Goal: Task Accomplishment & Management: Manage account settings

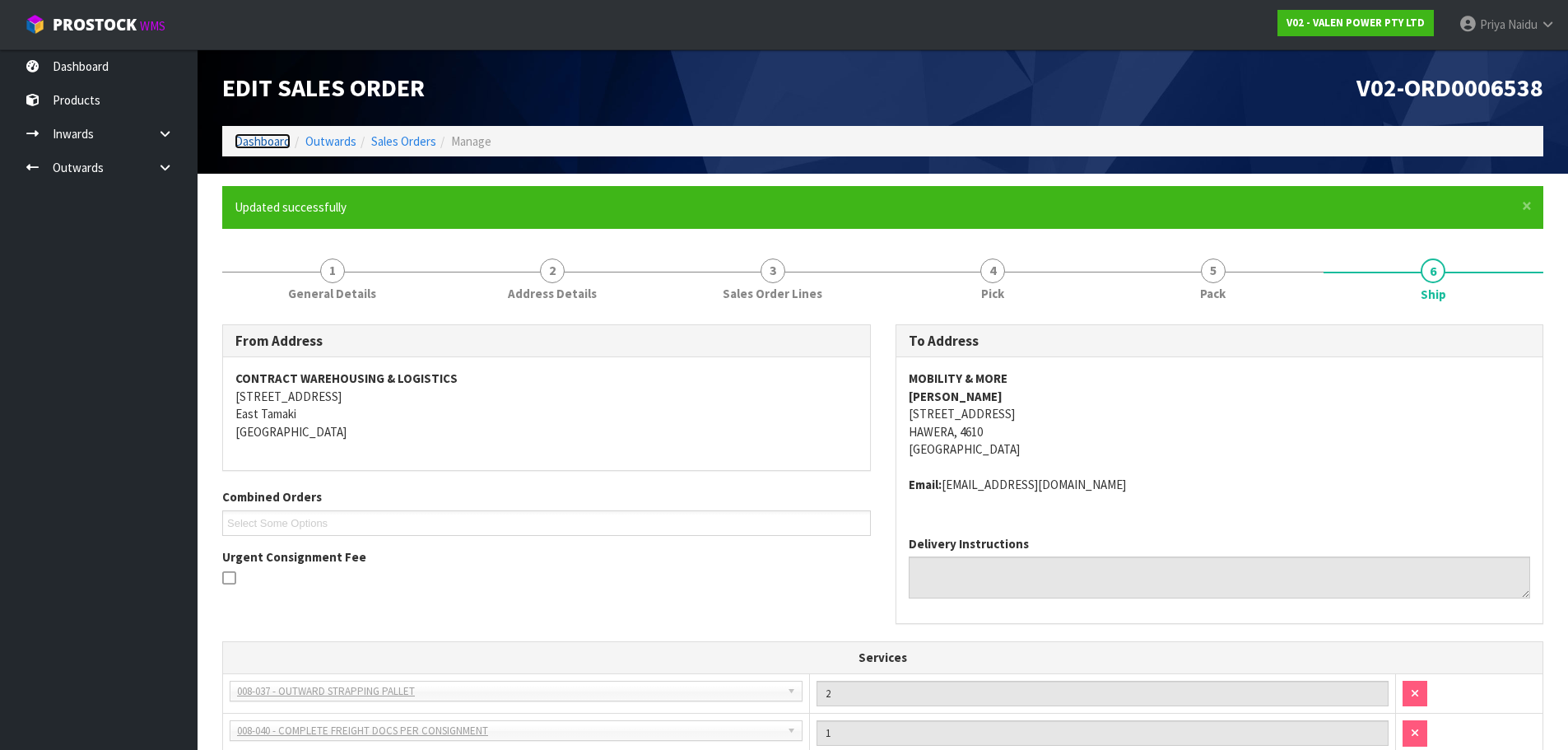
click at [241, 136] on link "Dashboard" at bounding box center [262, 141] width 56 height 16
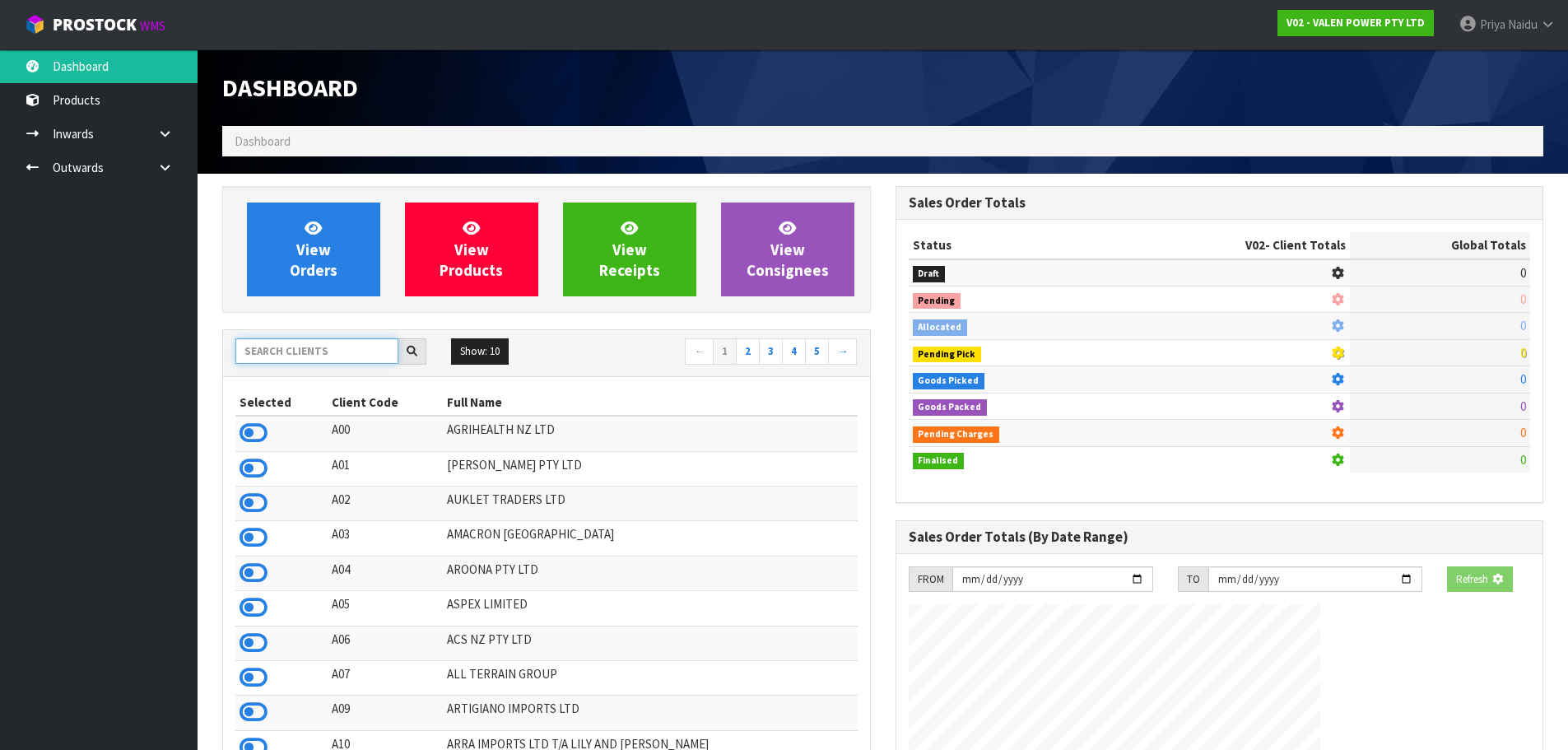
click at [325, 339] on input "text" at bounding box center [317, 351] width 163 height 26
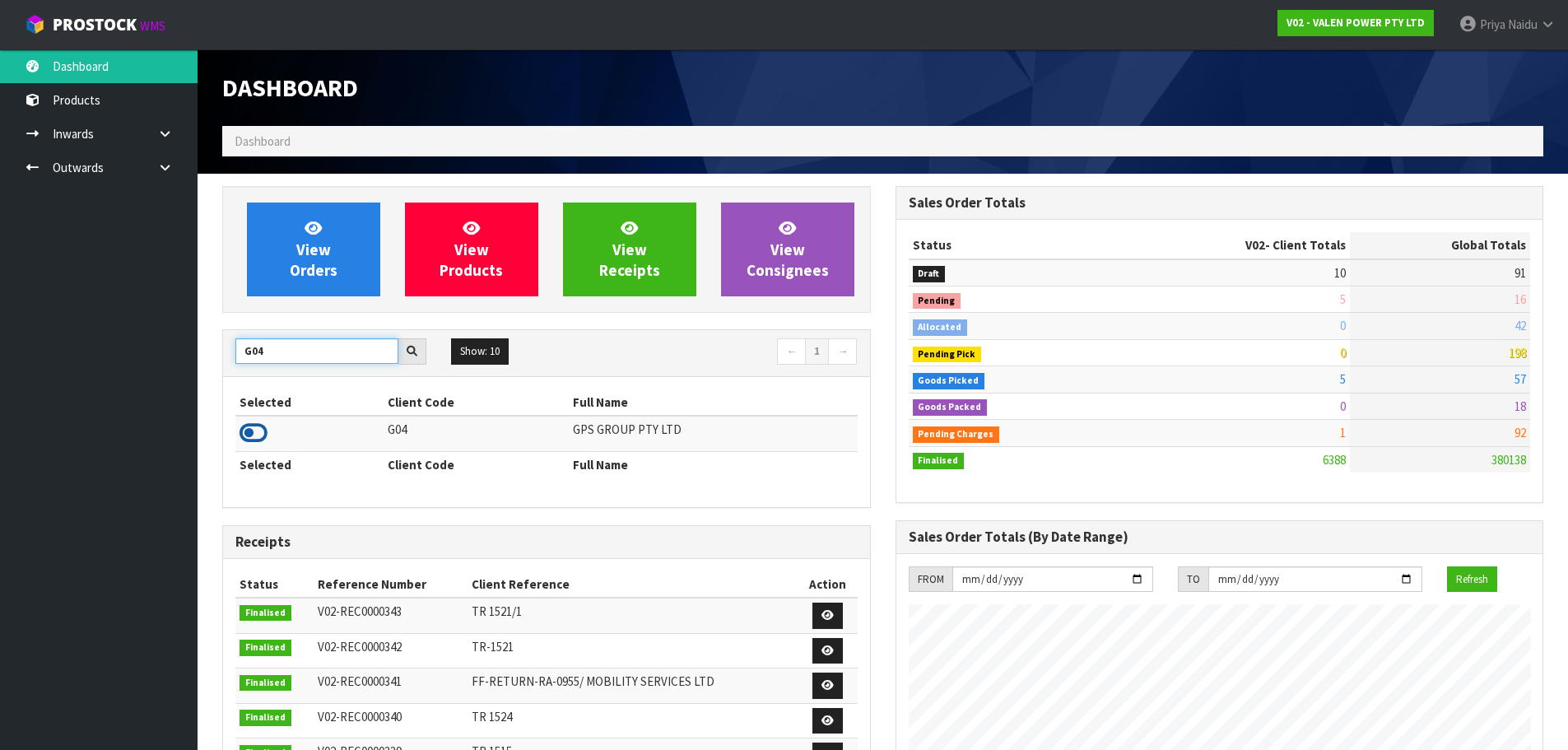
type input "G04"
click at [255, 435] on icon at bounding box center [254, 433] width 28 height 25
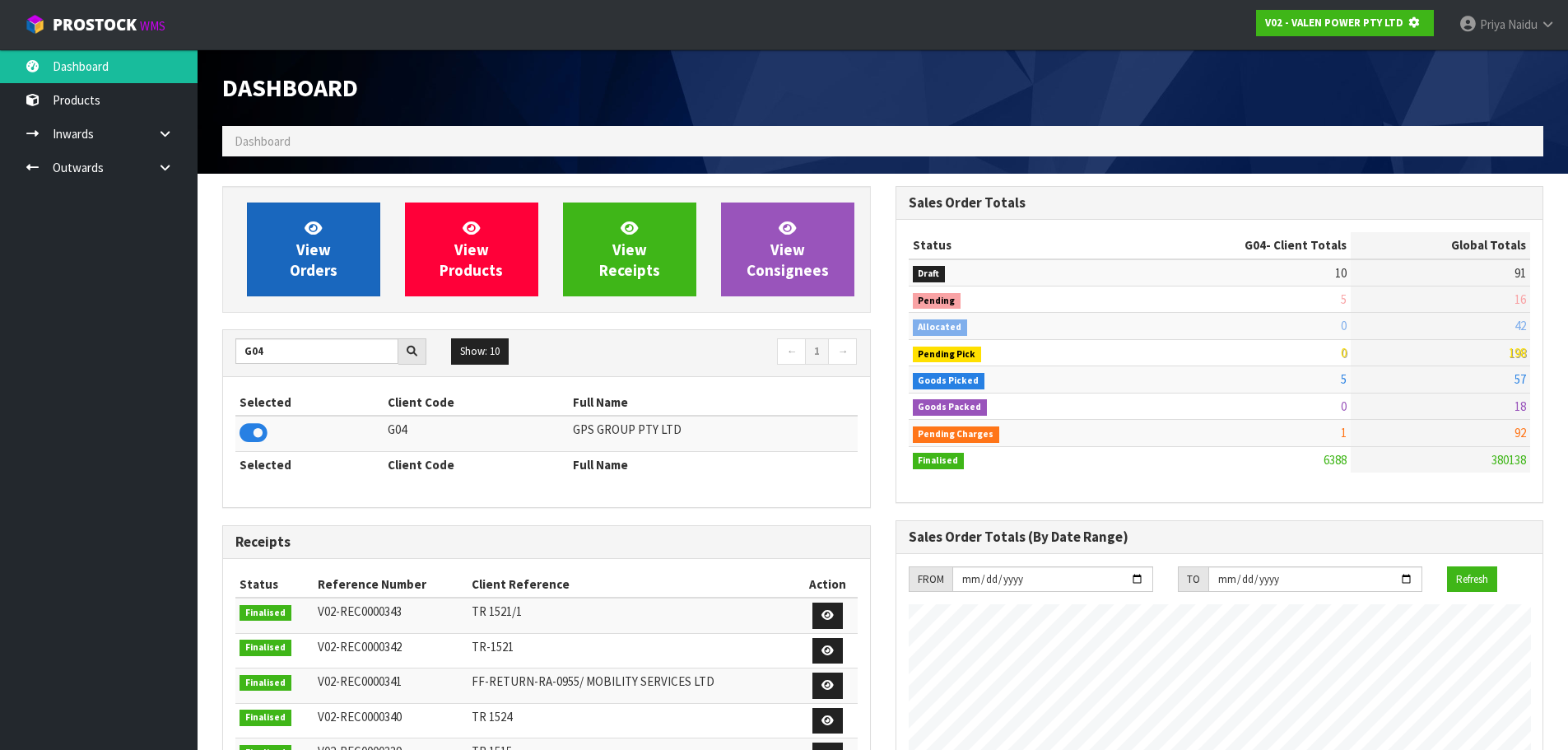
scroll to position [1027, 673]
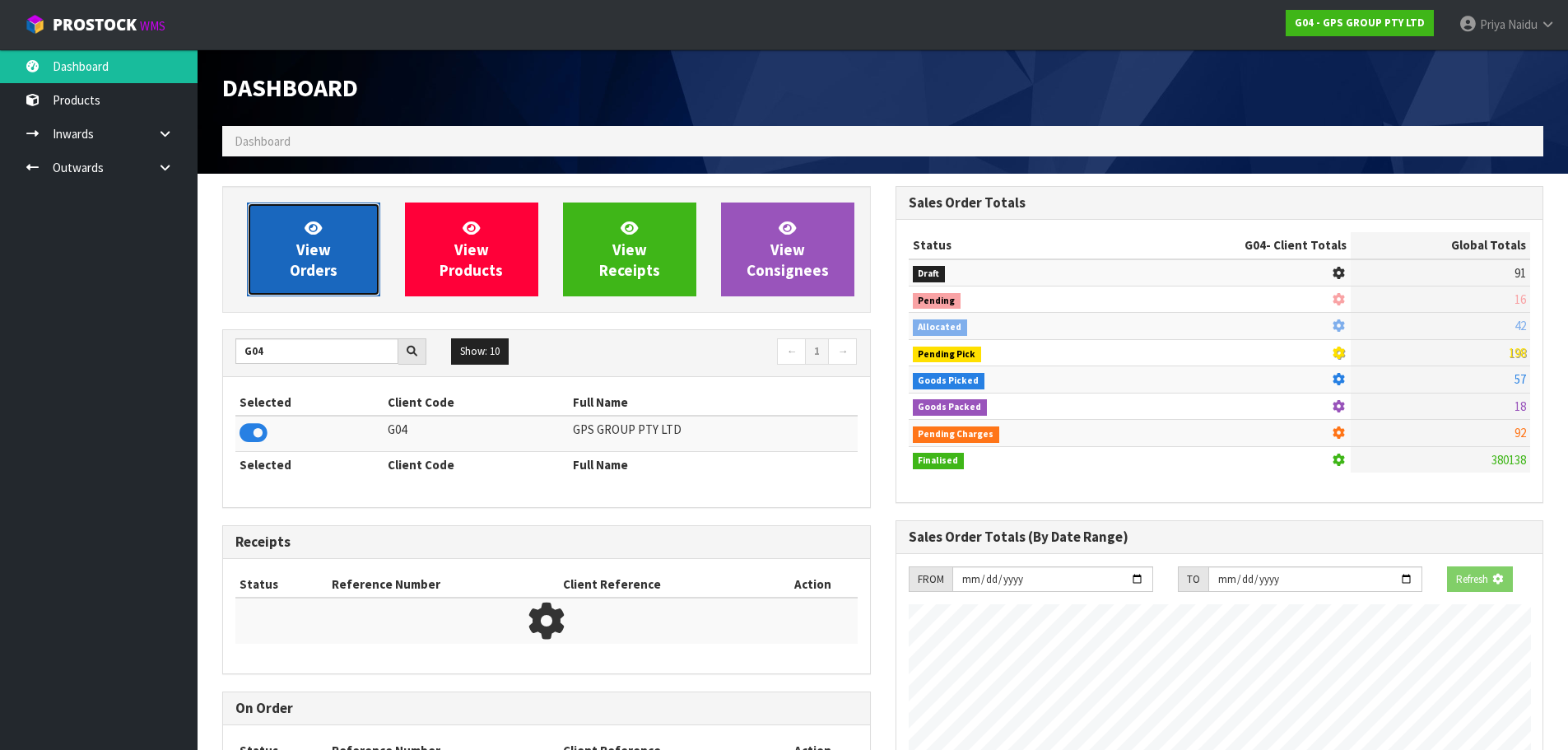
click at [312, 247] on span "View Orders" at bounding box center [314, 249] width 48 height 62
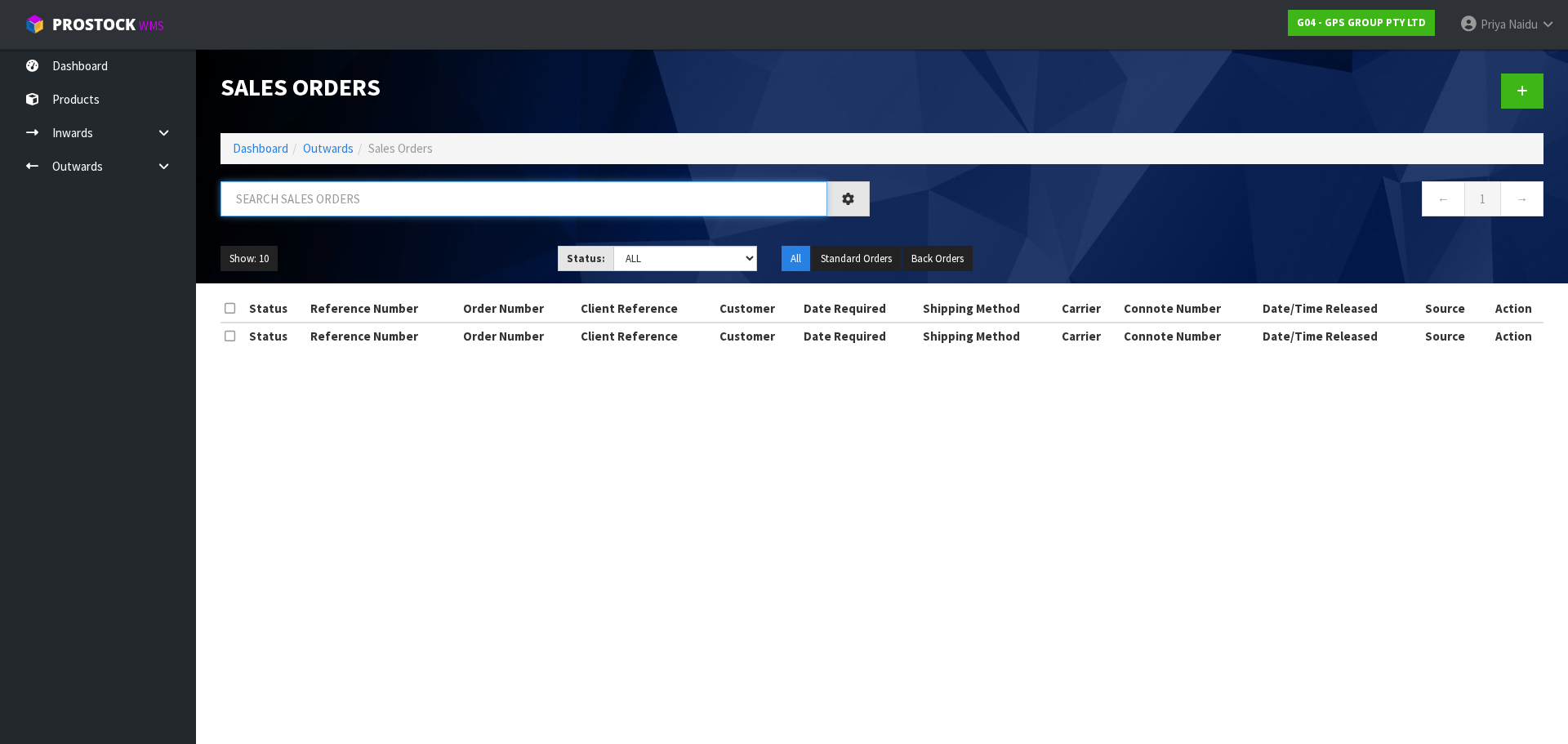
click at [337, 198] on input "text" at bounding box center [523, 199] width 606 height 35
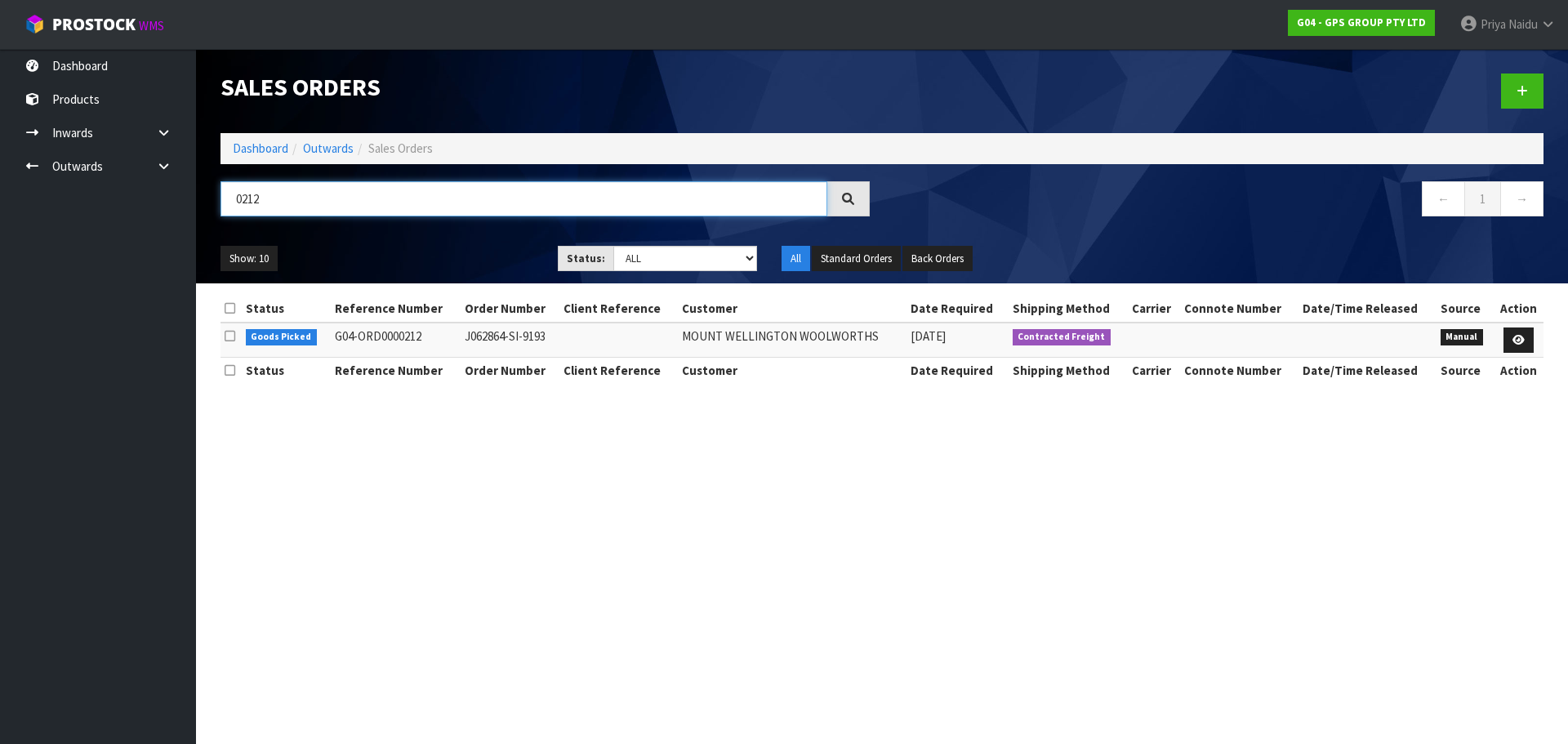
type input "0212"
click at [368, 242] on div "Show: 10 5 10 25 50 Status: Draft Pending Allocated Pending Pick Goods Picked G…" at bounding box center [882, 259] width 1348 height 51
click at [1525, 339] on link at bounding box center [1518, 340] width 31 height 26
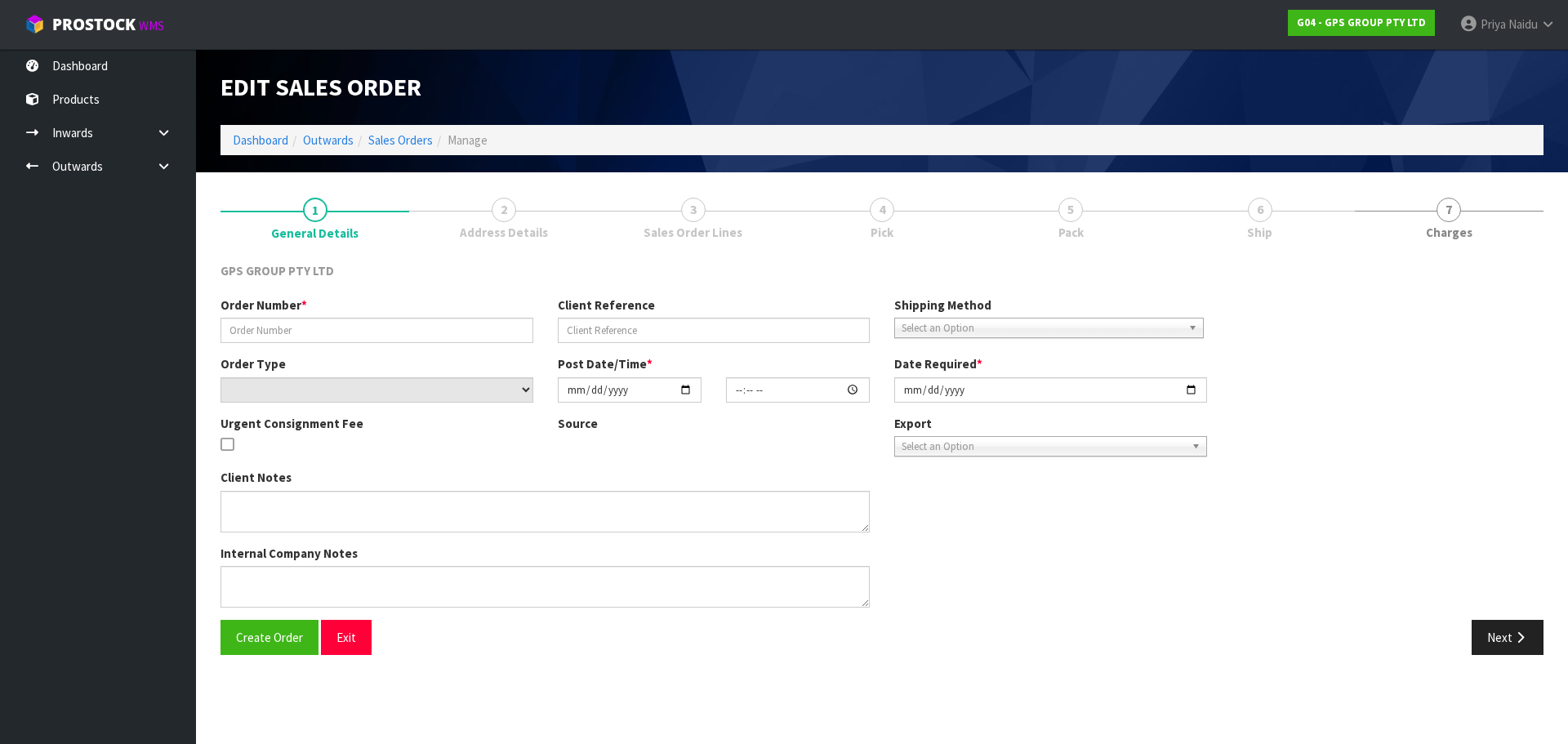
type input "J062864-SI-9193"
select select "number:0"
type input "2025-09-03"
type input "16:42:00.000"
type input "[DATE]"
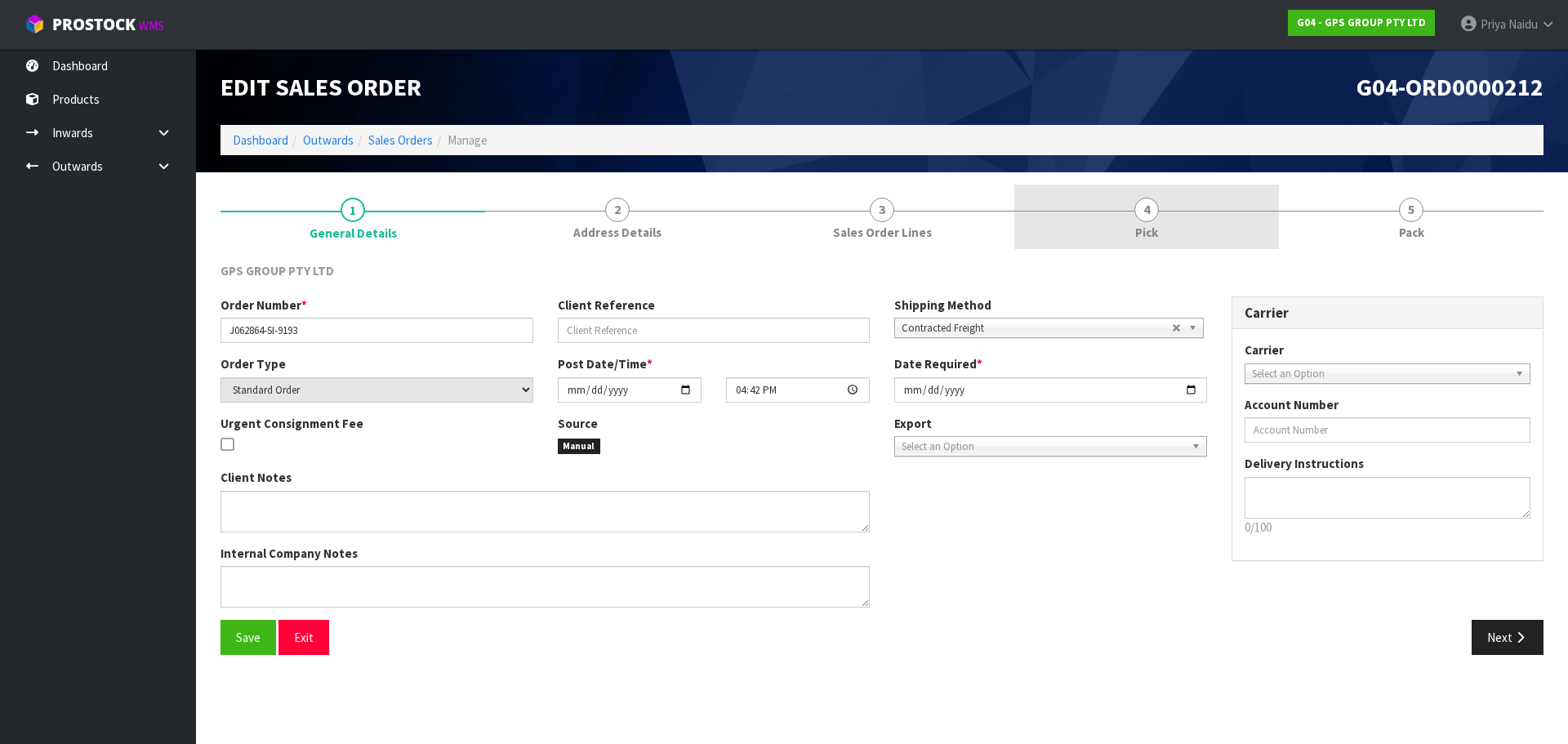
click at [1195, 241] on link "4 Pick" at bounding box center [1146, 217] width 264 height 65
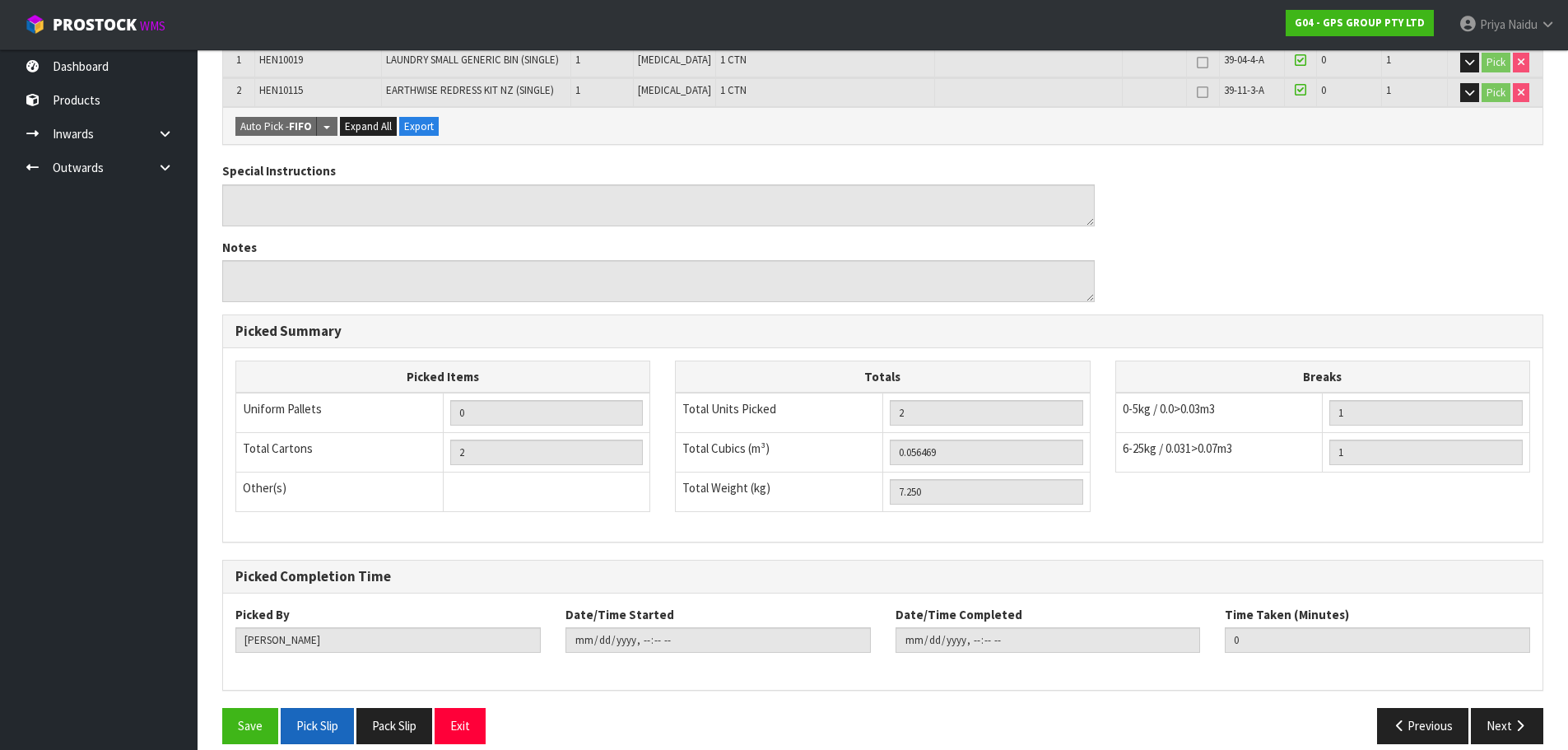
scroll to position [367, 0]
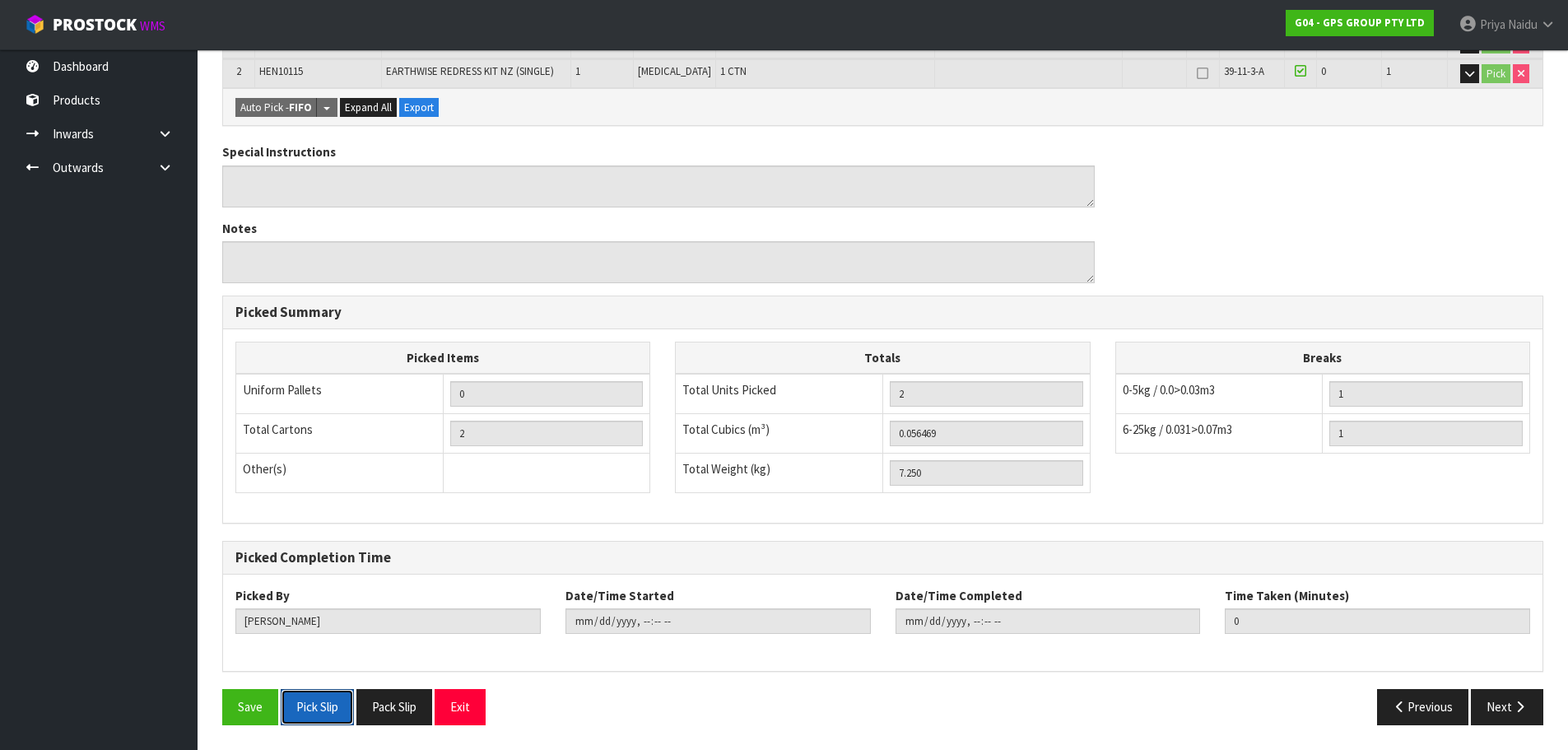
click at [310, 705] on button "Pick Slip" at bounding box center [317, 707] width 73 height 35
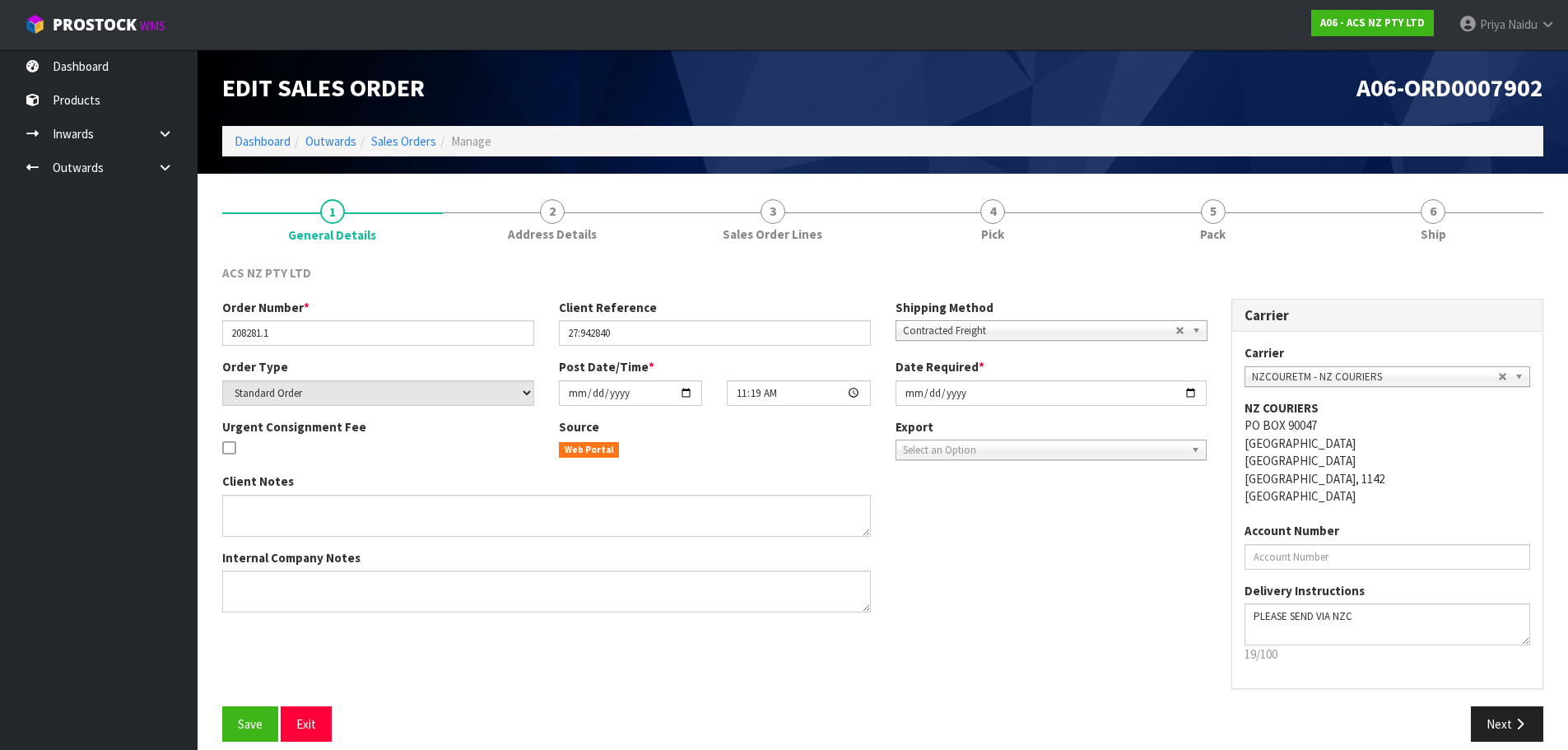
scroll to position [17, 0]
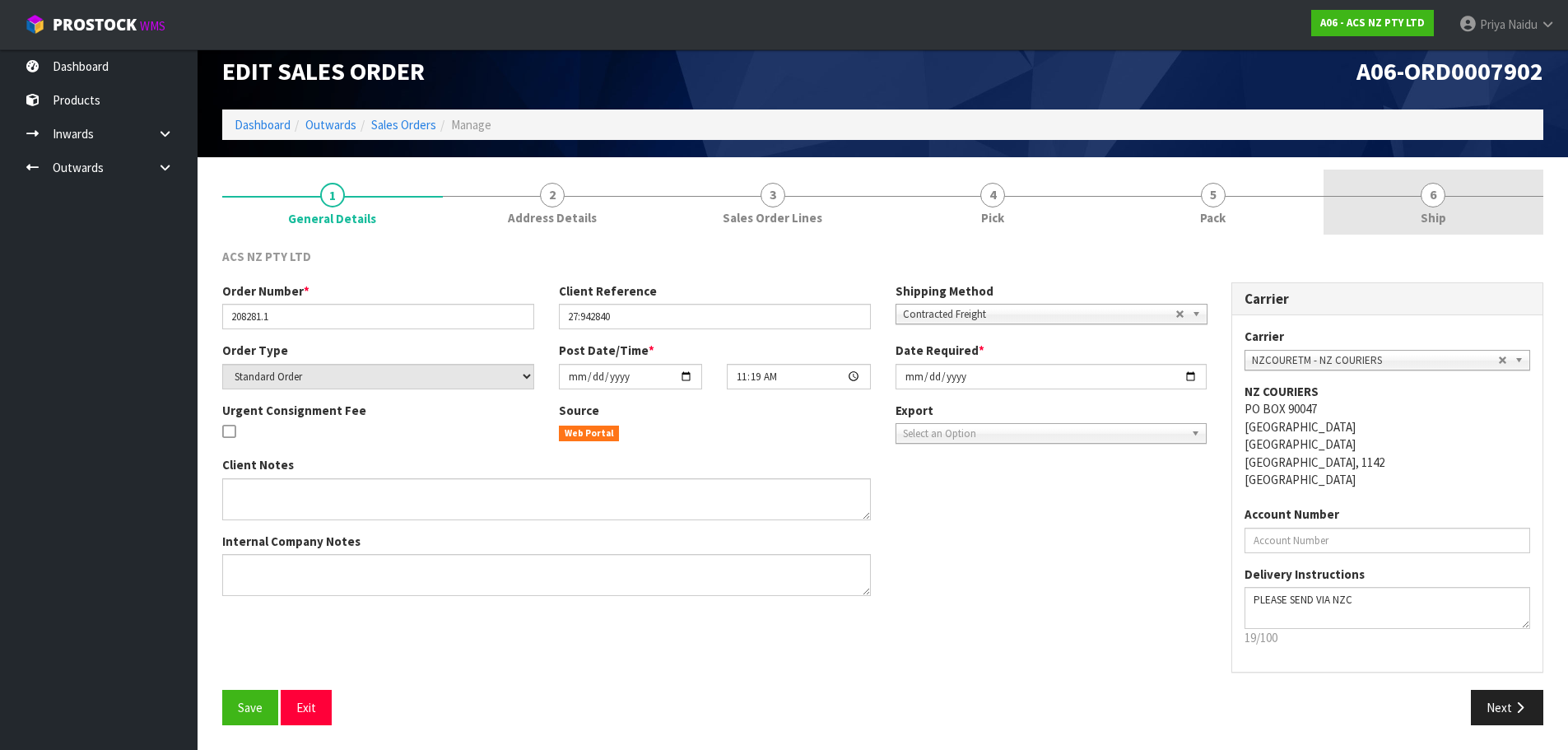
click at [1449, 205] on link "6 Ship" at bounding box center [1434, 202] width 220 height 65
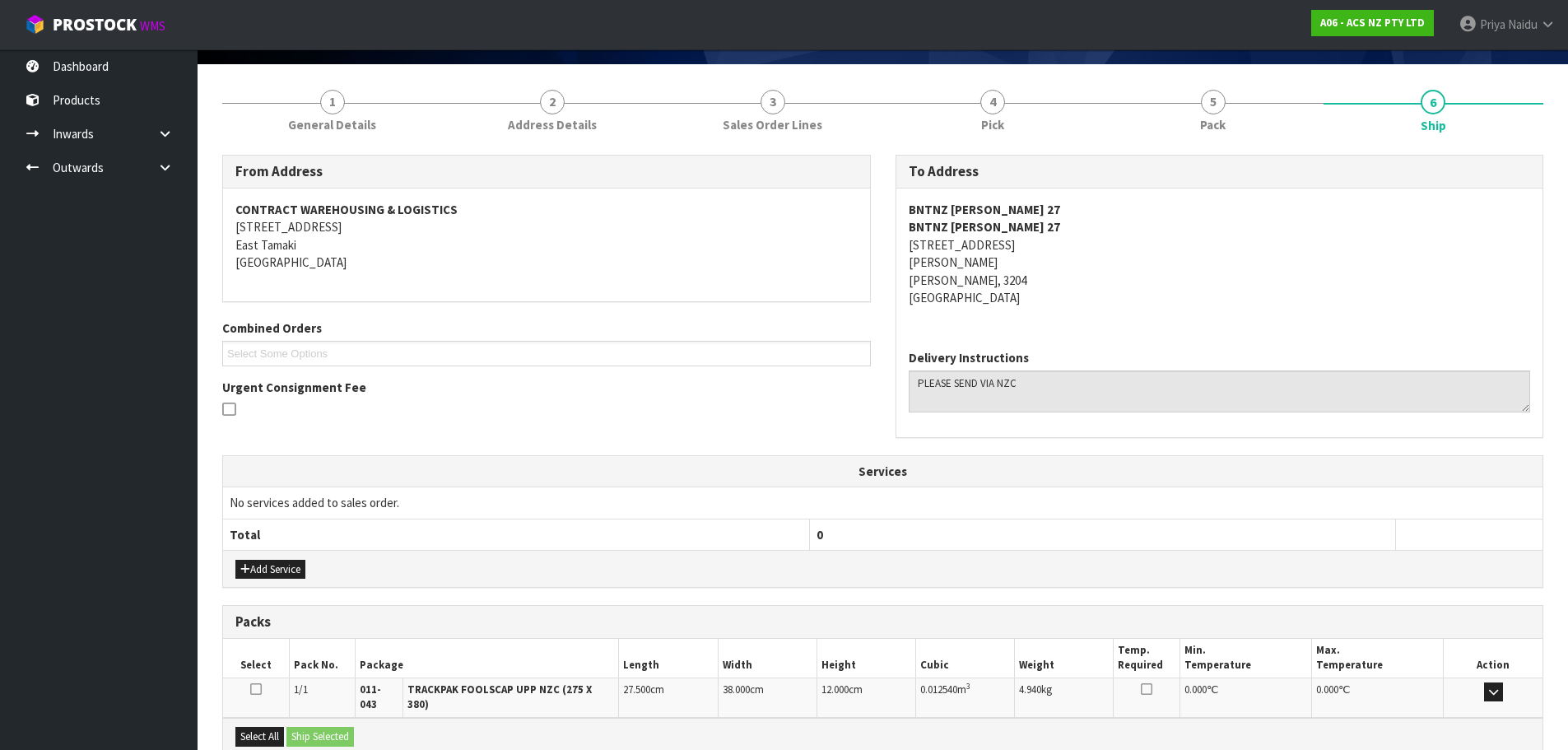
scroll to position [281, 0]
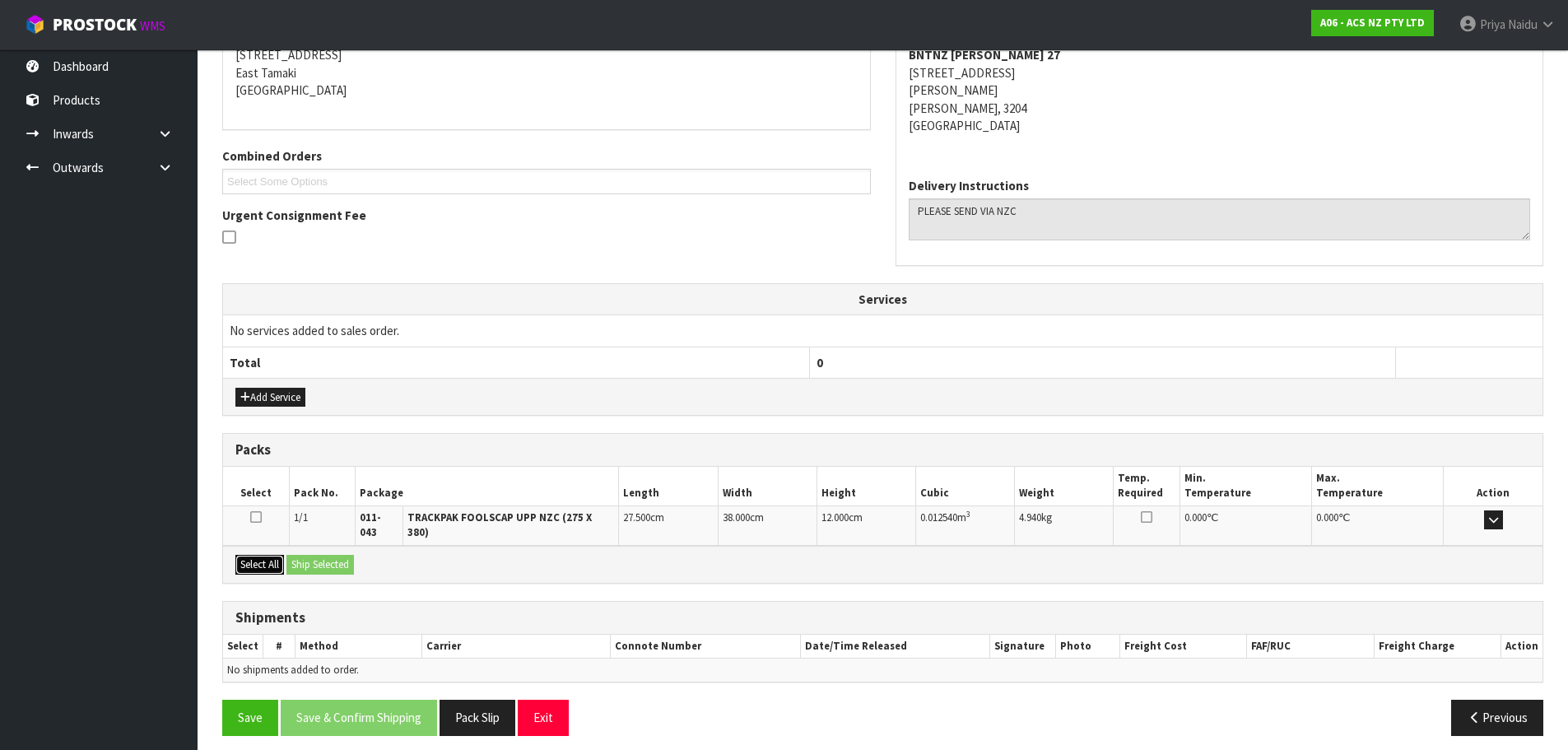
drag, startPoint x: 259, startPoint y: 551, endPoint x: 270, endPoint y: 551, distance: 11.0
click at [258, 555] on button "Select All" at bounding box center [259, 565] width 49 height 19
drag, startPoint x: 302, startPoint y: 550, endPoint x: 338, endPoint y: 552, distance: 36.1
click at [308, 555] on button "Ship Selected" at bounding box center [320, 565] width 68 height 19
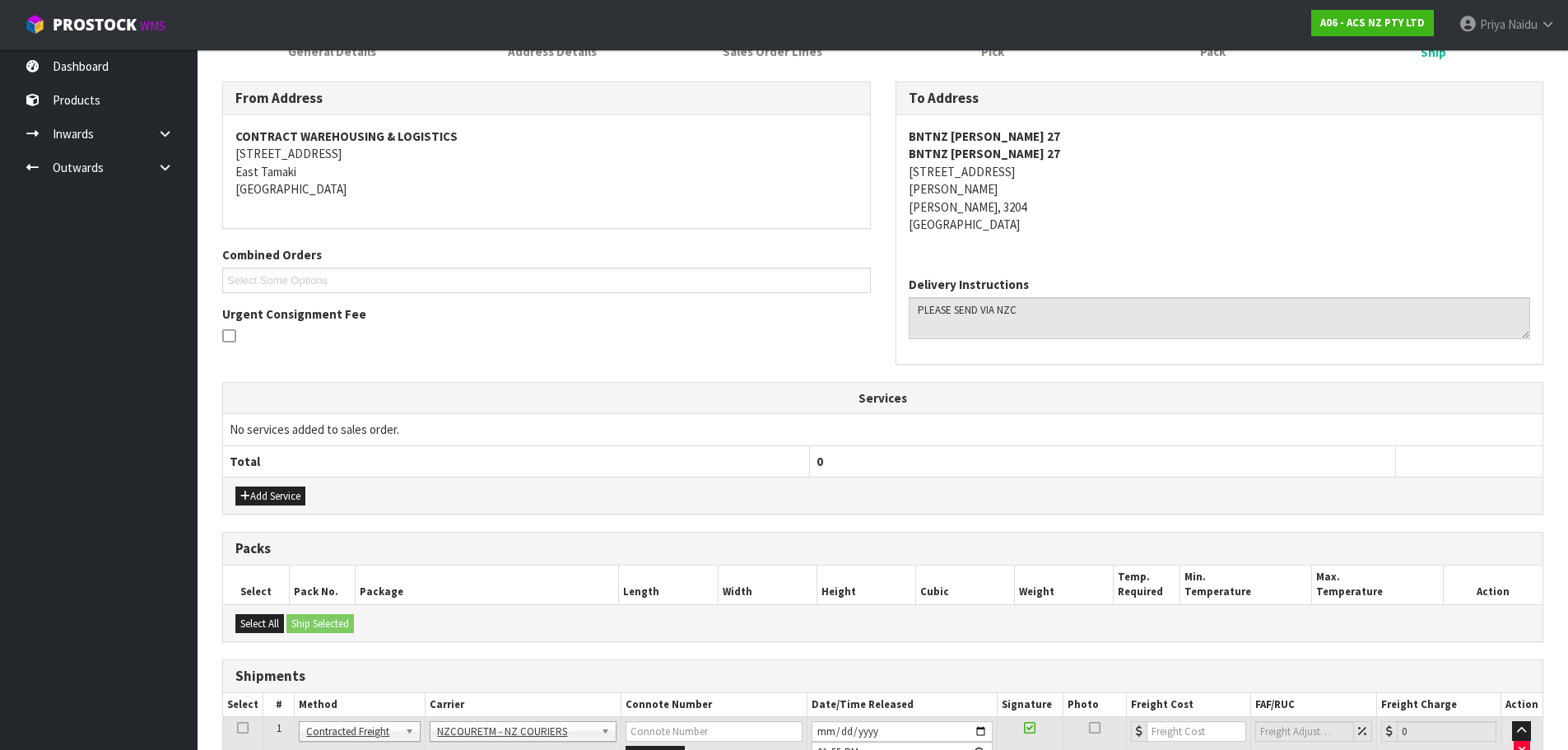
scroll to position [311, 0]
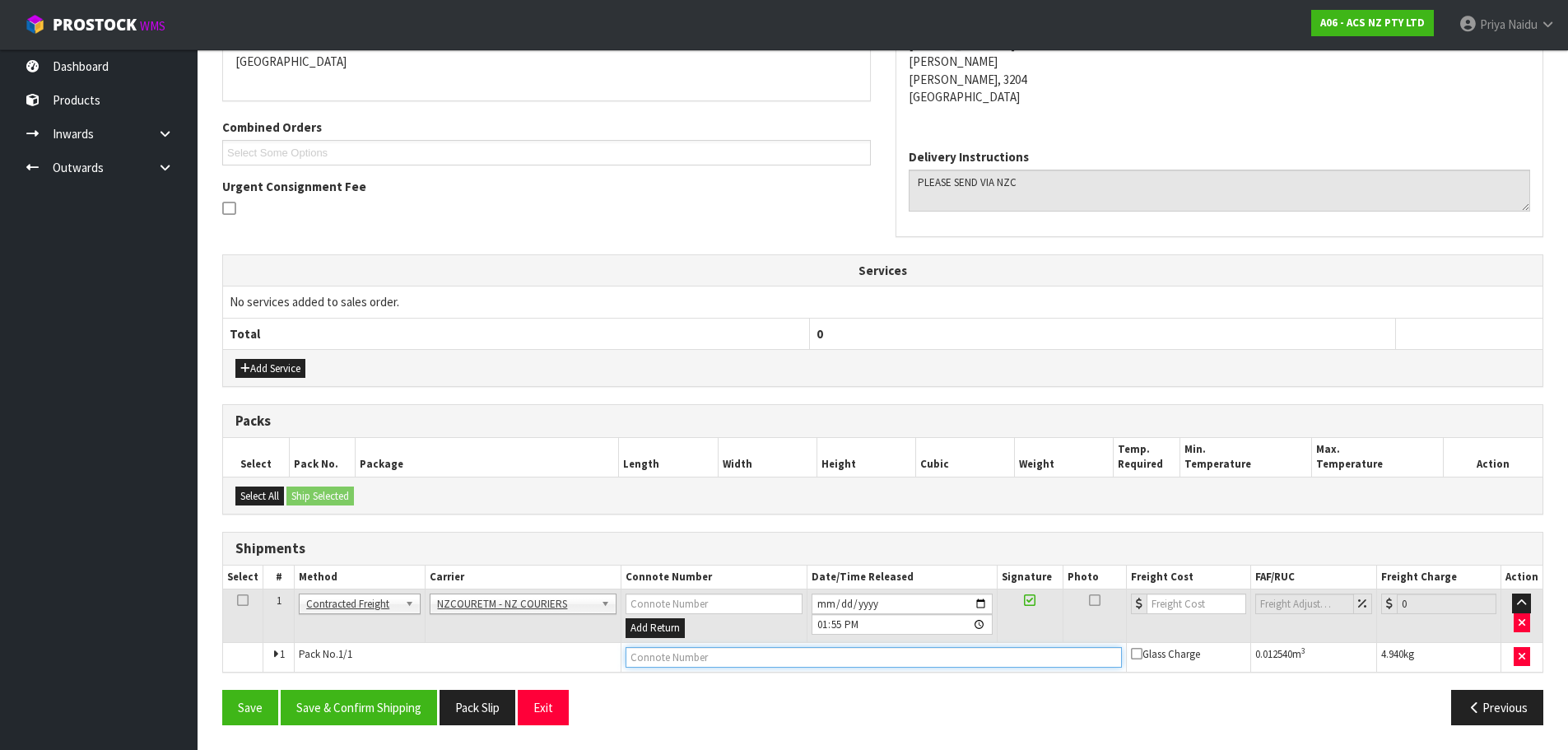
click at [832, 655] on input "text" at bounding box center [873, 657] width 497 height 20
paste input "BZGG003942"
type input "BZGG003942"
click at [1189, 598] on input "number" at bounding box center [1196, 604] width 100 height 20
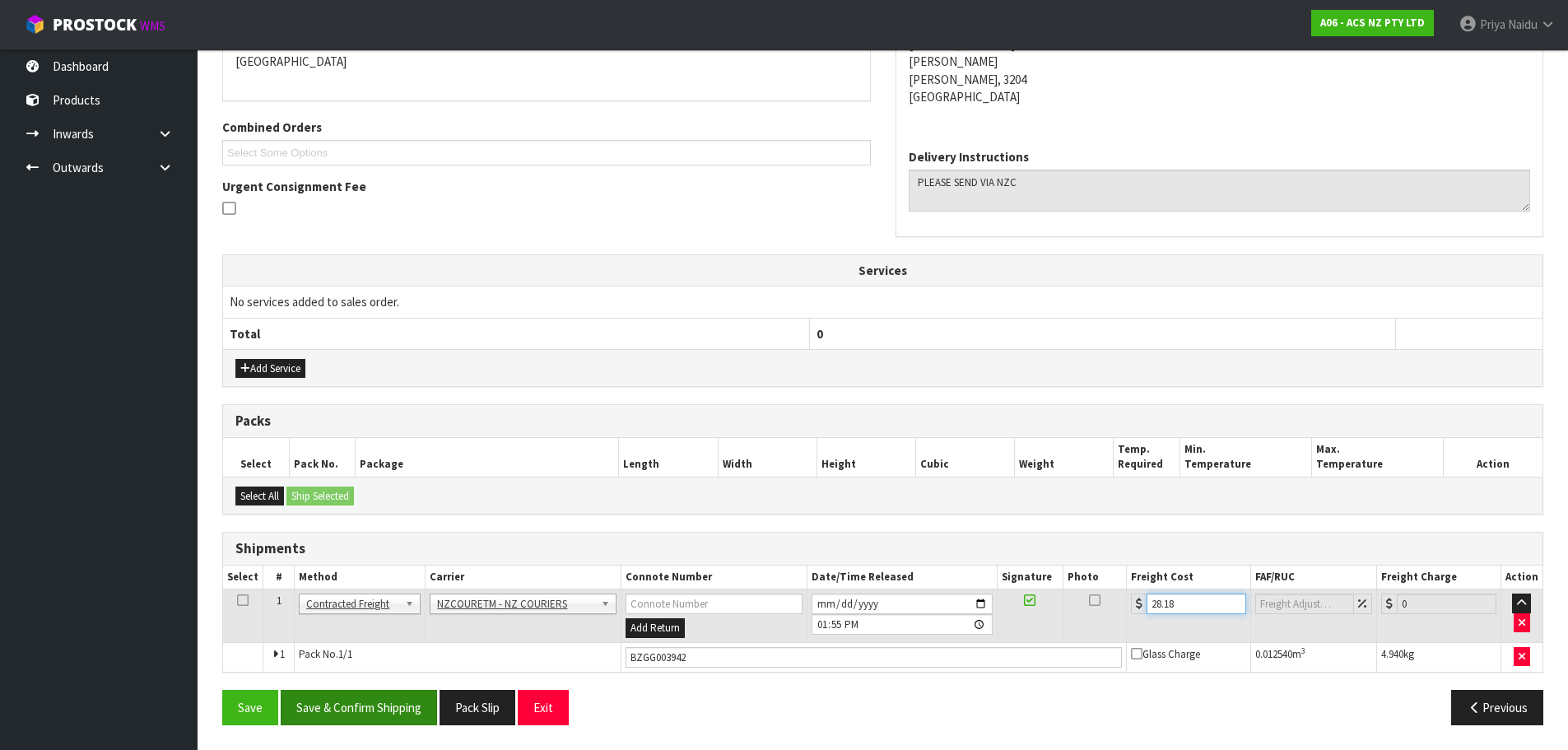
type input "28.18"
click at [375, 706] on button "Save & Confirm Shipping" at bounding box center [358, 708] width 156 height 35
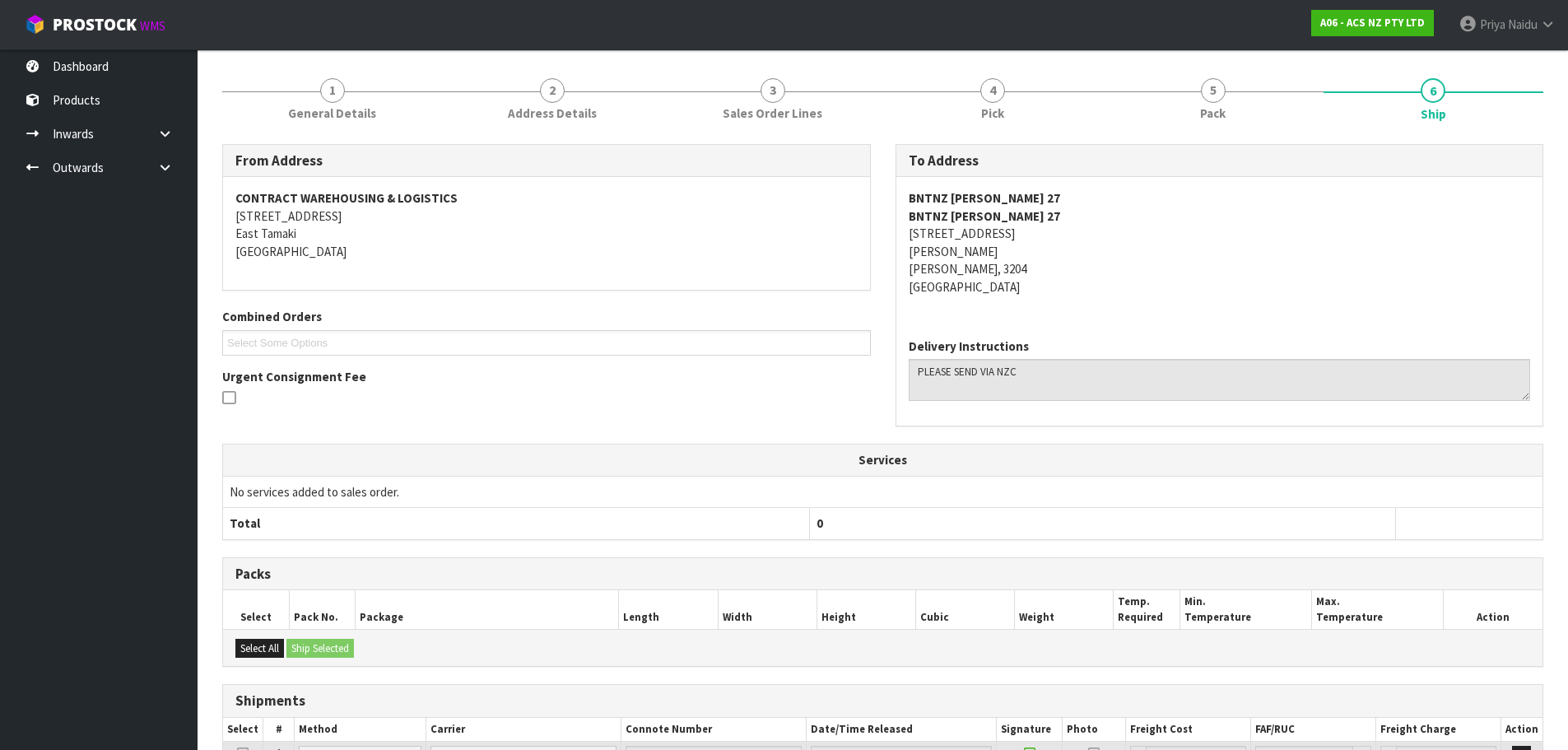
scroll to position [0, 0]
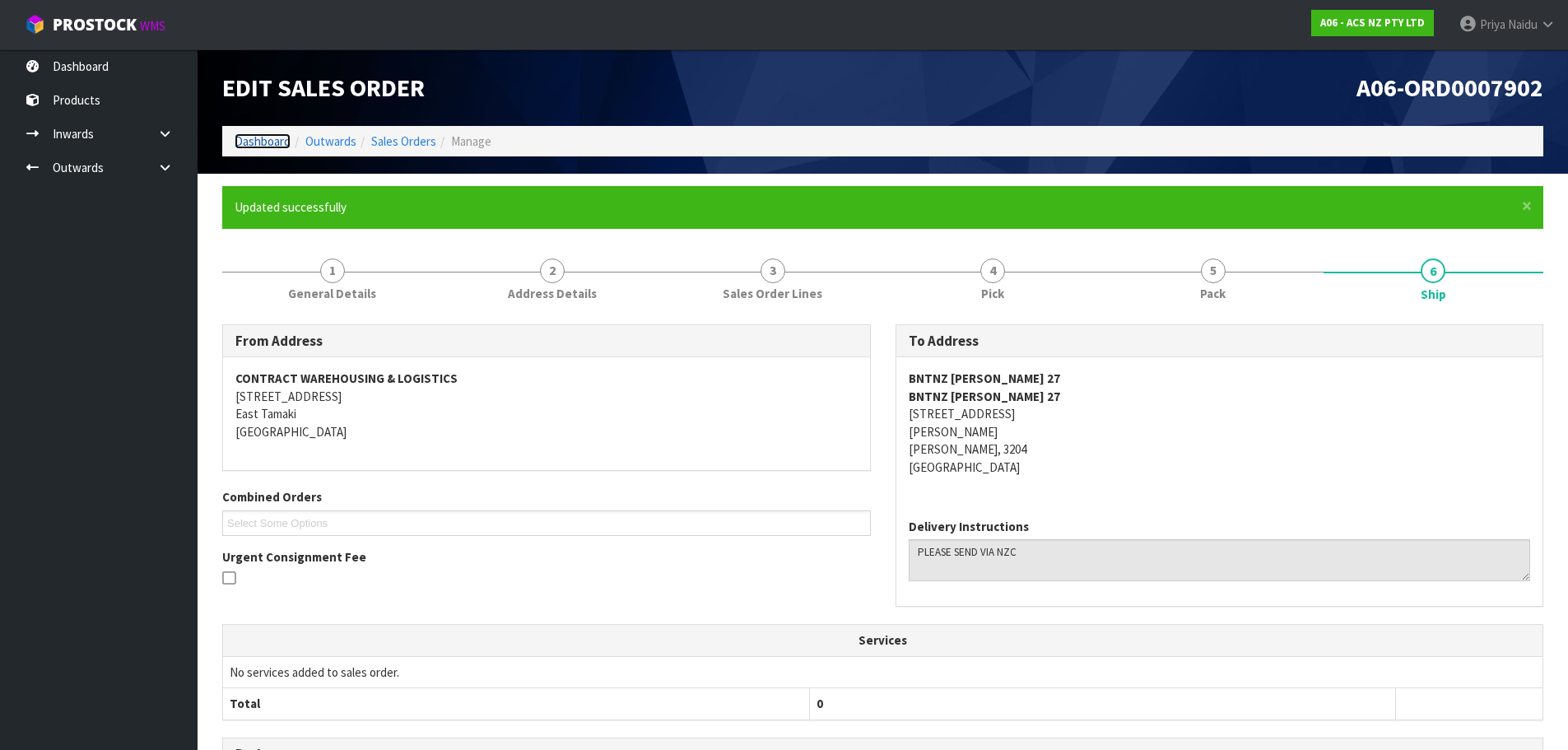
click at [262, 139] on link "Dashboard" at bounding box center [262, 141] width 56 height 16
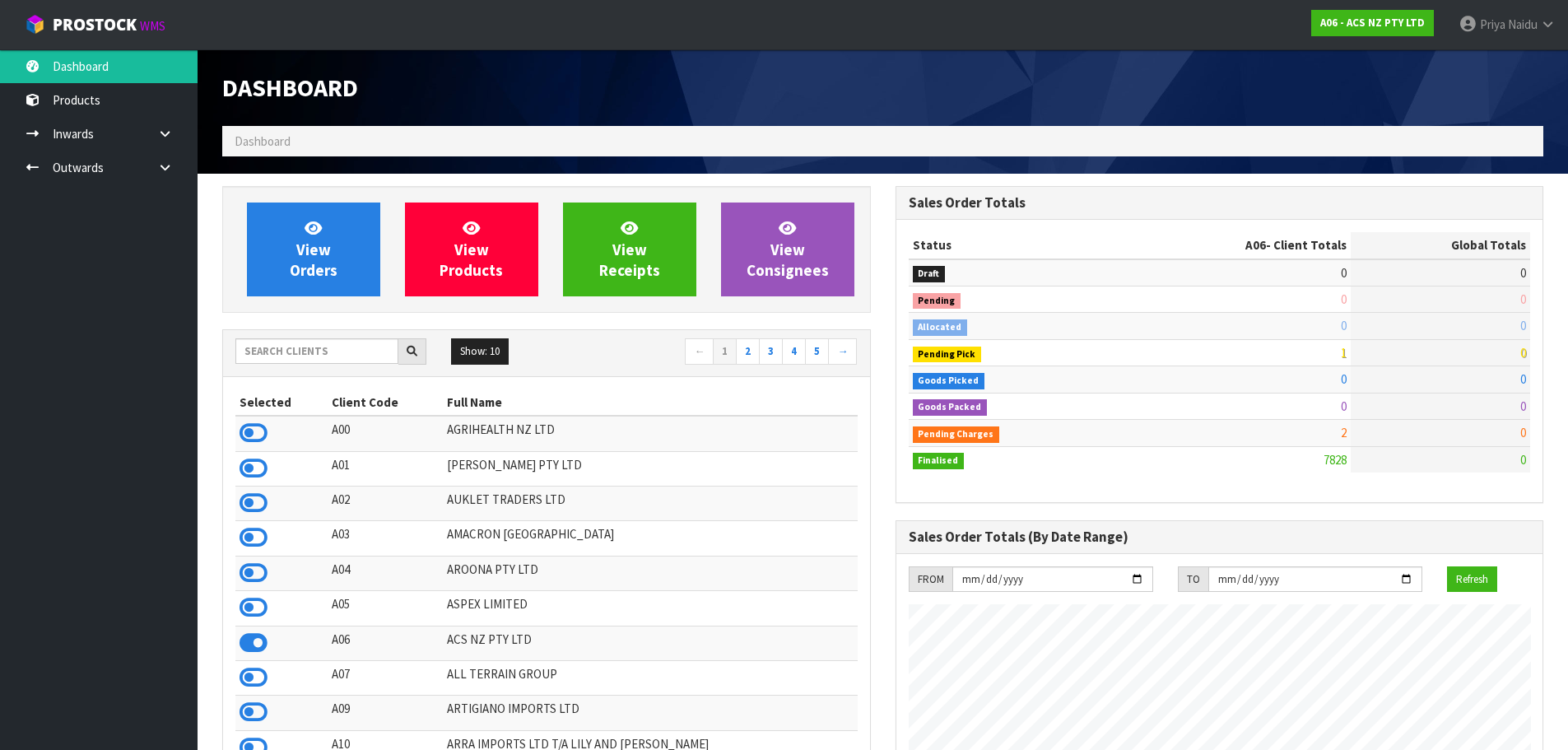
scroll to position [1248, 673]
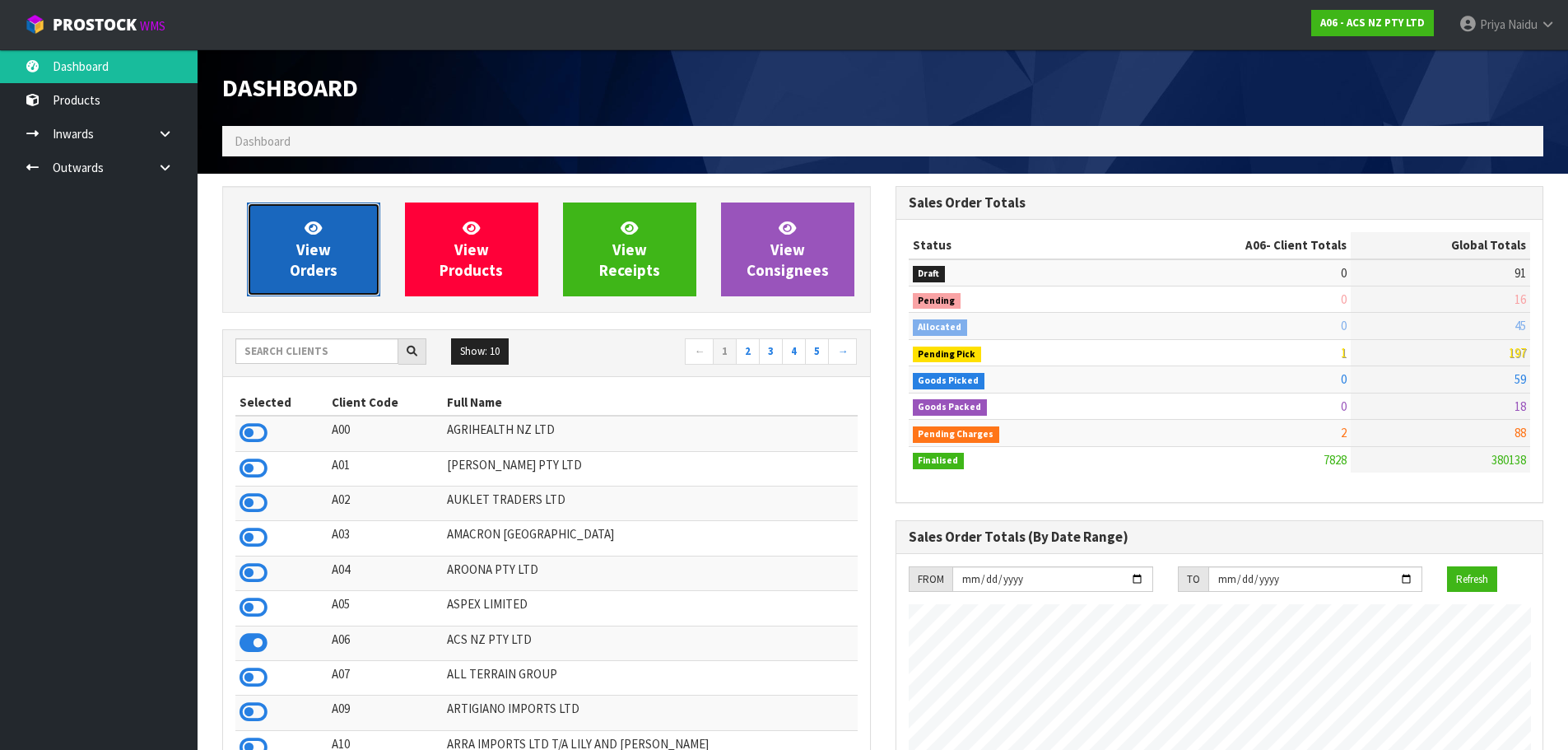
click at [322, 244] on span "View Orders" at bounding box center [314, 249] width 48 height 62
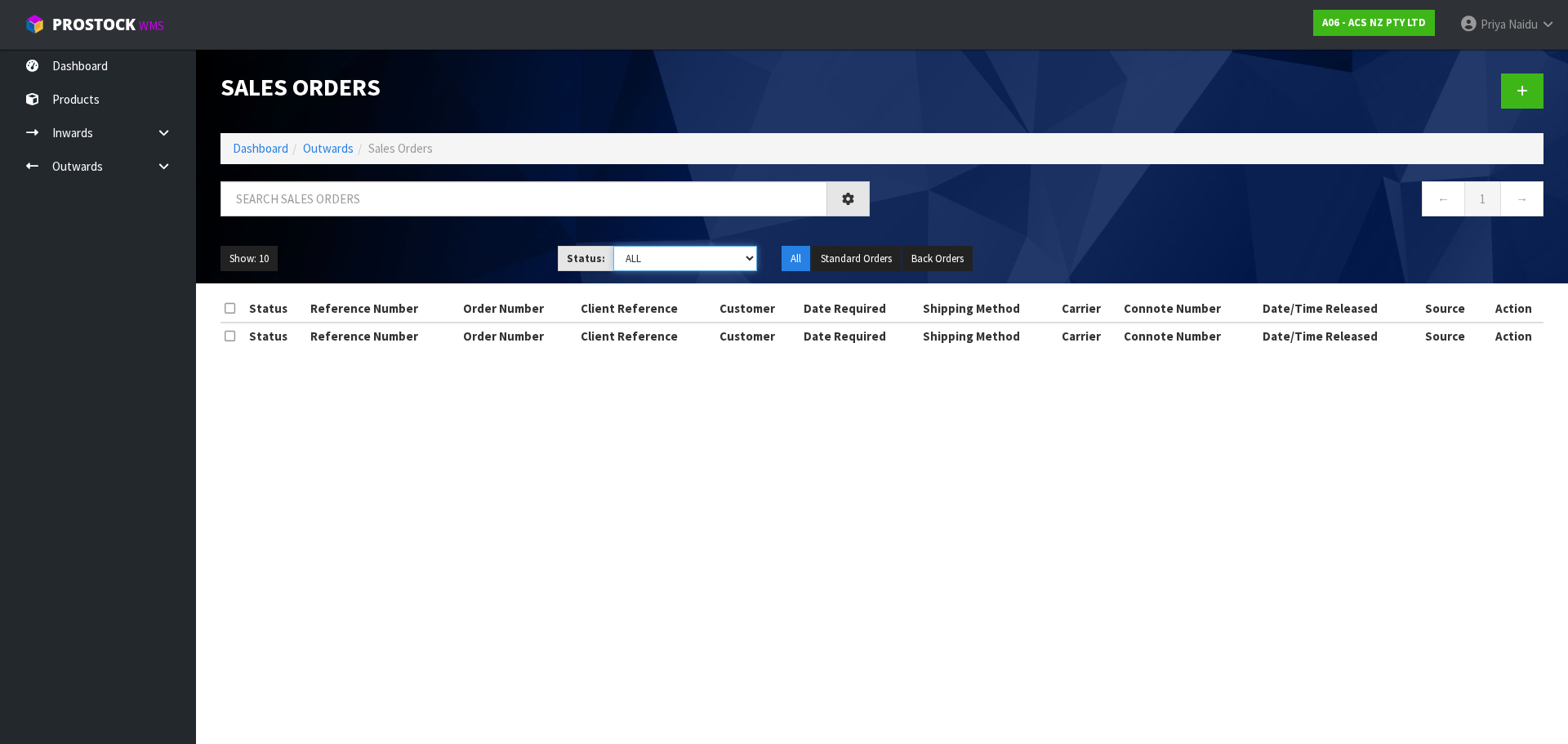
click at [641, 256] on select "Draft Pending Allocated Pending Pick Goods Picked Goods Packed Pending Charges …" at bounding box center [685, 258] width 144 height 25
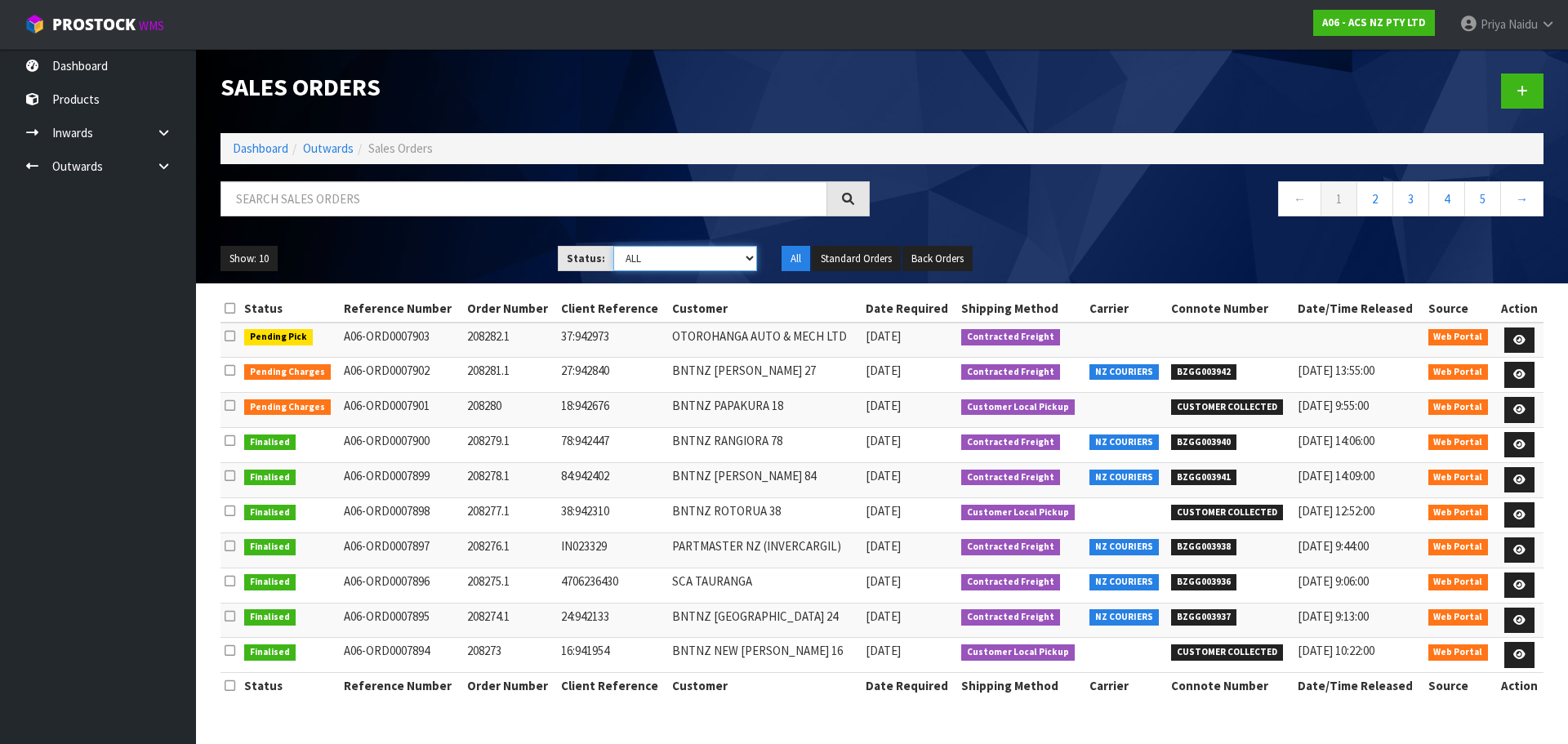
select select "string:3"
click at [613, 246] on select "Draft Pending Allocated Pending Pick Goods Picked Goods Packed Pending Charges …" at bounding box center [685, 258] width 144 height 25
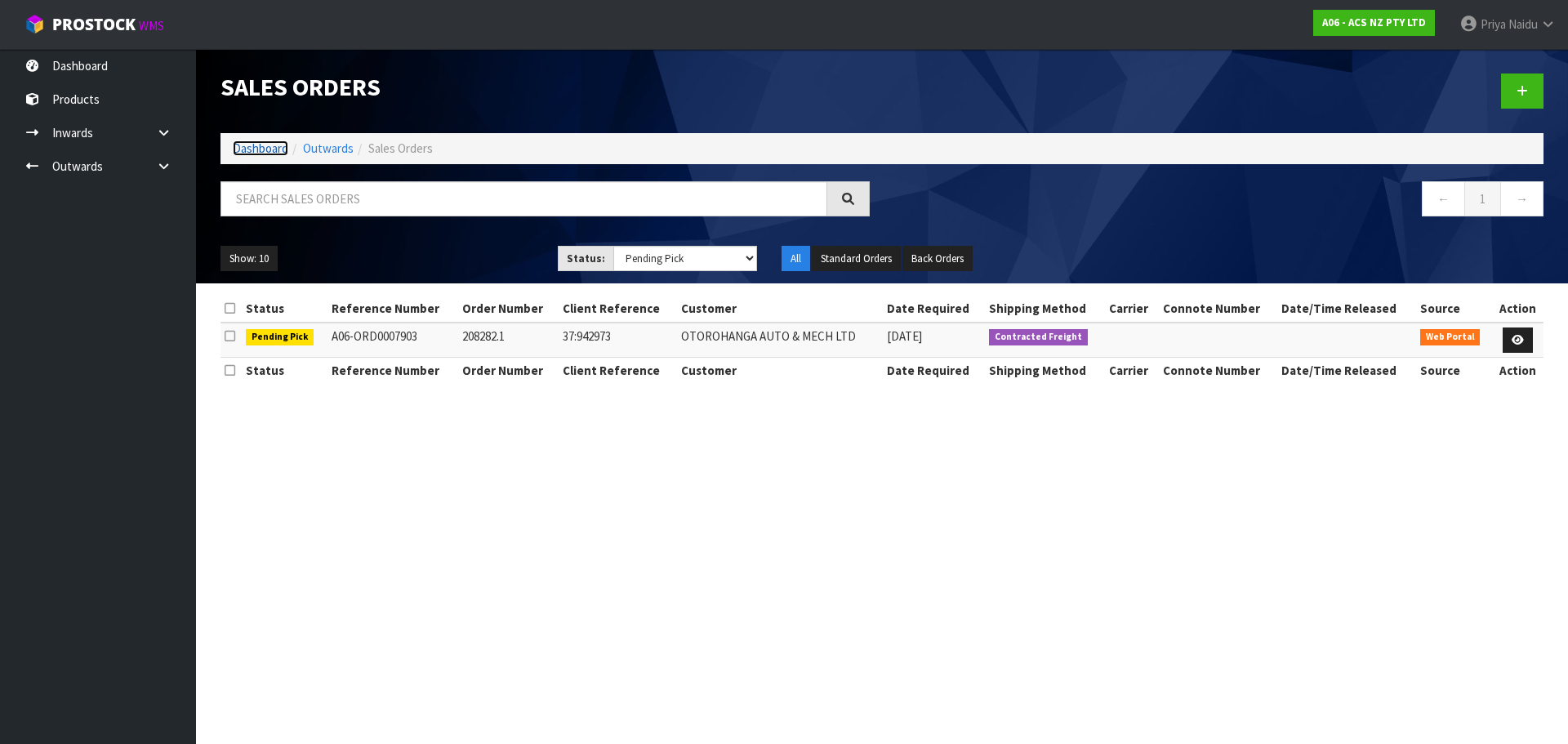
click at [268, 145] on link "Dashboard" at bounding box center [260, 149] width 55 height 16
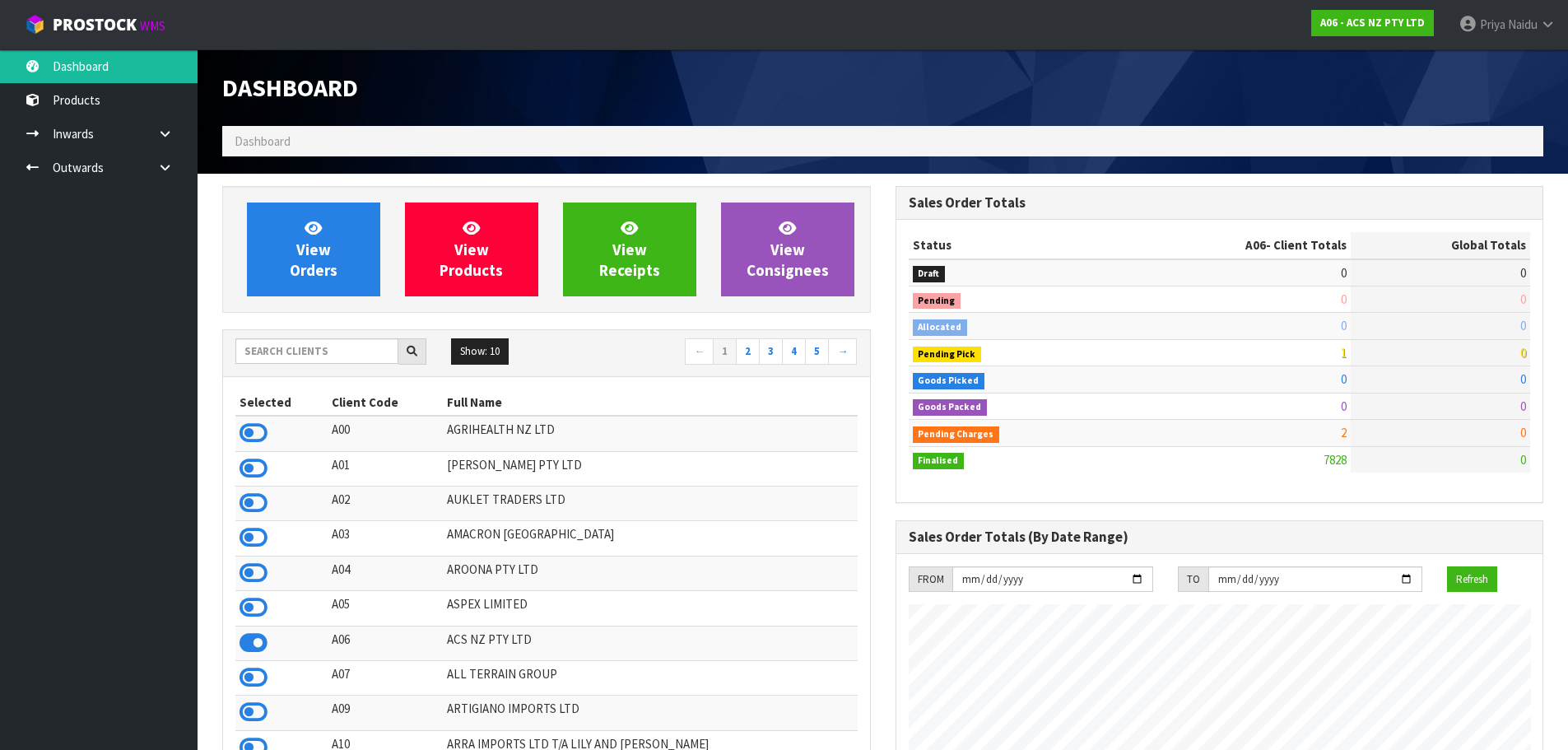
scroll to position [1248, 673]
click at [348, 356] on input "text" at bounding box center [317, 351] width 163 height 26
click at [363, 358] on input "text" at bounding box center [317, 351] width 163 height 26
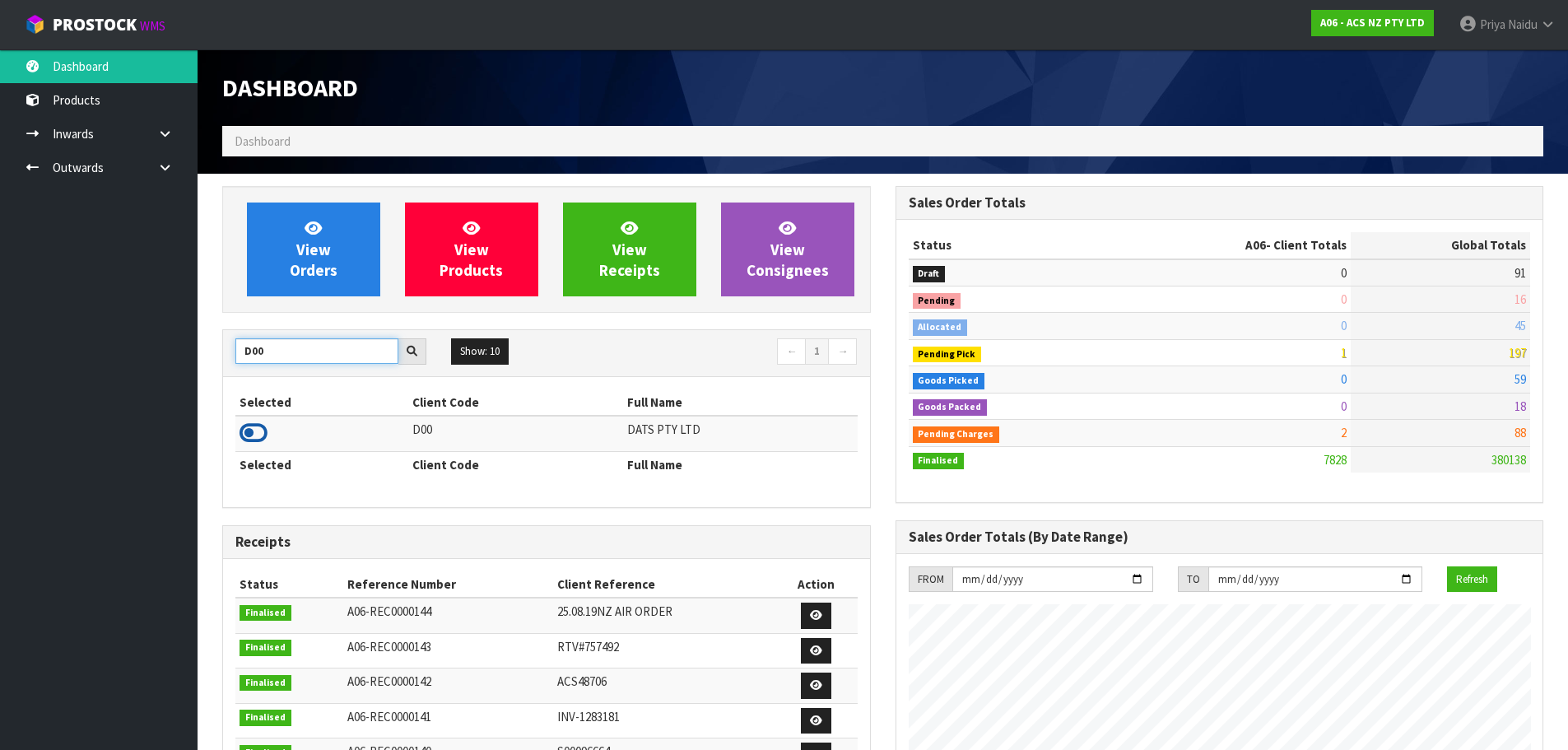
type input "D00"
click at [252, 430] on icon at bounding box center [254, 433] width 28 height 25
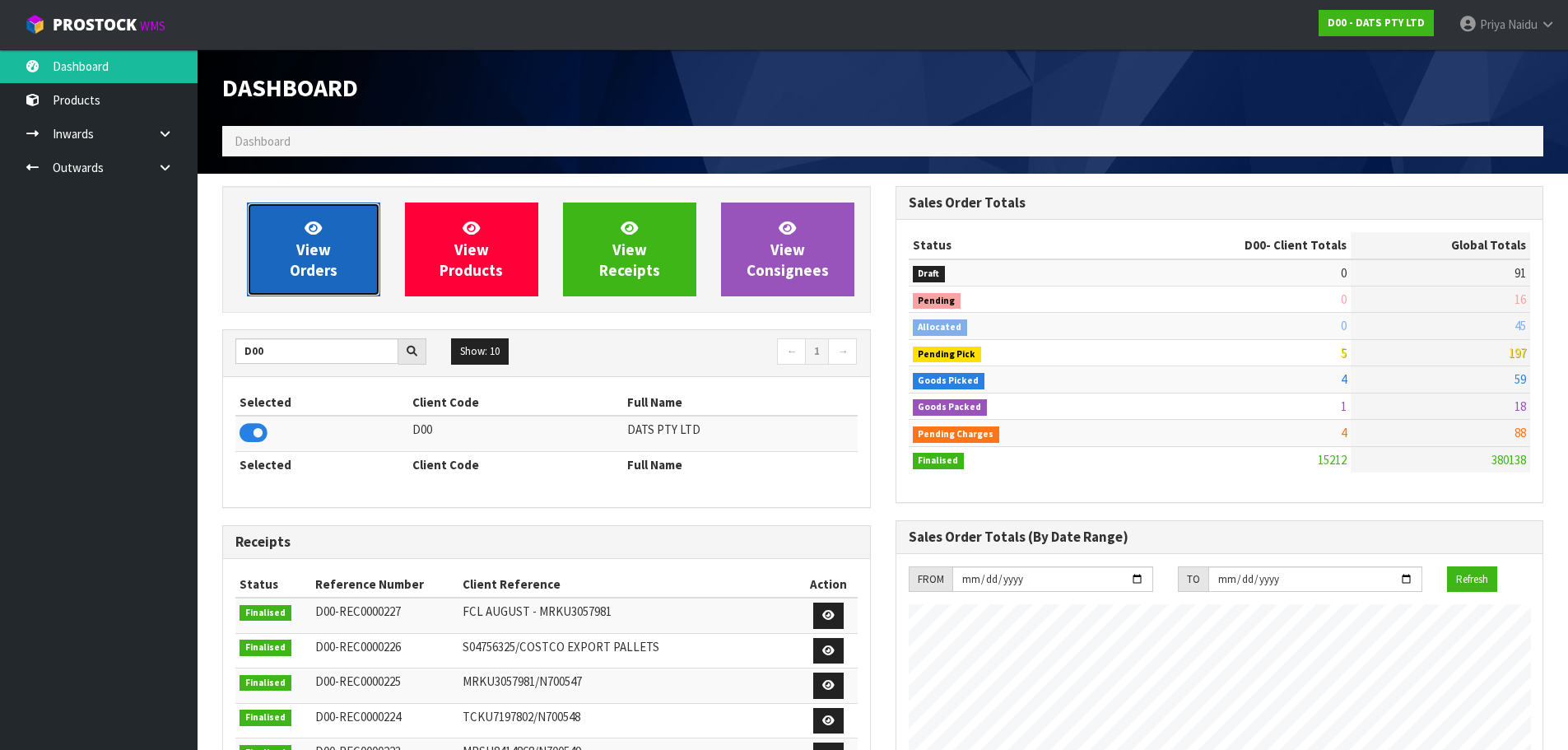
click at [309, 246] on span "View Orders" at bounding box center [314, 249] width 48 height 62
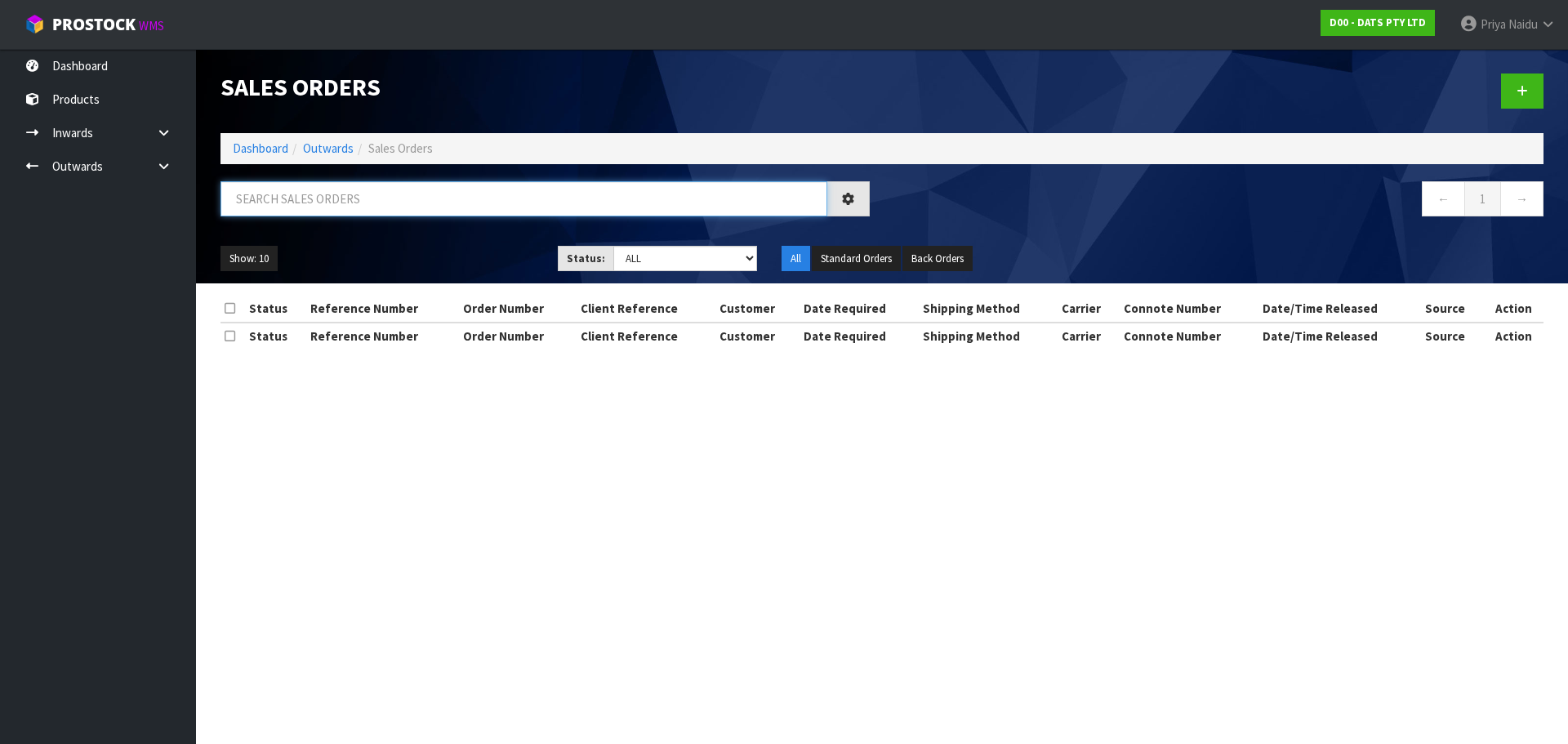
click at [320, 190] on input "text" at bounding box center [523, 199] width 606 height 35
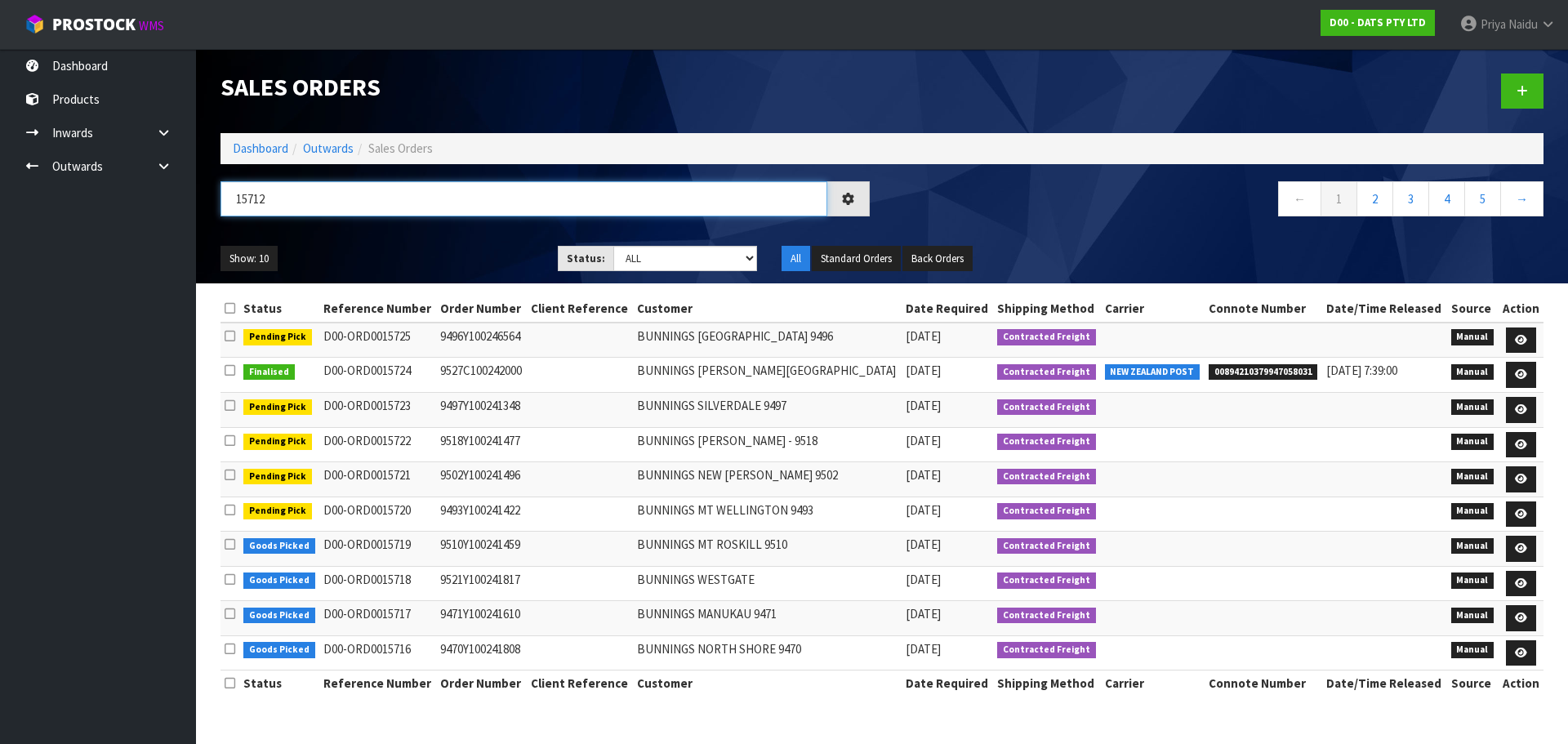
type input "15712"
drag, startPoint x: 630, startPoint y: 249, endPoint x: 637, endPoint y: 270, distance: 22.1
click at [630, 249] on select "Draft Pending Allocated Pending Pick Goods Picked Goods Packed Pending Charges …" at bounding box center [685, 258] width 144 height 25
select select "string:5"
click at [613, 246] on select "Draft Pending Allocated Pending Pick Goods Picked Goods Packed Pending Charges …" at bounding box center [685, 258] width 144 height 25
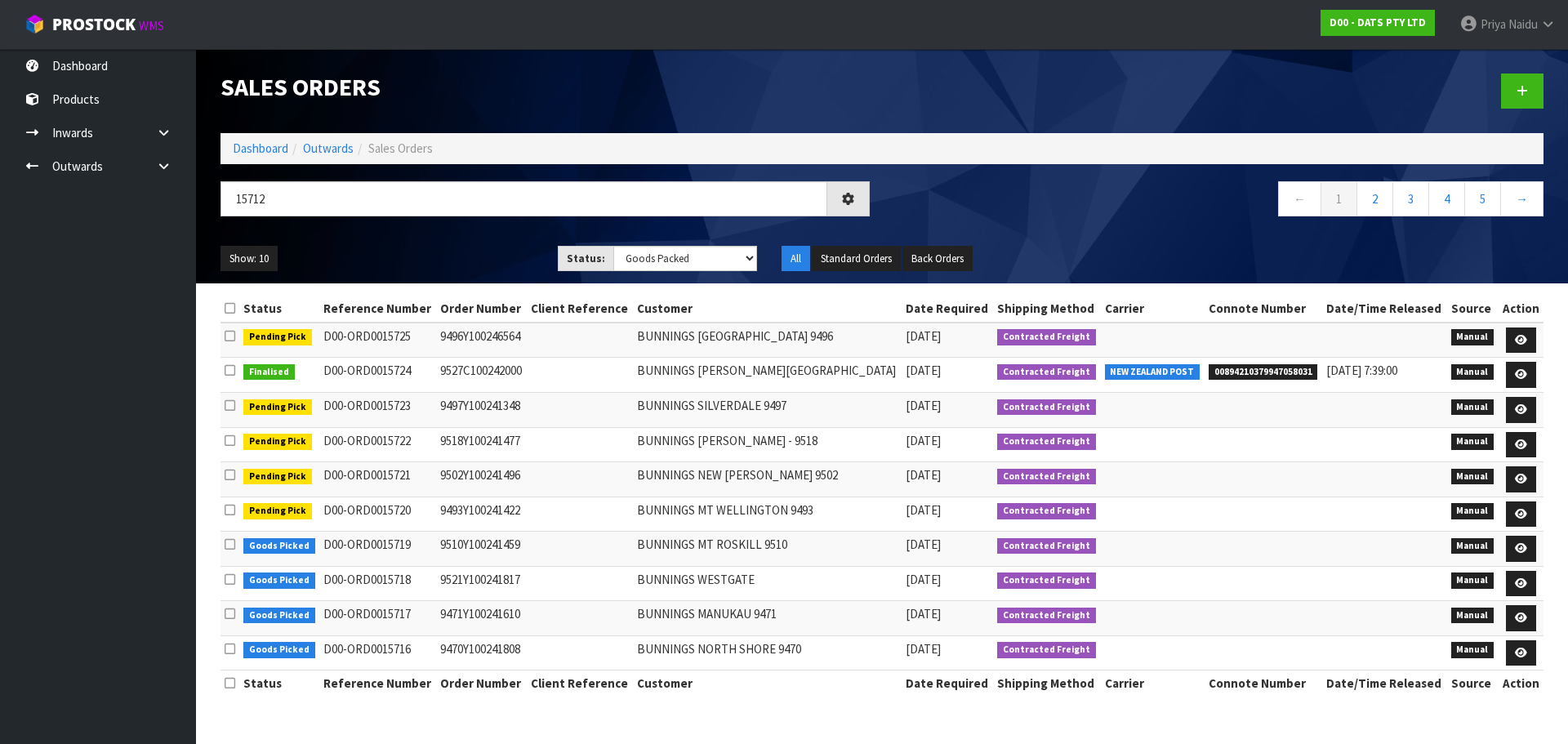
click at [396, 246] on ul "Show: 10 5 10 25 50" at bounding box center [376, 259] width 312 height 26
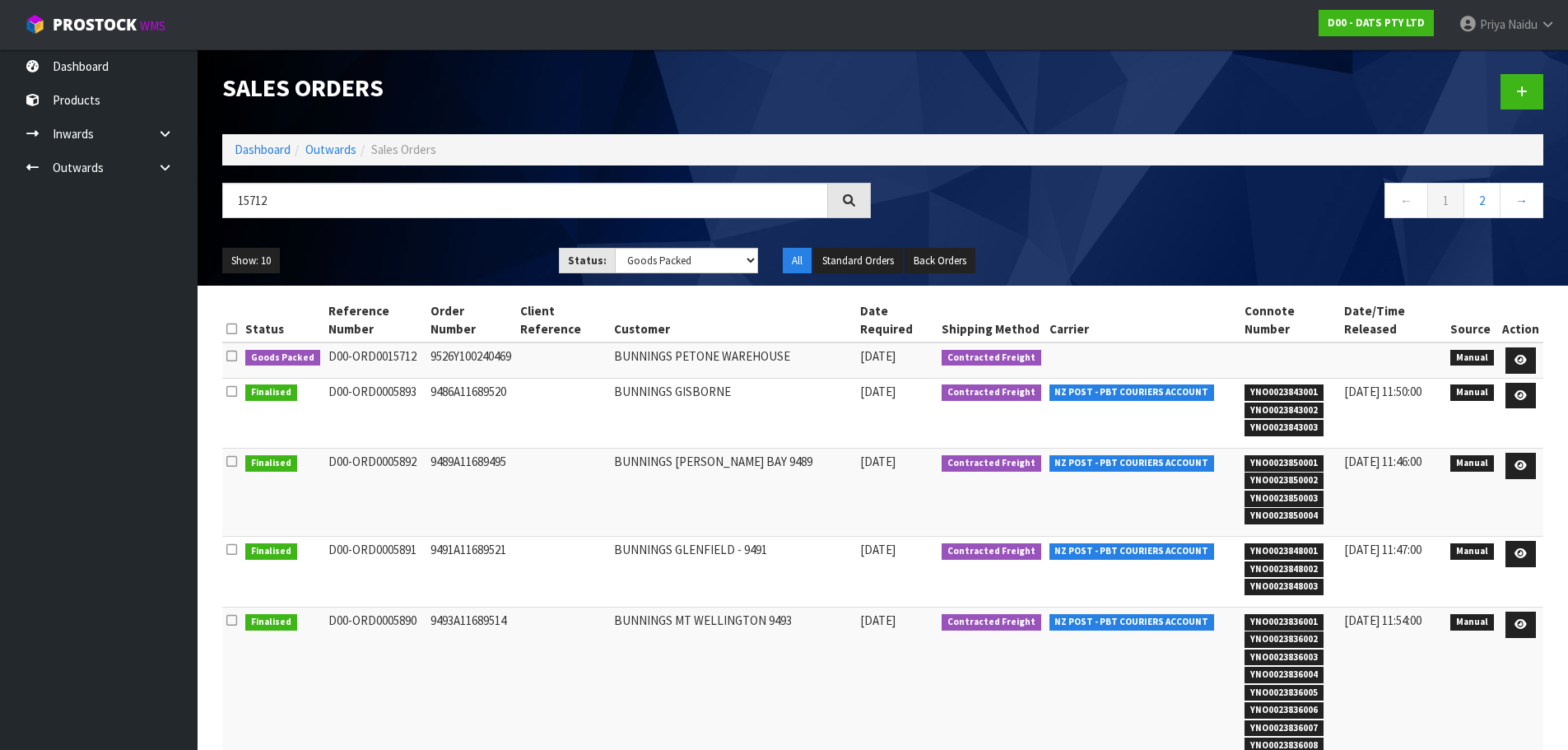
click at [416, 240] on div "Show: 10 5 10 25 50 Status: Draft Pending Allocated Pending Pick Goods Picked G…" at bounding box center [883, 261] width 1346 height 51
click at [429, 265] on ul "Show: 10 5 10 25 50" at bounding box center [378, 261] width 312 height 26
click at [403, 268] on ul "Show: 10 5 10 25 50" at bounding box center [378, 261] width 312 height 26
click at [1514, 348] on link at bounding box center [1520, 361] width 31 height 26
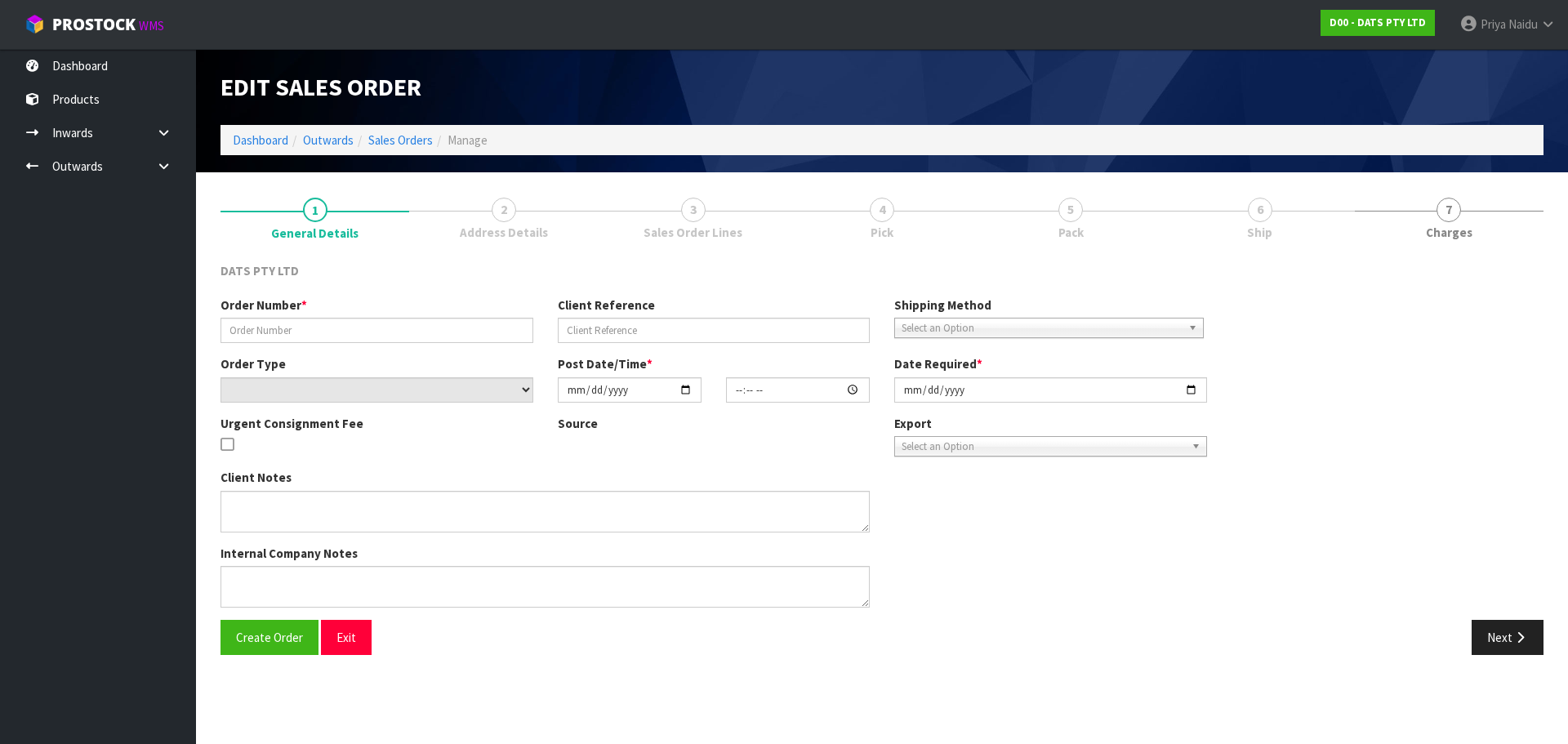
type input "9526Y100240469"
select select "number:0"
type input "[DATE]"
type input "11:13:00.000"
type input "[DATE]"
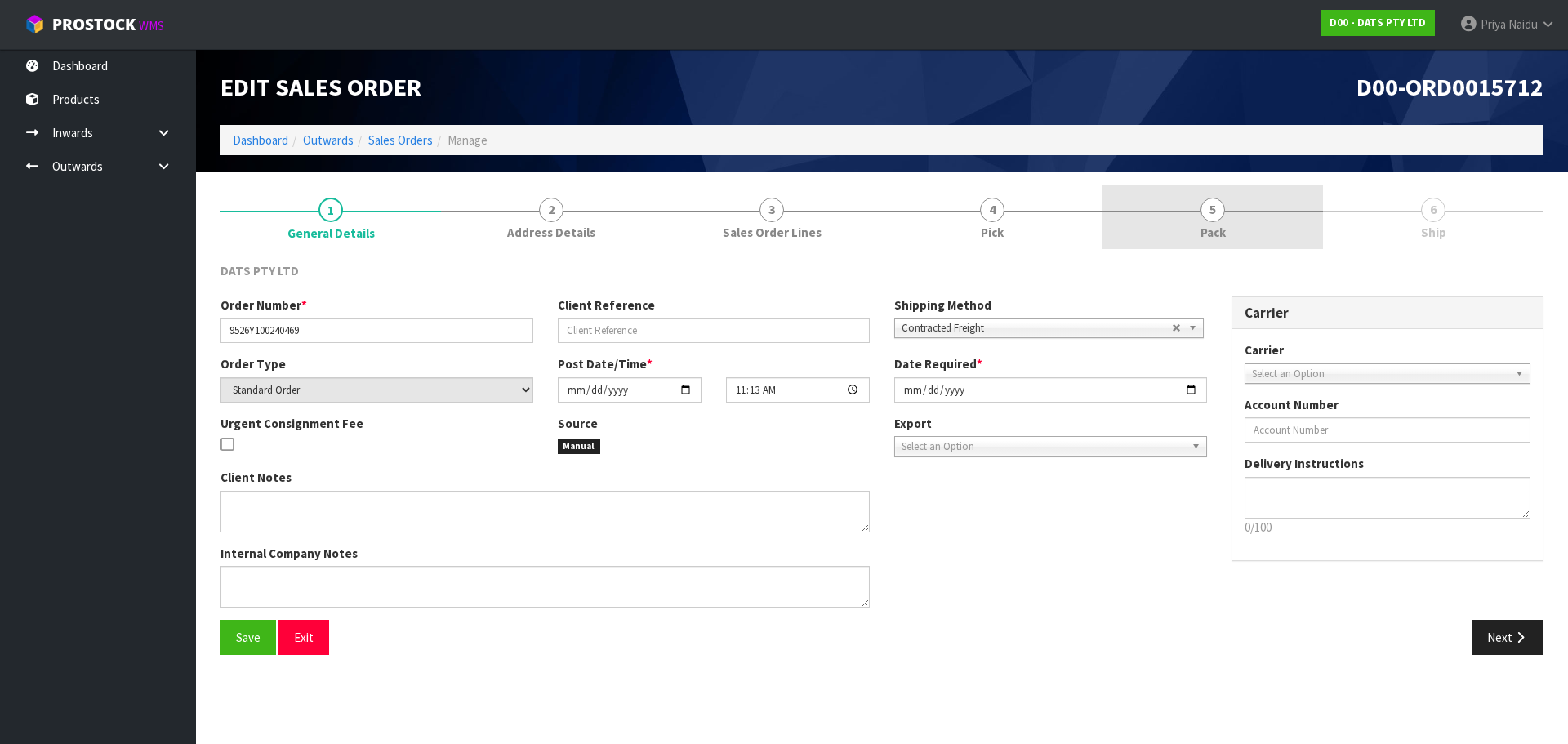
click at [1236, 198] on link "5 Pack" at bounding box center [1213, 217] width 220 height 65
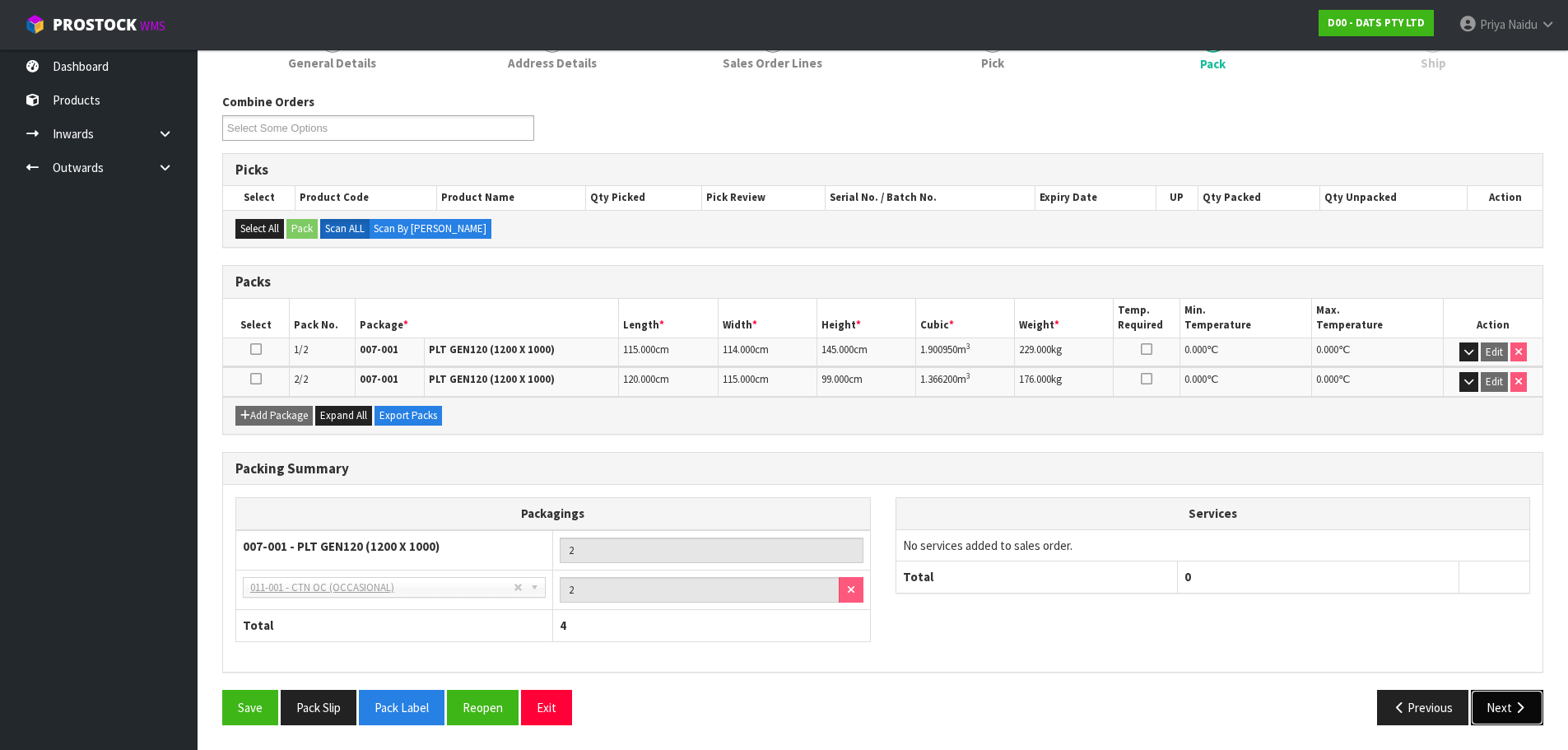
click at [1519, 703] on icon "button" at bounding box center [1520, 708] width 16 height 12
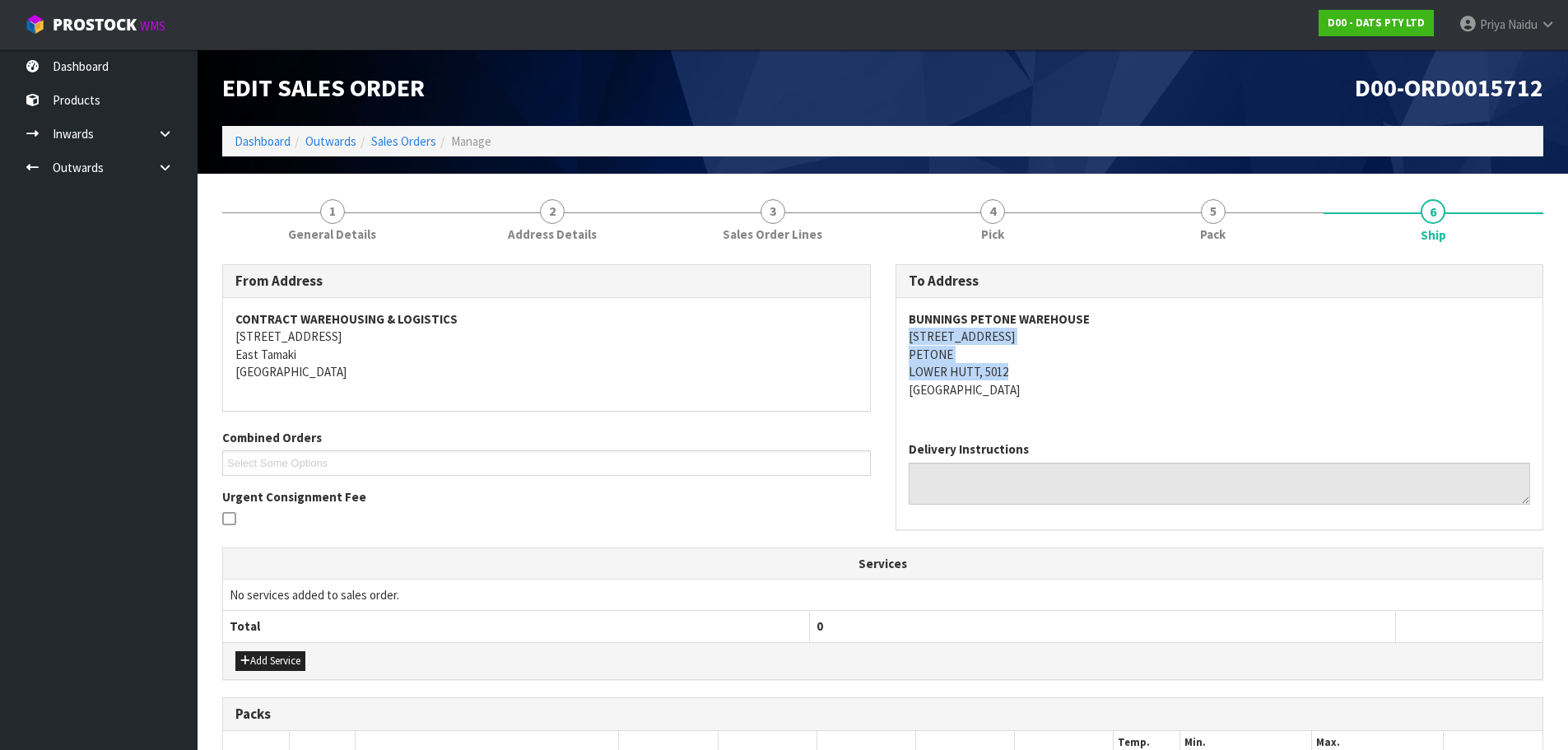
copy address "[STREET_ADDRESS]"
drag, startPoint x: 906, startPoint y: 339, endPoint x: 1028, endPoint y: 372, distance: 126.4
click at [1028, 372] on div "BUNNINGS PETONE WAREHOUSE [STREET_ADDRESS]" at bounding box center [1220, 363] width 647 height 130
copy strong "BUNNINGS PETONE WAREHOUSE"
drag, startPoint x: 897, startPoint y: 320, endPoint x: 694, endPoint y: 281, distance: 206.7
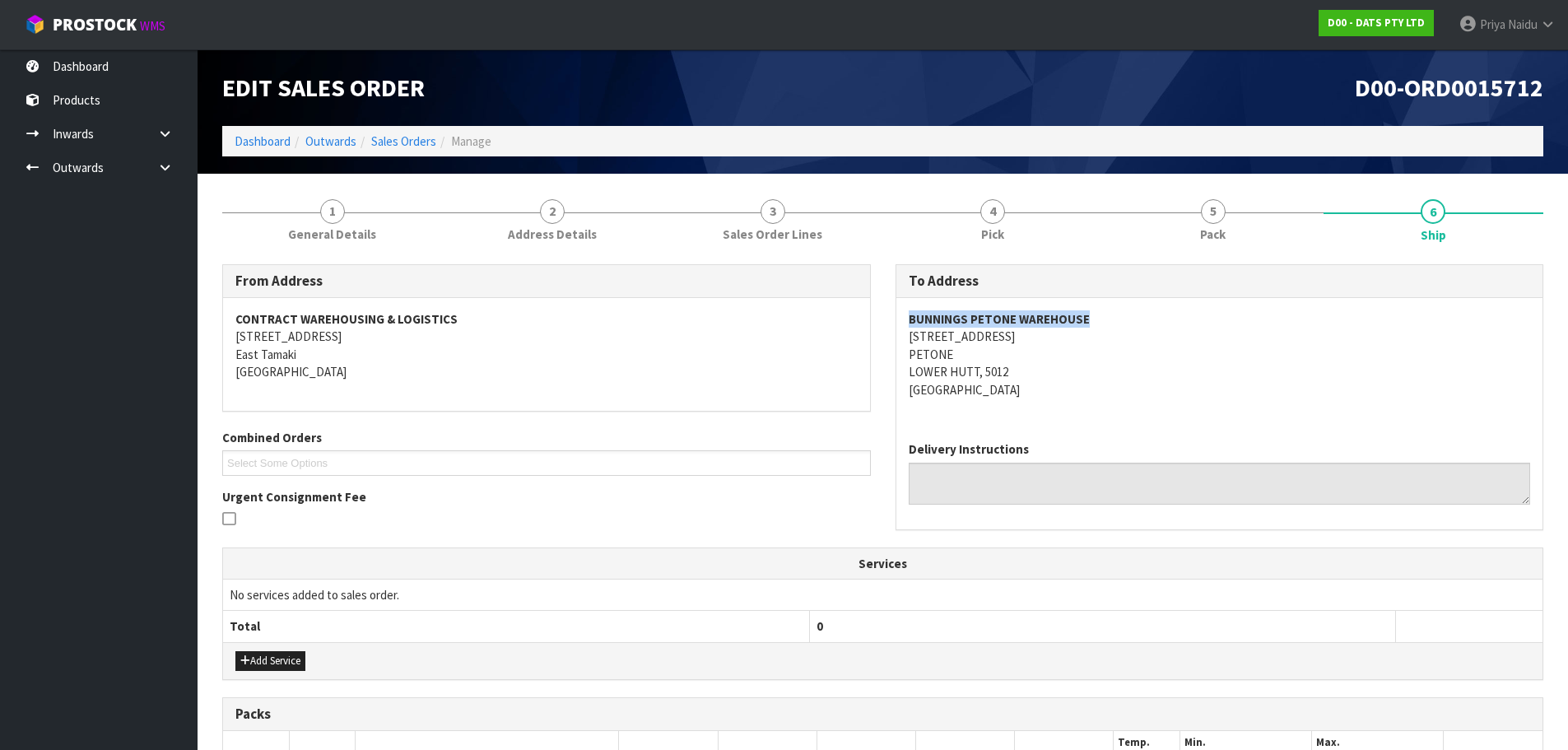
click at [1163, 299] on div "BUNNINGS PETONE WAREHOUSE [STREET_ADDRESS]" at bounding box center [1220, 363] width 647 height 130
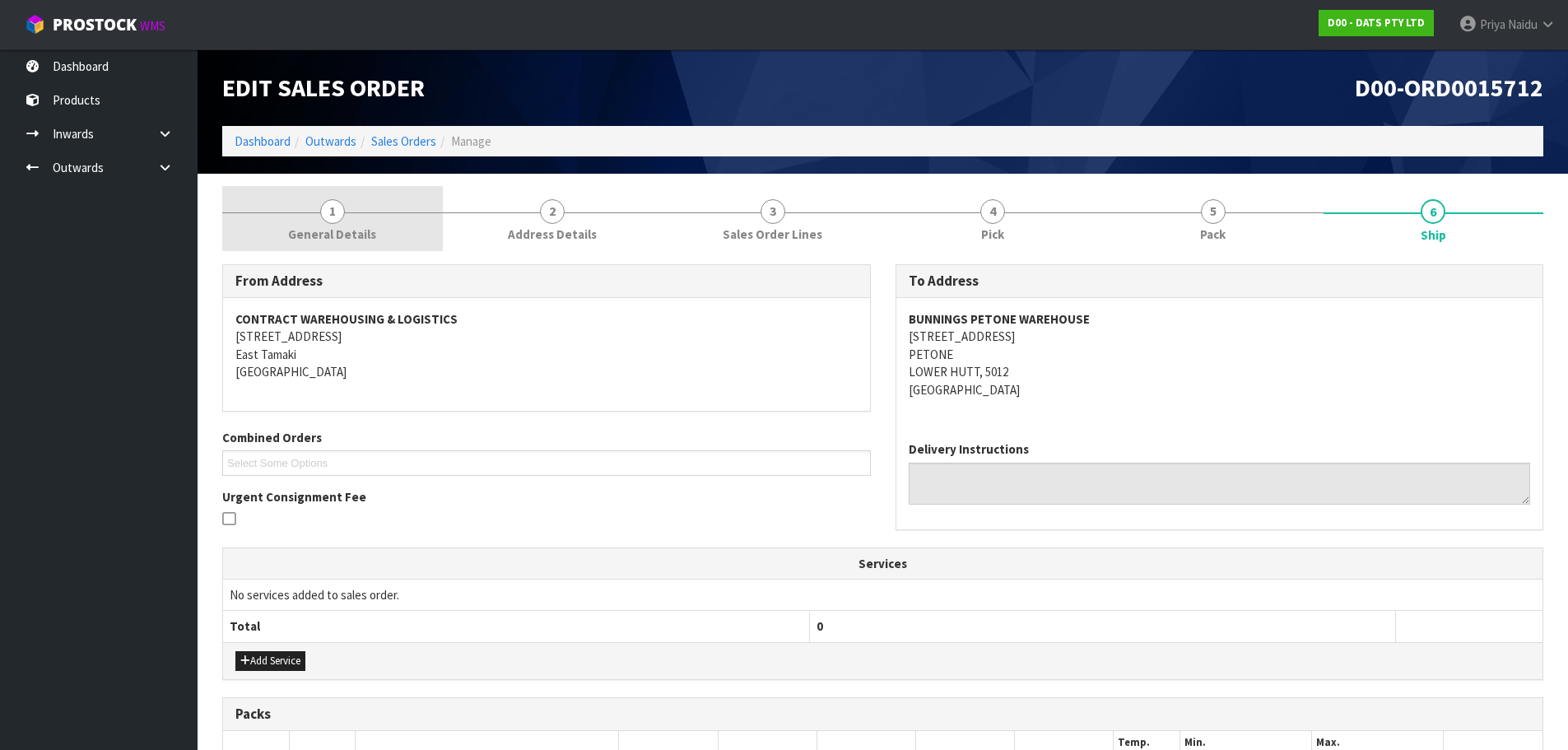
click at [316, 219] on link "1 General Details" at bounding box center [332, 219] width 220 height 65
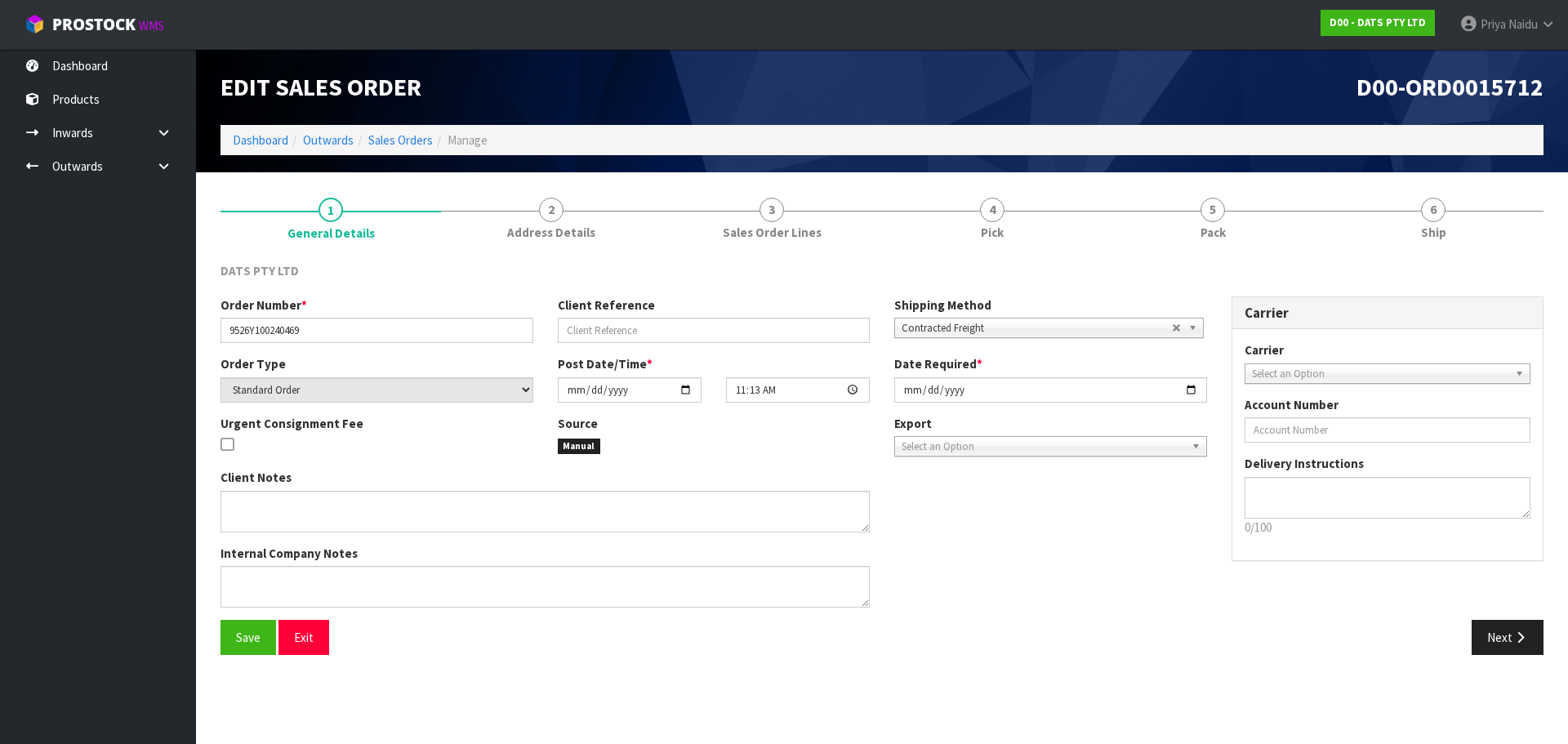
drag, startPoint x: 220, startPoint y: 331, endPoint x: 276, endPoint y: 324, distance: 56.4
click at [276, 324] on div "Order Number * 9526Y100240469" at bounding box center [376, 319] width 337 height 46
drag, startPoint x: 222, startPoint y: 326, endPoint x: 346, endPoint y: 331, distance: 124.1
click at [346, 331] on input "9526Y100240469" at bounding box center [376, 330] width 312 height 25
drag, startPoint x: 1180, startPoint y: 243, endPoint x: 1007, endPoint y: 258, distance: 173.6
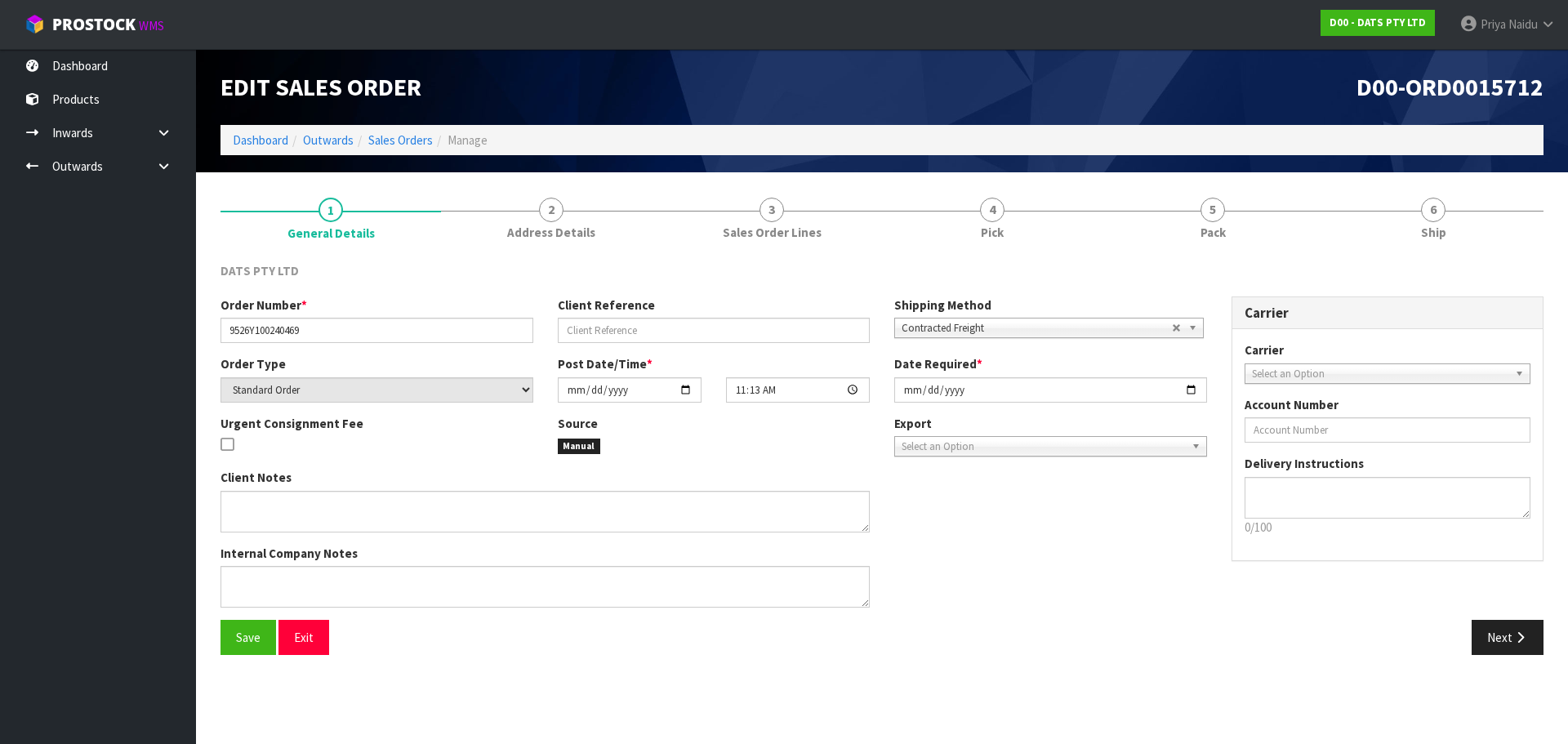
click at [1180, 243] on link "5 Pack" at bounding box center [1213, 217] width 220 height 65
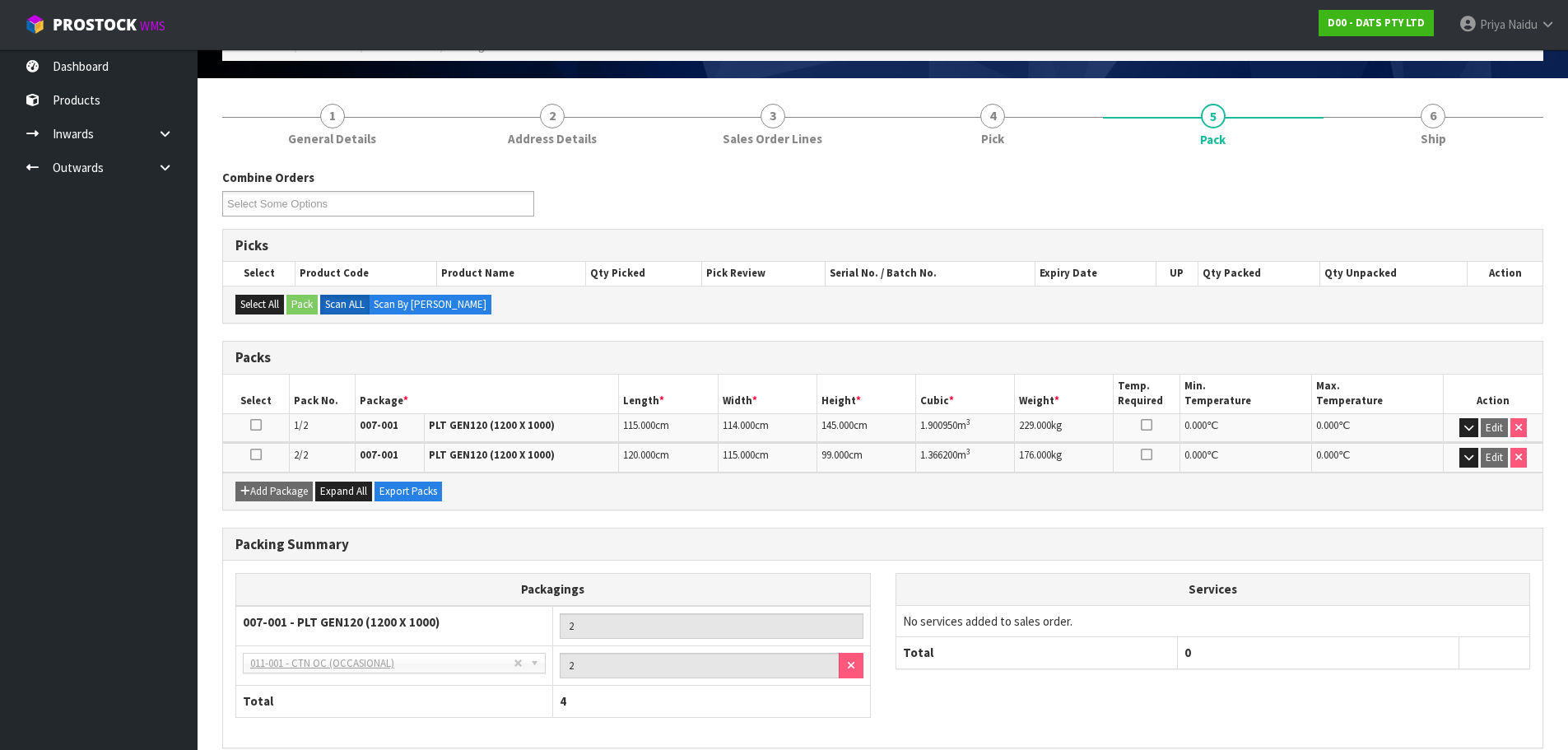
scroll to position [171, 0]
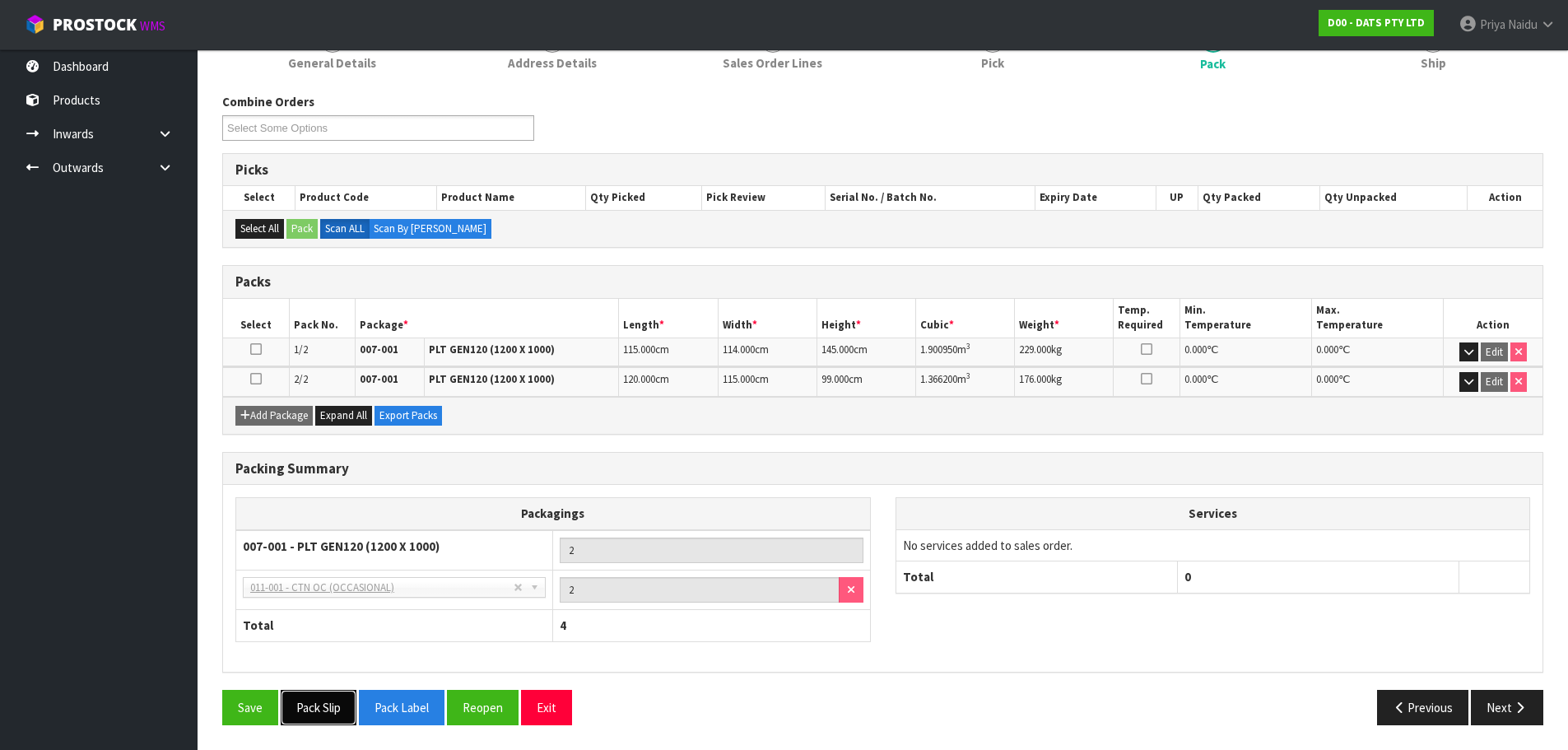
click at [323, 710] on button "Pack Slip" at bounding box center [318, 708] width 76 height 35
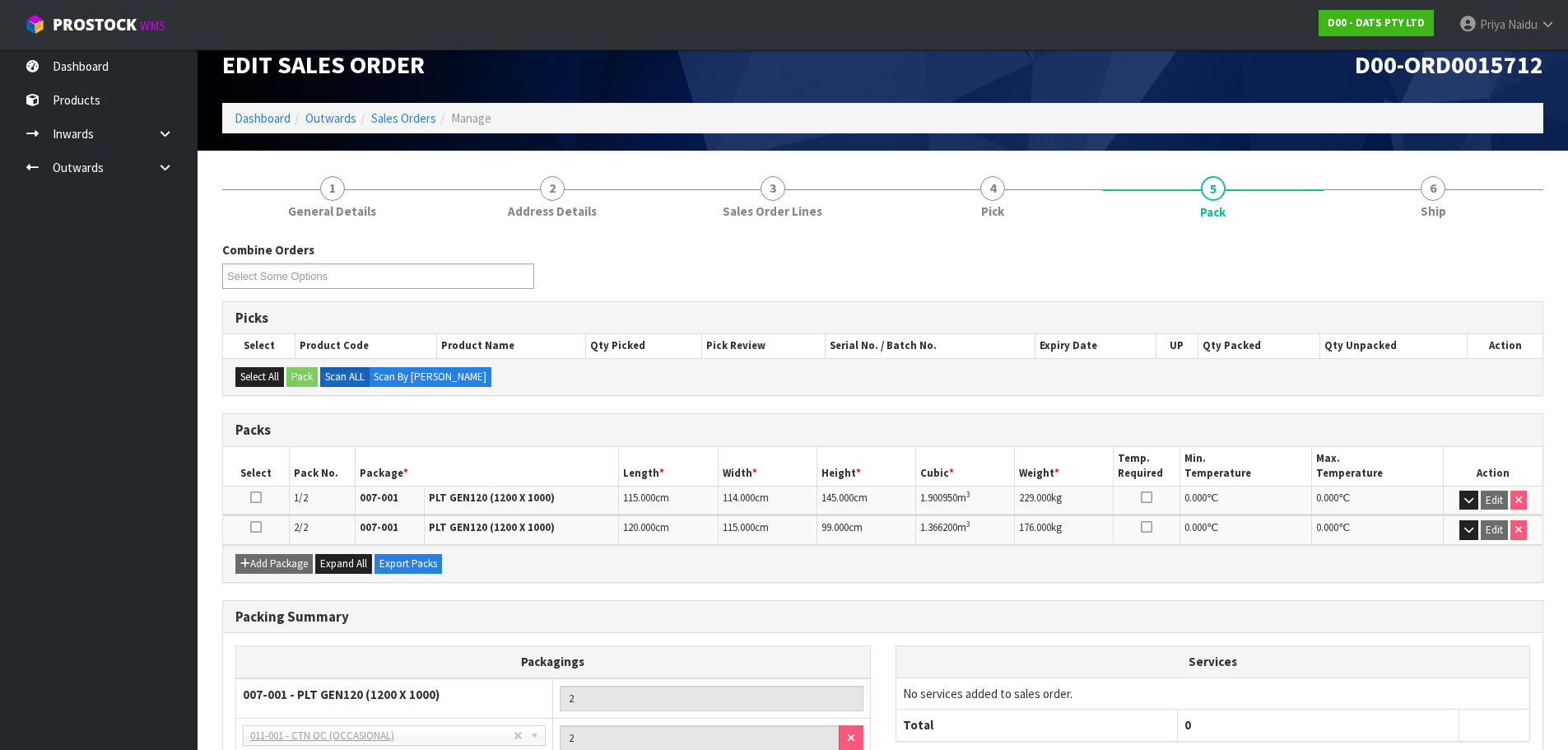
scroll to position [0, 0]
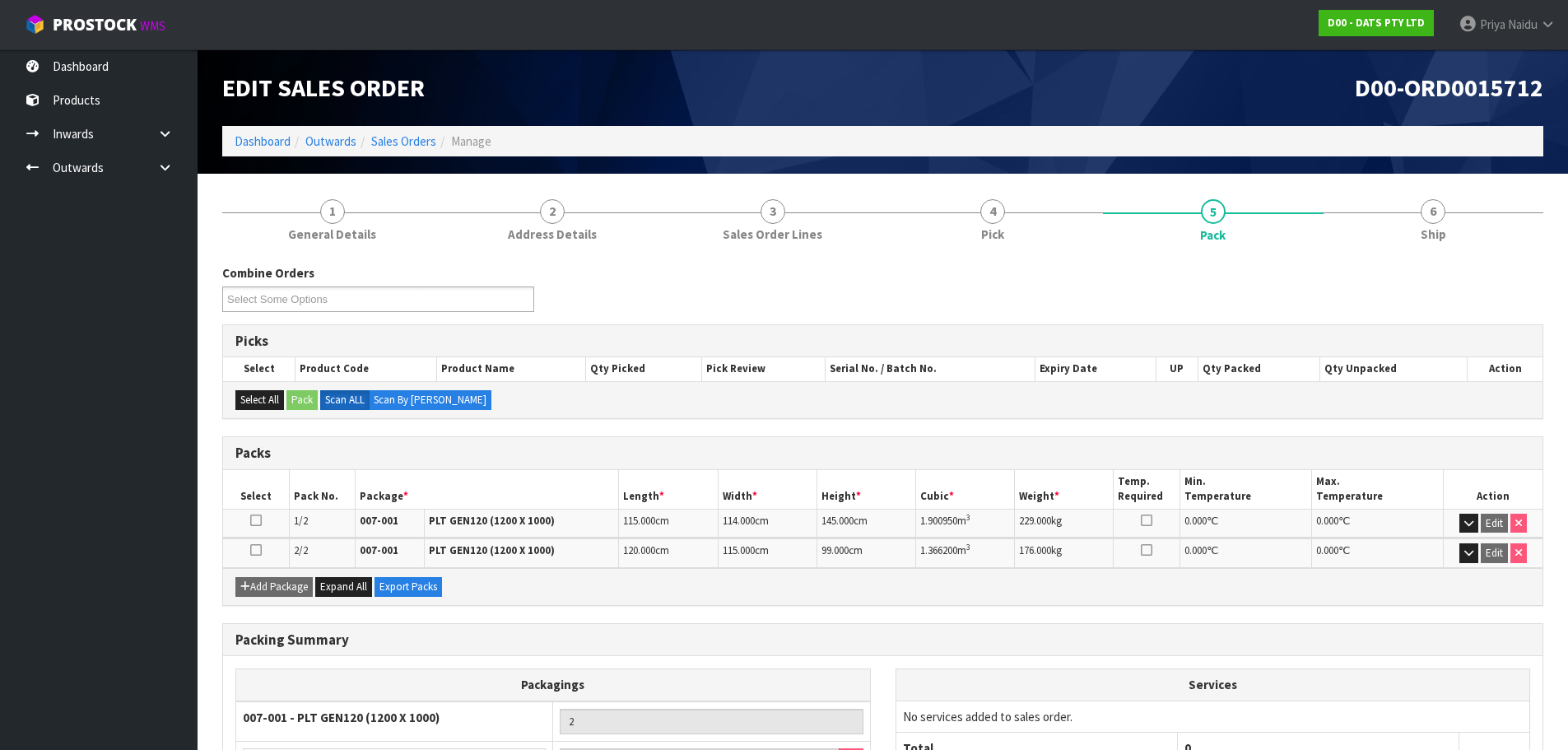
click at [1501, 253] on div "Combine Orders D00-ORD0015712 D00-ORD0015716 D00-ORD0015717 D00-ORD0015718 D00-…" at bounding box center [883, 581] width 1321 height 657
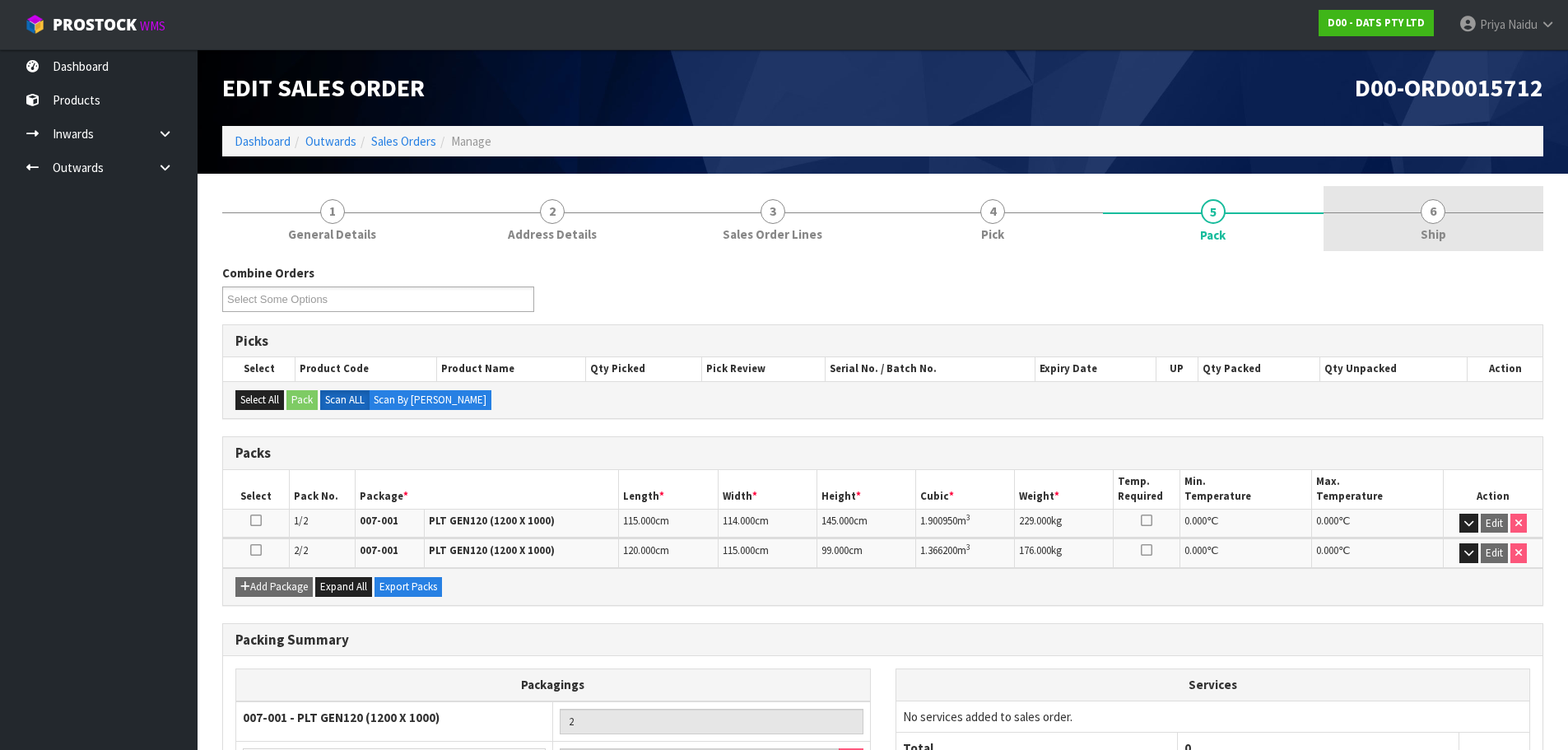
click at [1489, 249] on link "6 Ship" at bounding box center [1434, 219] width 220 height 65
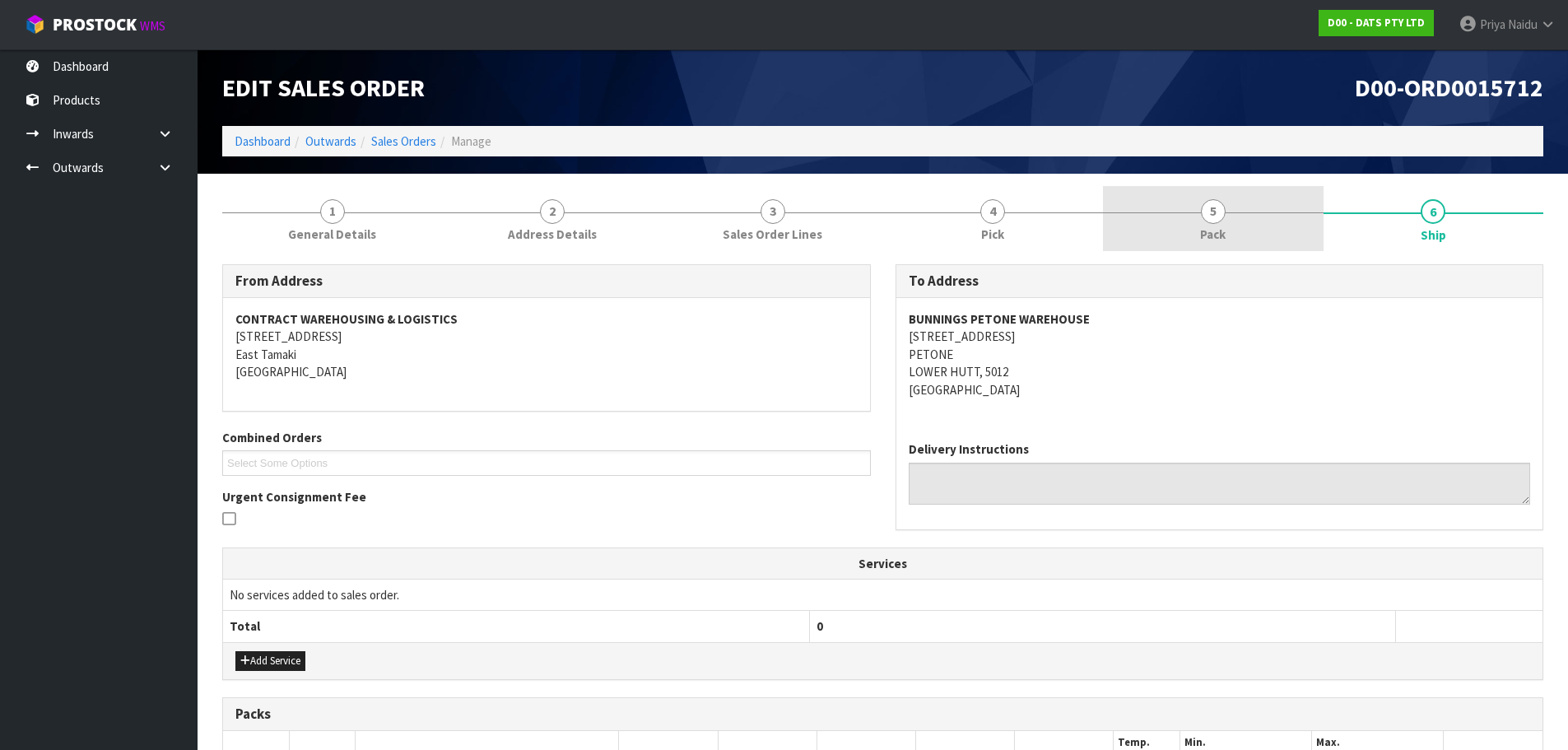
click at [1281, 224] on link "5 Pack" at bounding box center [1213, 219] width 220 height 65
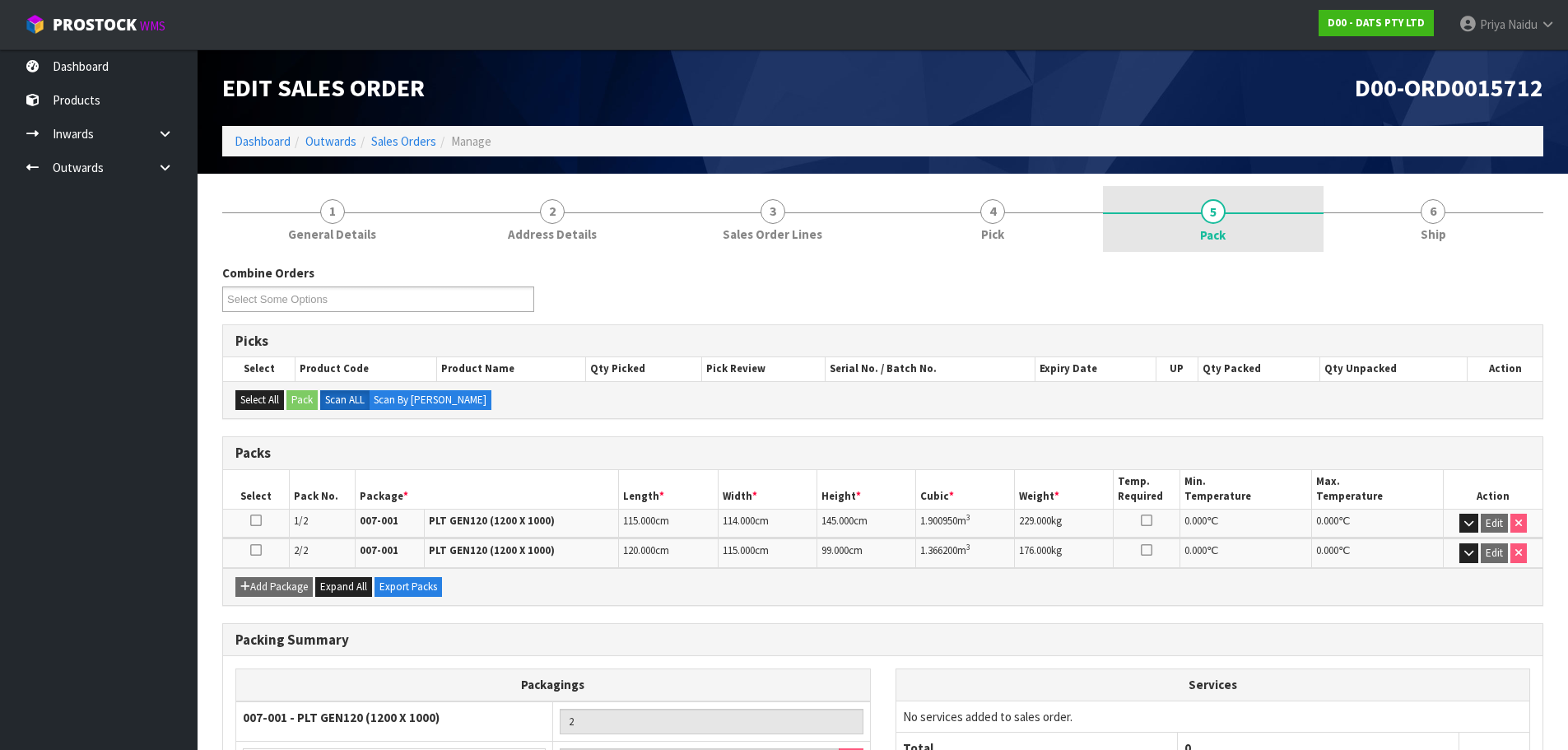
drag, startPoint x: 1467, startPoint y: 244, endPoint x: 1314, endPoint y: 229, distance: 153.7
click at [1467, 244] on link "6 Ship" at bounding box center [1434, 219] width 220 height 65
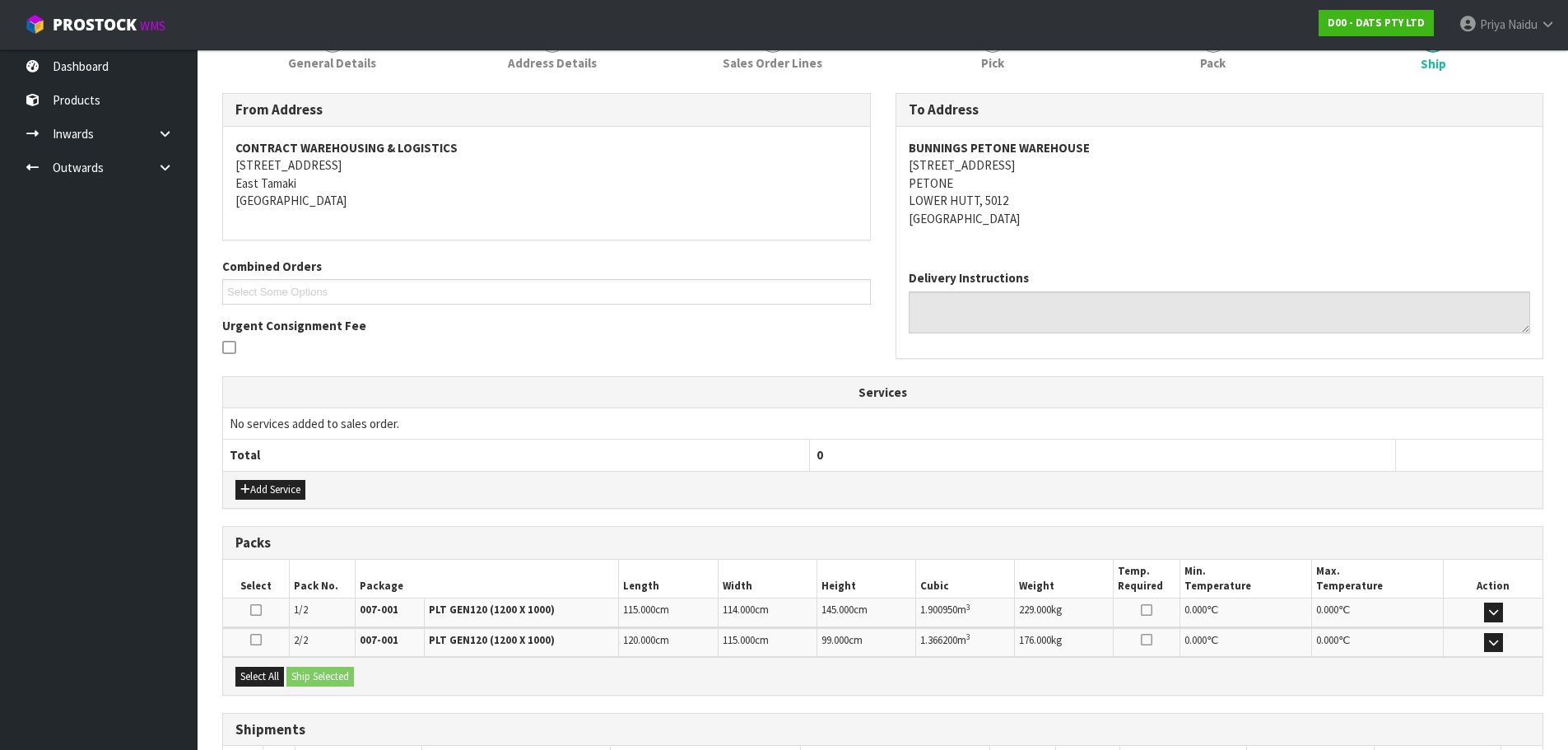
scroll to position [294, 0]
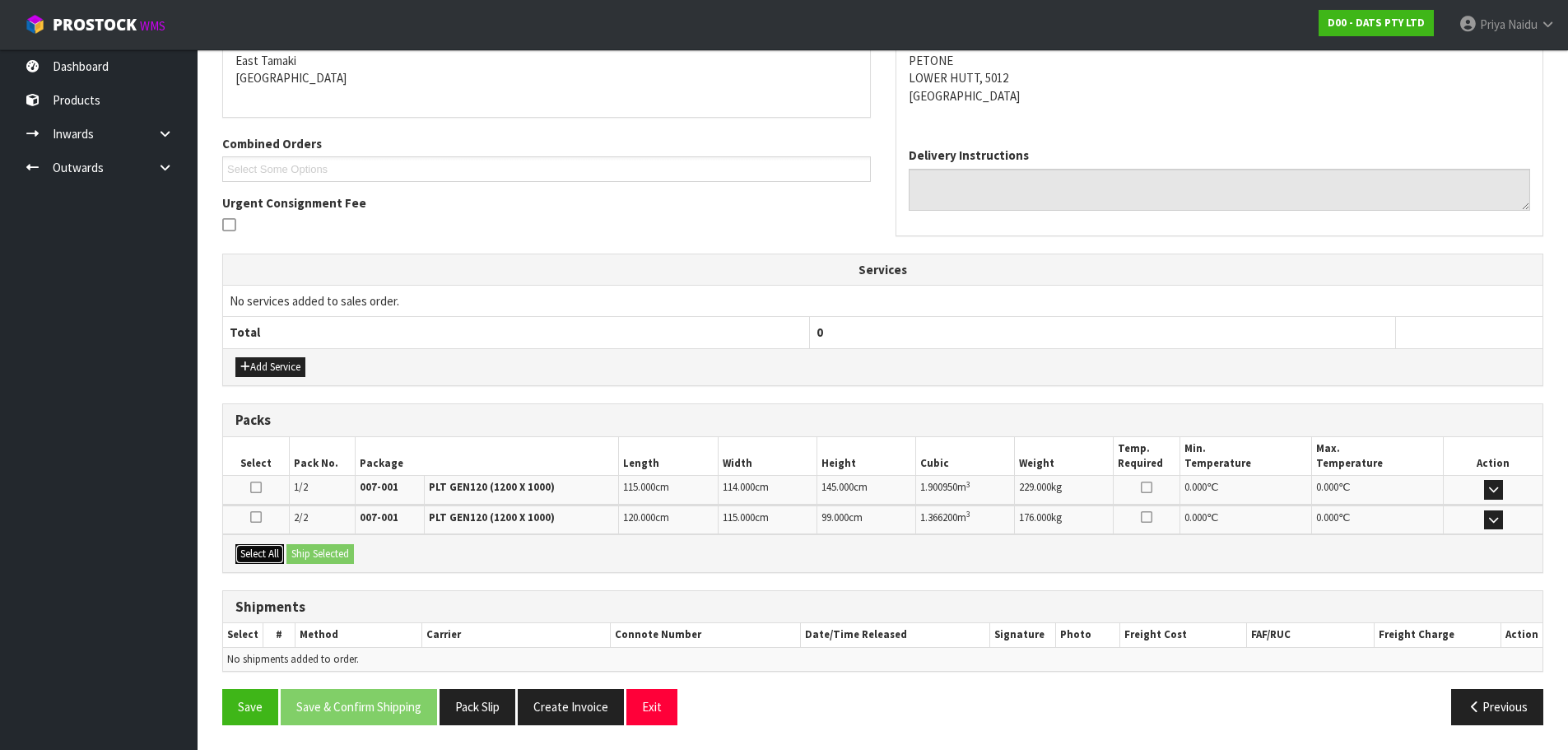
click at [254, 553] on button "Select All" at bounding box center [259, 554] width 49 height 19
click at [325, 546] on button "Ship Selected" at bounding box center [320, 554] width 68 height 19
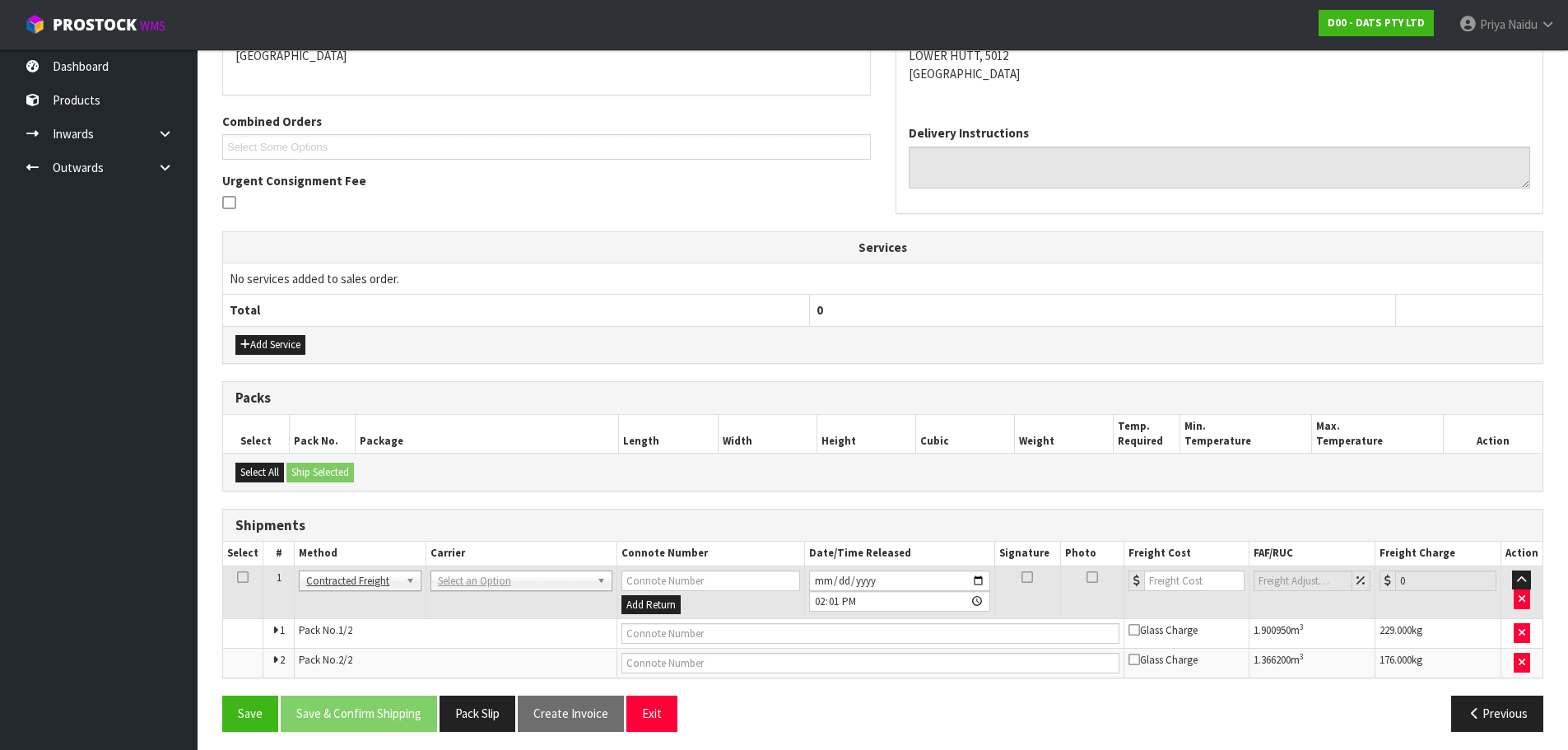
scroll to position [323, 0]
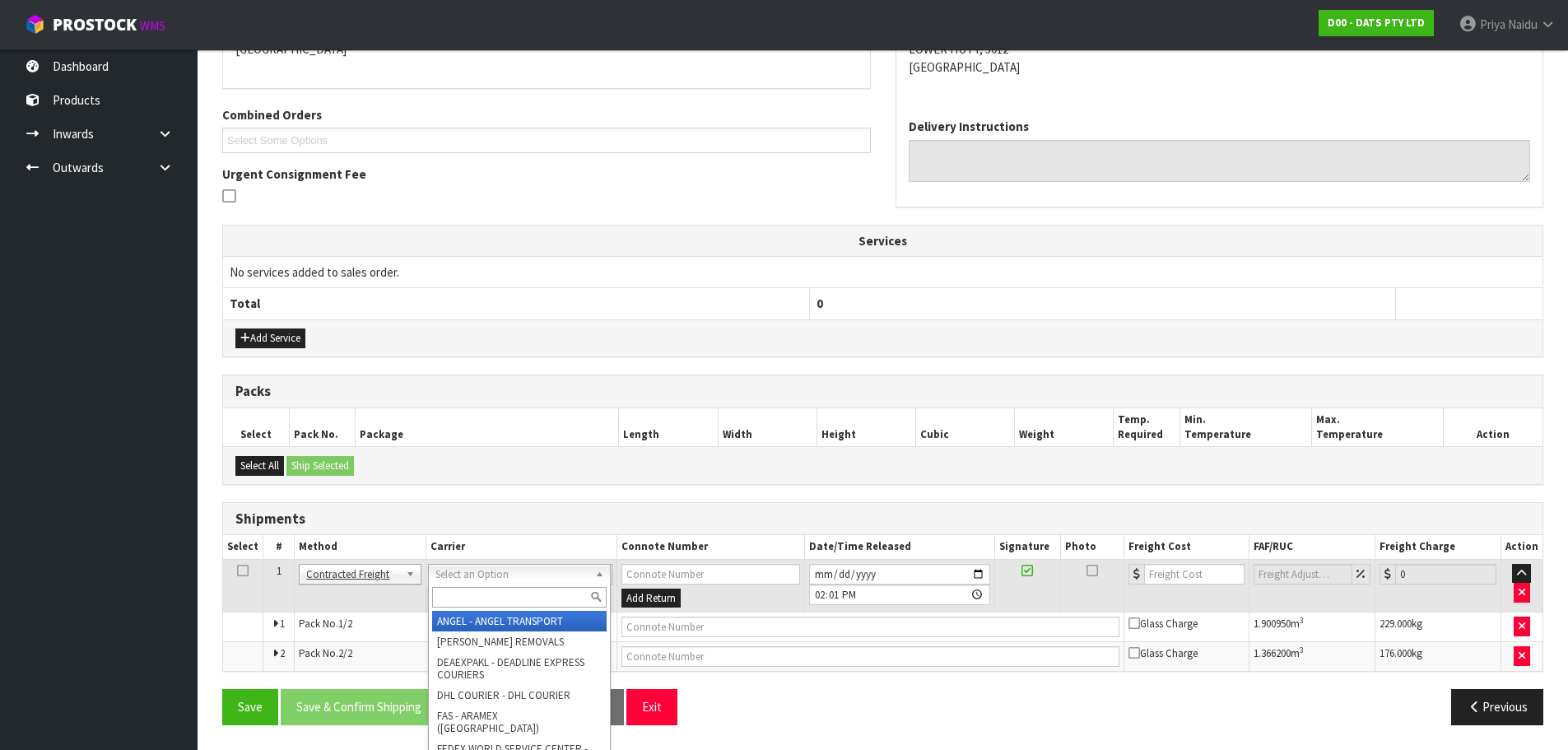
click at [482, 595] on input "text" at bounding box center [519, 596] width 175 height 20
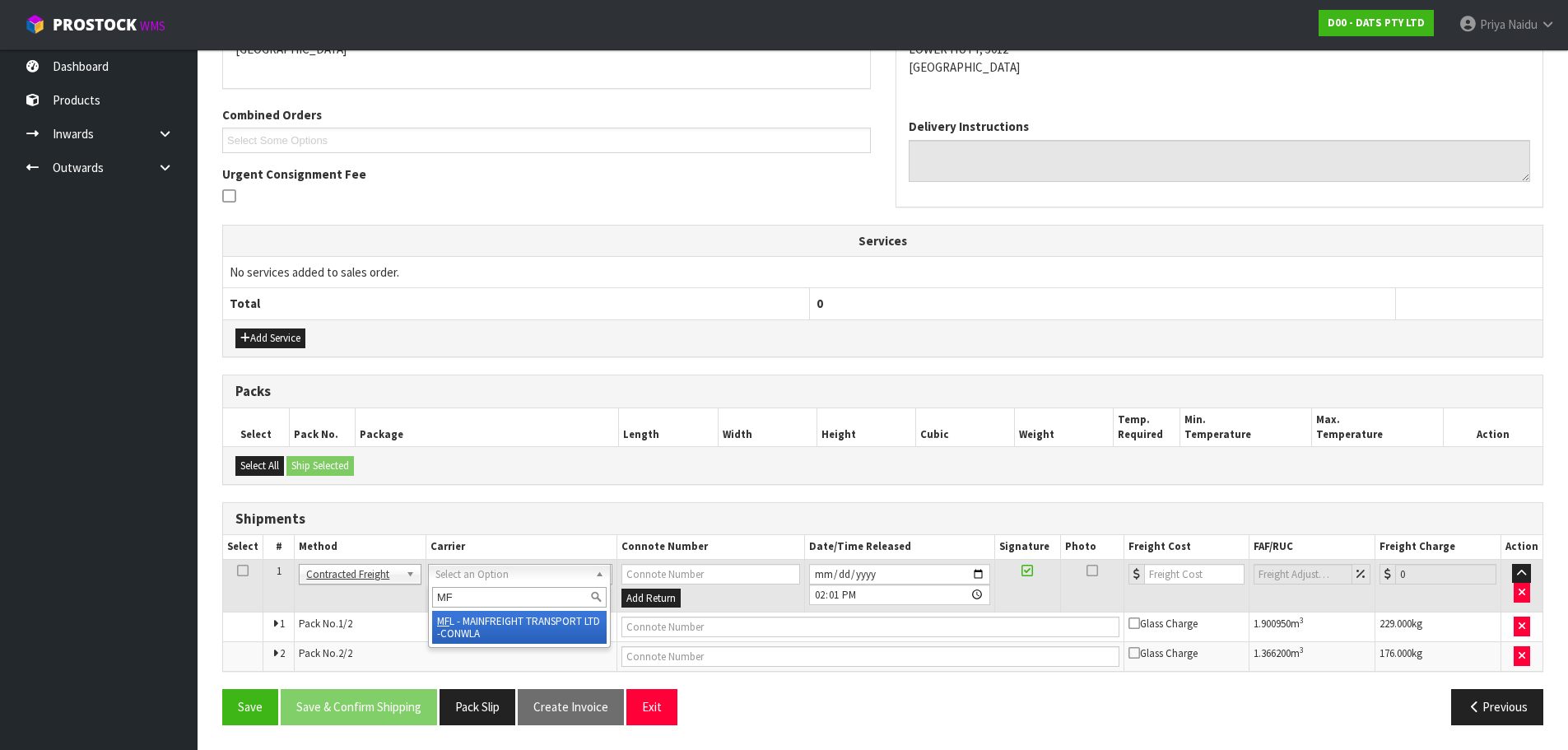
type input "MF"
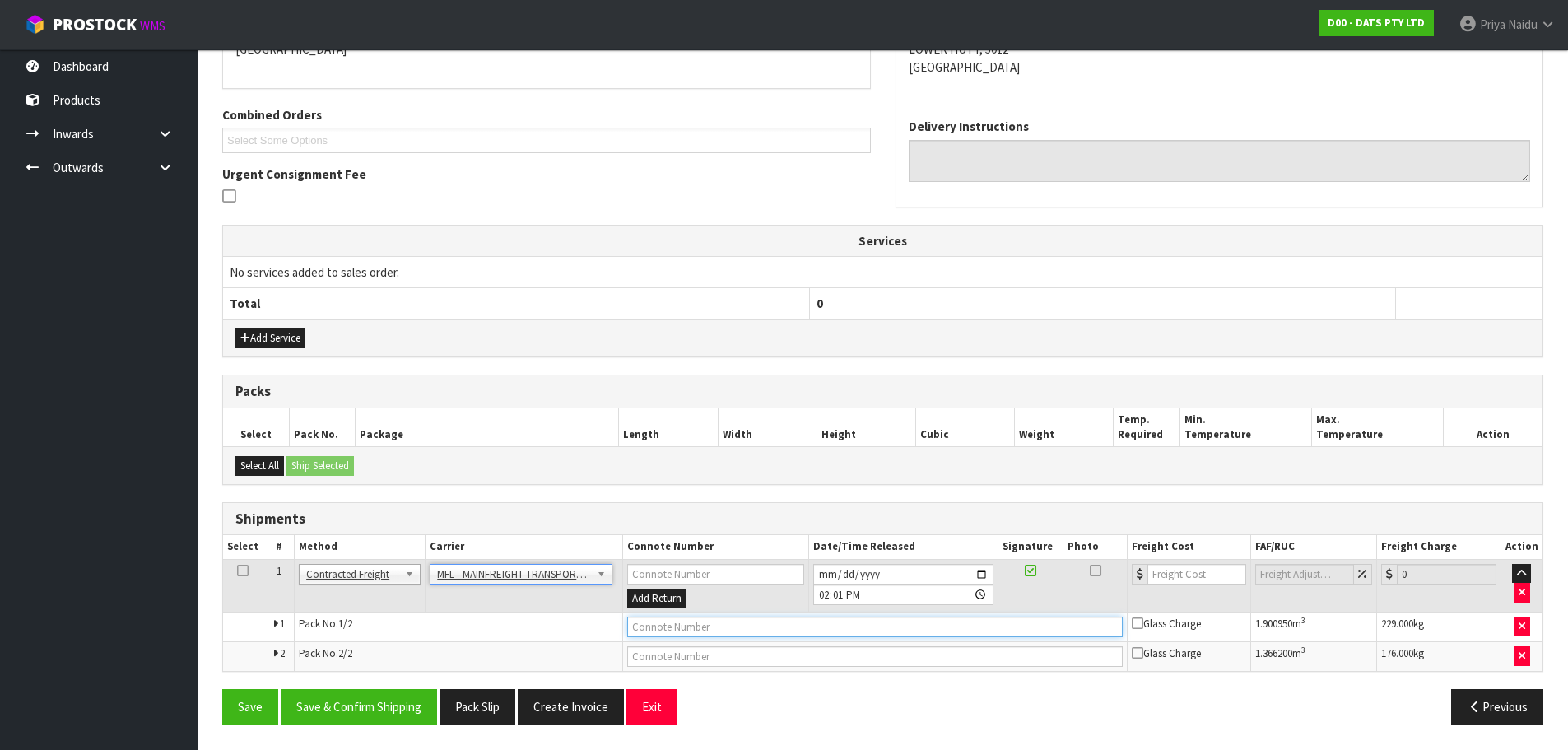
click at [667, 629] on input "text" at bounding box center [875, 626] width 496 height 20
paste input "CWL7721872"
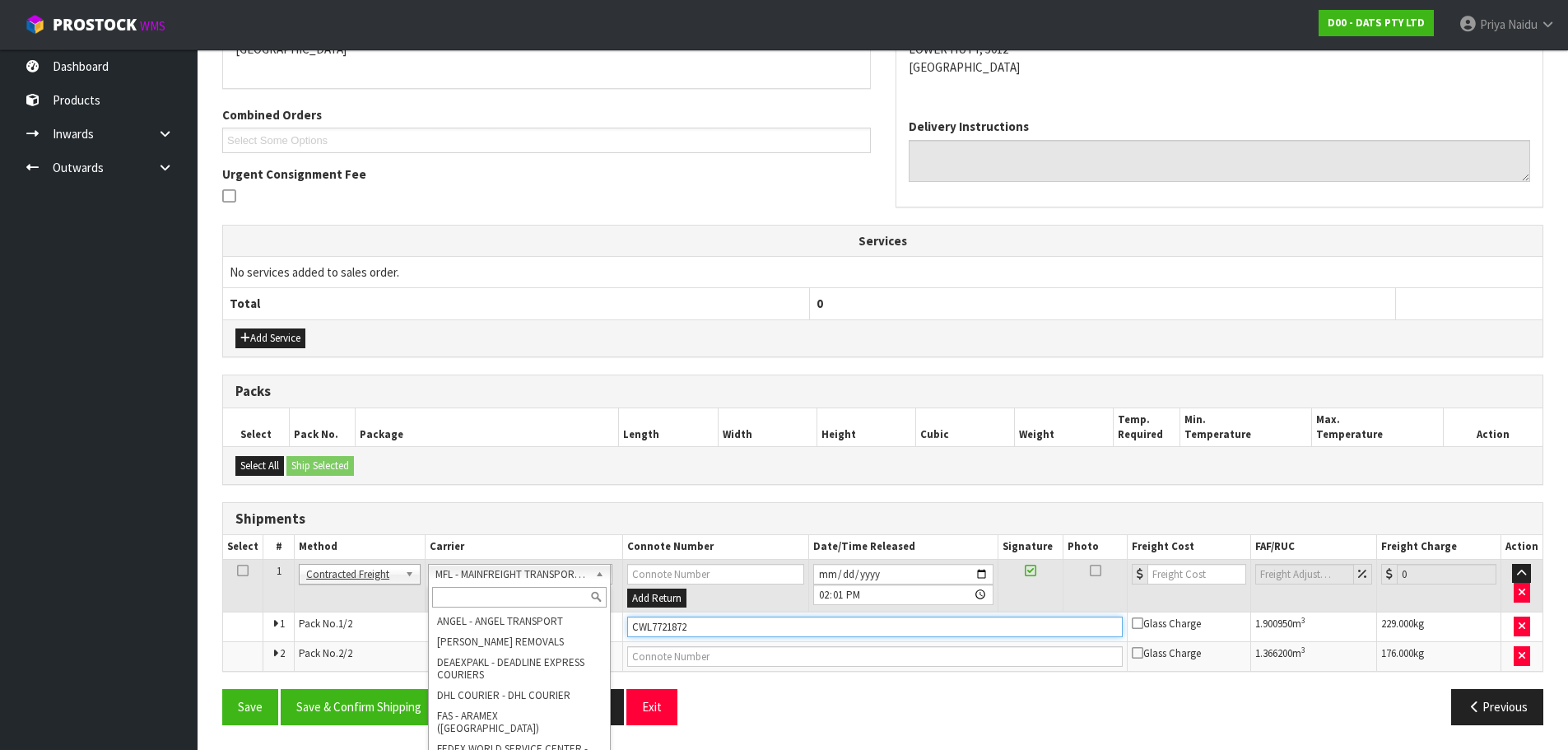
type input "CWL7721872"
click at [511, 589] on input "text" at bounding box center [519, 596] width 175 height 20
type input "MA"
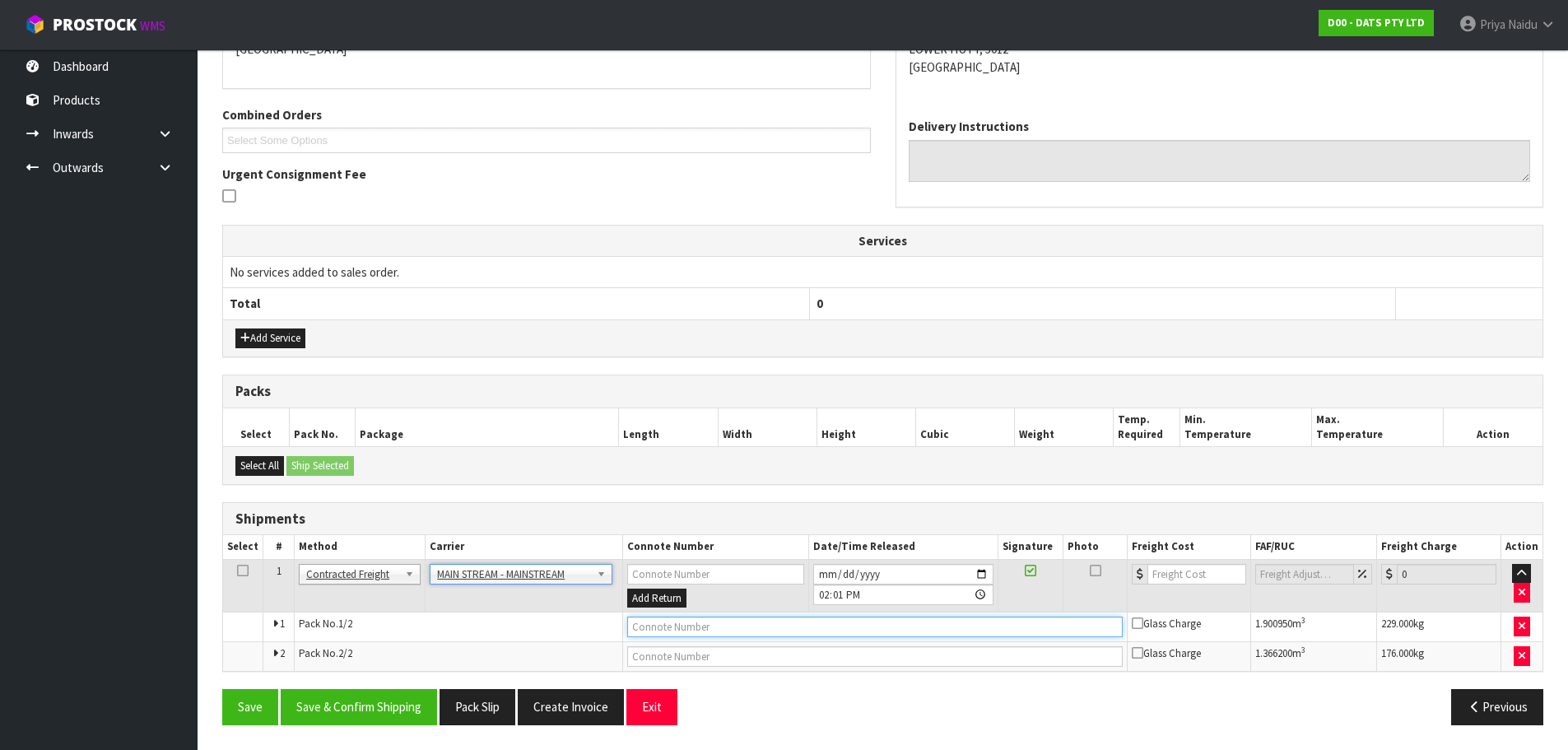
click at [664, 630] on input "text" at bounding box center [875, 626] width 496 height 20
paste input "CWL7721872"
type input "CWL7721872"
drag, startPoint x: 1171, startPoint y: 579, endPoint x: 1161, endPoint y: 553, distance: 27.9
click at [1172, 578] on input "number" at bounding box center [1197, 574] width 100 height 20
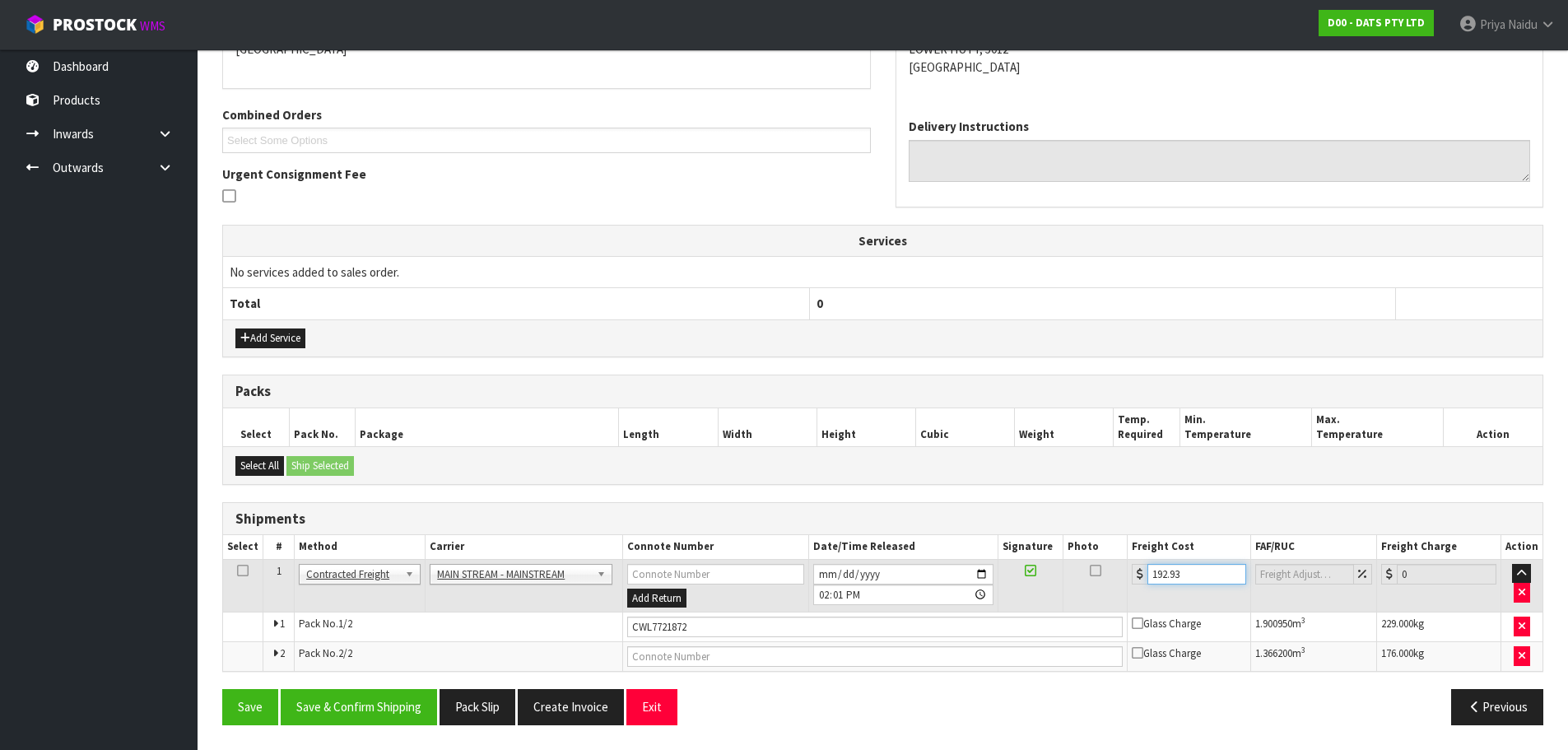
type input "192.93"
click at [336, 727] on div "Save Save & Confirm Shipping Pack Slip Create Invoice Exit Previous" at bounding box center [883, 713] width 1346 height 48
click at [372, 693] on button "Save & Confirm Shipping" at bounding box center [358, 707] width 156 height 35
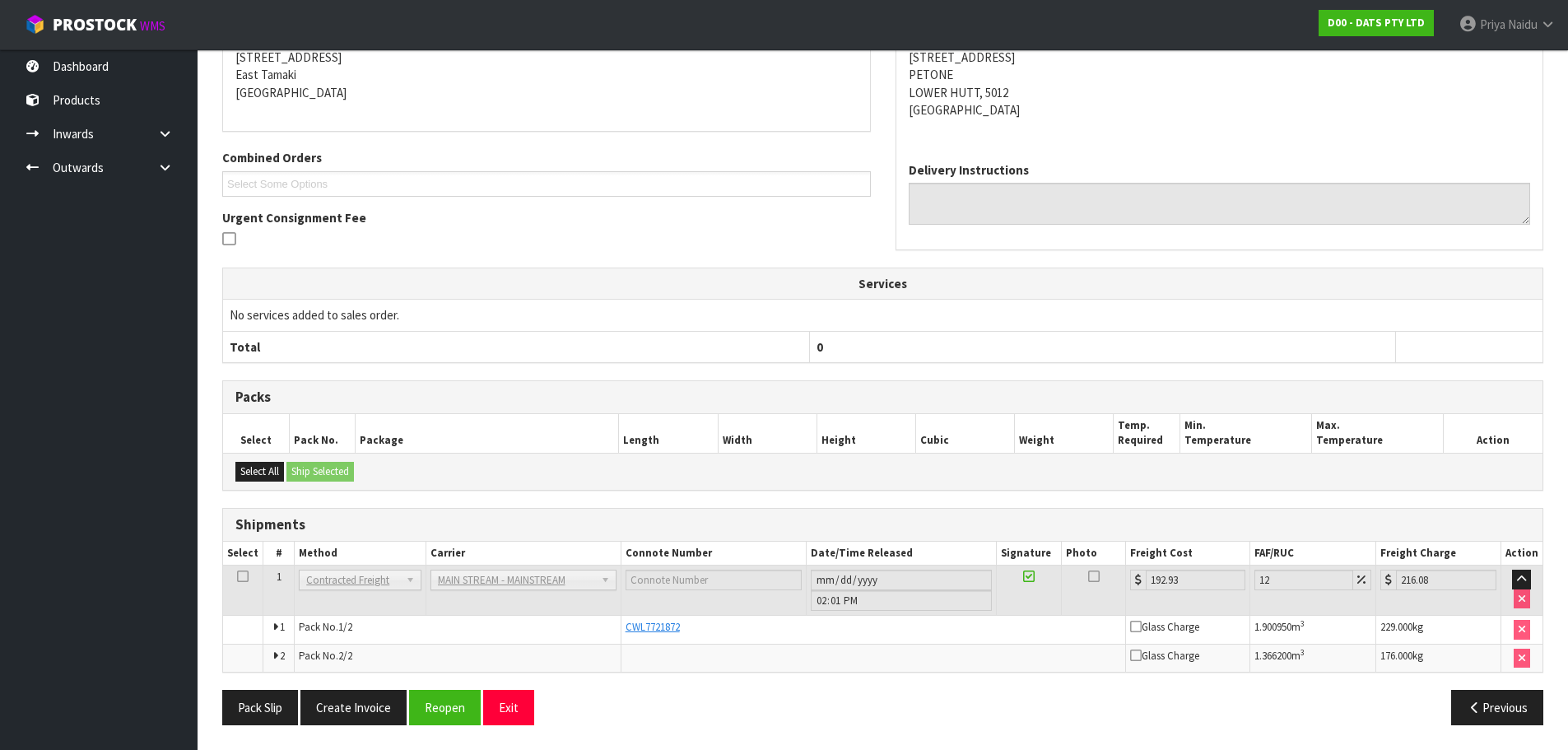
scroll to position [0, 0]
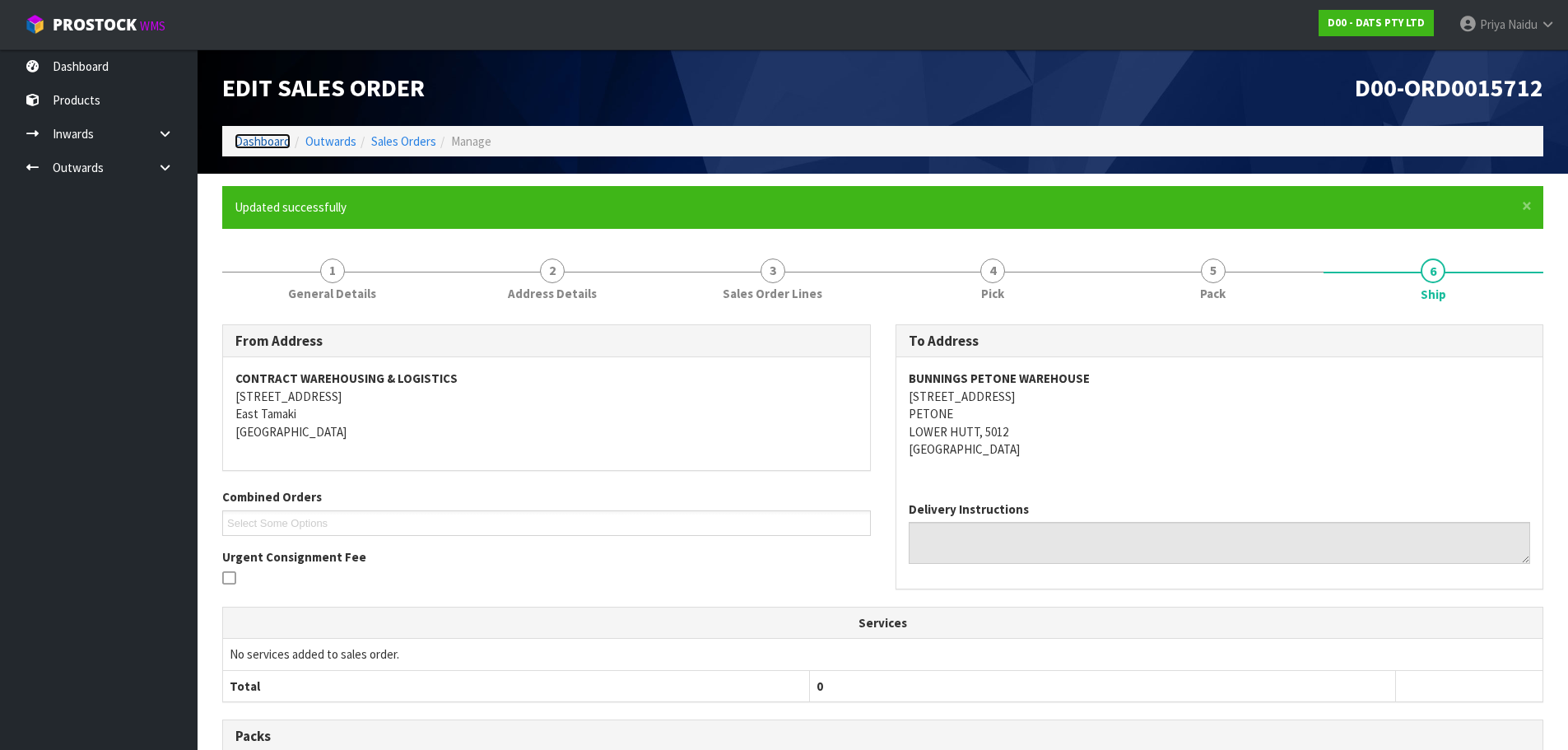
click at [242, 136] on link "Dashboard" at bounding box center [262, 141] width 56 height 16
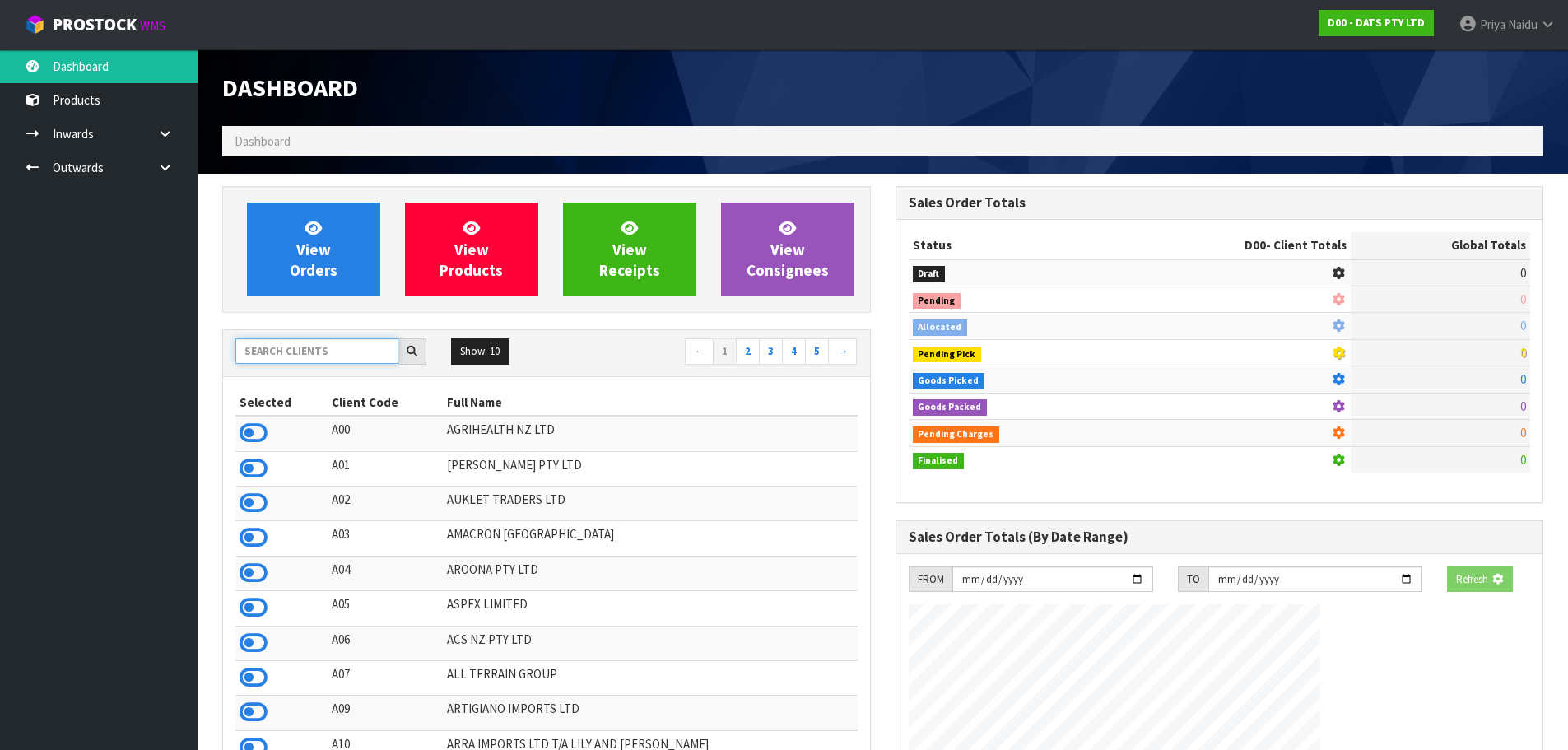
click at [302, 348] on input "text" at bounding box center [317, 351] width 163 height 26
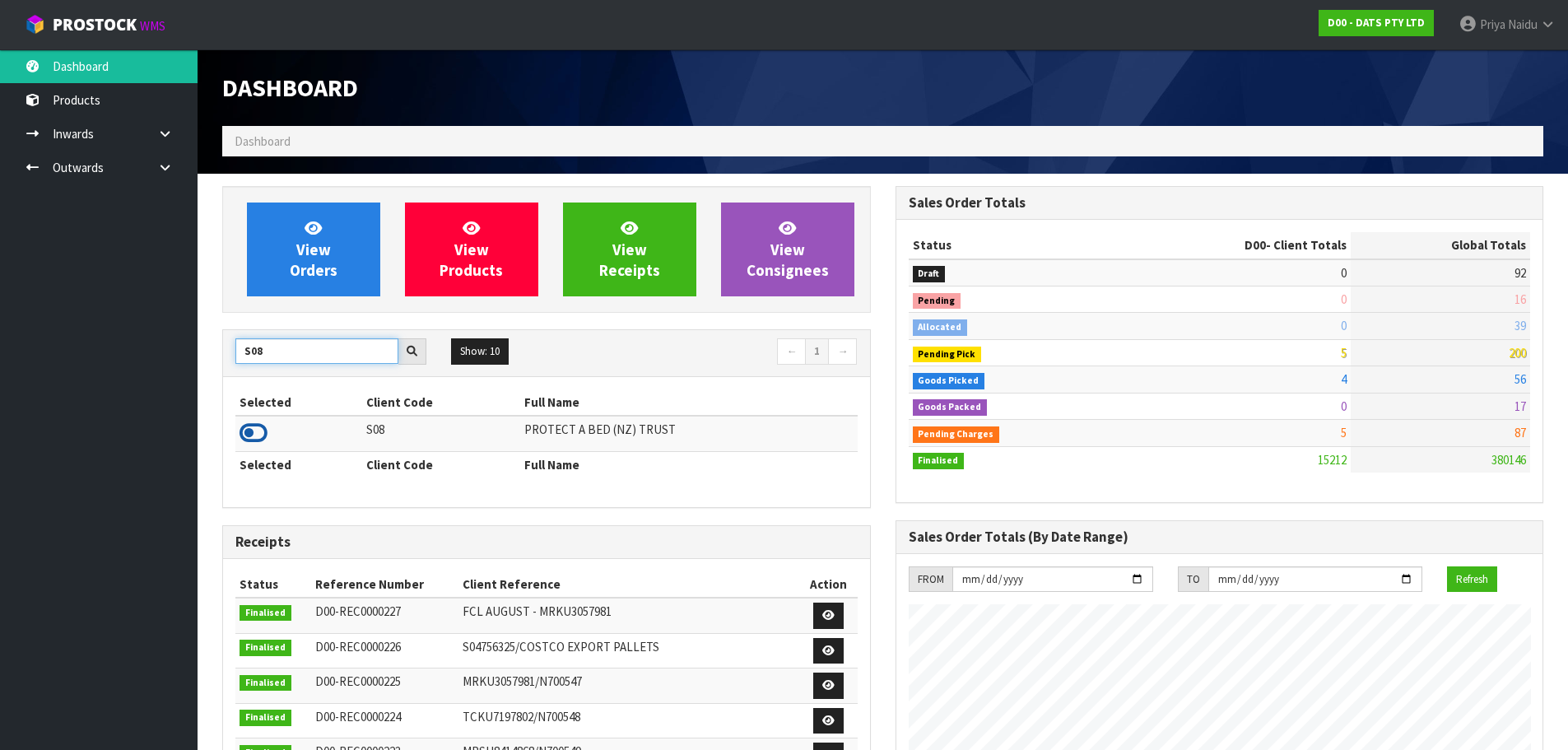
type input "S08"
click at [252, 439] on icon at bounding box center [254, 433] width 28 height 25
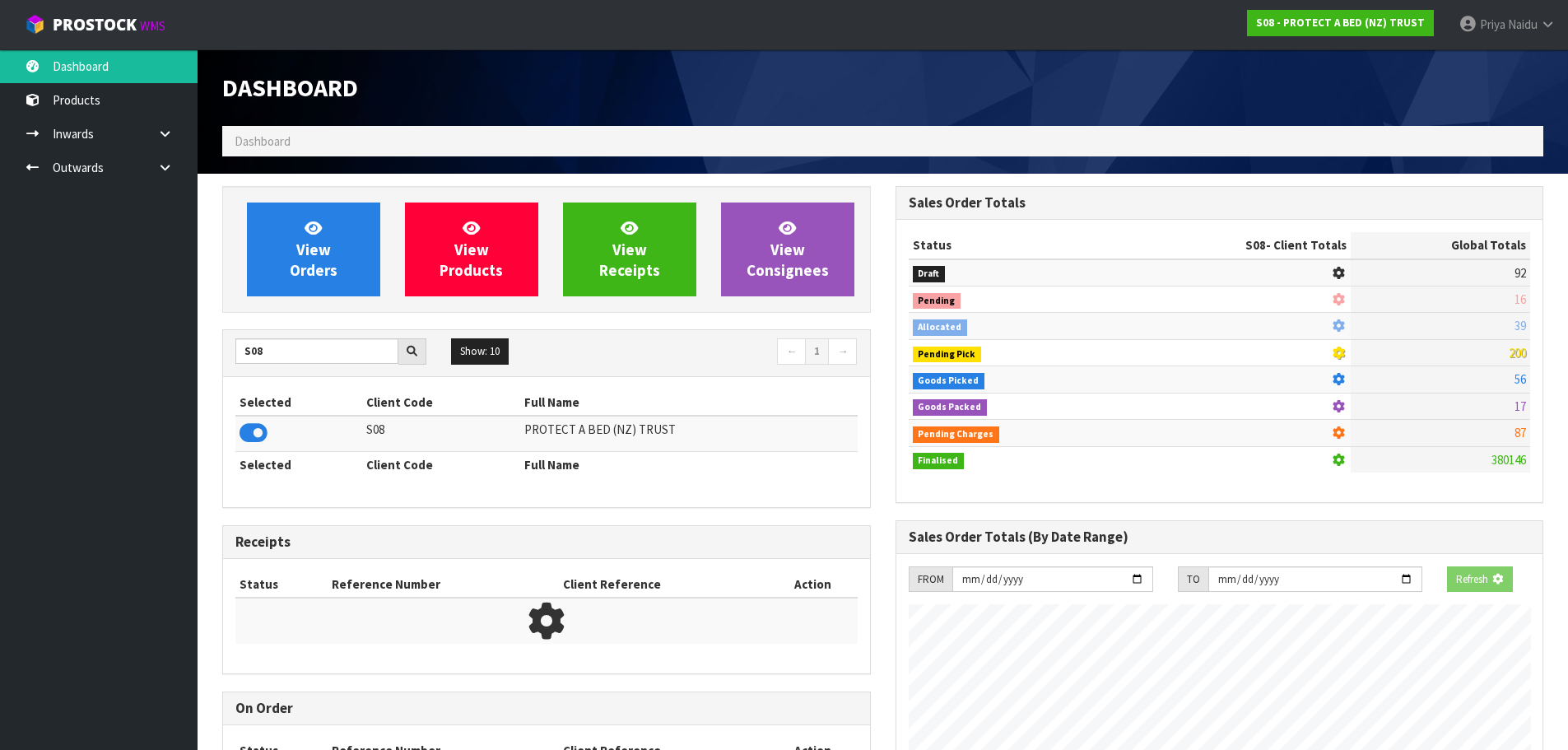
scroll to position [822528, 822450]
click at [338, 259] on link "View Orders" at bounding box center [313, 250] width 133 height 94
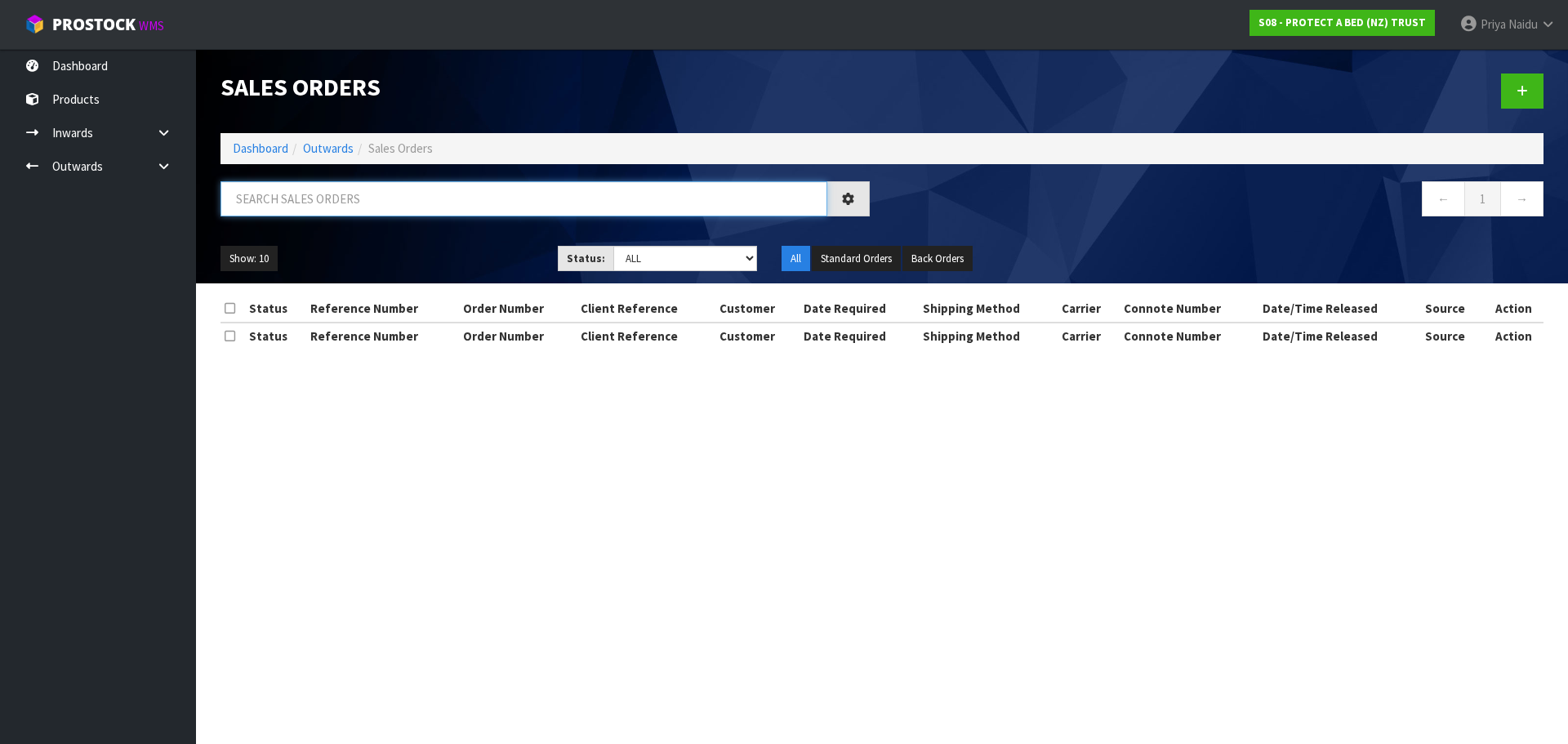
click at [353, 193] on input "text" at bounding box center [523, 199] width 606 height 35
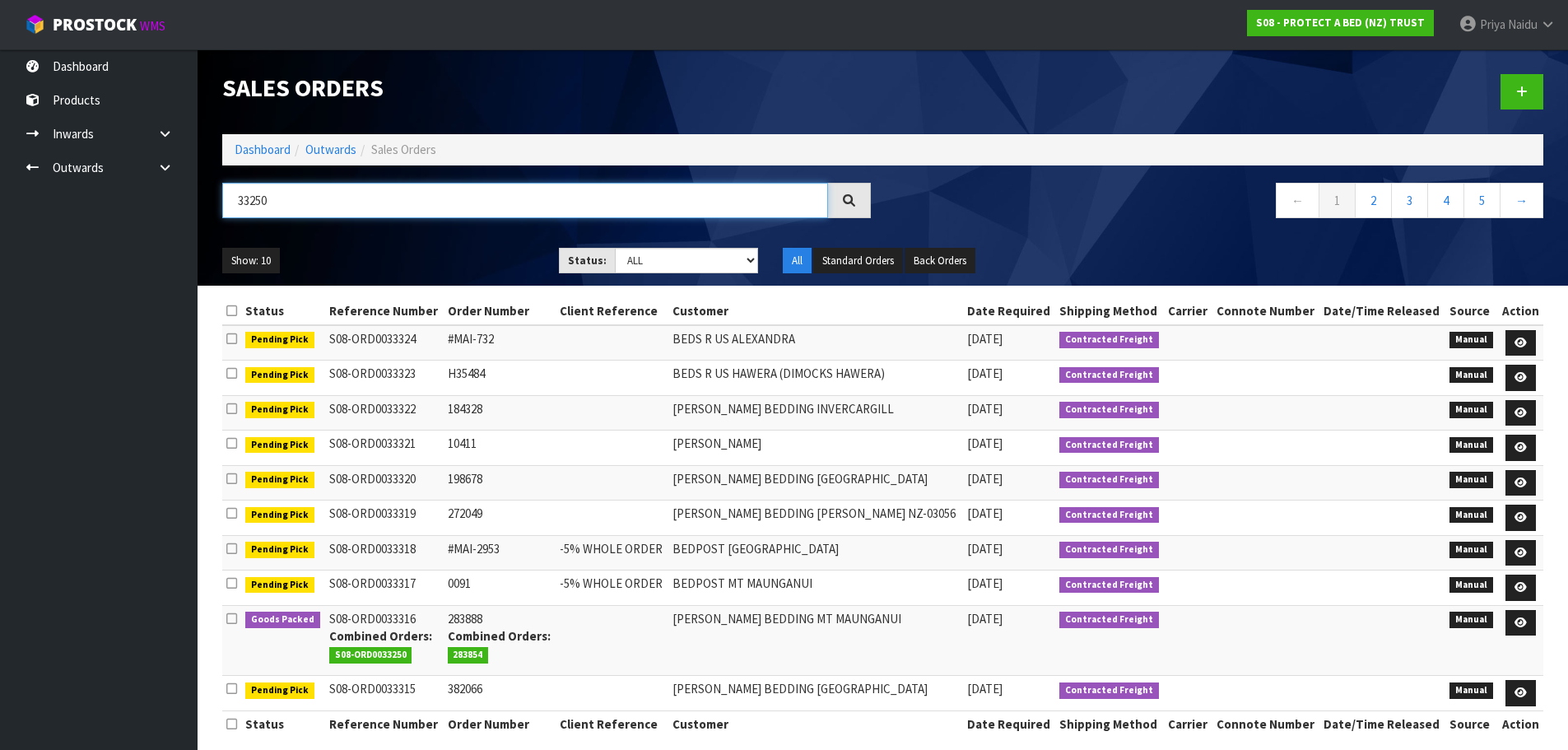
type input "33250"
click at [638, 265] on select "Draft Pending Allocated Pending Pick Goods Picked Goods Packed Pending Charges …" at bounding box center [686, 260] width 143 height 26
select select "string:5"
click at [615, 248] on select "Draft Pending Allocated Pending Pick Goods Picked Goods Packed Pending Charges …" at bounding box center [686, 260] width 143 height 26
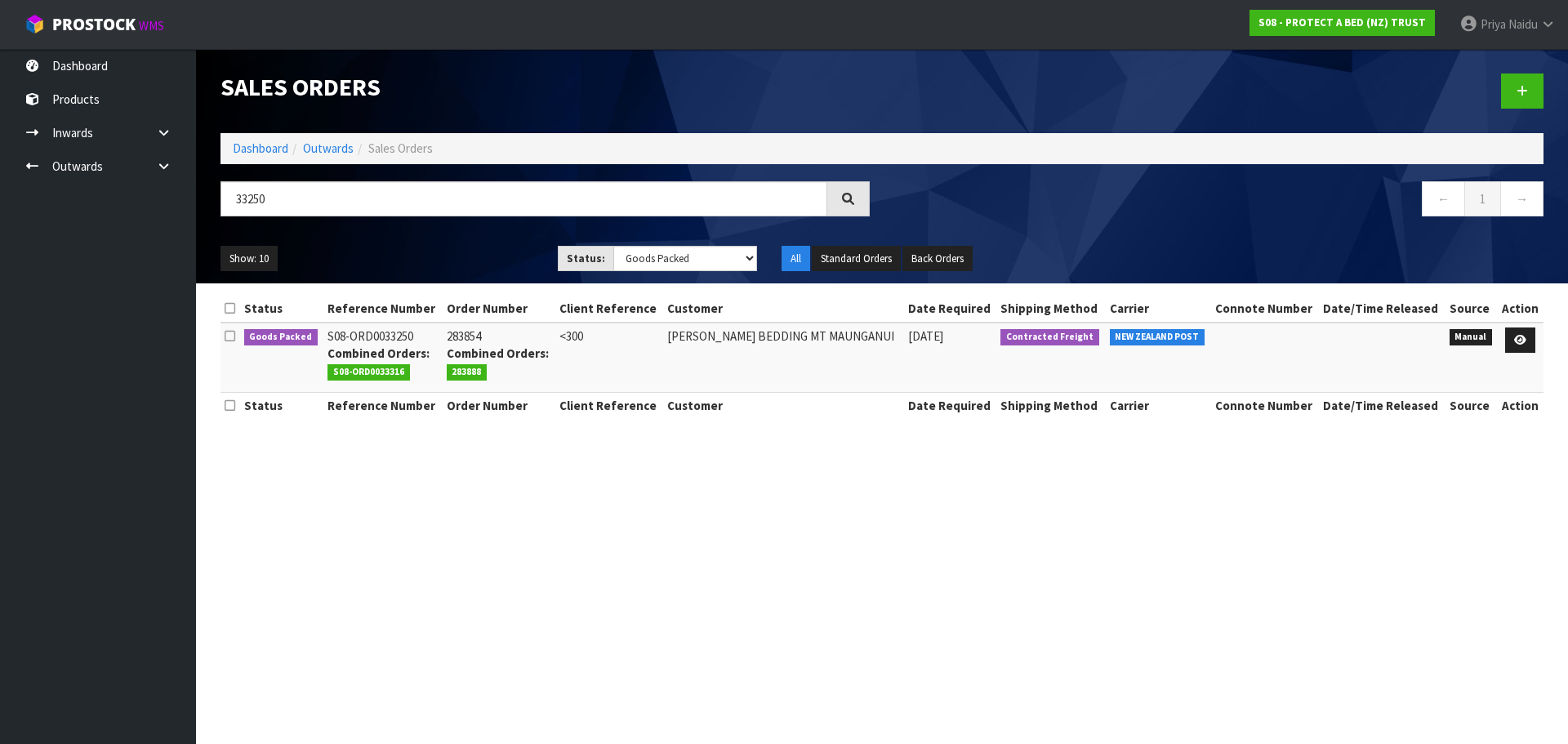
click at [418, 256] on ul "Show: 10 5 10 25 50" at bounding box center [376, 259] width 312 height 26
click at [418, 260] on ul "Show: 10 5 10 25 50" at bounding box center [376, 259] width 312 height 26
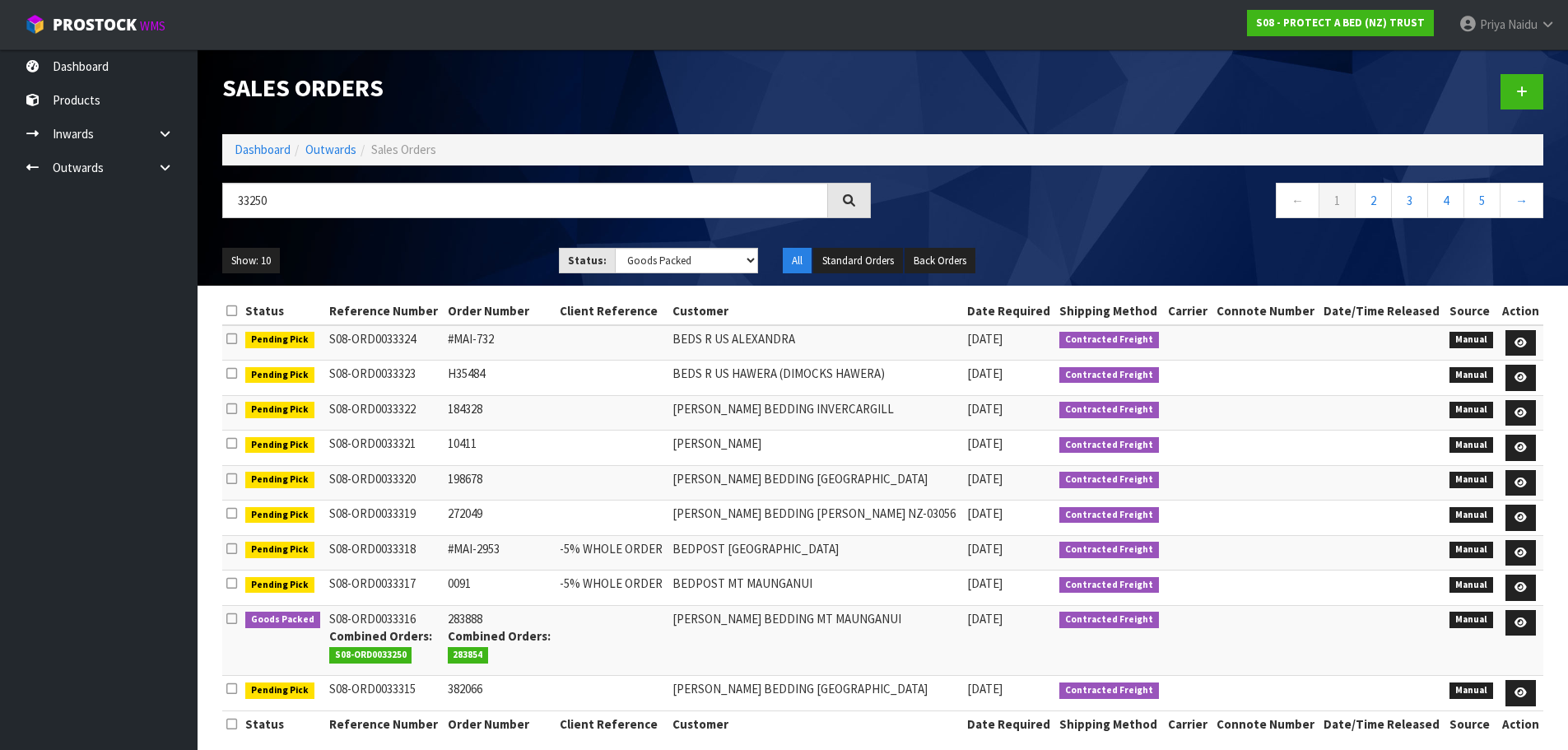
click at [432, 261] on ul "Show: 10 5 10 25 50" at bounding box center [378, 261] width 312 height 26
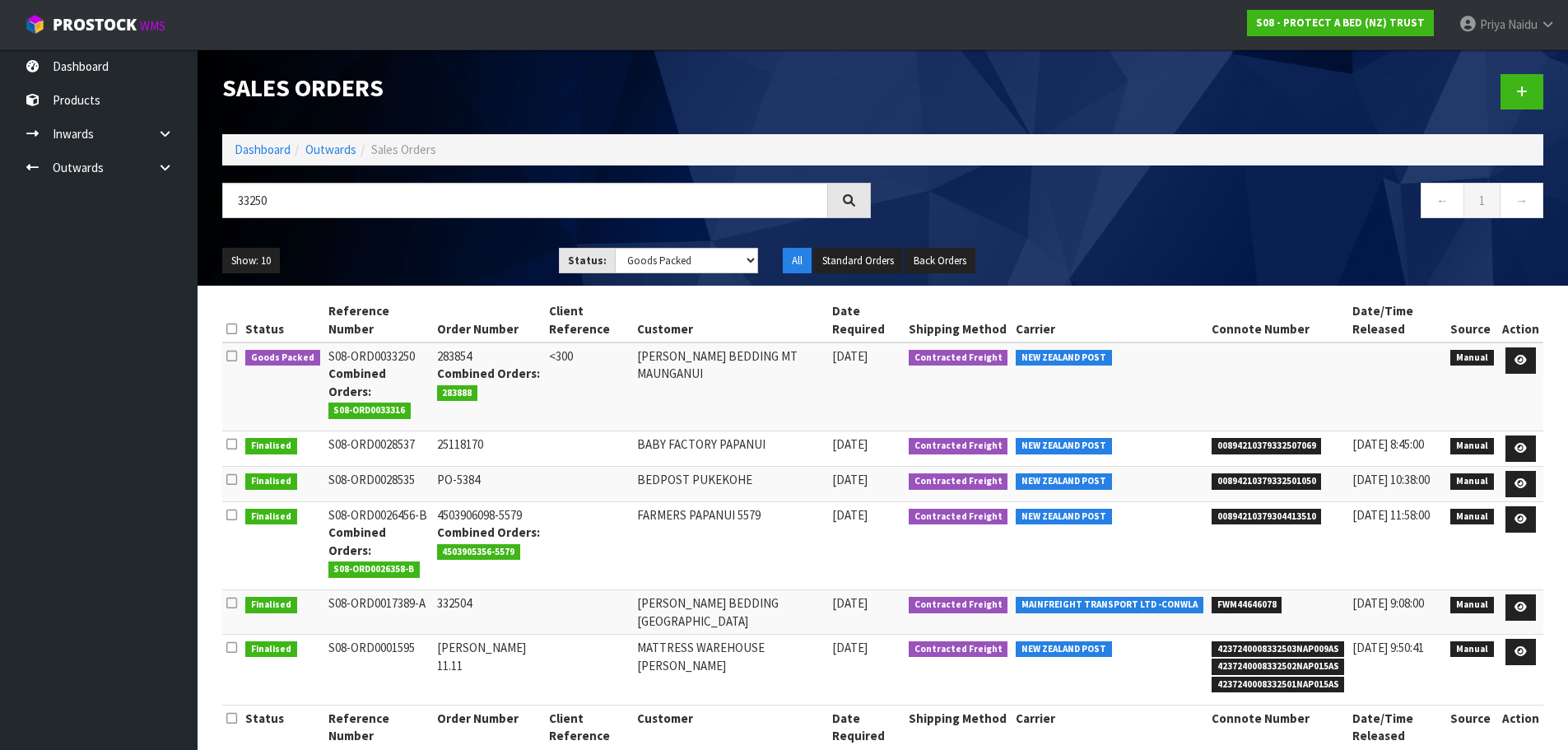
click at [432, 261] on ul "Show: 10 5 10 25 50" at bounding box center [378, 261] width 312 height 26
click at [1522, 357] on icon at bounding box center [1520, 360] width 12 height 11
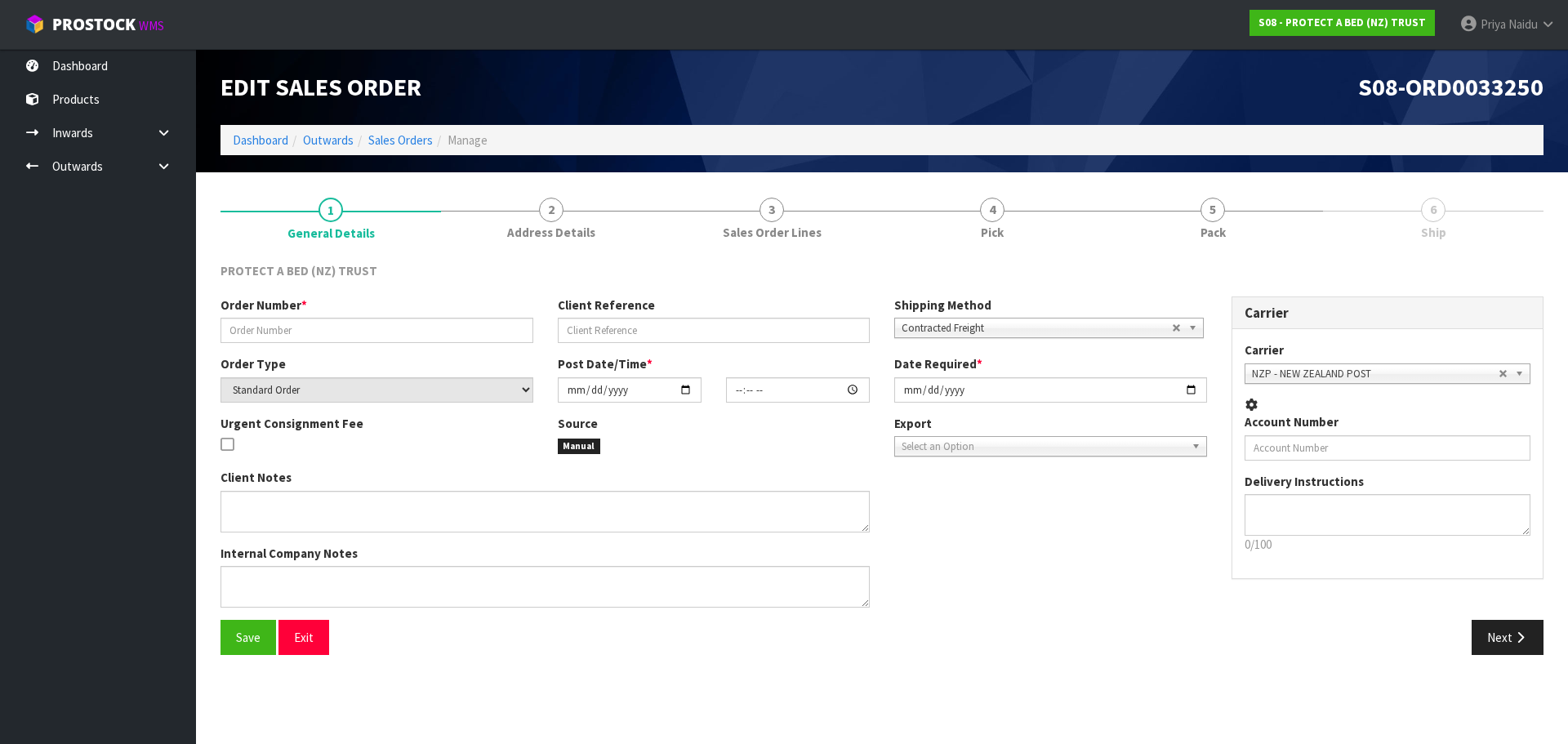
type input "283854"
type input "<300"
select select "number:0"
type input "[DATE]"
type input "12:20:00.000"
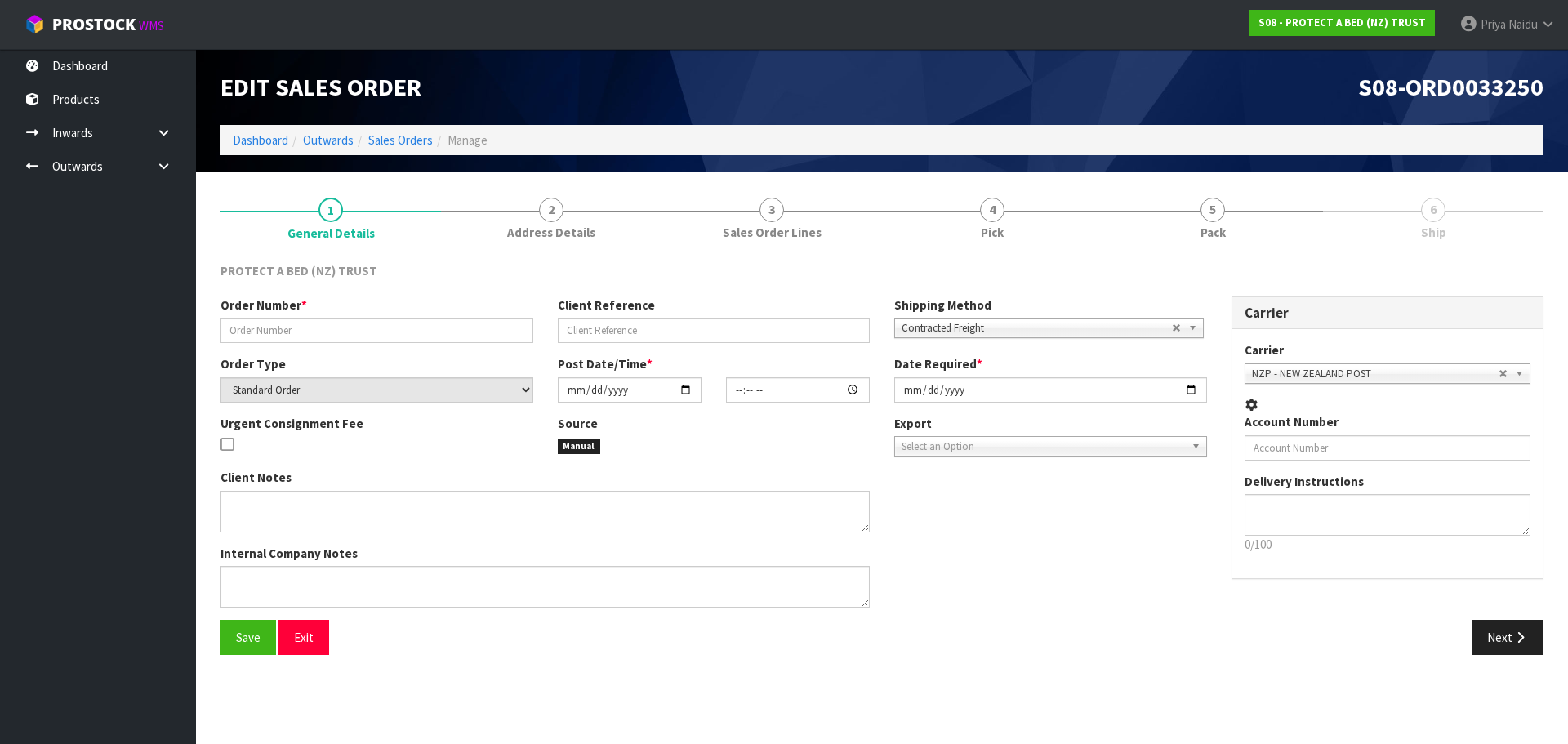
type input "[DATE]"
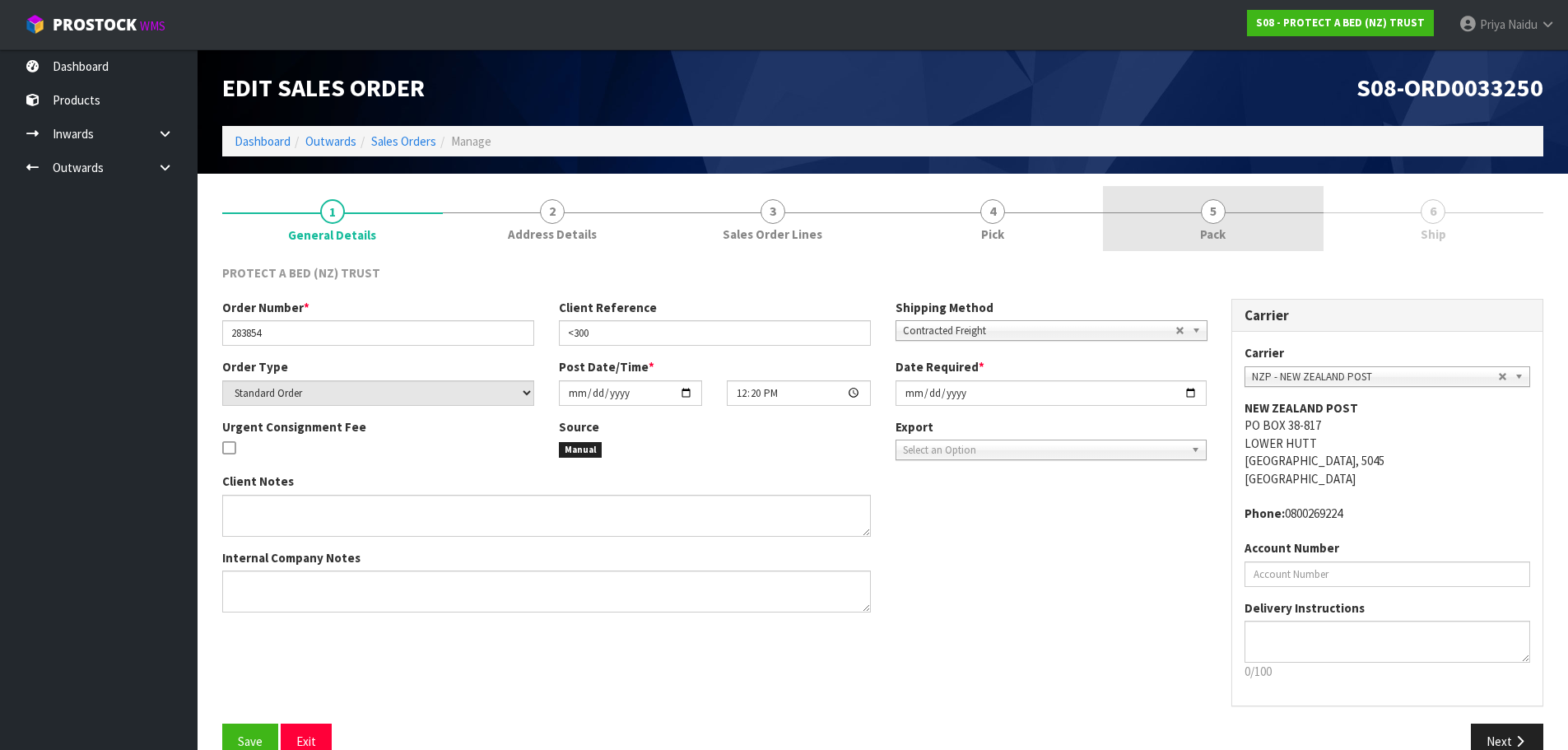
click at [1240, 236] on link "5 Pack" at bounding box center [1213, 219] width 220 height 65
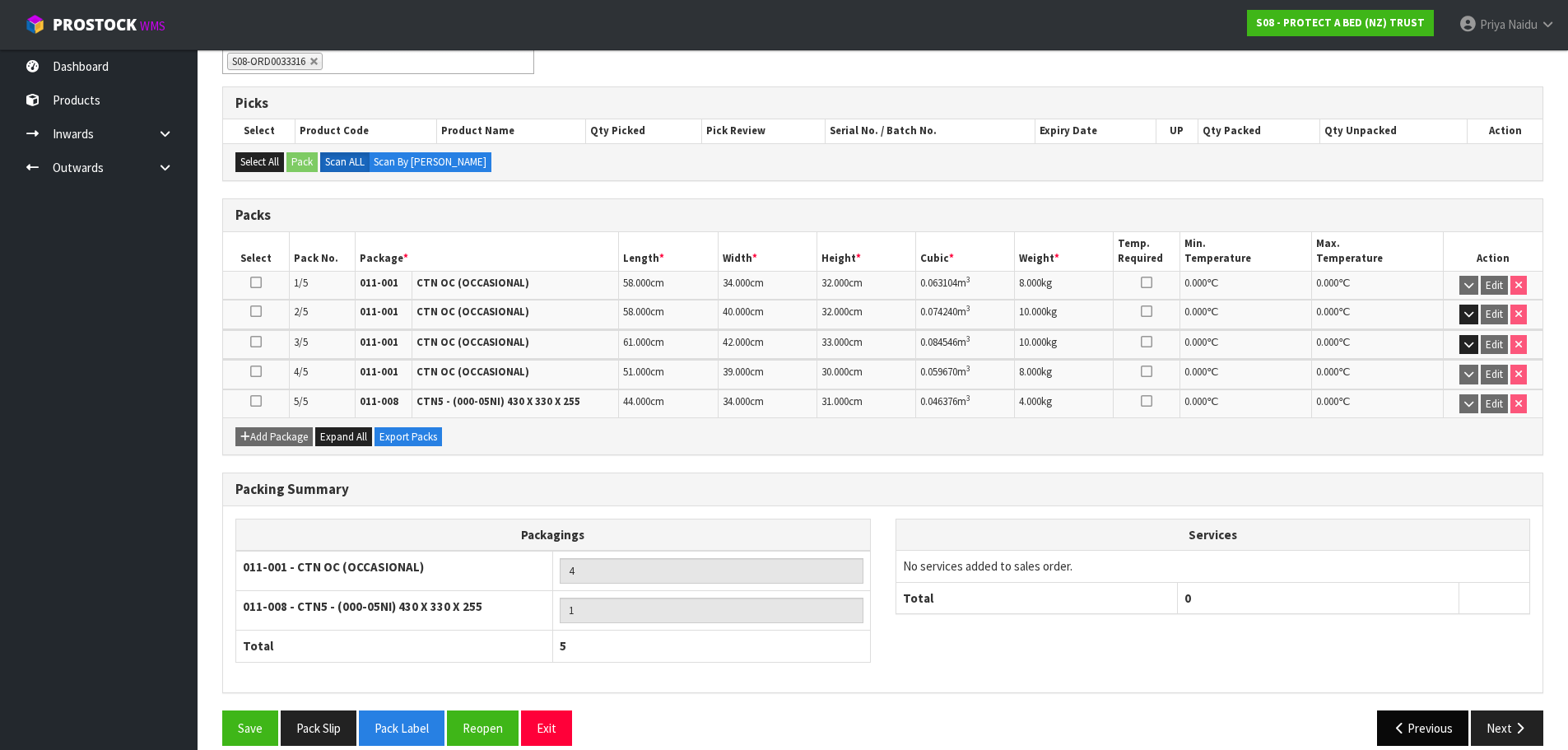
scroll to position [259, 0]
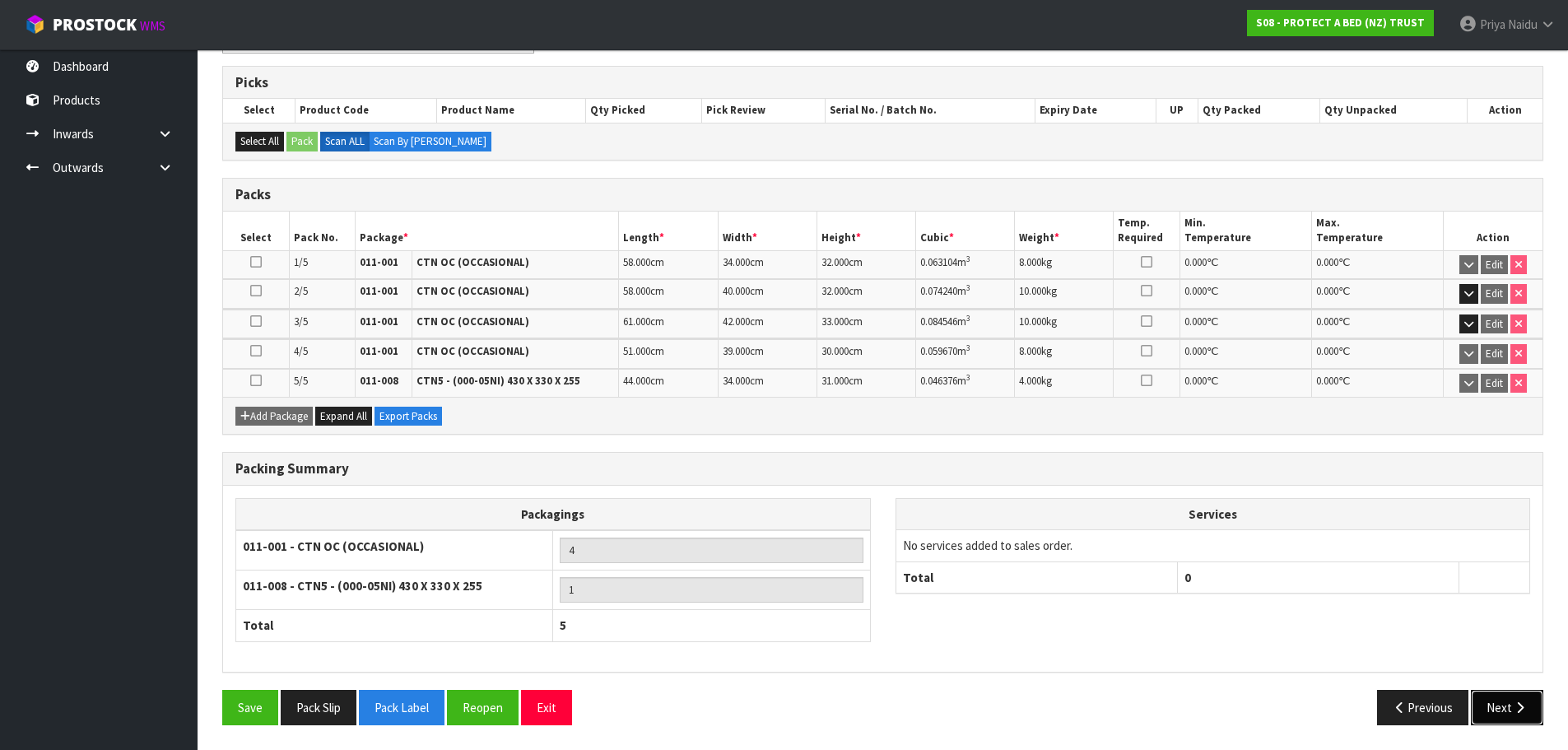
click at [1499, 723] on button "Next" at bounding box center [1507, 708] width 72 height 35
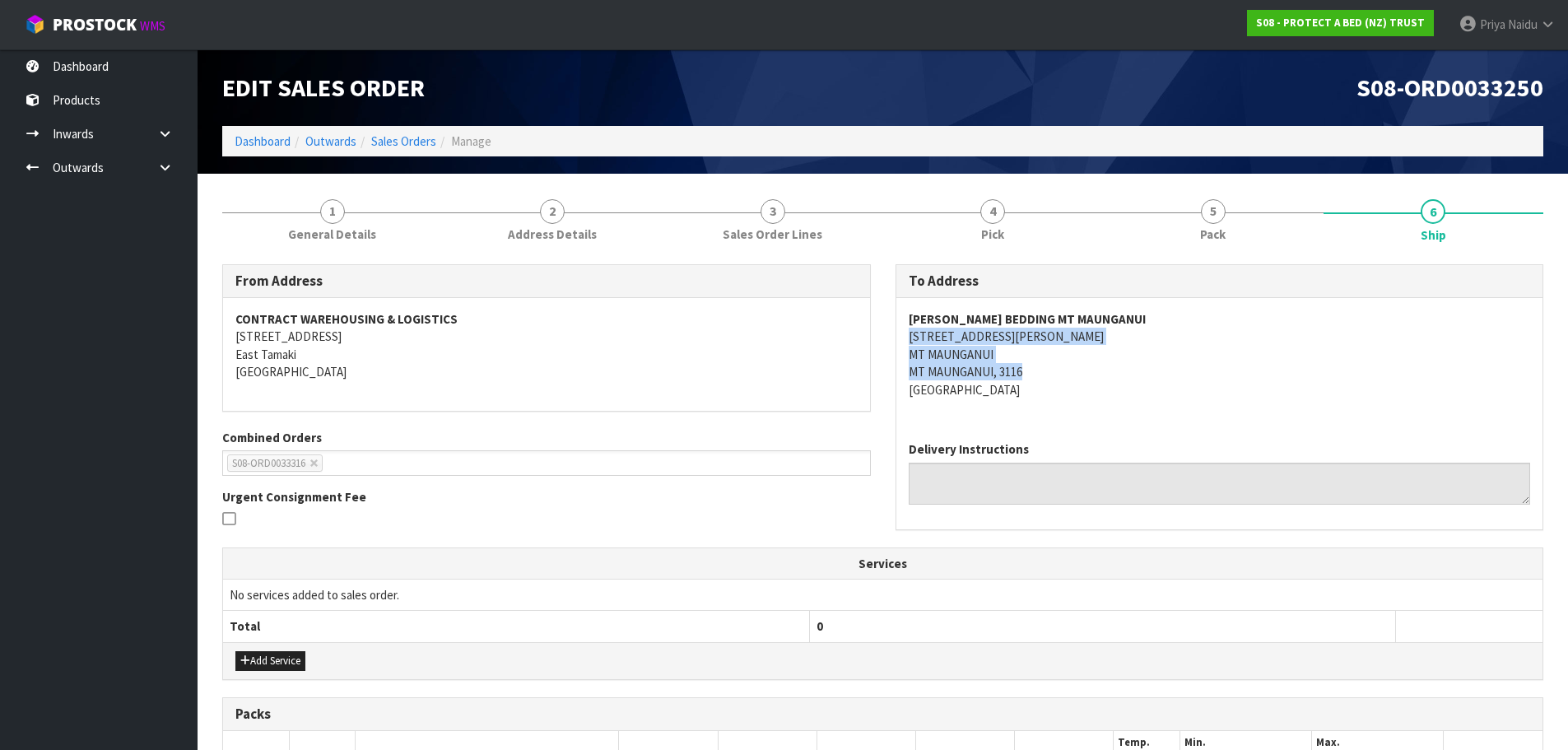
copy address "2-10 [PERSON_NAME] PLACE [GEOGRAPHIC_DATA], 3116"
drag, startPoint x: 899, startPoint y: 343, endPoint x: 1052, endPoint y: 371, distance: 155.5
click at [1052, 371] on div "[PERSON_NAME] BEDDING MT MAUNGANUI 2-10 [PERSON_NAME] PLACE [GEOGRAPHIC_DATA], …" at bounding box center [1220, 363] width 647 height 130
click at [1136, 401] on div "[PERSON_NAME] BEDDING MT MAUNGANUI 2-10 [PERSON_NAME] PLACE [GEOGRAPHIC_DATA], …" at bounding box center [1220, 363] width 647 height 130
click at [896, 334] on div "[PERSON_NAME] BEDDING MT MAUNGANUI 2-10 [PERSON_NAME] PLACE [GEOGRAPHIC_DATA], …" at bounding box center [1220, 363] width 647 height 130
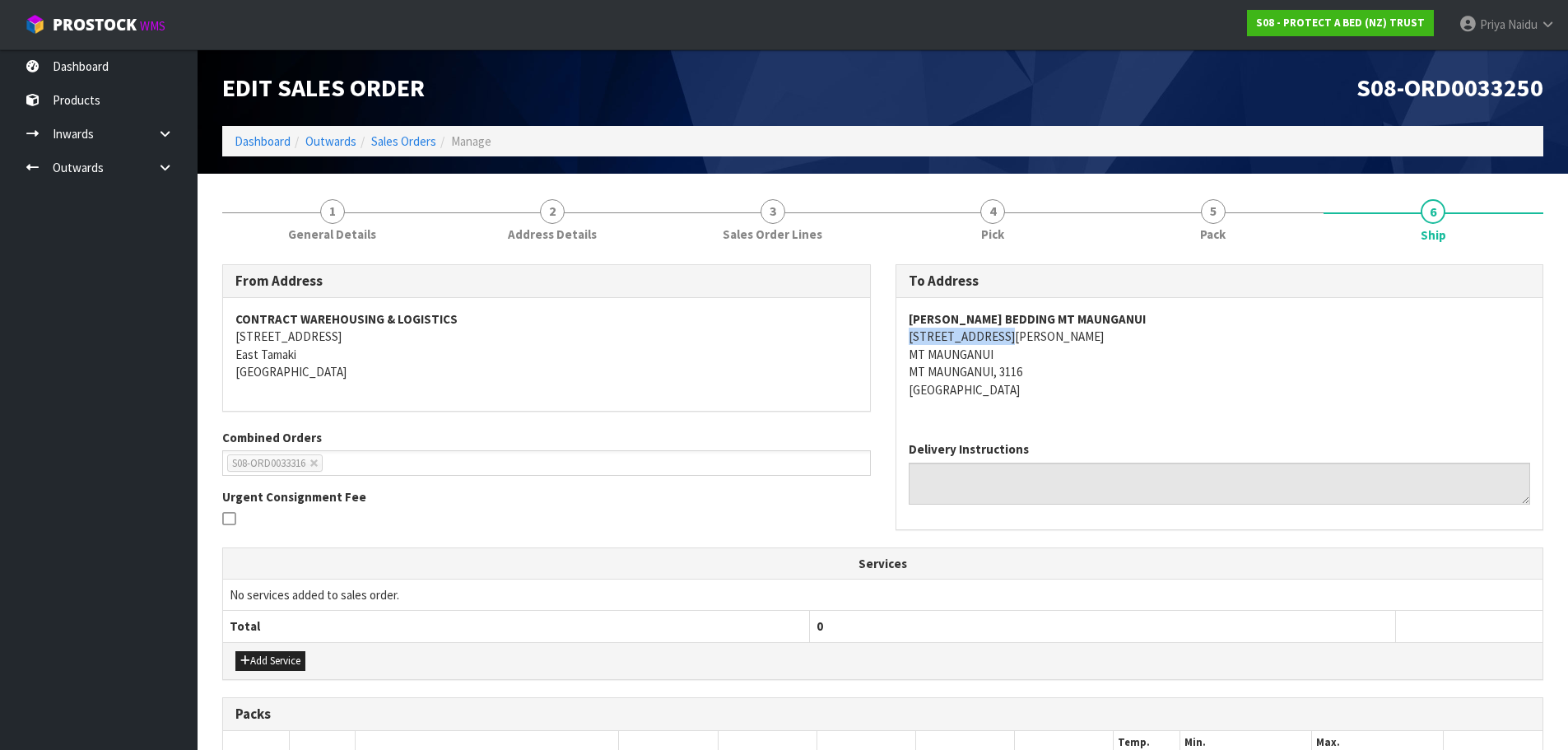
copy address "[STREET_ADDRESS][PERSON_NAME]"
drag, startPoint x: 898, startPoint y: 333, endPoint x: 1026, endPoint y: 332, distance: 128.0
click at [1026, 332] on div "[PERSON_NAME] BEDDING MT MAUNGANUI 2-10 [PERSON_NAME] PLACE [GEOGRAPHIC_DATA], …" at bounding box center [1220, 363] width 647 height 130
copy strong "[PERSON_NAME] BEDDING MT MAUNGANUI"
drag, startPoint x: 893, startPoint y: 319, endPoint x: 1170, endPoint y: 326, distance: 277.1
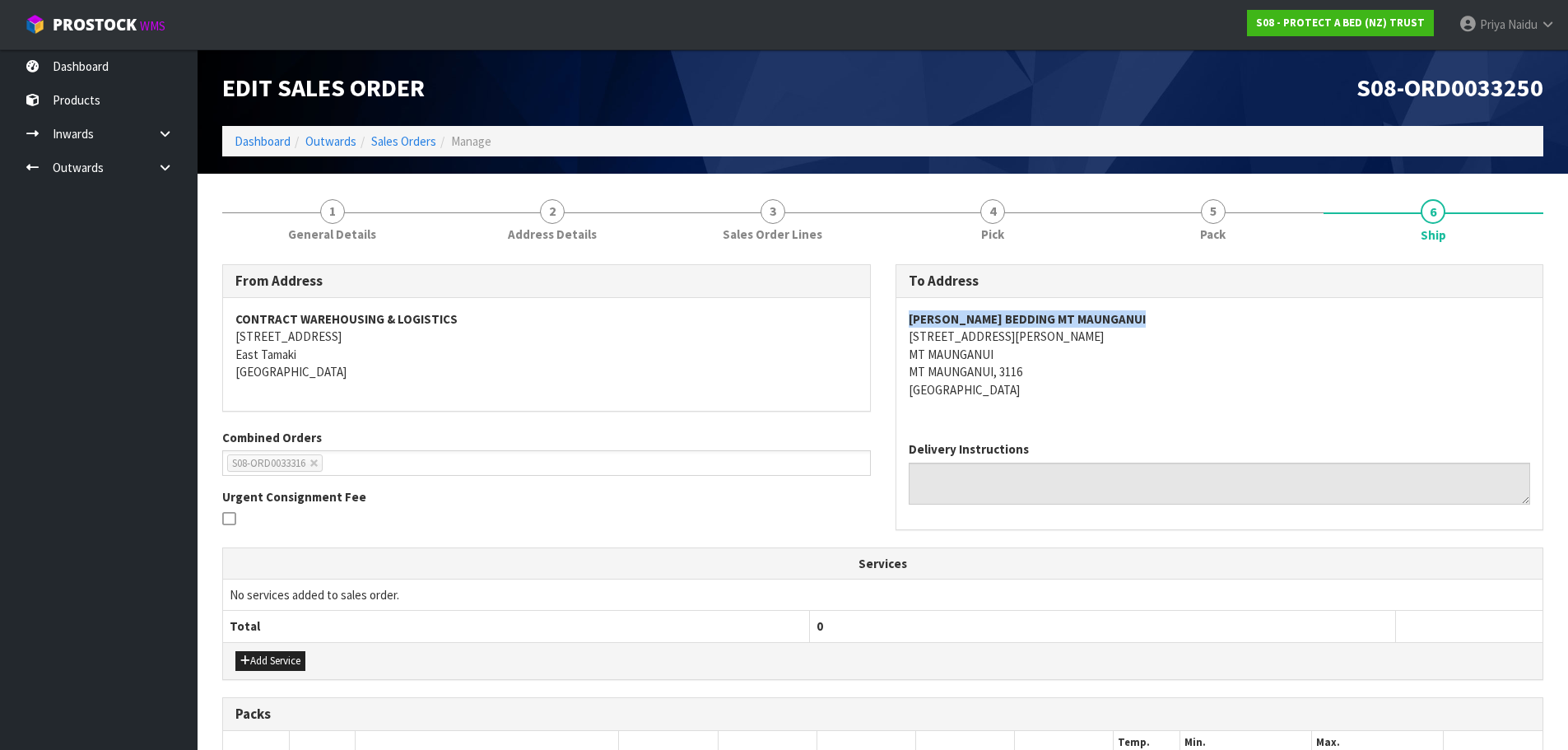
click at [1192, 318] on div "To Address [PERSON_NAME] BEDDING MT MAUNGANUI 2-10 [PERSON_NAME] PLACE [GEOGRAP…" at bounding box center [1219, 406] width 673 height 282
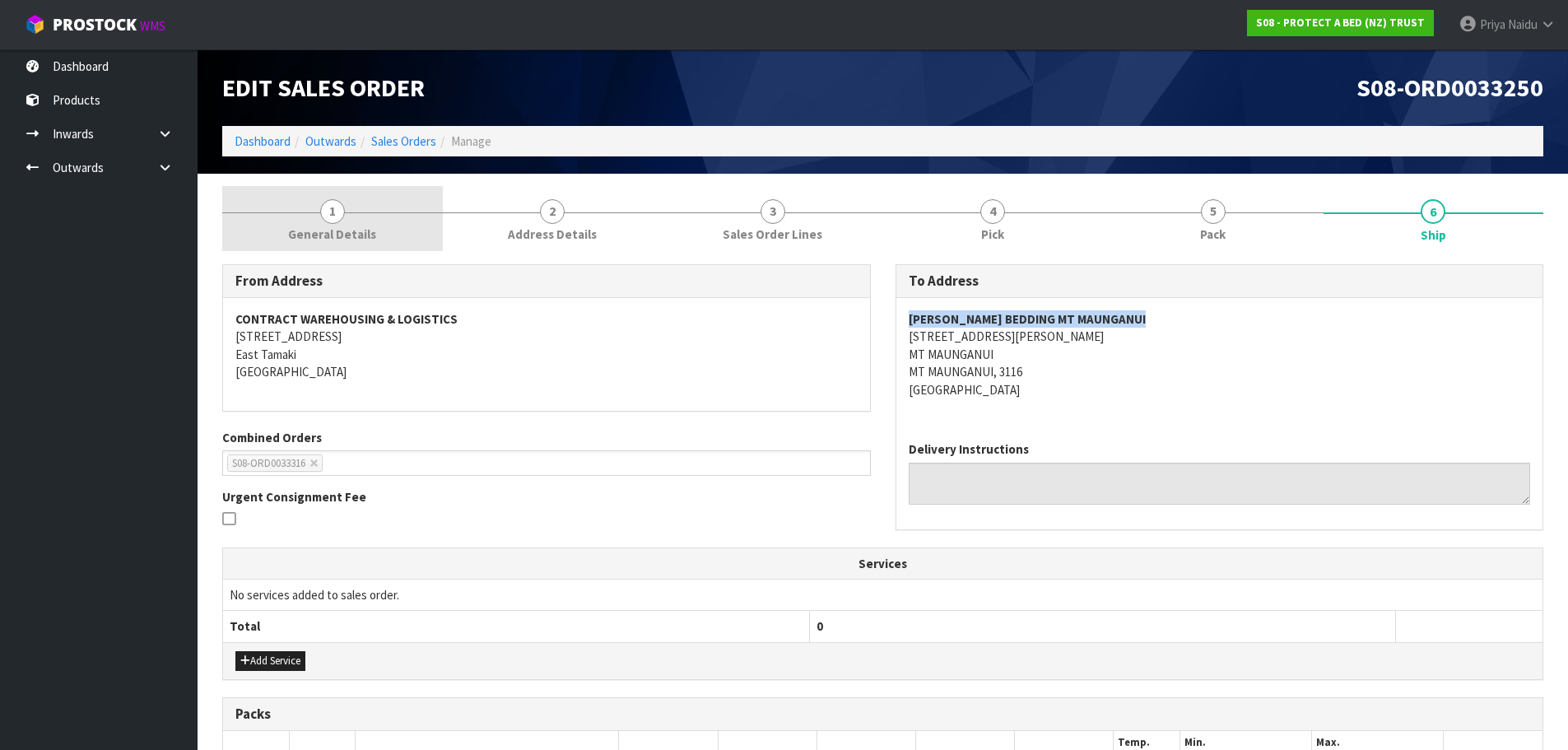
click at [303, 218] on link "1 General Details" at bounding box center [332, 219] width 220 height 65
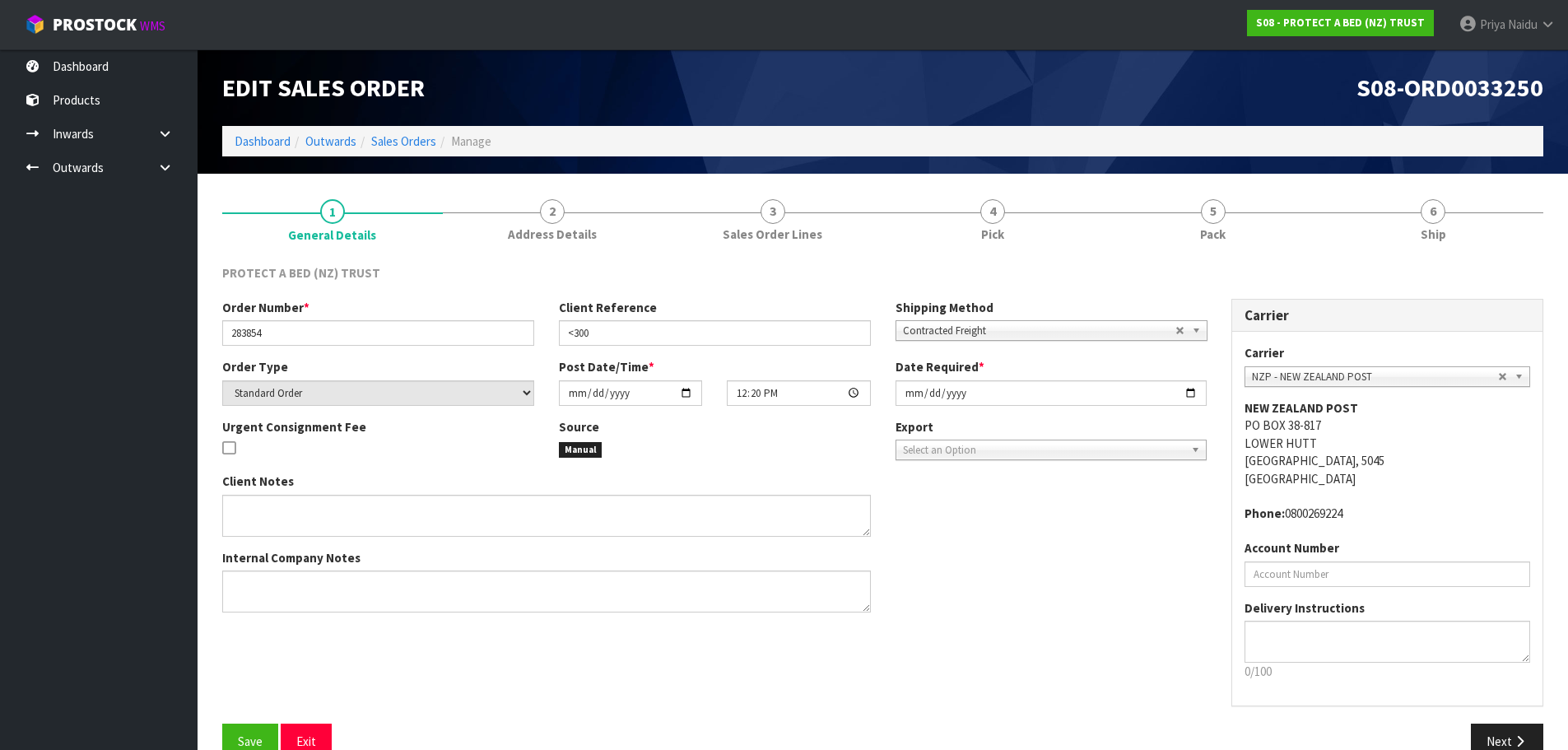
drag, startPoint x: 221, startPoint y: 330, endPoint x: 315, endPoint y: 333, distance: 94.0
click at [315, 333] on div "Order Number * 283854" at bounding box center [378, 322] width 337 height 47
drag, startPoint x: 223, startPoint y: 327, endPoint x: 303, endPoint y: 331, distance: 80.1
click at [303, 331] on input "283854" at bounding box center [378, 333] width 312 height 26
drag, startPoint x: 568, startPoint y: 334, endPoint x: 601, endPoint y: 334, distance: 33.0
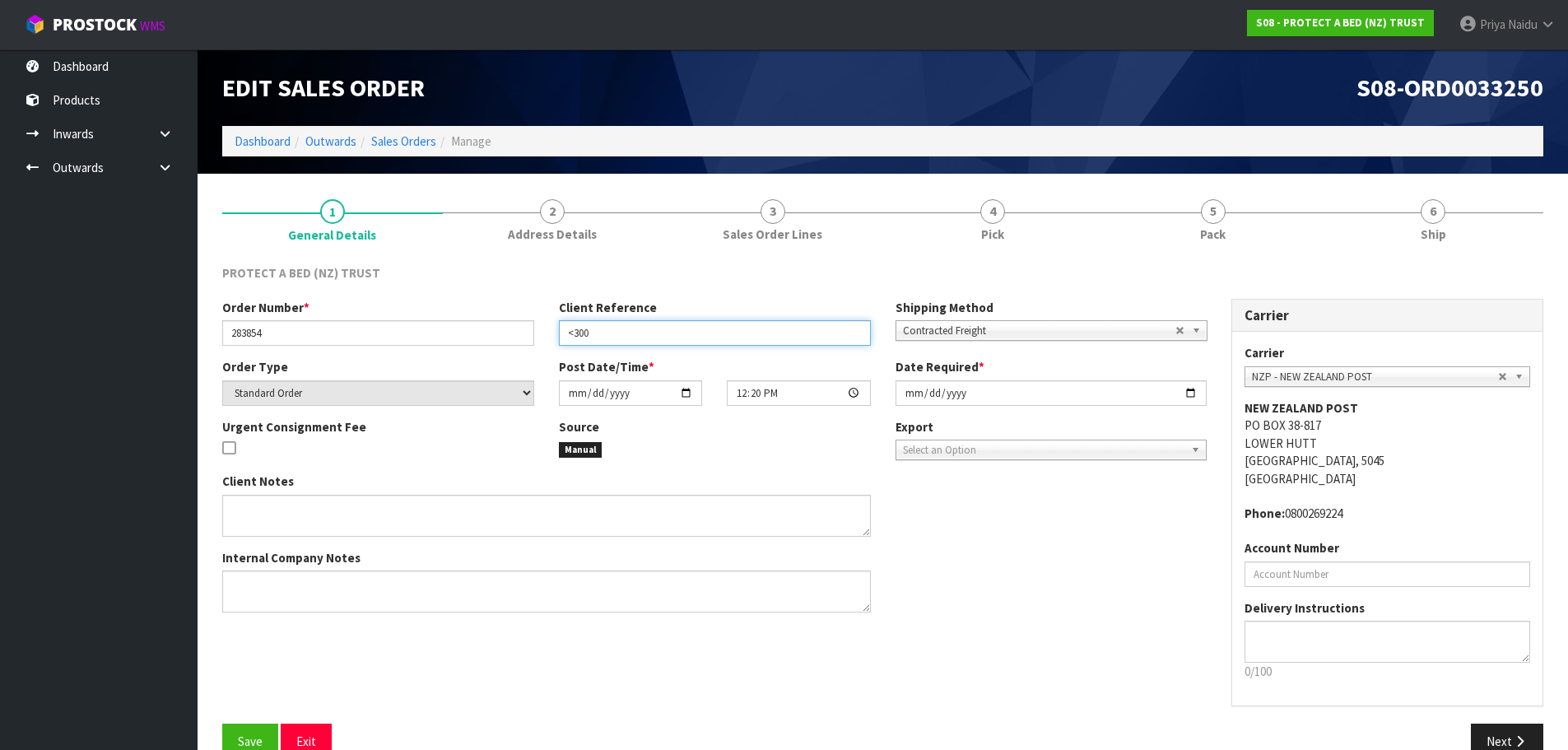
click at [601, 334] on input "<300" at bounding box center [715, 333] width 312 height 26
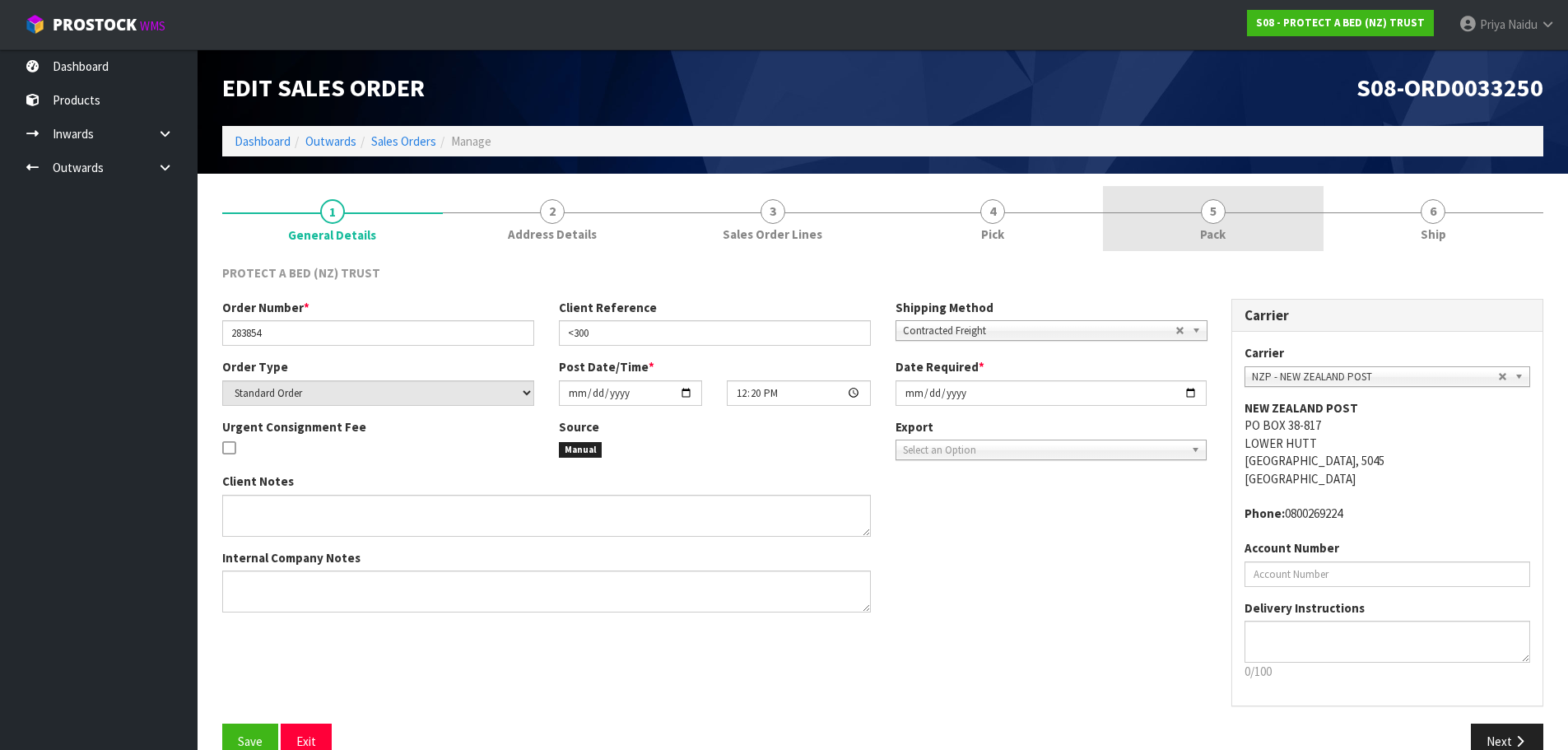
click at [1224, 228] on span "Pack" at bounding box center [1213, 235] width 26 height 18
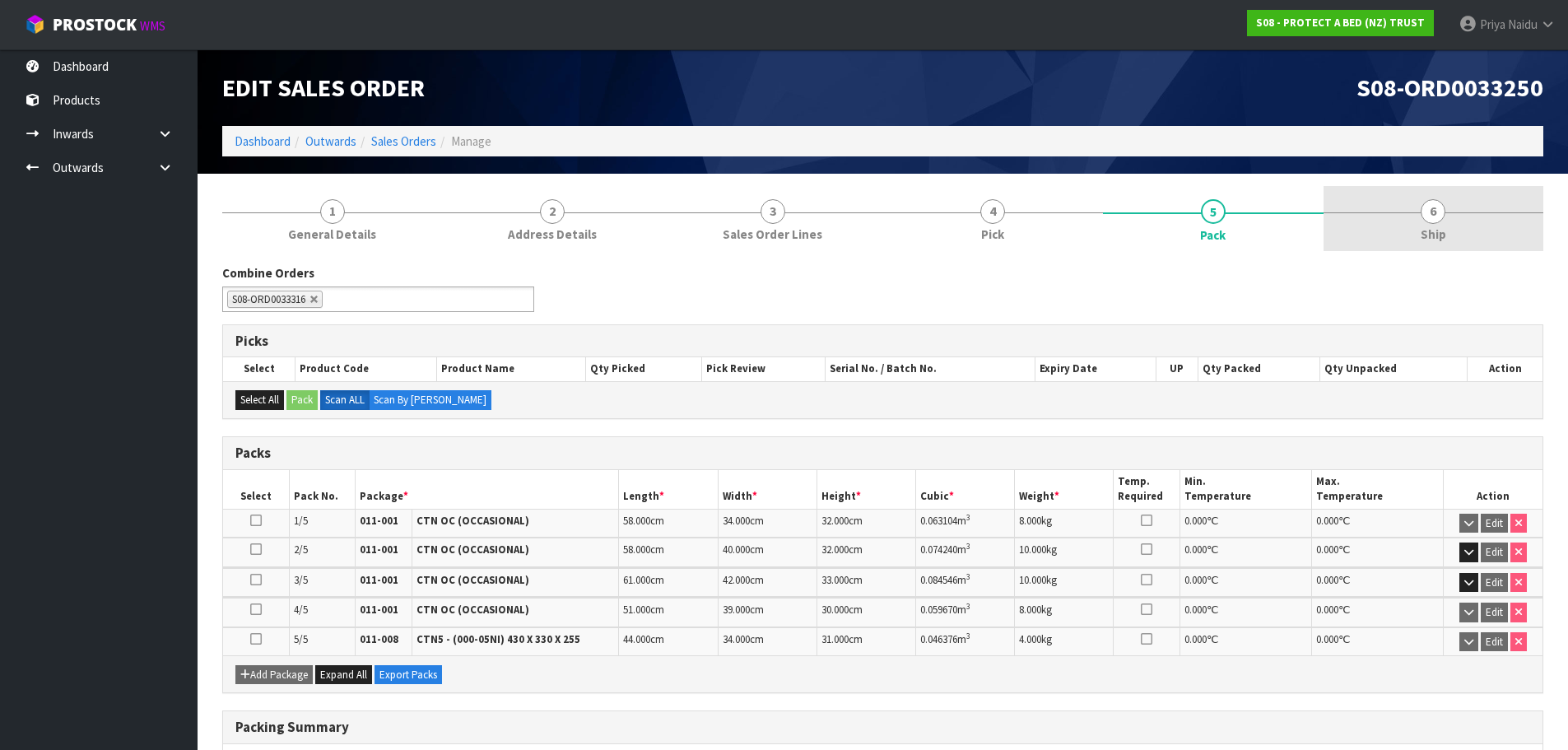
drag, startPoint x: 1500, startPoint y: 224, endPoint x: 1492, endPoint y: 217, distance: 10.6
click at [1499, 224] on link "6 Ship" at bounding box center [1434, 219] width 220 height 65
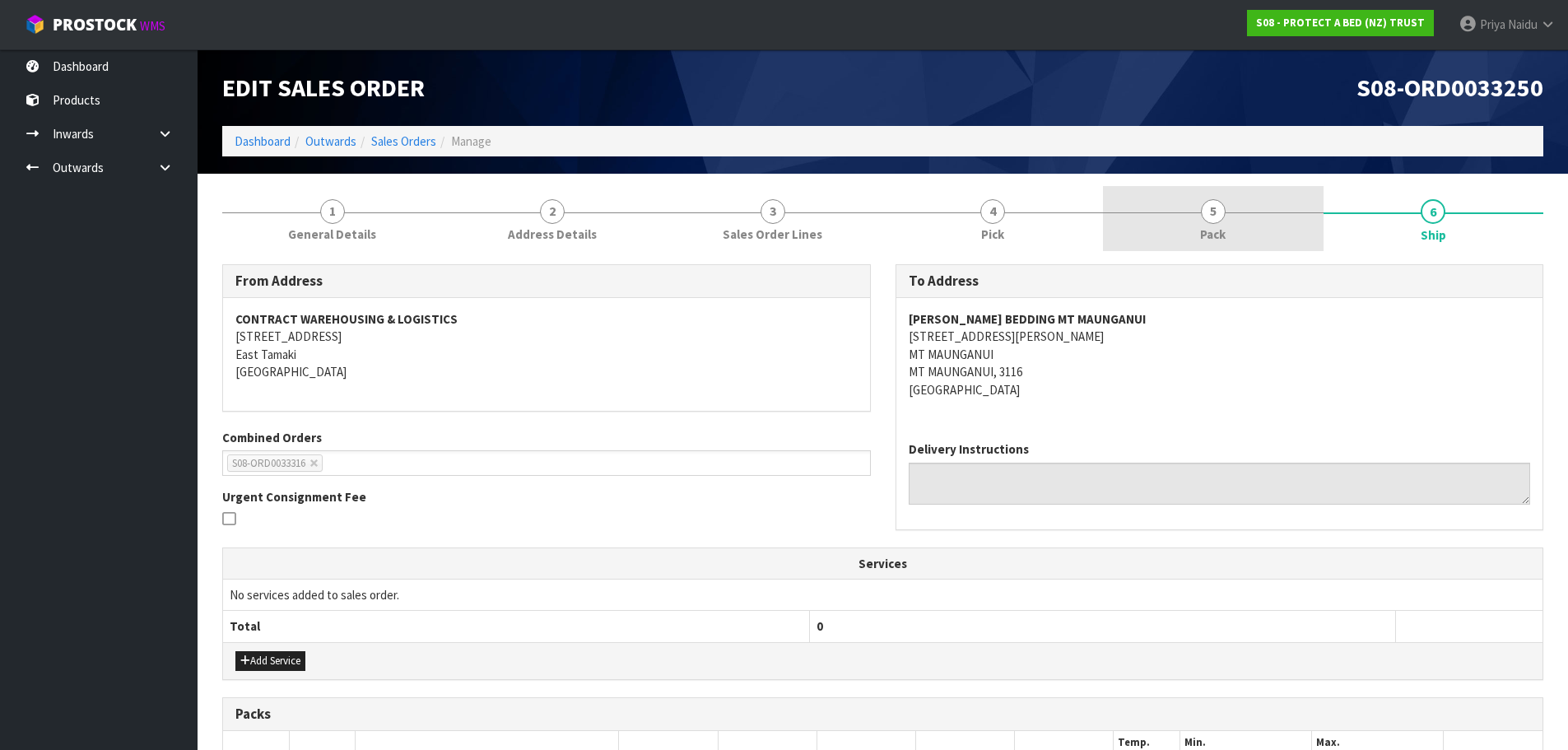
click at [1245, 239] on link "5 Pack" at bounding box center [1213, 219] width 220 height 65
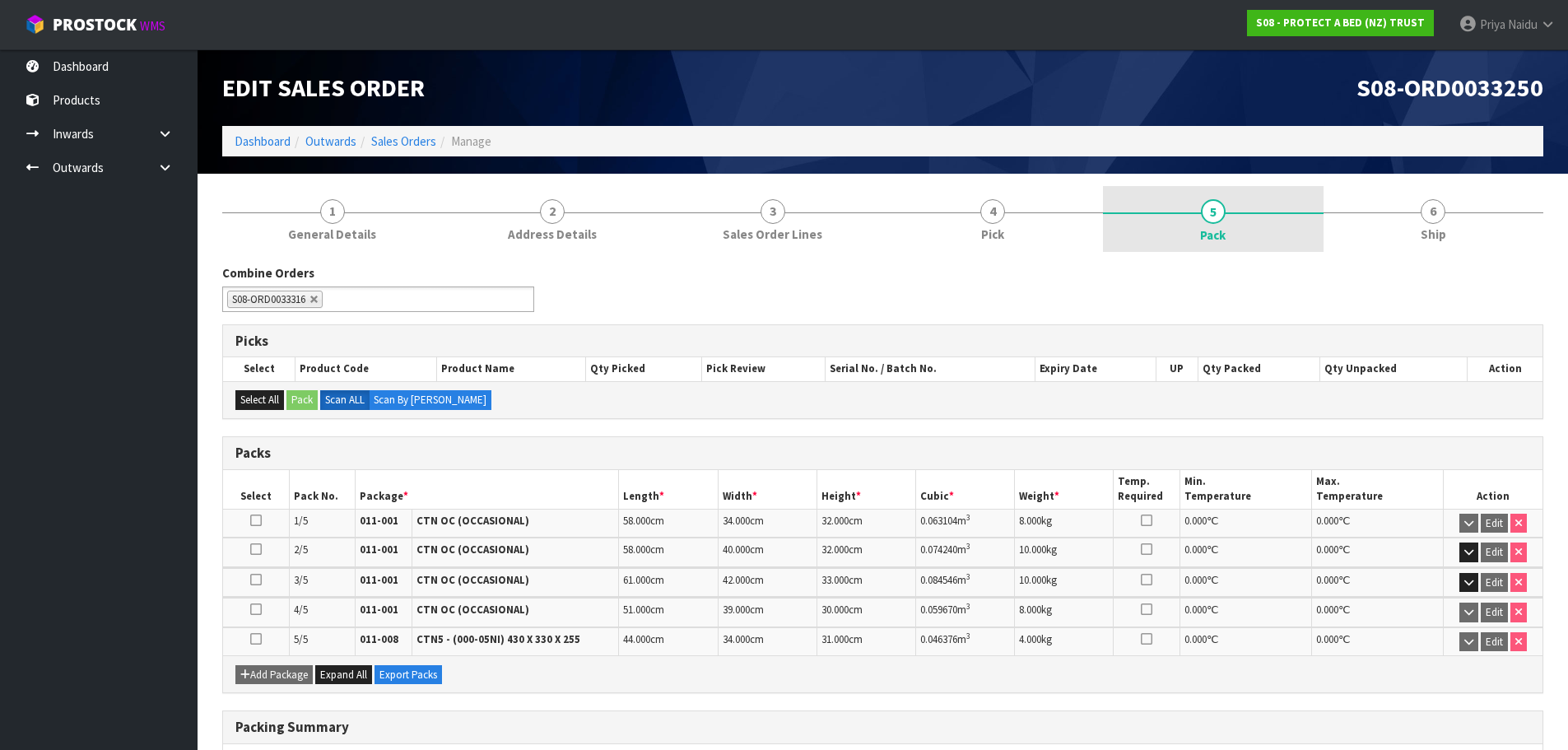
drag, startPoint x: 1453, startPoint y: 241, endPoint x: 1249, endPoint y: 239, distance: 204.0
click at [1451, 237] on link "6 Ship" at bounding box center [1434, 219] width 220 height 65
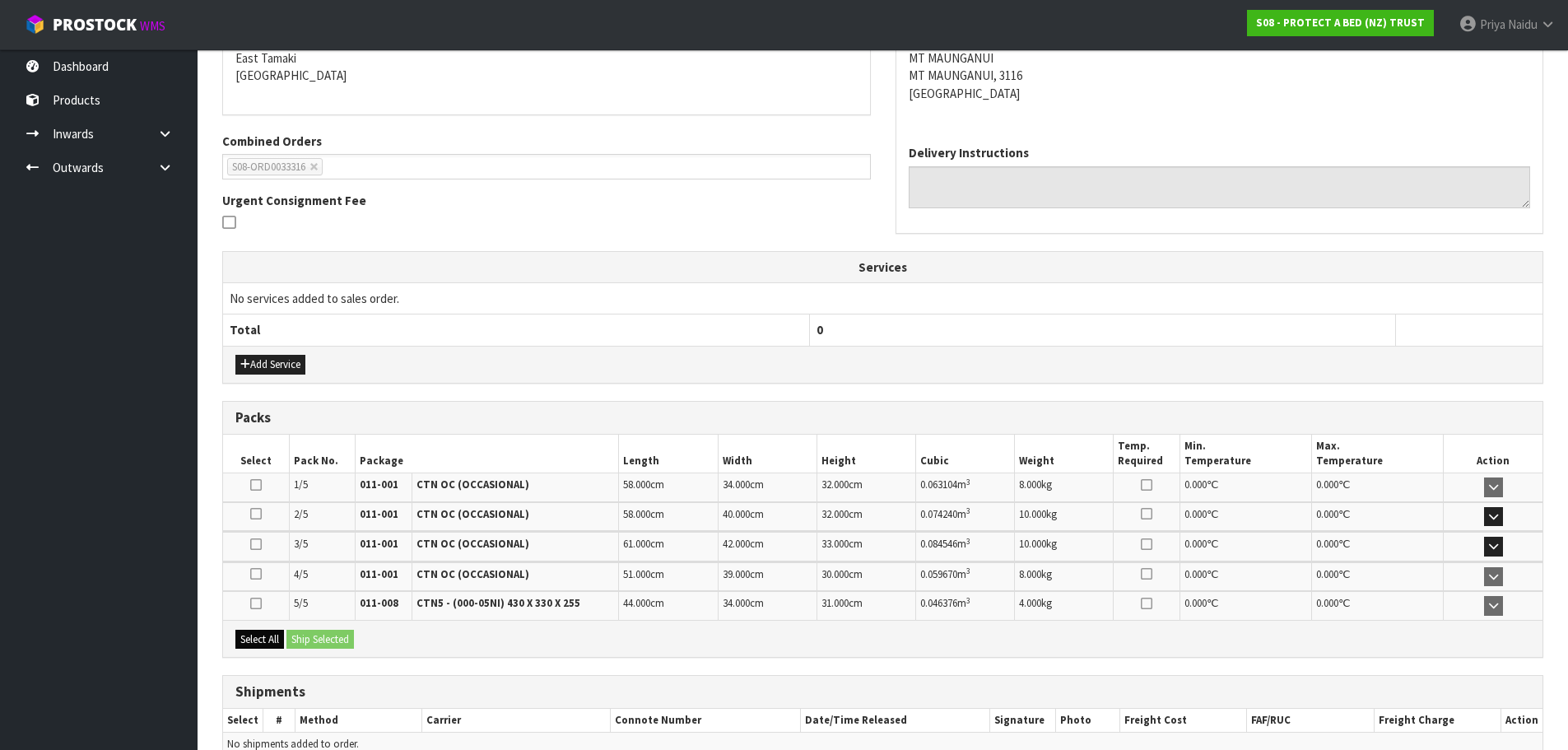
scroll to position [381, 0]
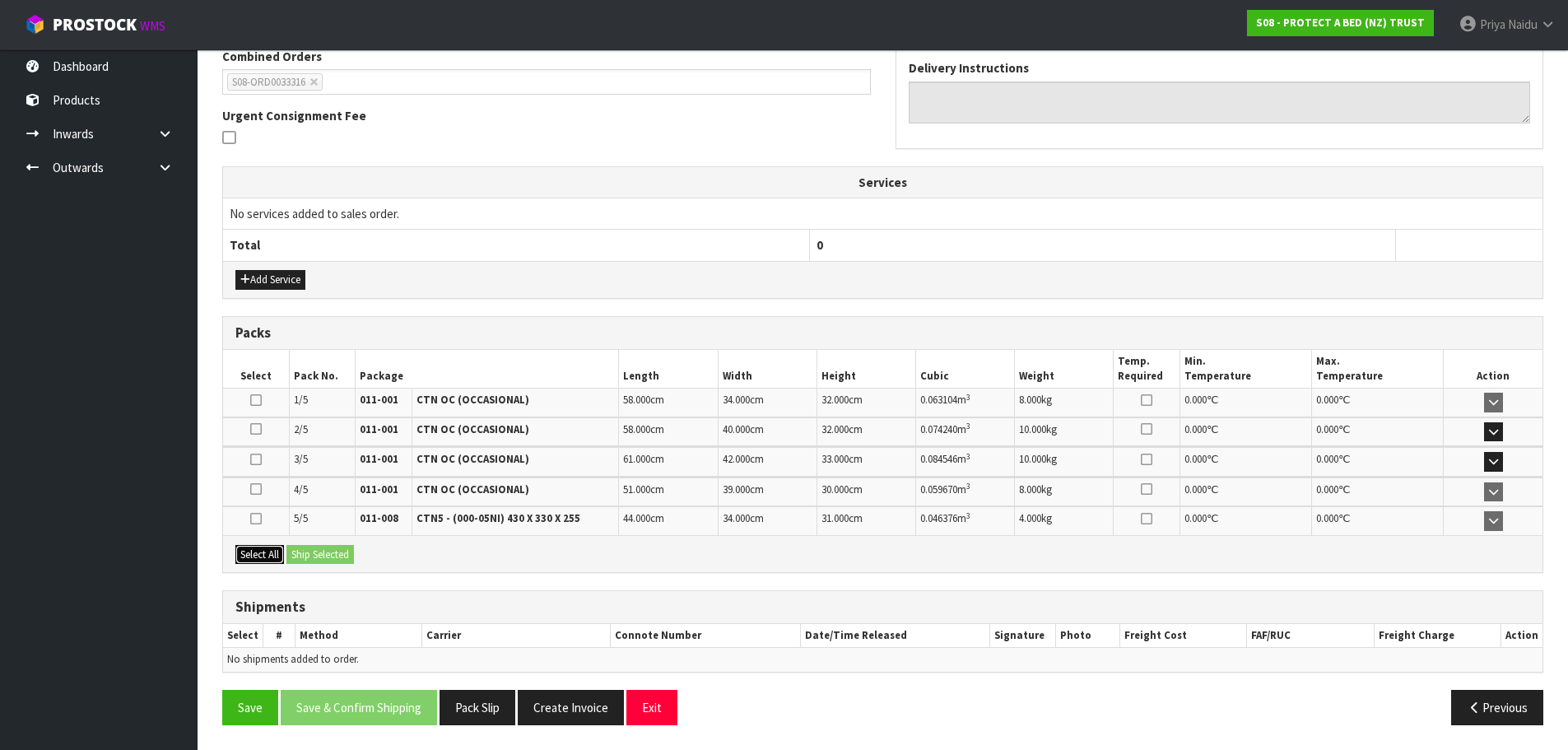
drag, startPoint x: 264, startPoint y: 552, endPoint x: 284, endPoint y: 550, distance: 20.1
click at [264, 551] on button "Select All" at bounding box center [259, 555] width 49 height 19
click at [307, 550] on button "Ship Selected" at bounding box center [320, 555] width 68 height 19
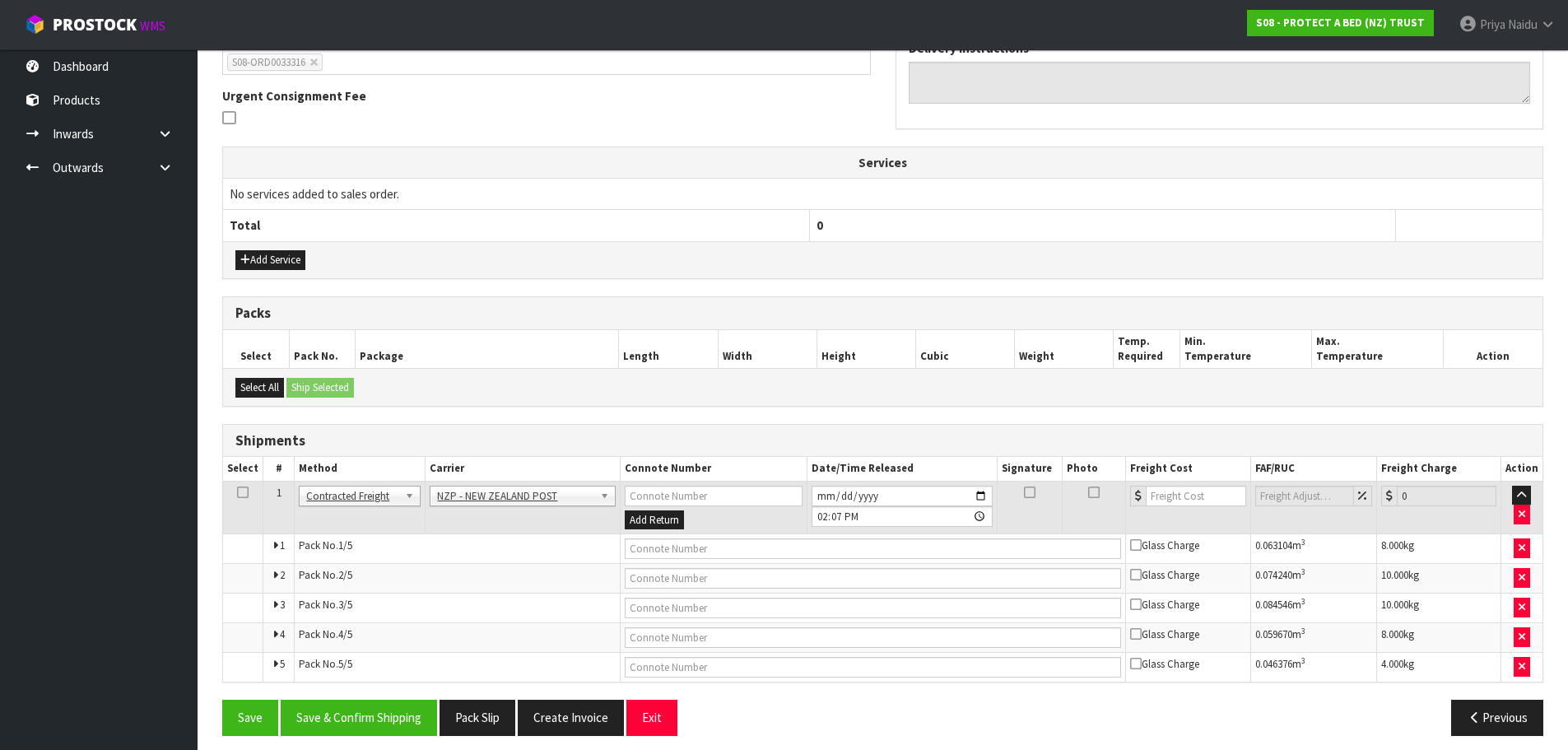
scroll to position [412, 0]
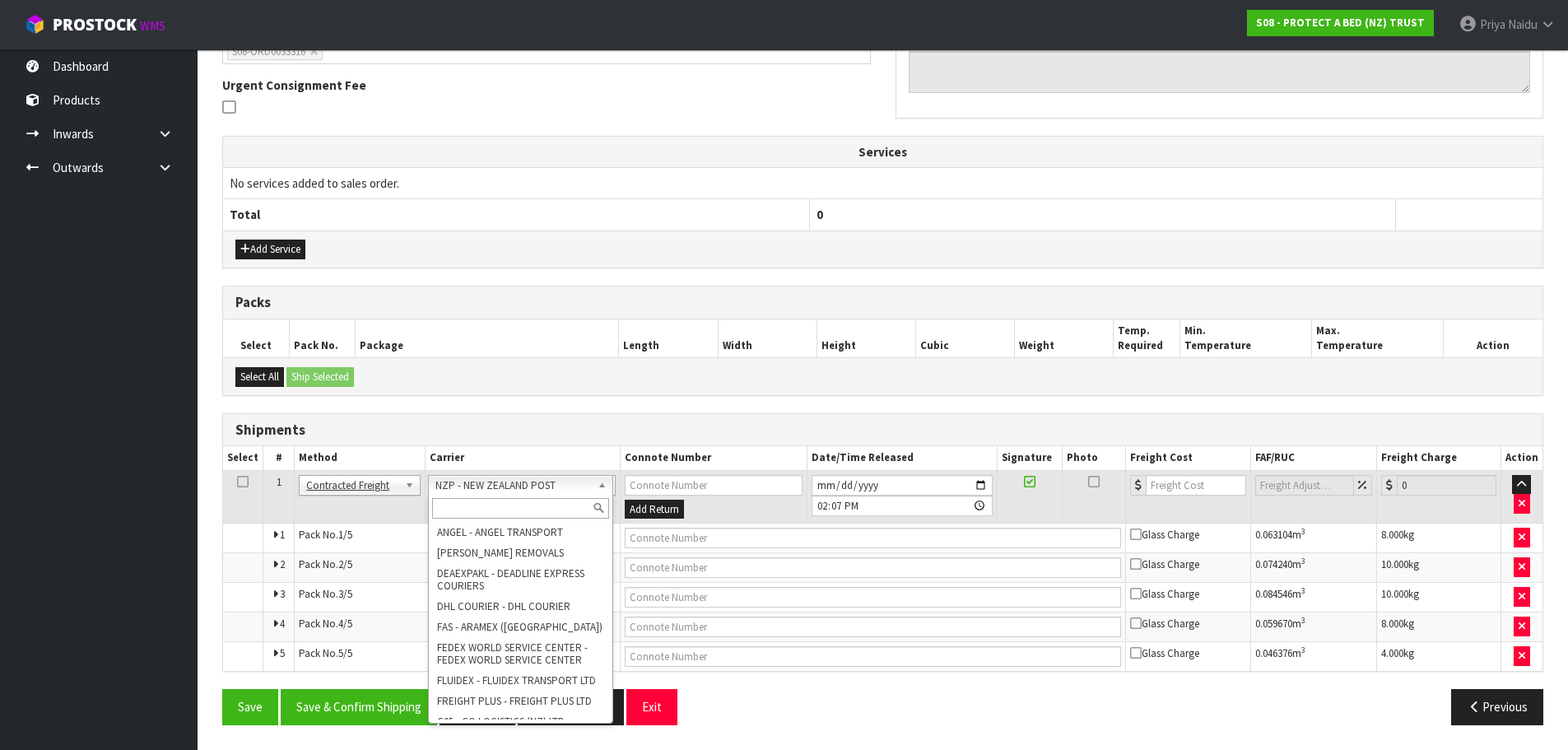
click at [497, 505] on input "text" at bounding box center [521, 508] width 178 height 20
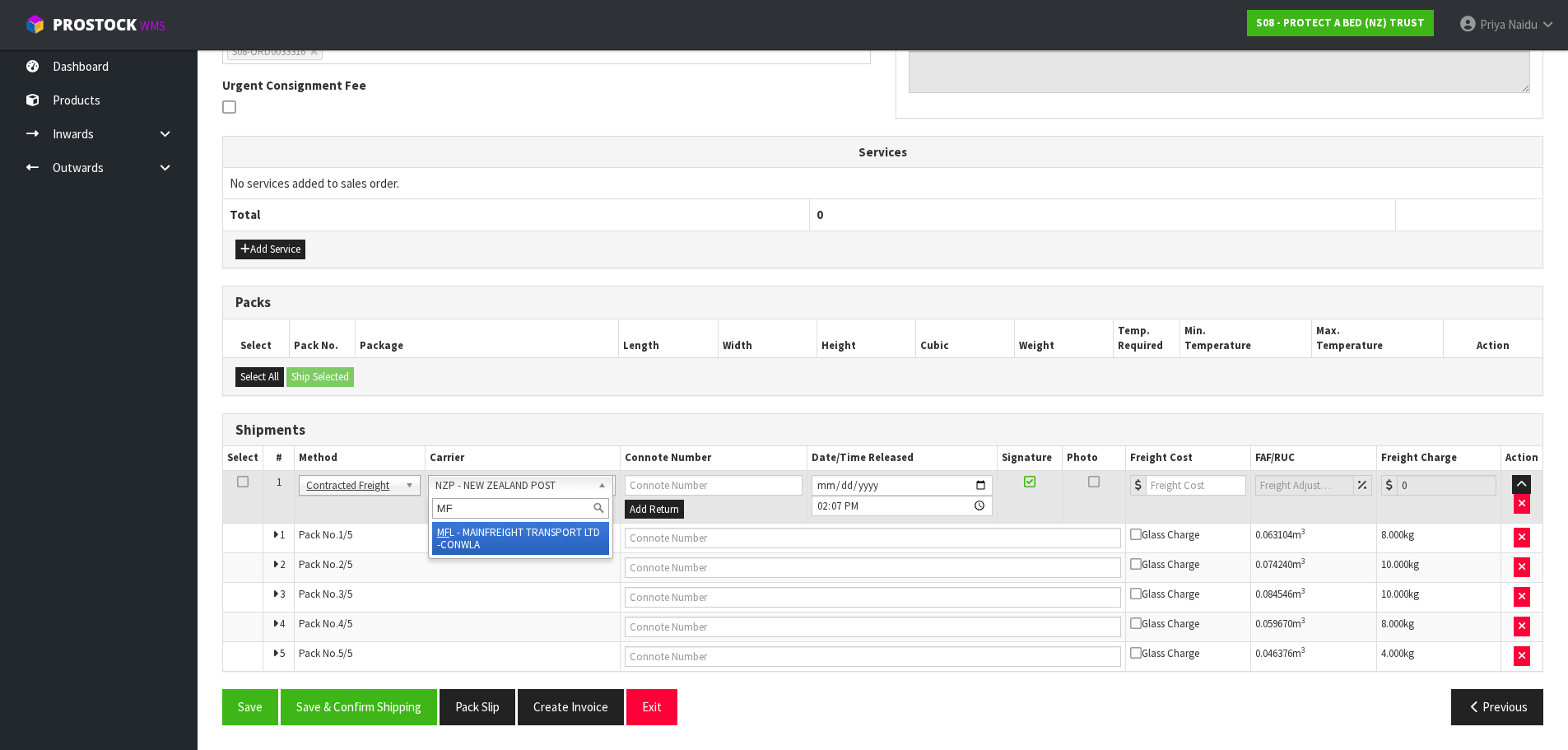
type input "MF"
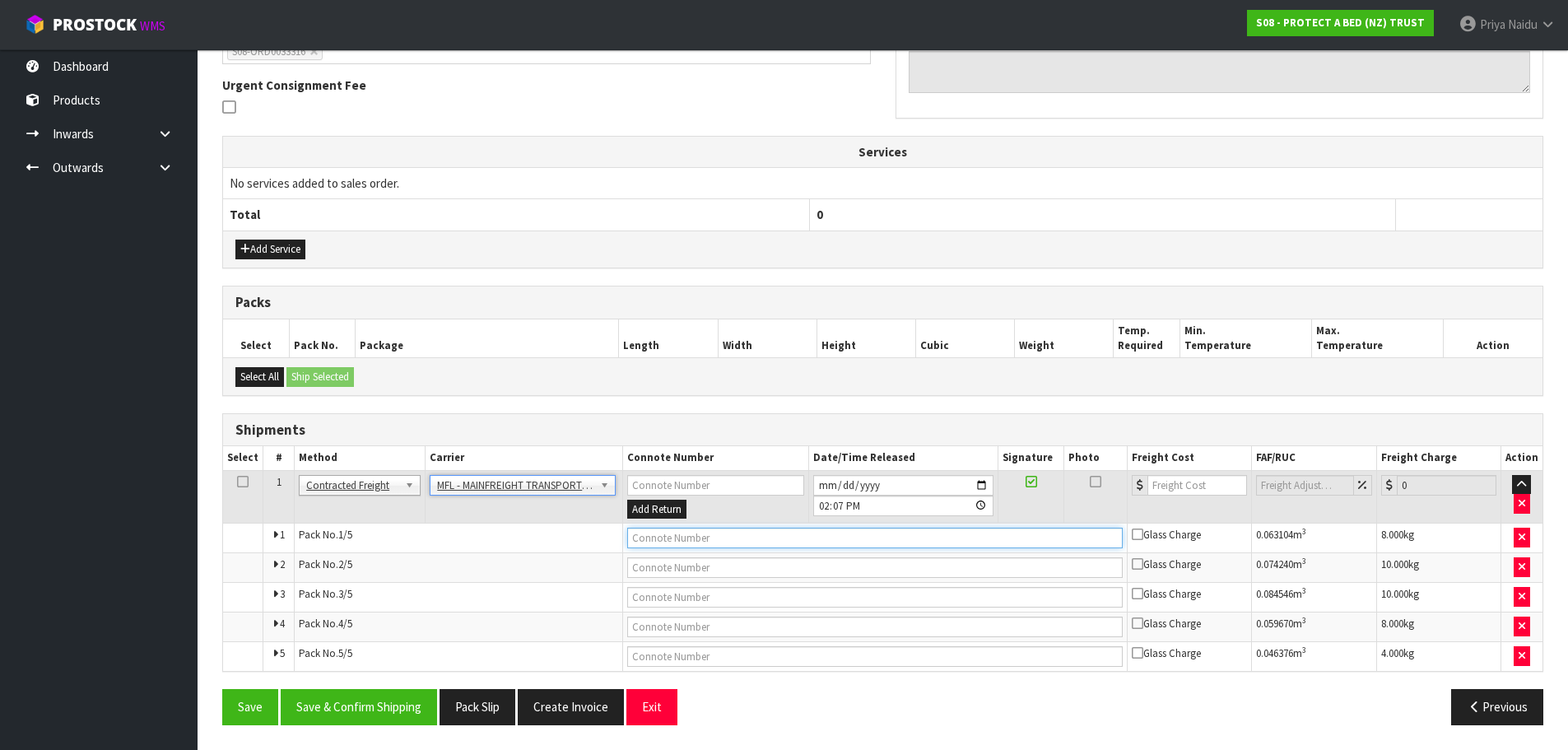
click at [646, 538] on input "text" at bounding box center [875, 537] width 496 height 20
paste input "FWM58589159"
type input "FWM58589159"
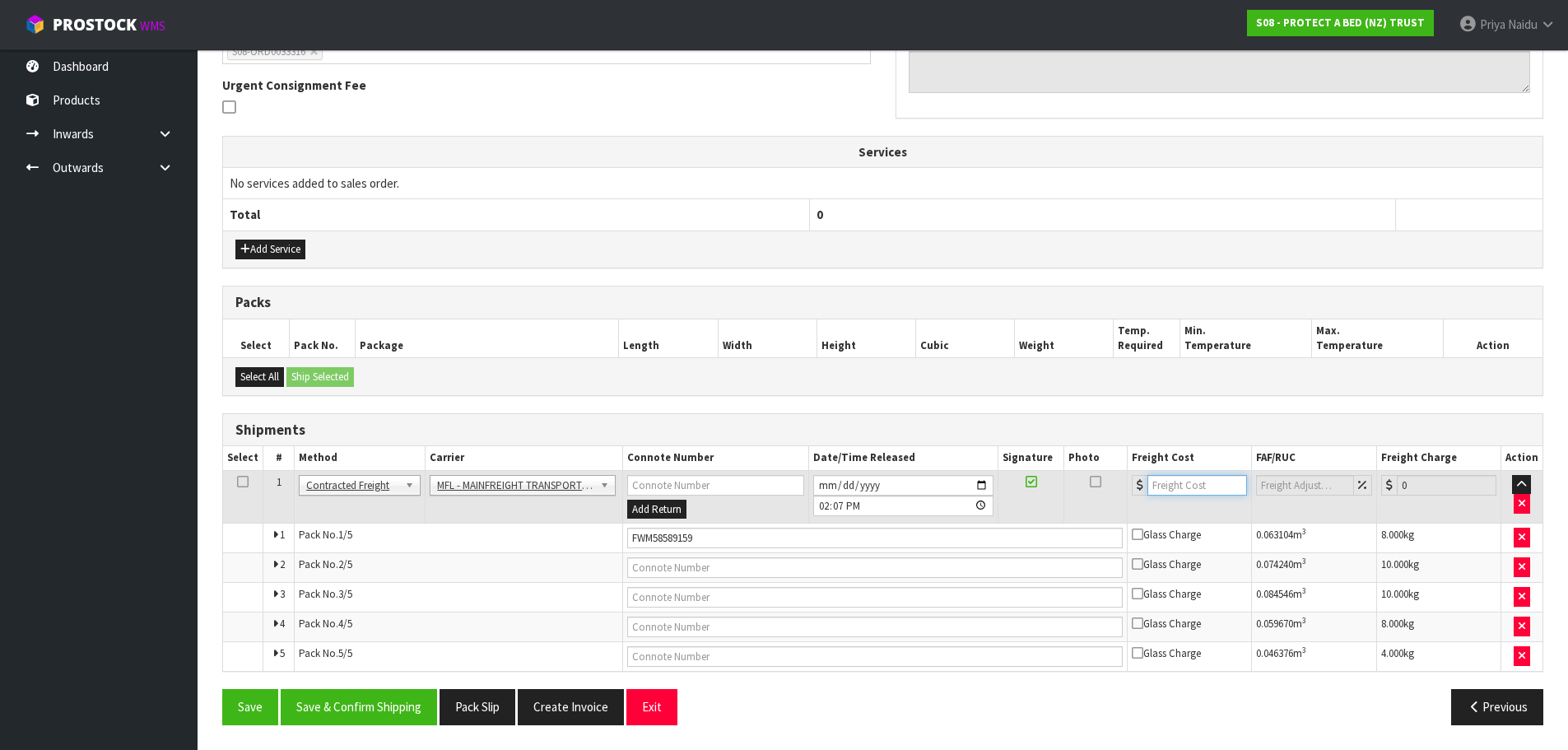
click at [1180, 488] on input "number" at bounding box center [1197, 485] width 100 height 20
type input "46"
click at [397, 701] on button "Save & Confirm Shipping" at bounding box center [358, 707] width 156 height 35
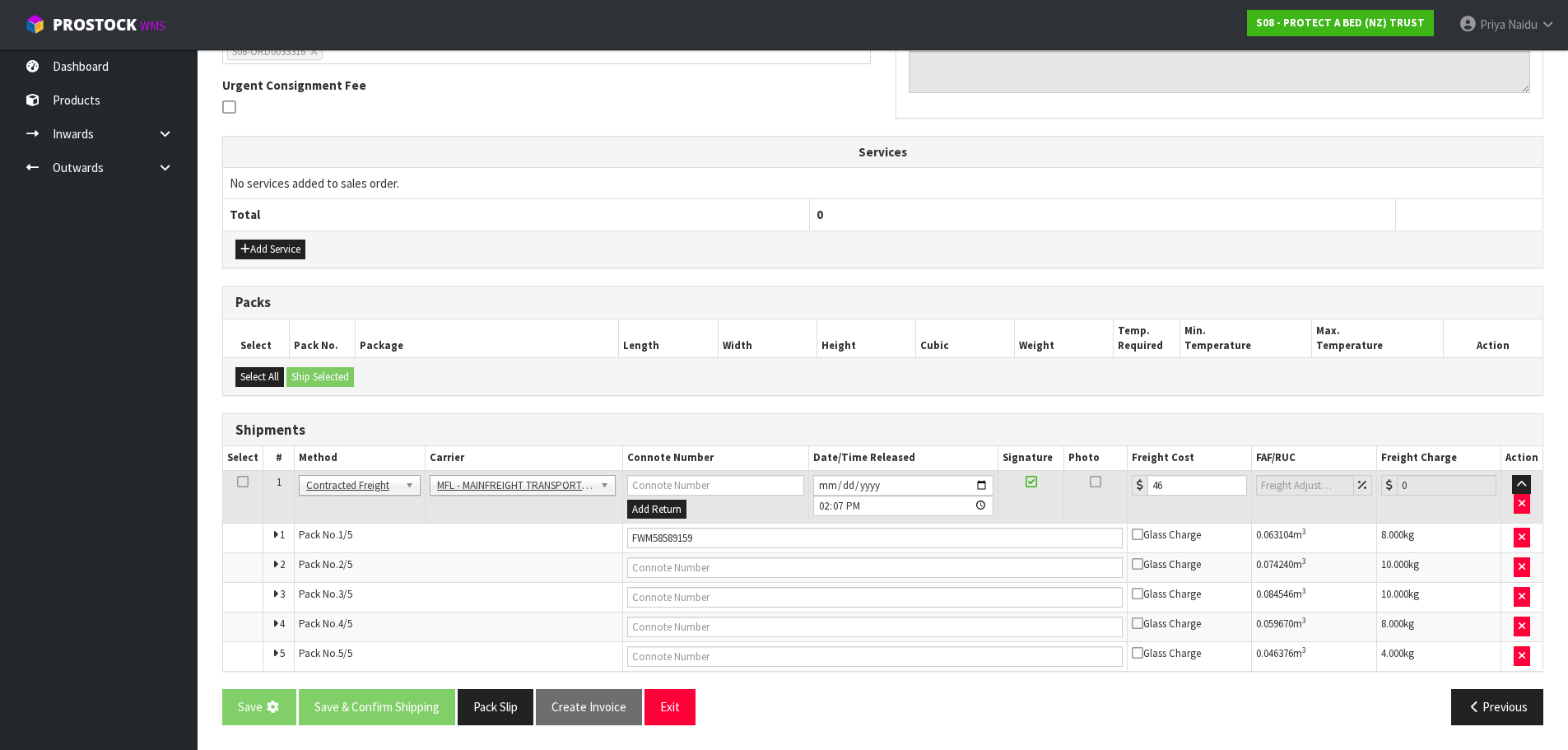
scroll to position [0, 0]
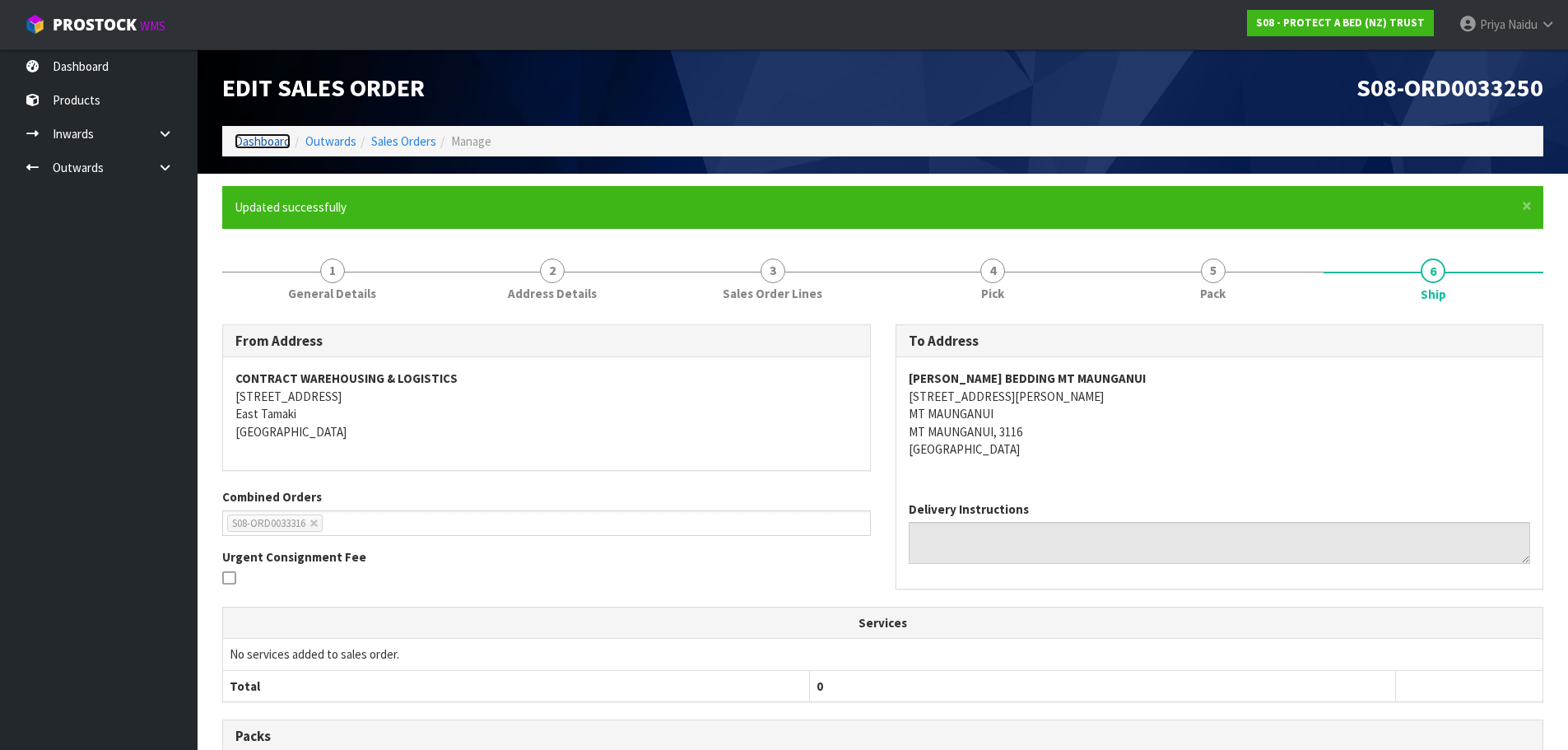
click at [271, 139] on link "Dashboard" at bounding box center [262, 141] width 56 height 16
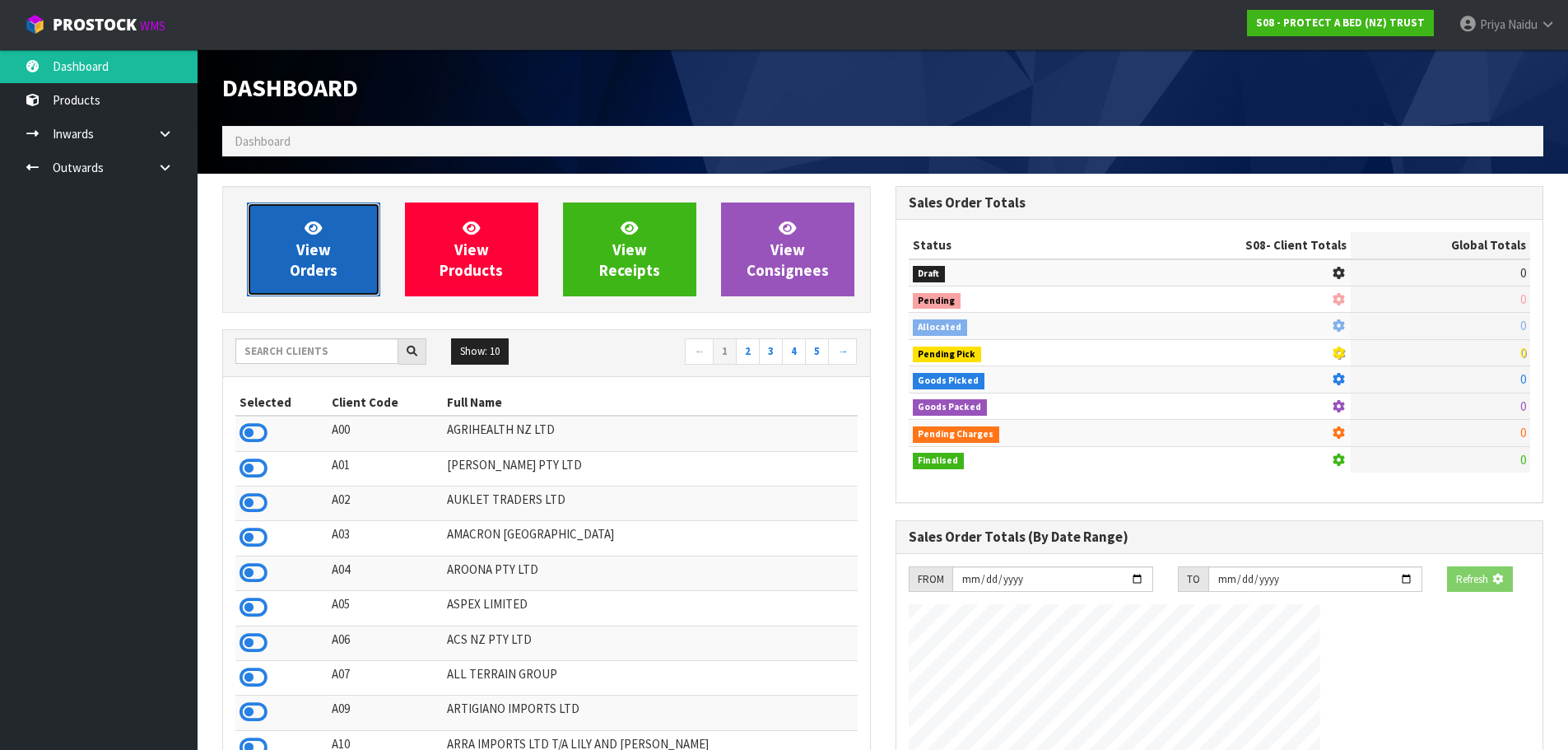
click at [295, 238] on link "View Orders" at bounding box center [313, 250] width 133 height 94
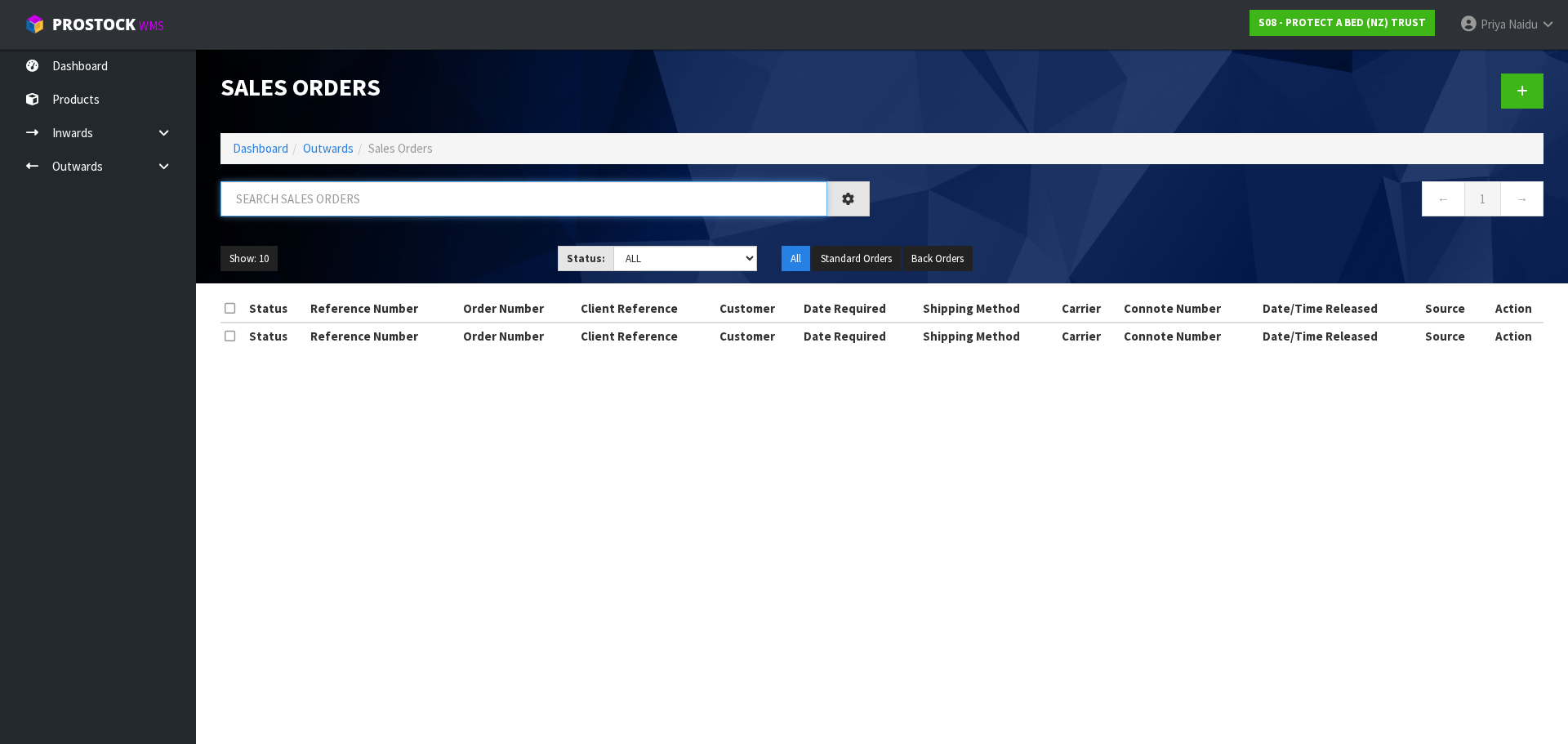
click at [337, 200] on input "text" at bounding box center [523, 199] width 606 height 35
type input "33316"
drag, startPoint x: 632, startPoint y: 256, endPoint x: 632, endPoint y: 265, distance: 9.0
click at [632, 256] on select "Draft Pending Allocated Pending Pick Goods Picked Goods Packed Pending Charges …" at bounding box center [685, 258] width 144 height 25
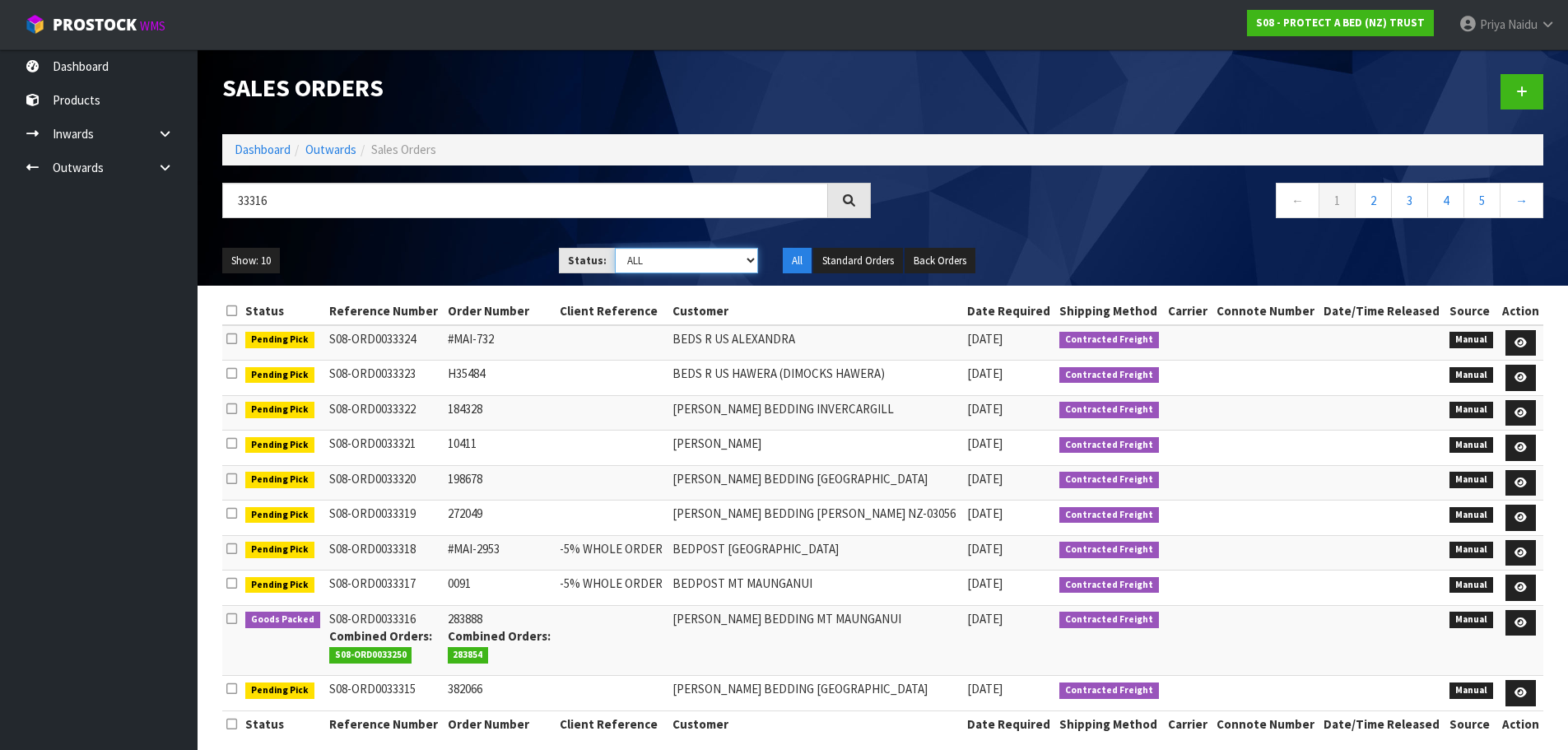
select select "string:5"
click at [615, 248] on select "Draft Pending Allocated Pending Pick Goods Picked Goods Packed Pending Charges …" at bounding box center [686, 260] width 143 height 26
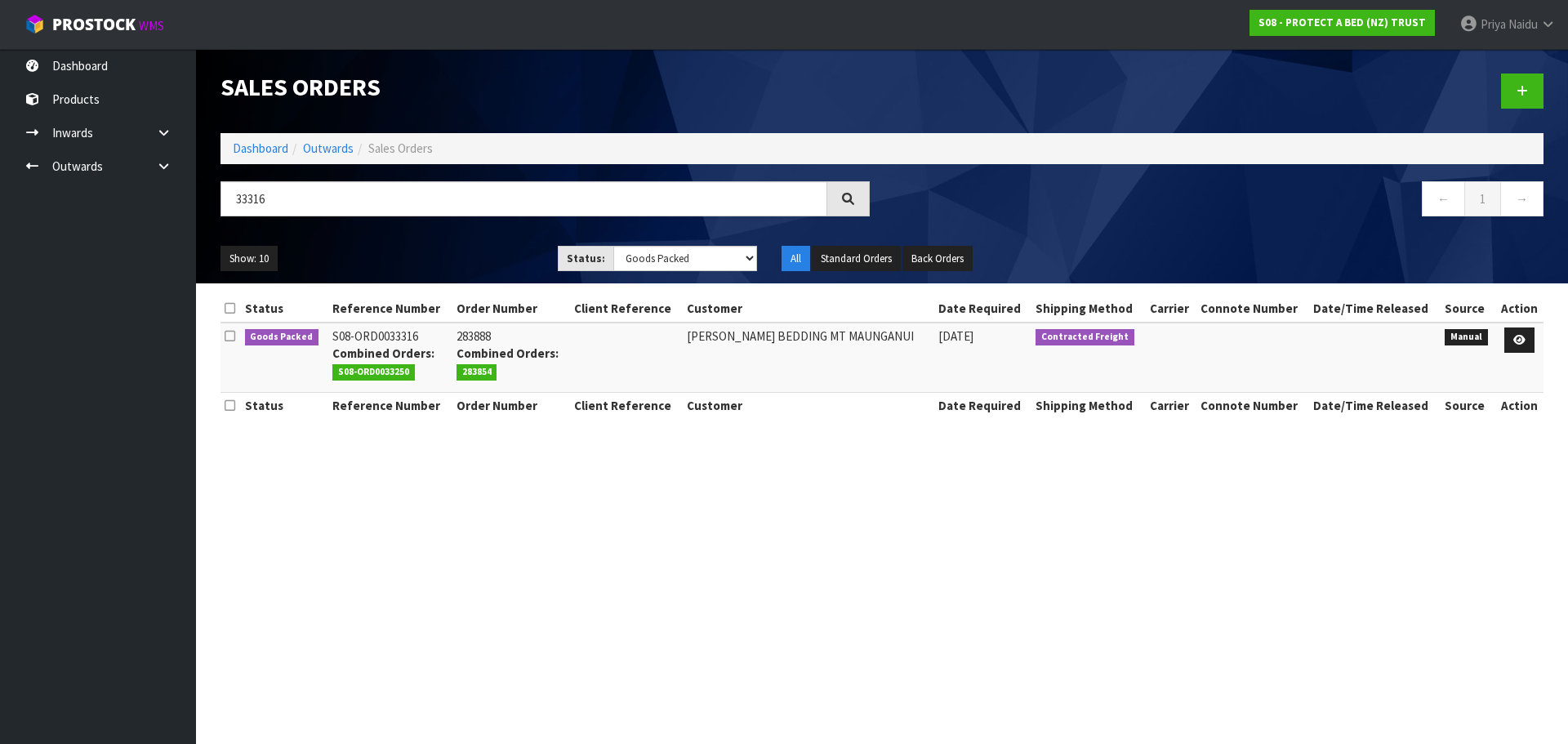
click at [422, 246] on ul "Show: 10 5 10 25 50" at bounding box center [376, 259] width 312 height 26
click at [1524, 341] on icon at bounding box center [1520, 340] width 12 height 11
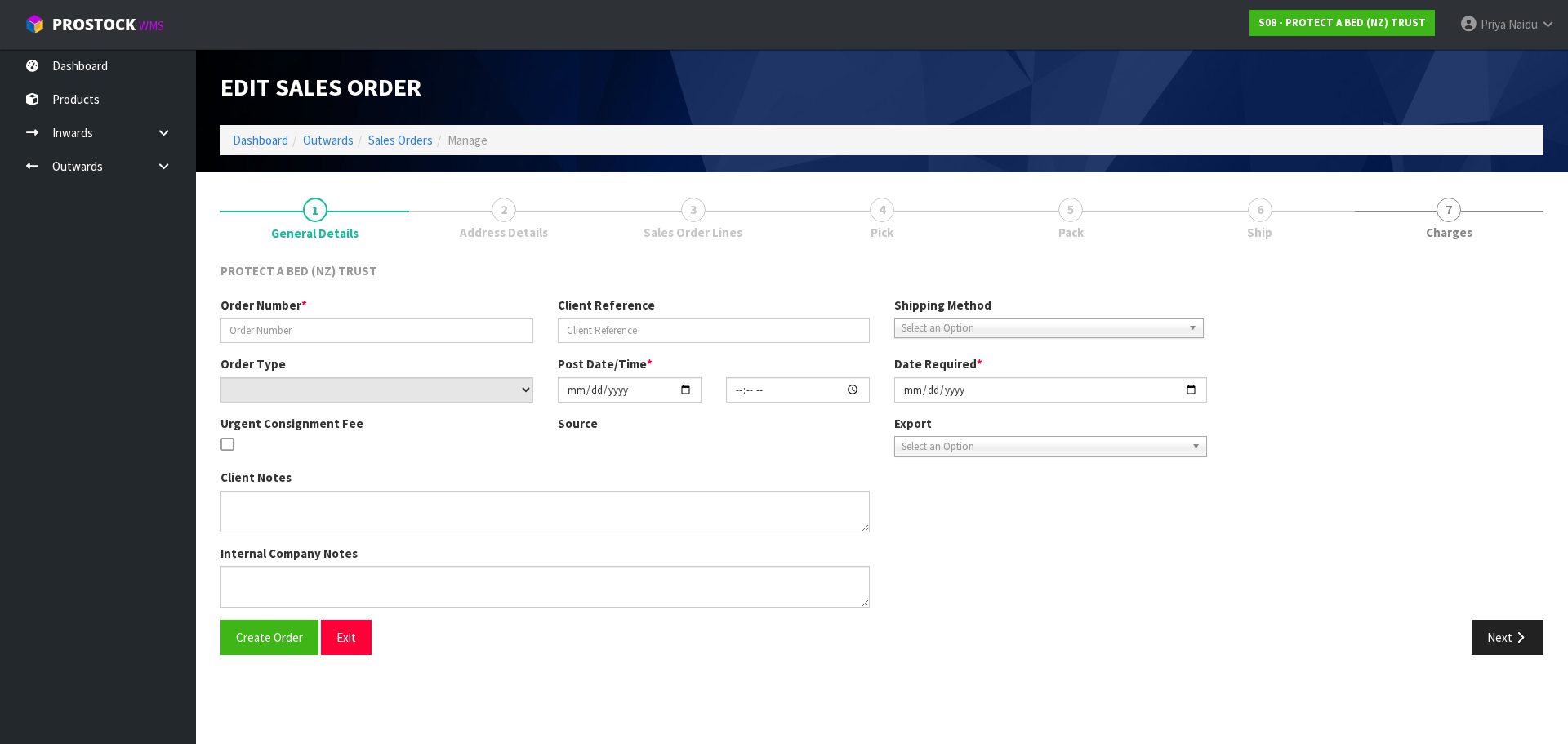
type input "283888"
select select "number:0"
type input "[DATE]"
type input "10:30:00.000"
type input "[DATE]"
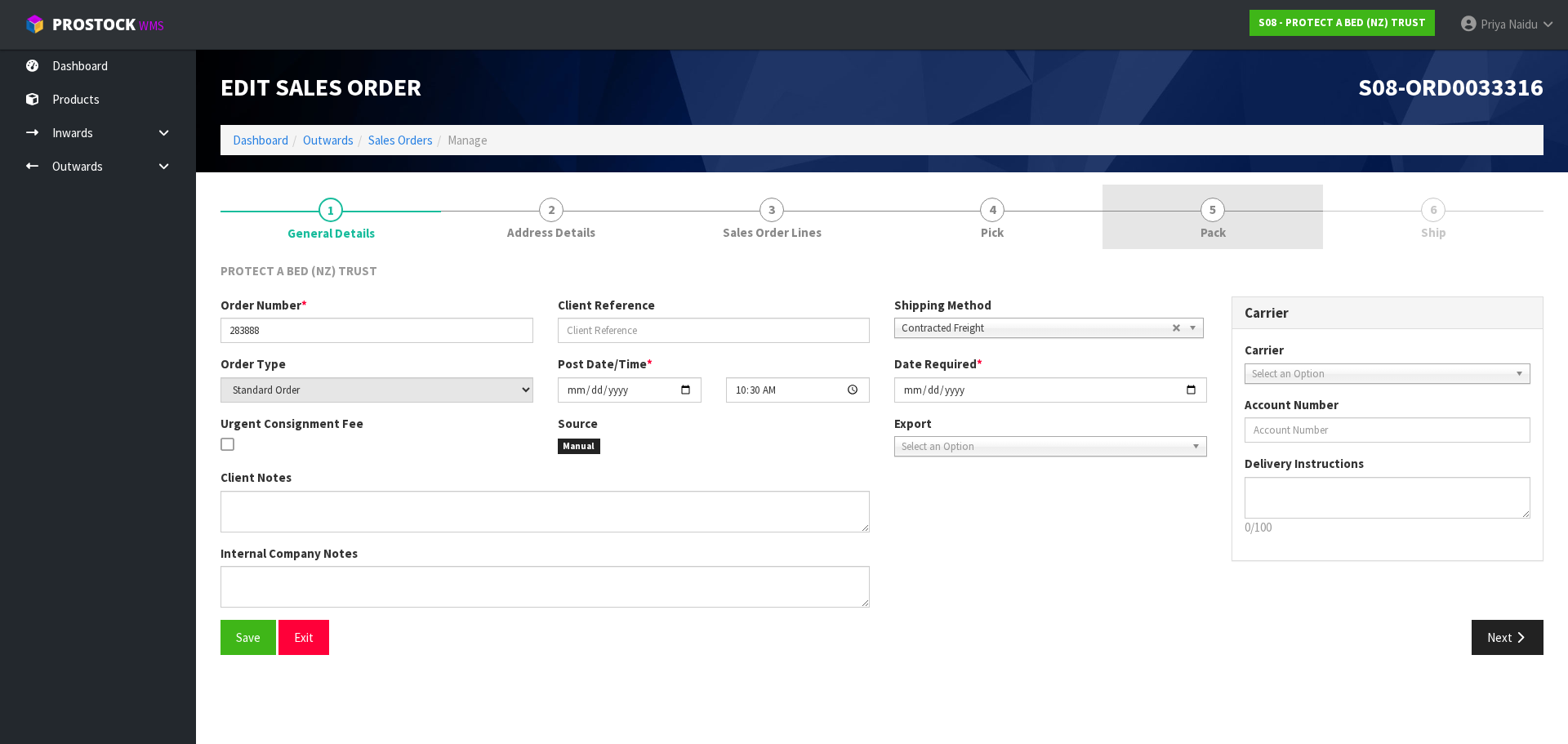
click at [1248, 219] on link "5 Pack" at bounding box center [1213, 217] width 220 height 65
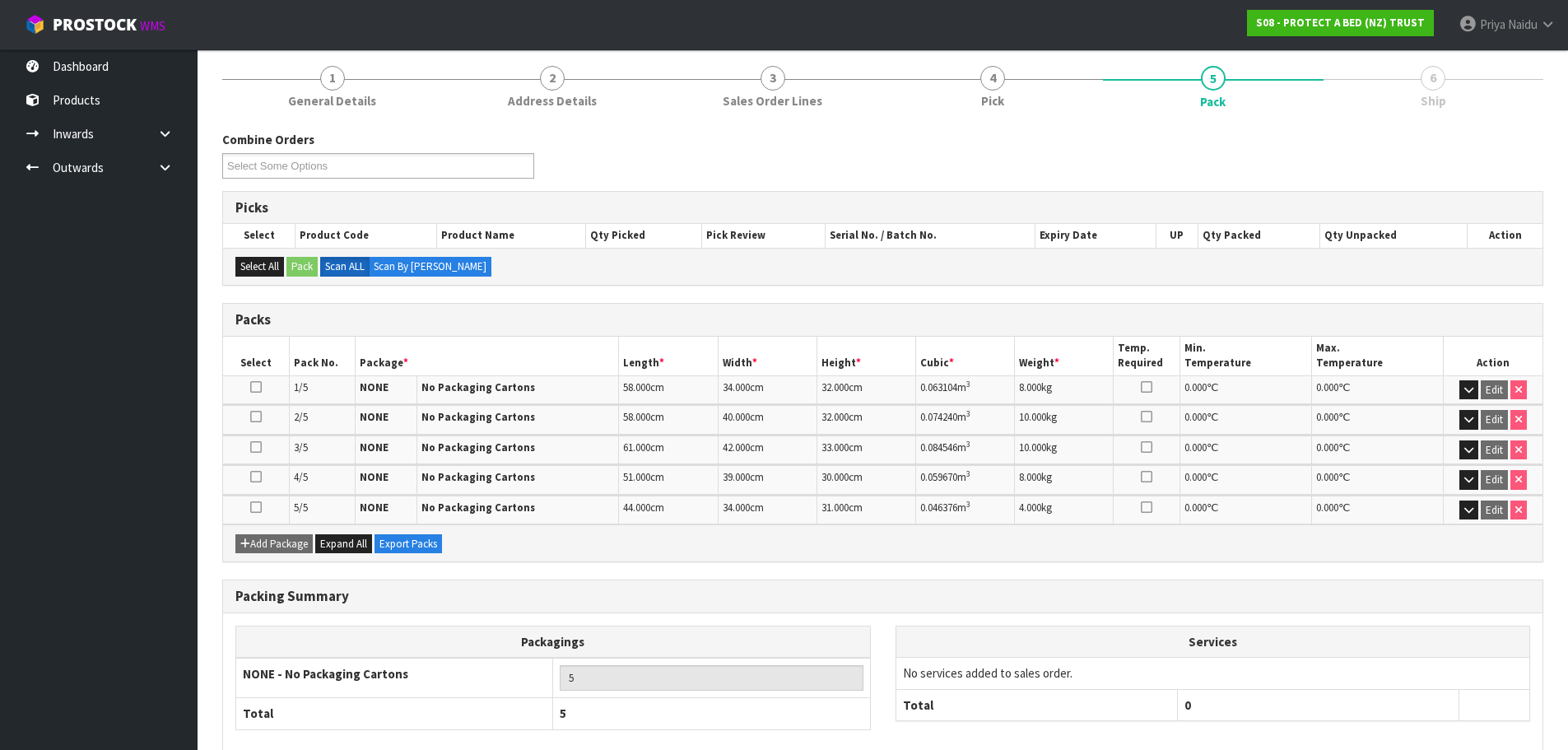
scroll to position [221, 0]
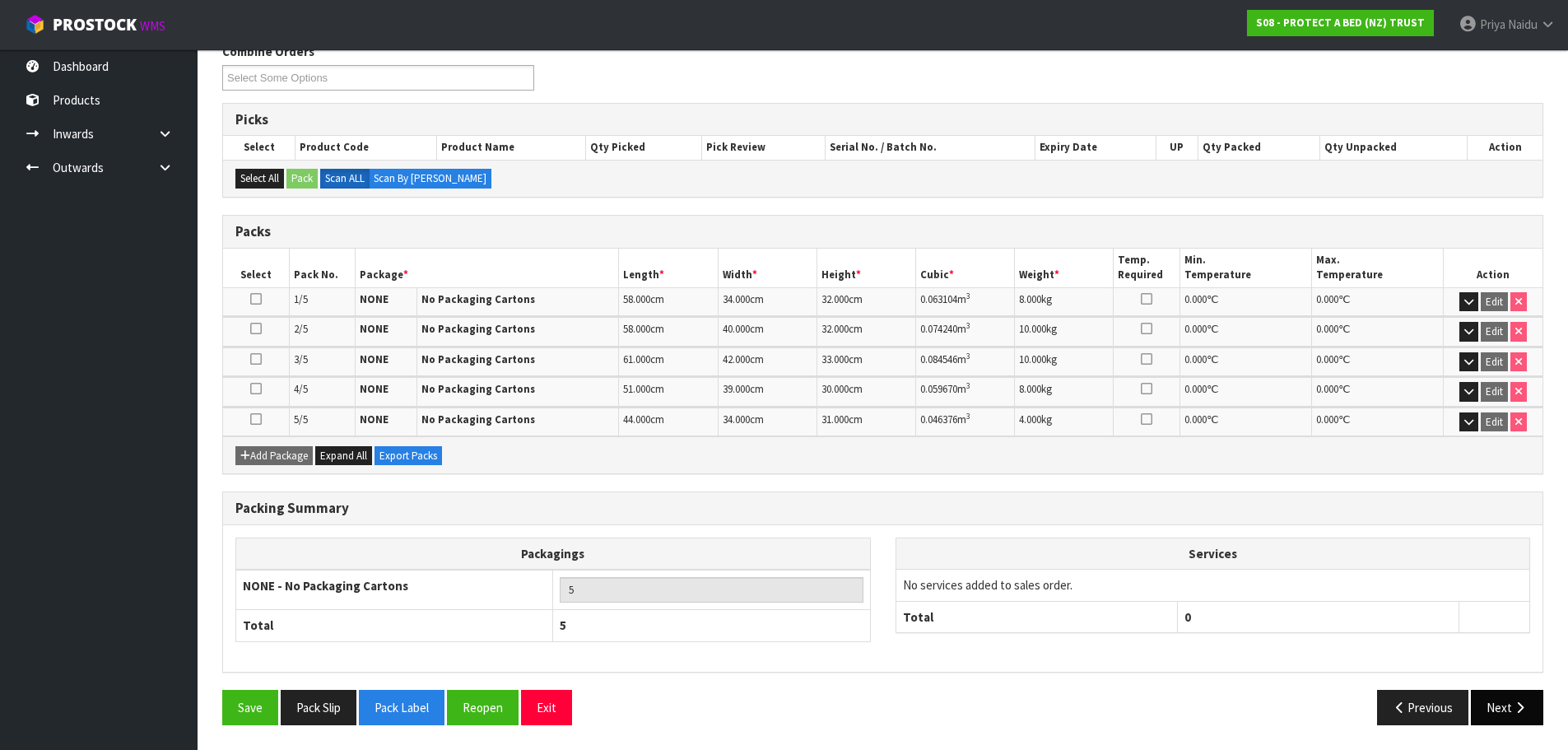
click at [1525, 728] on div "Save Pack Slip Pack Label Reopen Exit Previous Next" at bounding box center [883, 714] width 1346 height 48
click at [1514, 718] on button "Next" at bounding box center [1507, 708] width 72 height 35
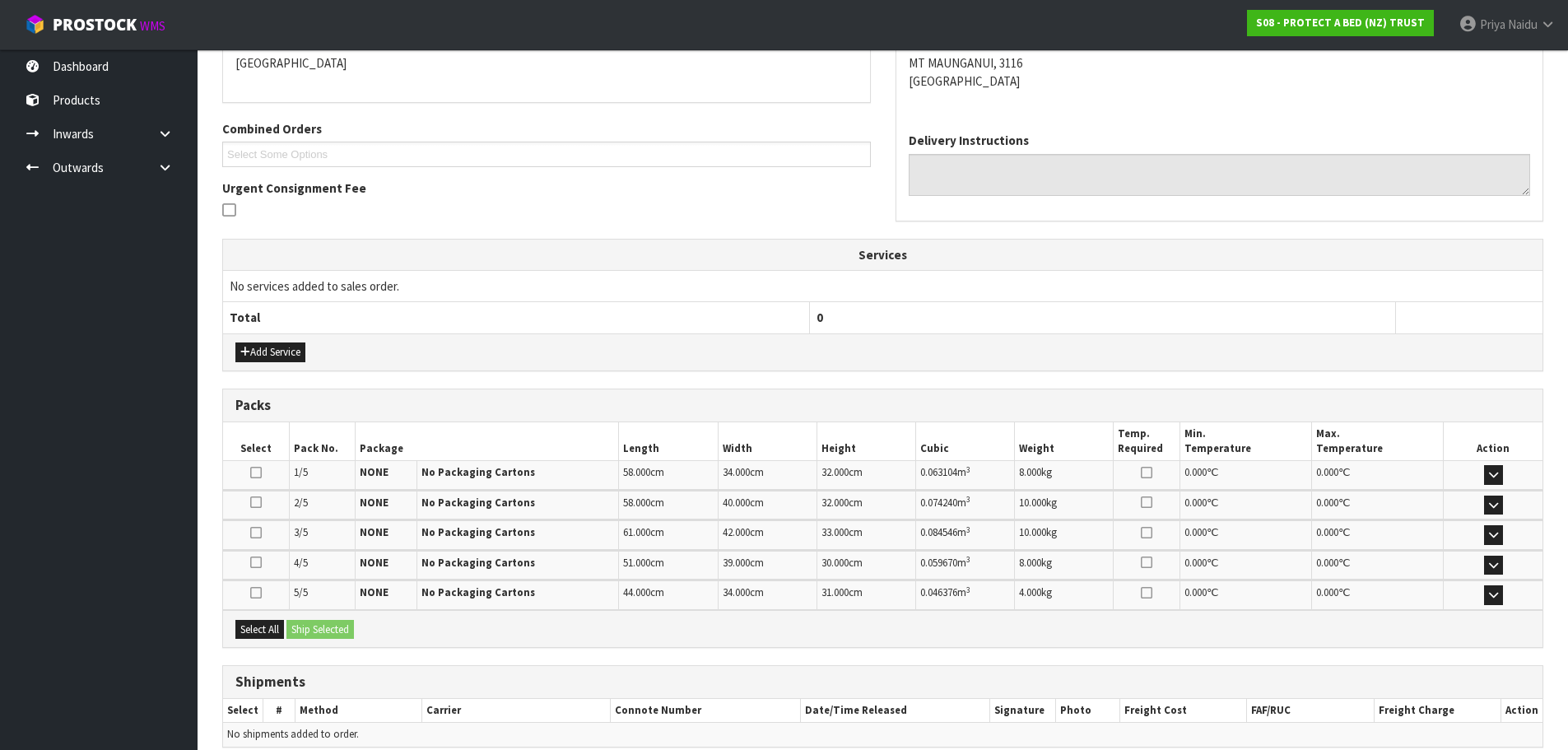
scroll to position [384, 0]
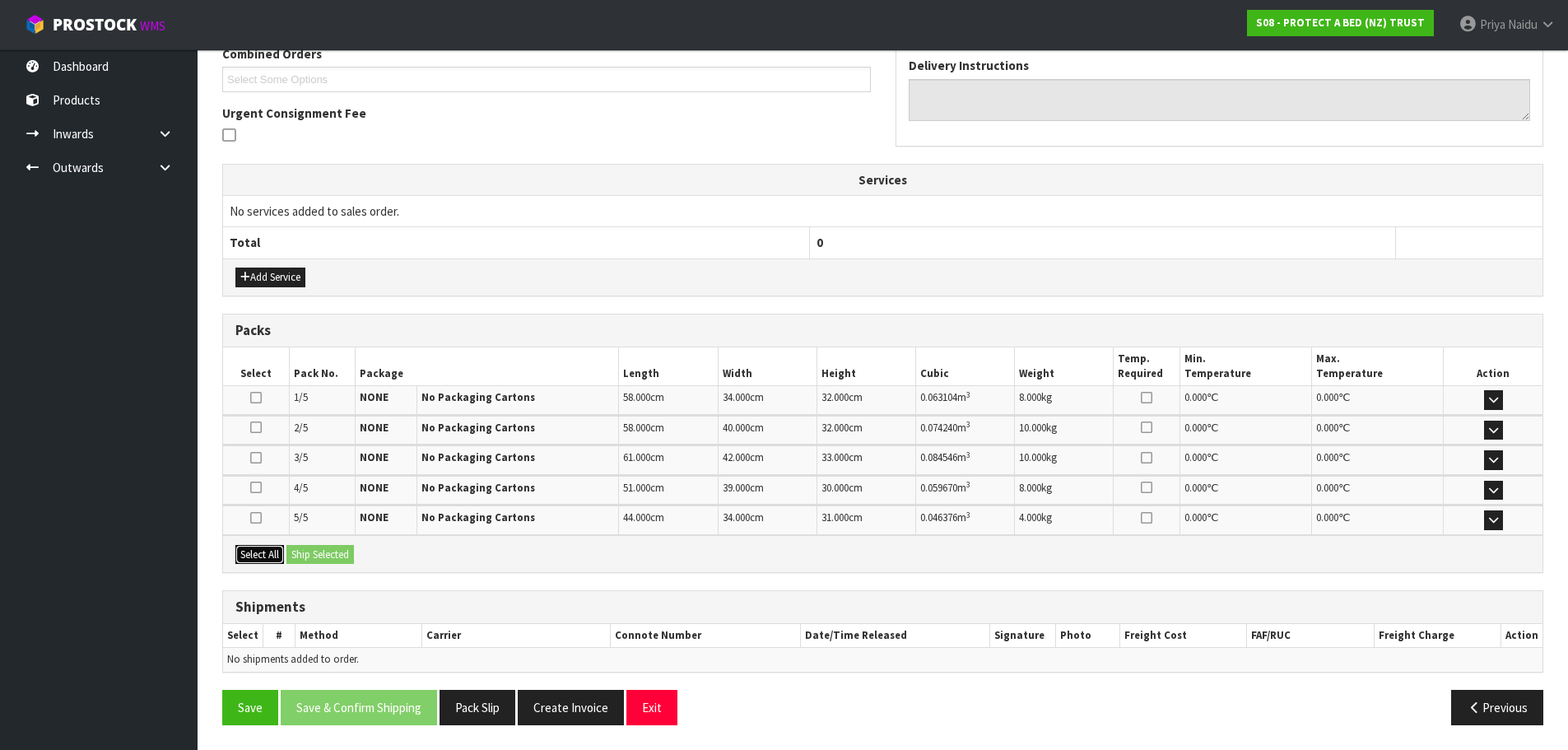
click at [284, 545] on button "Select All" at bounding box center [259, 555] width 49 height 19
drag, startPoint x: 295, startPoint y: 550, endPoint x: 315, endPoint y: 555, distance: 20.6
click at [299, 552] on button "Ship Selected" at bounding box center [320, 555] width 68 height 19
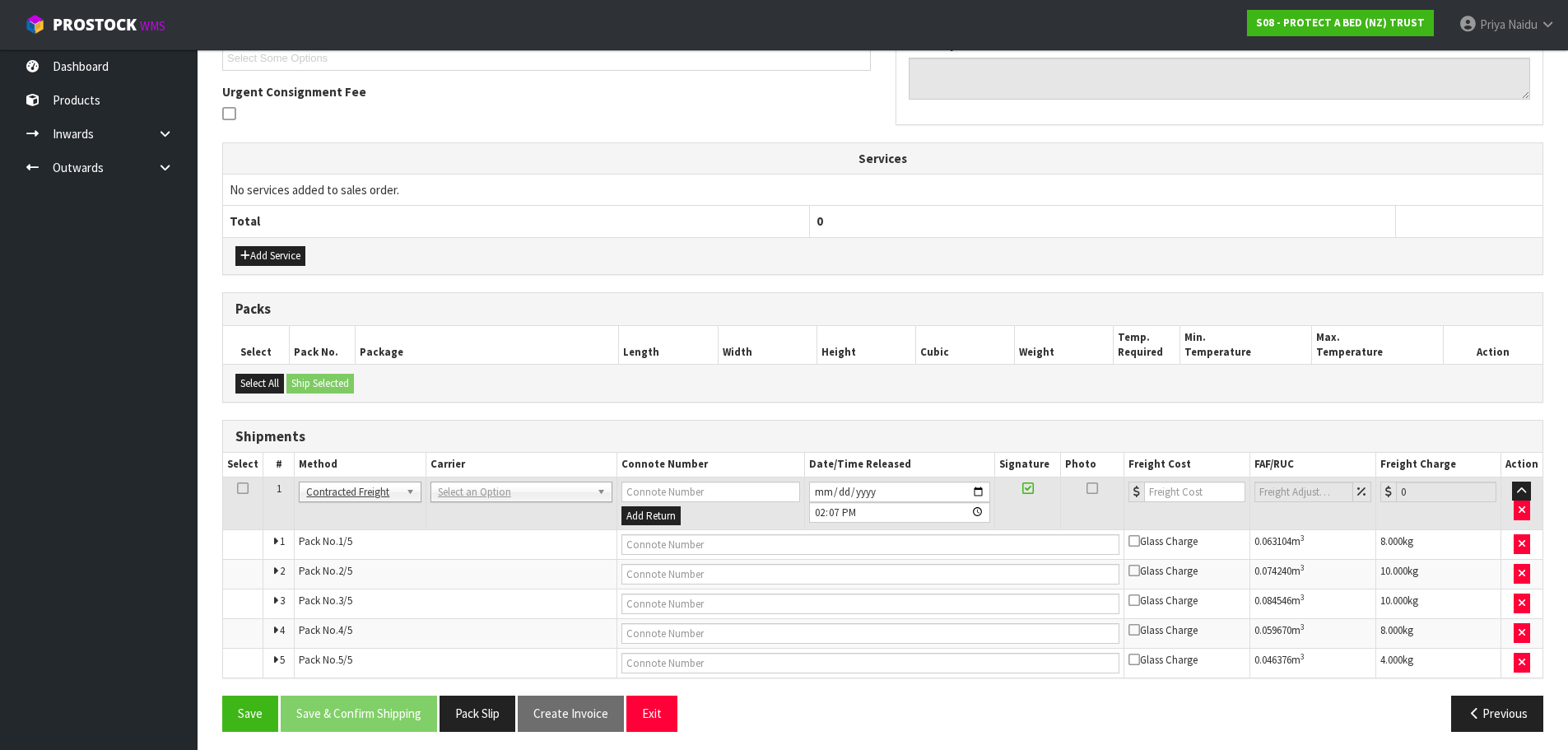
scroll to position [412, 0]
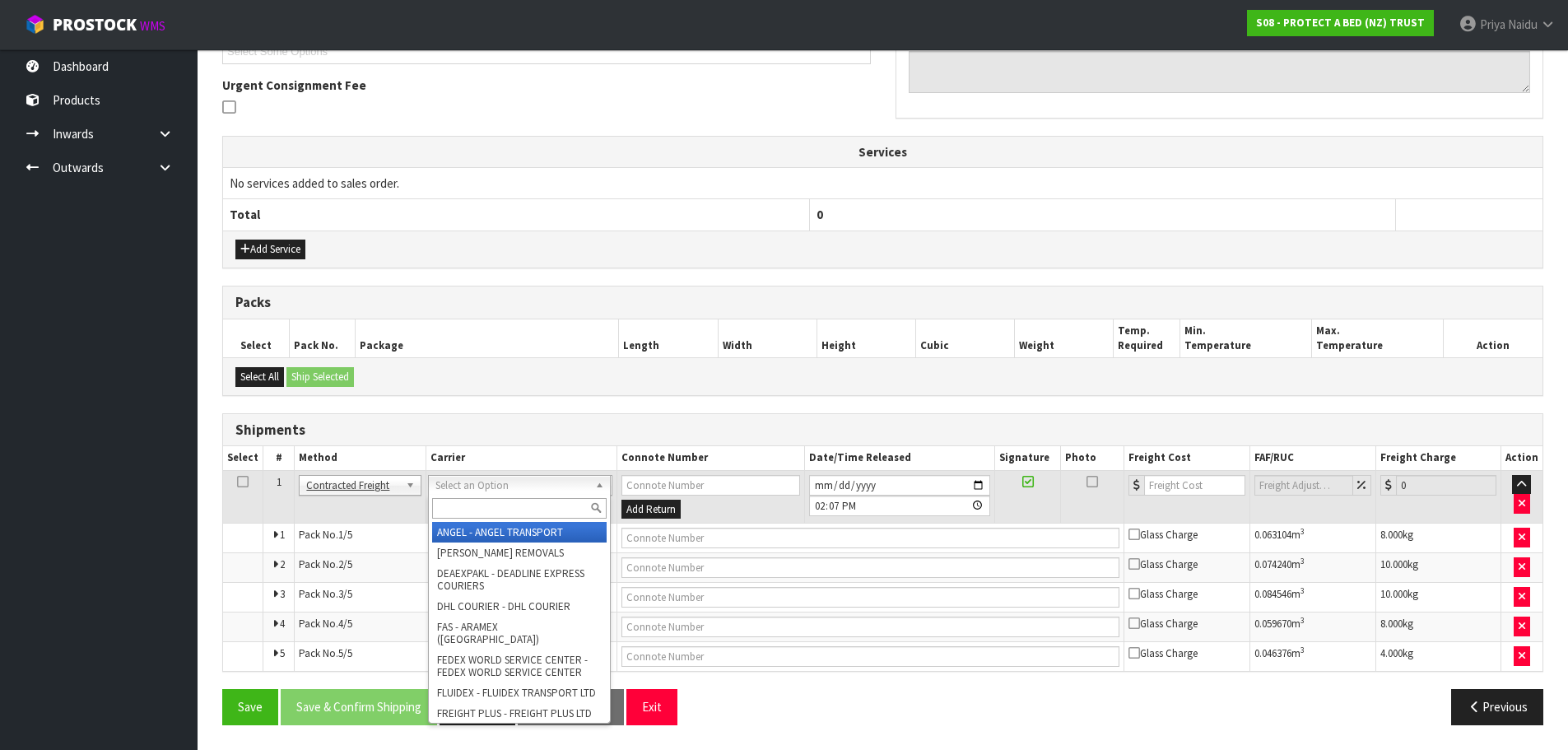
click at [461, 506] on input "text" at bounding box center [519, 508] width 175 height 20
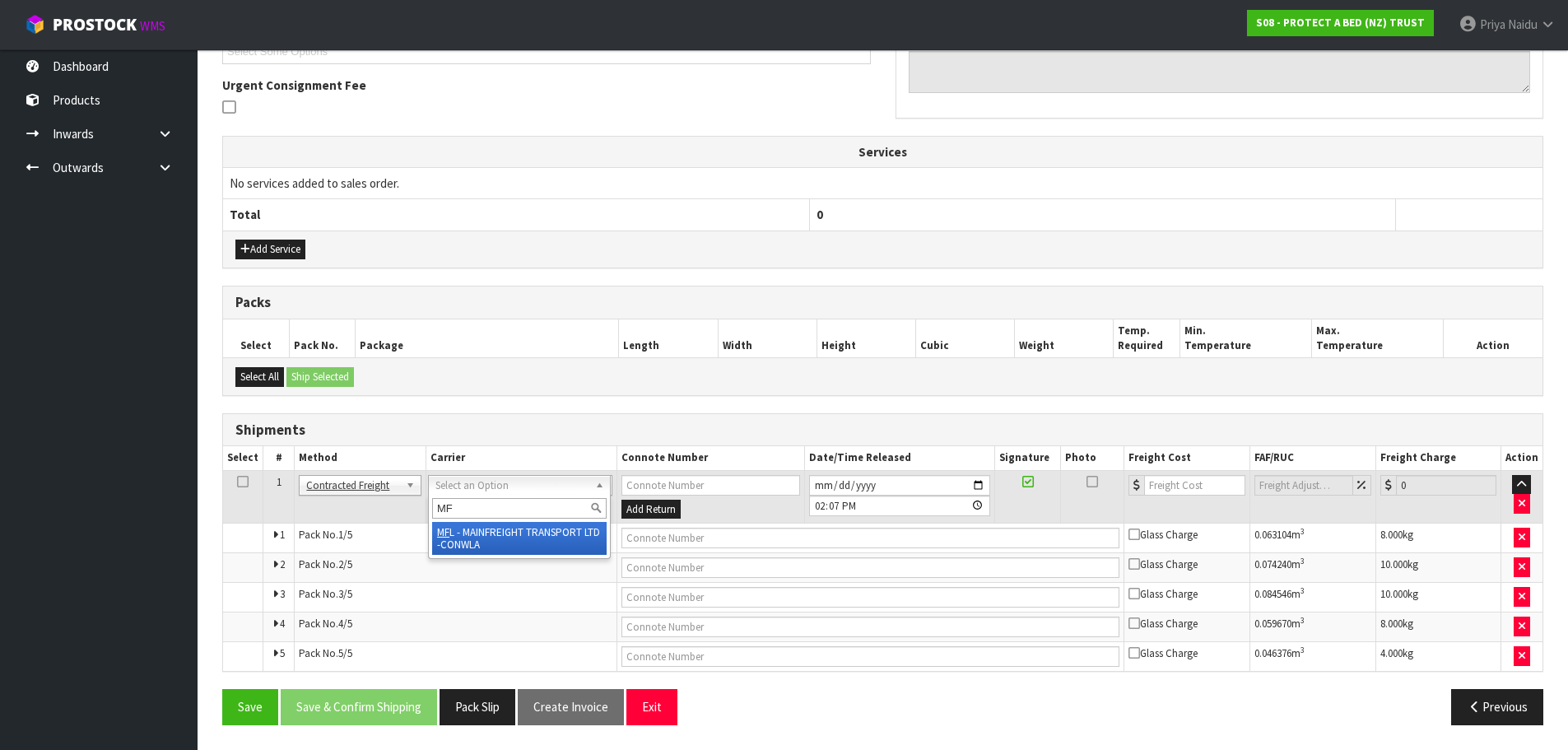
type input "MF"
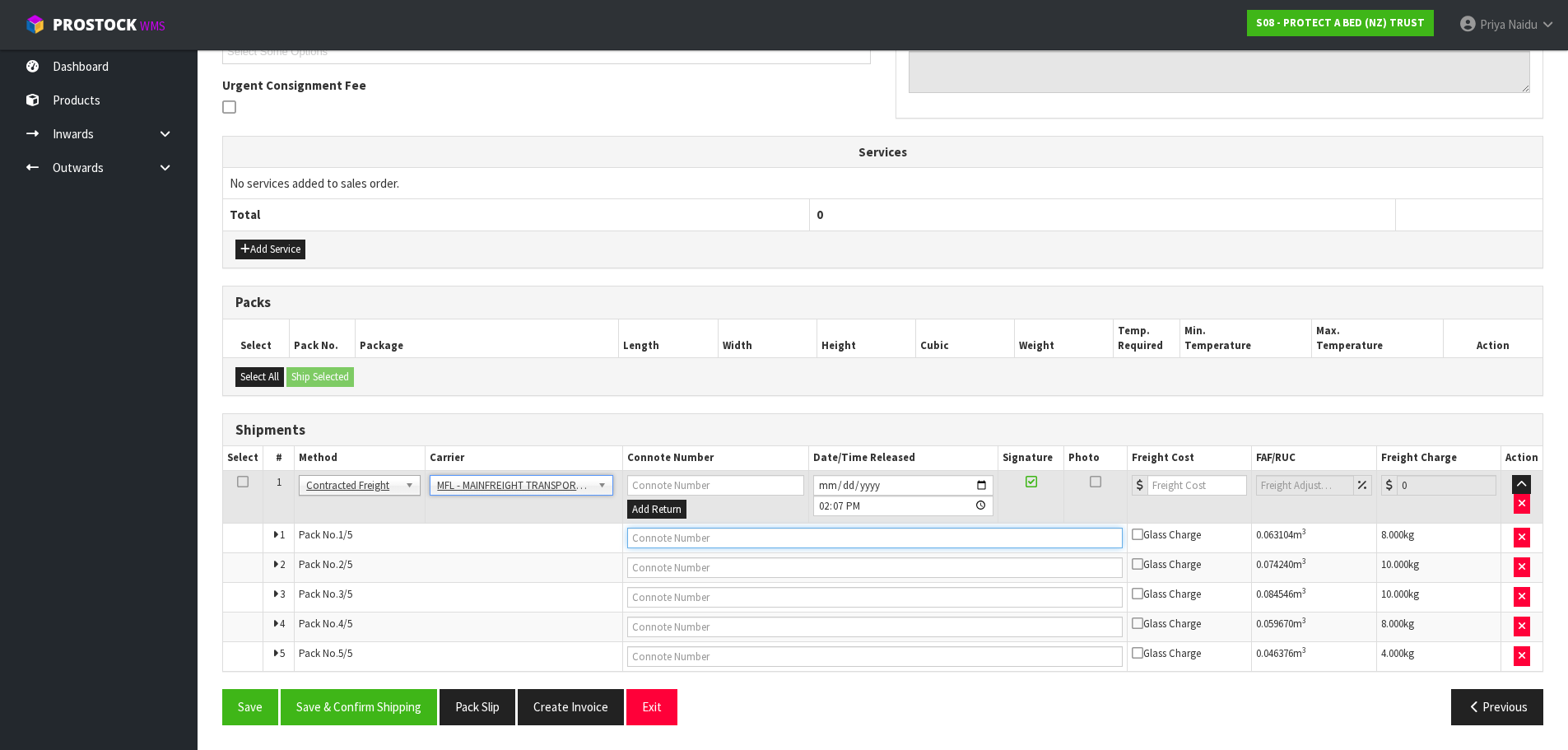
click at [668, 536] on input "text" at bounding box center [875, 537] width 496 height 20
paste input "FWM58589159"
type input "FWM58589159"
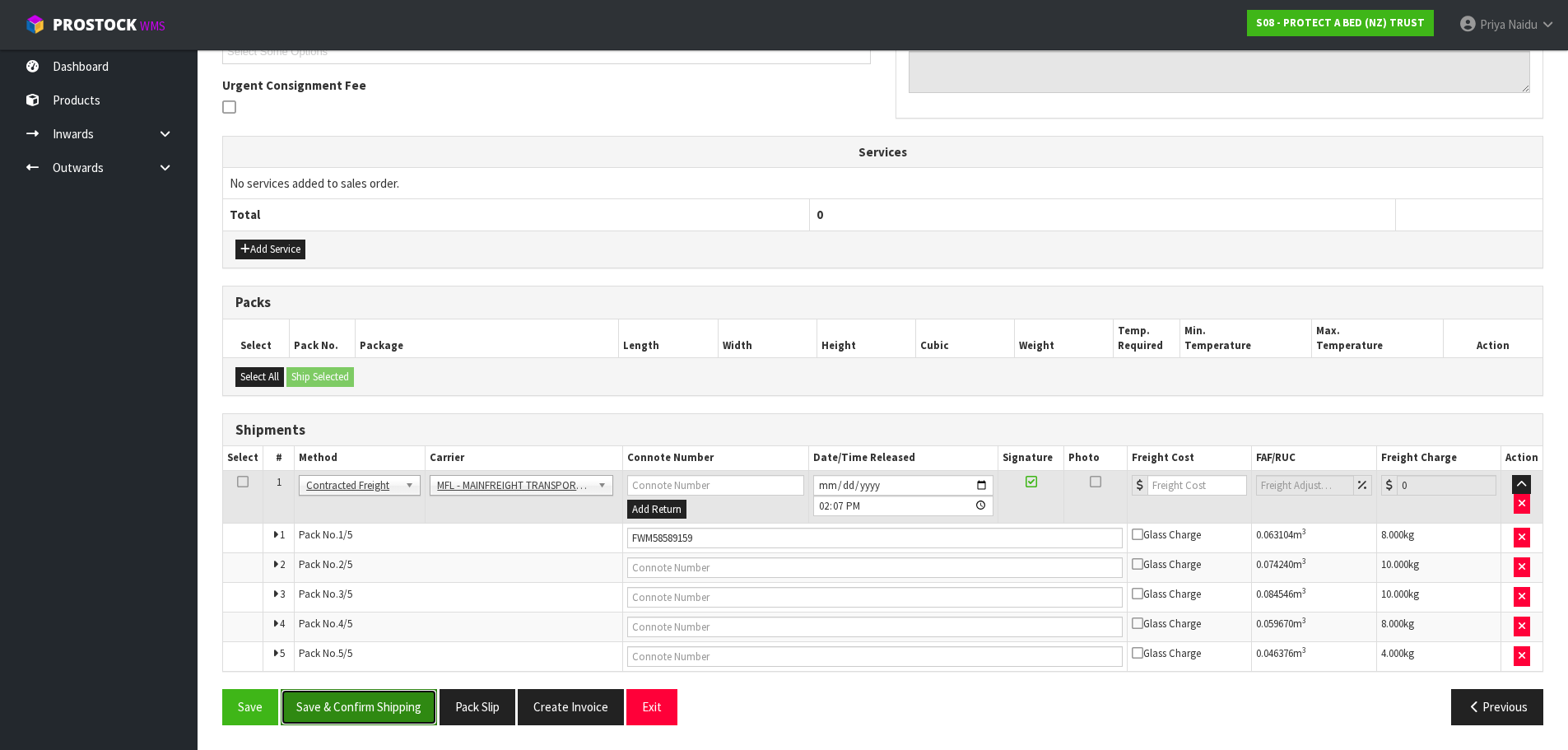
click at [347, 699] on button "Save & Confirm Shipping" at bounding box center [358, 707] width 156 height 35
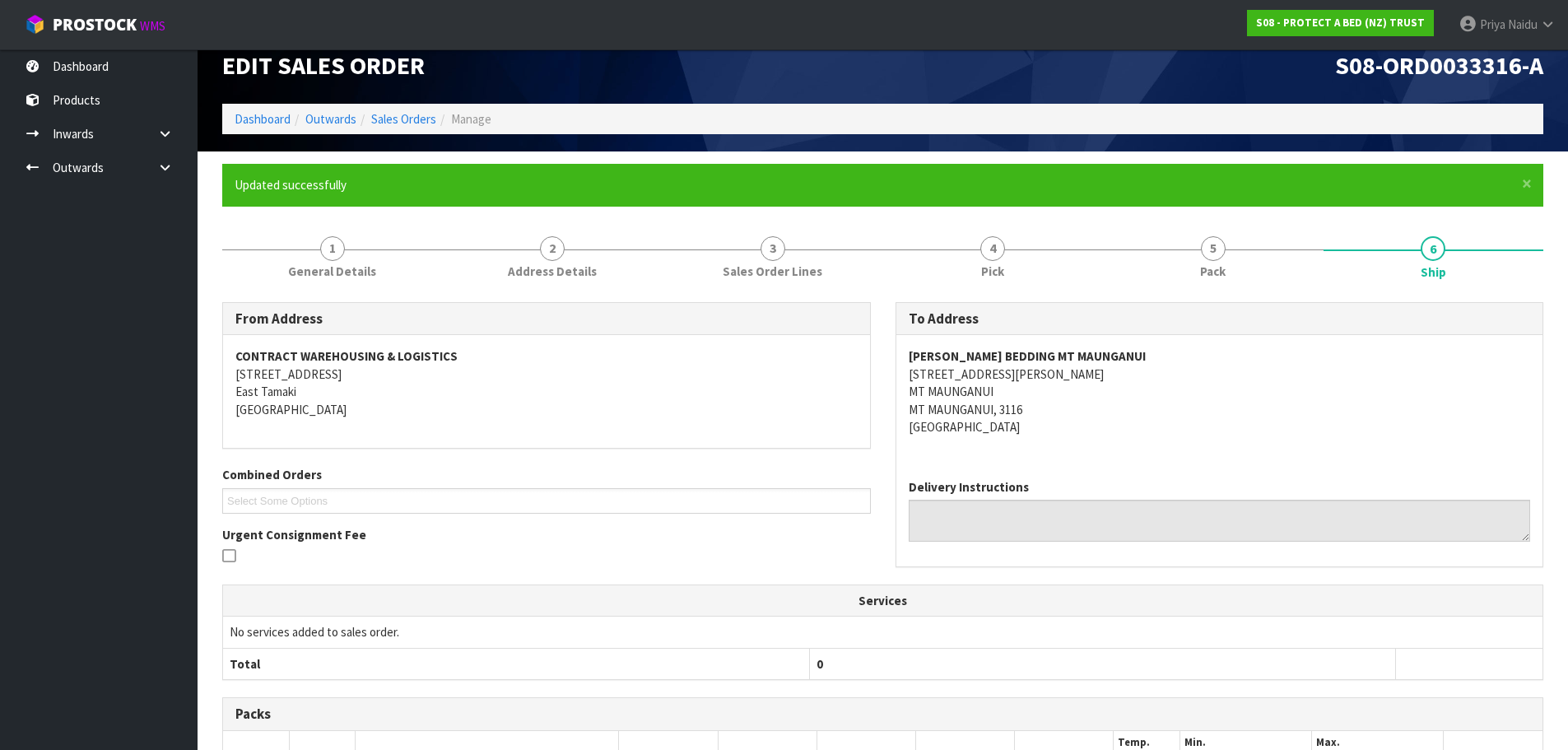
scroll to position [0, 0]
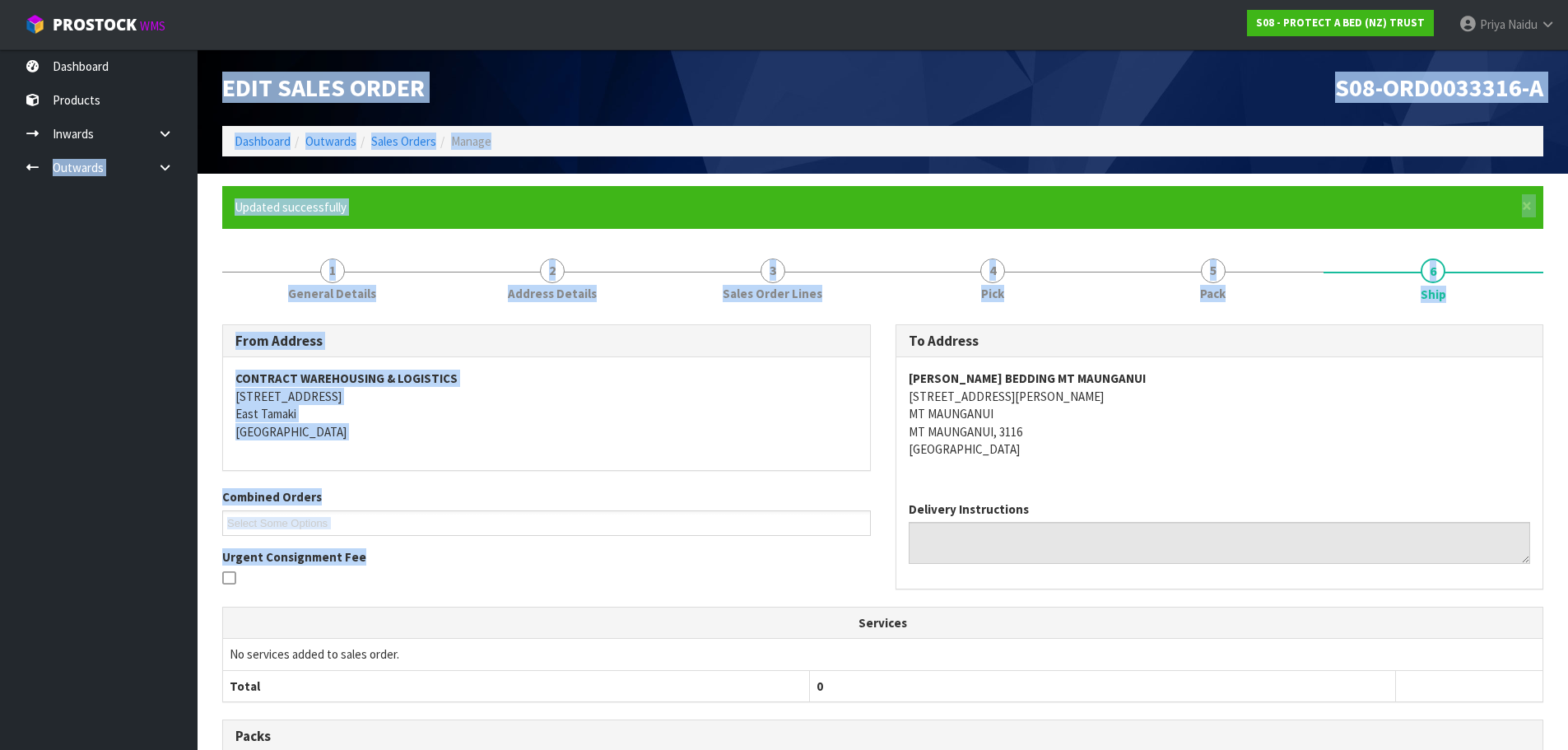
drag, startPoint x: -269, startPoint y: 454, endPoint x: -357, endPoint y: 627, distance: 194.1
click at [0, 627] on html "Toggle navigation ProStock WMS S08 - PROTECT A BED (NZ) TRUST Priya Naidu Logou…" at bounding box center [784, 375] width 1568 height 750
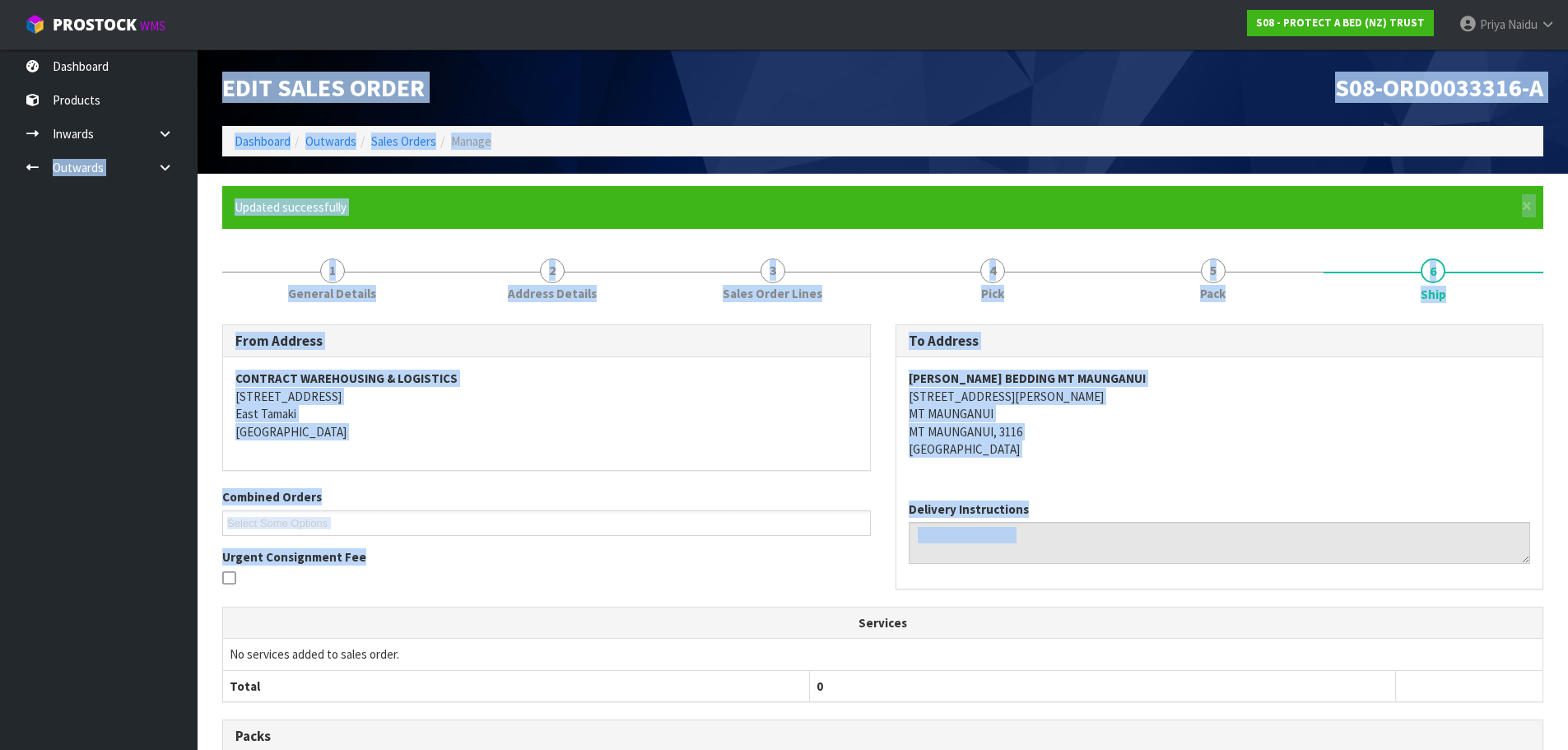
click at [850, 454] on div "CONTRACT WAREHOUSING & LOGISTICS [STREET_ADDRESS]" at bounding box center [547, 414] width 647 height 113
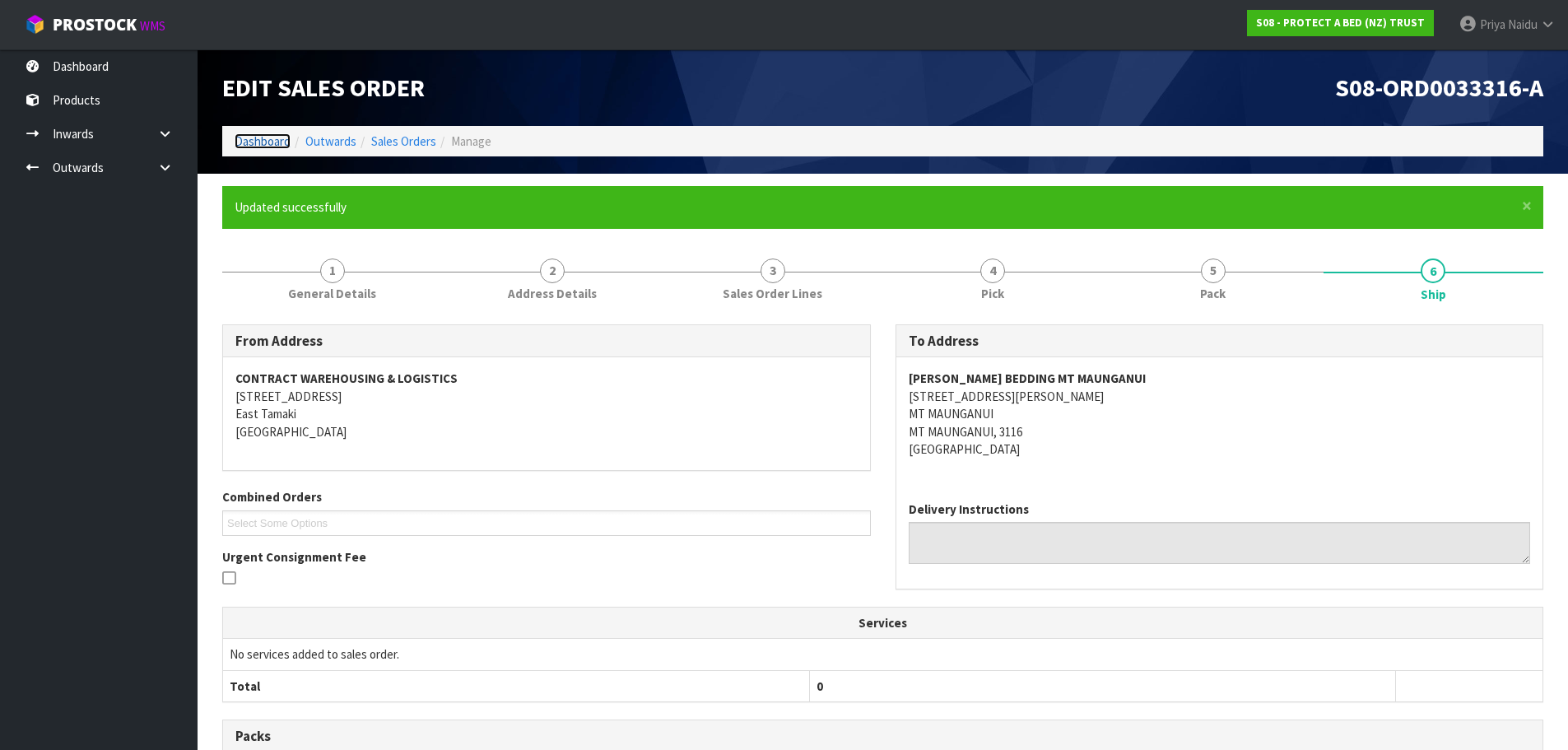
click at [258, 141] on link "Dashboard" at bounding box center [262, 141] width 56 height 16
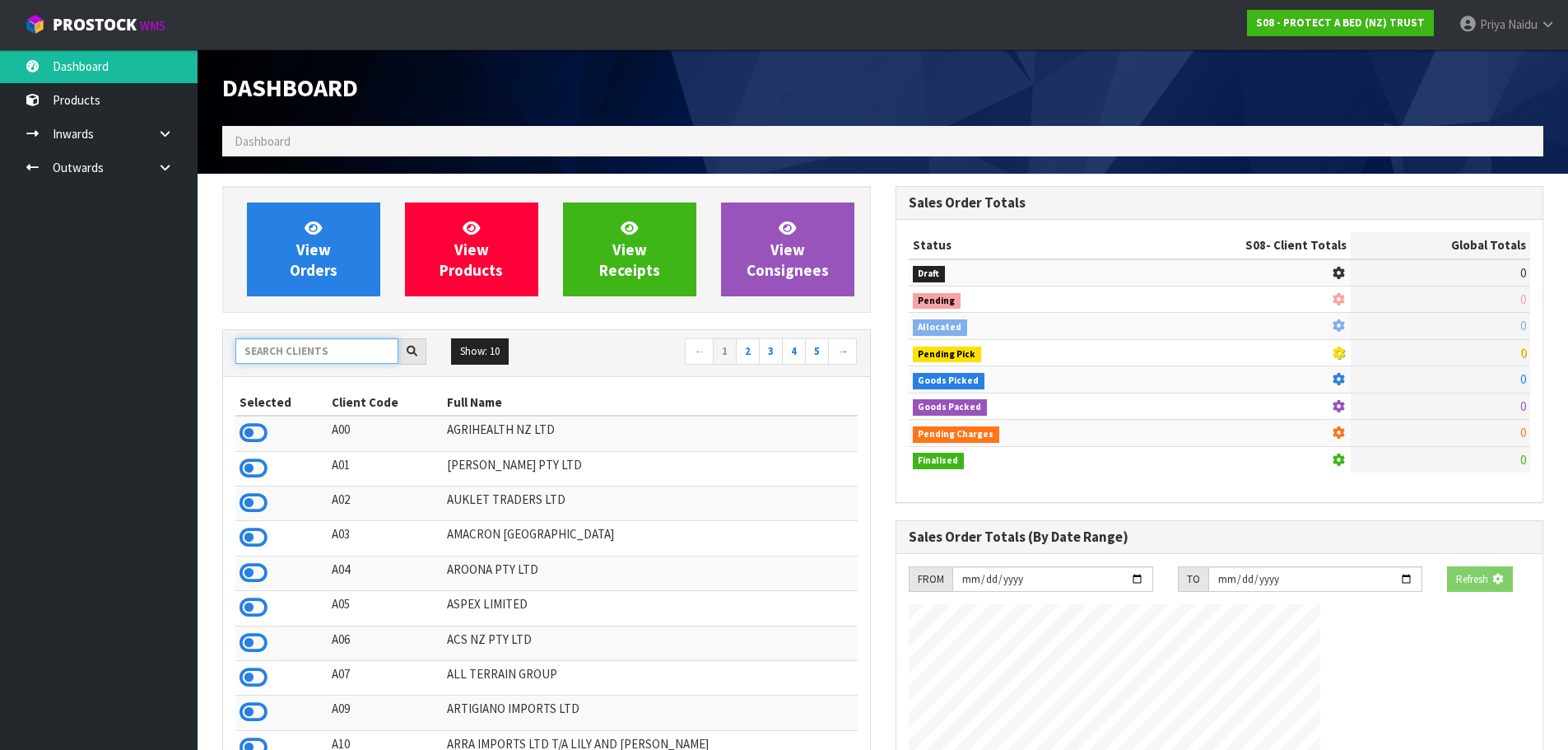
click at [305, 344] on input "text" at bounding box center [317, 351] width 163 height 26
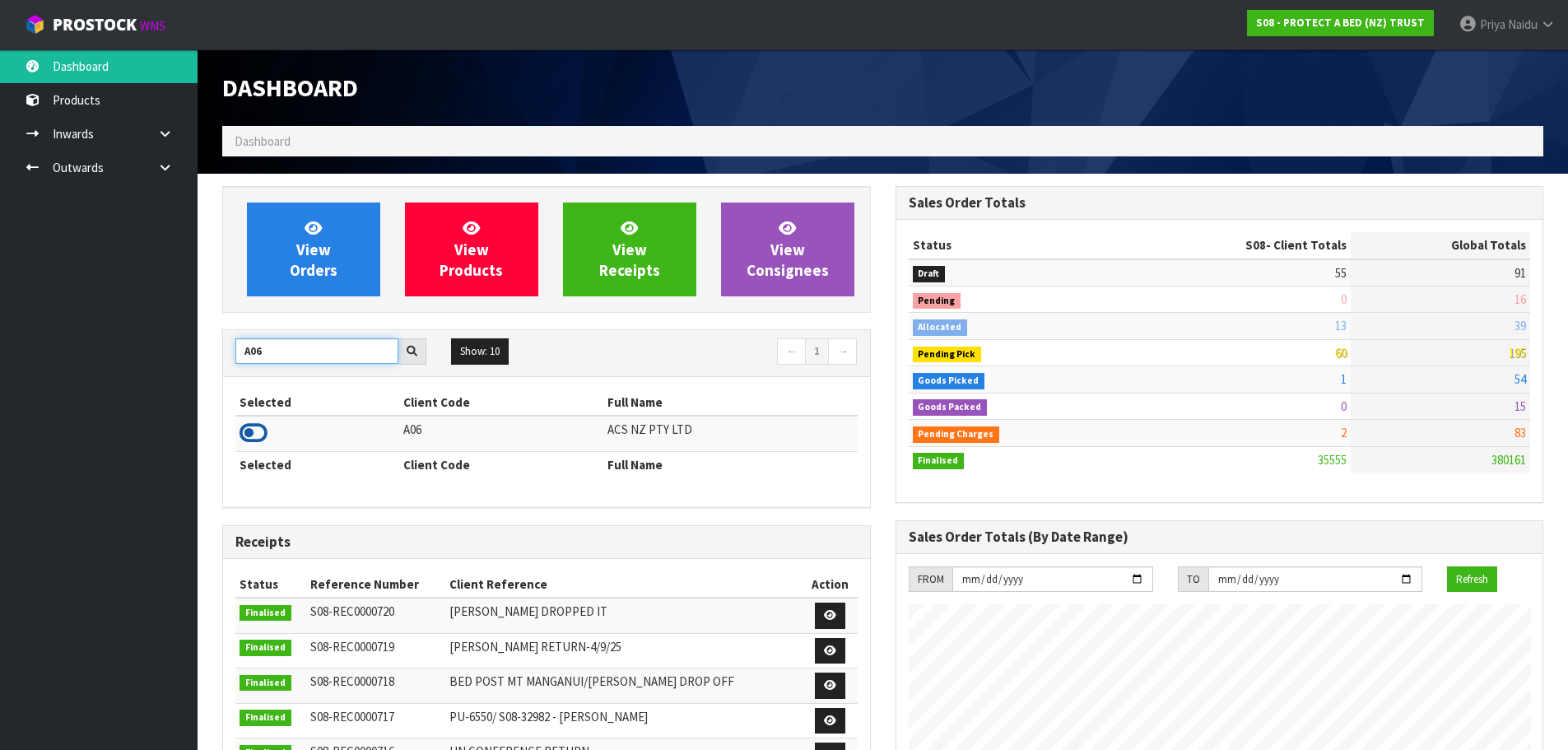
type input "A06"
click at [260, 435] on icon at bounding box center [254, 433] width 28 height 25
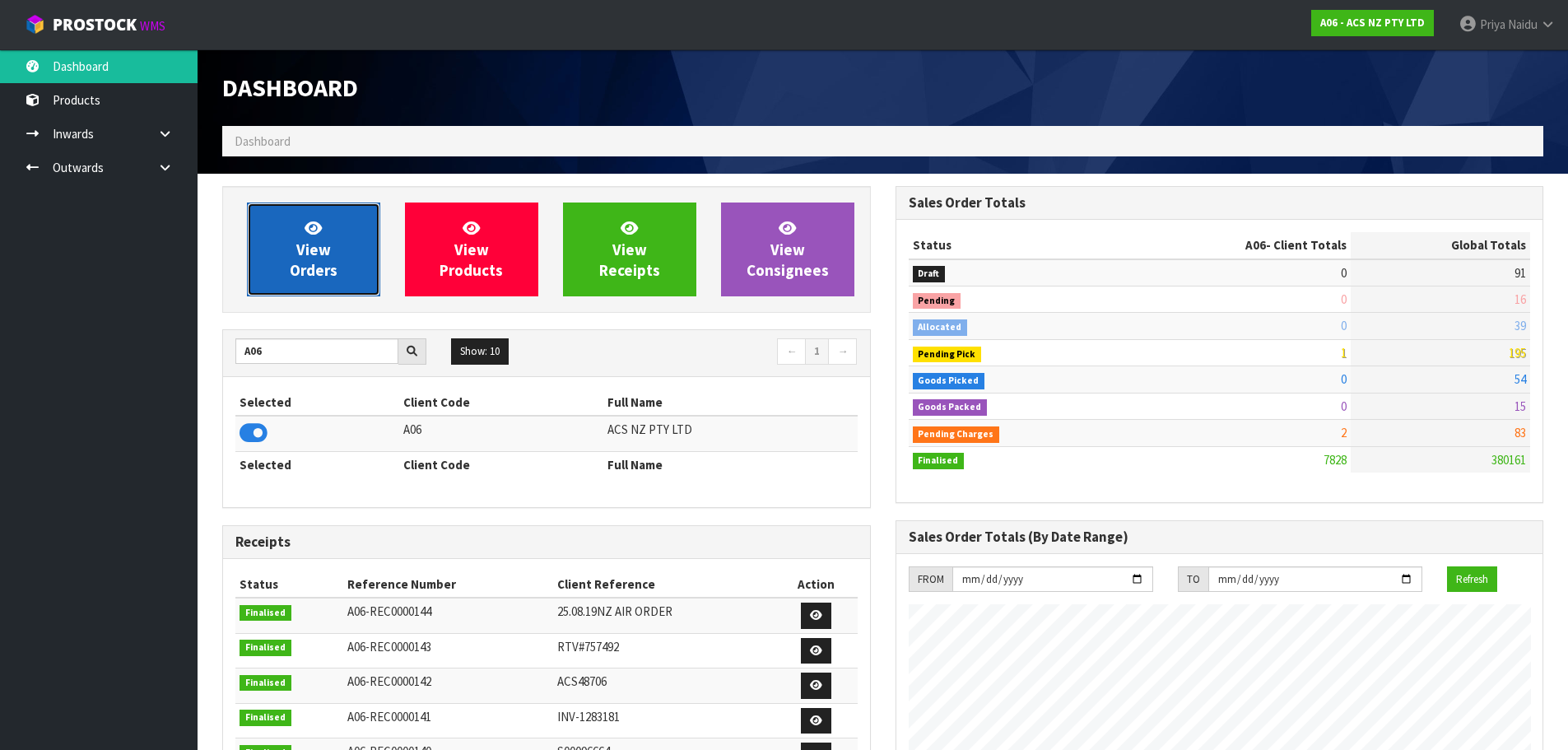
click at [309, 226] on icon at bounding box center [313, 228] width 18 height 16
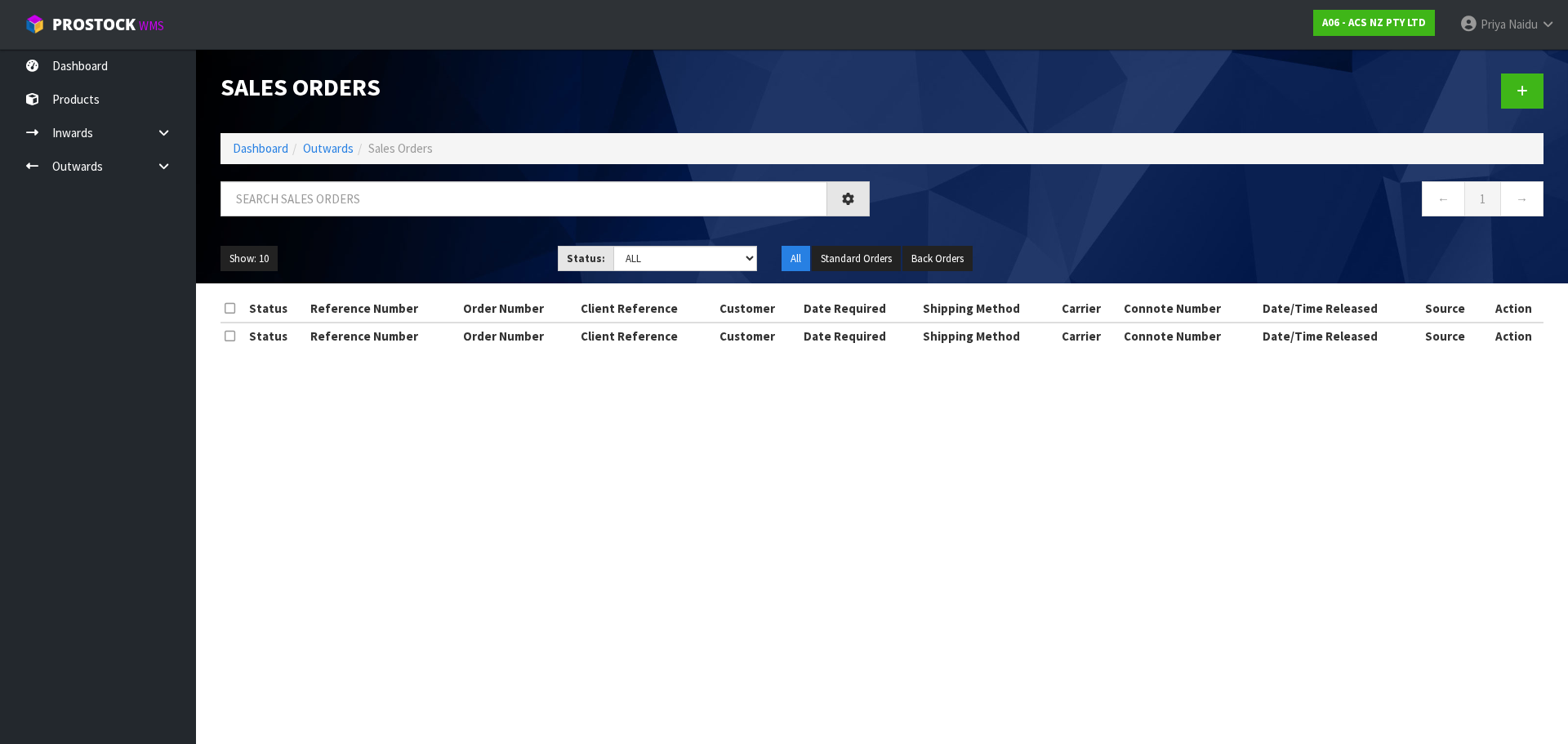
click at [380, 179] on div "Sales Orders Dashboard Outwards Sales Orders ← 1 → Show: 10 5 10 25 50 Status: …" at bounding box center [882, 166] width 1348 height 235
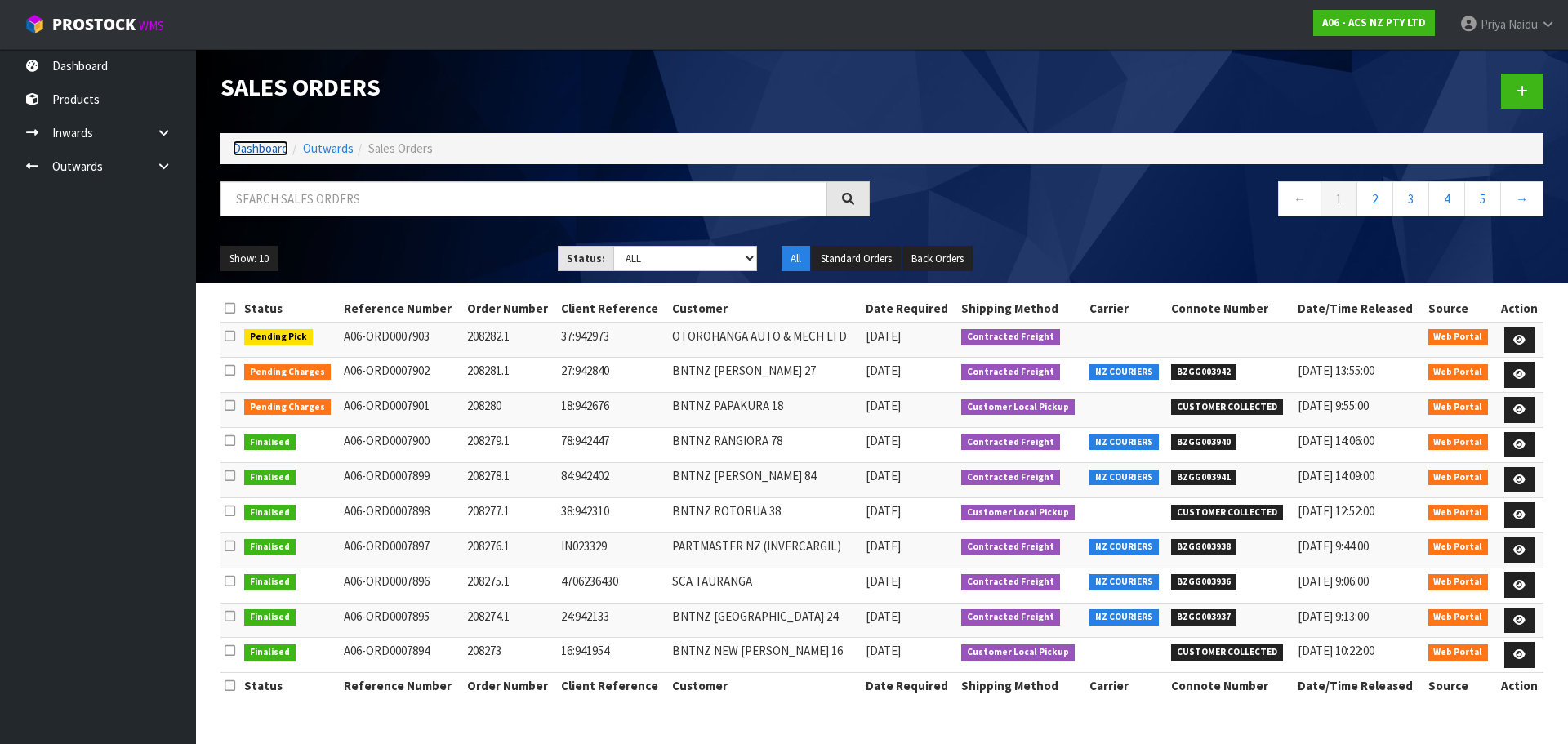
click at [266, 148] on link "Dashboard" at bounding box center [260, 149] width 55 height 16
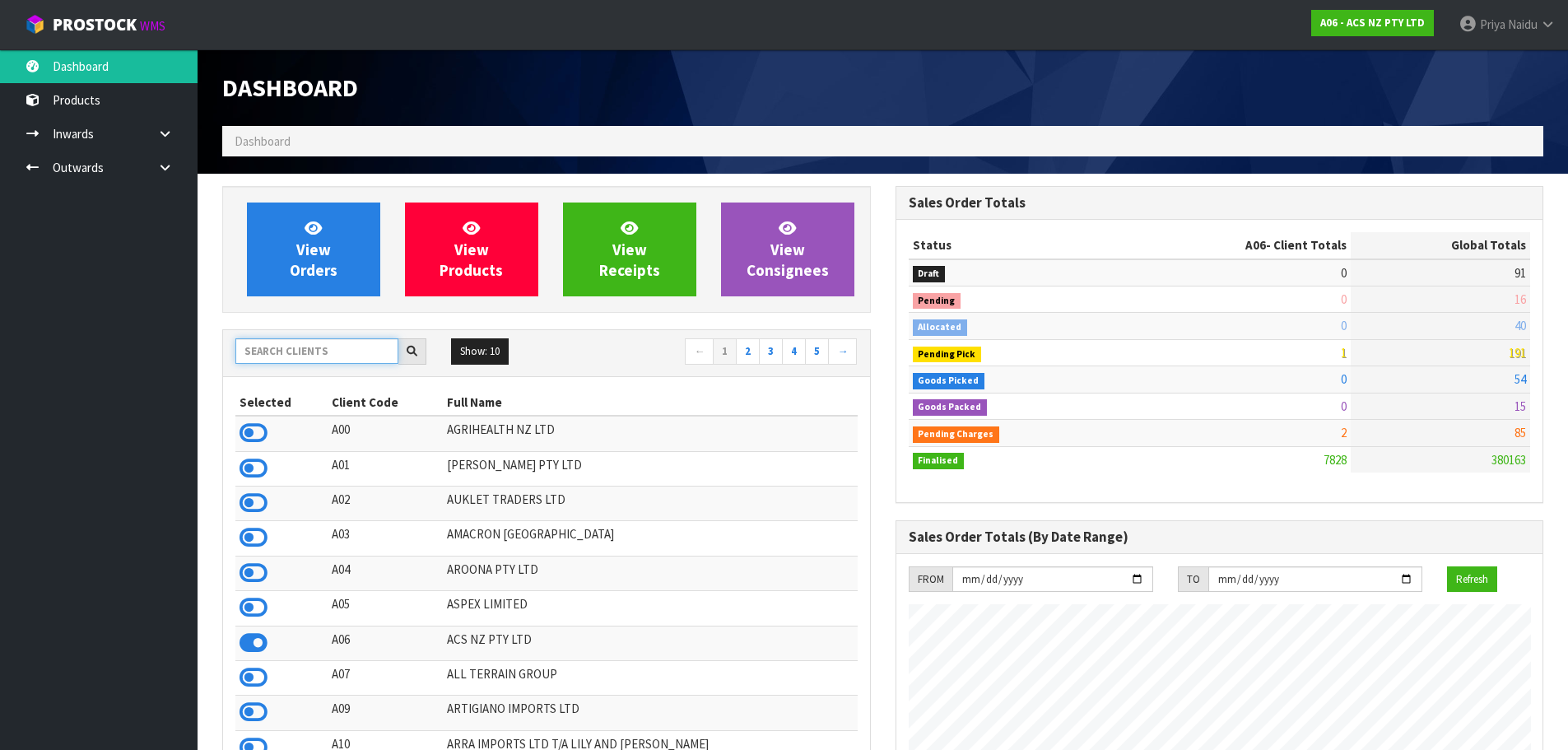
click at [298, 347] on input "text" at bounding box center [317, 351] width 163 height 26
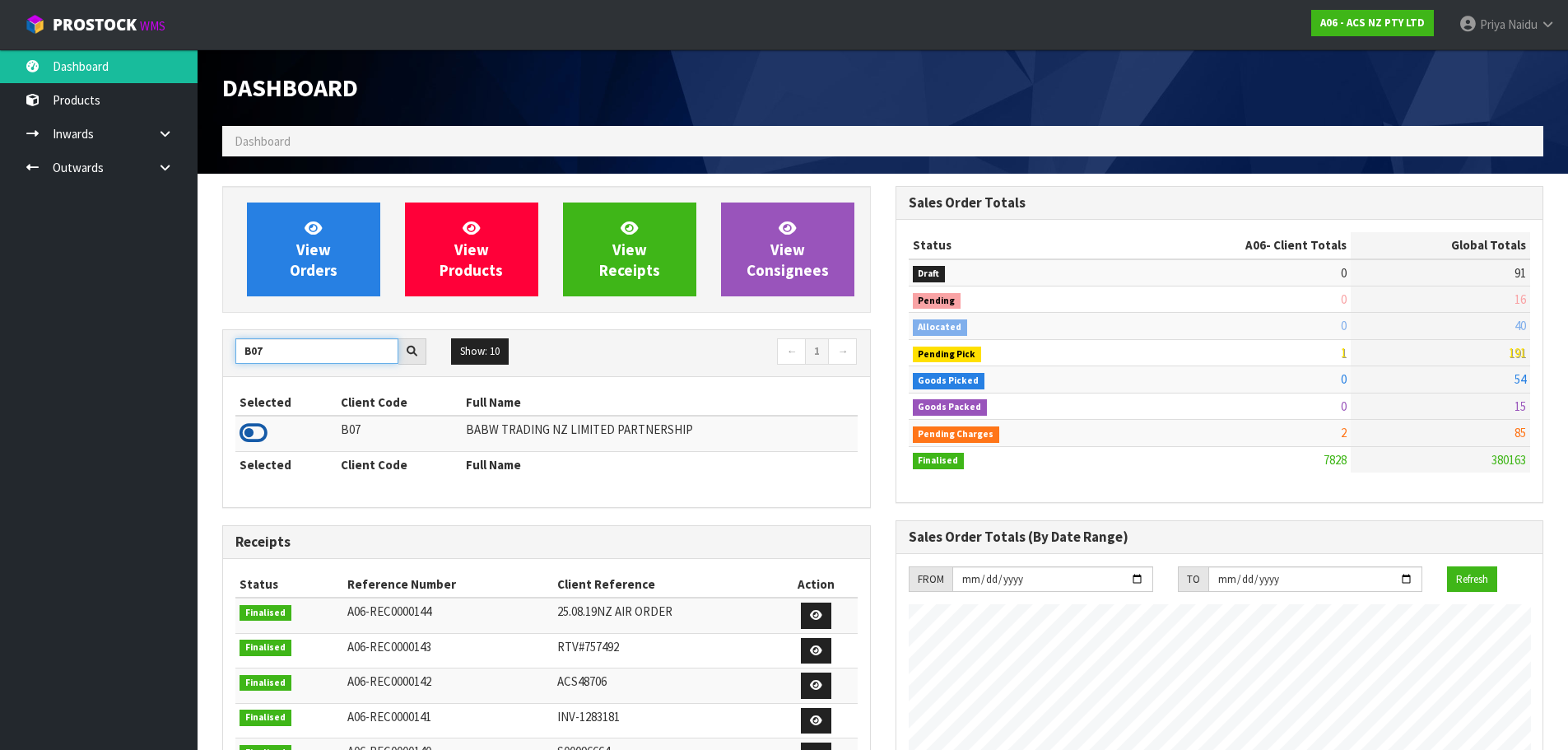
type input "B07"
click at [261, 430] on icon at bounding box center [254, 433] width 28 height 25
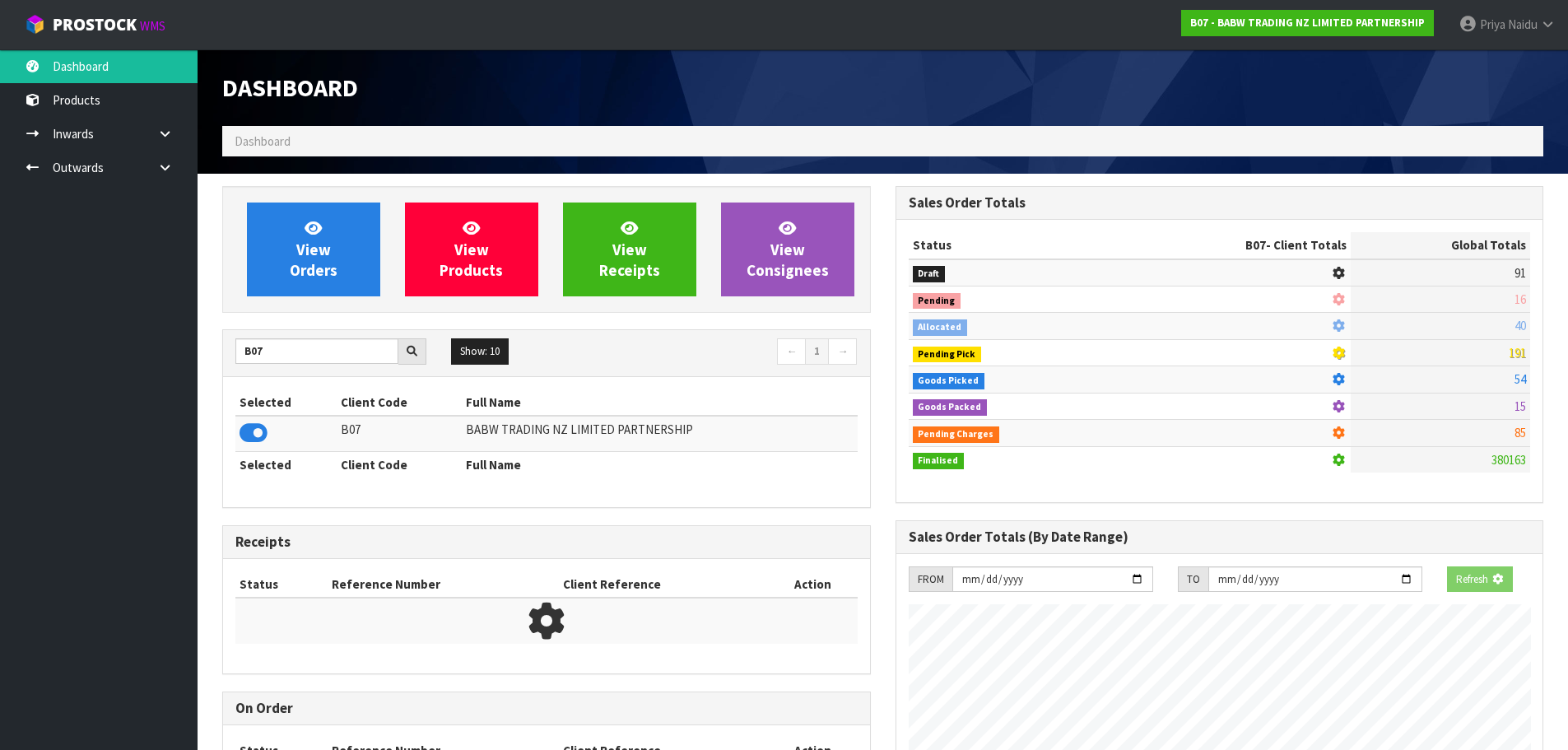
scroll to position [1248, 673]
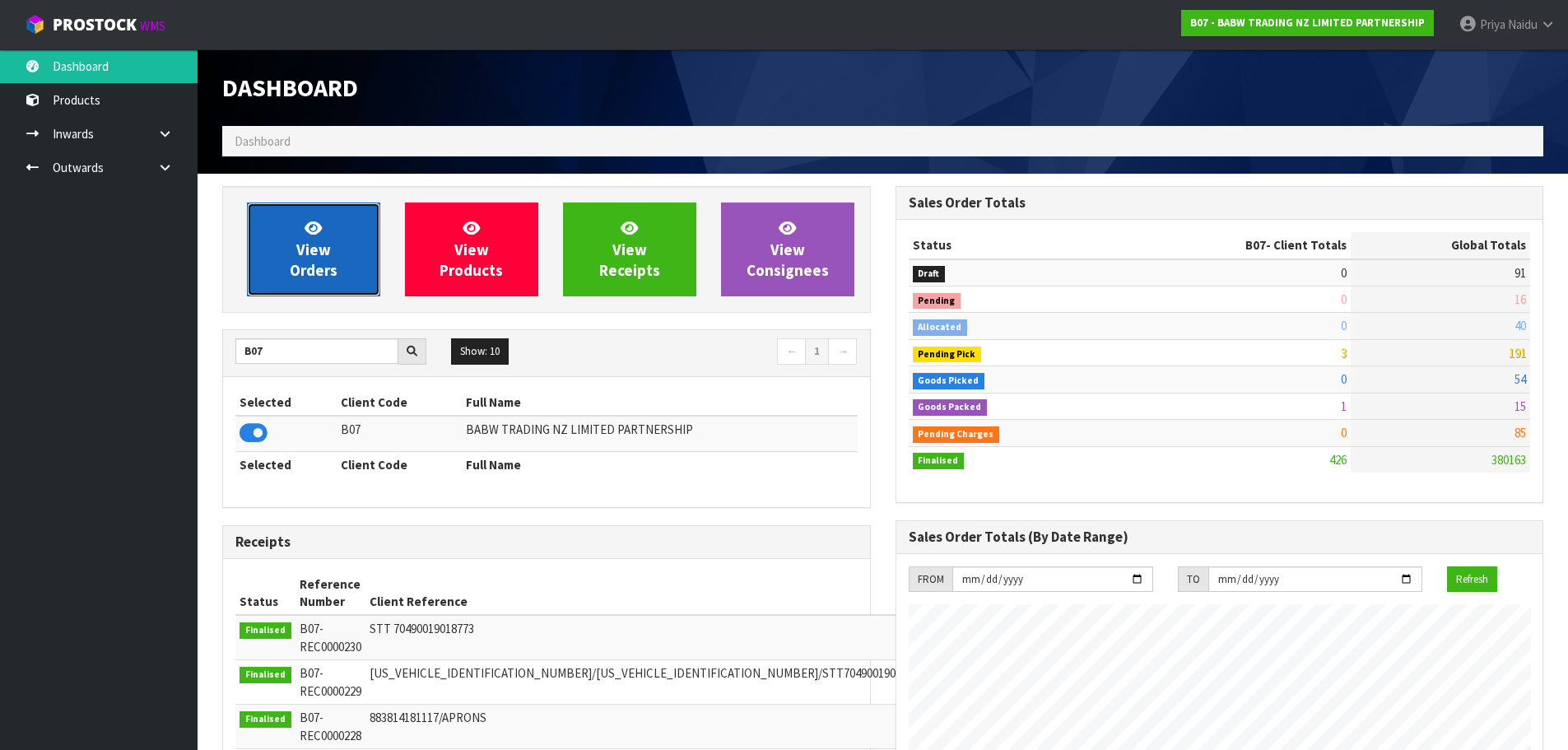
click at [347, 217] on link "View Orders" at bounding box center [313, 250] width 133 height 94
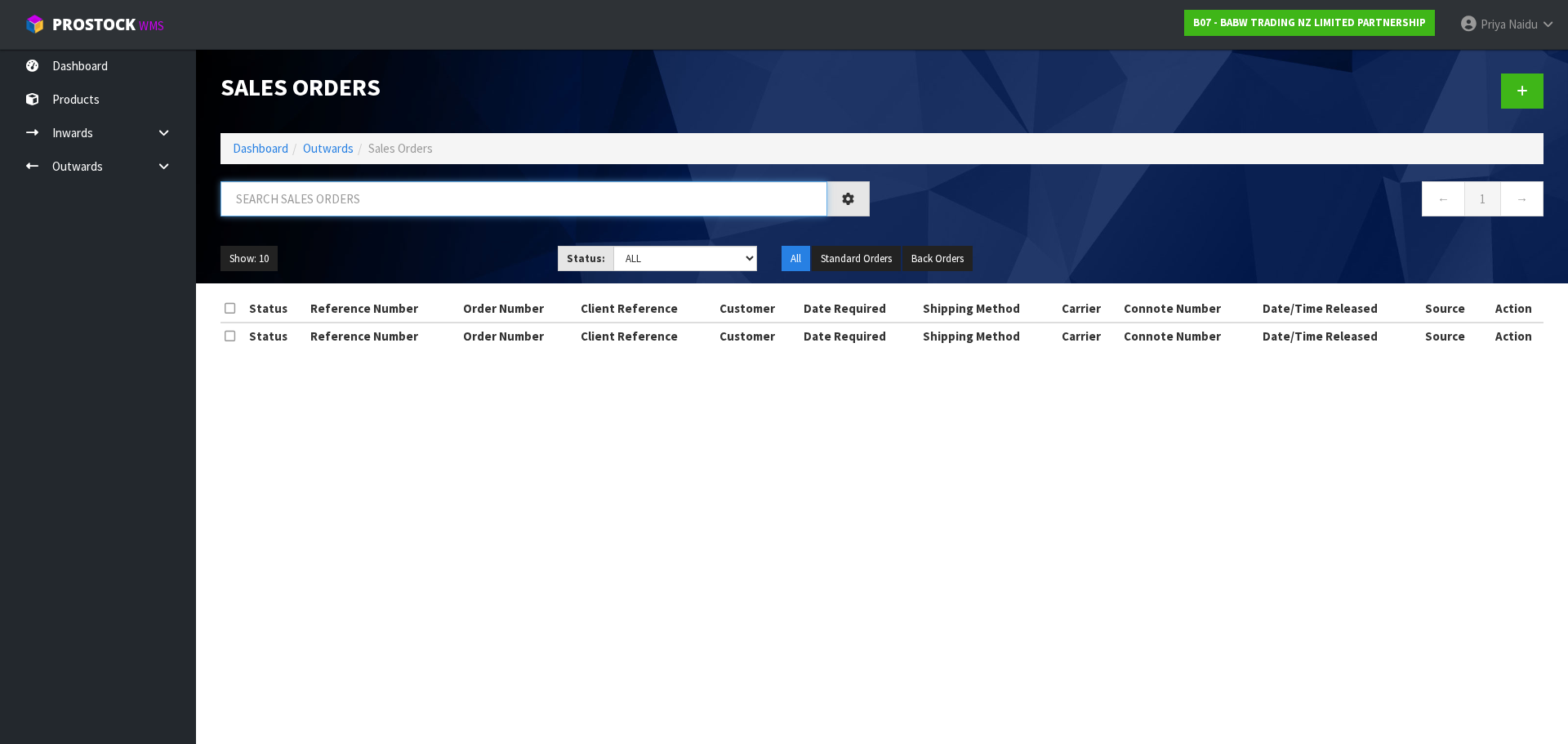
click at [349, 194] on input "text" at bounding box center [523, 199] width 606 height 35
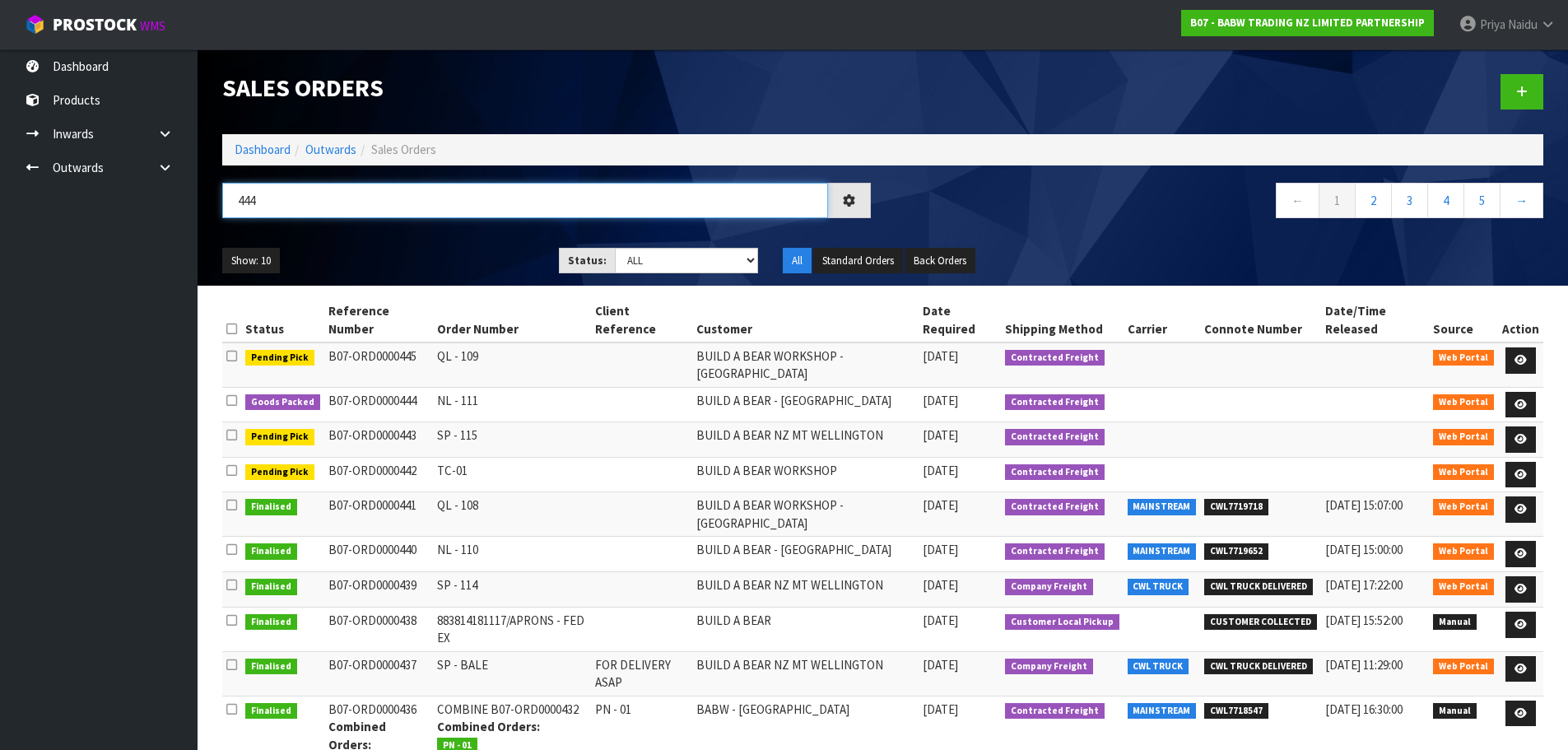
type input "444"
click at [468, 232] on div "444 ← 1 2 3 4 5 →" at bounding box center [883, 209] width 1346 height 53
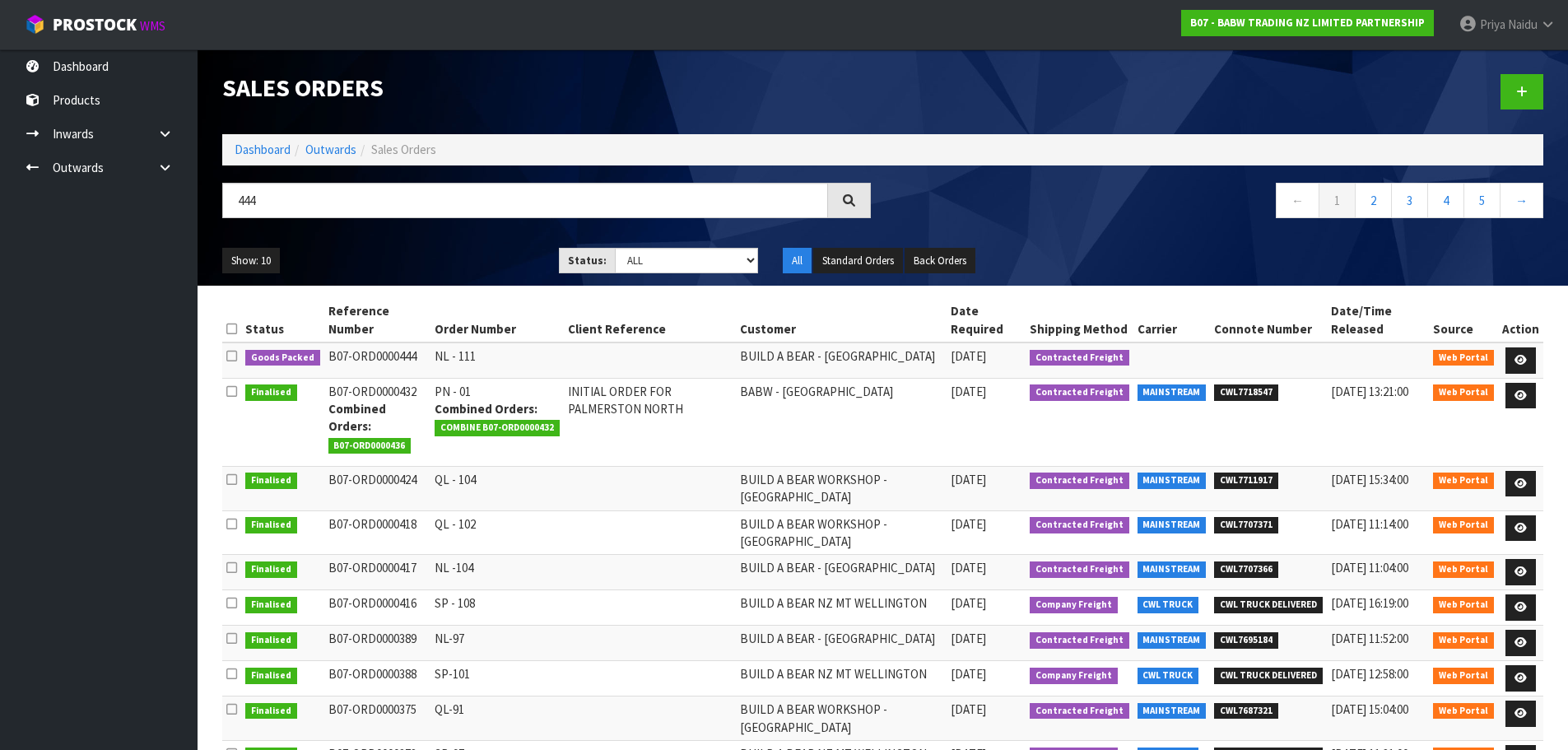
click at [448, 240] on div "Show: 10 5 10 25 50 Status: Draft Pending Allocated Pending Pick Goods Picked G…" at bounding box center [883, 261] width 1346 height 51
click at [1525, 355] on icon at bounding box center [1520, 360] width 12 height 11
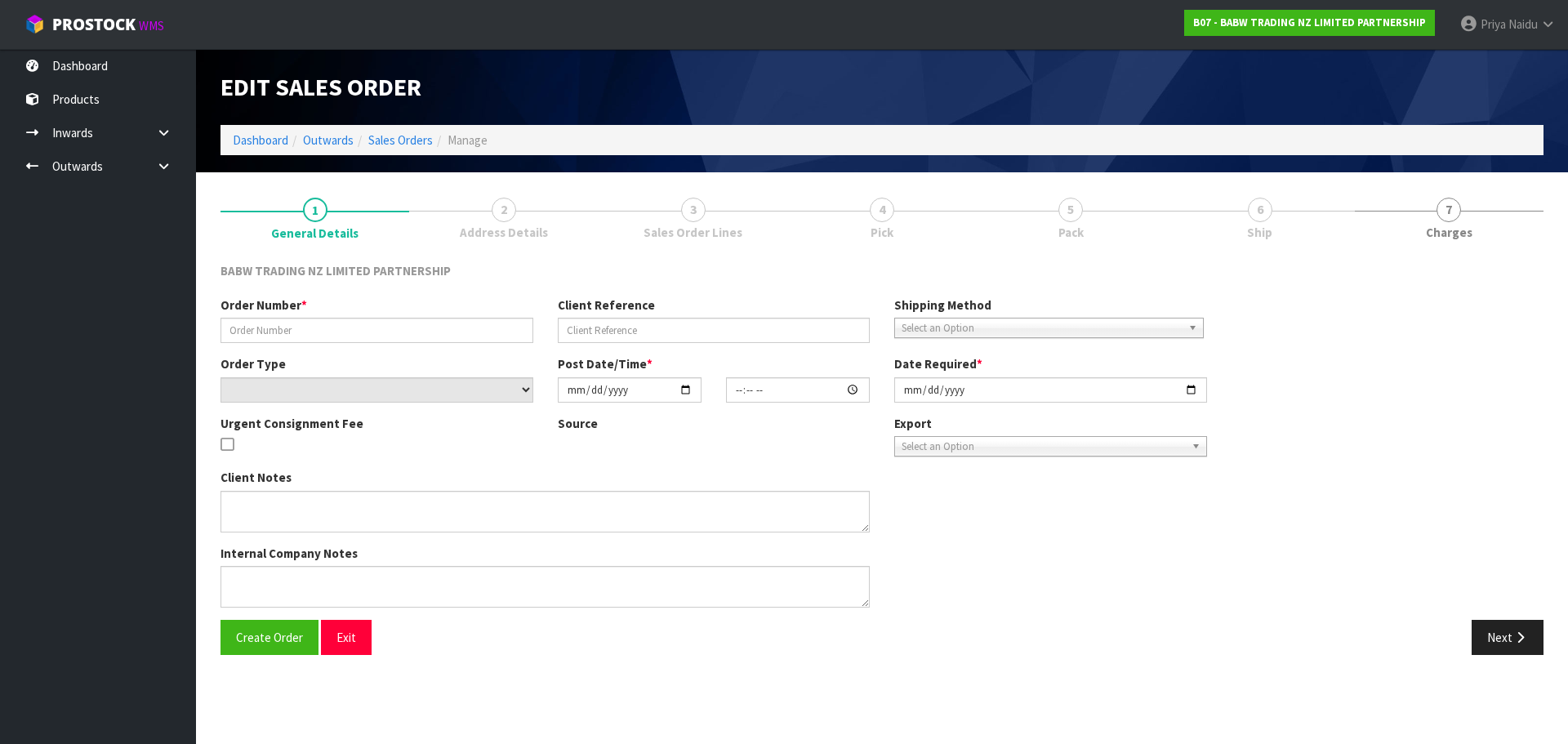
type input "NL - 111"
select select "number:0"
type input "[DATE]"
type input "09:07:00.000"
type input "[DATE]"
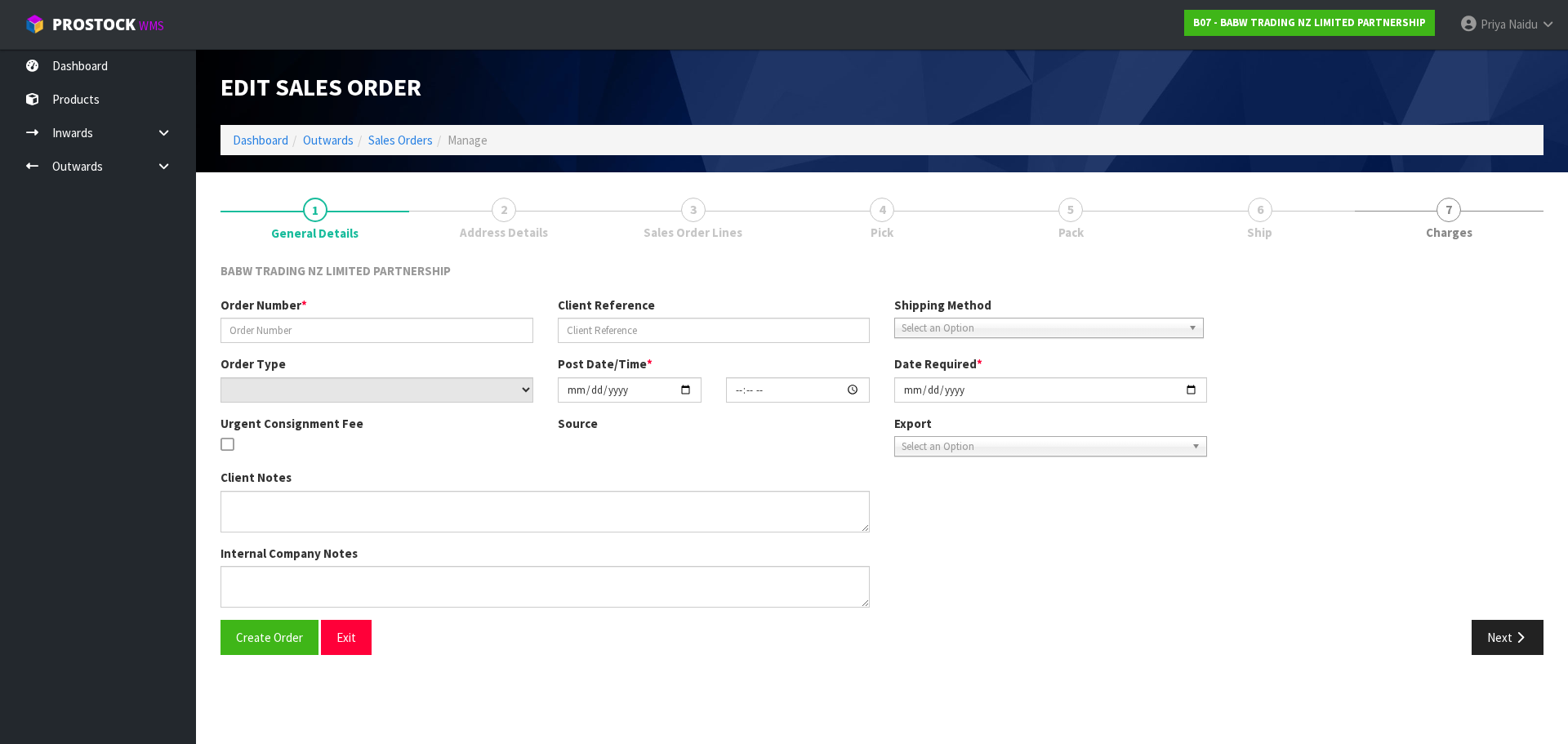
type textarea "DELIVER BETWEEN 8AM AND 8.30AM CALL - [PERSON_NAME] ON [PHONE_NUMBER] AFTERNOON…"
type textarea "ON THIS ORDER WE DON’T HAVE ENOUGH STOCK FOR CODE 34150 X 24. THE AVAILABLE STO…"
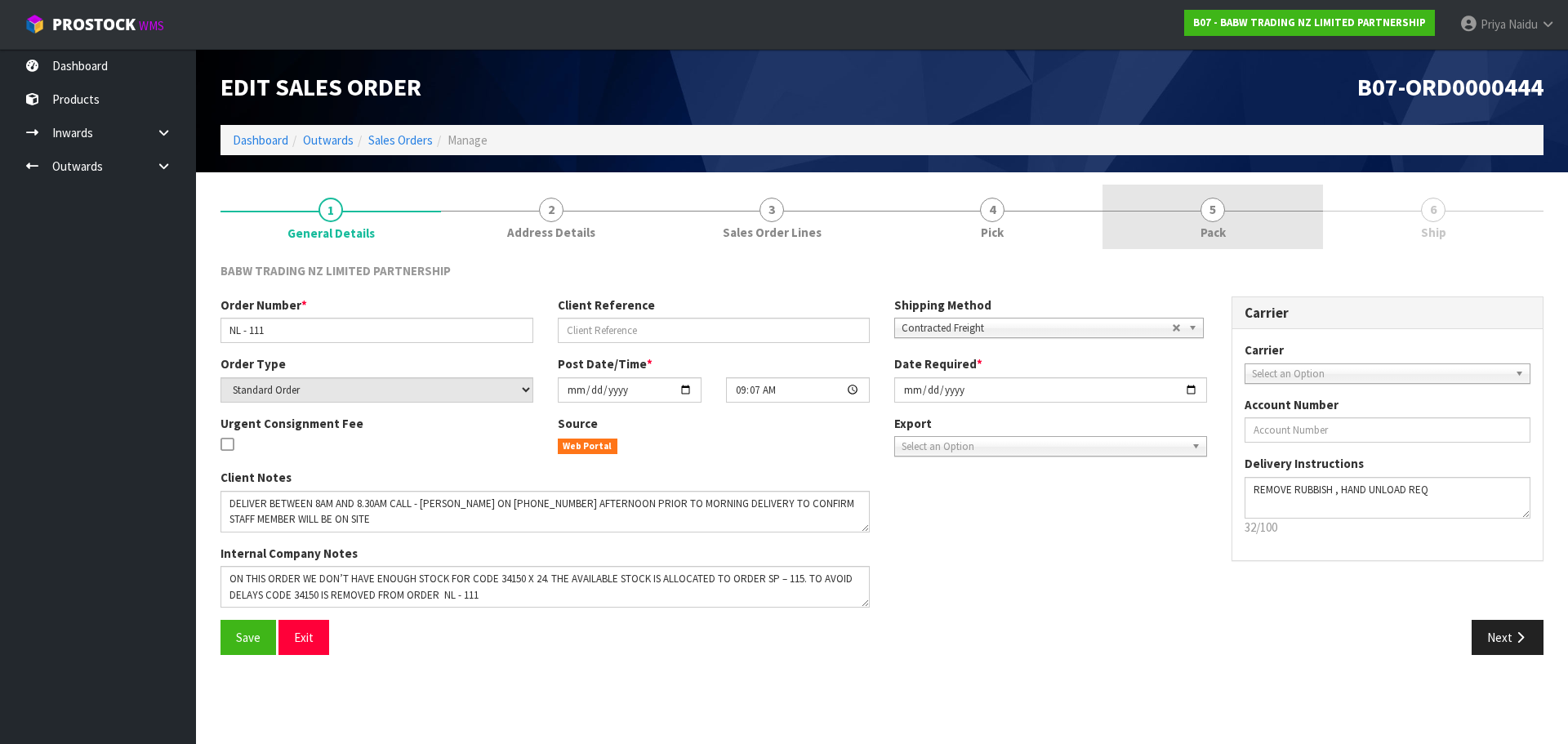
click at [1177, 246] on link "5 Pack" at bounding box center [1213, 217] width 220 height 65
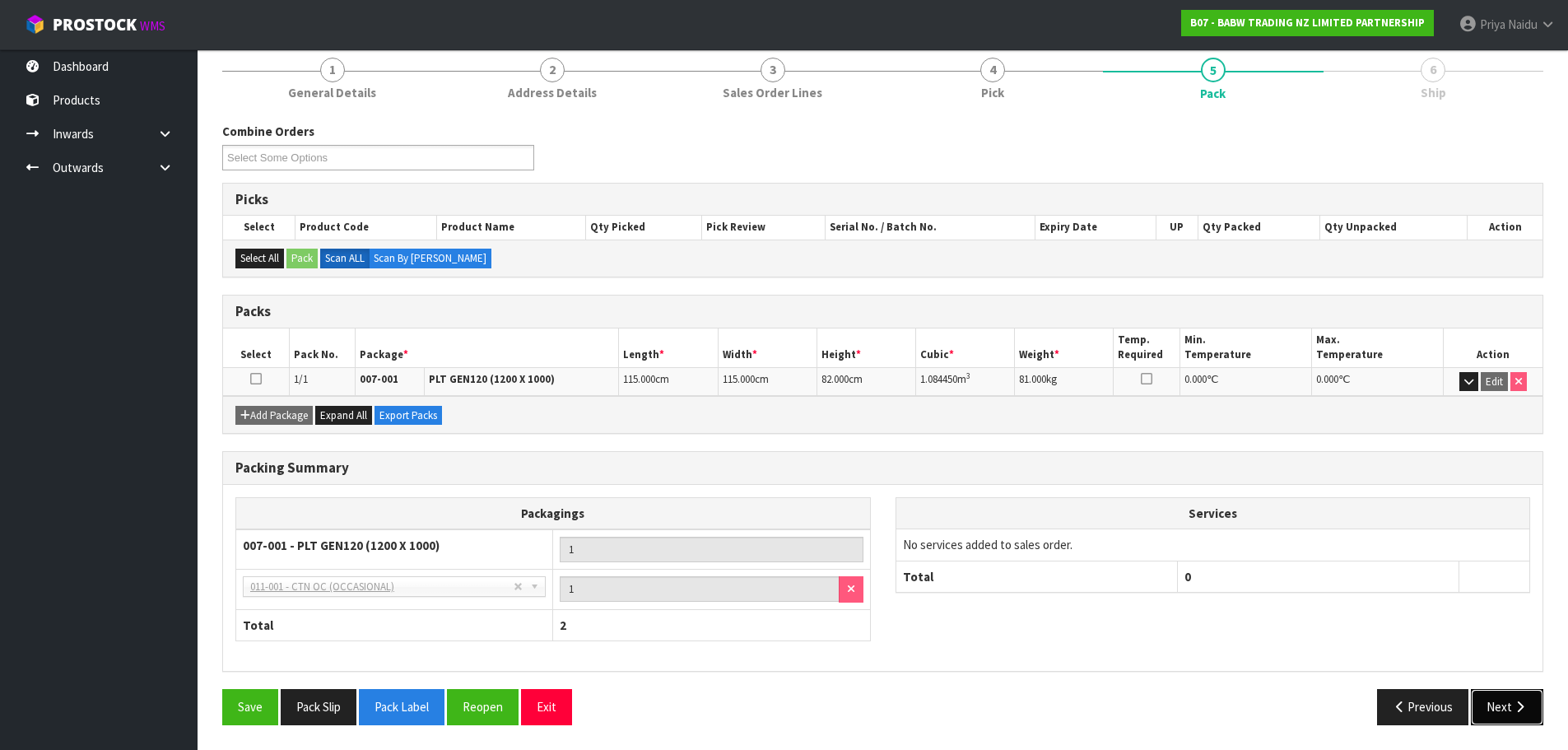
click at [1485, 700] on button "Next" at bounding box center [1507, 707] width 72 height 35
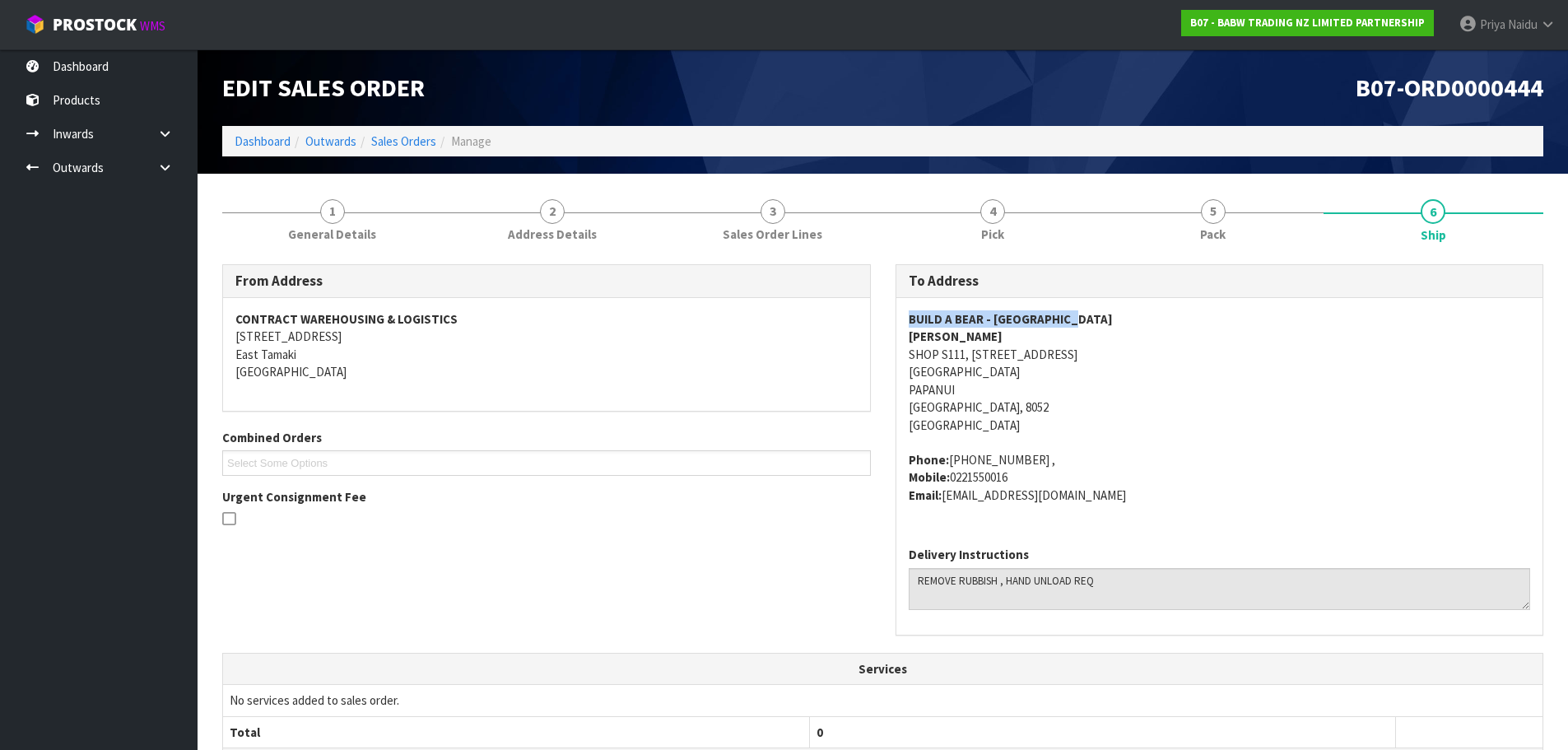
copy strong "BUILD A BEAR - [GEOGRAPHIC_DATA]"
drag, startPoint x: 901, startPoint y: 319, endPoint x: 1109, endPoint y: 303, distance: 208.6
click at [1109, 303] on div "BUILD A BEAR - [GEOGRAPHIC_DATA][PERSON_NAME][STREET_ADDRESS][GEOGRAPHIC_DATA] …" at bounding box center [1220, 416] width 647 height 236
copy address "SHOP S111, [STREET_ADDRESS]"
drag, startPoint x: 894, startPoint y: 358, endPoint x: 1083, endPoint y: 353, distance: 189.1
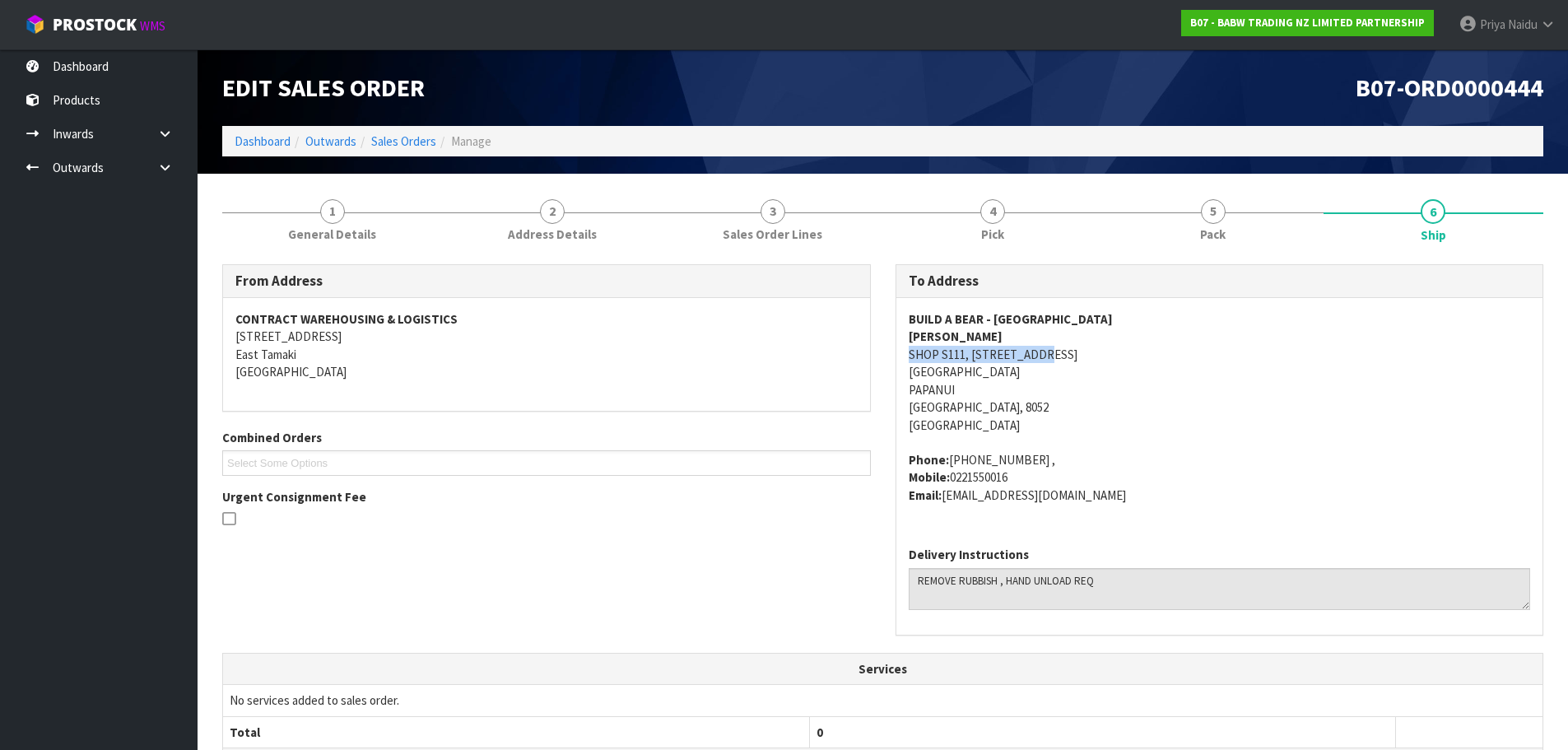
click at [1083, 353] on div "To Address BUILD A BEAR - [GEOGRAPHIC_DATA][PERSON_NAME][STREET_ADDRESS] Phone:…" at bounding box center [1219, 459] width 673 height 388
copy address "PAPANUI Christchurch, 8052"
drag, startPoint x: 900, startPoint y: 393, endPoint x: 638, endPoint y: 396, distance: 262.0
click at [1022, 401] on div "BUILD A BEAR - [GEOGRAPHIC_DATA][PERSON_NAME][STREET_ADDRESS][GEOGRAPHIC_DATA] …" at bounding box center [1220, 416] width 647 height 236
copy address "SHOP S111, [STREET_ADDRESS]"
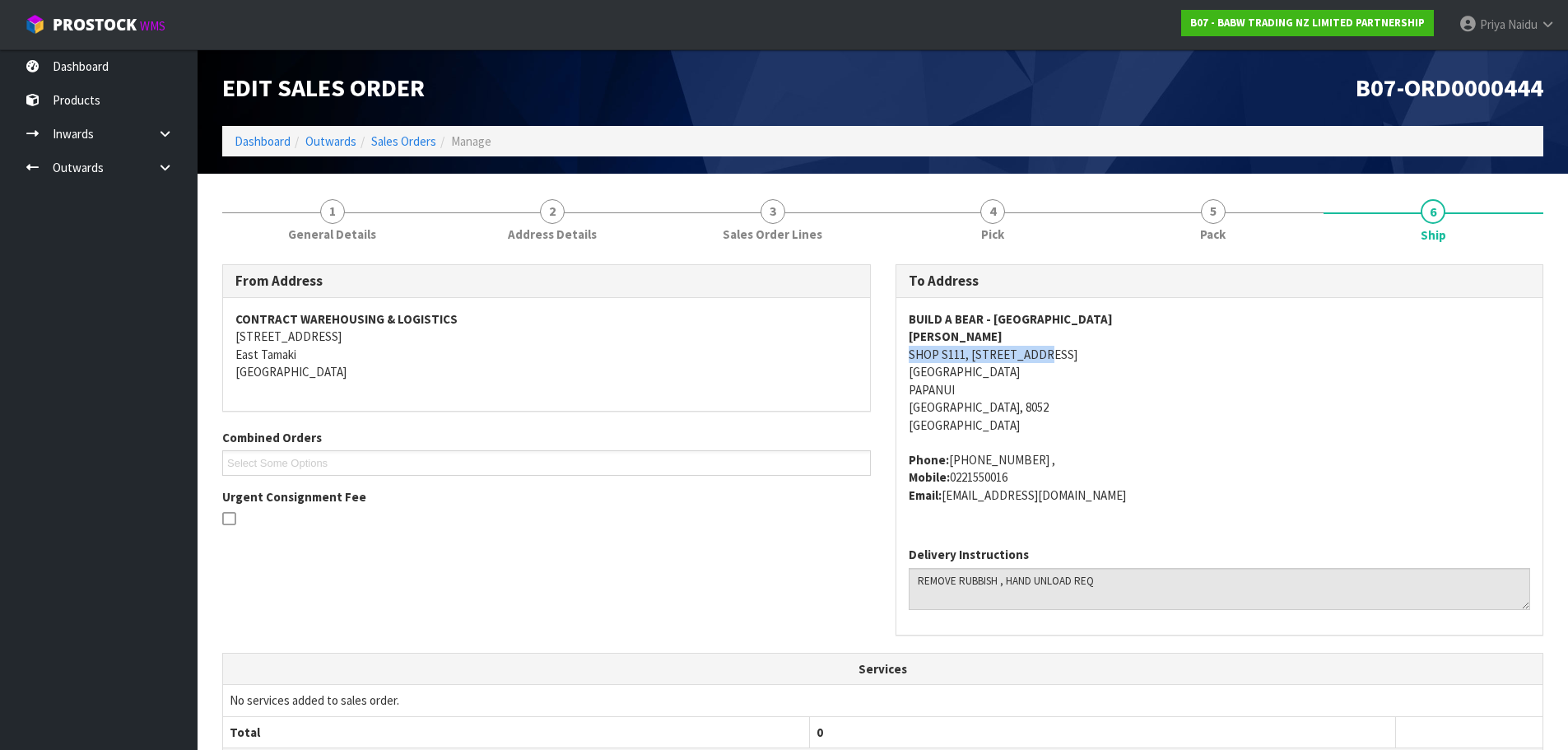
drag, startPoint x: 906, startPoint y: 354, endPoint x: 1070, endPoint y: 356, distance: 164.0
click at [1070, 356] on div "BUILD A BEAR - [GEOGRAPHIC_DATA][PERSON_NAME][STREET_ADDRESS][GEOGRAPHIC_DATA] …" at bounding box center [1220, 416] width 647 height 236
click at [902, 370] on div "BUILD A BEAR - [GEOGRAPHIC_DATA][PERSON_NAME][STREET_ADDRESS][GEOGRAPHIC_DATA] …" at bounding box center [1220, 416] width 647 height 236
copy address "[GEOGRAPHIC_DATA]"
drag, startPoint x: 902, startPoint y: 370, endPoint x: 1109, endPoint y: 377, distance: 207.1
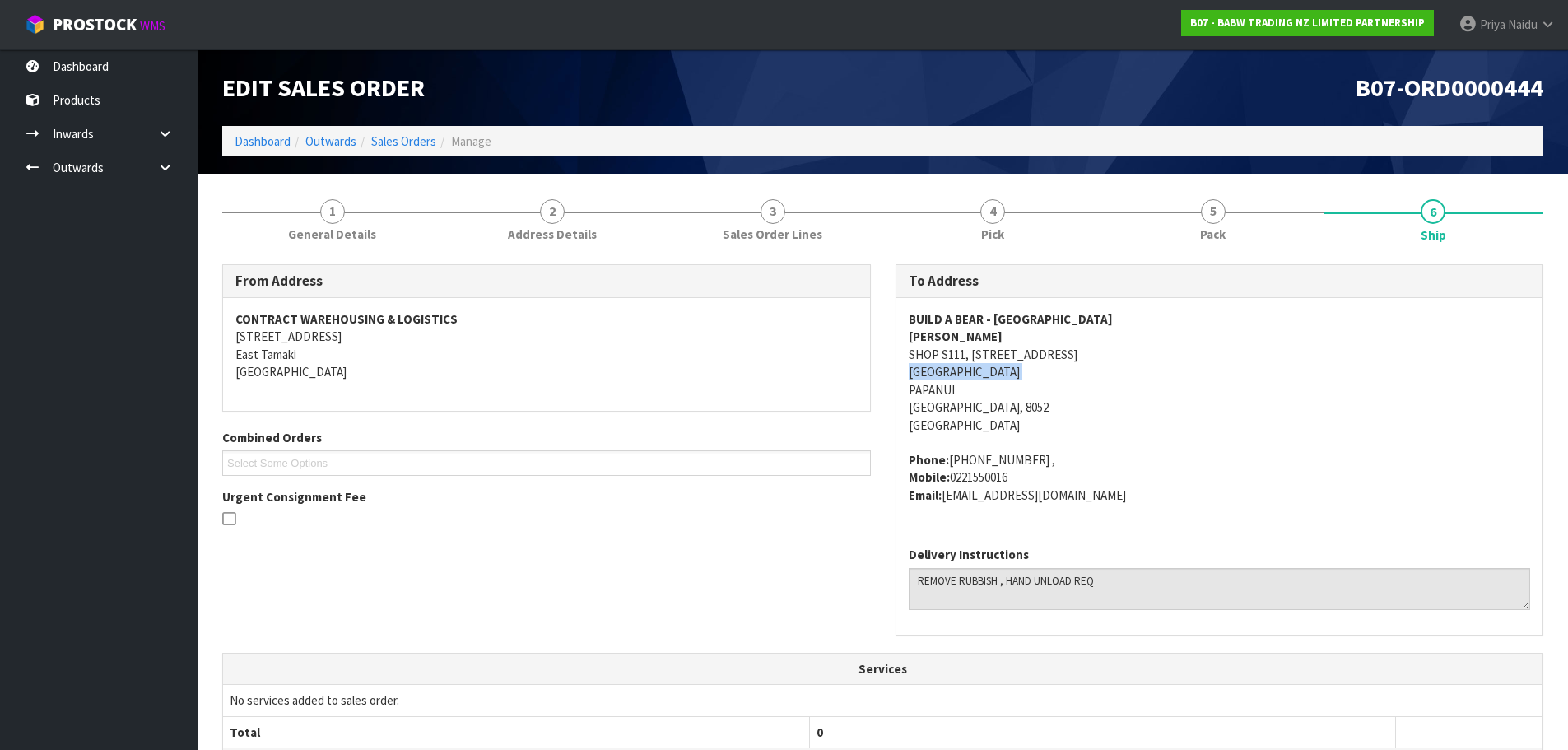
click at [1109, 377] on div "BUILD A BEAR - [GEOGRAPHIC_DATA][PERSON_NAME][STREET_ADDRESS][GEOGRAPHIC_DATA] …" at bounding box center [1220, 416] width 647 height 236
drag, startPoint x: 897, startPoint y: 319, endPoint x: 780, endPoint y: 318, distance: 117.0
click at [1101, 318] on div "BUILD A BEAR - [GEOGRAPHIC_DATA][PERSON_NAME][STREET_ADDRESS][GEOGRAPHIC_DATA] …" at bounding box center [1220, 416] width 647 height 236
click at [903, 339] on div "BUILD A BEAR - [GEOGRAPHIC_DATA][PERSON_NAME][STREET_ADDRESS][GEOGRAPHIC_DATA] …" at bounding box center [1220, 416] width 647 height 236
drag, startPoint x: 903, startPoint y: 337, endPoint x: 974, endPoint y: 332, distance: 71.2
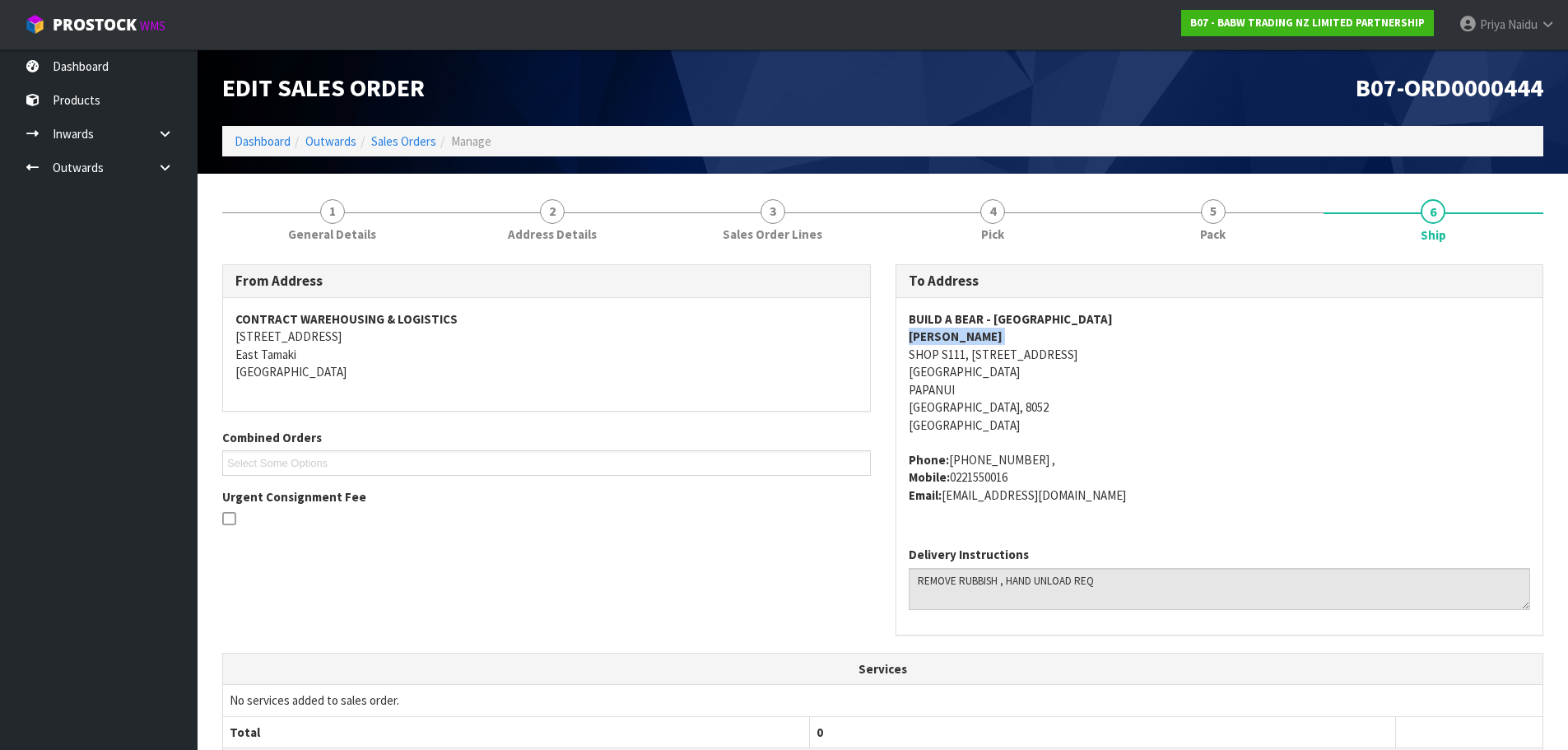
click at [974, 332] on div "BUILD A BEAR - [GEOGRAPHIC_DATA][PERSON_NAME][STREET_ADDRESS][GEOGRAPHIC_DATA] …" at bounding box center [1220, 416] width 647 height 236
drag, startPoint x: 910, startPoint y: 459, endPoint x: 1131, endPoint y: 517, distance: 228.5
click at [1131, 517] on div "BUILD A BEAR - [GEOGRAPHIC_DATA][PERSON_NAME][STREET_ADDRESS][GEOGRAPHIC_DATA] …" at bounding box center [1220, 416] width 647 height 236
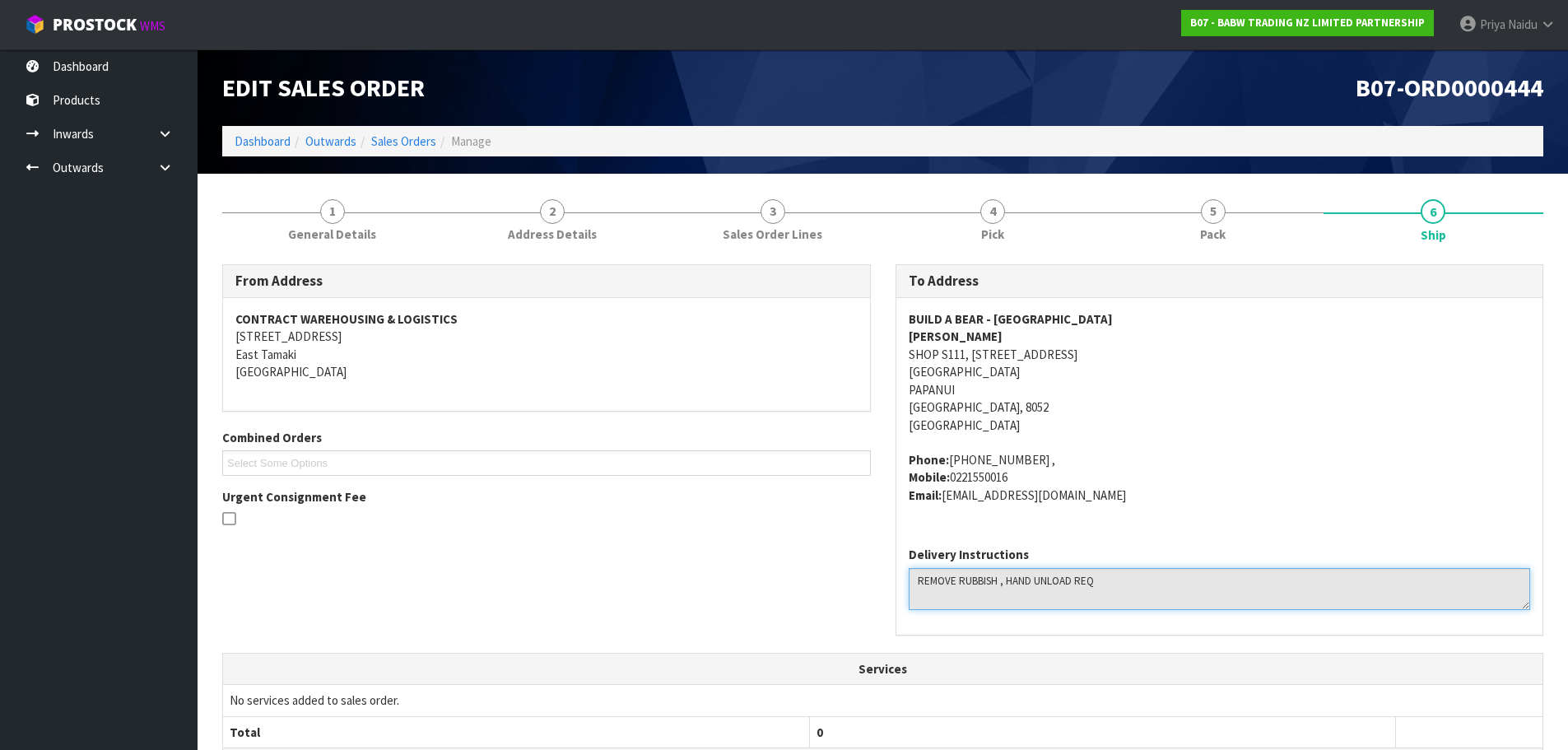
drag, startPoint x: 915, startPoint y: 577, endPoint x: 1116, endPoint y: 591, distance: 201.5
click at [1116, 591] on textarea at bounding box center [1220, 589] width 623 height 42
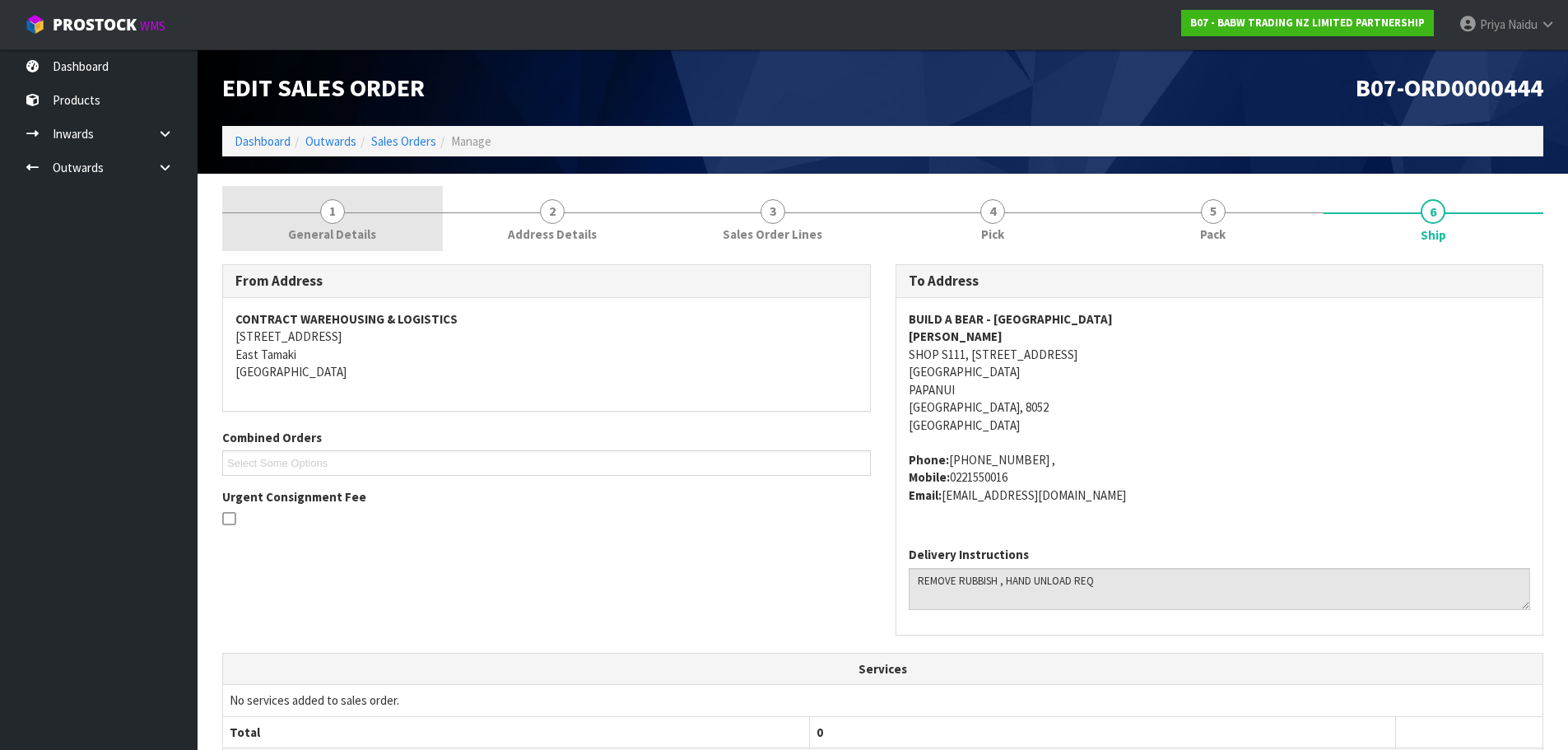
click at [290, 223] on link "1 General Details" at bounding box center [332, 219] width 220 height 65
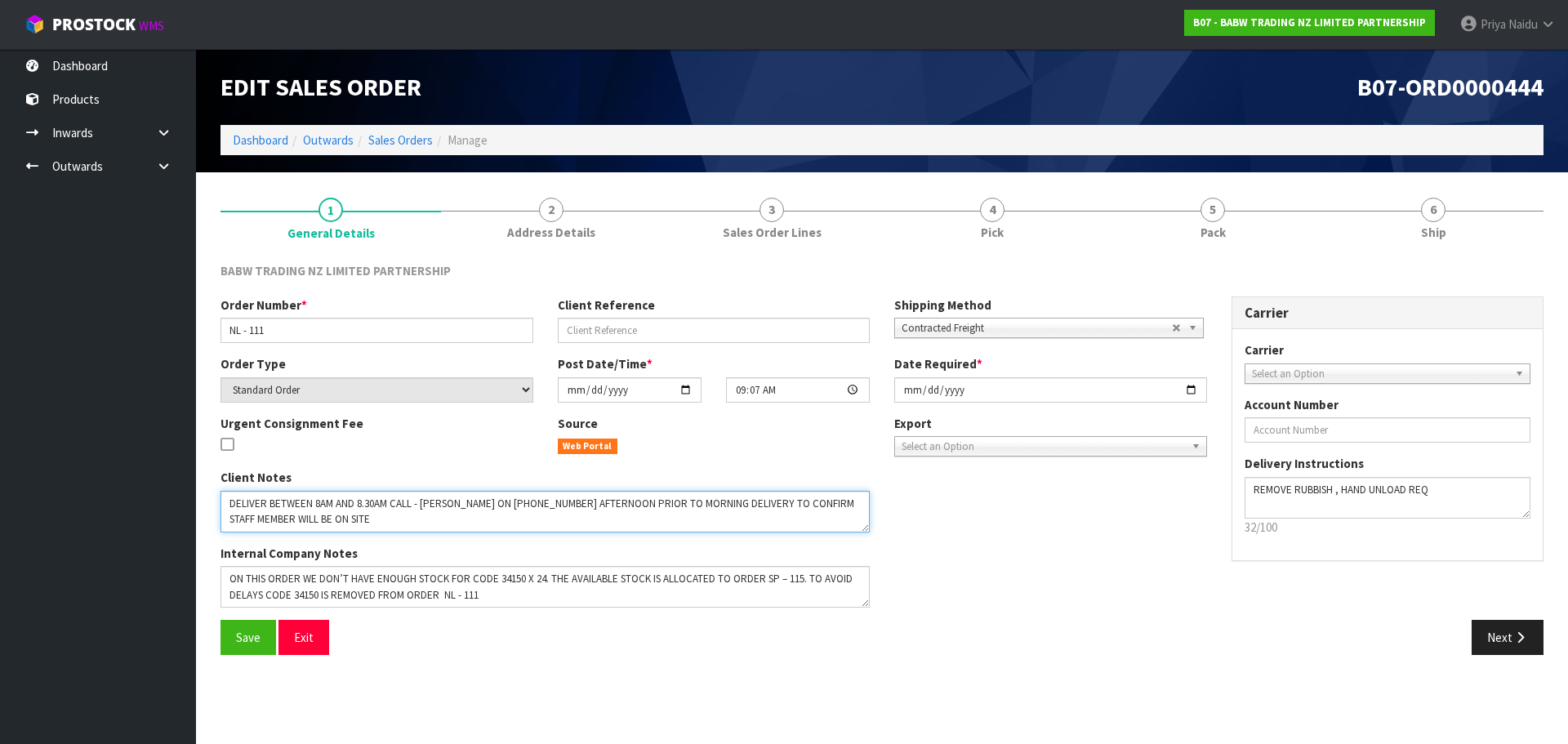
drag, startPoint x: 226, startPoint y: 507, endPoint x: 635, endPoint y: 502, distance: 409.0
click at [847, 527] on textarea at bounding box center [545, 512] width 649 height 42
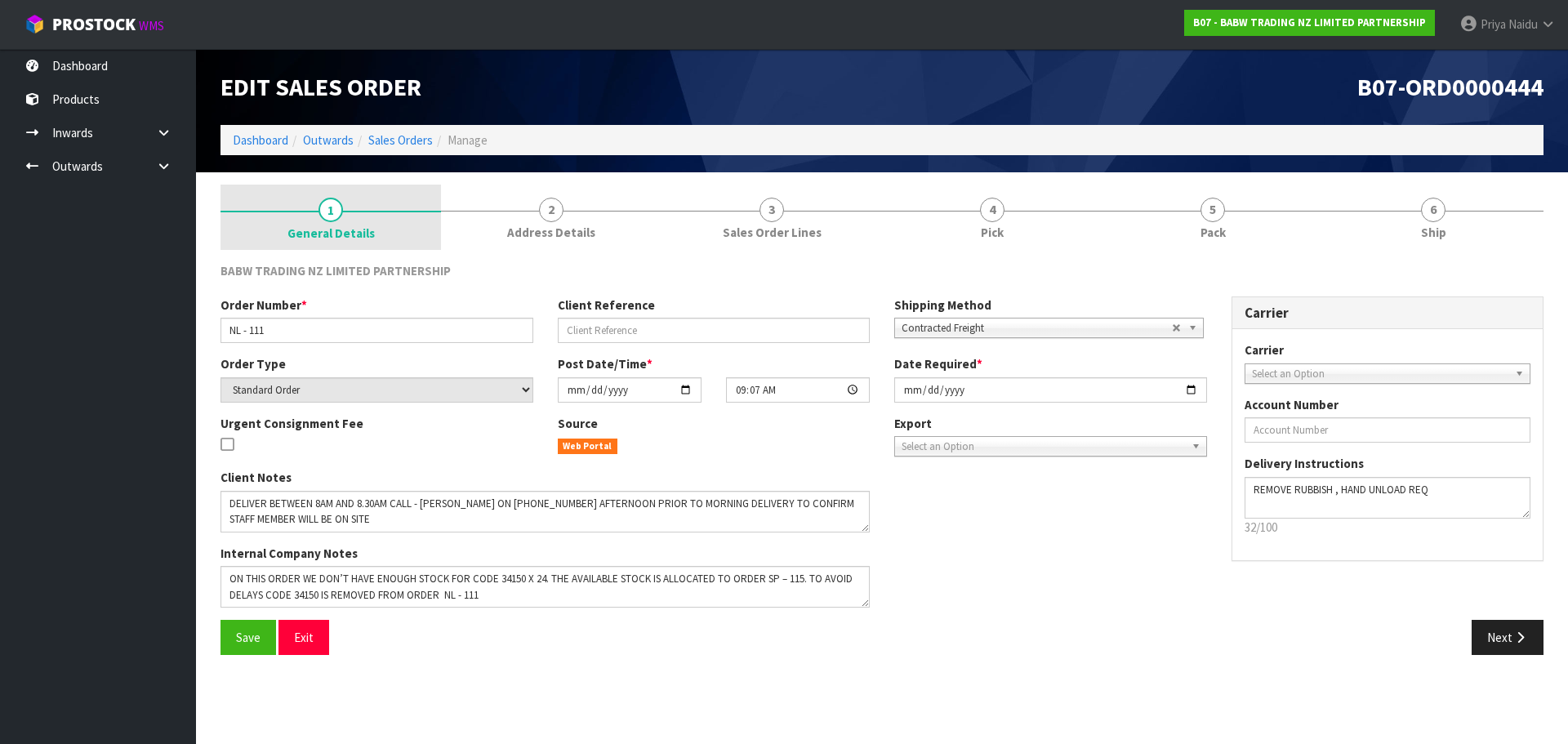
click at [335, 215] on span "1" at bounding box center [331, 210] width 24 height 25
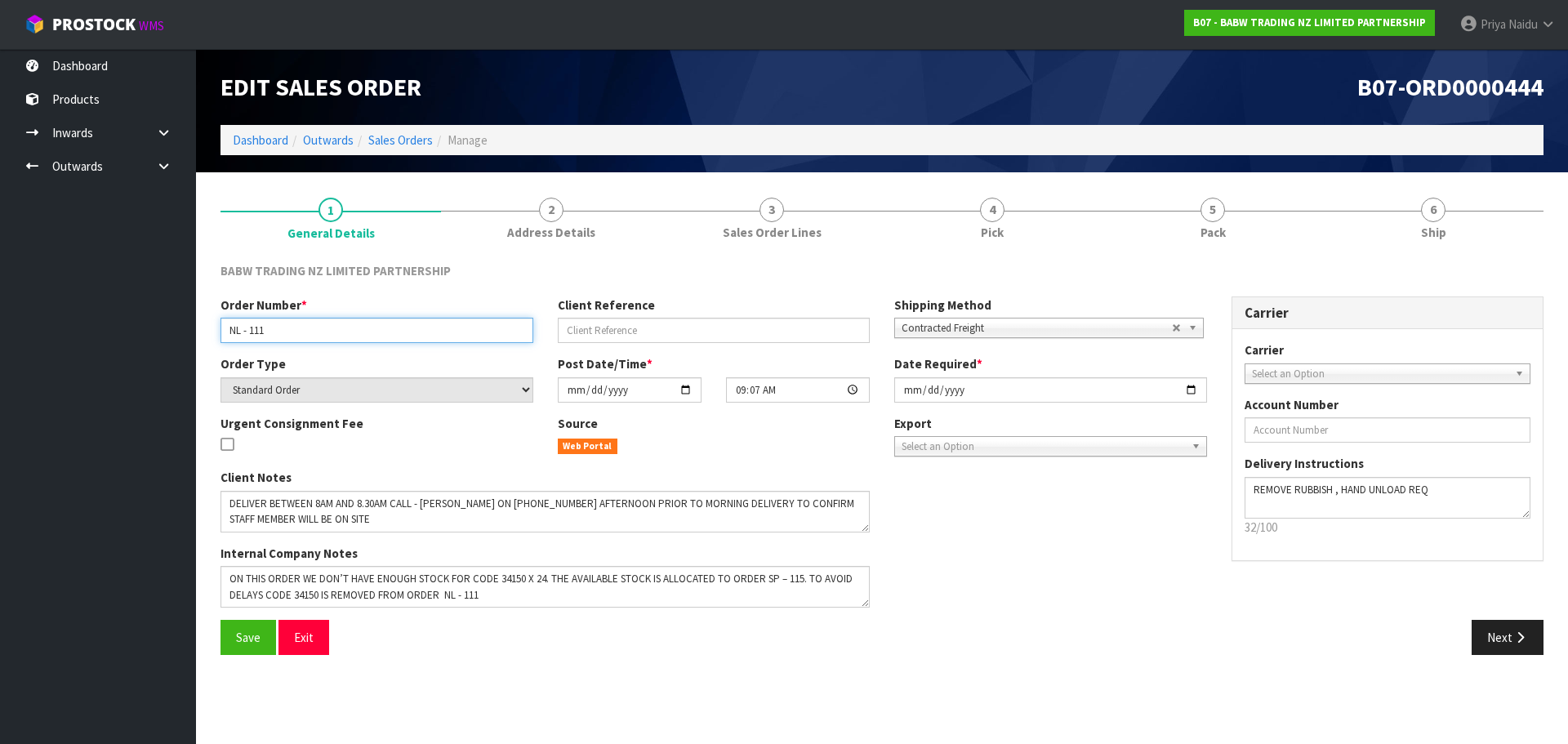
drag, startPoint x: 225, startPoint y: 332, endPoint x: 326, endPoint y: 328, distance: 101.1
click at [326, 328] on input "NL - 111" at bounding box center [376, 330] width 312 height 25
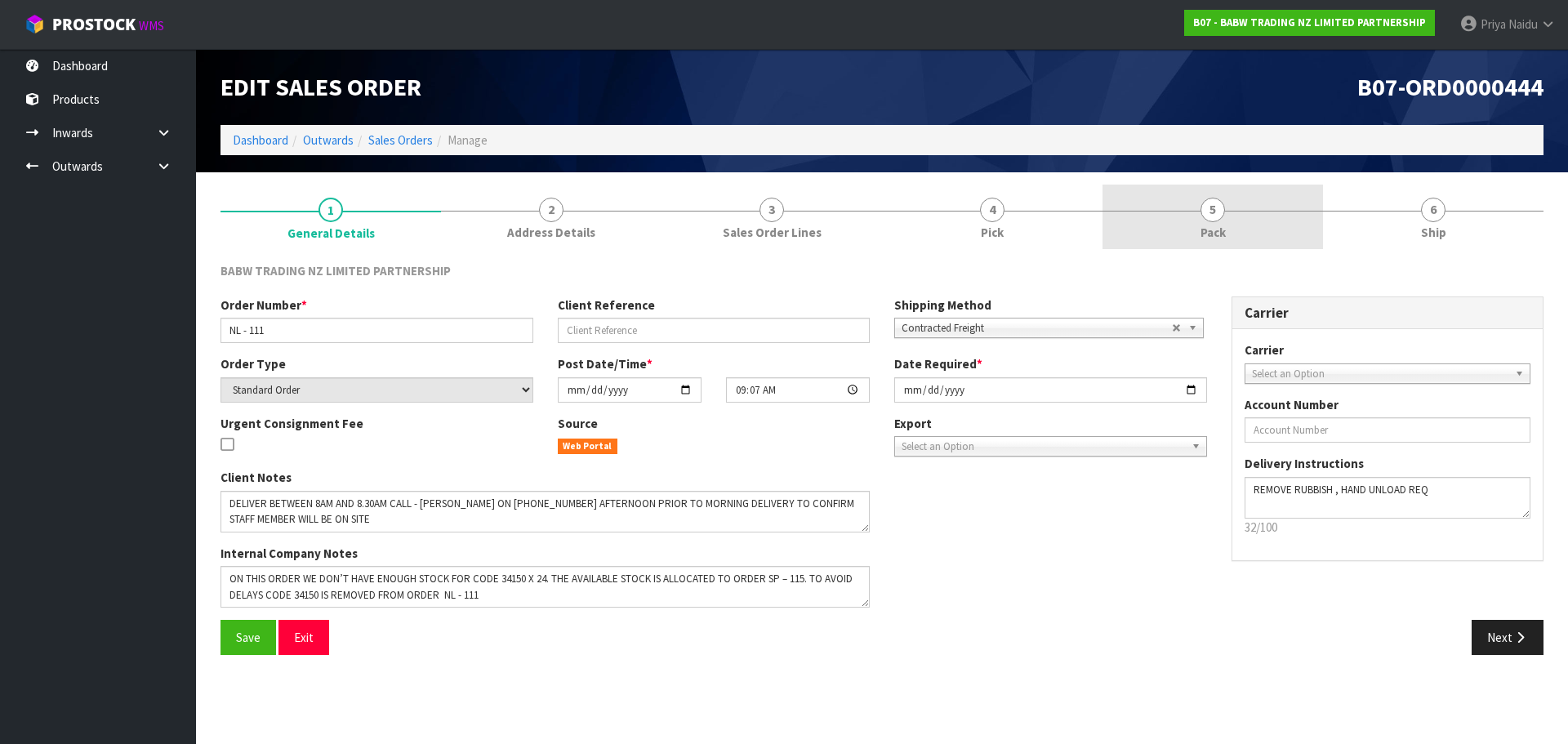
click at [1146, 233] on link "5 Pack" at bounding box center [1213, 217] width 220 height 65
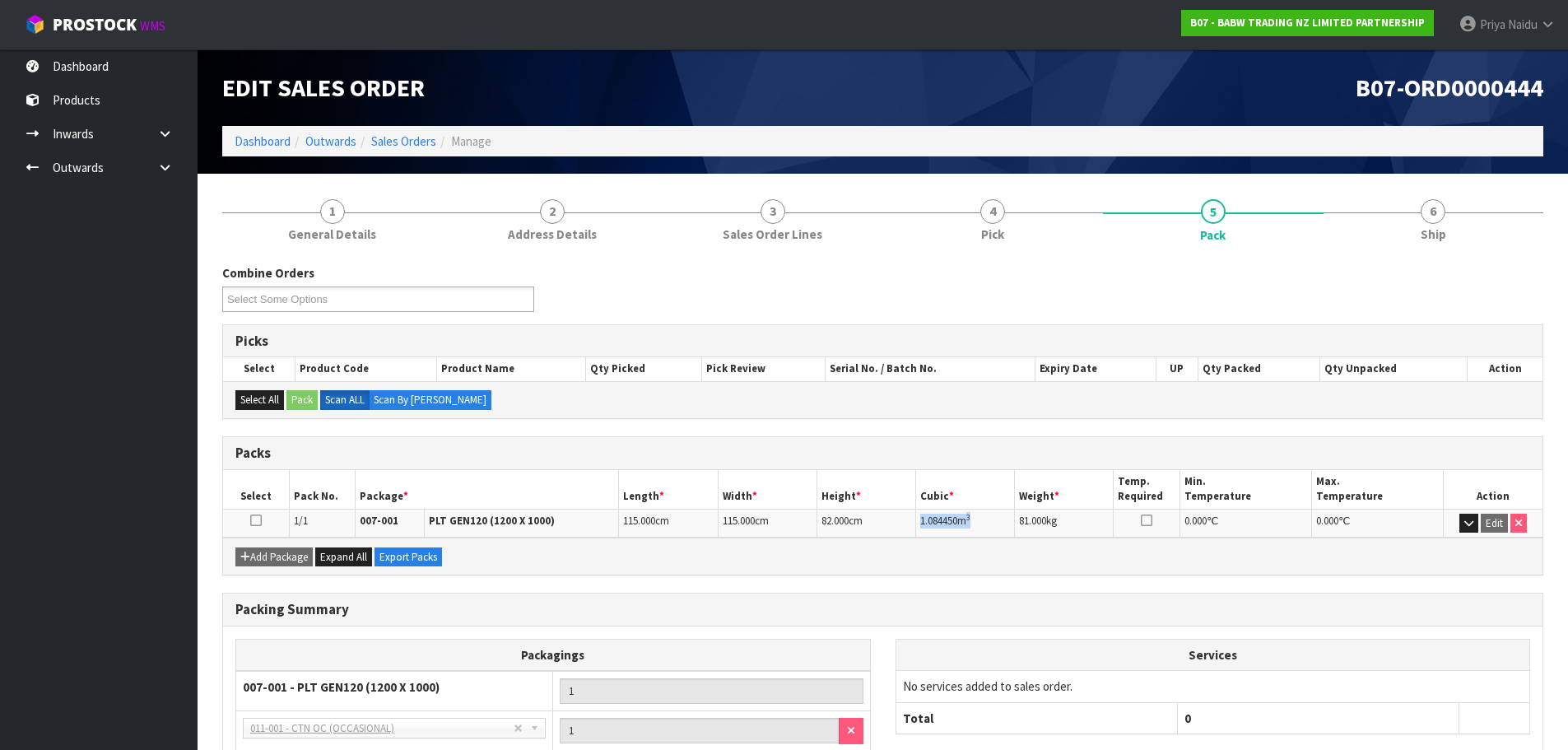
drag, startPoint x: 919, startPoint y: 521, endPoint x: 1003, endPoint y: 518, distance: 84.1
click at [1003, 518] on td "1.084450 m 3" at bounding box center [966, 523] width 99 height 29
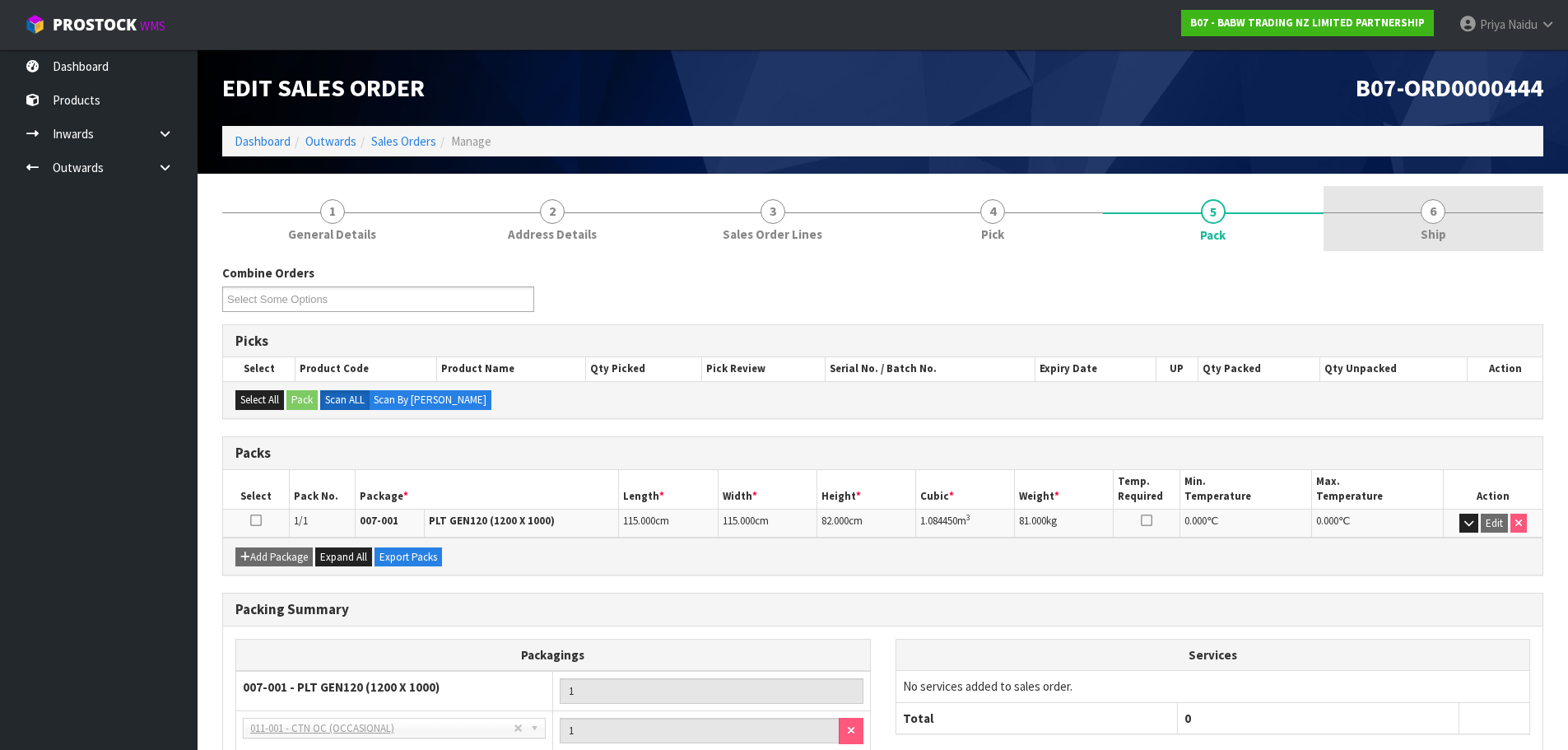
click at [1402, 209] on link "6 Ship" at bounding box center [1434, 219] width 220 height 65
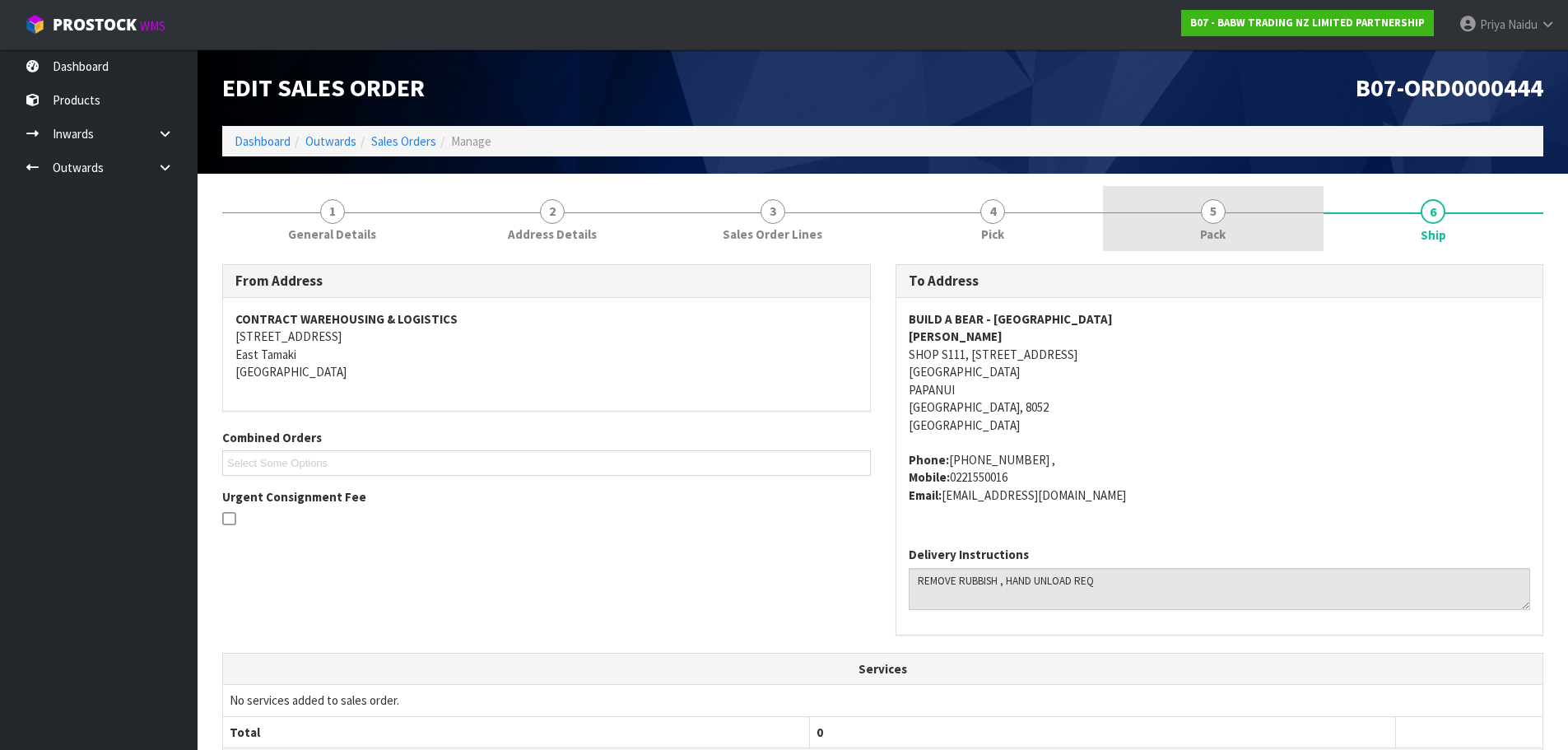
click at [1232, 202] on link "5 Pack" at bounding box center [1213, 219] width 220 height 65
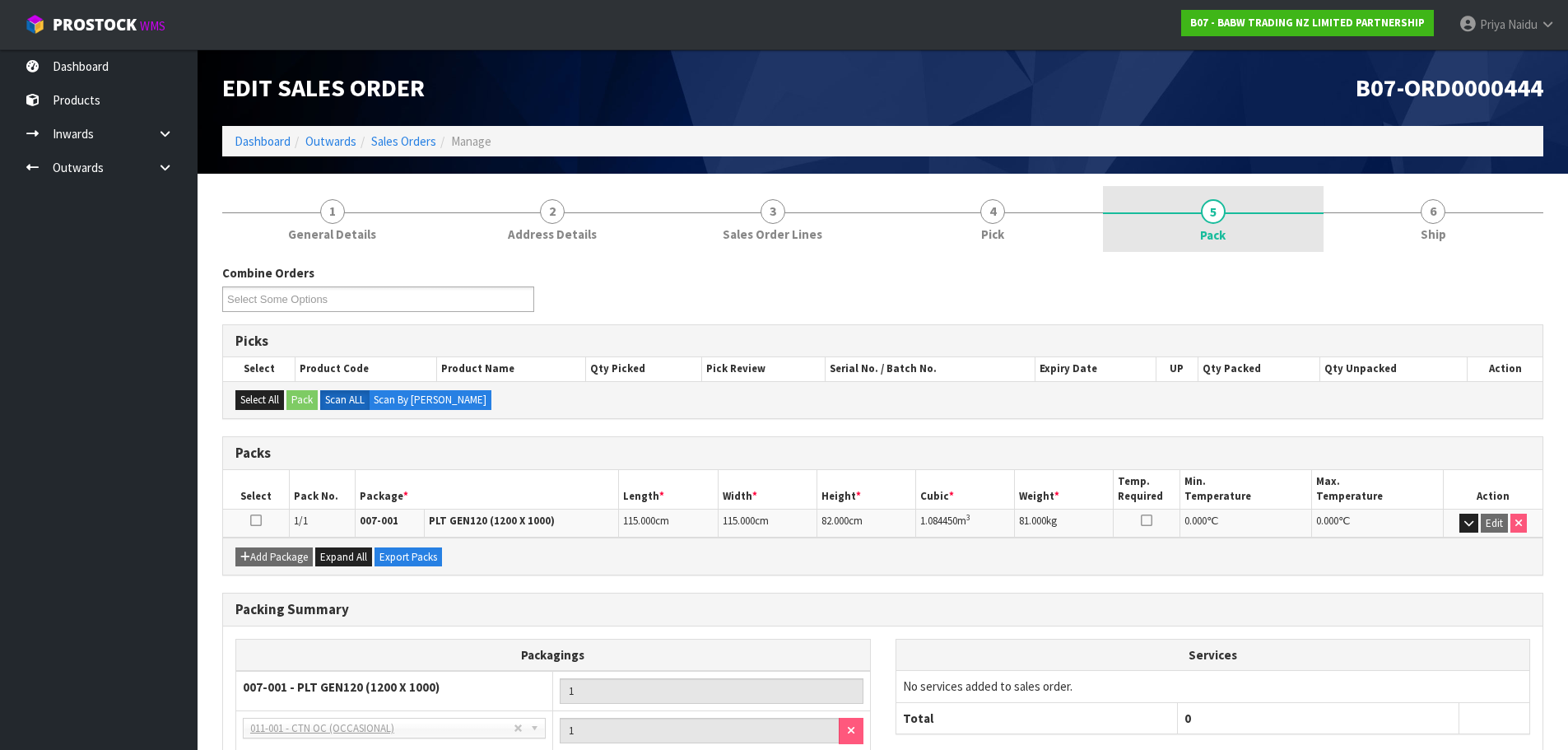
drag, startPoint x: 1445, startPoint y: 223, endPoint x: 1322, endPoint y: 236, distance: 123.7
click at [1445, 223] on link "6 Ship" at bounding box center [1434, 219] width 220 height 65
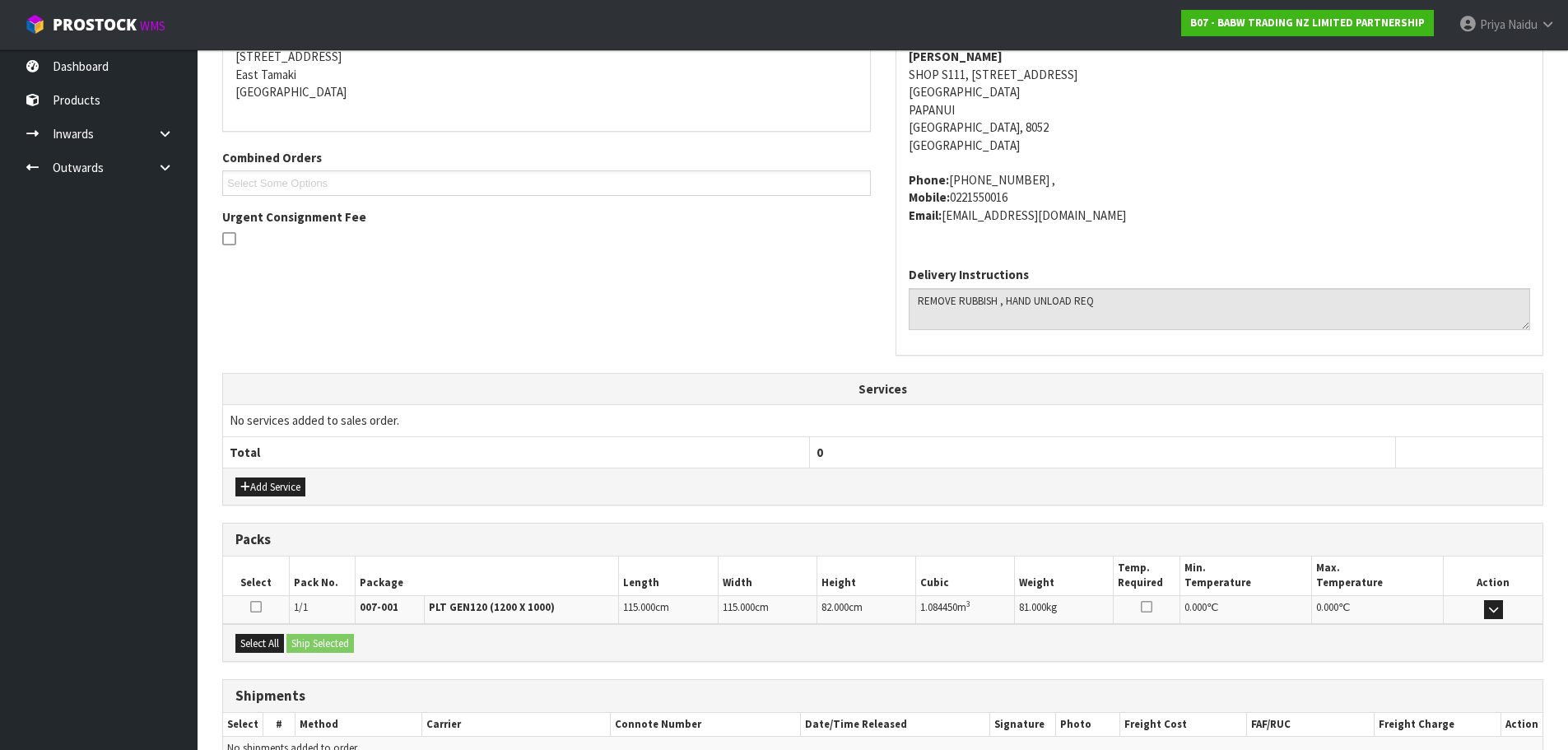
scroll to position [369, 0]
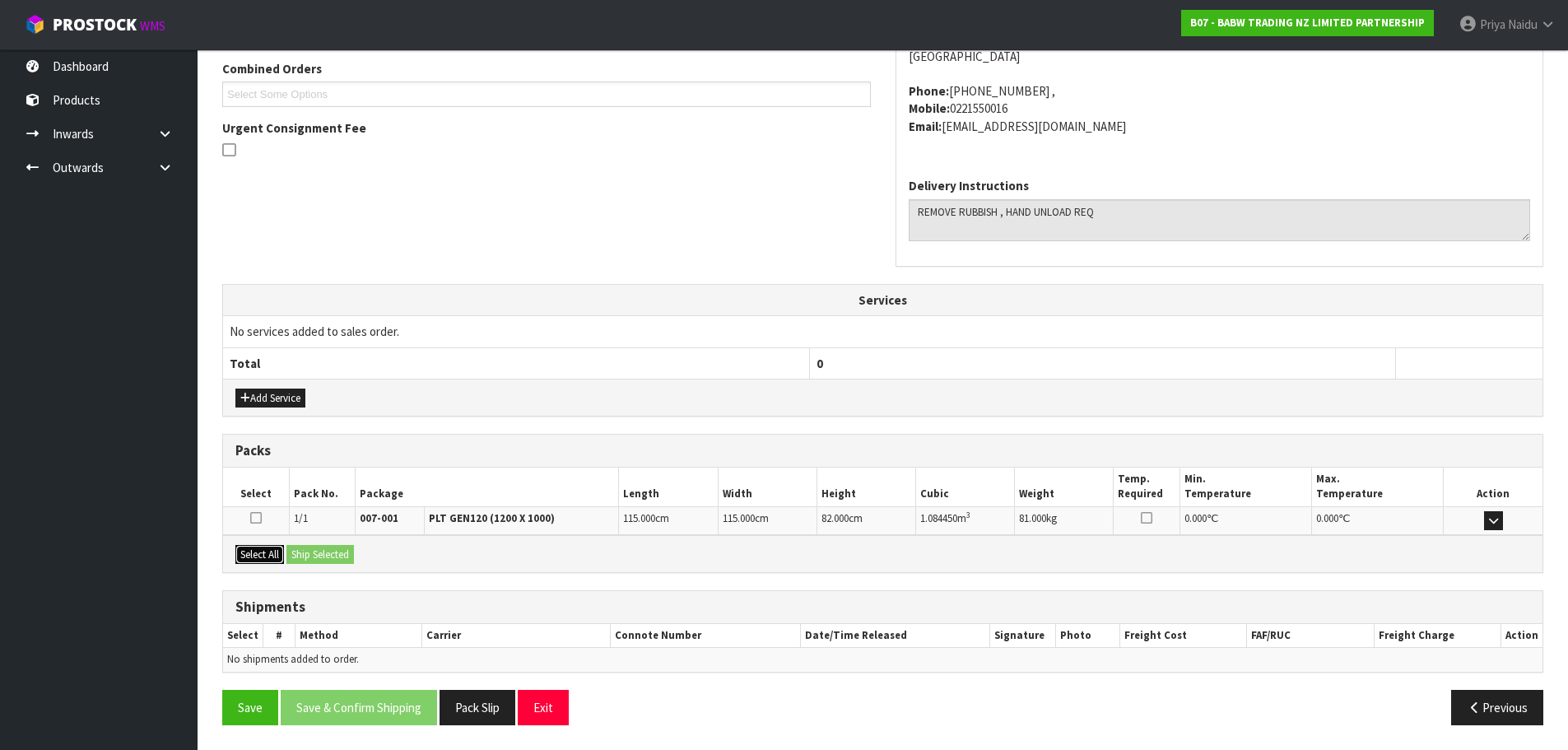
drag, startPoint x: 262, startPoint y: 551, endPoint x: 341, endPoint y: 551, distance: 79.0
click at [267, 551] on button "Select All" at bounding box center [259, 555] width 49 height 19
click at [341, 551] on button "Ship Selected" at bounding box center [320, 555] width 68 height 19
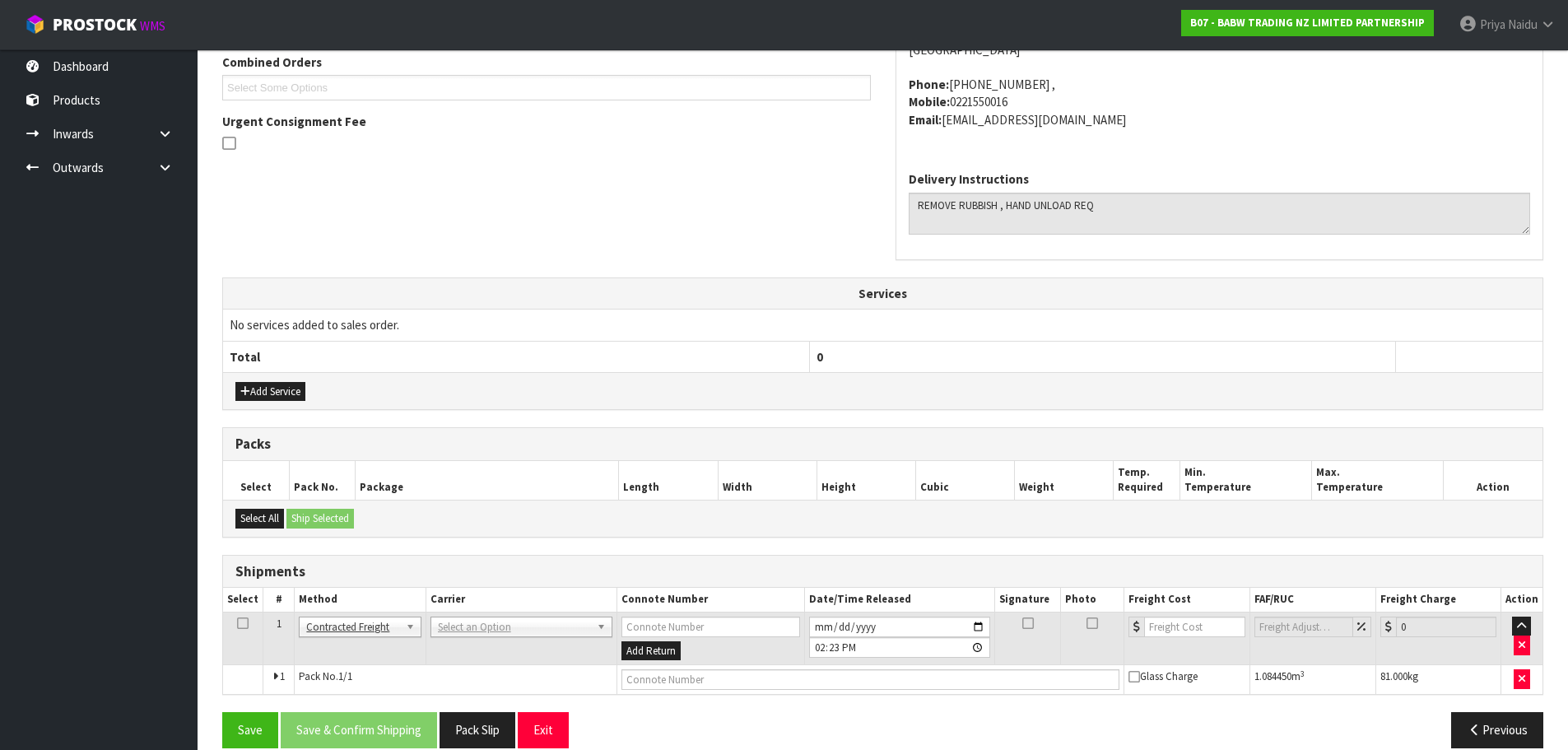
scroll to position [399, 0]
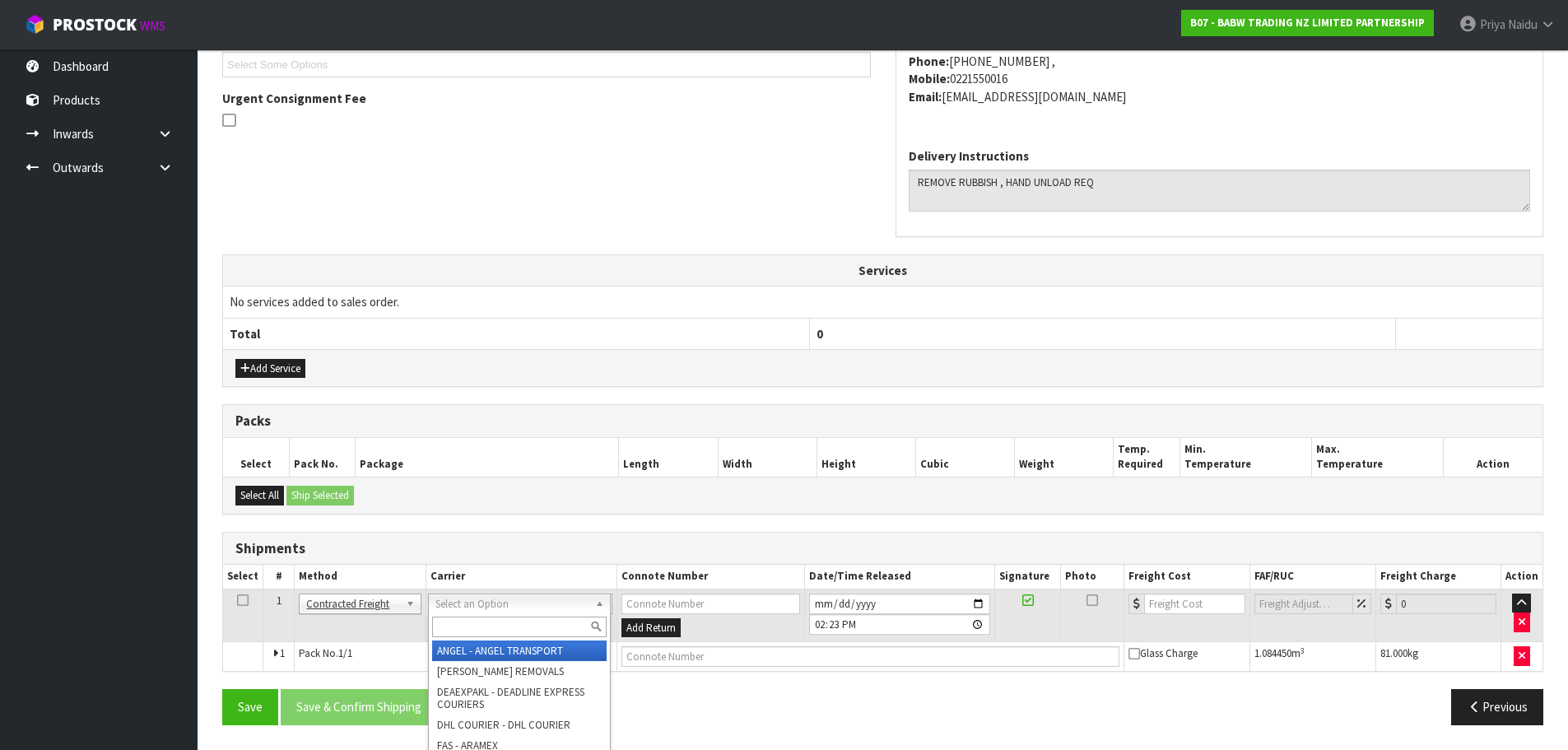
click at [456, 625] on input "text" at bounding box center [519, 626] width 175 height 20
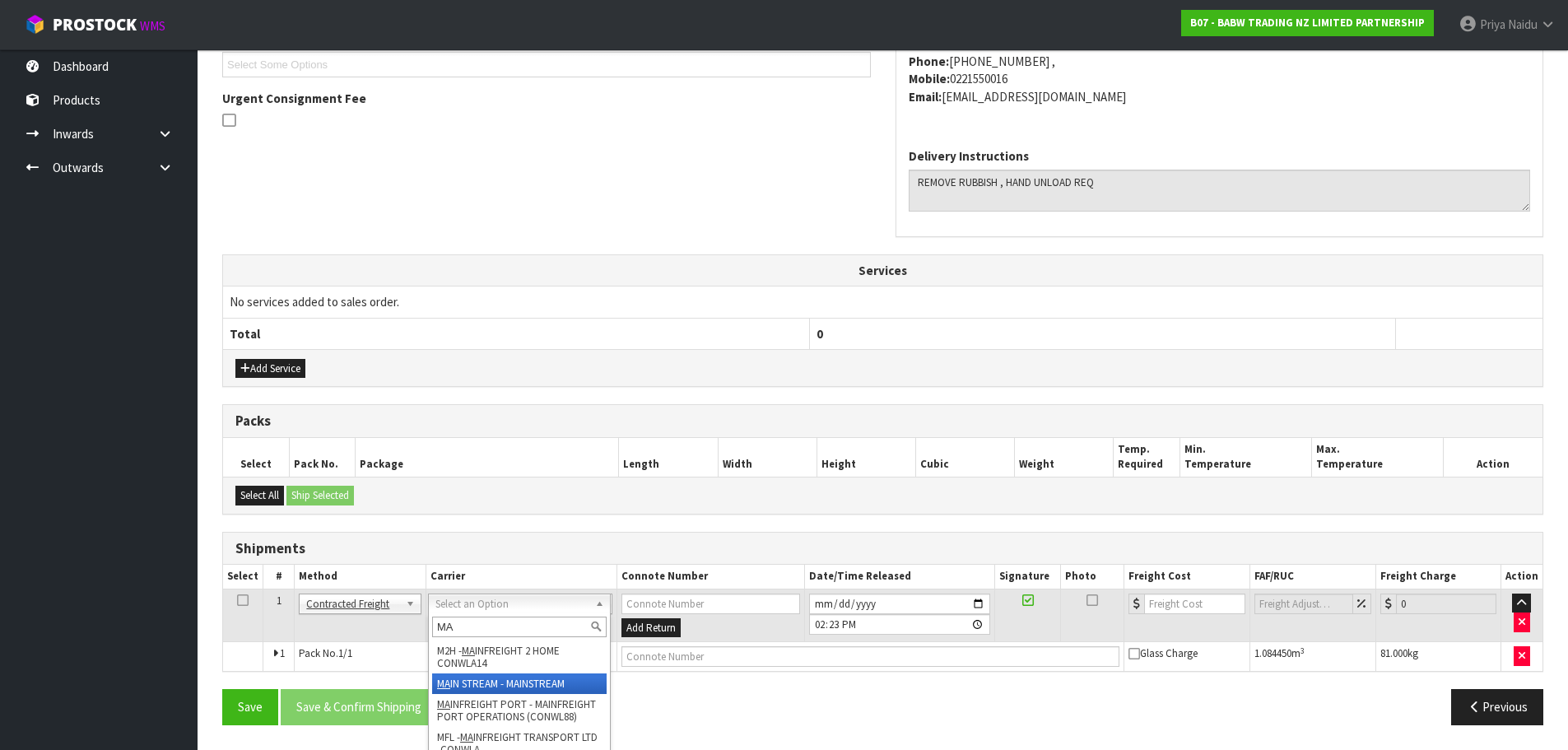
type input "MA"
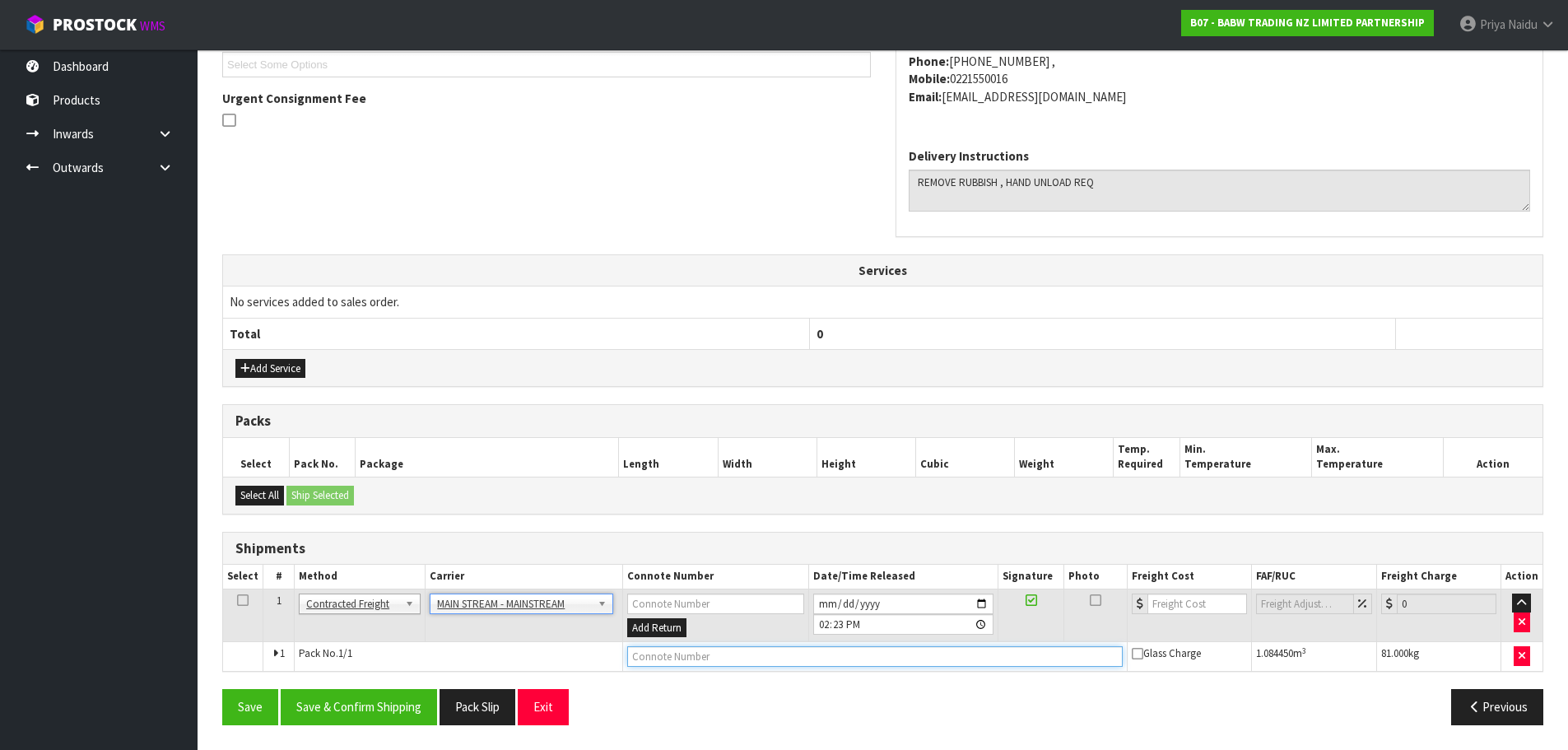
click at [710, 657] on input "text" at bounding box center [875, 656] width 496 height 20
paste input "CWL7721928"
type input "CWL7721928"
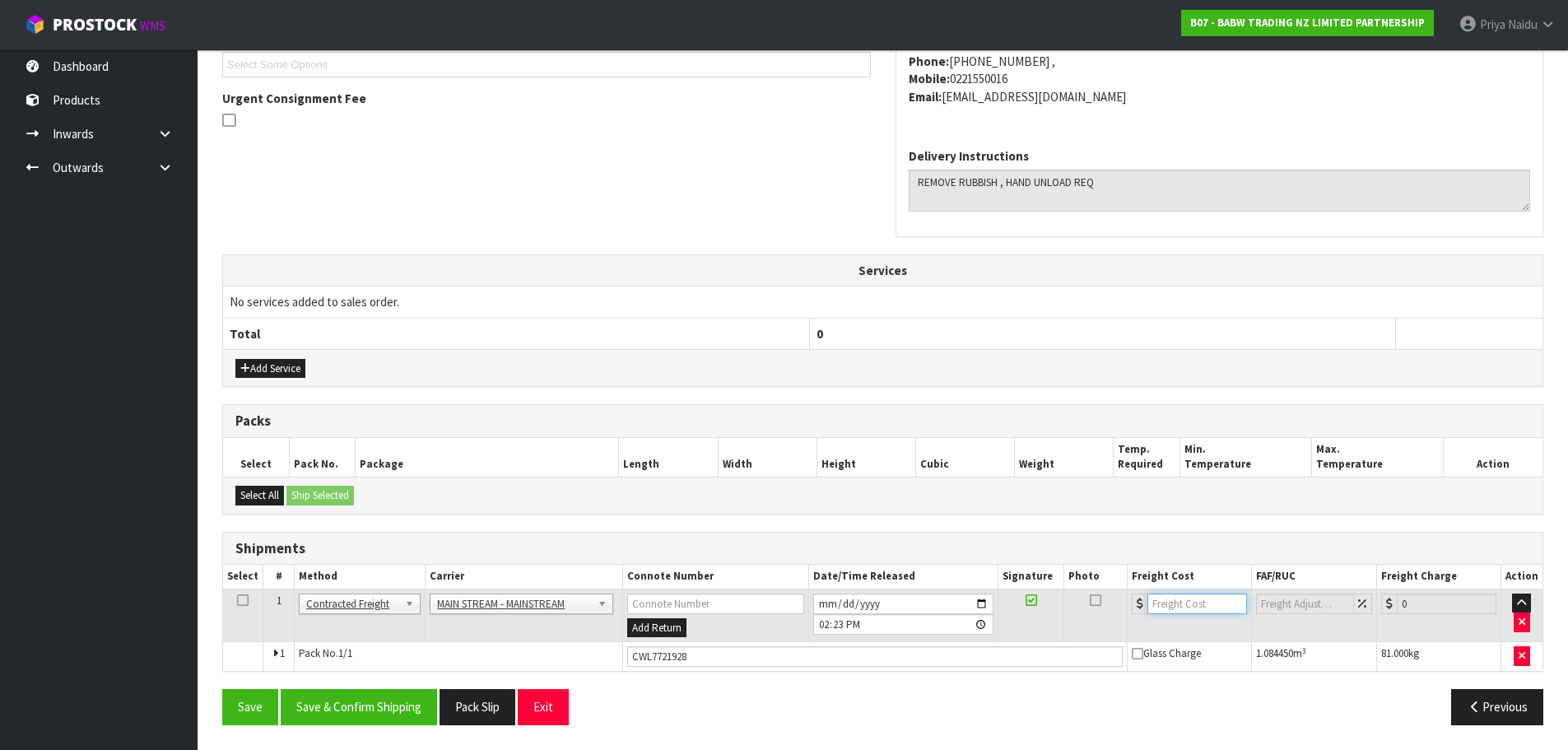
click at [1198, 606] on input "number" at bounding box center [1197, 604] width 100 height 20
type input "126.36"
click at [341, 697] on button "Save & Confirm Shipping" at bounding box center [358, 707] width 156 height 35
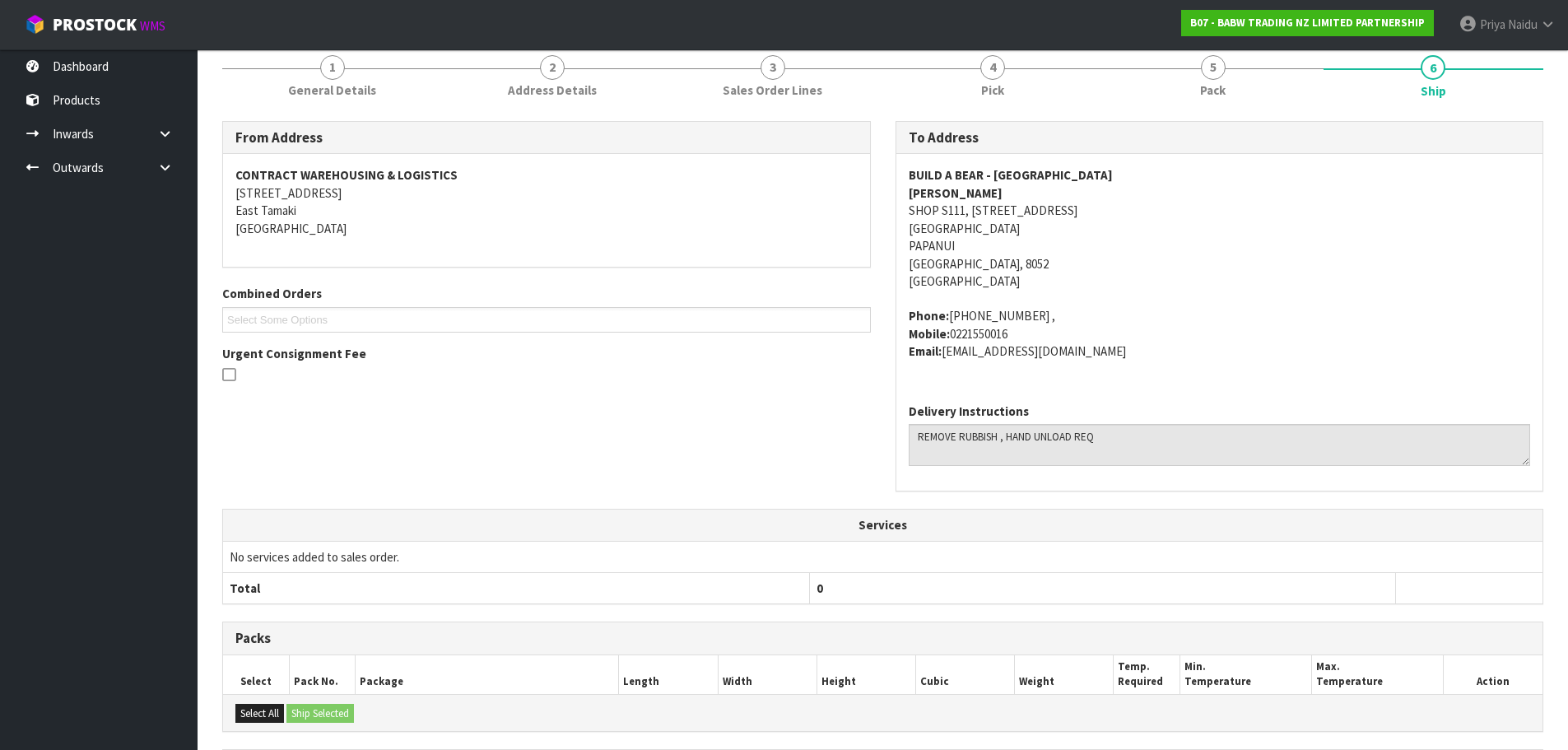
scroll to position [416, 0]
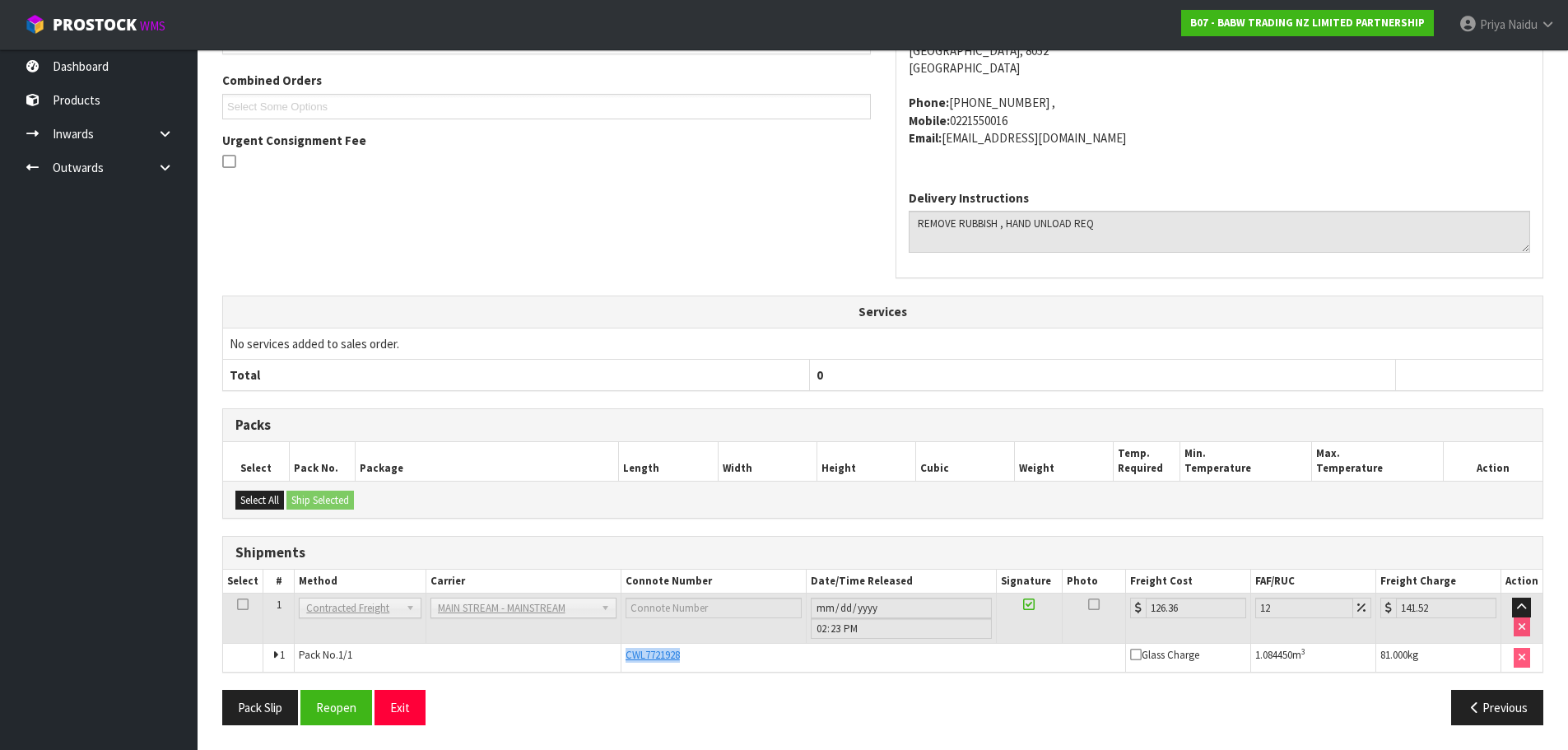
drag, startPoint x: 623, startPoint y: 650, endPoint x: 710, endPoint y: 647, distance: 87.1
click at [710, 647] on td "CWL7721928" at bounding box center [873, 658] width 504 height 28
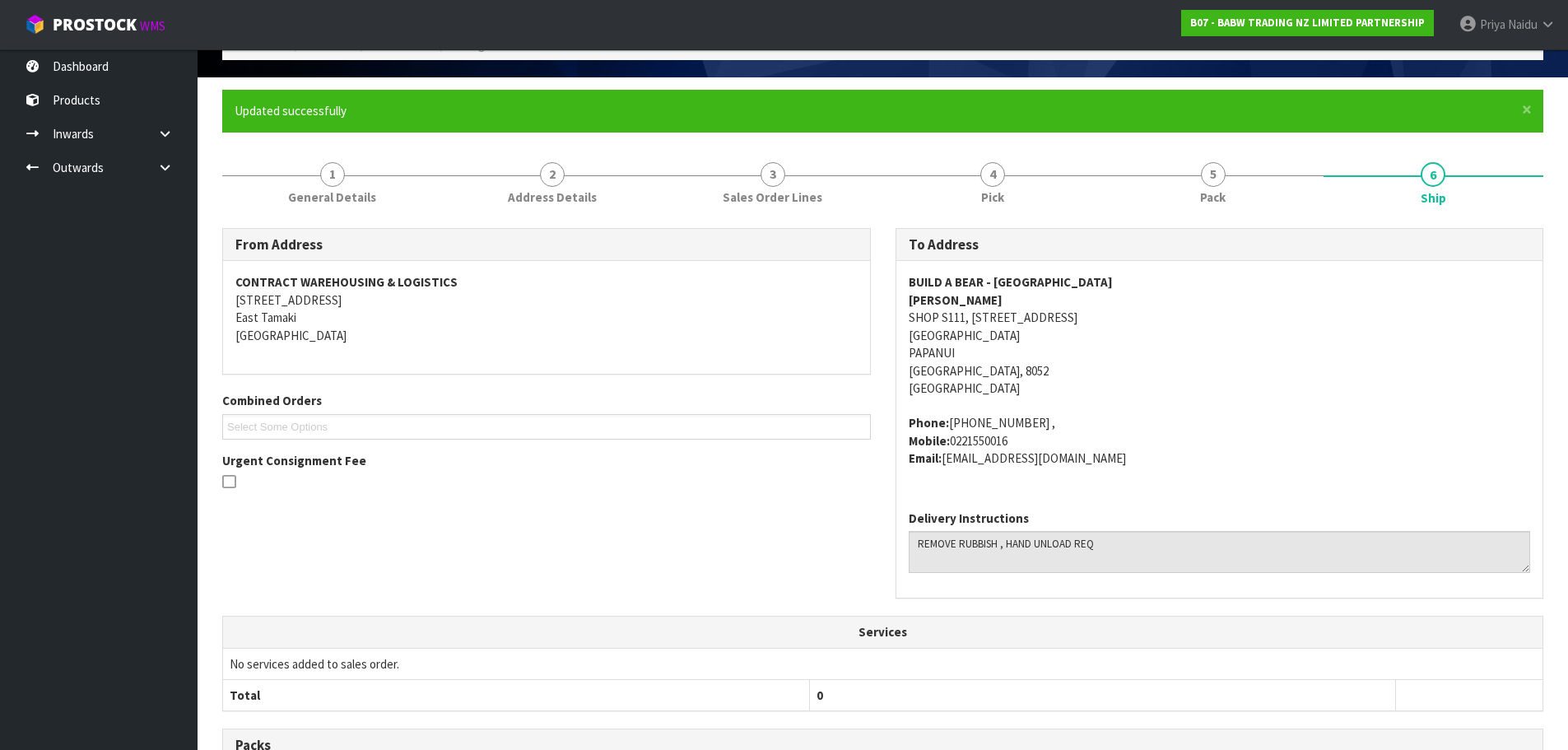
scroll to position [87, 0]
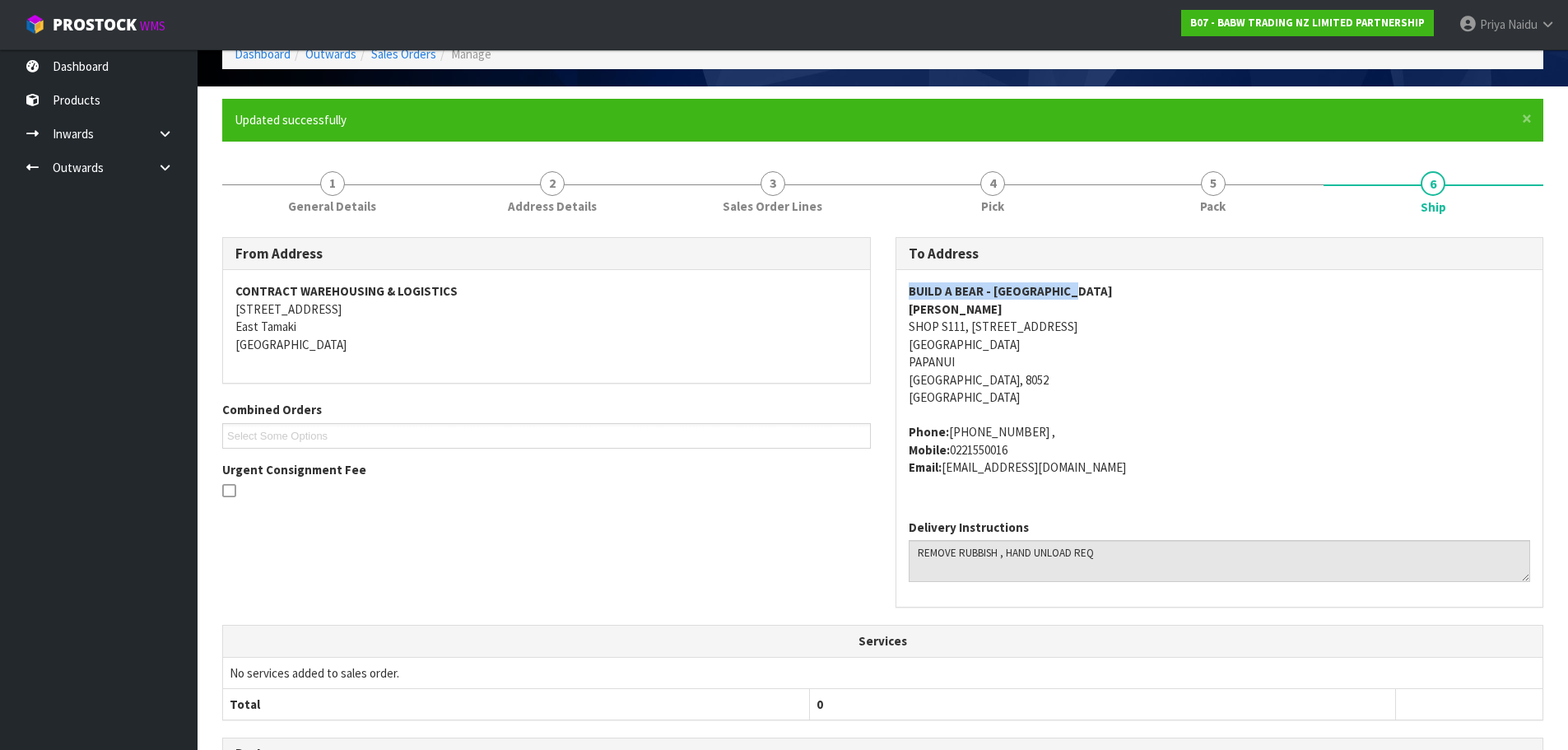
drag, startPoint x: 922, startPoint y: 289, endPoint x: 1134, endPoint y: 289, distance: 212.0
click at [1134, 289] on div "BUILD A BEAR - [GEOGRAPHIC_DATA][PERSON_NAME][STREET_ADDRESS][GEOGRAPHIC_DATA] …" at bounding box center [1220, 387] width 647 height 236
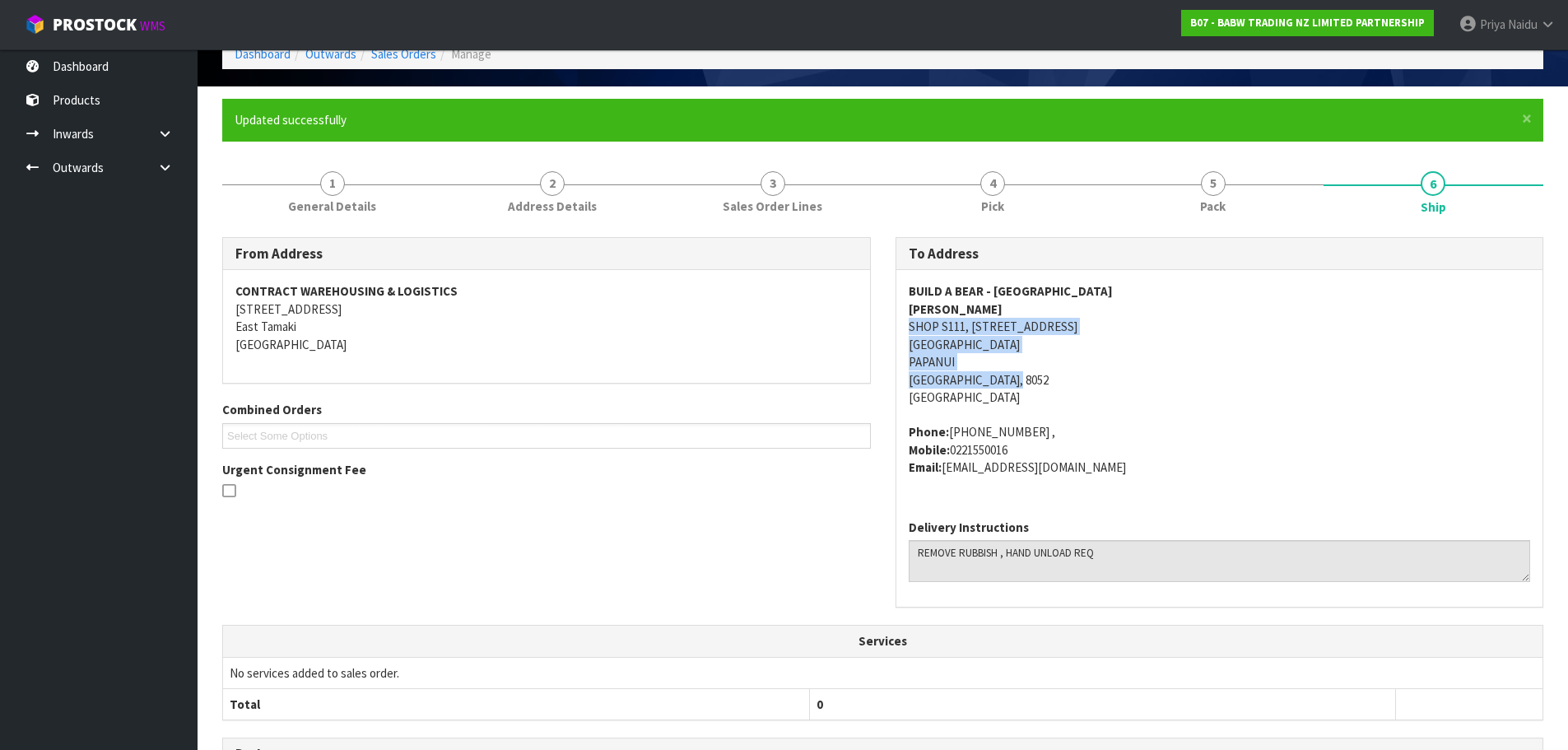
drag, startPoint x: 901, startPoint y: 328, endPoint x: 1110, endPoint y: 380, distance: 215.4
click at [1110, 380] on div "BUILD A BEAR - [GEOGRAPHIC_DATA][PERSON_NAME][STREET_ADDRESS][GEOGRAPHIC_DATA] …" at bounding box center [1220, 387] width 647 height 236
click at [907, 302] on div "BUILD A BEAR - [GEOGRAPHIC_DATA][PERSON_NAME][STREET_ADDRESS][GEOGRAPHIC_DATA] …" at bounding box center [1220, 387] width 647 height 236
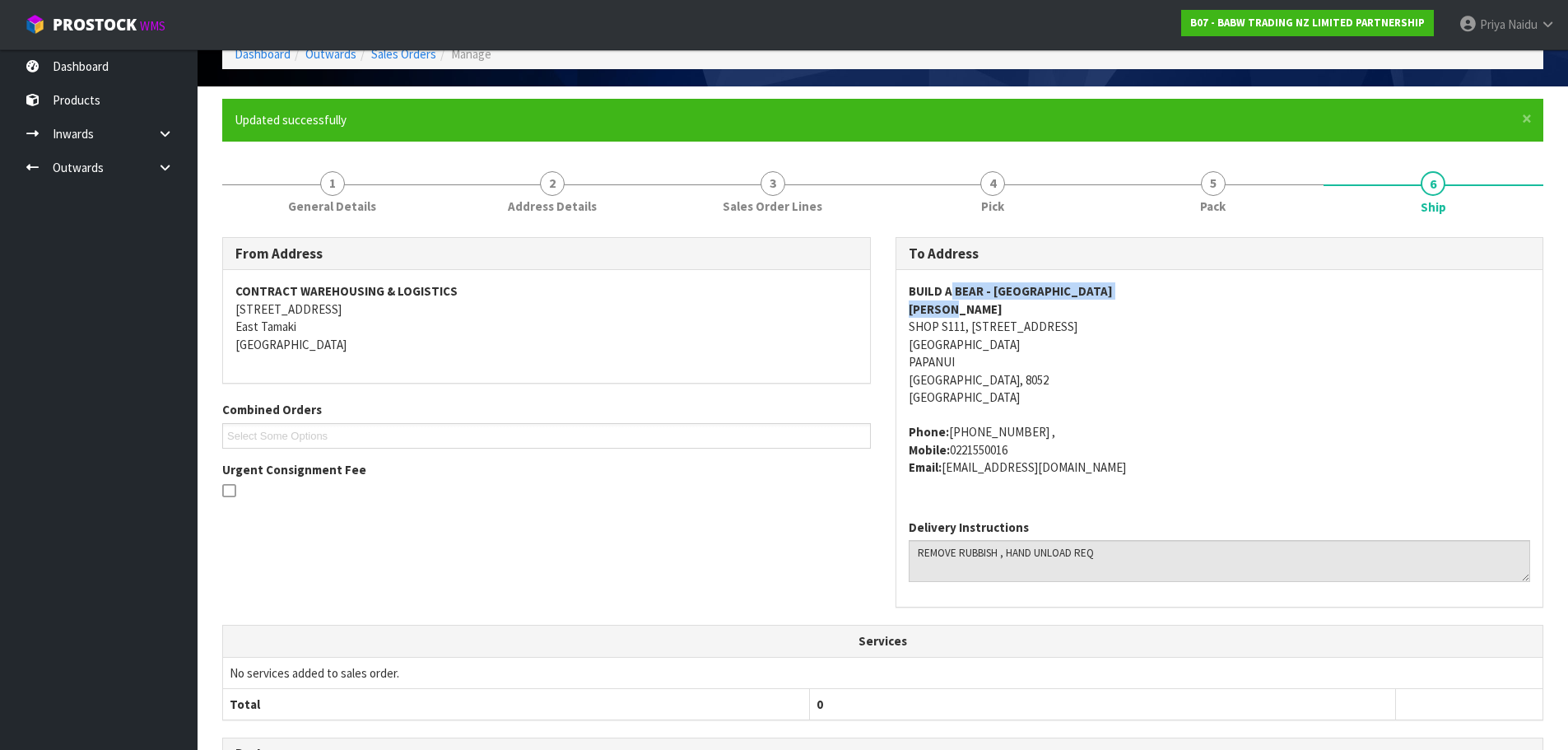
drag, startPoint x: 906, startPoint y: 302, endPoint x: 951, endPoint y: 299, distance: 45.1
click at [951, 299] on div "BUILD A BEAR - [GEOGRAPHIC_DATA][PERSON_NAME][STREET_ADDRESS][GEOGRAPHIC_DATA] …" at bounding box center [1220, 387] width 647 height 236
click at [899, 306] on div "BUILD A BEAR - [GEOGRAPHIC_DATA][PERSON_NAME][STREET_ADDRESS][GEOGRAPHIC_DATA] …" at bounding box center [1220, 387] width 647 height 236
drag, startPoint x: 899, startPoint y: 306, endPoint x: 953, endPoint y: 303, distance: 54.1
click at [953, 303] on div "BUILD A BEAR - [GEOGRAPHIC_DATA][PERSON_NAME][STREET_ADDRESS][GEOGRAPHIC_DATA] …" at bounding box center [1220, 387] width 647 height 236
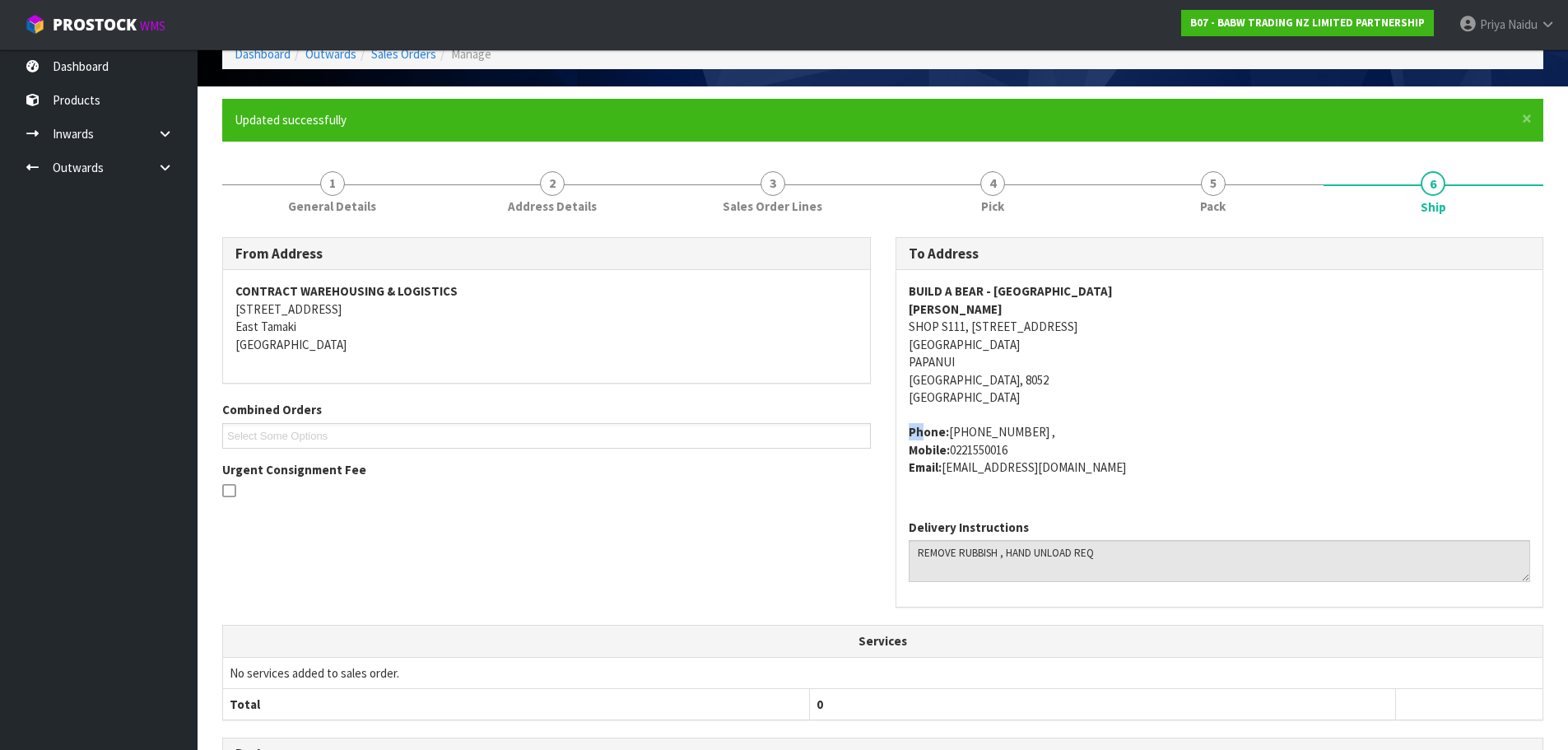
drag, startPoint x: 895, startPoint y: 431, endPoint x: 926, endPoint y: 426, distance: 31.4
click at [926, 426] on div "To Address BUILD A BEAR - [GEOGRAPHIC_DATA][PERSON_NAME][STREET_ADDRESS] Phone:…" at bounding box center [1219, 423] width 648 height 371
drag, startPoint x: 950, startPoint y: 430, endPoint x: 902, endPoint y: 439, distance: 48.8
click at [902, 439] on div "BUILD A BEAR - [GEOGRAPHIC_DATA][PERSON_NAME][STREET_ADDRESS][GEOGRAPHIC_DATA] …" at bounding box center [1220, 387] width 647 height 236
drag, startPoint x: 1022, startPoint y: 451, endPoint x: 984, endPoint y: 446, distance: 38.3
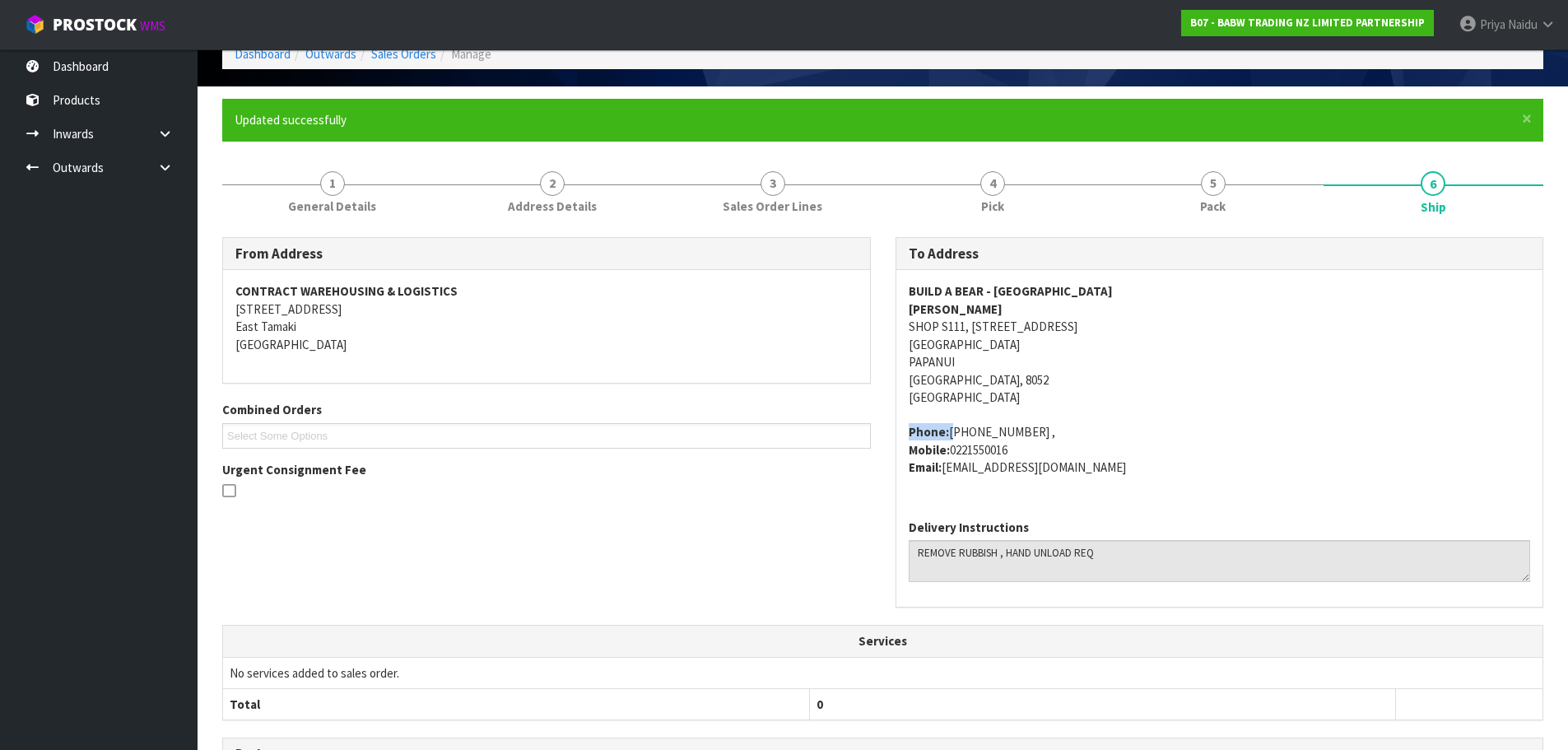
click at [988, 451] on address "Phone: [PHONE_NUMBER] , Mobile: [PHONE_NUMBER] Email: [EMAIL_ADDRESS][DOMAIN_NA…" at bounding box center [1220, 450] width 623 height 53
drag, startPoint x: 909, startPoint y: 421, endPoint x: 915, endPoint y: 468, distance: 47.4
click at [1034, 445] on span "BUILD A BEAR - [GEOGRAPHIC_DATA][PERSON_NAME][STREET_ADDRESS][GEOGRAPHIC_DATA] …" at bounding box center [1220, 379] width 623 height 193
click at [1239, 396] on address "BUILD A BEAR - [GEOGRAPHIC_DATA] [PERSON_NAME] SHOP S111, [STREET_ADDRESS]" at bounding box center [1220, 344] width 623 height 124
drag, startPoint x: 919, startPoint y: 549, endPoint x: 1143, endPoint y: 569, distance: 224.9
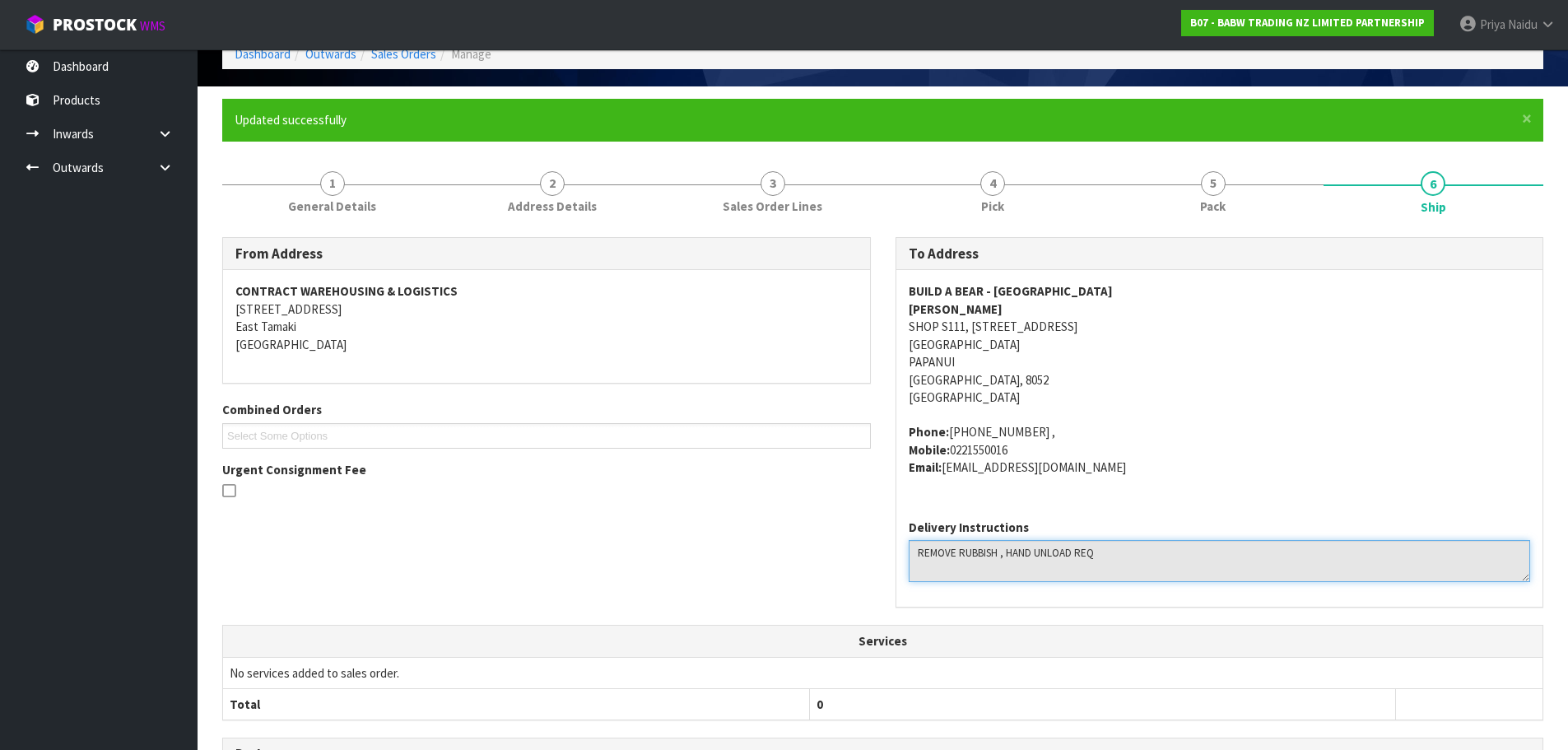
click at [1143, 569] on textarea at bounding box center [1220, 561] width 623 height 42
click at [329, 224] on li "1 General Details" at bounding box center [332, 191] width 220 height 66
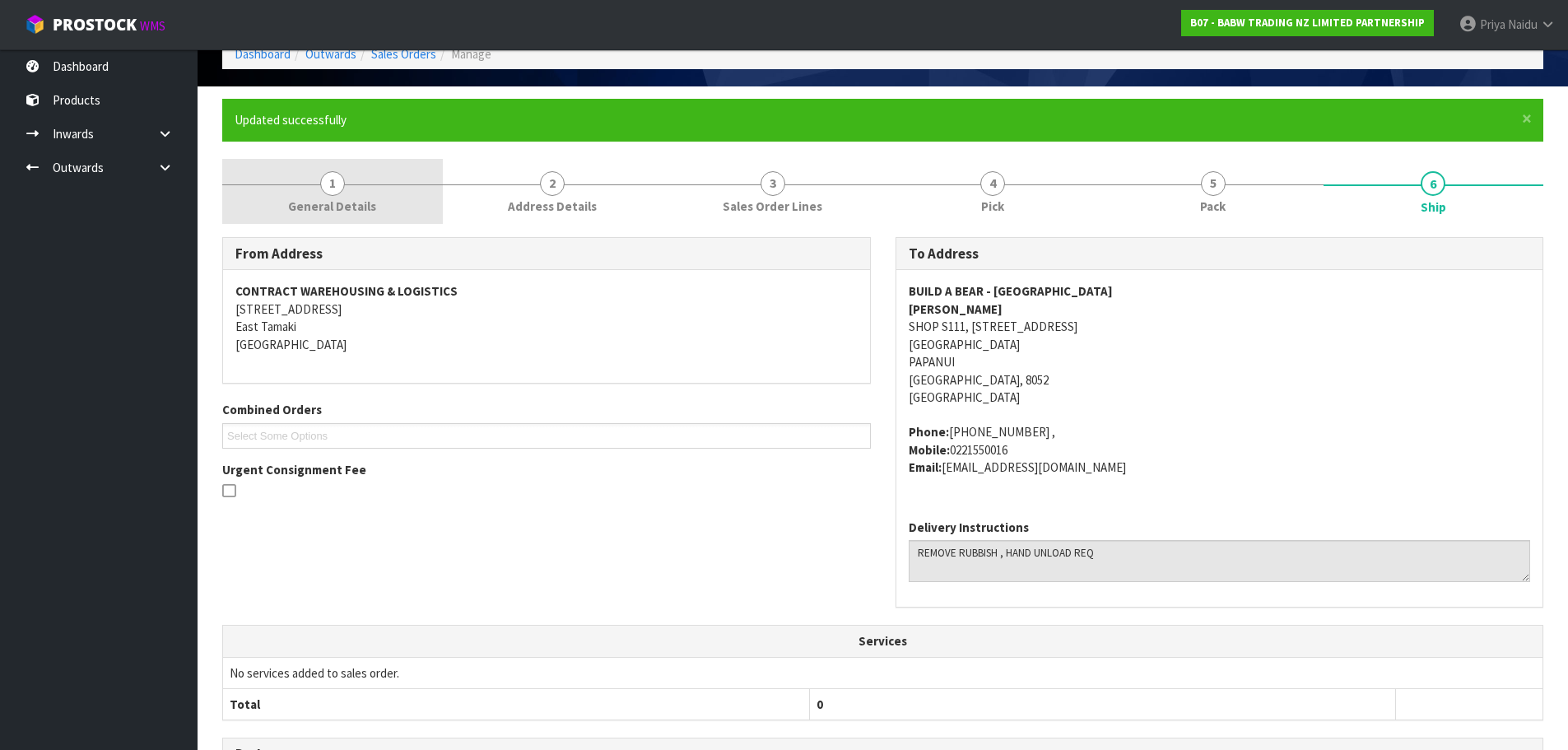
drag, startPoint x: 329, startPoint y: 216, endPoint x: 320, endPoint y: 221, distance: 10.3
click at [329, 216] on link "1 General Details" at bounding box center [332, 191] width 220 height 65
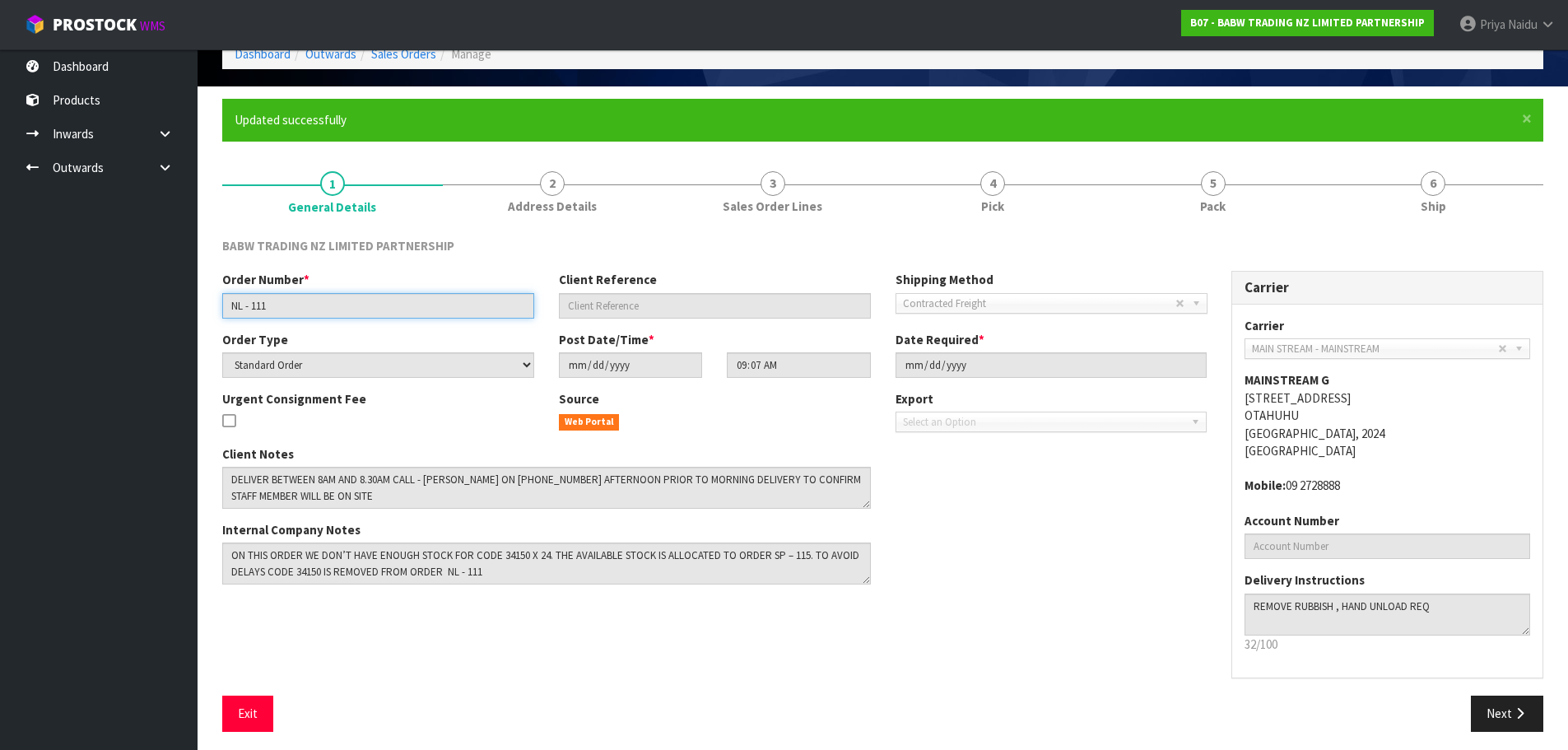
drag, startPoint x: 225, startPoint y: 307, endPoint x: 327, endPoint y: 312, distance: 102.1
click at [332, 310] on input "NL - 111" at bounding box center [378, 305] width 312 height 26
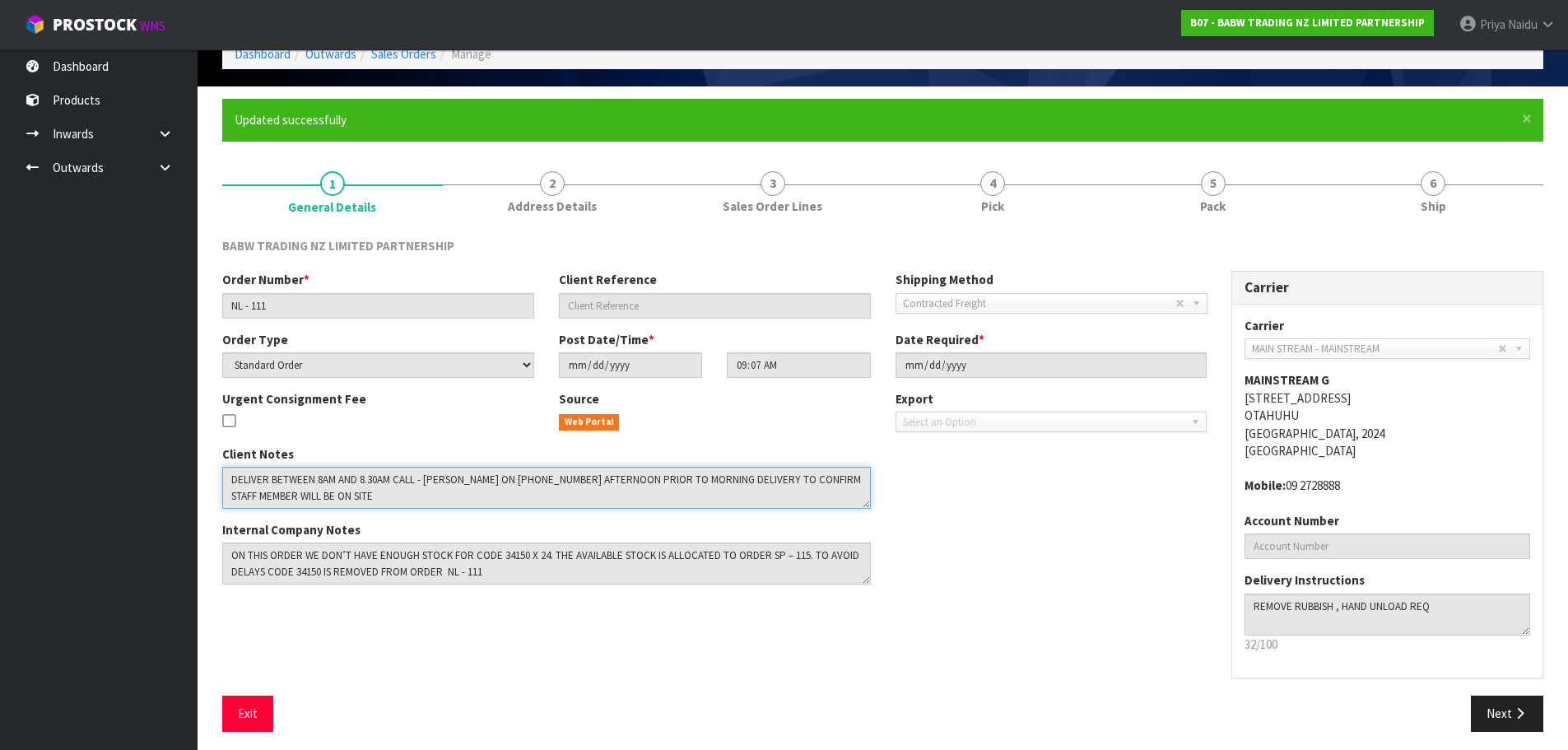
drag, startPoint x: 226, startPoint y: 477, endPoint x: 815, endPoint y: 500, distance: 589.4
click at [815, 500] on textarea at bounding box center [546, 488] width 648 height 42
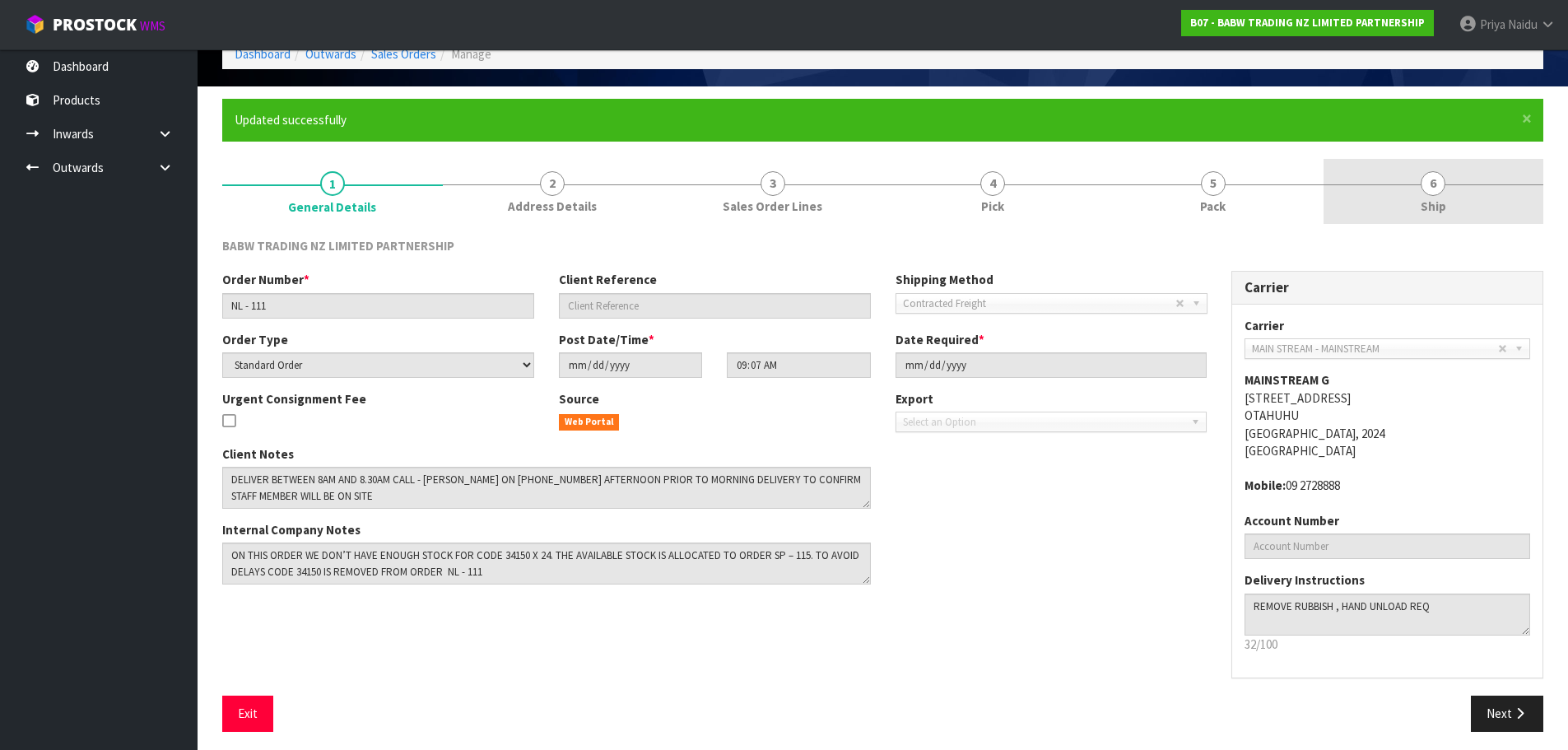
drag, startPoint x: 1448, startPoint y: 207, endPoint x: 1411, endPoint y: 206, distance: 37.0
click at [1448, 207] on link "6 Ship" at bounding box center [1434, 191] width 220 height 65
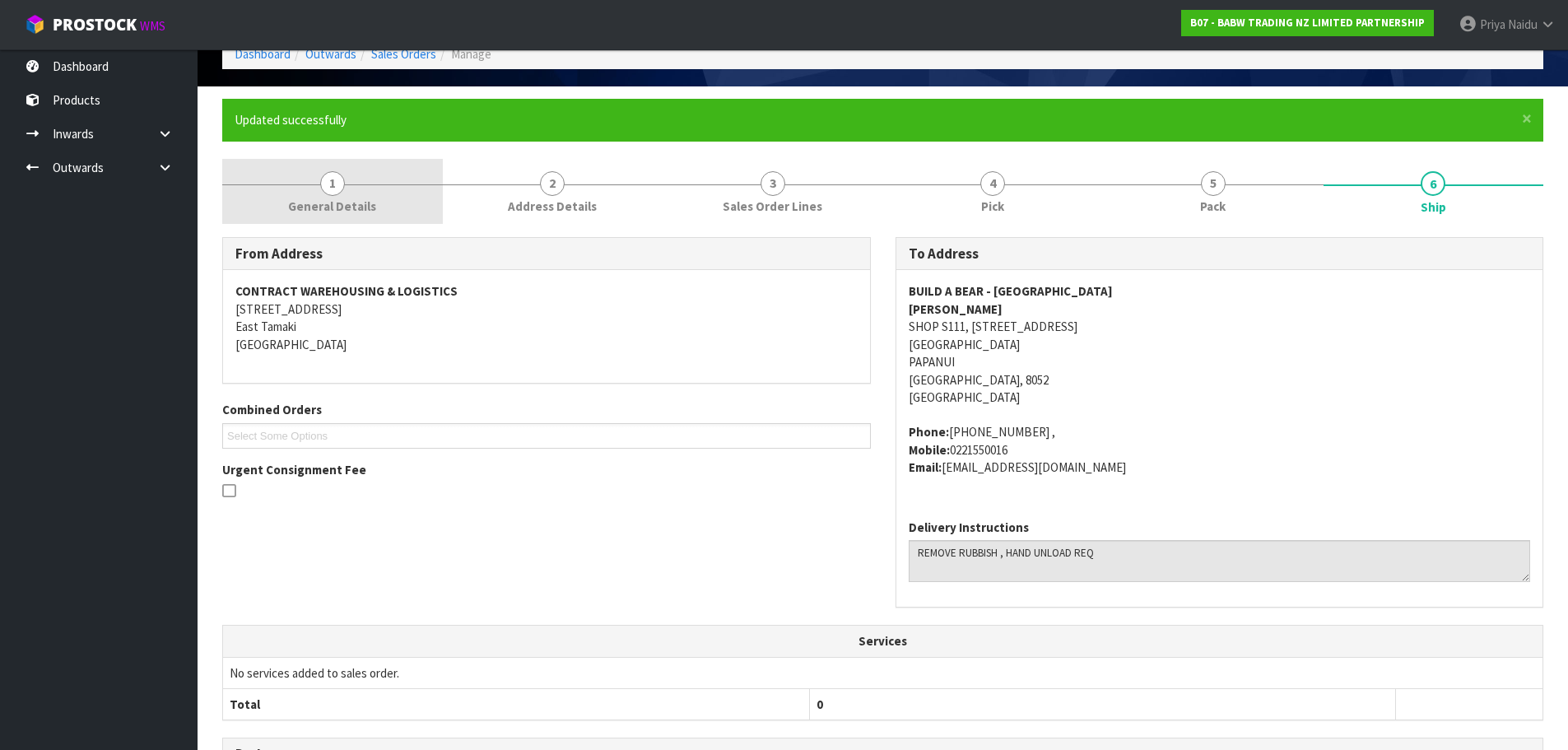
click at [337, 171] on span "1" at bounding box center [332, 184] width 25 height 25
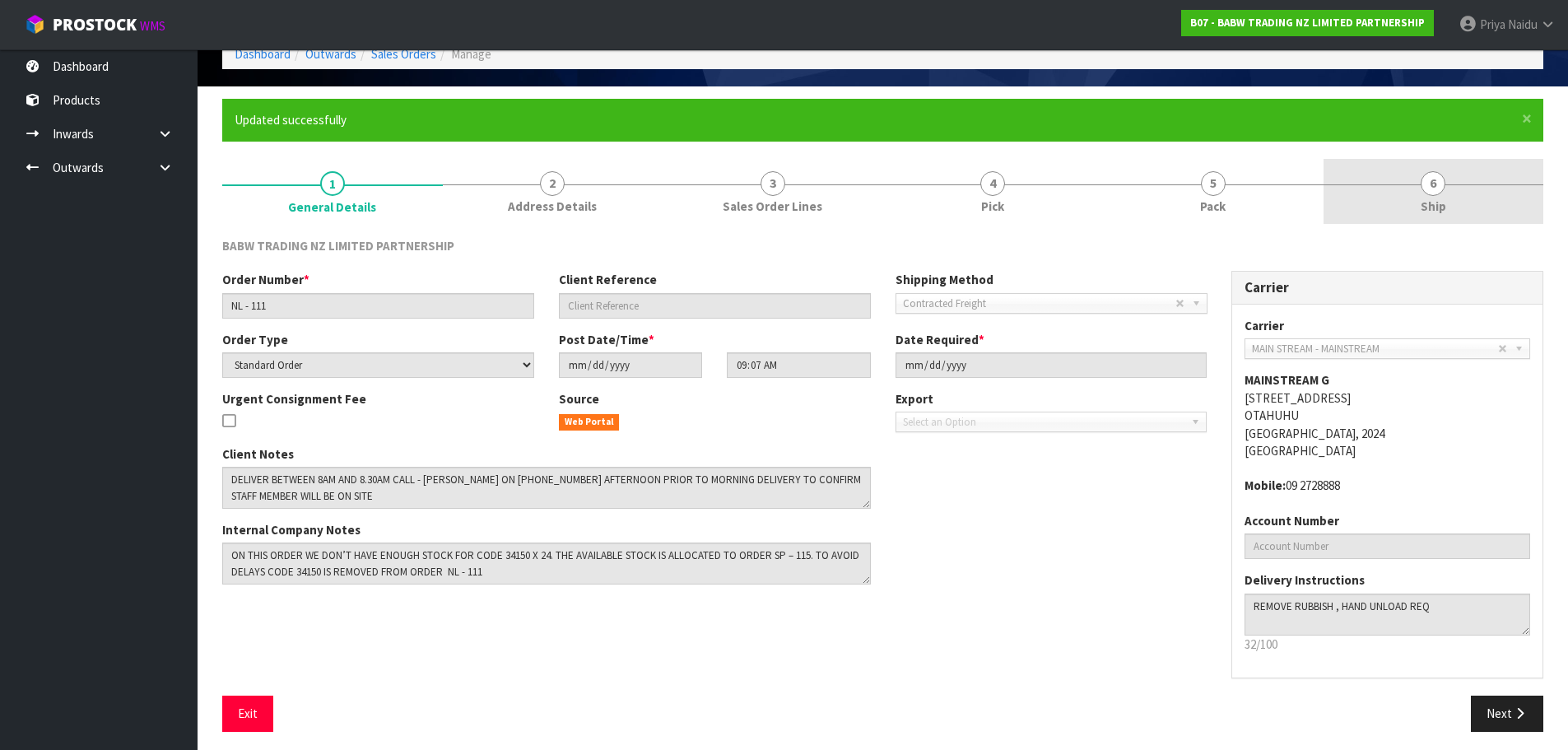
click at [1486, 193] on link "6 Ship" at bounding box center [1434, 191] width 220 height 65
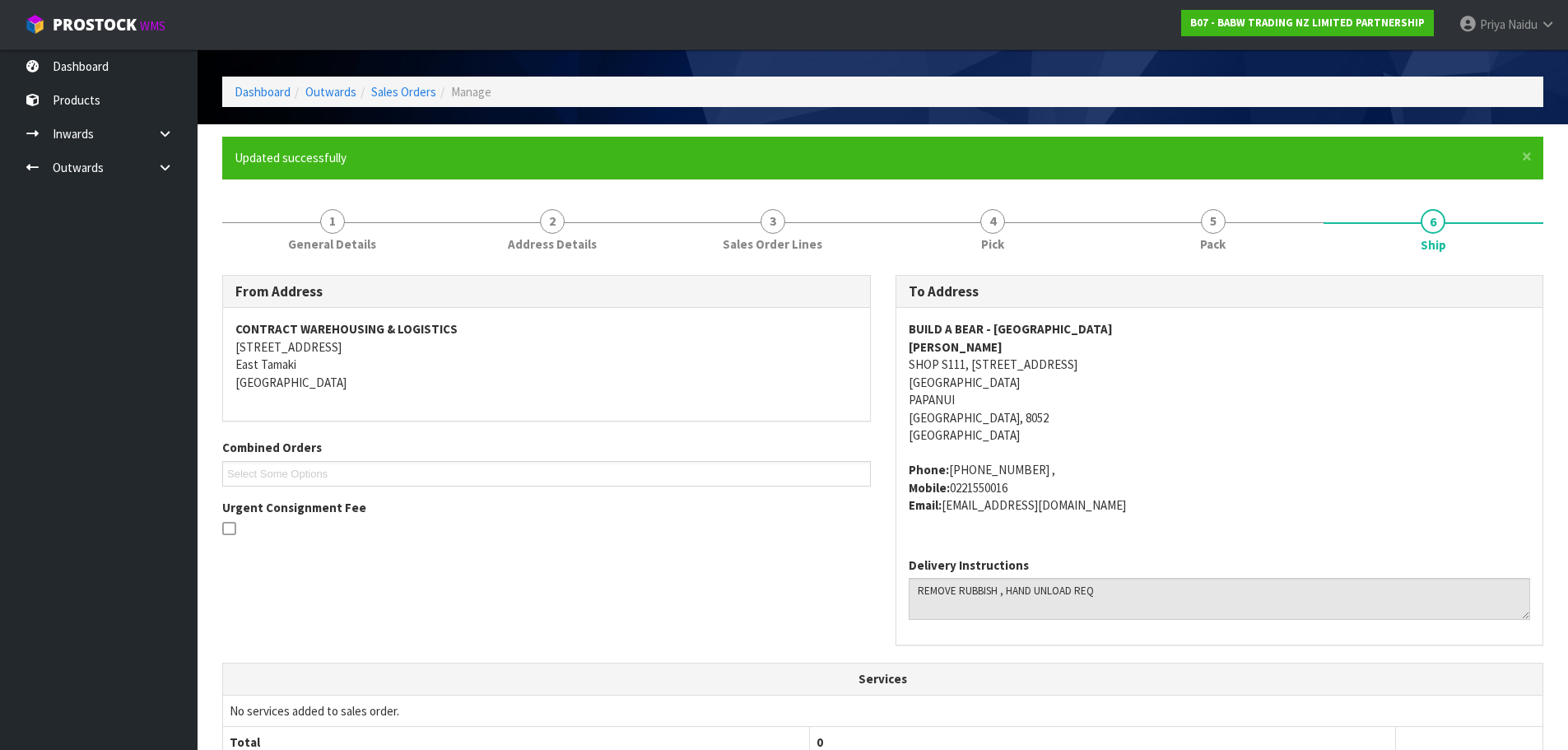
scroll to position [0, 0]
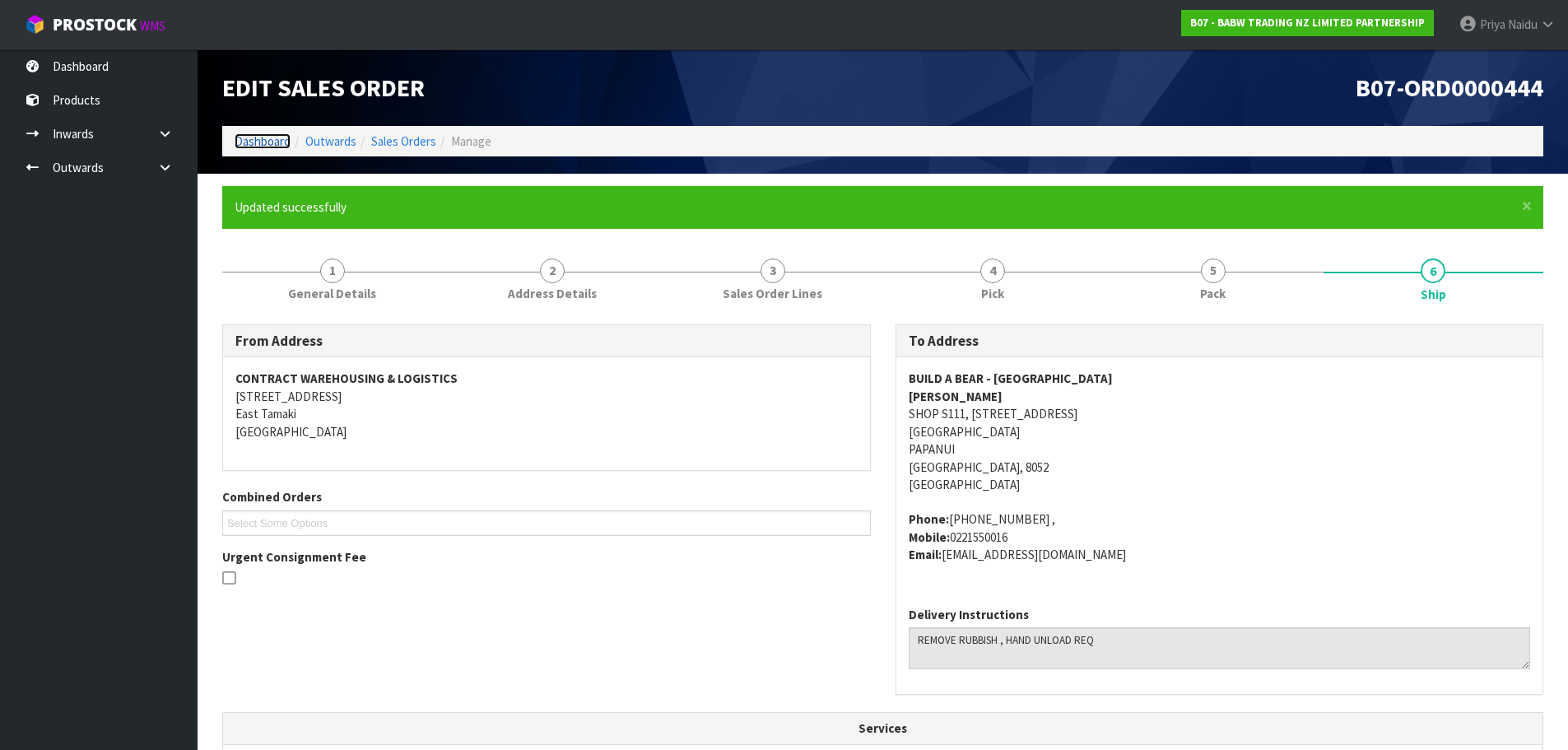
click at [261, 138] on link "Dashboard" at bounding box center [262, 141] width 56 height 16
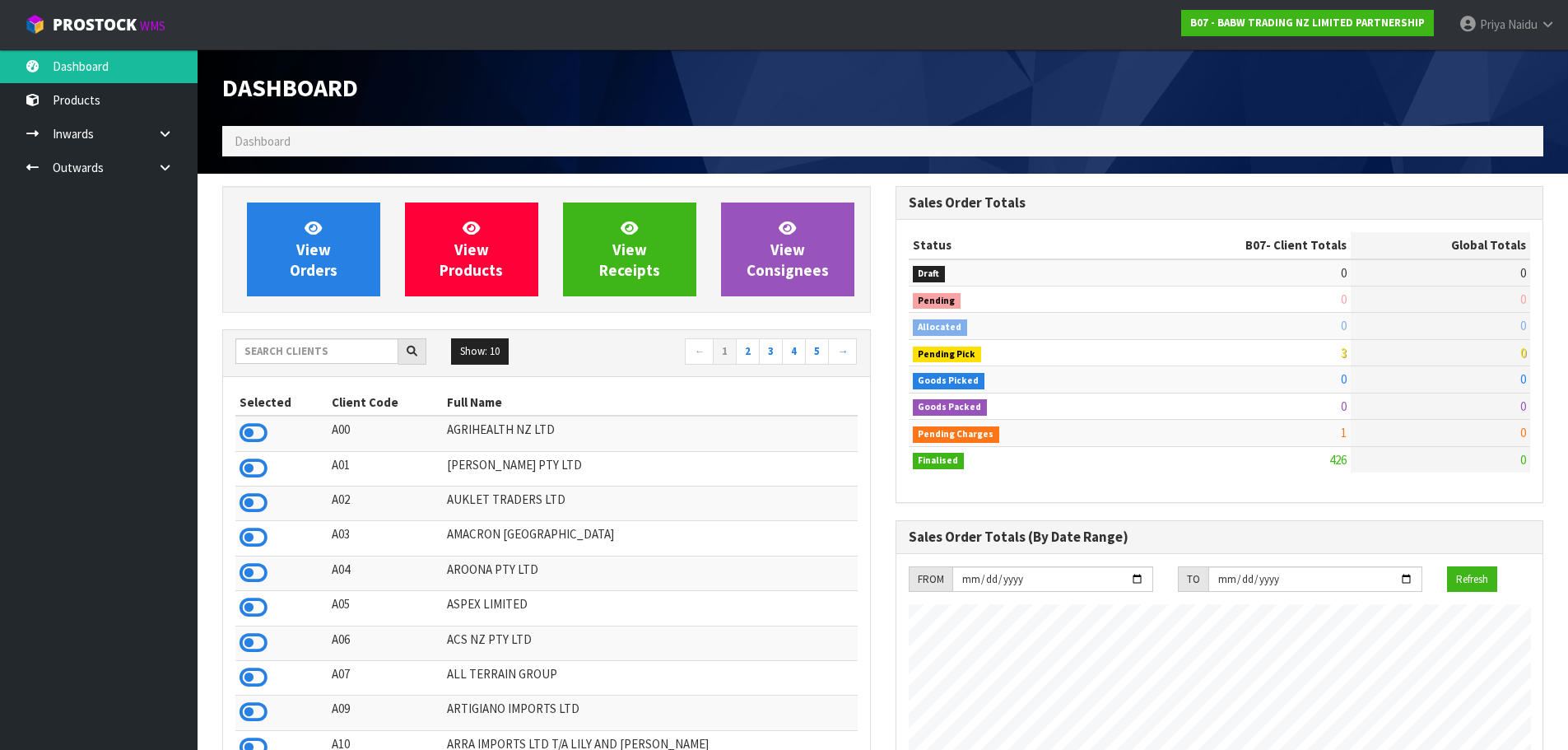
scroll to position [1248, 673]
click at [333, 354] on input "text" at bounding box center [317, 351] width 163 height 26
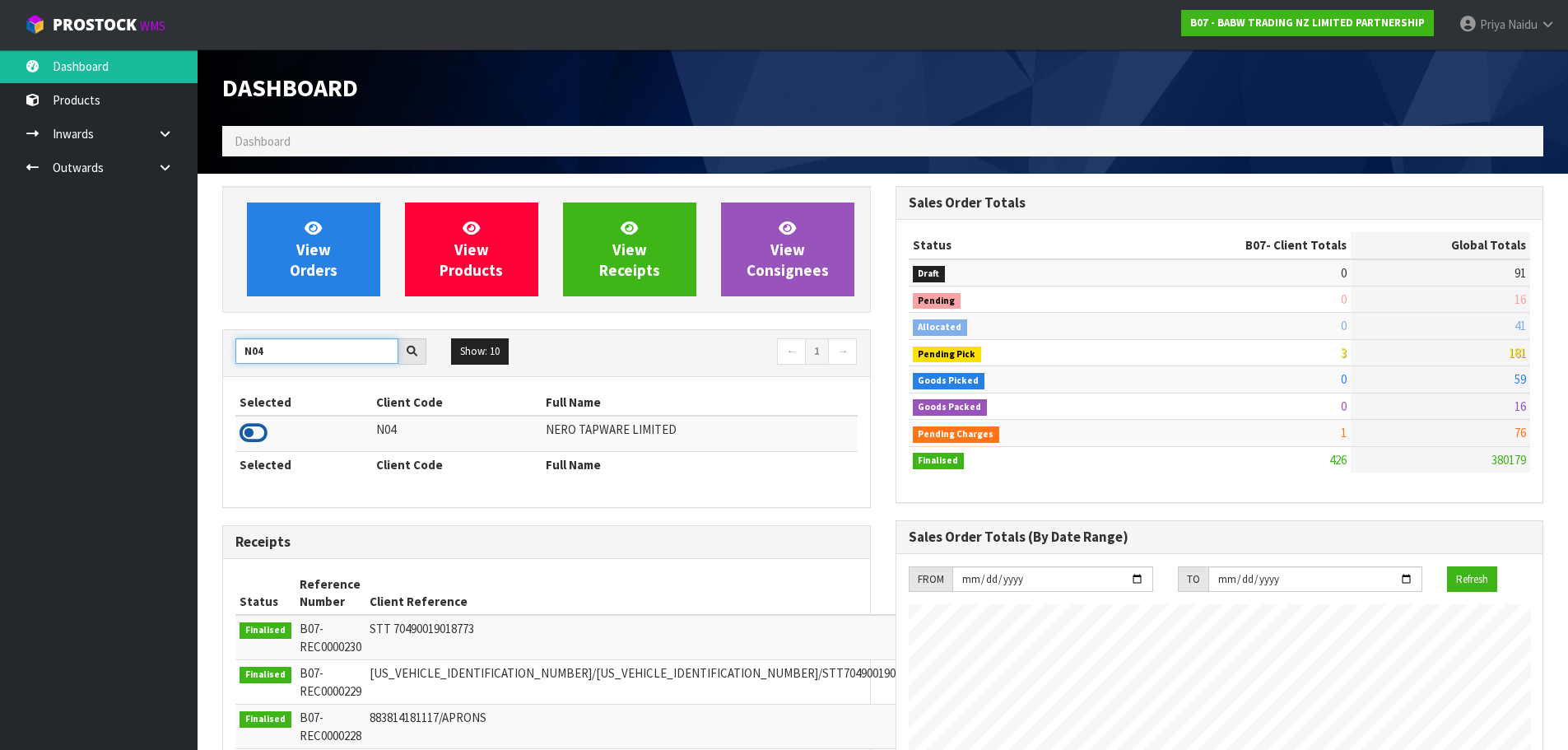
type input "N04"
click at [251, 430] on icon at bounding box center [254, 433] width 28 height 25
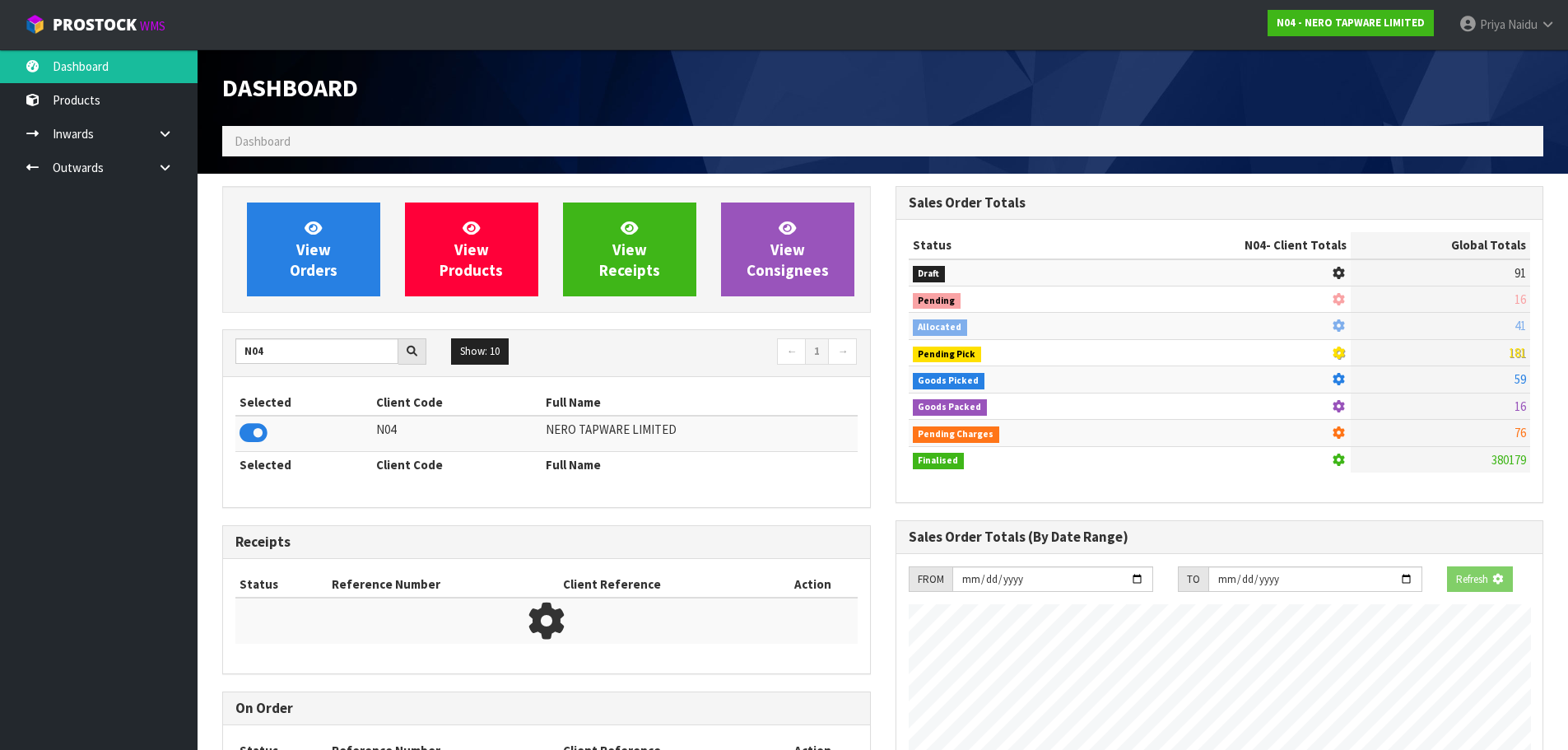
scroll to position [1027, 673]
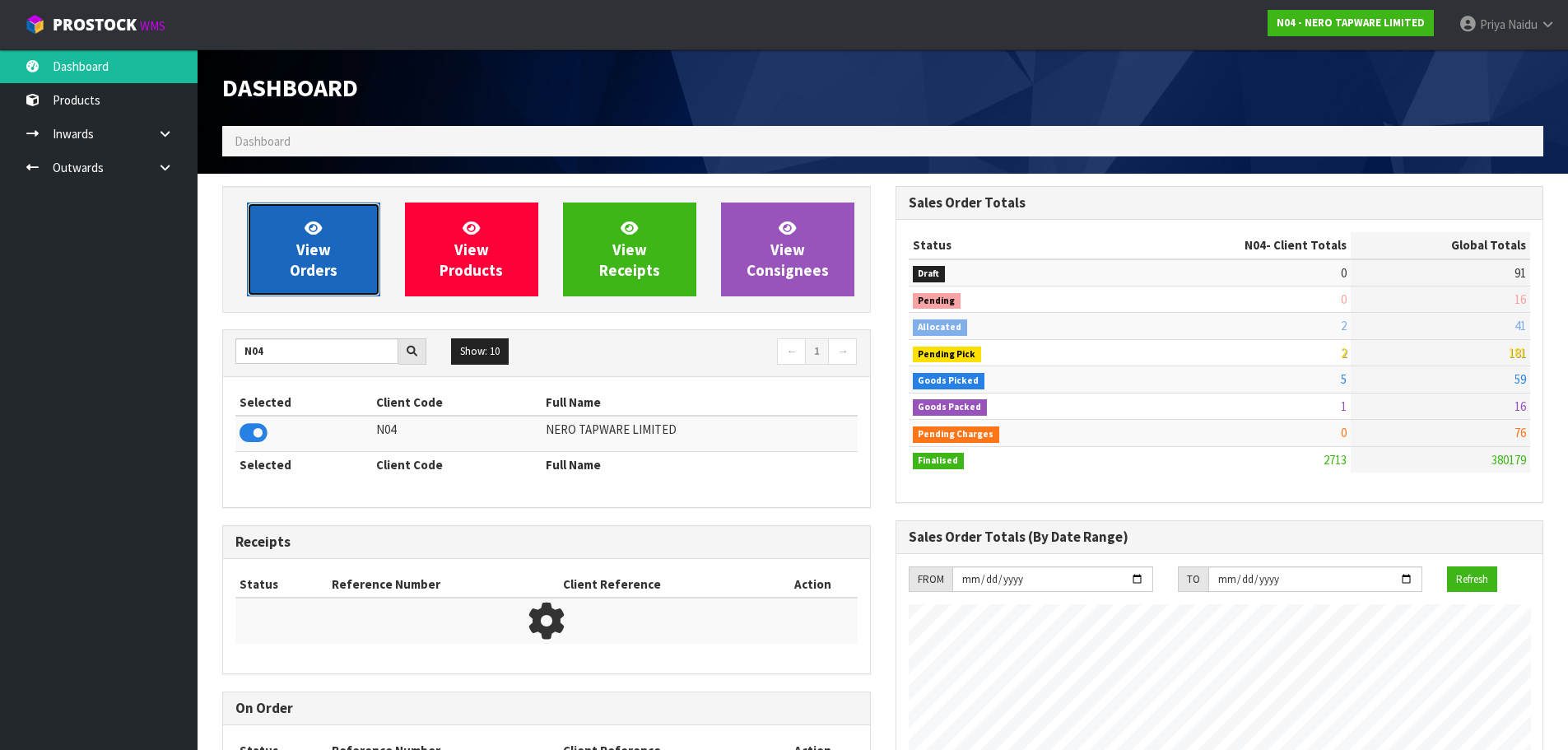
click at [315, 250] on span "View Orders" at bounding box center [314, 249] width 48 height 62
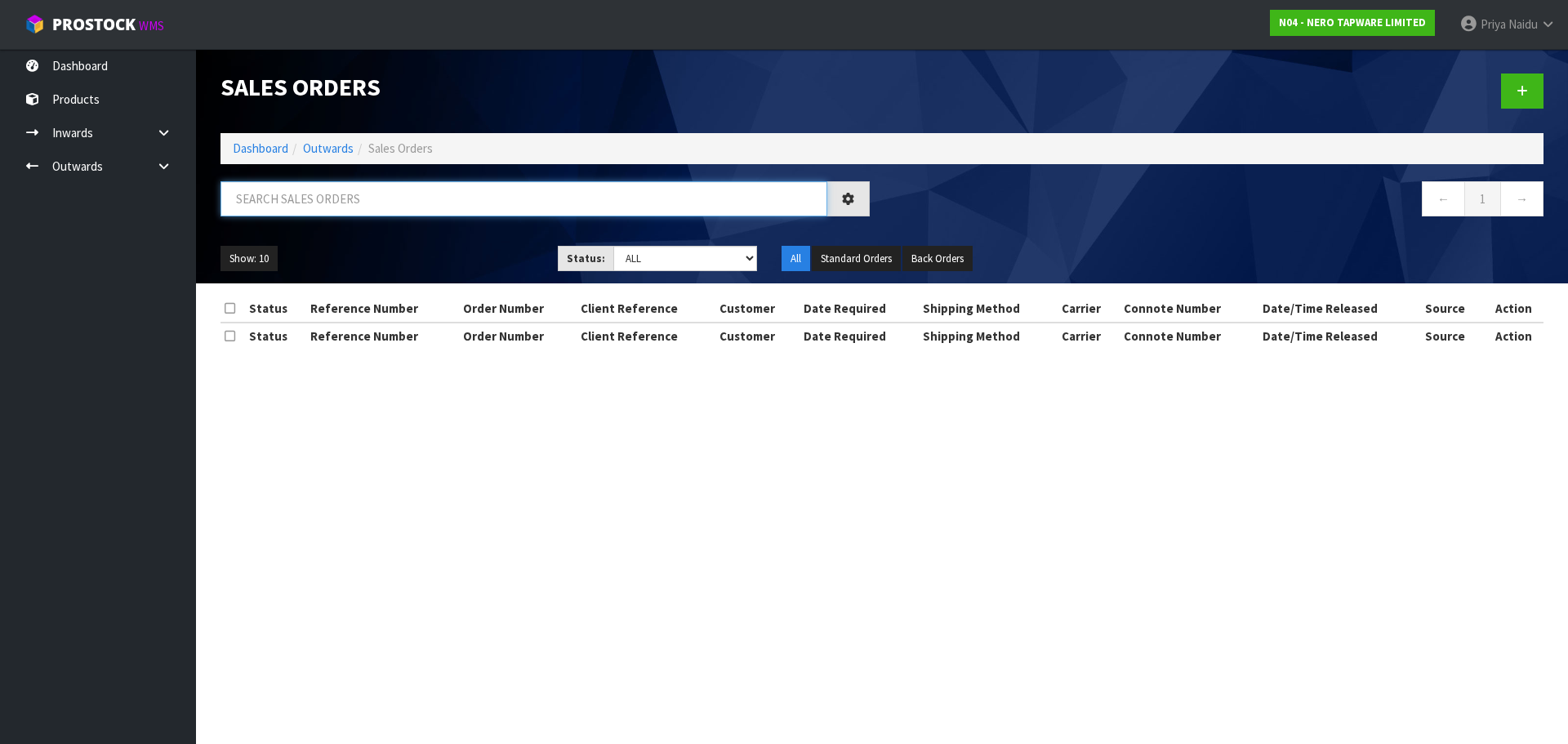
click at [361, 205] on input "text" at bounding box center [523, 199] width 606 height 35
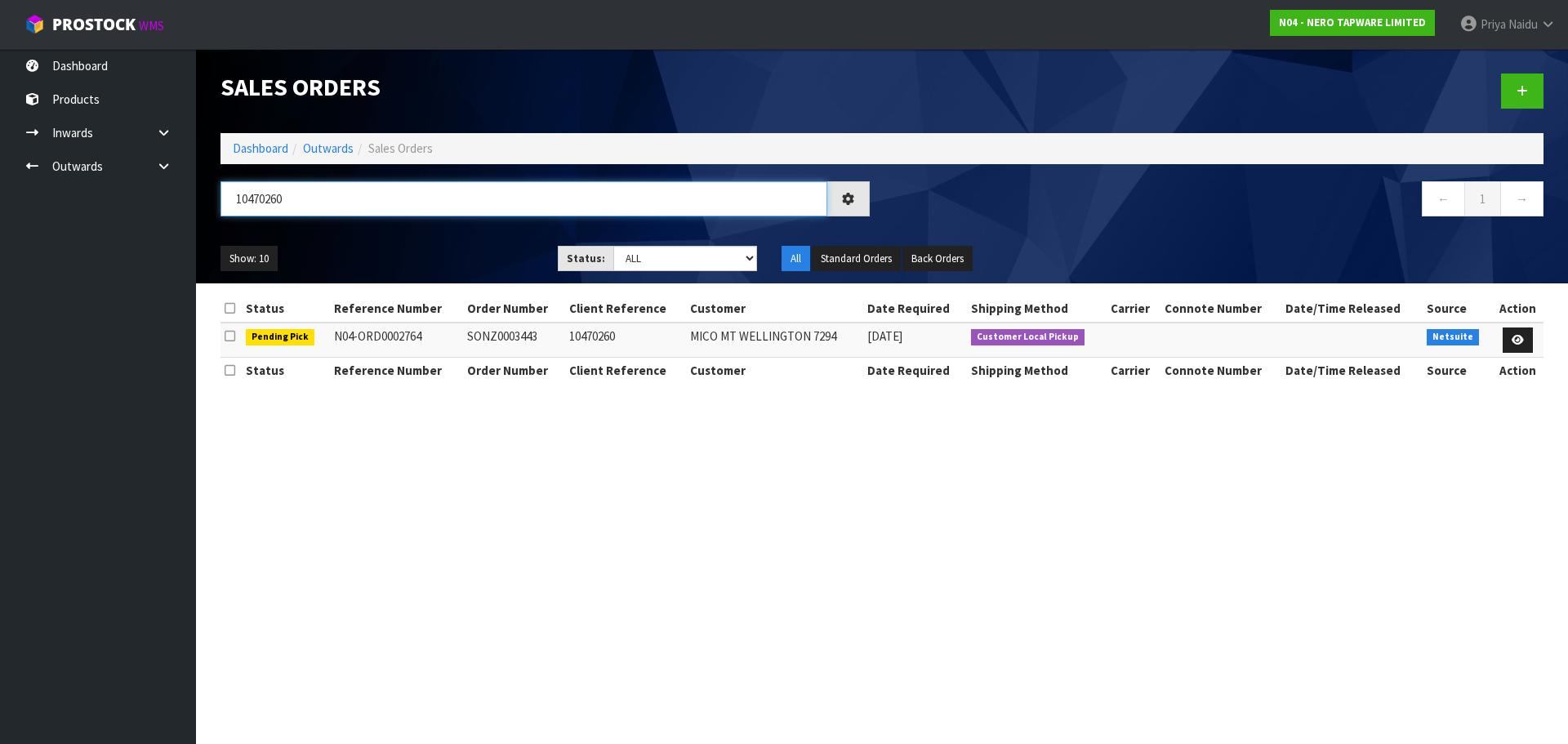
type input "10470260"
click at [443, 263] on ul "Show: 10 5 10 25 50" at bounding box center [376, 259] width 312 height 26
click at [1519, 336] on icon at bounding box center [1518, 340] width 12 height 11
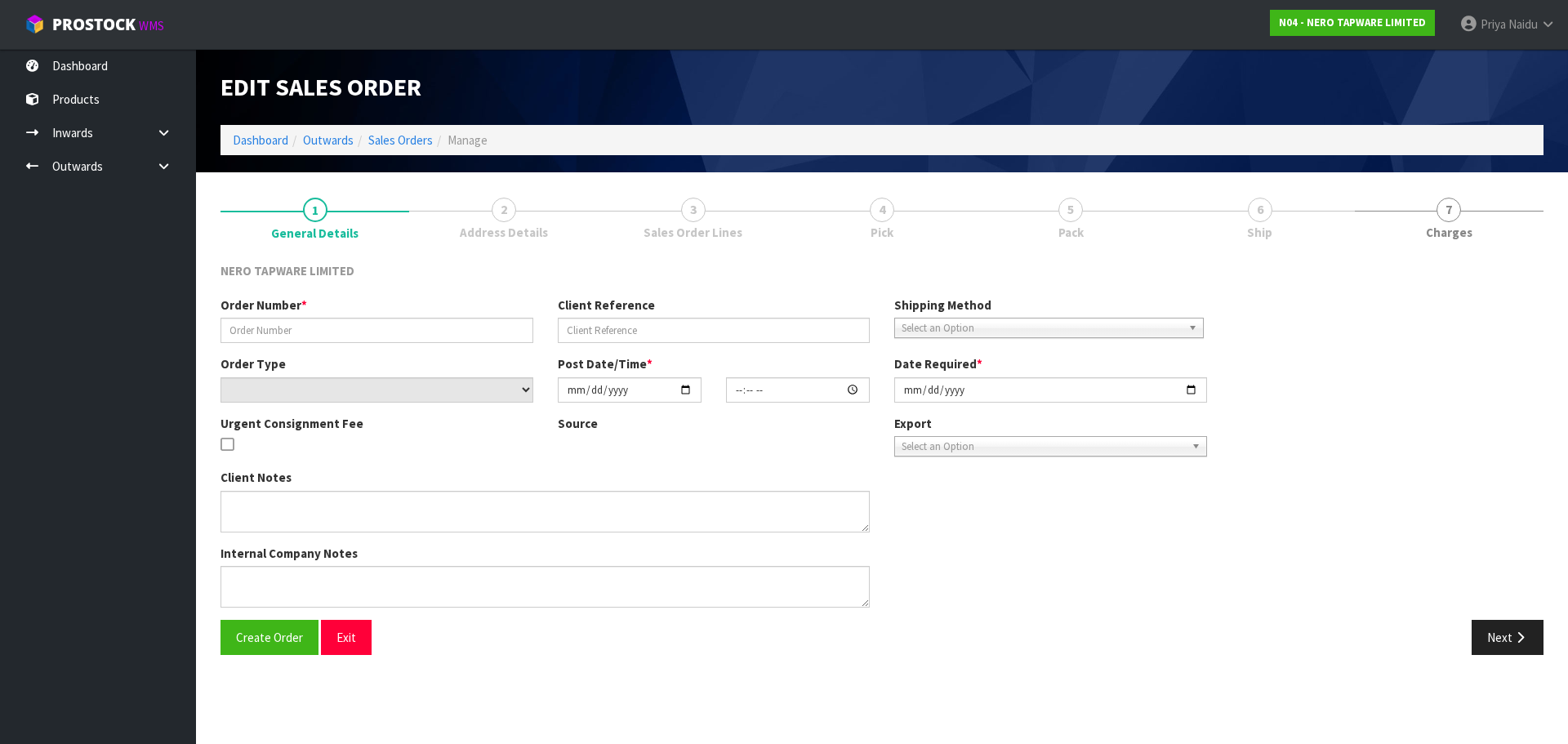
type input "SONZ0003443"
type input "10470260"
select select "number:0"
type input "[DATE]"
type input "13:45:07.000"
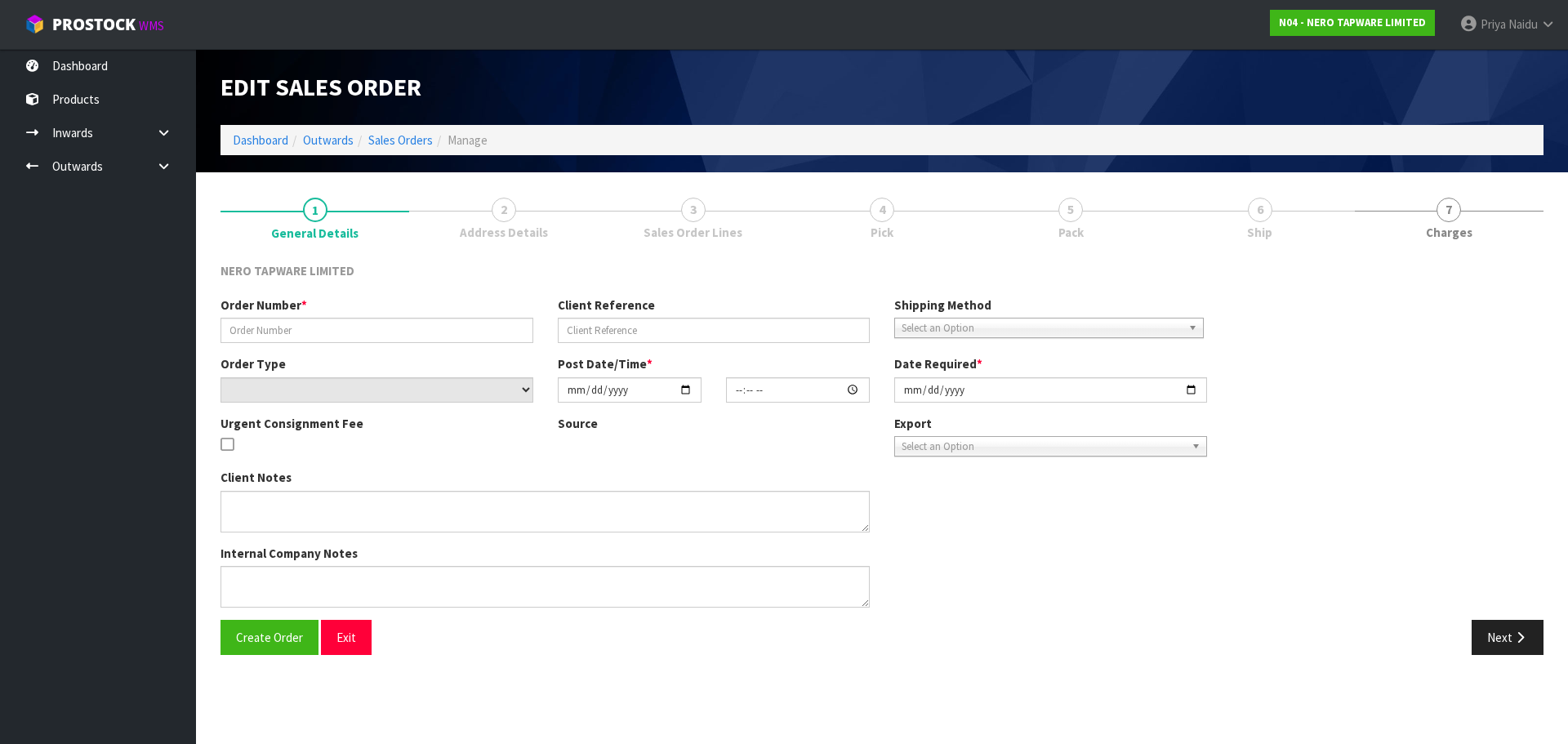
type input "[DATE]"
type textarea "customer pick up 08/09"
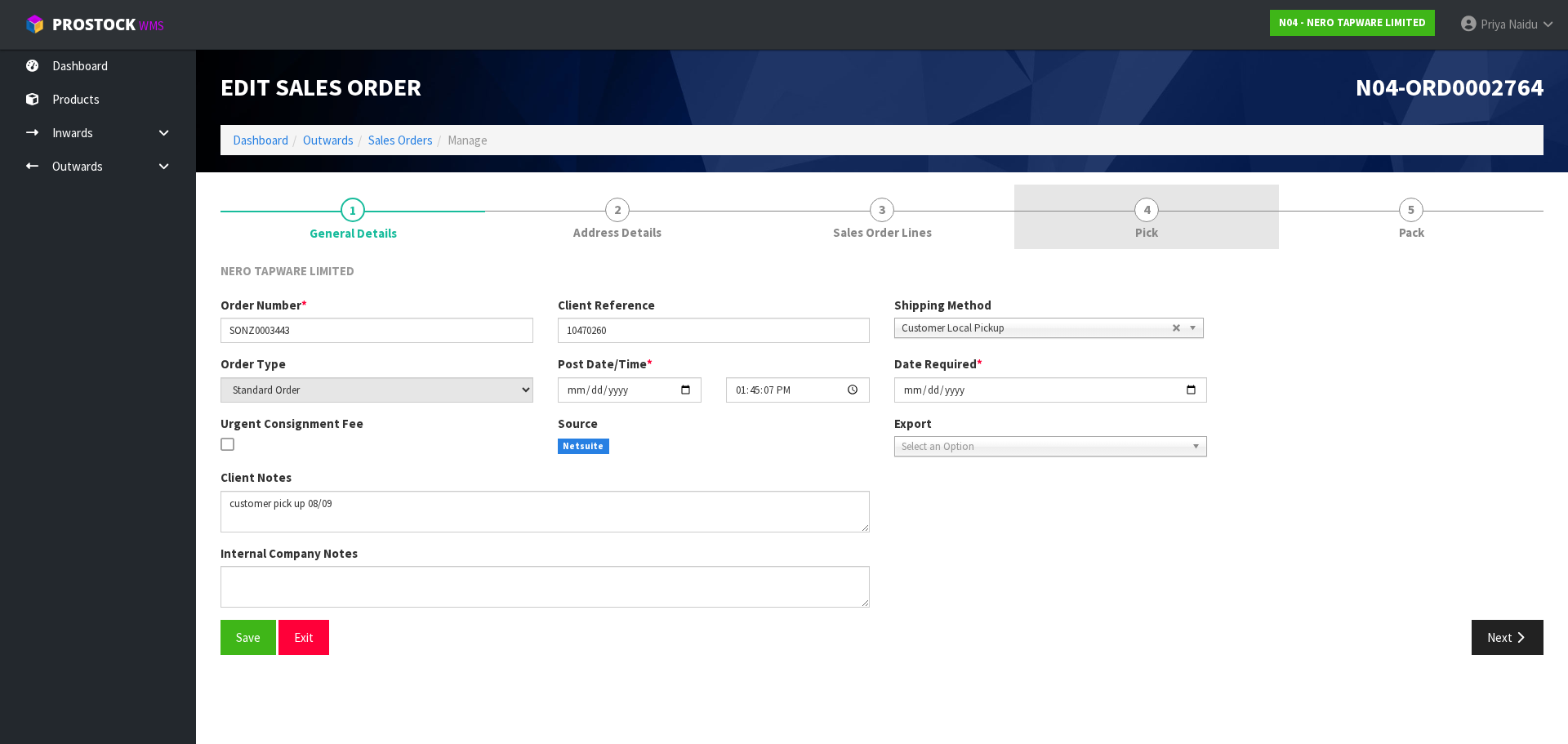
drag, startPoint x: 1203, startPoint y: 207, endPoint x: 1103, endPoint y: 205, distance: 100.0
click at [1200, 209] on link "4 Pick" at bounding box center [1146, 217] width 264 height 65
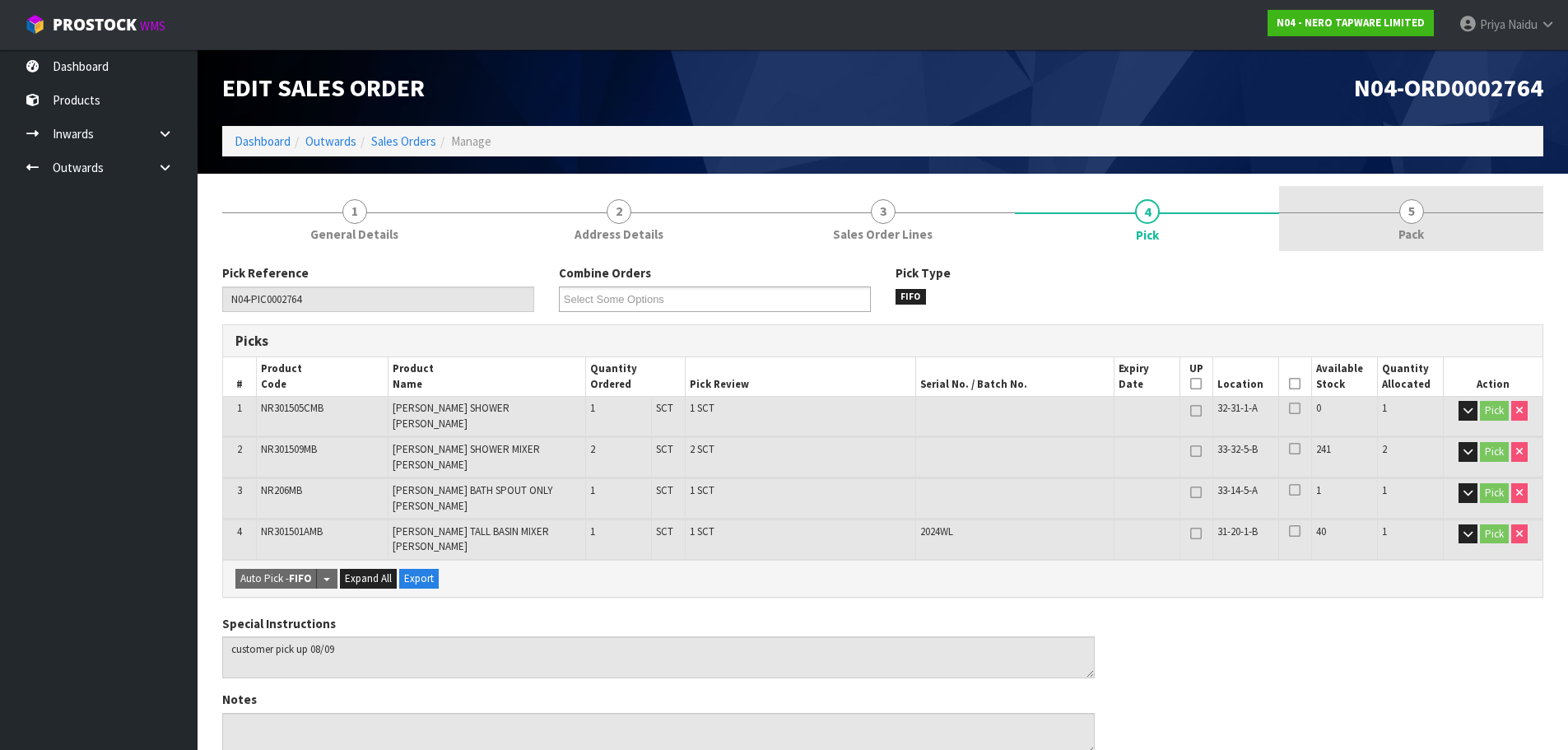
click at [1459, 237] on link "5 Pack" at bounding box center [1411, 219] width 265 height 65
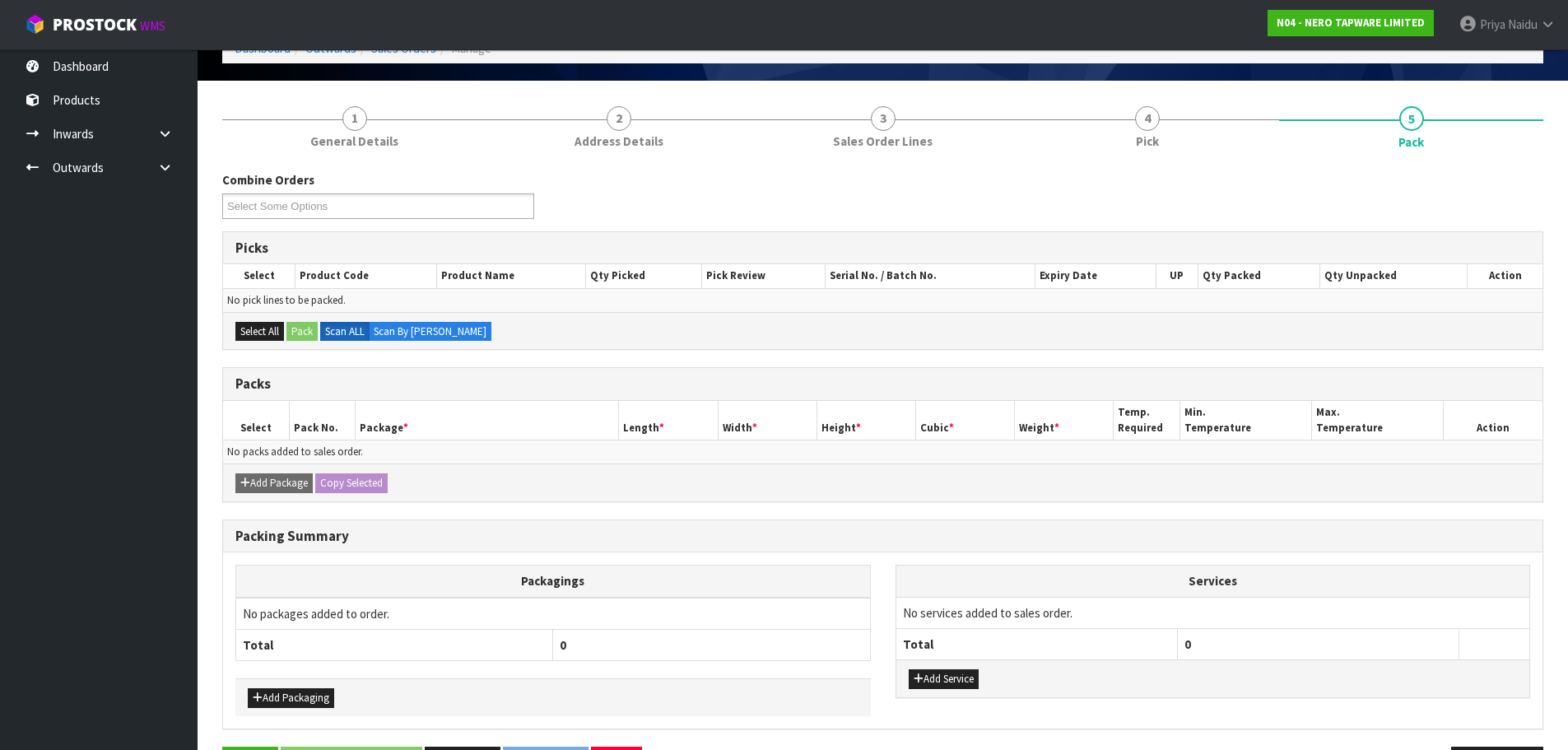
scroll to position [150, 0]
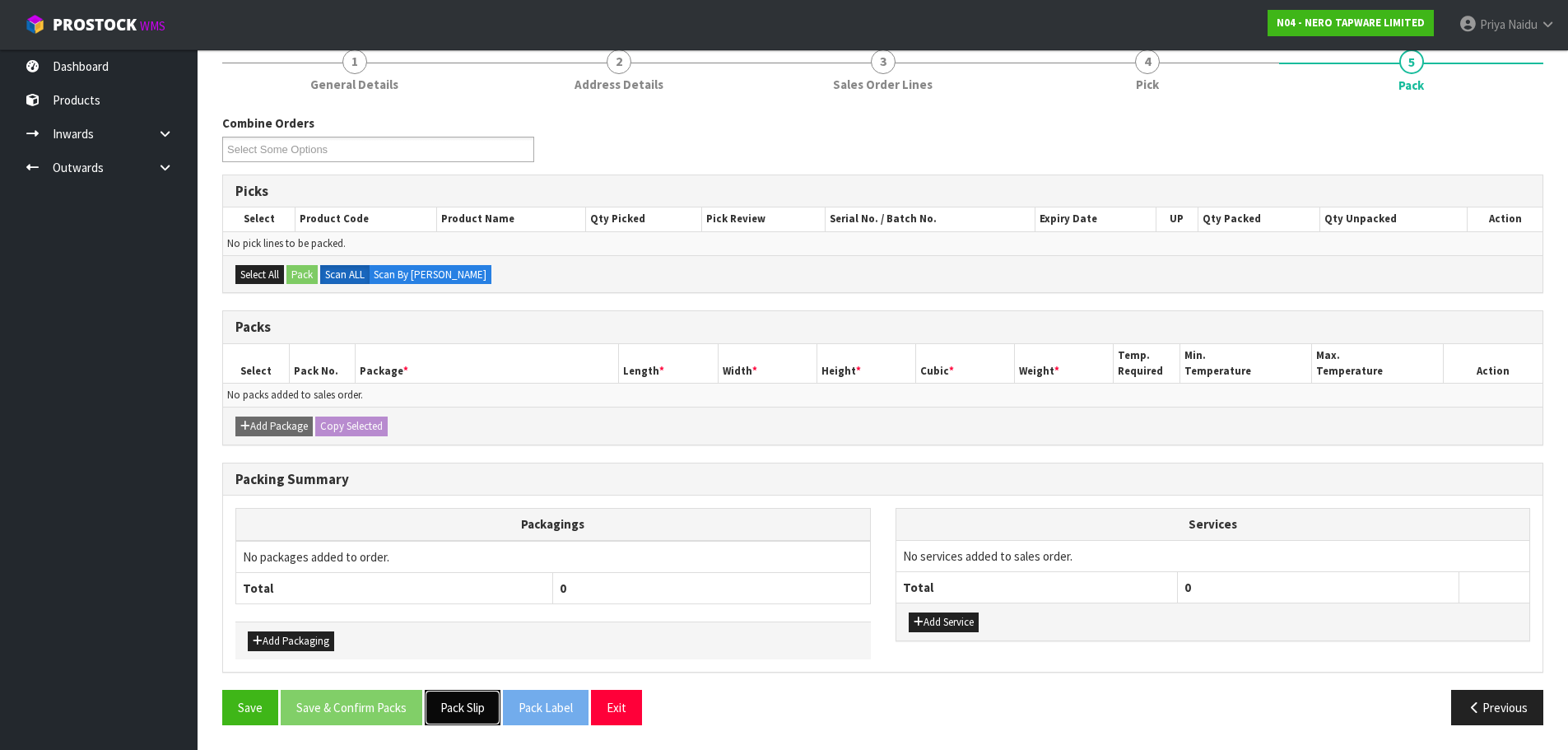
click at [455, 701] on button "Pack Slip" at bounding box center [463, 708] width 76 height 35
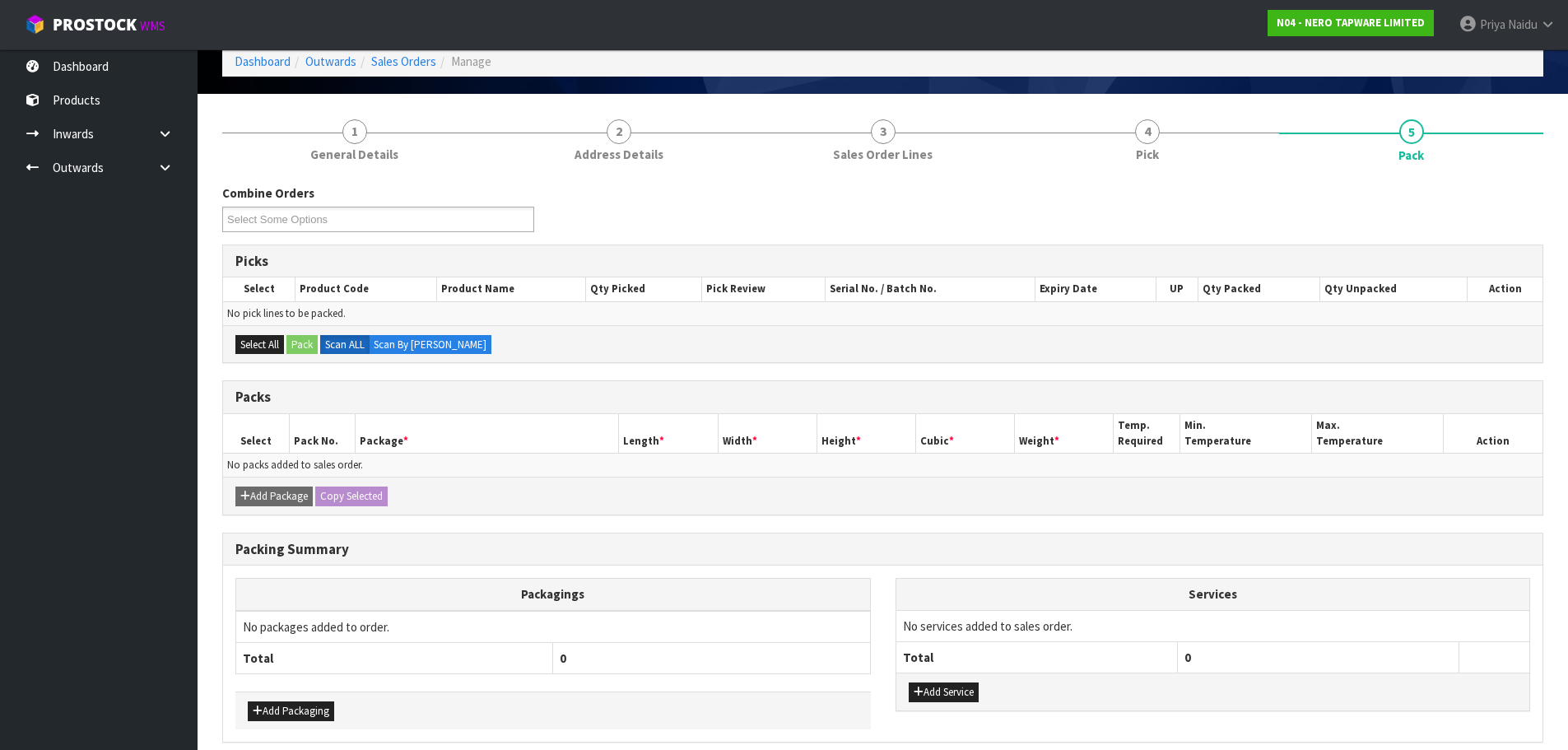
scroll to position [0, 0]
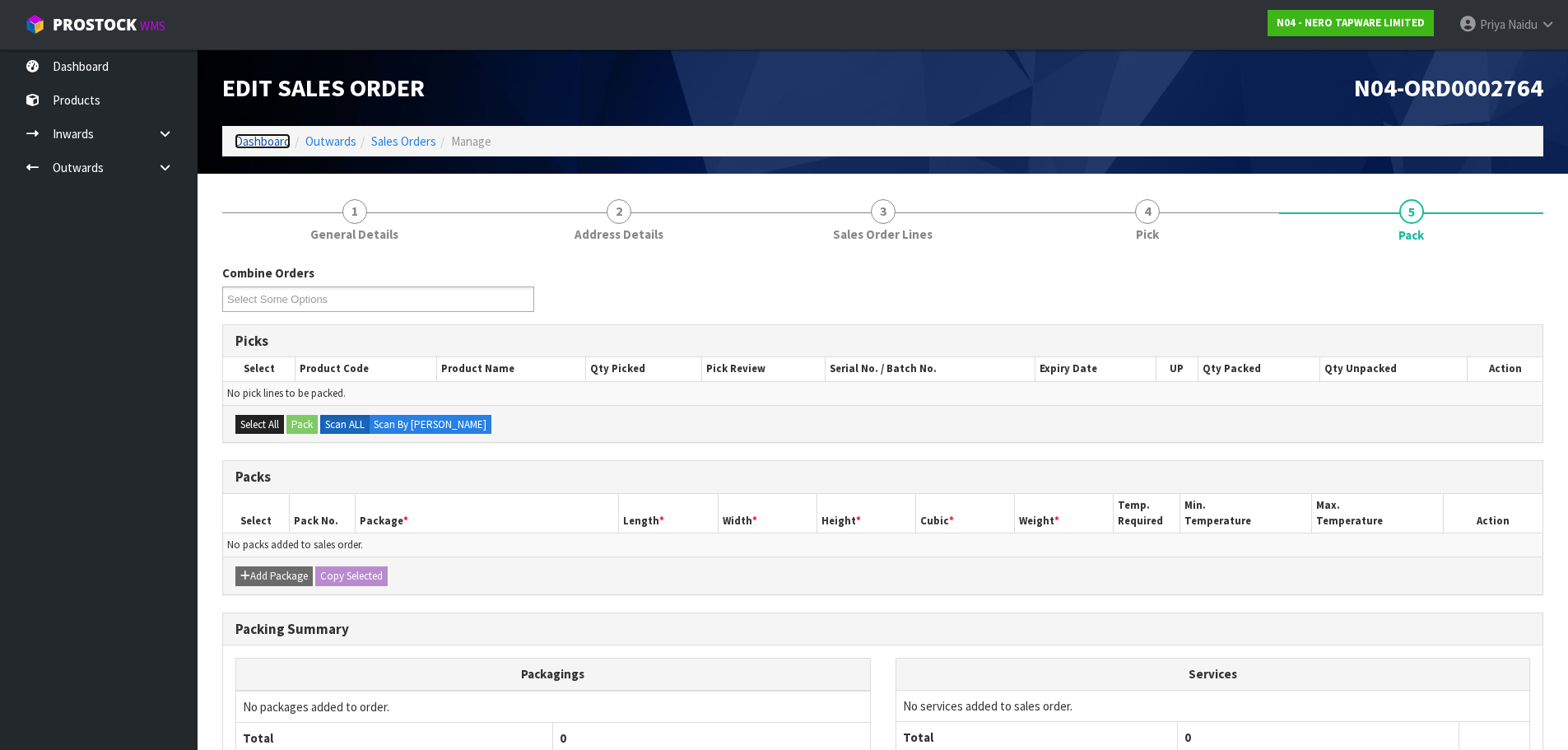
click at [250, 139] on link "Dashboard" at bounding box center [262, 141] width 56 height 16
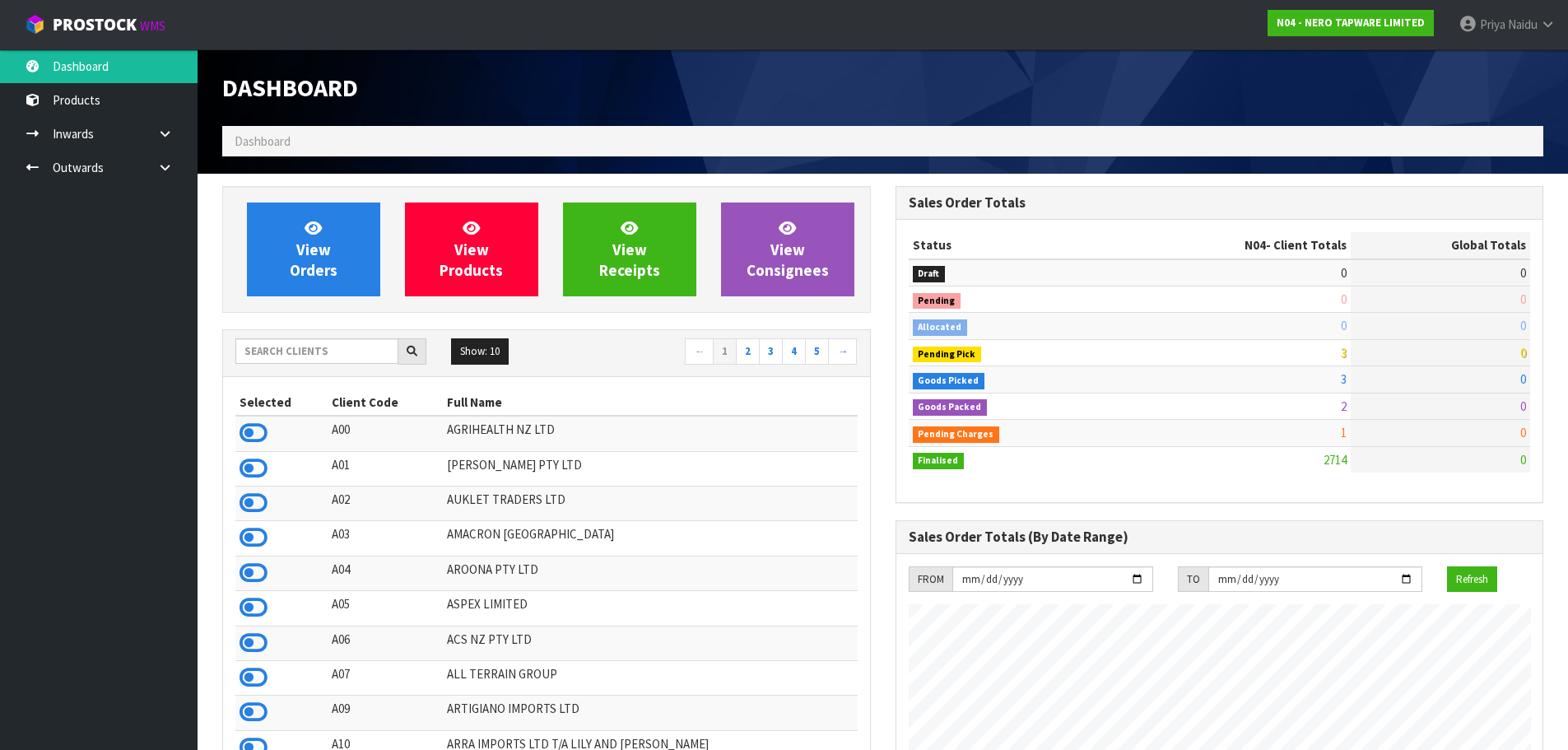
scroll to position [1283, 673]
click at [317, 349] on input "text" at bounding box center [317, 351] width 163 height 26
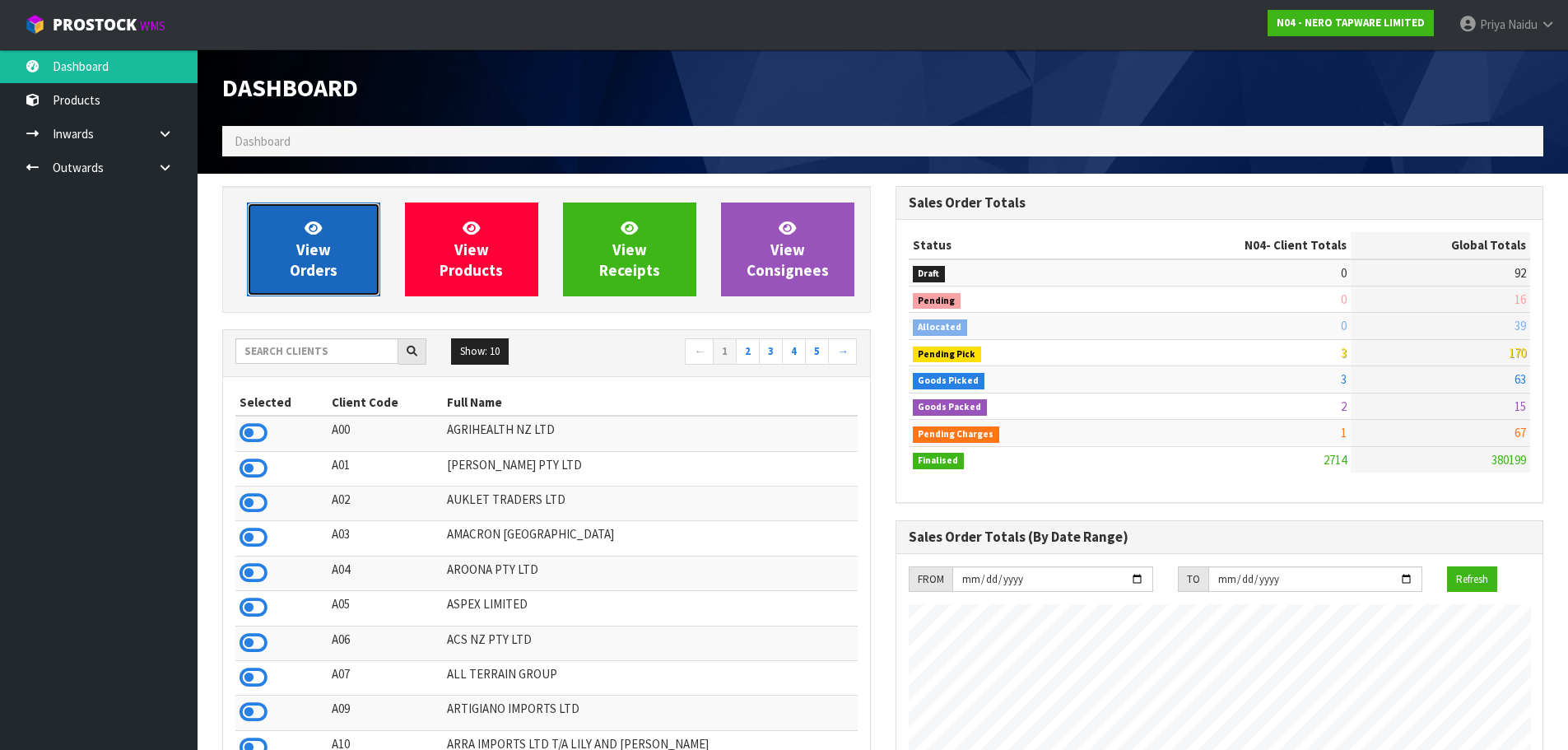
click at [325, 285] on link "View Orders" at bounding box center [313, 250] width 133 height 94
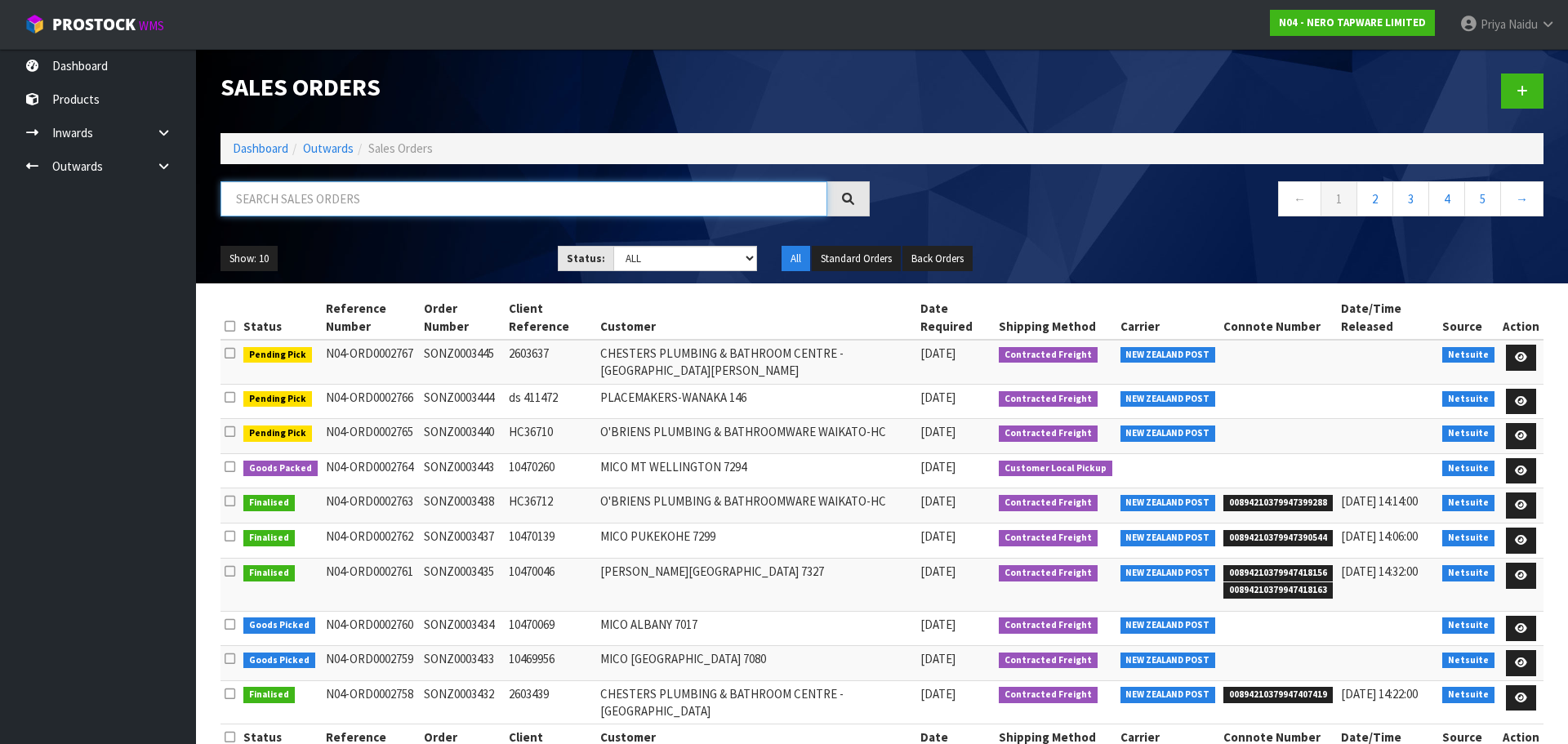
click at [384, 200] on input "text" at bounding box center [523, 199] width 606 height 35
type input "2764"
click at [434, 235] on div "Show: 10 5 10 25 50 Status: Draft Pending Allocated Pending Pick Goods Picked G…" at bounding box center [882, 259] width 1348 height 51
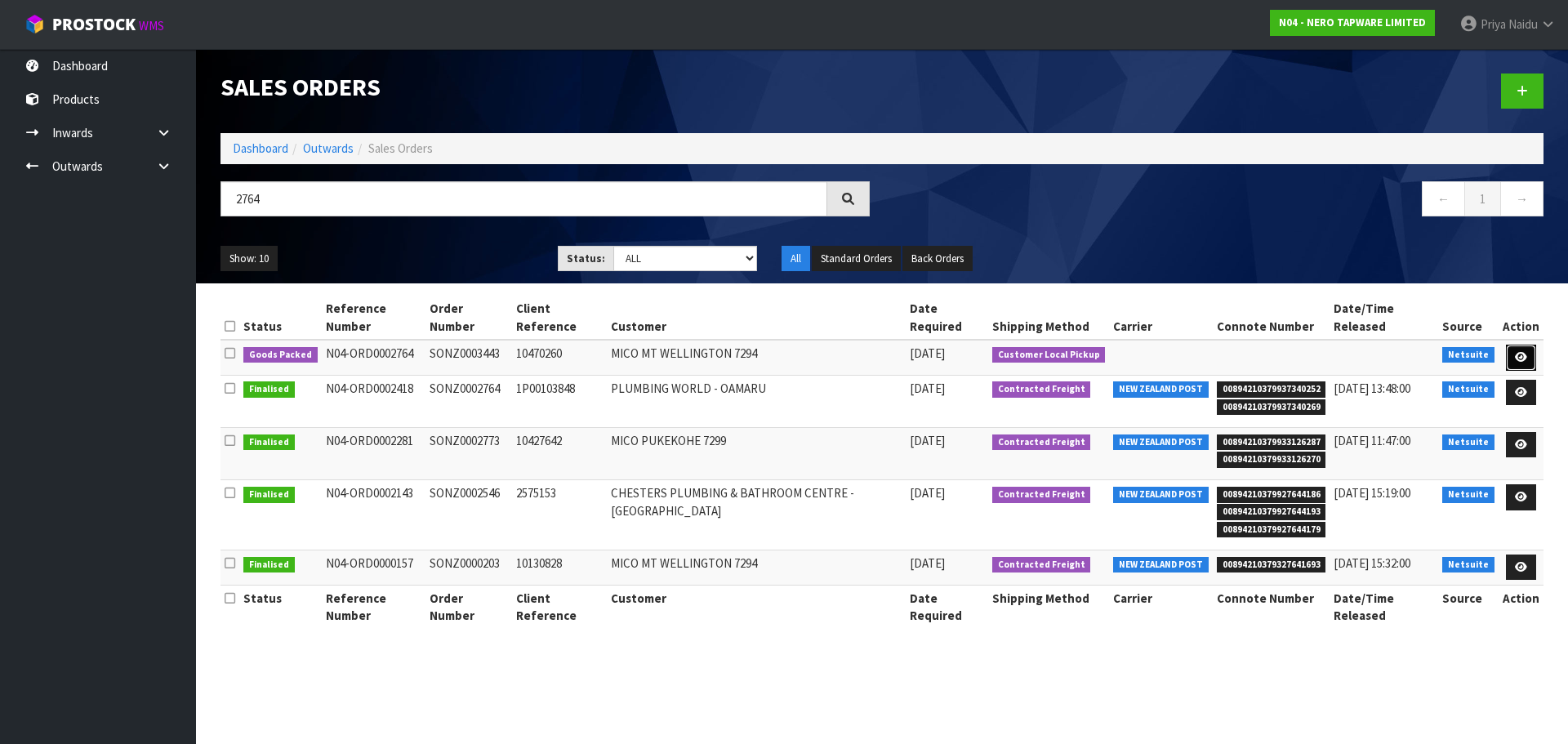
click at [1517, 352] on icon at bounding box center [1521, 357] width 12 height 11
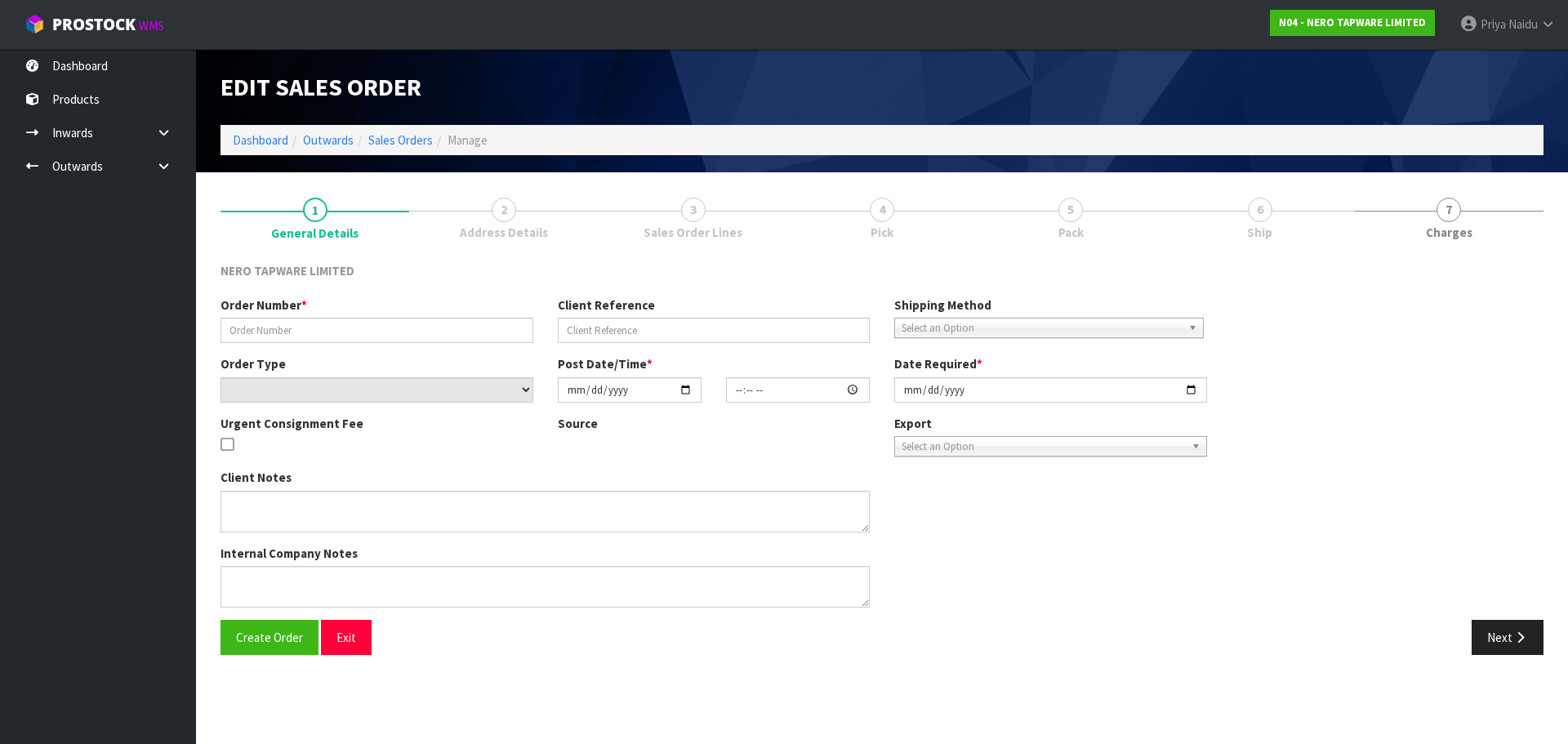
type input "SONZ0003443"
type input "10470260"
select select "number:0"
type input "[DATE]"
type input "13:45:07.000"
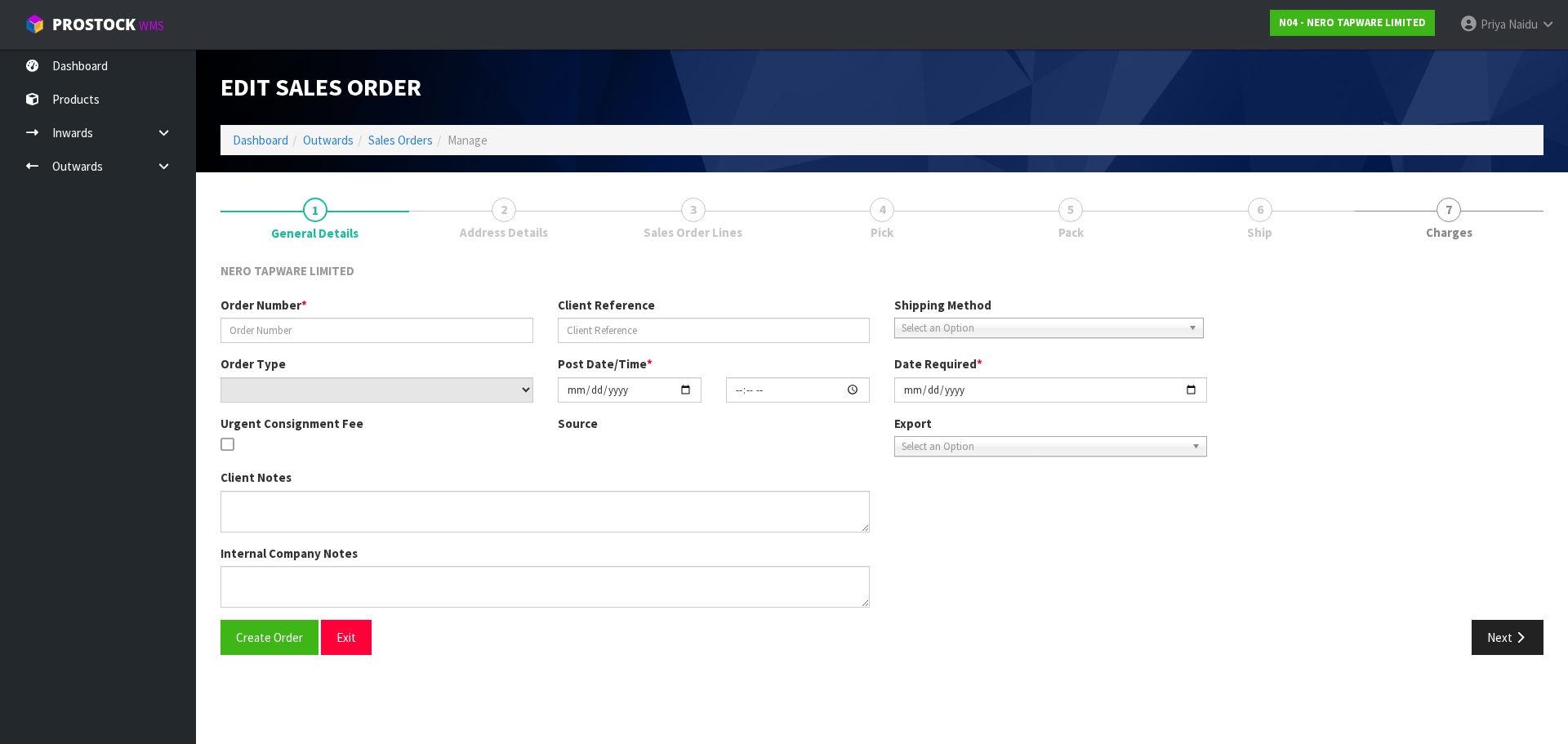
type input "[DATE]"
type textarea "customer pick up 08/09"
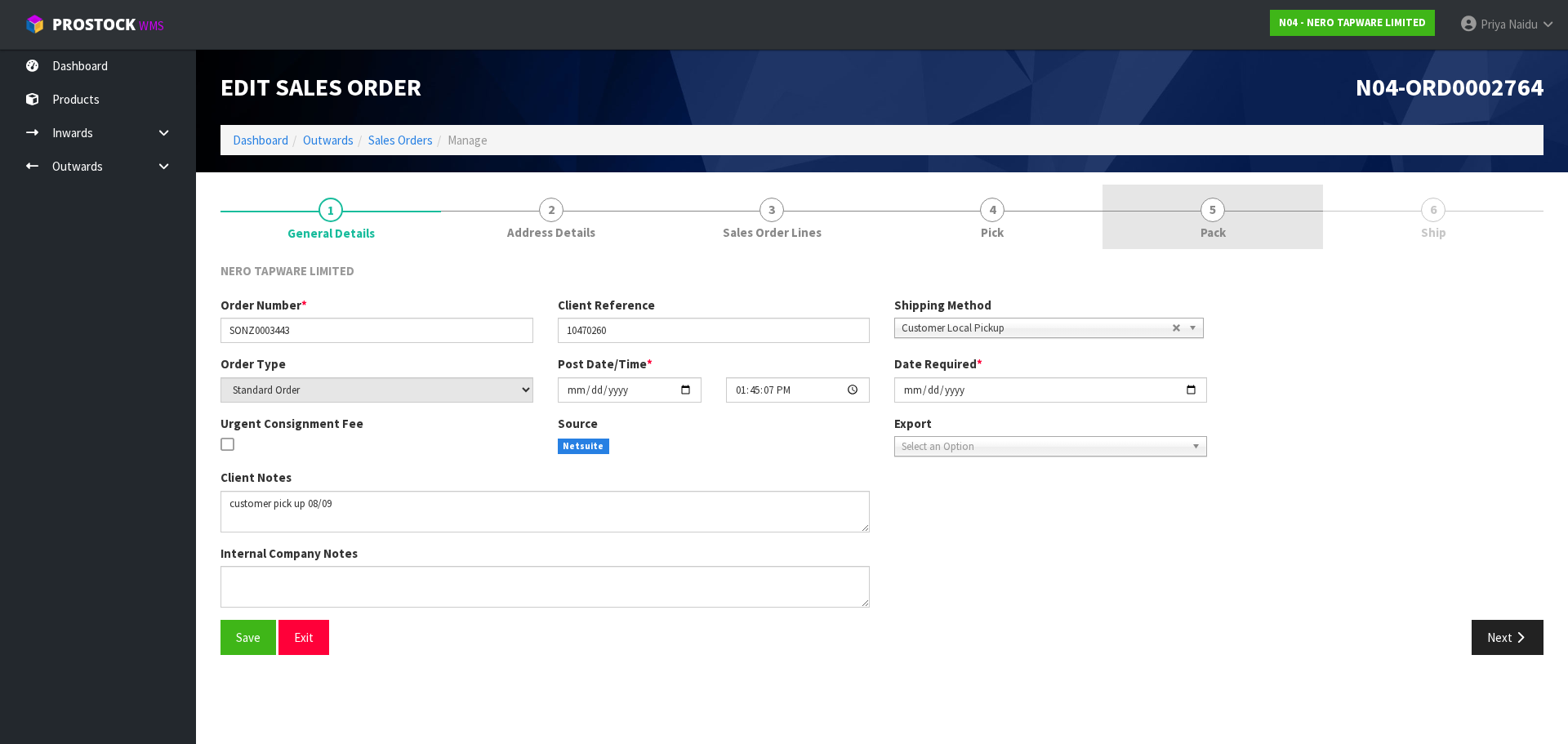
click at [1245, 221] on link "5 Pack" at bounding box center [1213, 217] width 220 height 65
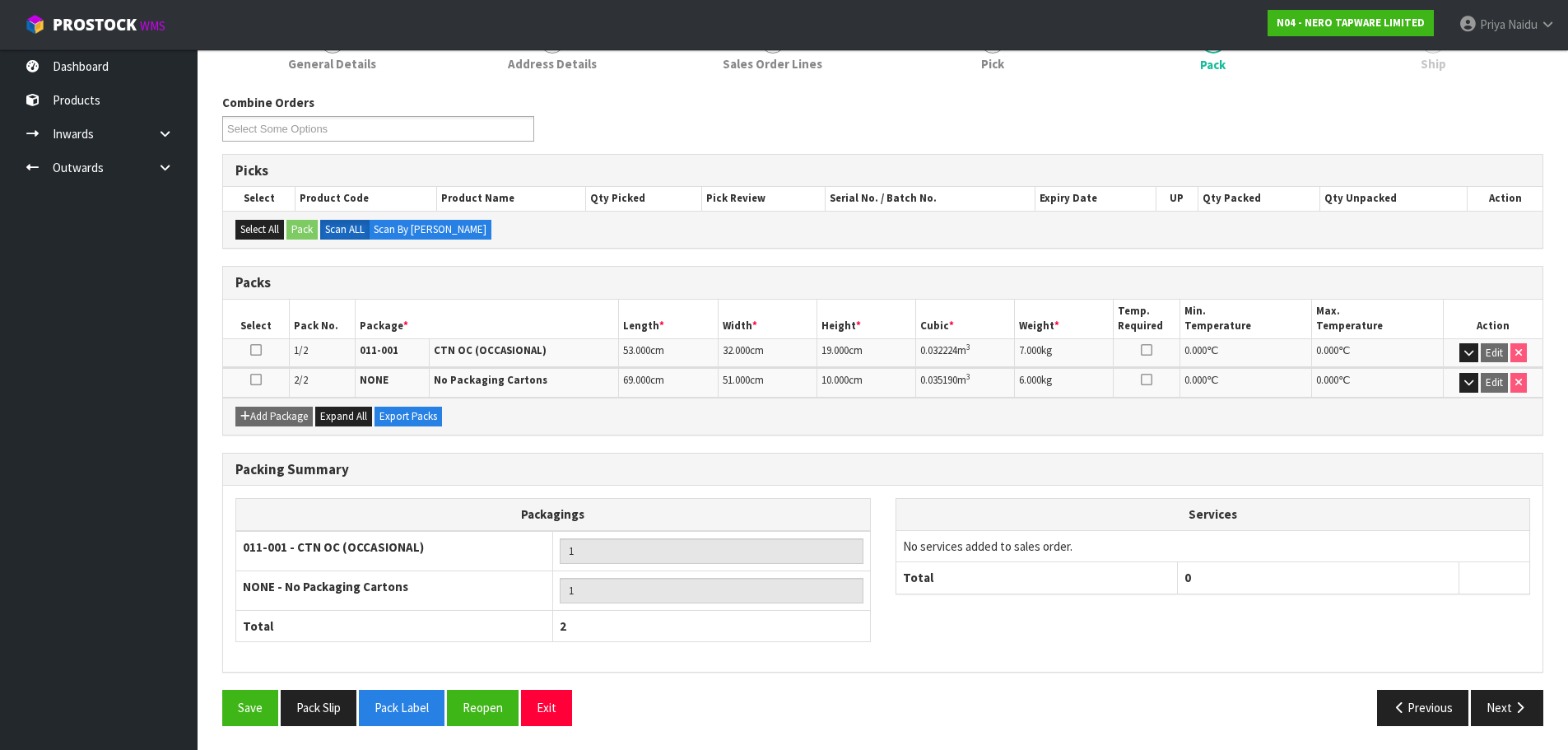
scroll to position [171, 0]
click at [1497, 715] on button "Next" at bounding box center [1507, 707] width 72 height 35
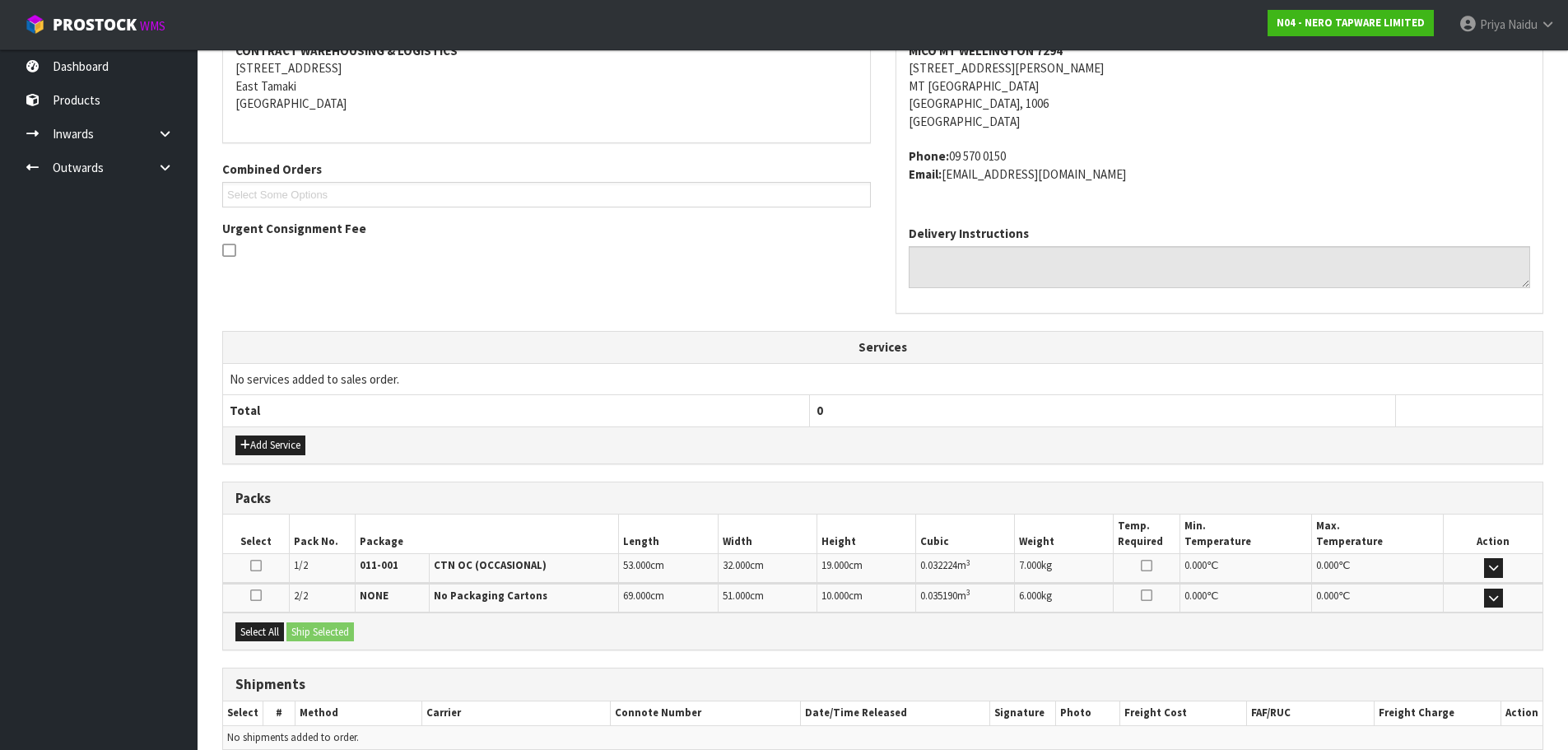
scroll to position [346, 0]
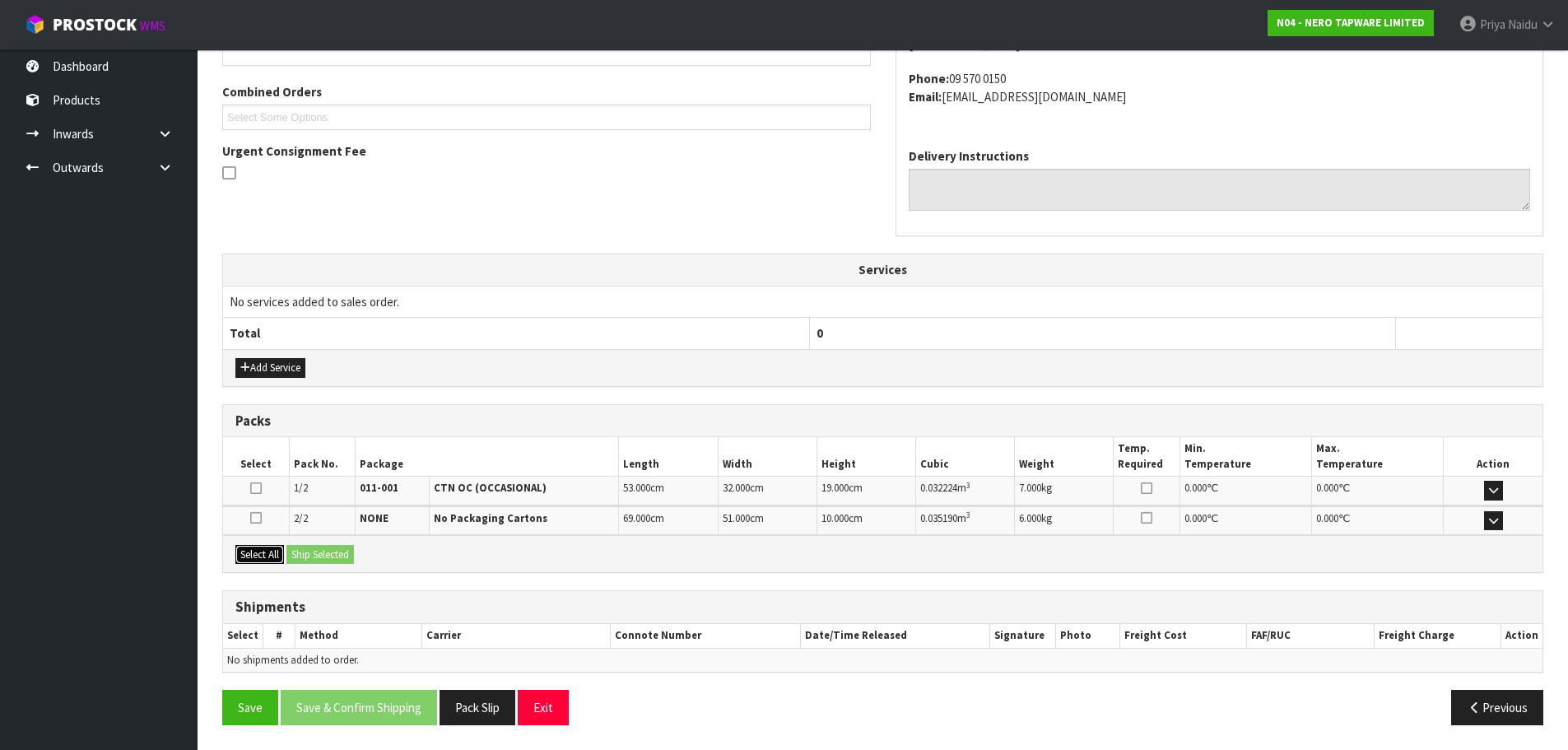
drag, startPoint x: 250, startPoint y: 554, endPoint x: 263, endPoint y: 551, distance: 13.3
click at [251, 553] on button "Select All" at bounding box center [259, 555] width 49 height 19
click at [326, 545] on button "Ship Selected" at bounding box center [320, 555] width 68 height 19
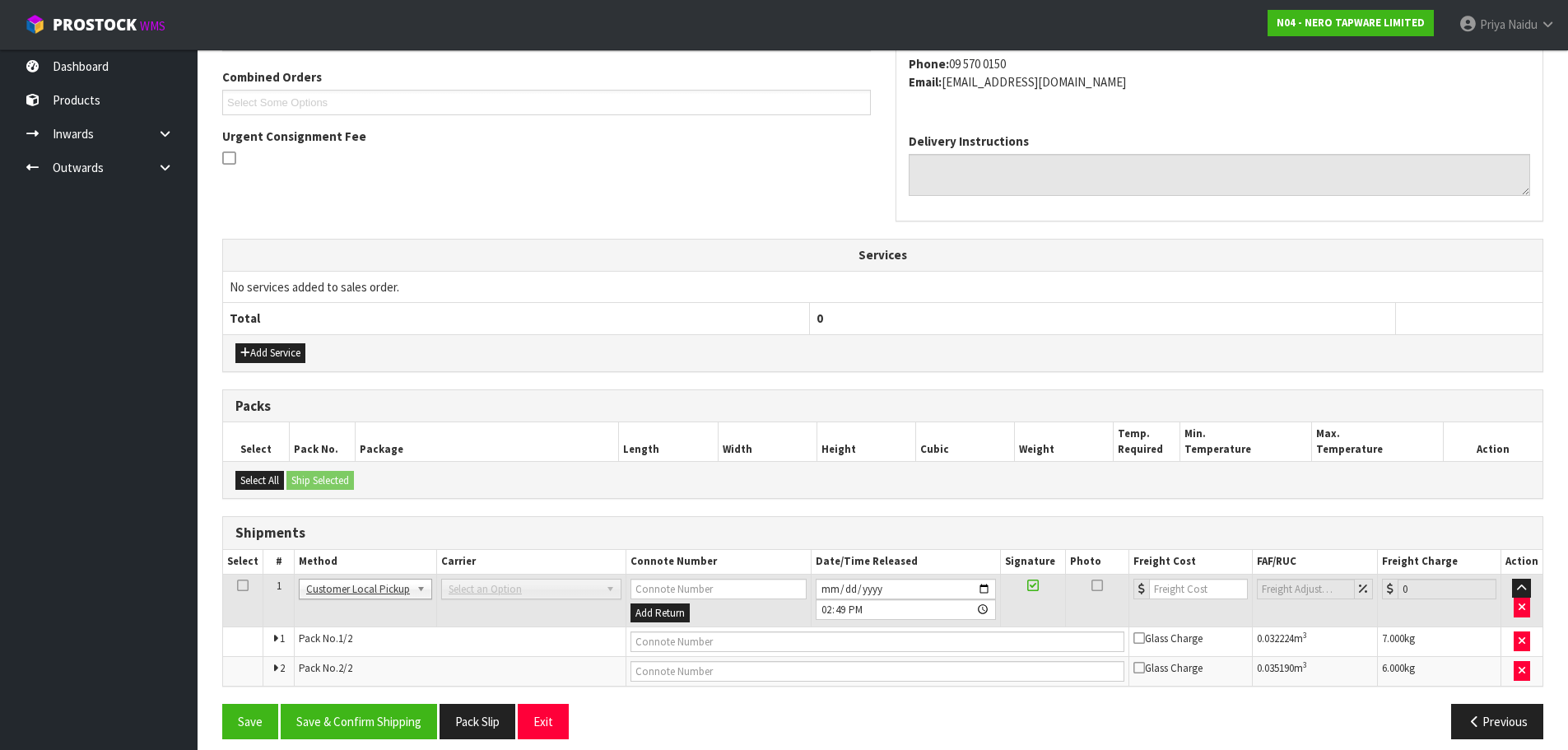
scroll to position [375, 0]
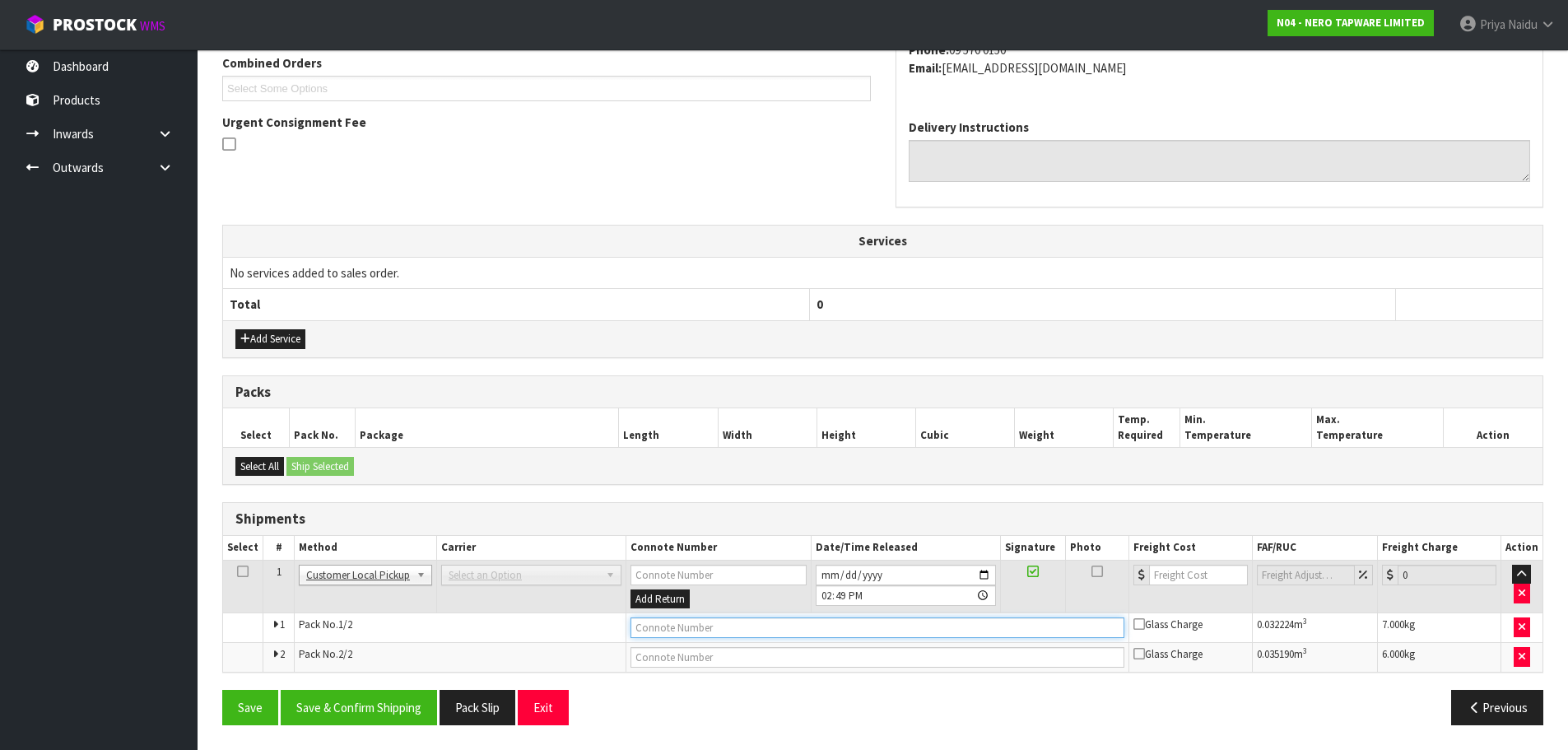
click at [654, 636] on input "text" at bounding box center [877, 627] width 494 height 20
type input "CUSTOMER COLLECTED"
click at [413, 699] on button "Save & Confirm Shipping" at bounding box center [358, 708] width 156 height 35
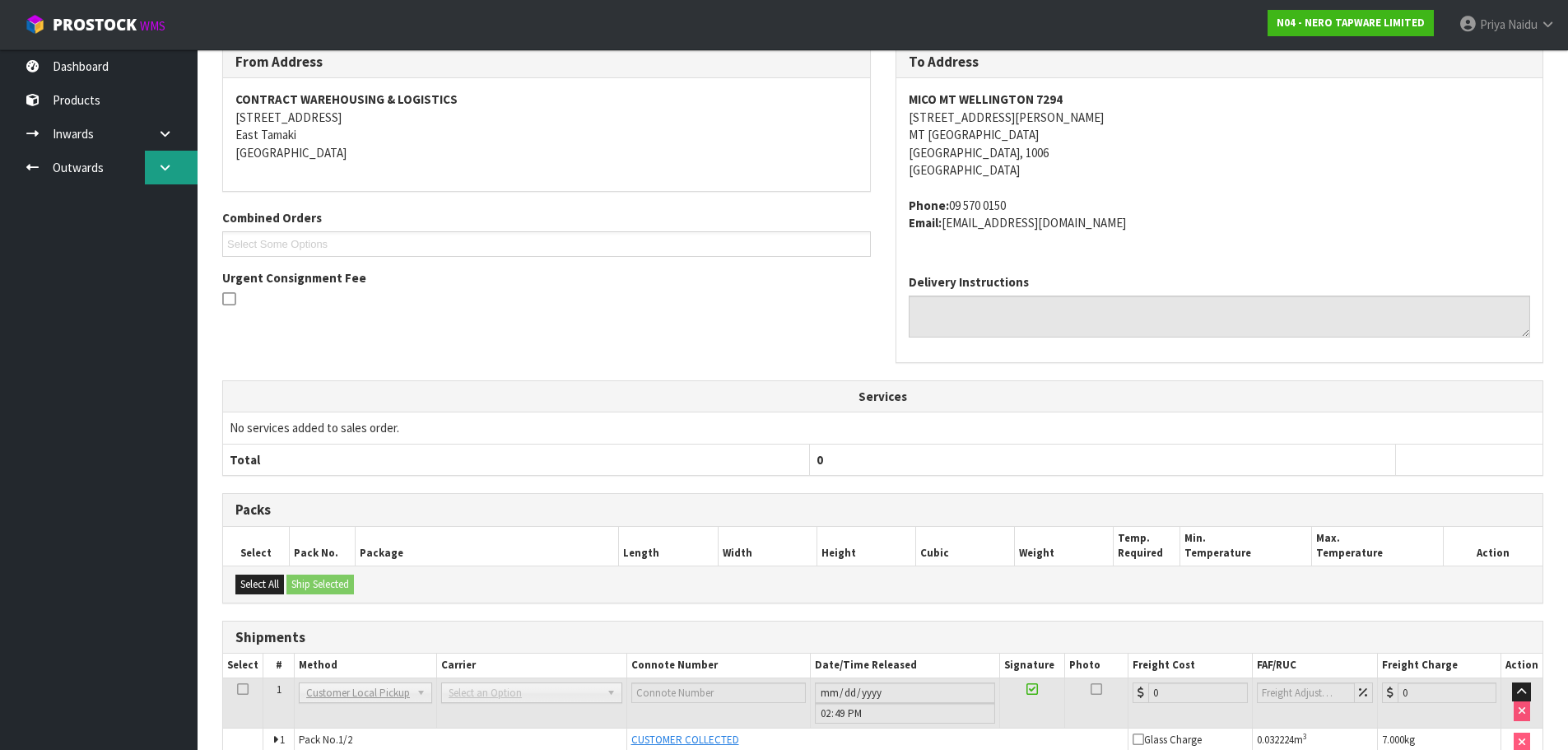
scroll to position [0, 0]
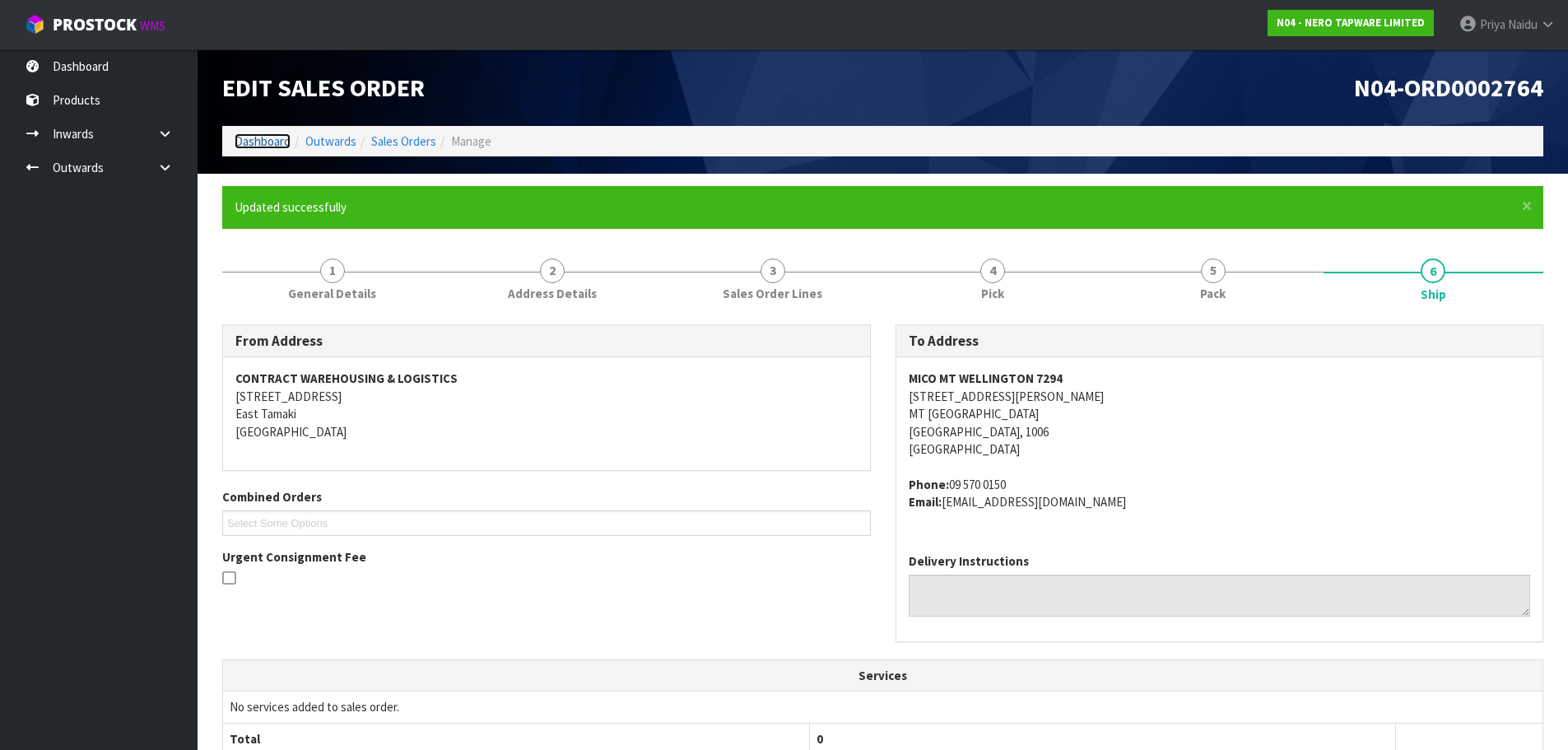
click at [248, 145] on link "Dashboard" at bounding box center [262, 141] width 56 height 16
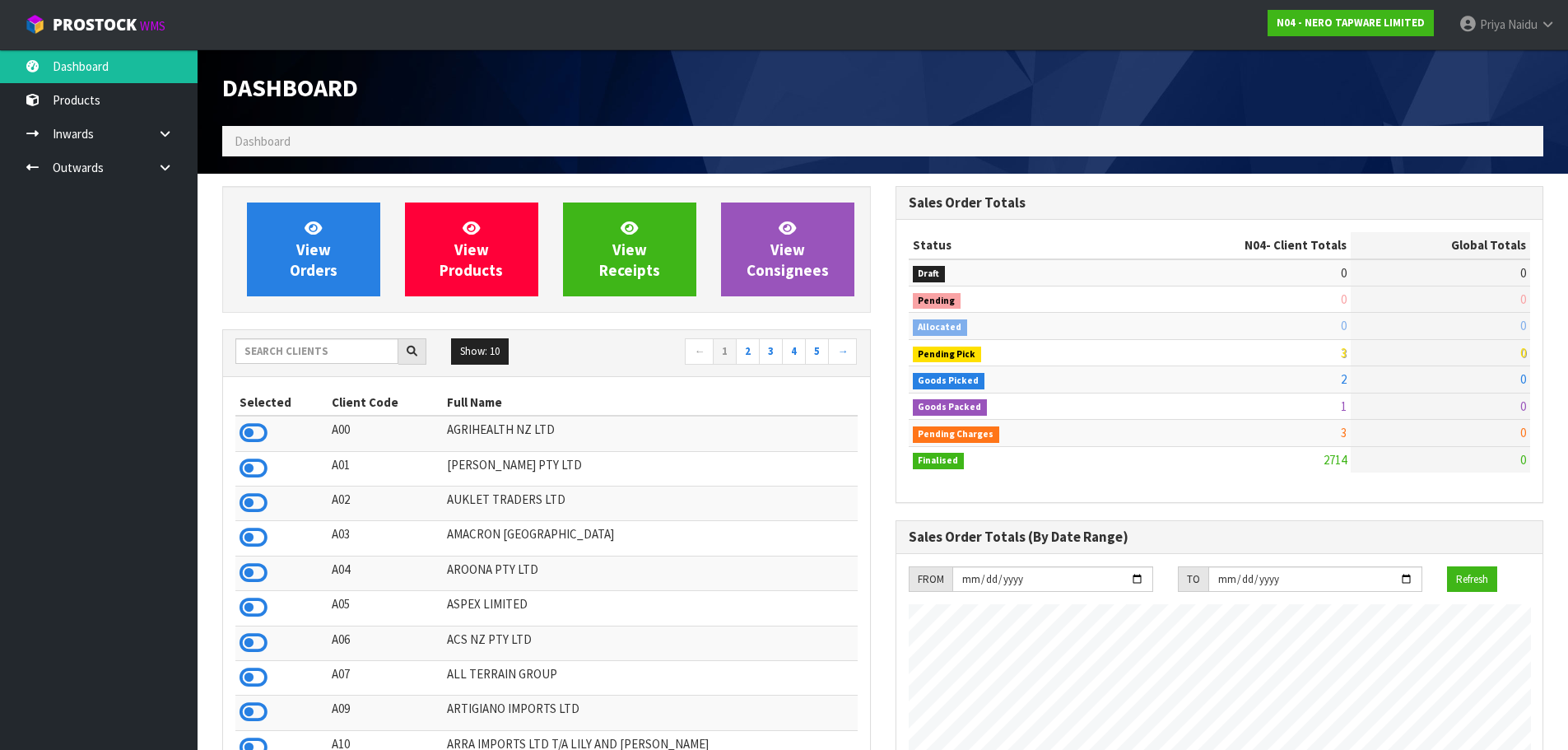
scroll to position [1283, 673]
click at [333, 355] on input "text" at bounding box center [317, 351] width 163 height 26
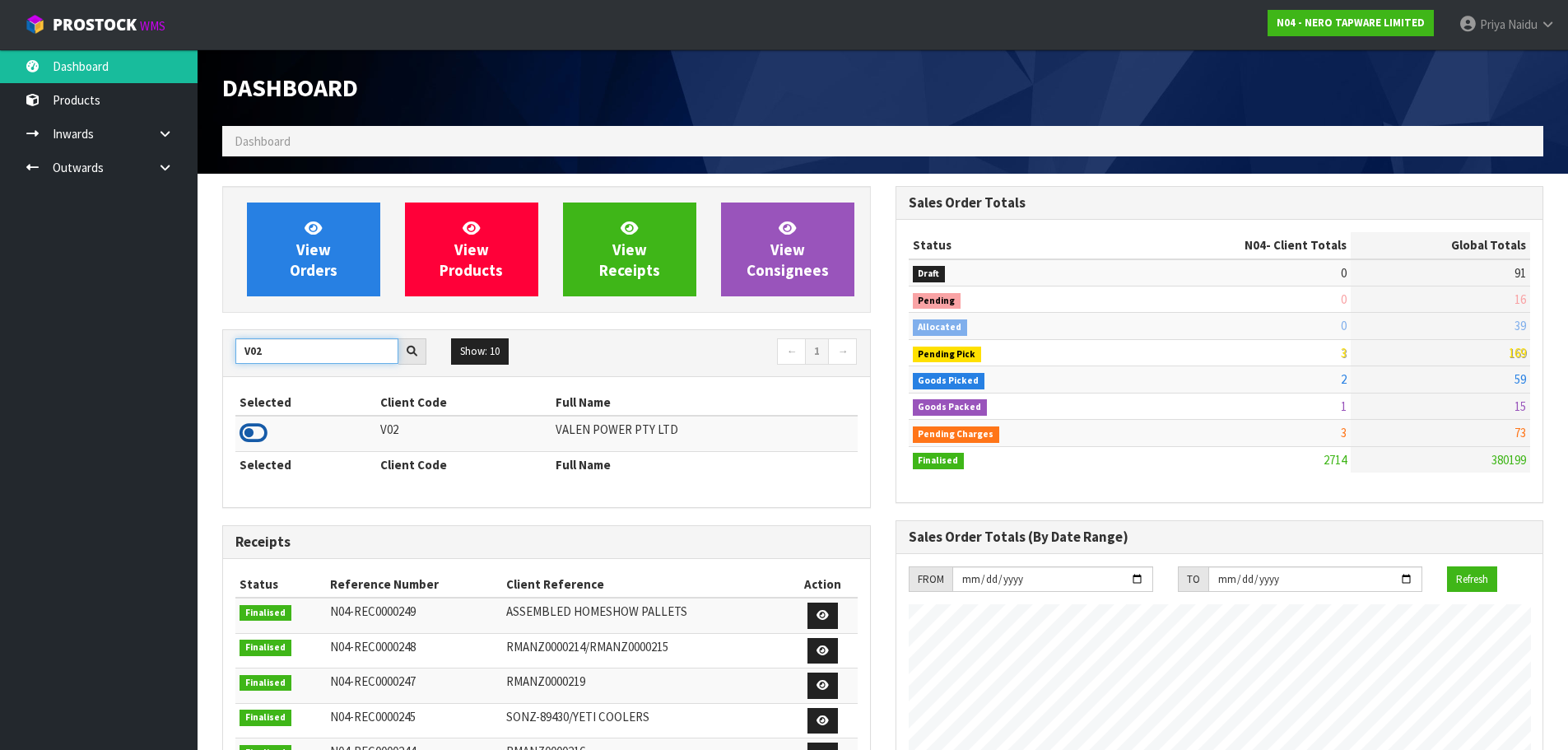
type input "V02"
click at [253, 430] on icon at bounding box center [254, 433] width 28 height 25
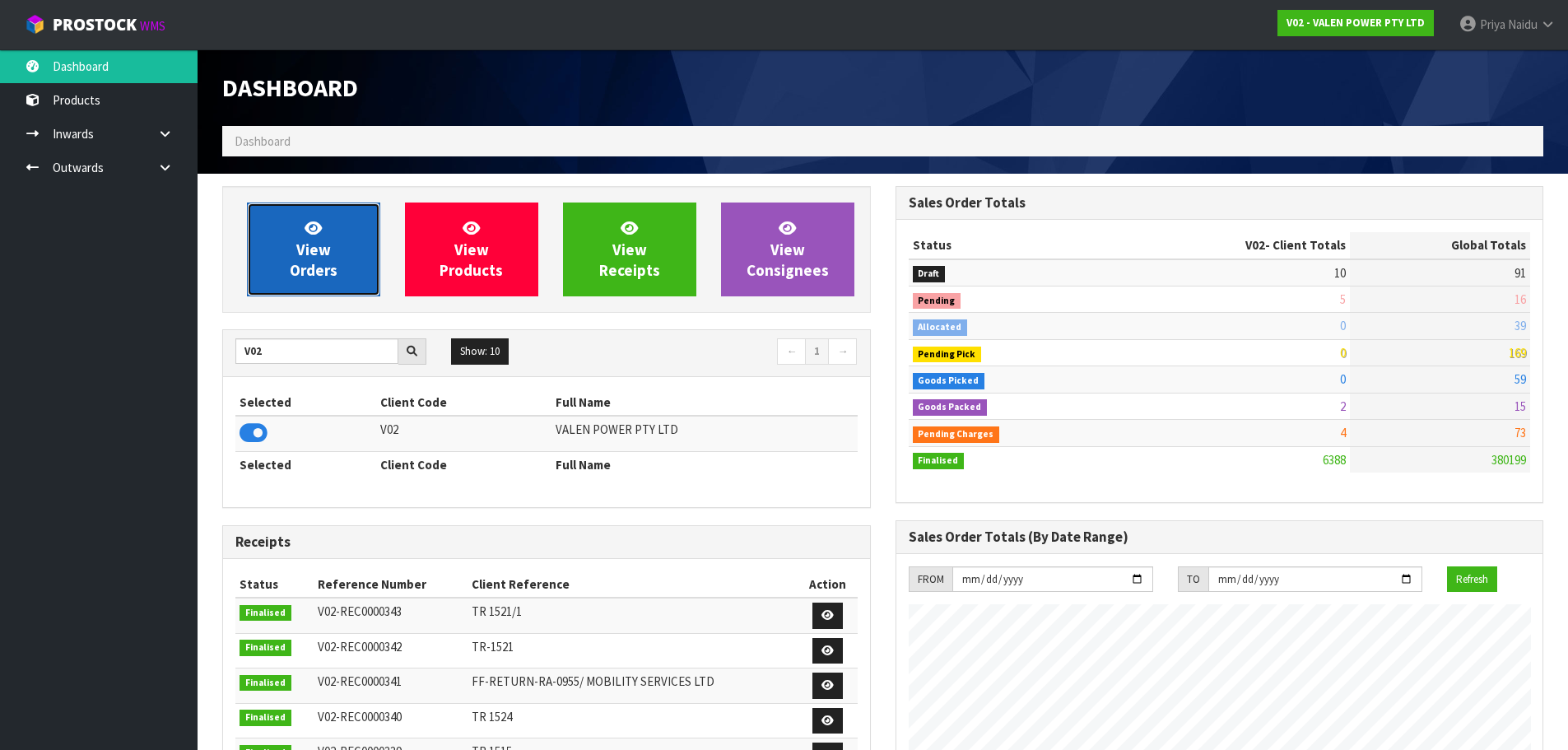
click at [307, 273] on span "View Orders" at bounding box center [314, 249] width 48 height 62
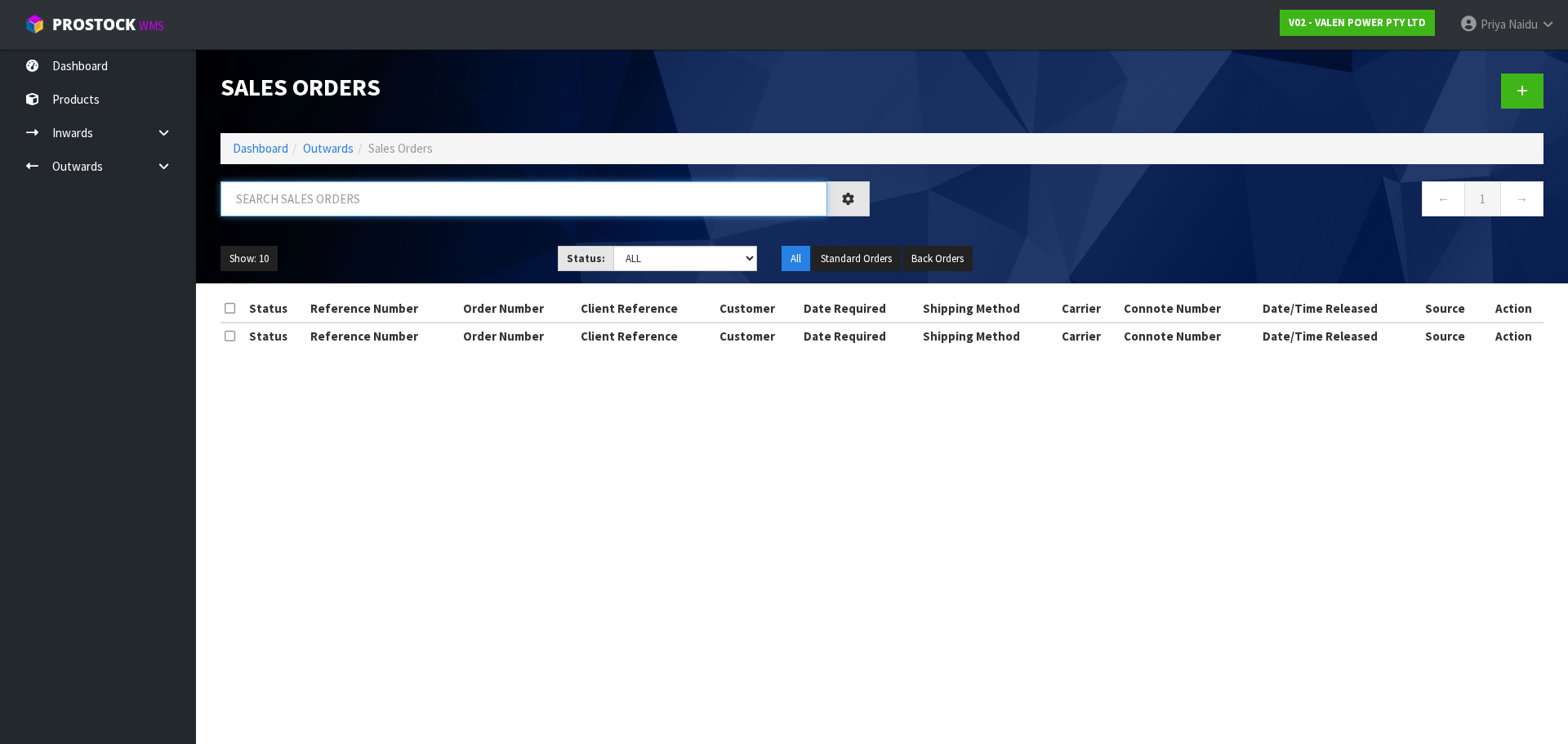
click at [350, 205] on input "text" at bounding box center [523, 199] width 606 height 35
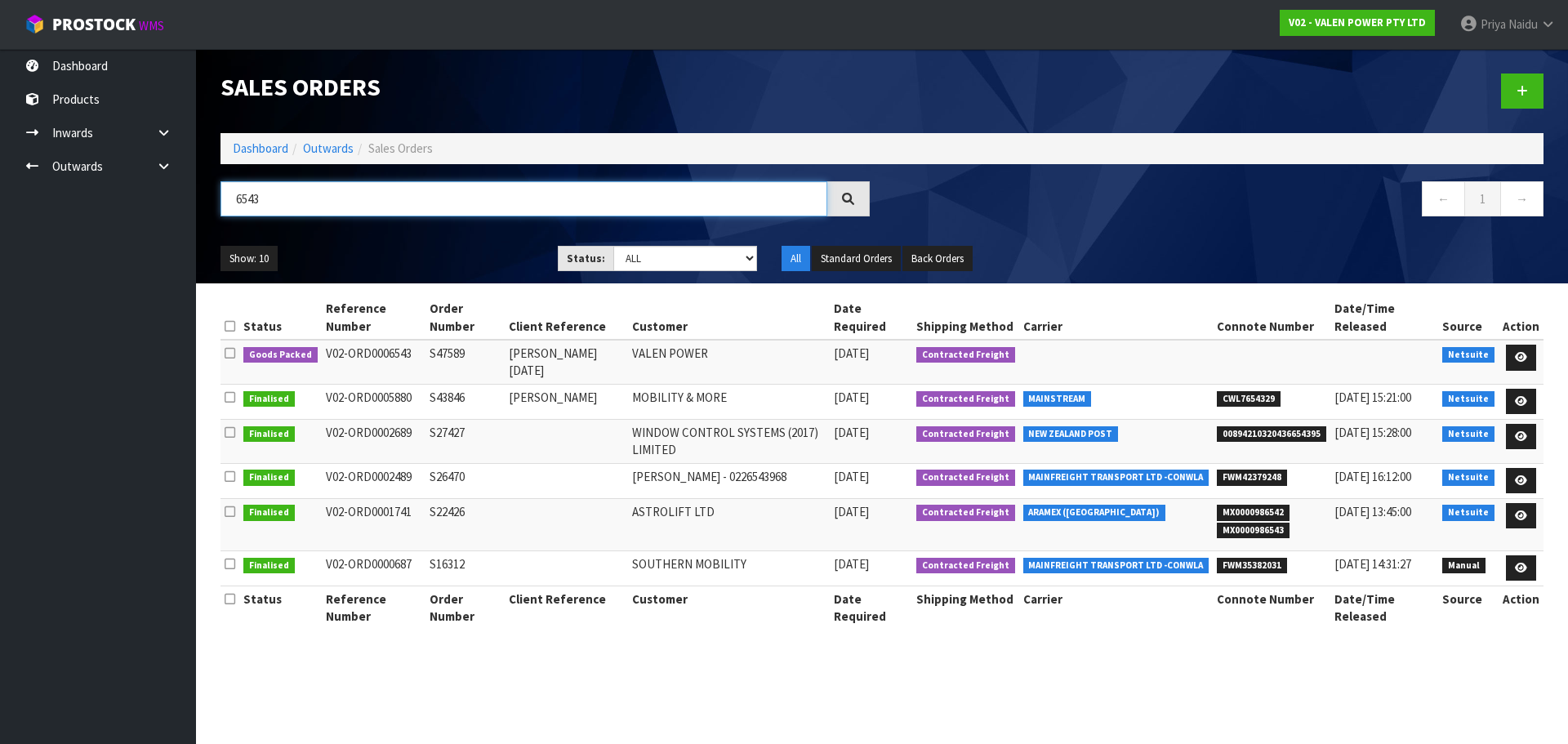
type input "6543"
click at [433, 236] on div "Show: 10 5 10 25 50 Status: Draft Pending Allocated Pending Pick Goods Picked G…" at bounding box center [882, 259] width 1348 height 51
click at [1516, 352] on icon at bounding box center [1521, 357] width 12 height 11
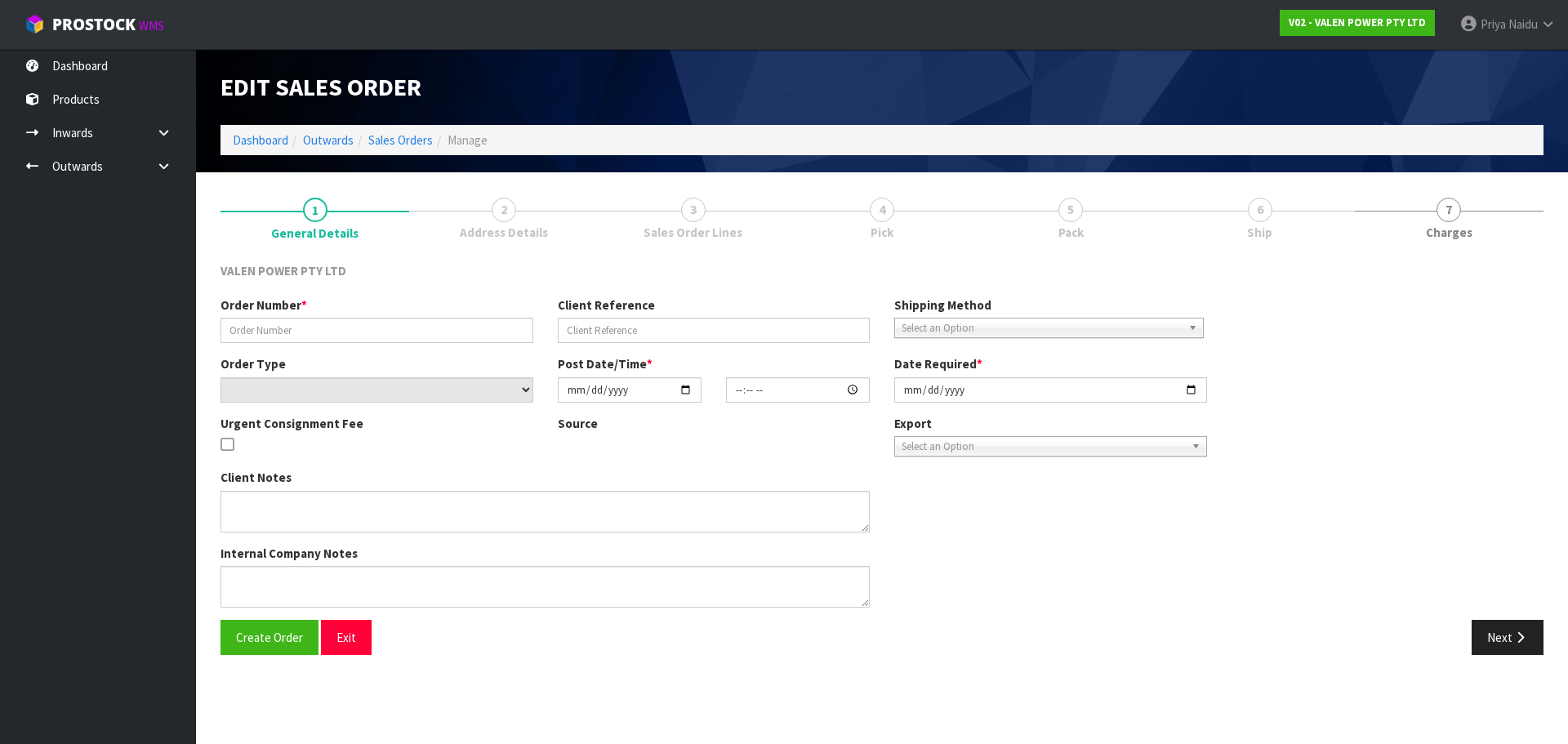
type input "S47589"
type input "[PERSON_NAME] [DATE]"
select select "number:0"
type input "[DATE]"
type input "11:15:11.000"
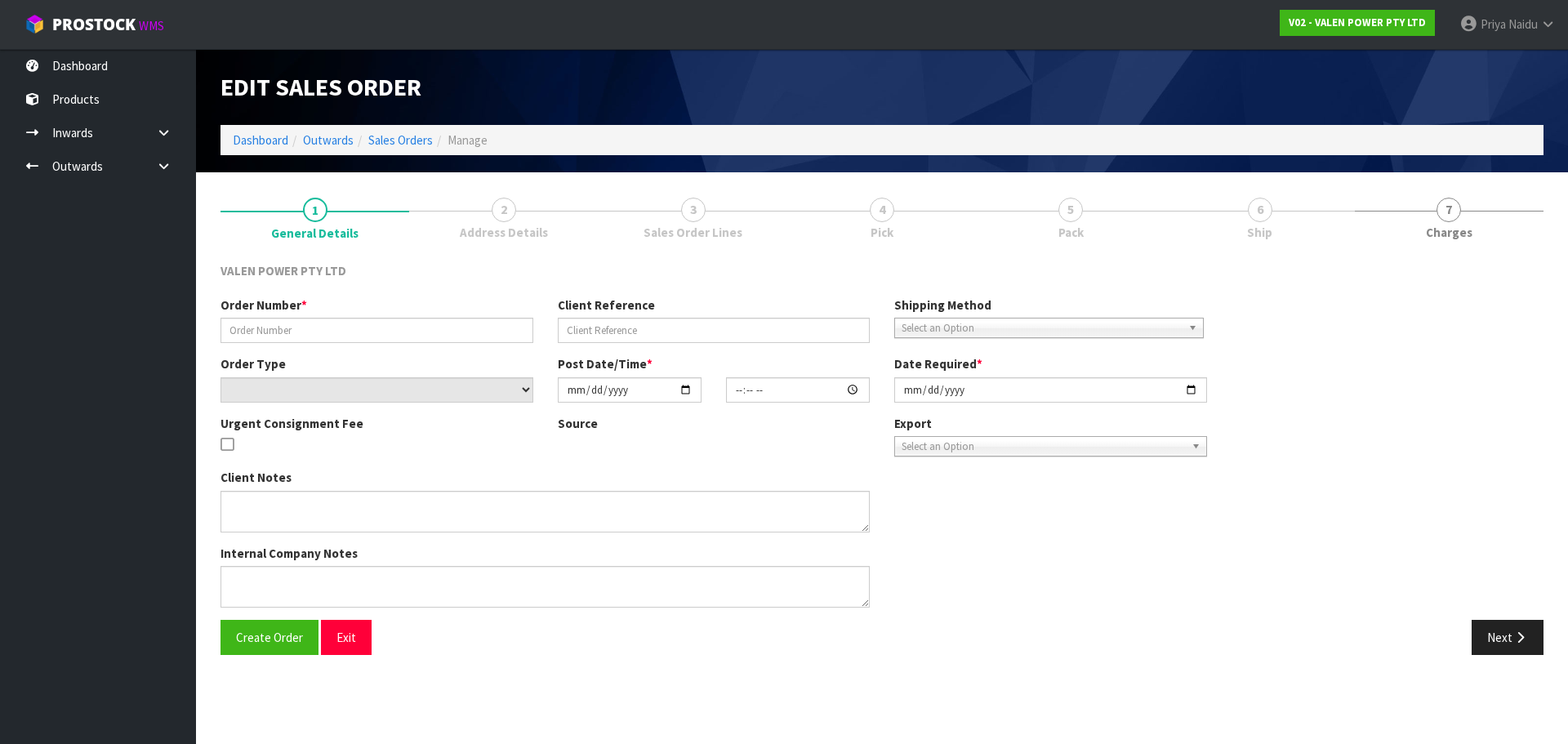
type input "[DATE]"
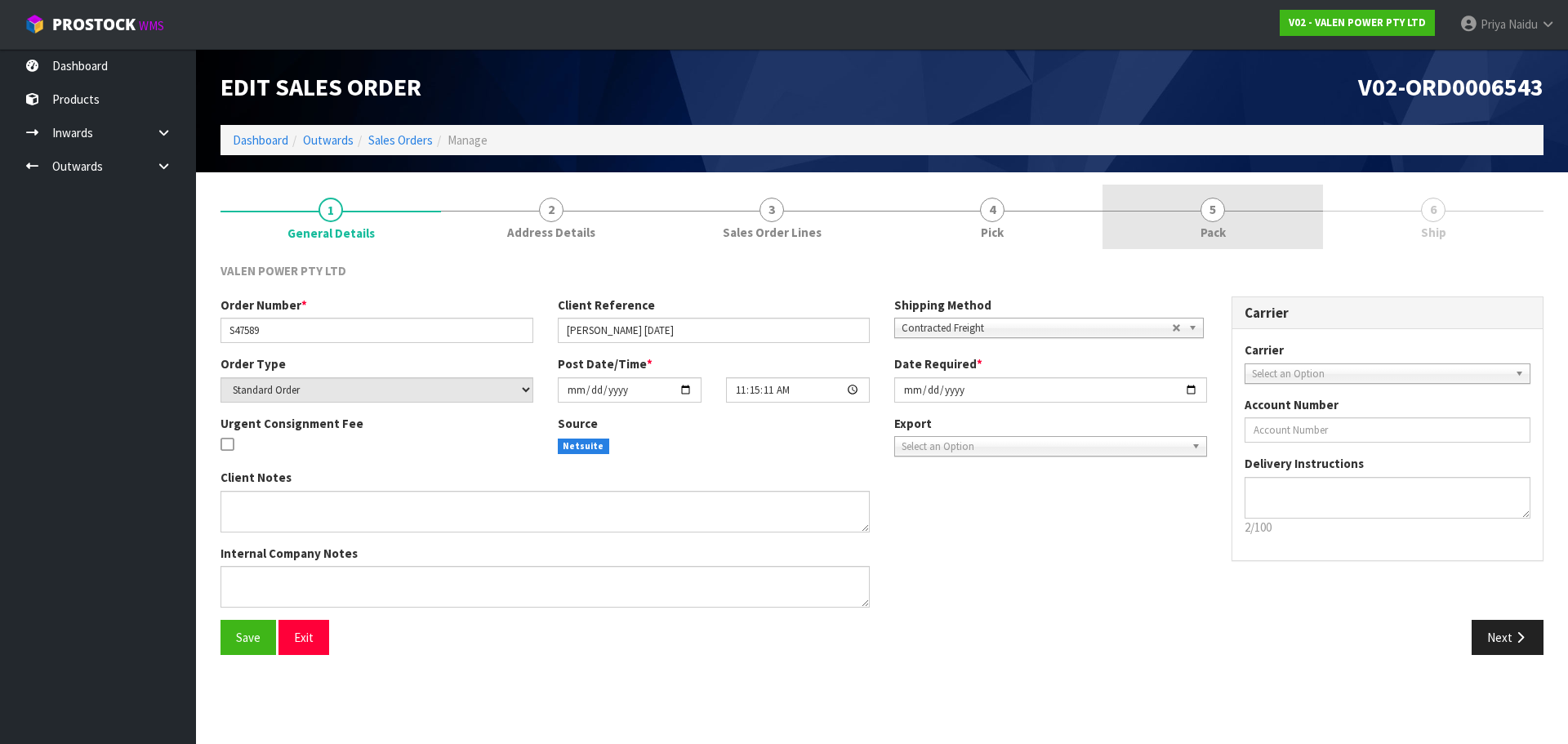
click at [1229, 216] on link "5 Pack" at bounding box center [1213, 217] width 220 height 65
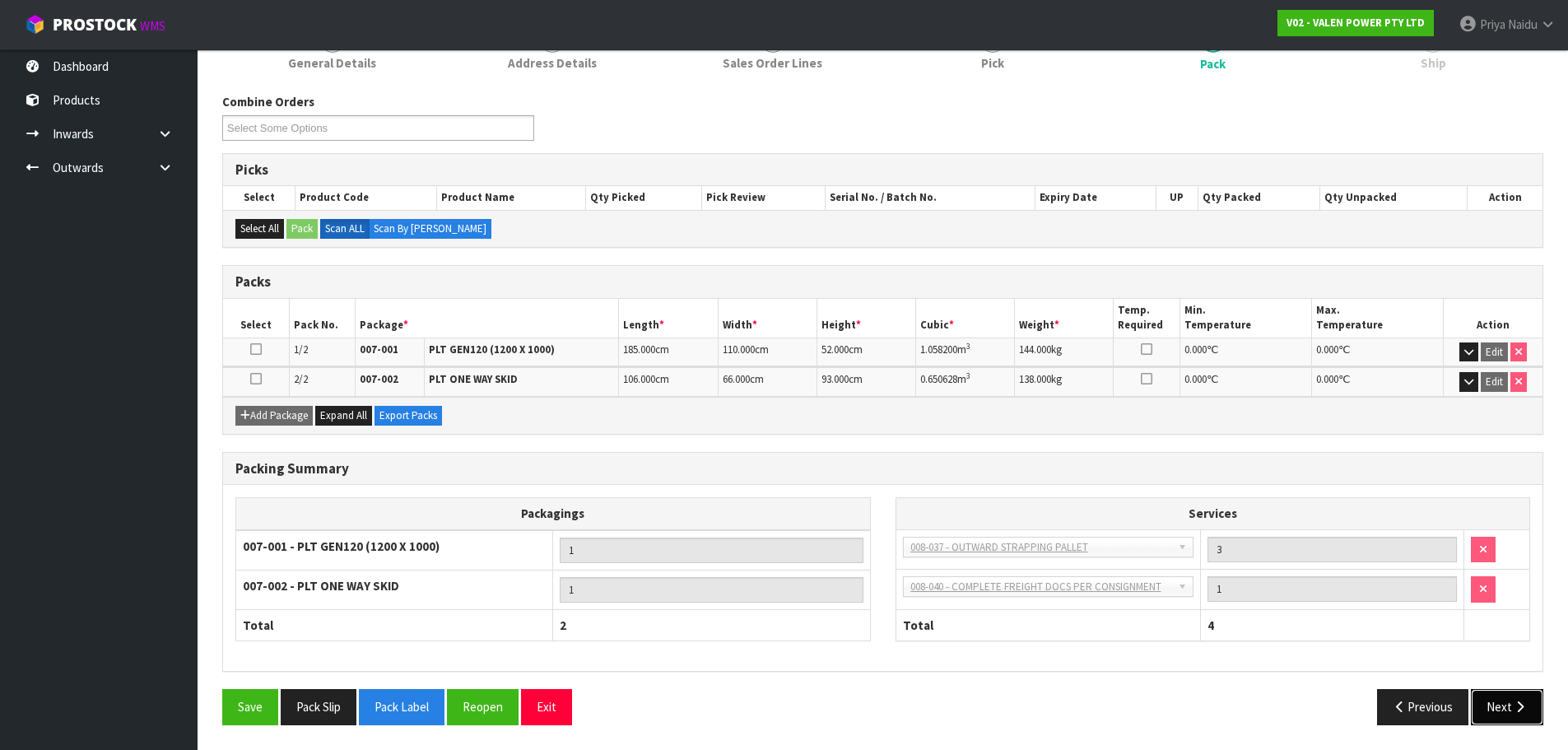
click at [1493, 711] on button "Next" at bounding box center [1507, 707] width 72 height 35
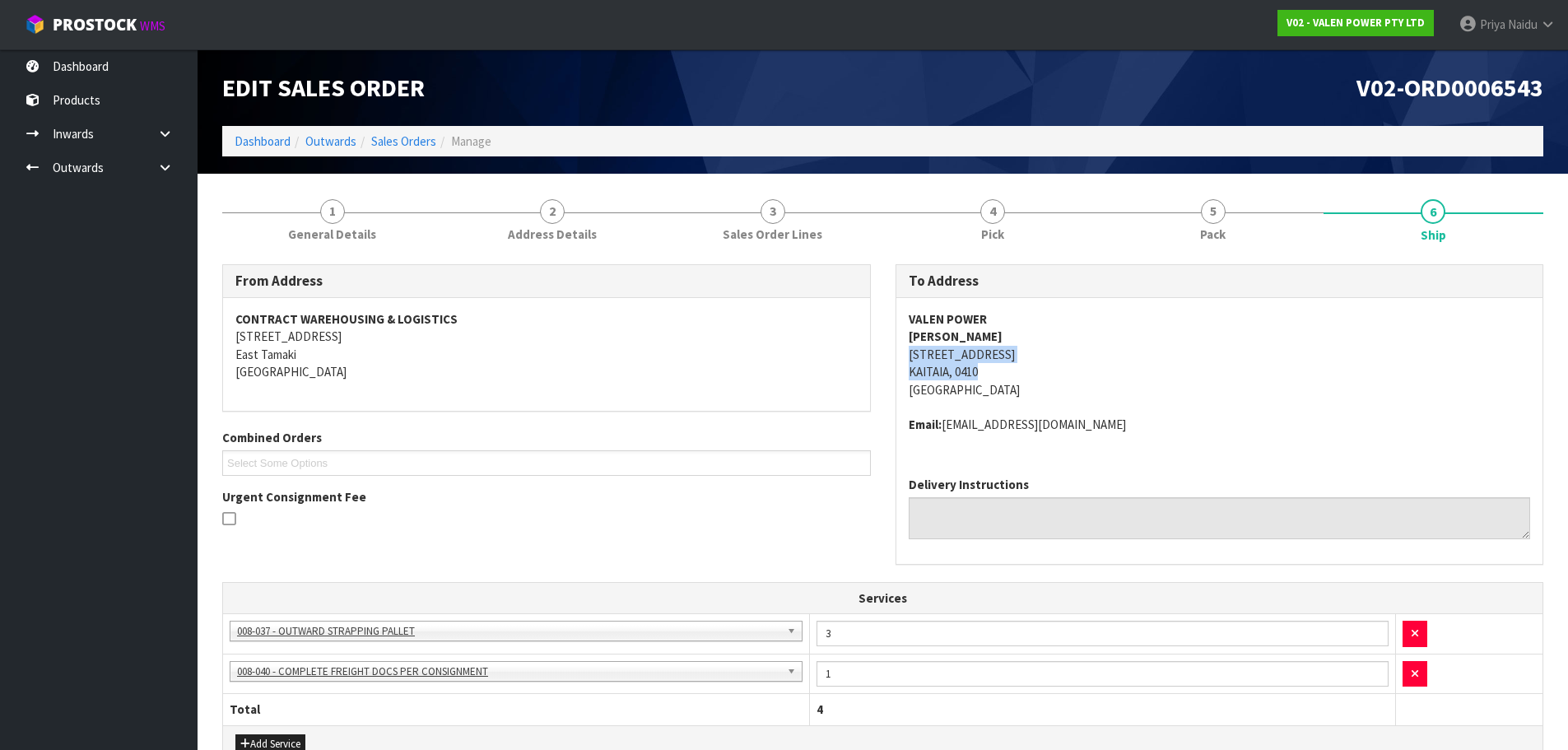
drag, startPoint x: 904, startPoint y: 356, endPoint x: 656, endPoint y: 341, distance: 248.5
click at [1059, 369] on div "VALEN POWER [PERSON_NAME] [STREET_ADDRESS] Email: [EMAIL_ADDRESS][DOMAIN_NAME]" at bounding box center [1220, 381] width 647 height 166
drag, startPoint x: 1194, startPoint y: 391, endPoint x: 1135, endPoint y: 391, distance: 59.0
click at [1194, 391] on address "VALEN POWER [PERSON_NAME] [STREET_ADDRESS]" at bounding box center [1220, 355] width 623 height 88
drag, startPoint x: 899, startPoint y: 362, endPoint x: 1037, endPoint y: 350, distance: 138.5
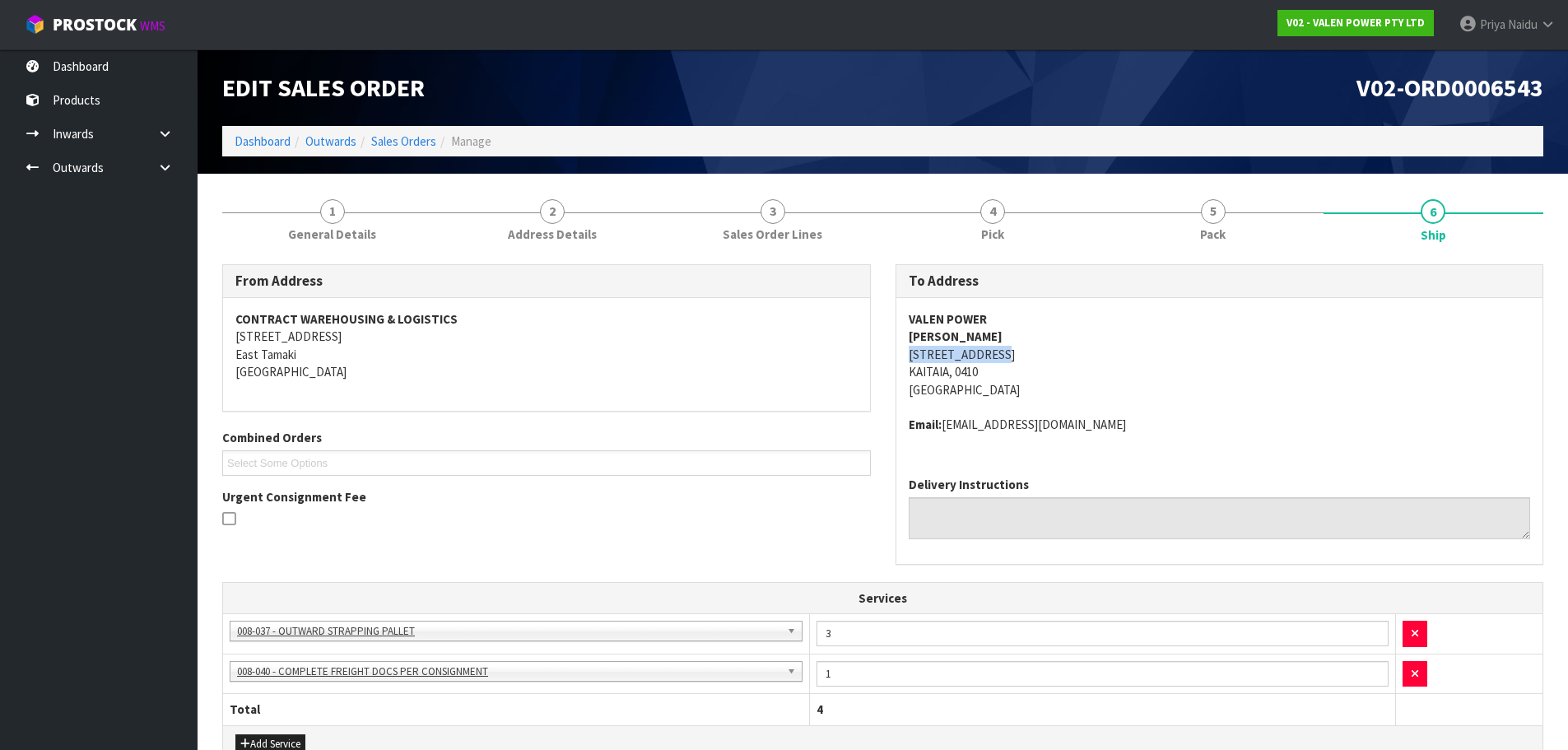
click at [1037, 350] on div "VALEN POWER [PERSON_NAME] [STREET_ADDRESS] Email: [EMAIL_ADDRESS][DOMAIN_NAME]" at bounding box center [1220, 381] width 647 height 166
drag, startPoint x: 892, startPoint y: 319, endPoint x: 1020, endPoint y: 316, distance: 128.0
click at [1020, 316] on div "To Address VALEN POWER [PERSON_NAME] [STREET_ADDRESS] Email: [EMAIL_ADDRESS][DO…" at bounding box center [1219, 424] width 673 height 318
drag, startPoint x: 915, startPoint y: 339, endPoint x: 968, endPoint y: 337, distance: 53.0
click at [968, 337] on div "VALEN POWER [PERSON_NAME] [STREET_ADDRESS] Email: [EMAIL_ADDRESS][DOMAIN_NAME]" at bounding box center [1220, 381] width 647 height 166
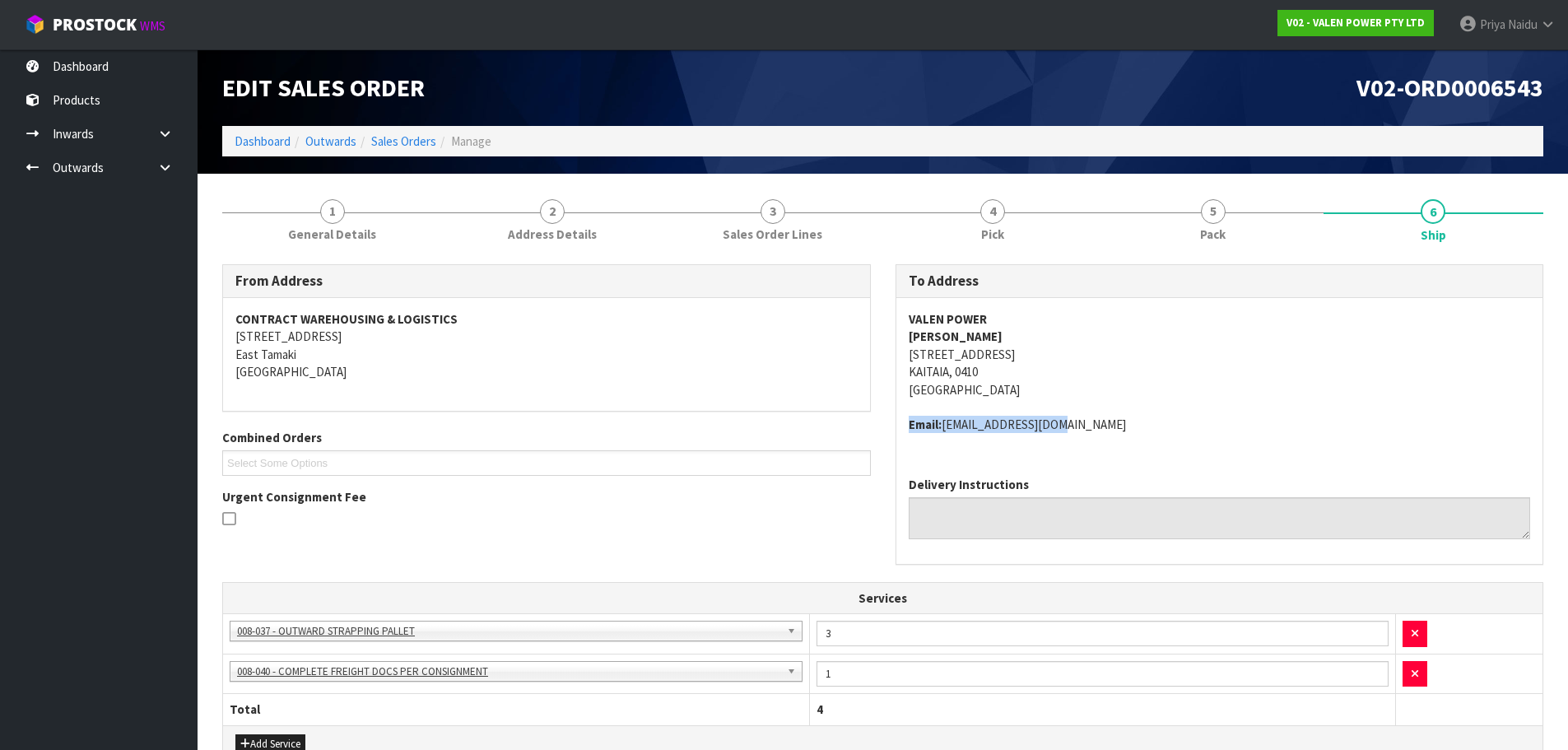
drag, startPoint x: 896, startPoint y: 421, endPoint x: 1117, endPoint y: 423, distance: 221.0
click at [1117, 423] on div "VALEN POWER [PERSON_NAME] [STREET_ADDRESS] Email: [EMAIL_ADDRESS][DOMAIN_NAME]" at bounding box center [1220, 381] width 647 height 166
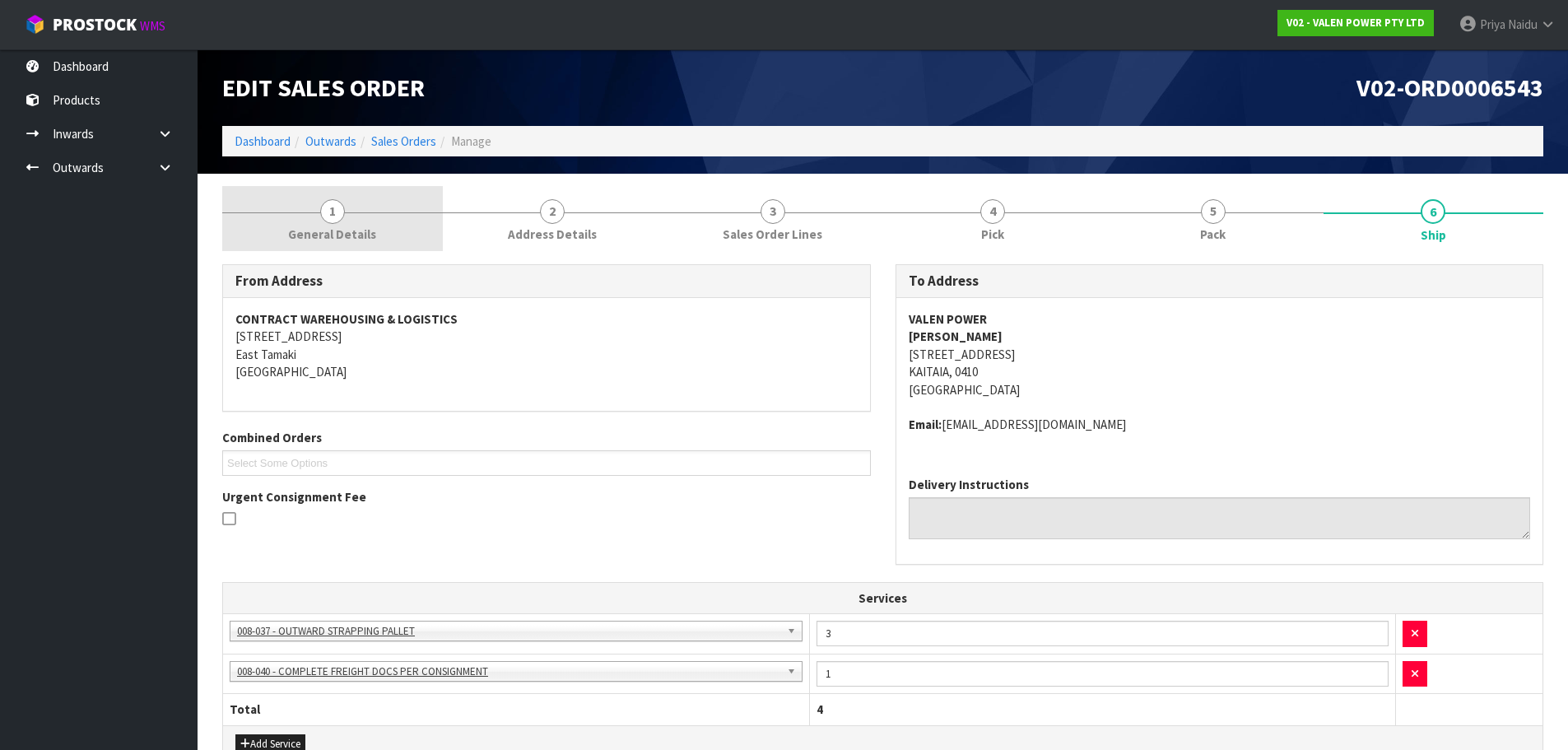
click at [326, 205] on span "1" at bounding box center [332, 212] width 25 height 25
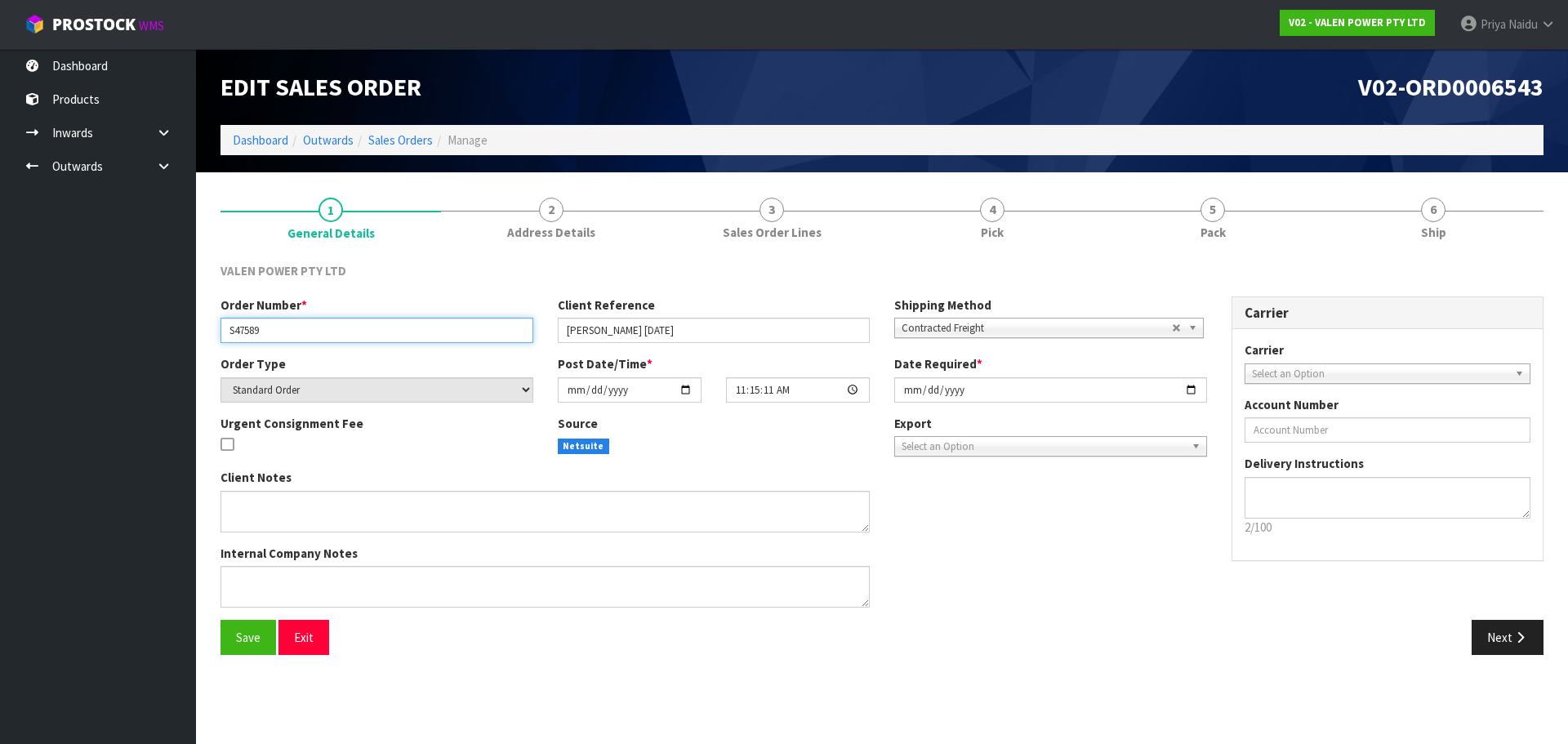
drag, startPoint x: 228, startPoint y: 327, endPoint x: 266, endPoint y: 327, distance: 38.0
click at [266, 327] on input "S47589" at bounding box center [376, 330] width 312 height 25
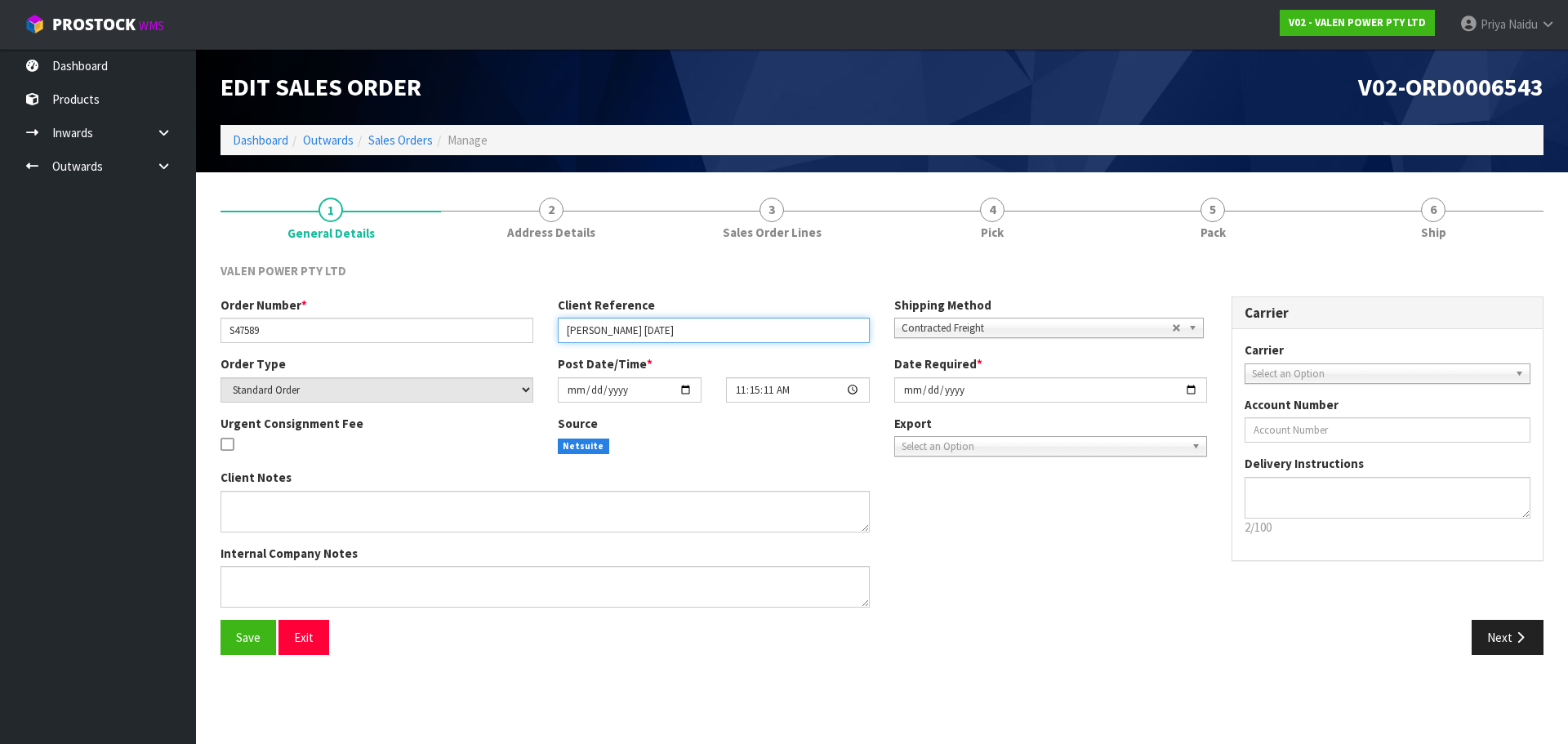
drag, startPoint x: 561, startPoint y: 326, endPoint x: 715, endPoint y: 341, distance: 154.7
click at [715, 341] on input "[PERSON_NAME] [DATE]" at bounding box center [713, 330] width 312 height 25
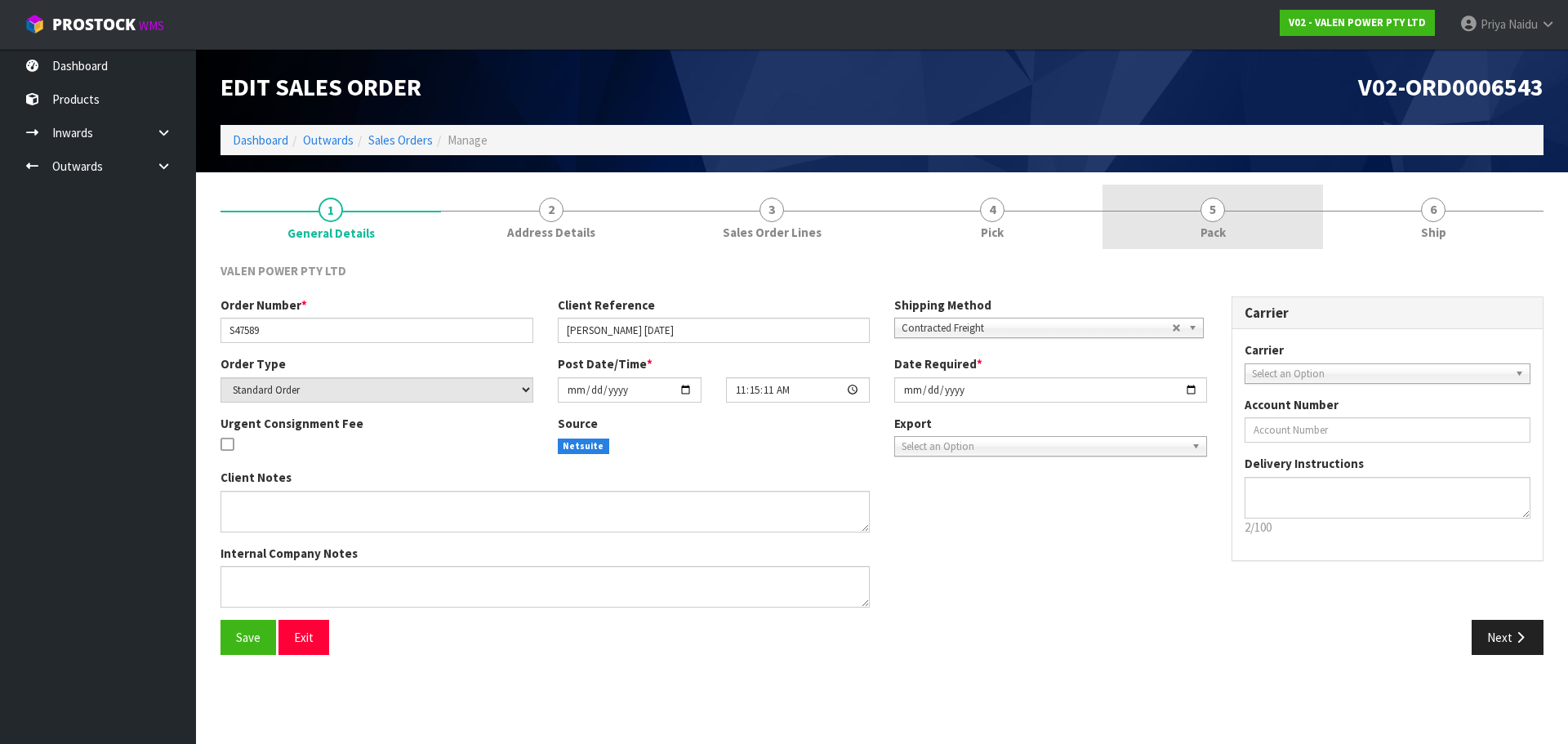
click at [1250, 231] on link "5 Pack" at bounding box center [1213, 217] width 220 height 65
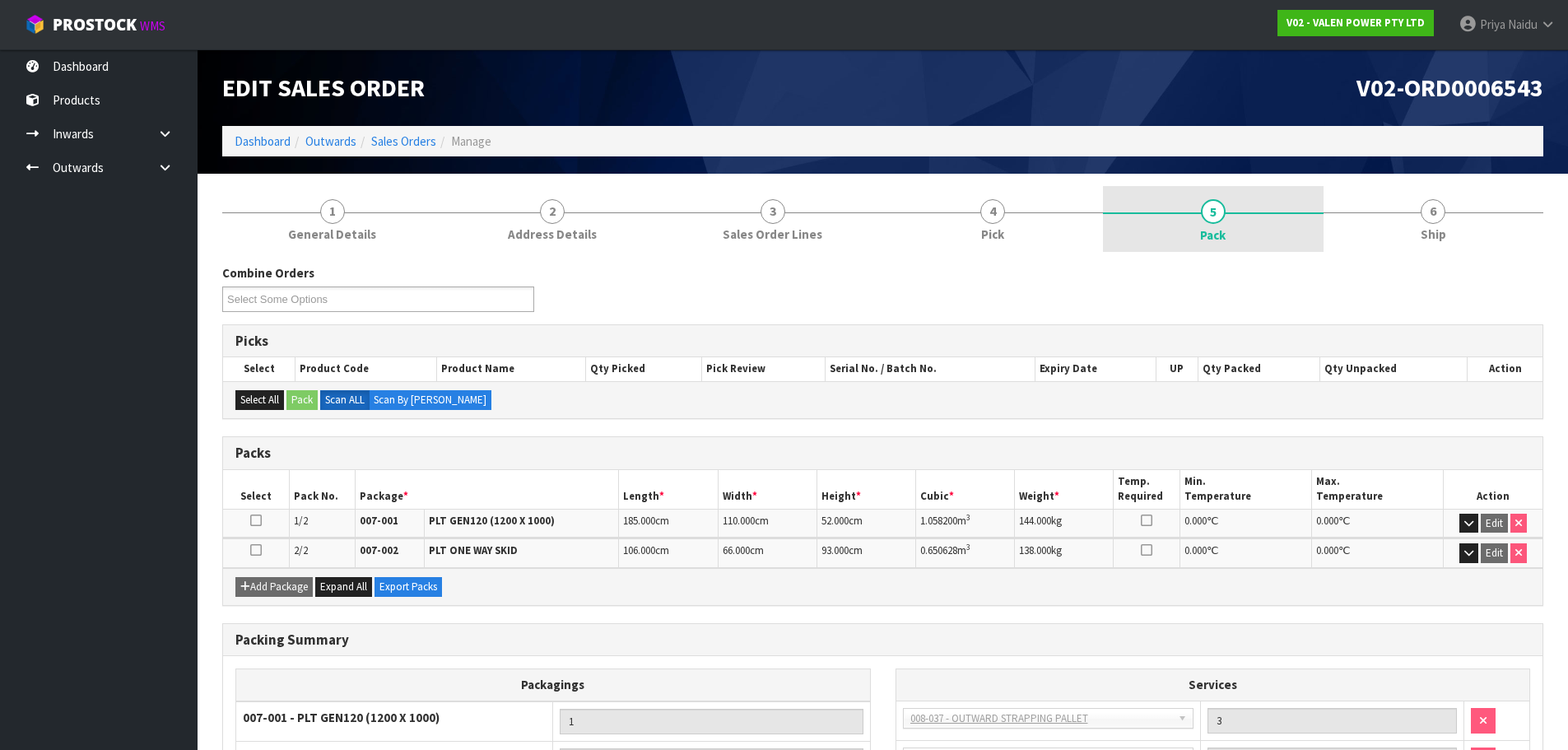
drag, startPoint x: 1179, startPoint y: 239, endPoint x: 1160, endPoint y: 236, distance: 19.2
click at [1178, 238] on link "5 Pack" at bounding box center [1213, 219] width 220 height 66
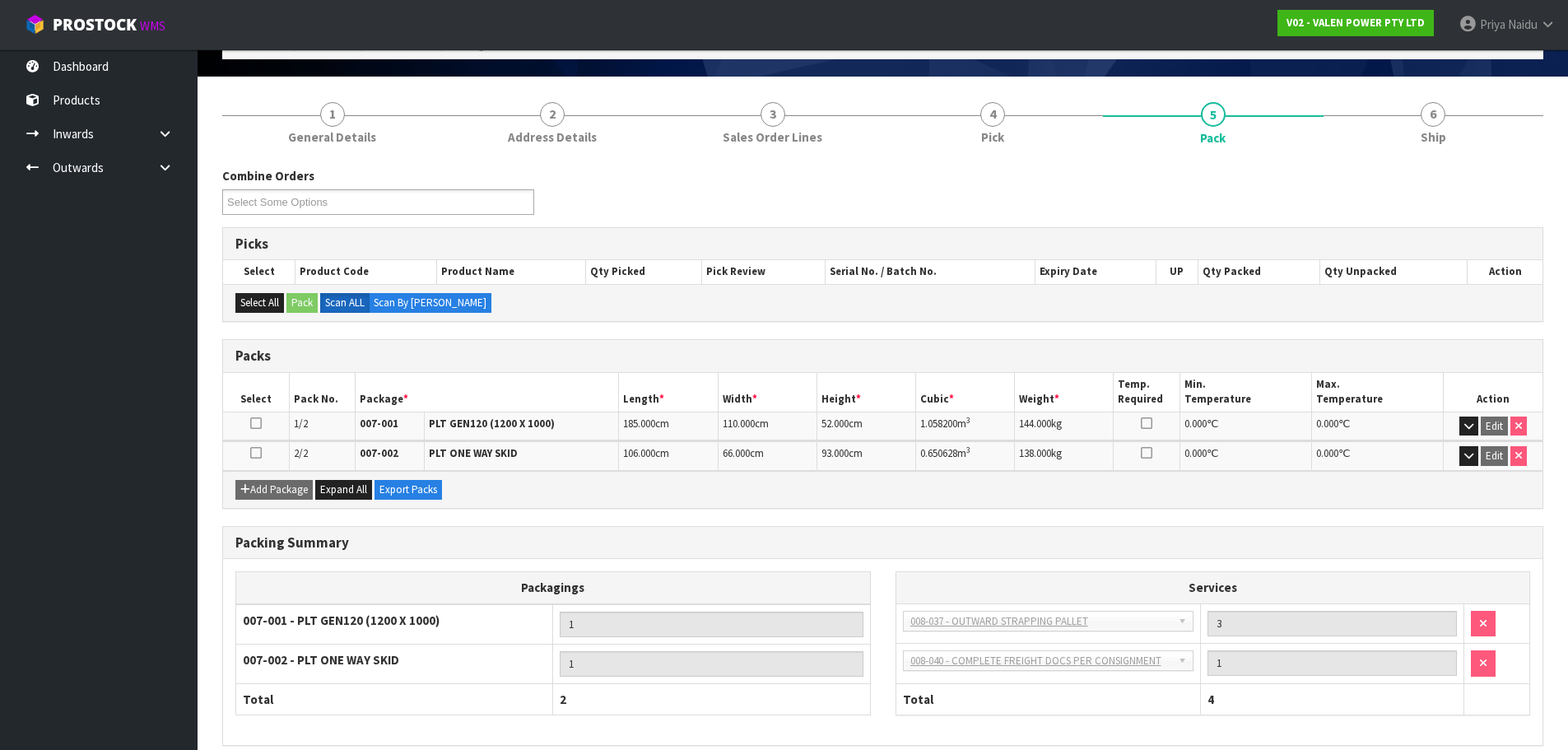
scroll to position [171, 0]
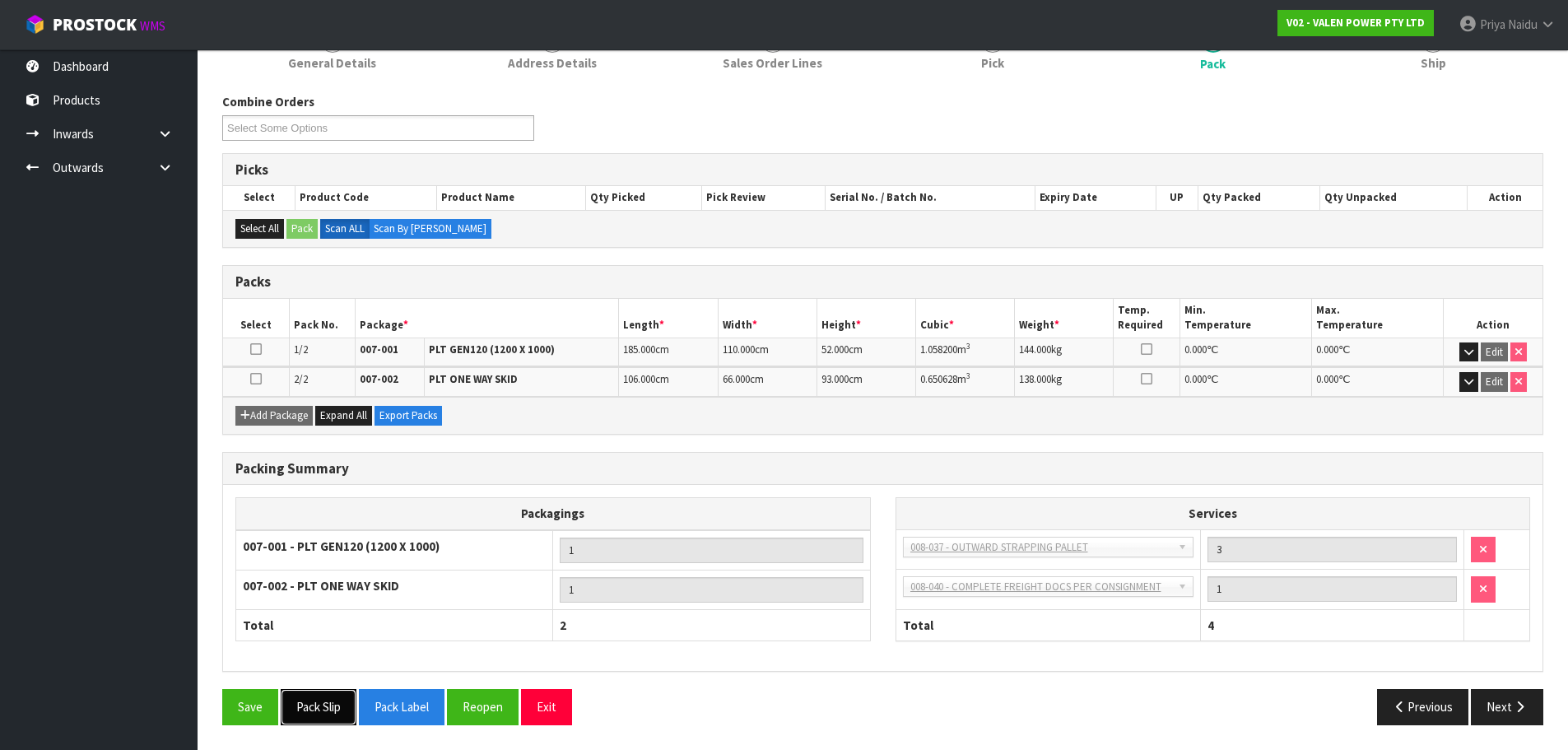
click at [315, 709] on button "Pack Slip" at bounding box center [318, 707] width 76 height 35
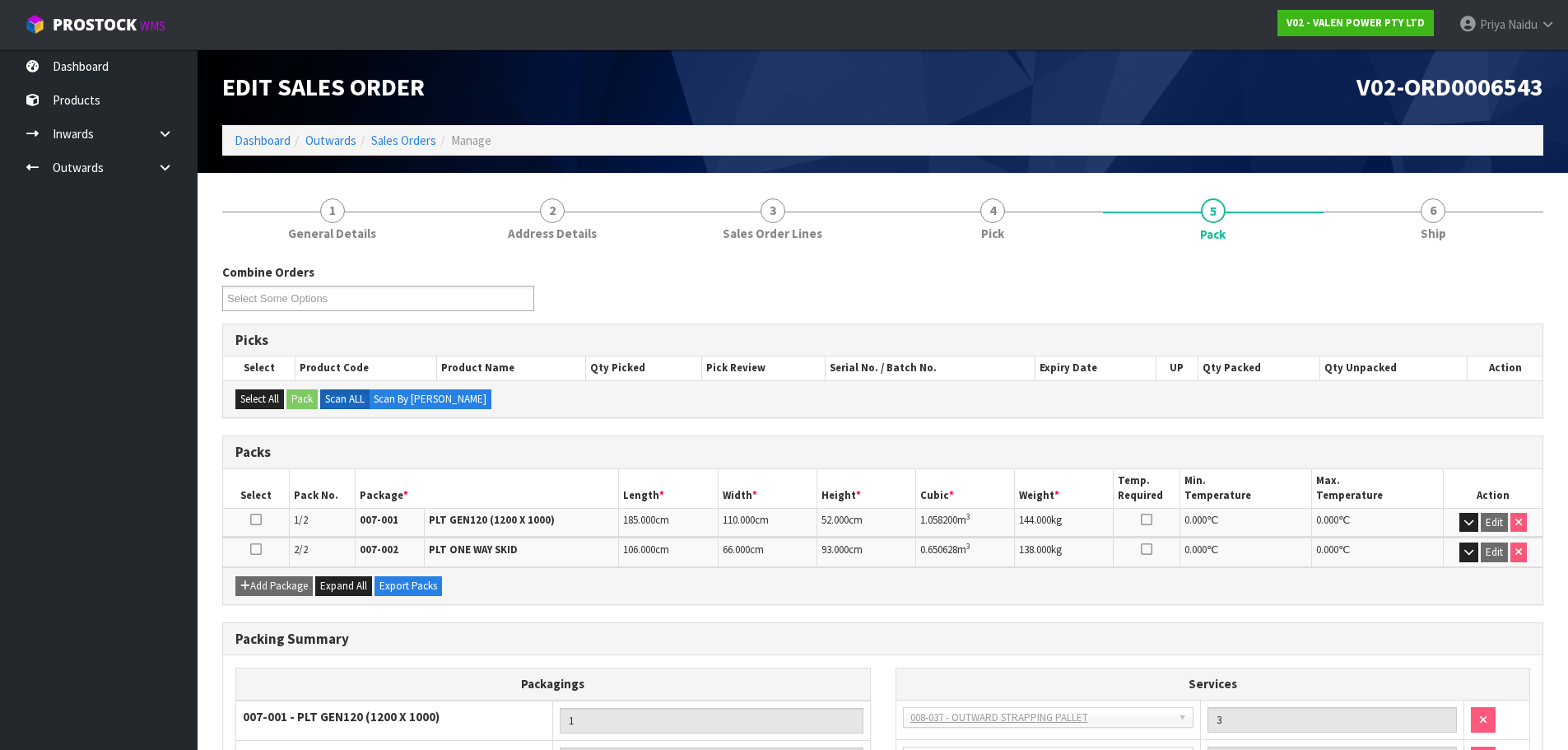
scroll to position [0, 0]
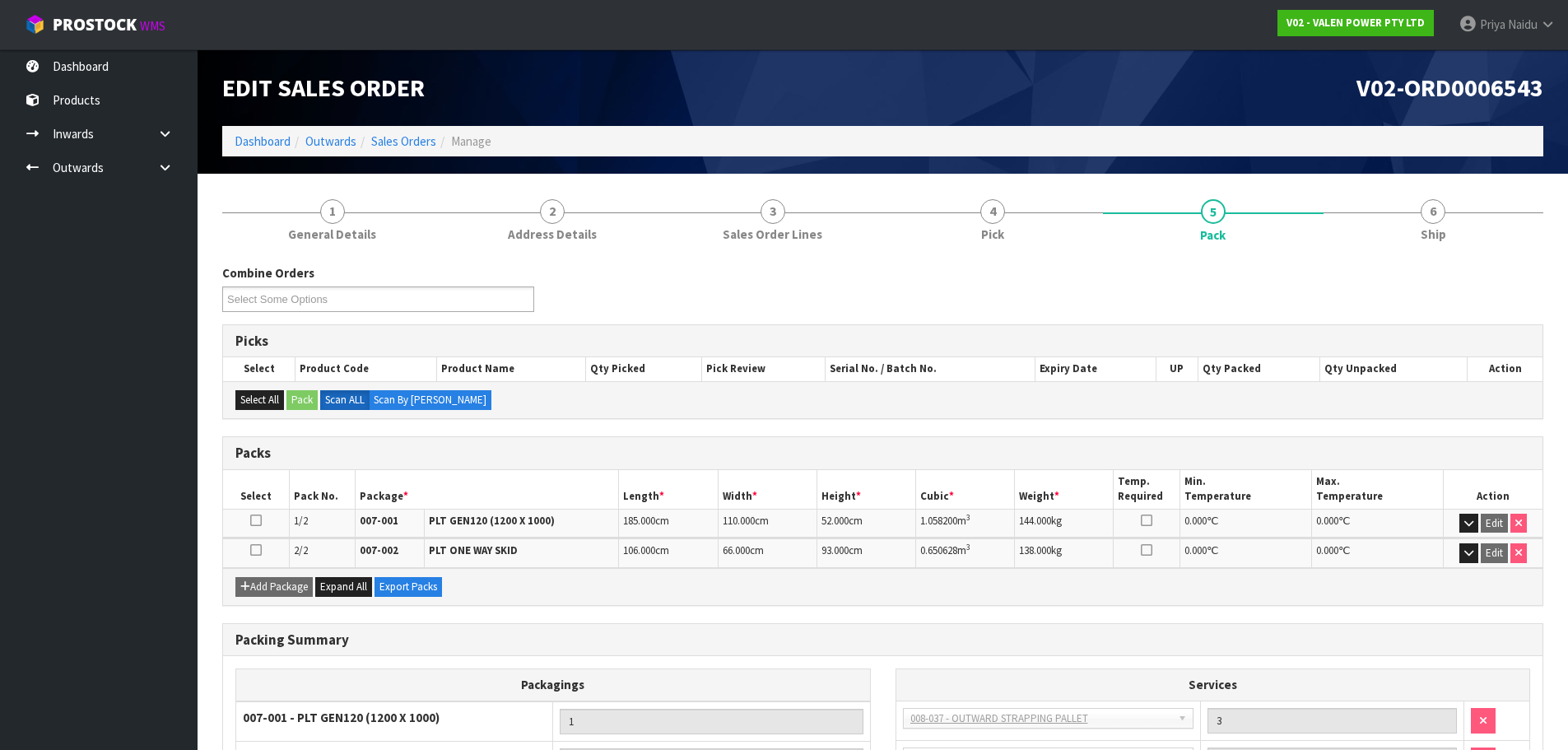
click at [1437, 184] on section "1 General Details 2 Address Details 3 Sales Order Lines 4 Pick 5 Pack 6 Ship Co…" at bounding box center [883, 547] width 1370 height 747
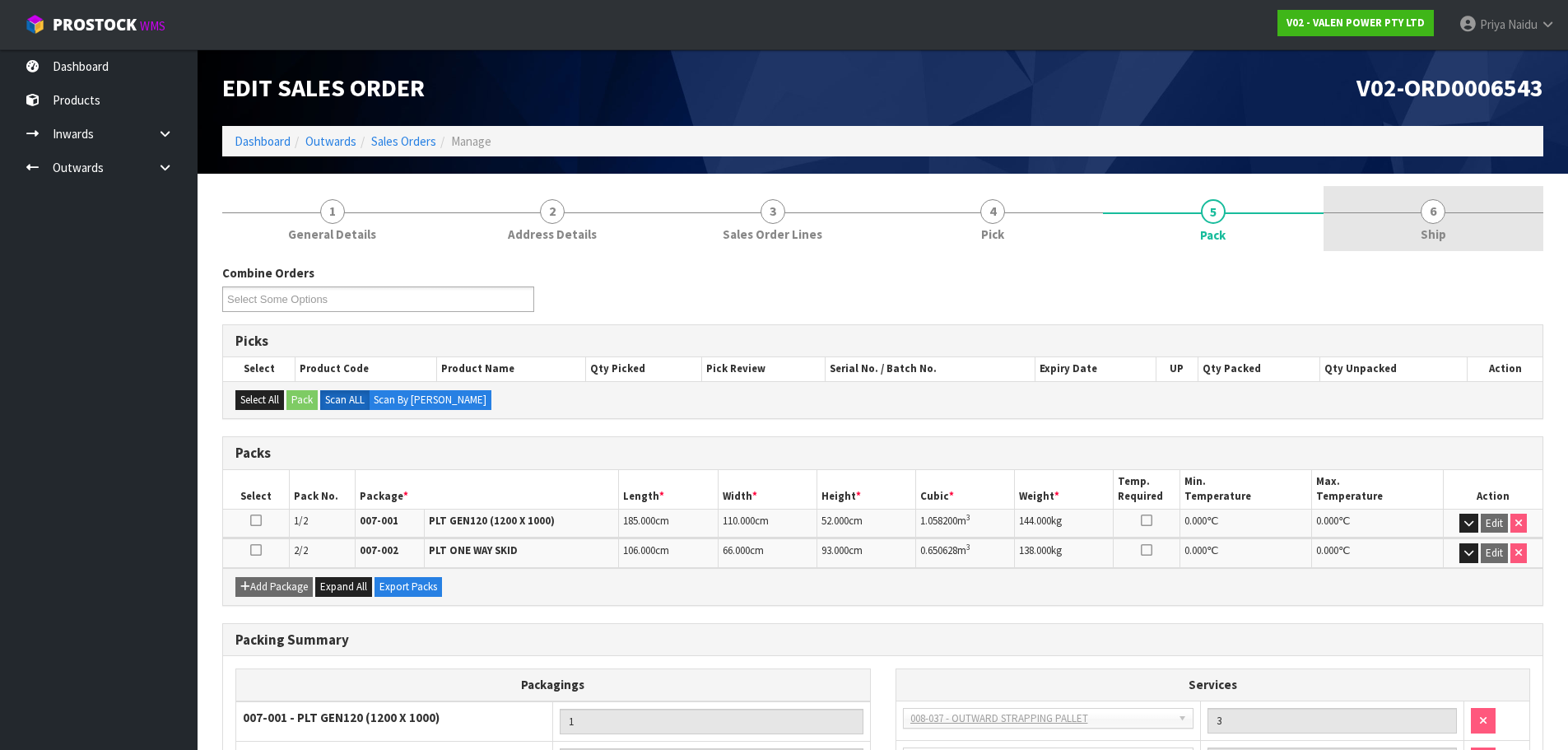
click at [1437, 202] on span "6" at bounding box center [1433, 212] width 25 height 25
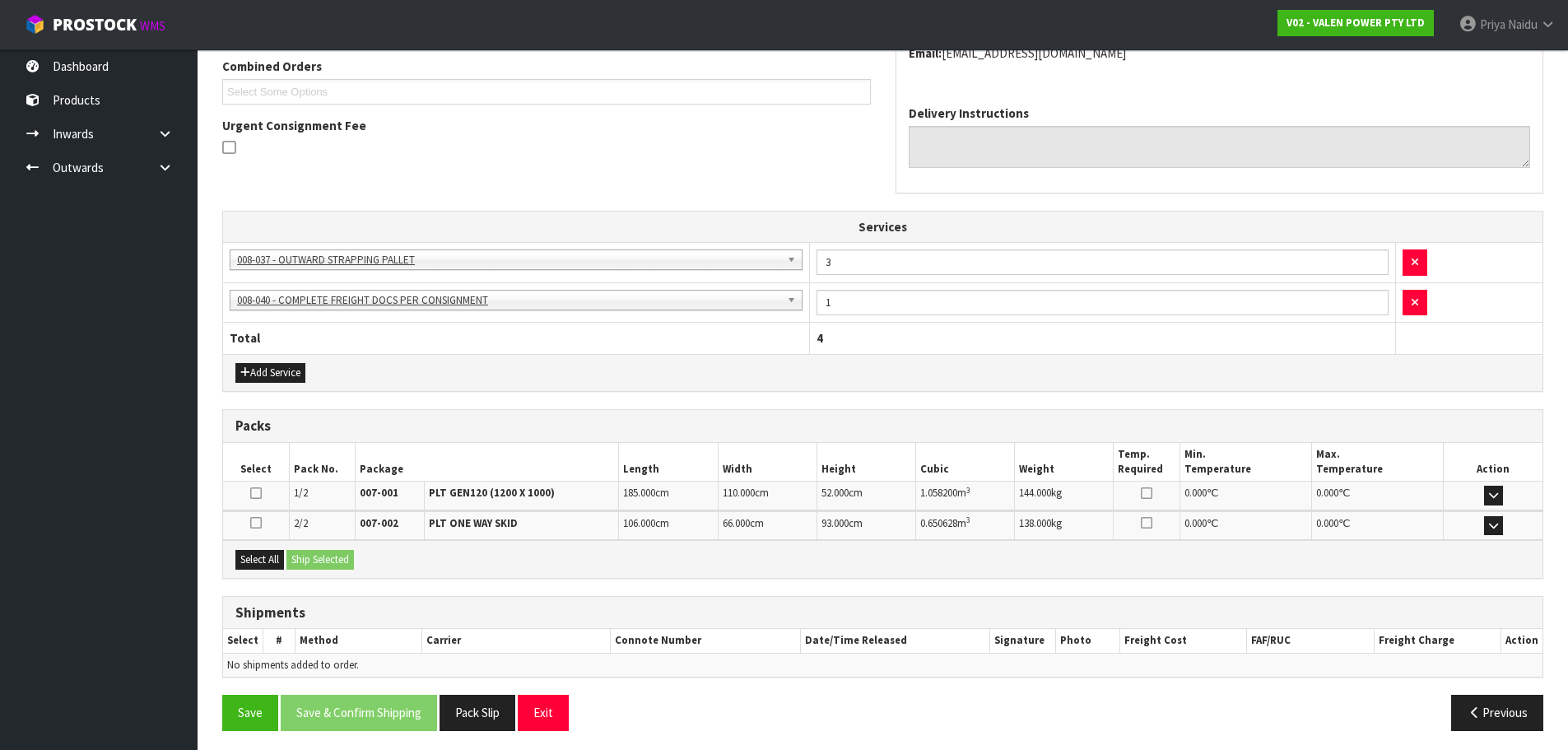
scroll to position [377, 0]
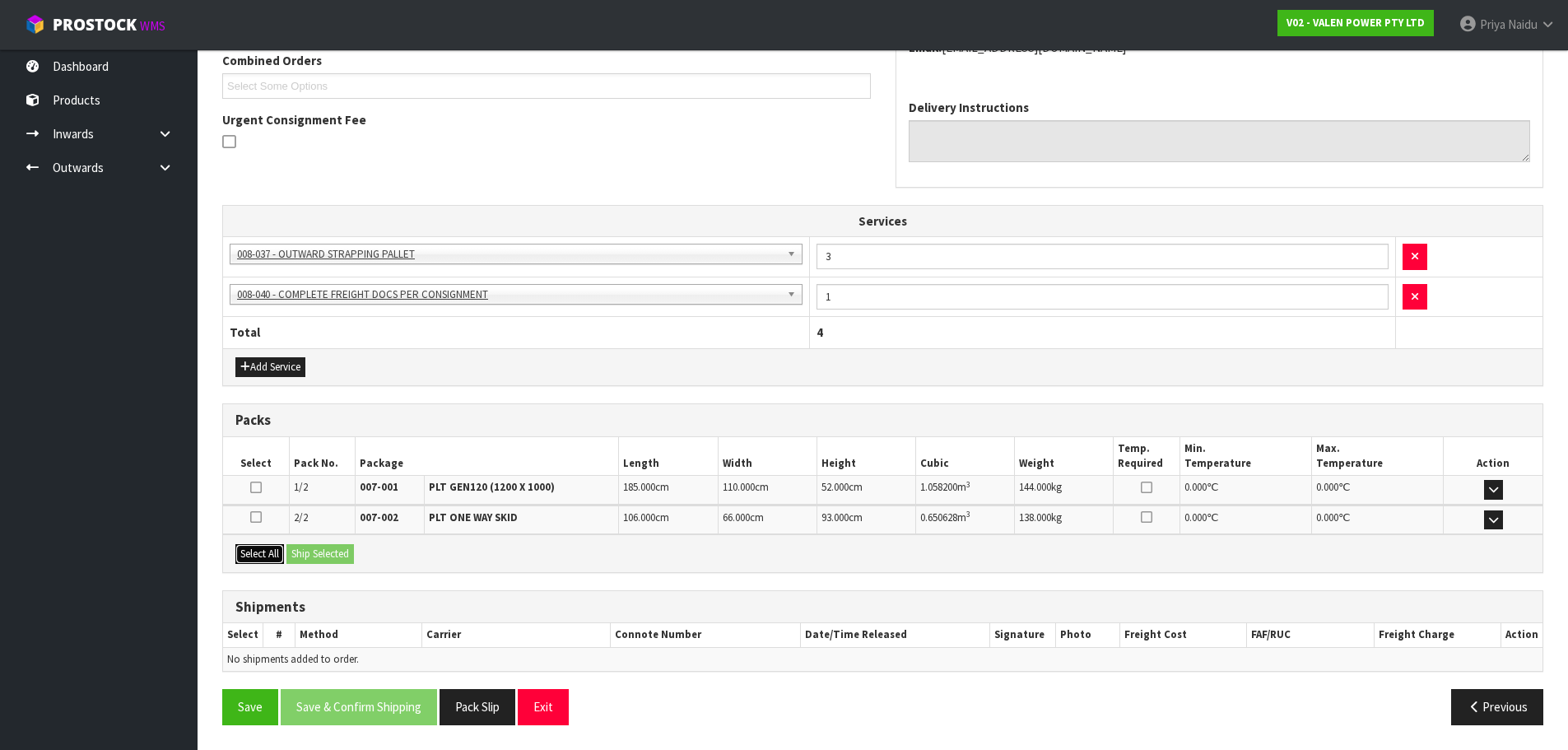
drag, startPoint x: 264, startPoint y: 551, endPoint x: 294, endPoint y: 551, distance: 30.0
click at [266, 551] on button "Select All" at bounding box center [259, 554] width 49 height 19
click at [317, 553] on button "Ship Selected" at bounding box center [320, 554] width 68 height 19
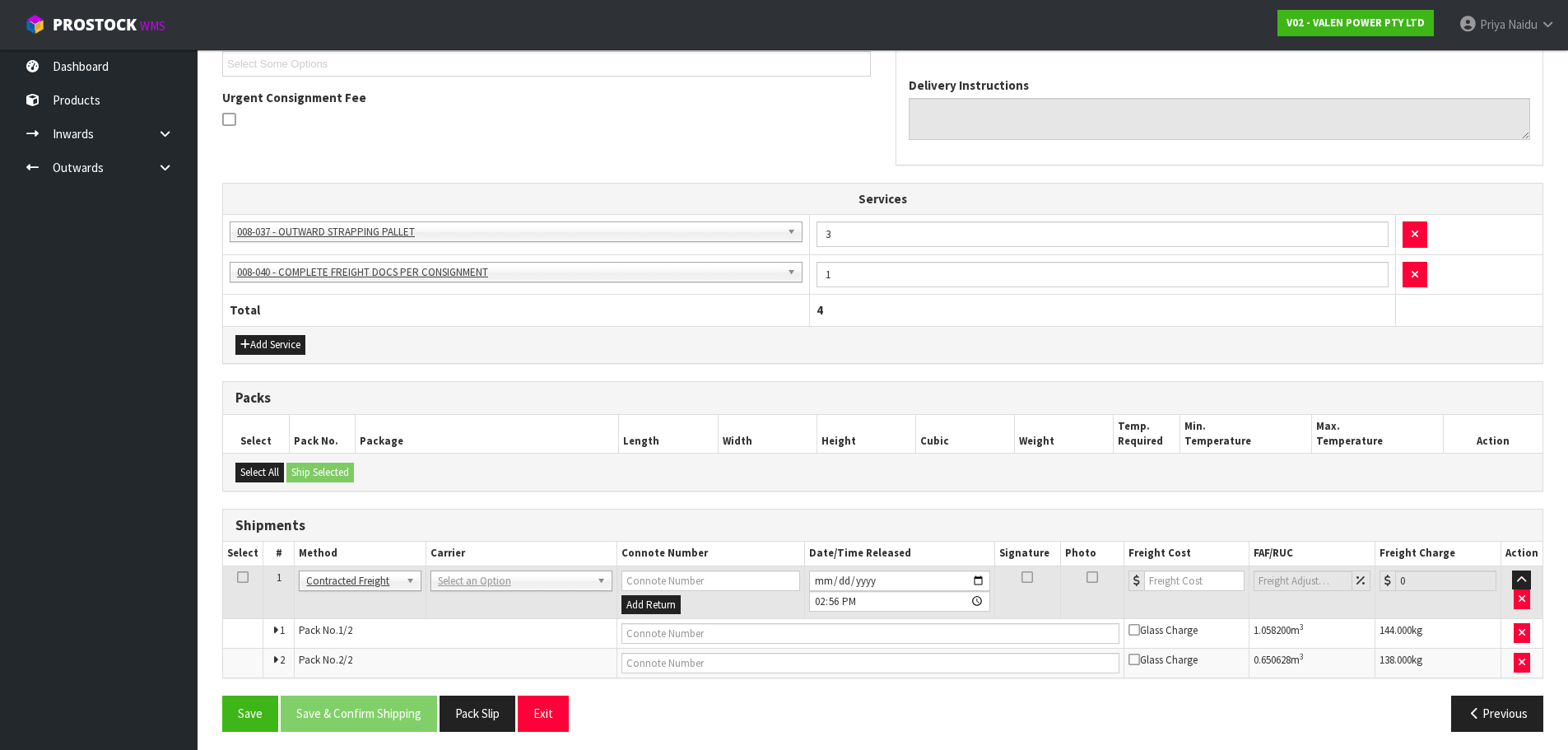
scroll to position [406, 0]
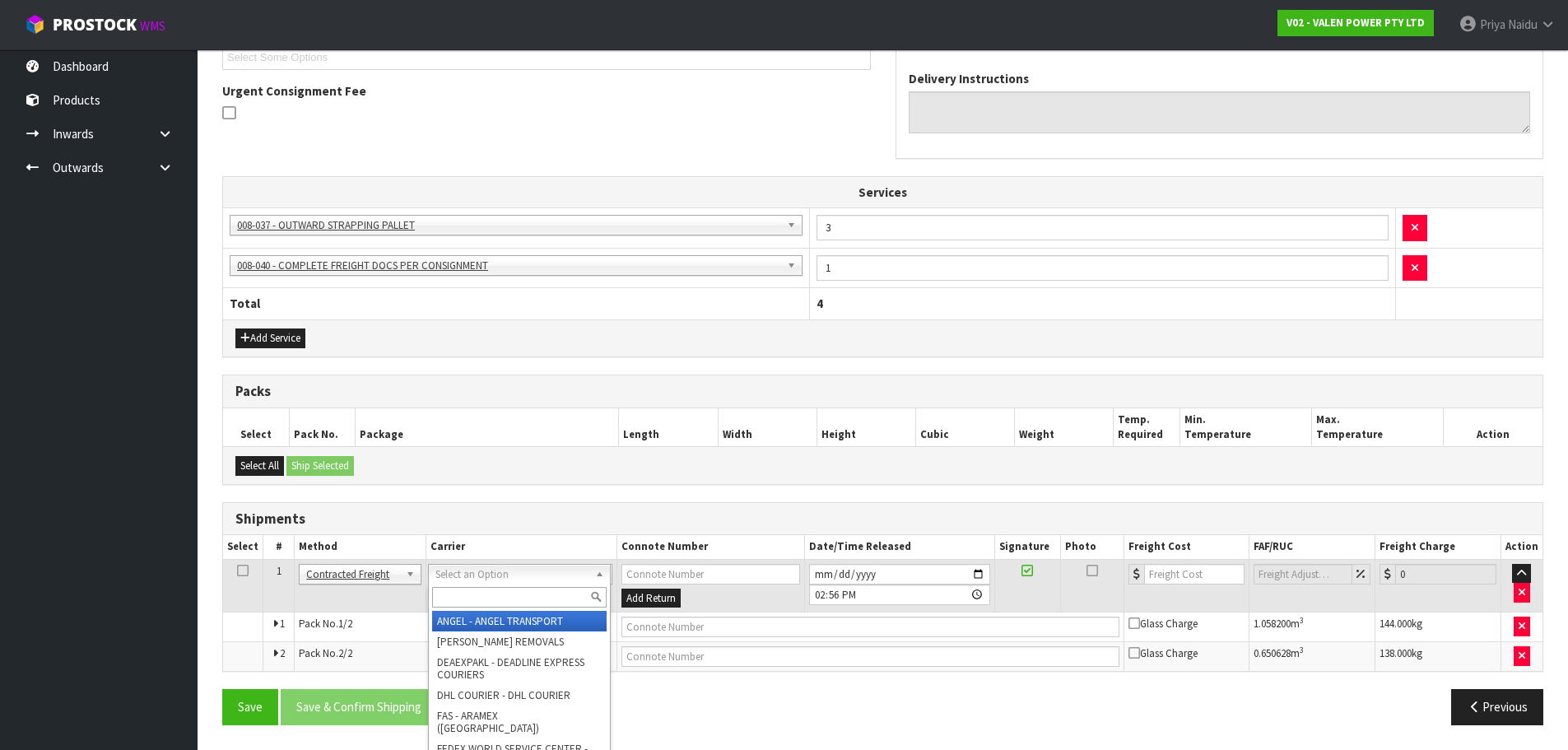
click at [489, 596] on input "text" at bounding box center [519, 596] width 175 height 20
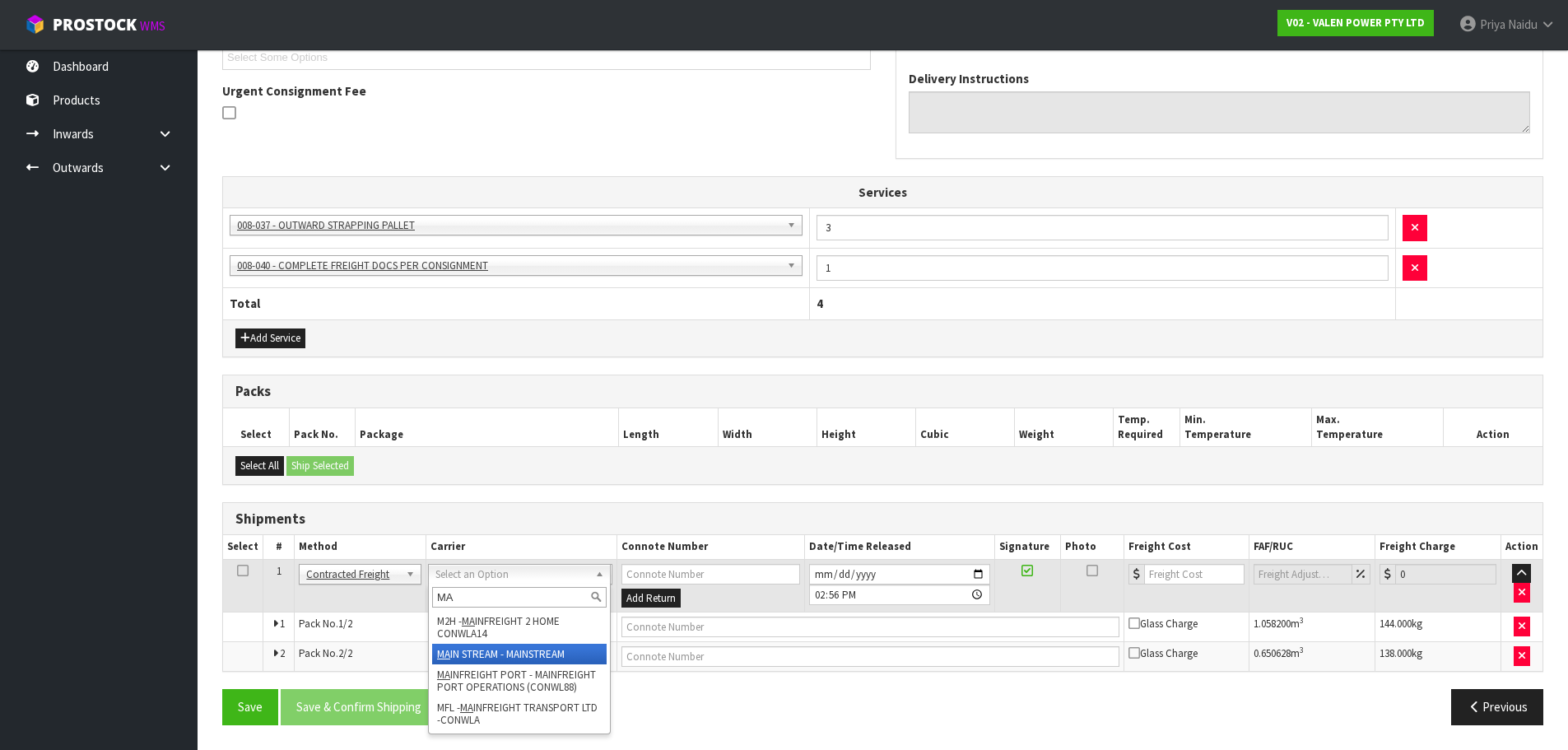
type input "MA"
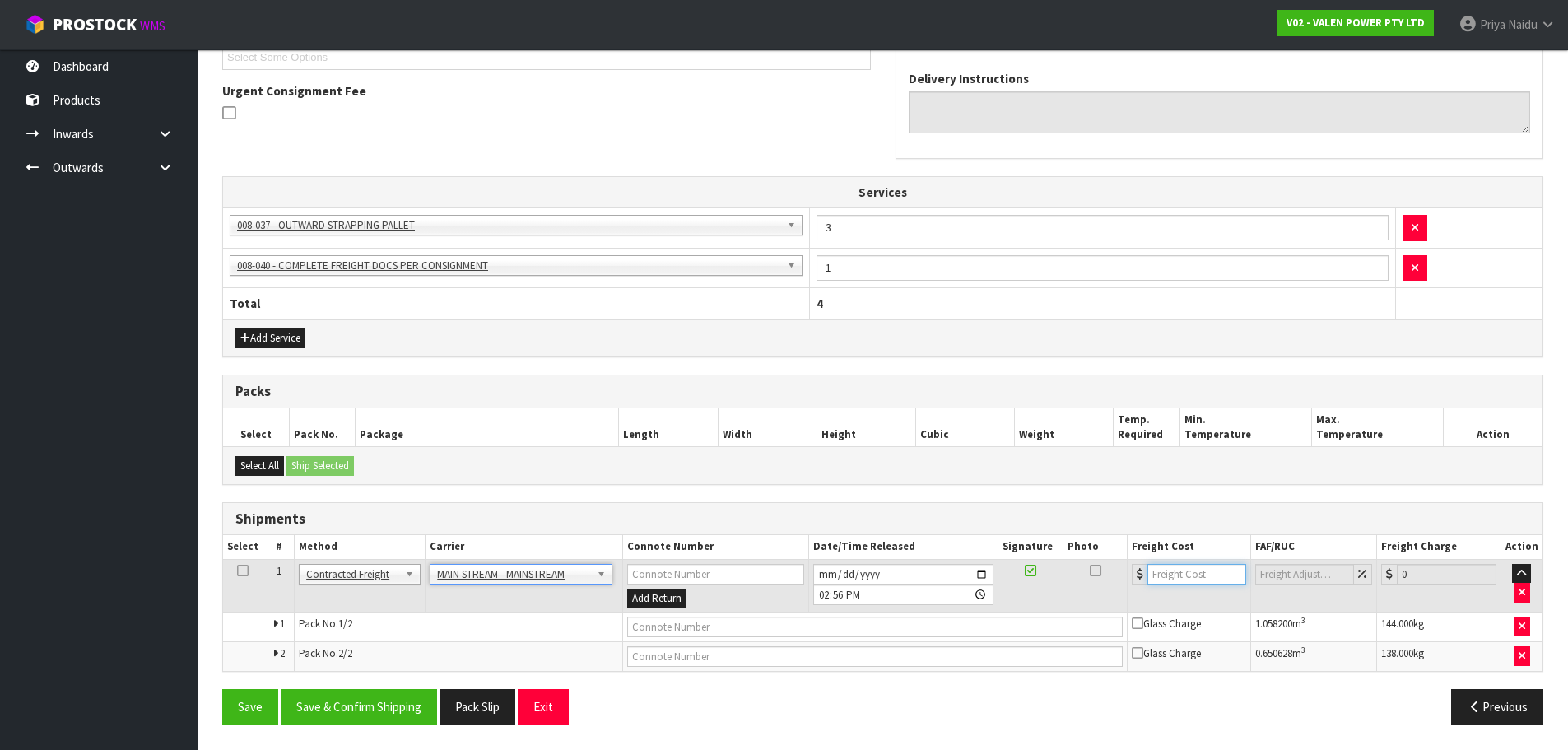
drag, startPoint x: 1169, startPoint y: 571, endPoint x: 1146, endPoint y: 545, distance: 34.7
click at [1169, 570] on input "number" at bounding box center [1197, 574] width 100 height 20
type input "136.80"
click at [685, 632] on input "text" at bounding box center [875, 626] width 496 height 20
paste input "CWL7721952"
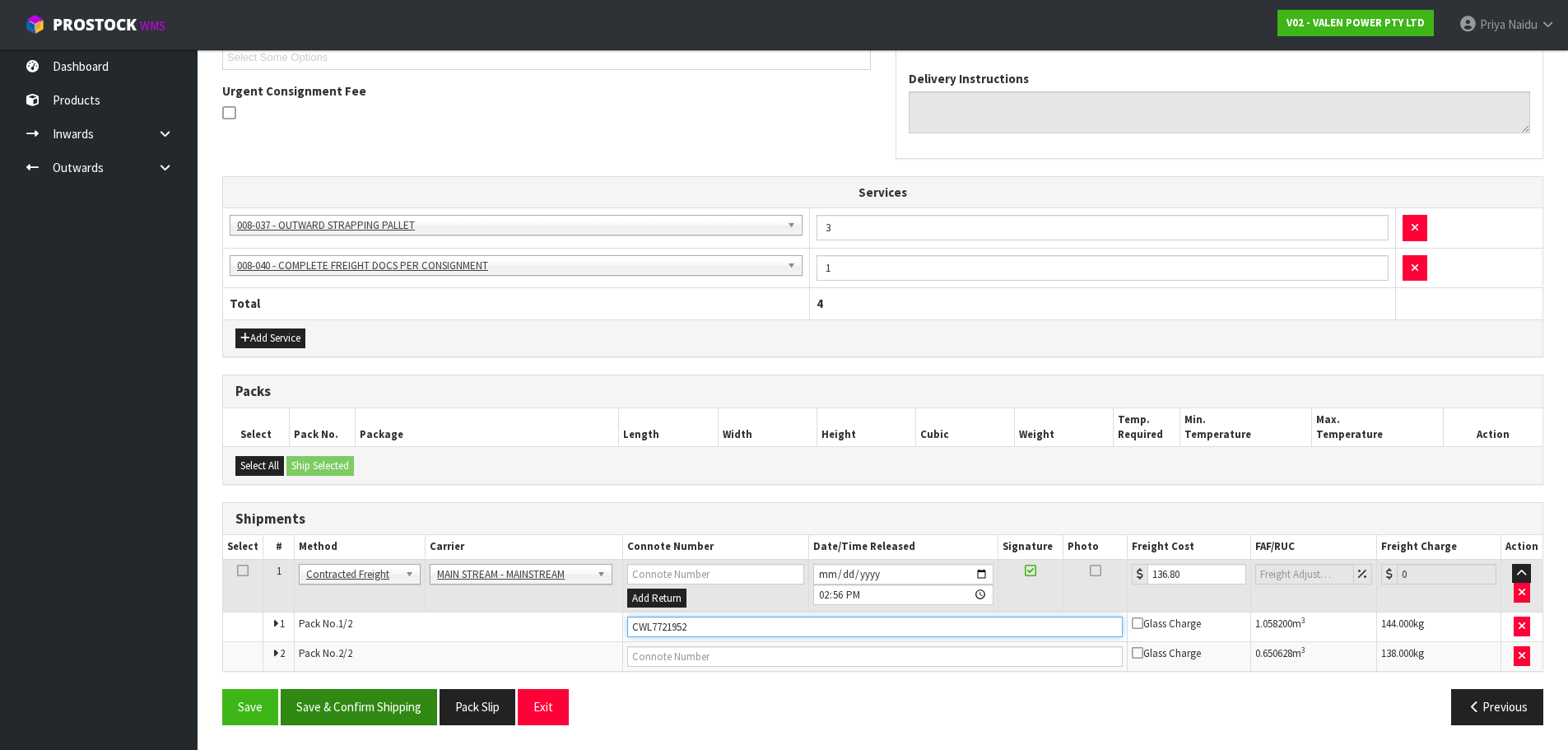
type input "CWL7721952"
click at [392, 701] on button "Save & Confirm Shipping" at bounding box center [358, 707] width 156 height 35
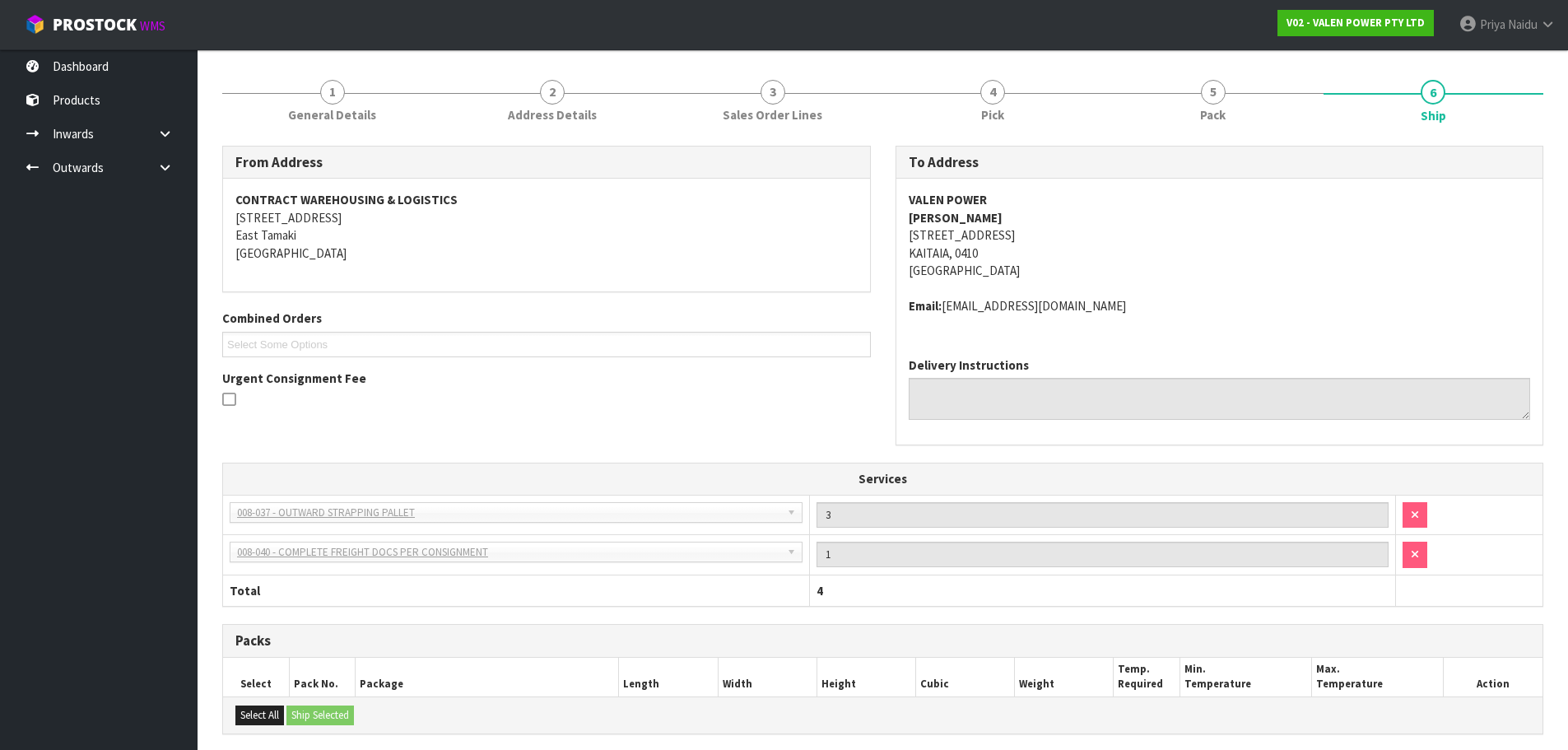
scroll to position [0, 0]
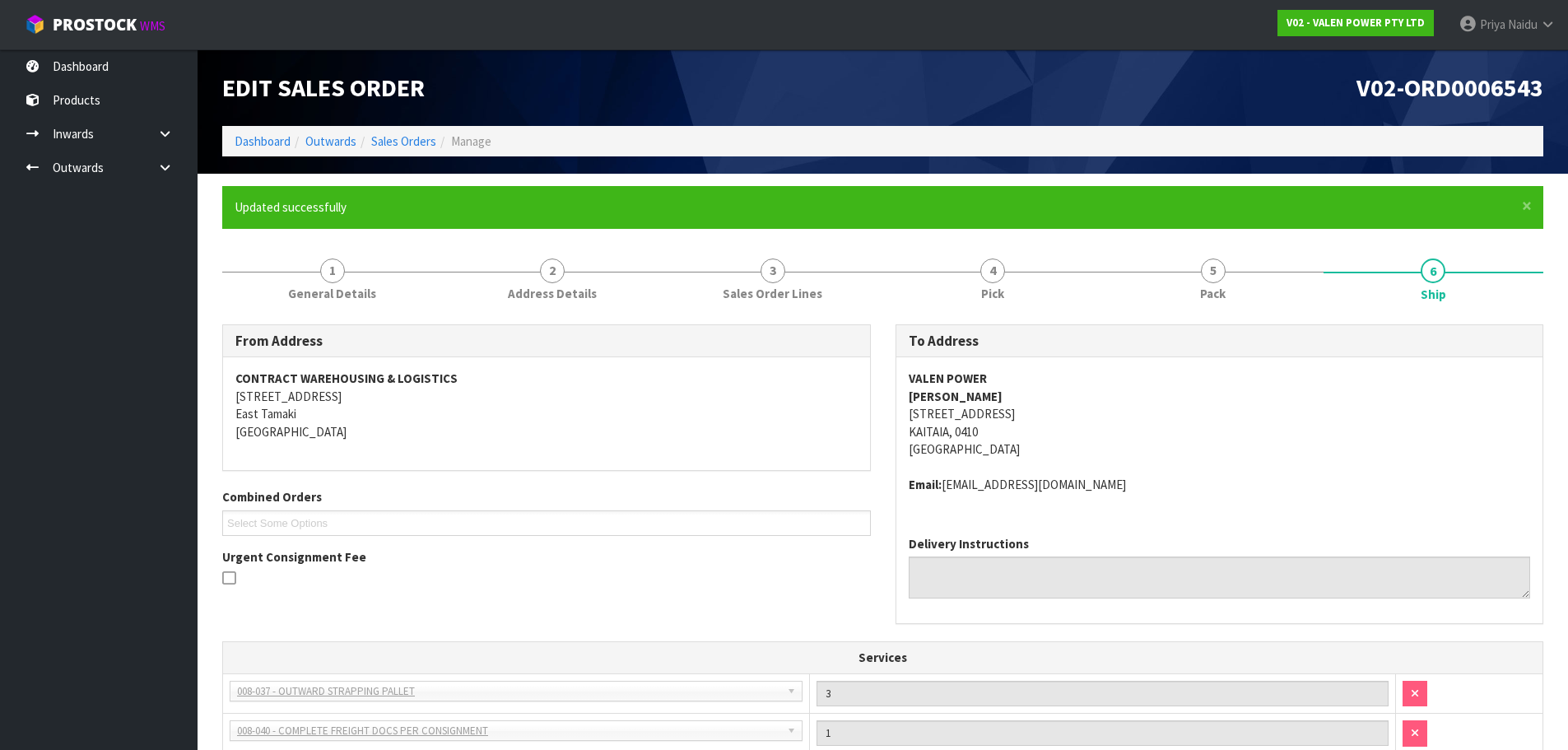
click at [266, 125] on div "Edit Sales Order" at bounding box center [546, 87] width 673 height 77
click at [256, 142] on link "Dashboard" at bounding box center [262, 141] width 56 height 16
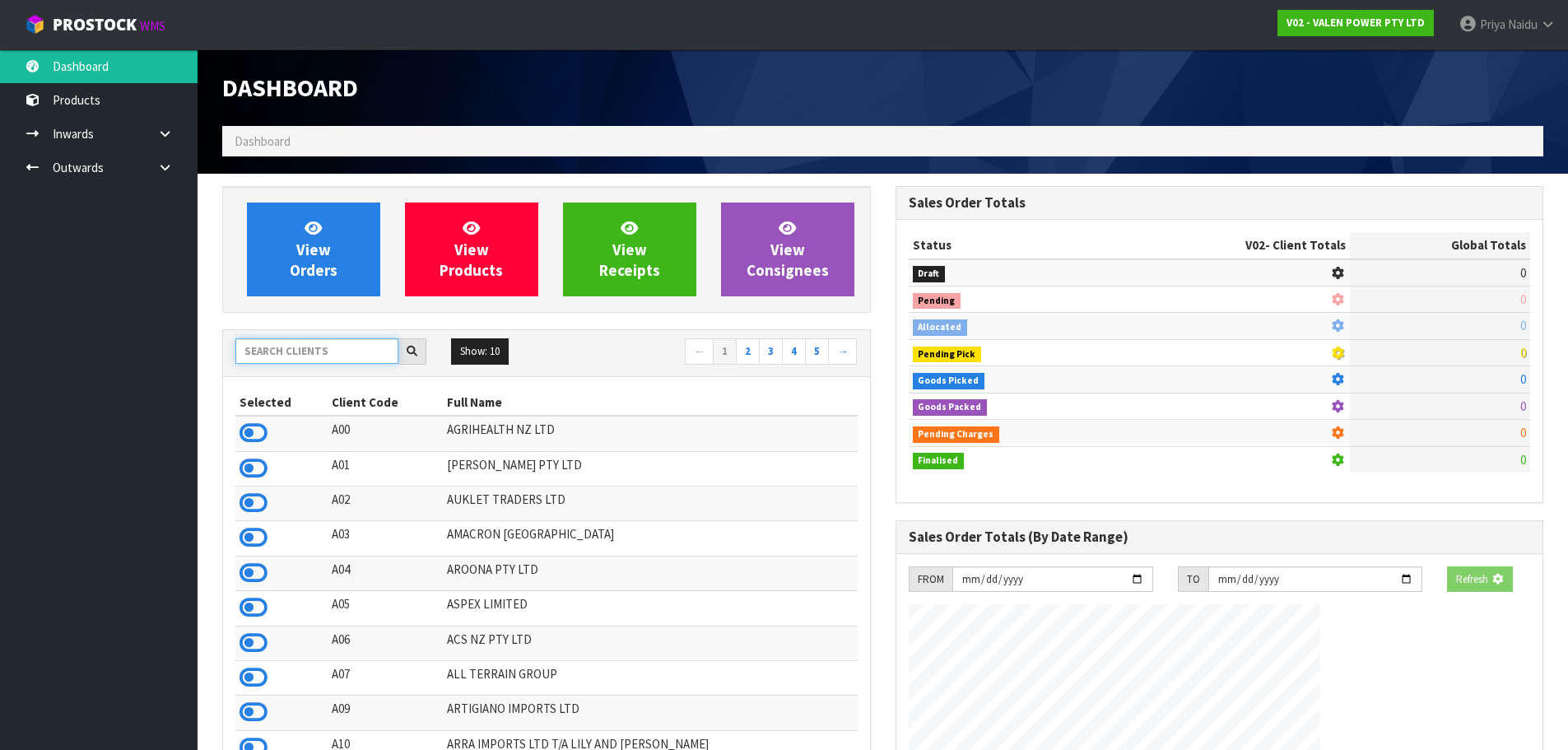
click at [290, 358] on input "text" at bounding box center [317, 351] width 163 height 26
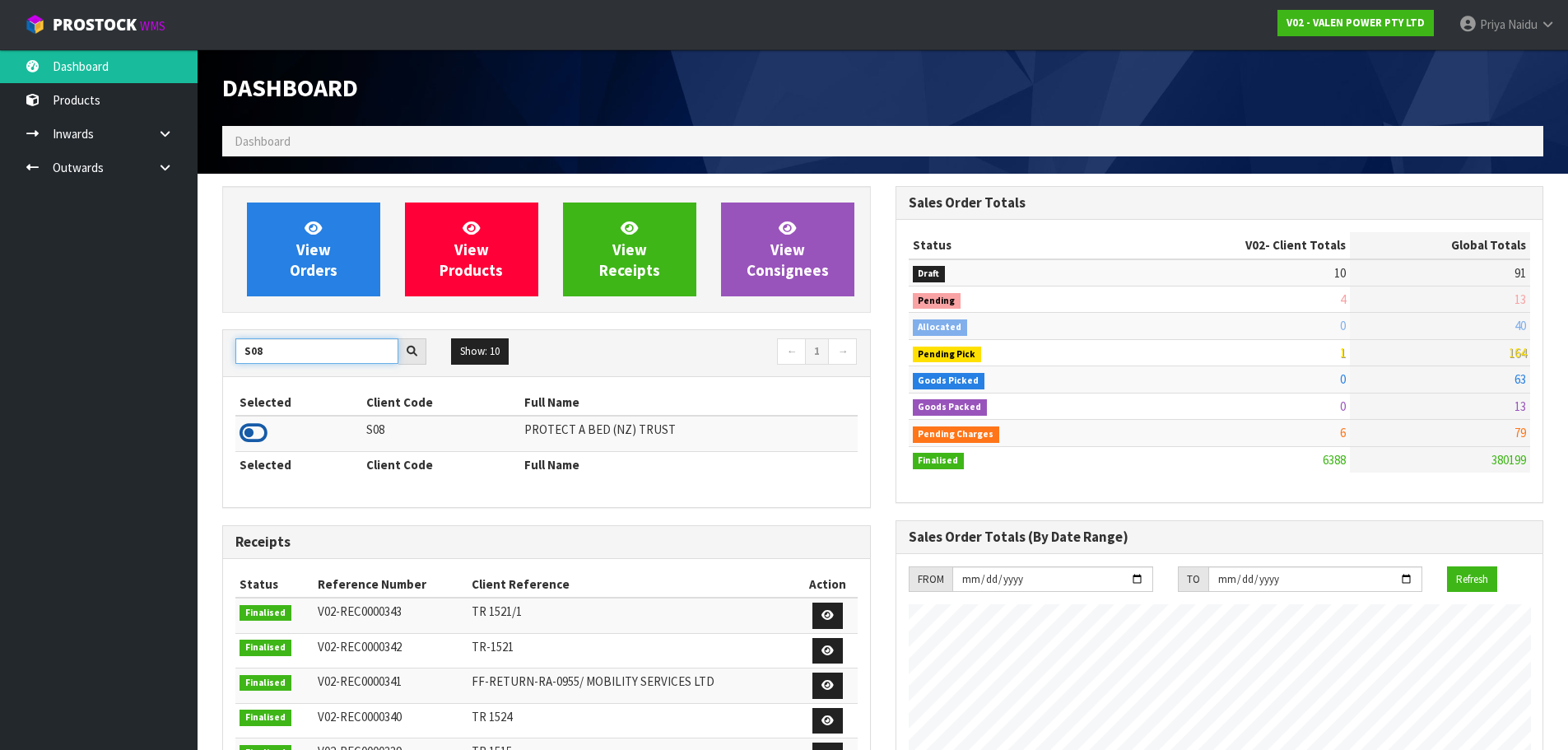
type input "S08"
click at [258, 429] on icon at bounding box center [254, 433] width 28 height 25
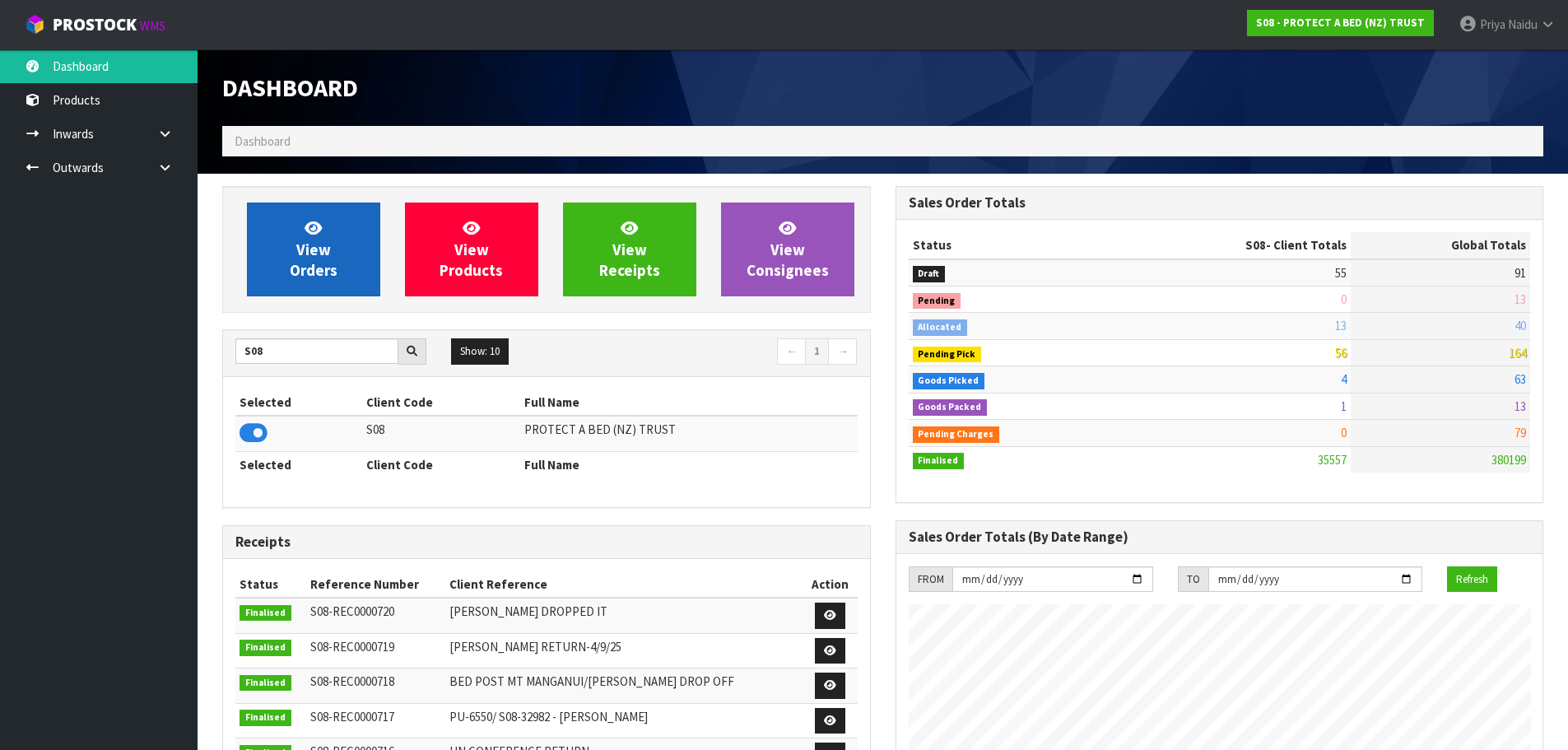
scroll to position [1248, 673]
click at [321, 239] on link "View Orders" at bounding box center [313, 250] width 133 height 94
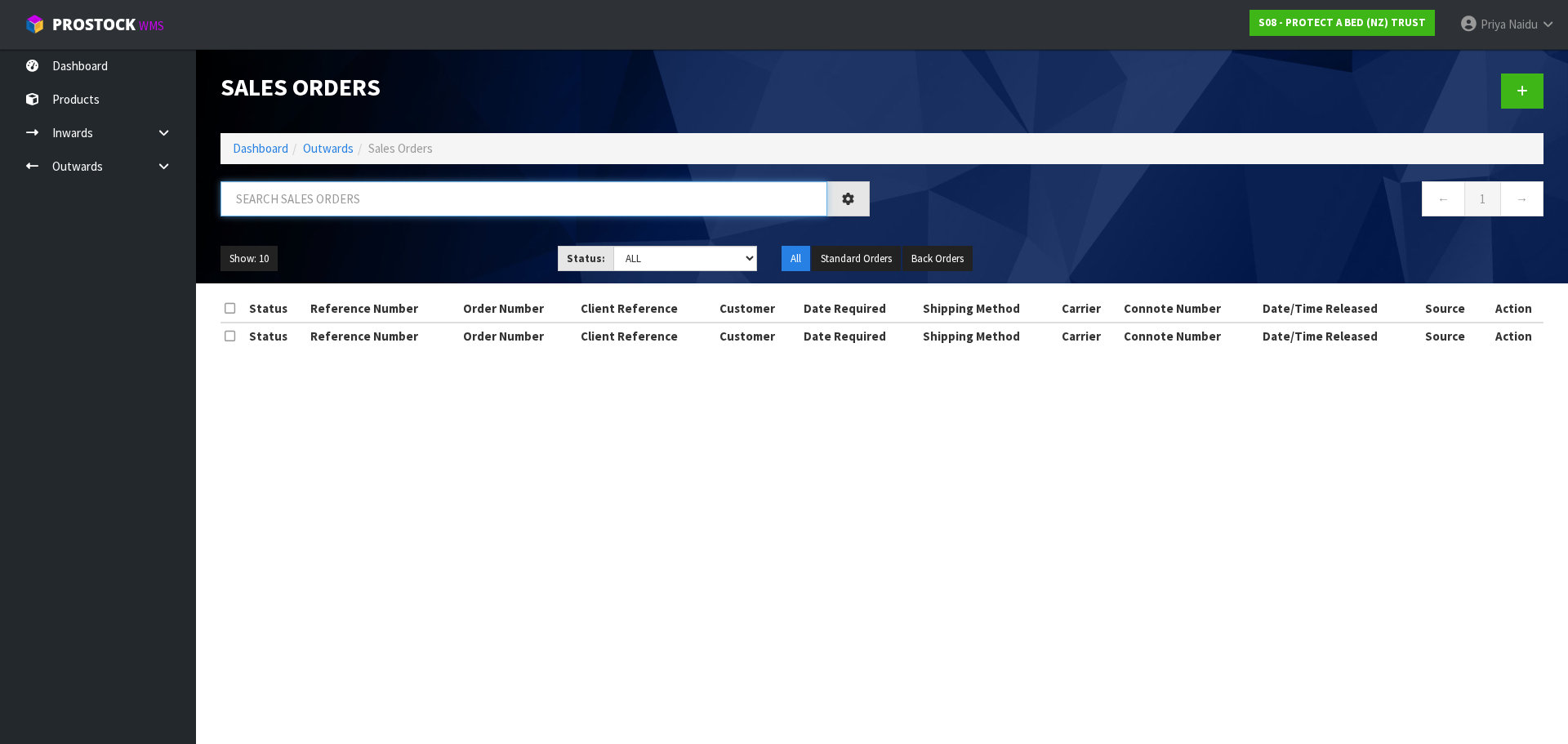
click at [345, 210] on input "text" at bounding box center [523, 199] width 606 height 35
type input "33321"
click at [494, 268] on ul "Show: 10 5 10 25 50" at bounding box center [376, 259] width 312 height 26
click at [659, 256] on select "Draft Pending Allocated Pending Pick Goods Picked Goods Packed Pending Charges …" at bounding box center [685, 258] width 144 height 25
select select "string:5"
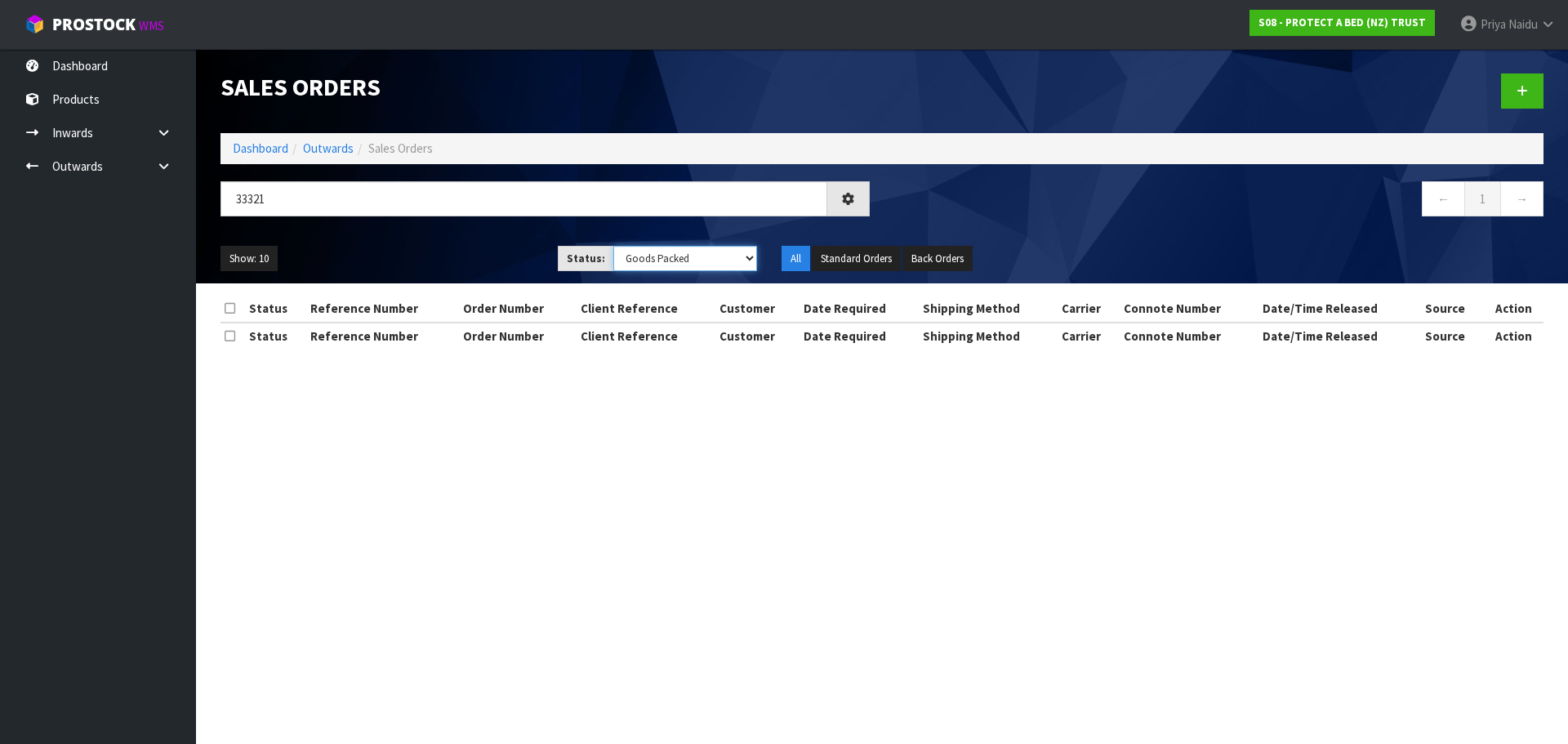
click at [613, 246] on select "Draft Pending Allocated Pending Pick Goods Picked Goods Packed Pending Charges …" at bounding box center [685, 258] width 144 height 25
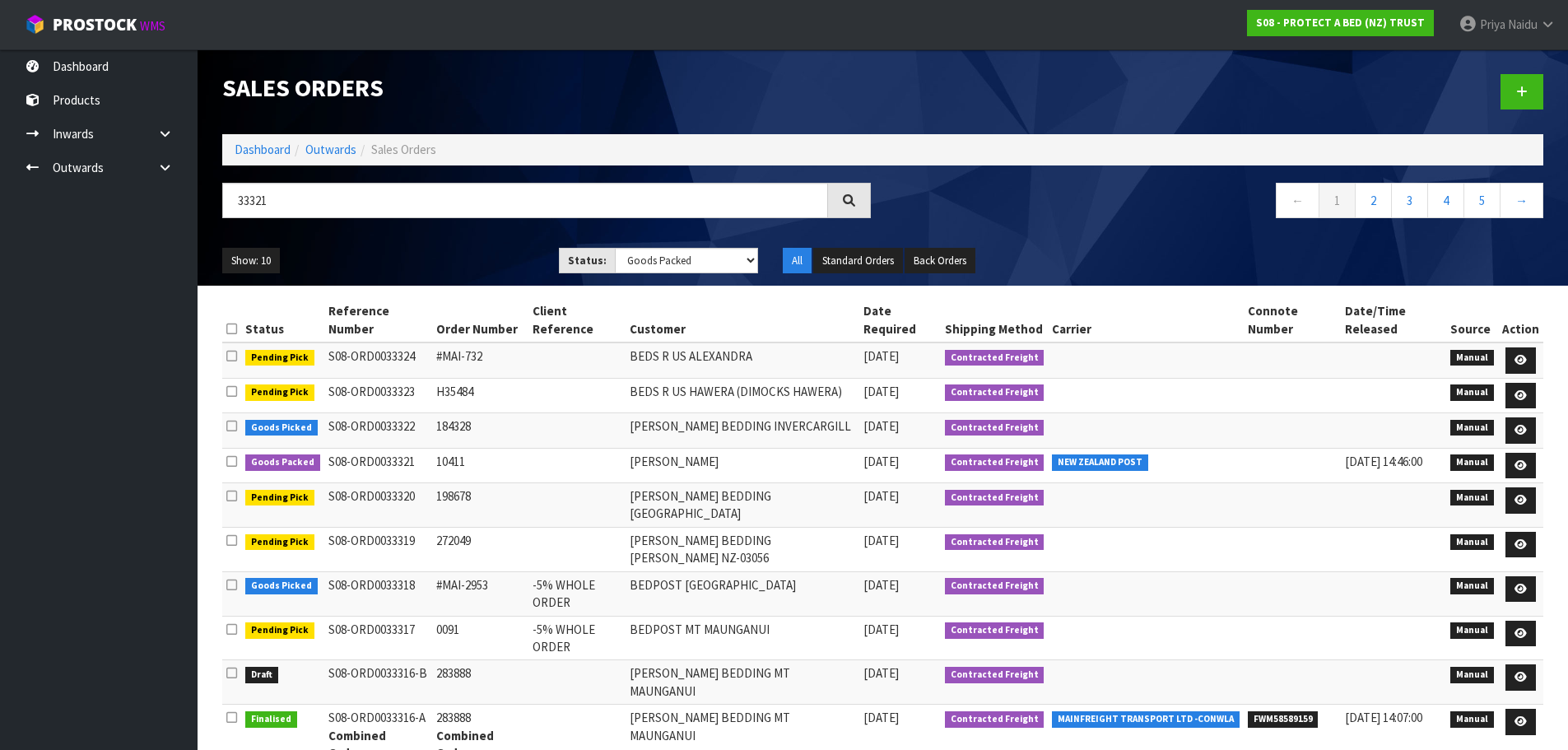
click at [435, 258] on ul "Show: 10 5 10 25 50" at bounding box center [378, 261] width 312 height 26
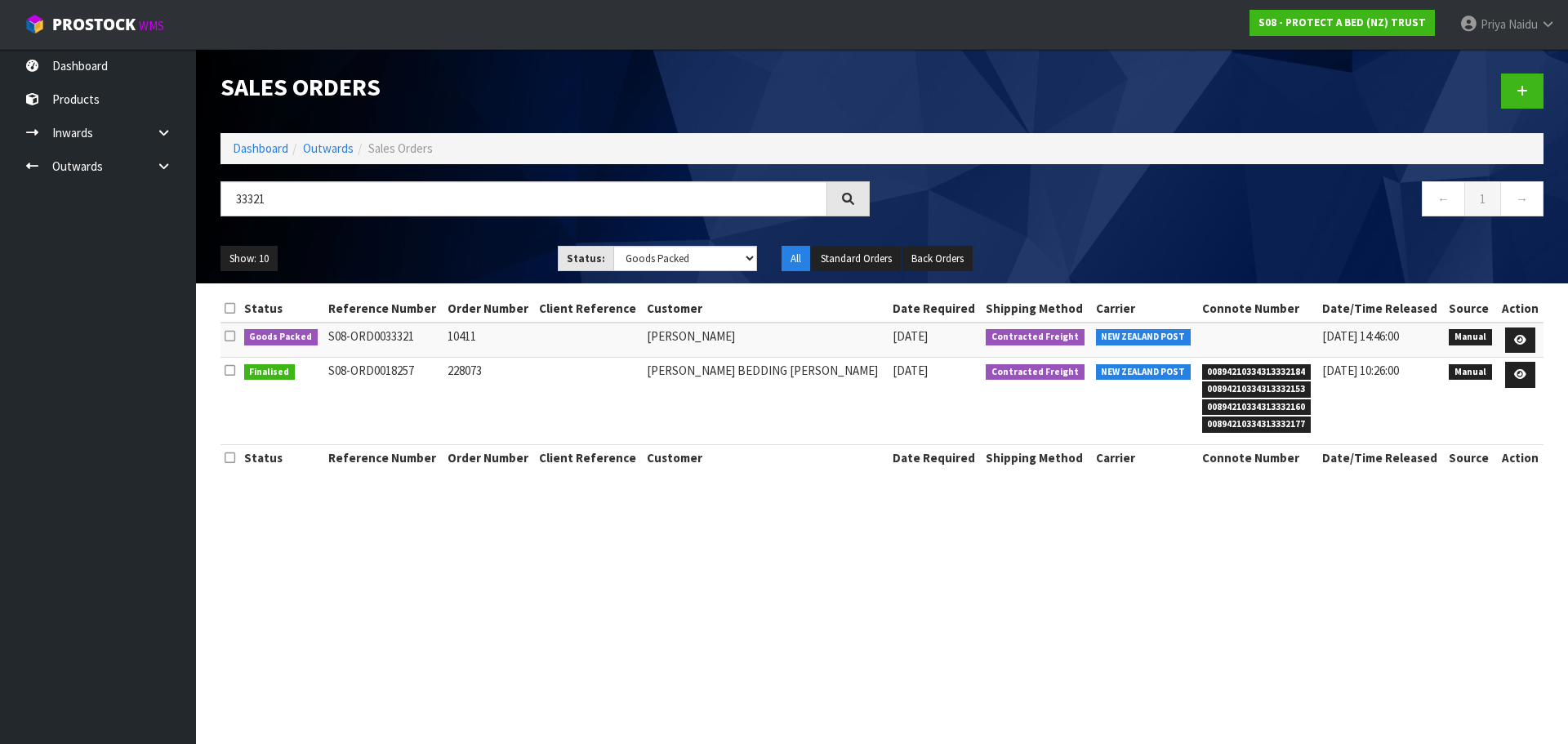
click at [456, 261] on ul "Show: 10 5 10 25 50" at bounding box center [376, 259] width 312 height 26
click at [1514, 336] on icon at bounding box center [1520, 340] width 12 height 11
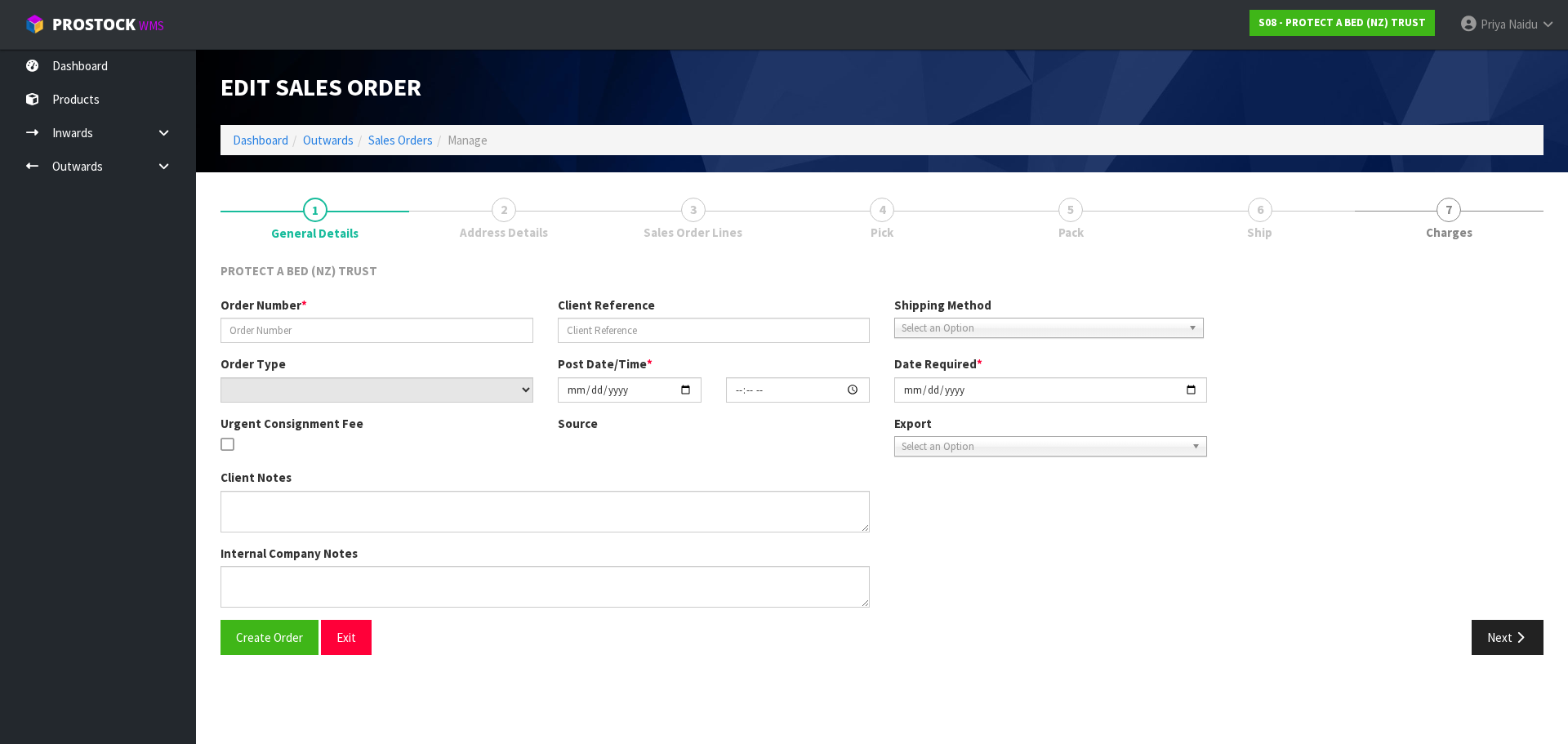
type input "10411"
select select "number:0"
type input "[DATE]"
type input "10:47:00.000"
type input "[DATE]"
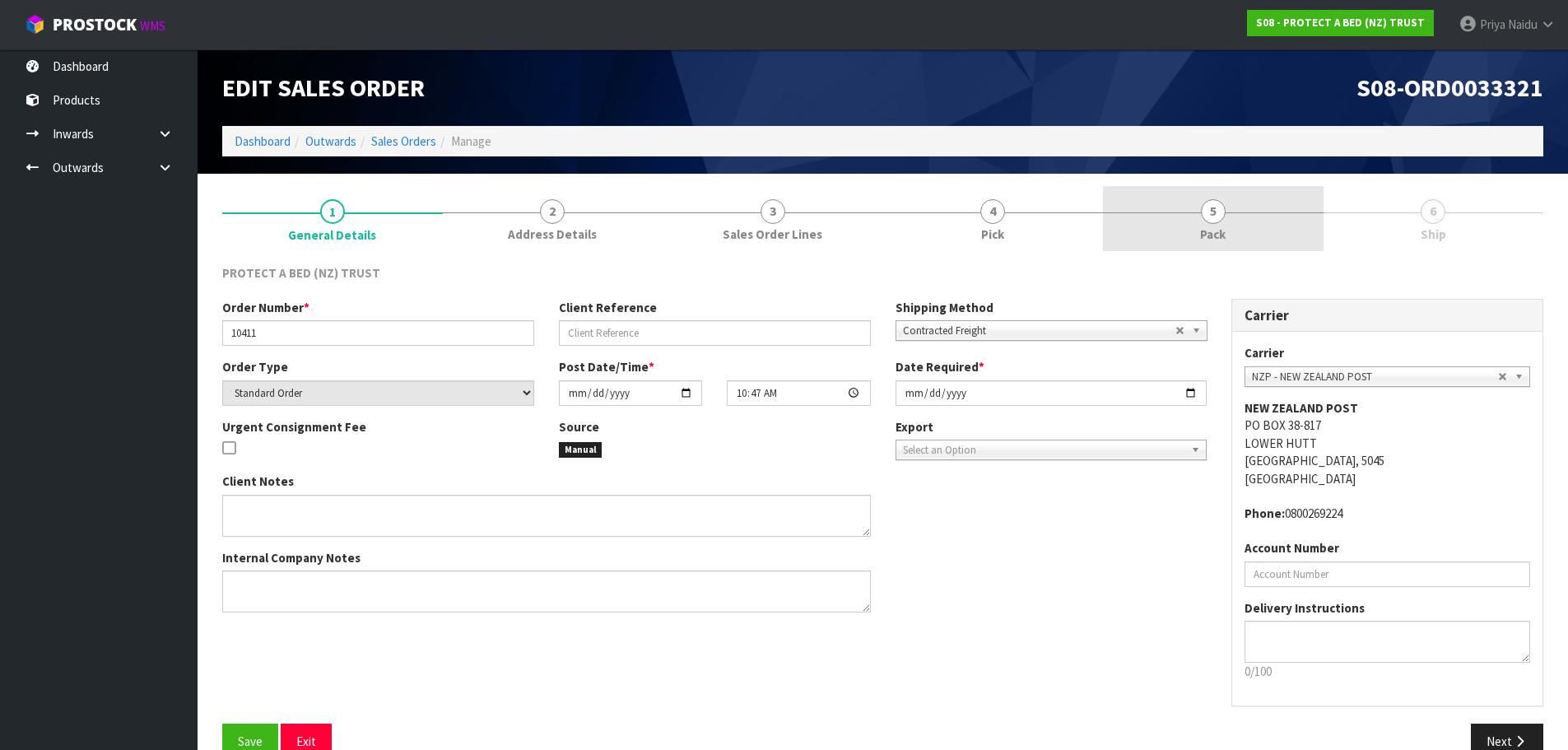
click at [1240, 232] on link "5 Pack" at bounding box center [1213, 219] width 220 height 65
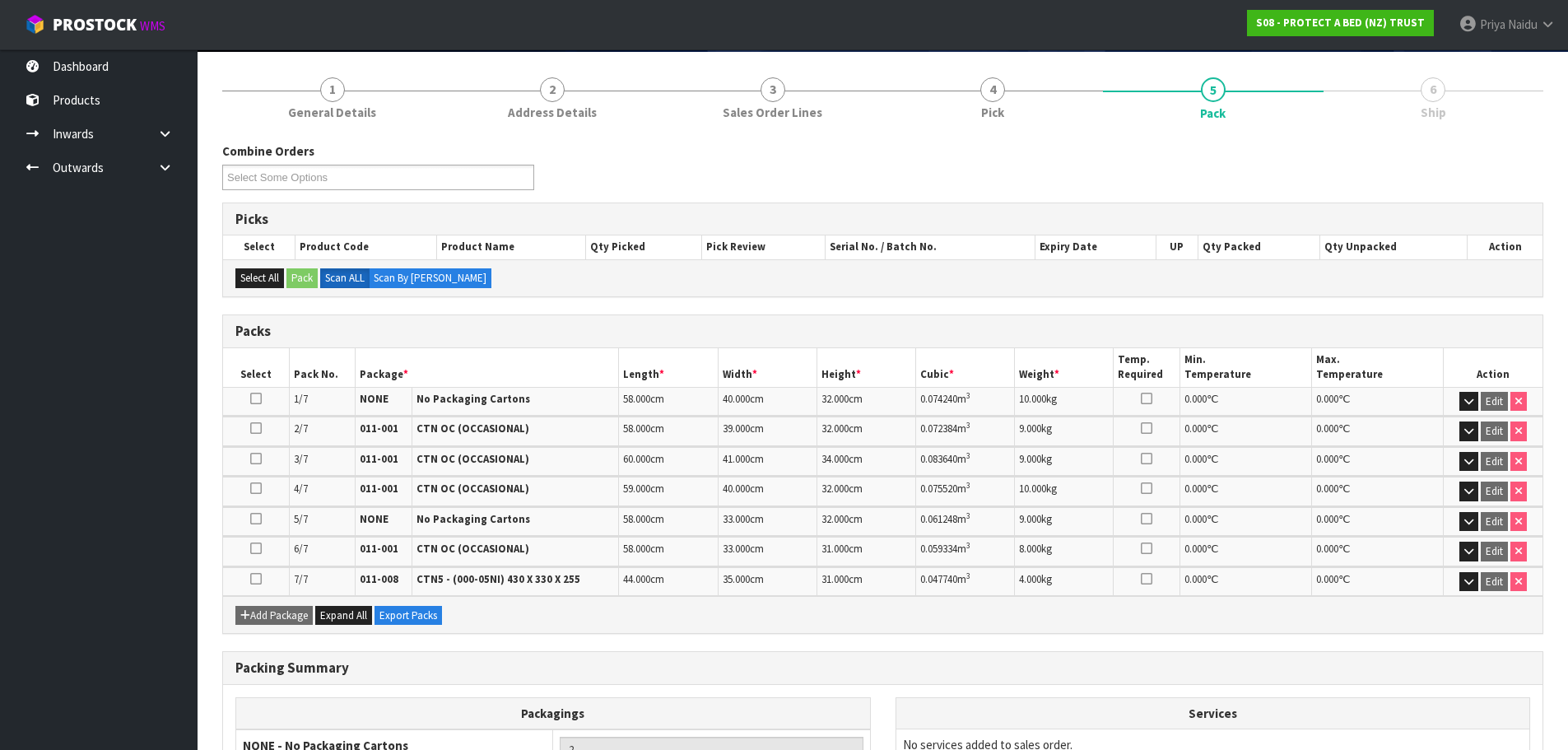
scroll to position [329, 0]
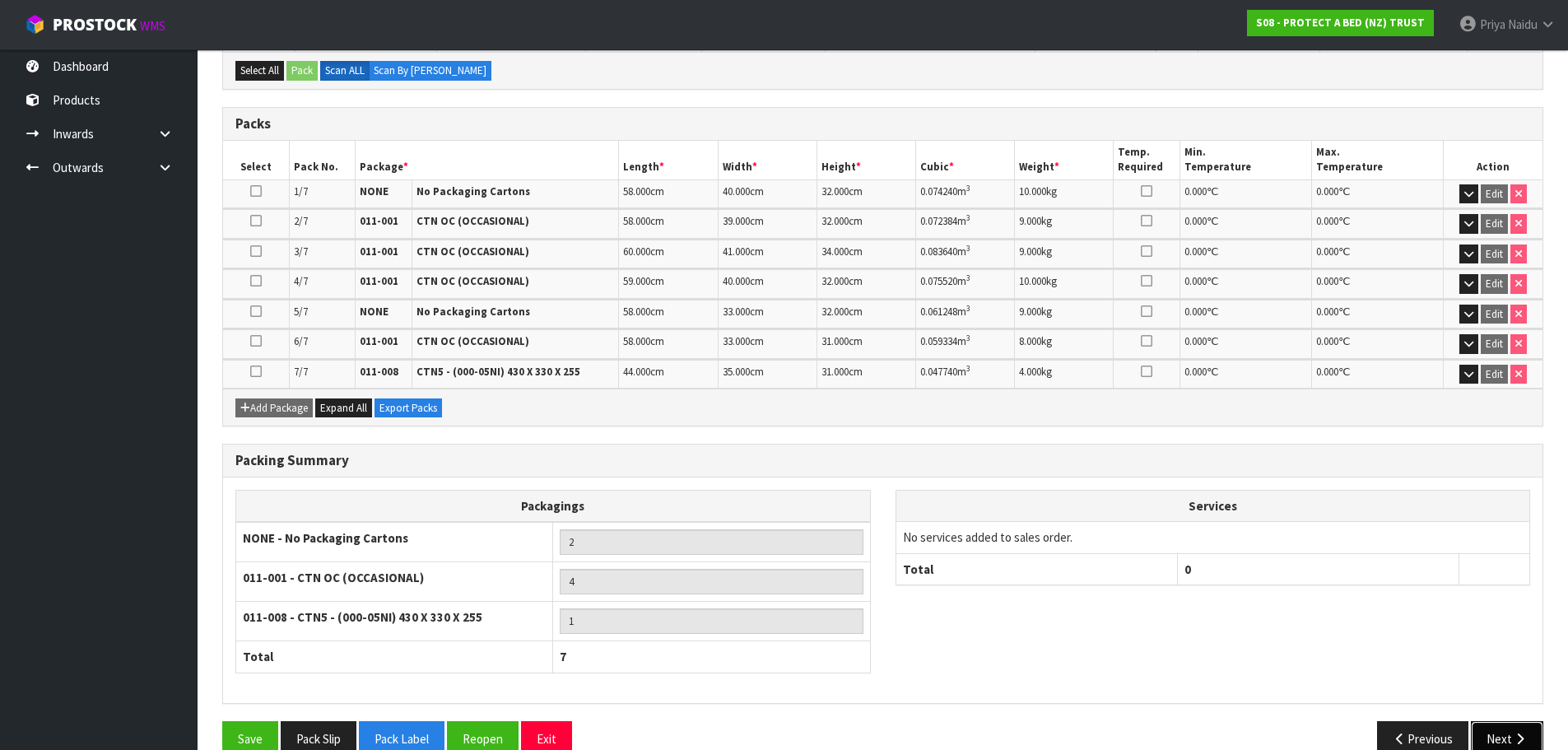
click at [1489, 730] on button "Next" at bounding box center [1507, 739] width 72 height 35
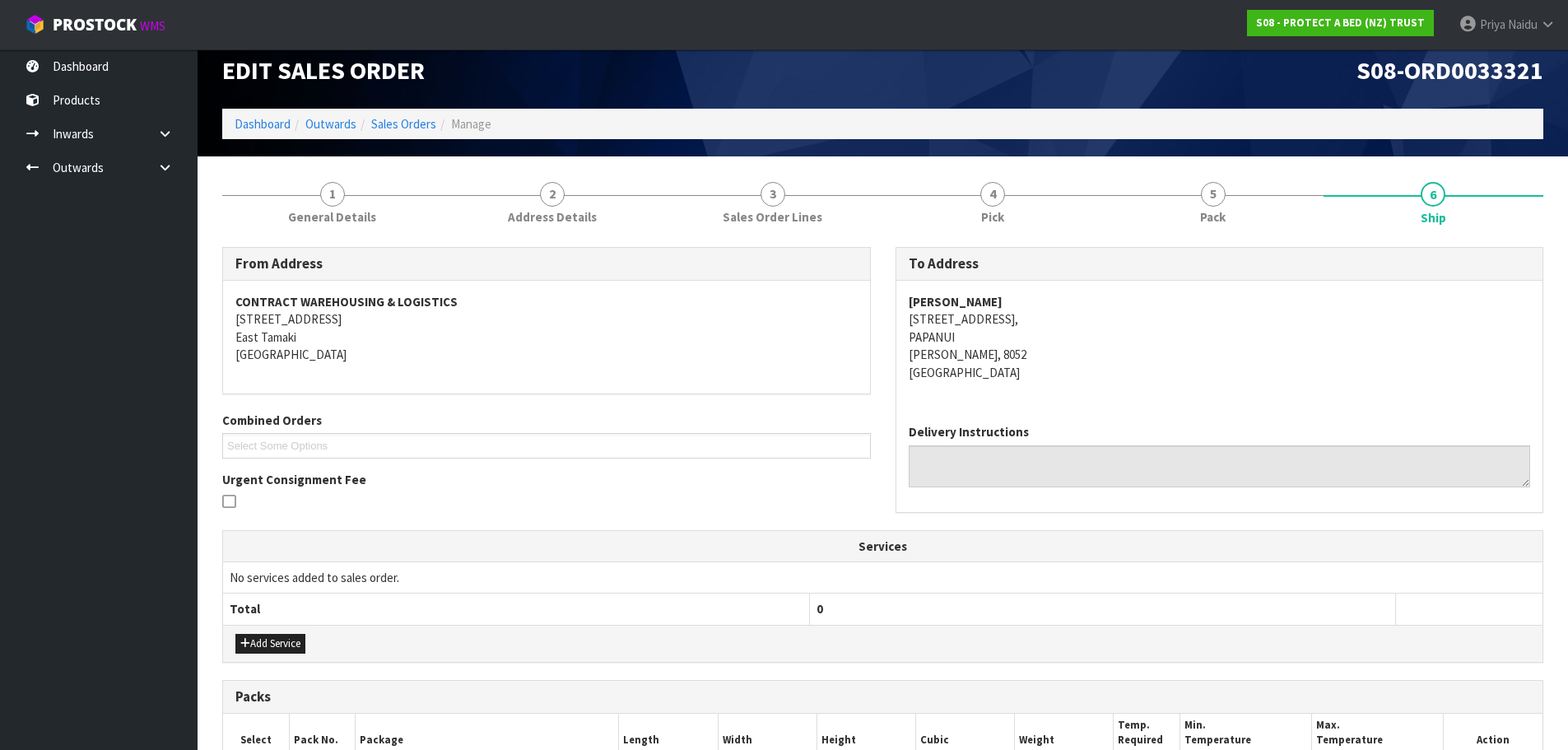
scroll to position [0, 0]
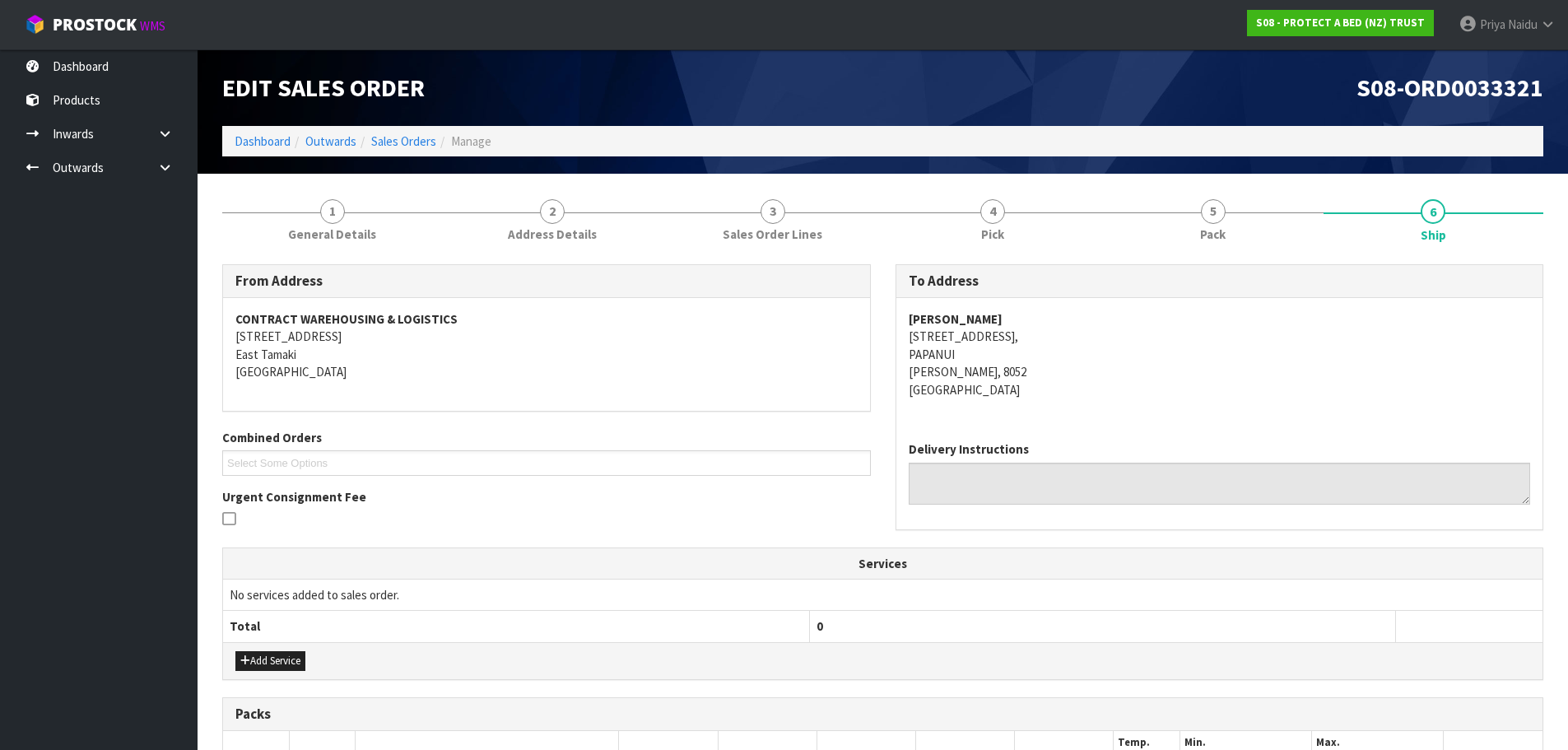
drag, startPoint x: 899, startPoint y: 315, endPoint x: 1155, endPoint y: 317, distance: 256.0
click at [1155, 317] on div "[PERSON_NAME] BEDDING PAPANUI UNIT C1, [STREET_ADDRESS]" at bounding box center [1220, 363] width 647 height 130
drag, startPoint x: 944, startPoint y: 341, endPoint x: 1132, endPoint y: 334, distance: 188.1
click at [1132, 334] on div "[PERSON_NAME] BEDDING PAPANUI UNIT C1, [STREET_ADDRESS]" at bounding box center [1220, 363] width 647 height 130
click at [888, 340] on div "To Address [PERSON_NAME] BEDDING PAPANUI UNIT C1, [STREET_ADDRESS] Delivery Ins…" at bounding box center [1219, 406] width 673 height 282
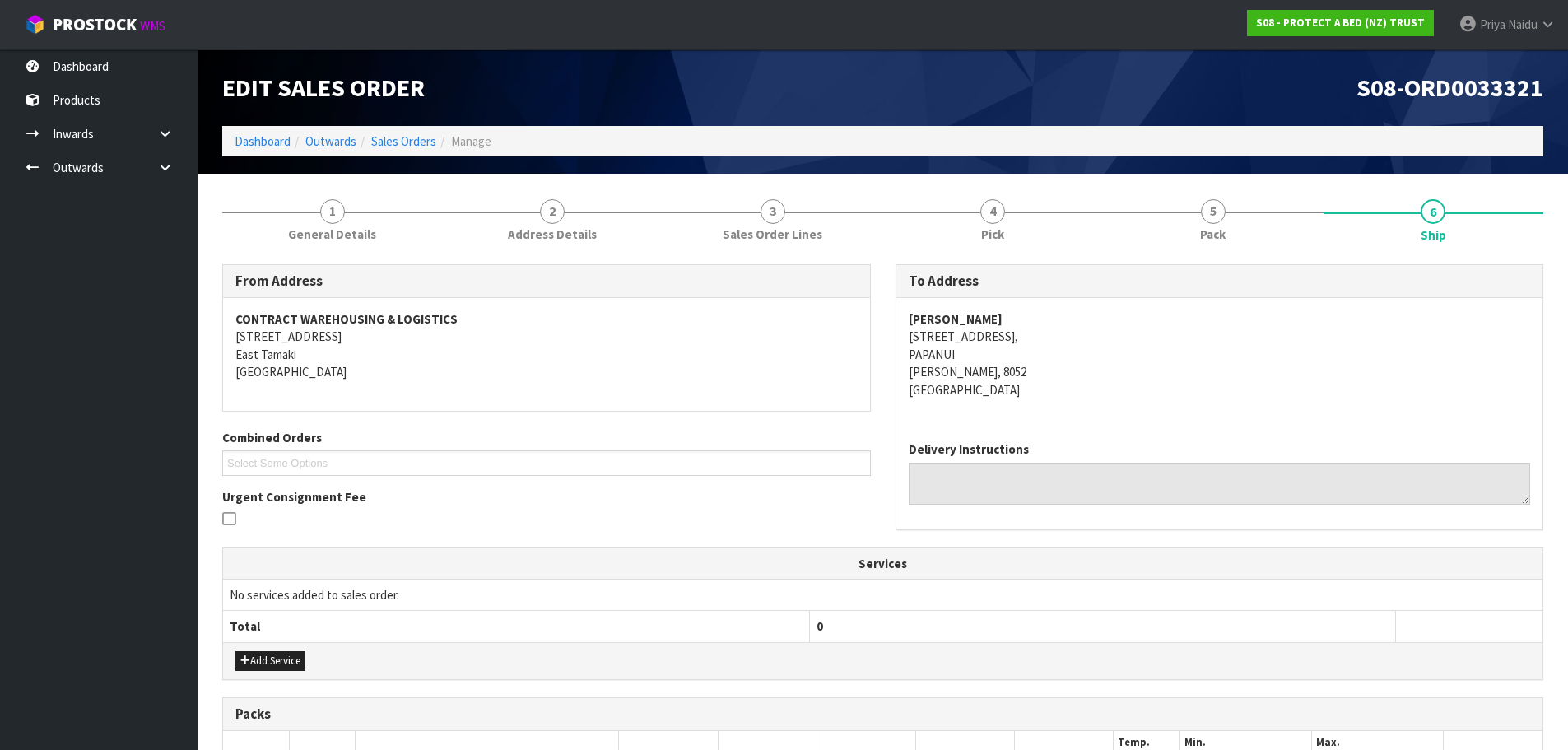
drag, startPoint x: 899, startPoint y: 311, endPoint x: 1169, endPoint y: 316, distance: 270.0
click at [1169, 316] on div "[PERSON_NAME] BEDDING PAPANUI UNIT C1, [STREET_ADDRESS]" at bounding box center [1220, 363] width 647 height 130
click at [1023, 370] on address "[PERSON_NAME] BEDDING PAPANUI UNIT C1, [STREET_ADDRESS]" at bounding box center [1220, 355] width 623 height 88
drag, startPoint x: 906, startPoint y: 321, endPoint x: 848, endPoint y: 317, distance: 58.1
click at [1188, 315] on div "[PERSON_NAME] BEDDING PAPANUI UNIT C1, [STREET_ADDRESS]" at bounding box center [1220, 363] width 647 height 130
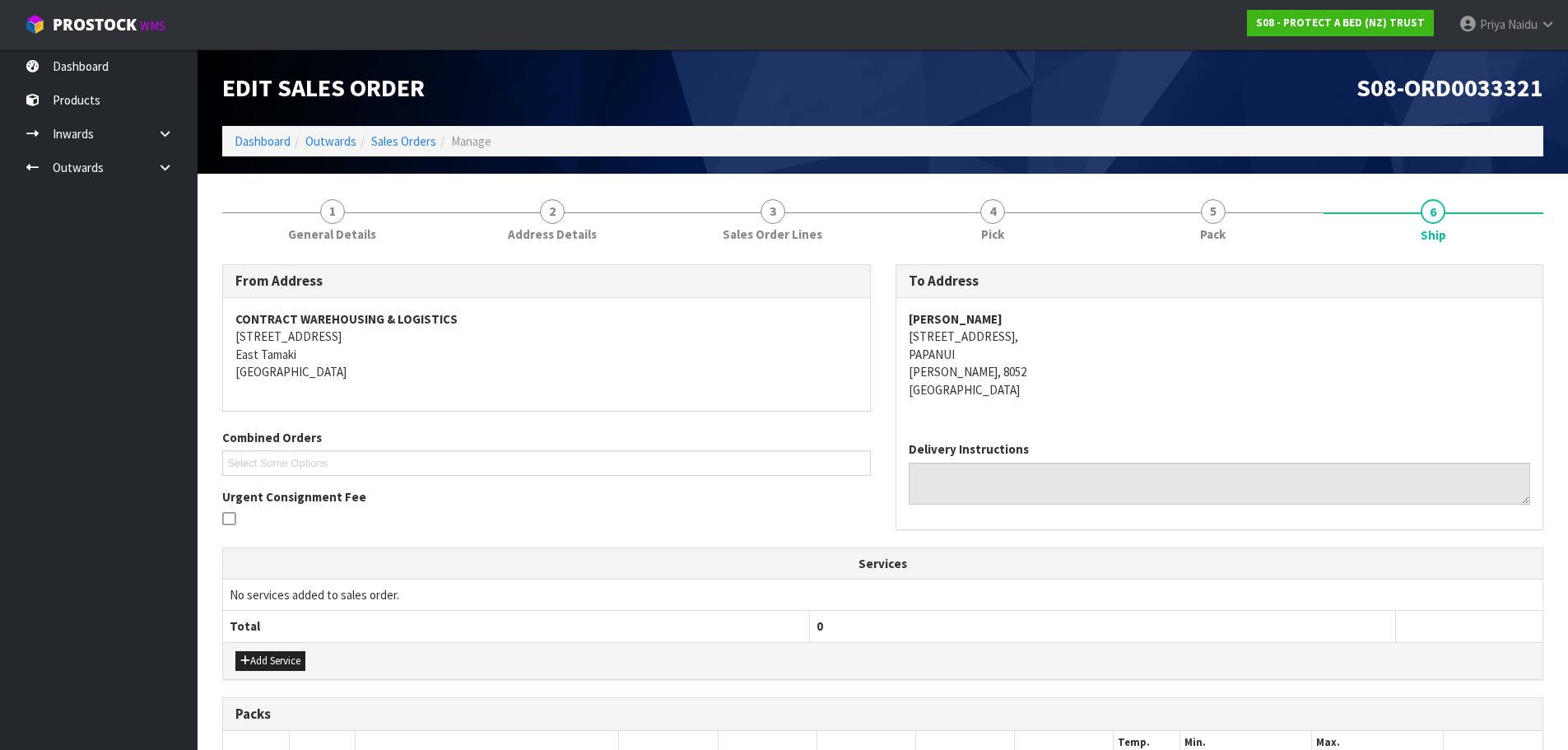
drag, startPoint x: 896, startPoint y: 337, endPoint x: 1148, endPoint y: 337, distance: 252.0
click at [1148, 337] on div "[PERSON_NAME] BEDDING PAPANUI UNIT C1, [STREET_ADDRESS]" at bounding box center [1220, 363] width 647 height 130
click at [973, 340] on address "[PERSON_NAME] BEDDING PAPANUI UNIT C1, [STREET_ADDRESS]" at bounding box center [1220, 355] width 623 height 88
drag, startPoint x: 976, startPoint y: 340, endPoint x: 235, endPoint y: 341, distance: 741.0
click at [1111, 334] on address "[PERSON_NAME] BEDDING PAPANUI UNIT C1, [STREET_ADDRESS]" at bounding box center [1220, 355] width 623 height 88
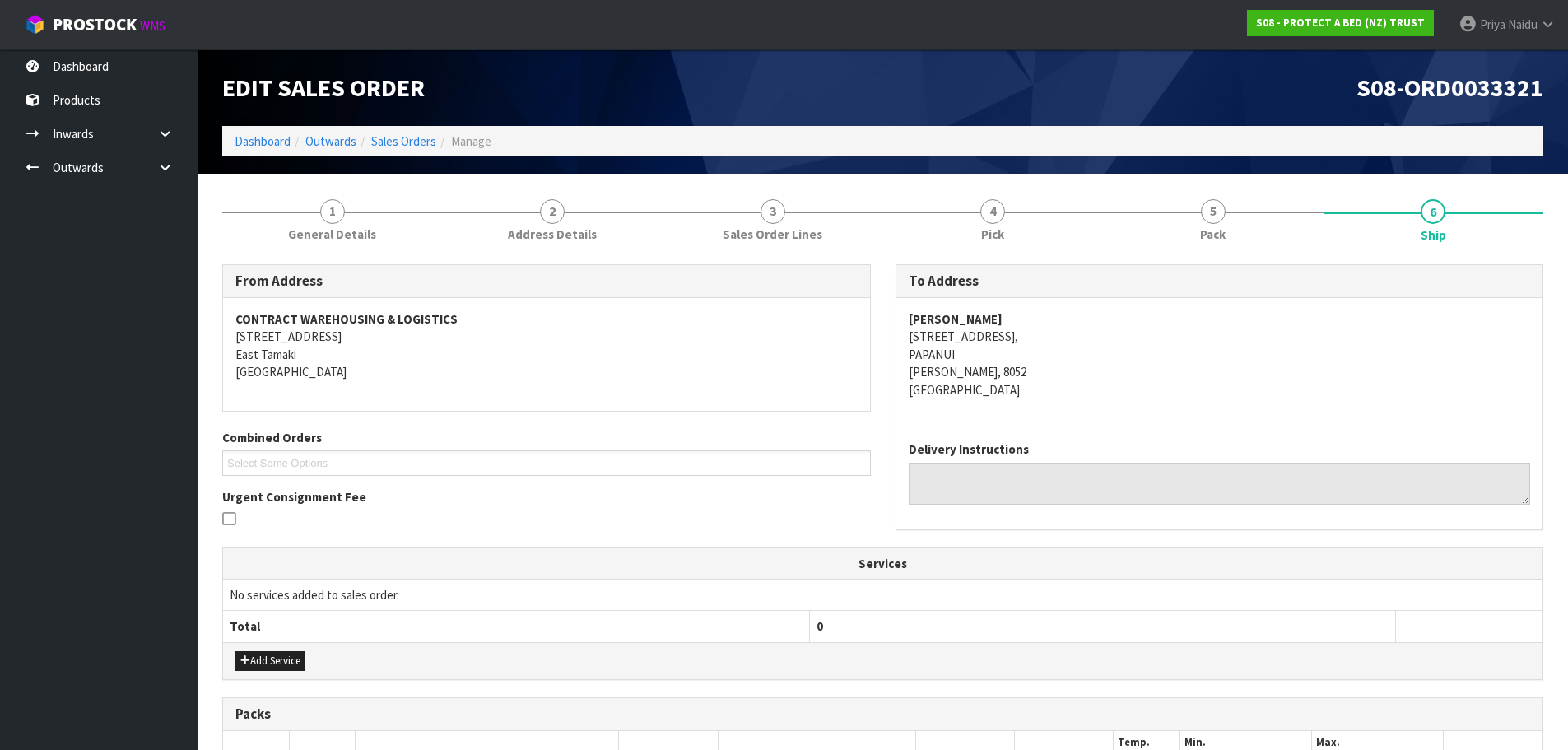
drag, startPoint x: 1170, startPoint y: 388, endPoint x: 1093, endPoint y: 388, distance: 77.0
click at [1170, 388] on address "[PERSON_NAME] BEDDING PAPANUI UNIT C1, [STREET_ADDRESS]" at bounding box center [1220, 355] width 623 height 88
drag, startPoint x: 906, startPoint y: 345, endPoint x: 1131, endPoint y: 339, distance: 225.1
click at [1131, 339] on div "[PERSON_NAME] BEDDING PAPANUI UNIT C1, [STREET_ADDRESS]" at bounding box center [1220, 363] width 647 height 130
drag, startPoint x: 898, startPoint y: 356, endPoint x: 854, endPoint y: 364, distance: 44.7
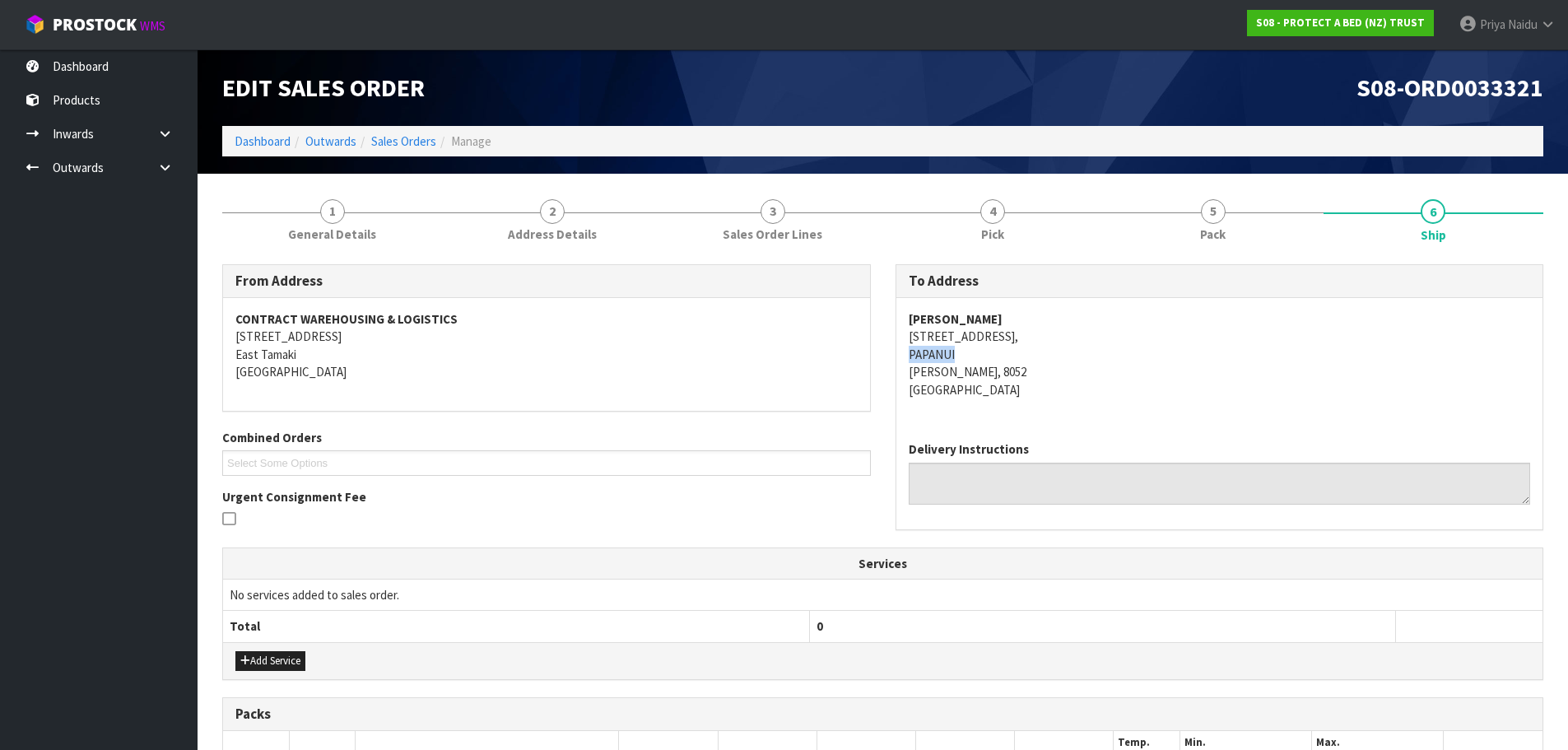
click at [961, 356] on div "[PERSON_NAME] BEDDING PAPANUI UNIT C1, [STREET_ADDRESS]" at bounding box center [1220, 363] width 647 height 130
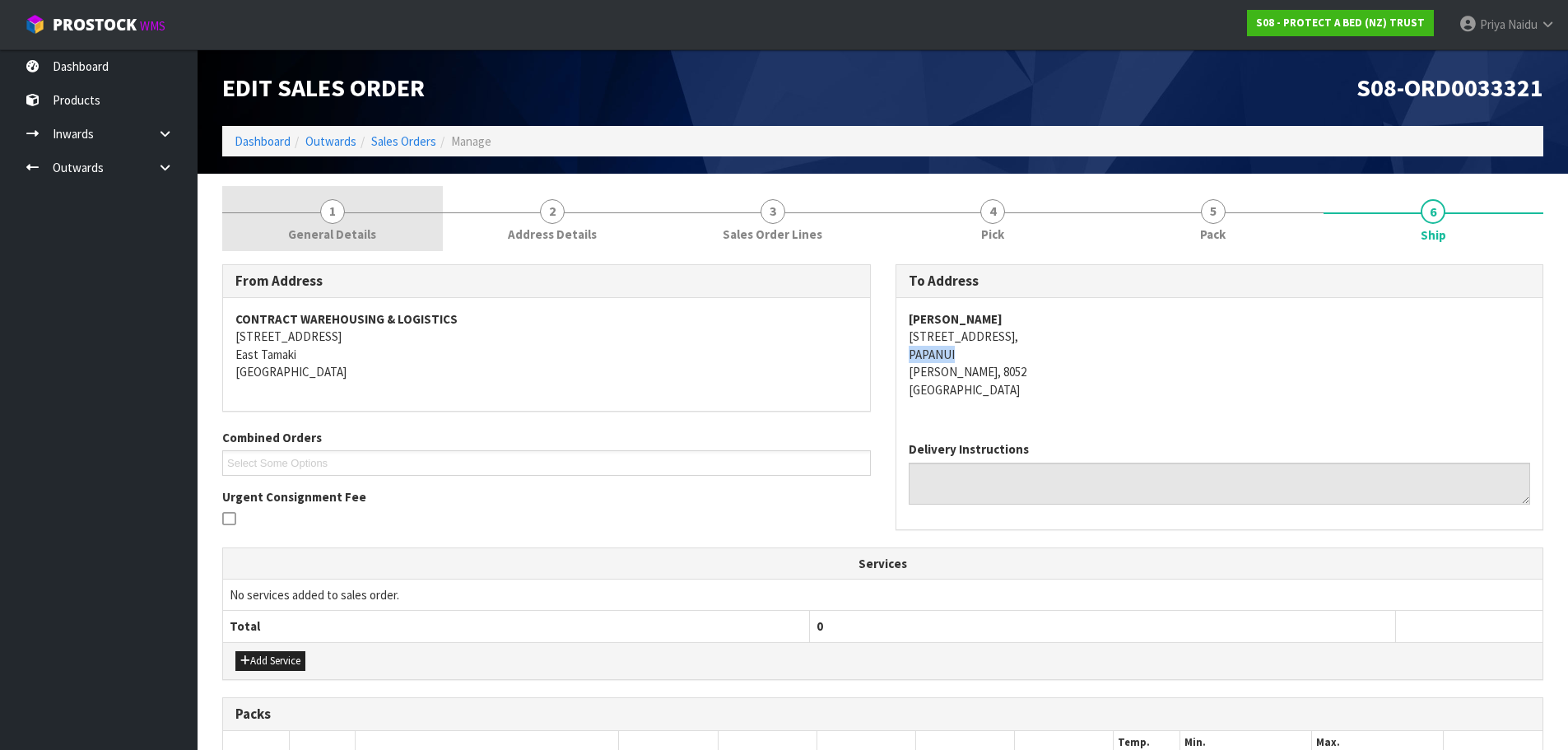
click at [353, 239] on span "General Details" at bounding box center [332, 235] width 88 height 18
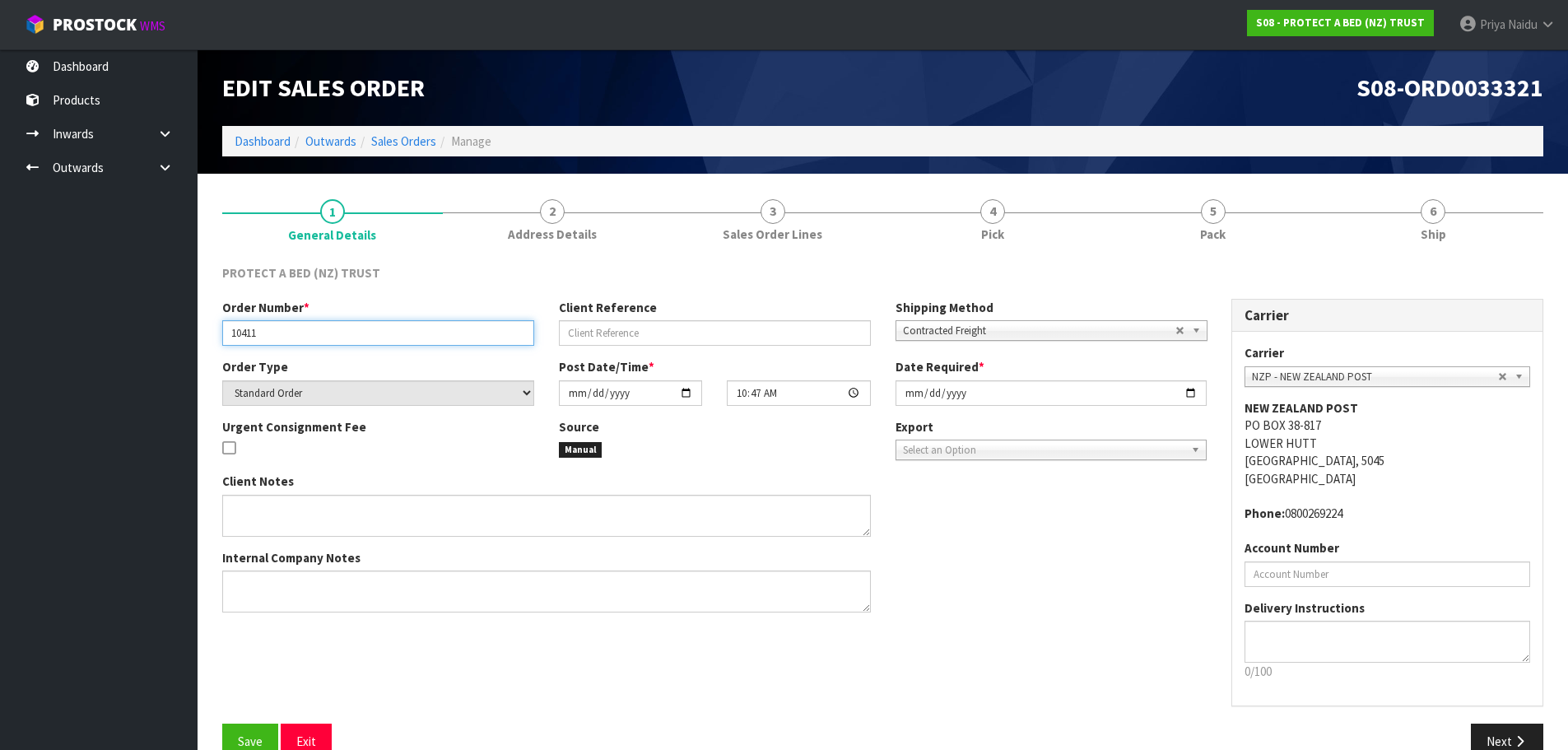
drag, startPoint x: 229, startPoint y: 338, endPoint x: 312, endPoint y: 331, distance: 83.3
click at [312, 331] on input "10411" at bounding box center [378, 333] width 312 height 26
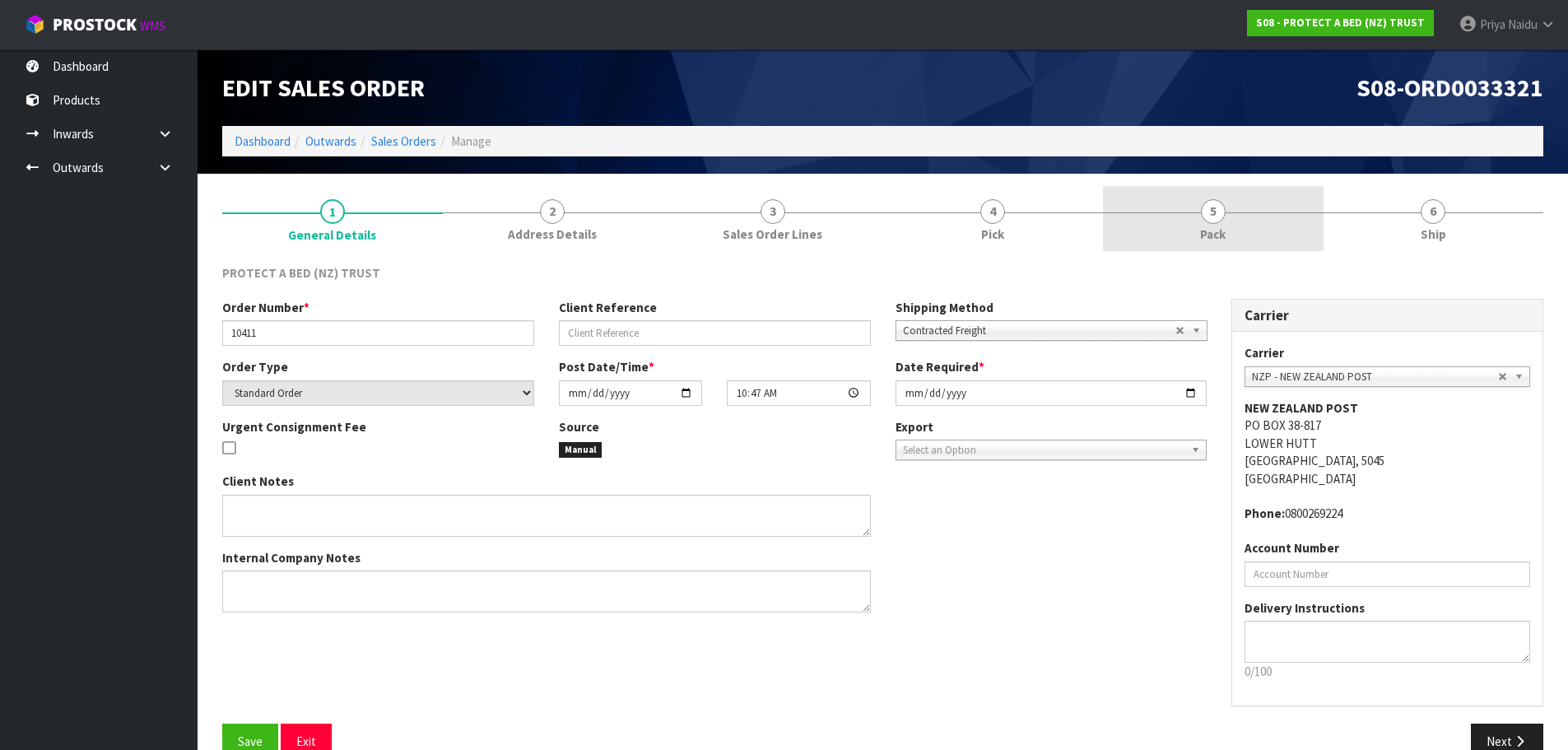
click at [1221, 229] on span "Pack" at bounding box center [1213, 235] width 26 height 18
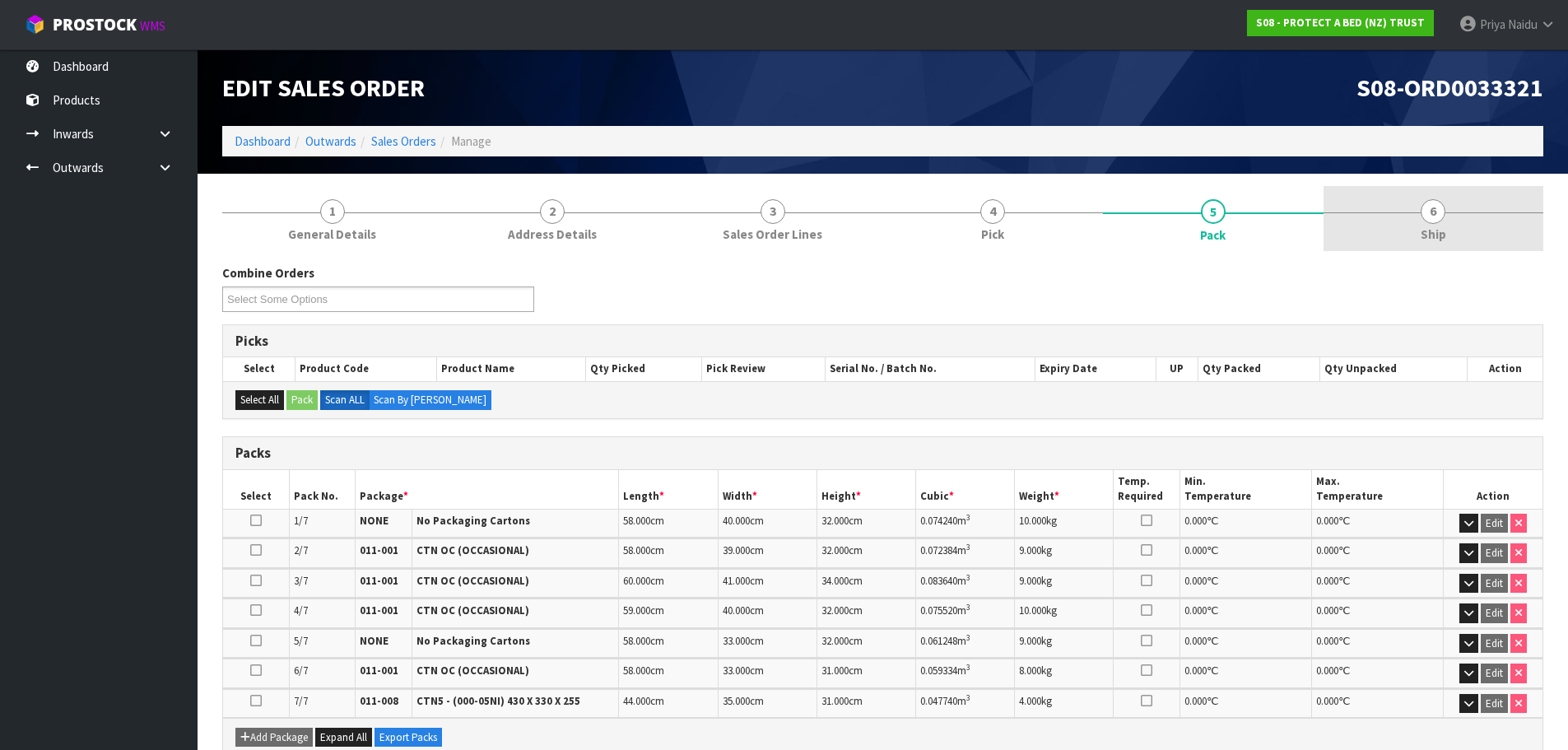
click at [1432, 226] on span "Ship" at bounding box center [1433, 235] width 26 height 18
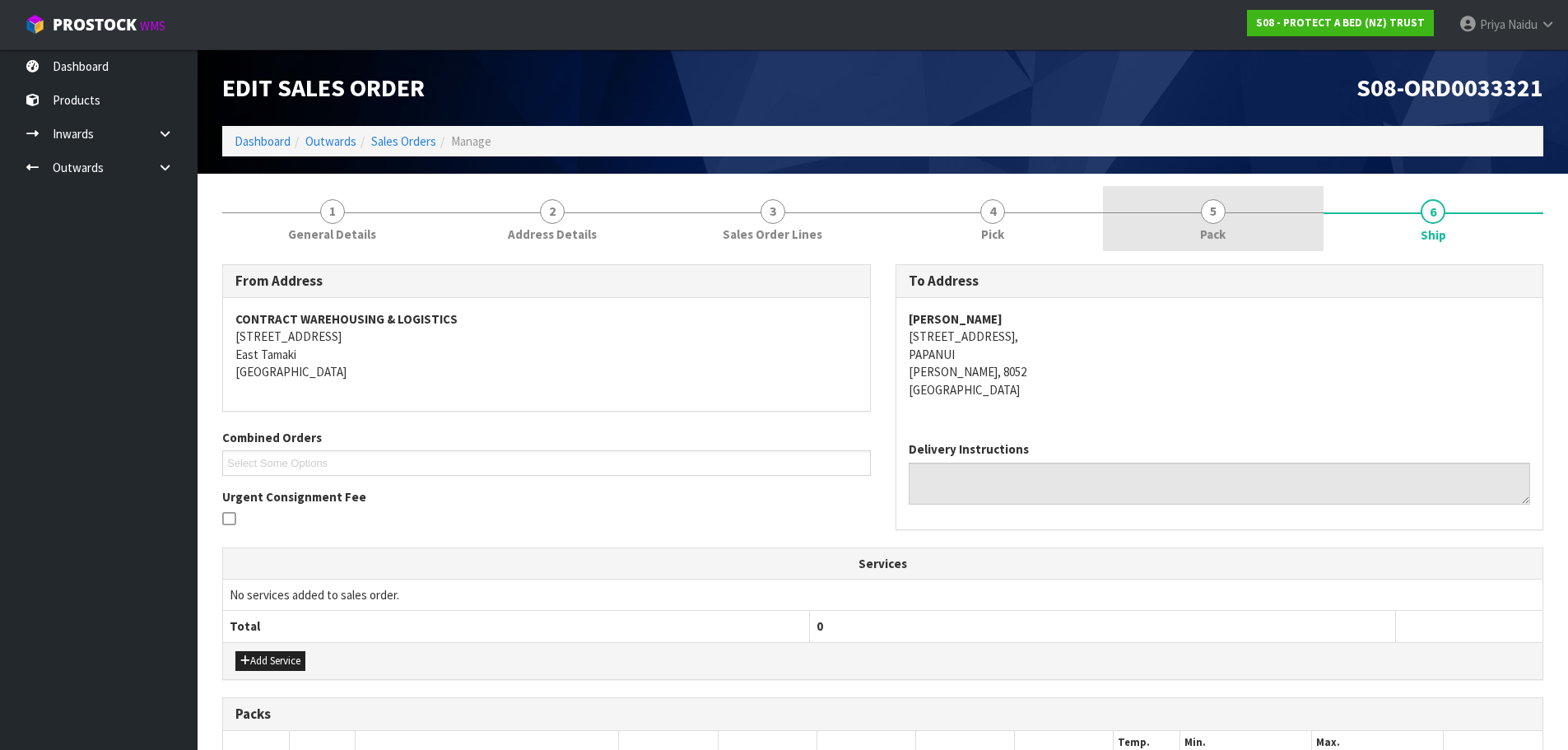
click at [1251, 204] on link "5 Pack" at bounding box center [1213, 219] width 220 height 65
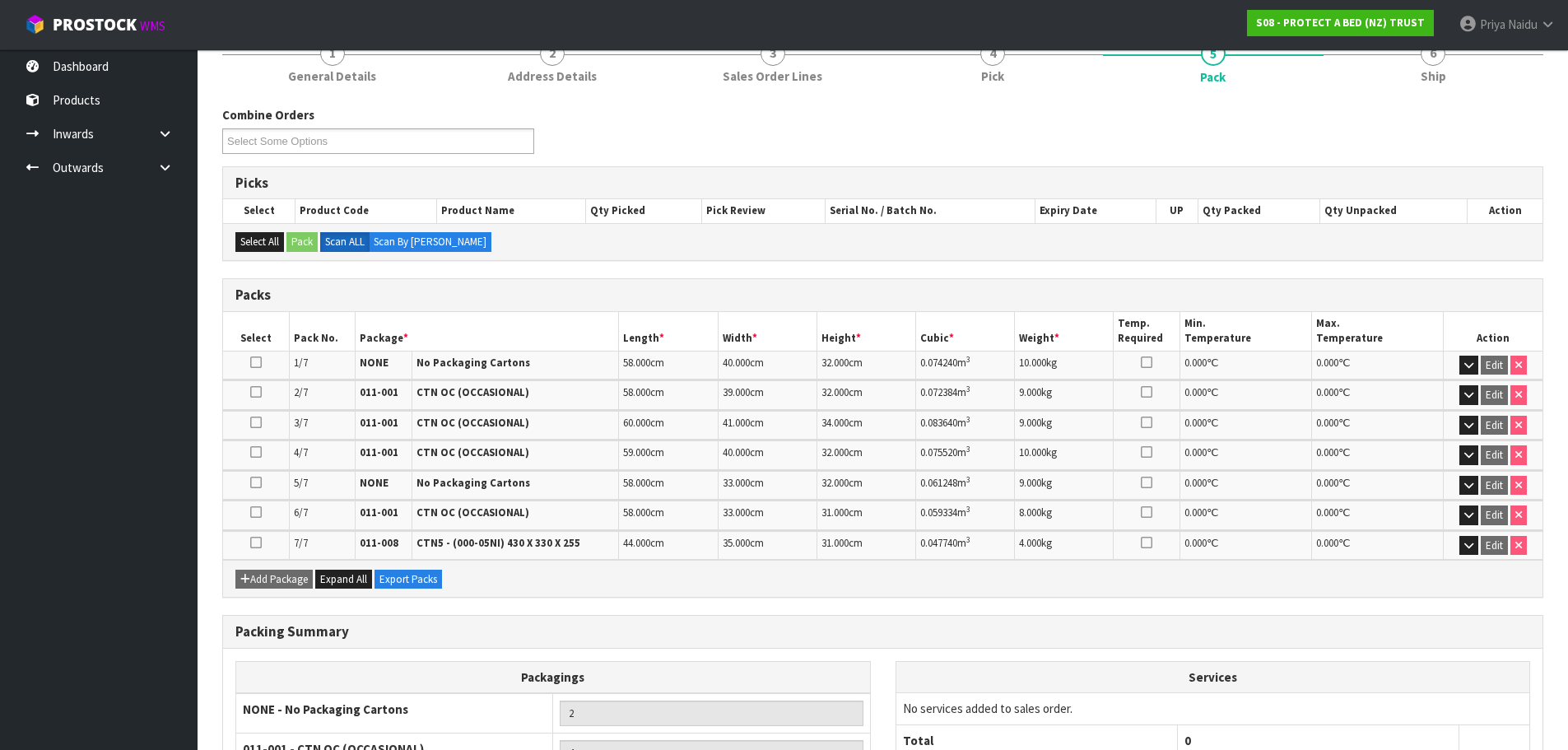
scroll to position [165, 0]
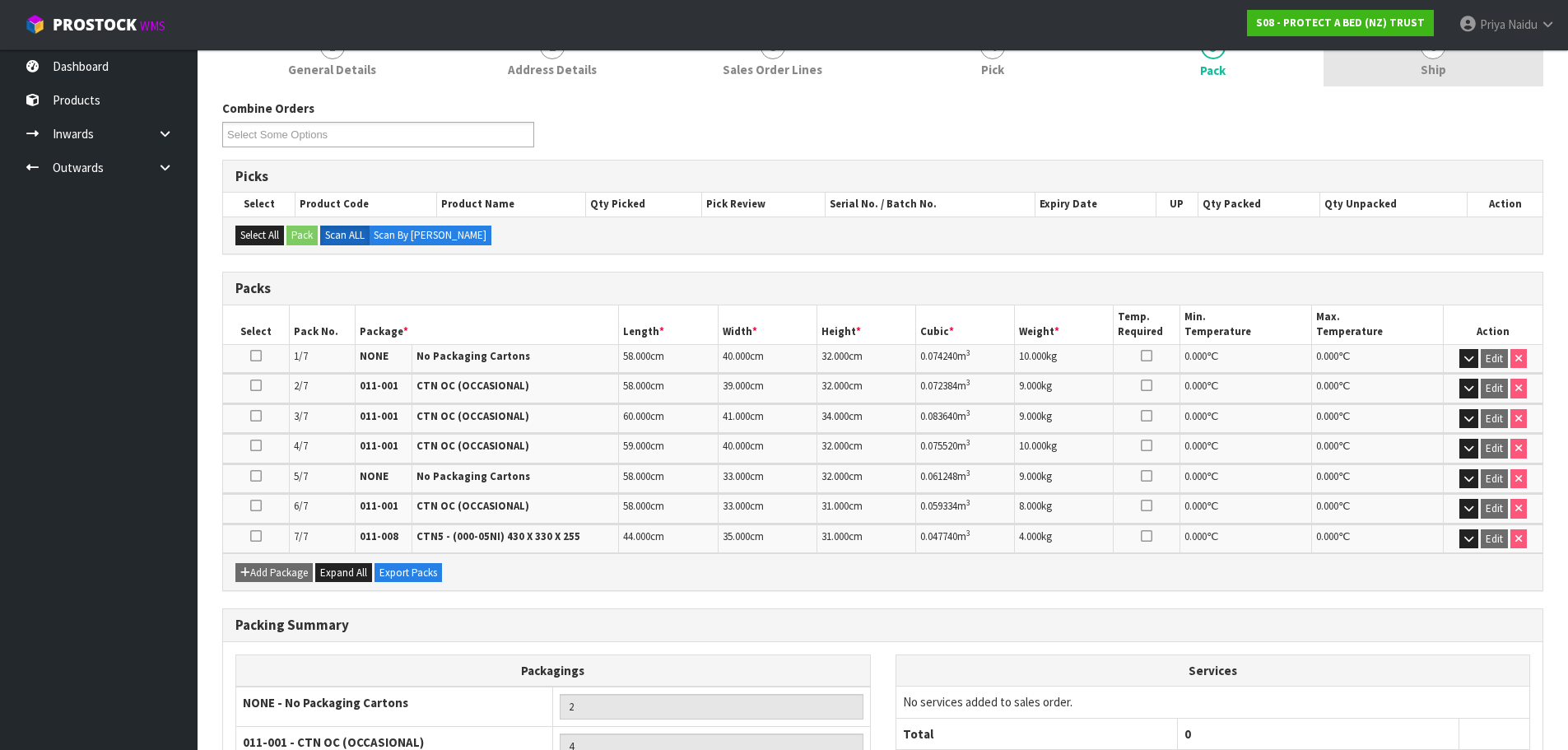
click at [1400, 75] on link "6 Ship" at bounding box center [1434, 54] width 220 height 65
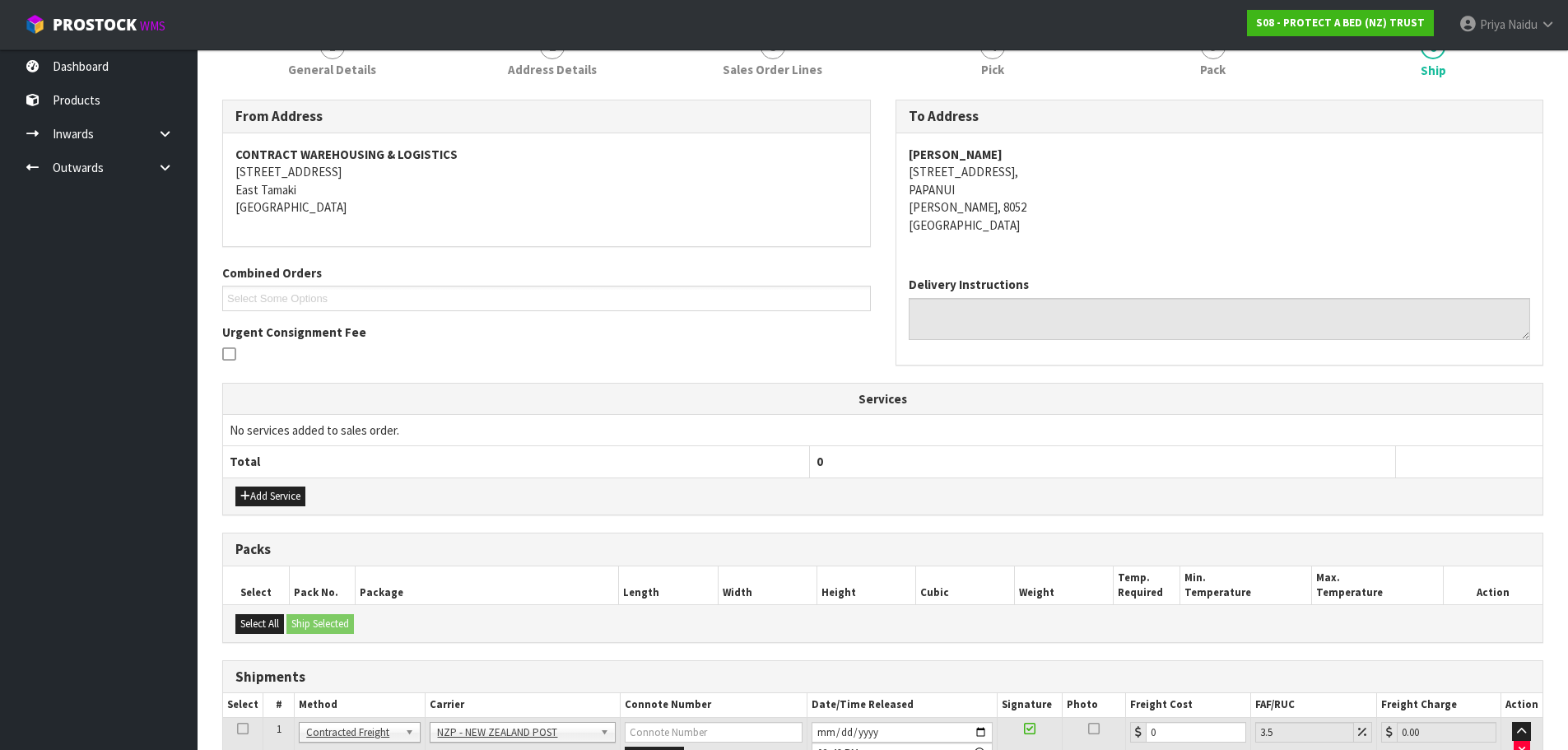
scroll to position [471, 0]
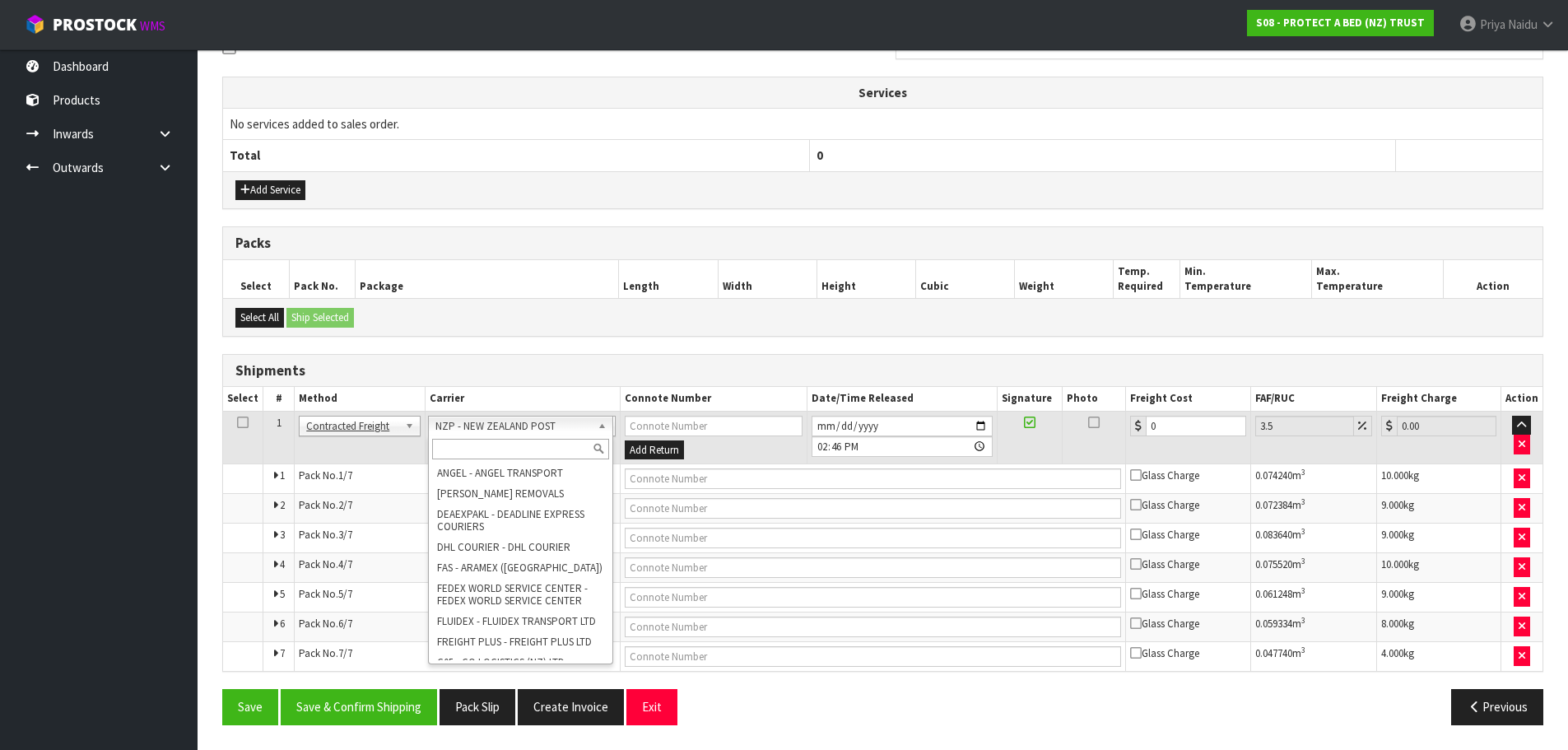
click at [485, 440] on input "text" at bounding box center [521, 448] width 178 height 20
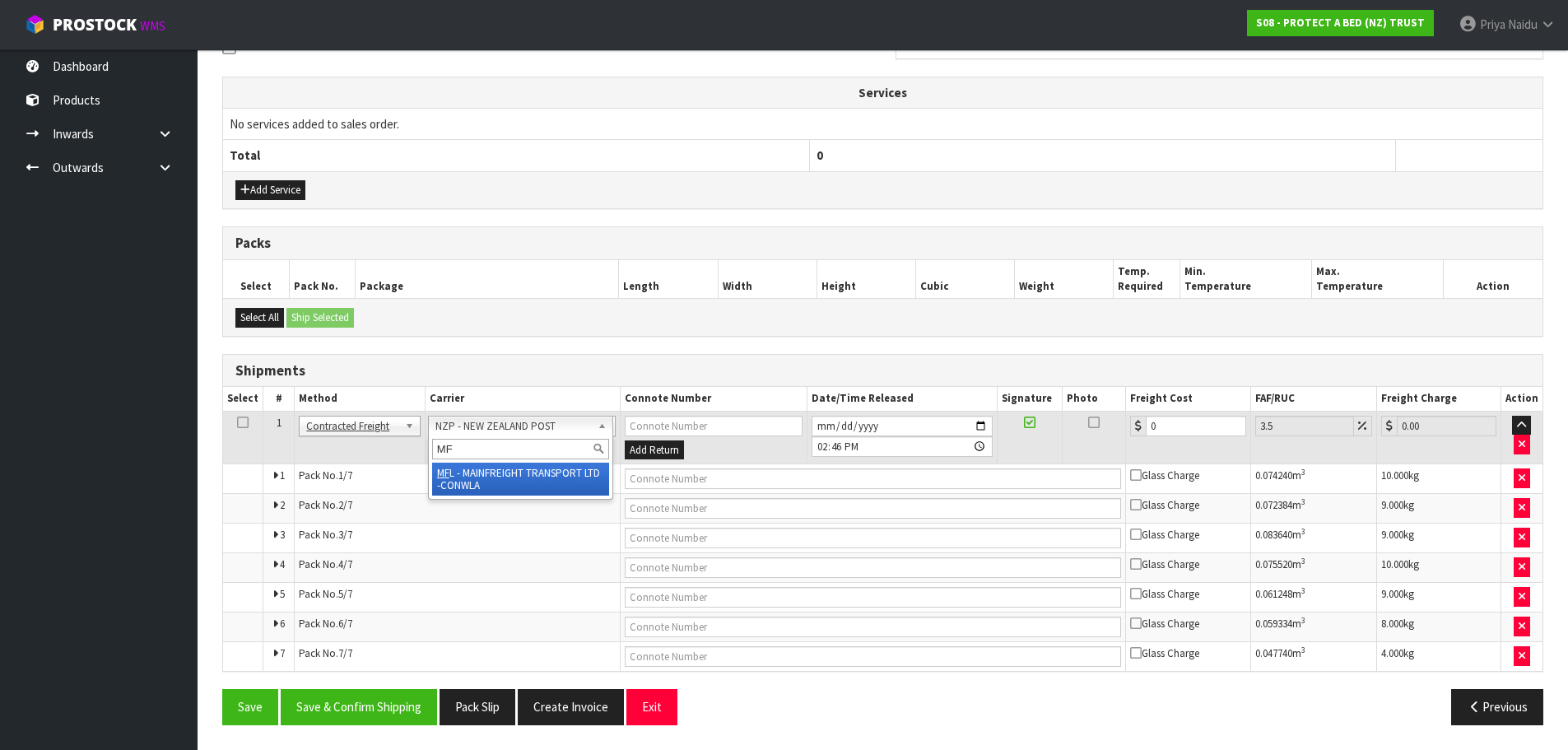
type input "MF"
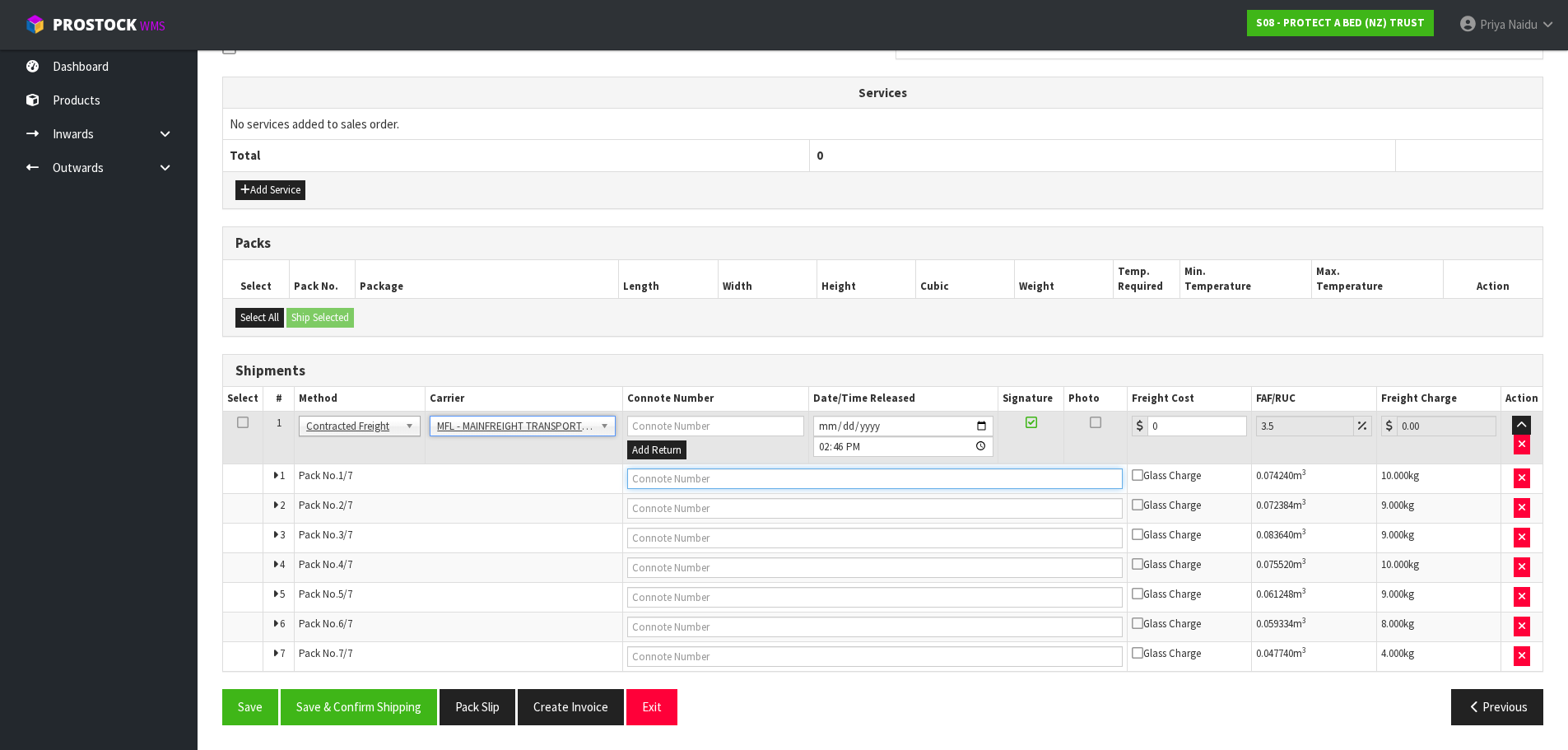
click at [655, 484] on input "text" at bounding box center [875, 478] width 496 height 20
paste input "FWM58591279"
type input "FWM58591279"
click at [1186, 432] on input "0" at bounding box center [1197, 425] width 100 height 20
type input "0"
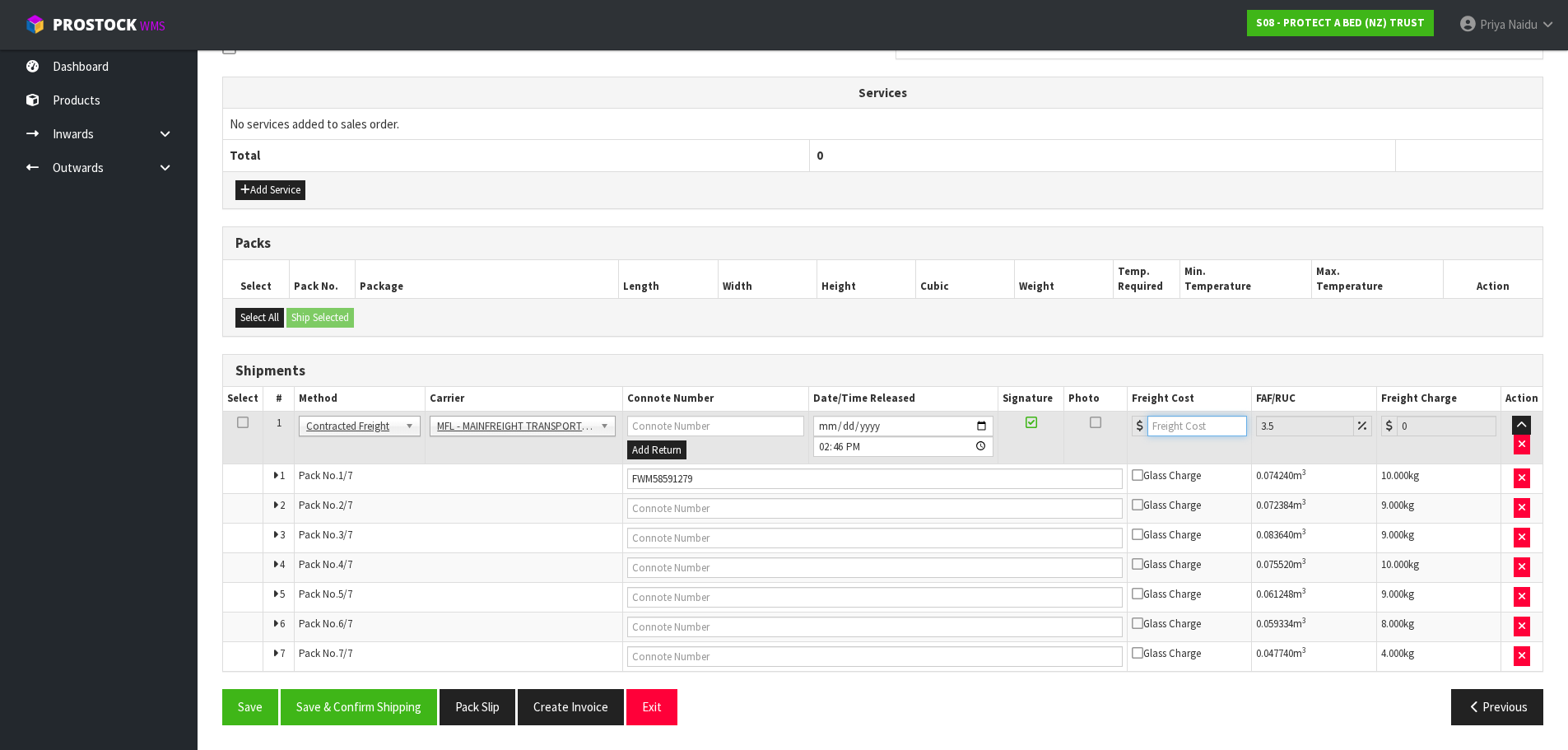
type input "7"
type input "7.24"
type input "78"
type input "80.73"
type input "78.3"
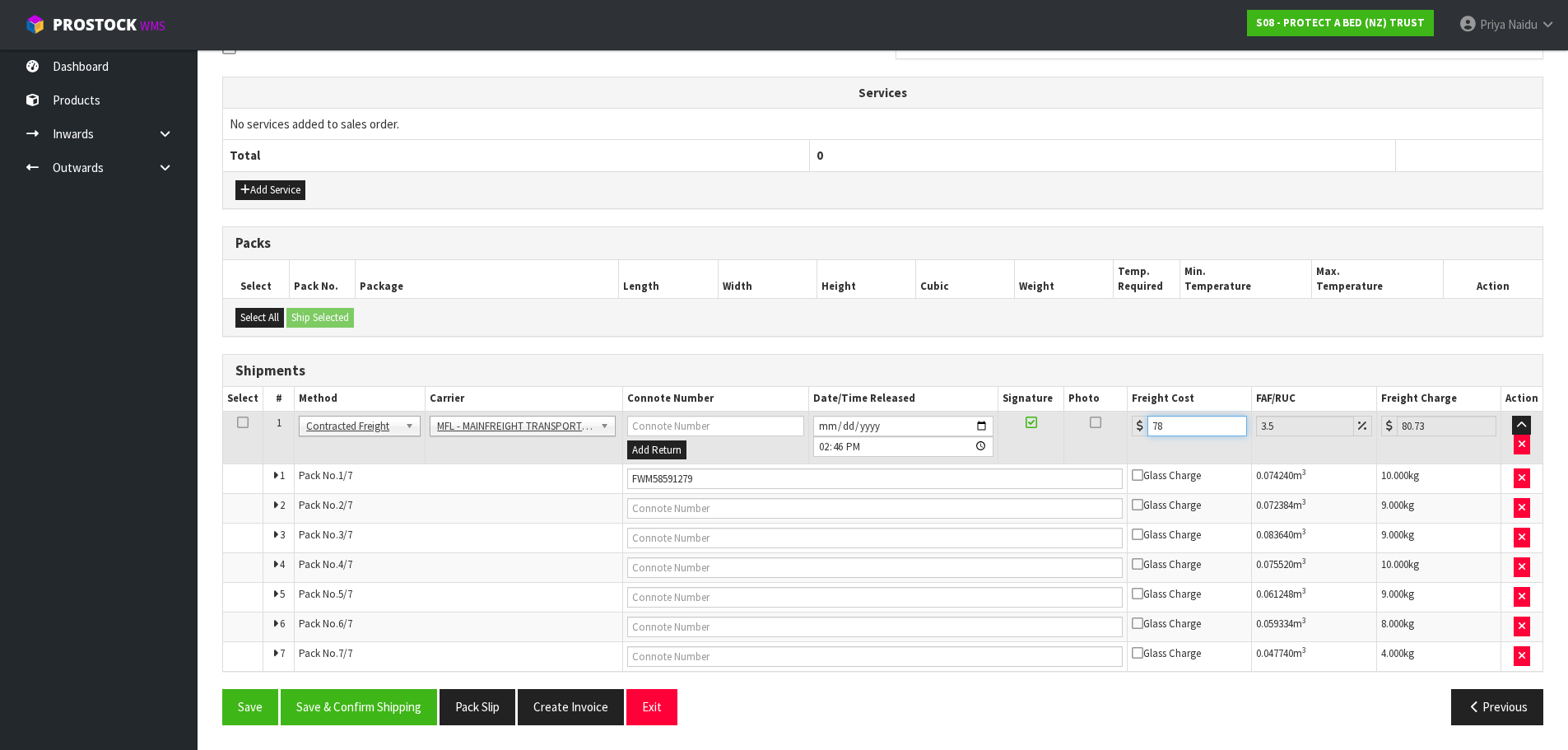
type input "81.04"
type input "78.30"
drag, startPoint x: 397, startPoint y: 715, endPoint x: 392, endPoint y: 708, distance: 8.6
click at [396, 714] on button "Save & Confirm Shipping" at bounding box center [358, 707] width 156 height 35
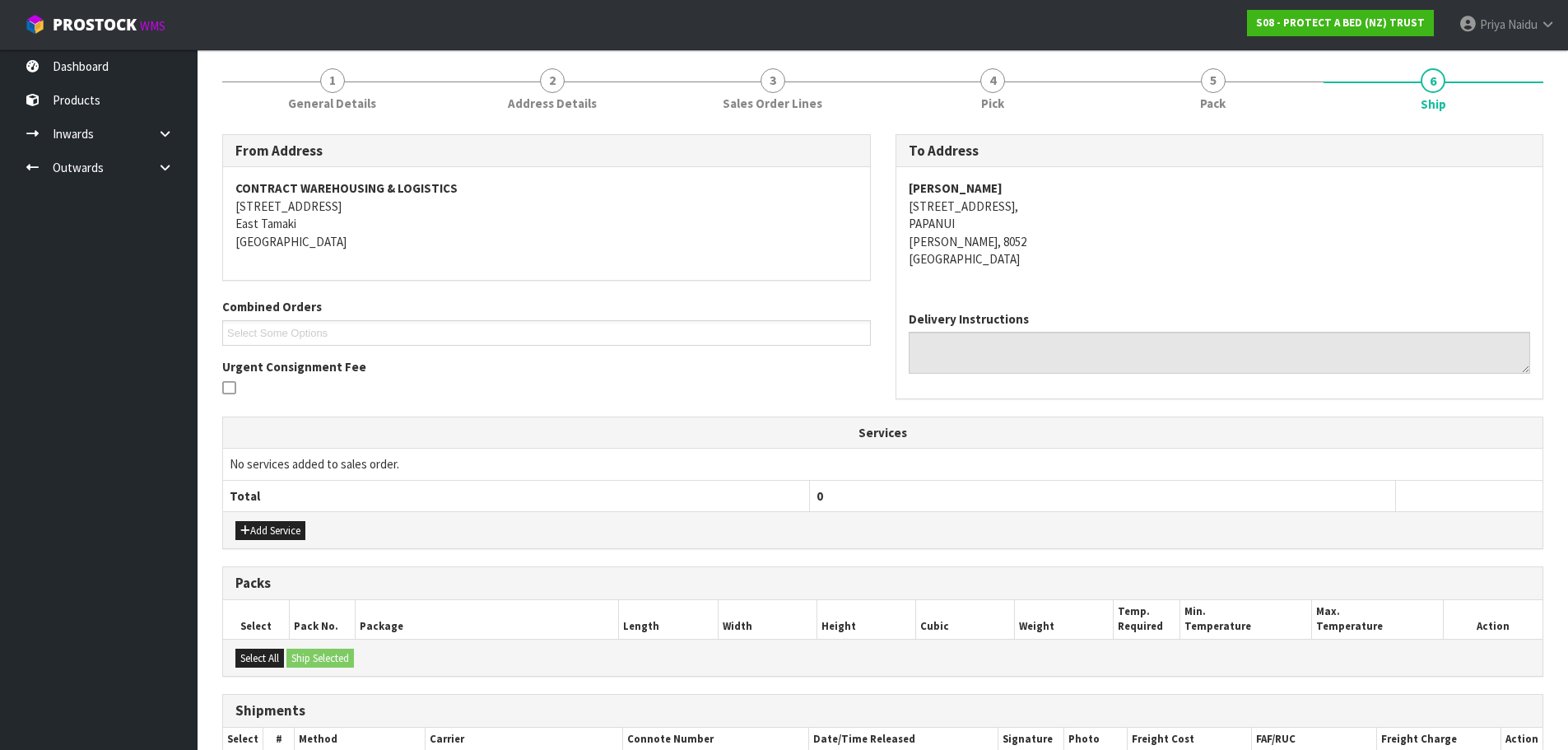
scroll to position [0, 0]
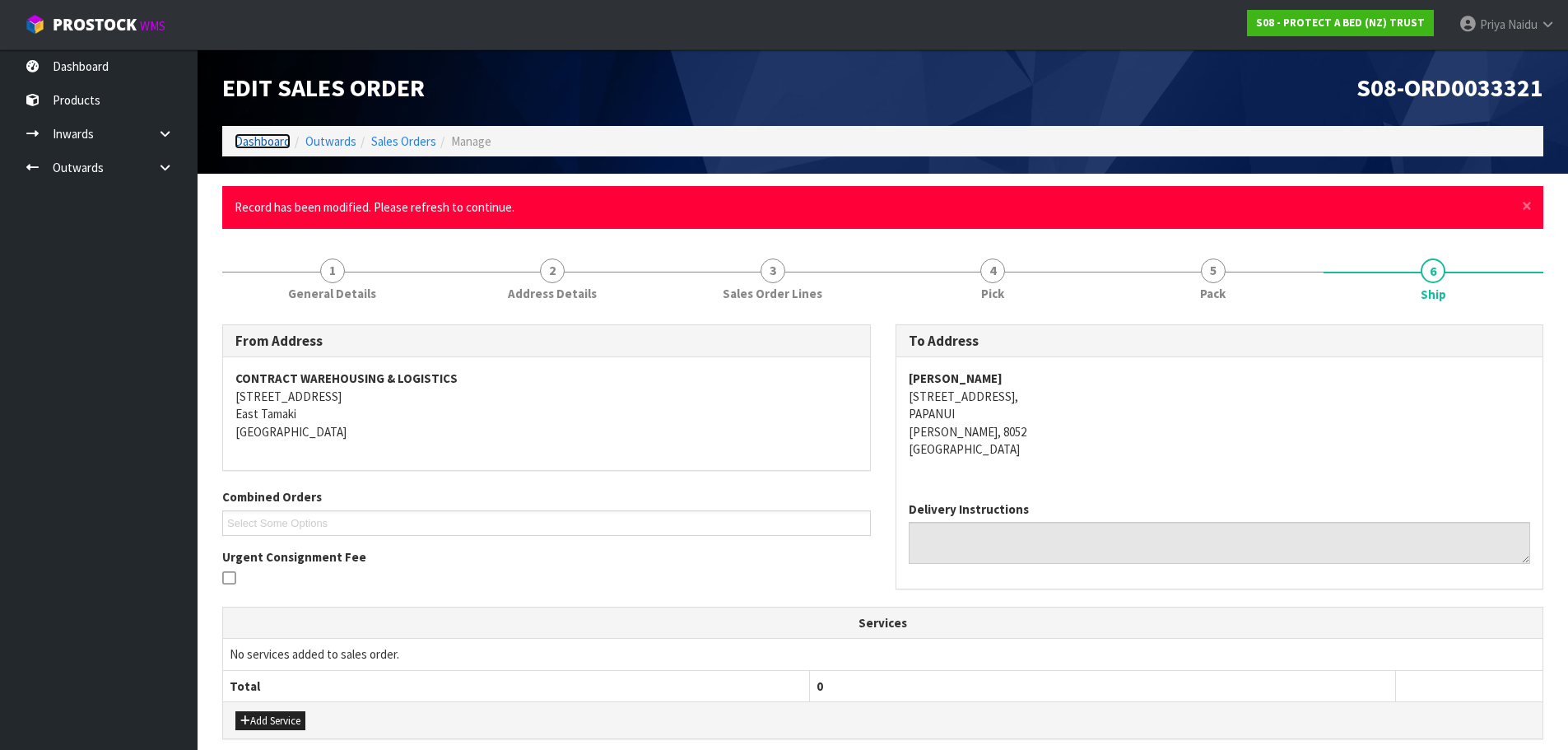
click at [263, 137] on link "Dashboard" at bounding box center [262, 141] width 56 height 16
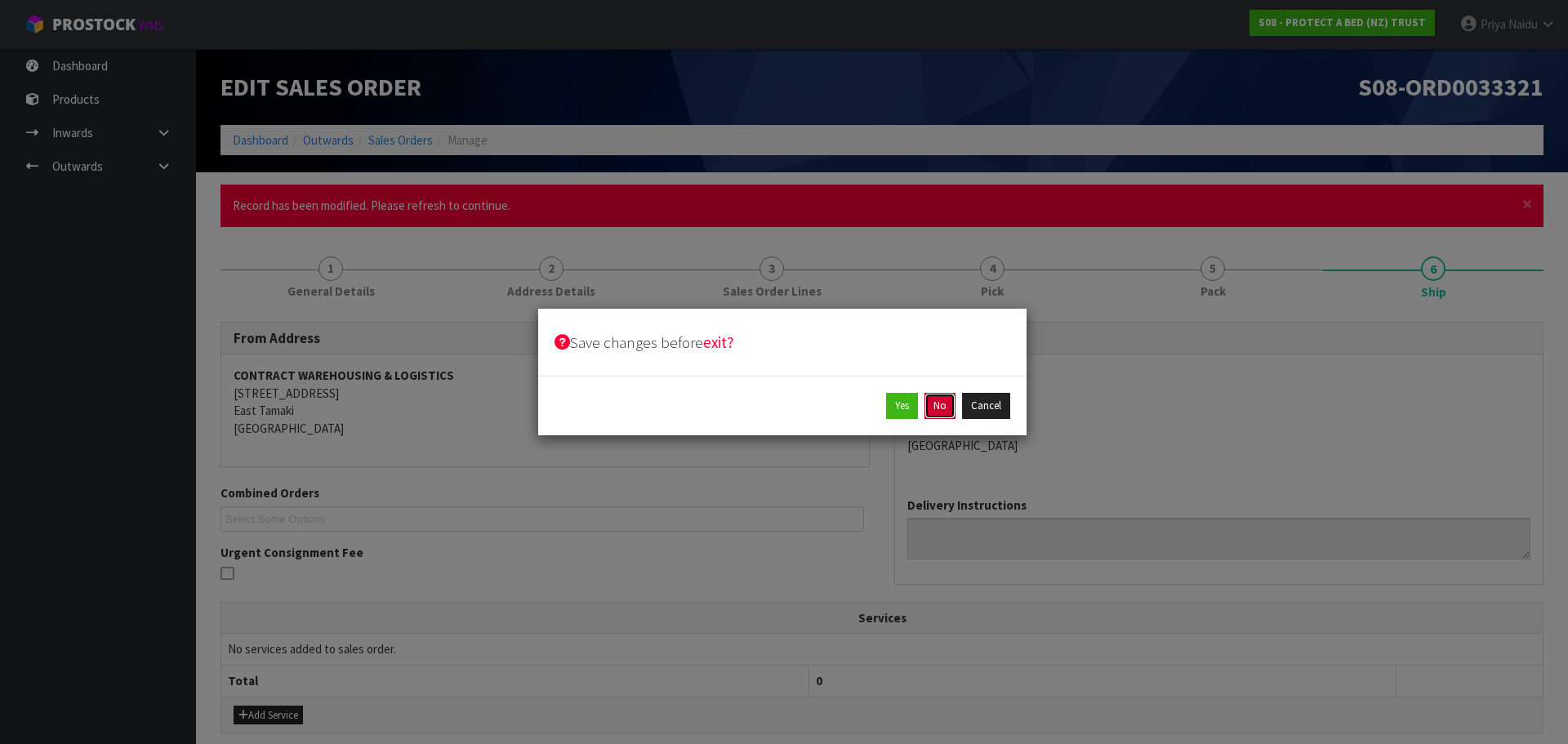
click at [938, 398] on button "No" at bounding box center [940, 406] width 31 height 26
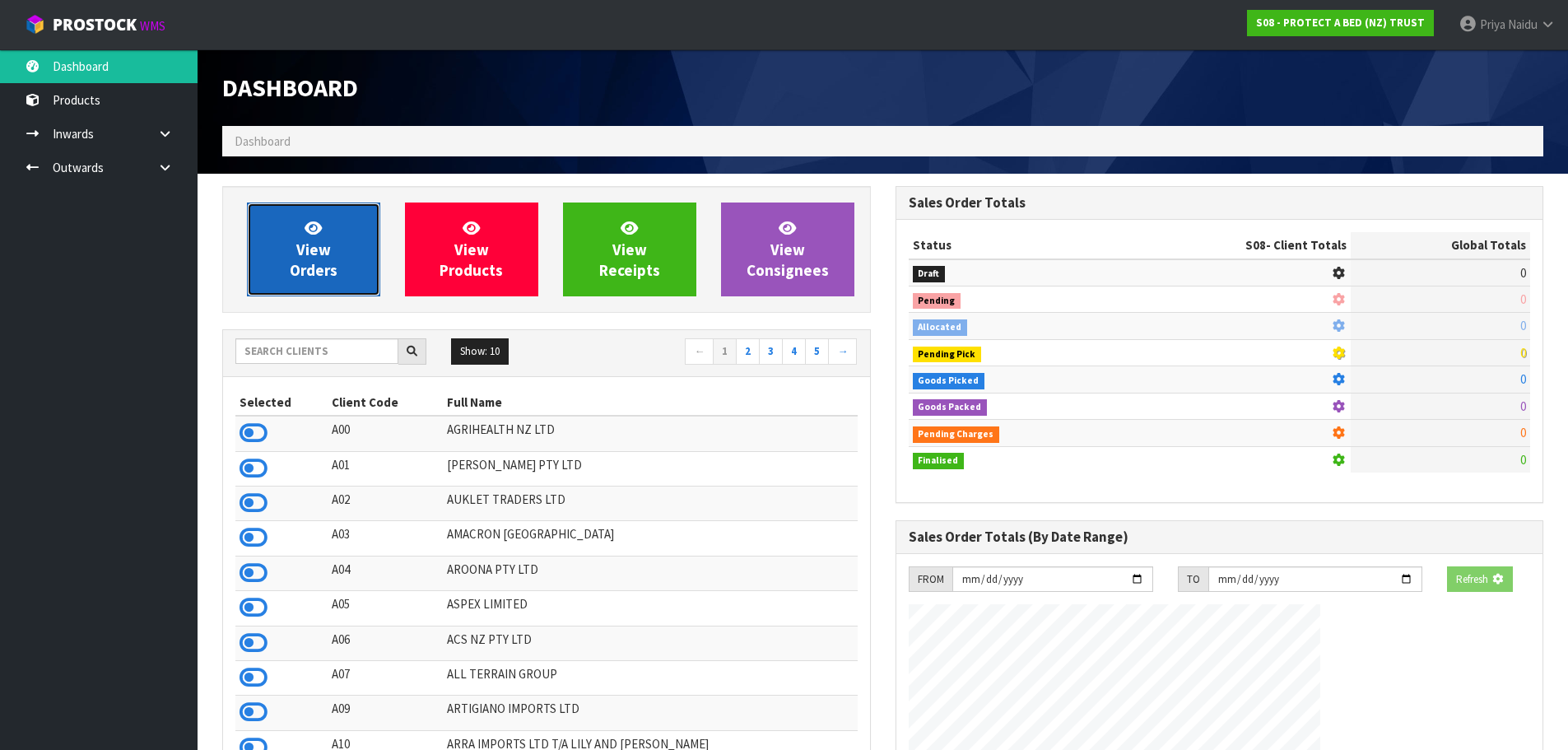
click at [343, 247] on link "View Orders" at bounding box center [313, 250] width 133 height 94
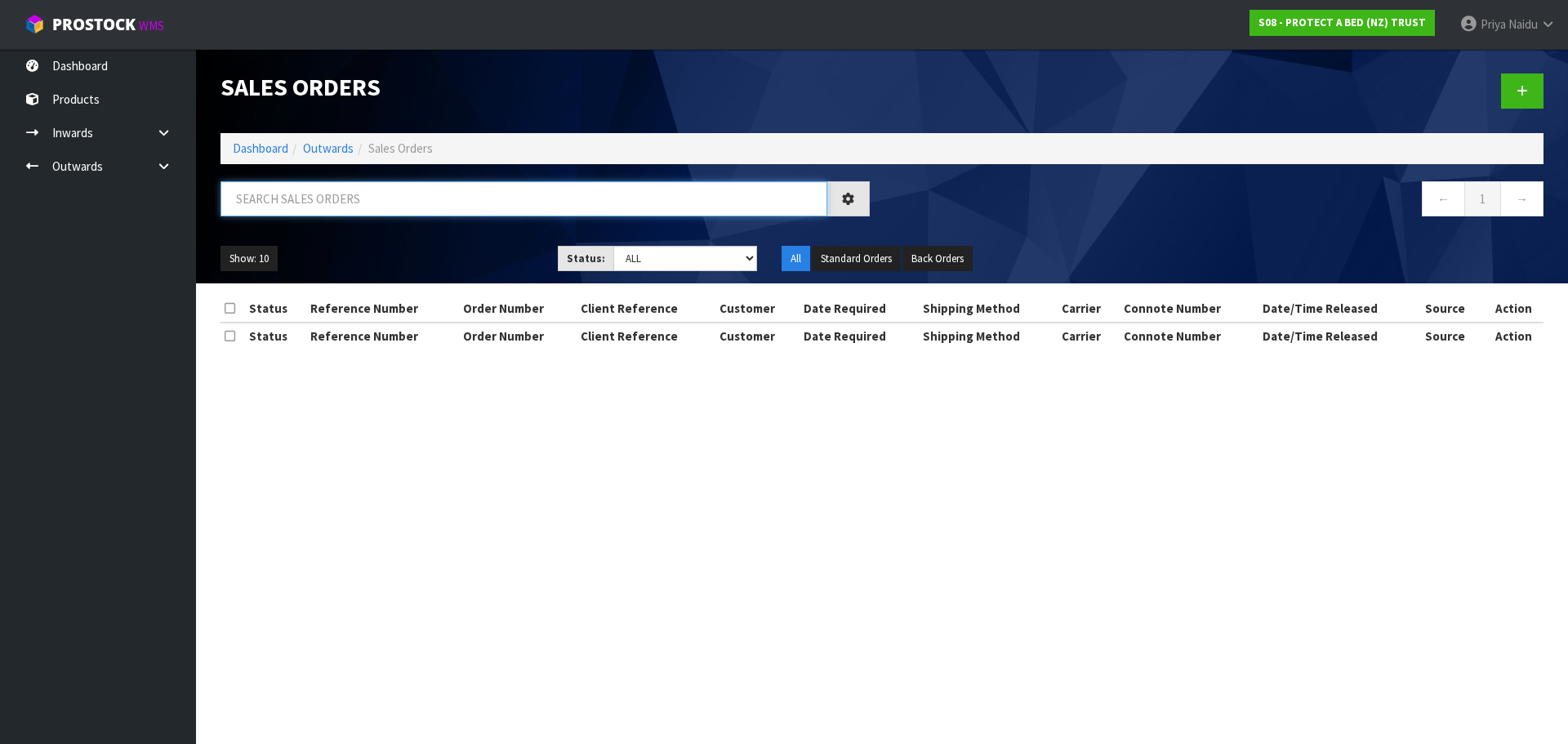
click at [342, 198] on input "text" at bounding box center [523, 199] width 606 height 35
type input "33321"
click at [667, 268] on select "Draft Pending Allocated Pending Pick Goods Picked Goods Packed Pending Charges …" at bounding box center [685, 258] width 144 height 25
select select "string:5"
click at [613, 246] on select "Draft Pending Allocated Pending Pick Goods Picked Goods Packed Pending Charges …" at bounding box center [685, 258] width 144 height 25
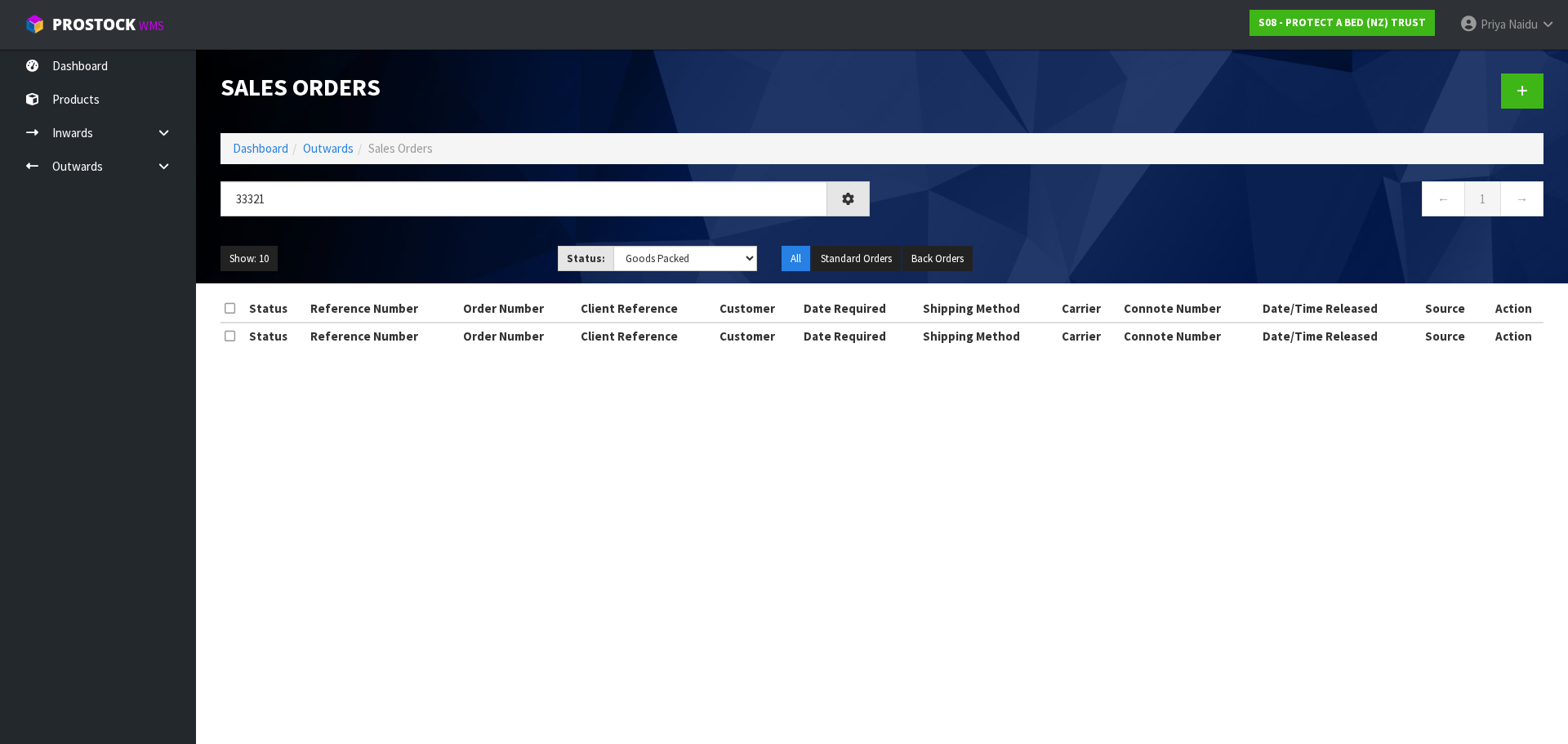
click at [435, 260] on ul "Show: 10 5 10 25 50" at bounding box center [376, 259] width 312 height 26
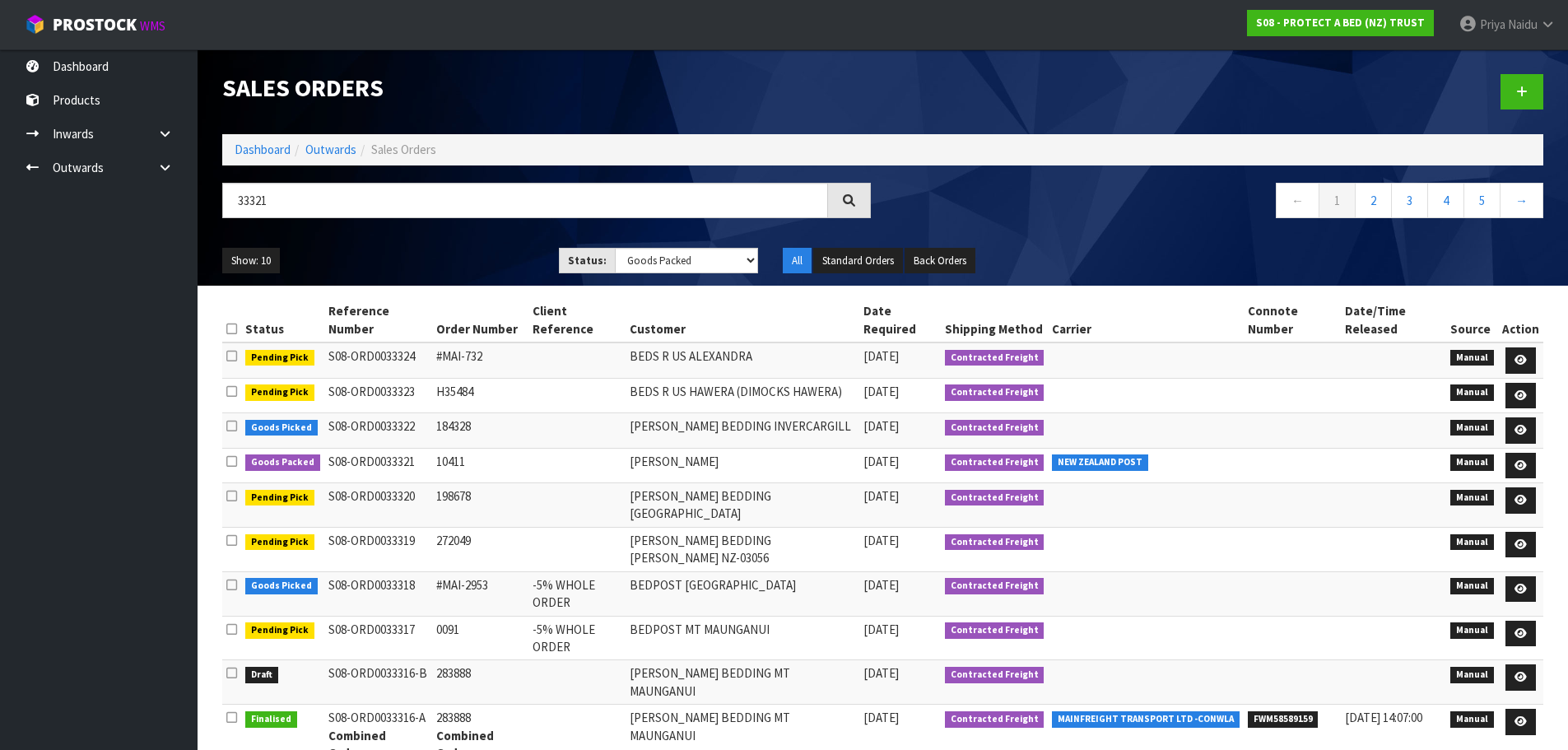
click at [435, 272] on ul "Show: 10 5 10 25 50" at bounding box center [378, 261] width 312 height 26
click at [467, 252] on ul "Show: 10 5 10 25 50" at bounding box center [378, 261] width 312 height 26
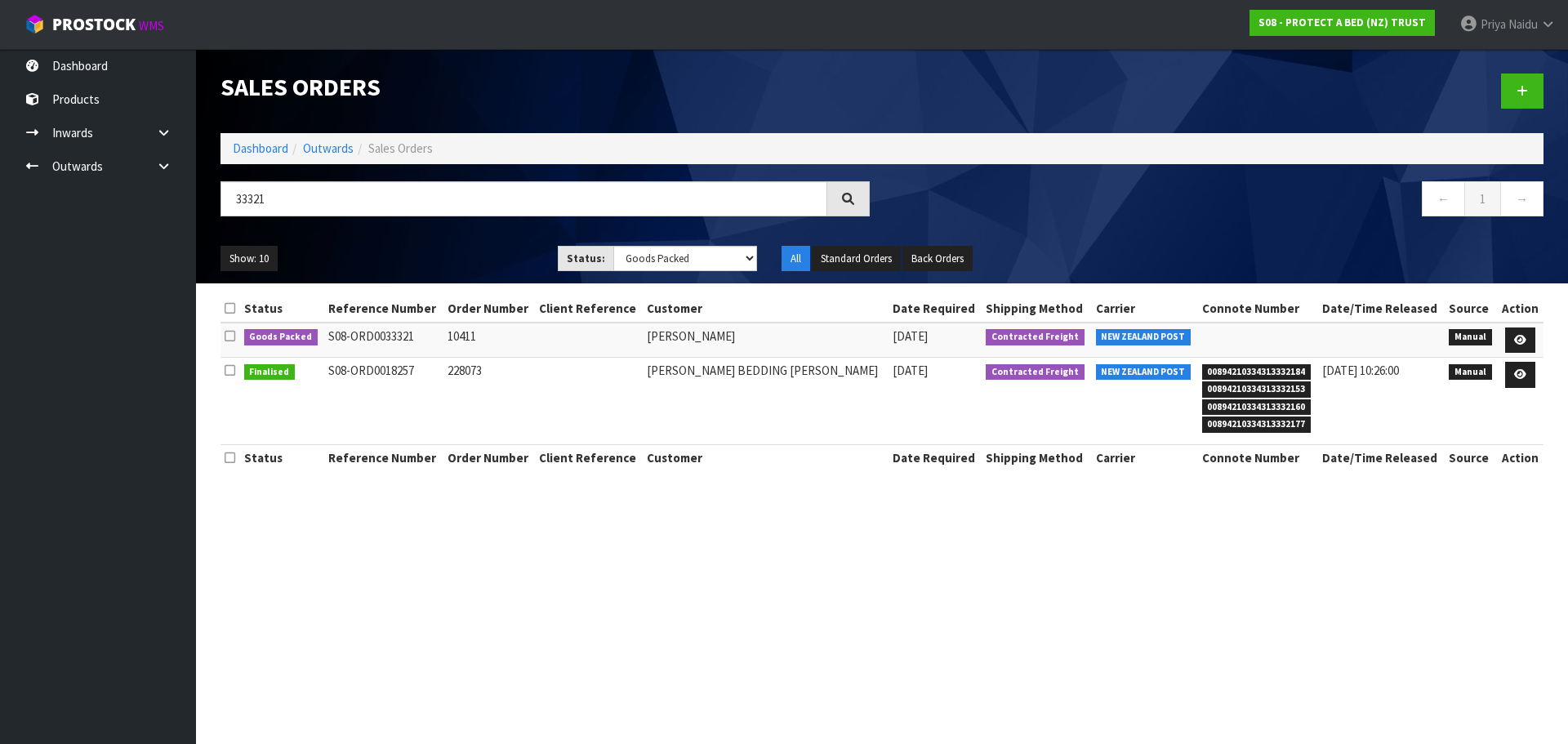
click at [438, 243] on div "Show: 10 5 10 25 50 Status: Draft Pending Allocated Pending Pick Goods Picked G…" at bounding box center [882, 259] width 1348 height 51
click at [1516, 339] on icon at bounding box center [1520, 340] width 12 height 11
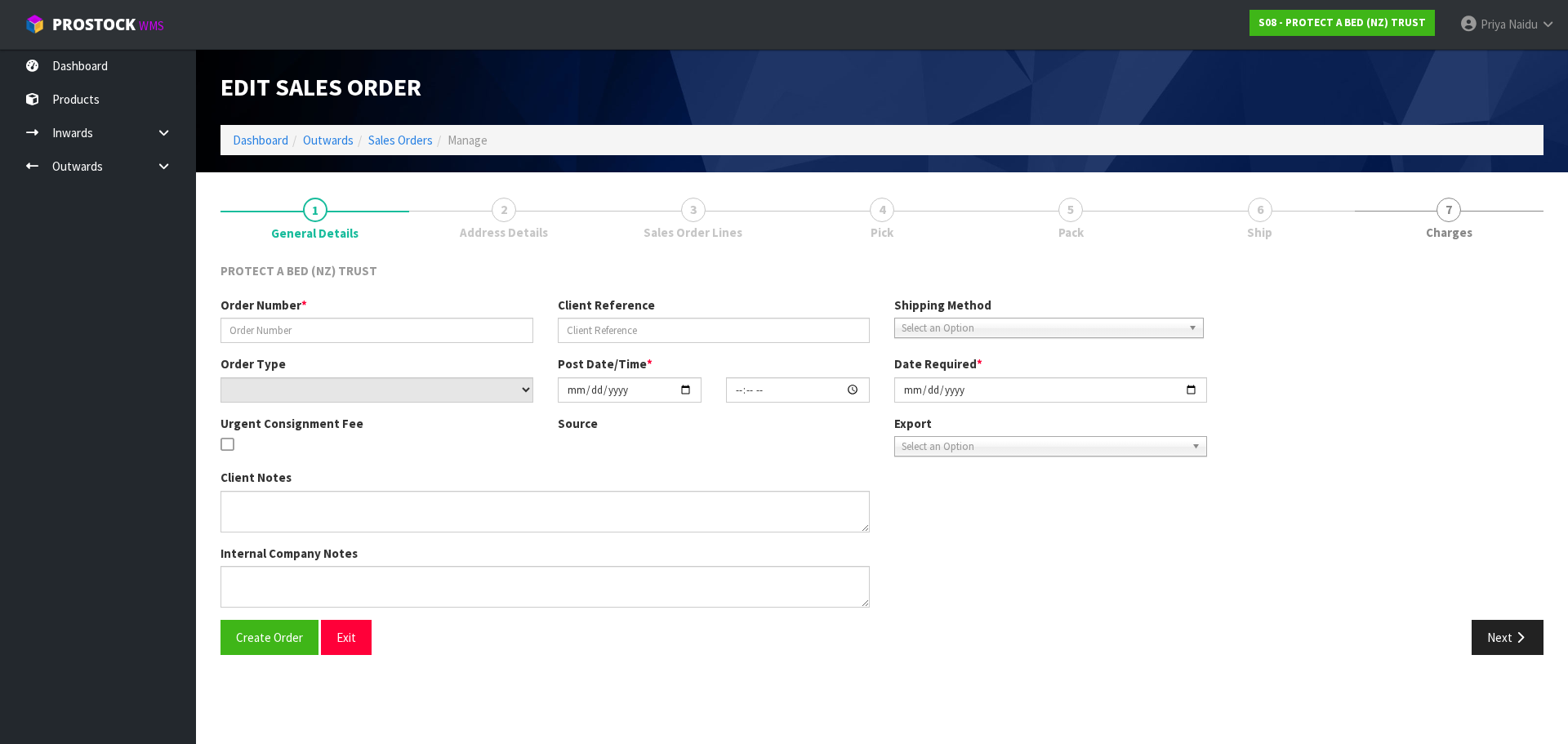
type input "10411"
select select "number:0"
type input "[DATE]"
type input "10:47:00.000"
type input "[DATE]"
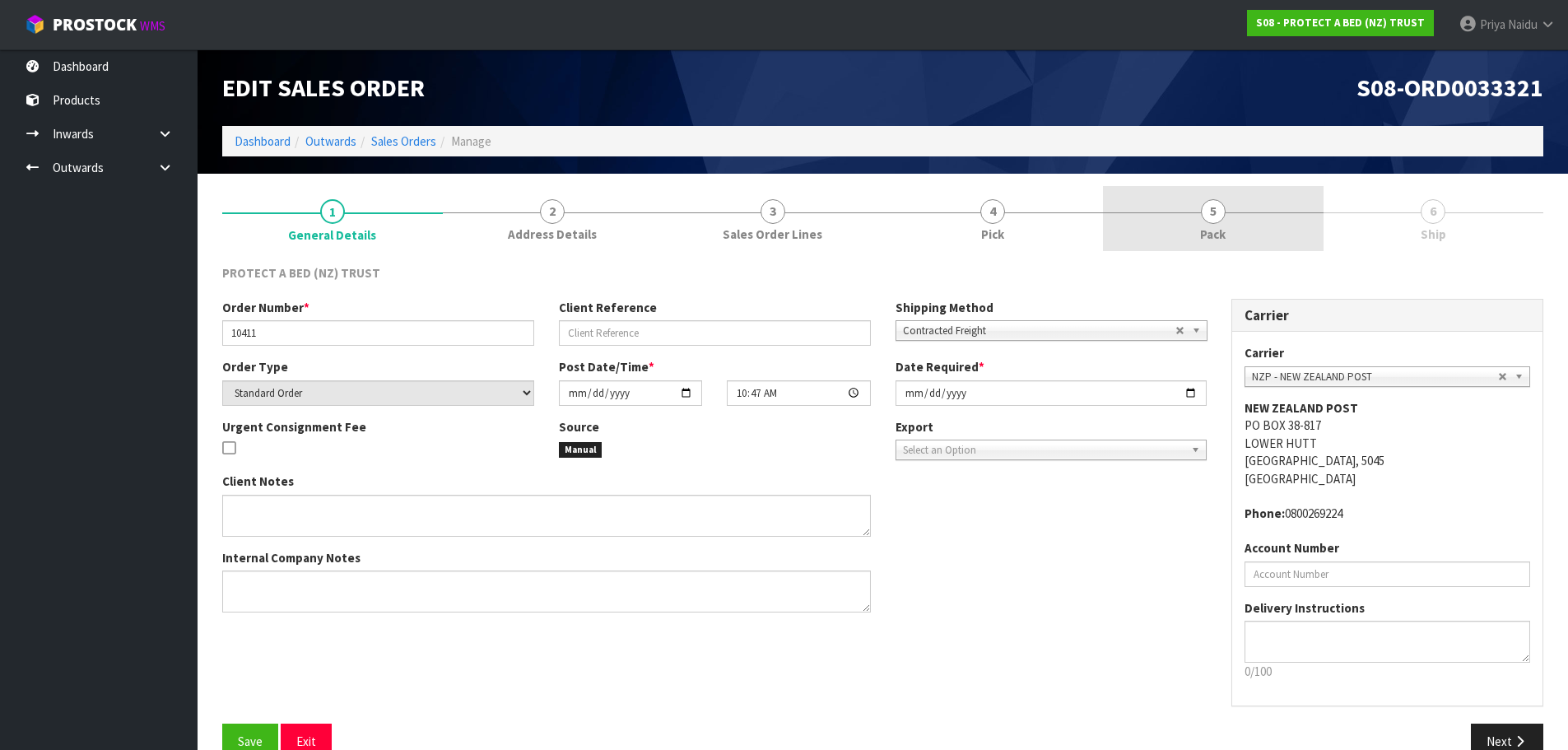
click at [1263, 216] on link "5 Pack" at bounding box center [1213, 219] width 220 height 65
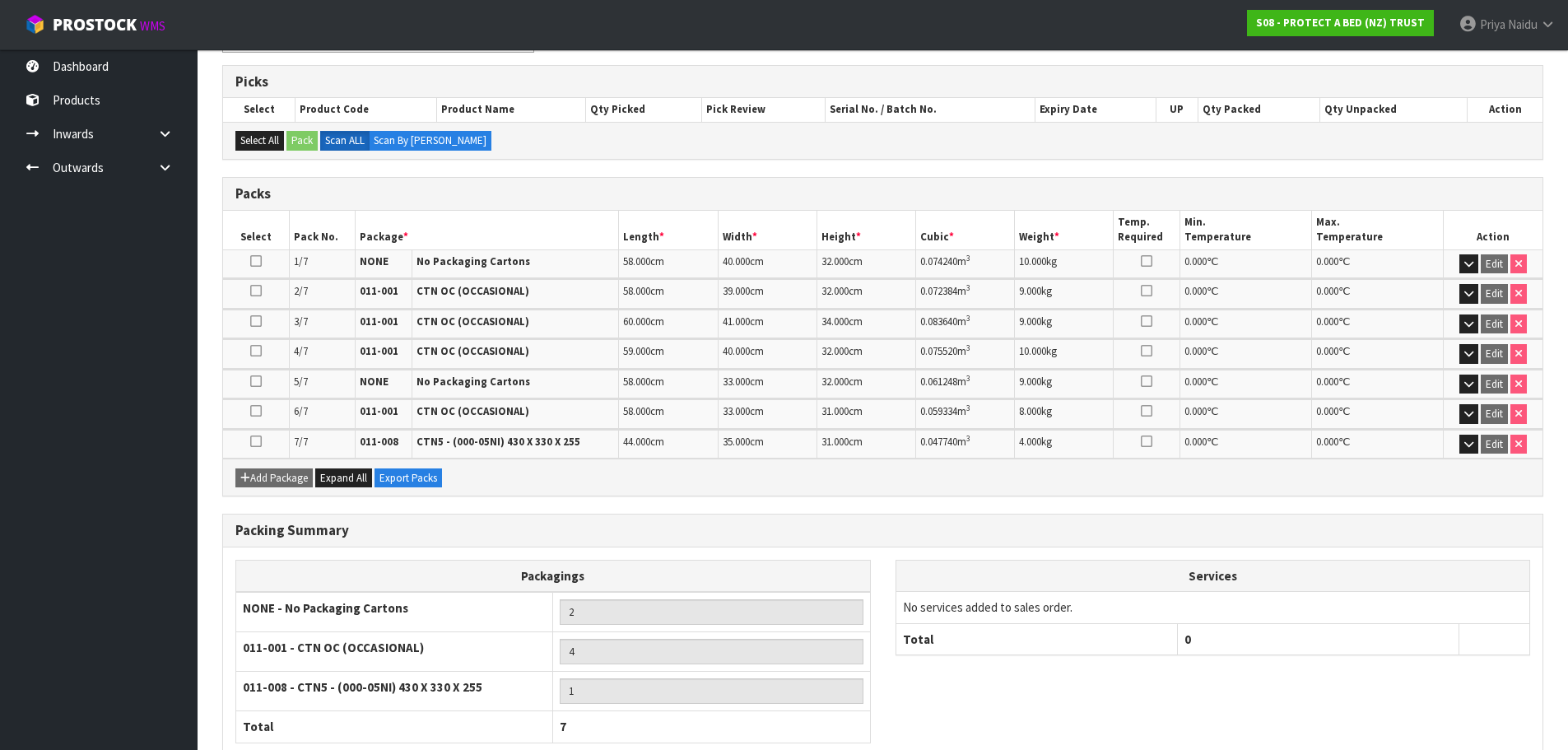
scroll to position [361, 0]
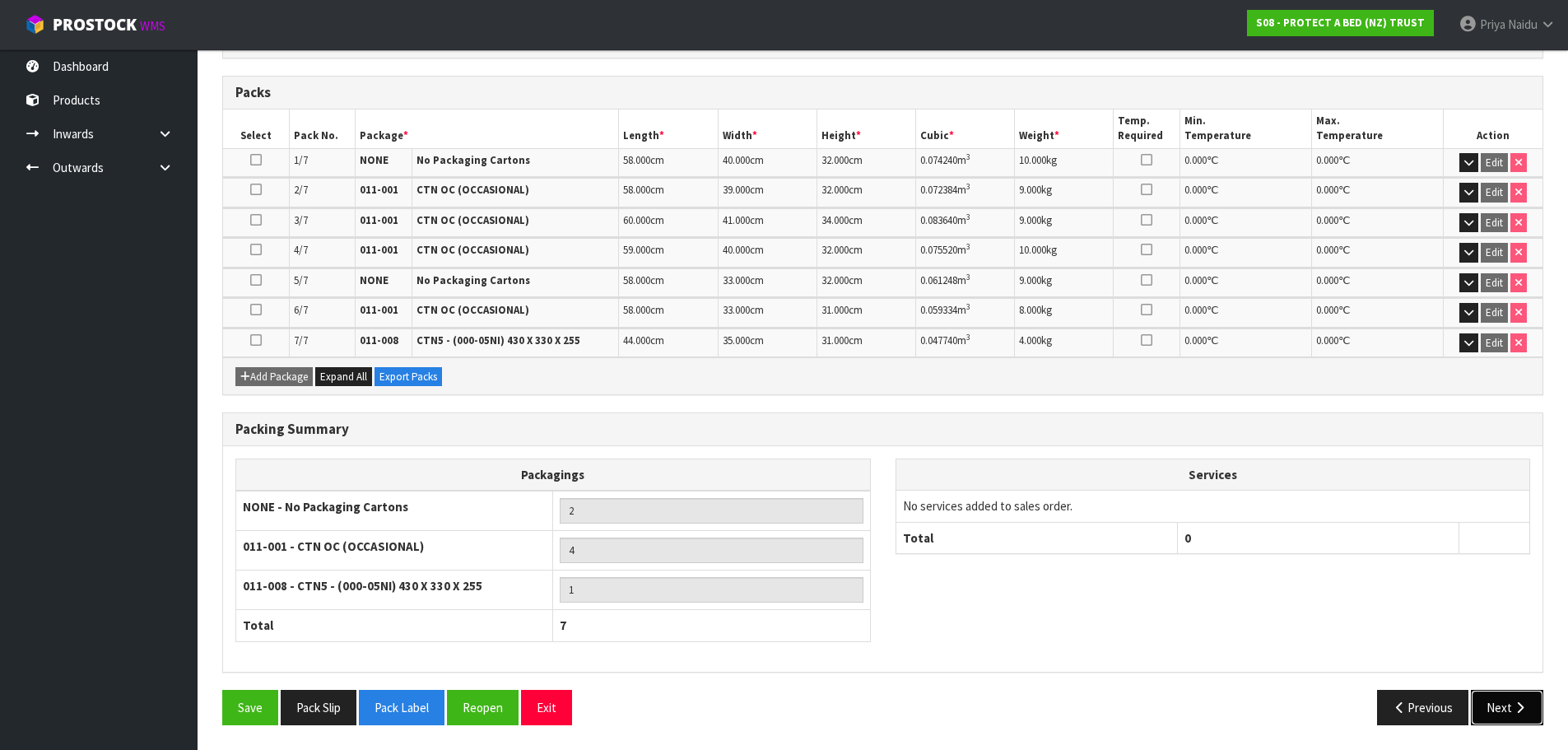
drag, startPoint x: 1502, startPoint y: 724, endPoint x: 1490, endPoint y: 722, distance: 12.2
click at [1490, 722] on button "Next" at bounding box center [1507, 708] width 72 height 35
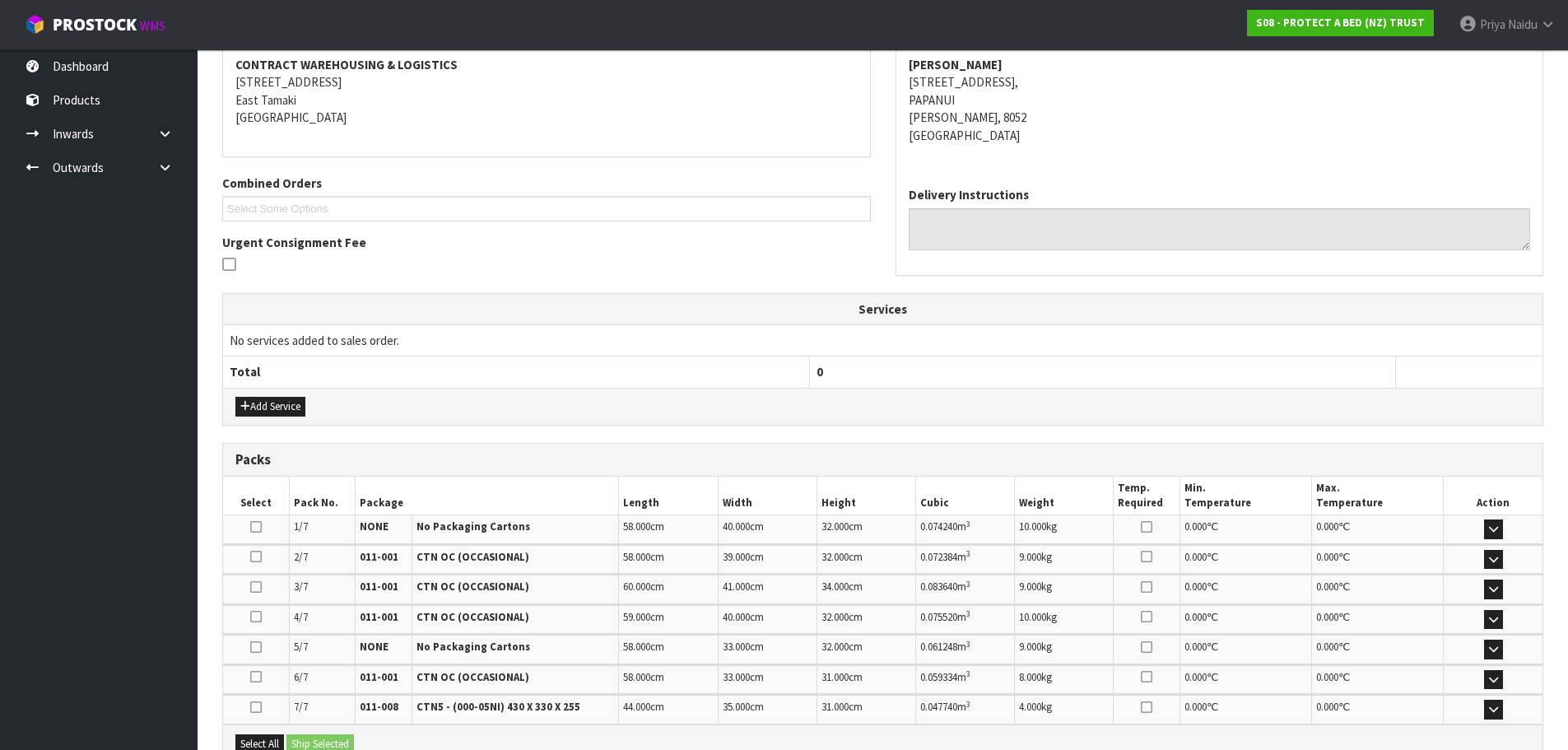
scroll to position [412, 0]
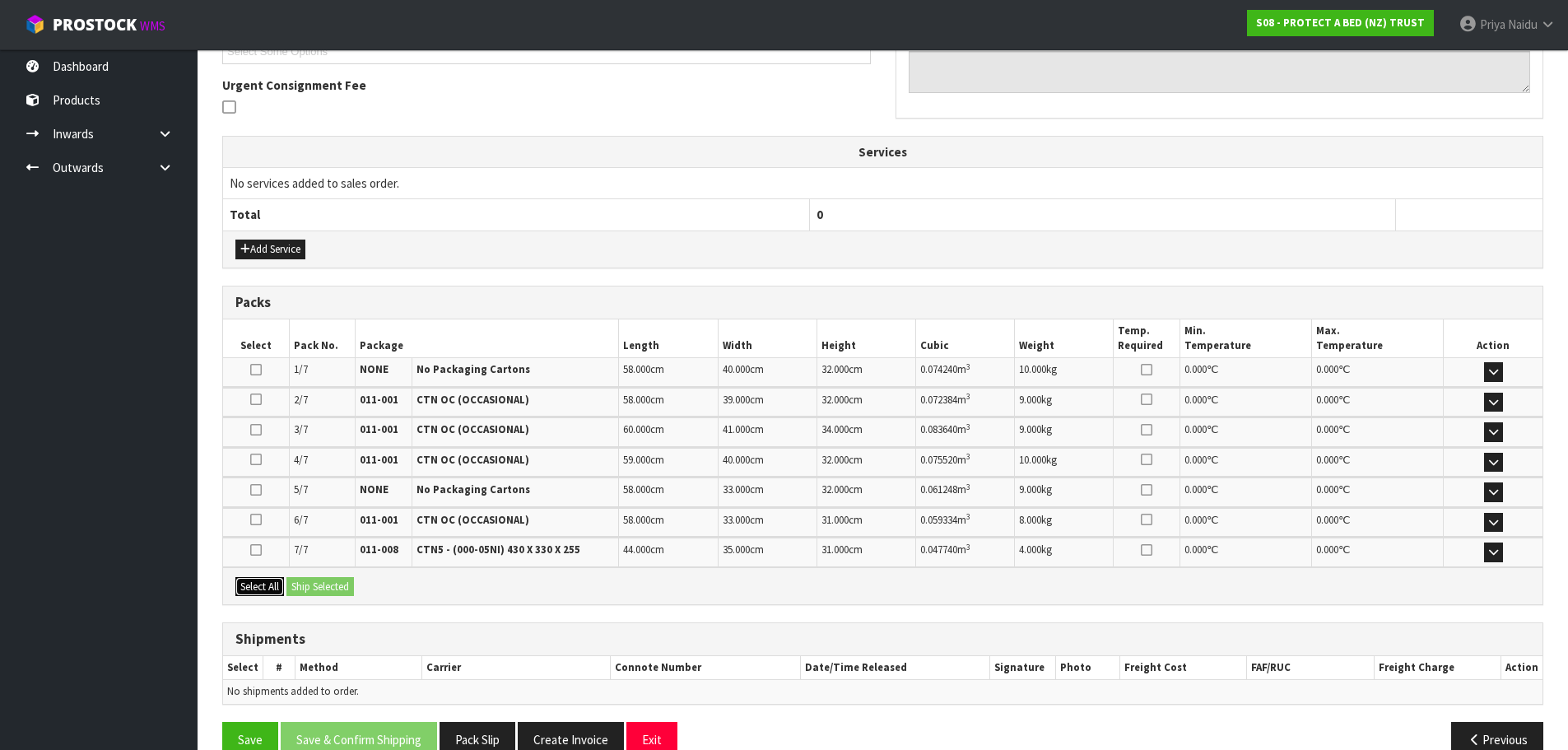
click at [275, 593] on button "Select All" at bounding box center [259, 587] width 49 height 19
drag, startPoint x: 307, startPoint y: 596, endPoint x: 325, endPoint y: 597, distance: 18.0
click at [311, 596] on button "Ship Selected" at bounding box center [320, 587] width 68 height 19
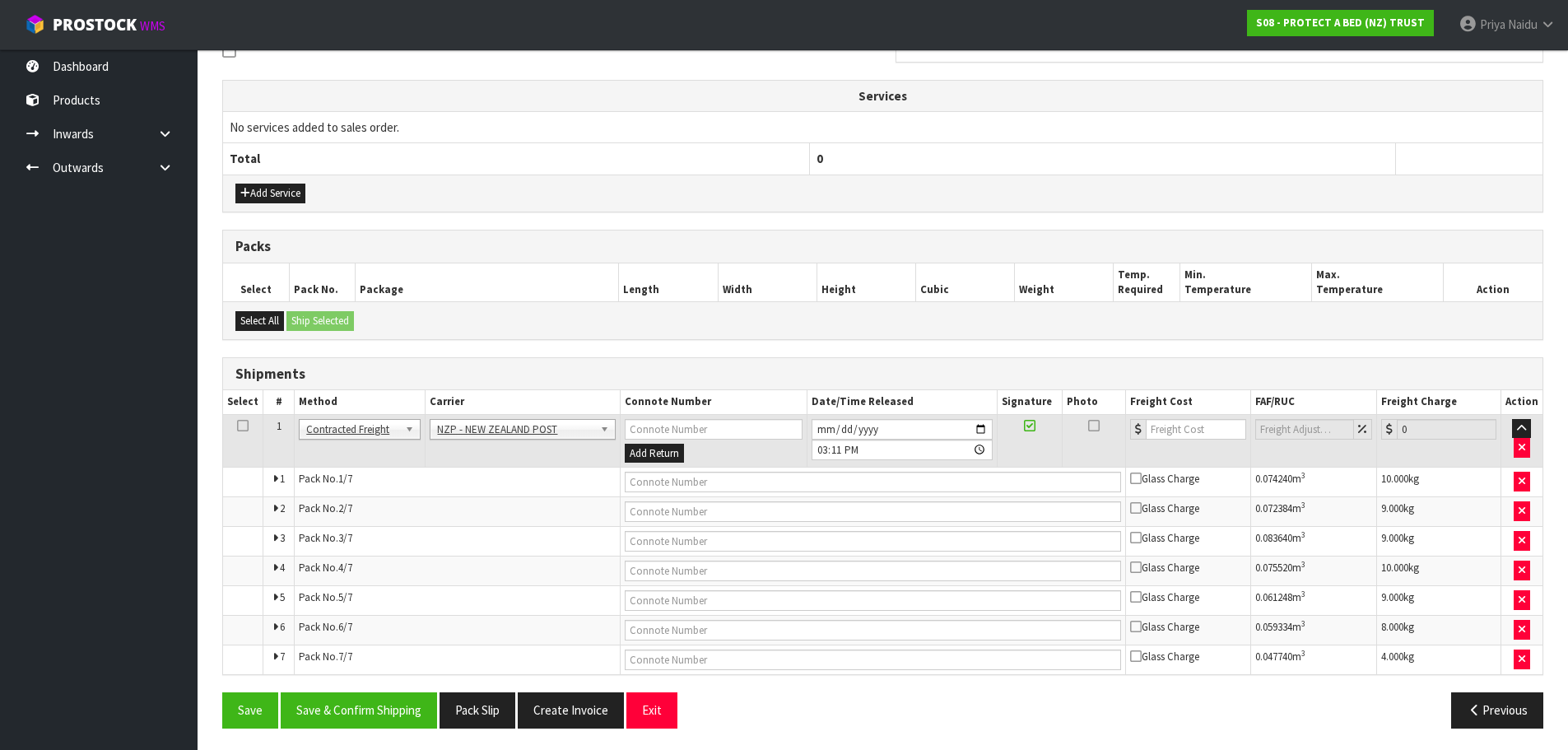
scroll to position [471, 0]
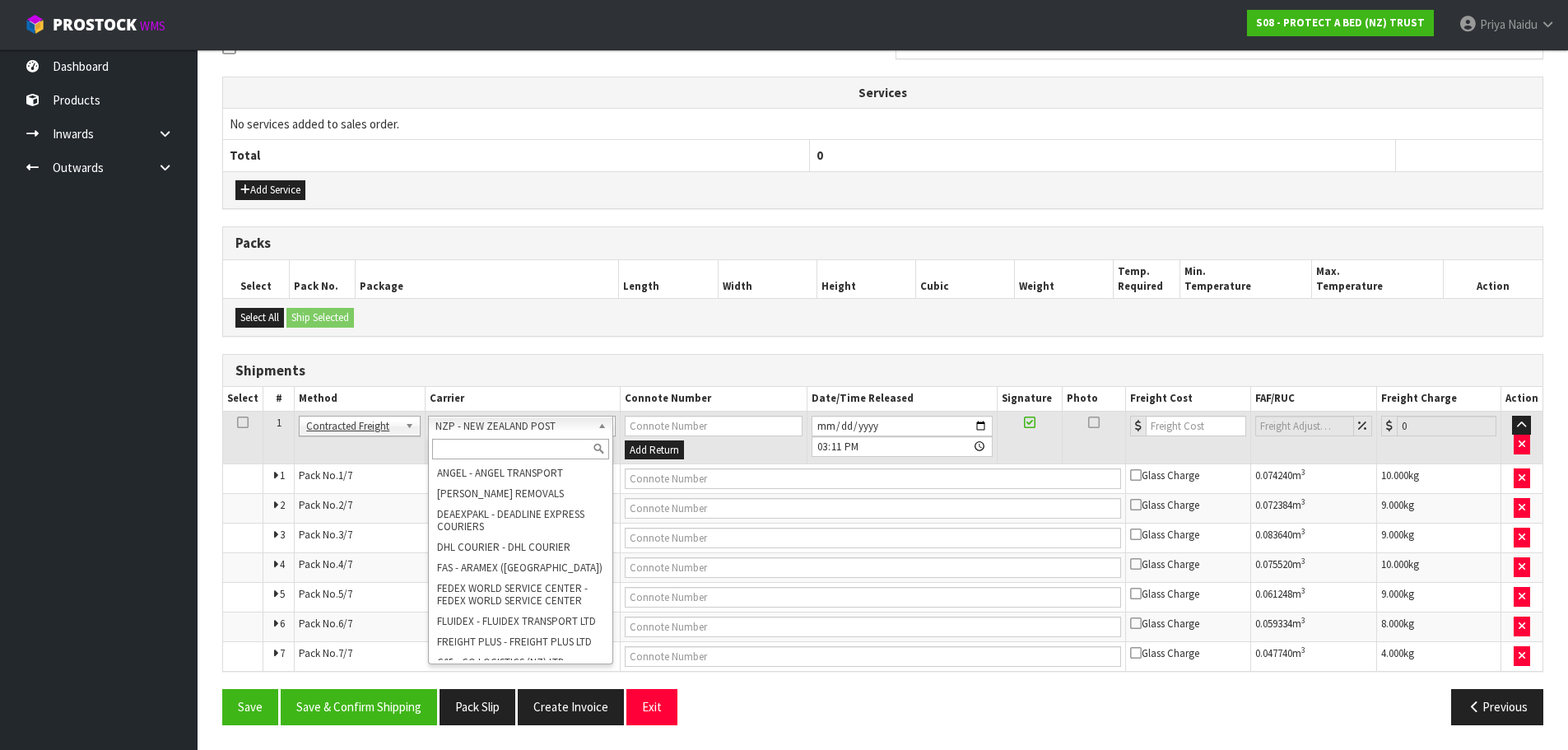
drag, startPoint x: 485, startPoint y: 428, endPoint x: 485, endPoint y: 438, distance: 10.0
click at [483, 451] on input "text" at bounding box center [521, 448] width 178 height 20
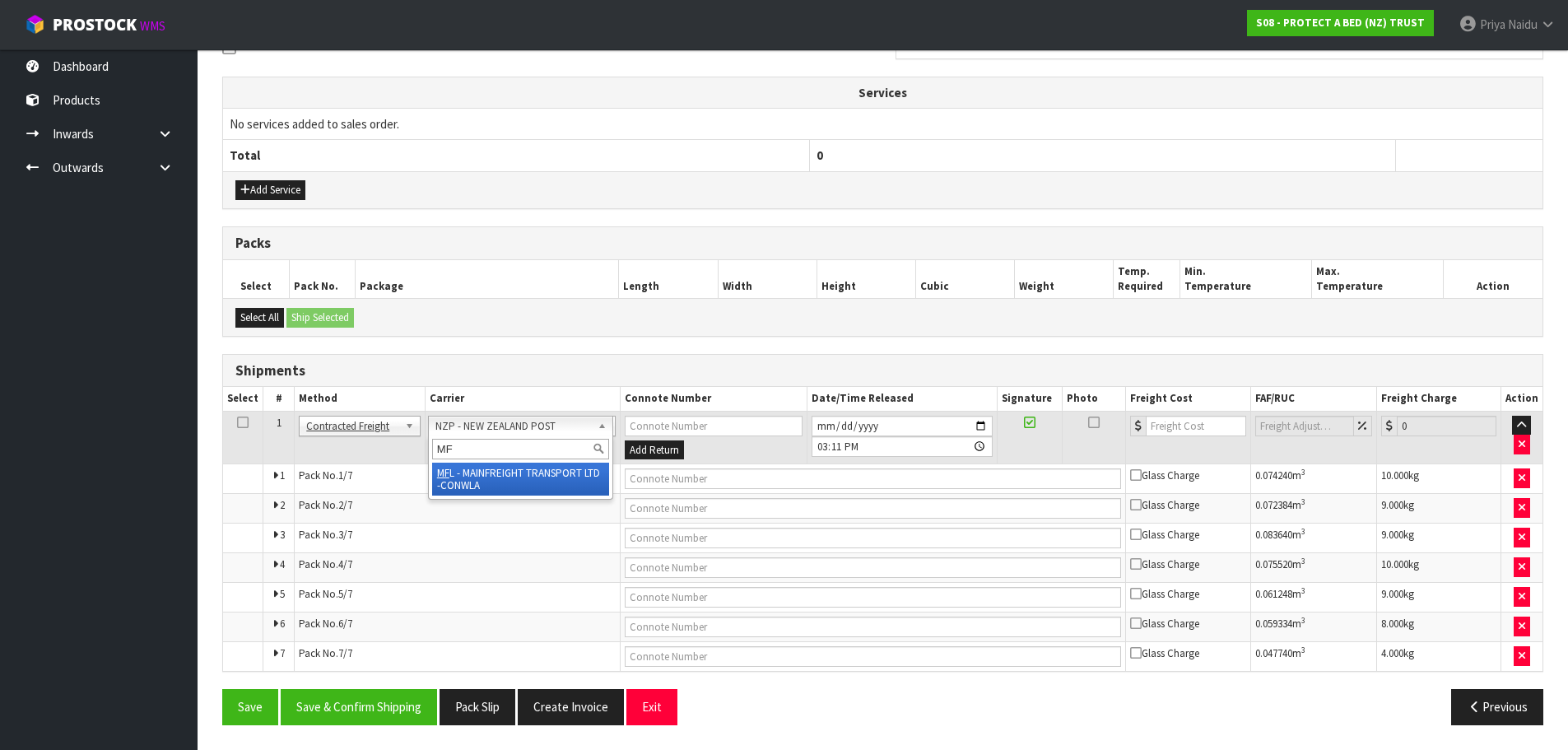
type input "MF"
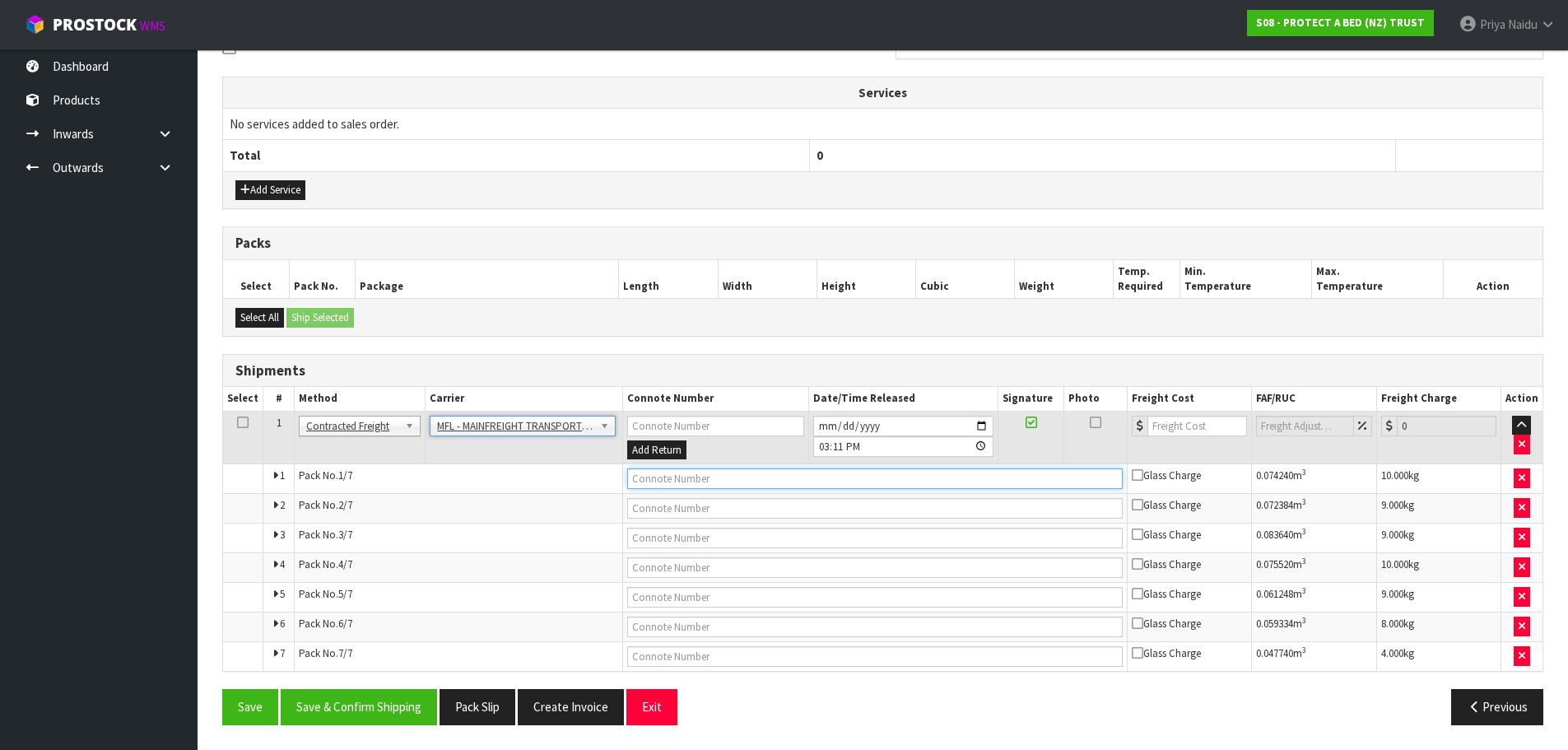
click at [669, 483] on input "text" at bounding box center [875, 478] width 496 height 20
paste input "FWM58591279"
type input "FWM58591279"
click at [1195, 422] on input "number" at bounding box center [1197, 425] width 100 height 20
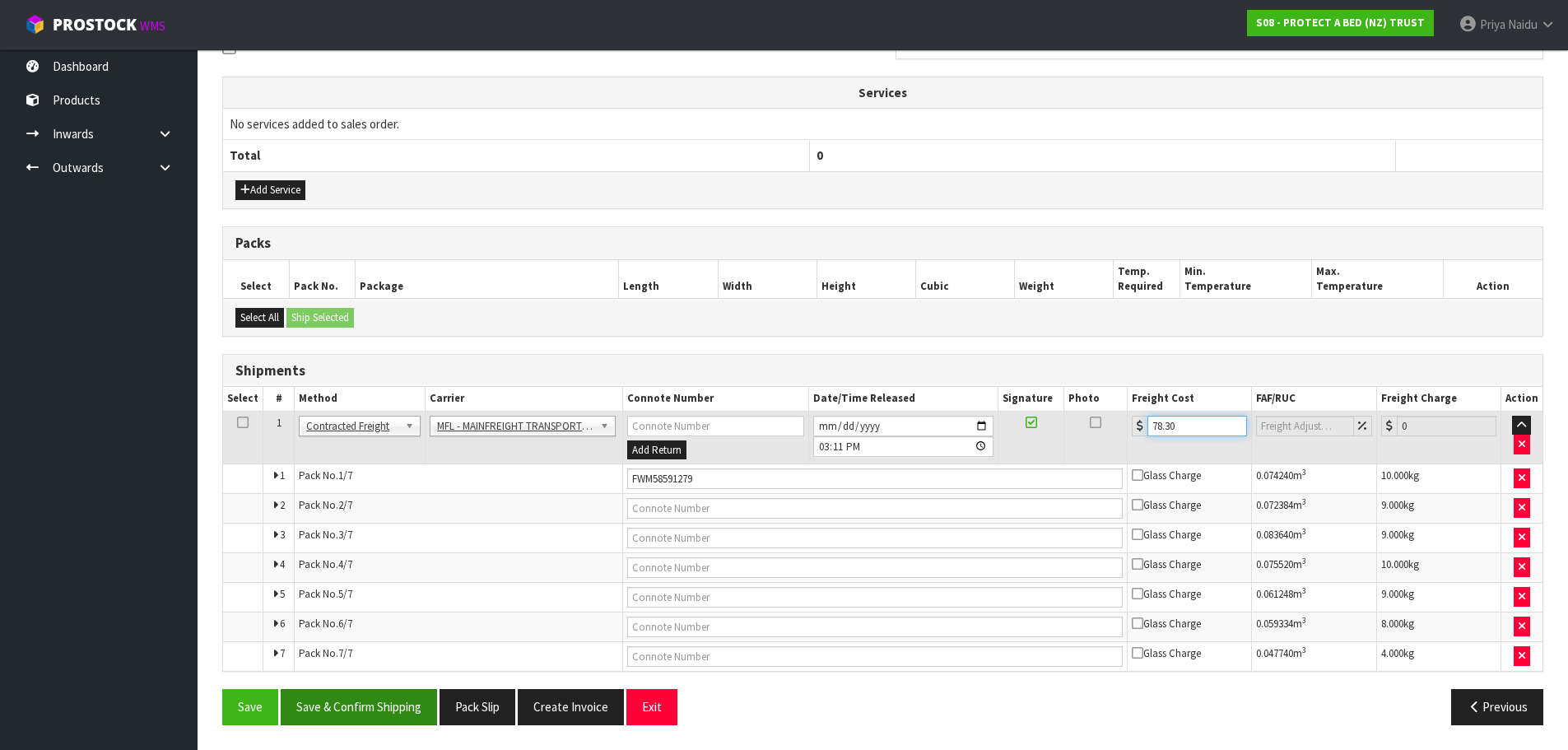
type input "78.30"
drag, startPoint x: 317, startPoint y: 702, endPoint x: 336, endPoint y: 680, distance: 29.1
click at [320, 700] on button "Save & Confirm Shipping" at bounding box center [358, 707] width 156 height 35
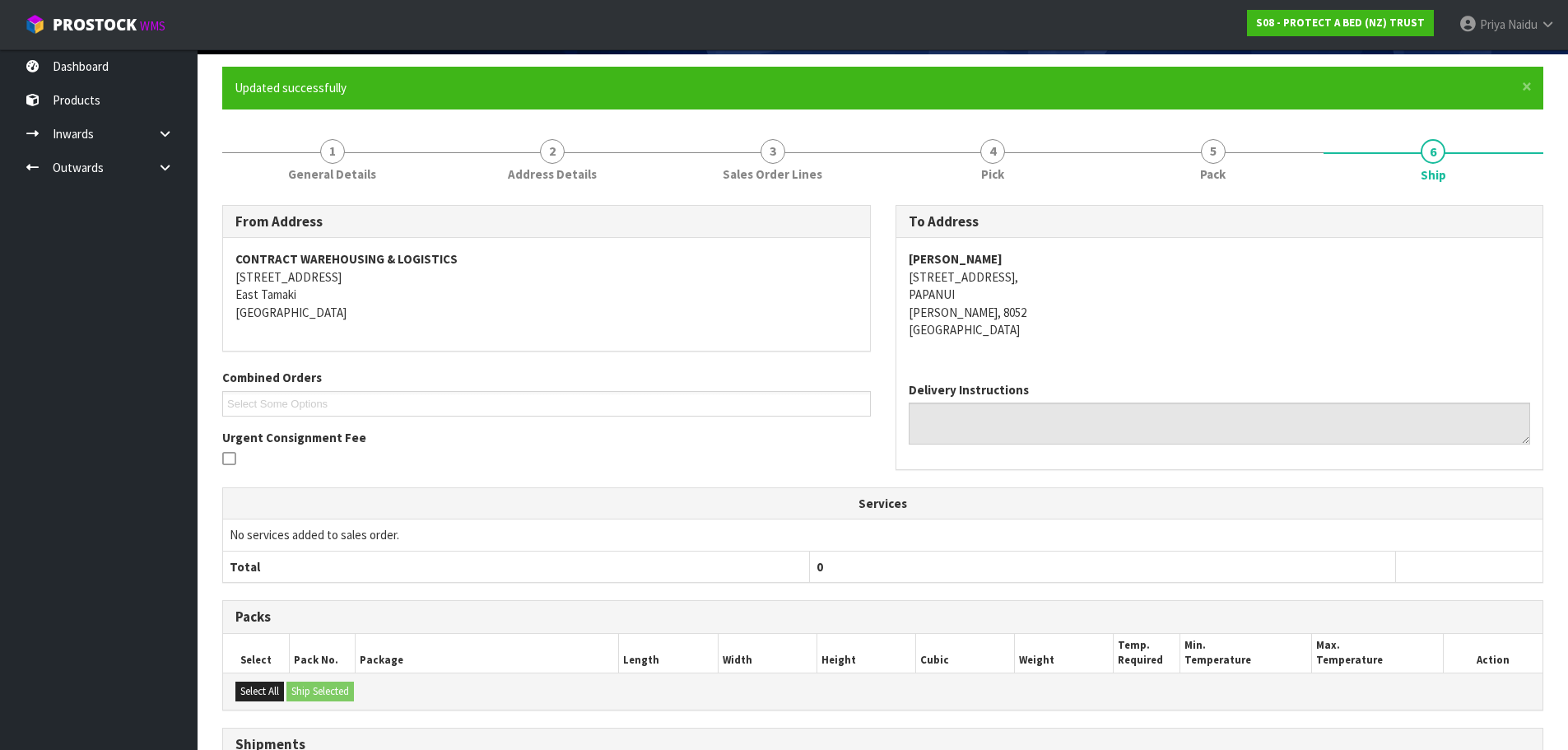
scroll to position [0, 0]
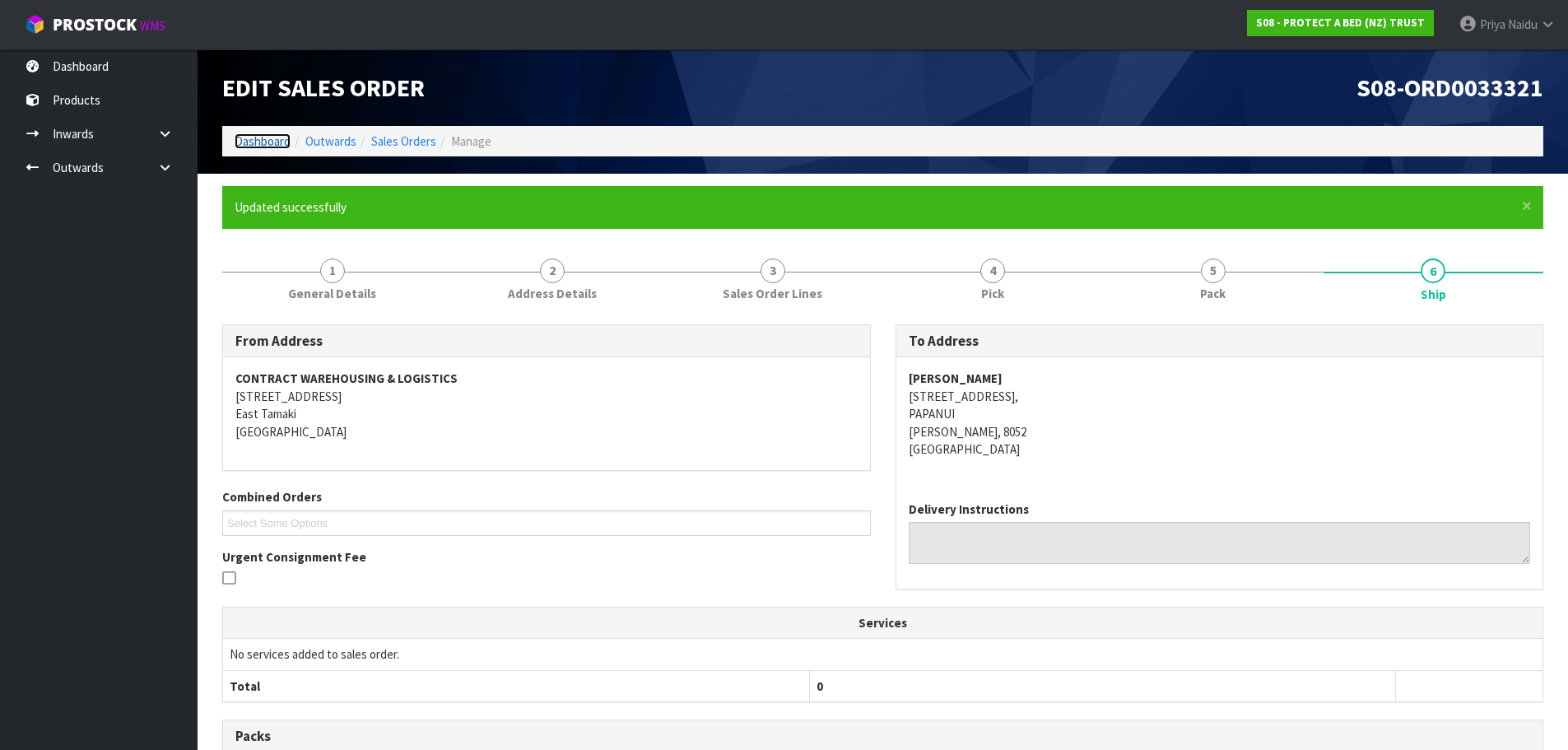
drag, startPoint x: 255, startPoint y: 141, endPoint x: 262, endPoint y: 146, distance: 8.6
click at [255, 141] on link "Dashboard" at bounding box center [262, 141] width 56 height 16
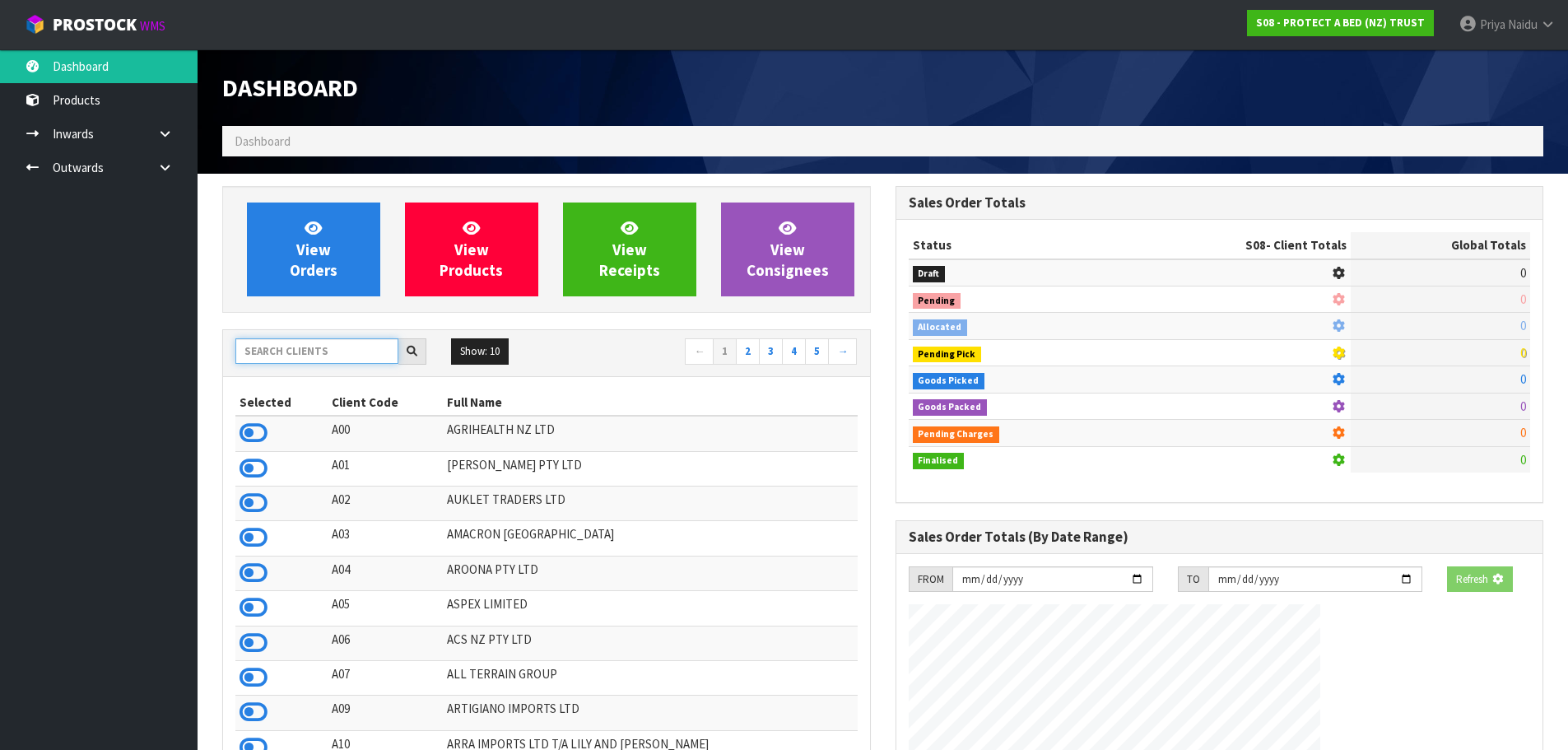
drag, startPoint x: 290, startPoint y: 361, endPoint x: 294, endPoint y: 352, distance: 9.8
click at [291, 357] on input "text" at bounding box center [317, 351] width 163 height 26
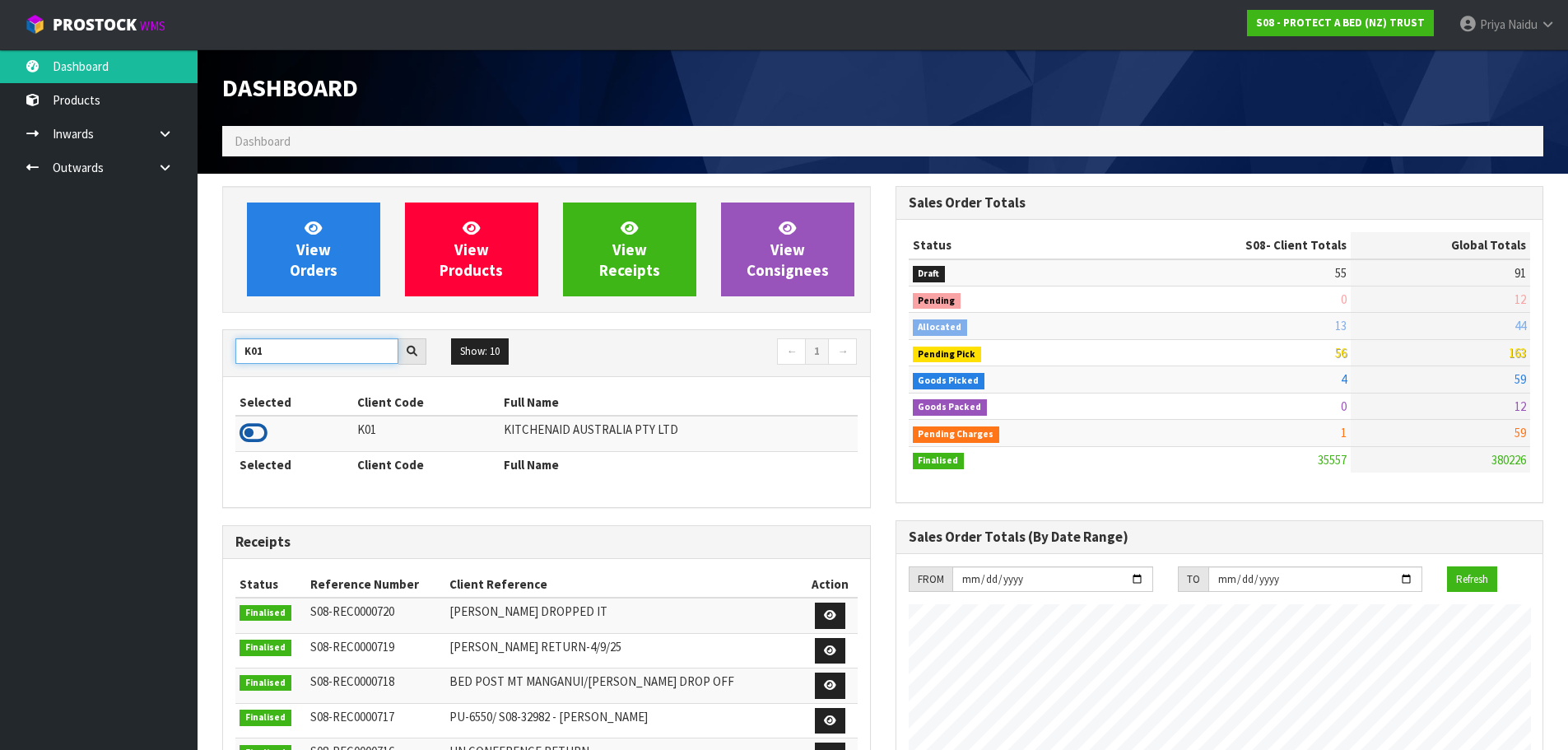
type input "K01"
click at [260, 429] on icon at bounding box center [254, 433] width 28 height 25
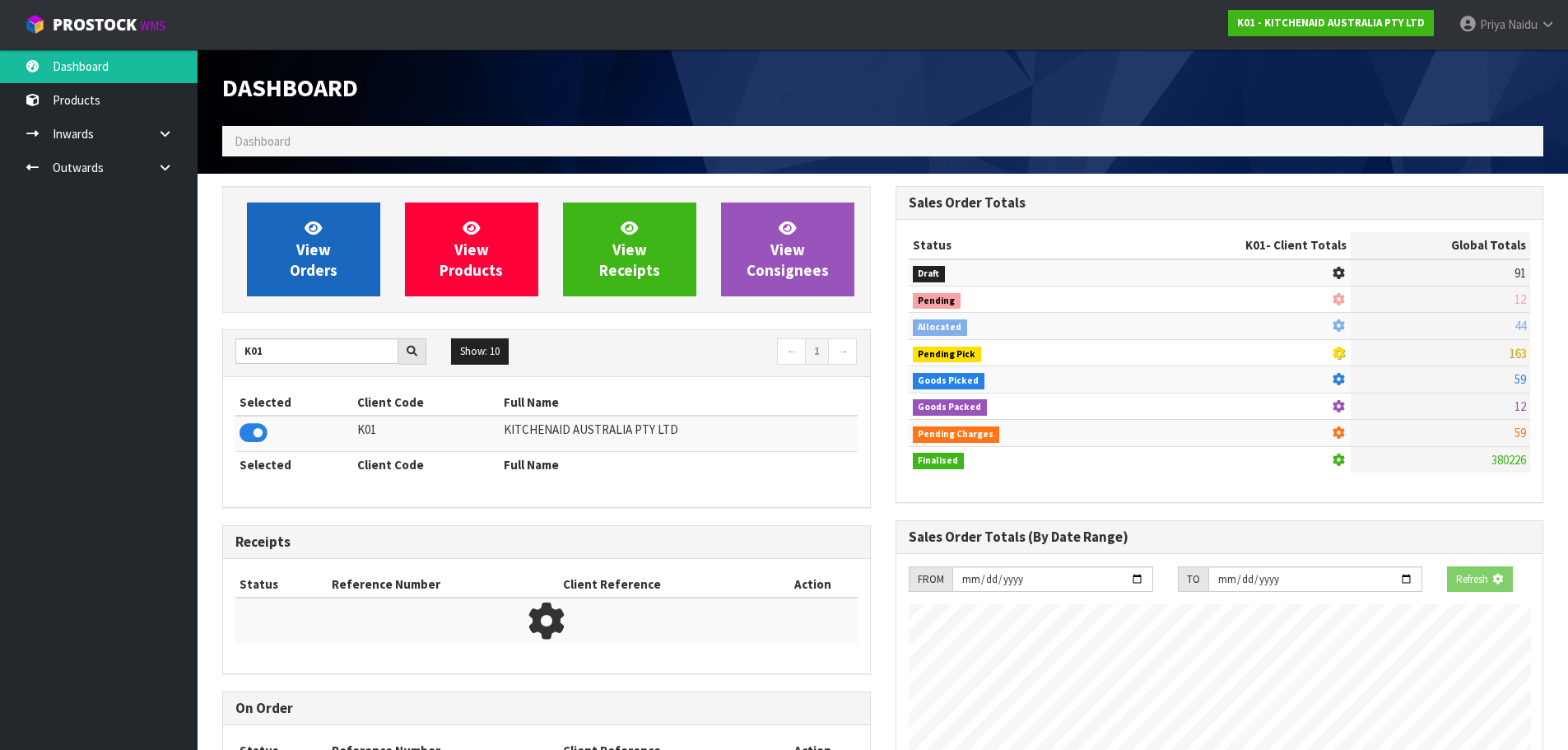
scroll to position [822528, 822450]
click at [277, 207] on link "View Orders" at bounding box center [313, 250] width 133 height 94
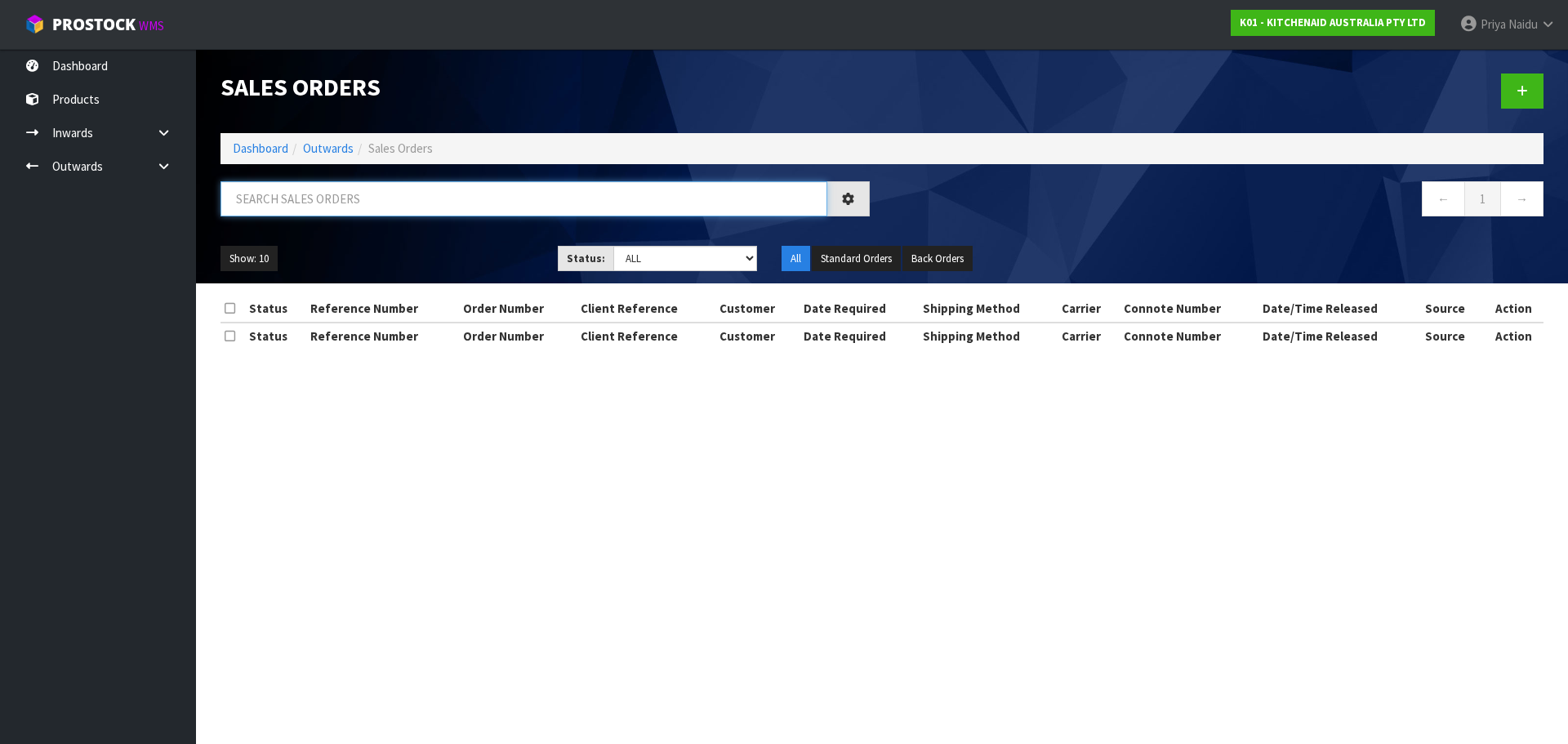
click at [297, 193] on input "text" at bounding box center [523, 199] width 606 height 35
click at [334, 146] on link "Outwards" at bounding box center [328, 149] width 51 height 16
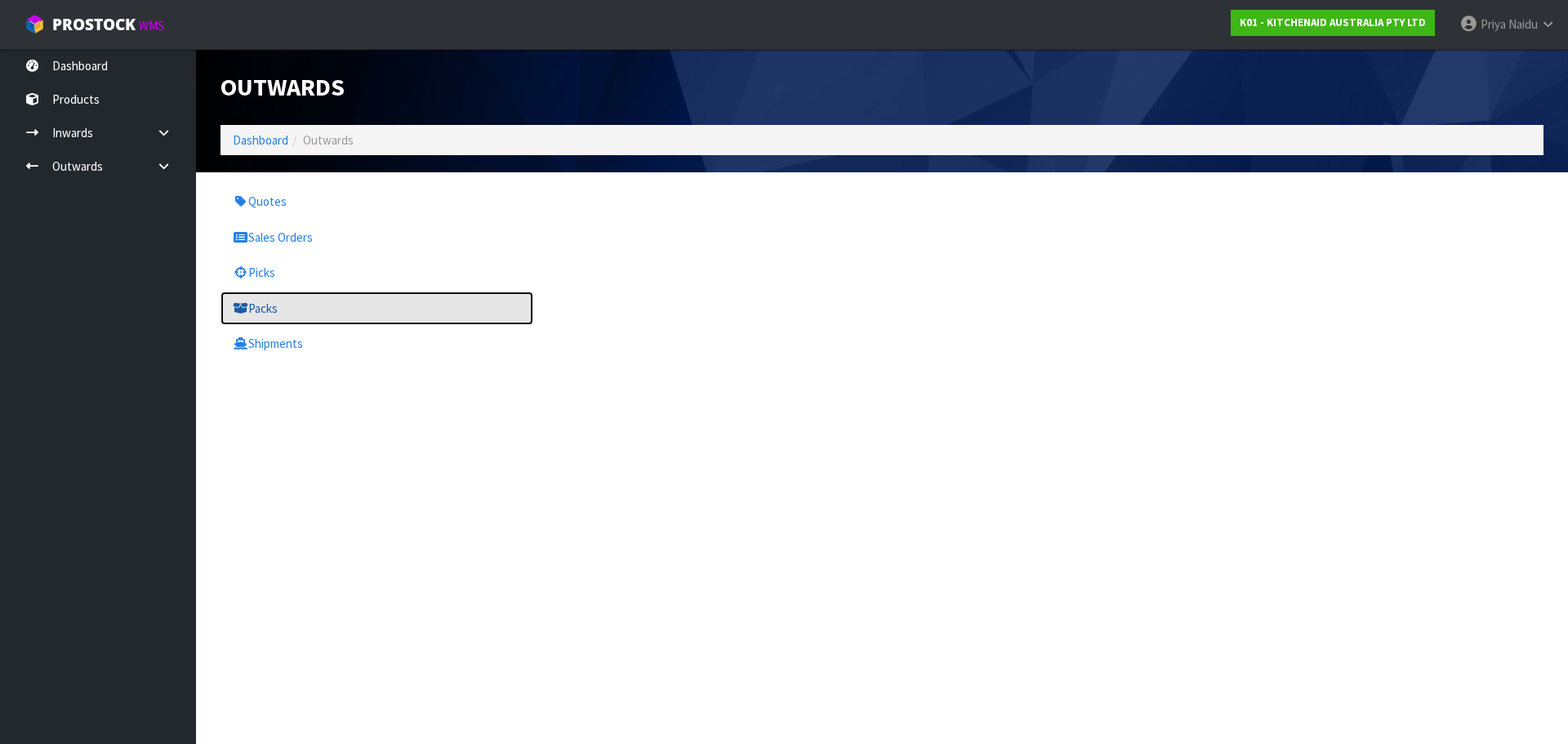
click at [312, 298] on link "Packs" at bounding box center [376, 308] width 312 height 33
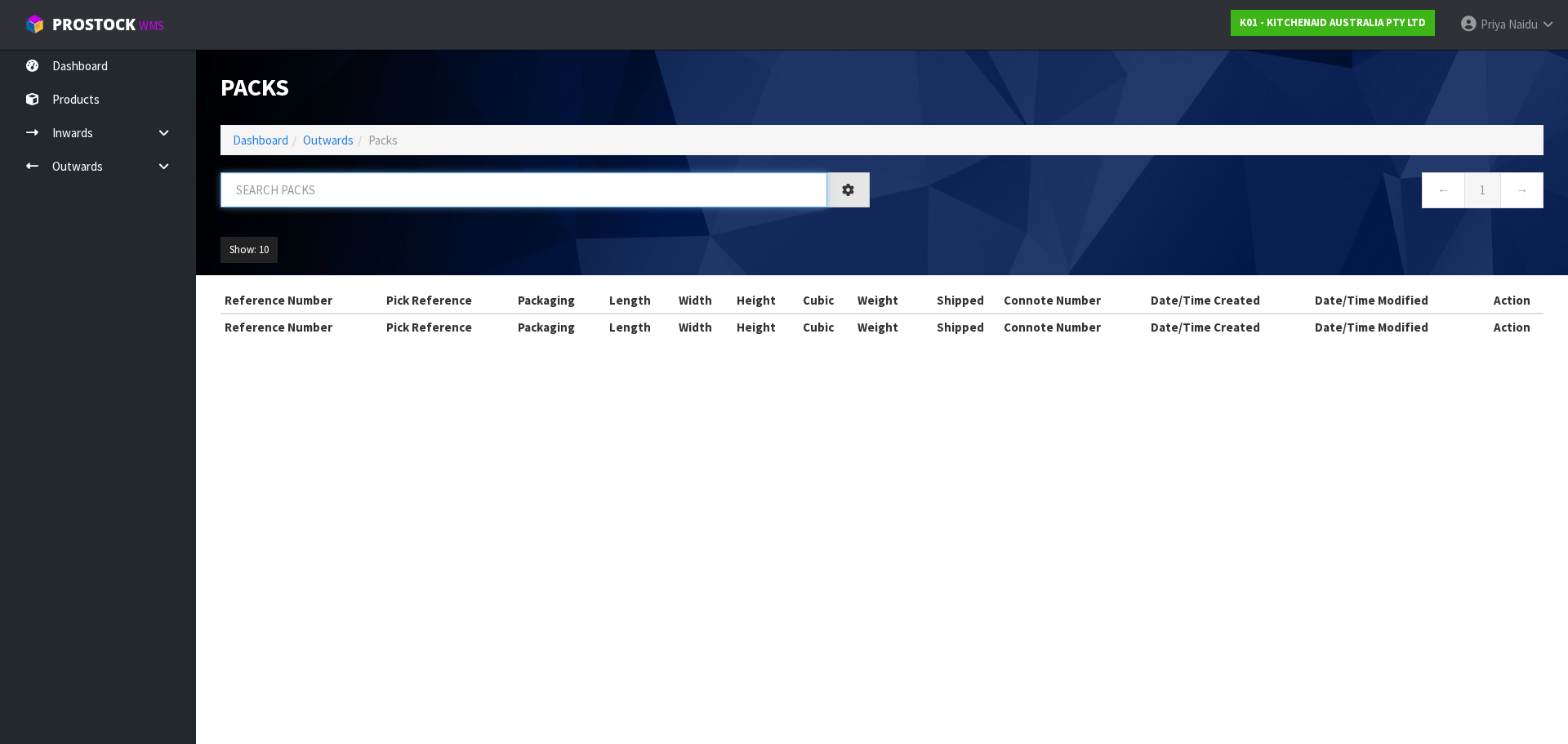
click at [307, 200] on input "text" at bounding box center [523, 190] width 606 height 35
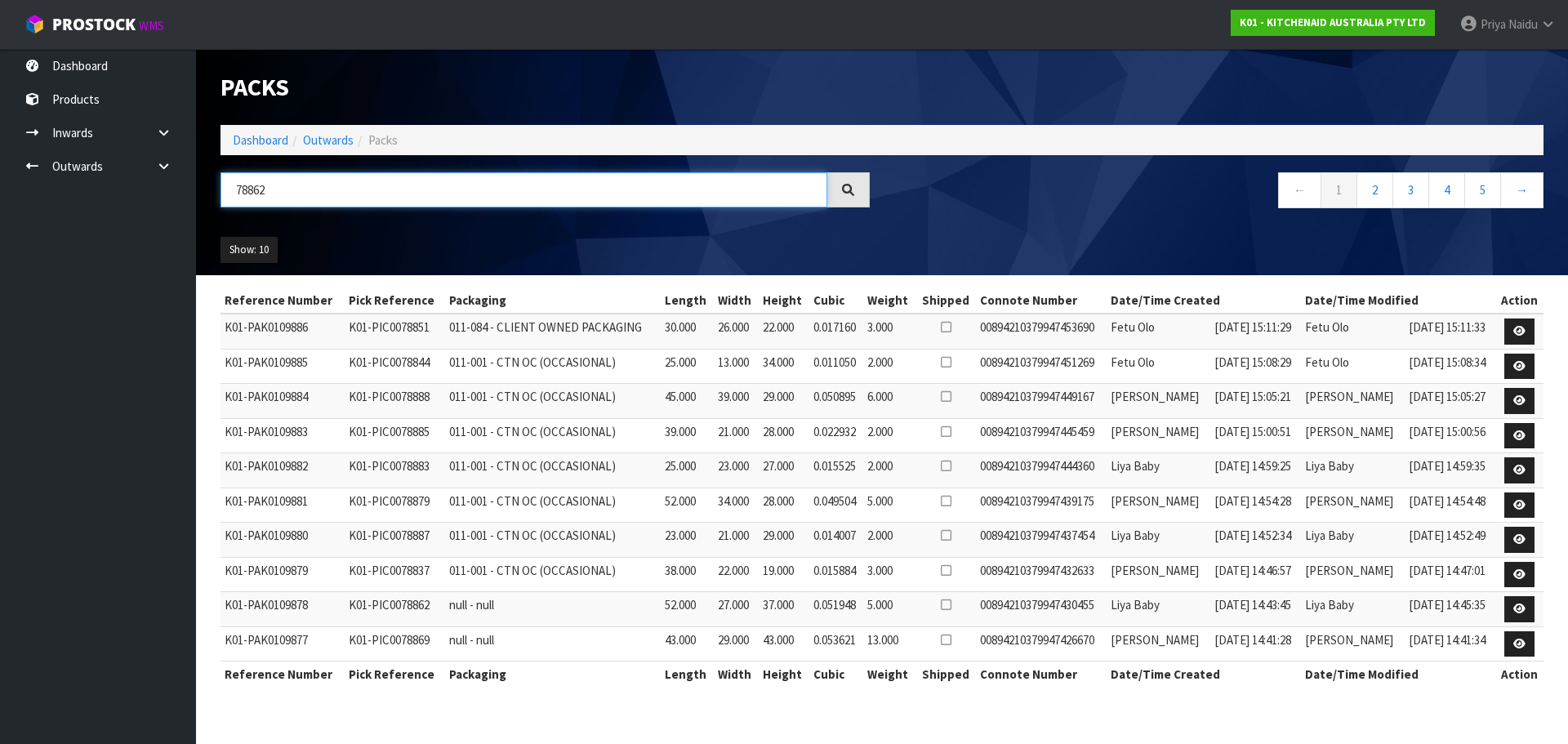
type input "78862"
click at [380, 238] on ul "Show: 10 5 10 25 50" at bounding box center [376, 250] width 312 height 26
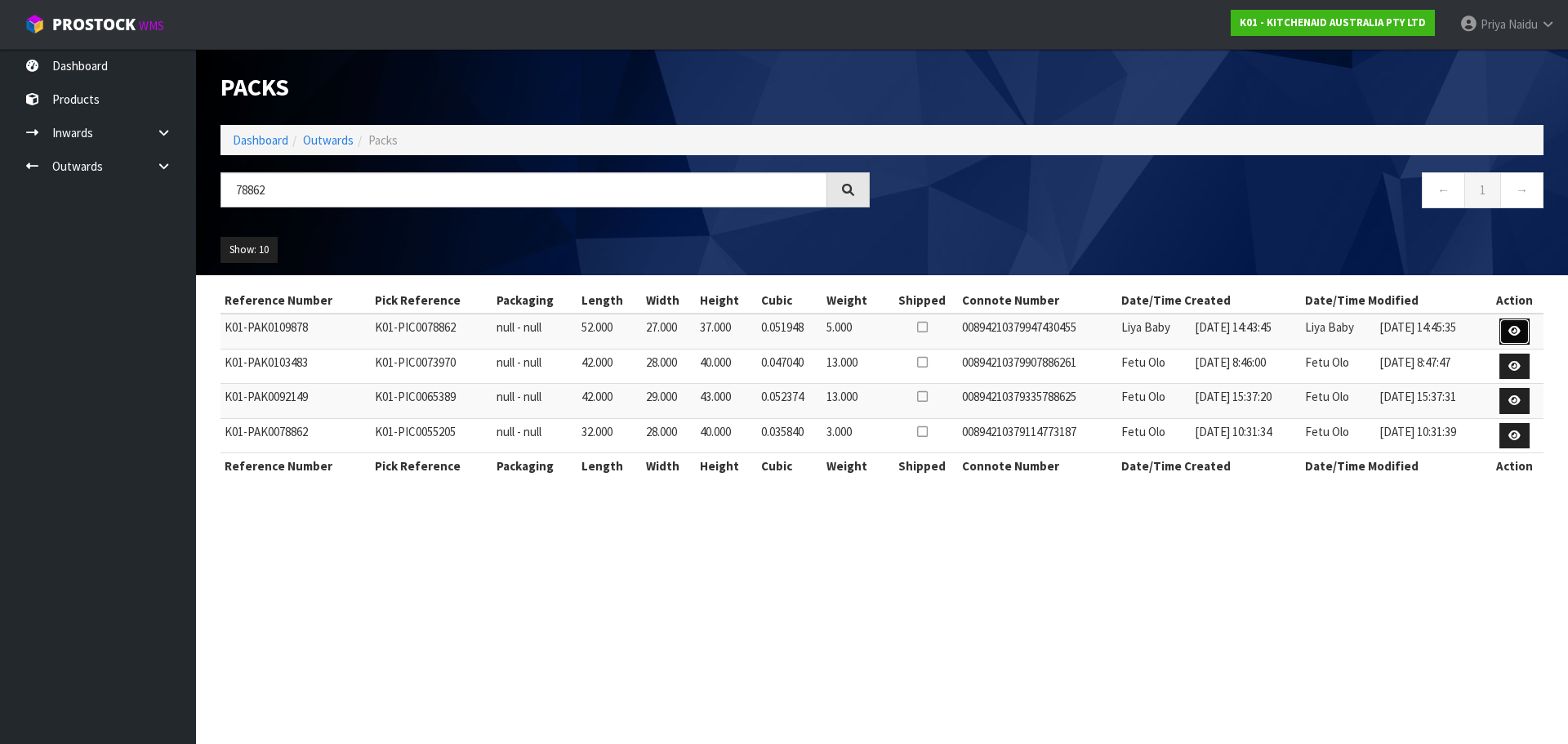
click at [1519, 328] on icon at bounding box center [1515, 331] width 12 height 11
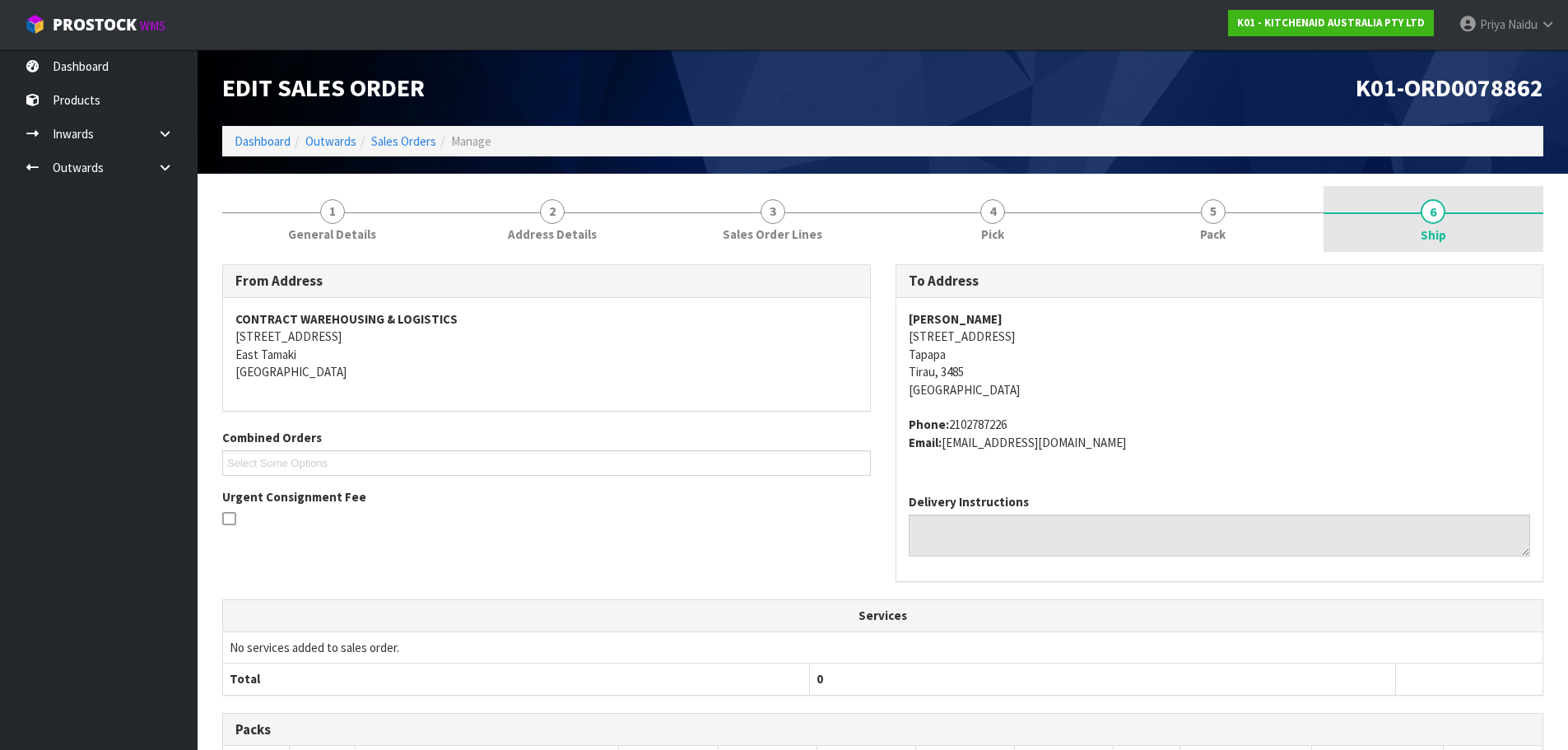
click at [1381, 222] on link "6 Ship" at bounding box center [1434, 219] width 220 height 66
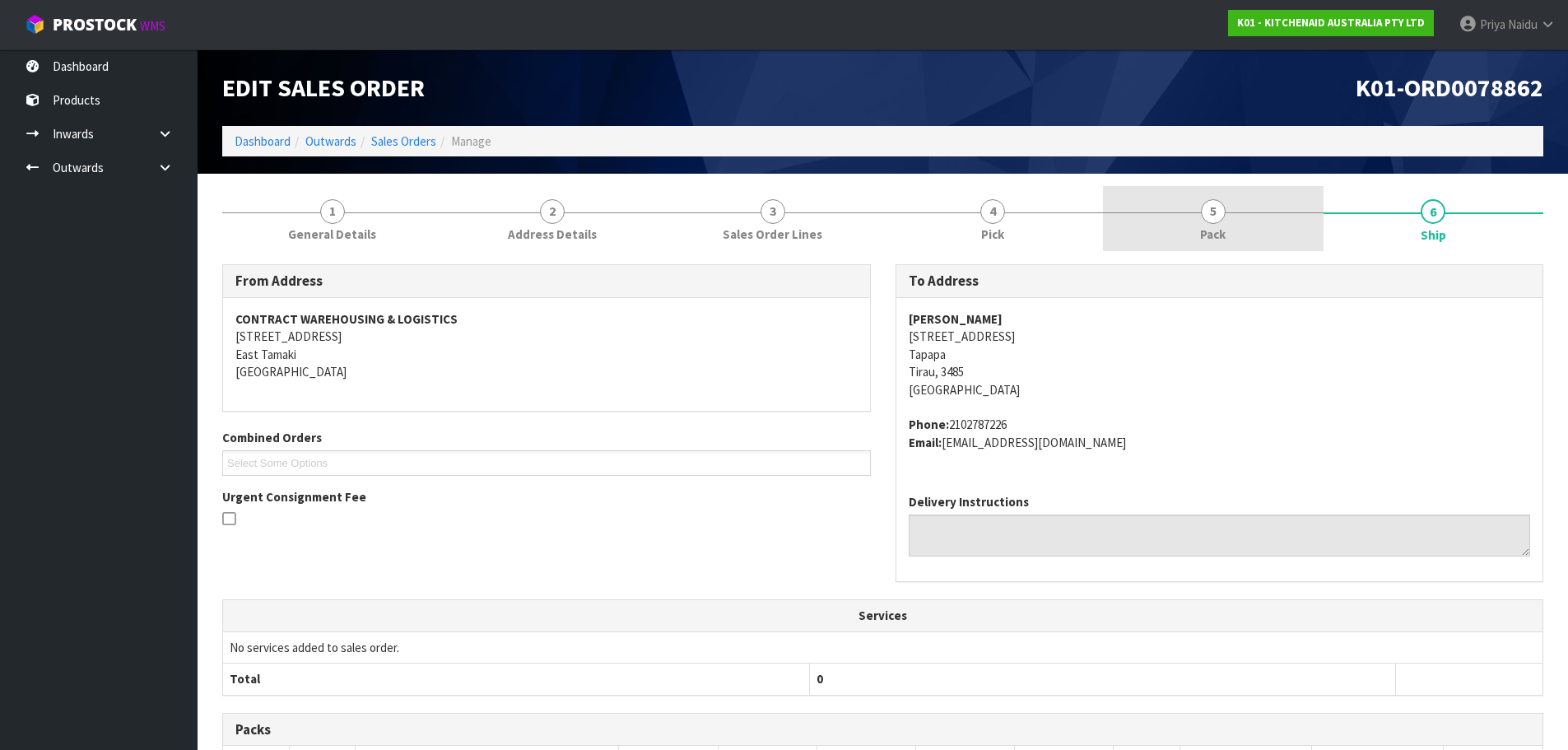
click at [1188, 204] on link "5 Pack" at bounding box center [1213, 219] width 220 height 65
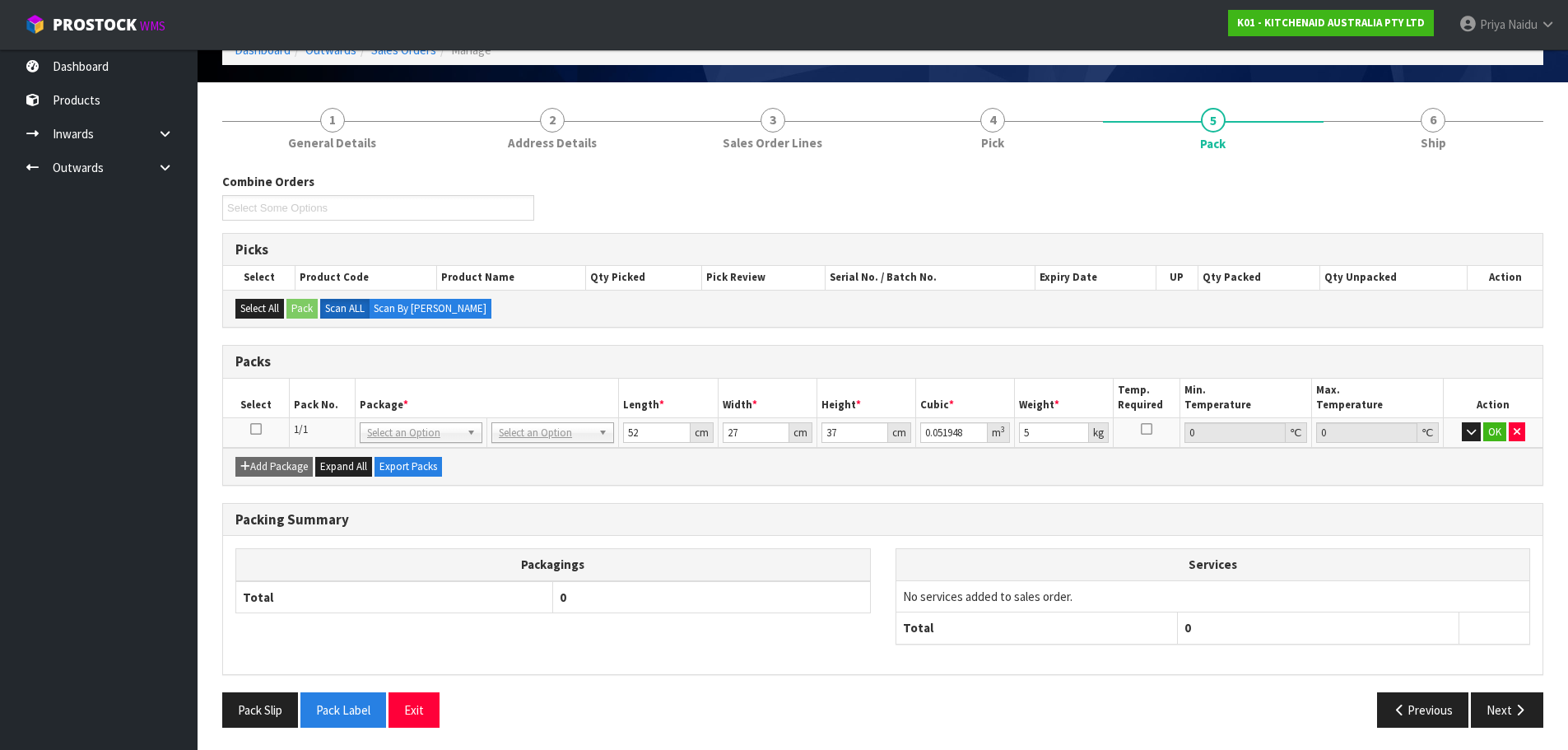
scroll to position [94, 0]
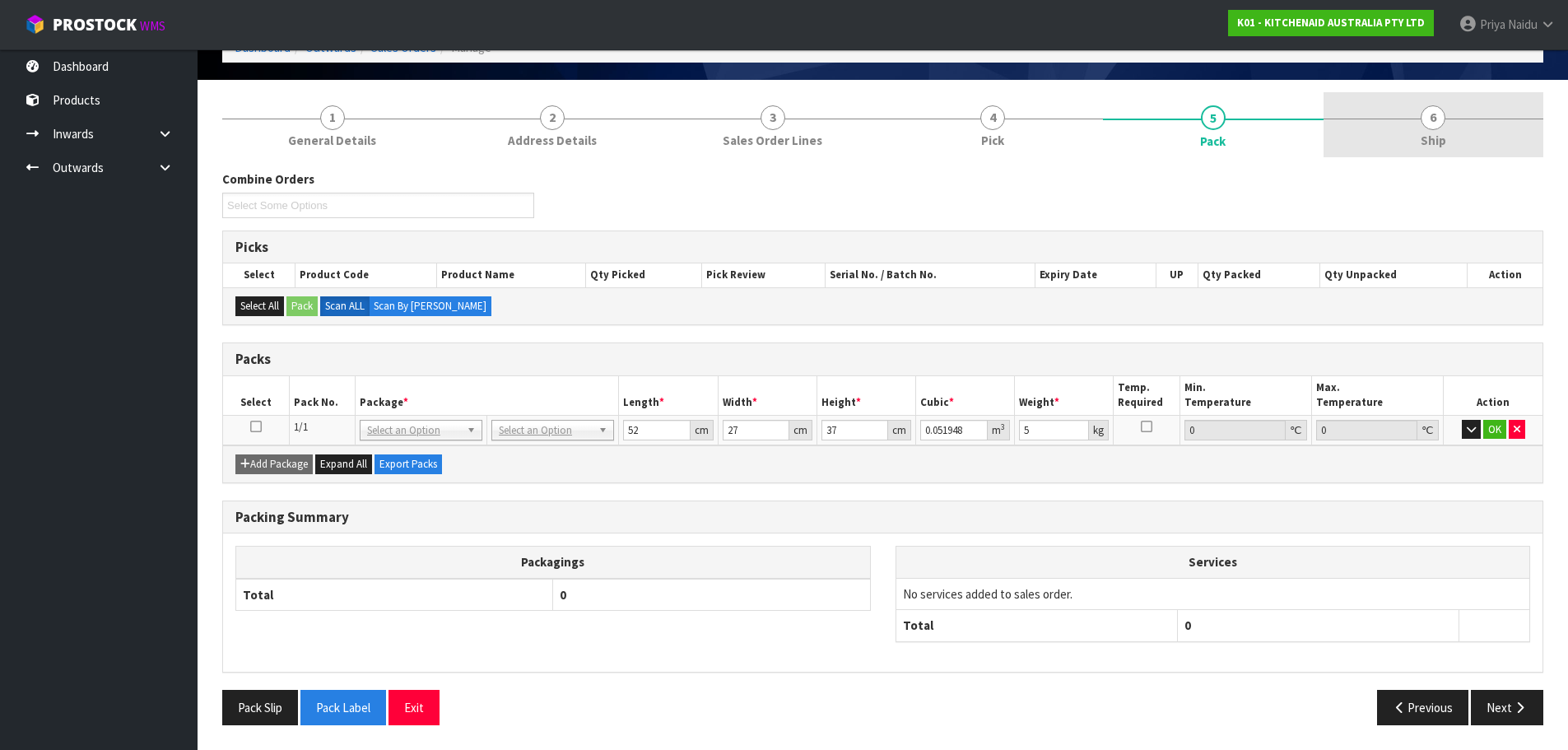
drag, startPoint x: 1467, startPoint y: 162, endPoint x: 1451, endPoint y: 116, distance: 48.7
click at [1467, 159] on div "Combine Orders K01-ORD0078774 K01-ORD0078831 K01-ORD0078832 K01-ORD0078838 K01-…" at bounding box center [883, 447] width 1321 height 580
click at [1451, 116] on link "6 Ship" at bounding box center [1434, 125] width 220 height 65
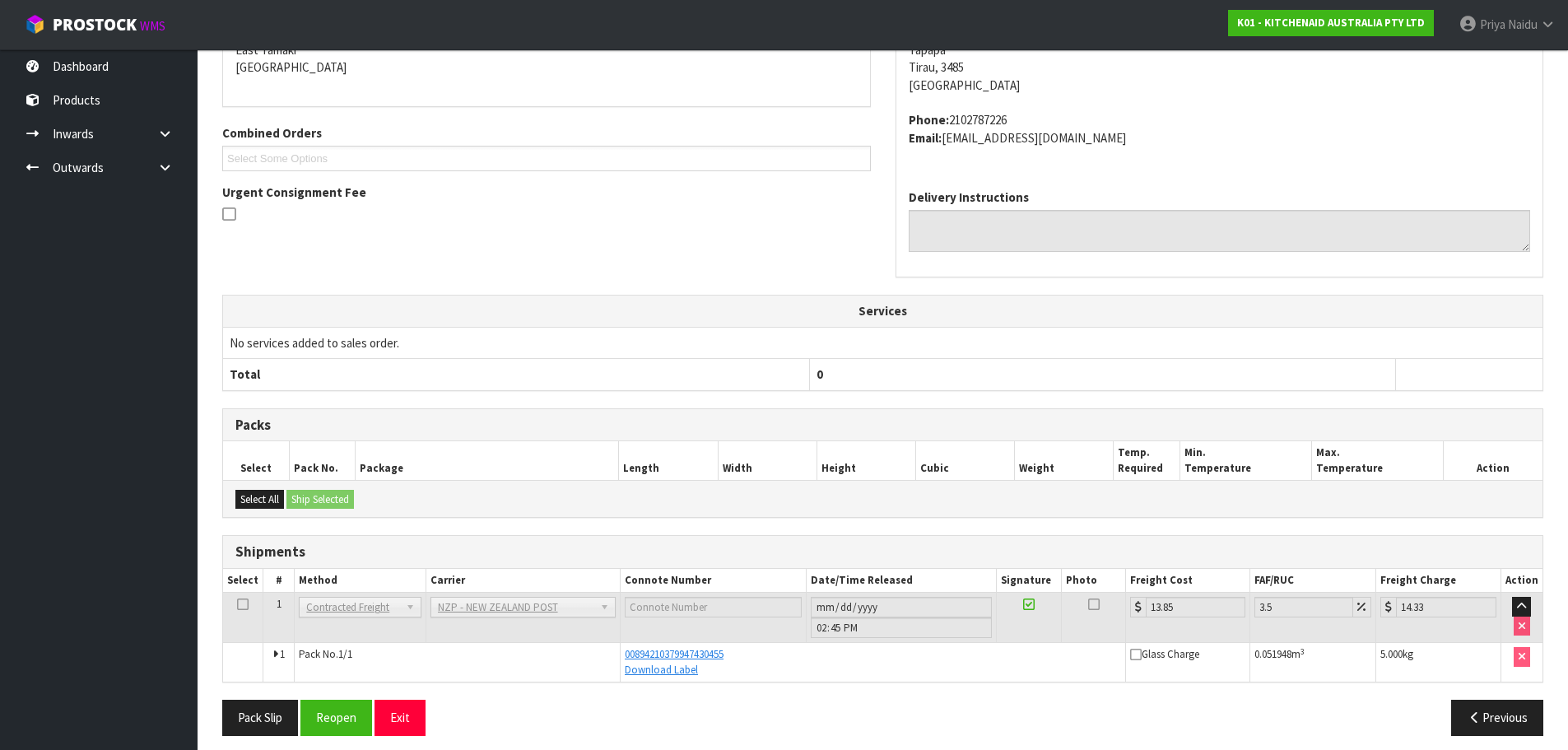
scroll to position [315, 0]
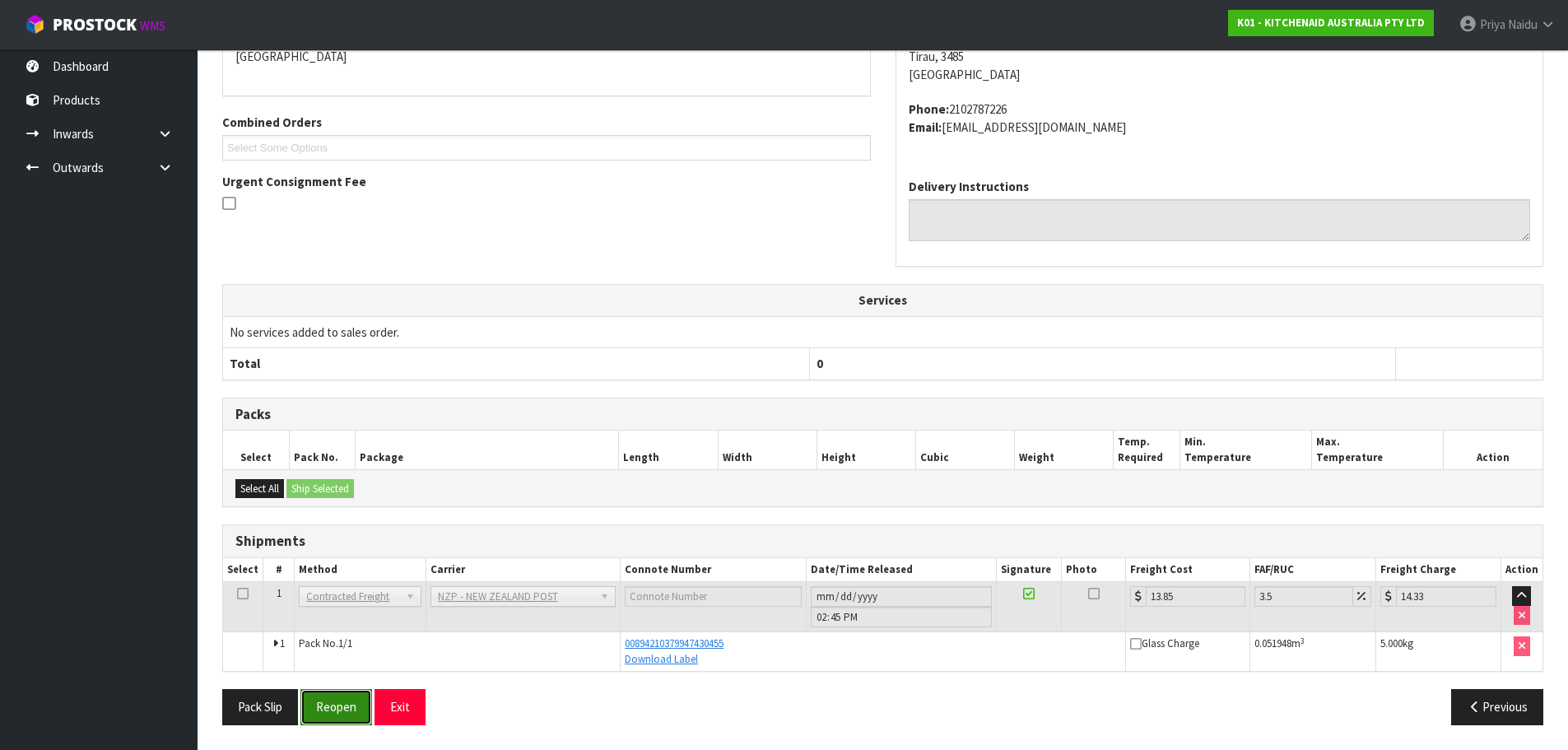
click at [338, 710] on button "Reopen" at bounding box center [336, 707] width 71 height 35
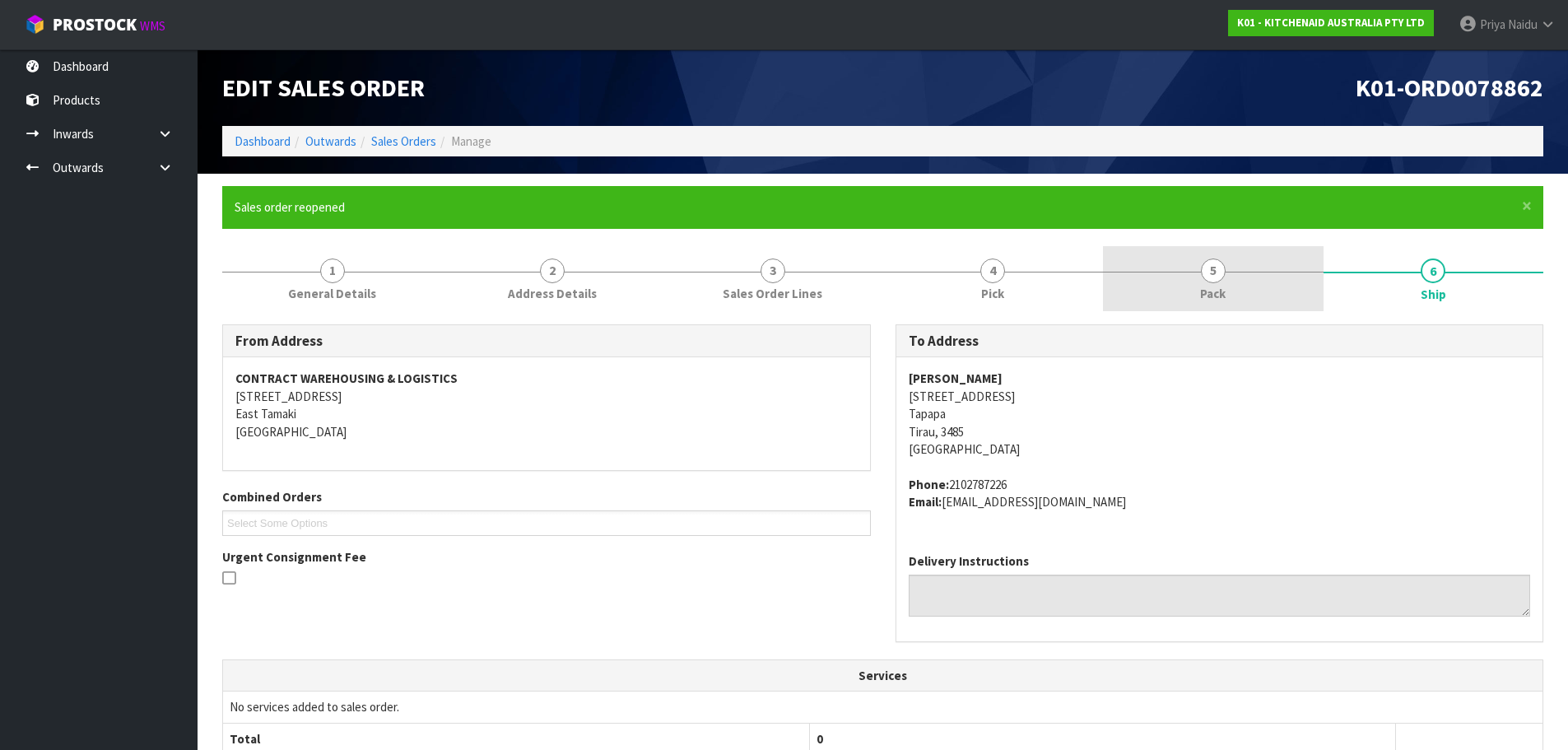
click at [1176, 266] on link "5 Pack" at bounding box center [1213, 279] width 220 height 65
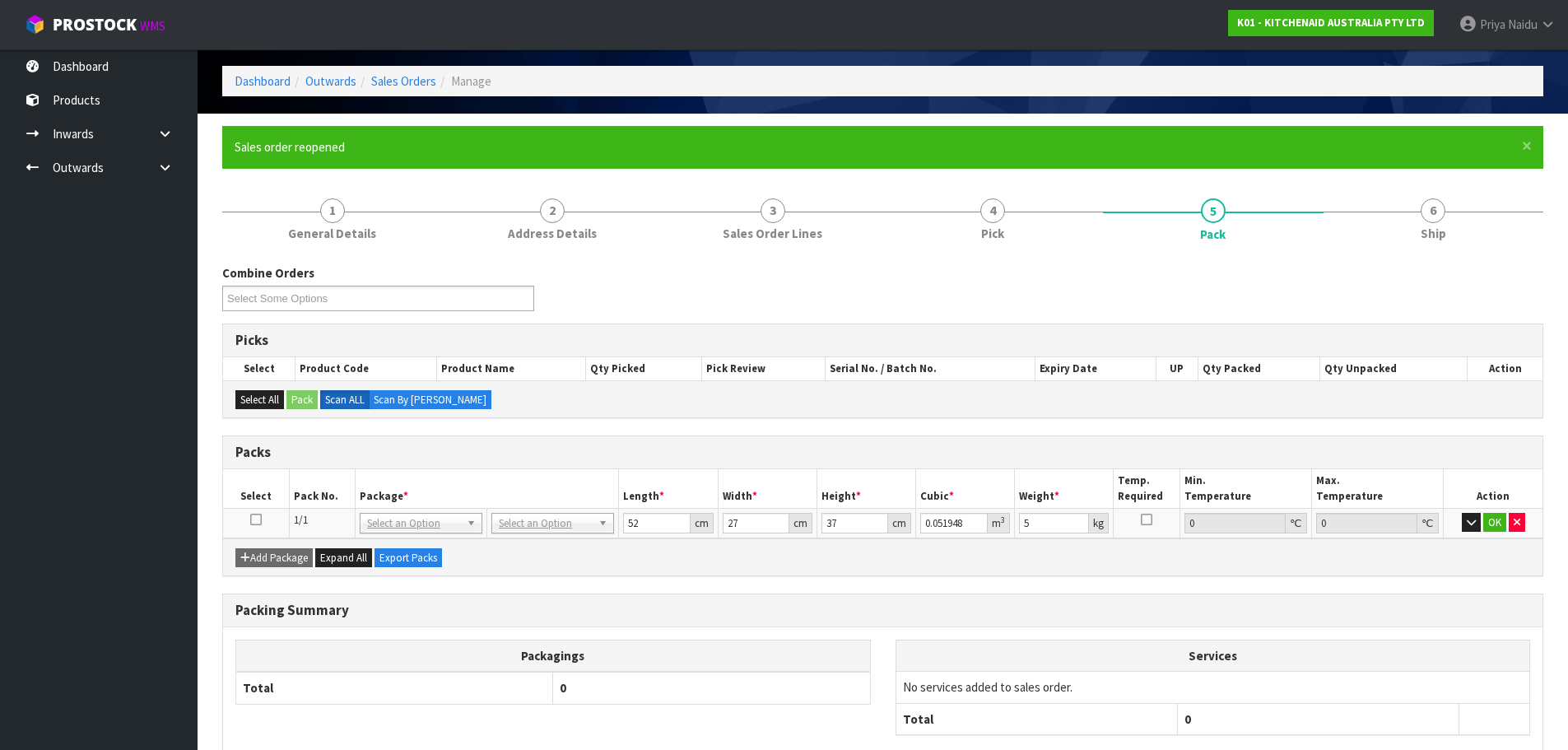
scroll to position [154, 0]
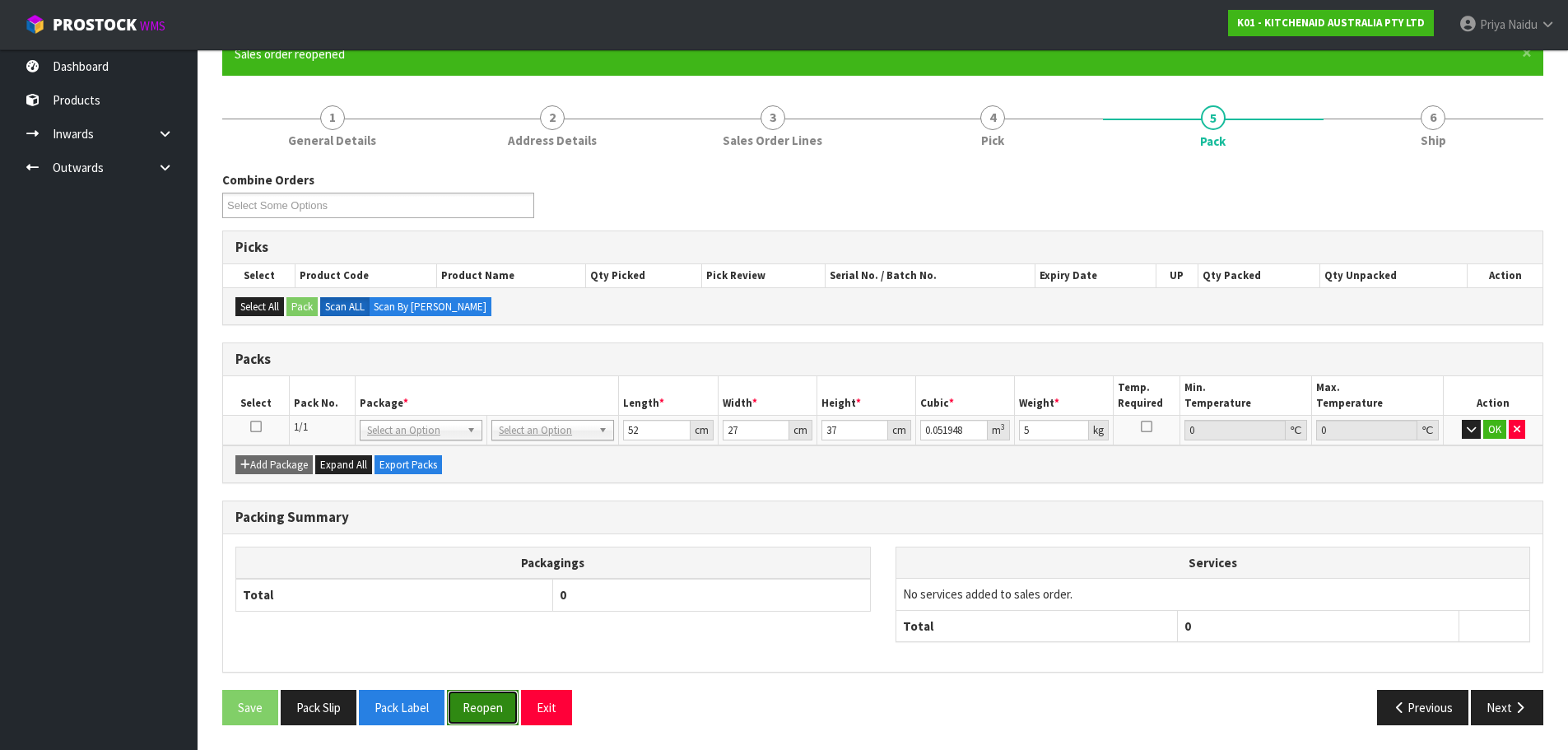
click at [495, 709] on button "Reopen" at bounding box center [482, 708] width 71 height 35
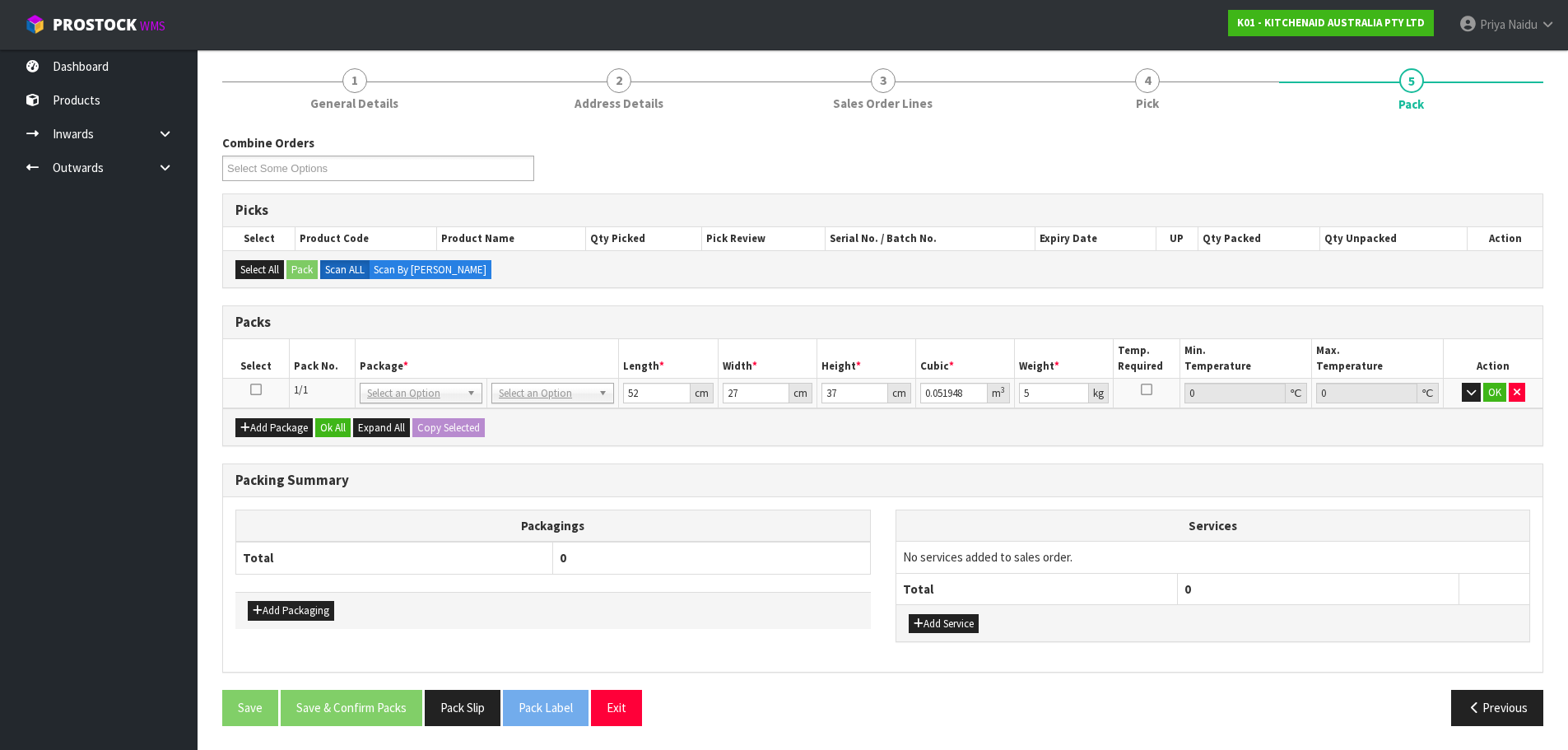
scroll to position [191, 0]
click at [549, 402] on td "No Packaging Cartons PLT GEN120 (1200 X 1000) PLT ONE WAY SKID CHEP HIRE PALLET…" at bounding box center [553, 392] width 131 height 30
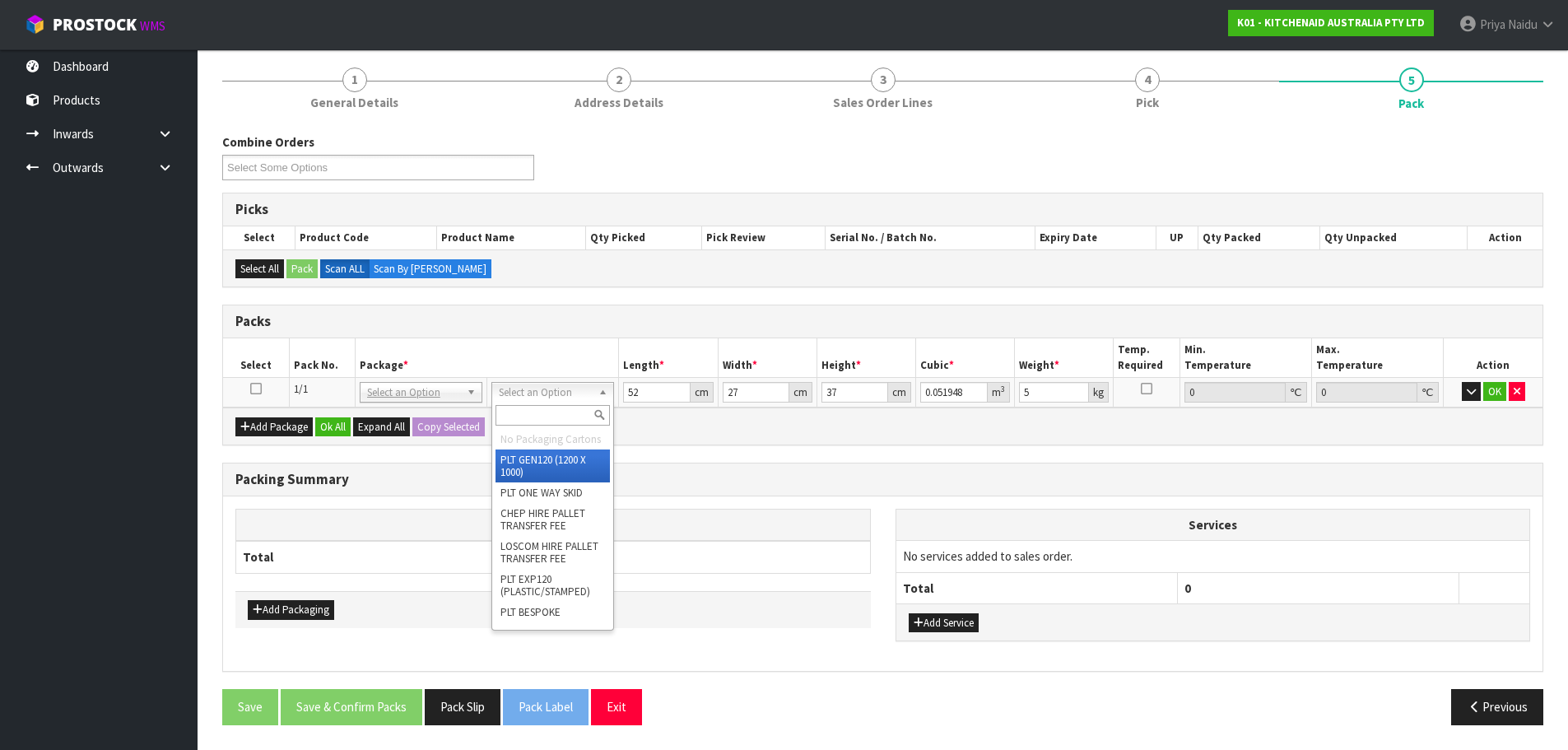
click at [534, 412] on input "text" at bounding box center [553, 415] width 115 height 20
type input "NO"
click at [537, 445] on li "No Packaging Cartons" at bounding box center [553, 439] width 115 height 20
click at [407, 560] on th "Total" at bounding box center [394, 557] width 317 height 32
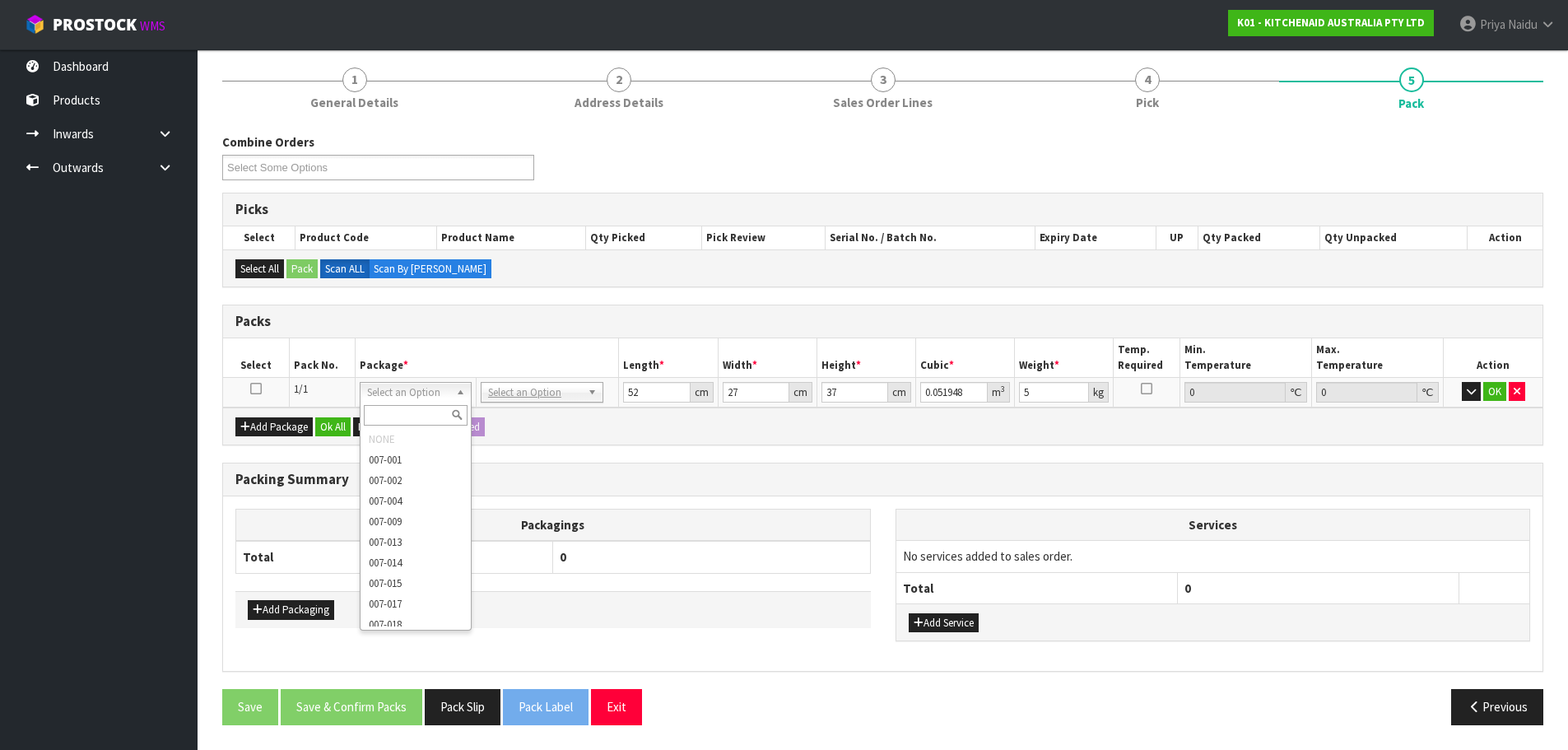
click at [407, 412] on input "text" at bounding box center [416, 415] width 105 height 20
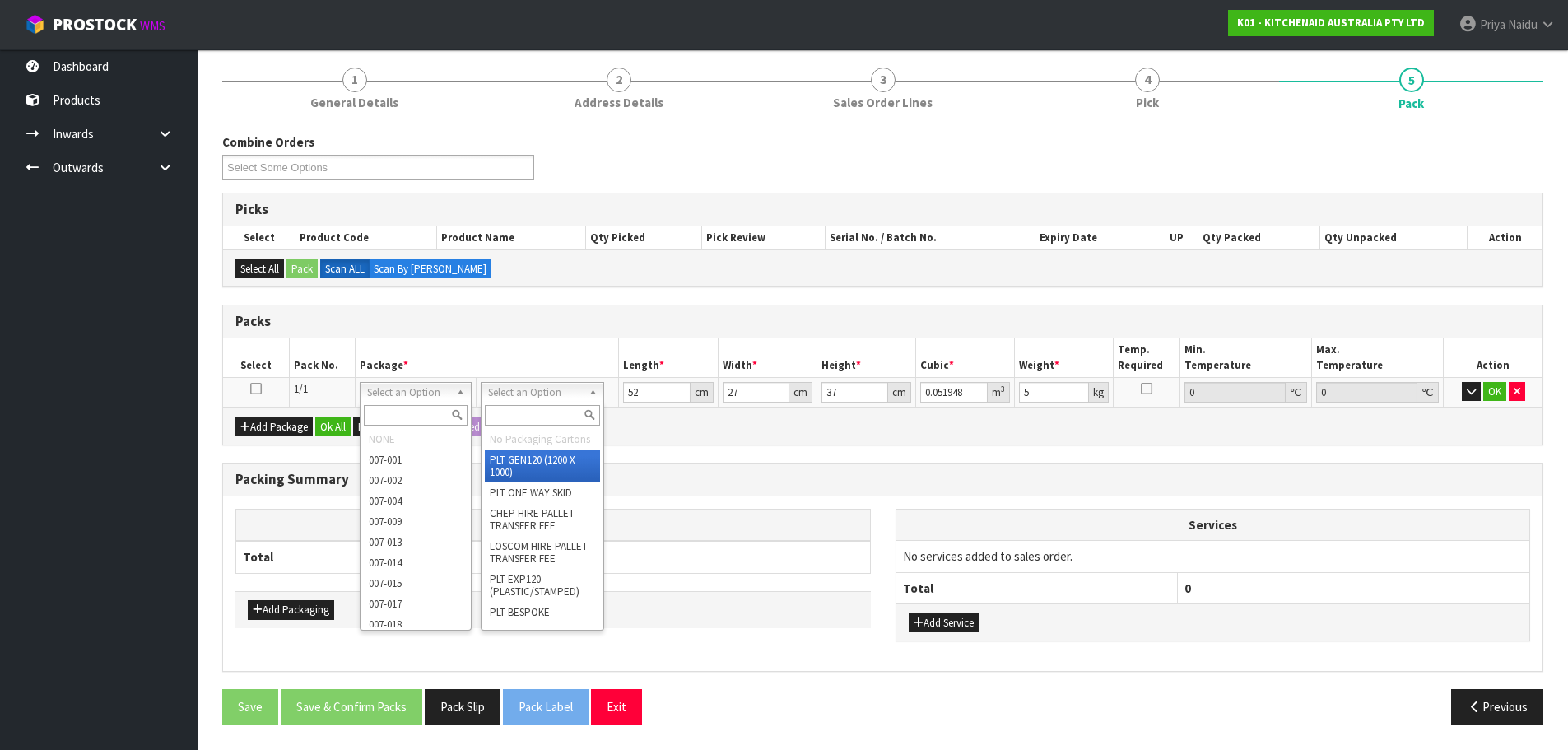
click at [514, 416] on input "text" at bounding box center [542, 415] width 115 height 20
click at [510, 448] on li "No Packaging Cartons" at bounding box center [542, 439] width 115 height 20
click at [510, 449] on li "No Packaging Cartons" at bounding box center [542, 439] width 115 height 20
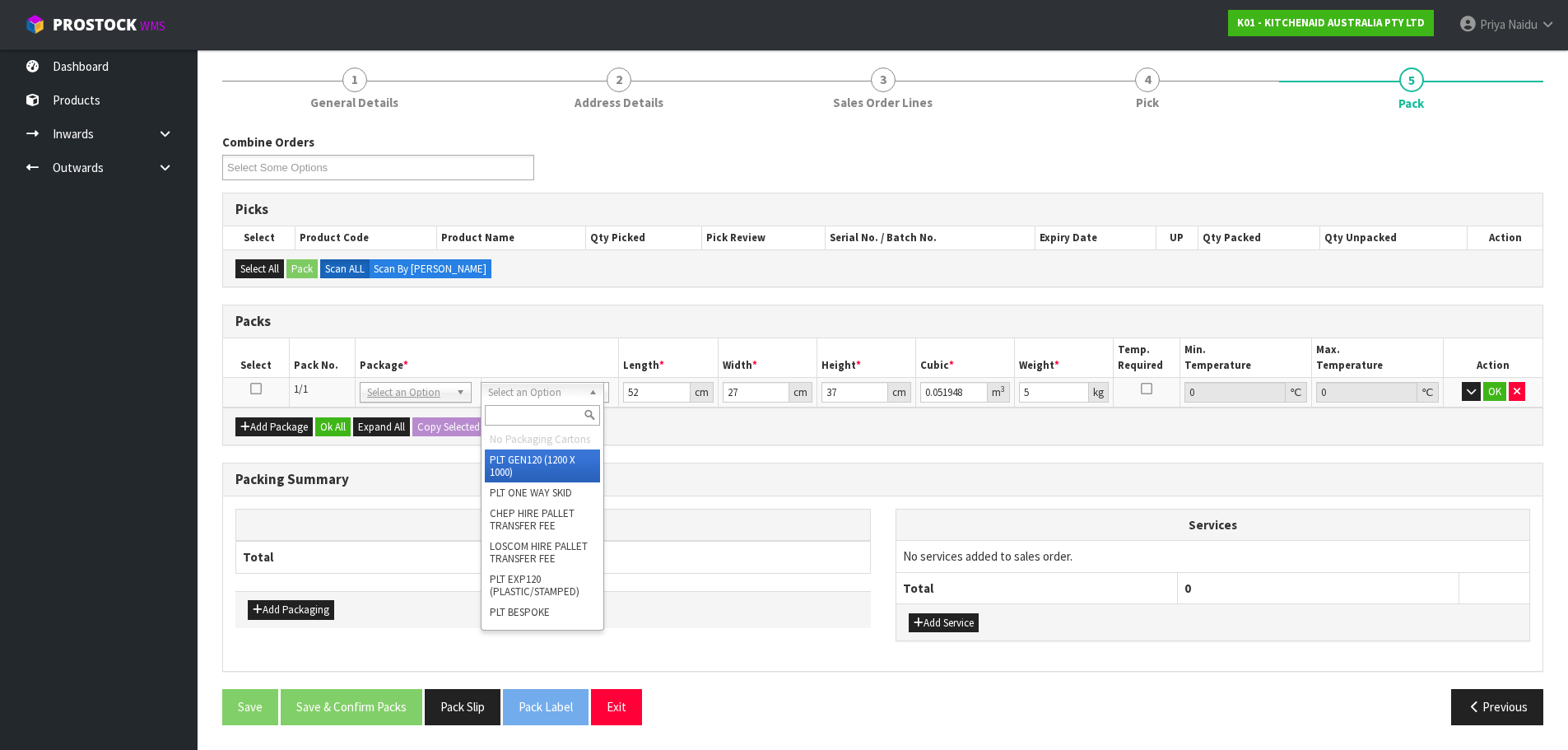
click at [510, 448] on li "No Packaging Cartons" at bounding box center [542, 439] width 115 height 20
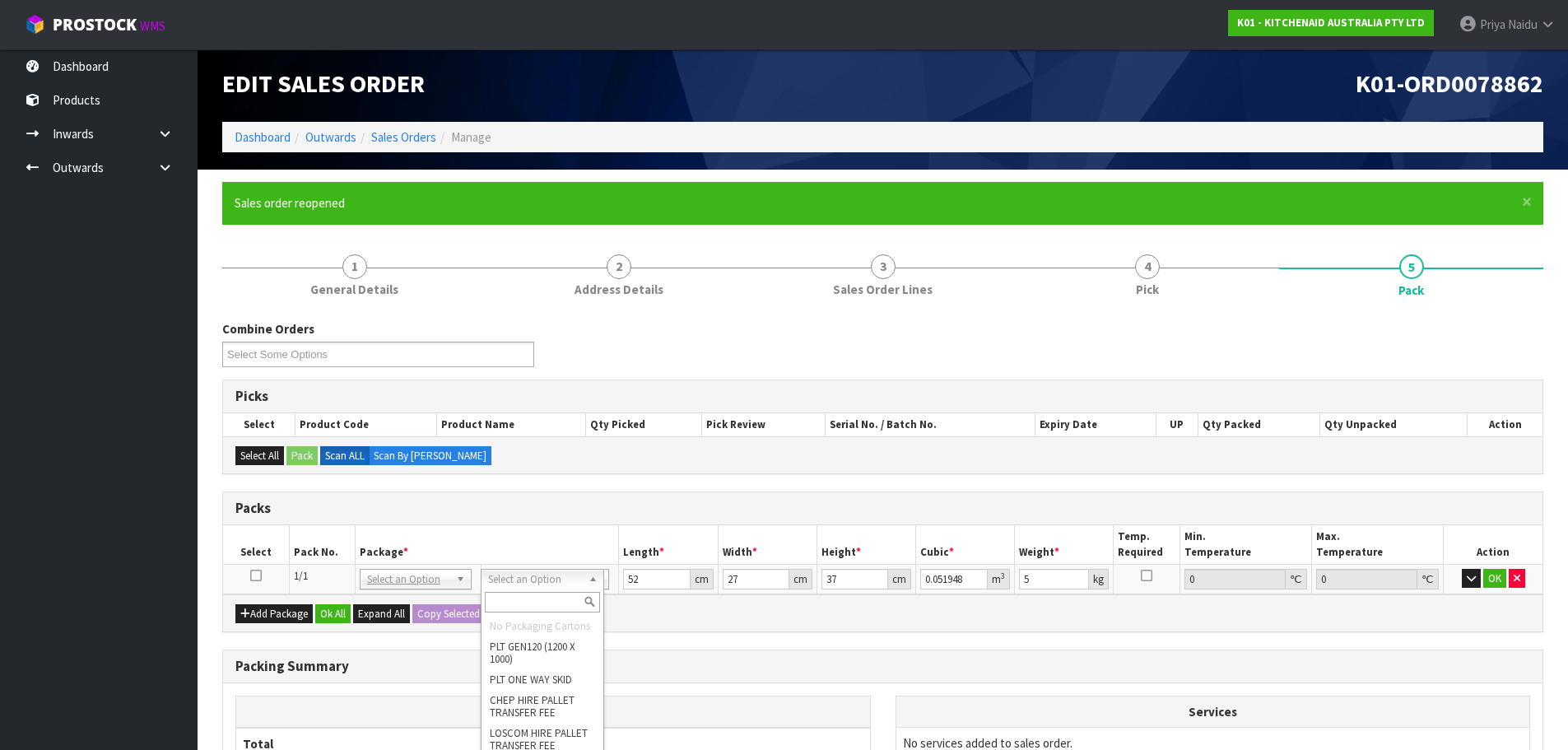
scroll to position [0, 0]
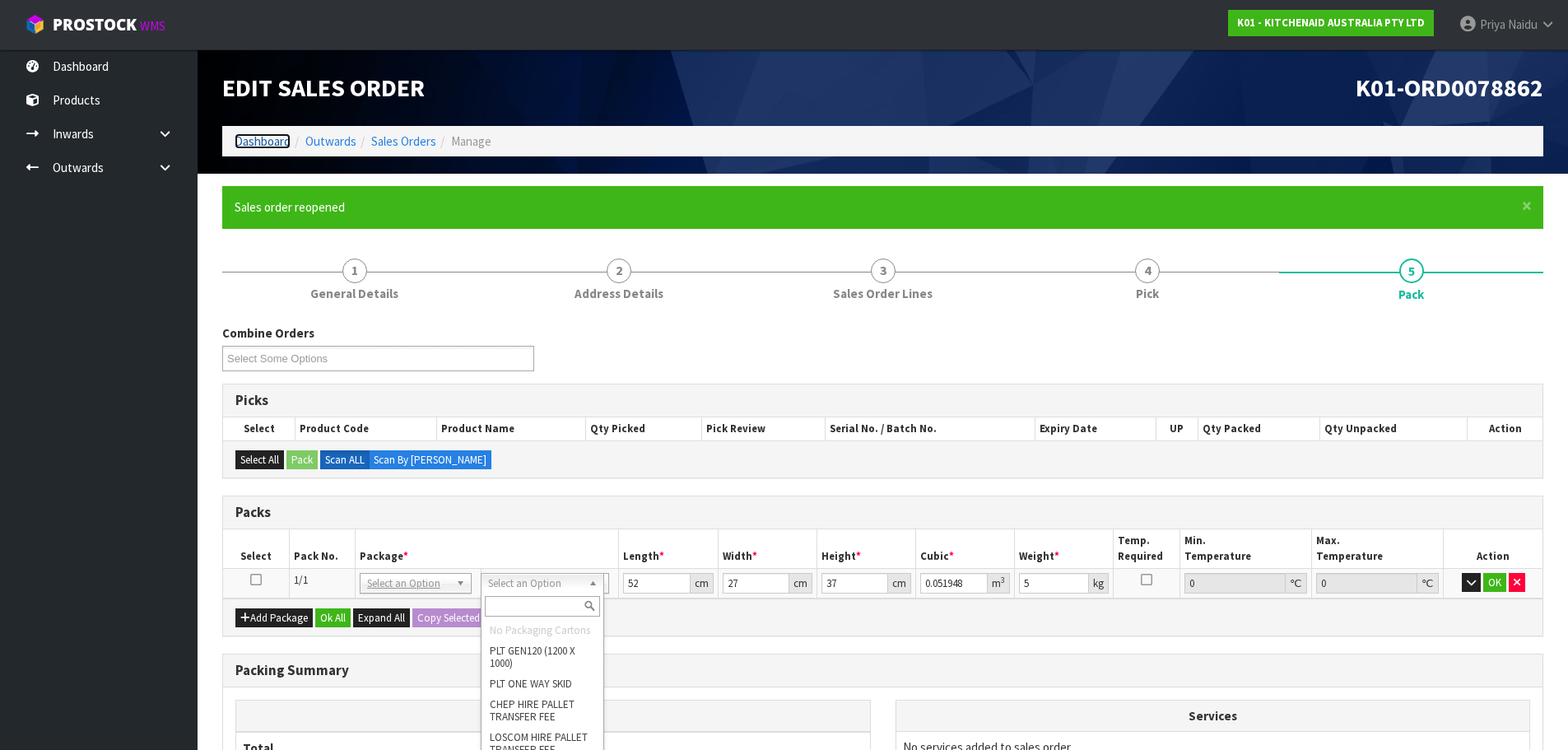
click at [265, 142] on link "Dashboard" at bounding box center [262, 141] width 56 height 16
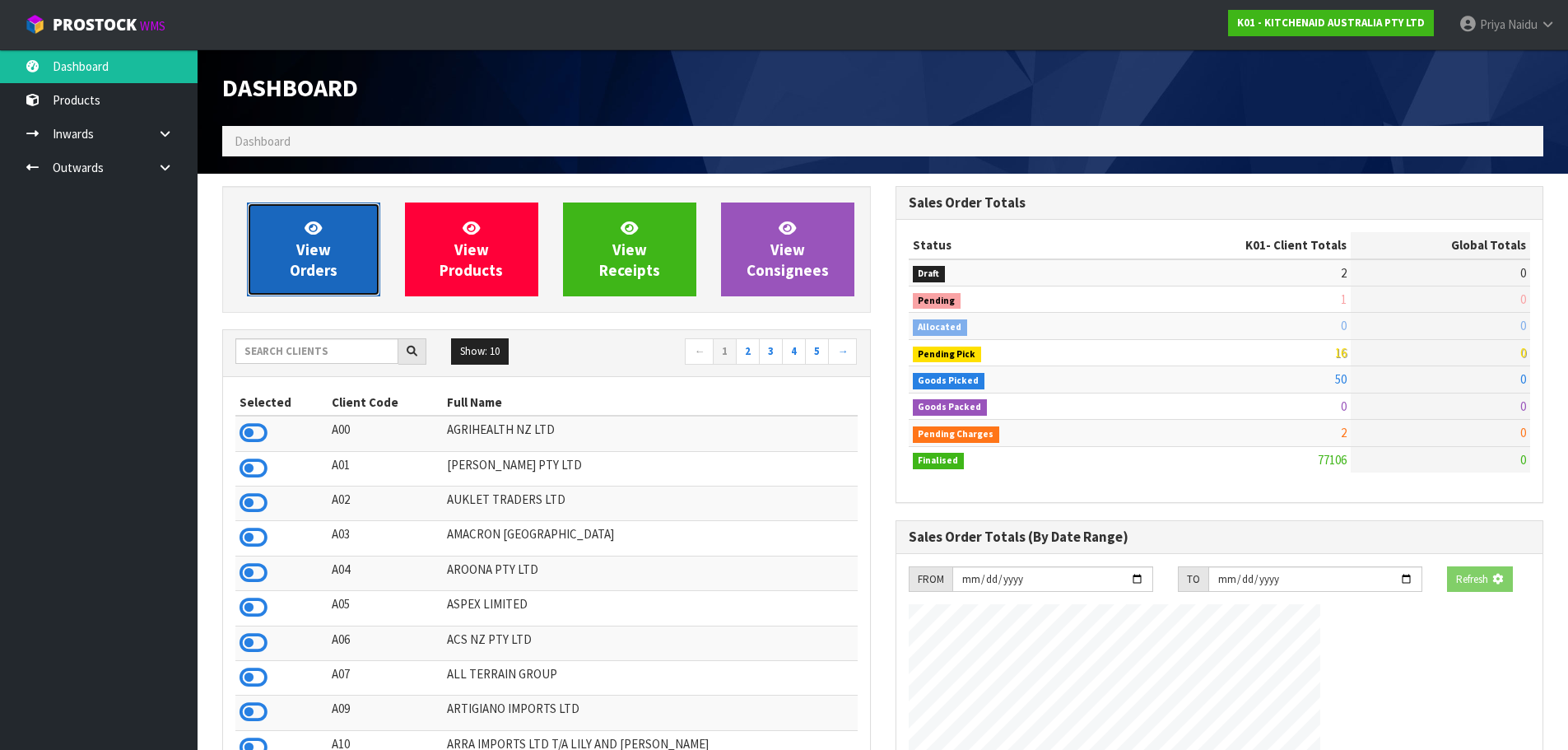
click at [299, 266] on span "View Orders" at bounding box center [314, 249] width 48 height 62
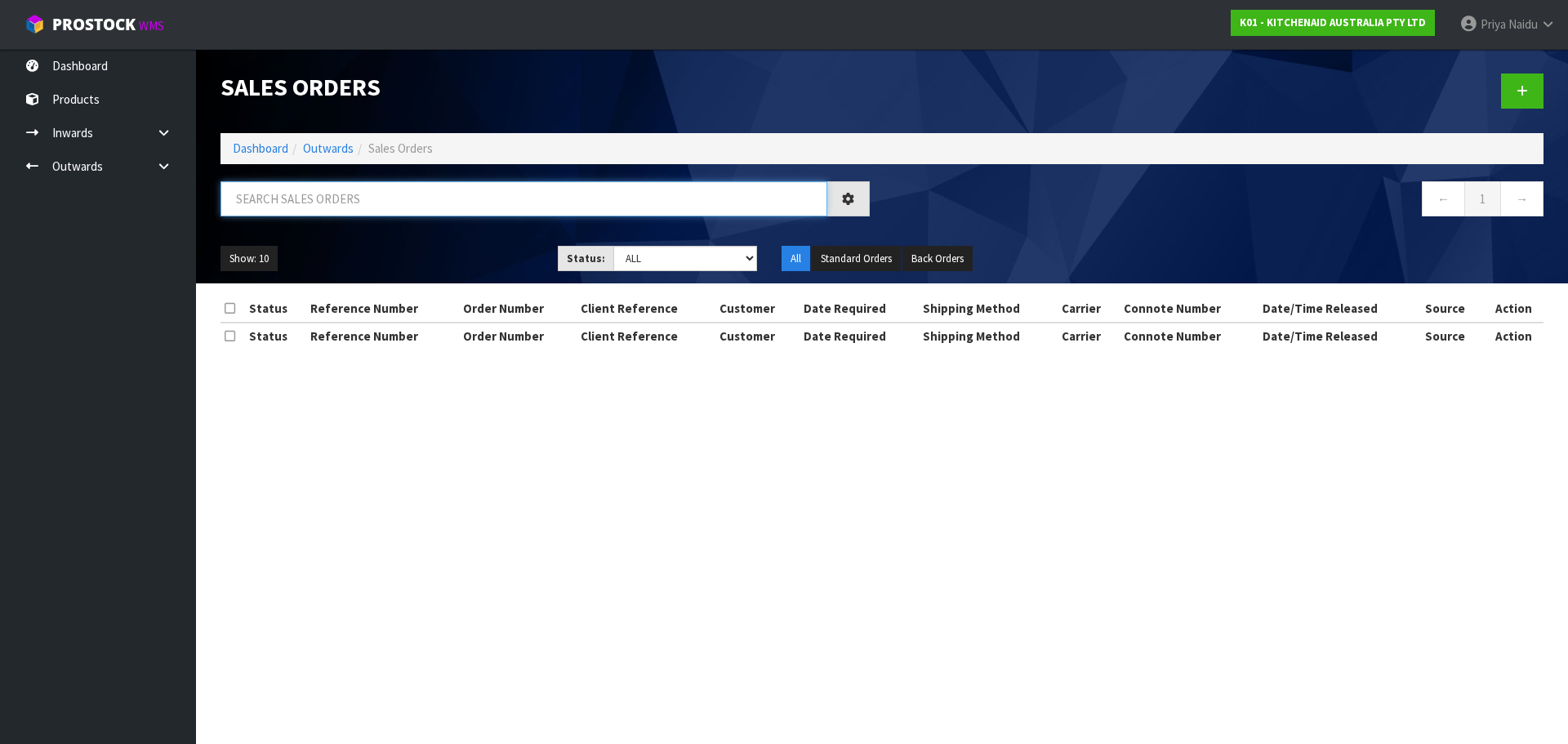
click at [336, 198] on input "text" at bounding box center [523, 199] width 606 height 35
type input "78862"
click at [466, 249] on ul "Show: 10 5 10 25 50" at bounding box center [376, 259] width 312 height 26
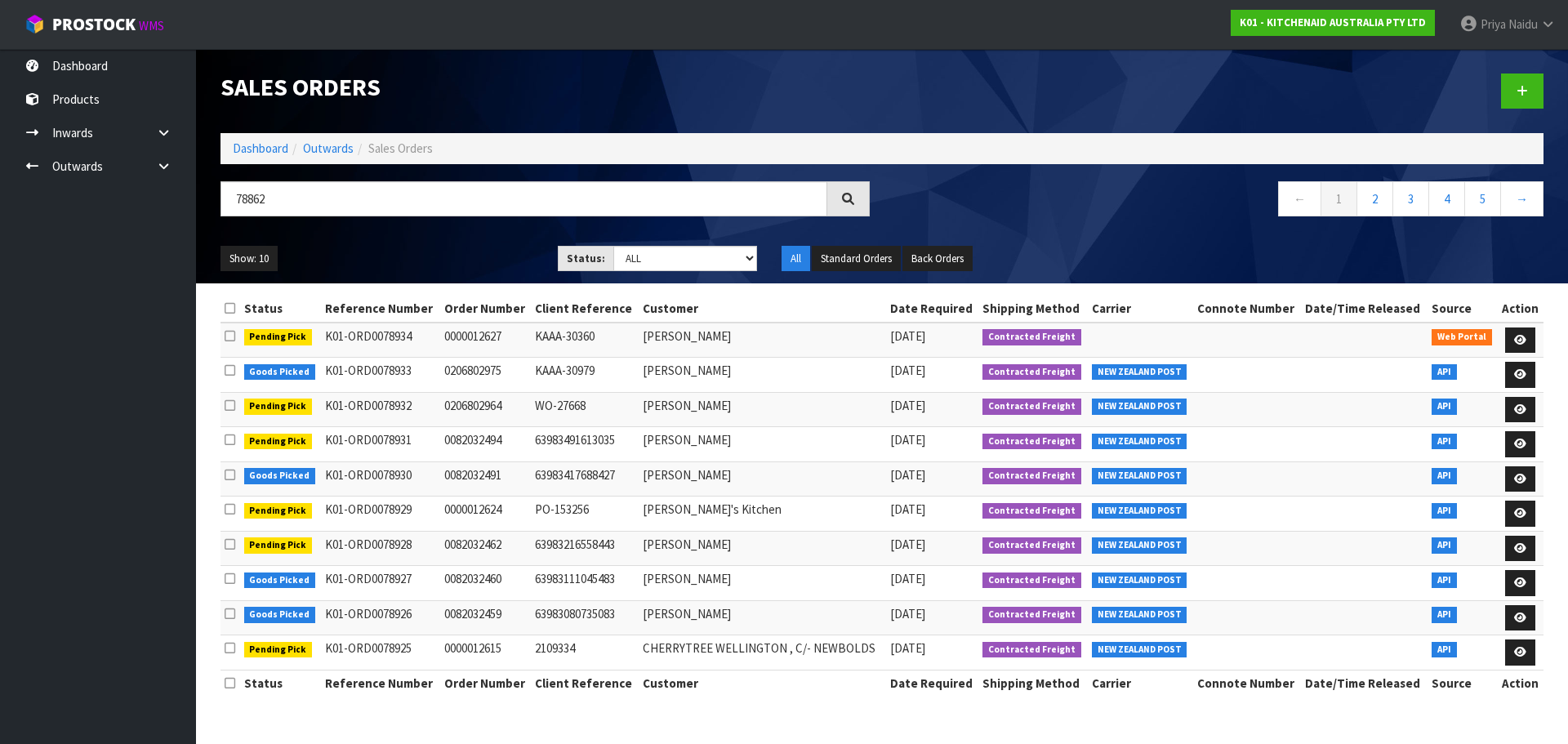
click at [419, 251] on ul "Show: 10 5 10 25 50" at bounding box center [376, 259] width 312 height 26
click at [460, 248] on ul "Show: 10 5 10 25 50" at bounding box center [376, 259] width 312 height 26
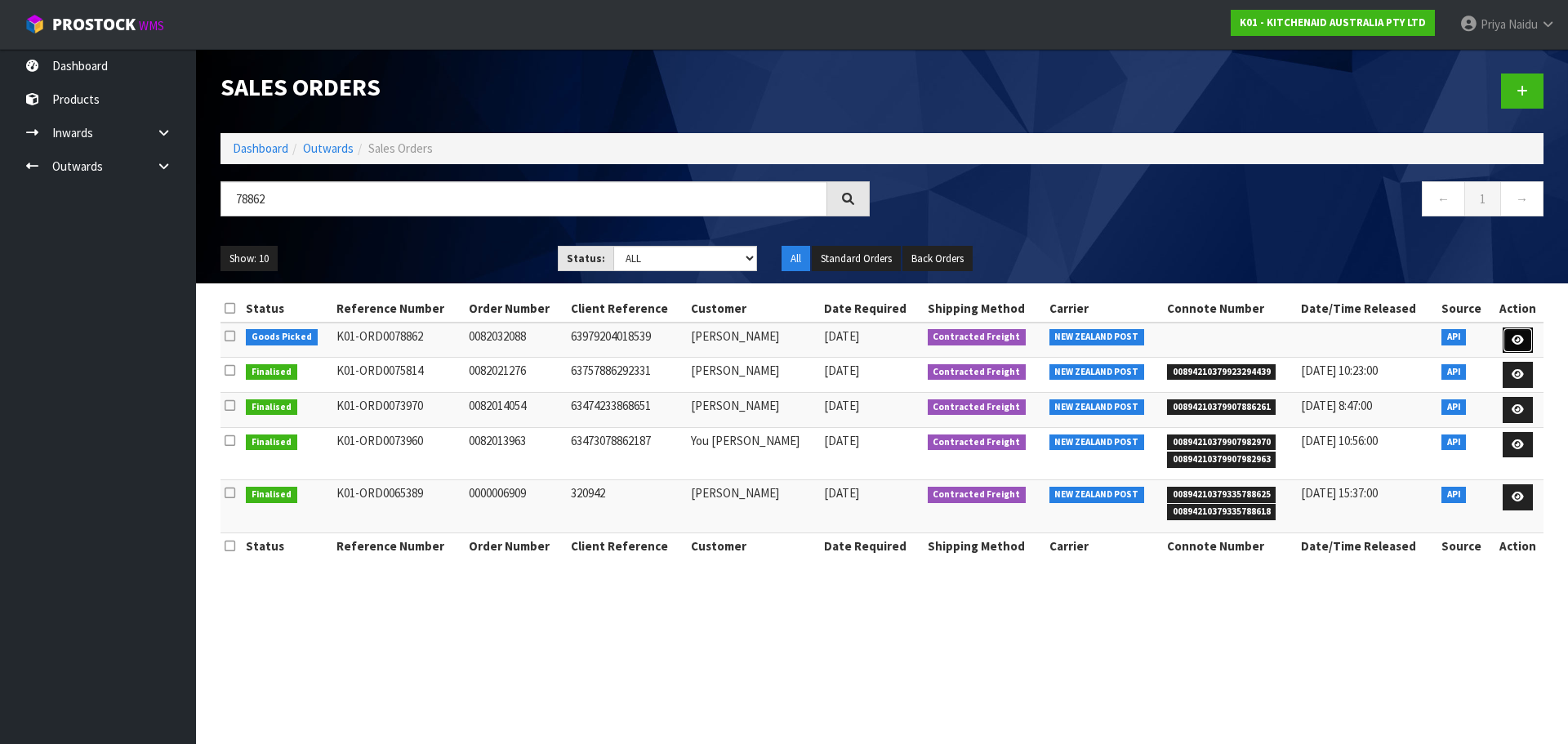
click at [1525, 337] on link at bounding box center [1517, 340] width 31 height 26
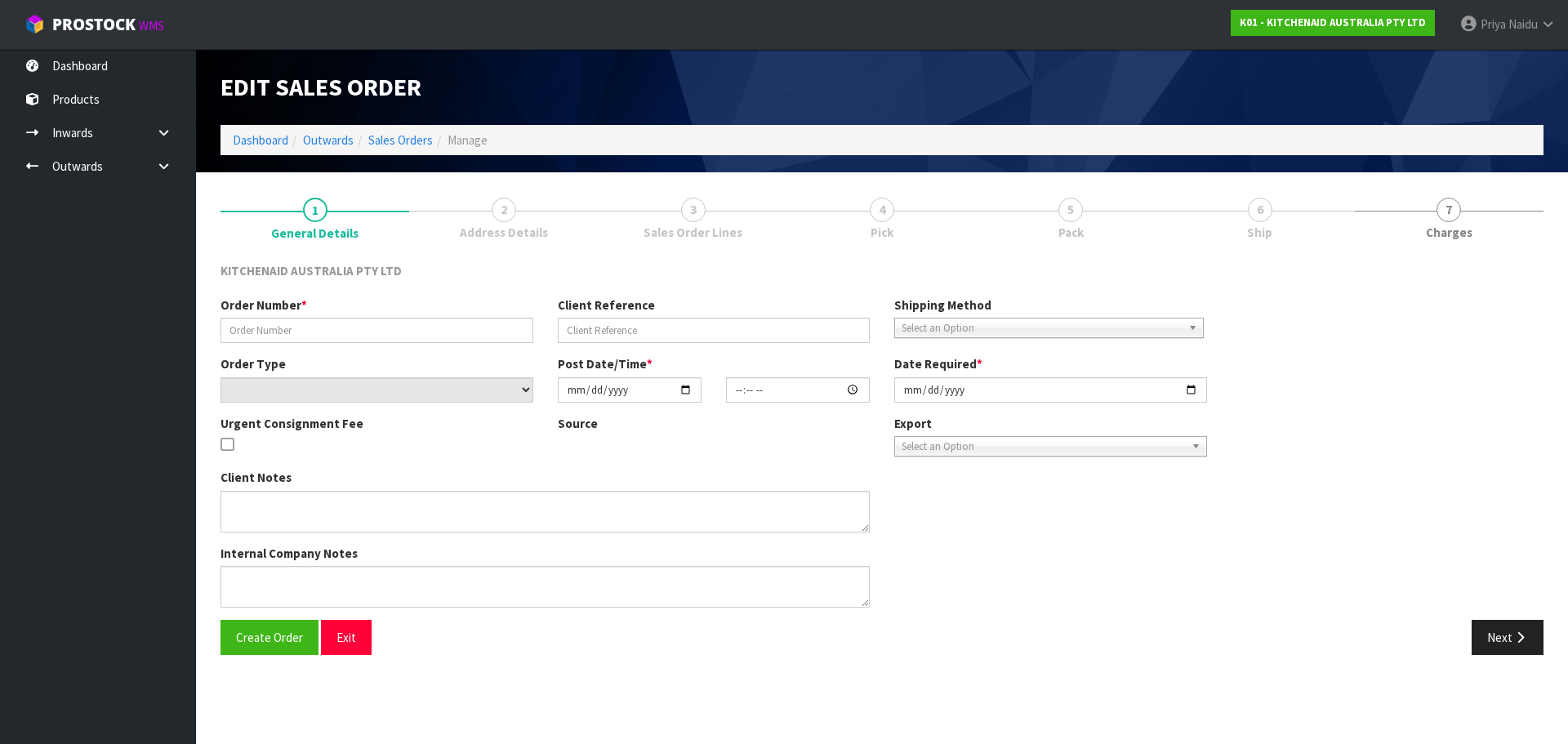
type input "0082032088"
type input "63979204018539"
select select "number:0"
type input "[DATE]"
type input "21:38:45.000"
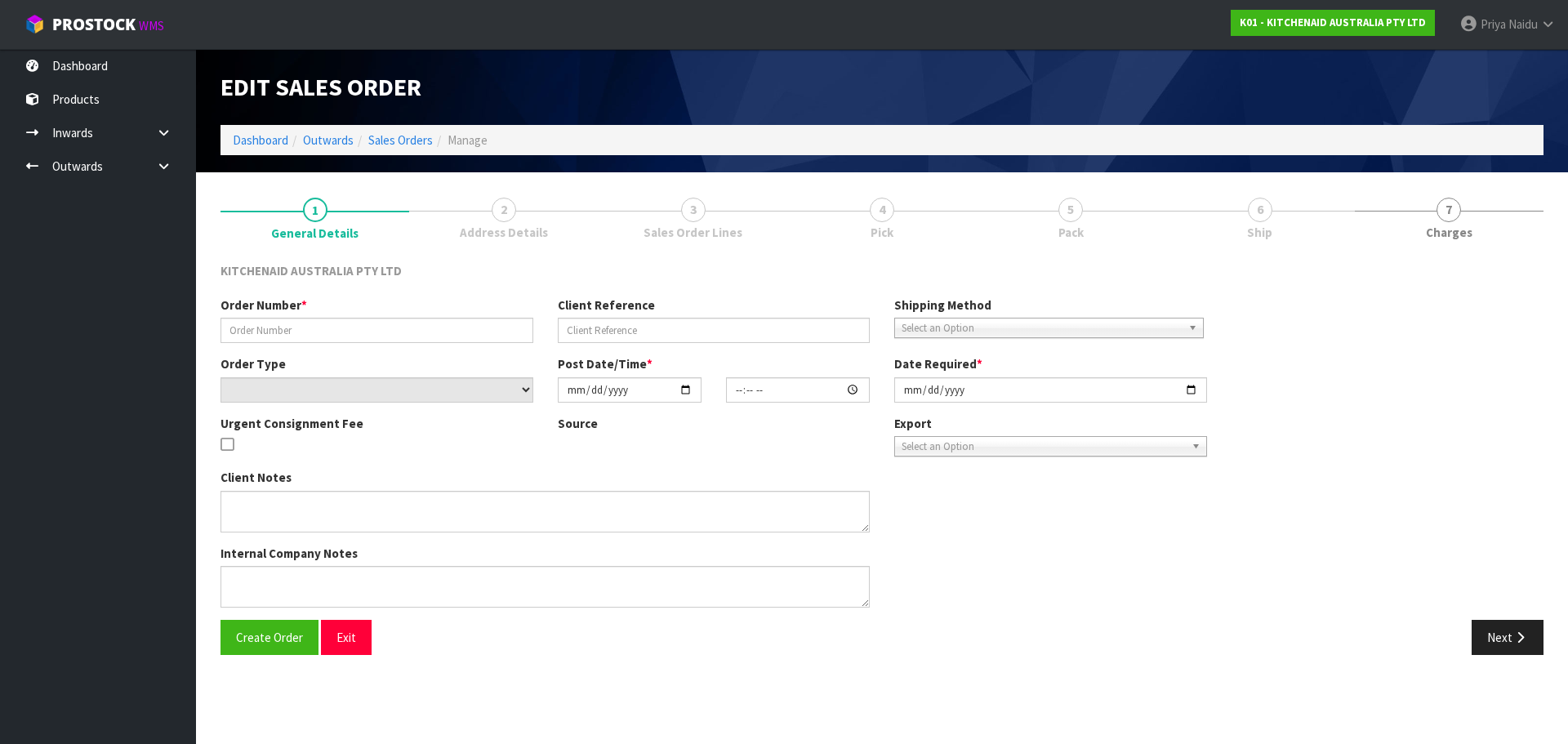
type input "[DATE]"
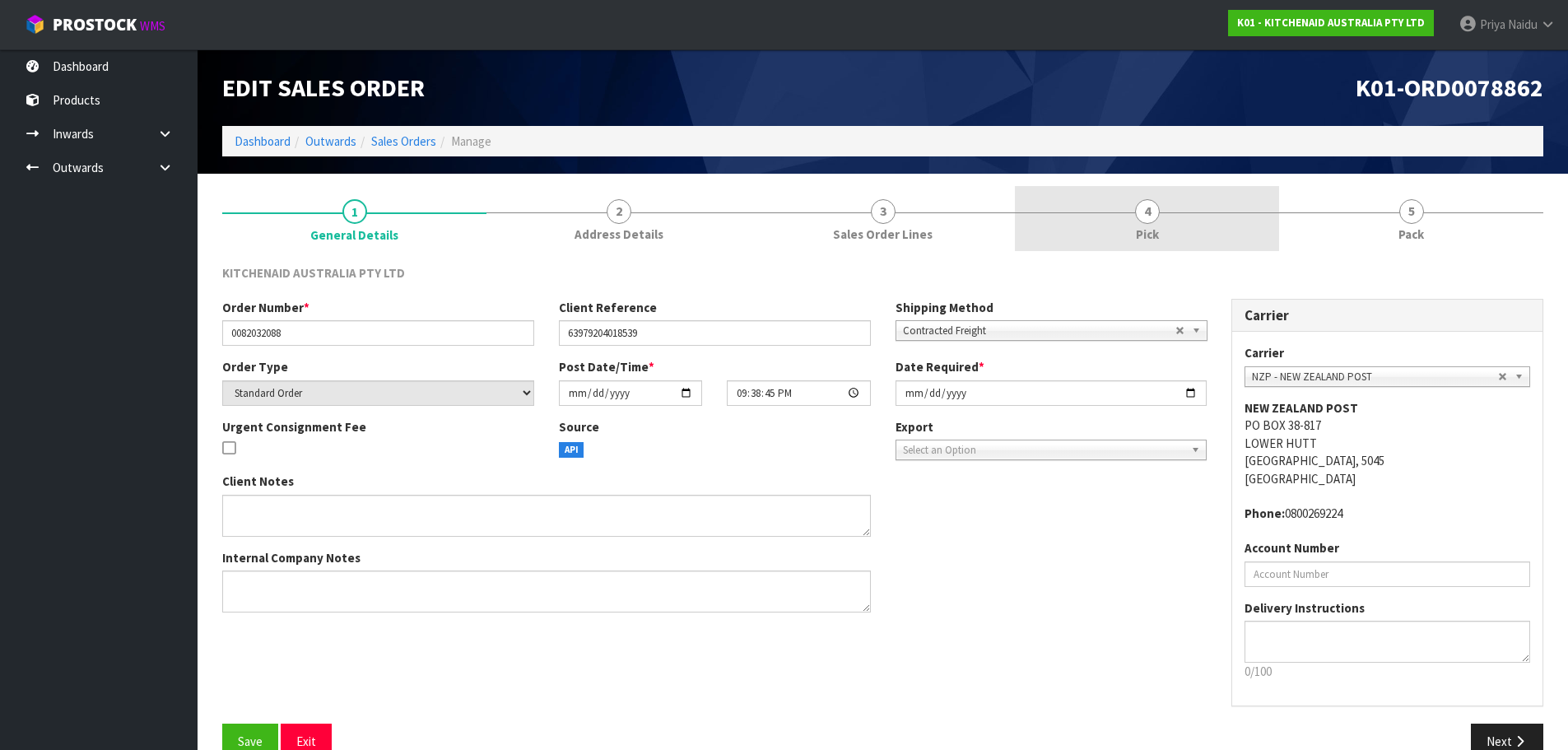
click at [1197, 214] on link "4 Pick" at bounding box center [1147, 219] width 265 height 65
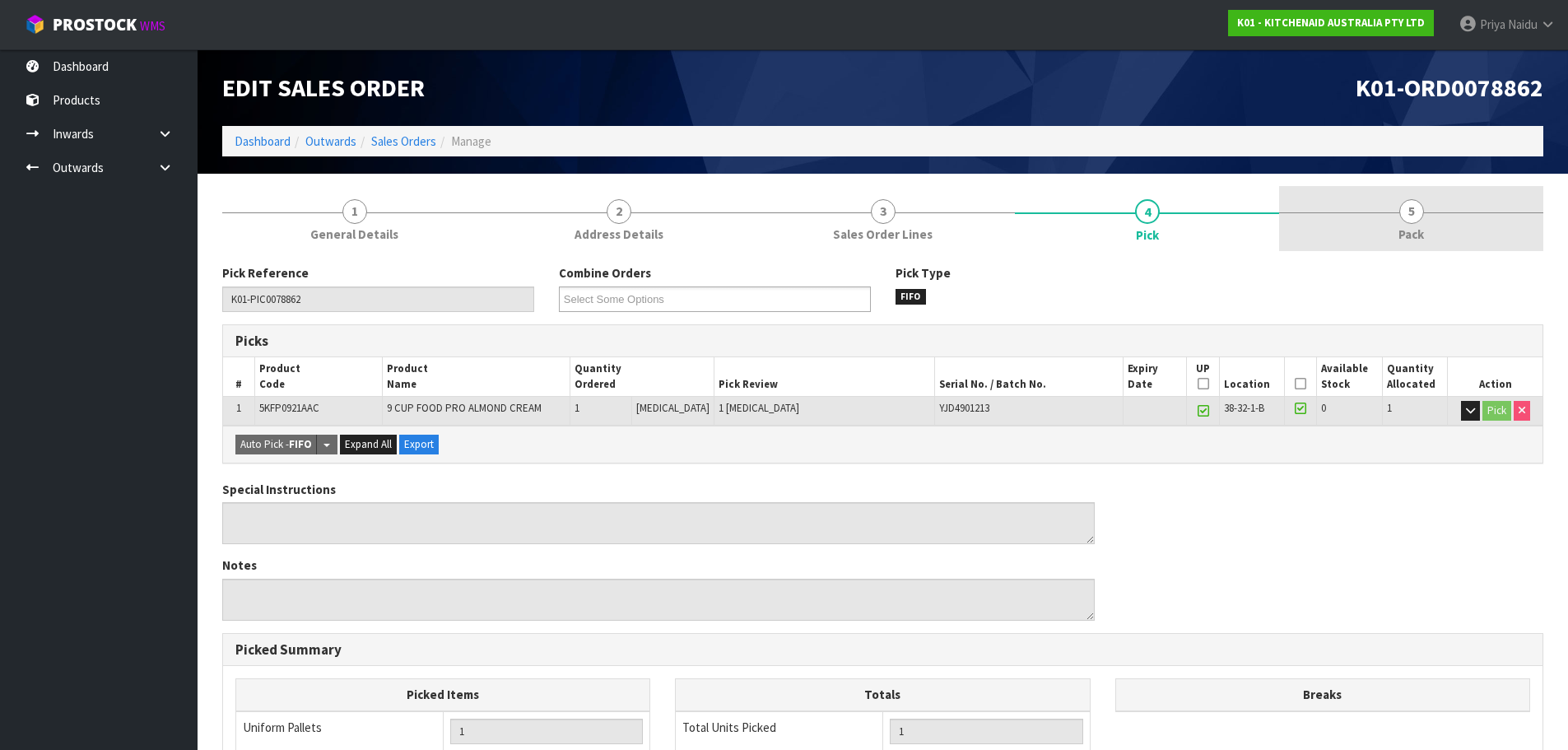
click at [1367, 187] on link "5 Pack" at bounding box center [1411, 219] width 265 height 65
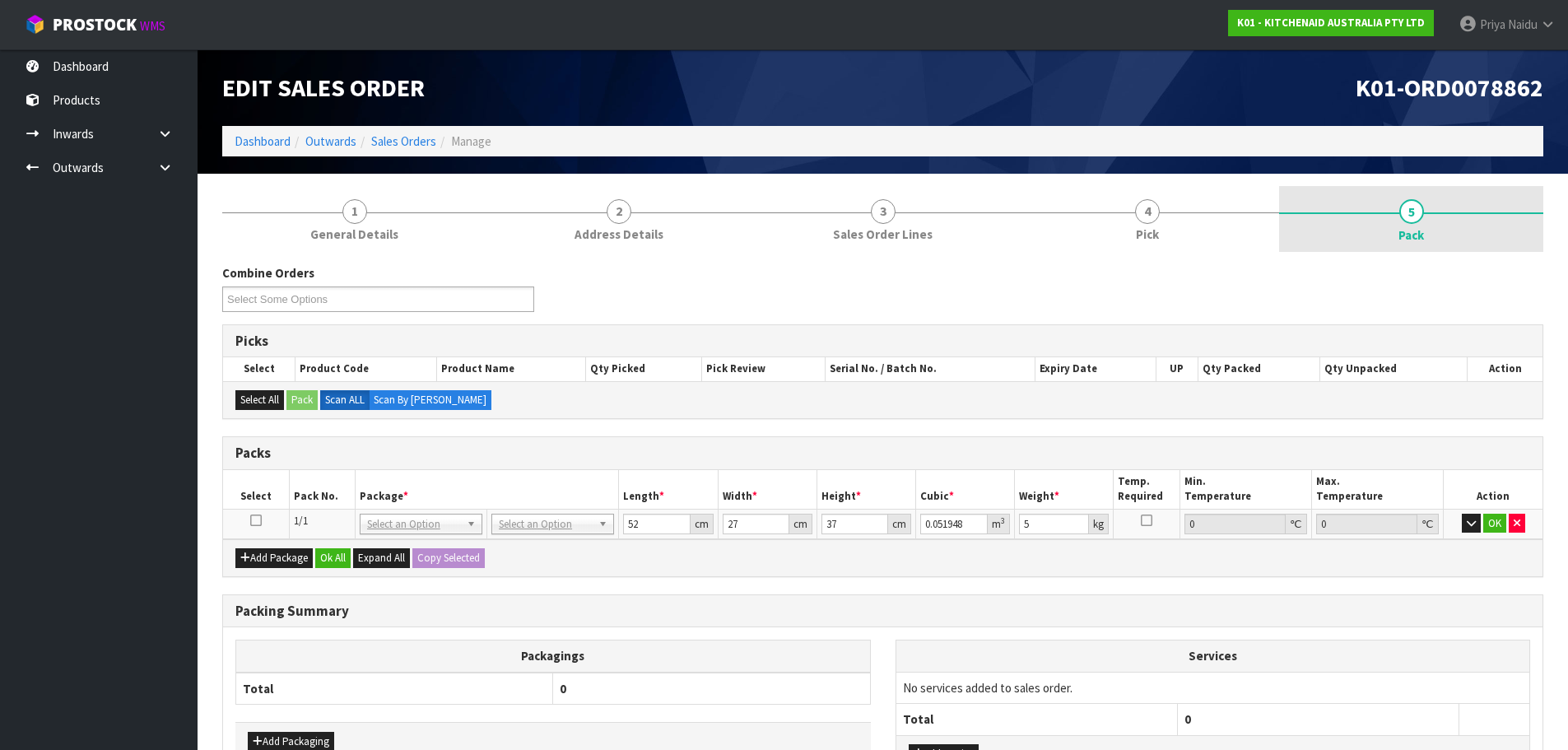
click at [1388, 224] on link "5 Pack" at bounding box center [1411, 219] width 265 height 66
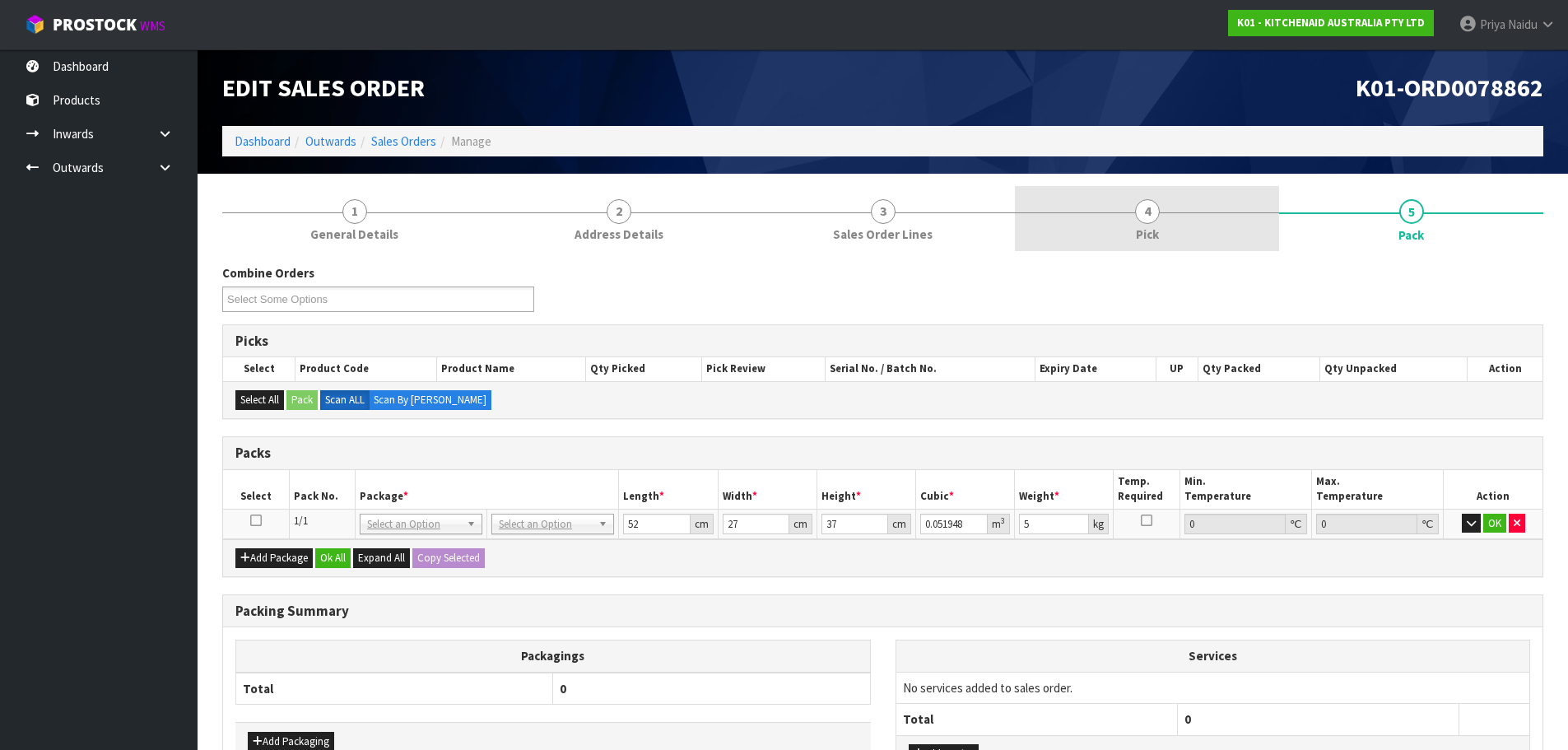
click at [1103, 213] on div at bounding box center [1147, 213] width 265 height 1
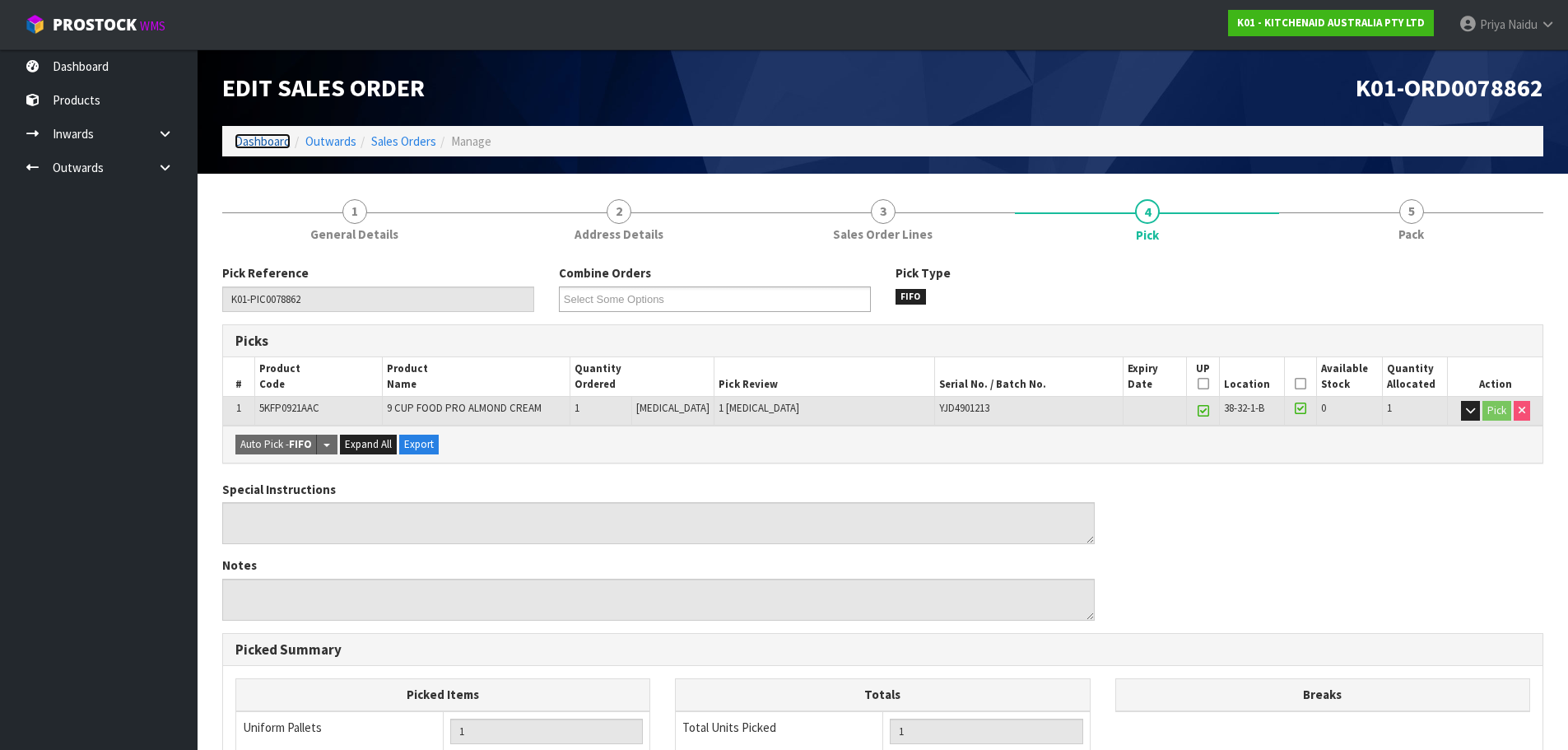
click at [260, 144] on link "Dashboard" at bounding box center [262, 141] width 56 height 16
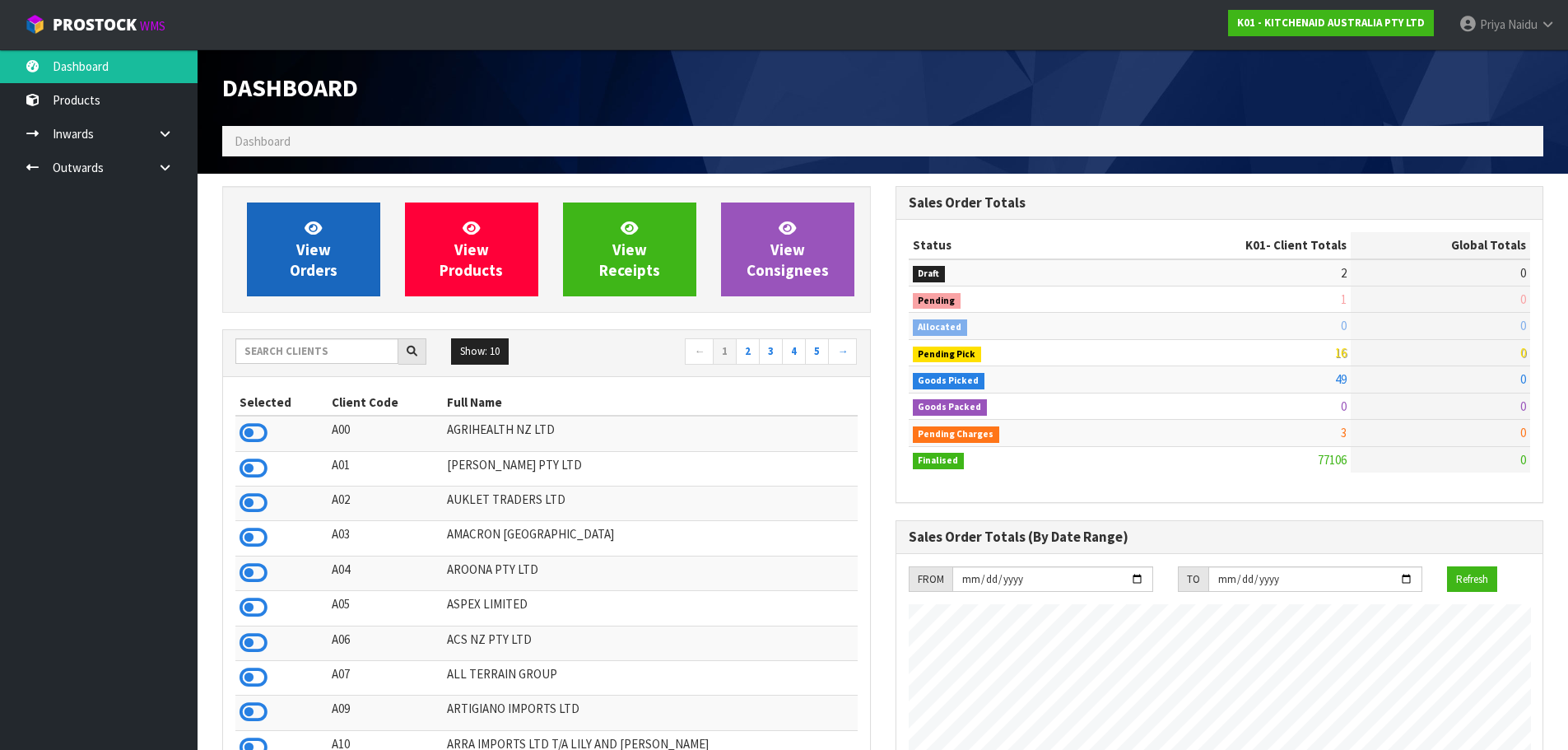
scroll to position [1248, 673]
click at [321, 259] on link "View Orders" at bounding box center [313, 250] width 133 height 94
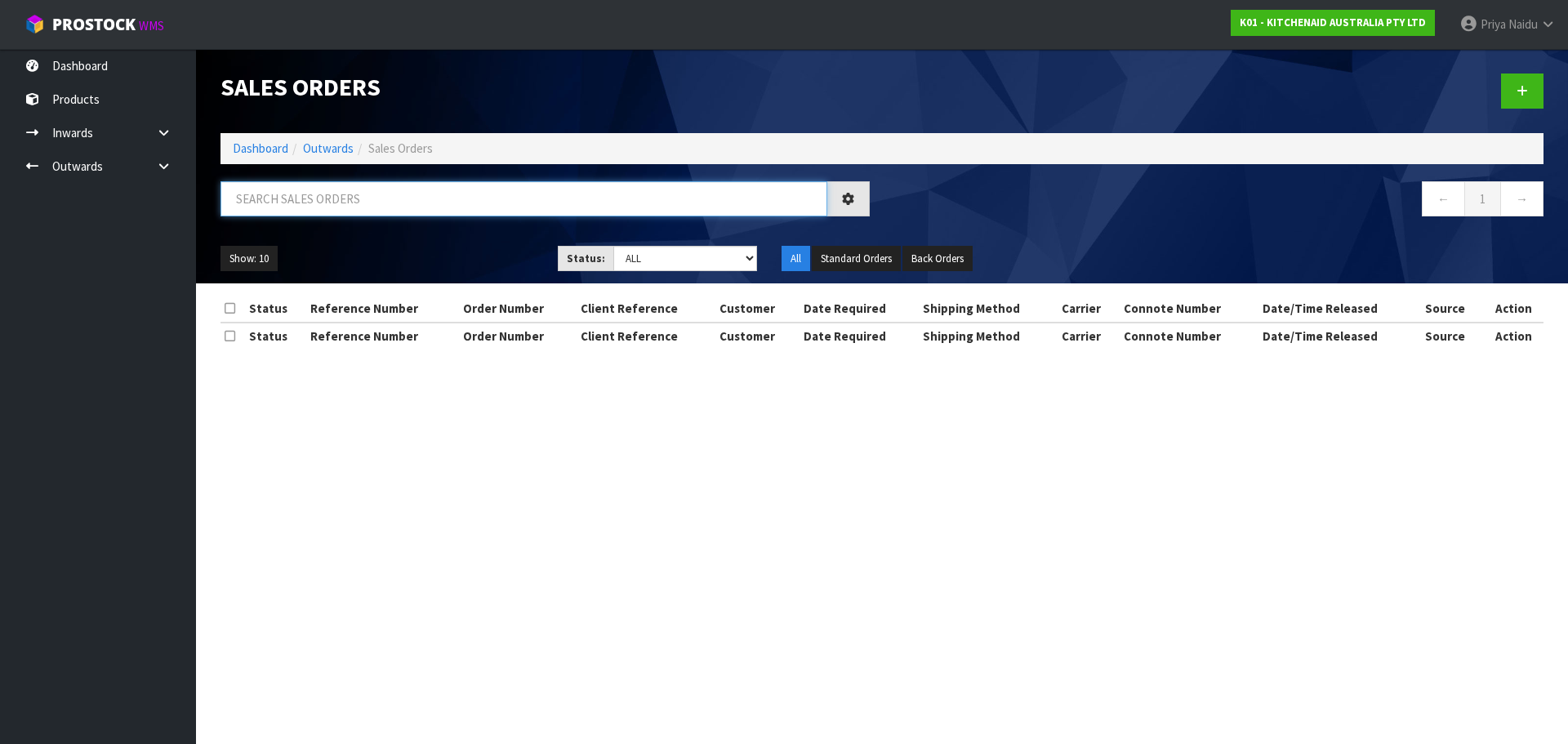
click at [370, 194] on input "text" at bounding box center [523, 199] width 606 height 35
type input "78862"
click at [460, 257] on ul "Show: 10 5 10 25 50" at bounding box center [376, 259] width 312 height 26
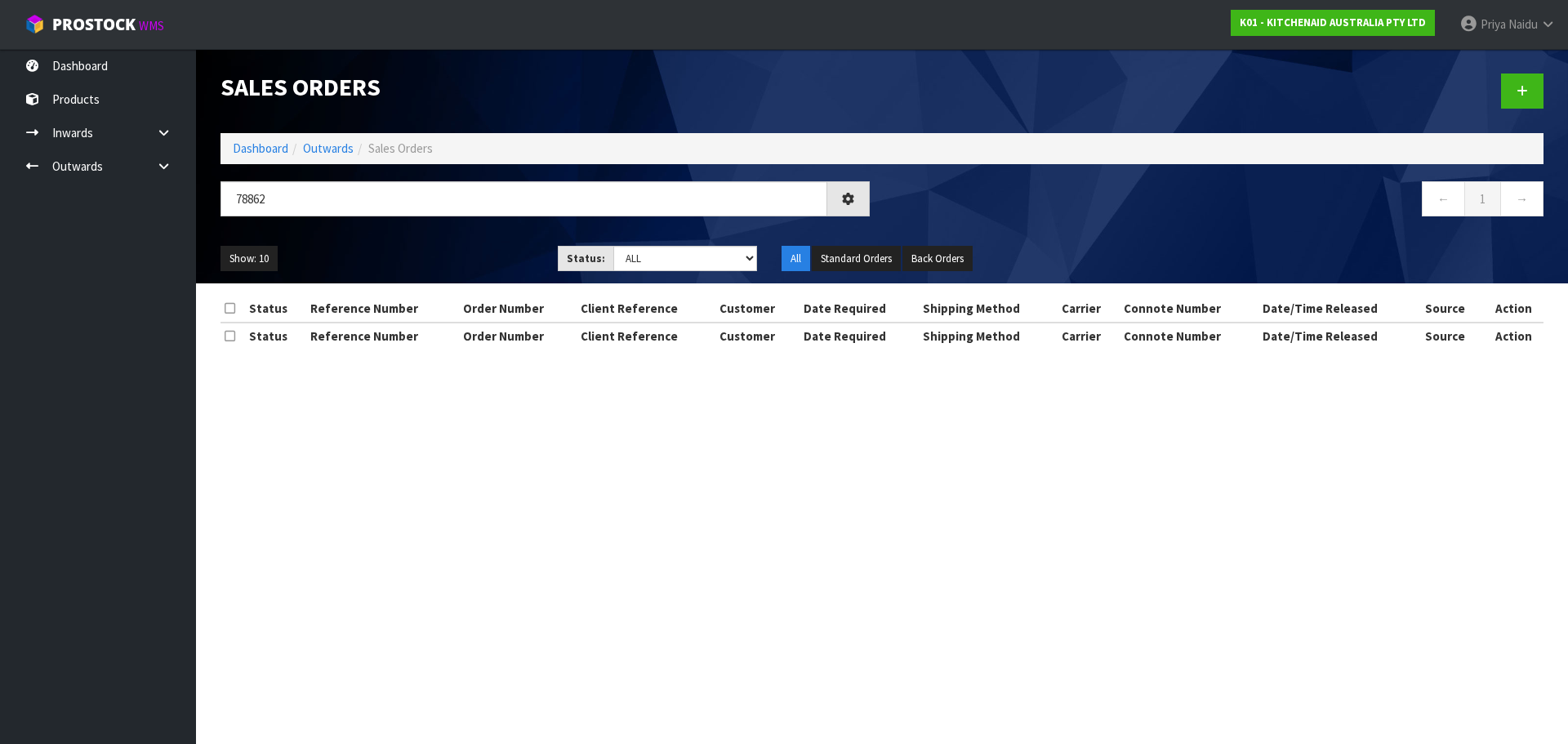
click at [460, 257] on ul "Show: 10 5 10 25 50" at bounding box center [376, 259] width 312 height 26
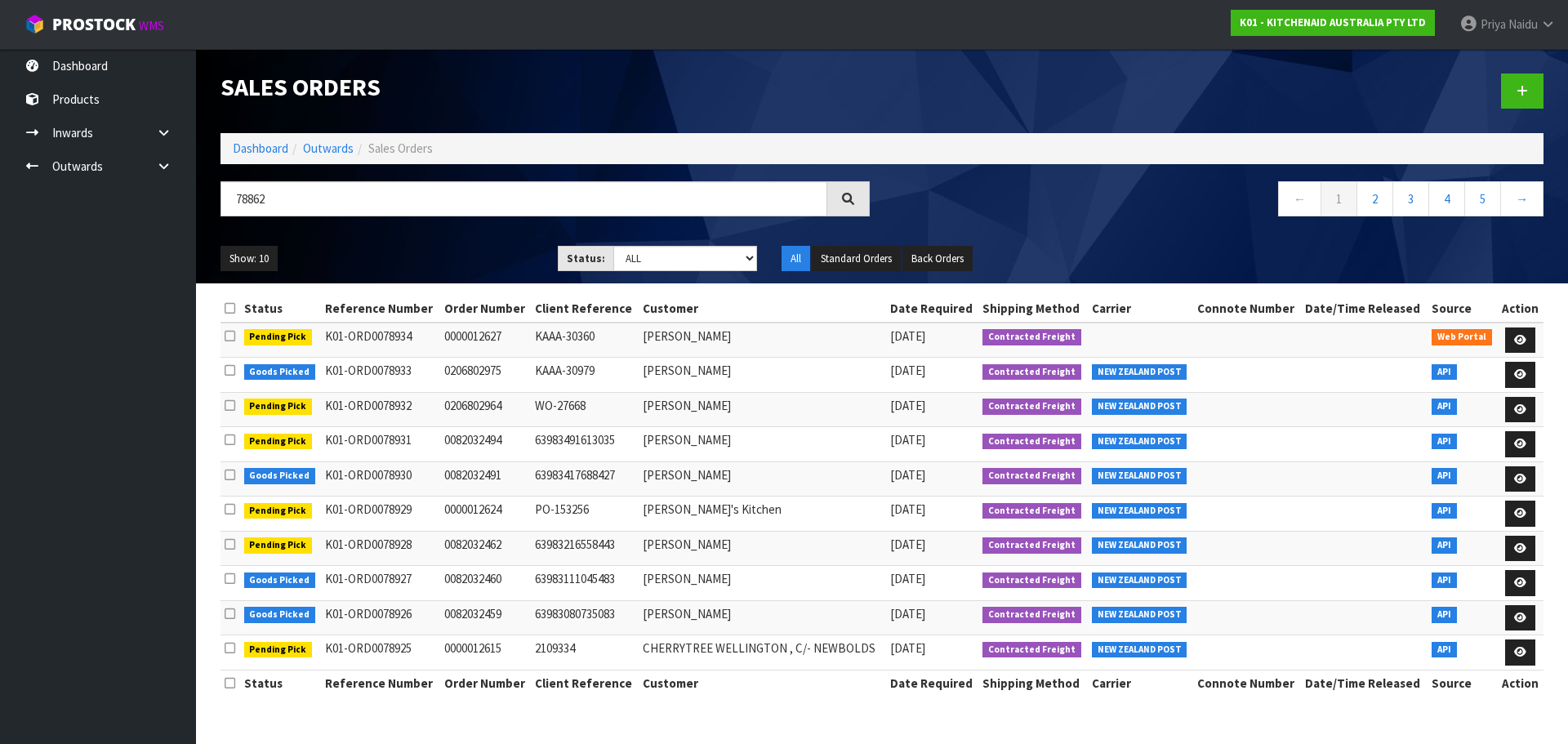
click at [459, 248] on ul "Show: 10 5 10 25 50" at bounding box center [376, 259] width 312 height 26
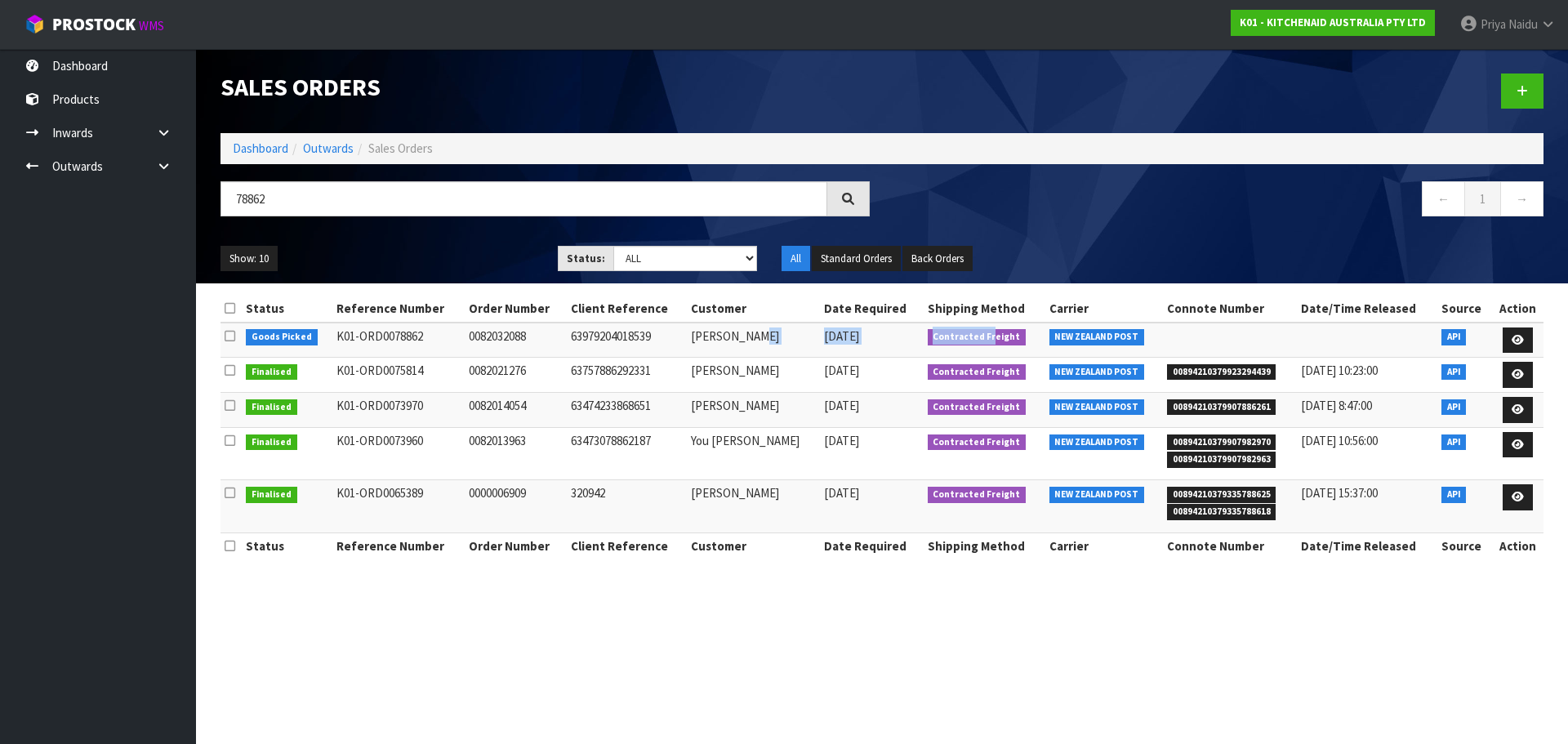
drag, startPoint x: 920, startPoint y: 337, endPoint x: 1023, endPoint y: 332, distance: 103.1
click at [1015, 332] on tr "Goods Picked K01-ORD0078862 0082032088 63979204018539 [PERSON_NAME] [DATE] Cont…" at bounding box center [882, 340] width 1323 height 35
click at [1042, 251] on ul "All Standard Orders Back Orders" at bounding box center [937, 259] width 312 height 26
click at [1521, 333] on link at bounding box center [1517, 340] width 31 height 26
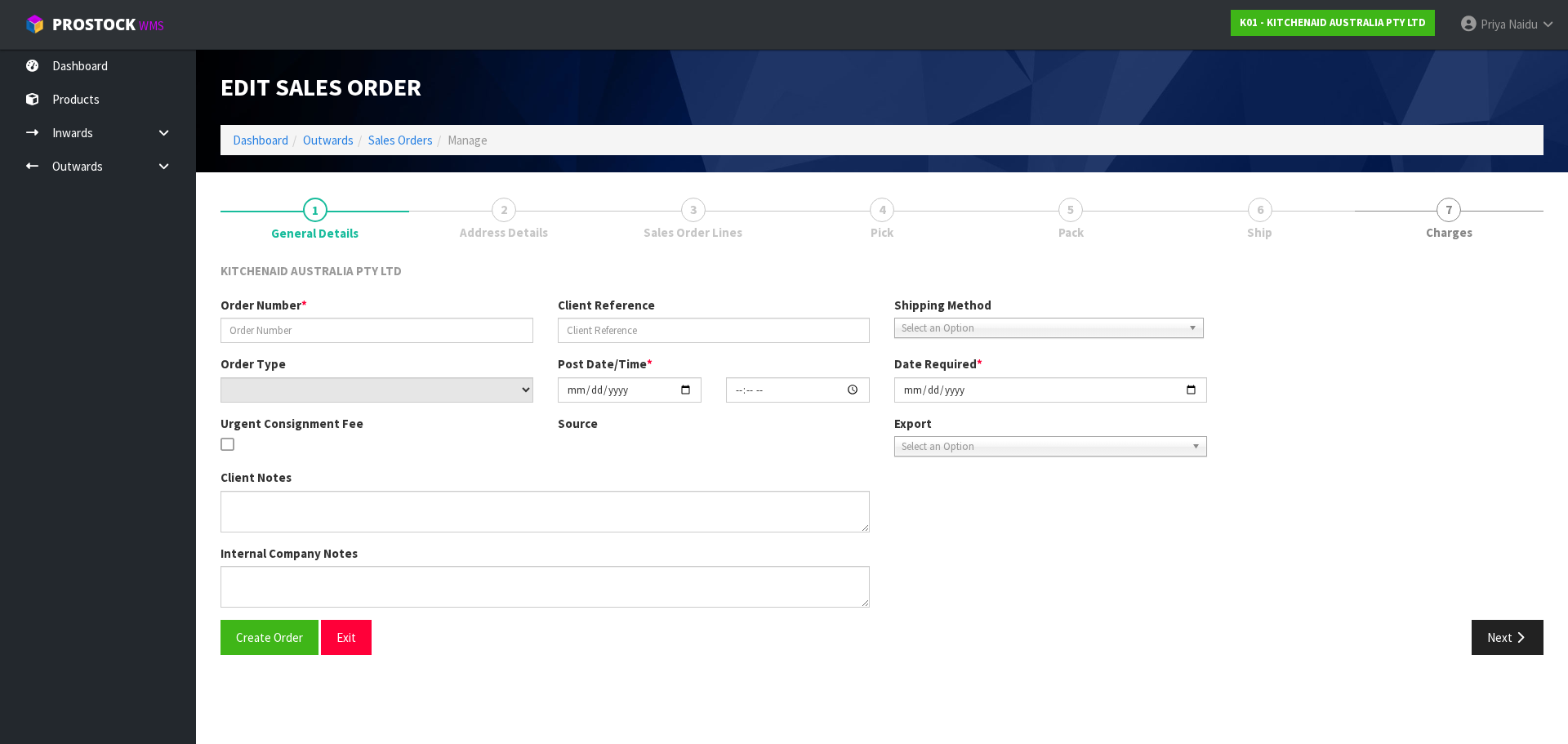
type input "0082032088"
type input "63979204018539"
select select "number:0"
type input "[DATE]"
type input "21:38:45.000"
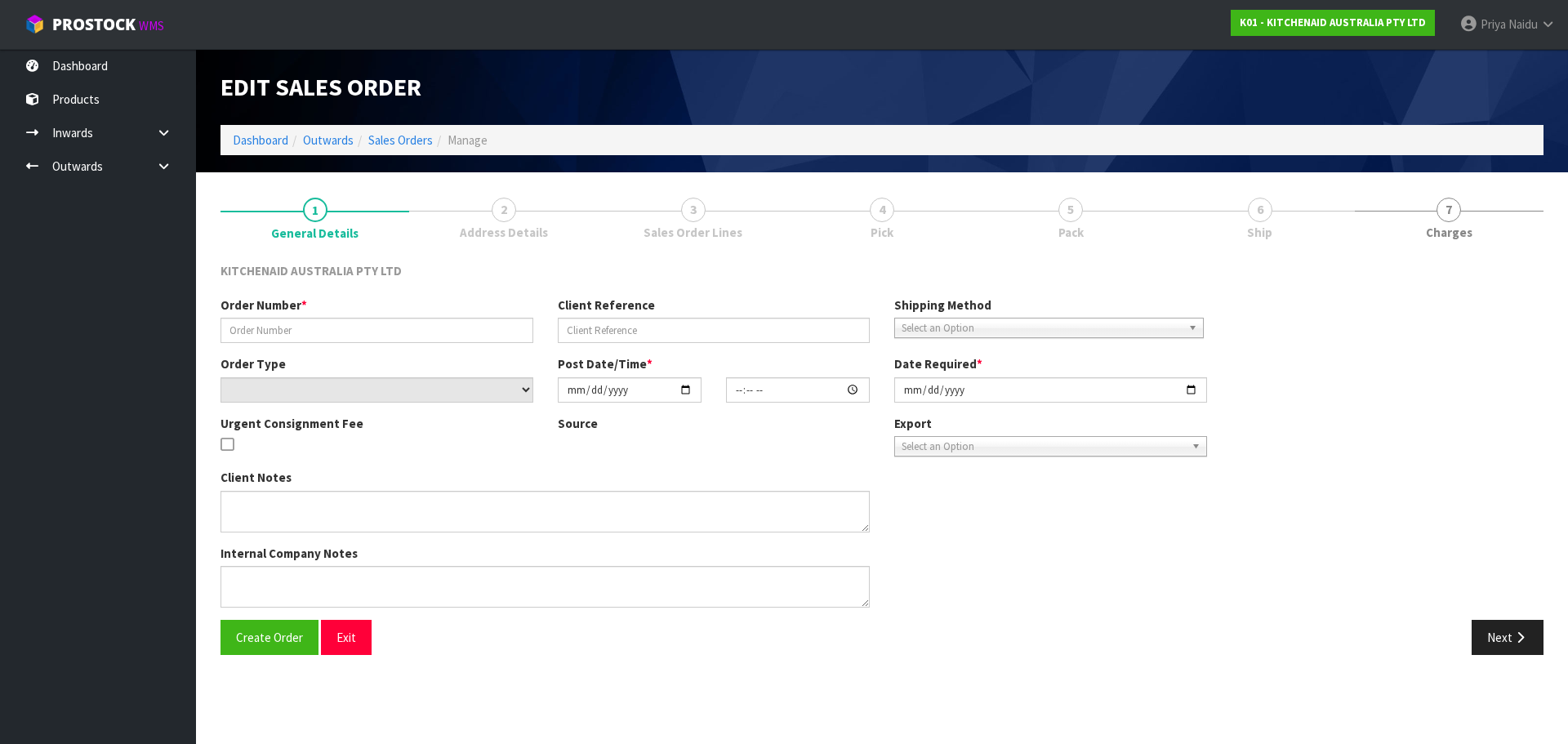
type input "[DATE]"
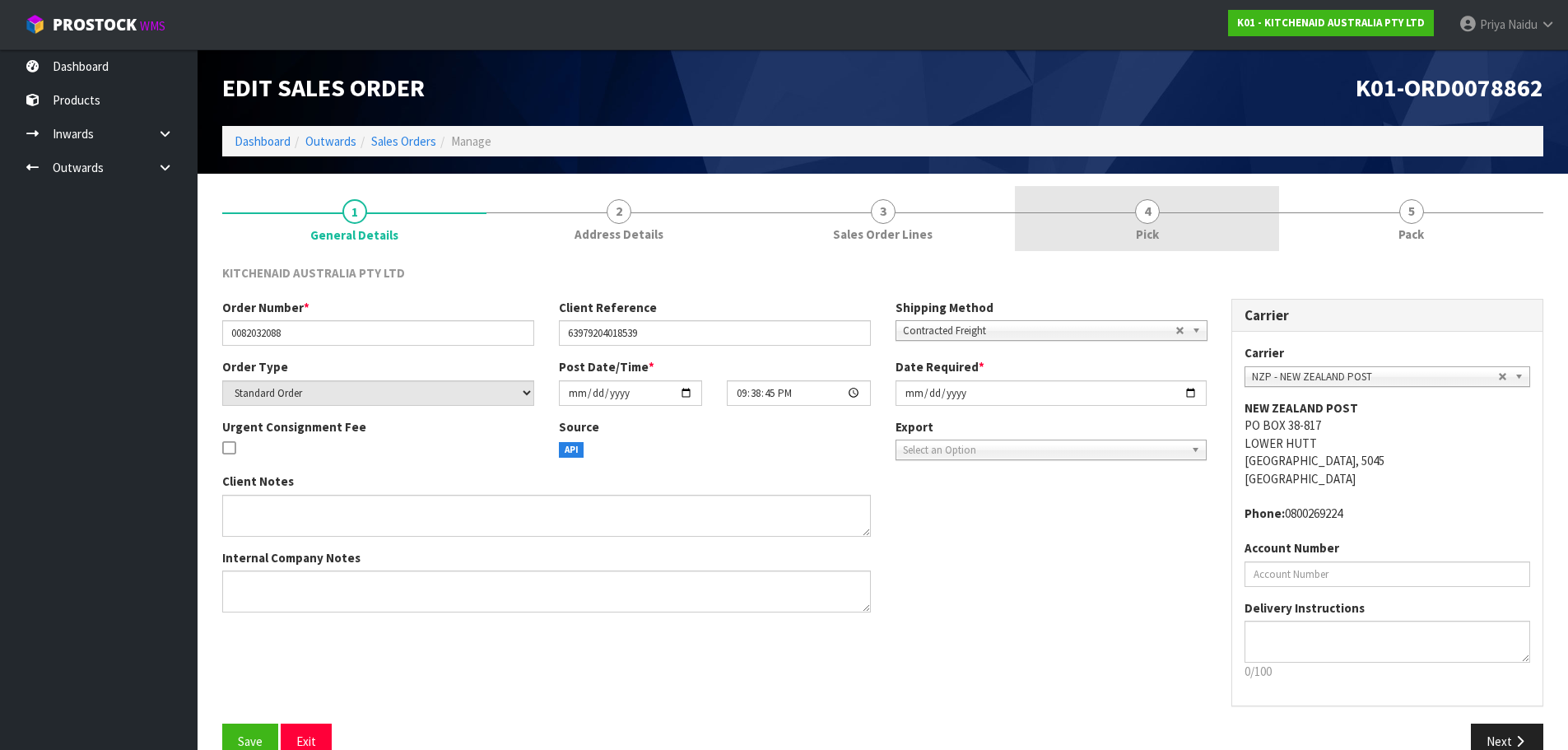
click at [1141, 213] on span "4" at bounding box center [1147, 212] width 25 height 25
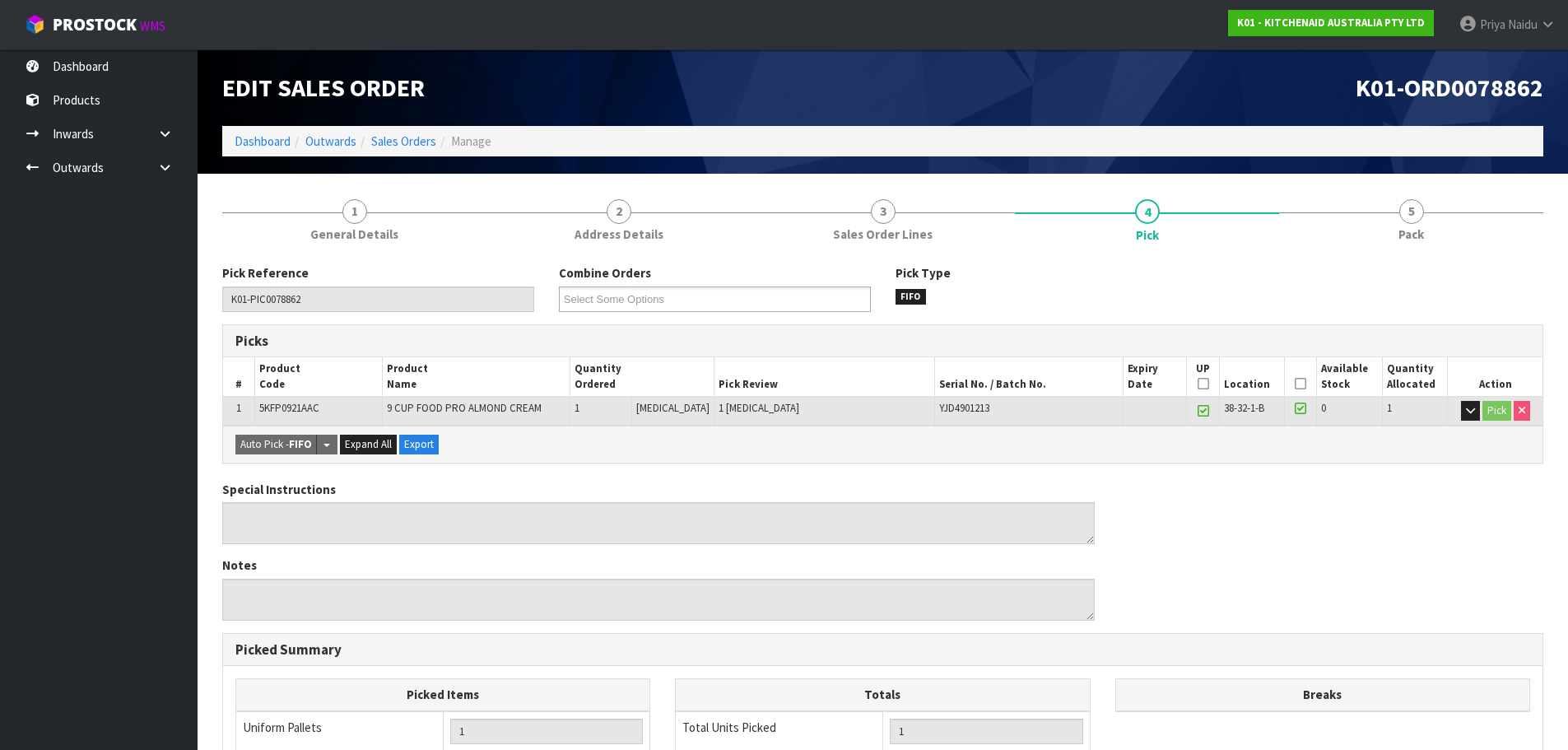
click at [1296, 384] on icon at bounding box center [1300, 384] width 11 height 1
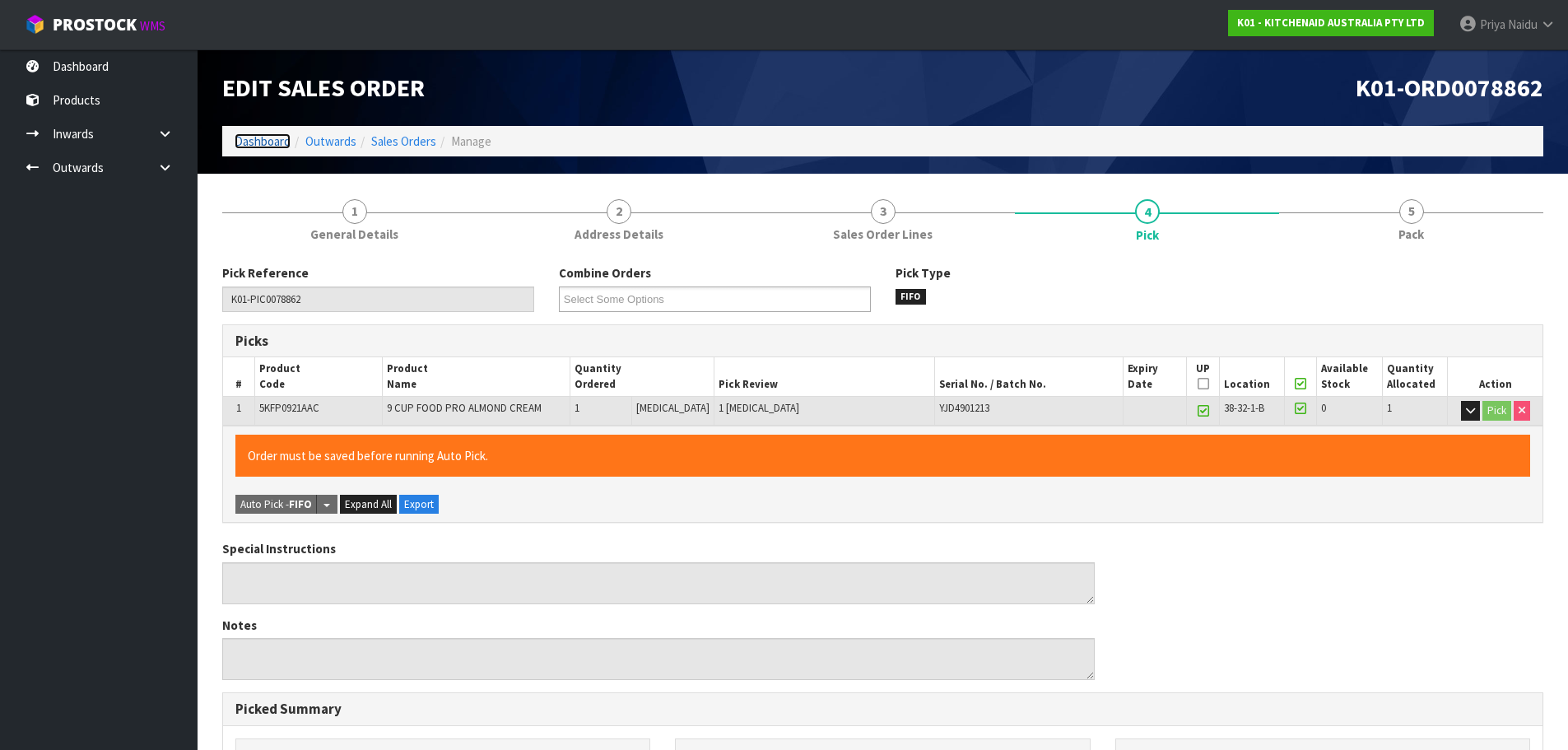
click at [259, 146] on link "Dashboard" at bounding box center [262, 141] width 56 height 16
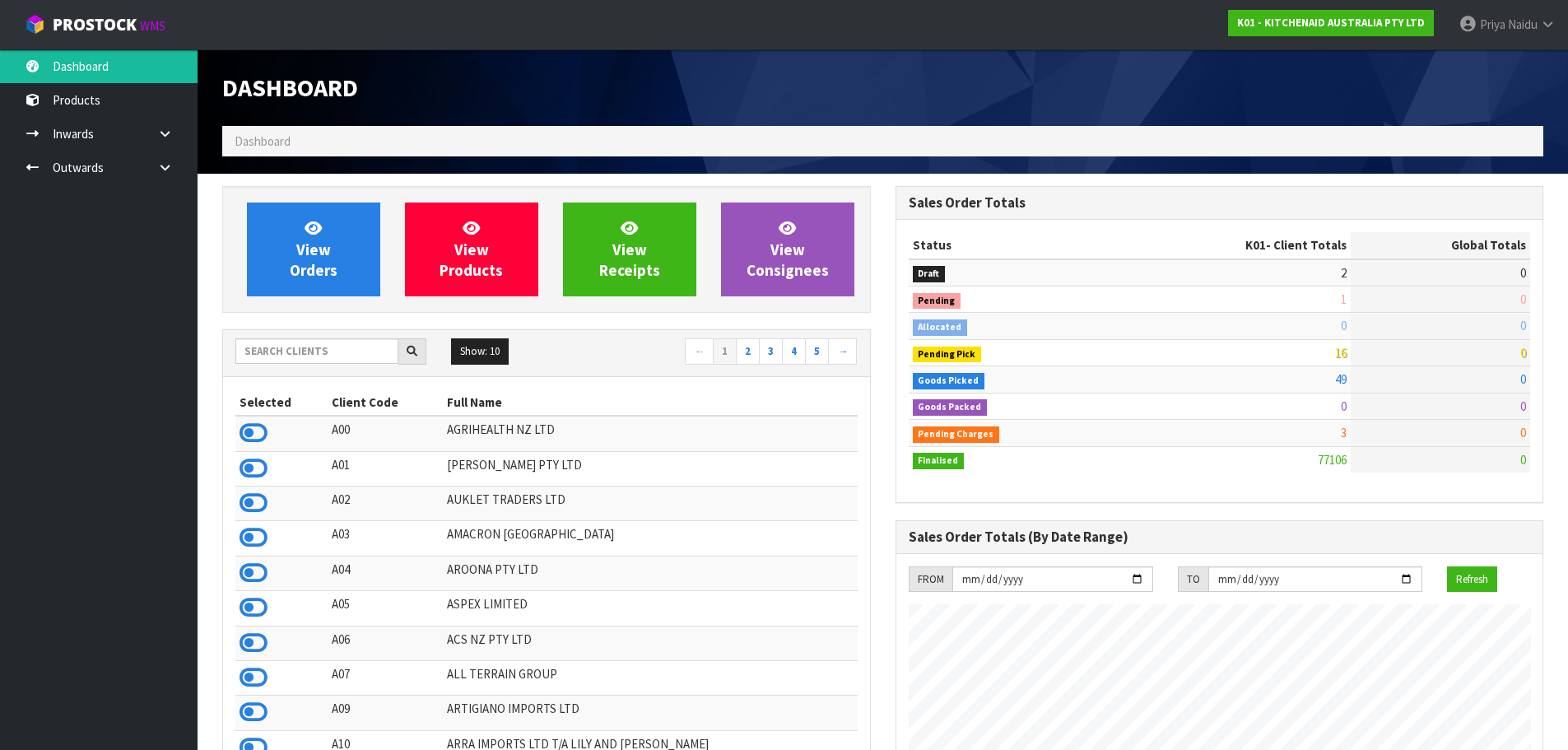
scroll to position [1248, 673]
click at [306, 337] on div "Show: 10 5 10 25 50 ← 1 2 3 4 5 →" at bounding box center [547, 353] width 647 height 46
click at [306, 339] on input "text" at bounding box center [317, 351] width 163 height 26
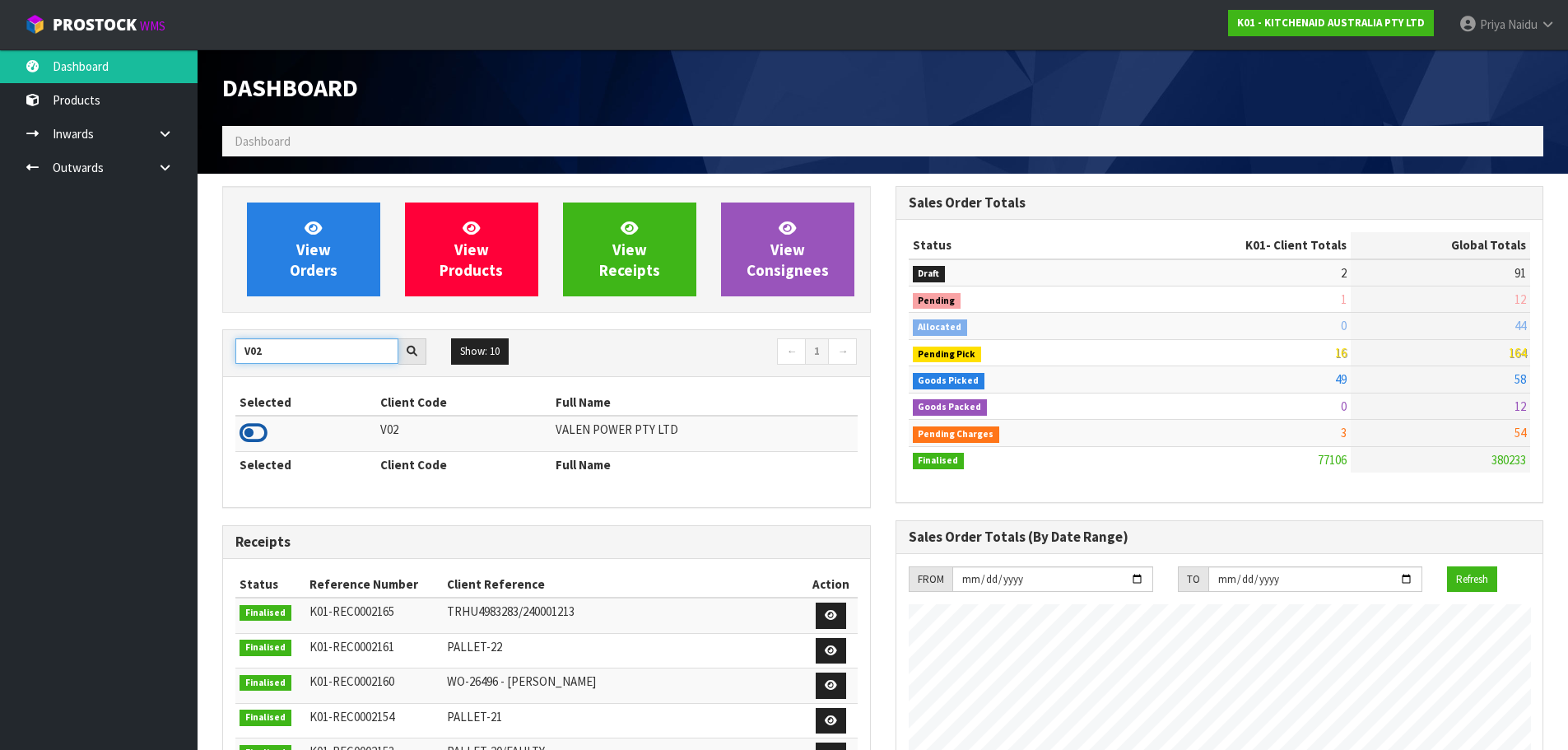
type input "V02"
click at [245, 429] on icon at bounding box center [254, 433] width 28 height 25
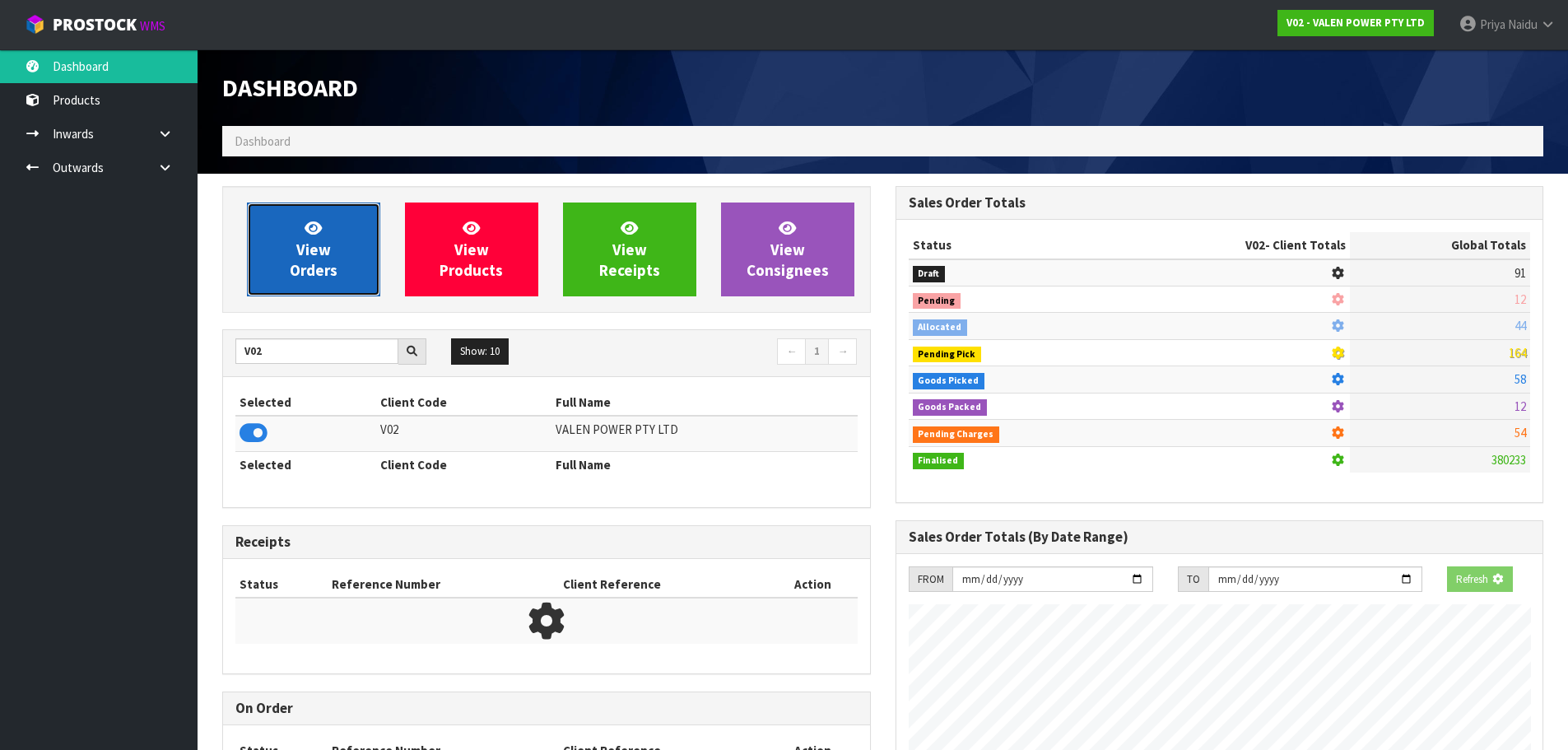
click at [305, 274] on span "View Orders" at bounding box center [314, 249] width 48 height 62
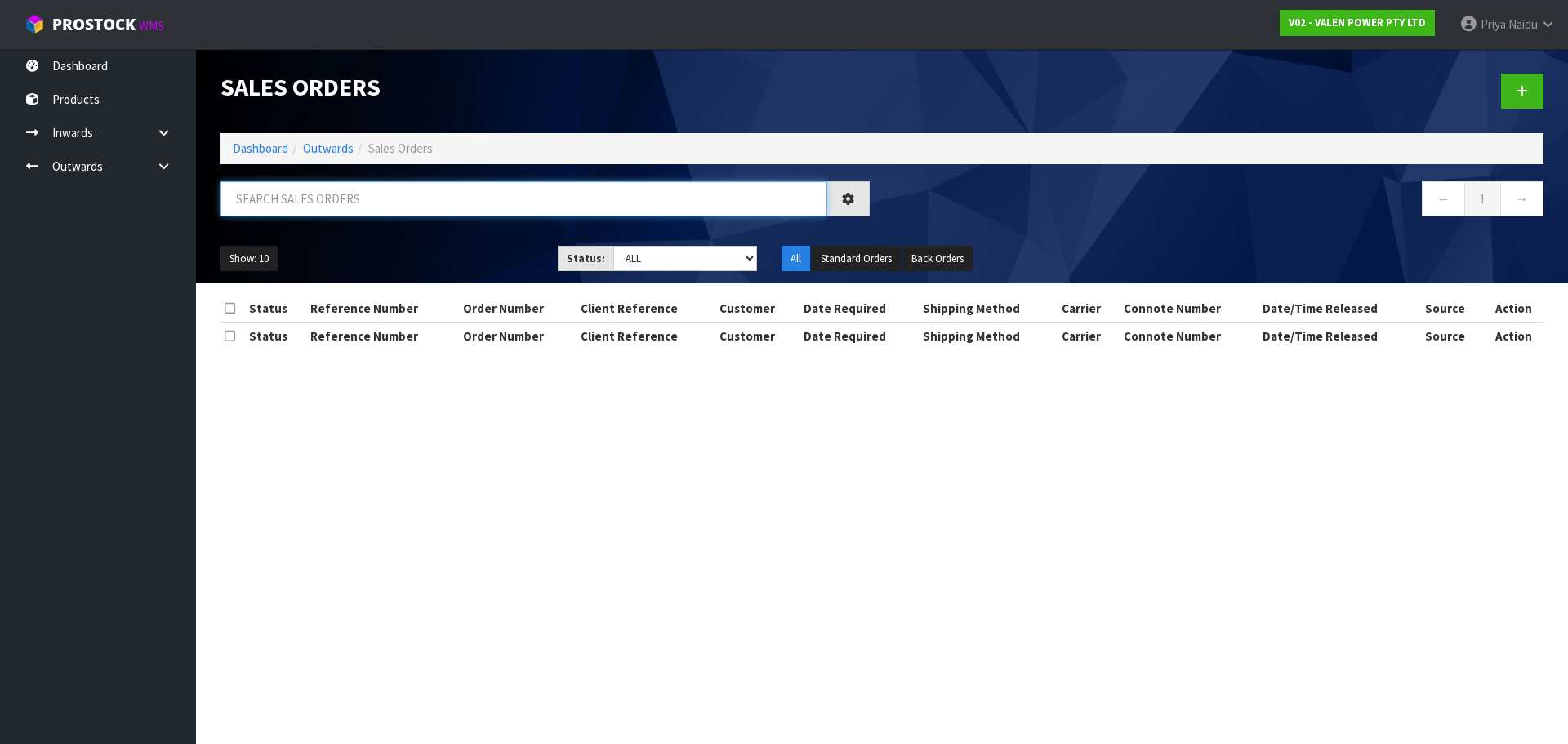
click at [364, 194] on input "text" at bounding box center [523, 199] width 606 height 35
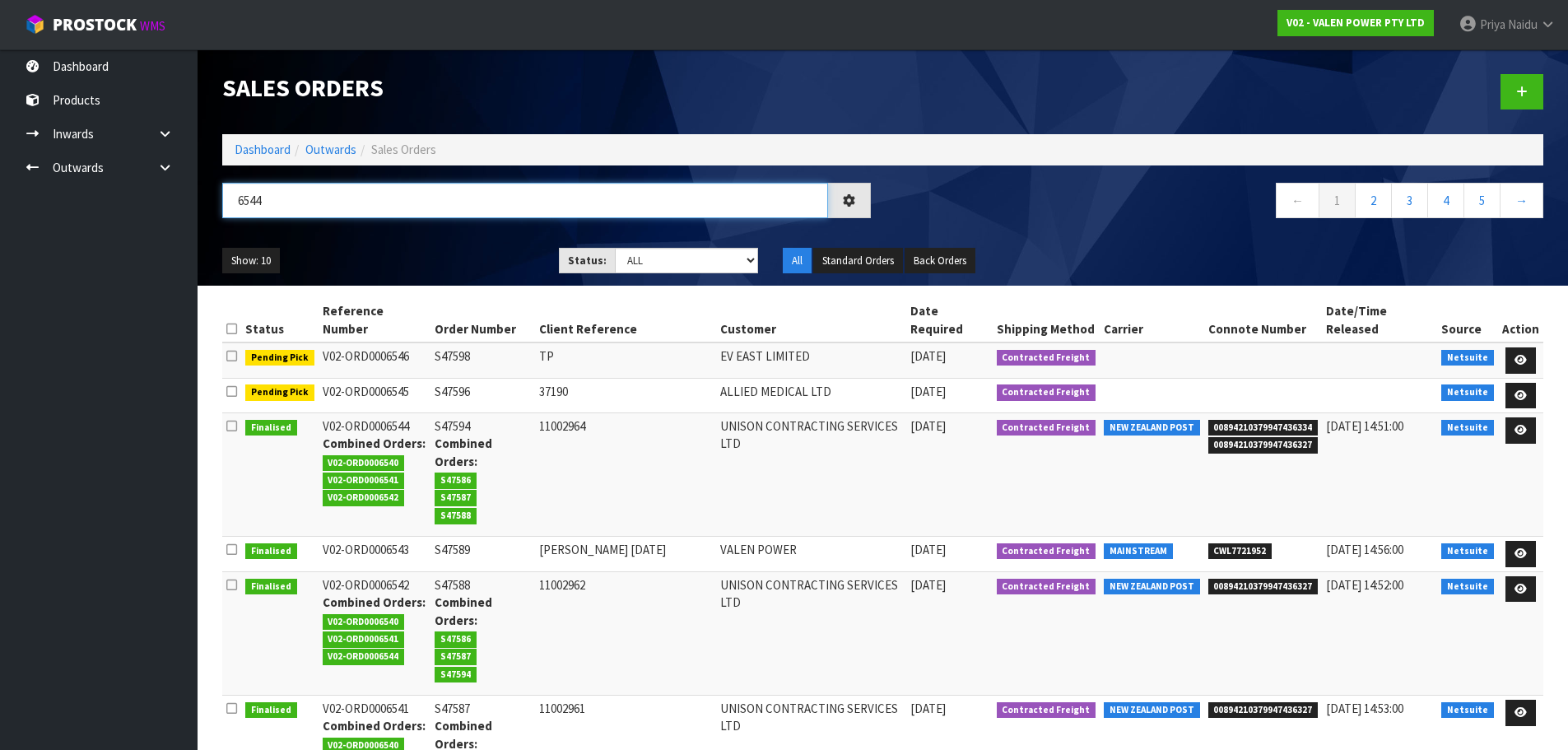
type input "6544"
click at [371, 241] on div "Show: 10 5 10 25 50 Status: Draft Pending Allocated Pending Pick Goods Picked G…" at bounding box center [883, 261] width 1346 height 51
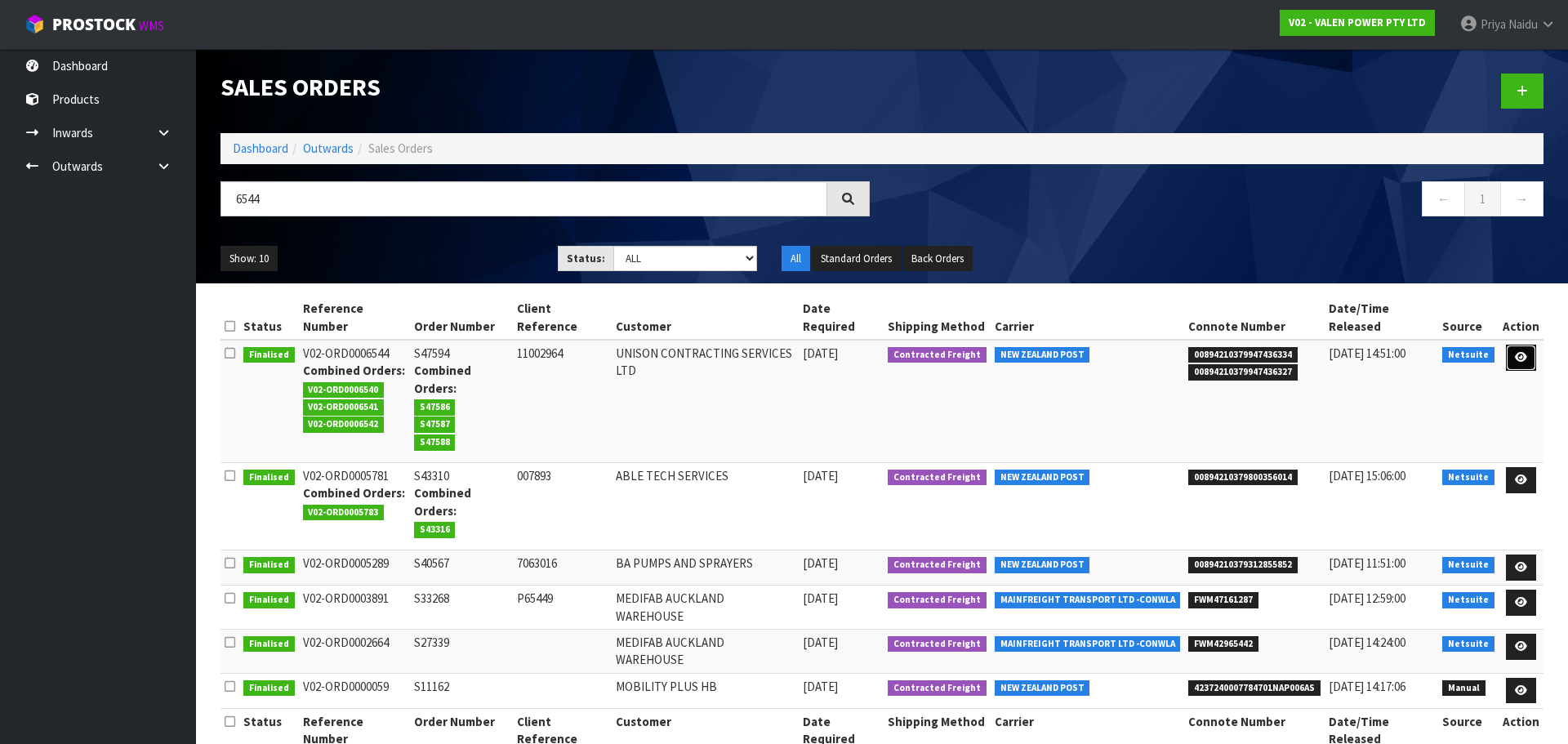
click at [1526, 345] on link at bounding box center [1521, 358] width 31 height 26
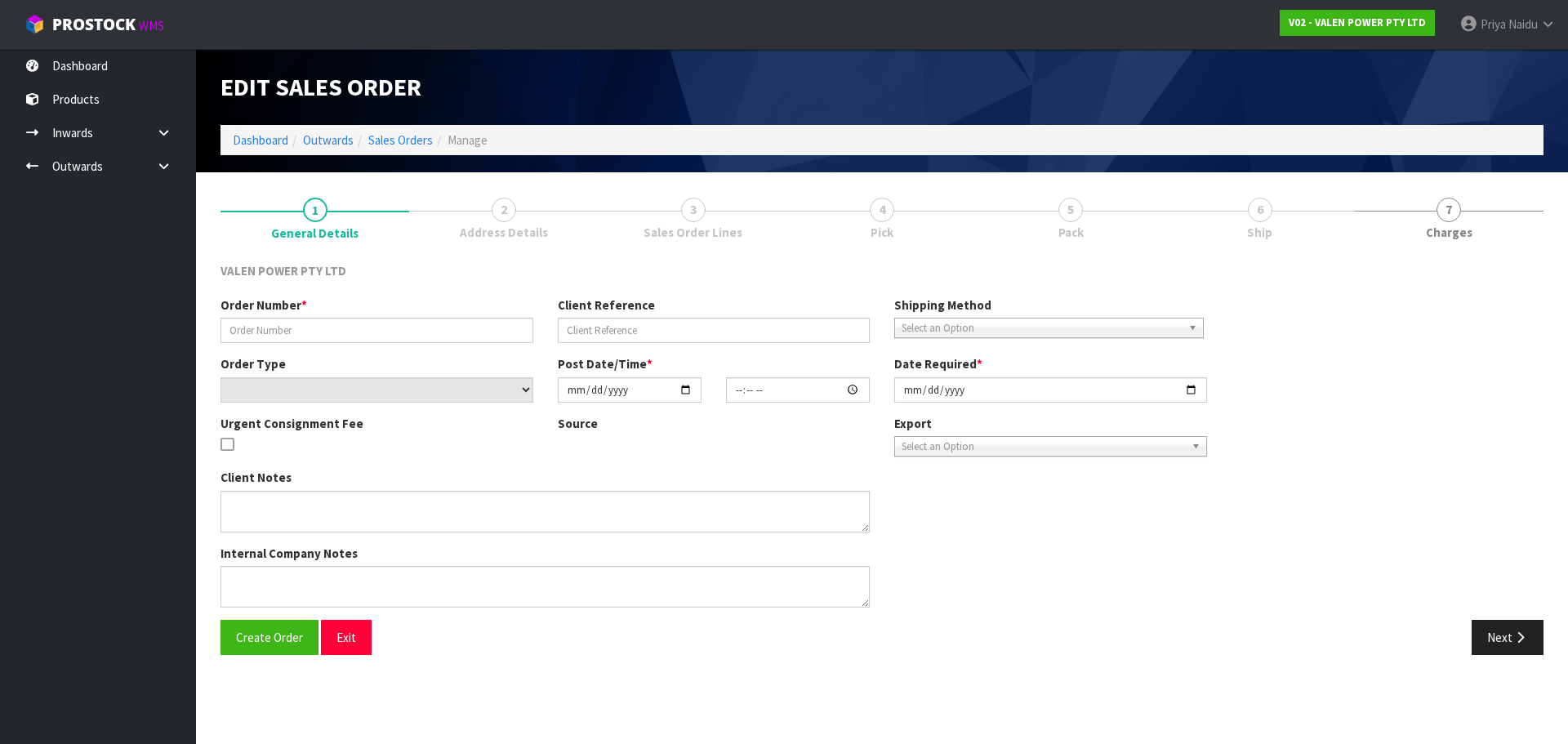
type input "S47594"
type input "11002964"
select select "number:0"
type input "[DATE]"
type input "12:15:07.000"
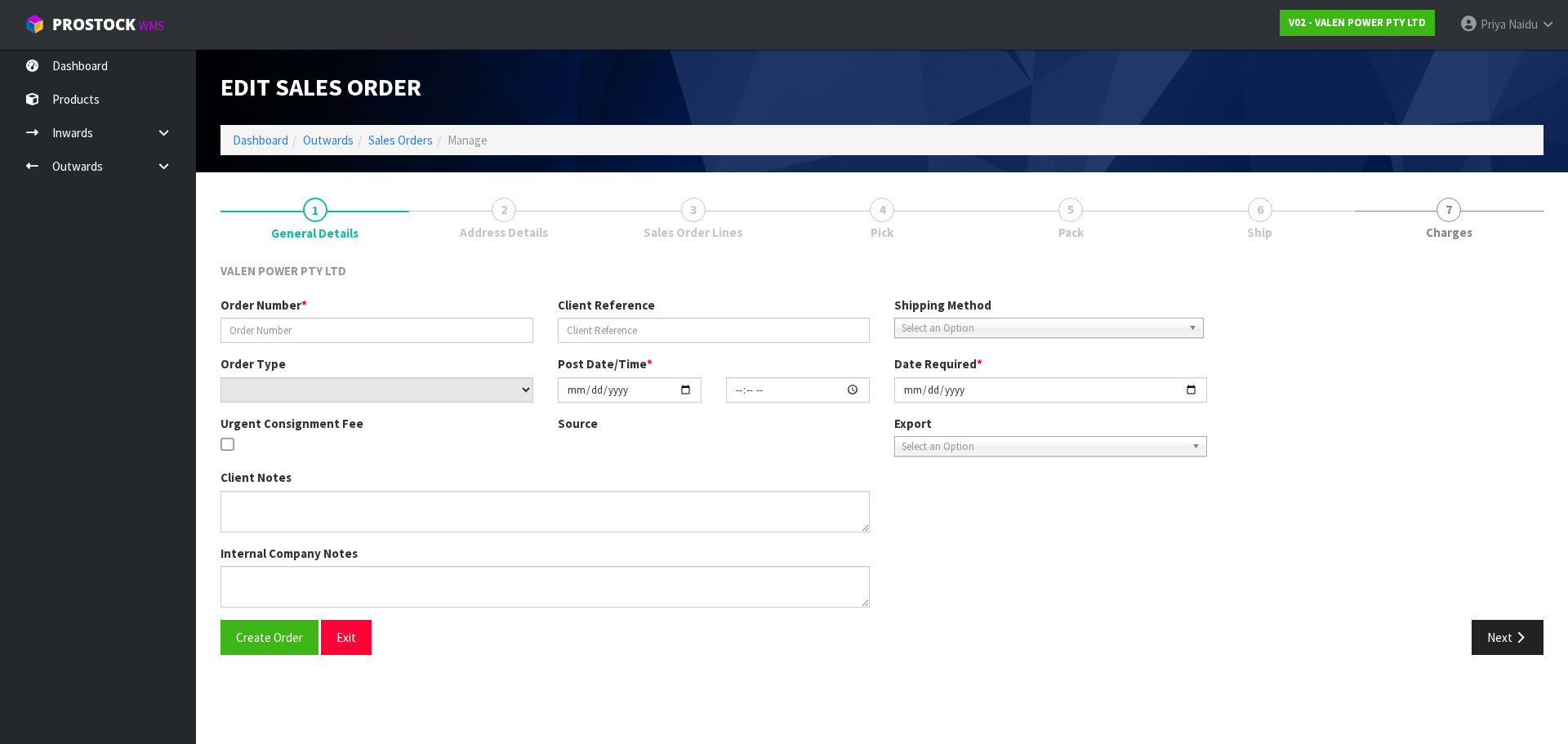
type input "[DATE]"
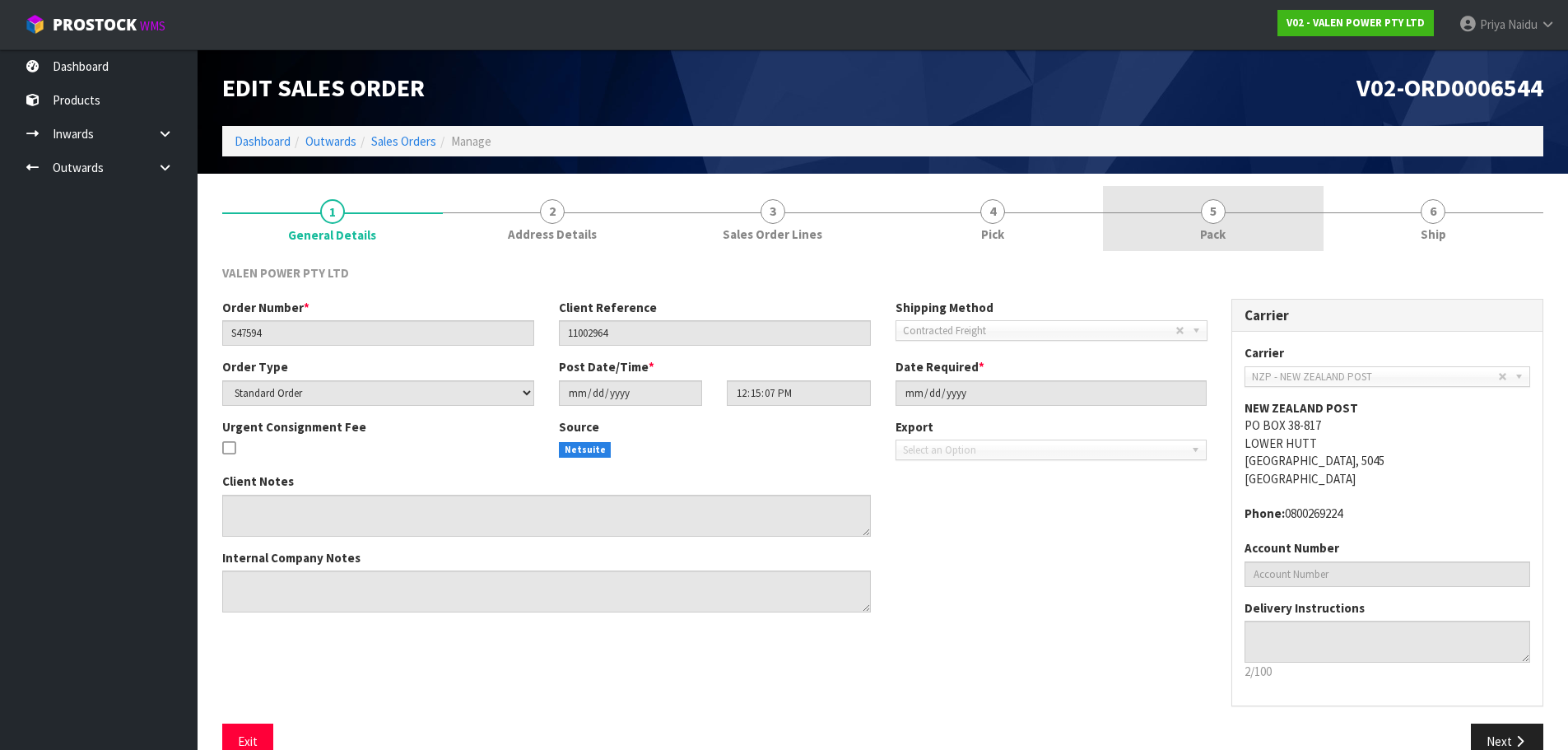
click at [1203, 203] on link "5 Pack" at bounding box center [1213, 219] width 220 height 65
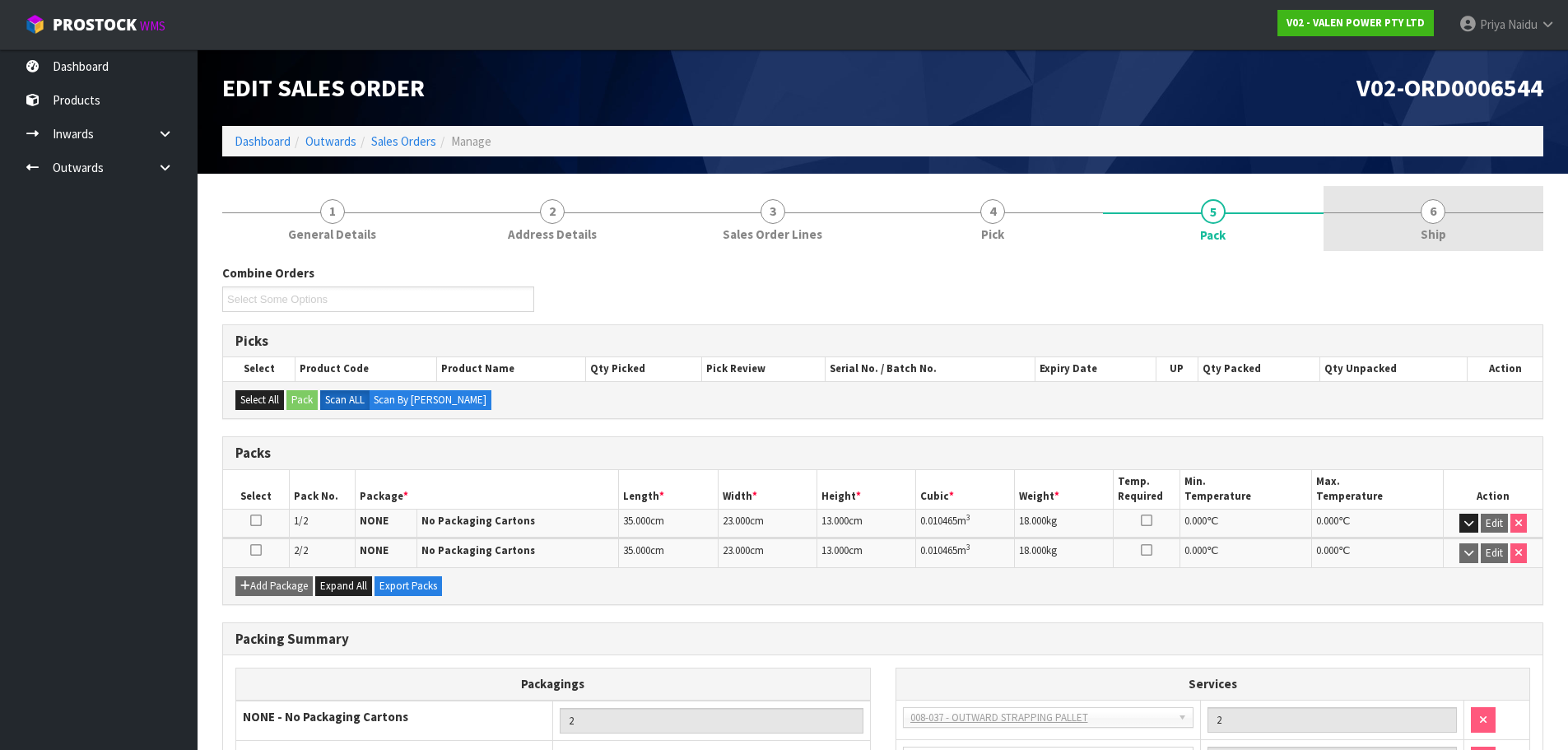
click at [1426, 218] on span "6" at bounding box center [1433, 212] width 25 height 25
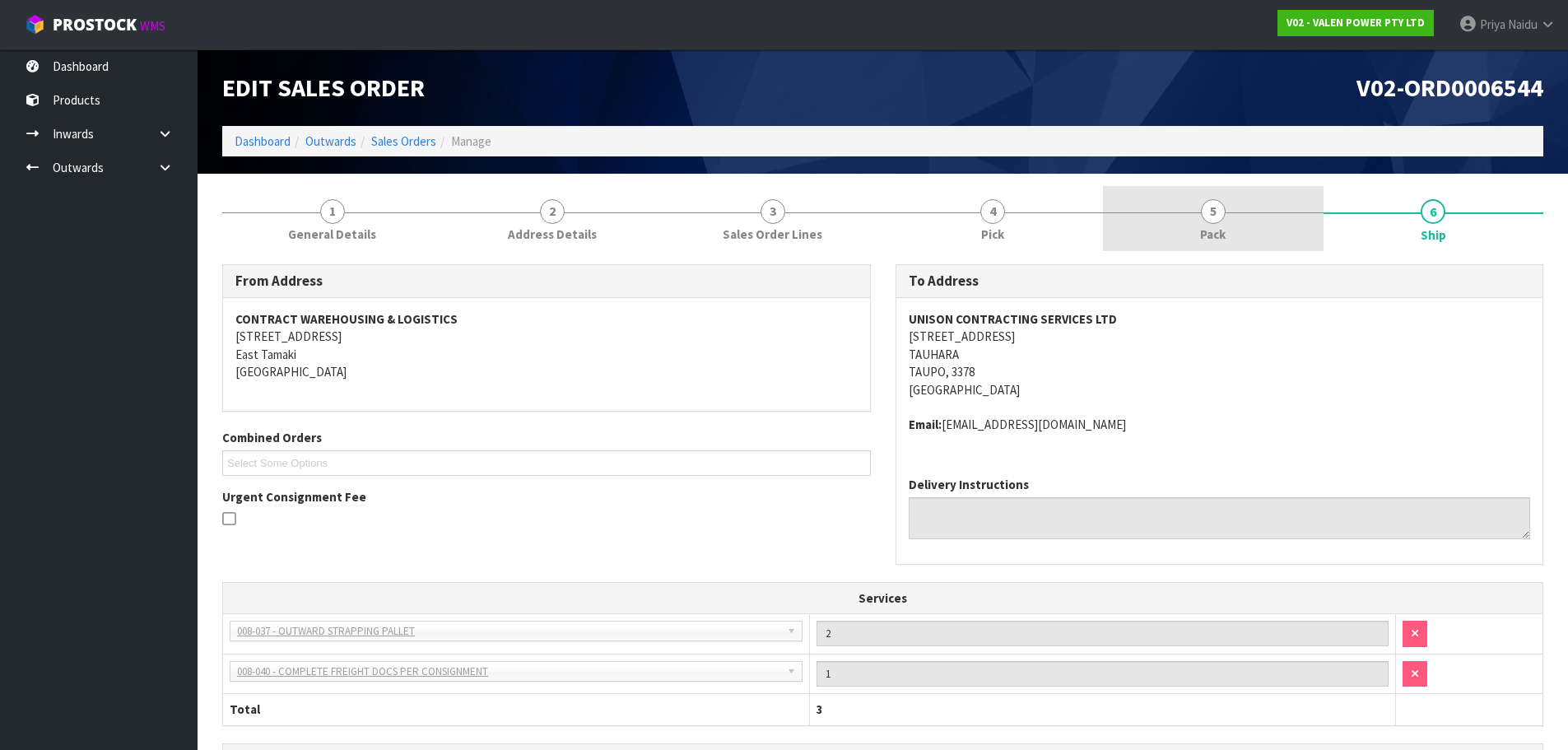
click at [1191, 207] on link "5 Pack" at bounding box center [1213, 219] width 220 height 65
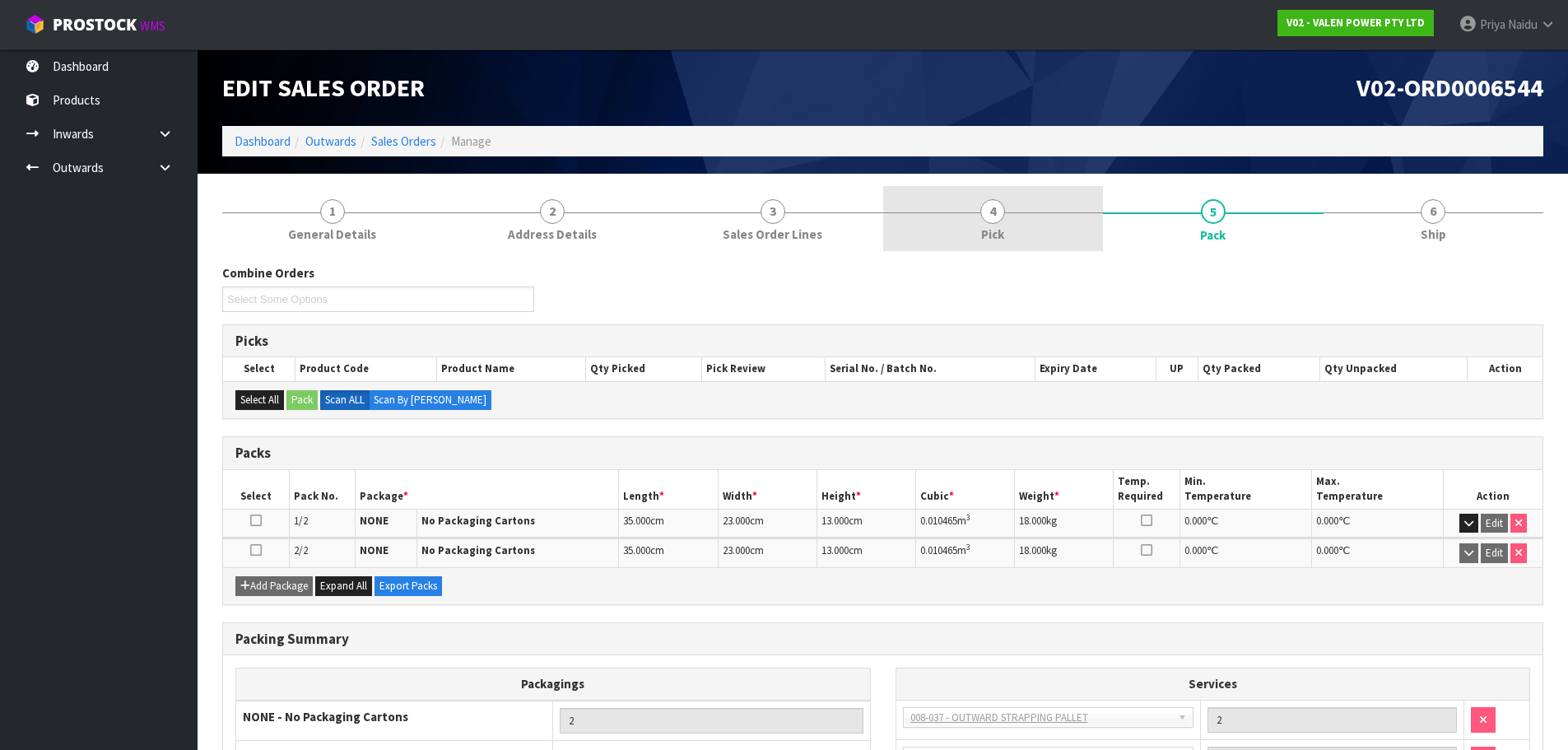
click at [989, 231] on span "Pick" at bounding box center [993, 235] width 23 height 18
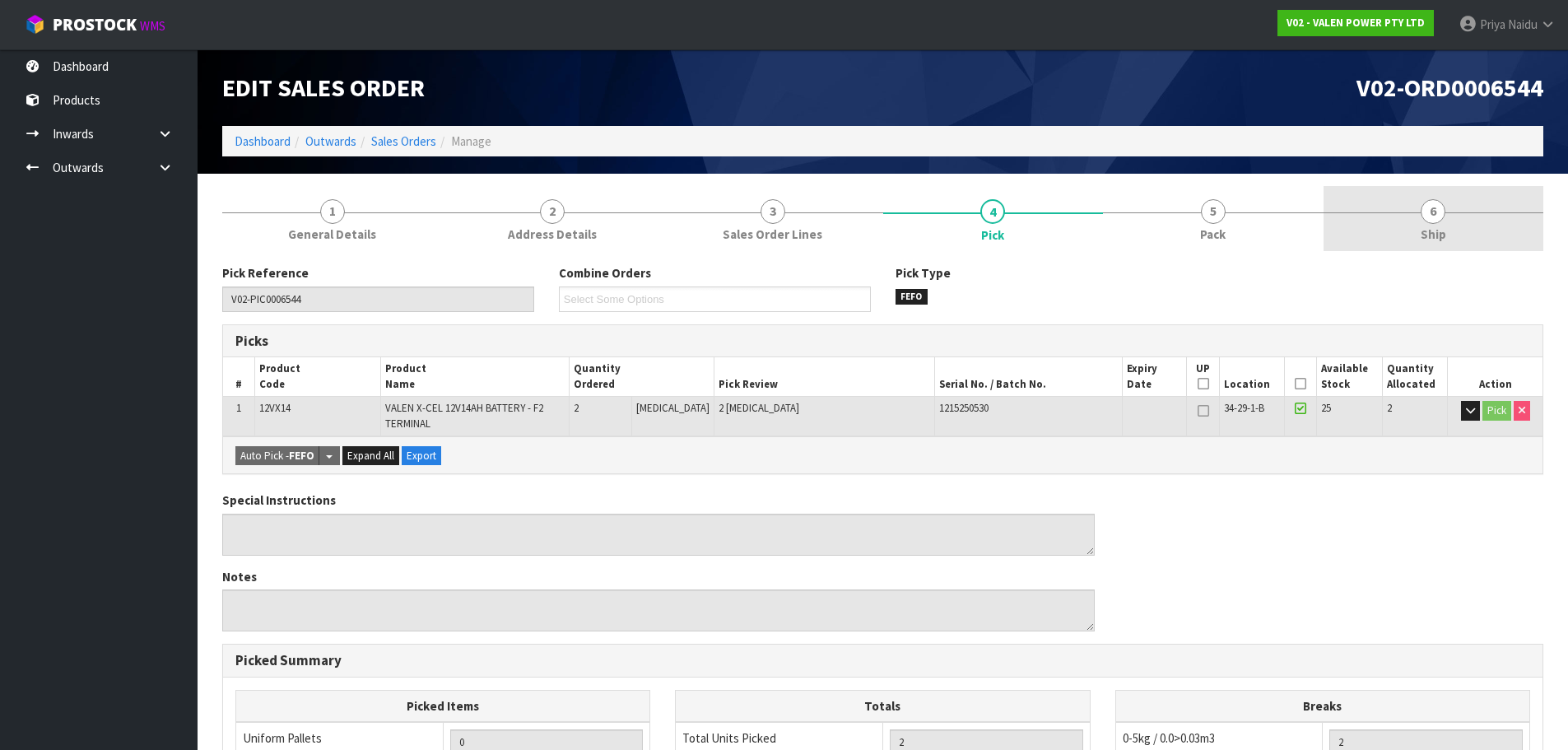
click at [1468, 221] on link "6 Ship" at bounding box center [1434, 219] width 220 height 65
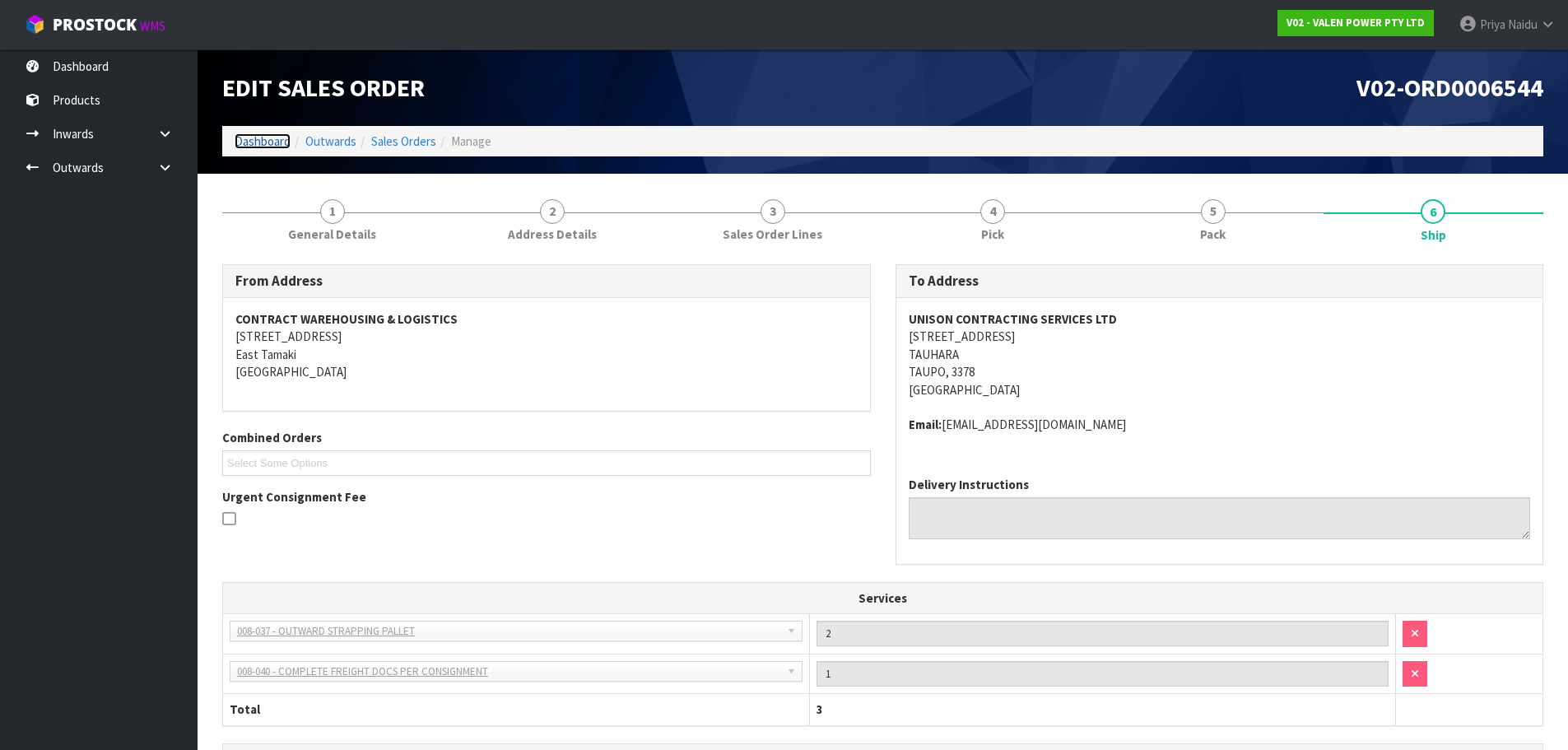
click at [269, 145] on link "Dashboard" at bounding box center [262, 141] width 56 height 16
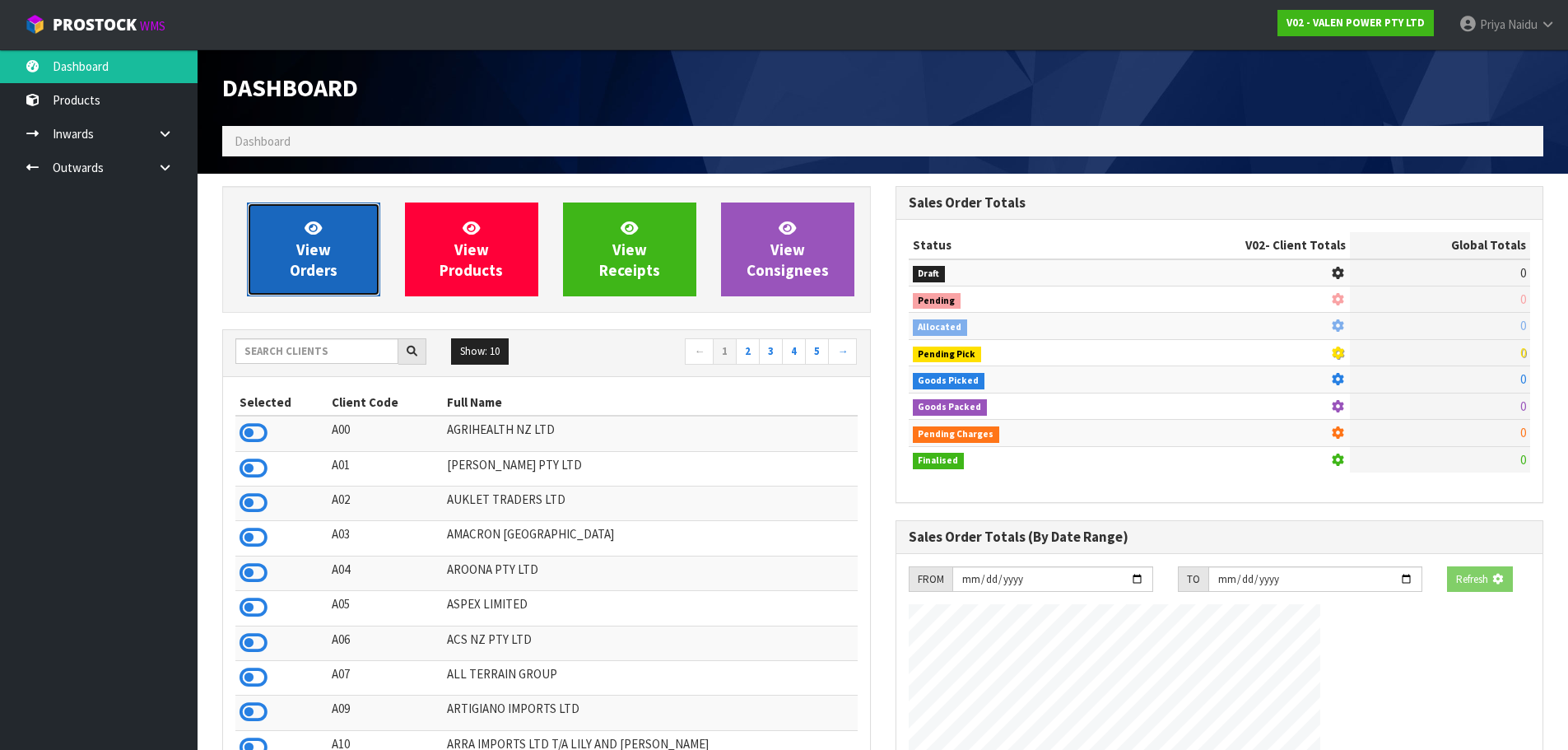
click at [300, 224] on link "View Orders" at bounding box center [313, 250] width 133 height 94
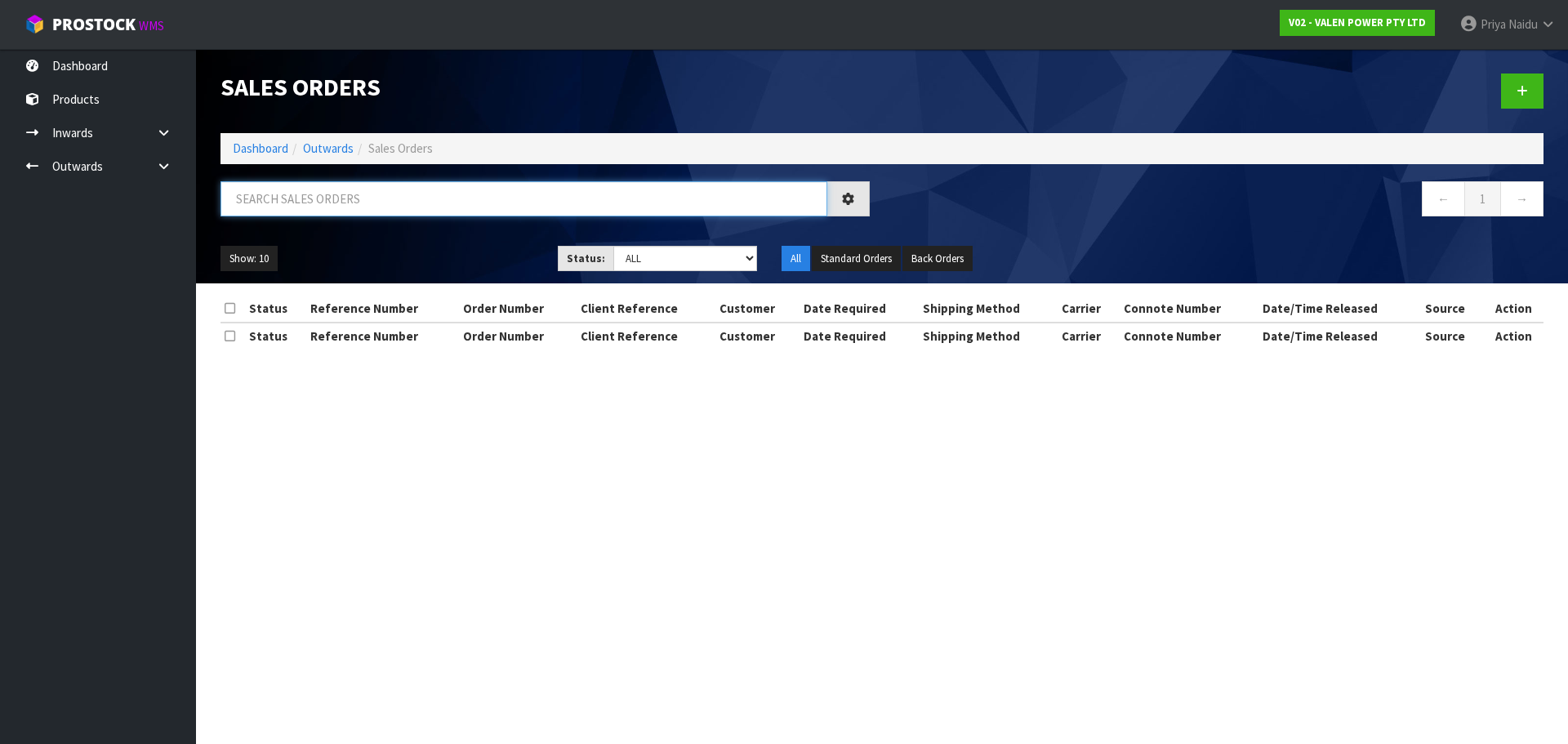
click at [348, 211] on input "text" at bounding box center [523, 199] width 606 height 35
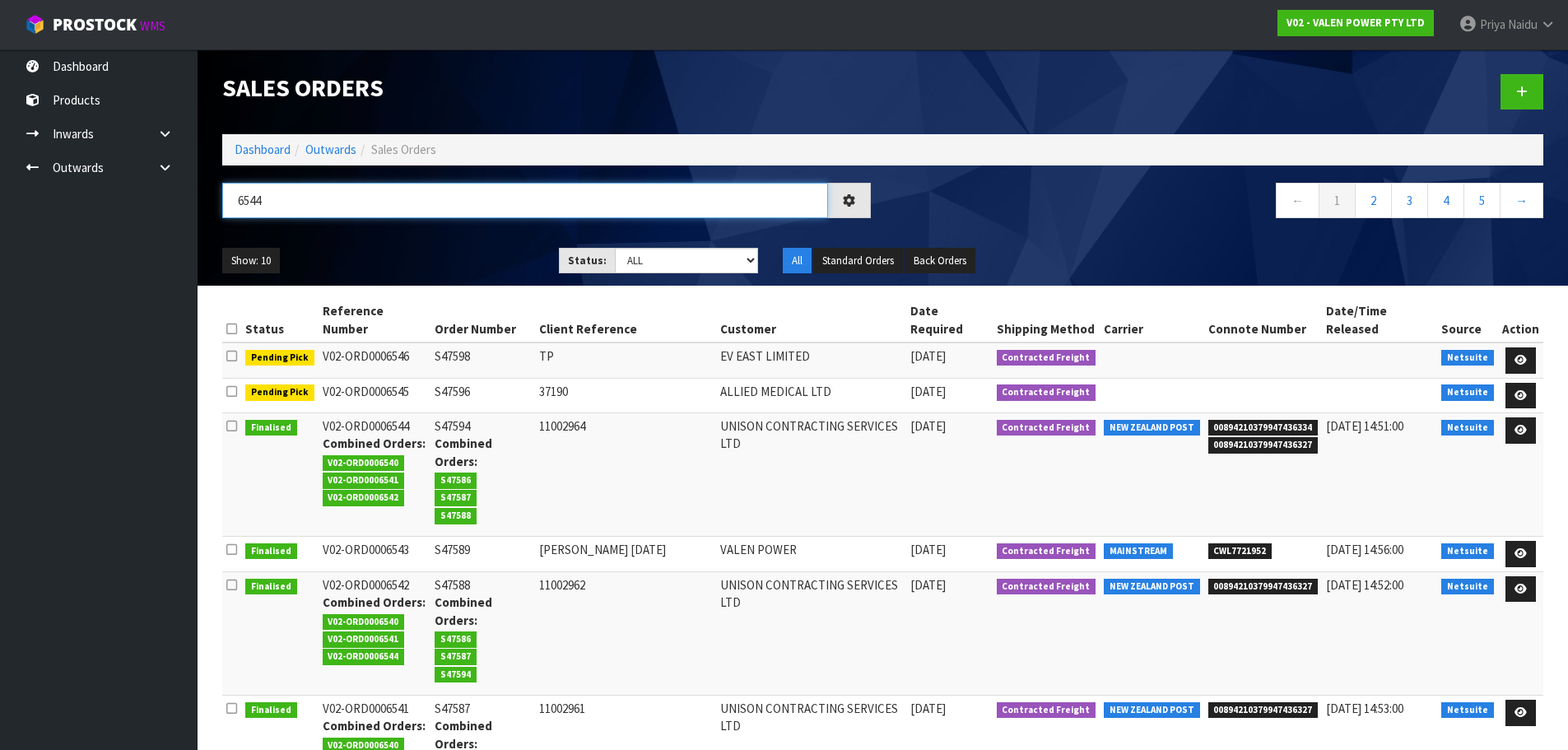
type input "6544"
click at [437, 253] on ul "Show: 10 5 10 25 50" at bounding box center [378, 261] width 312 height 26
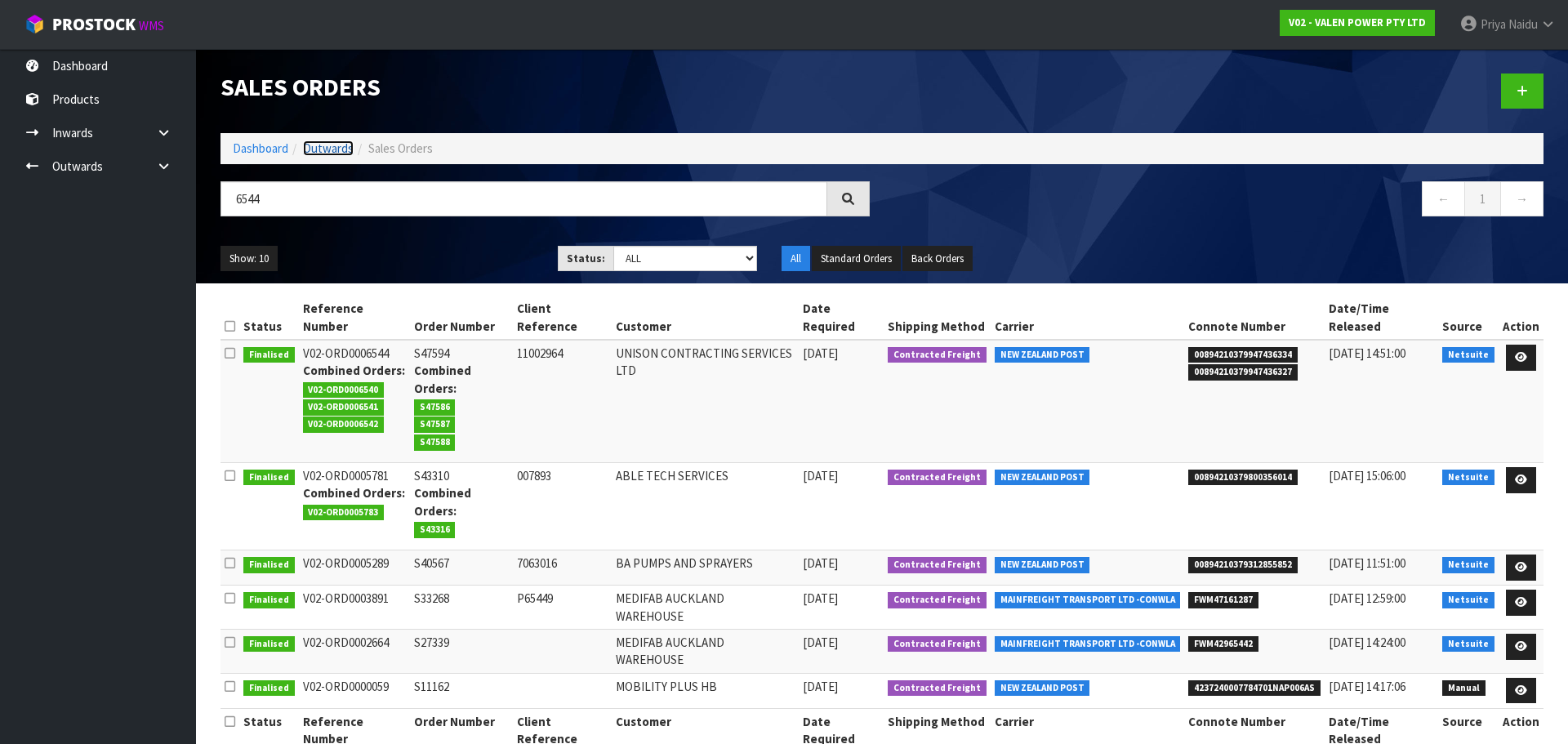
click at [325, 142] on link "Outwards" at bounding box center [328, 149] width 51 height 16
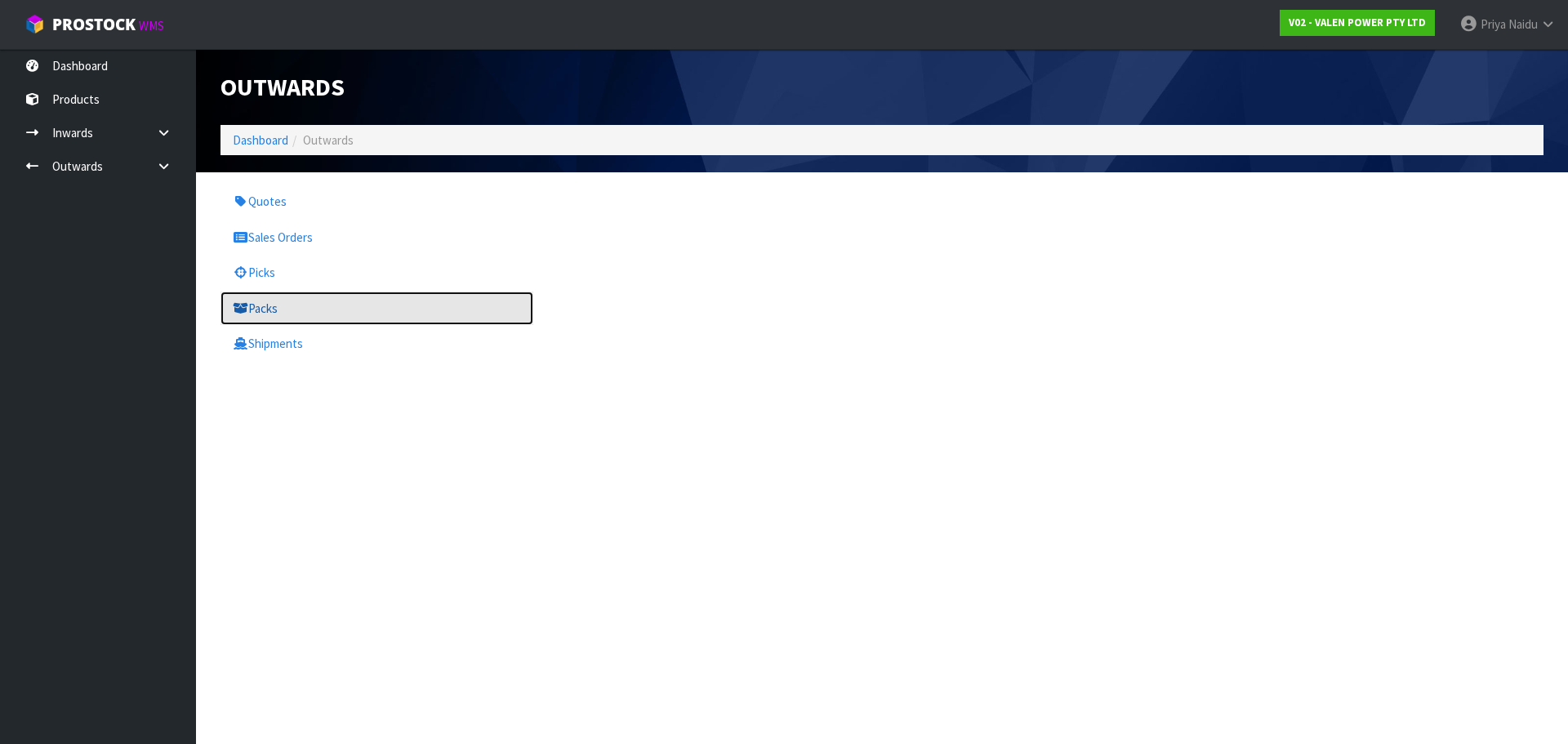
click at [322, 309] on link "Packs" at bounding box center [376, 308] width 312 height 33
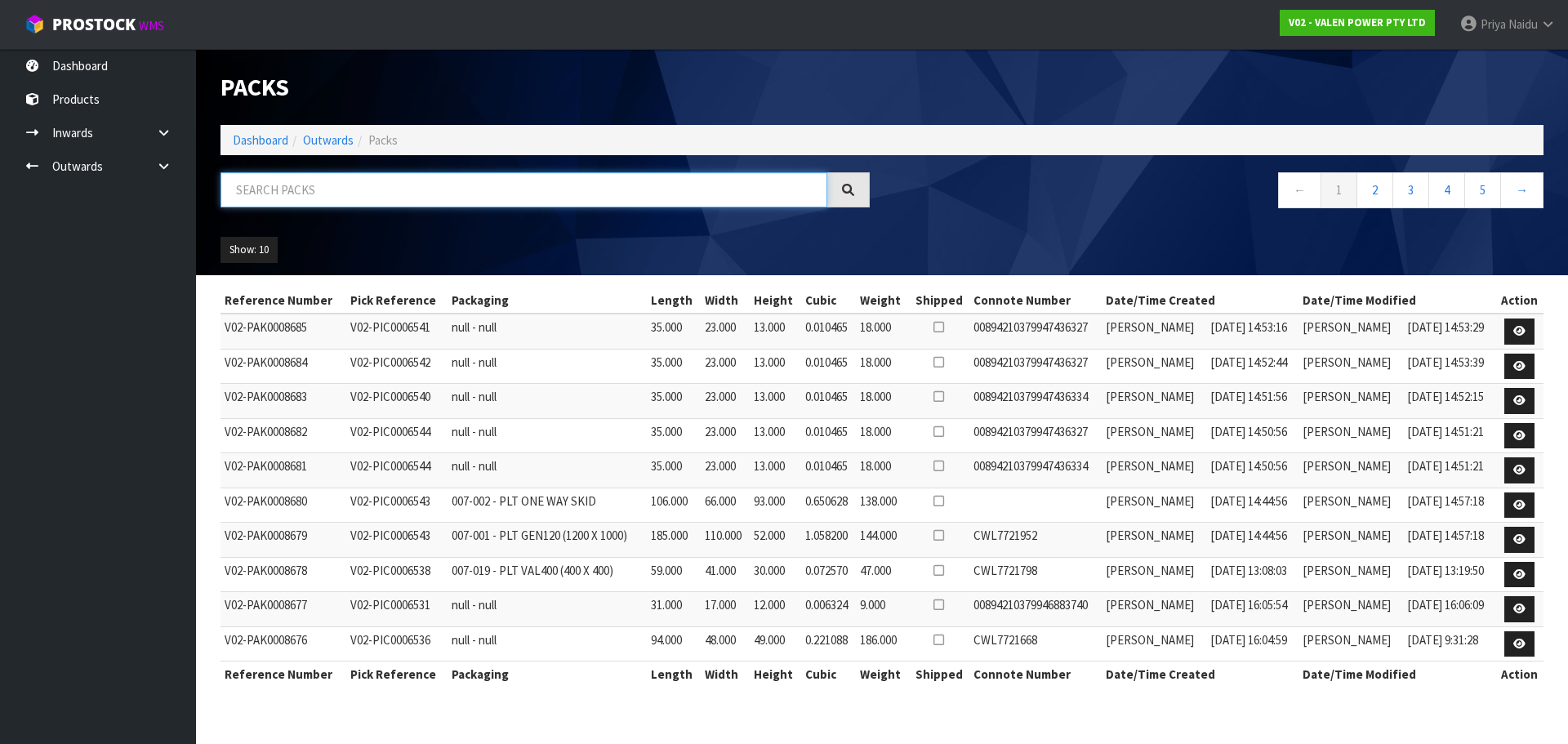
click at [360, 193] on input "text" at bounding box center [523, 190] width 606 height 35
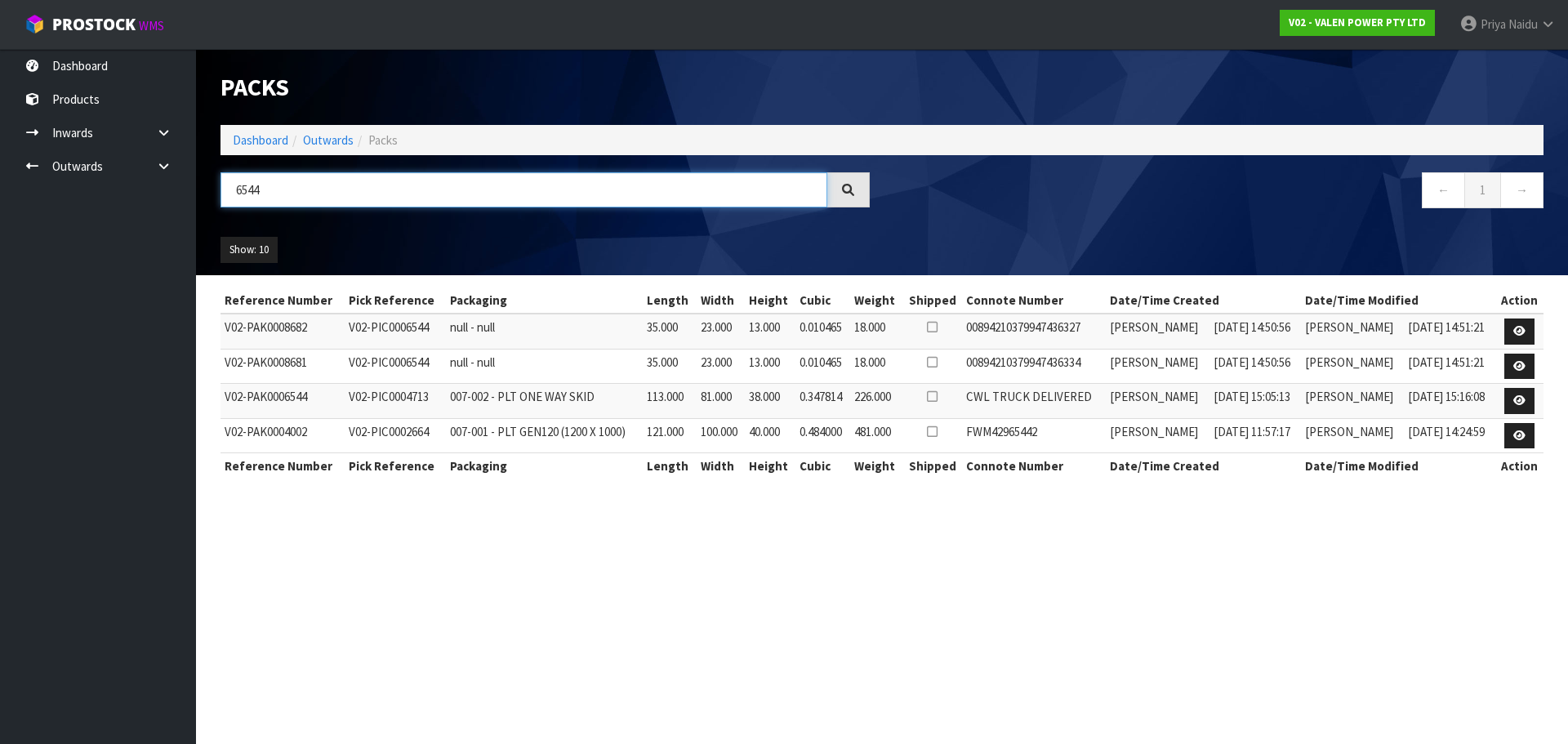
type input "6544"
click at [419, 231] on div "Show: 10 5 10 25 50" at bounding box center [882, 250] width 1348 height 51
click at [474, 240] on ul "Show: 10 5 10 25 50" at bounding box center [376, 250] width 312 height 26
click at [262, 143] on link "Dashboard" at bounding box center [260, 140] width 55 height 16
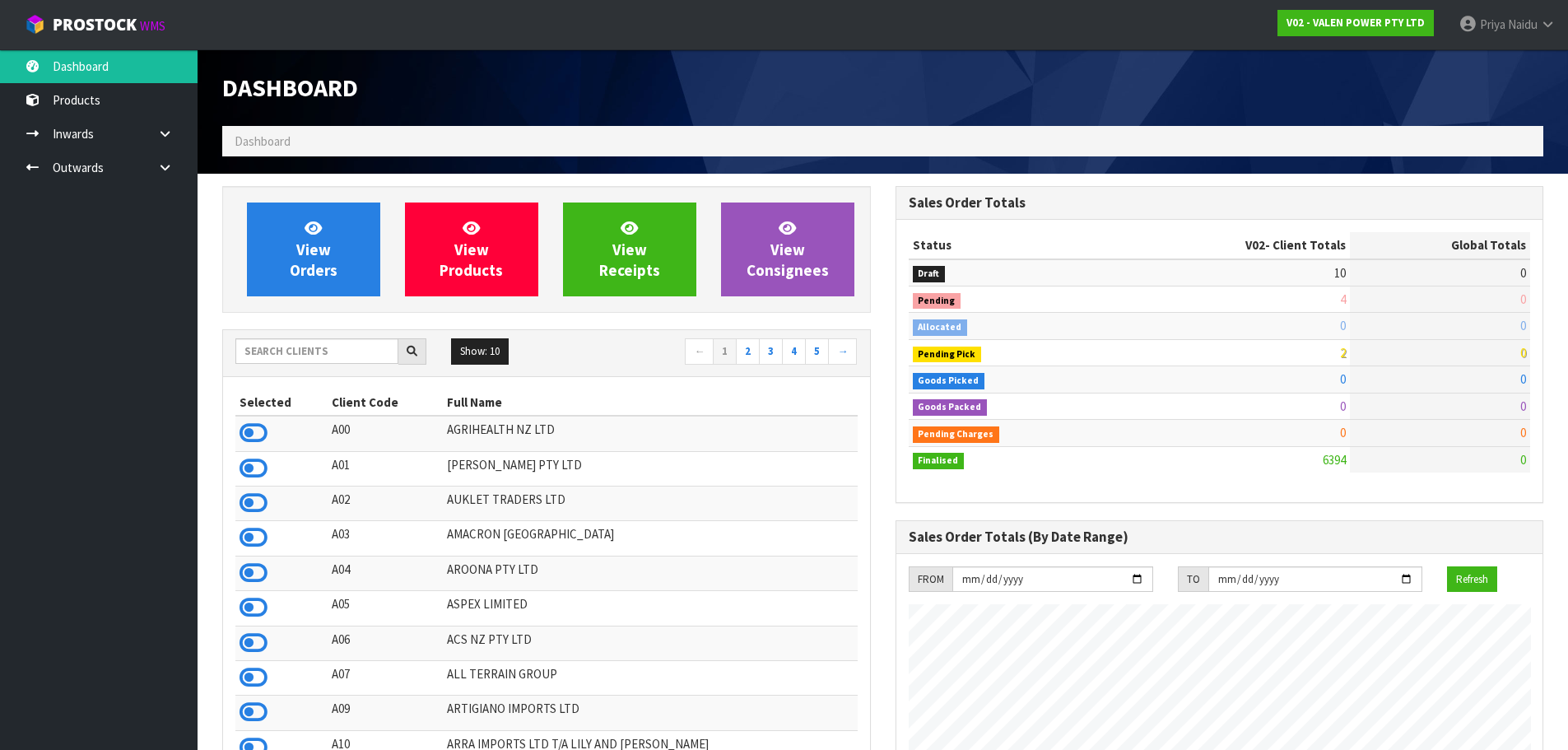
scroll to position [1283, 673]
click at [364, 360] on input "text" at bounding box center [317, 351] width 163 height 26
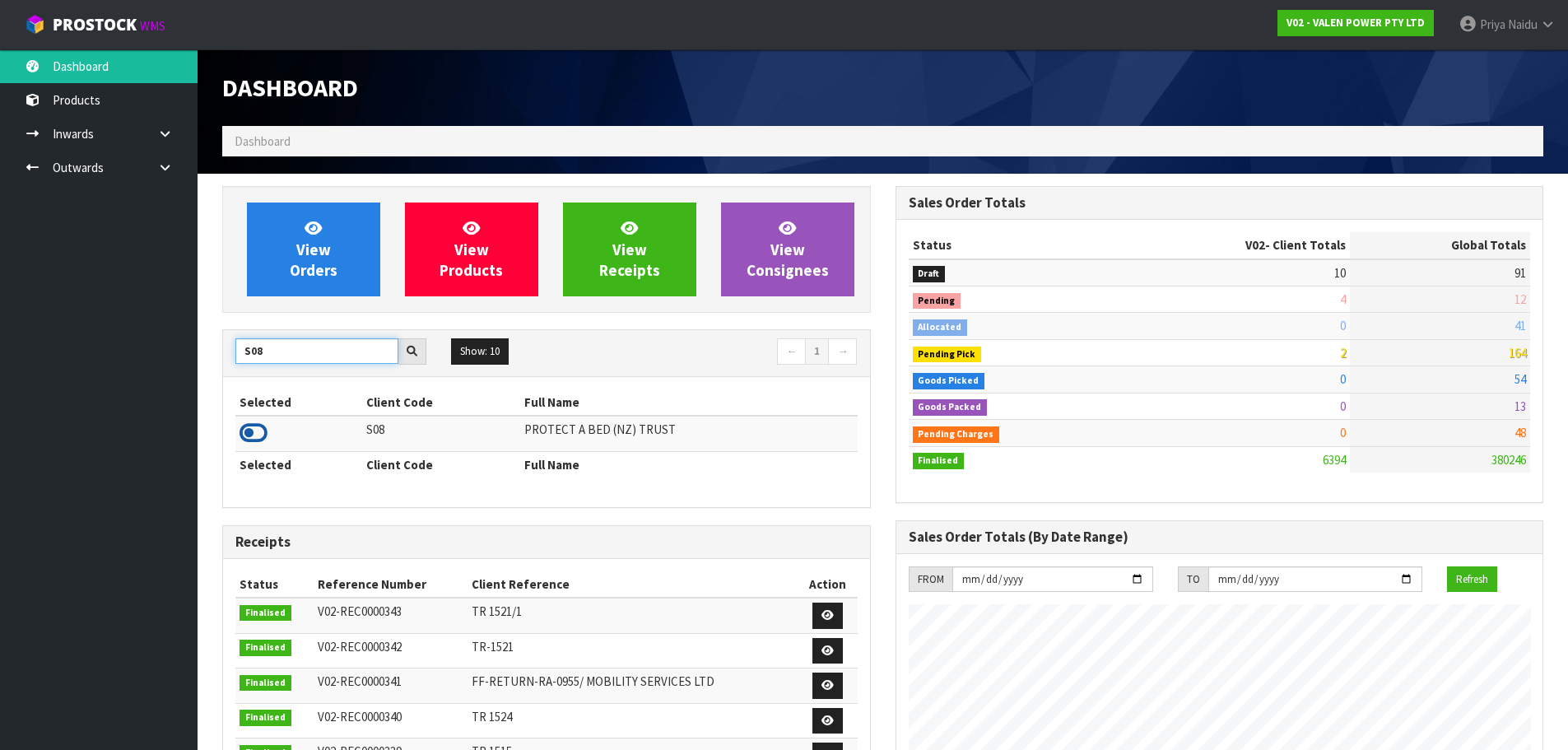
type input "S08"
click at [257, 434] on icon at bounding box center [254, 433] width 28 height 25
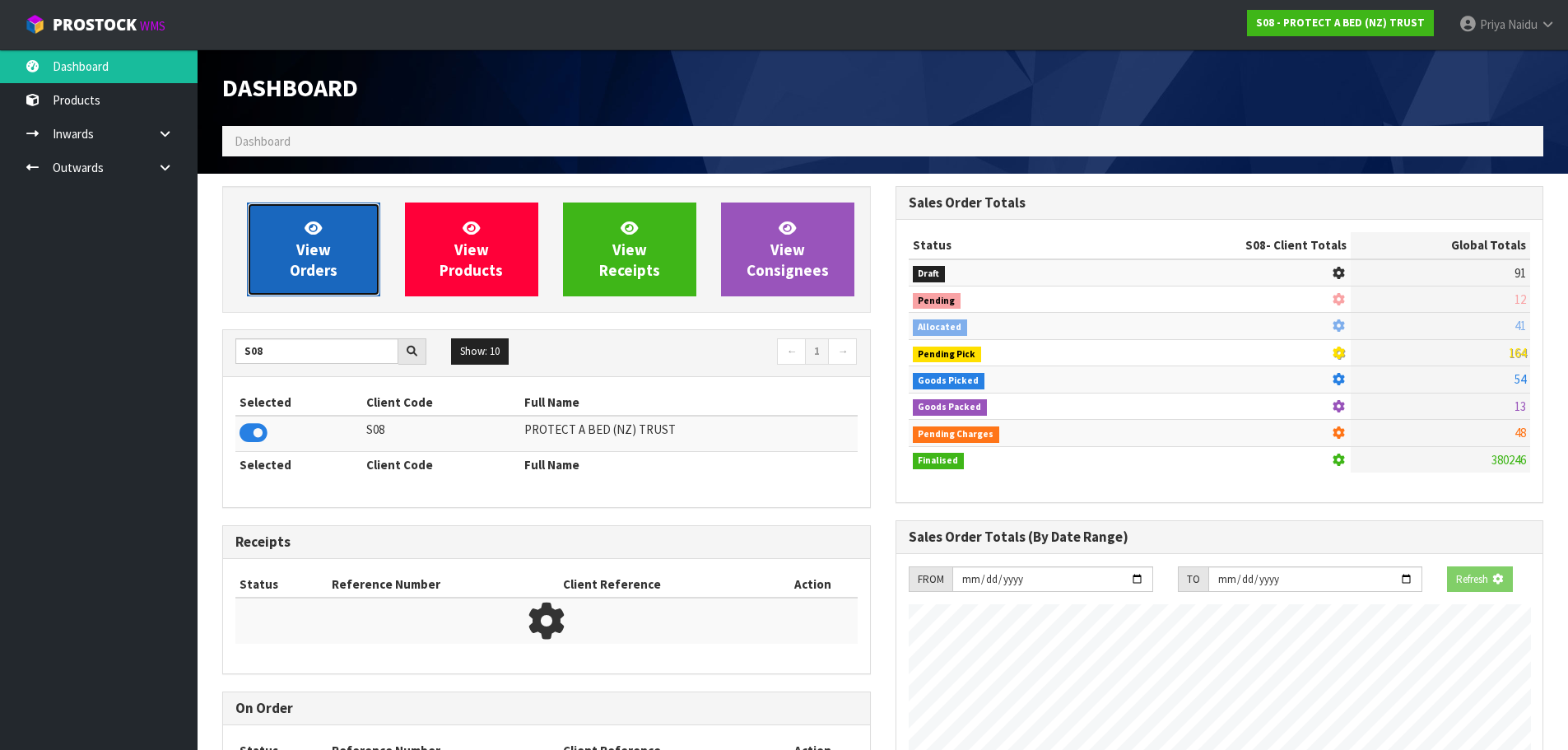
scroll to position [822528, 822450]
click at [306, 234] on icon at bounding box center [313, 228] width 18 height 16
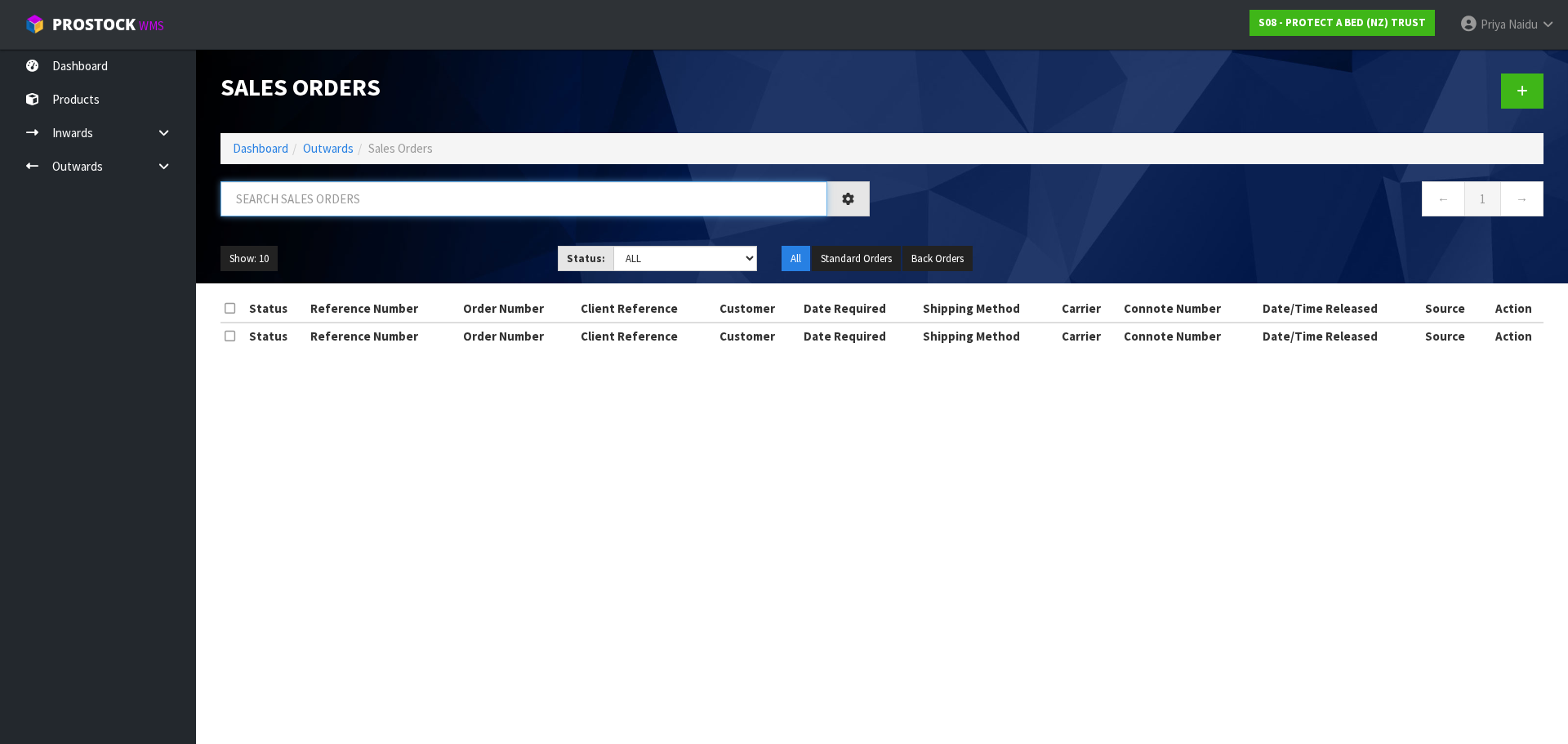
click at [344, 203] on input "text" at bounding box center [523, 199] width 606 height 35
type input "33322"
click at [472, 251] on ul "Show: 10 5 10 25 50" at bounding box center [376, 259] width 312 height 26
click at [643, 255] on select "Draft Pending Allocated Pending Pick Goods Picked Goods Packed Pending Charges …" at bounding box center [685, 258] width 144 height 25
select select "string:5"
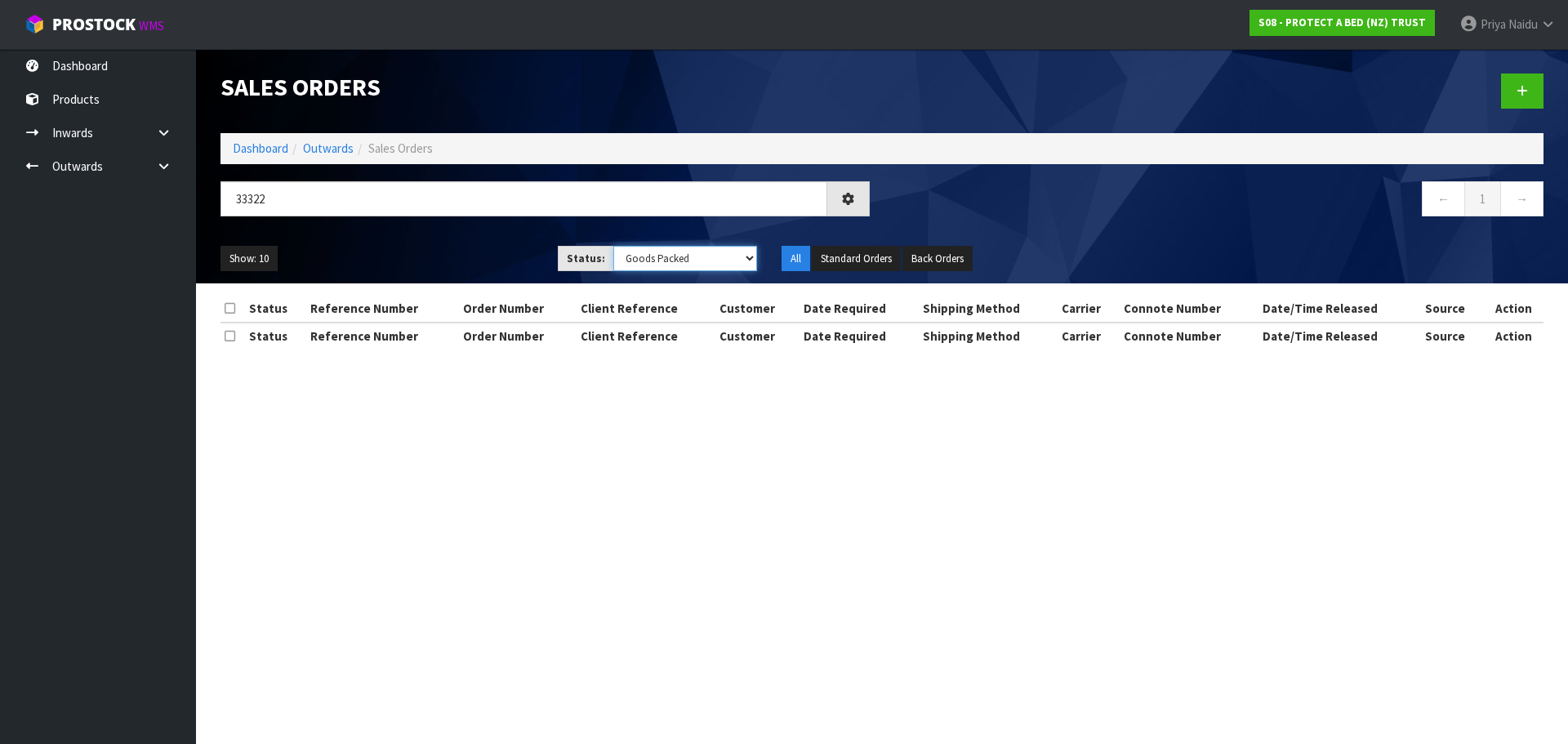
click at [613, 246] on select "Draft Pending Allocated Pending Pick Goods Picked Goods Packed Pending Charges …" at bounding box center [685, 258] width 144 height 25
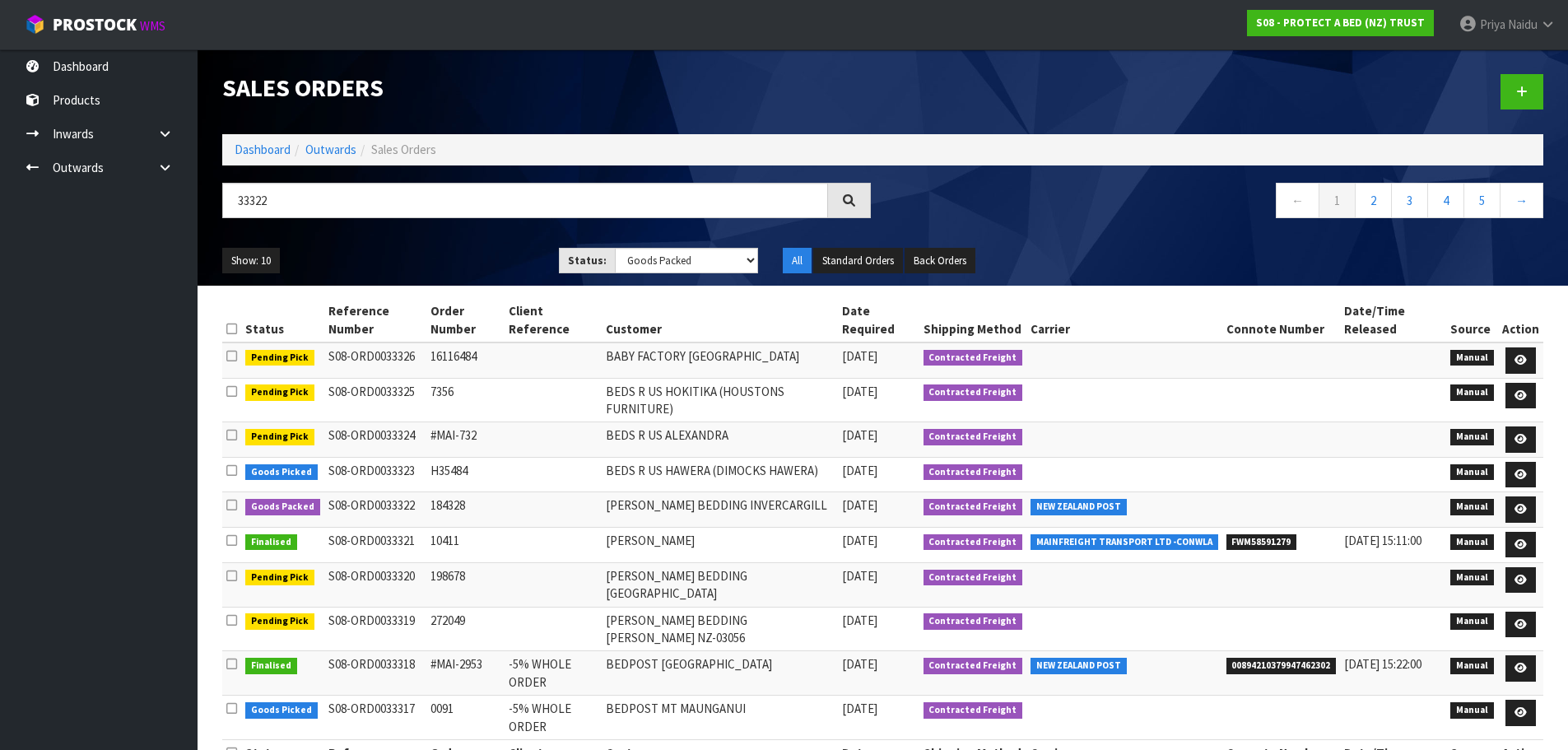
click at [415, 254] on ul "Show: 10 5 10 25 50" at bounding box center [378, 261] width 312 height 26
click at [419, 254] on ul "Show: 10 5 10 25 50" at bounding box center [378, 261] width 312 height 26
click at [444, 246] on div "Show: 10 5 10 25 50 Status: Draft Pending Allocated Pending Pick Goods Picked G…" at bounding box center [883, 261] width 1346 height 51
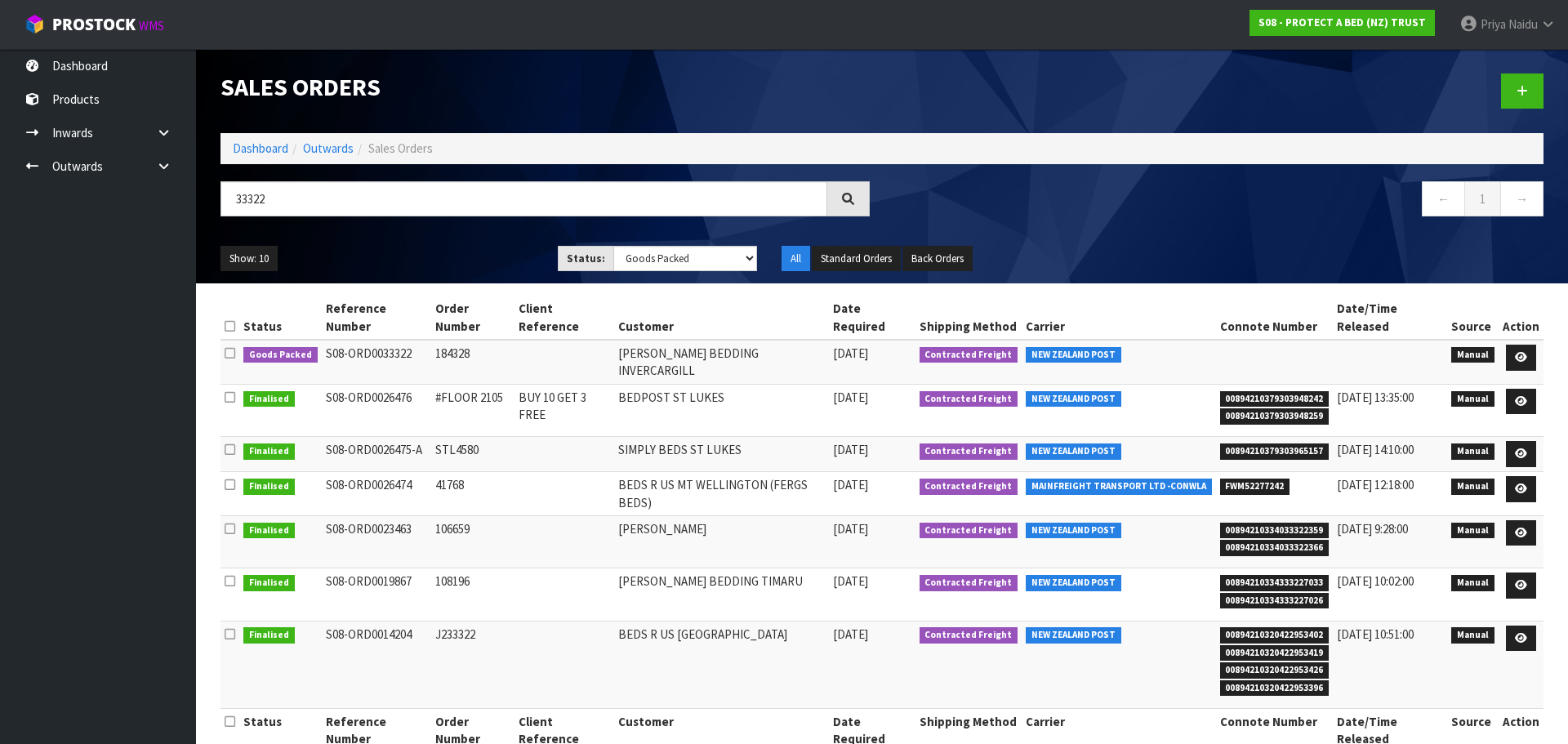
click at [469, 239] on div "Show: 10 5 10 25 50 Status: Draft Pending Allocated Pending Pick Goods Picked G…" at bounding box center [882, 259] width 1348 height 51
click at [458, 235] on div "Show: 10 5 10 25 50 Status: Draft Pending Allocated Pending Pick Goods Picked G…" at bounding box center [882, 259] width 1348 height 51
click at [455, 249] on ul "Show: 10 5 10 25 50" at bounding box center [376, 259] width 312 height 26
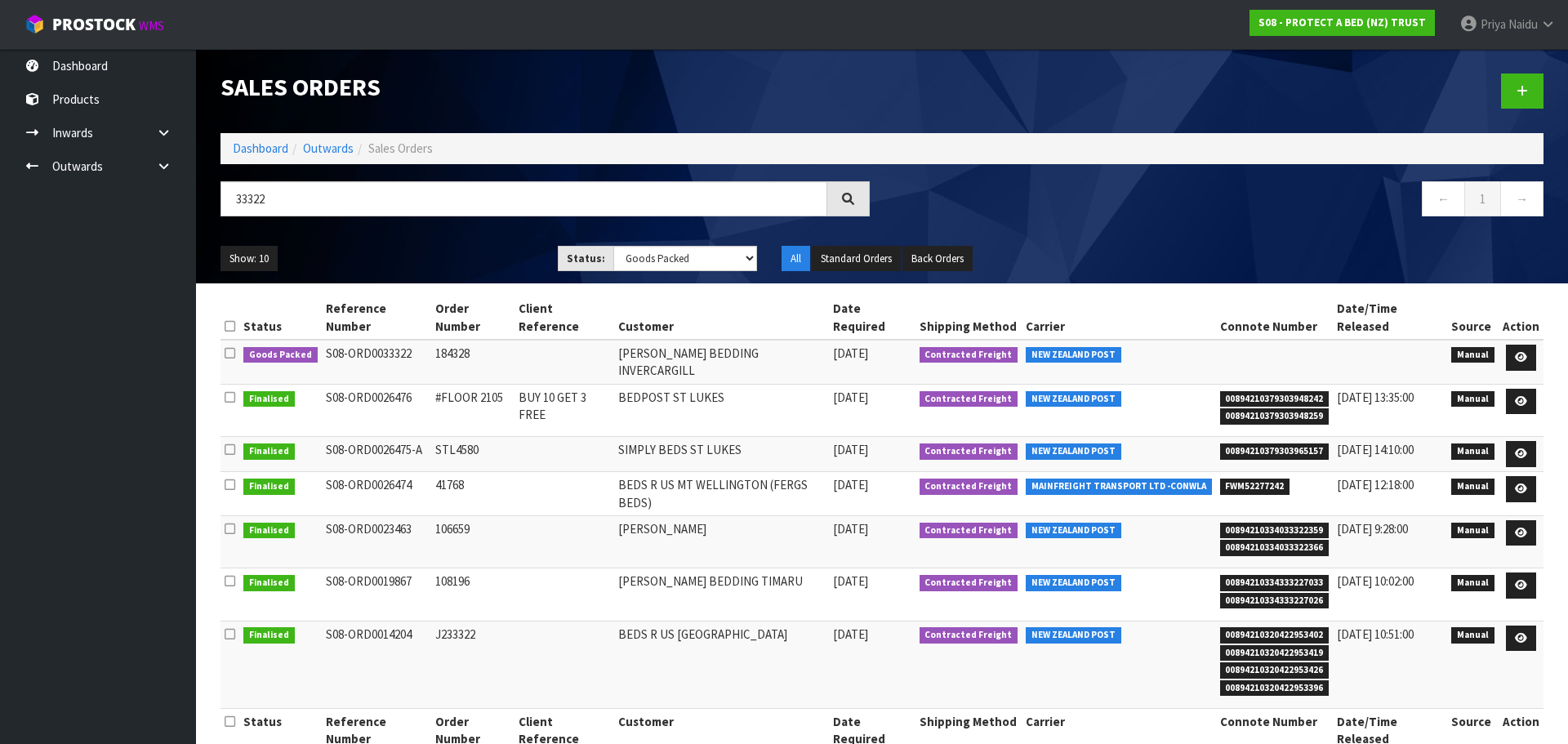
click at [450, 252] on ul "Show: 10 5 10 25 50" at bounding box center [376, 259] width 312 height 26
click at [1524, 352] on icon at bounding box center [1521, 357] width 12 height 11
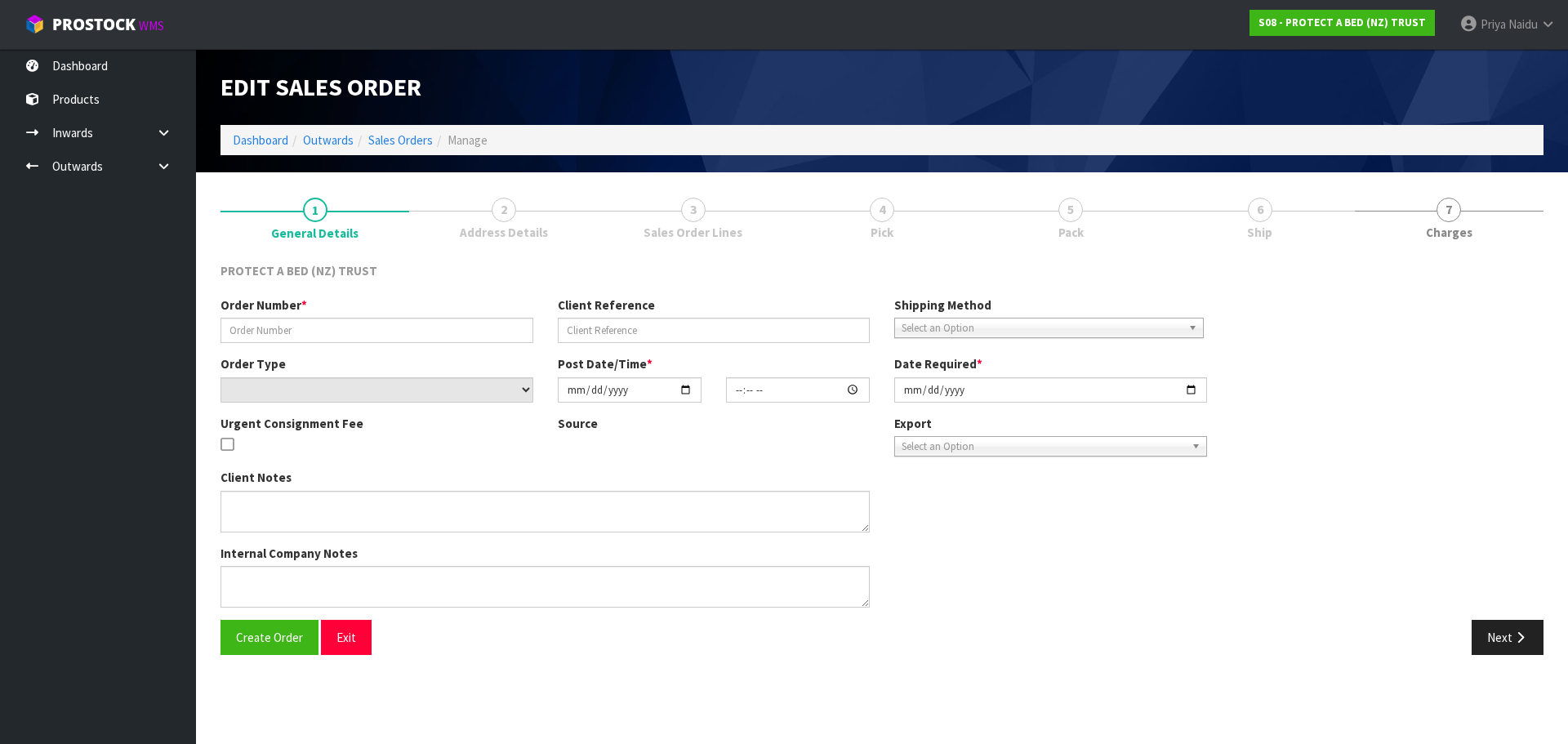
type input "184328"
select select "number:0"
type input "[DATE]"
type input "10:55:00.000"
type input "[DATE]"
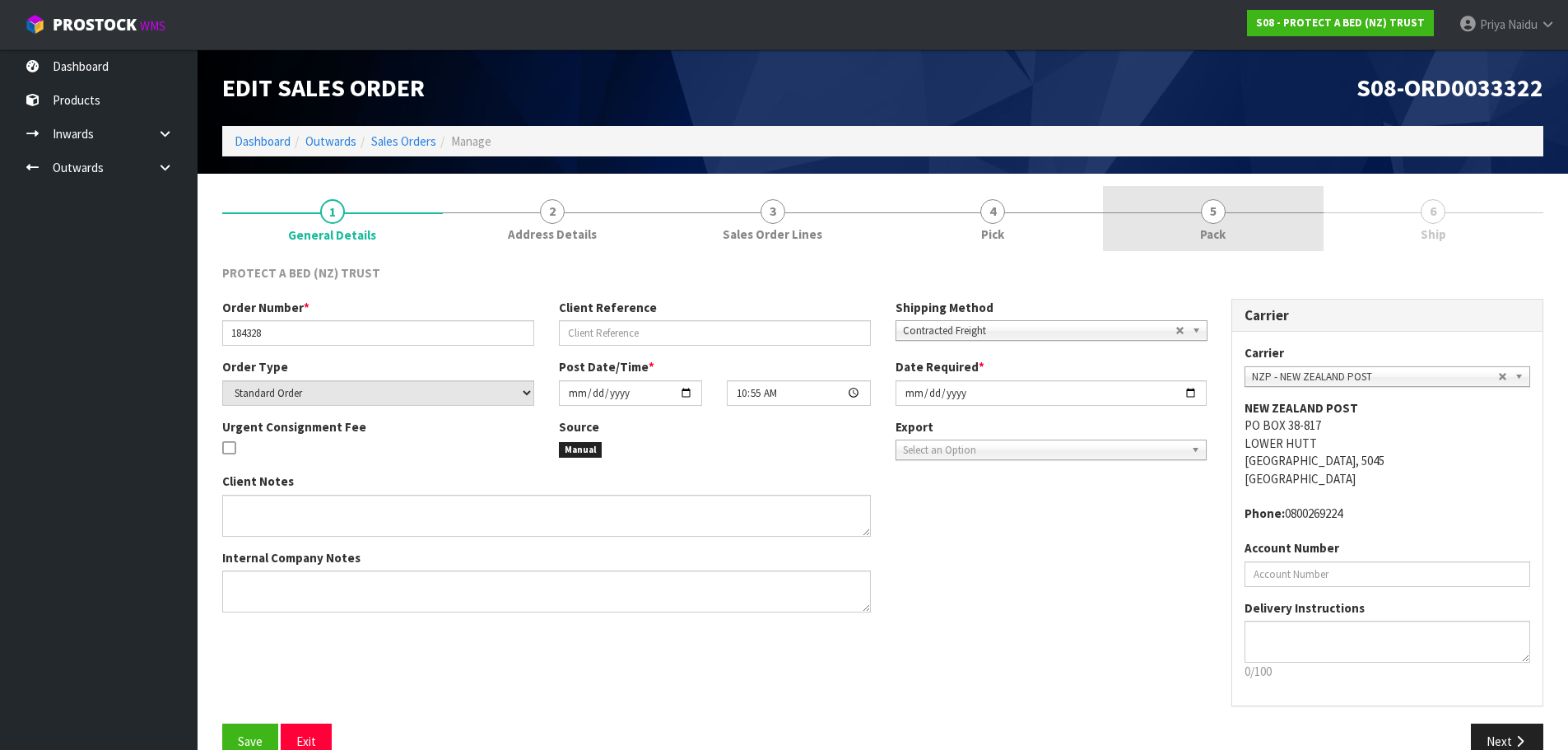
click at [1229, 214] on link "5 Pack" at bounding box center [1213, 219] width 220 height 65
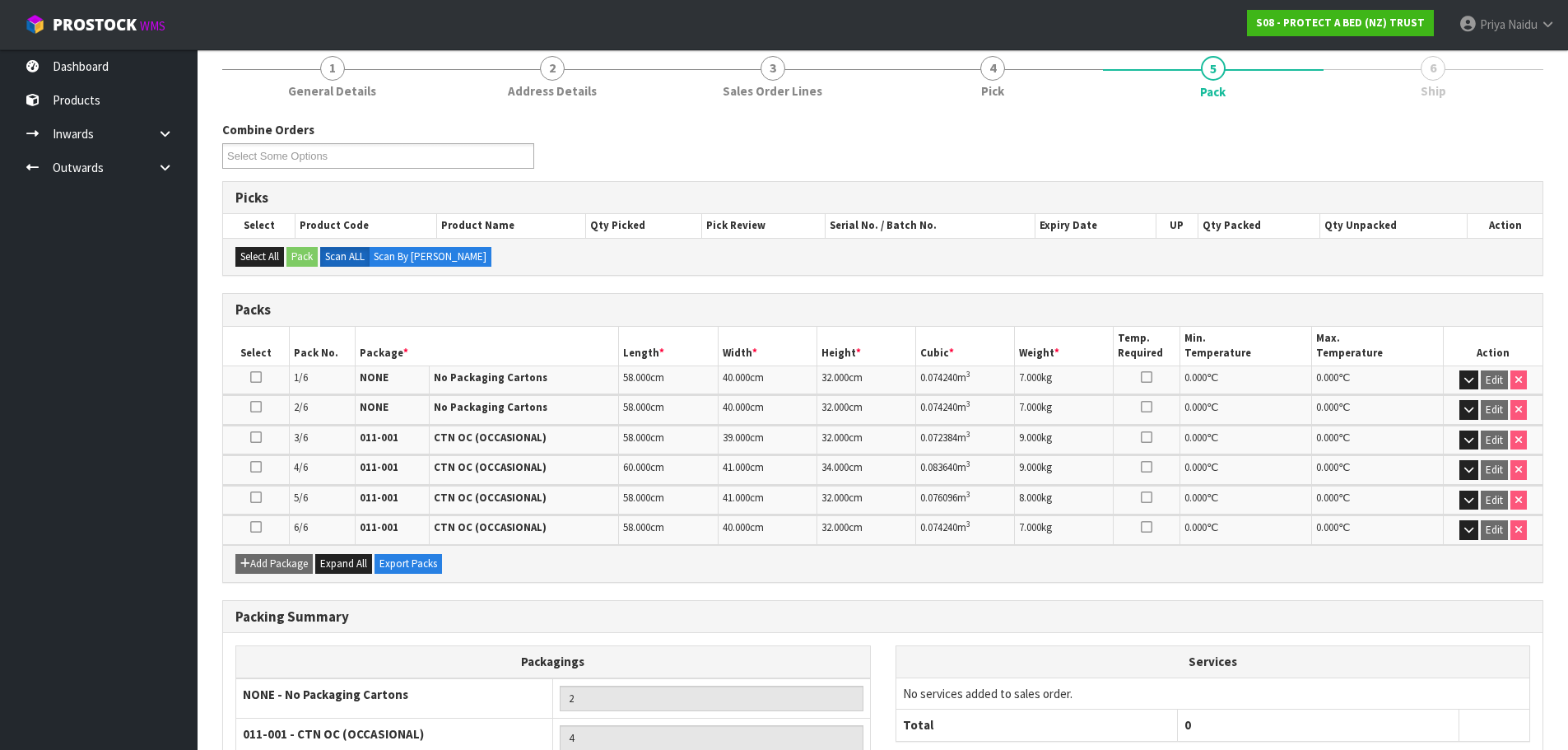
scroll to position [291, 0]
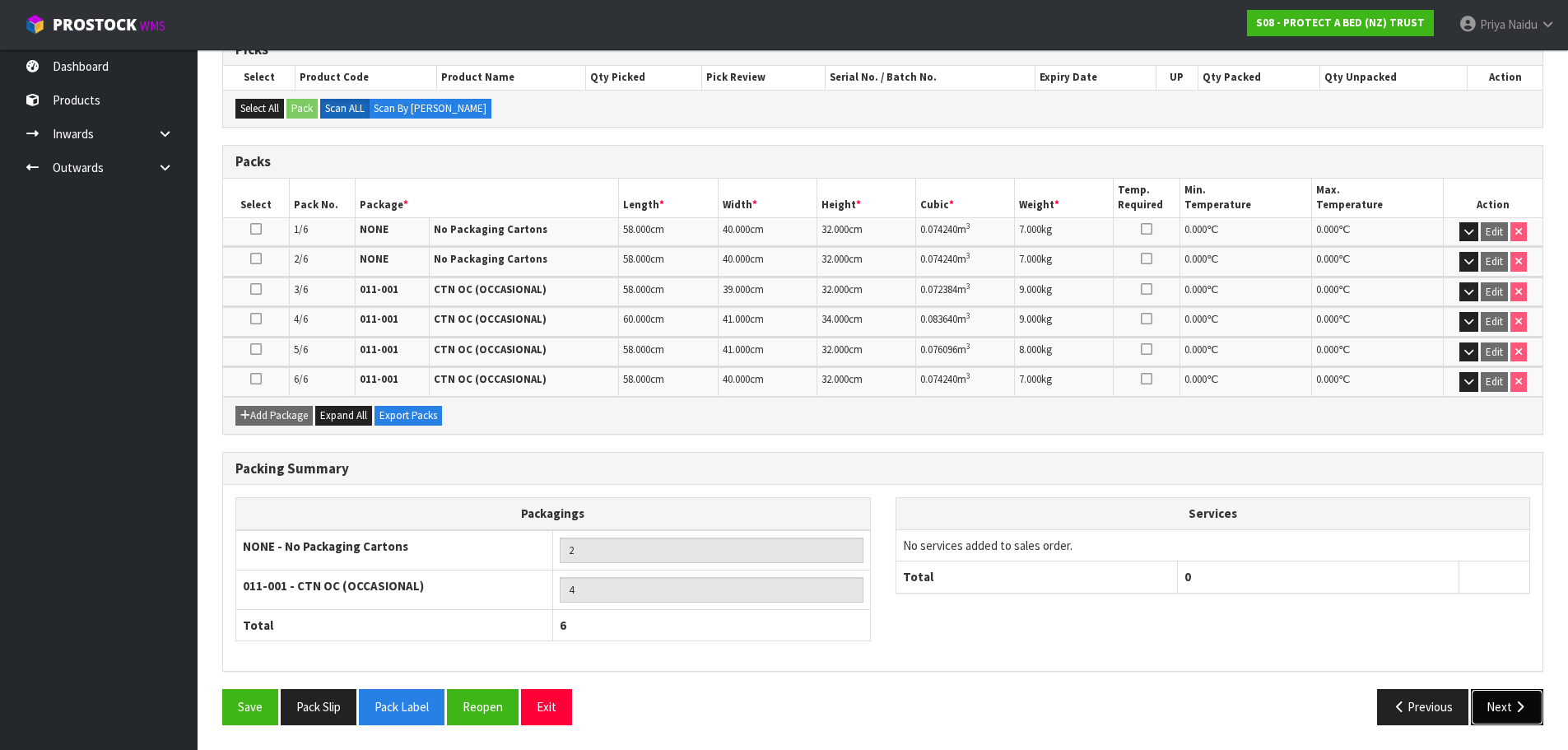
click at [1485, 702] on button "Next" at bounding box center [1507, 707] width 72 height 35
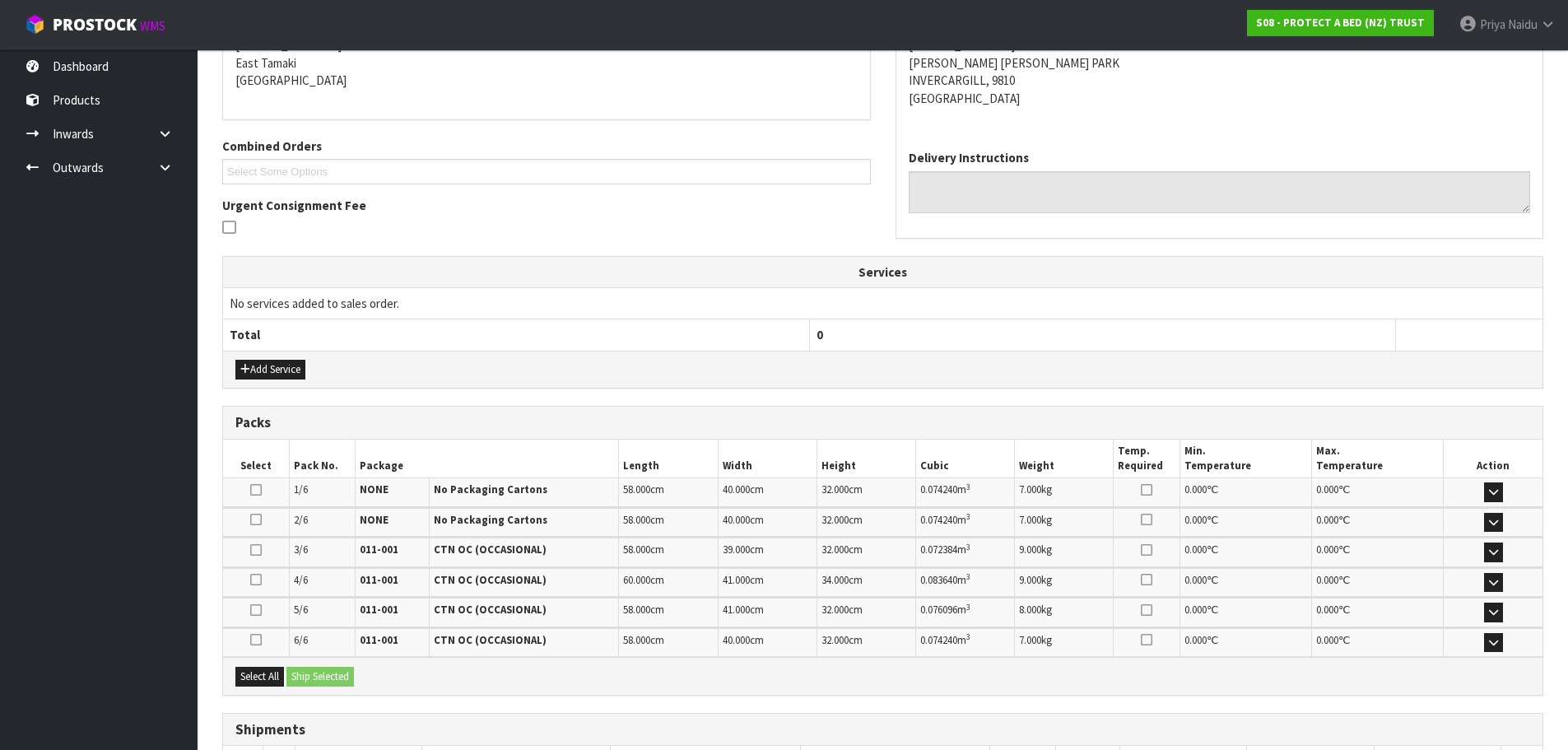
scroll to position [0, 0]
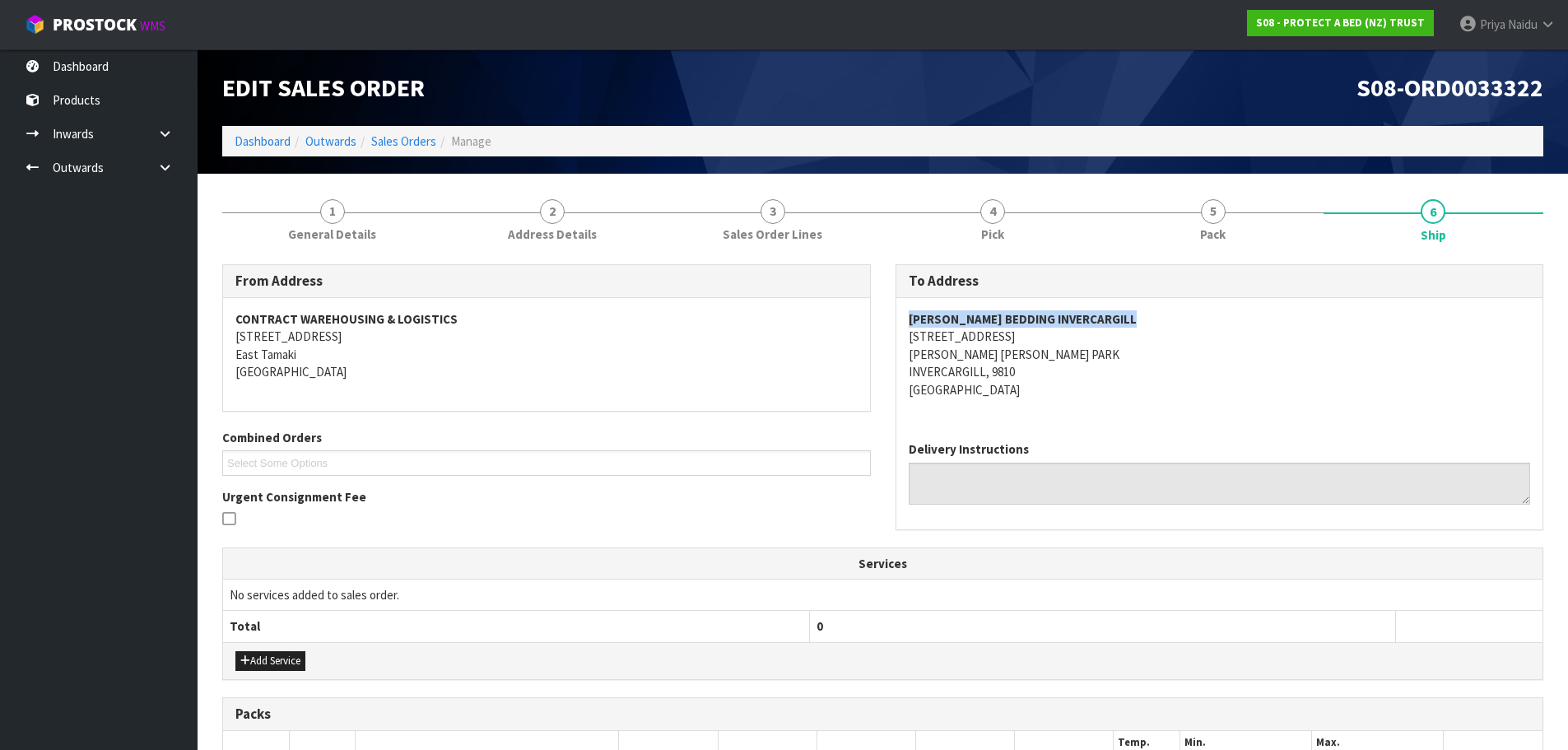
drag, startPoint x: 905, startPoint y: 317, endPoint x: 1168, endPoint y: 320, distance: 263.0
click at [1168, 320] on div "[PERSON_NAME] BEDDING INVERCARGILL [STREET_ADDRESS][PERSON_NAME][PERSON_NAME]" at bounding box center [1220, 363] width 647 height 130
drag, startPoint x: 903, startPoint y: 339, endPoint x: 669, endPoint y: 327, distance: 234.3
click at [1082, 367] on div "[PERSON_NAME] BEDDING INVERCARGILL [STREET_ADDRESS][PERSON_NAME][PERSON_NAME]" at bounding box center [1220, 363] width 647 height 130
click at [1083, 404] on div "[PERSON_NAME] BEDDING INVERCARGILL [STREET_ADDRESS][PERSON_NAME][PERSON_NAME]" at bounding box center [1220, 363] width 647 height 130
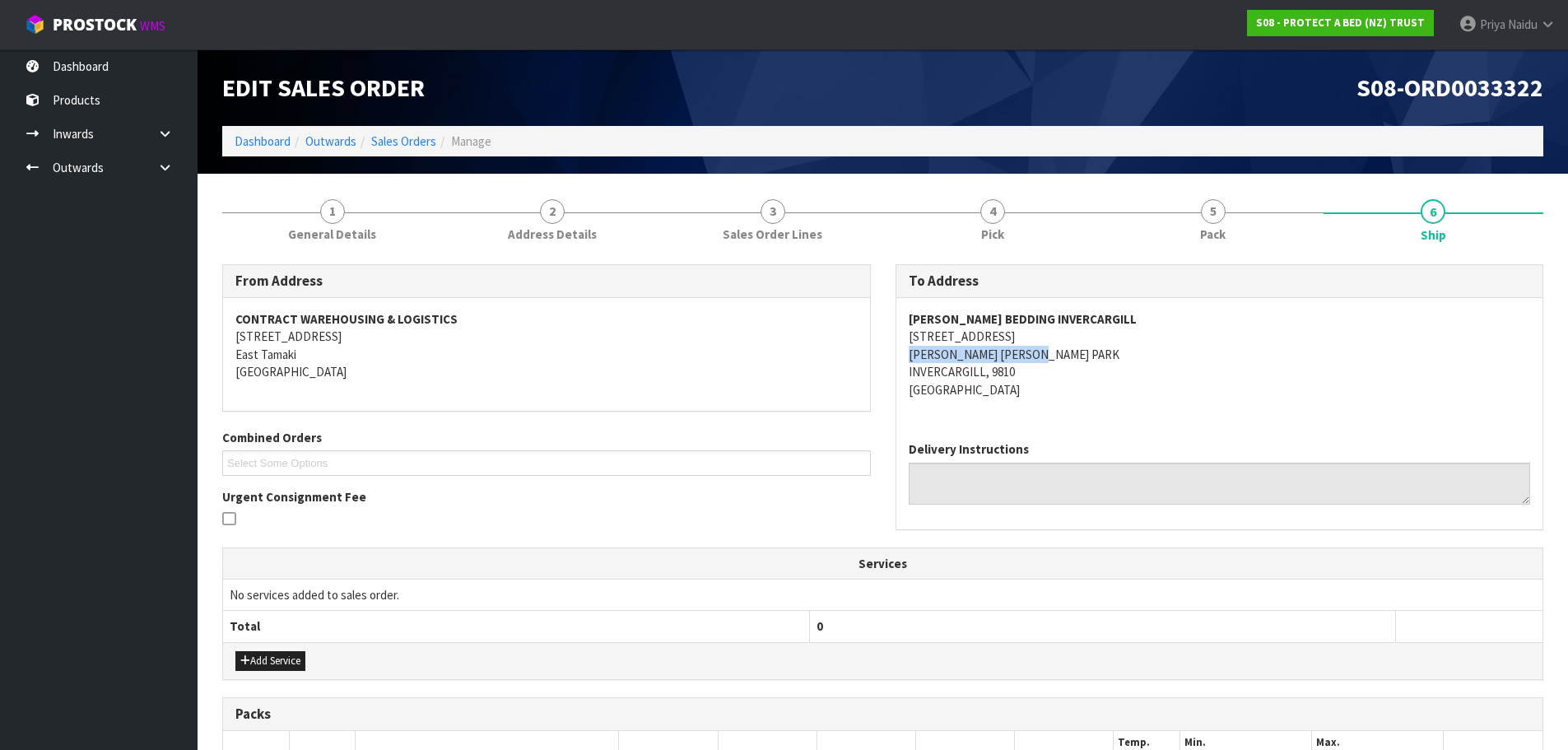
drag, startPoint x: 905, startPoint y: 354, endPoint x: 1076, endPoint y: 354, distance: 171.0
click at [1076, 354] on div "[PERSON_NAME] BEDDING INVERCARGILL [STREET_ADDRESS][PERSON_NAME][PERSON_NAME]" at bounding box center [1220, 363] width 647 height 130
click at [253, 142] on link "Dashboard" at bounding box center [262, 141] width 56 height 16
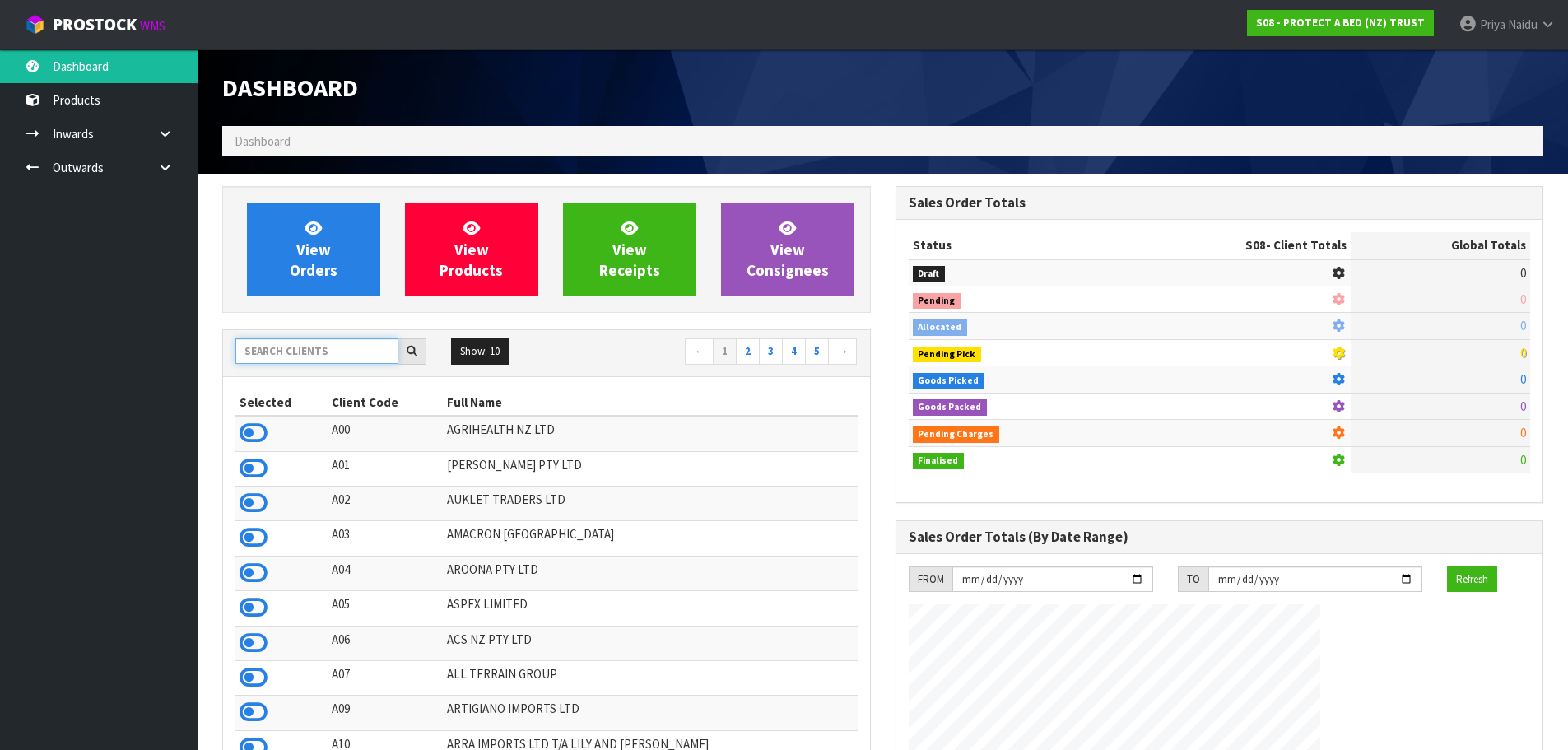
click at [305, 362] on input "text" at bounding box center [317, 351] width 163 height 26
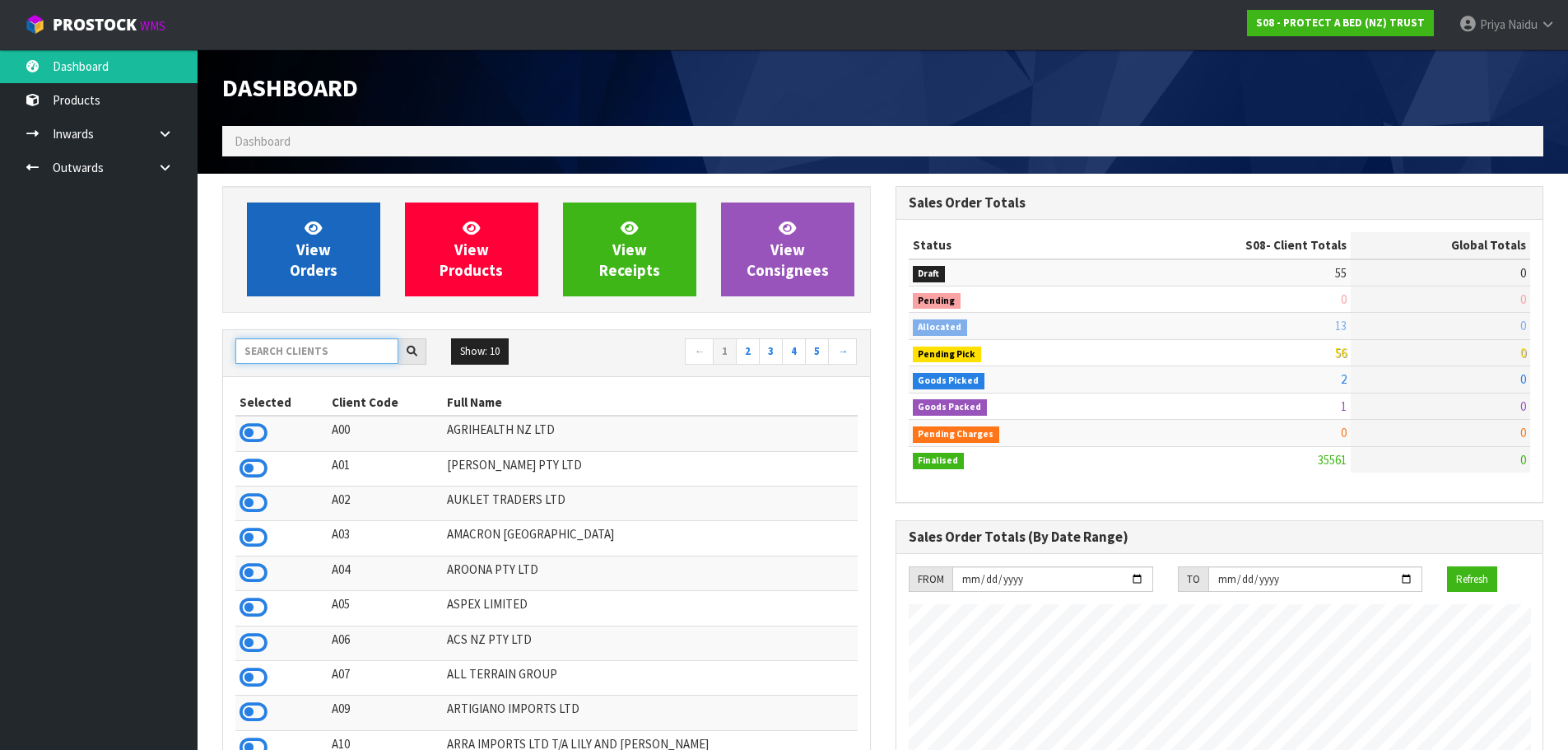
scroll to position [1248, 673]
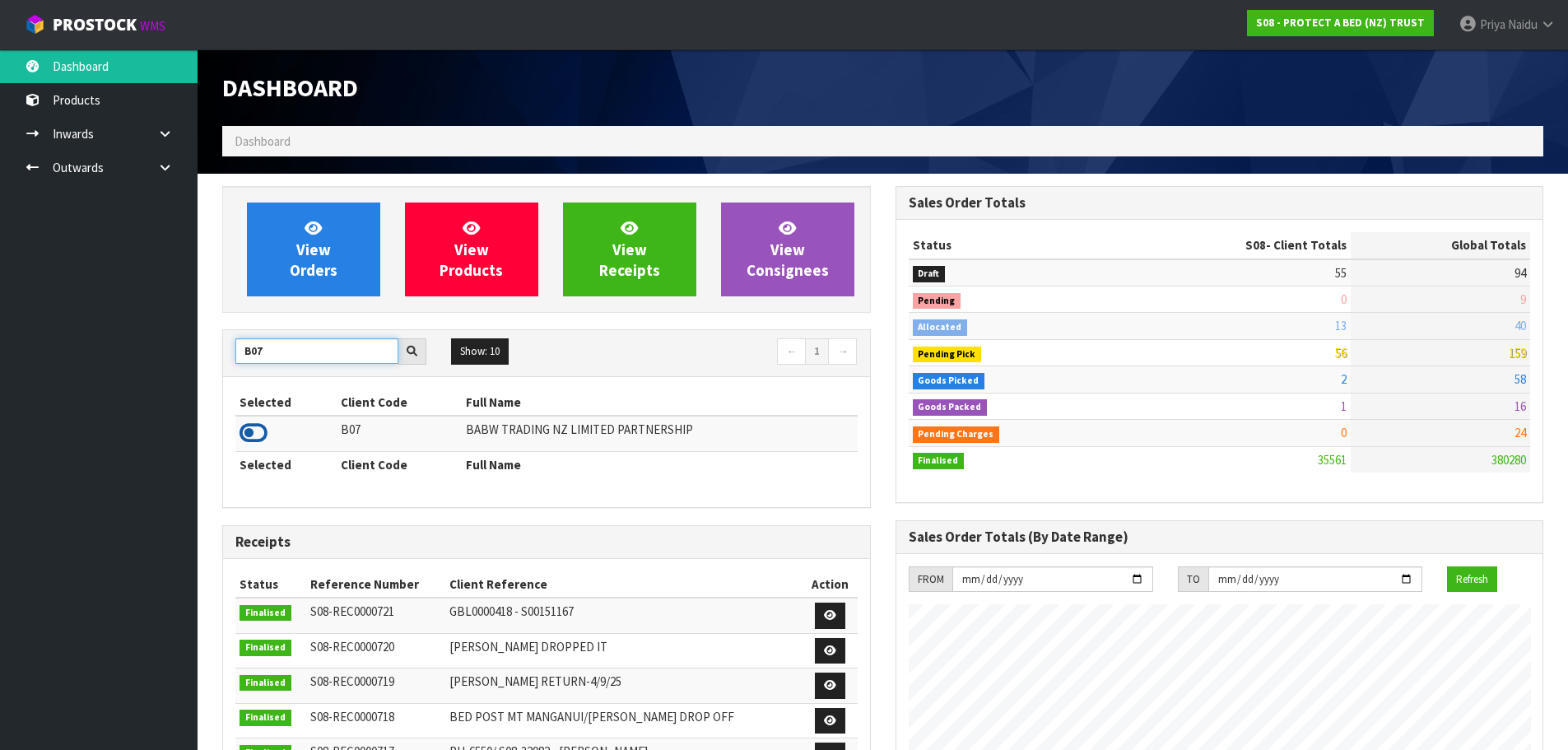
type input "B07"
click at [253, 432] on icon at bounding box center [254, 433] width 28 height 25
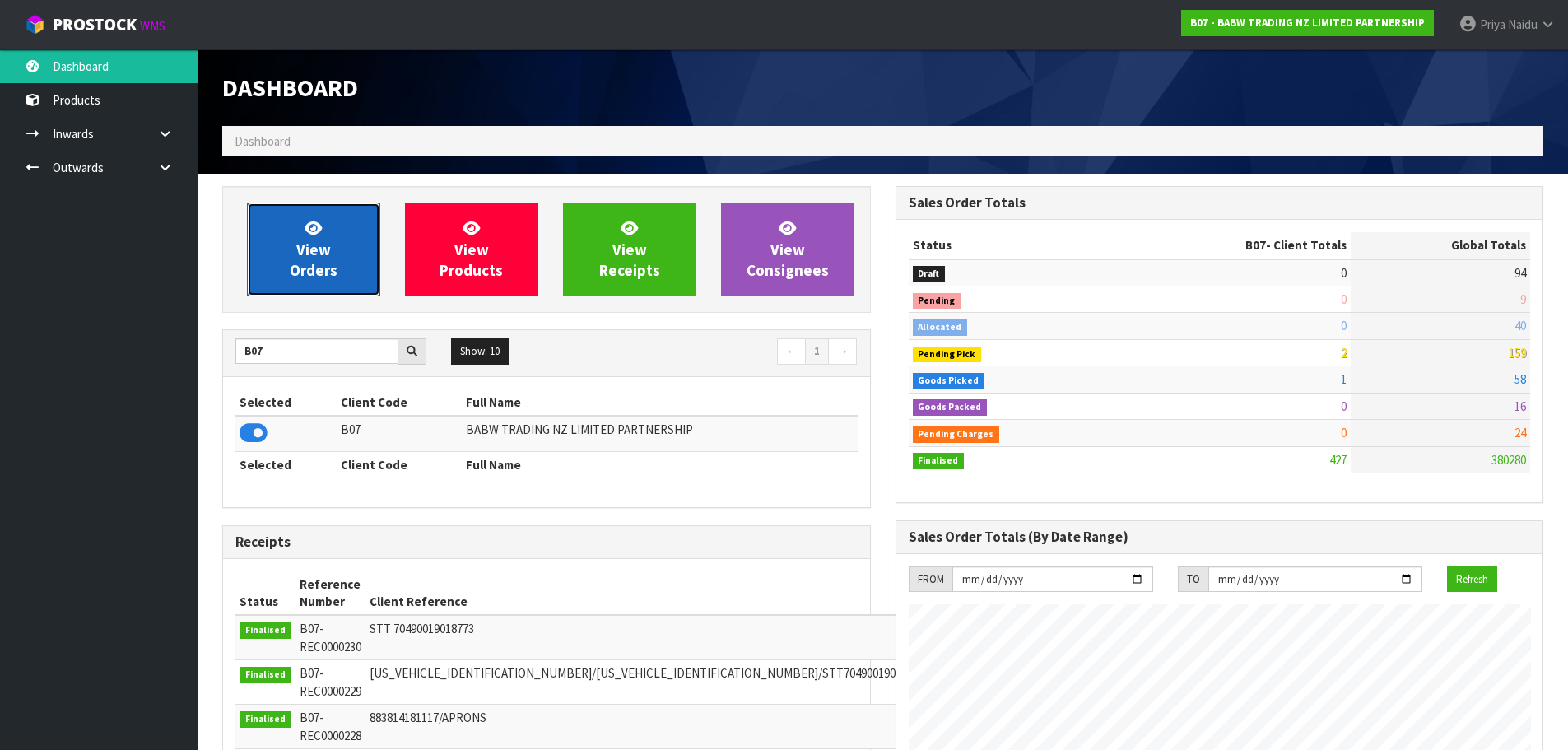
click at [302, 254] on span "View Orders" at bounding box center [314, 249] width 48 height 62
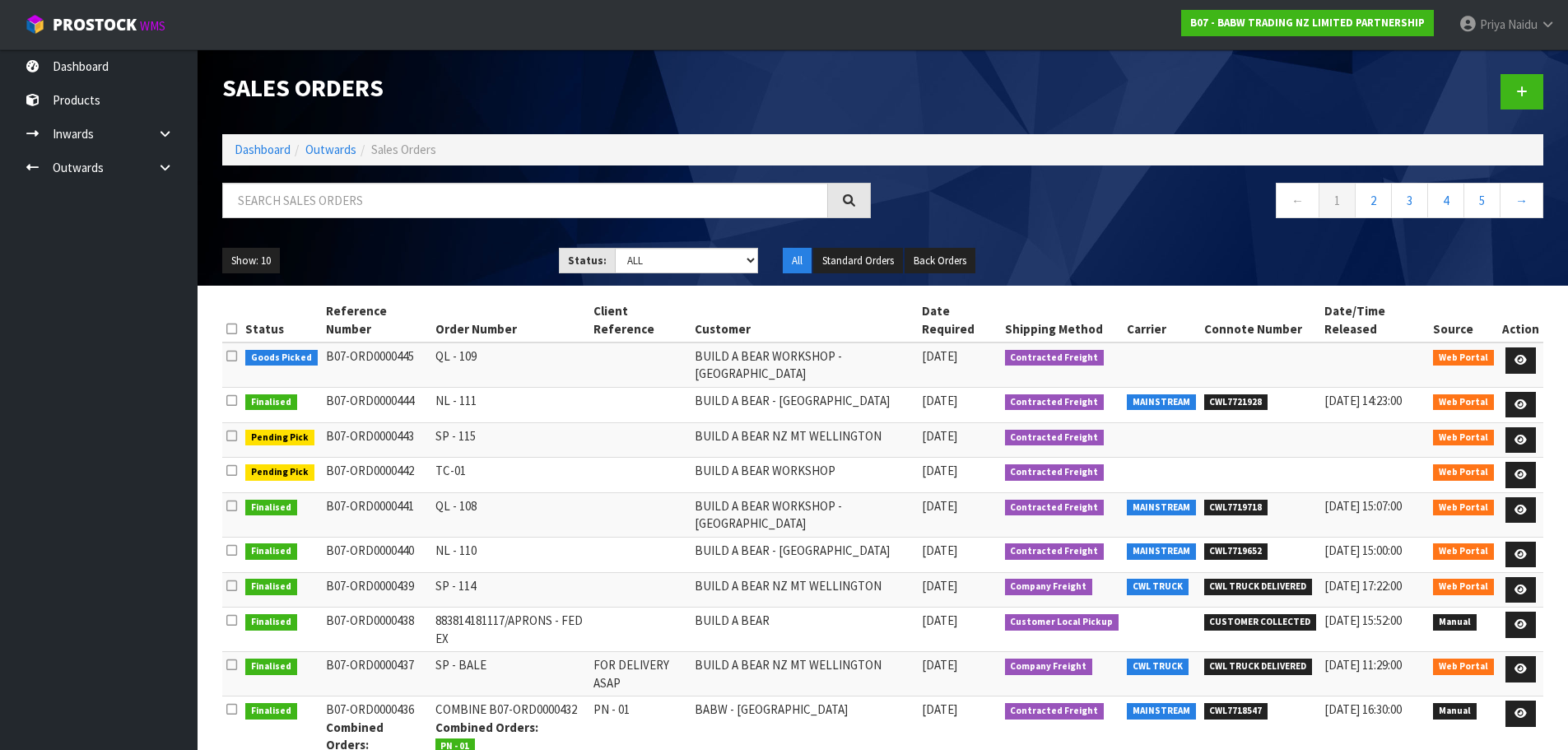
click at [385, 253] on ul "Show: 10 5 10 25 50" at bounding box center [378, 261] width 312 height 26
click at [263, 151] on link "Dashboard" at bounding box center [262, 150] width 56 height 16
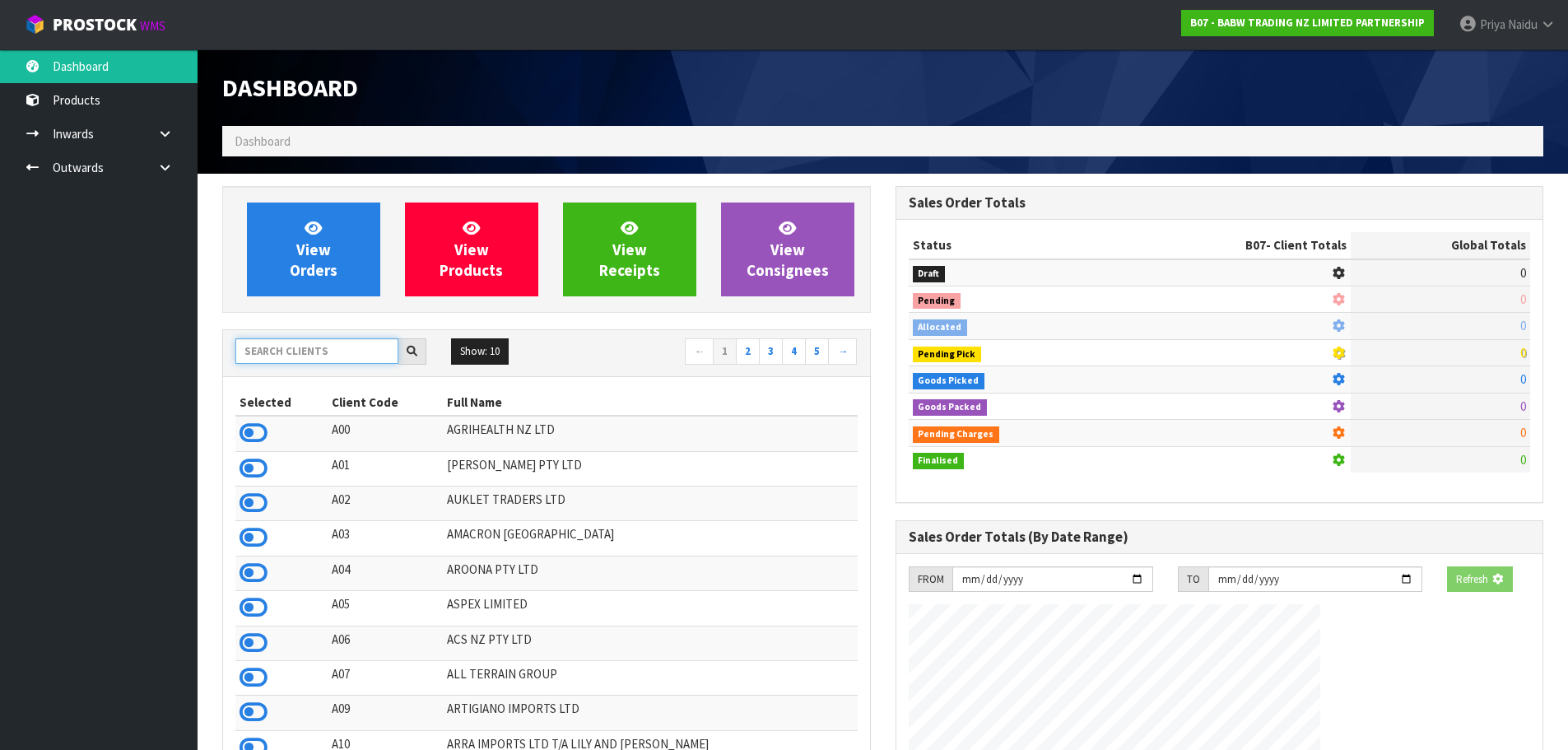
click at [333, 346] on input "text" at bounding box center [317, 351] width 163 height 26
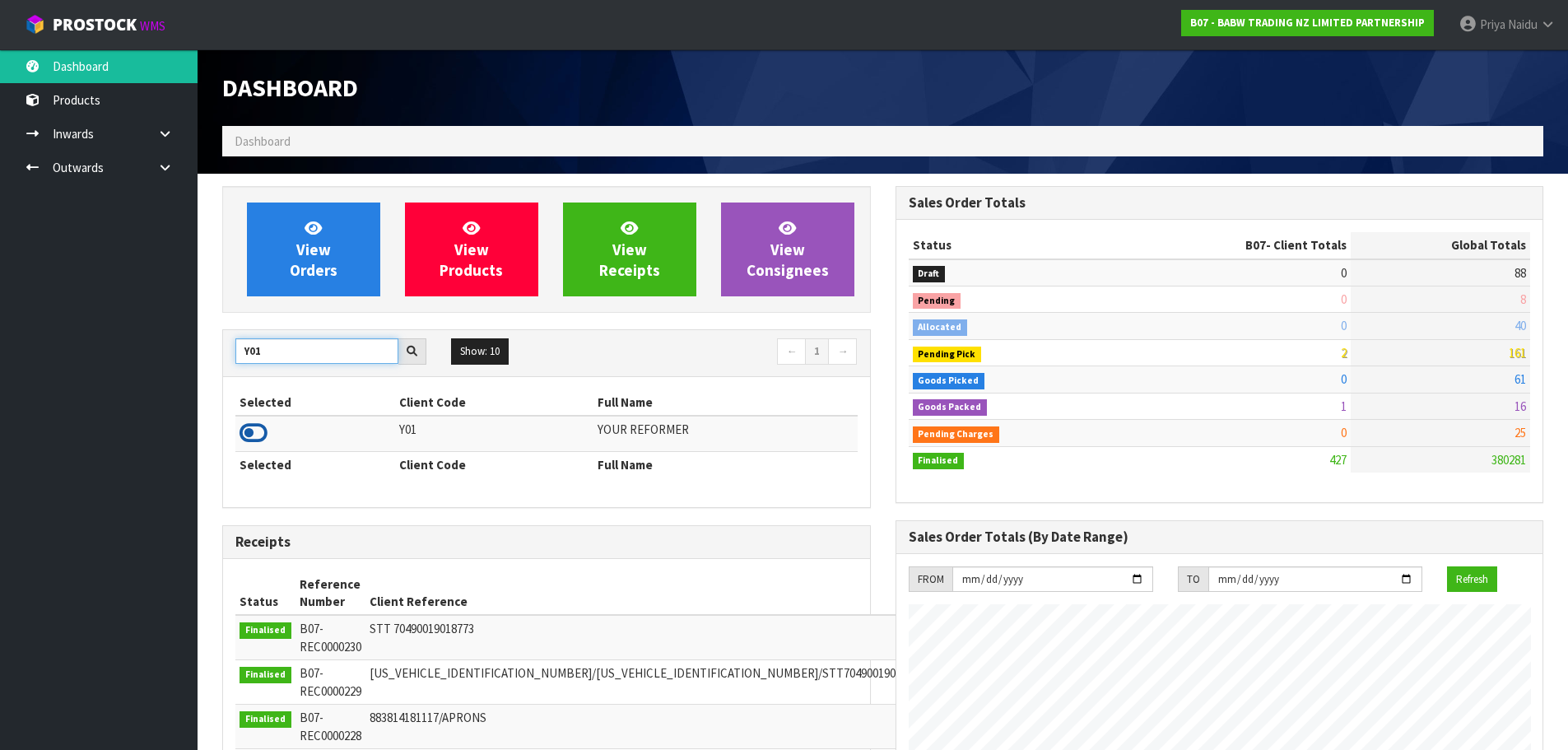
type input "Y01"
click at [261, 437] on icon at bounding box center [254, 433] width 28 height 25
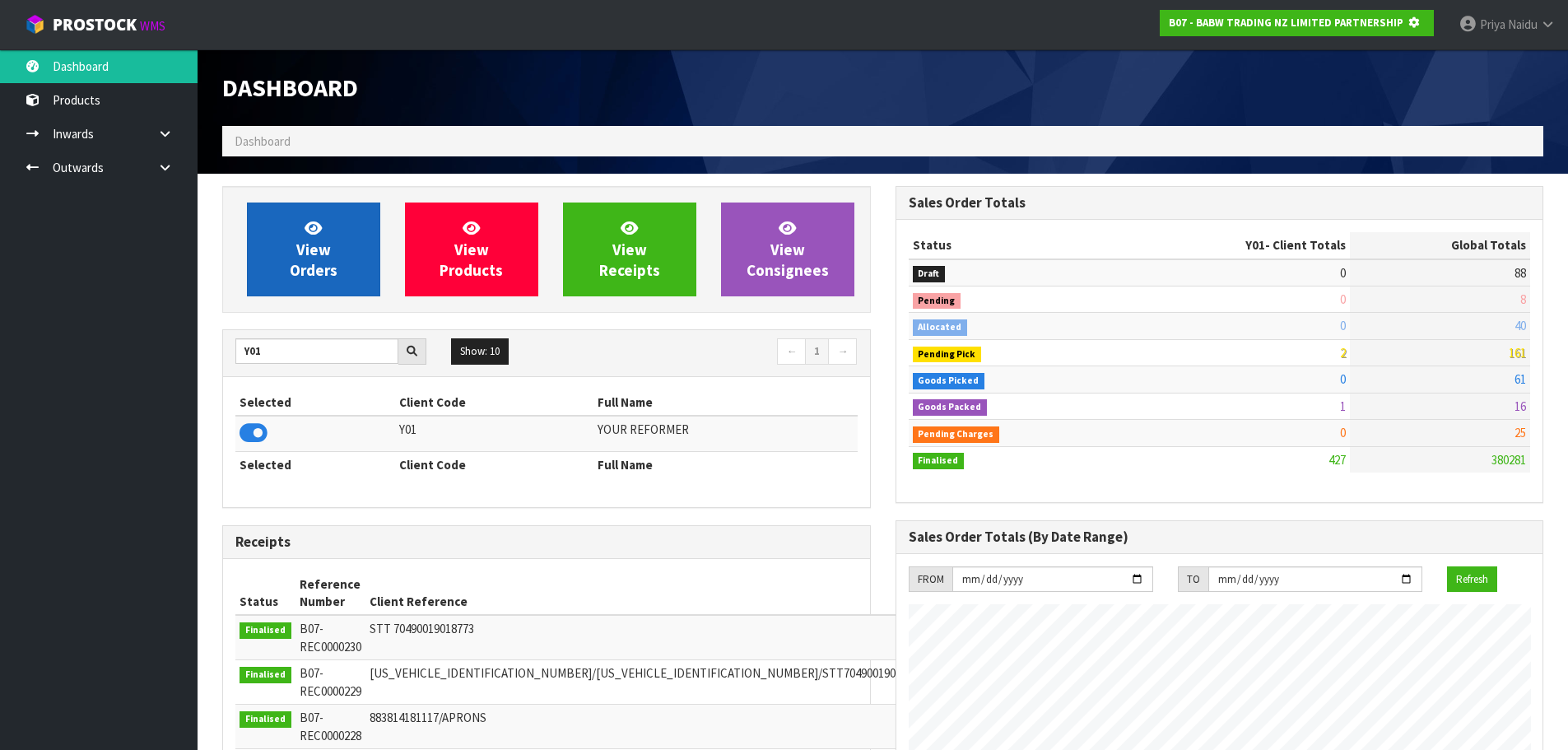
scroll to position [822528, 822450]
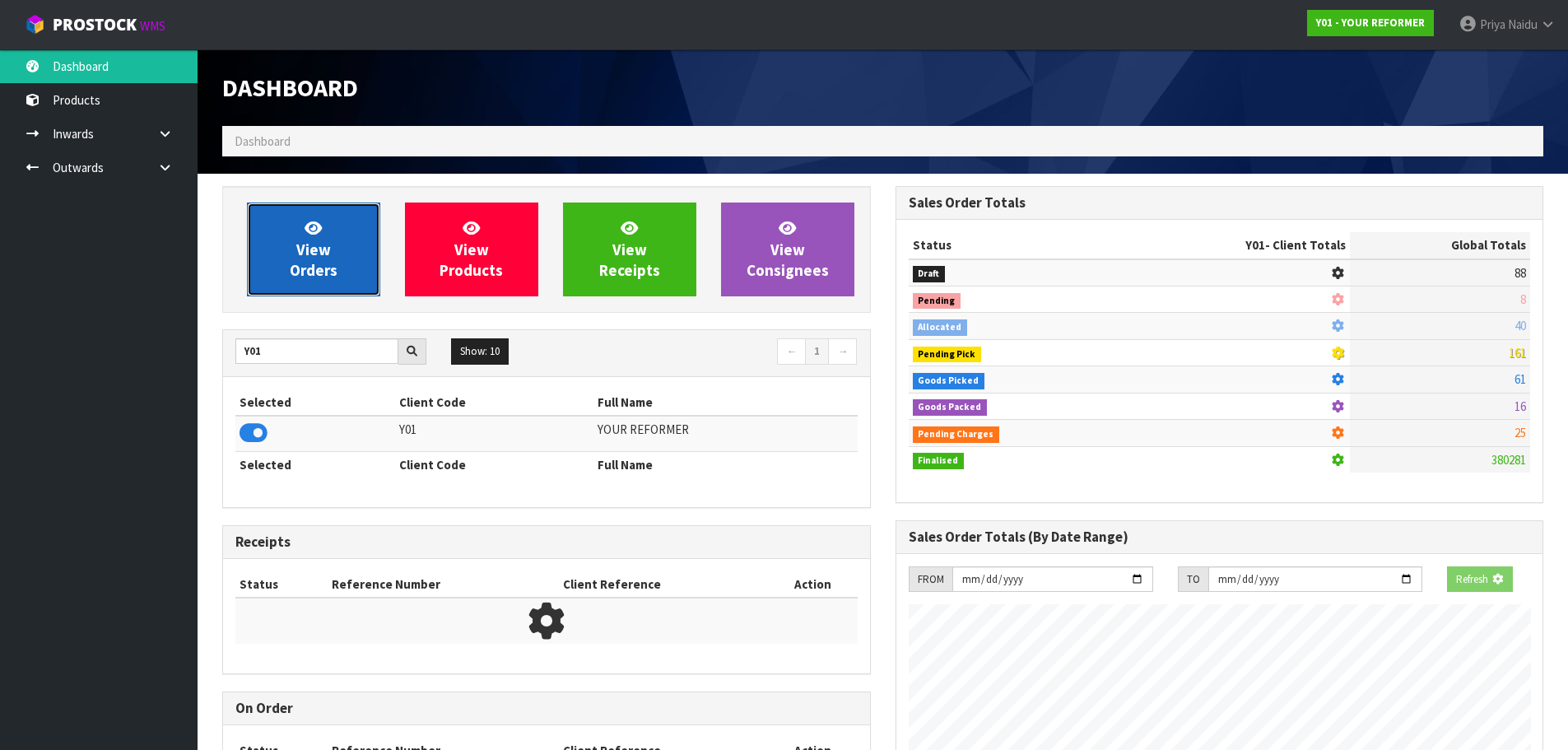
click at [339, 244] on link "View Orders" at bounding box center [313, 250] width 133 height 94
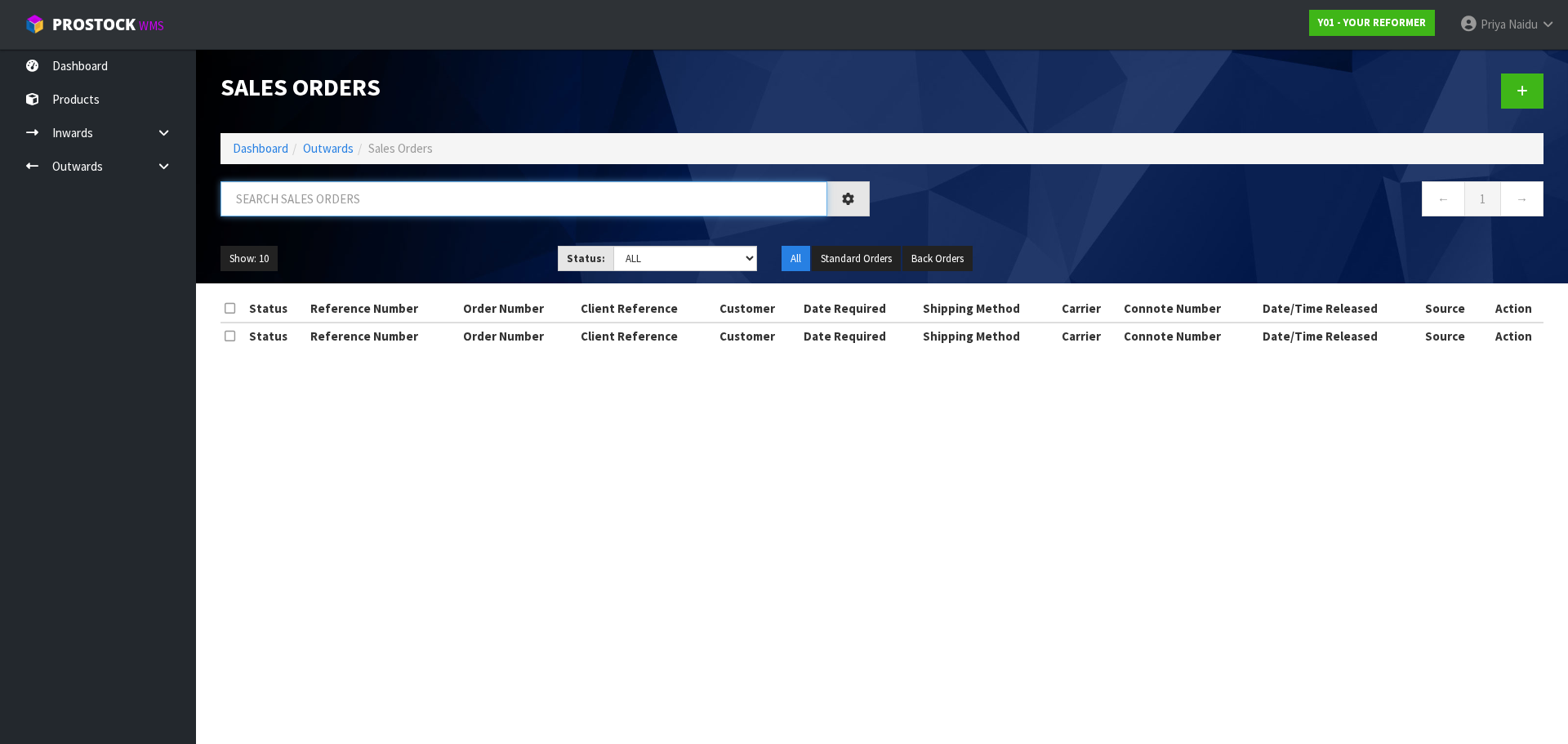
click at [334, 207] on input "text" at bounding box center [523, 199] width 606 height 35
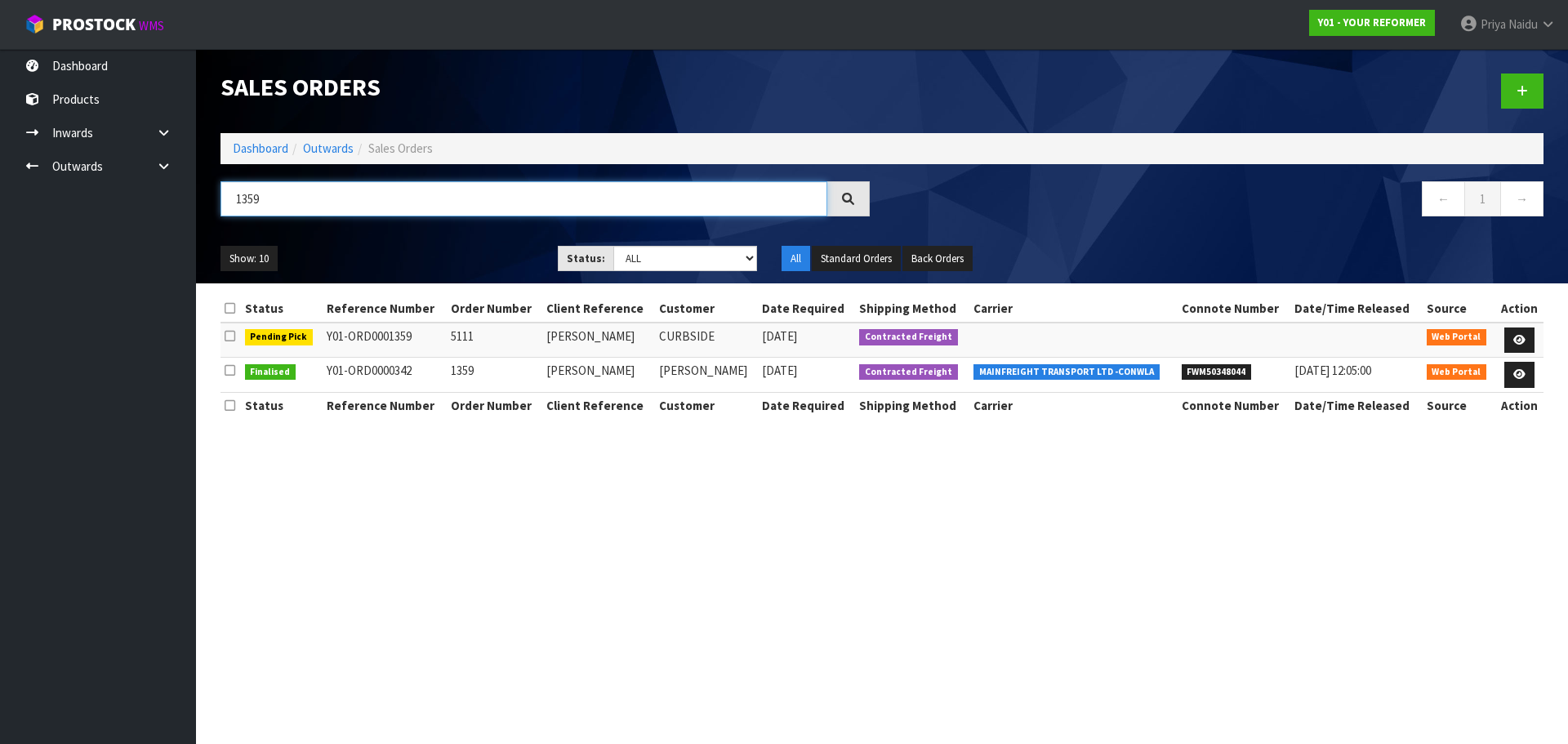
type input "1359"
click at [453, 249] on ul "Show: 10 5 10 25 50" at bounding box center [376, 259] width 312 height 26
click at [1523, 337] on icon at bounding box center [1520, 340] width 12 height 11
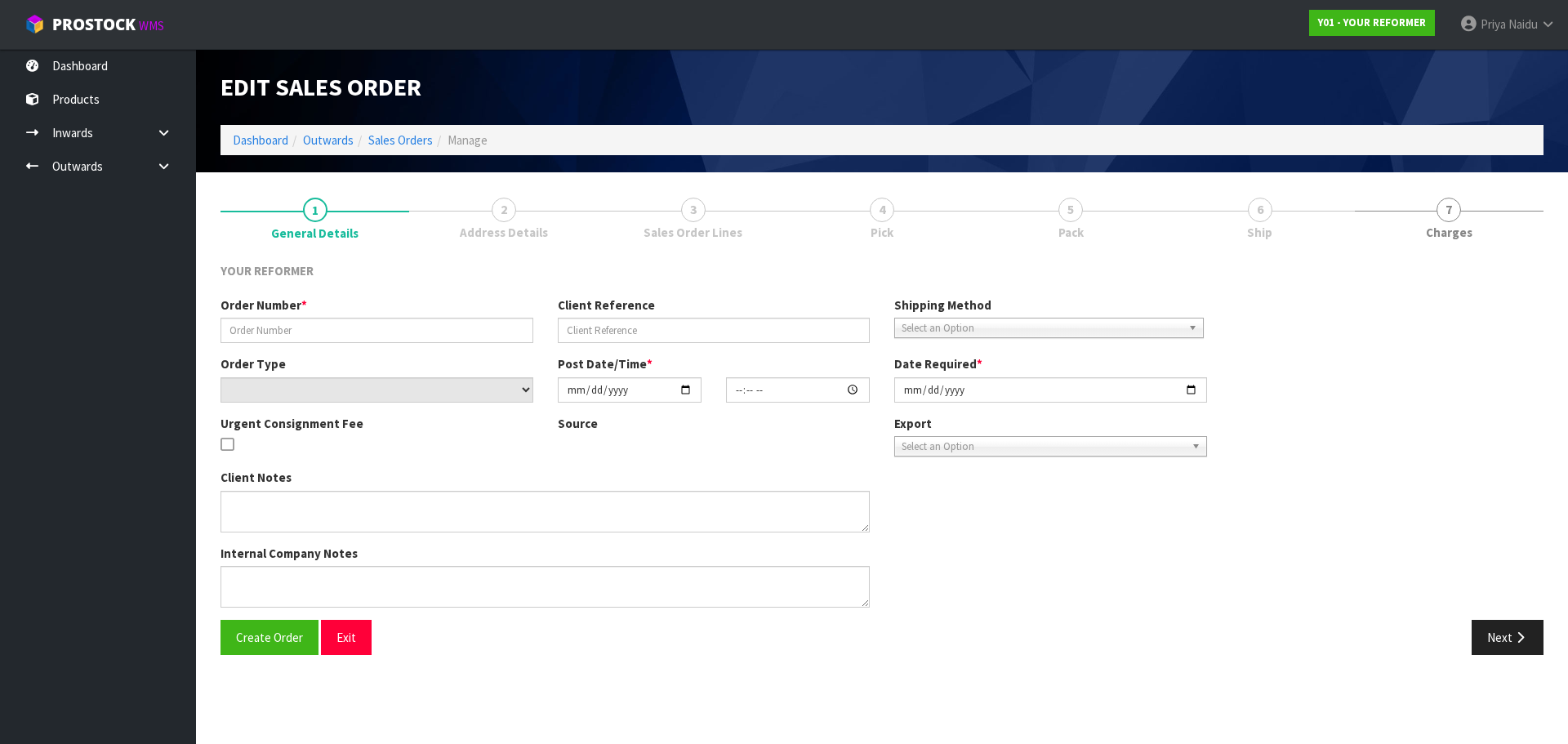
type input "5111"
type input "[PERSON_NAME]"
select select "number:0"
type input "[DATE]"
type input "12:30:00.000"
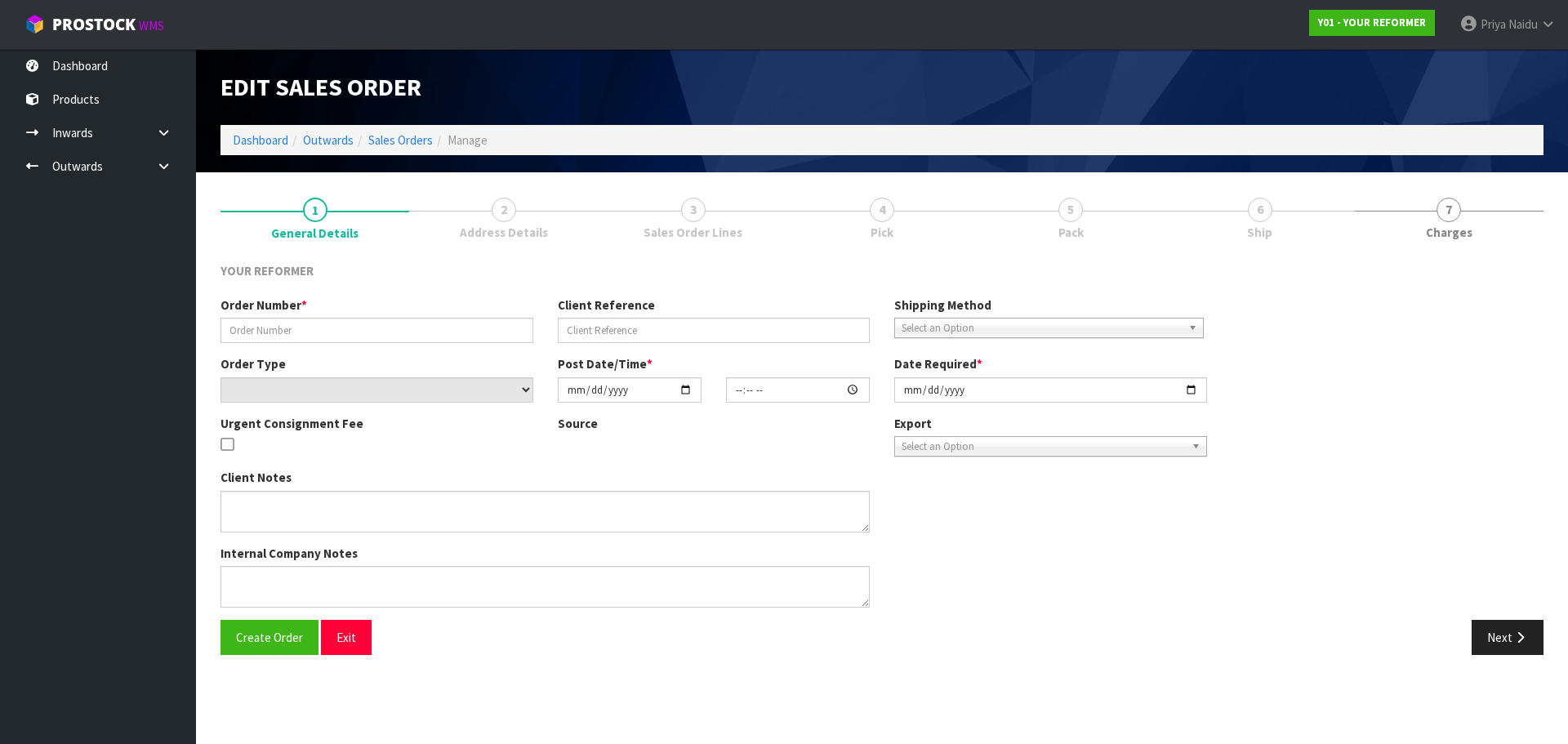
type input "[DATE]"
type textarea "[PERSON_NAME] [STREET_ADDRESS] [PHONE_NUMBER]"
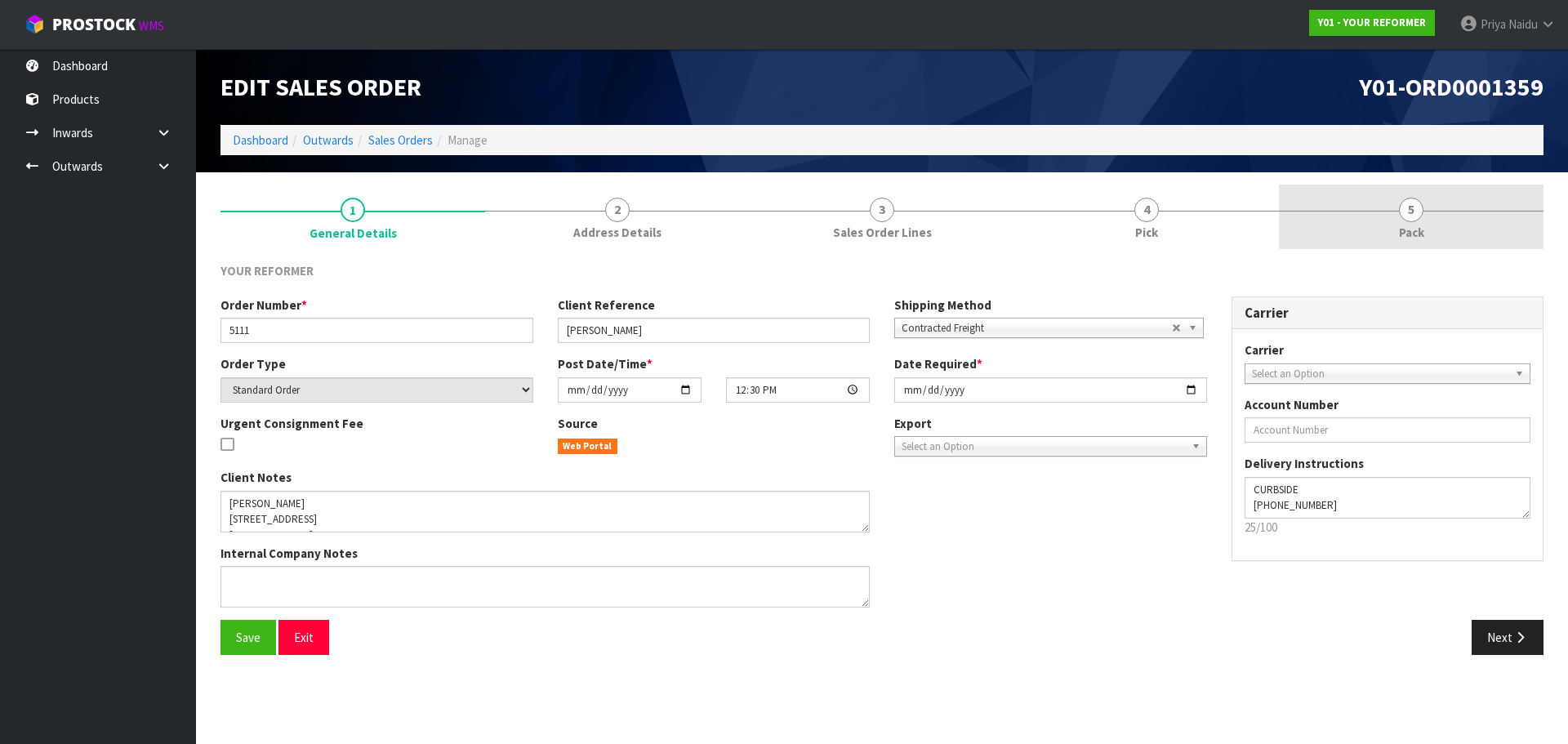
click at [1353, 211] on div at bounding box center [1411, 211] width 264 height 1
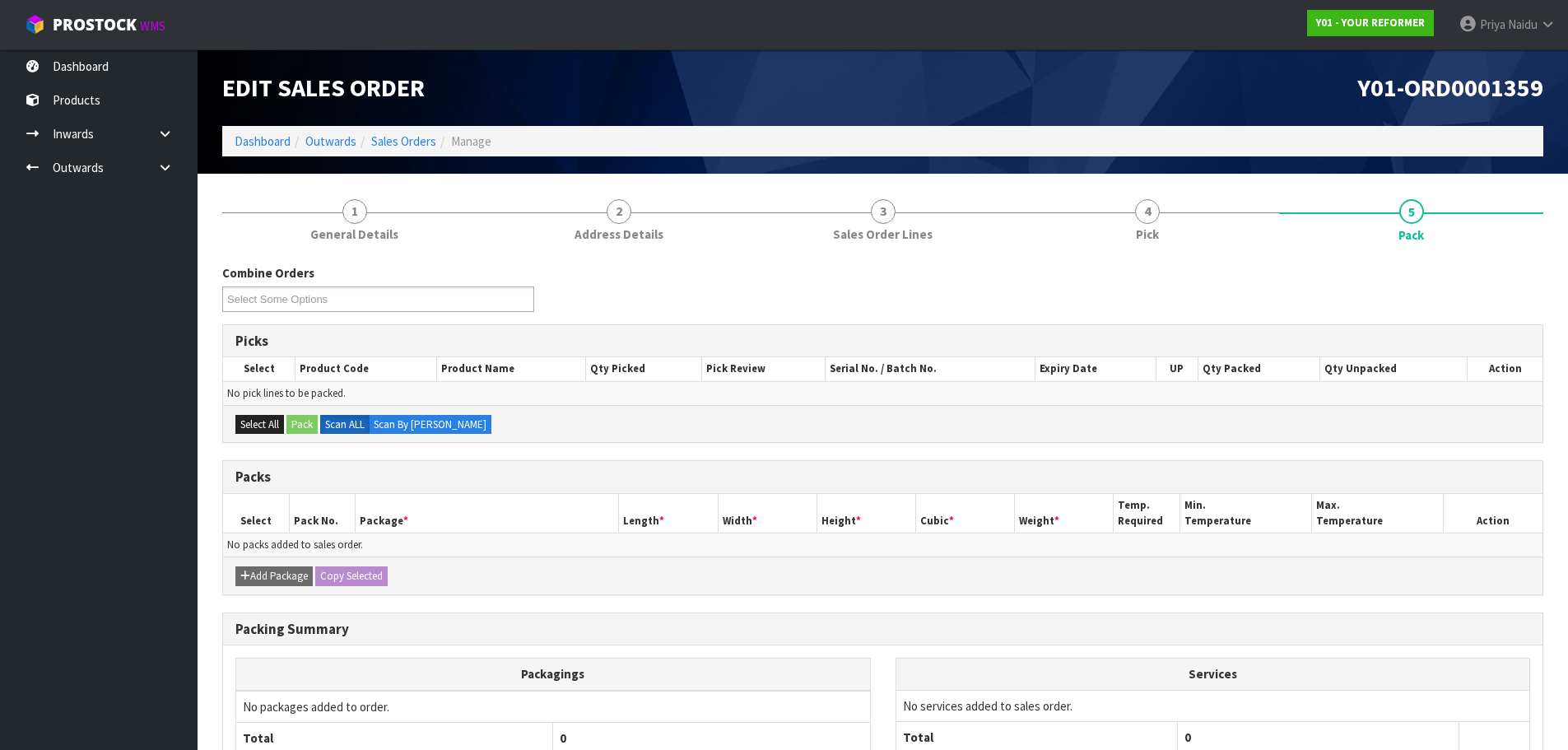
scroll to position [150, 0]
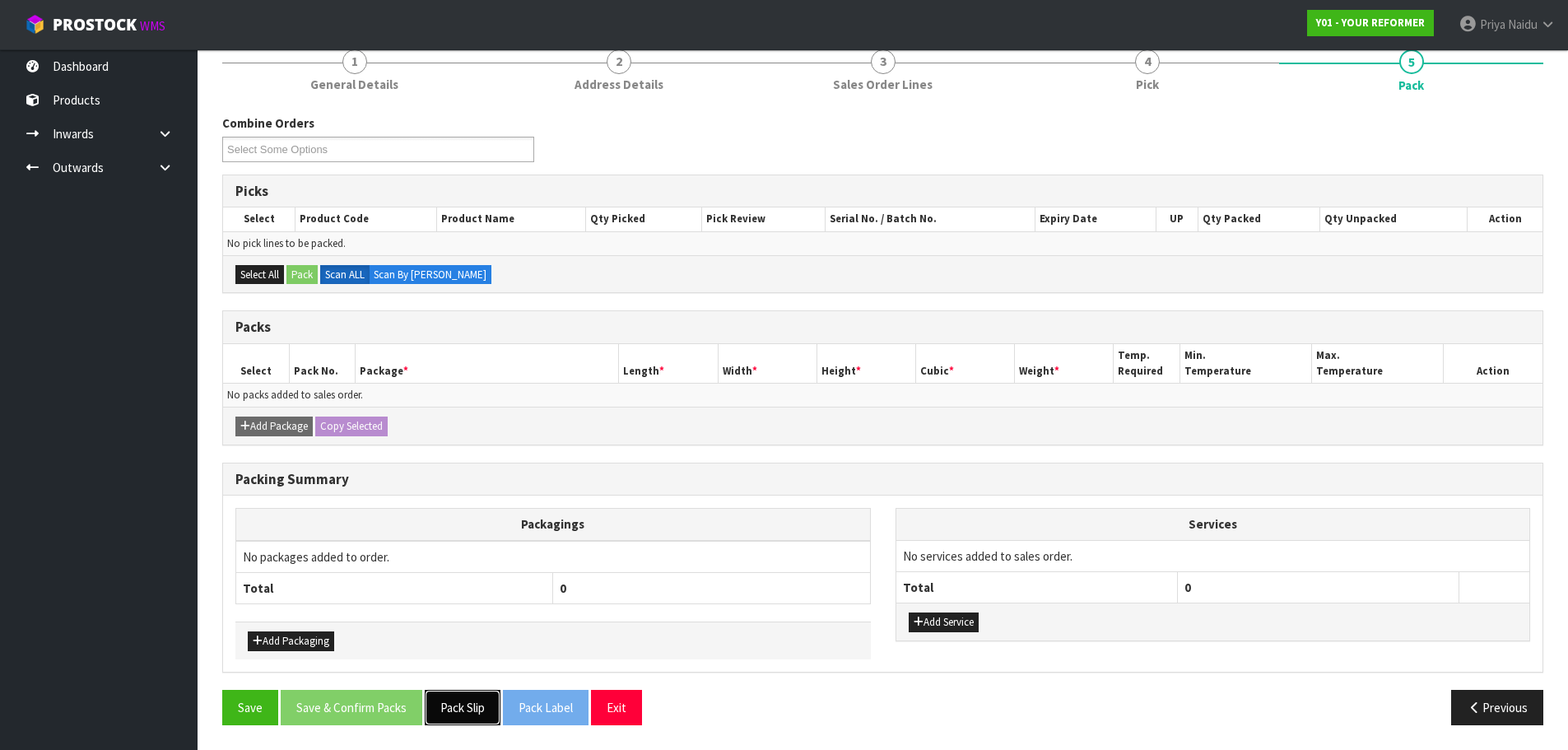
click at [454, 710] on button "Pack Slip" at bounding box center [463, 708] width 76 height 35
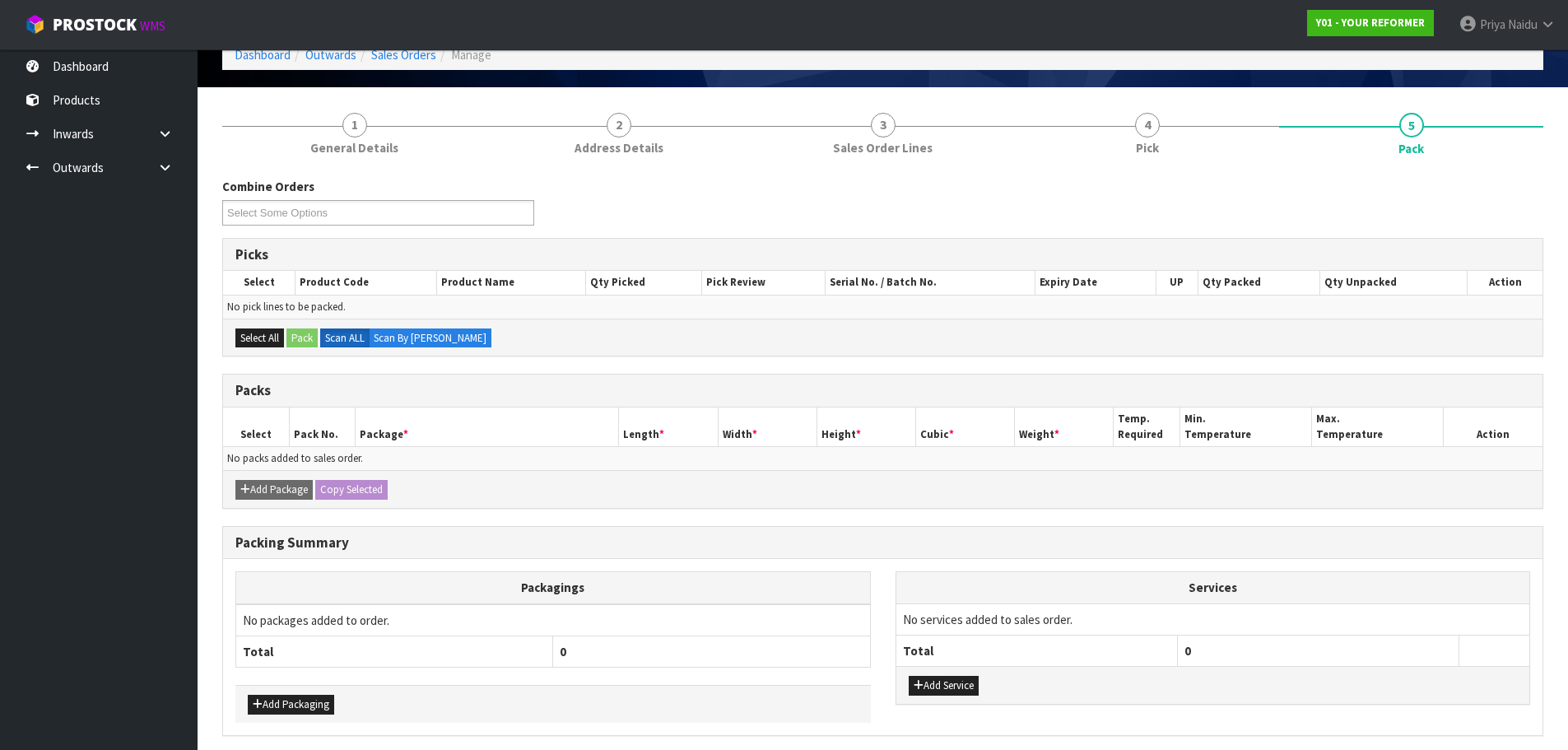
scroll to position [0, 0]
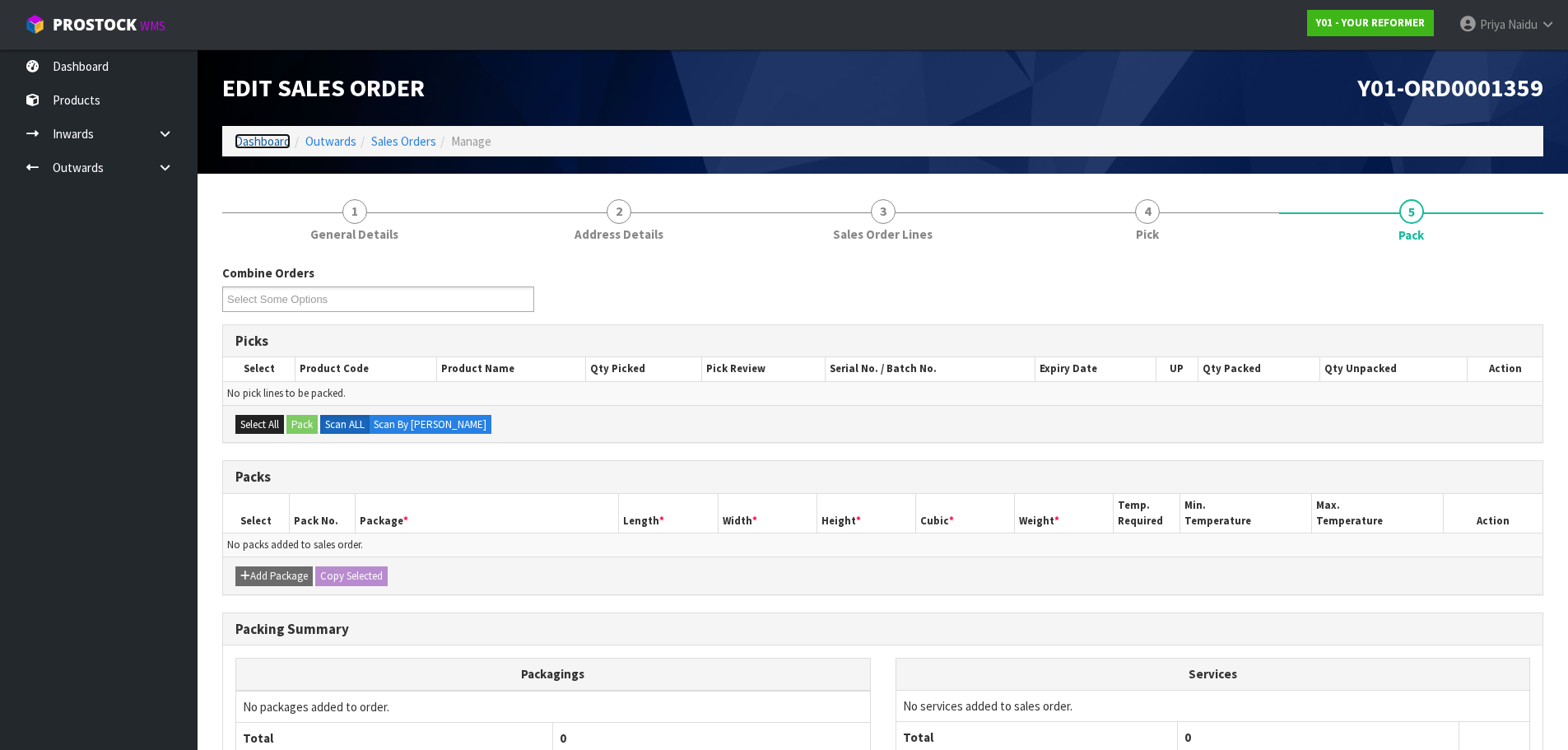
click at [255, 135] on link "Dashboard" at bounding box center [262, 141] width 56 height 16
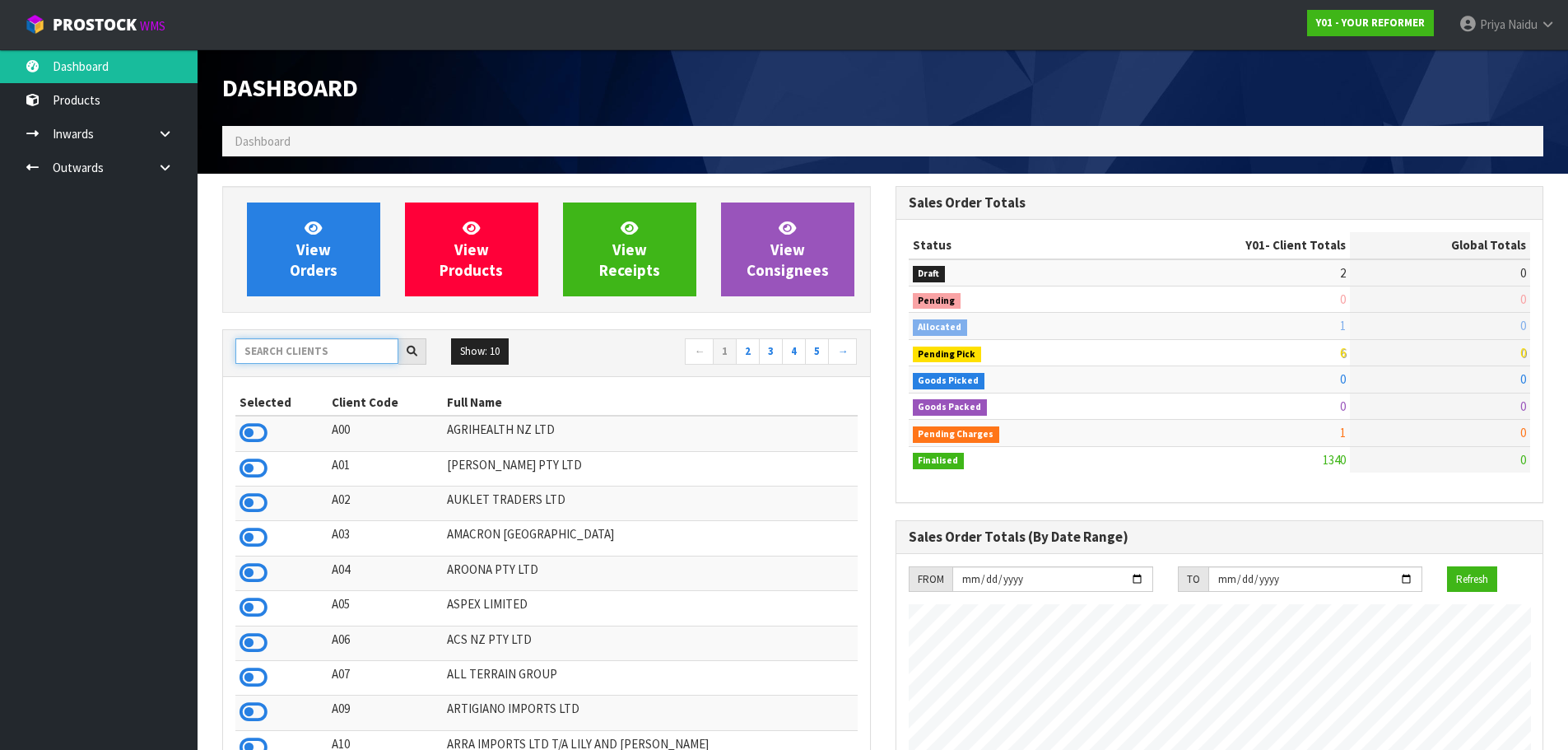
click at [273, 352] on input "text" at bounding box center [317, 351] width 163 height 26
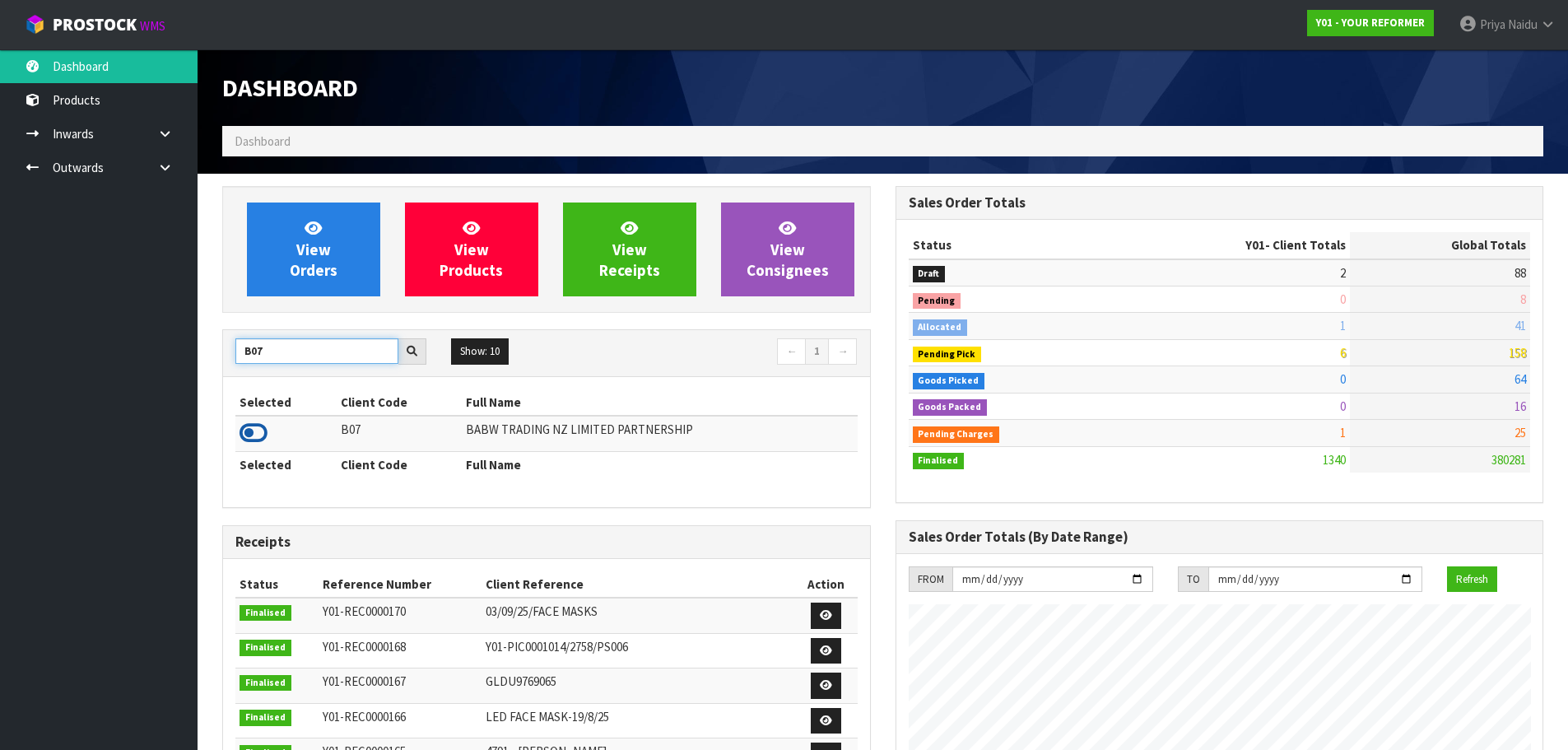
type input "B07"
click at [253, 434] on icon at bounding box center [254, 433] width 28 height 25
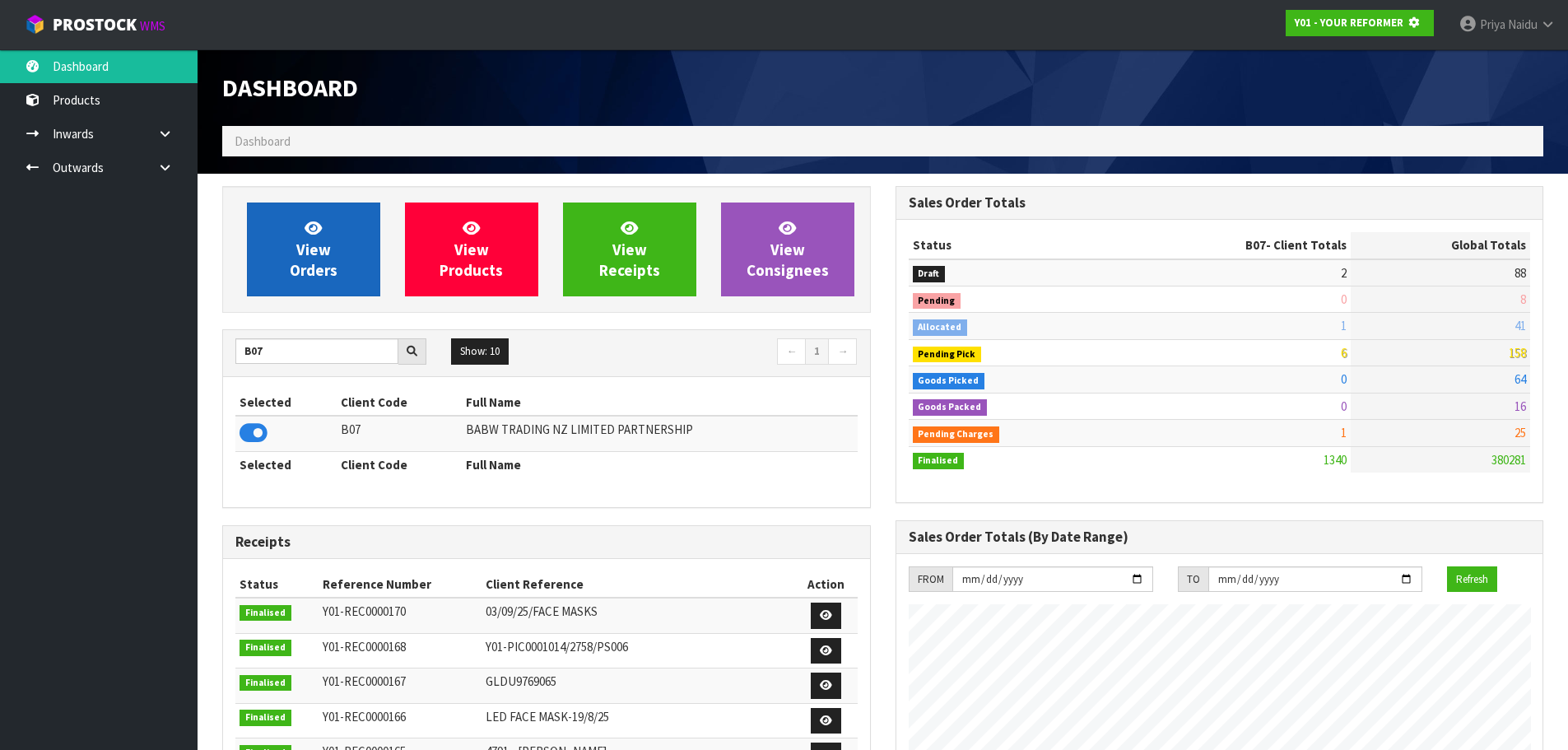
scroll to position [1027, 673]
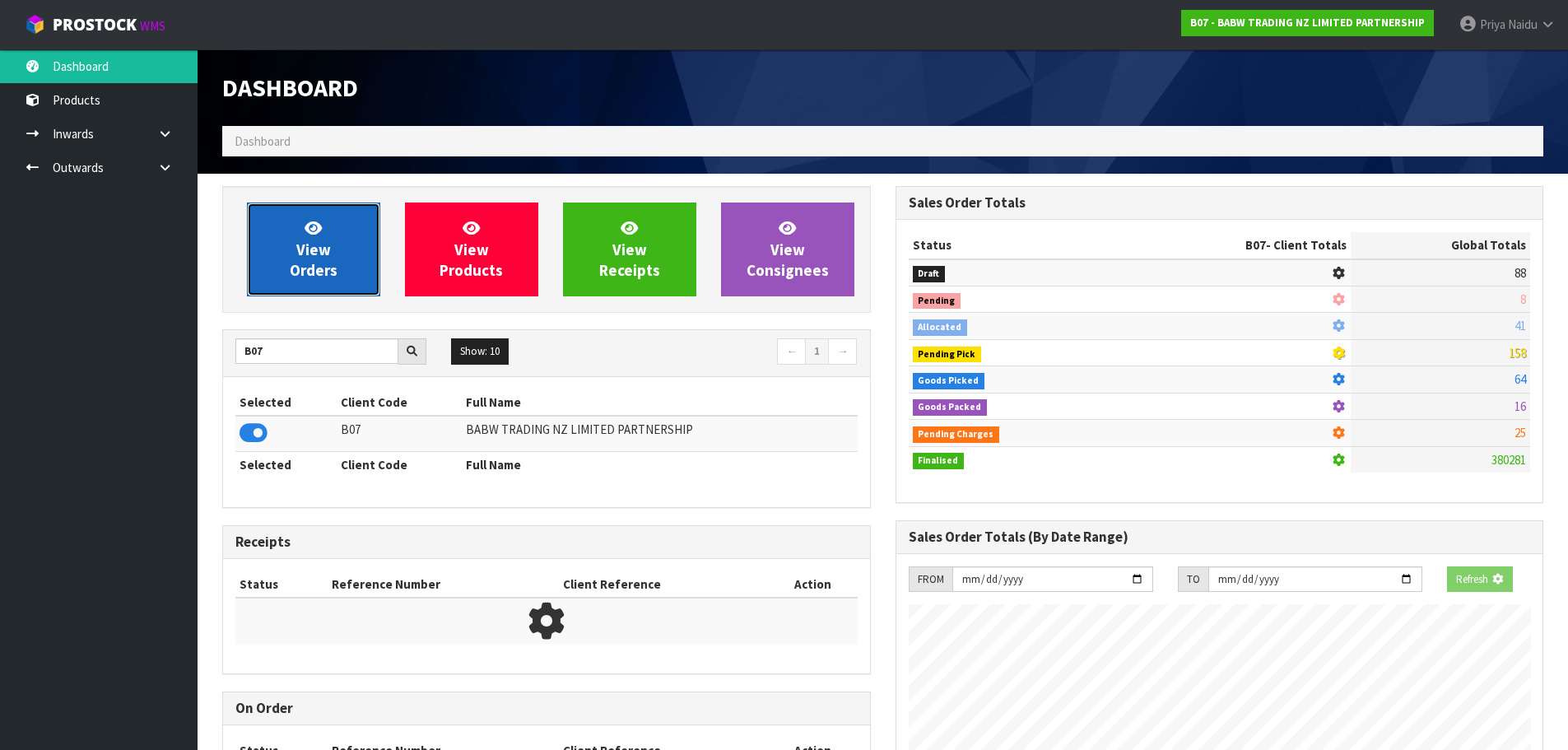
click at [295, 244] on link "View Orders" at bounding box center [313, 250] width 133 height 94
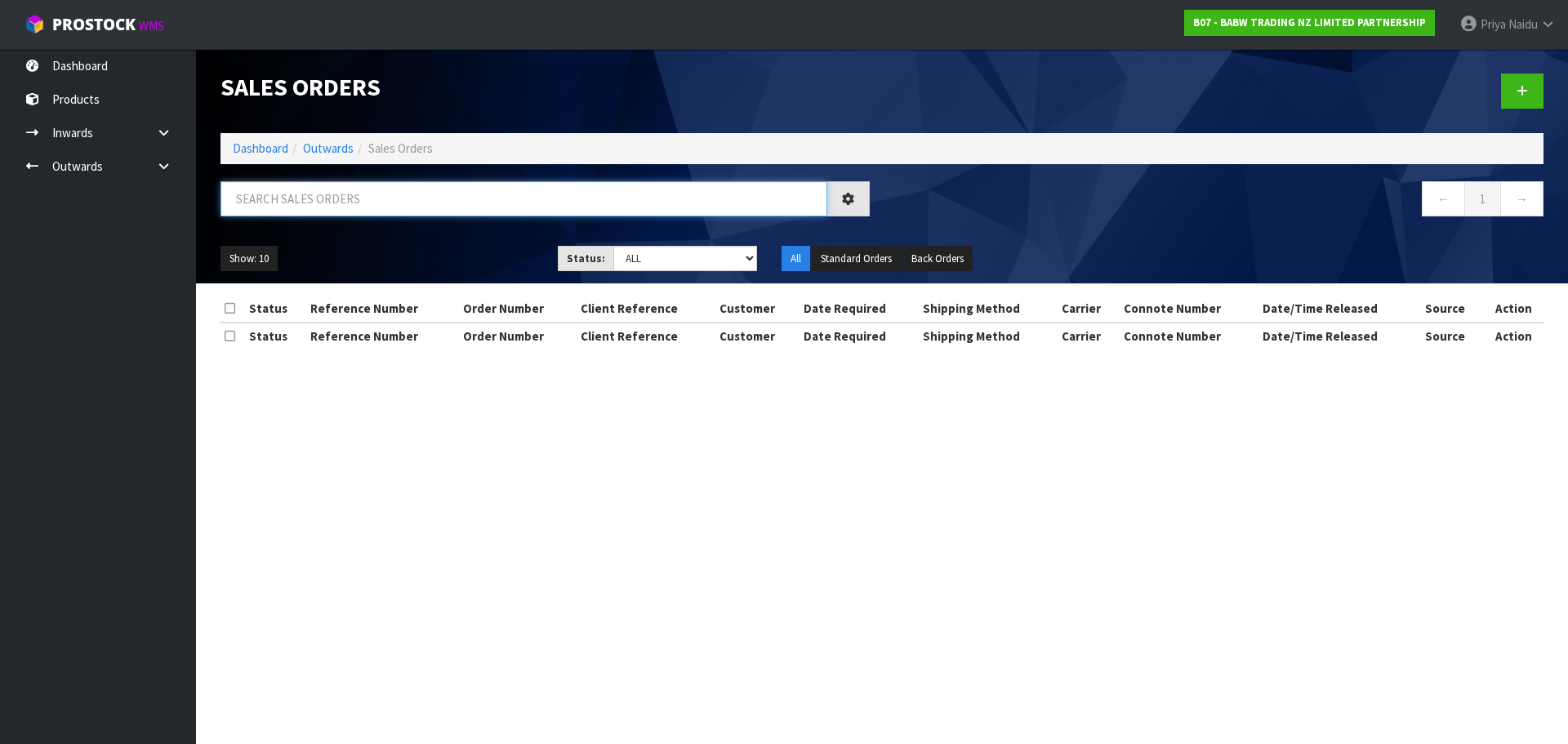
click at [326, 202] on input "text" at bounding box center [523, 199] width 606 height 35
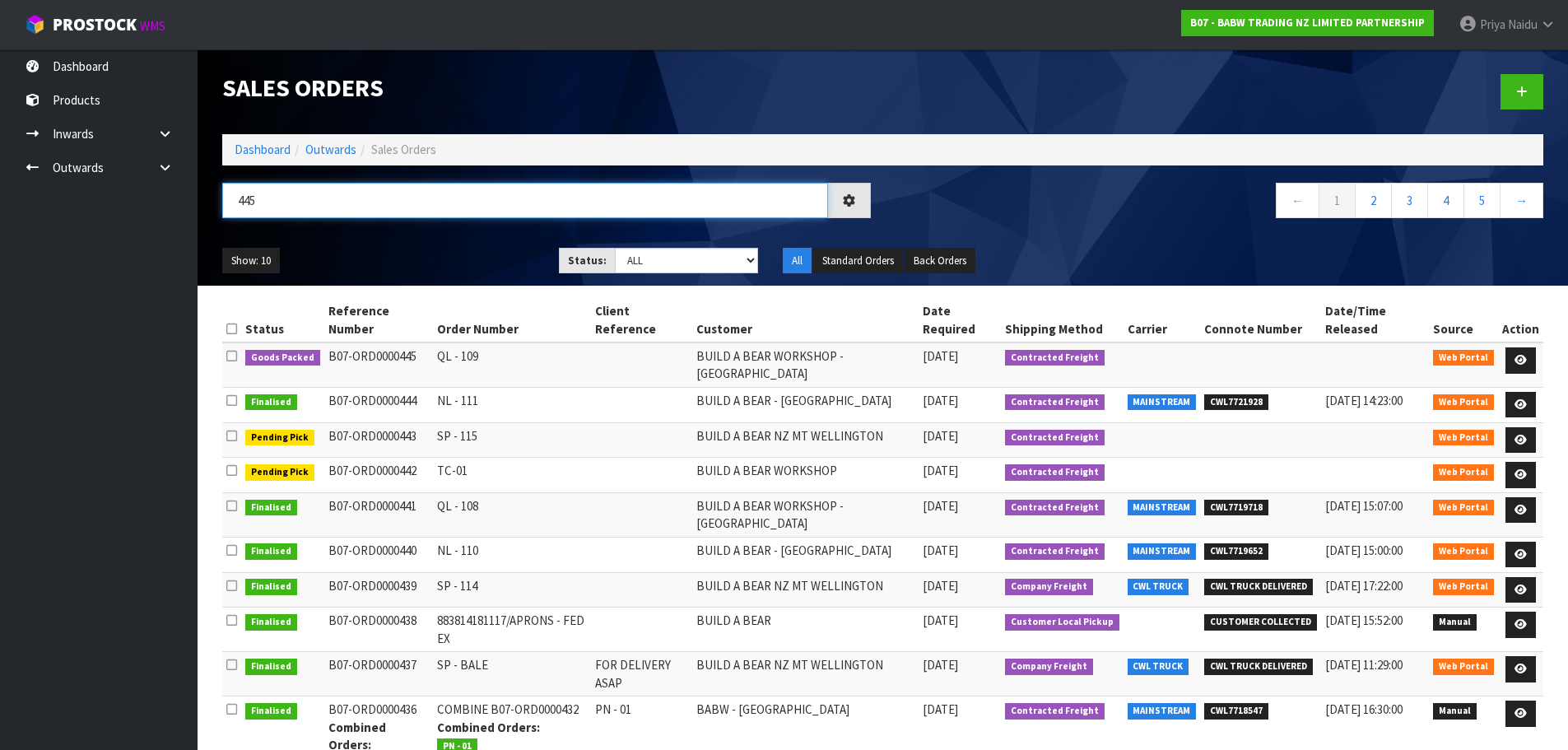
type input "445"
click at [406, 259] on ul "Show: 10 5 10 25 50" at bounding box center [378, 261] width 312 height 26
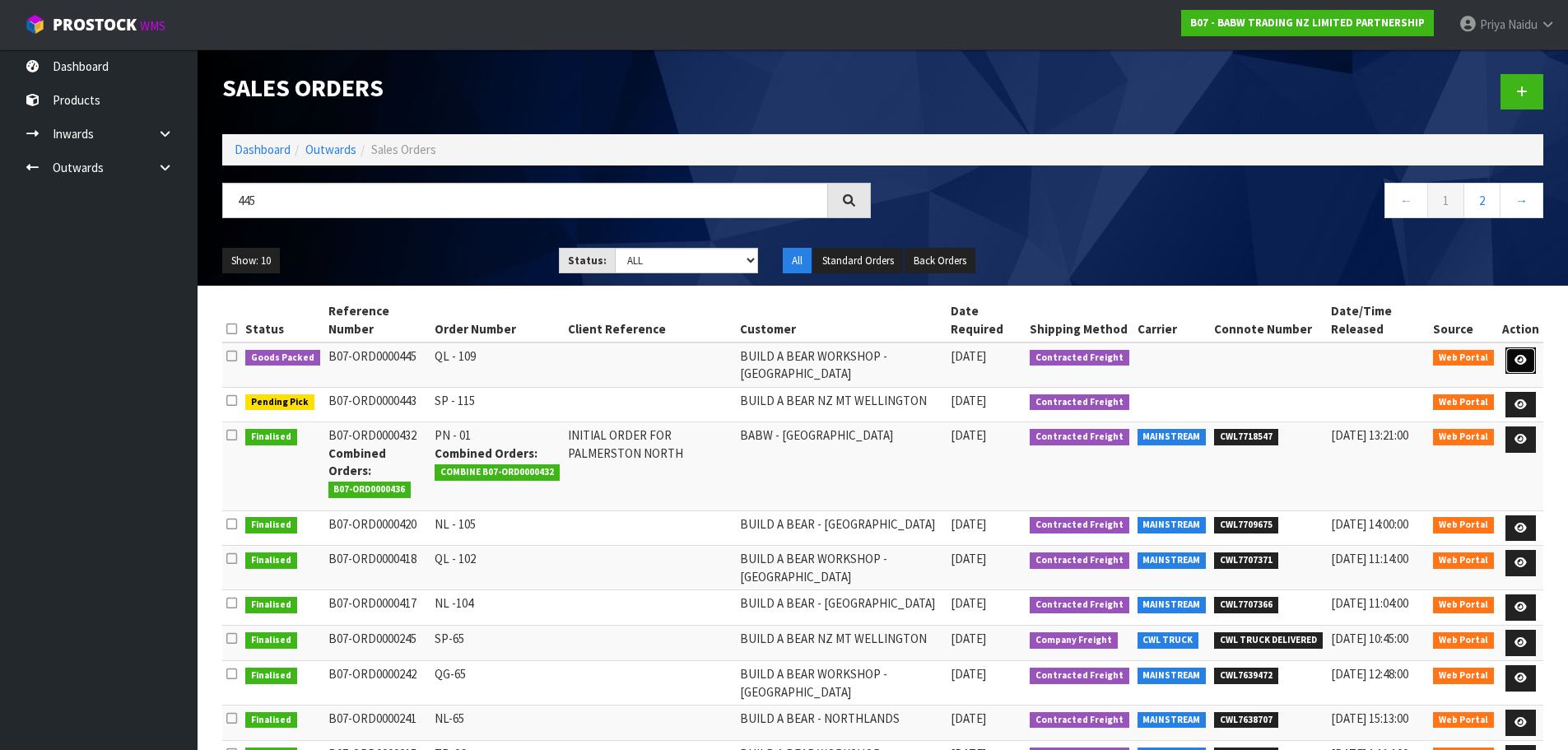
click at [1524, 357] on icon at bounding box center [1520, 360] width 12 height 11
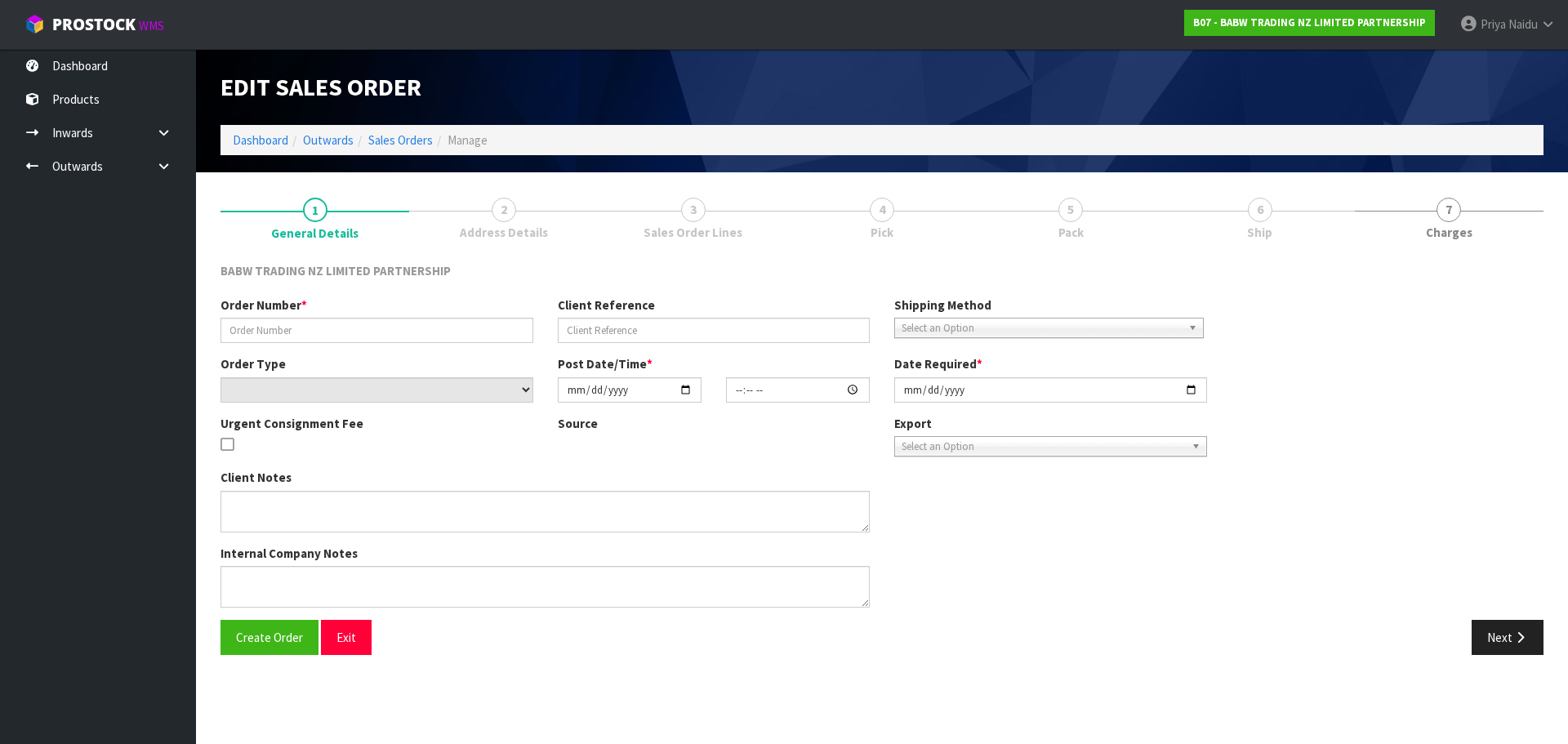
type input "QL - 109"
select select "number:0"
type input "[DATE]"
type input "13:09:00.000"
type input "[DATE]"
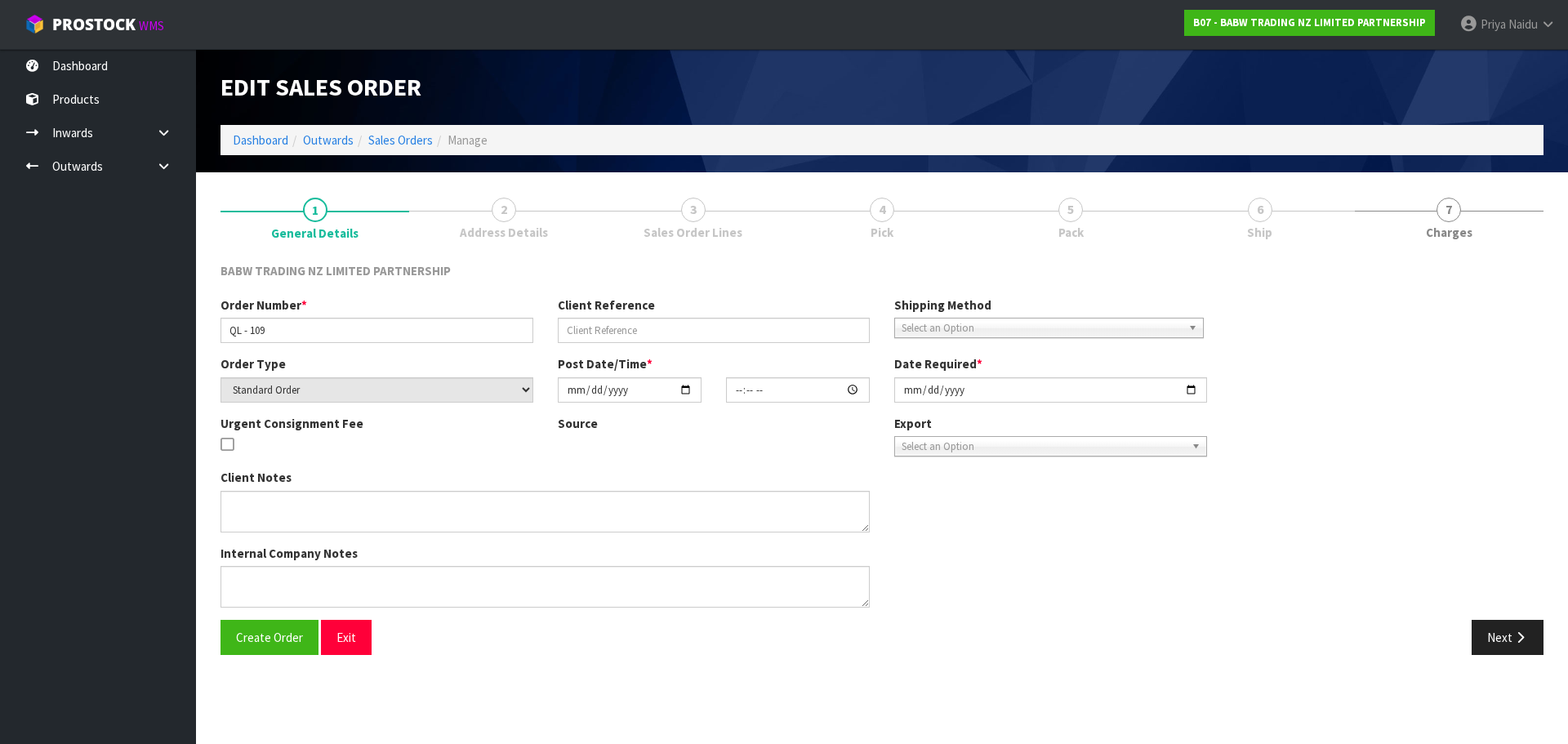
type textarea "DELIVER BETWEEN 8AM AND 8.30AM CALL - [PERSON_NAME] ON [PHONE_NUMBER] AFTERNOON…"
type textarea "ON THIS ORDER WE DON’T HAVE ENOUGH STOCK FOR CODE 29295 X 24. THE AVAILABLE STO…"
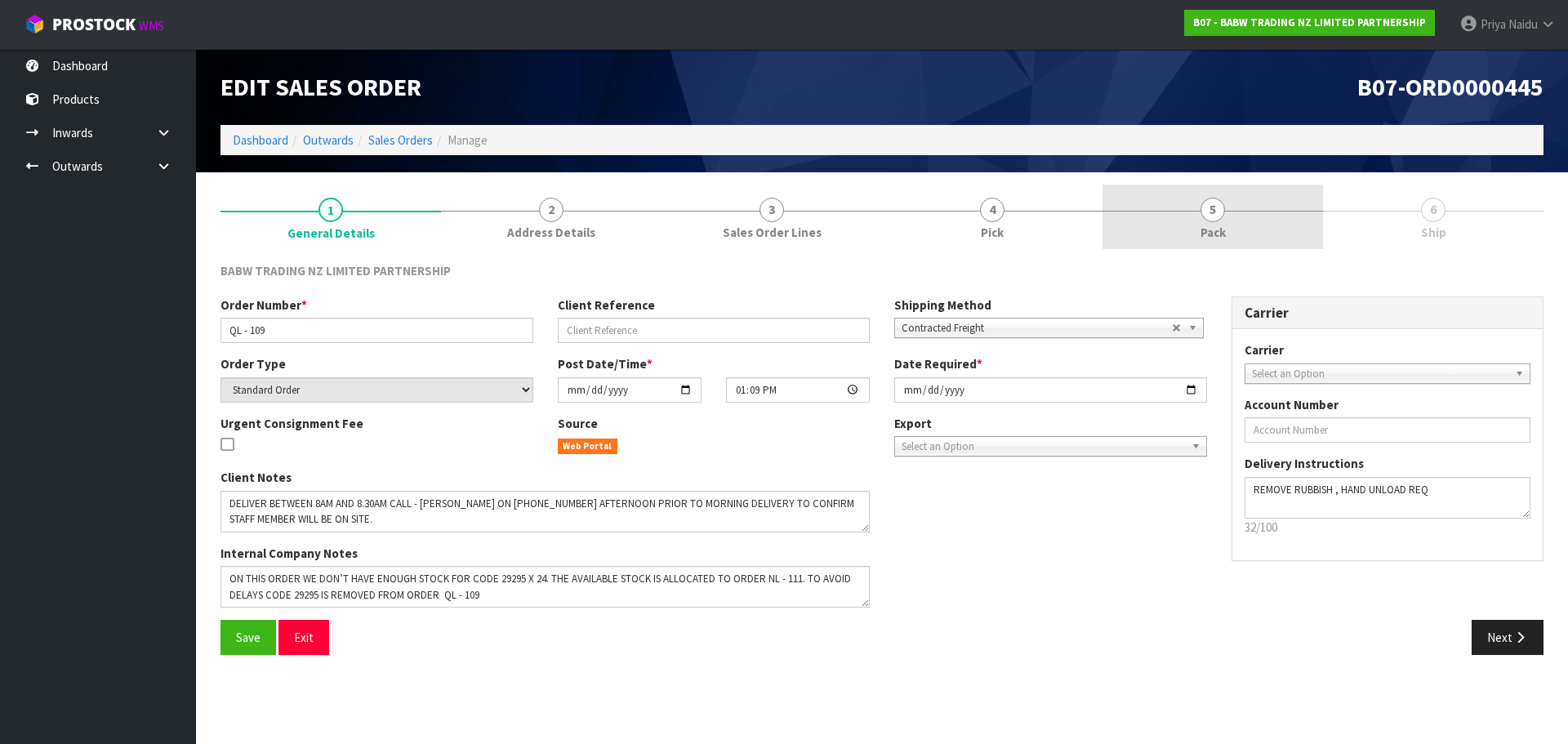
click at [1278, 203] on link "5 Pack" at bounding box center [1213, 217] width 220 height 65
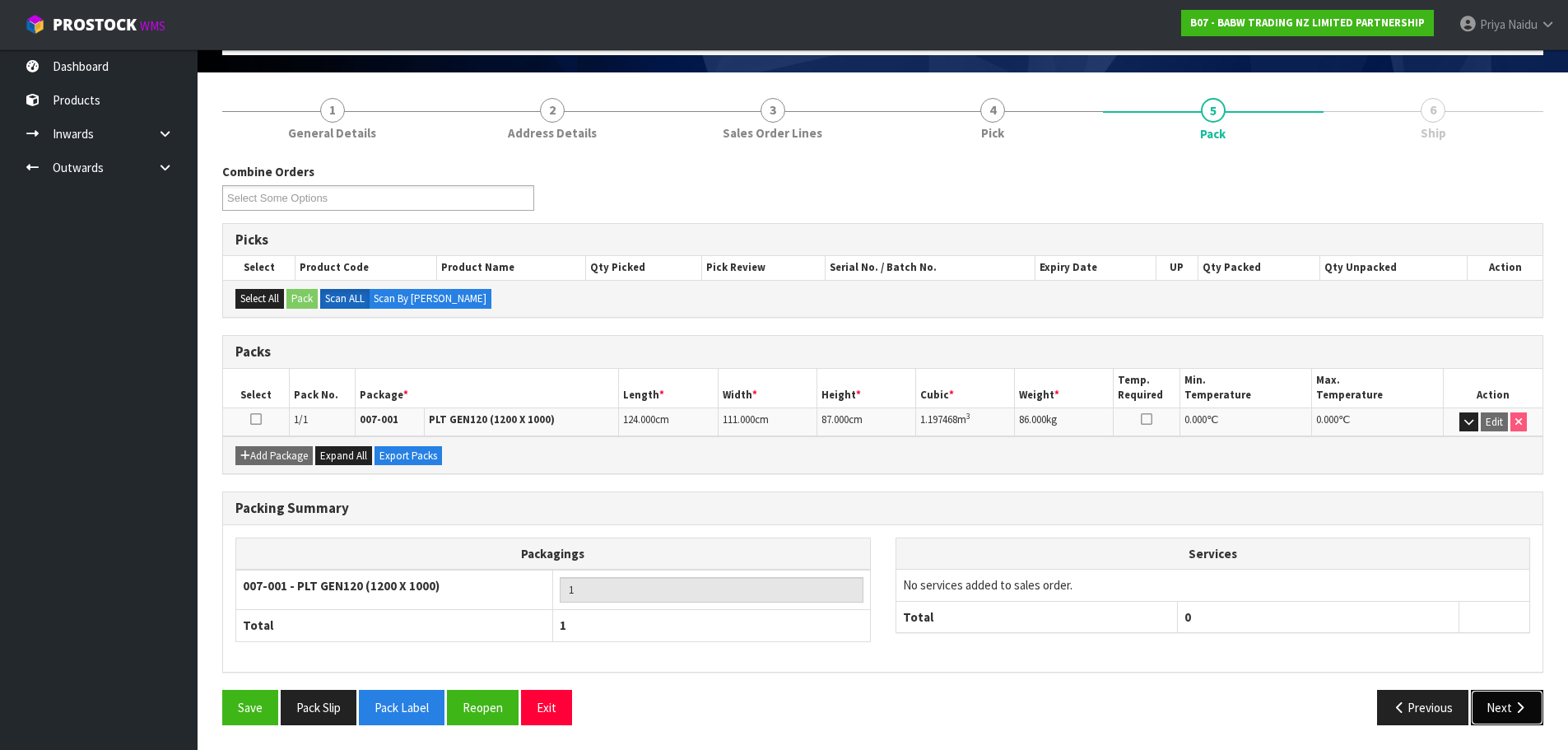
click at [1501, 715] on button "Next" at bounding box center [1507, 708] width 72 height 35
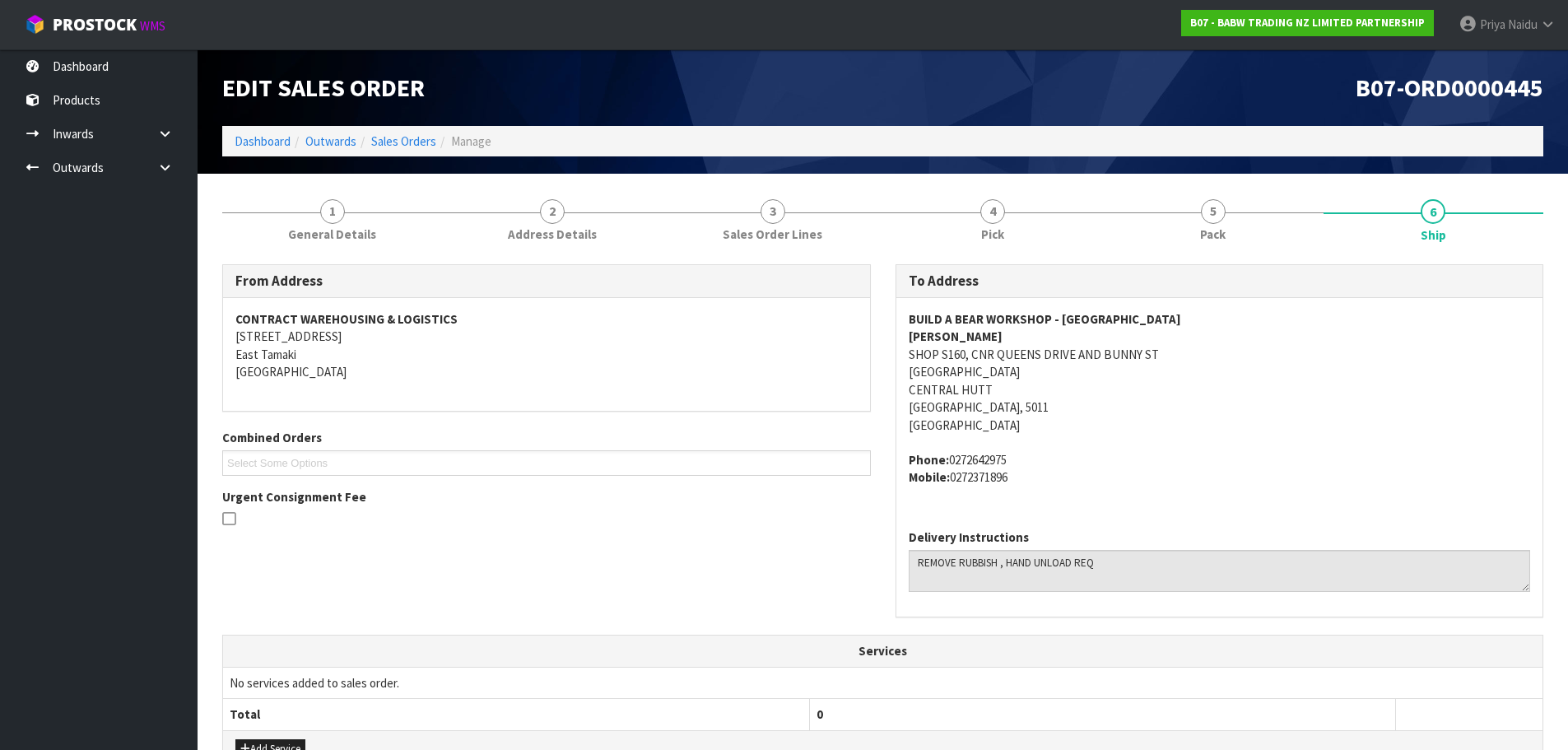
click at [900, 317] on div "BUILD A BEAR WORKSHOP - [GEOGRAPHIC_DATA] AND BUNNY [GEOGRAPHIC_DATA] Phone: [P…" at bounding box center [1220, 407] width 647 height 218
drag, startPoint x: 890, startPoint y: 320, endPoint x: 1171, endPoint y: 313, distance: 281.1
click at [1171, 313] on div "To Address BUILD A BEAR WORKSHOP - QUEENSGATE ZARA SHOP S160, CNR [STREET_ADDRE…" at bounding box center [1219, 450] width 673 height 371
drag, startPoint x: 907, startPoint y: 354, endPoint x: 1156, endPoint y: 367, distance: 249.3
click at [1156, 367] on div "BUILD A BEAR WORKSHOP - [GEOGRAPHIC_DATA] AND BUNNY [GEOGRAPHIC_DATA] Phone: [P…" at bounding box center [1220, 407] width 647 height 218
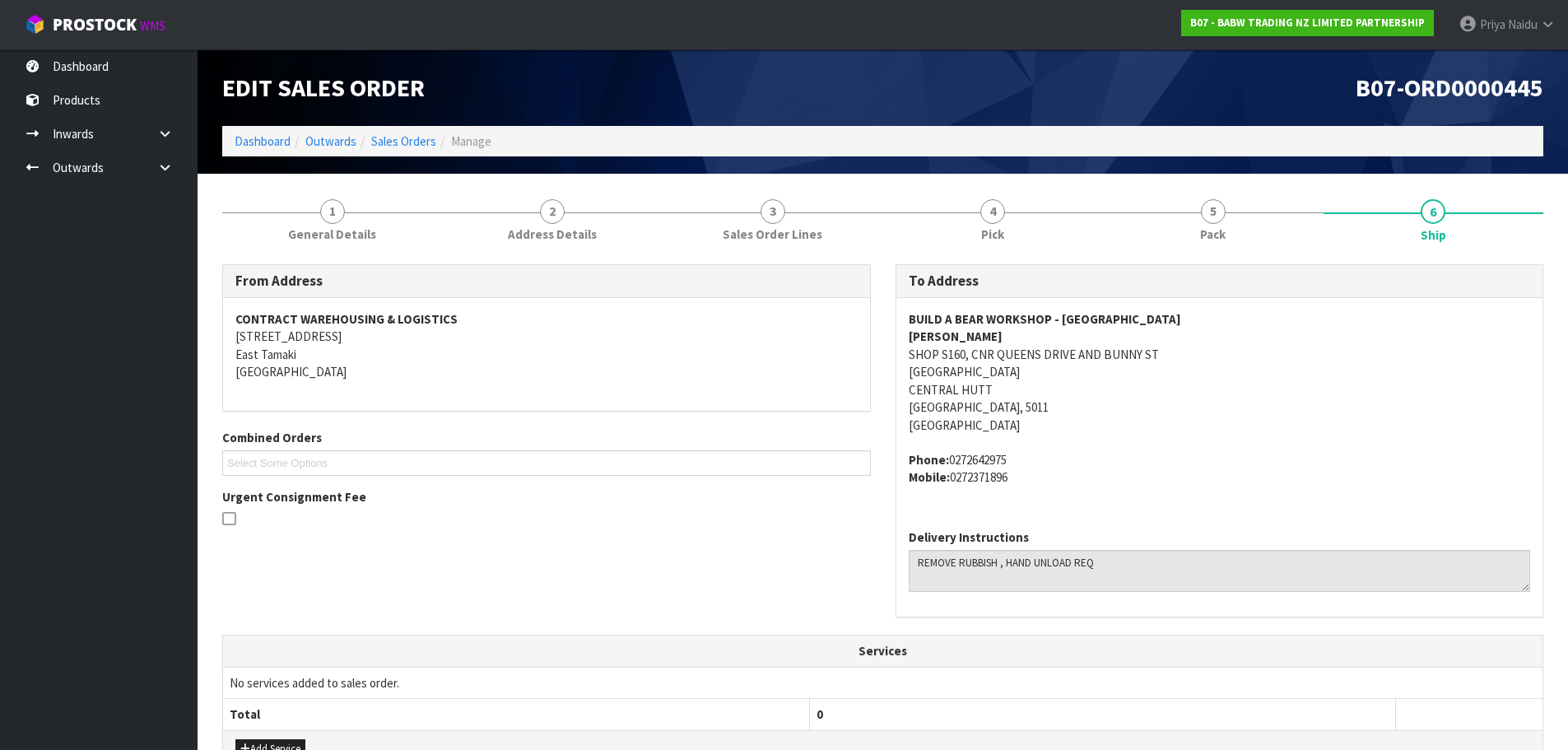
click at [878, 366] on div "From Address CONTRACT WAREHOUSING & LOGISTICS [STREET_ADDRESS] Combined Orders …" at bounding box center [546, 403] width 673 height 278
drag, startPoint x: 898, startPoint y: 361, endPoint x: 143, endPoint y: 352, distance: 755.1
click at [1192, 348] on div "BUILD A BEAR WORKSHOP - [GEOGRAPHIC_DATA] AND BUNNY [GEOGRAPHIC_DATA] Phone: [P…" at bounding box center [1220, 407] width 647 height 218
click at [1244, 431] on address "BUILD A BEAR WORKSHOP - [GEOGRAPHIC_DATA], [GEOGRAPHIC_DATA] AND BUNNY [GEOGRAP…" at bounding box center [1220, 372] width 623 height 124
drag, startPoint x: 893, startPoint y: 376, endPoint x: 1108, endPoint y: 377, distance: 215.0
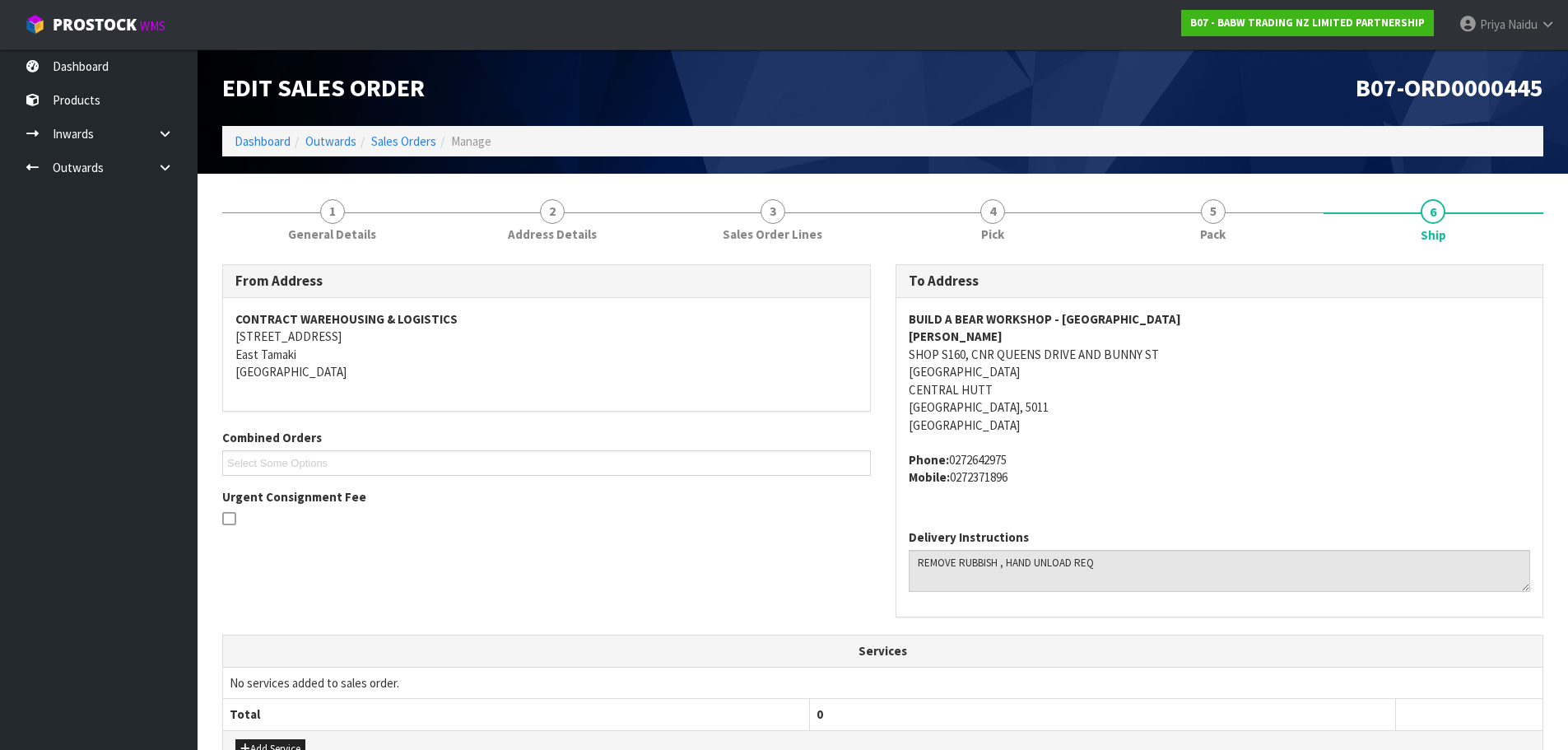
click at [1108, 377] on div "To Address BUILD A BEAR WORKSHOP - QUEENSGATE ZARA SHOP S160, CNR [STREET_ADDRE…" at bounding box center [1219, 450] width 673 height 371
drag, startPoint x: 905, startPoint y: 316, endPoint x: 1231, endPoint y: 326, distance: 326.2
click at [1231, 326] on div "BUILD A BEAR WORKSHOP - [GEOGRAPHIC_DATA] AND BUNNY [GEOGRAPHIC_DATA] Phone: [P…" at bounding box center [1220, 407] width 647 height 218
drag, startPoint x: 896, startPoint y: 464, endPoint x: 1062, endPoint y: 476, distance: 166.4
click at [1062, 476] on div "BUILD A BEAR WORKSHOP - [GEOGRAPHIC_DATA] AND BUNNY [GEOGRAPHIC_DATA] Phone: [P…" at bounding box center [1220, 407] width 647 height 218
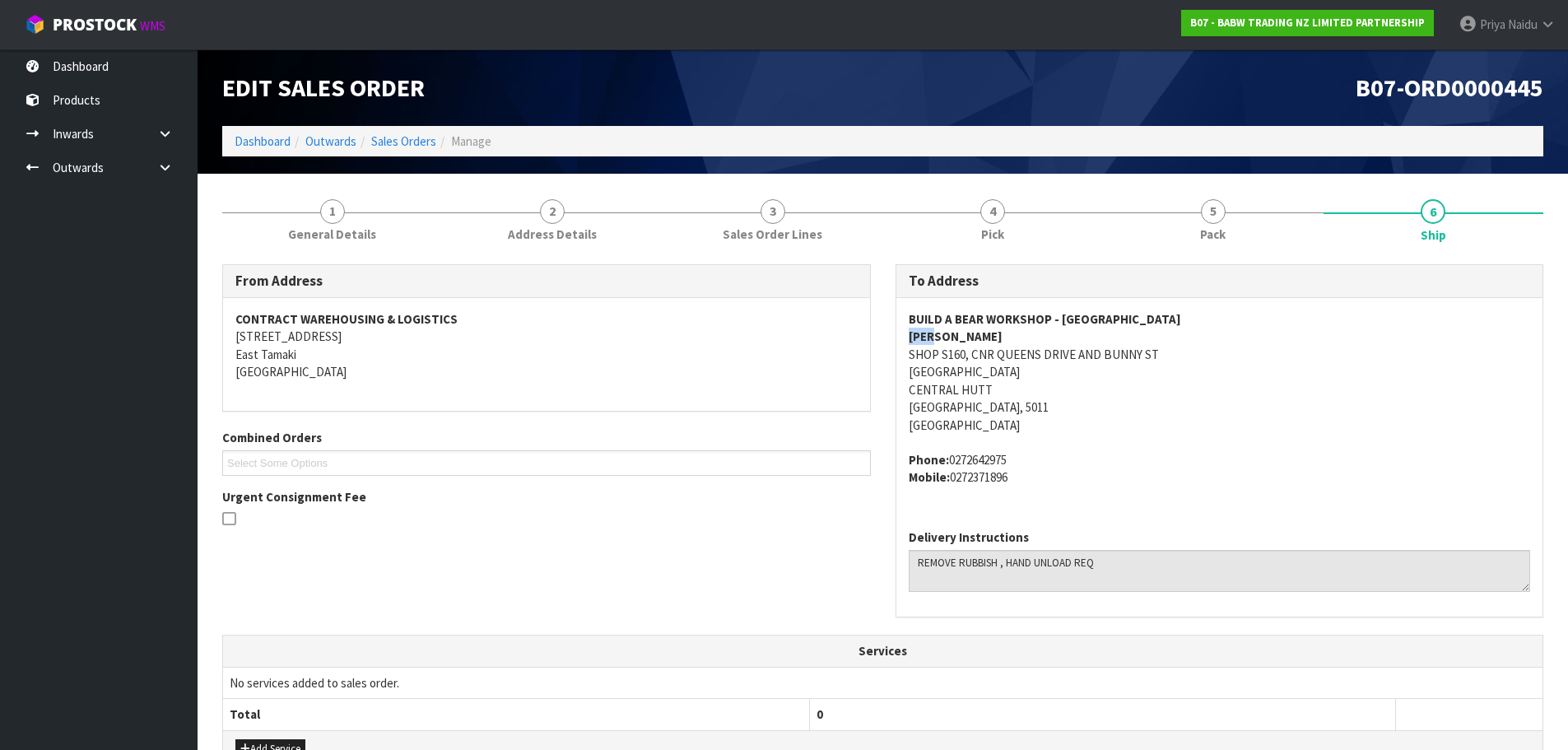
drag, startPoint x: 902, startPoint y: 328, endPoint x: 948, endPoint y: 334, distance: 46.4
click at [948, 334] on div "BUILD A BEAR WORKSHOP - [GEOGRAPHIC_DATA] AND BUNNY [GEOGRAPHIC_DATA] Phone: [P…" at bounding box center [1220, 407] width 647 height 218
drag, startPoint x: 898, startPoint y: 461, endPoint x: 1094, endPoint y: 484, distance: 197.3
click at [1094, 484] on div "To Address BUILD A BEAR WORKSHOP - QUEENSGATE ZARA SHOP S160, CNR [STREET_ADDRE…" at bounding box center [1219, 450] width 673 height 371
drag, startPoint x: 901, startPoint y: 334, endPoint x: 945, endPoint y: 334, distance: 44.0
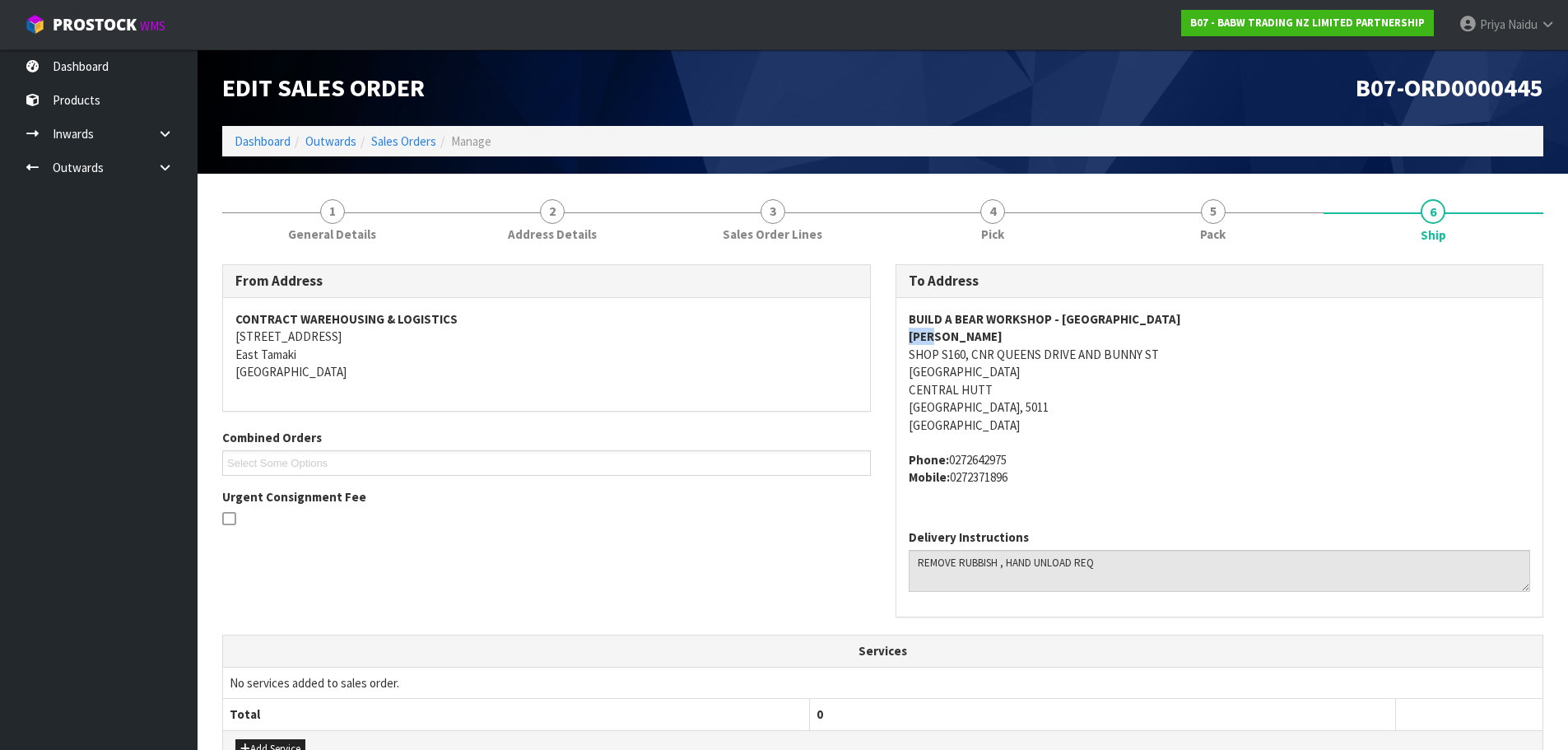
click at [945, 334] on div "BUILD A BEAR WORKSHOP - [GEOGRAPHIC_DATA] AND BUNNY [GEOGRAPHIC_DATA] Phone: [P…" at bounding box center [1220, 407] width 647 height 218
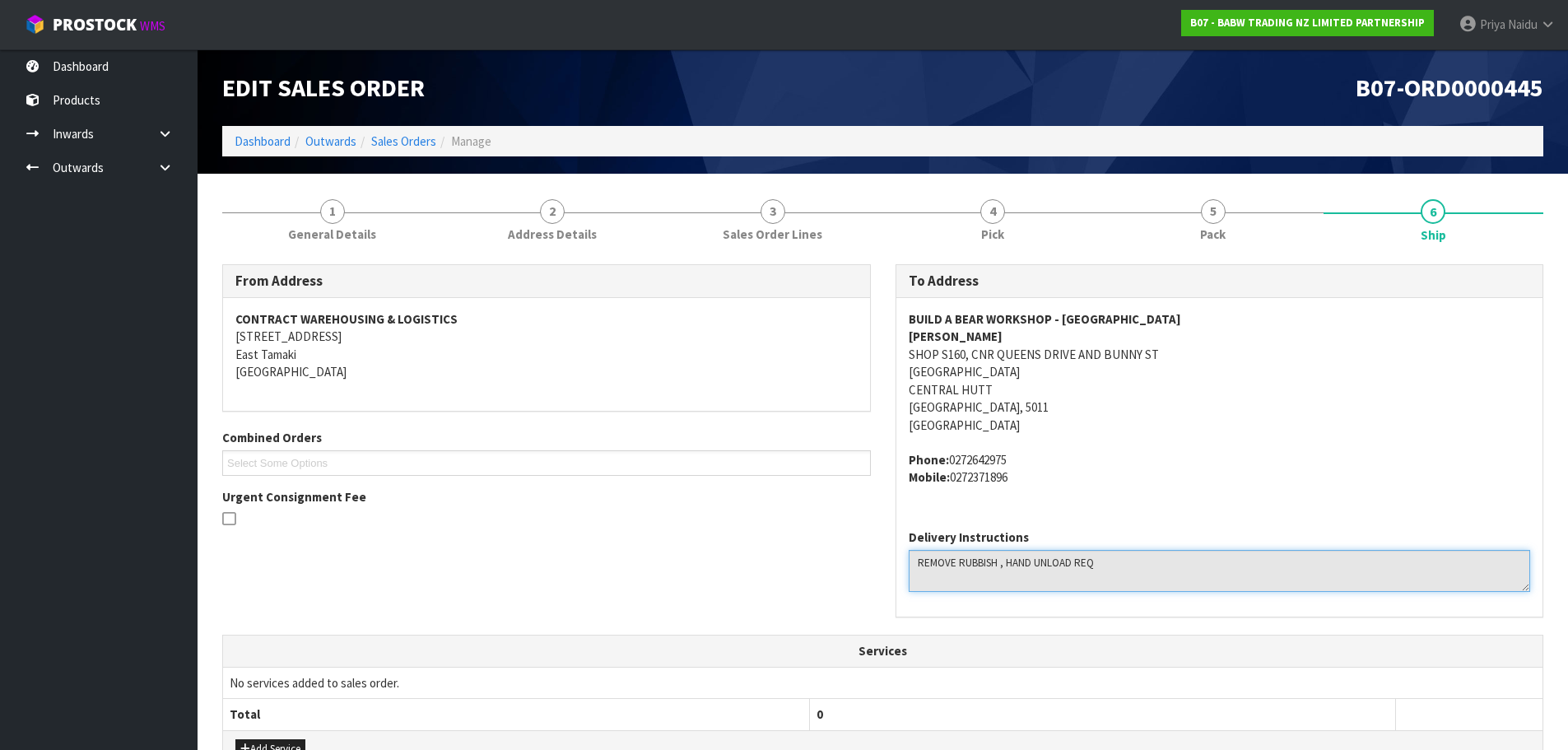
drag, startPoint x: 914, startPoint y: 556, endPoint x: 286, endPoint y: 353, distance: 660.0
click at [1155, 586] on textarea at bounding box center [1220, 571] width 623 height 42
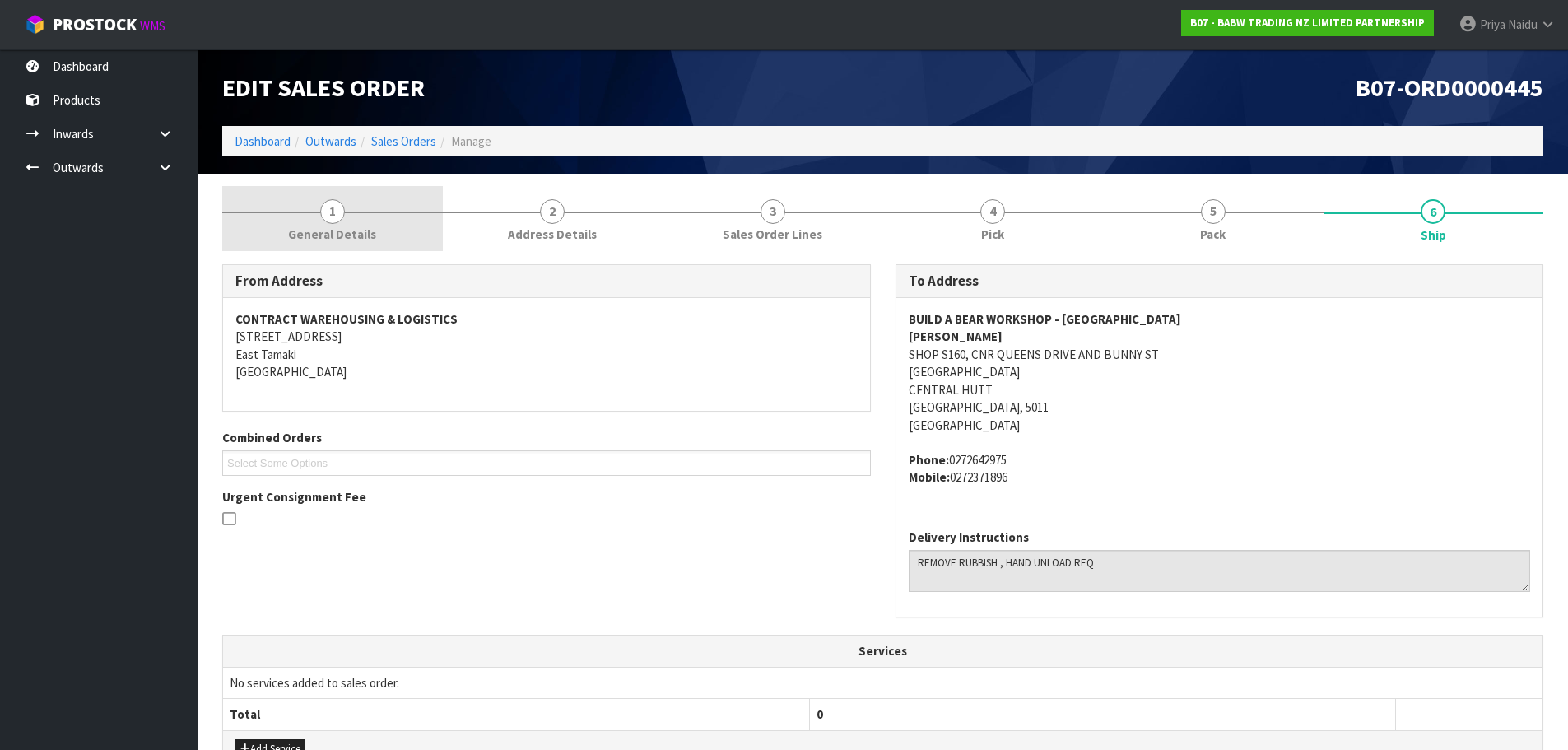
click at [354, 215] on link "1 General Details" at bounding box center [332, 219] width 220 height 65
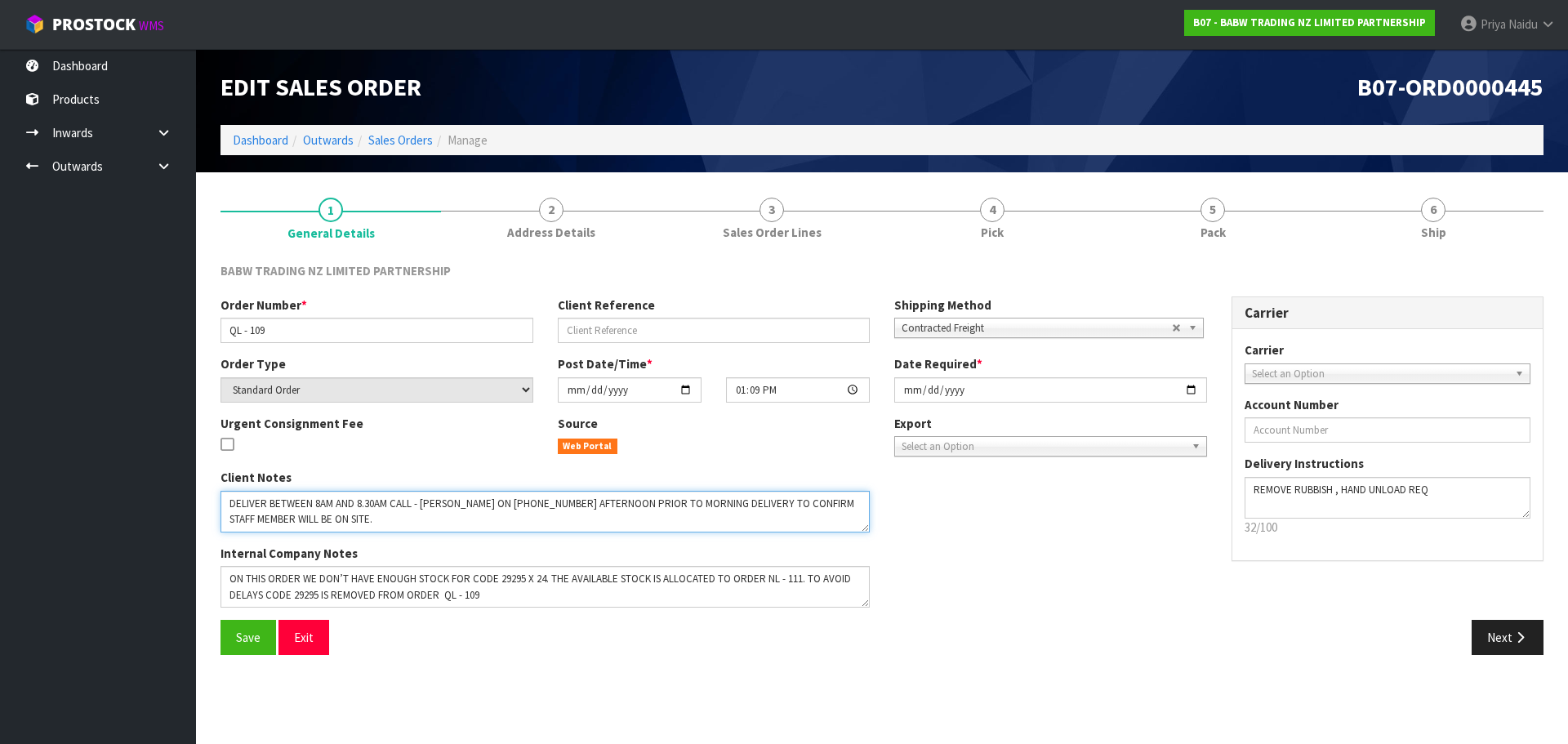
drag, startPoint x: 257, startPoint y: 502, endPoint x: 744, endPoint y: 515, distance: 487.2
click at [744, 515] on textarea at bounding box center [545, 512] width 649 height 42
drag, startPoint x: 327, startPoint y: 236, endPoint x: 300, endPoint y: 263, distance: 38.2
click at [326, 236] on span "General Details" at bounding box center [332, 234] width 88 height 18
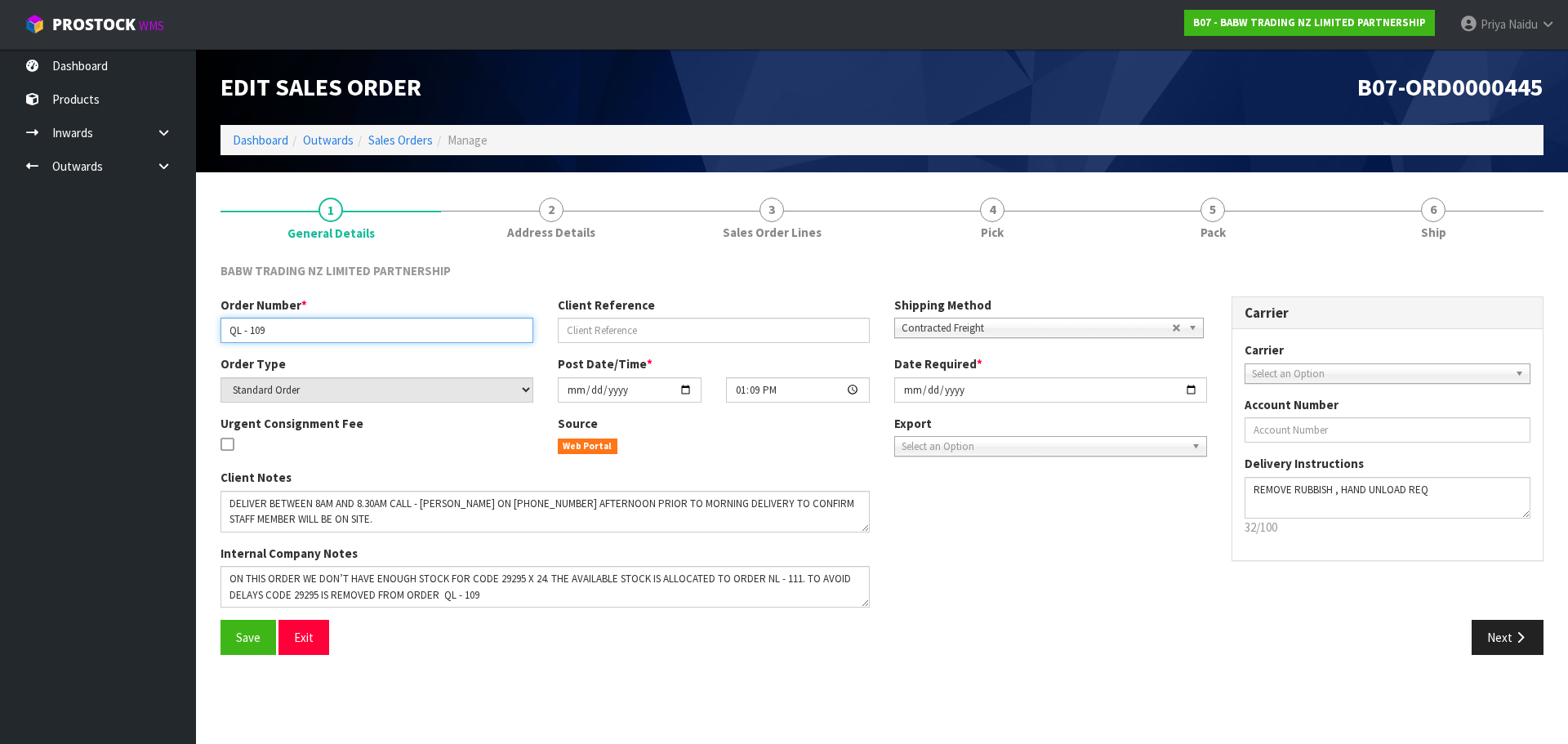
drag, startPoint x: 228, startPoint y: 328, endPoint x: 320, endPoint y: 328, distance: 92.0
click at [320, 328] on input "QL - 109" at bounding box center [376, 330] width 312 height 25
click at [1128, 173] on section "1 General Details 2 Address Details 3 Sales Order Lines 4 Pick 5 Pack 6 Ship BA…" at bounding box center [882, 426] width 1372 height 508
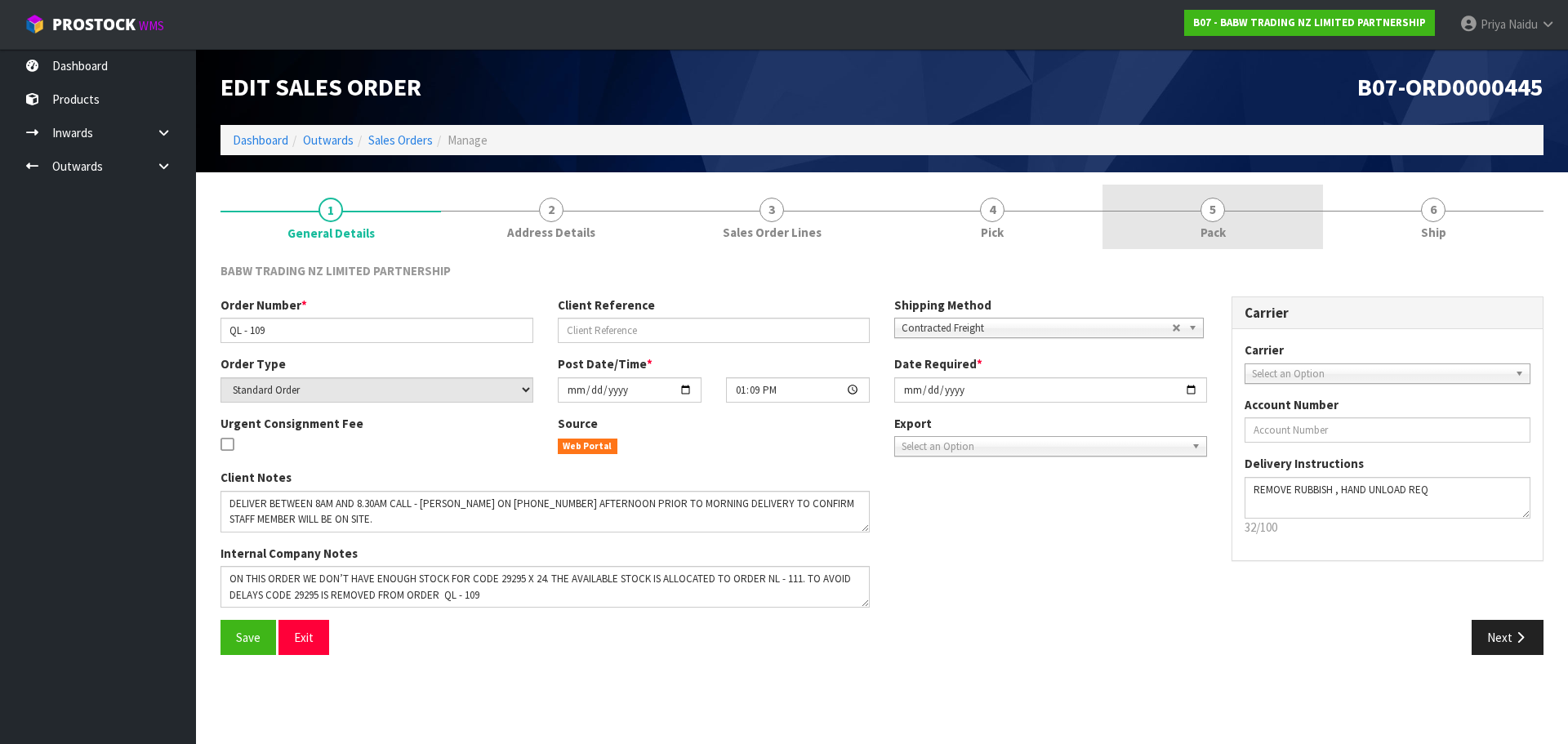
click at [1189, 213] on link "5 Pack" at bounding box center [1213, 217] width 220 height 65
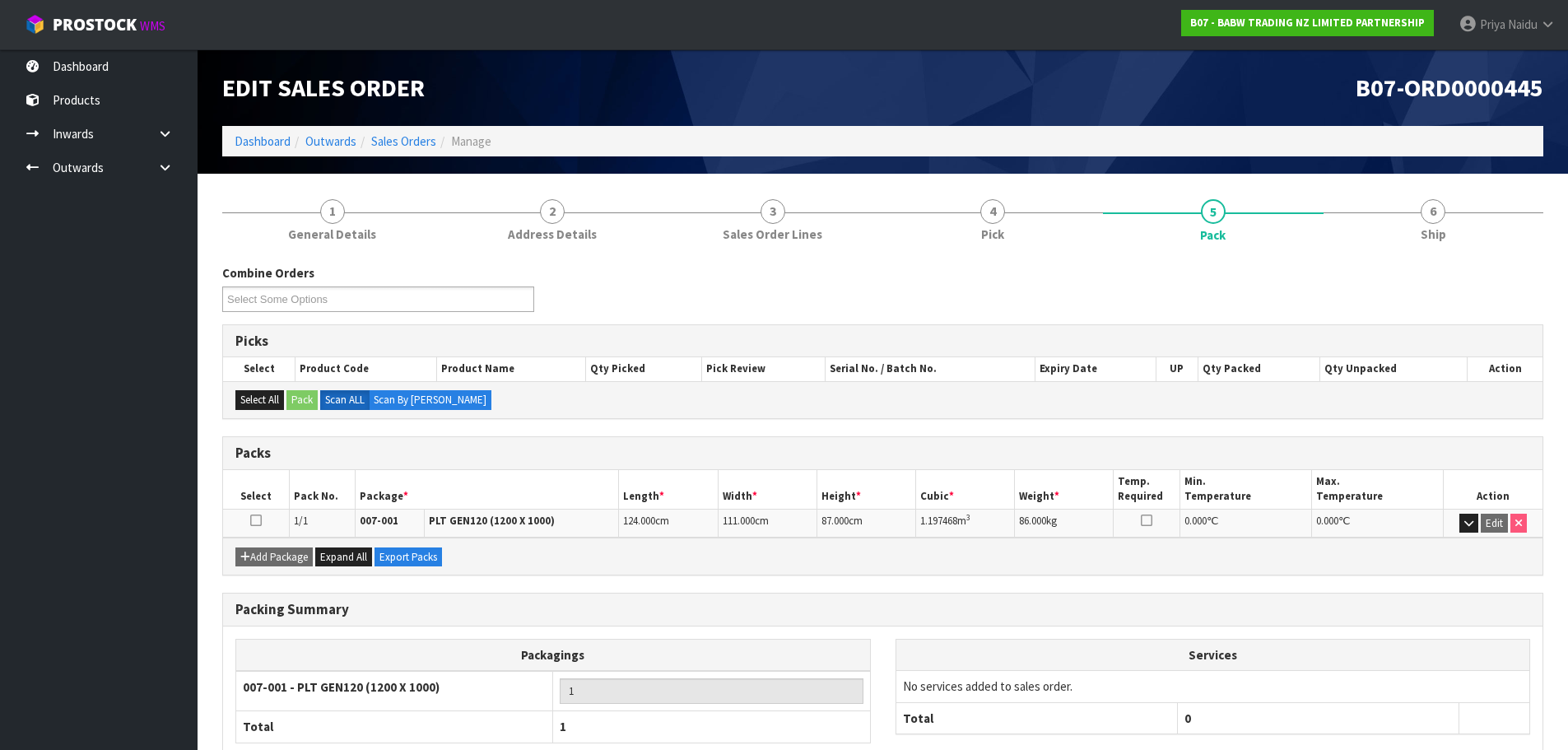
drag, startPoint x: 913, startPoint y: 523, endPoint x: 988, endPoint y: 518, distance: 75.2
click at [988, 518] on tr "1/1 007-001 PLT GEN120 (1200 X 1000) 124.000 cm 111.000 cm 87.000 cm 1.197468 m…" at bounding box center [883, 523] width 1319 height 29
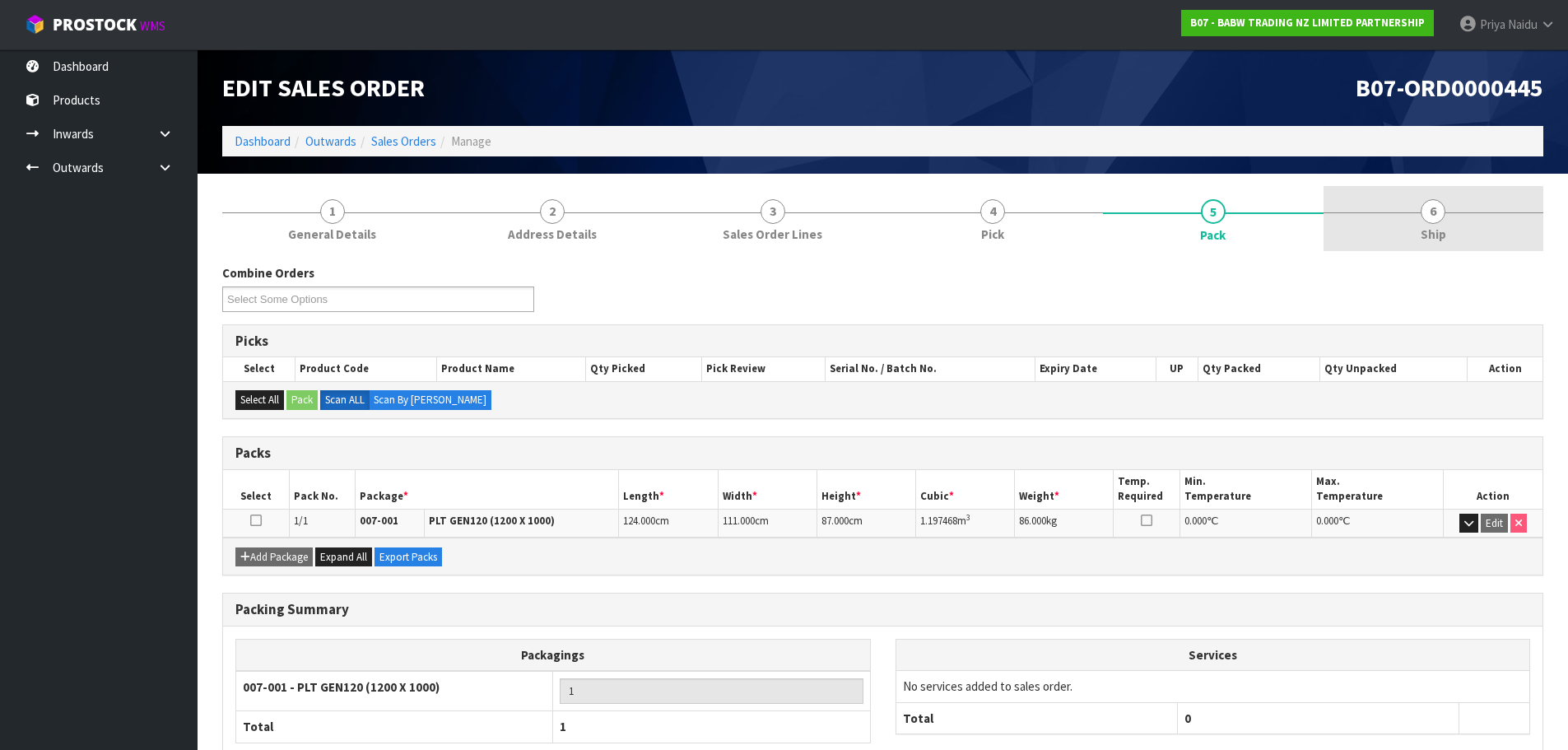
click at [1459, 213] on div at bounding box center [1434, 213] width 220 height 1
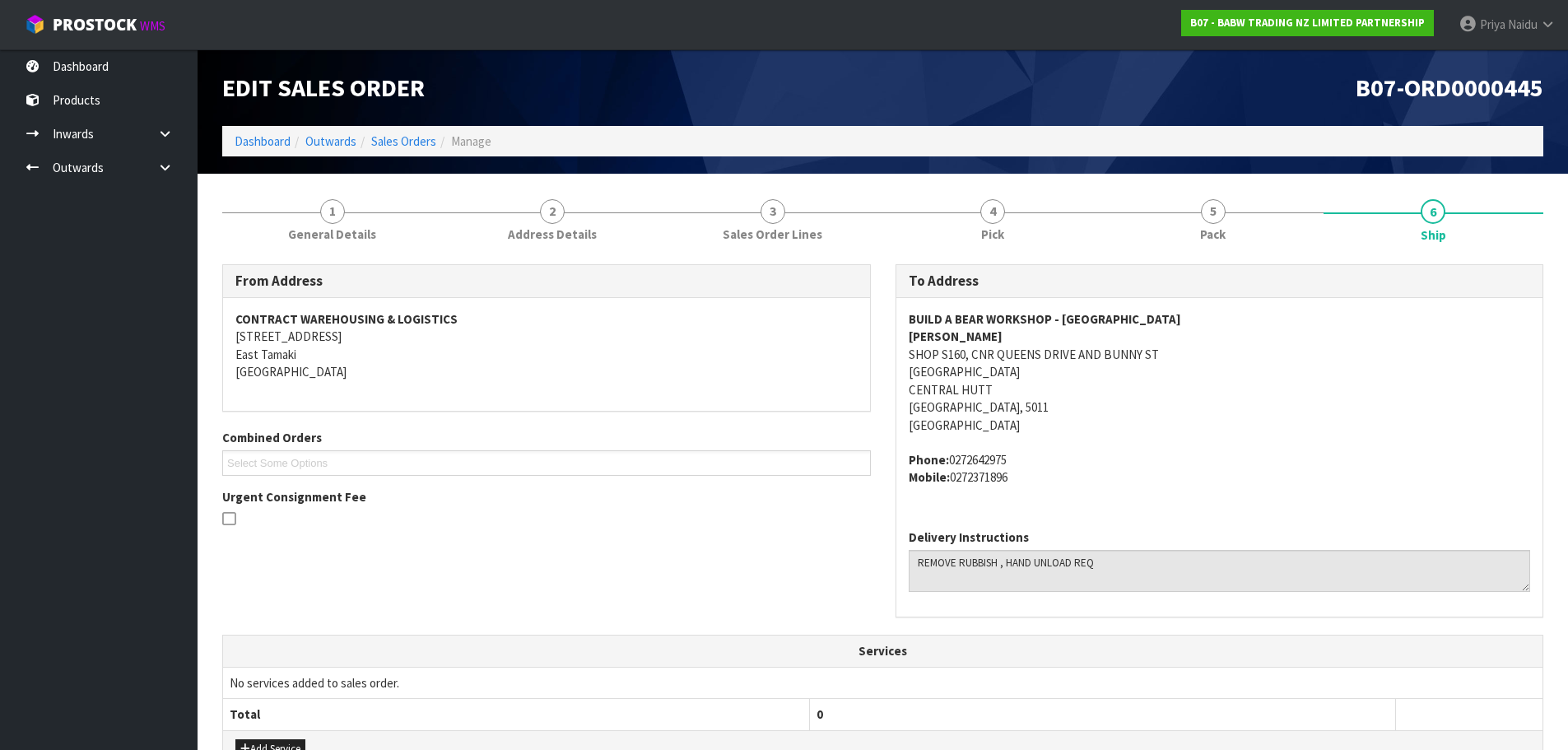
drag, startPoint x: 908, startPoint y: 372, endPoint x: 1095, endPoint y: 373, distance: 187.0
click at [1095, 373] on address "BUILD A BEAR WORKSHOP - [GEOGRAPHIC_DATA], [GEOGRAPHIC_DATA] AND BUNNY [GEOGRAP…" at bounding box center [1220, 372] width 623 height 124
click at [1159, 258] on div "From Address CONTRACT WAREHOUSING & LOGISTICS [STREET_ADDRESS] Combined Orders …" at bounding box center [883, 671] width 1321 height 836
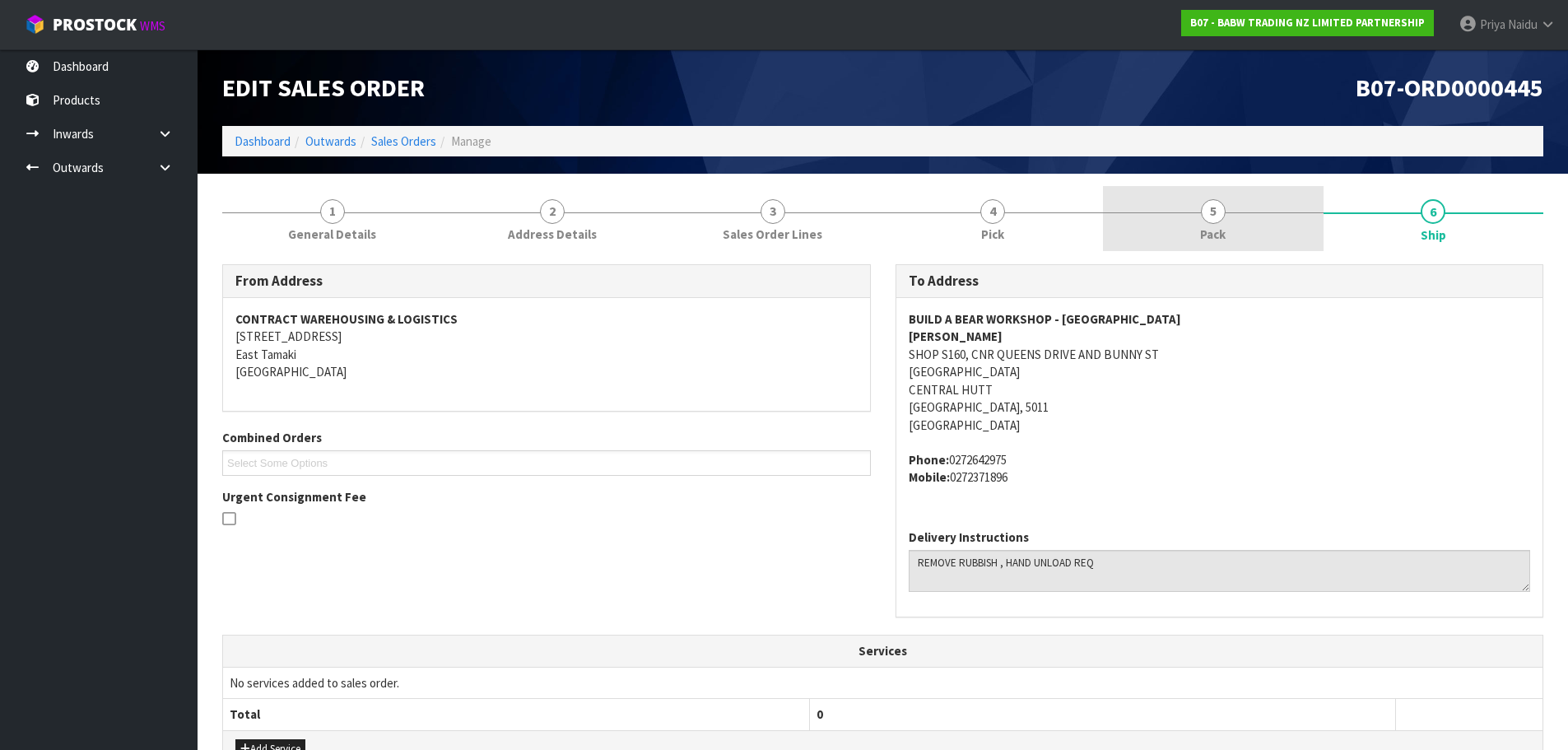
click at [1169, 232] on link "5 Pack" at bounding box center [1213, 219] width 220 height 65
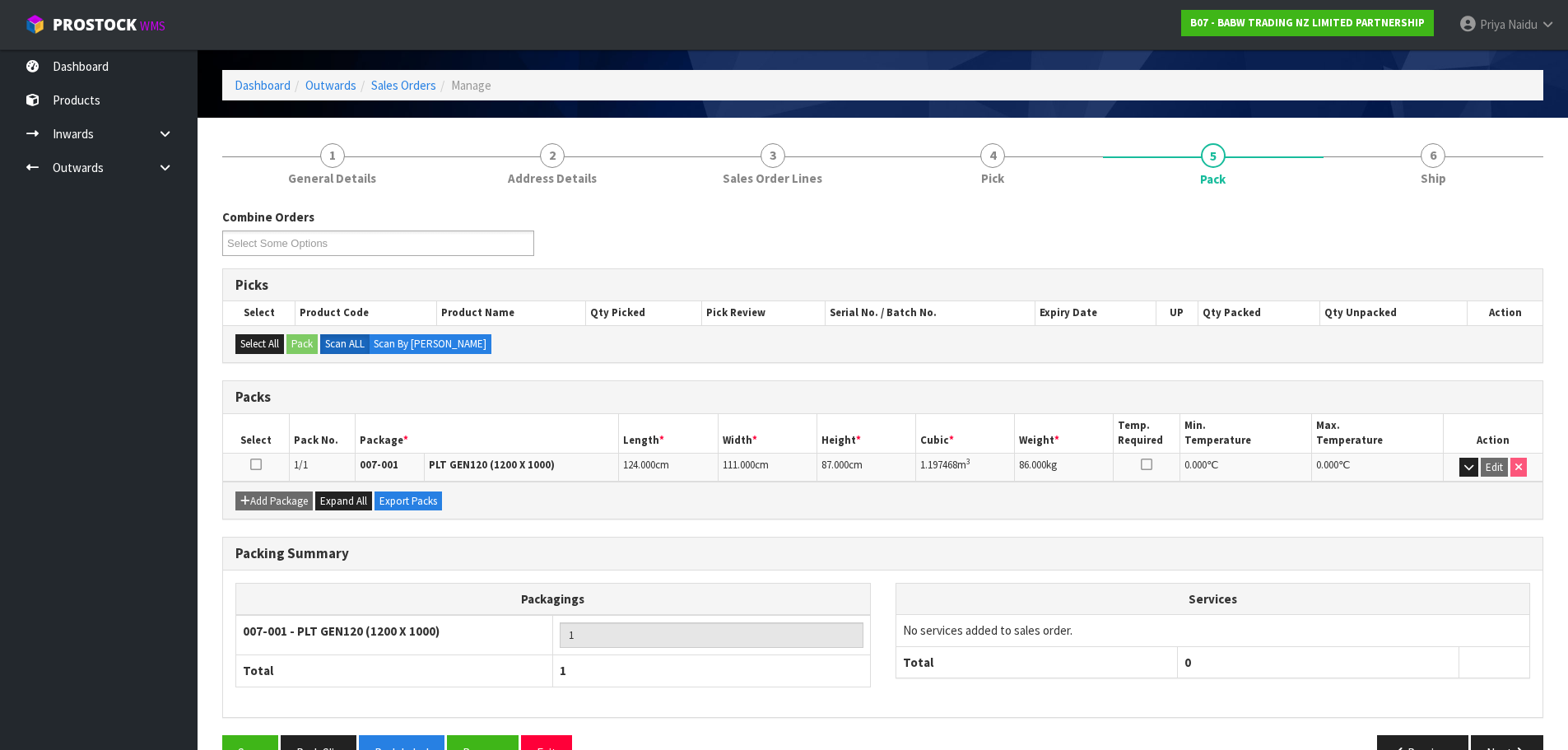
scroll to position [82, 0]
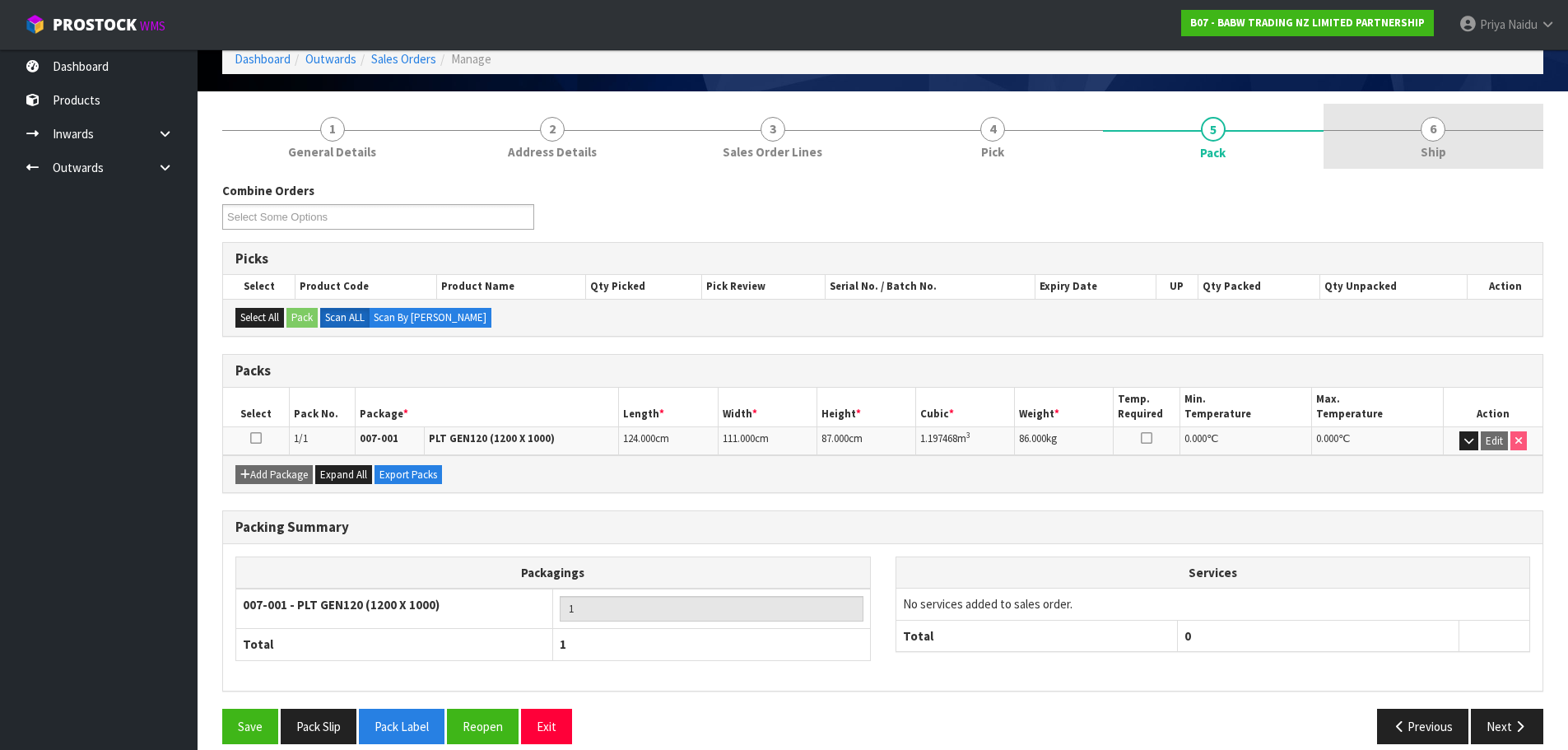
drag, startPoint x: 1489, startPoint y: 155, endPoint x: 1452, endPoint y: 163, distance: 37.9
click at [1489, 155] on link "6 Ship" at bounding box center [1434, 137] width 220 height 65
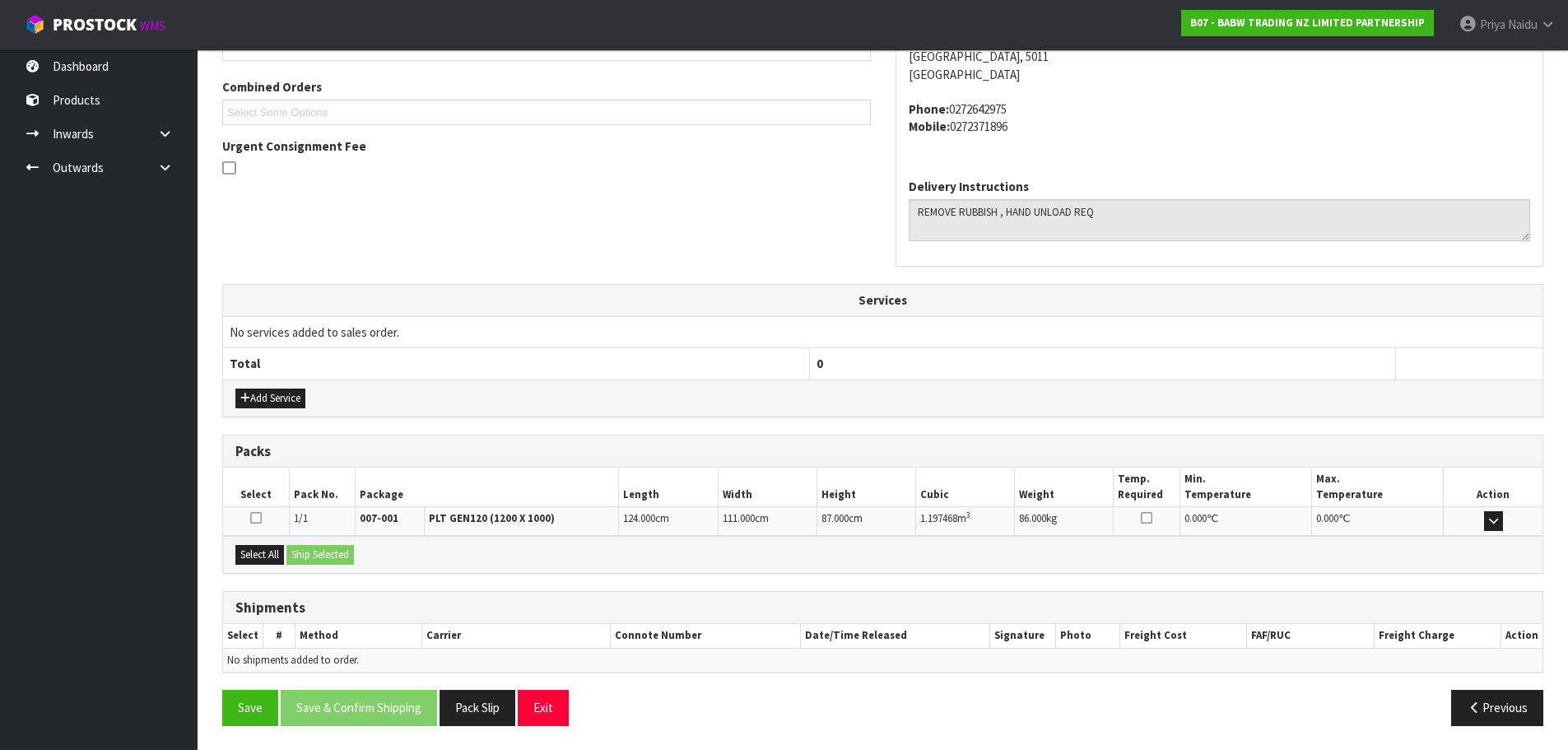
scroll to position [352, 0]
click at [278, 562] on button "Select All" at bounding box center [259, 554] width 49 height 19
click at [318, 557] on button "Ship Selected" at bounding box center [320, 554] width 68 height 19
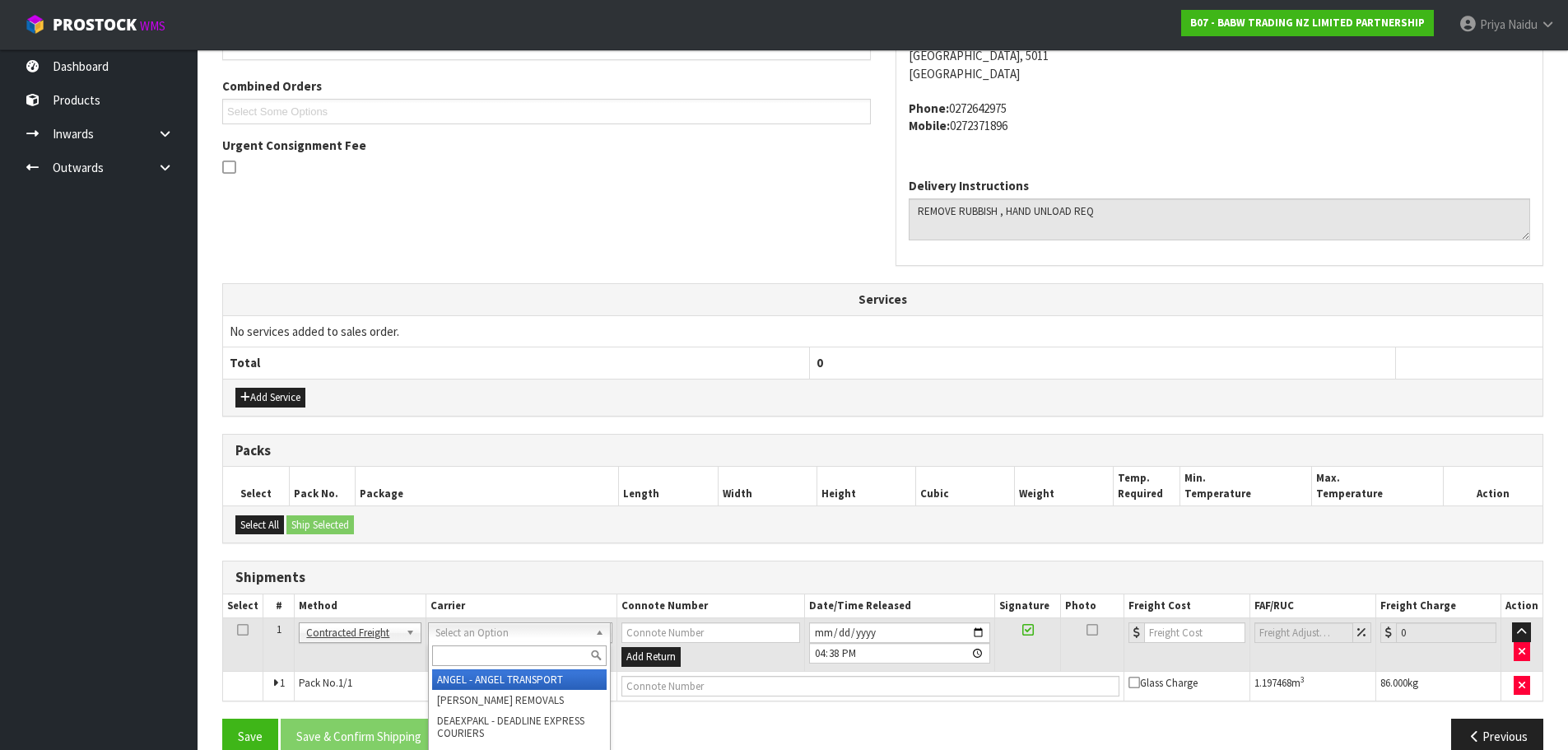
click at [533, 660] on input "text" at bounding box center [519, 656] width 175 height 20
type input "MA"
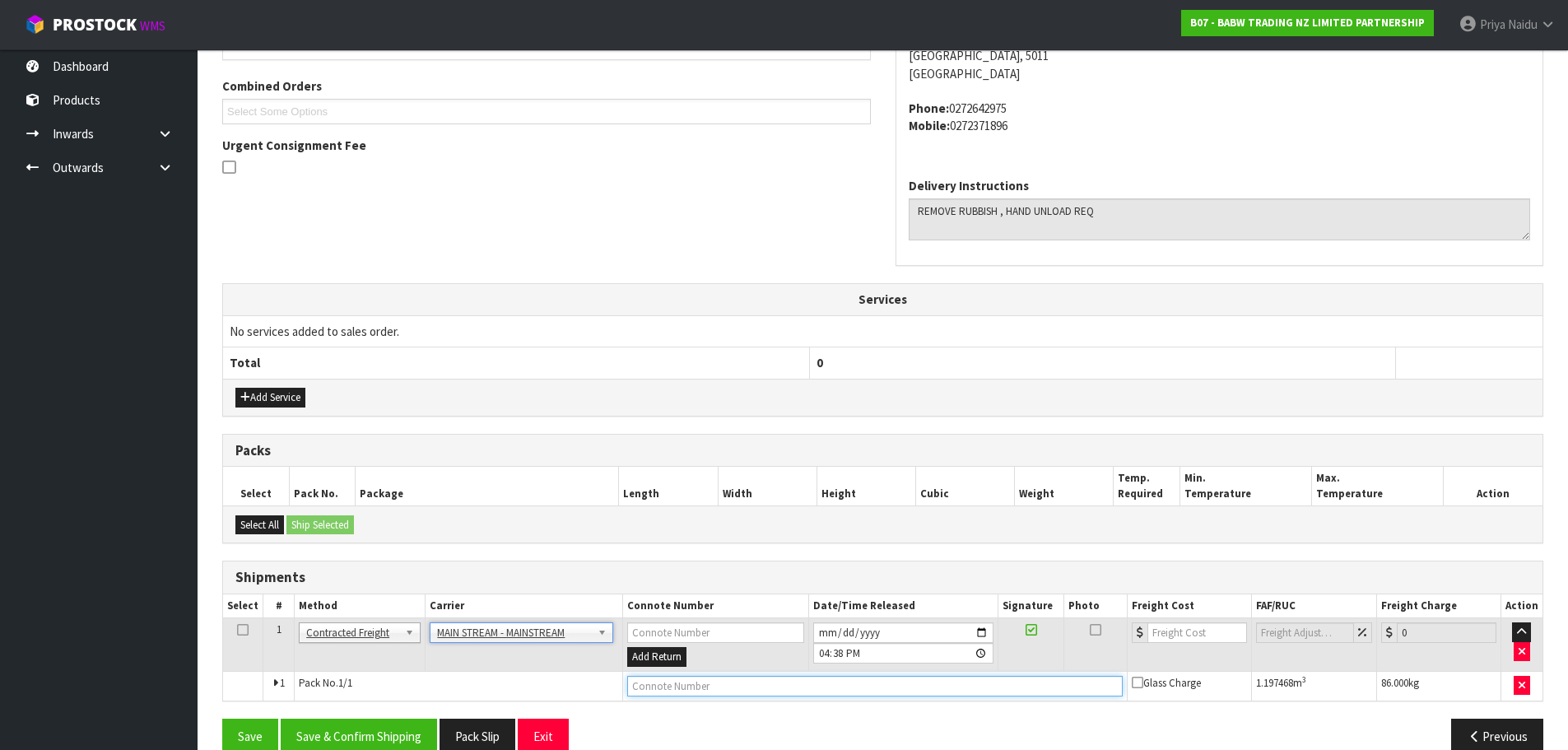
click at [677, 694] on input "text" at bounding box center [875, 686] width 496 height 20
paste input "CWL7721983"
type input "CWL7721983"
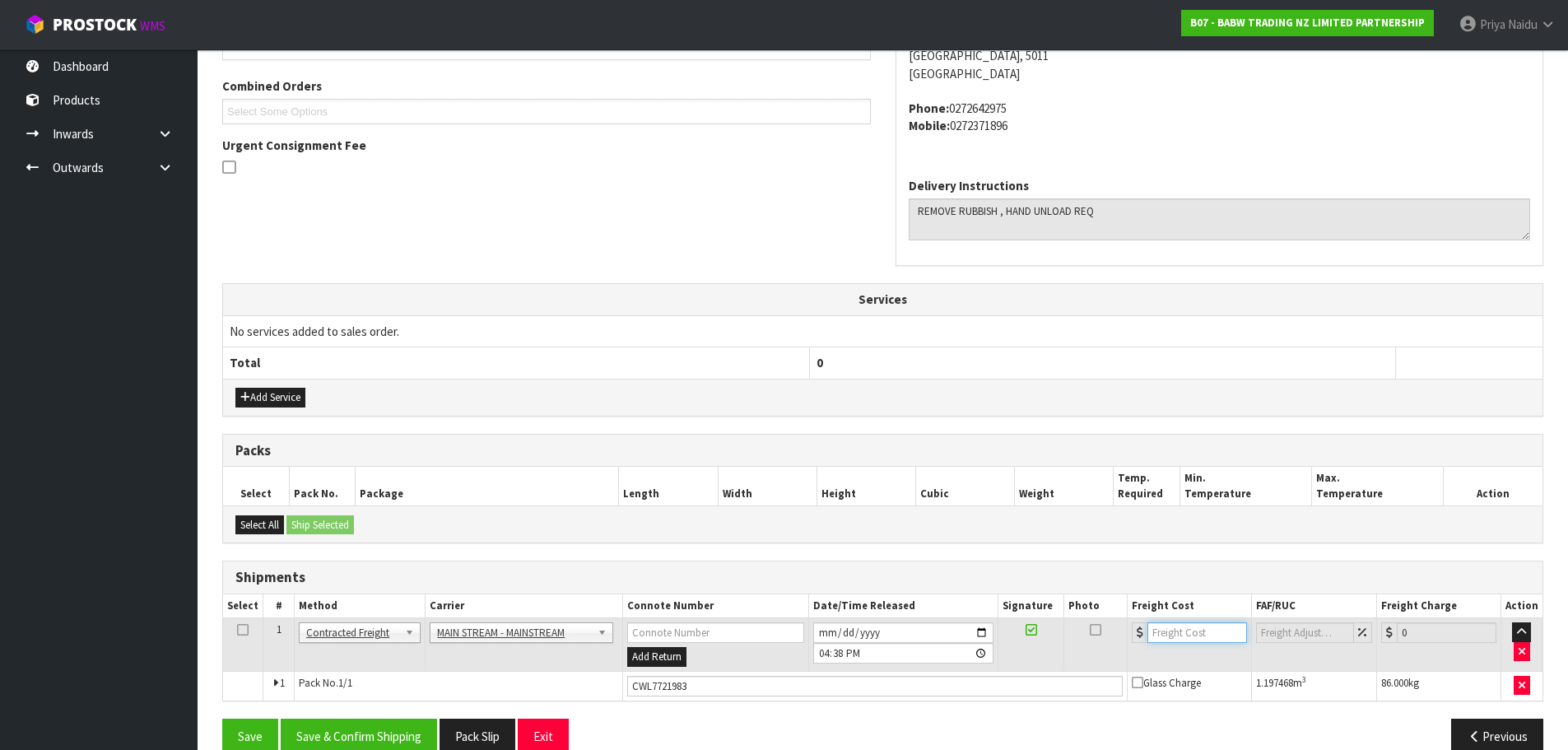
click at [1182, 623] on input "number" at bounding box center [1197, 633] width 100 height 20
type input "70.80"
click at [377, 723] on button "Save & Confirm Shipping" at bounding box center [358, 737] width 156 height 35
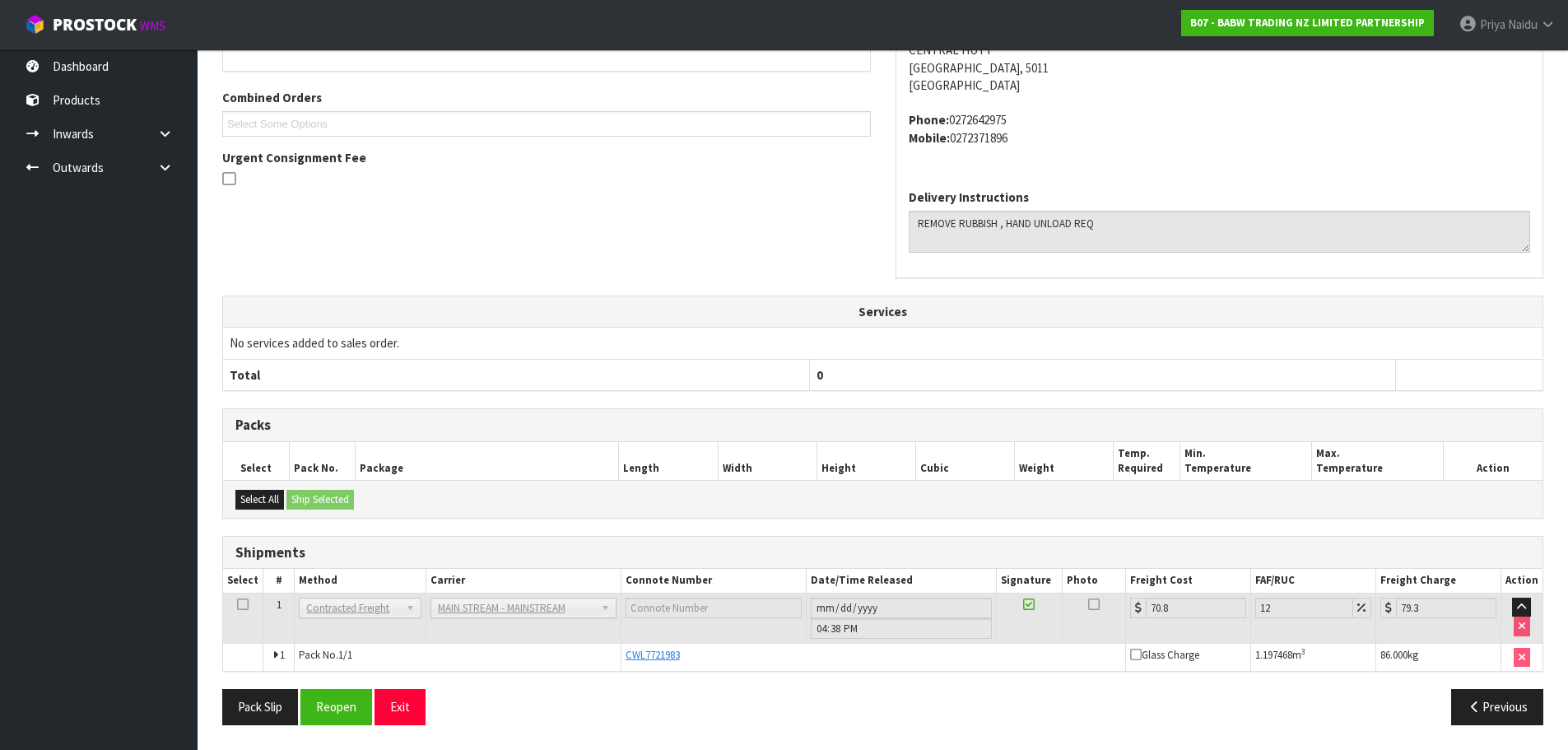
scroll to position [0, 0]
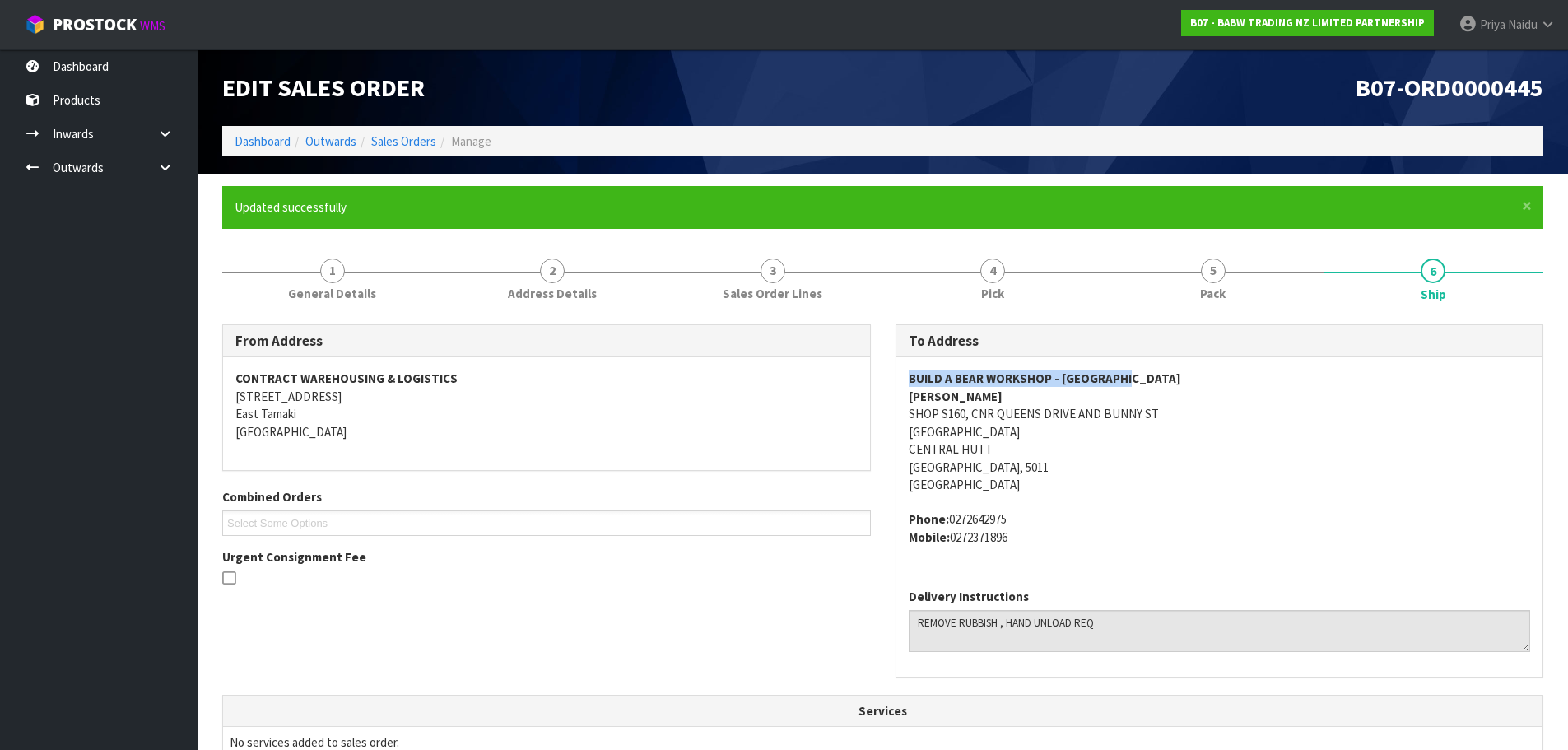
drag, startPoint x: 905, startPoint y: 377, endPoint x: 1186, endPoint y: 377, distance: 281.0
click at [1186, 377] on div "BUILD A BEAR WORKSHOP - [GEOGRAPHIC_DATA] AND BUNNY [GEOGRAPHIC_DATA] Phone: [P…" at bounding box center [1220, 466] width 647 height 218
click at [256, 135] on link "Dashboard" at bounding box center [262, 141] width 56 height 16
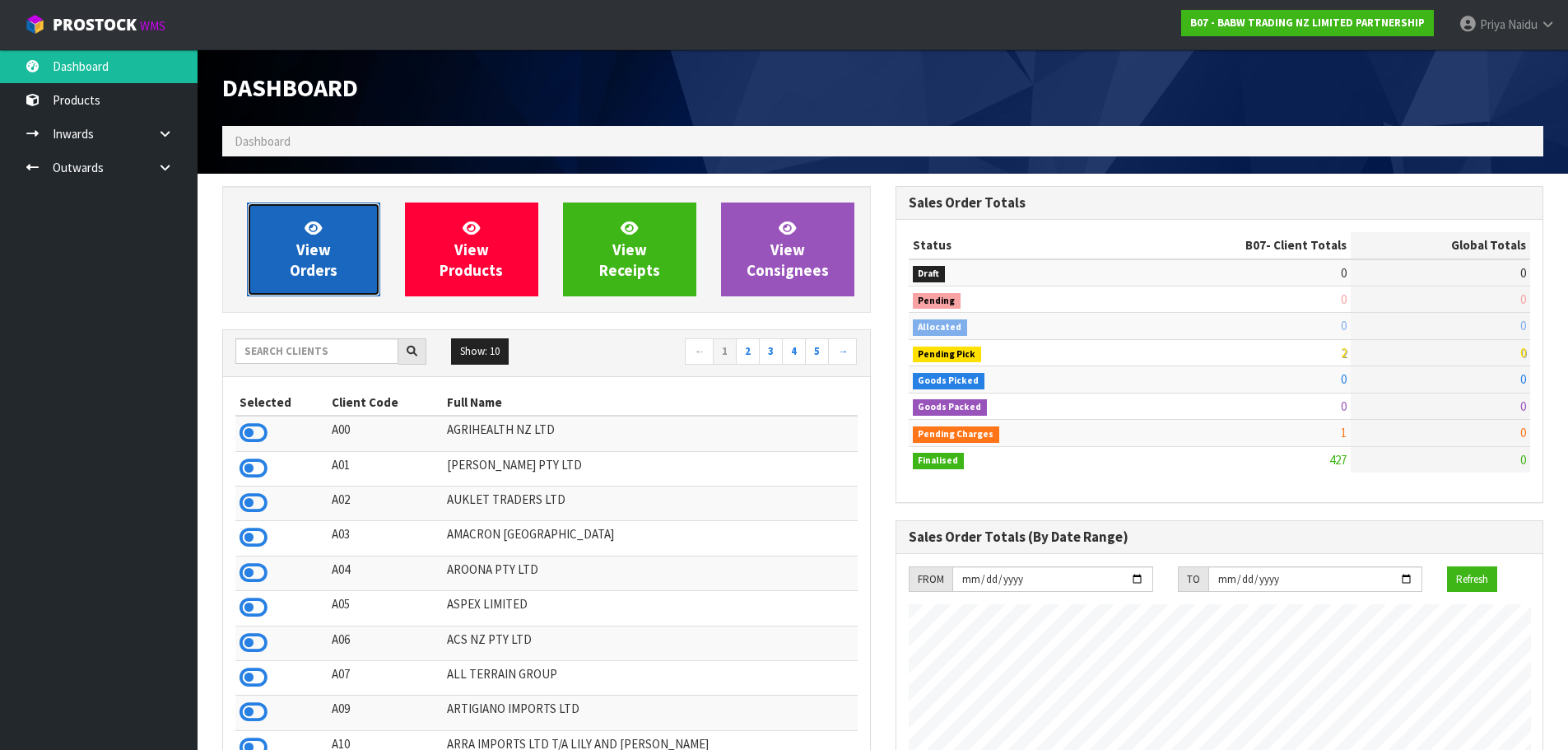
click at [319, 261] on span "View Orders" at bounding box center [314, 249] width 48 height 62
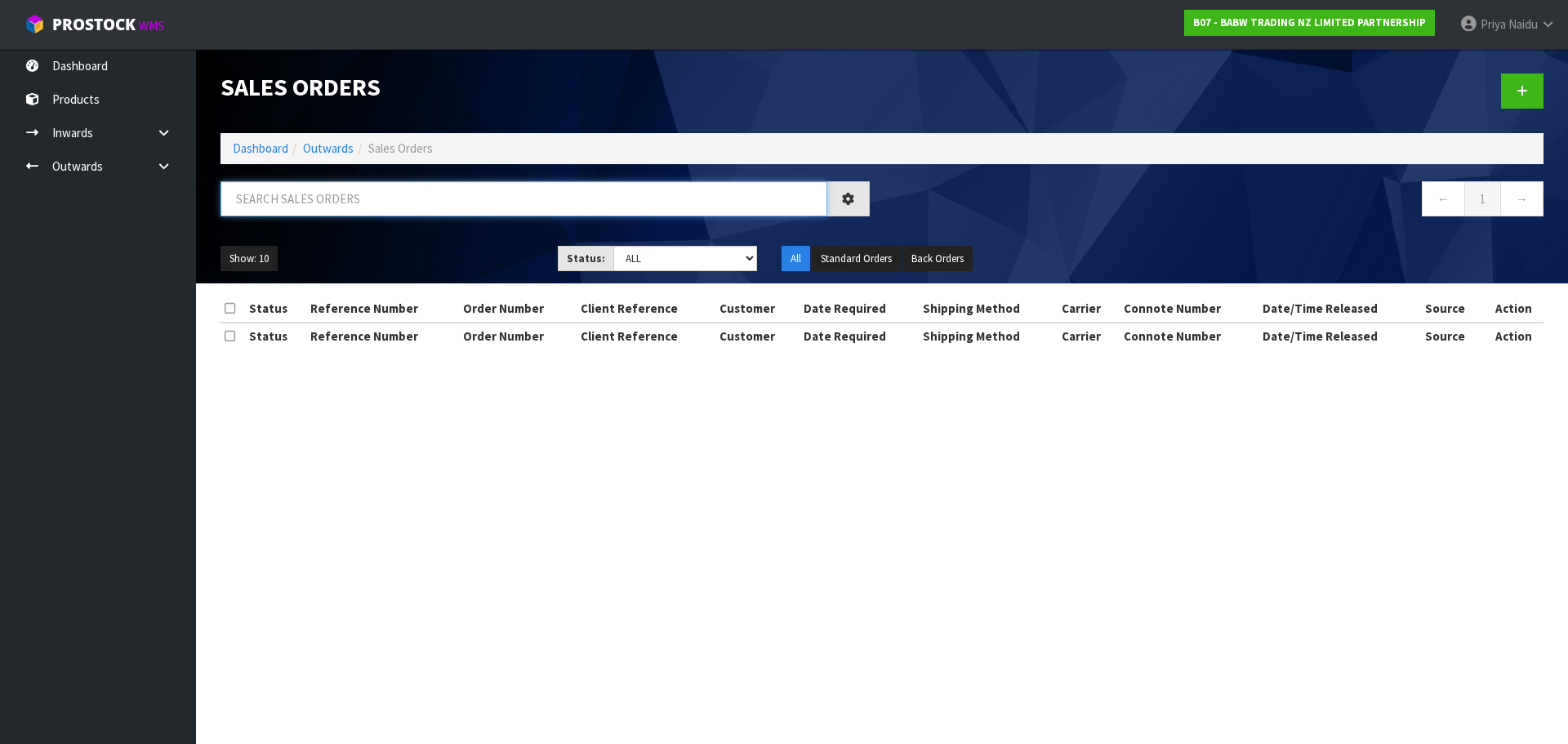
click at [387, 202] on input "text" at bounding box center [523, 199] width 606 height 35
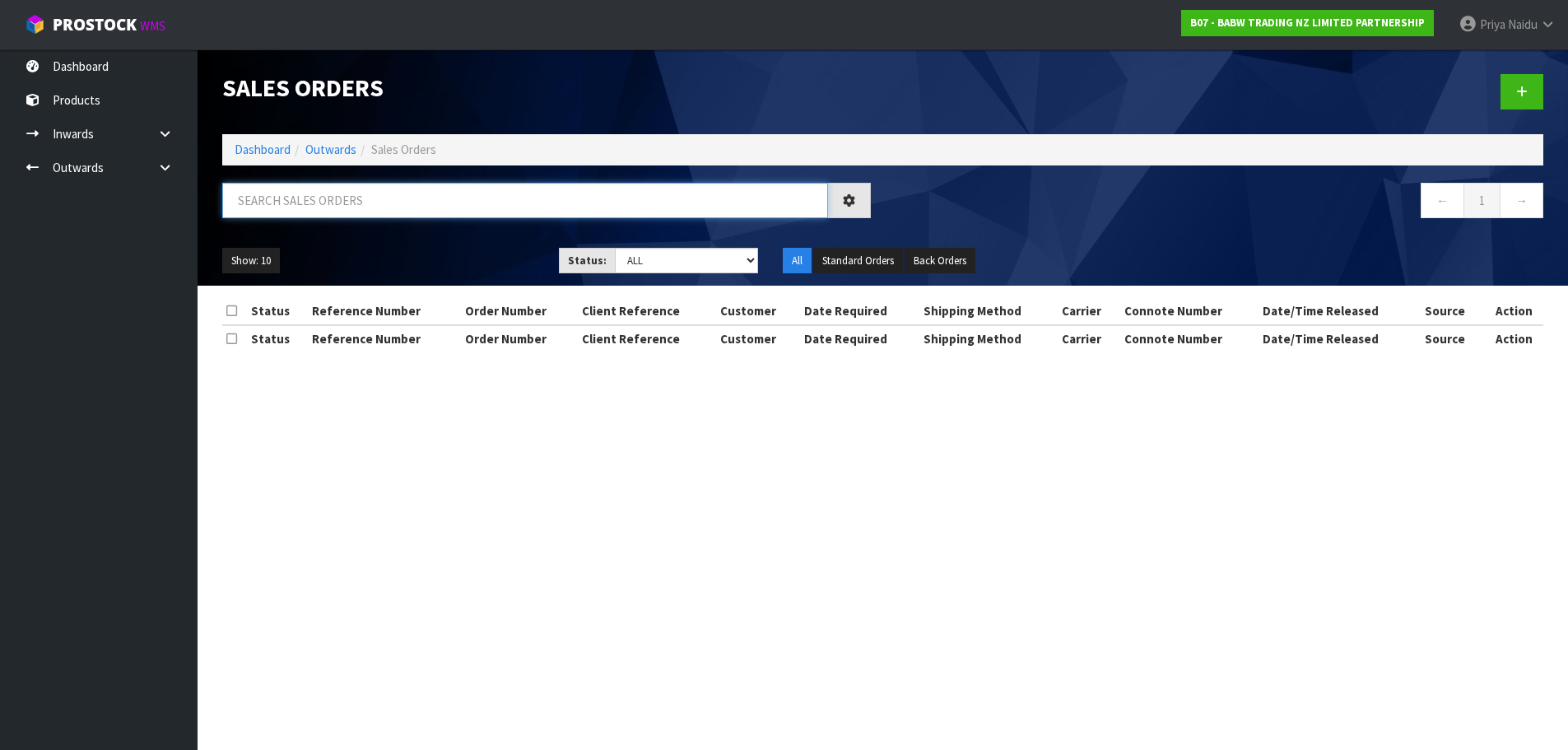
paste input "BUILD A BEAR WORKSHOP - [GEOGRAPHIC_DATA]"
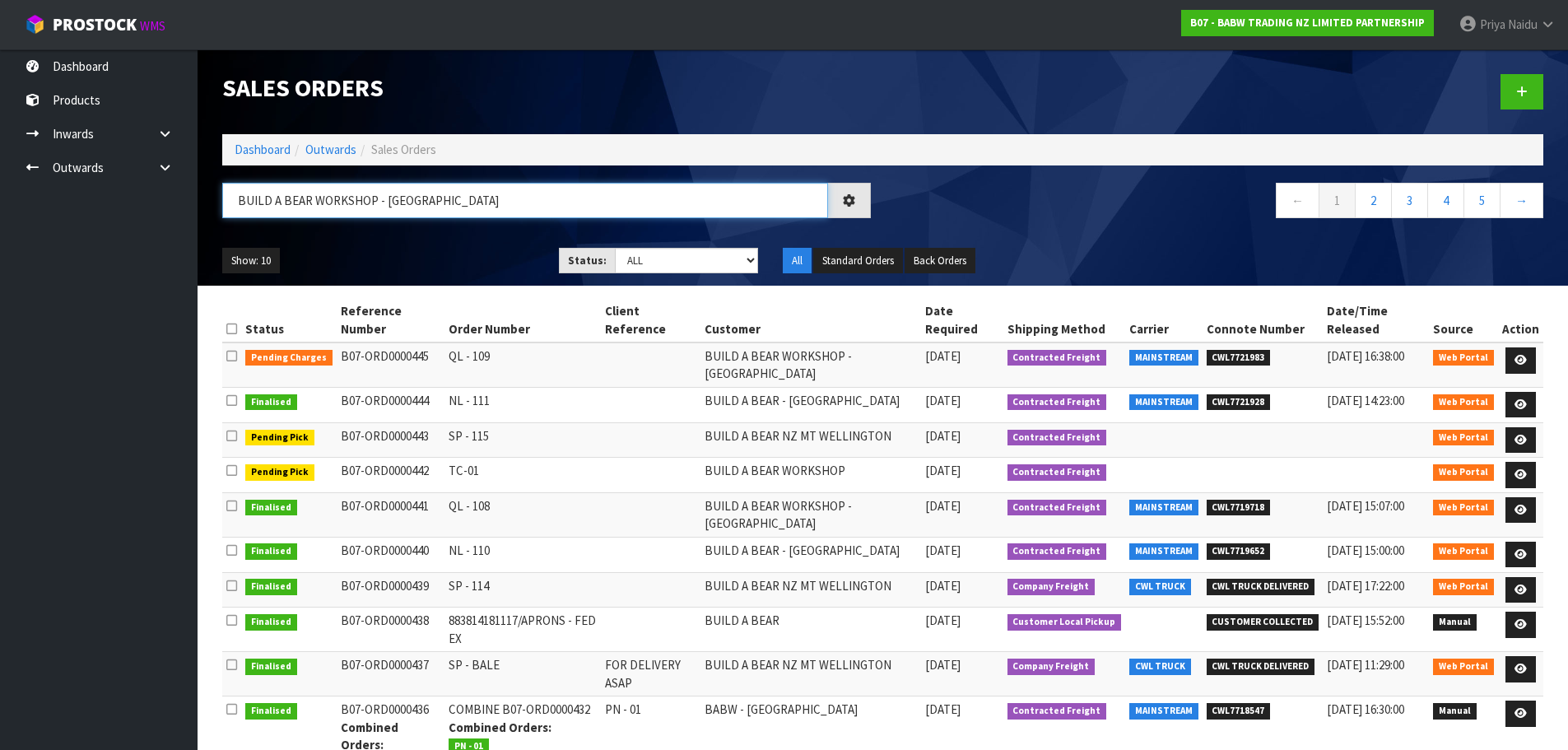
type input "BUILD A BEAR WORKSHOP - [GEOGRAPHIC_DATA]"
click at [393, 232] on div "BUILD A BEAR WORKSHOP - [GEOGRAPHIC_DATA] ← 1 2 3 4 5 →" at bounding box center [883, 209] width 1346 height 53
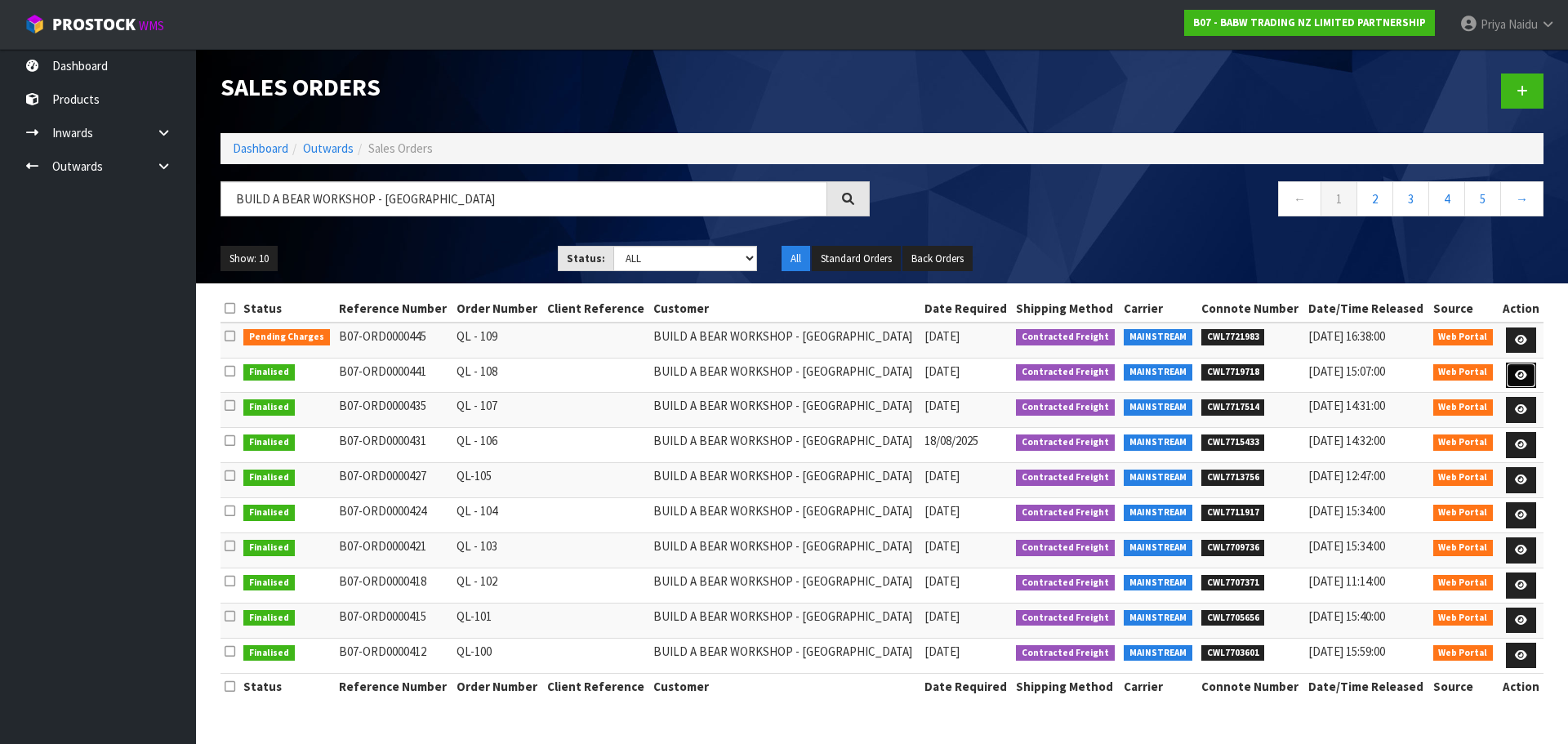
click at [1526, 375] on icon at bounding box center [1521, 376] width 12 height 11
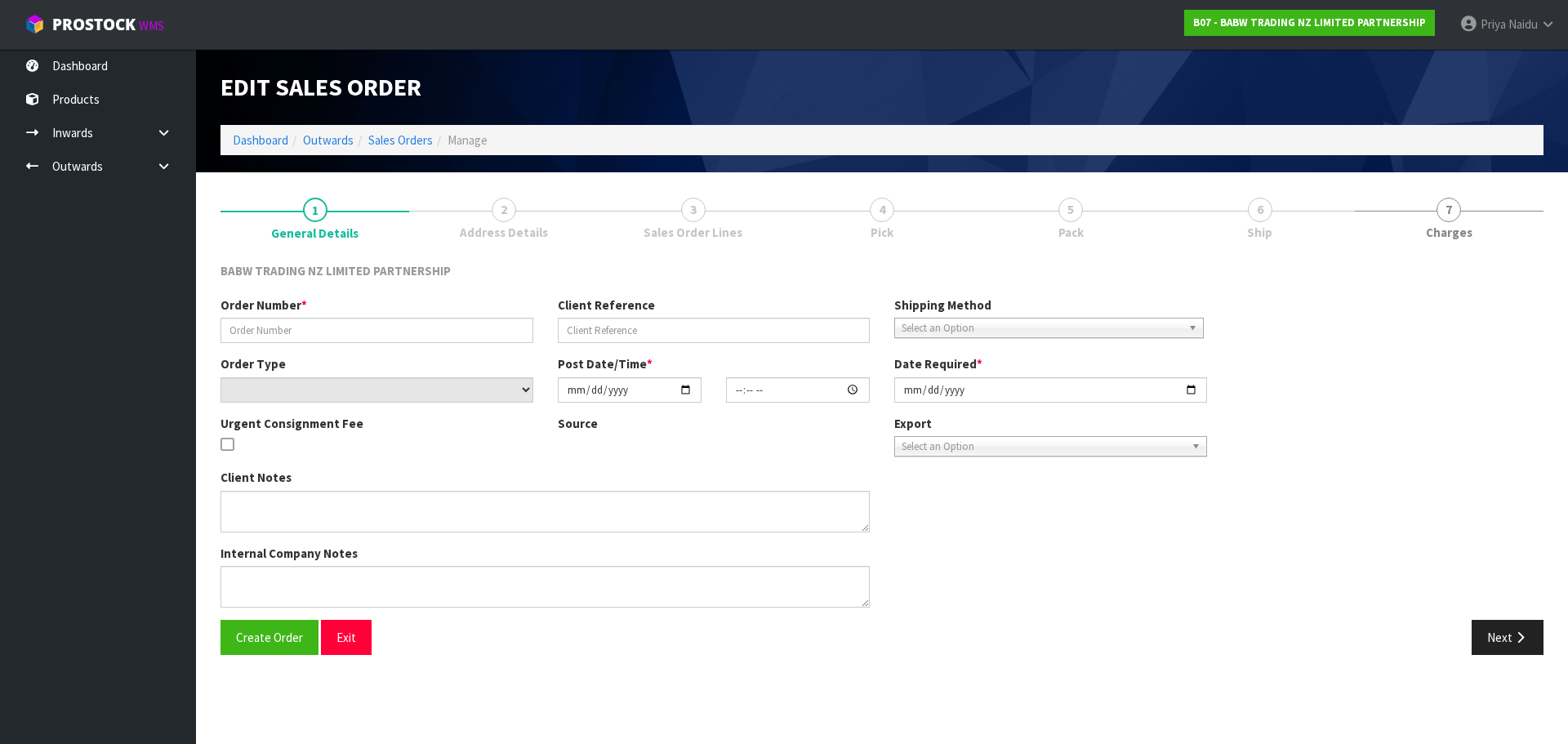
type input "QL - 108"
select select "number:0"
type input "[DATE]"
type input "14:41:00.000"
type input "[DATE]"
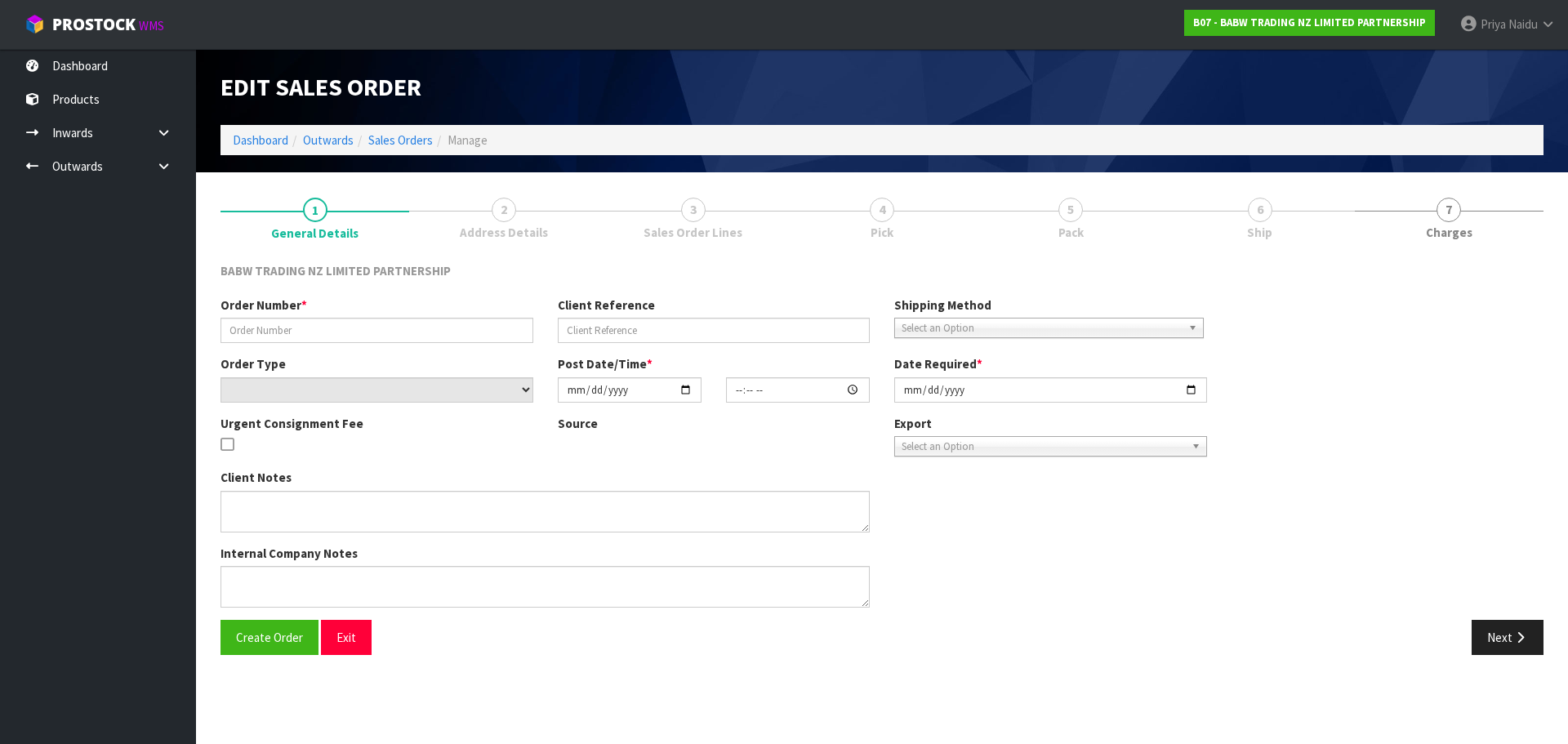
type textarea "DELIVER BETWEEN 8AM AND 8.30AM CALL - [PERSON_NAME] ON [PHONE_NUMBER] AFTERNOON…"
type textarea "REMOVED 90017 X 200 [MEDICAL_DATA] = 1 BAG"
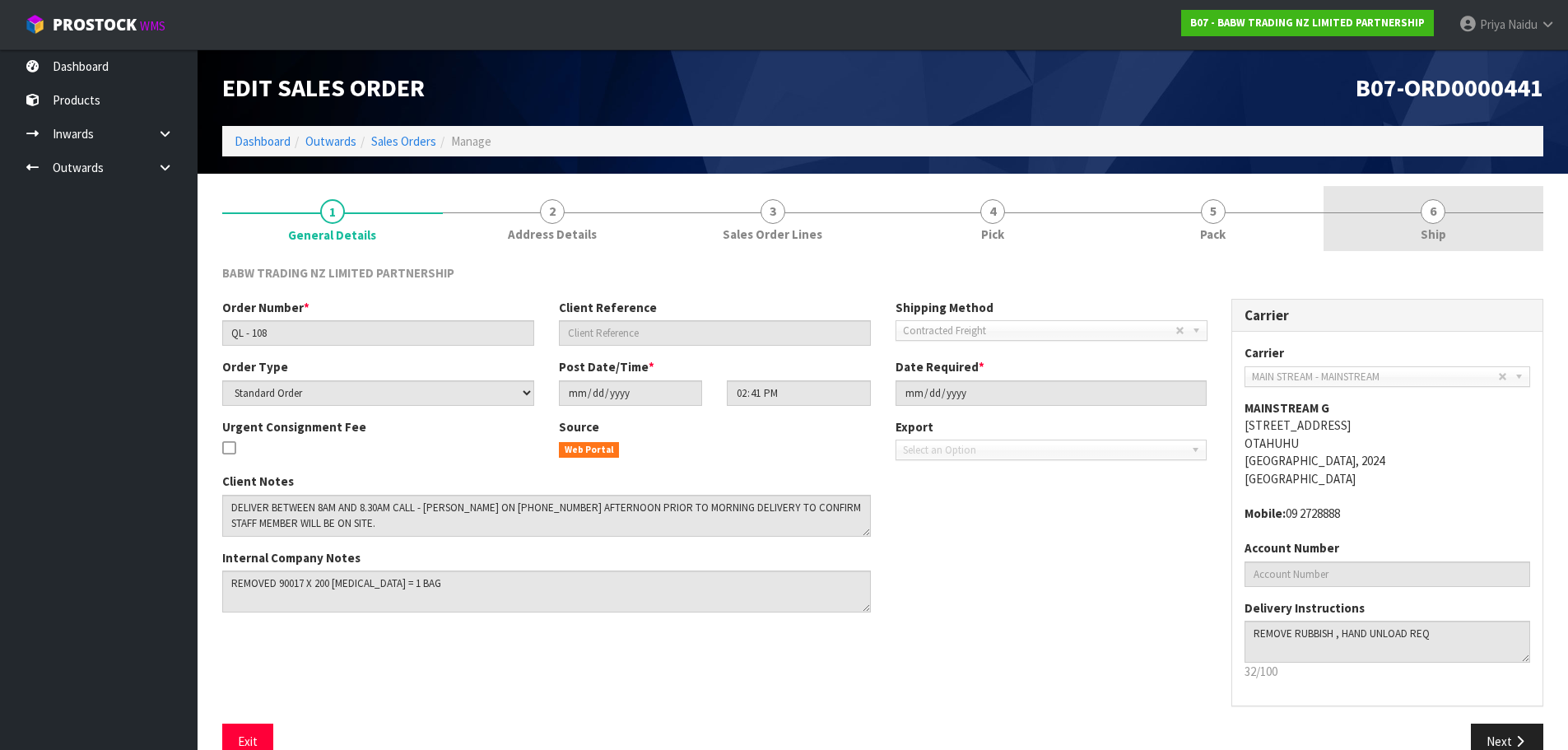
click at [1420, 236] on link "6 Ship" at bounding box center [1434, 219] width 220 height 65
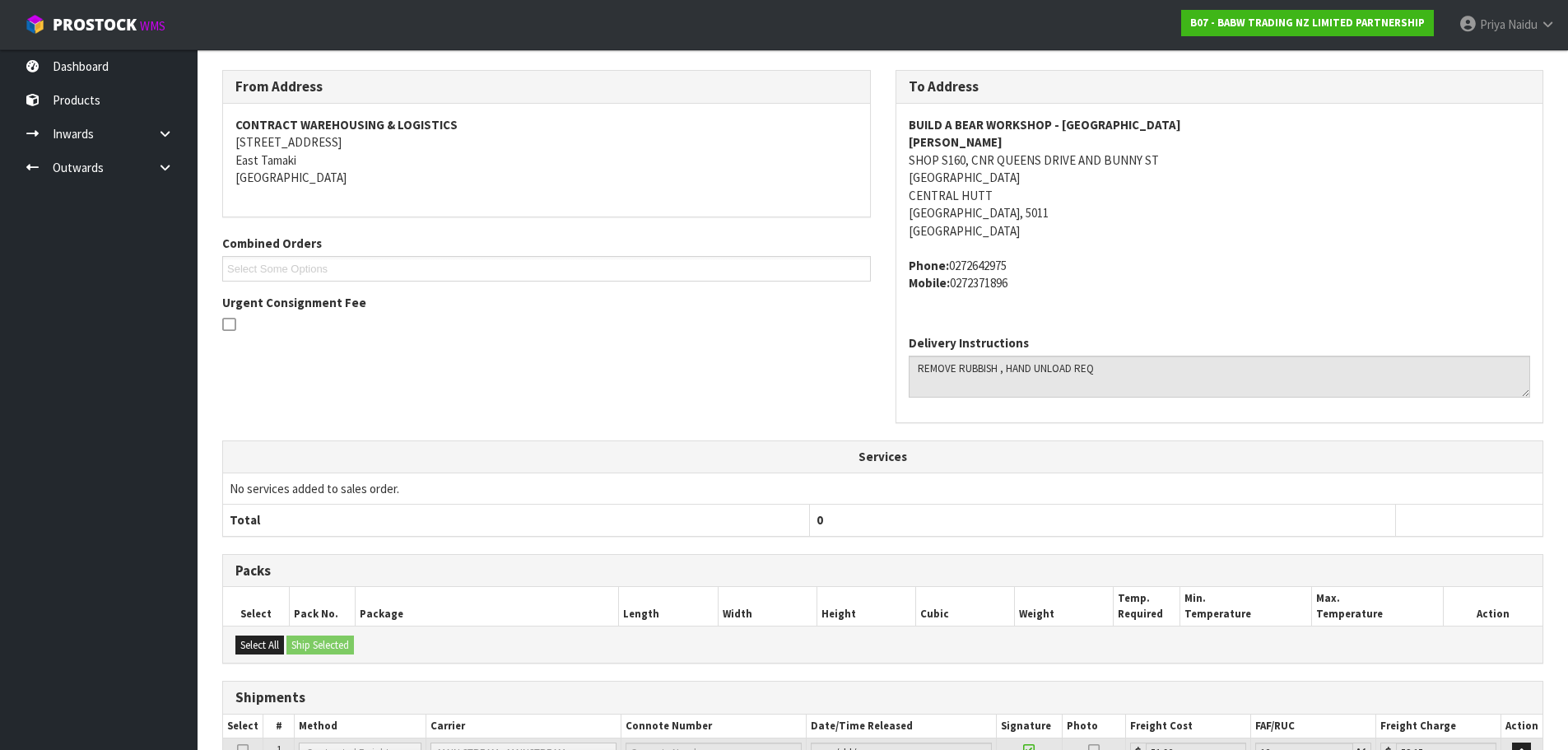
scroll to position [340, 0]
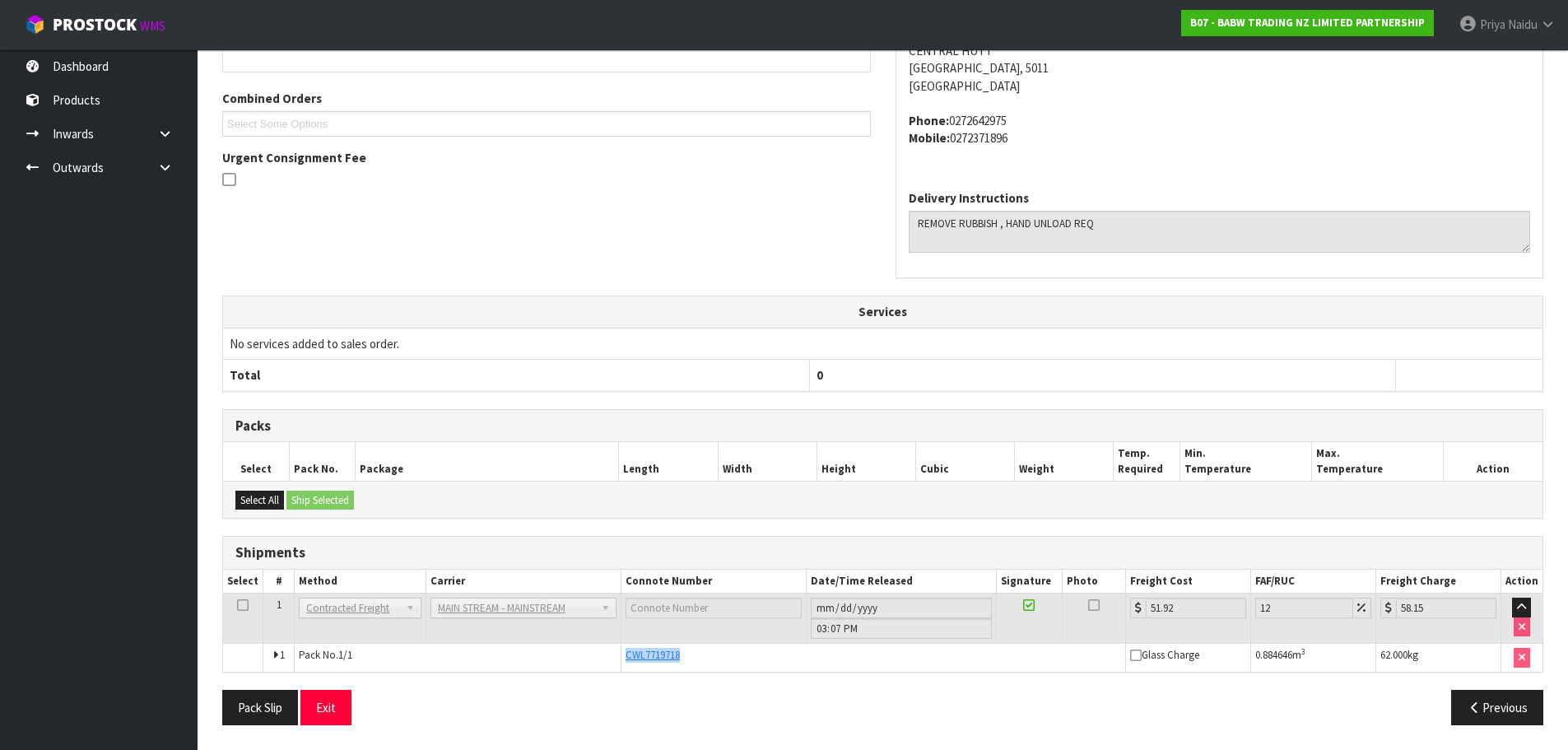
drag, startPoint x: 622, startPoint y: 657, endPoint x: 610, endPoint y: 641, distance: 20.0
click at [704, 649] on td "CWL7719718" at bounding box center [873, 658] width 504 height 28
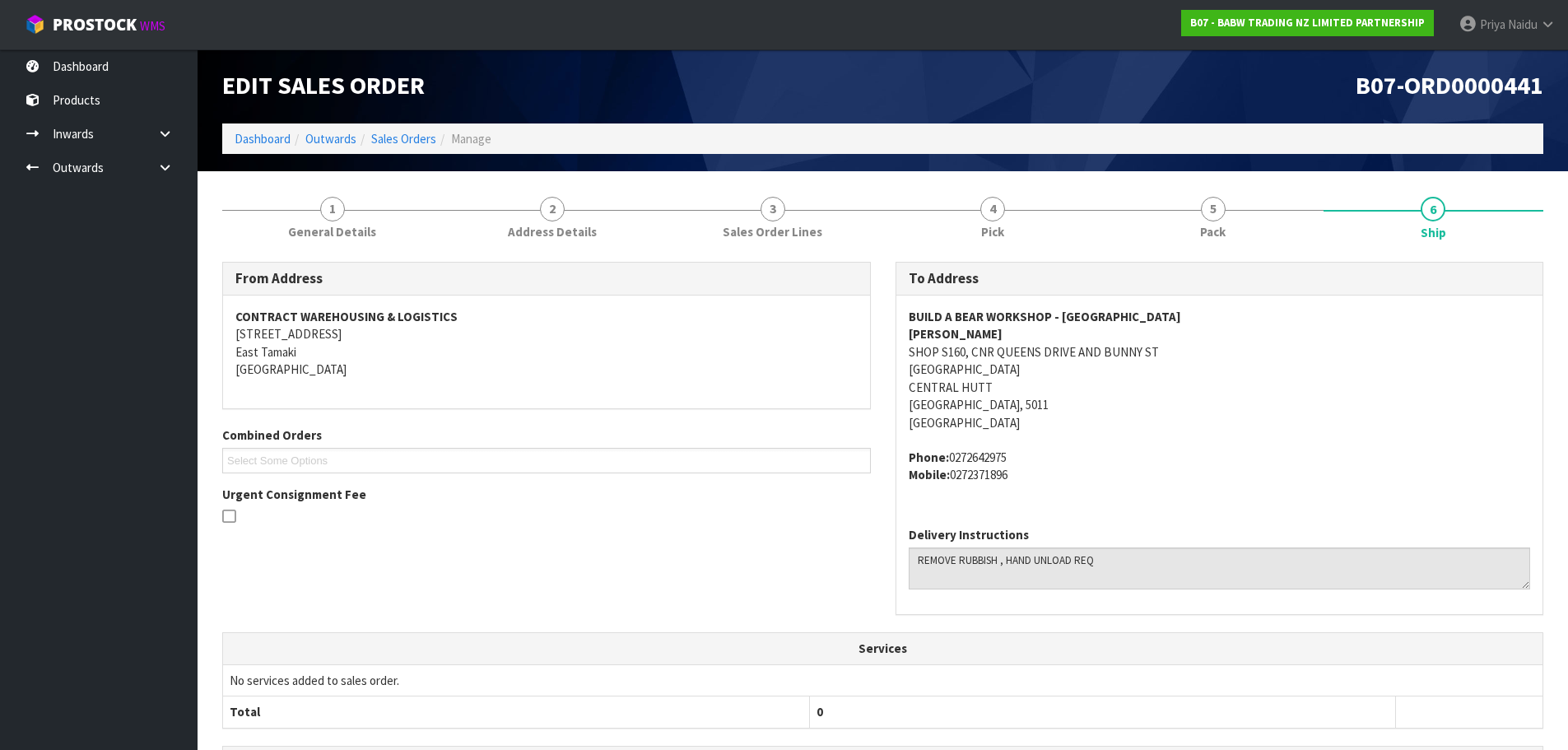
scroll to position [0, 0]
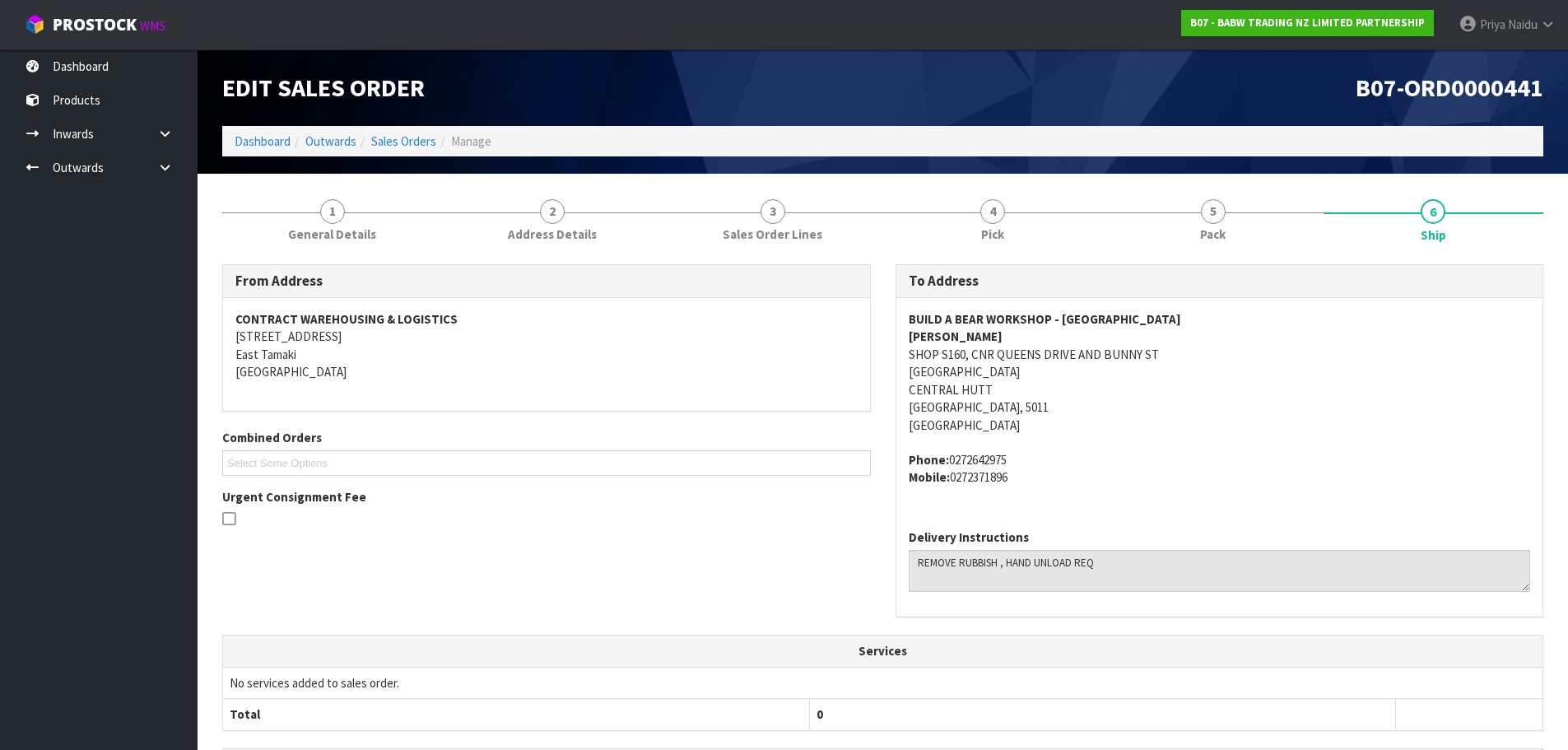
click at [265, 152] on ol "Dashboard Outwards Sales Orders Manage" at bounding box center [883, 141] width 1321 height 31
click at [270, 148] on link "Dashboard" at bounding box center [262, 141] width 56 height 16
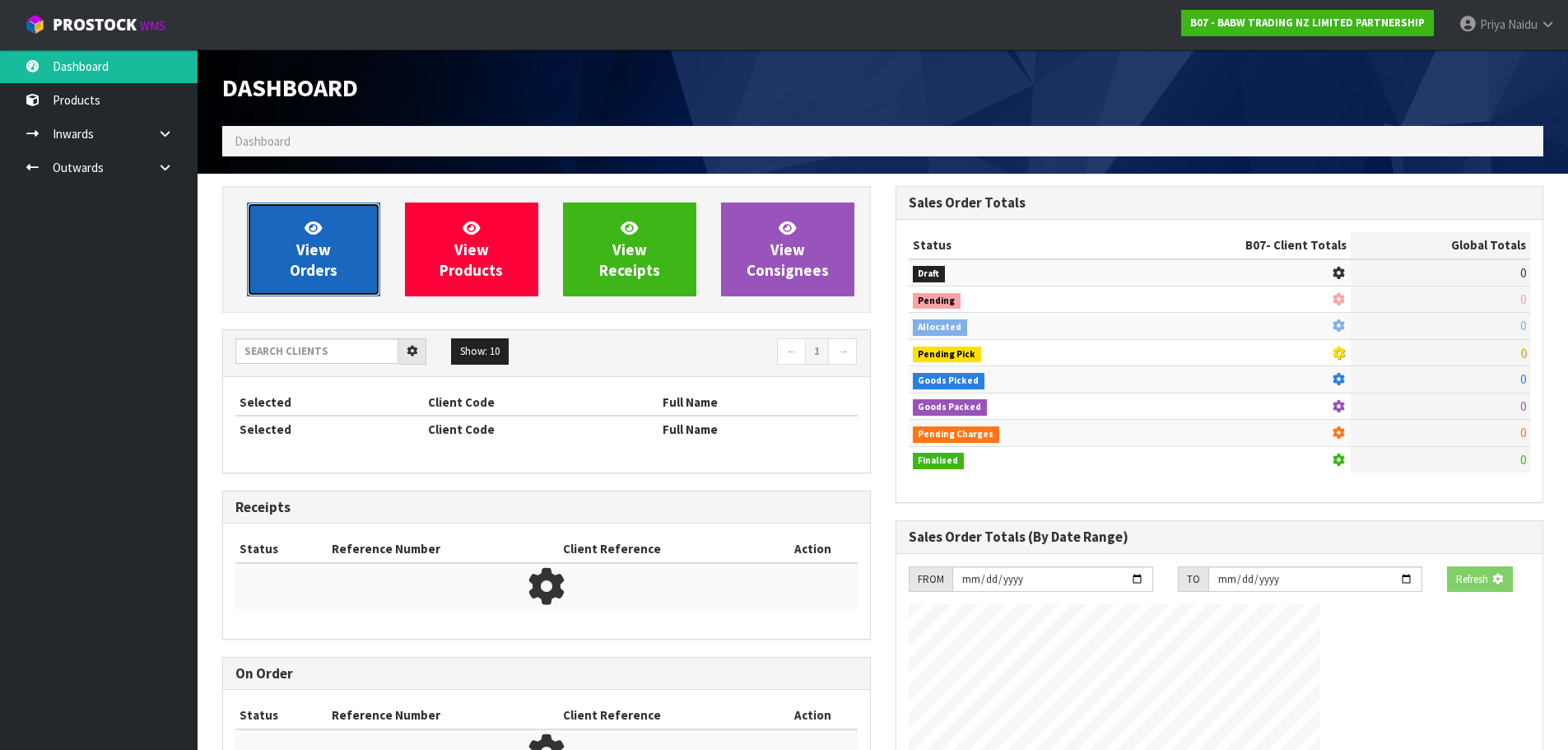
click at [298, 241] on span "View Orders" at bounding box center [314, 249] width 48 height 62
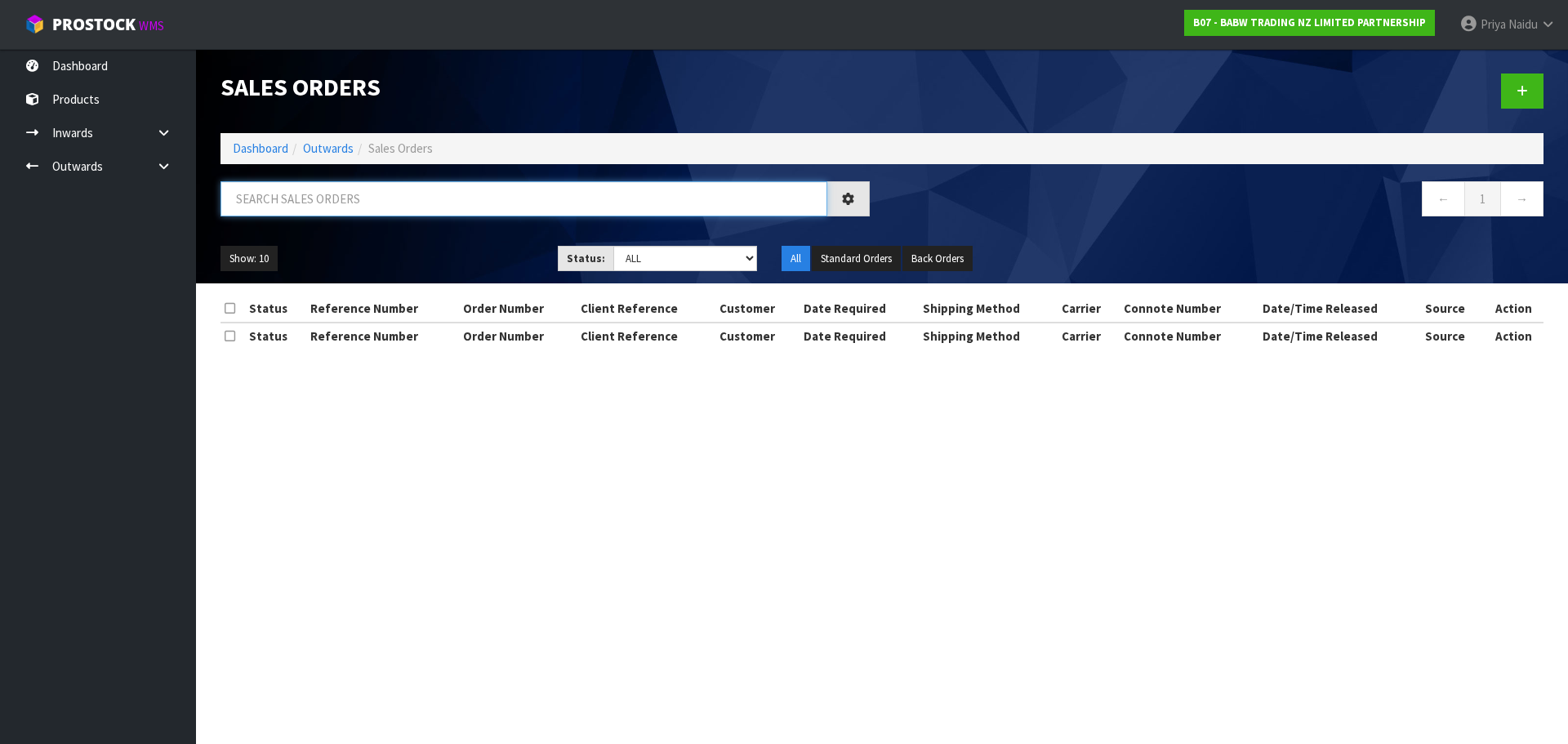
click at [345, 200] on input "text" at bounding box center [523, 199] width 606 height 35
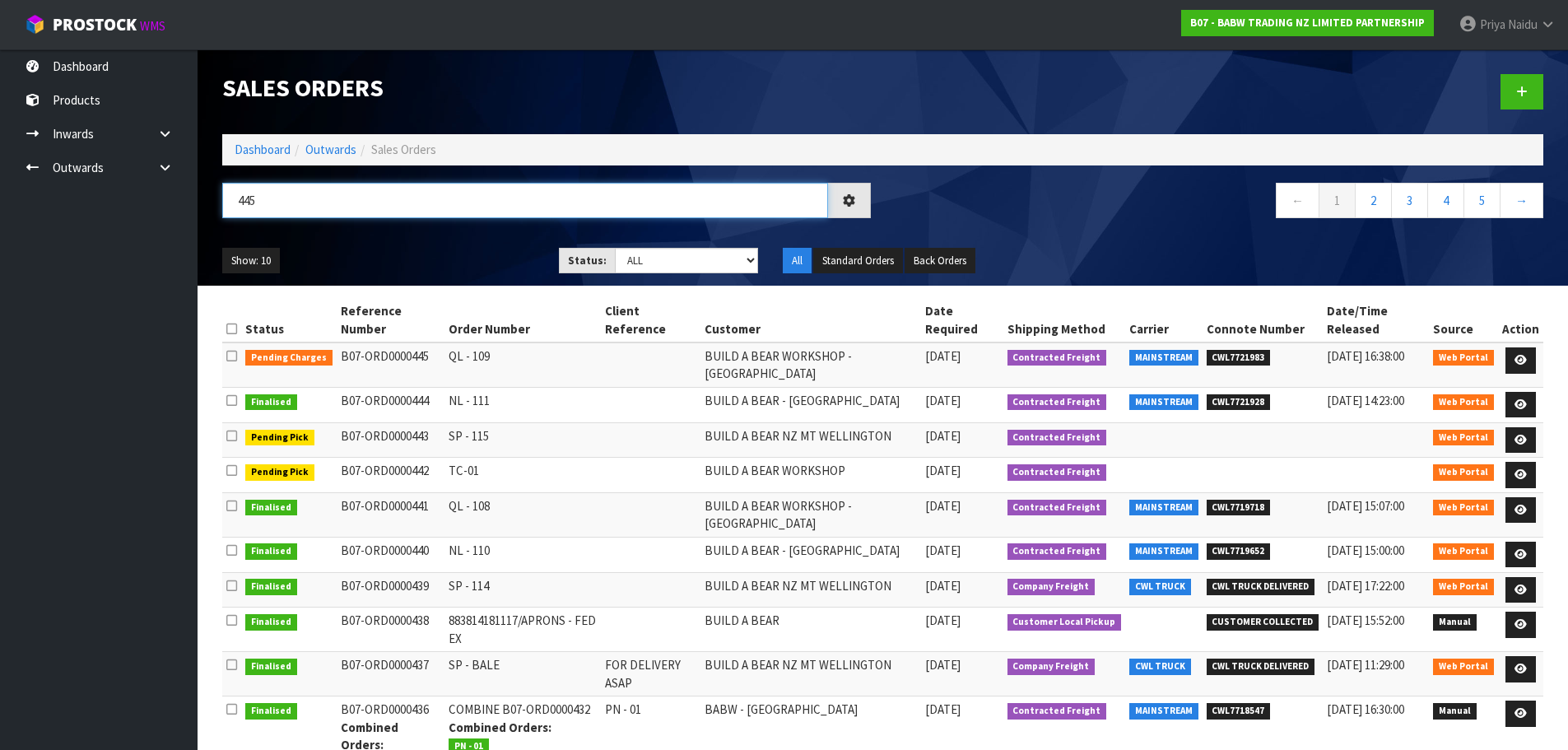
type input "445"
click at [490, 248] on ul "Show: 10 5 10 25 50" at bounding box center [378, 261] width 312 height 26
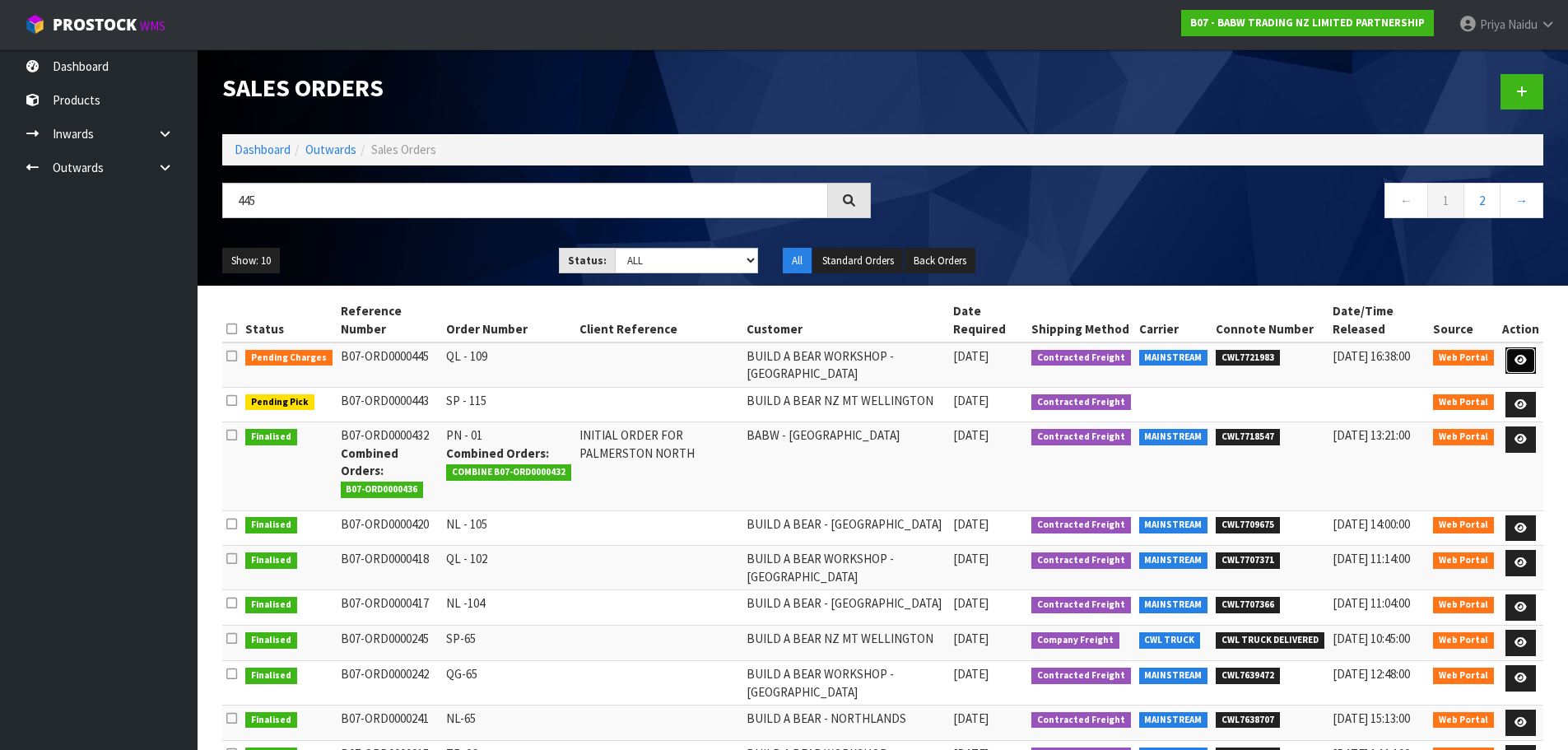
click at [1515, 356] on icon at bounding box center [1520, 360] width 12 height 11
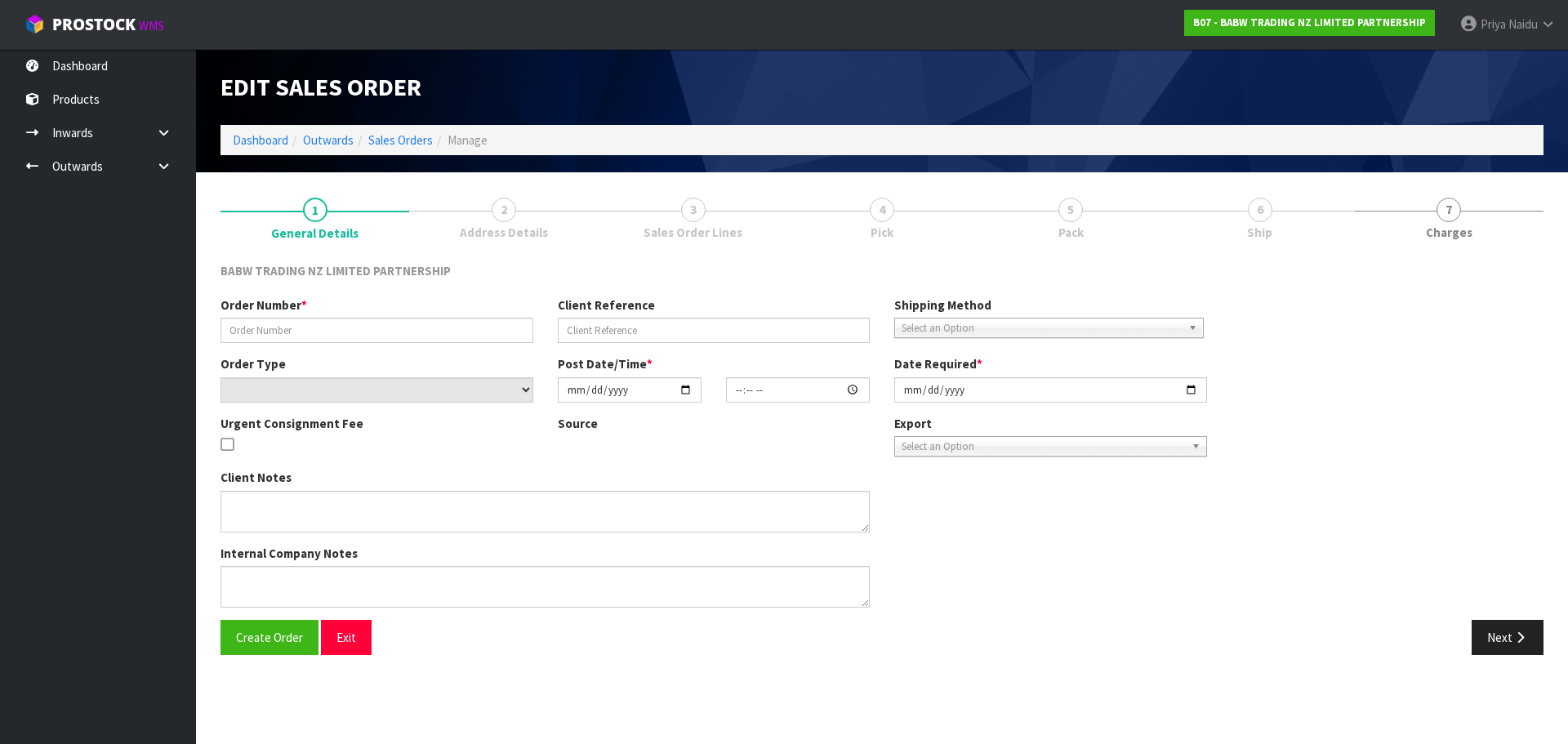
type input "QL - 109"
select select "number:0"
type input "[DATE]"
type input "13:09:00.000"
type input "[DATE]"
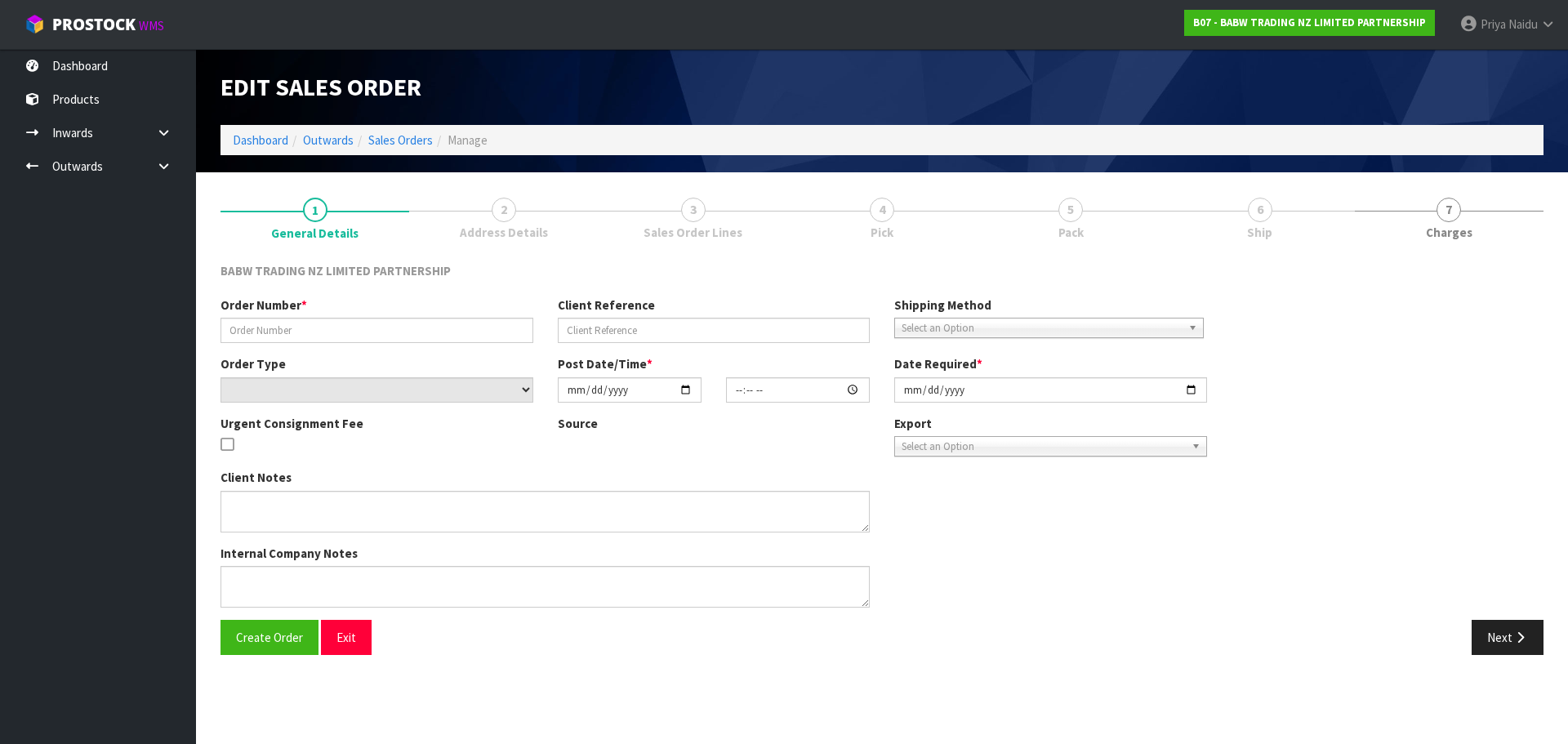
type textarea "DELIVER BETWEEN 8AM AND 8.30AM CALL - [PERSON_NAME] ON [PHONE_NUMBER] AFTERNOON…"
type textarea "ON THIS ORDER WE DON’T HAVE ENOUGH STOCK FOR CODE 29295 X 24. THE AVAILABLE STO…"
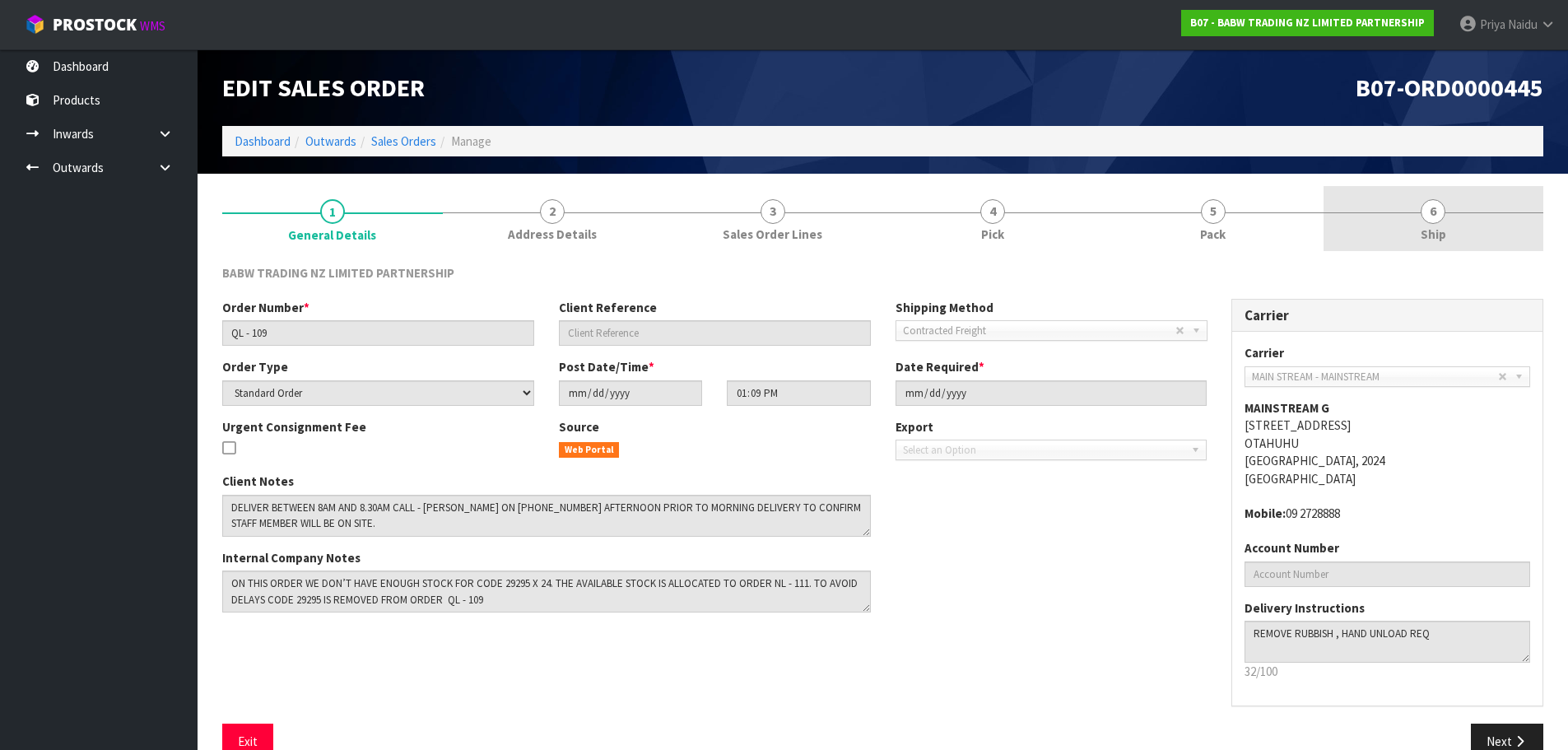
click at [1464, 201] on link "6 Ship" at bounding box center [1434, 219] width 220 height 65
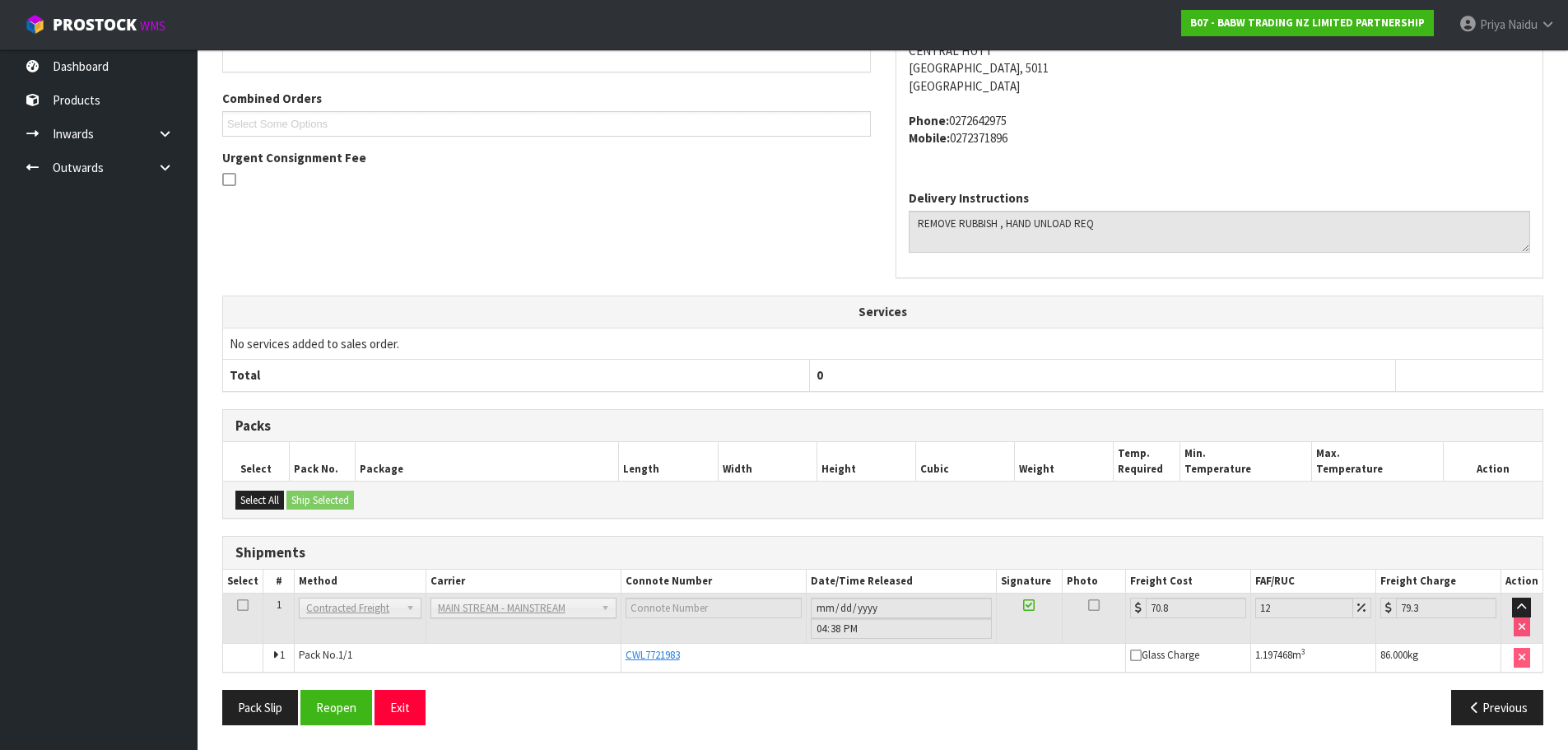
scroll to position [93, 0]
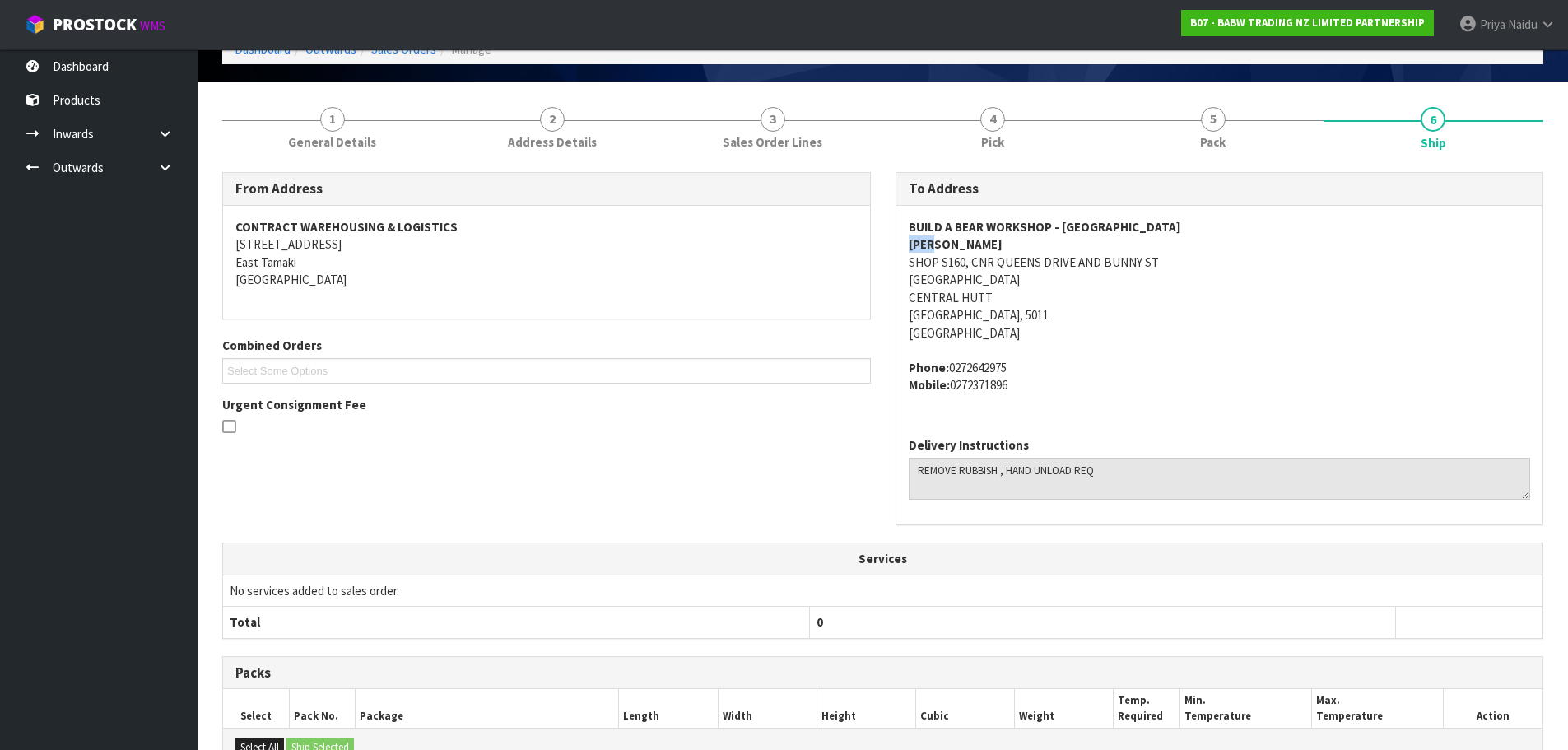
drag, startPoint x: 905, startPoint y: 244, endPoint x: 965, endPoint y: 241, distance: 60.1
click at [965, 241] on div "BUILD A BEAR WORKSHOP - [GEOGRAPHIC_DATA] AND BUNNY [GEOGRAPHIC_DATA] Phone: [P…" at bounding box center [1220, 314] width 647 height 218
drag, startPoint x: 898, startPoint y: 263, endPoint x: 913, endPoint y: 261, distance: 15.1
click at [913, 261] on div "BUILD A BEAR WORKSHOP - [GEOGRAPHIC_DATA] AND BUNNY [GEOGRAPHIC_DATA] Phone: [P…" at bounding box center [1220, 314] width 647 height 218
drag, startPoint x: 902, startPoint y: 231, endPoint x: 820, endPoint y: 281, distance: 96.0
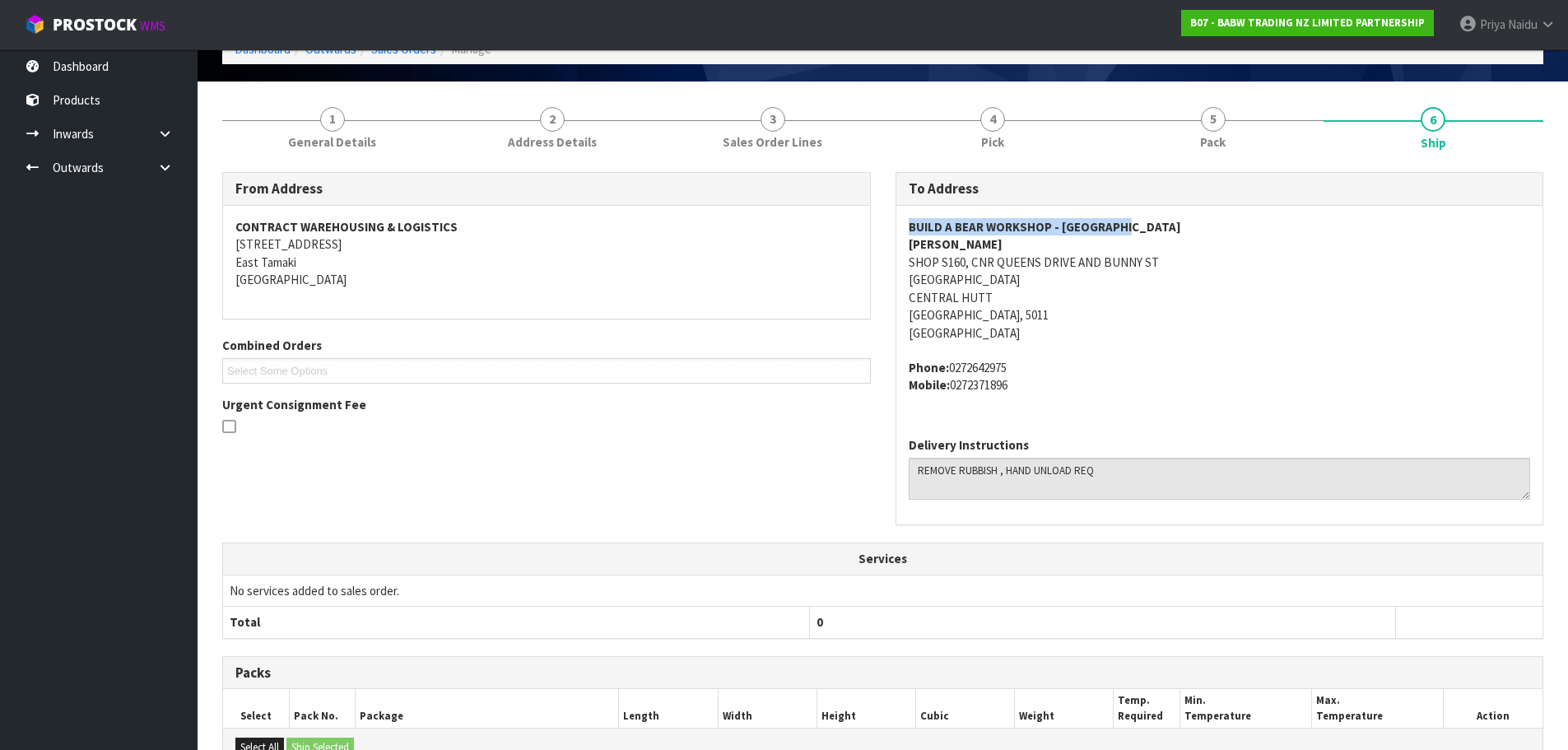
click at [1147, 225] on div "BUILD A BEAR WORKSHOP - [GEOGRAPHIC_DATA] AND BUNNY [GEOGRAPHIC_DATA] Phone: [P…" at bounding box center [1220, 314] width 647 height 218
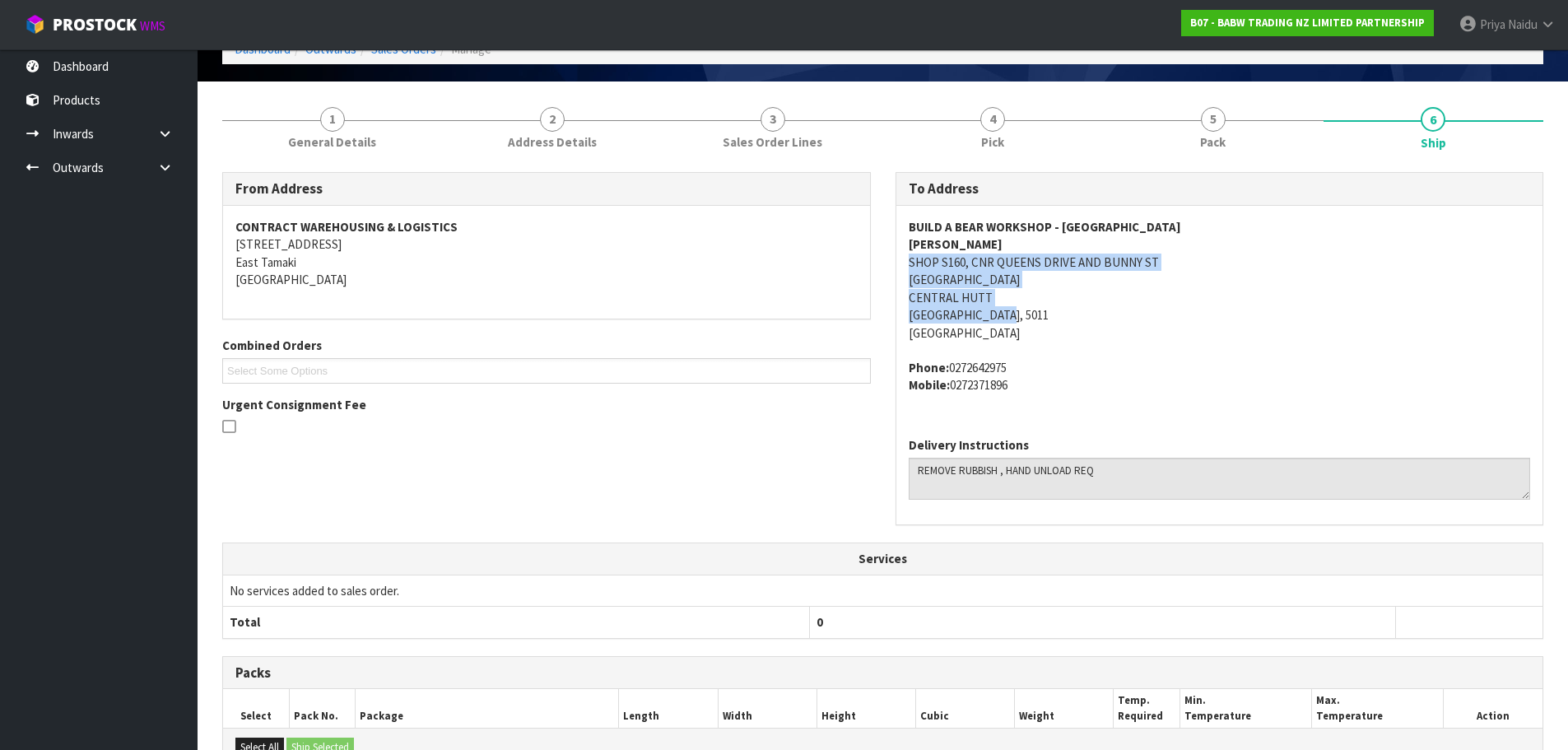
drag, startPoint x: 904, startPoint y: 260, endPoint x: 1177, endPoint y: 314, distance: 278.3
click at [1177, 314] on div "BUILD A BEAR WORKSHOP - [GEOGRAPHIC_DATA] AND BUNNY [GEOGRAPHIC_DATA] Phone: [P…" at bounding box center [1220, 314] width 647 height 218
drag, startPoint x: 907, startPoint y: 364, endPoint x: 69, endPoint y: 440, distance: 841.4
click at [1049, 394] on div "BUILD A BEAR WORKSHOP - [GEOGRAPHIC_DATA] AND BUNNY [GEOGRAPHIC_DATA] Phone: [P…" at bounding box center [1220, 314] width 647 height 218
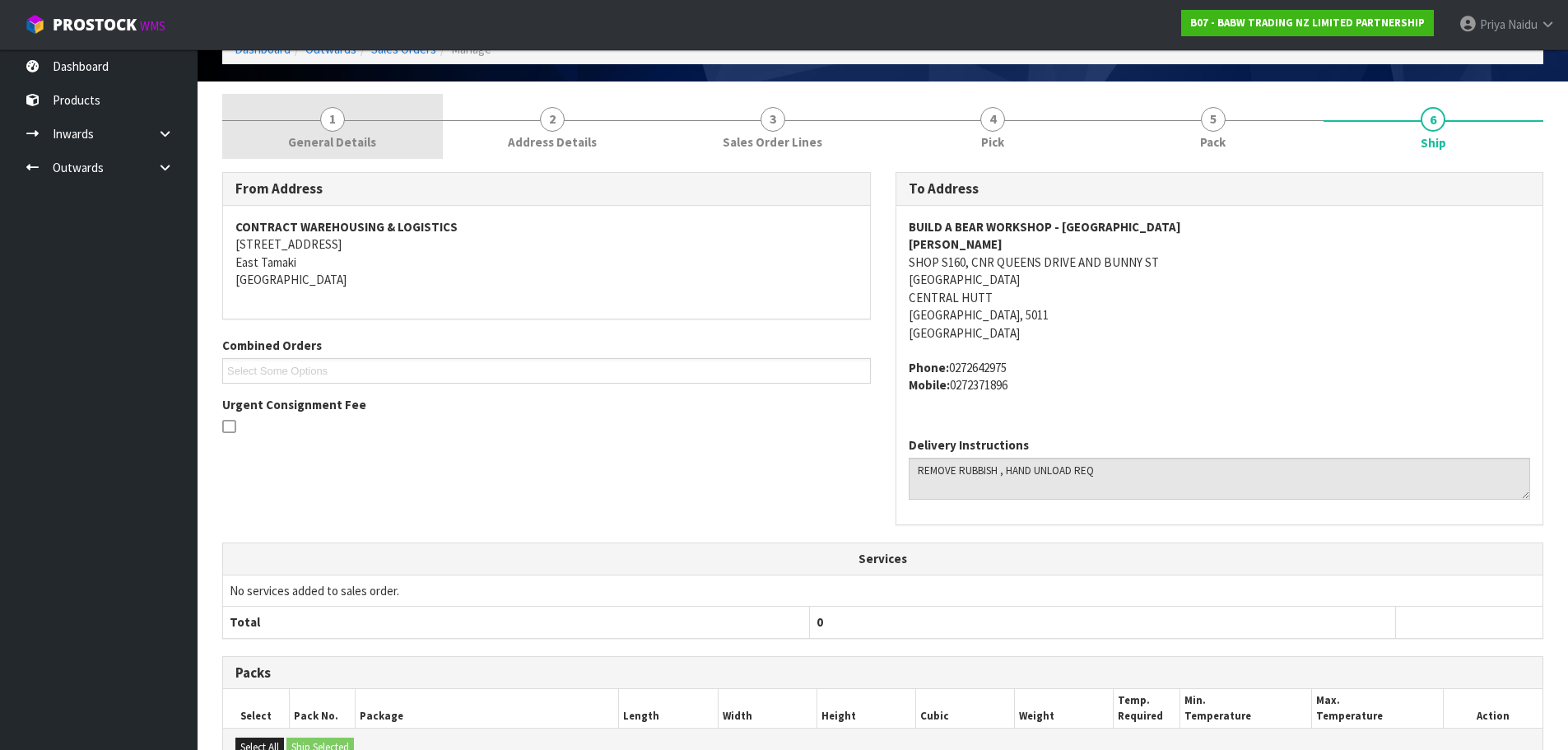
drag, startPoint x: 342, startPoint y: 78, endPoint x: 344, endPoint y: 101, distance: 23.1
click at [342, 79] on div "Edit Sales Order B07-ORD0000445 Dashboard Outwards Sales Orders Manage" at bounding box center [883, 19] width 1346 height 124
click at [344, 117] on span "1" at bounding box center [332, 119] width 25 height 25
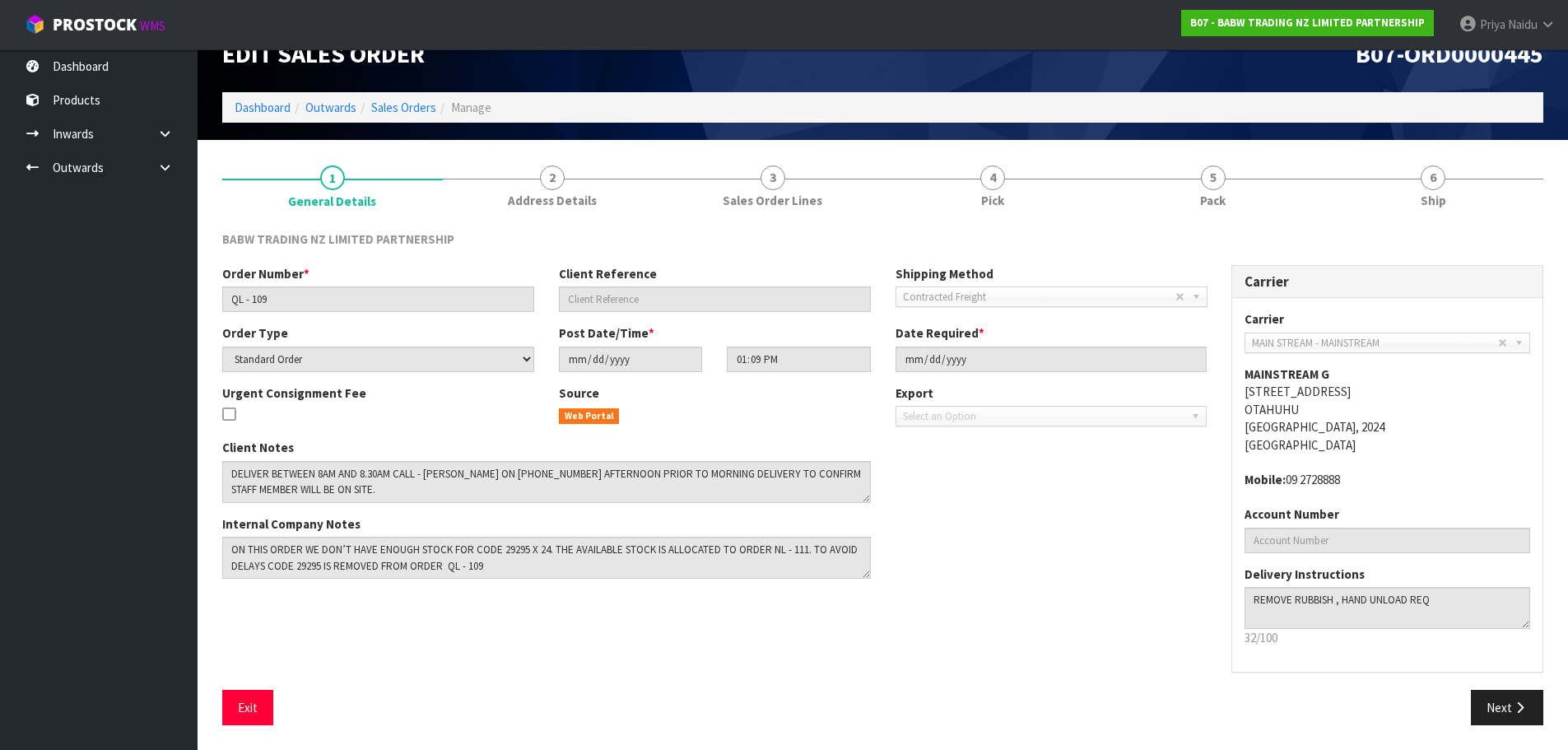
scroll to position [34, 0]
drag, startPoint x: 223, startPoint y: 465, endPoint x: 750, endPoint y: 505, distance: 528.5
click at [750, 505] on div "Client Notes Internal Company Notes" at bounding box center [546, 514] width 673 height 153
click at [482, 470] on textarea at bounding box center [546, 483] width 648 height 42
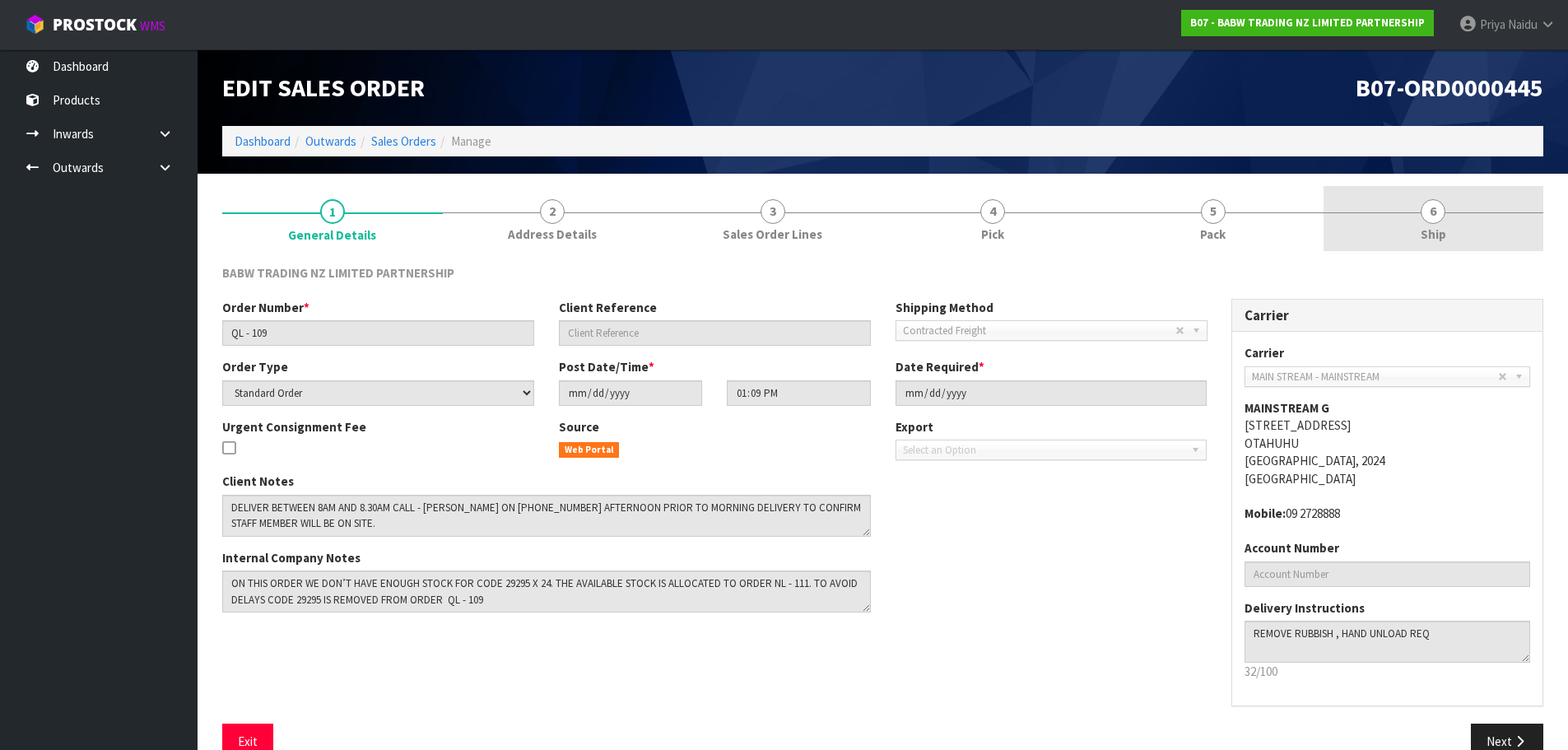
click at [1422, 240] on span "Ship" at bounding box center [1433, 235] width 26 height 18
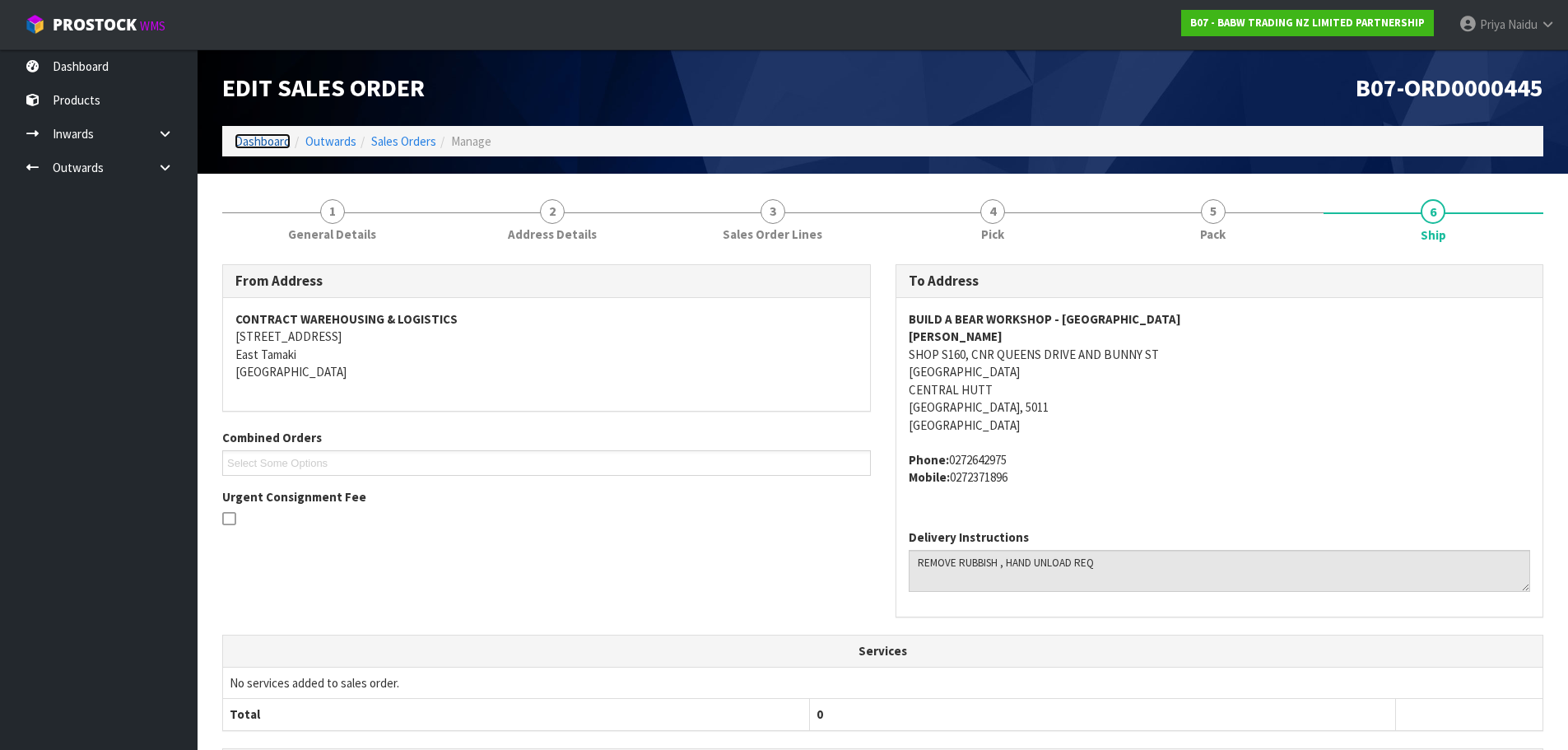
click at [259, 140] on link "Dashboard" at bounding box center [262, 141] width 56 height 16
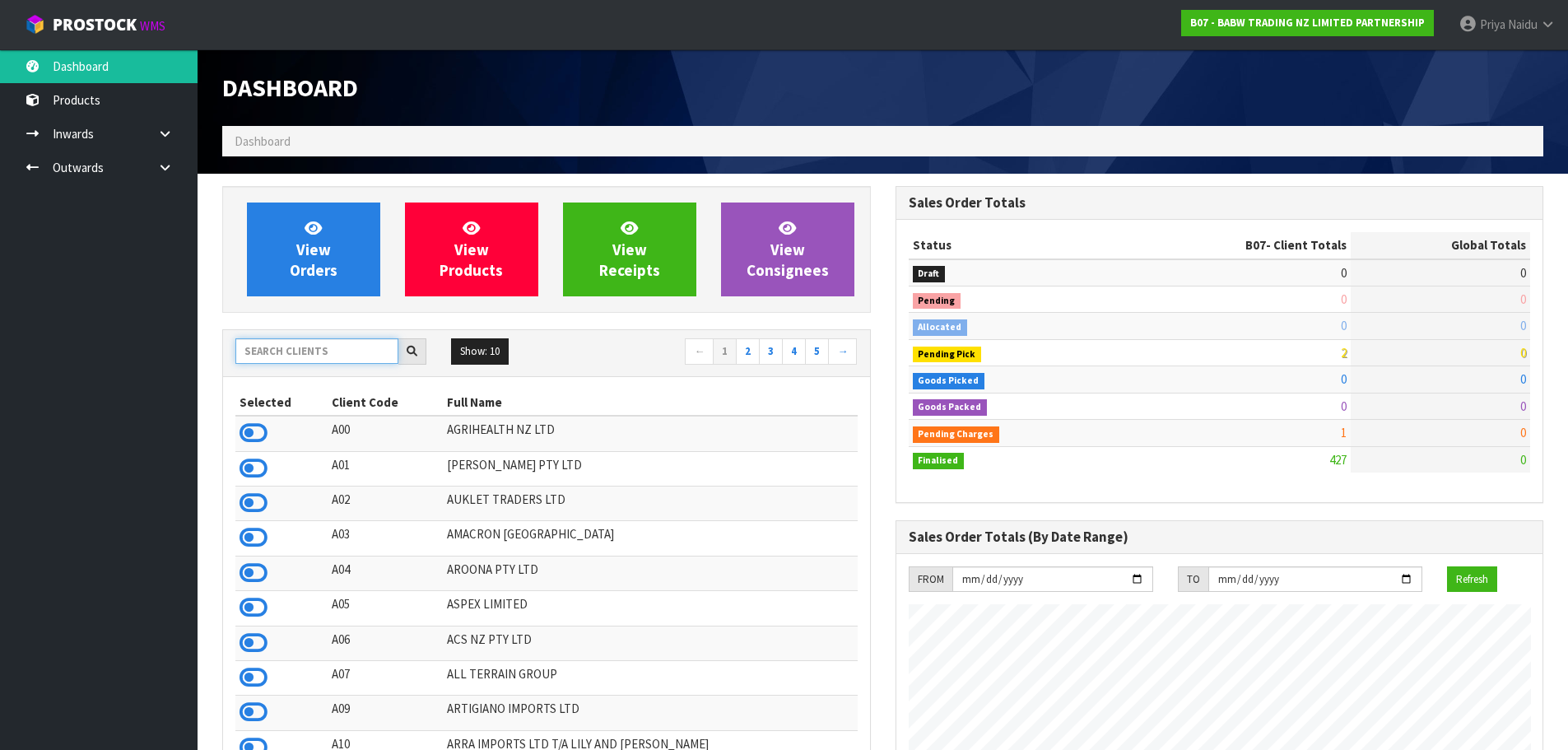
drag, startPoint x: 295, startPoint y: 362, endPoint x: 336, endPoint y: 327, distance: 53.9
click at [298, 357] on input "text" at bounding box center [317, 351] width 163 height 26
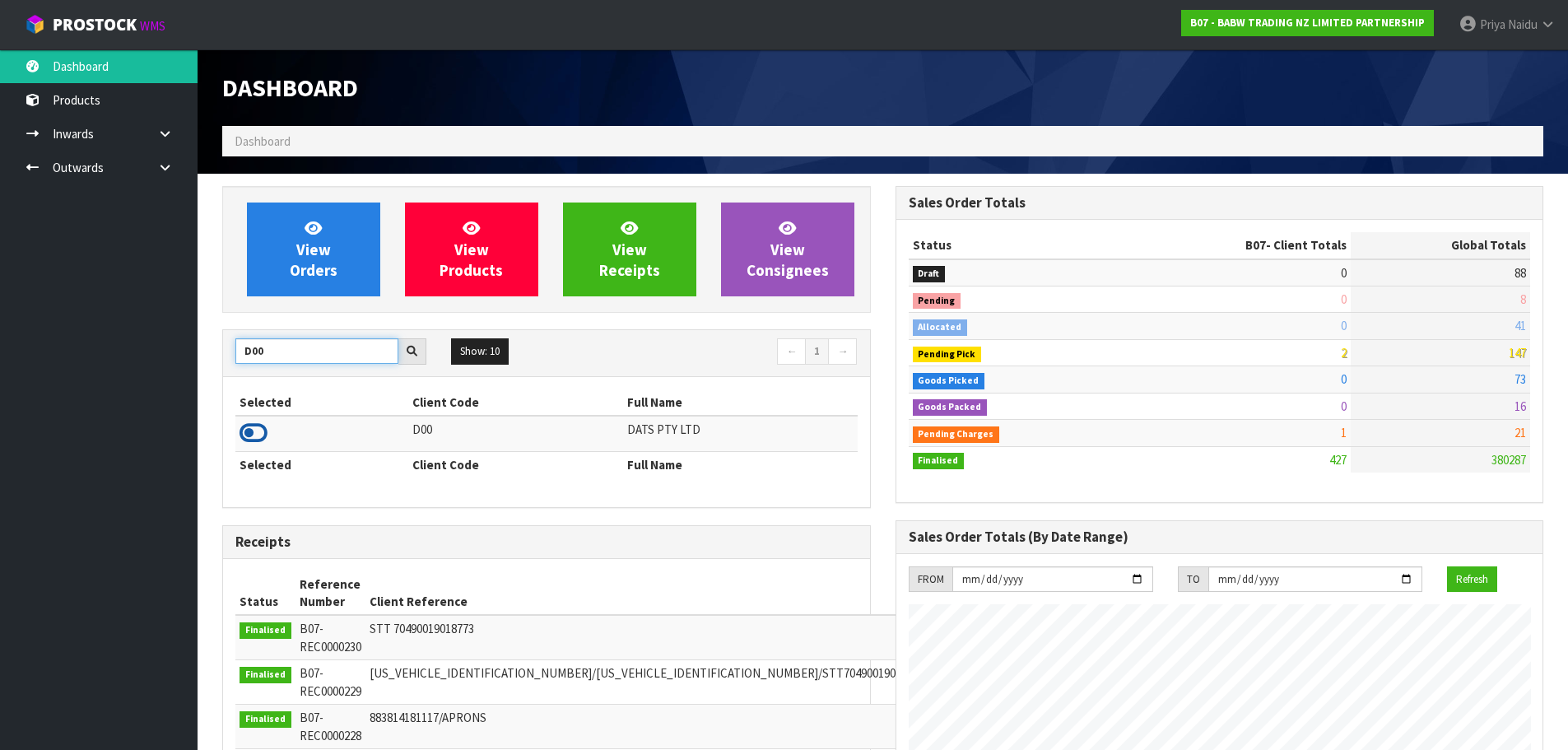
type input "D00"
click at [258, 432] on icon at bounding box center [254, 433] width 28 height 25
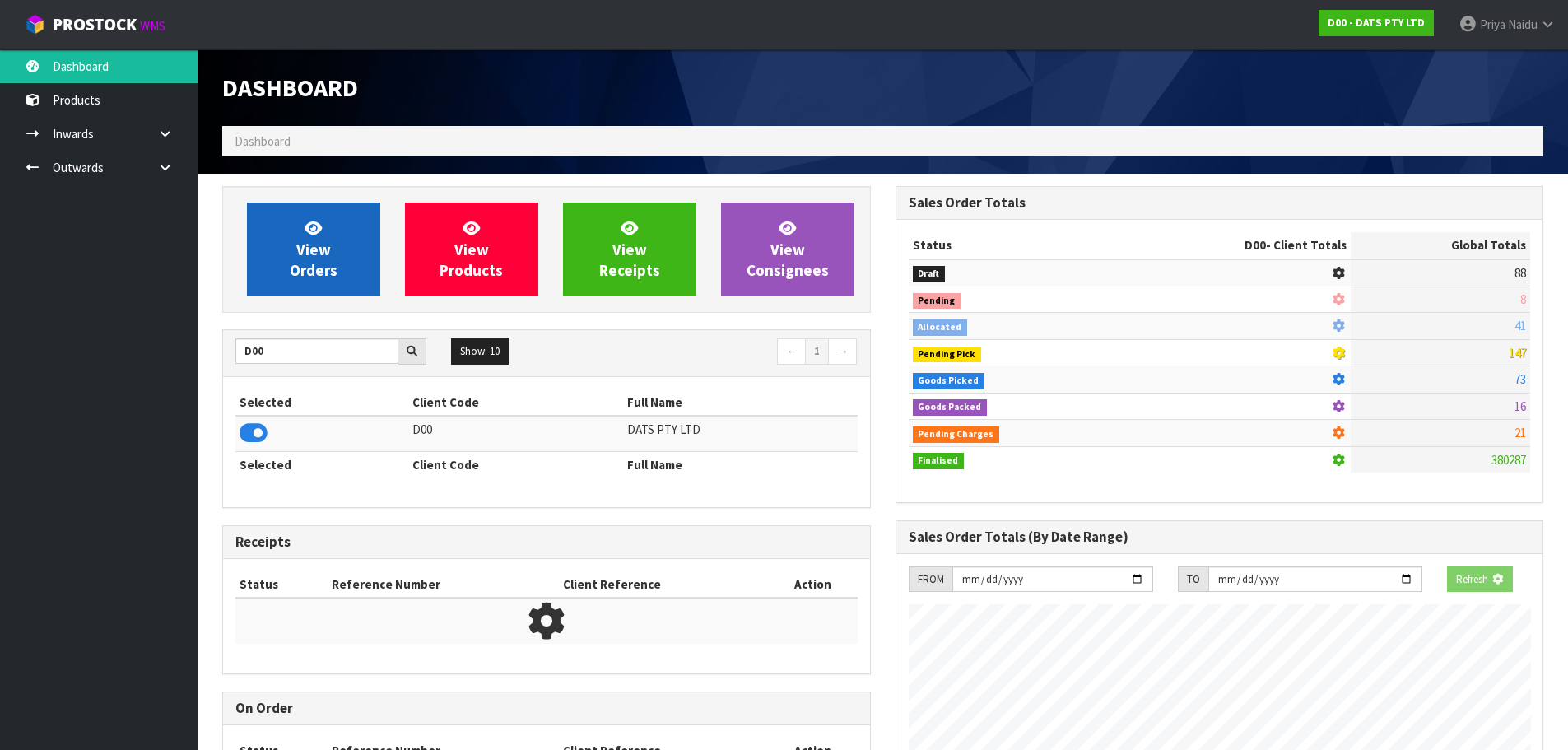
scroll to position [822528, 822450]
click at [302, 266] on span "View Orders" at bounding box center [314, 249] width 48 height 62
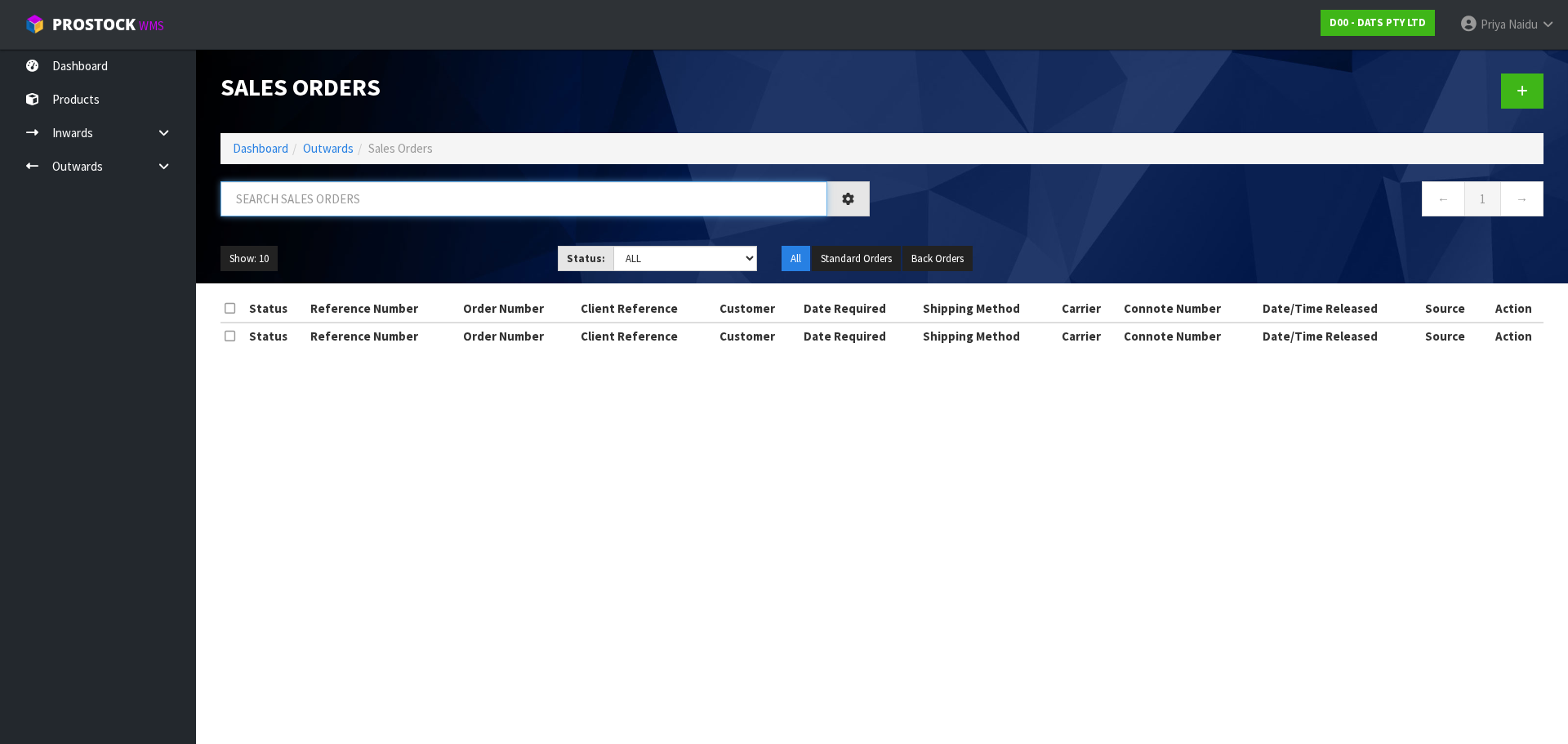
click at [343, 199] on input "text" at bounding box center [523, 199] width 606 height 35
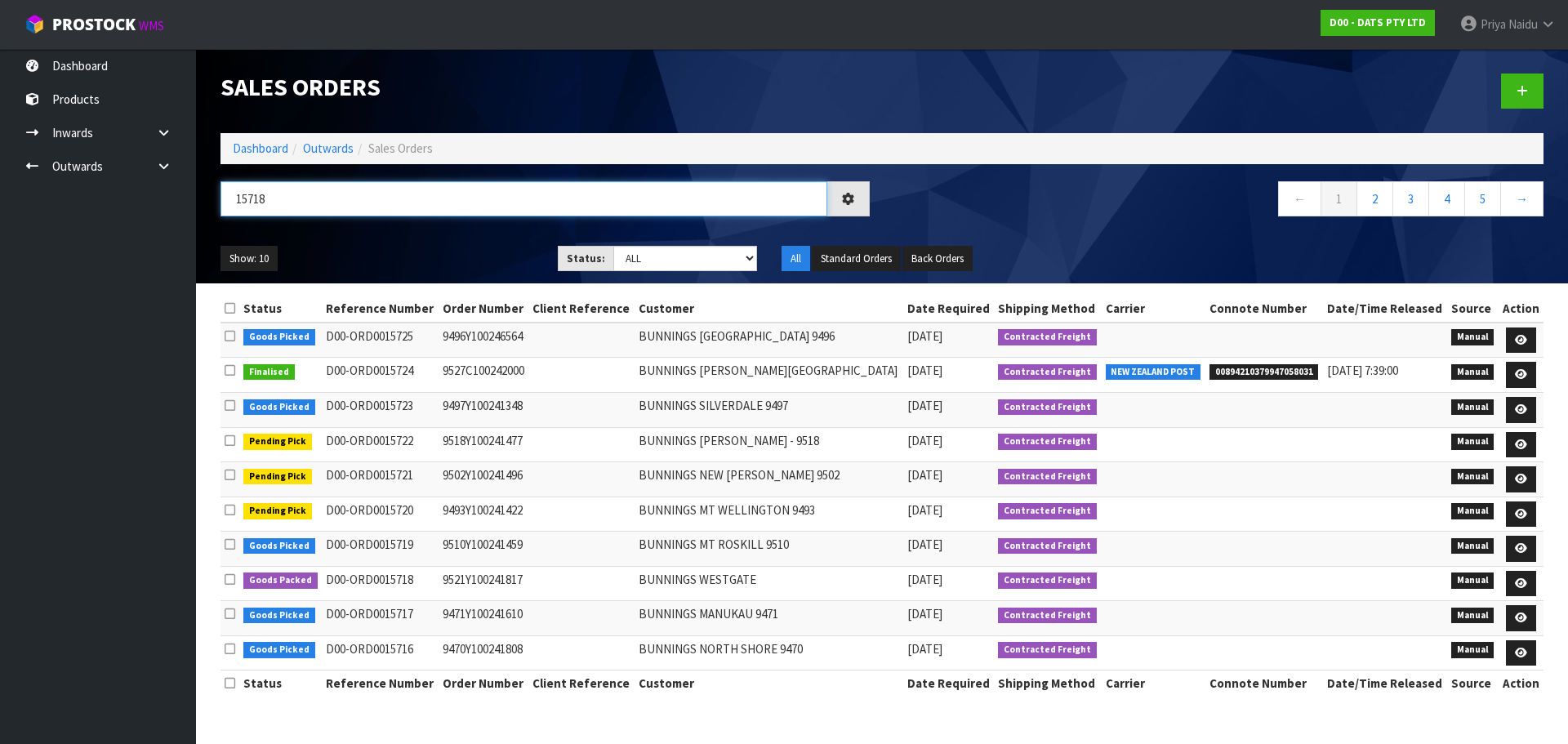
type input "15718"
drag, startPoint x: 626, startPoint y: 251, endPoint x: 626, endPoint y: 266, distance: 15.0
click at [626, 251] on select "Draft Pending Allocated Pending Pick Goods Picked Goods Packed Pending Charges …" at bounding box center [685, 258] width 144 height 25
select select "string:5"
click at [613, 246] on select "Draft Pending Allocated Pending Pick Goods Picked Goods Packed Pending Charges …" at bounding box center [685, 258] width 144 height 25
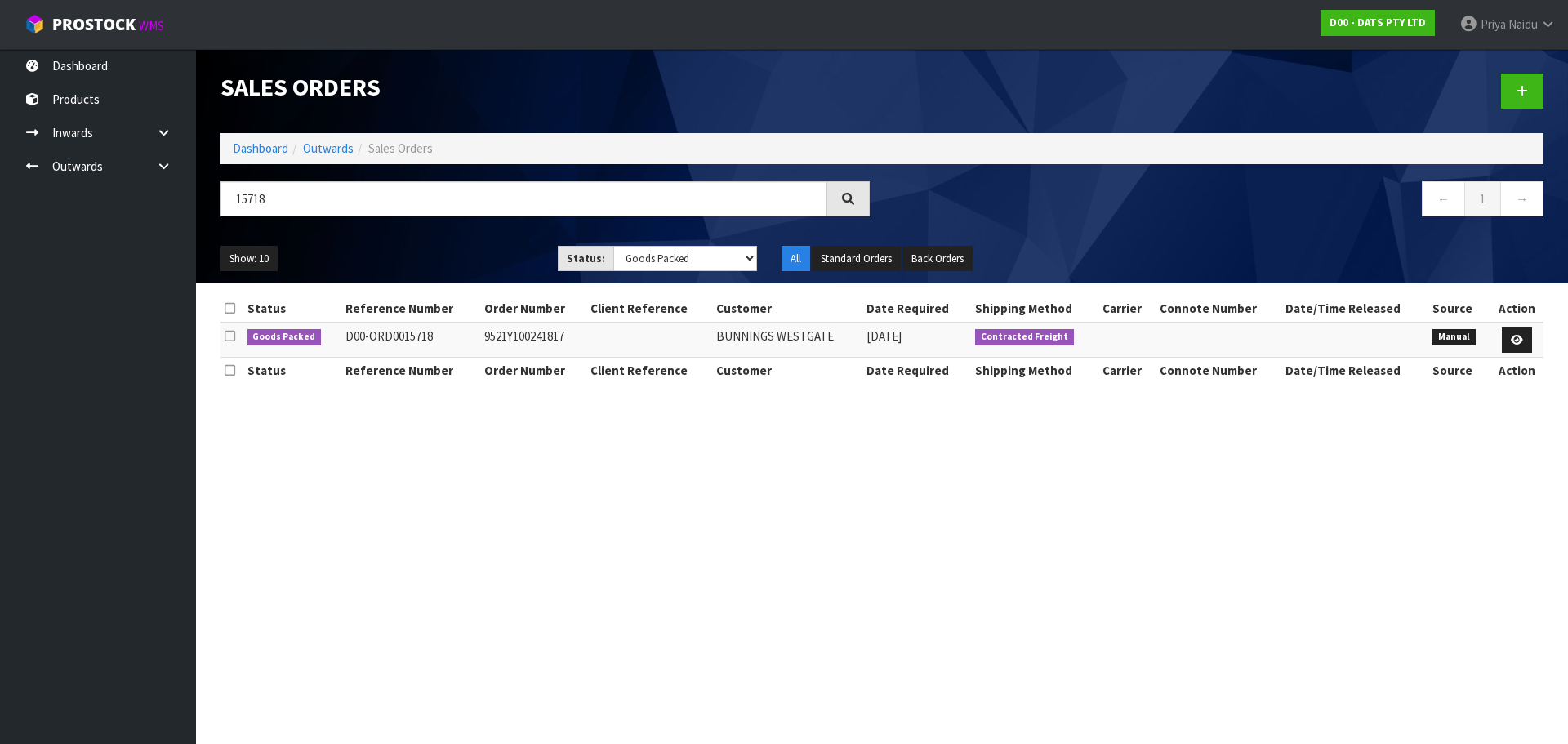
click at [464, 252] on ul "Show: 10 5 10 25 50" at bounding box center [376, 259] width 312 height 26
click at [430, 263] on ul "Show: 10 5 10 25 50" at bounding box center [376, 259] width 312 height 26
click at [1517, 336] on icon at bounding box center [1517, 340] width 12 height 11
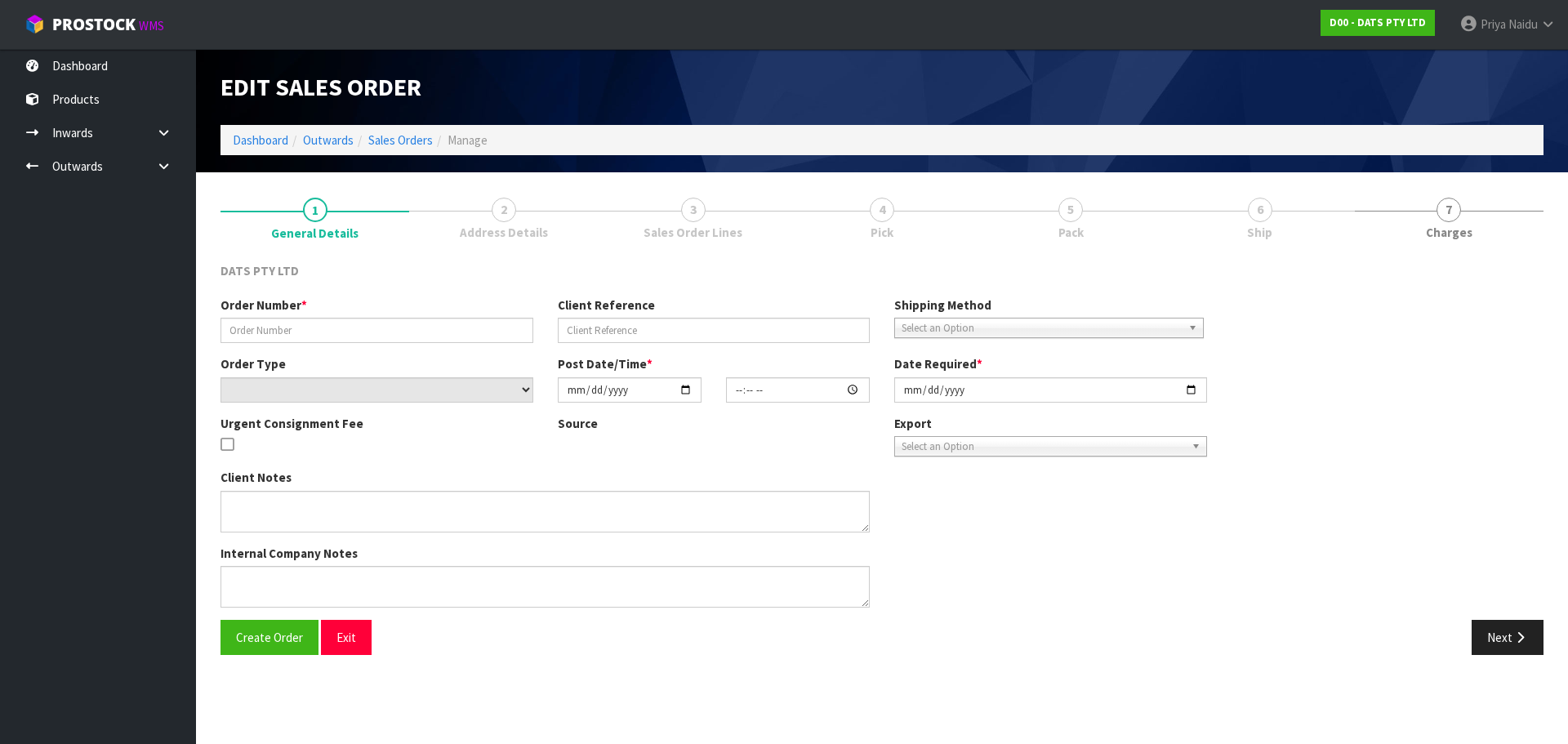
type input "9521Y100241817"
select select "number:0"
type input "[DATE]"
type input "08:51:00.000"
type input "[DATE]"
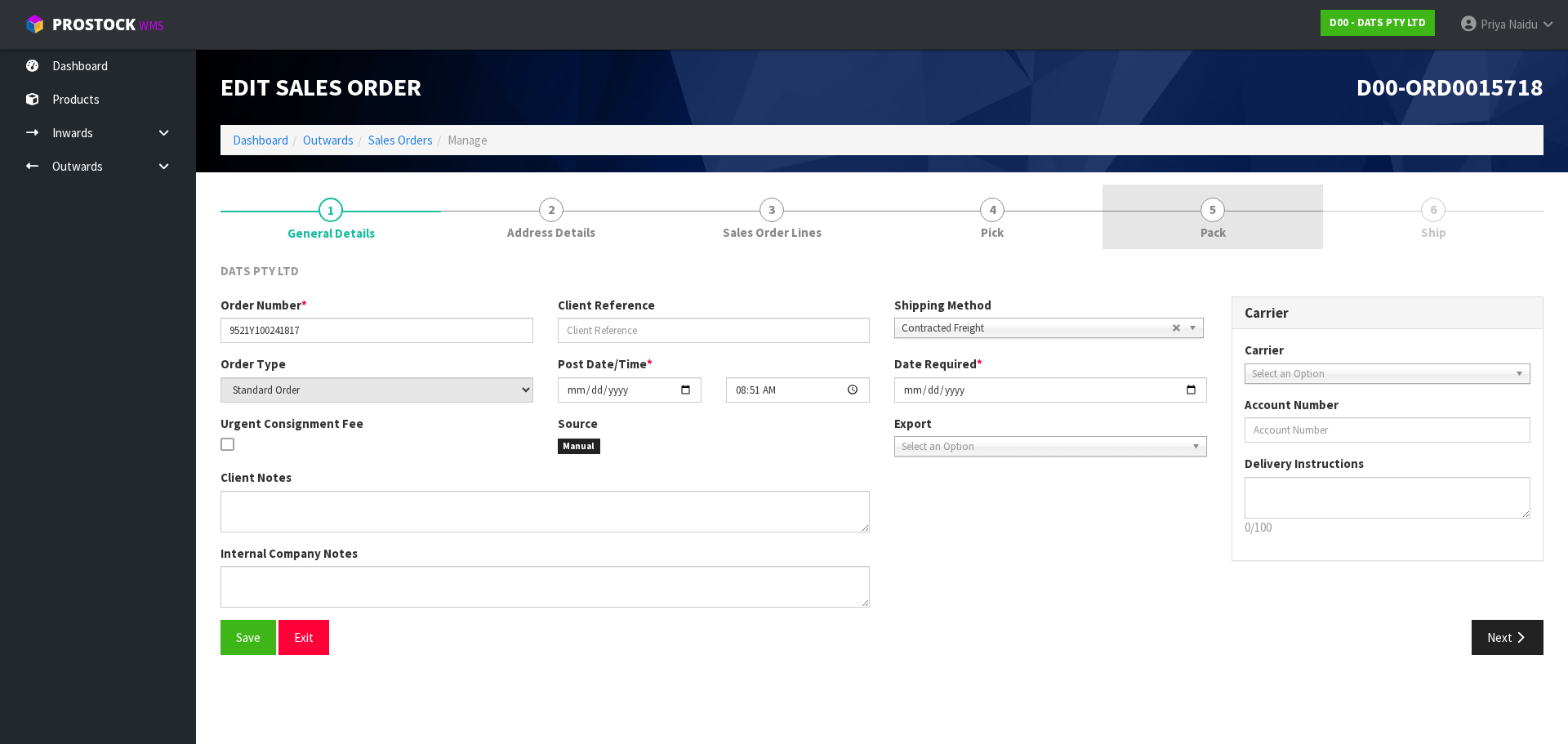
click at [1232, 207] on link "5 Pack" at bounding box center [1213, 217] width 220 height 65
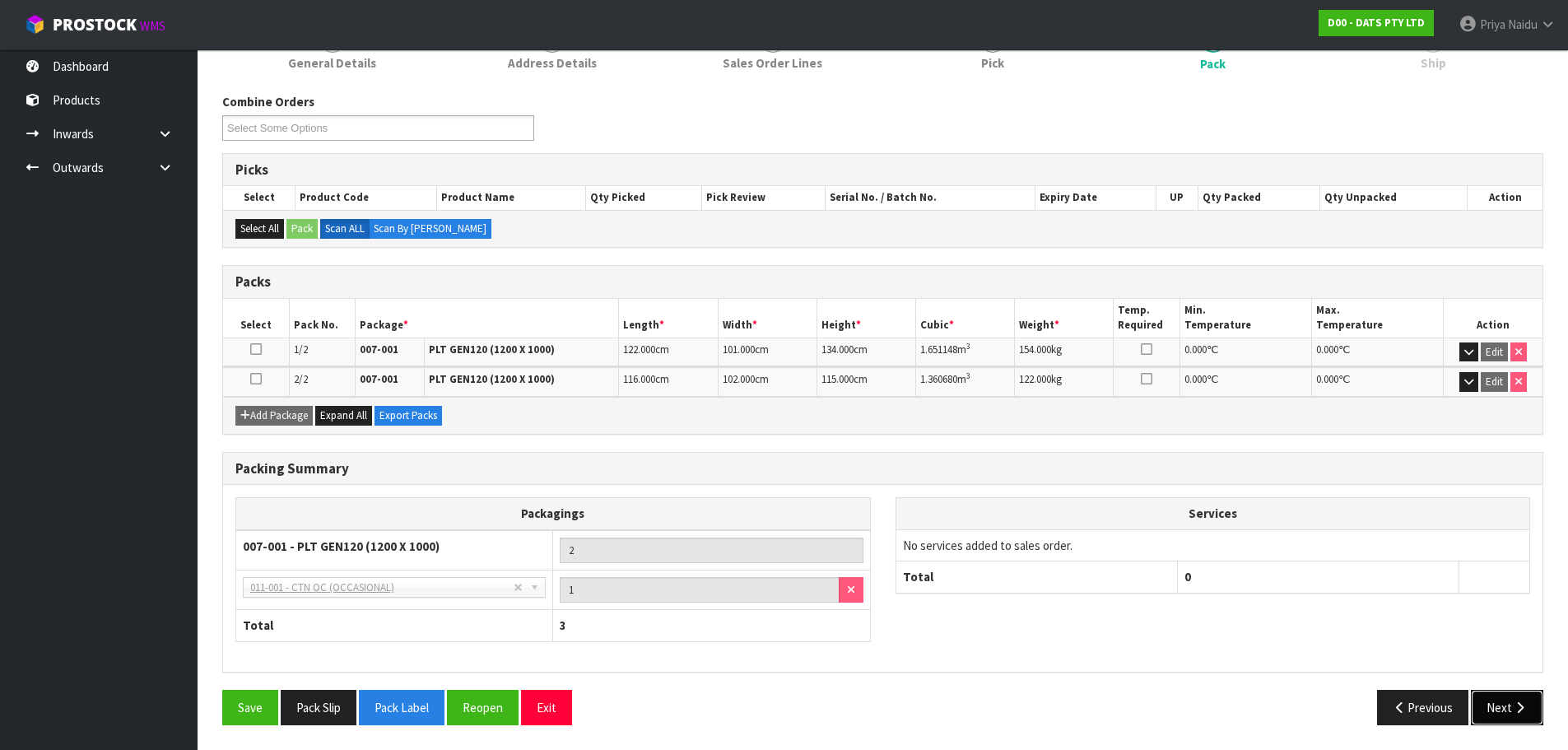
click at [1516, 703] on icon "button" at bounding box center [1520, 708] width 16 height 12
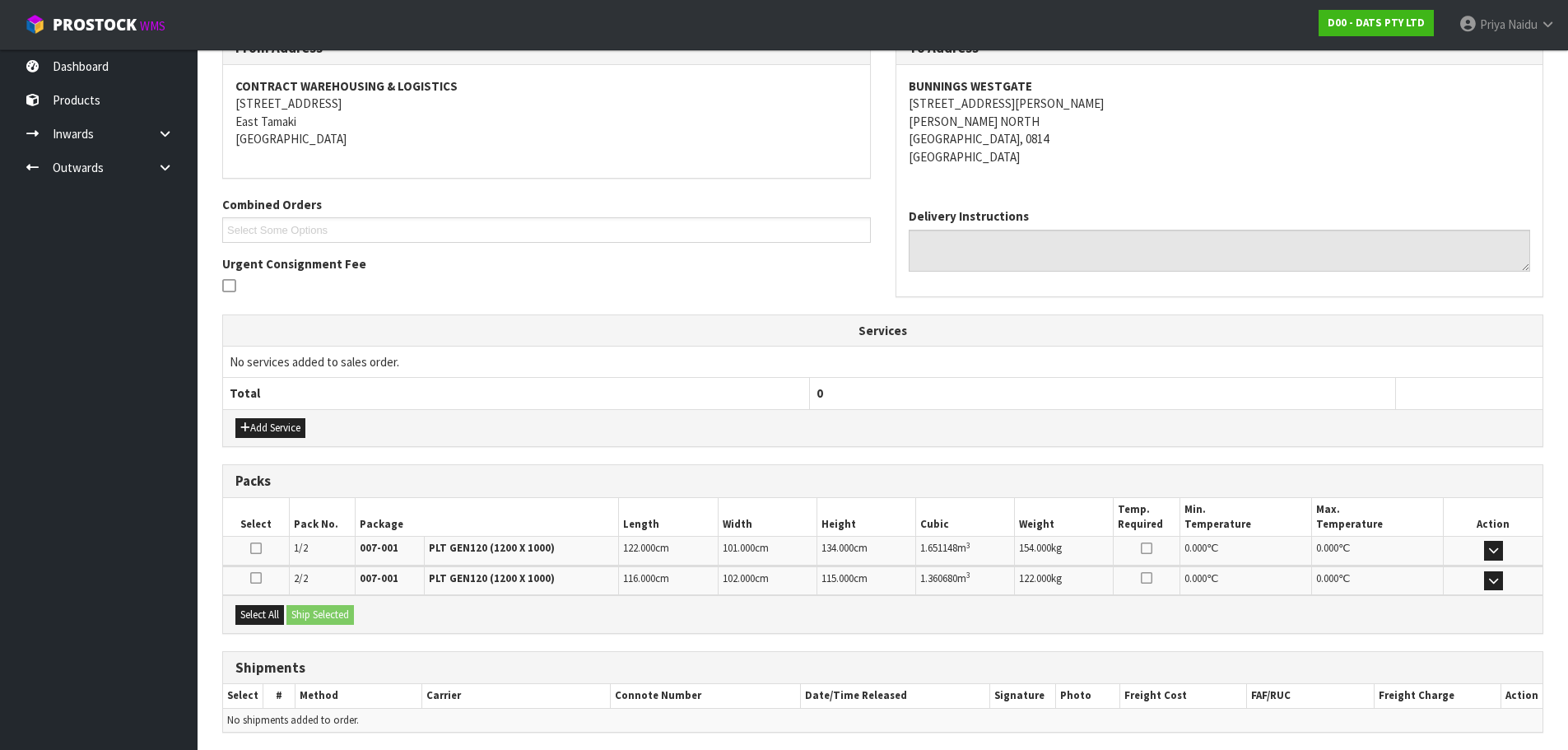
scroll to position [294, 0]
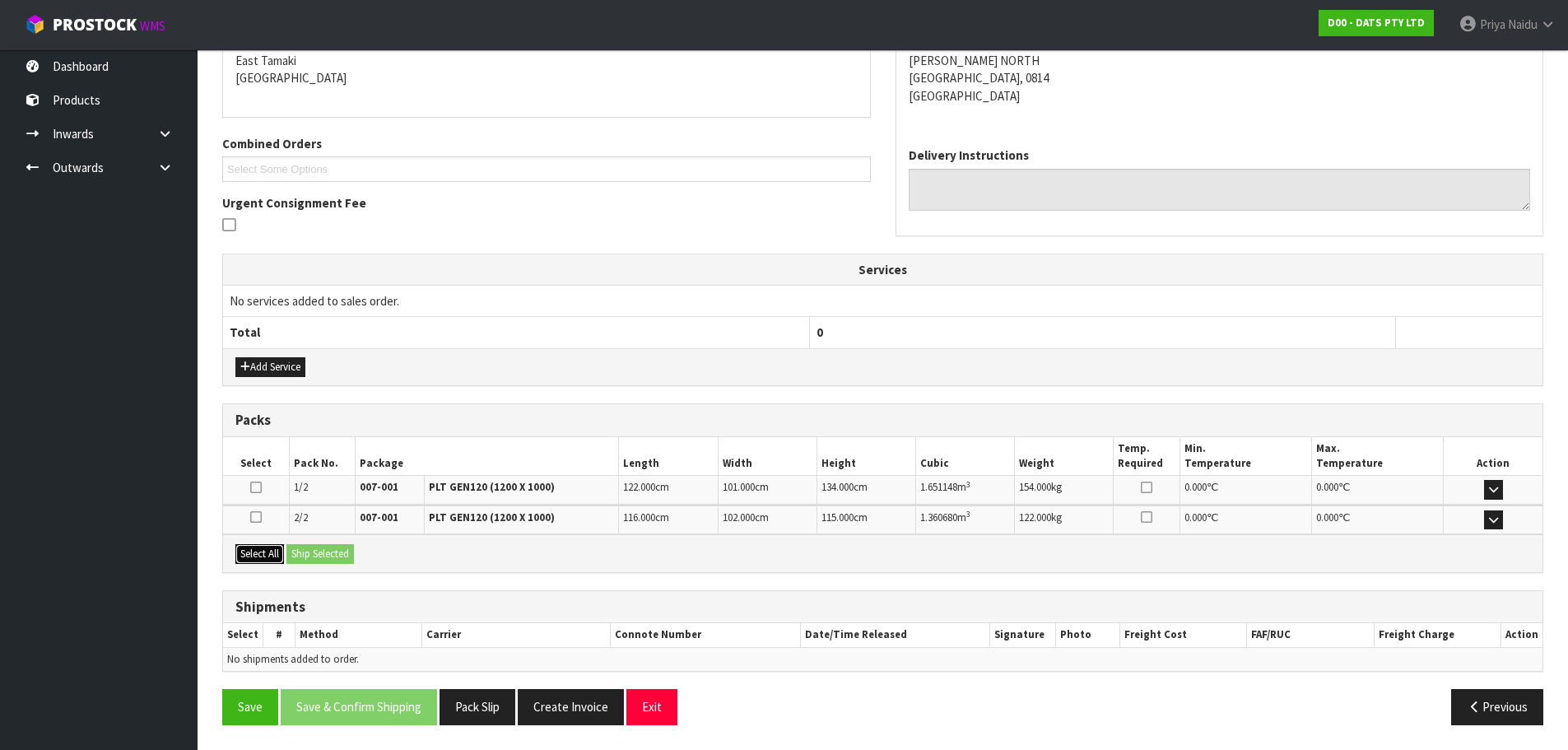
drag, startPoint x: 261, startPoint y: 545, endPoint x: 270, endPoint y: 548, distance: 9.5
click at [265, 548] on button "Select All" at bounding box center [259, 554] width 49 height 19
drag, startPoint x: 332, startPoint y: 551, endPoint x: 423, endPoint y: 568, distance: 92.6
click at [334, 551] on button "Ship Selected" at bounding box center [320, 554] width 68 height 19
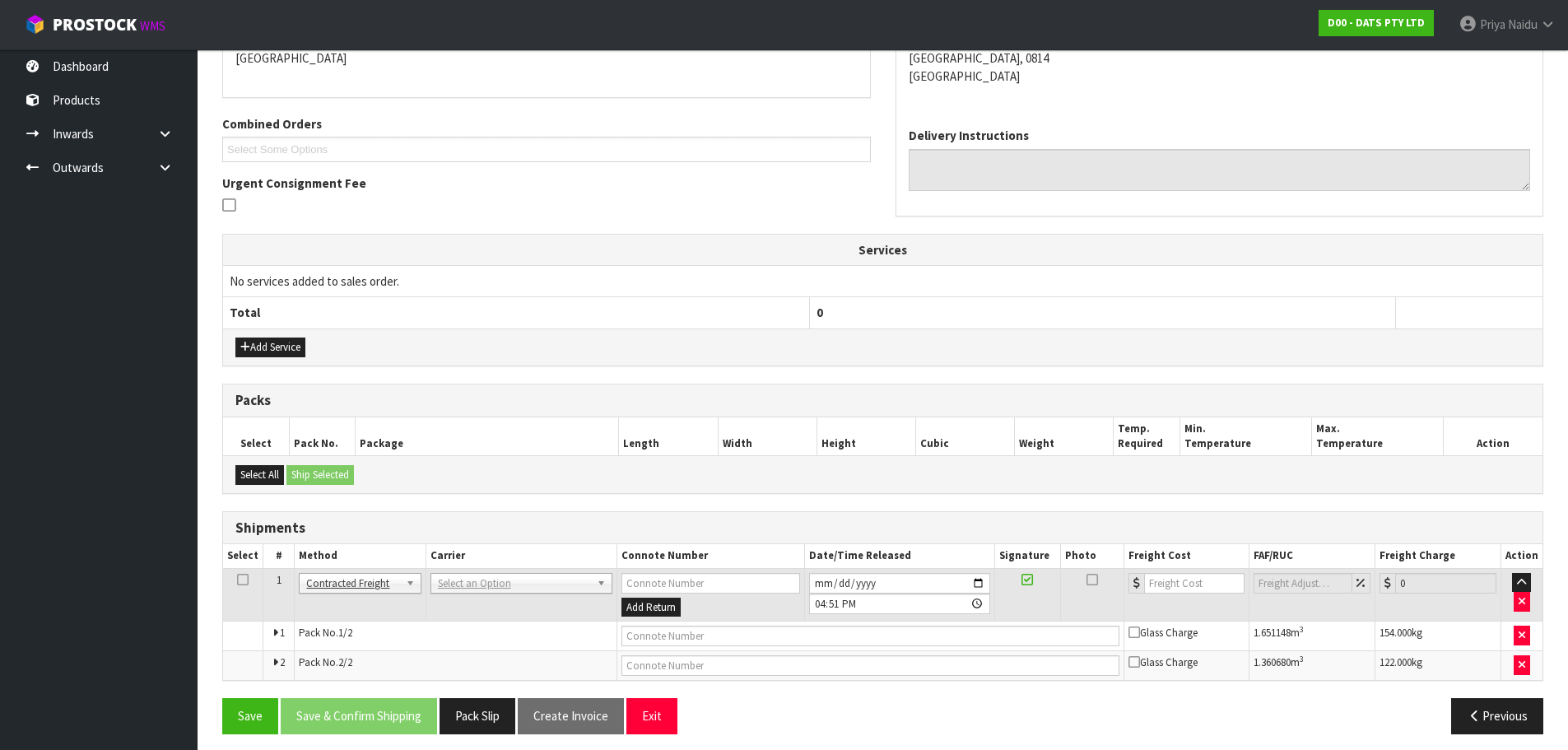
scroll to position [323, 0]
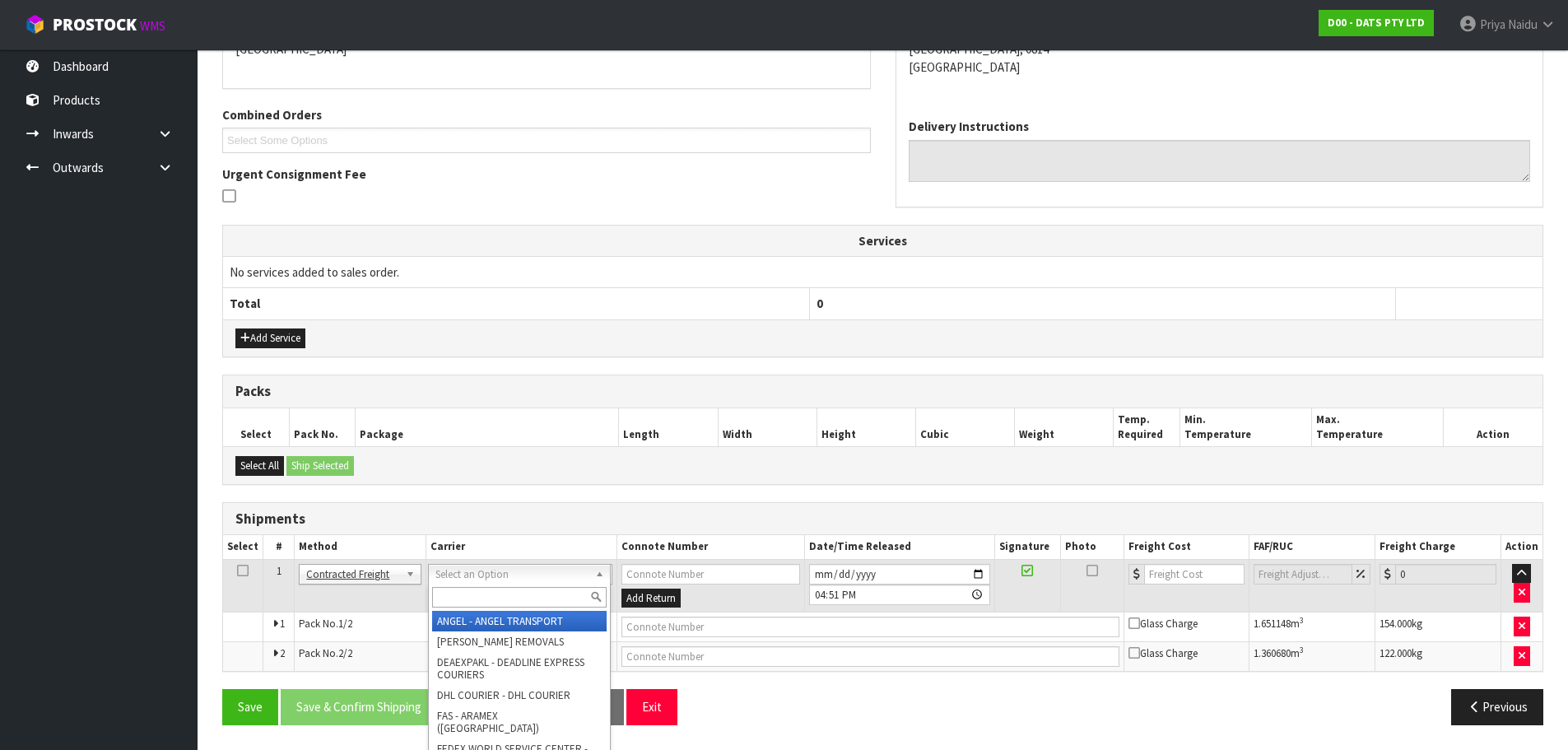
click at [477, 587] on input "text" at bounding box center [519, 596] width 175 height 20
click at [374, 562] on td "Client Local Pickup Customer Local Pickup Company Freight Contracted Freight Cl…" at bounding box center [360, 586] width 131 height 54
click at [478, 587] on input "text" at bounding box center [519, 596] width 175 height 20
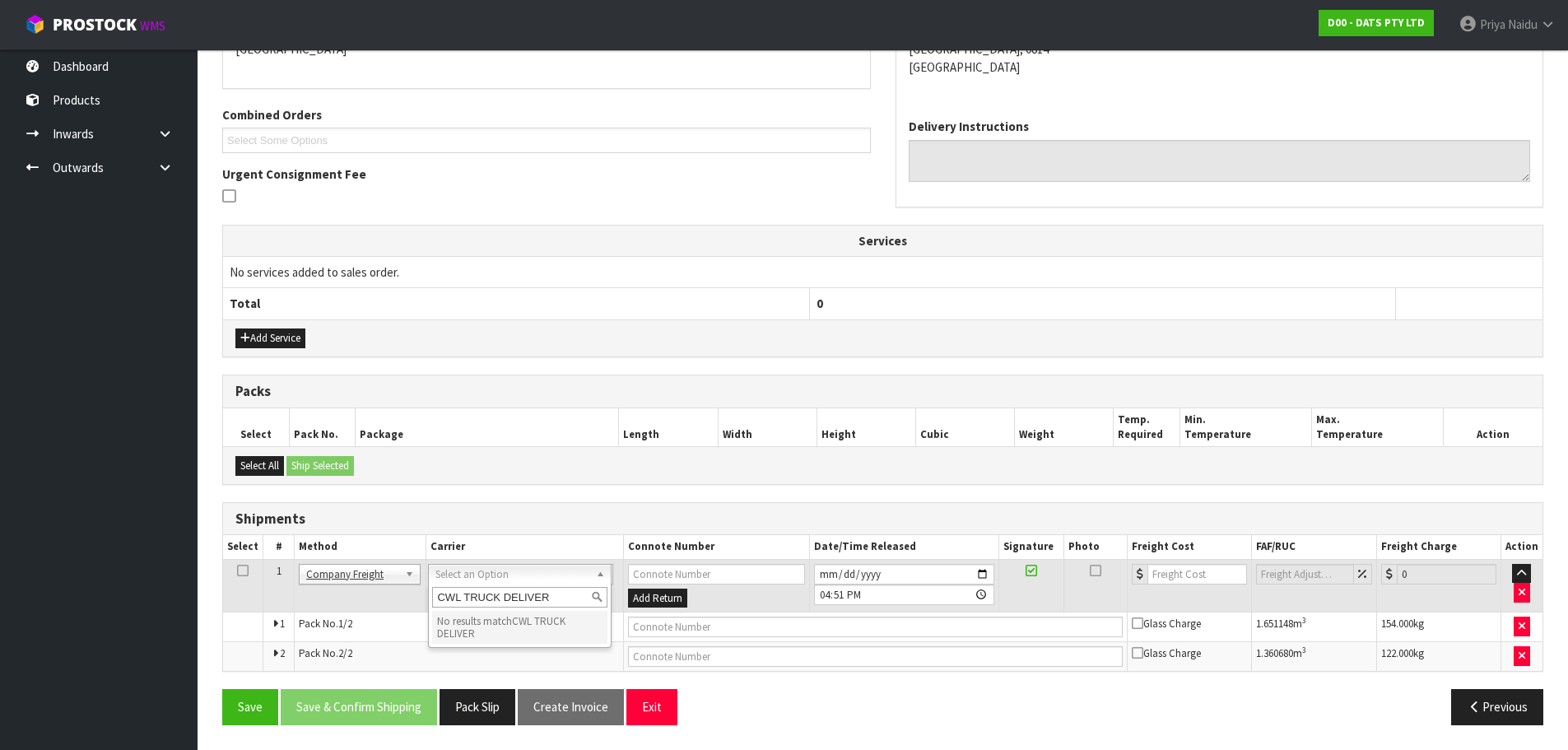
type input "CWL TRUCK DELIVERY"
drag, startPoint x: 434, startPoint y: 600, endPoint x: 566, endPoint y: 596, distance: 132.1
click at [566, 596] on input "CWL TRUCK DELIVERY" at bounding box center [519, 596] width 175 height 20
type input "CWL"
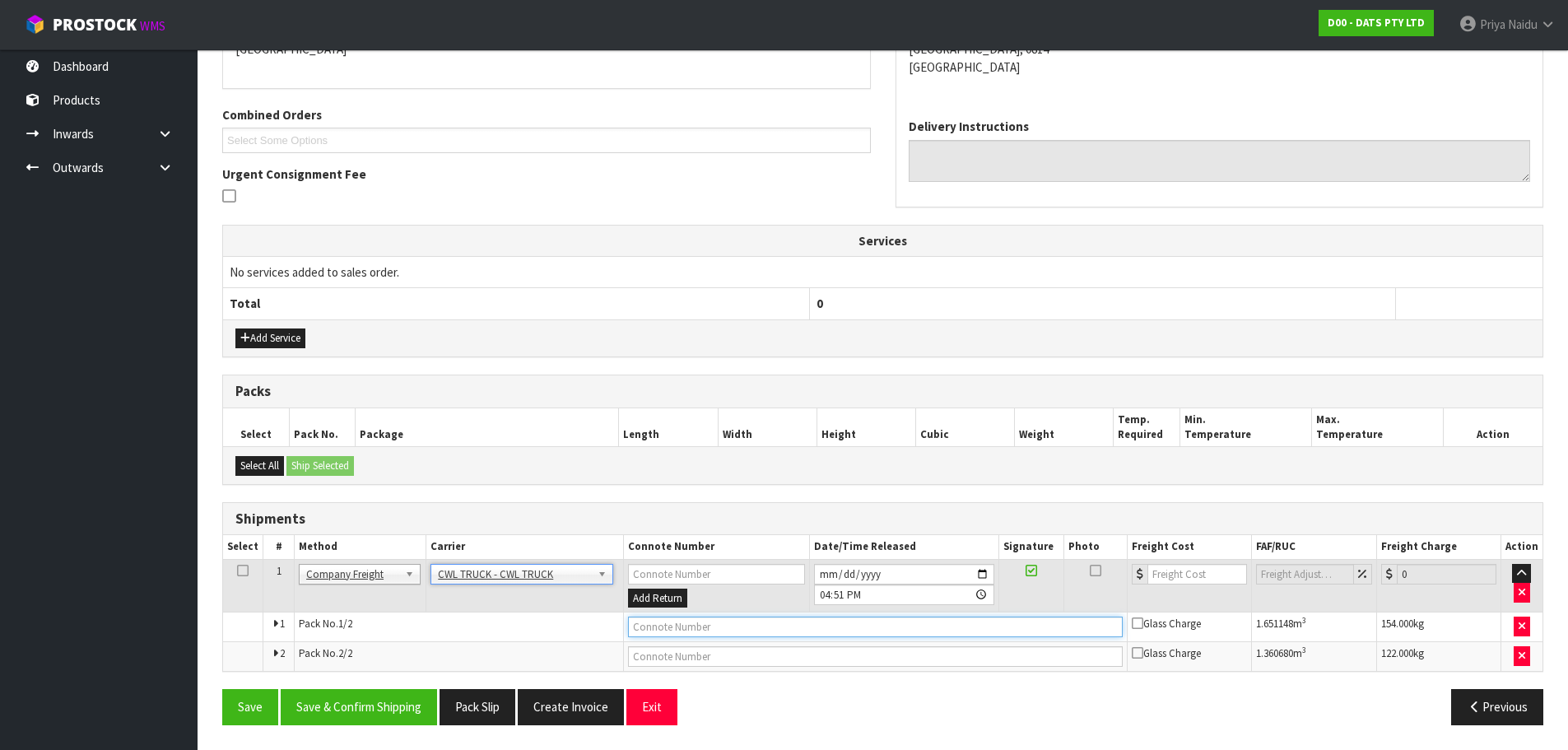
click at [649, 625] on input "text" at bounding box center [875, 626] width 495 height 20
paste input "CWL TRUCK DELIVERY"
type input "CWL TRUCK DELIVERY"
click at [984, 575] on input "[DATE]" at bounding box center [904, 574] width 180 height 20
type input "[DATE]"
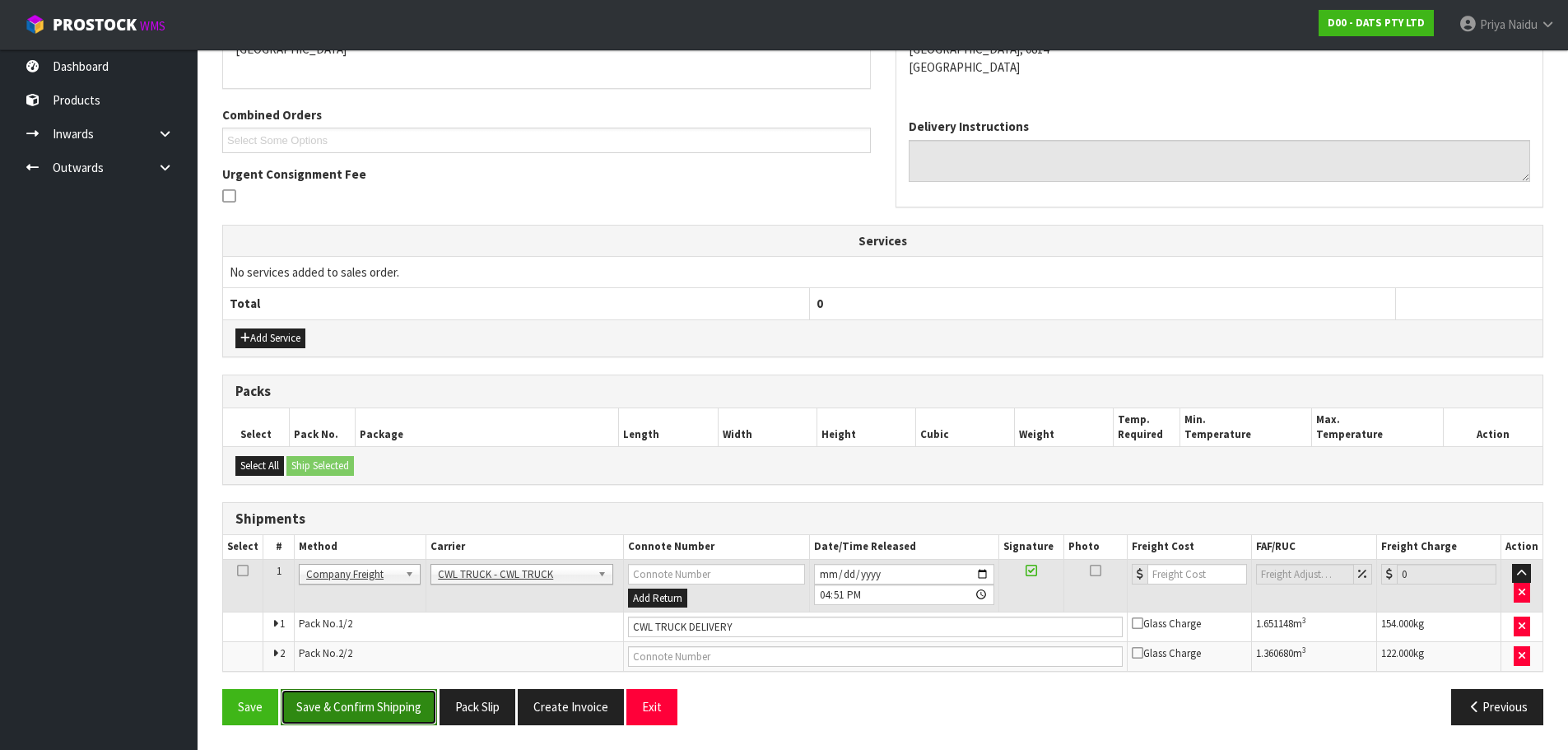
click at [373, 699] on button "Save & Confirm Shipping" at bounding box center [358, 707] width 156 height 35
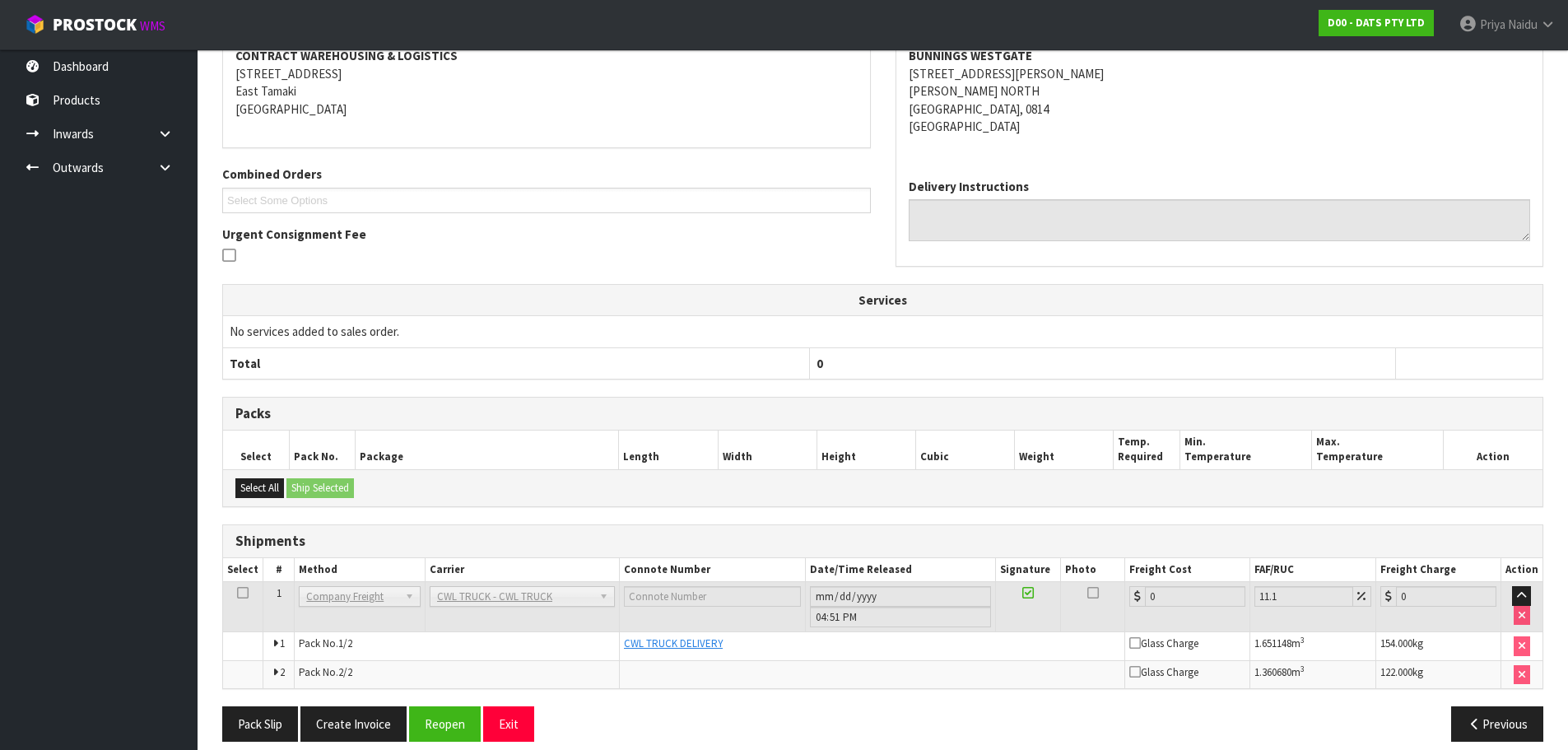
scroll to position [340, 0]
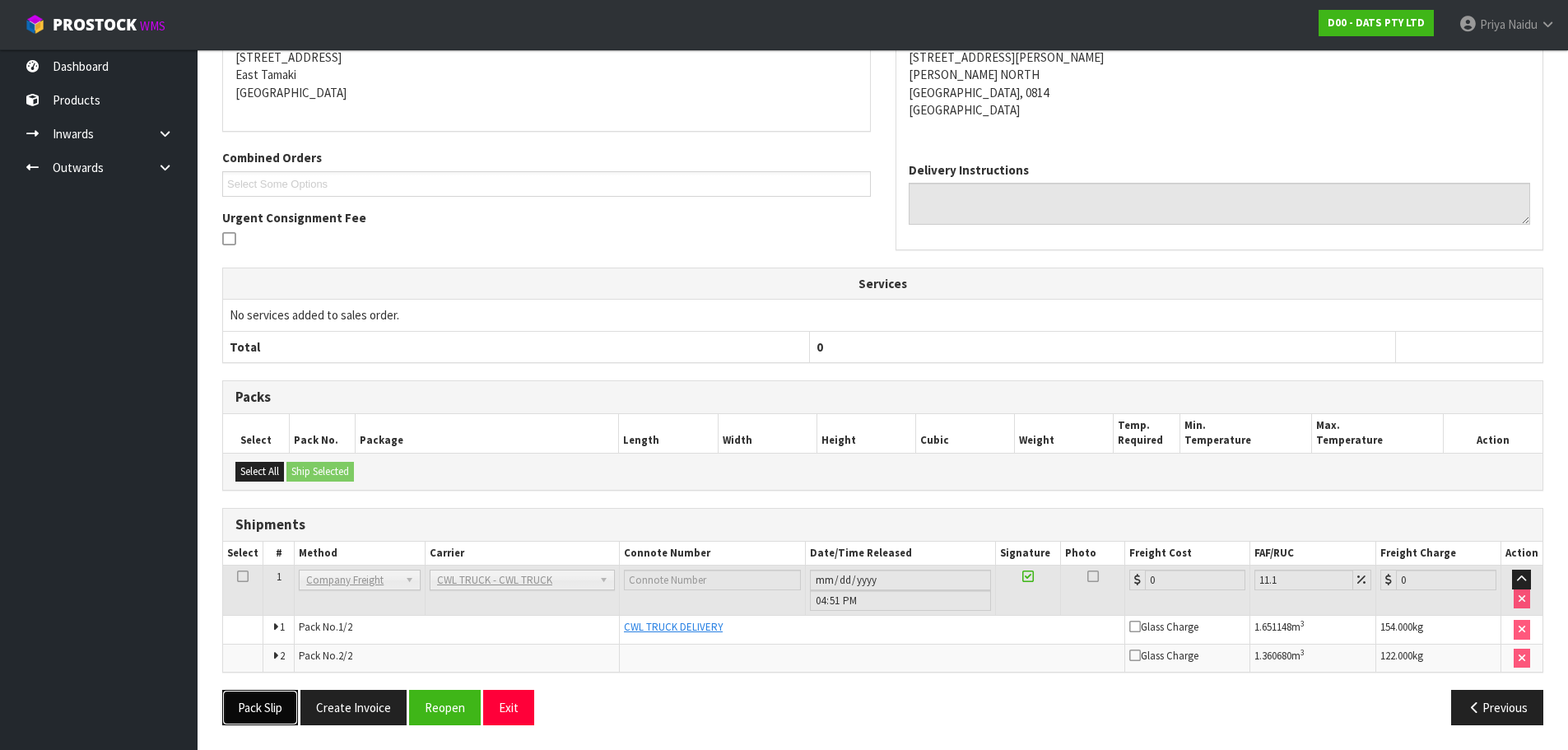
click at [257, 710] on button "Pack Slip" at bounding box center [260, 708] width 76 height 35
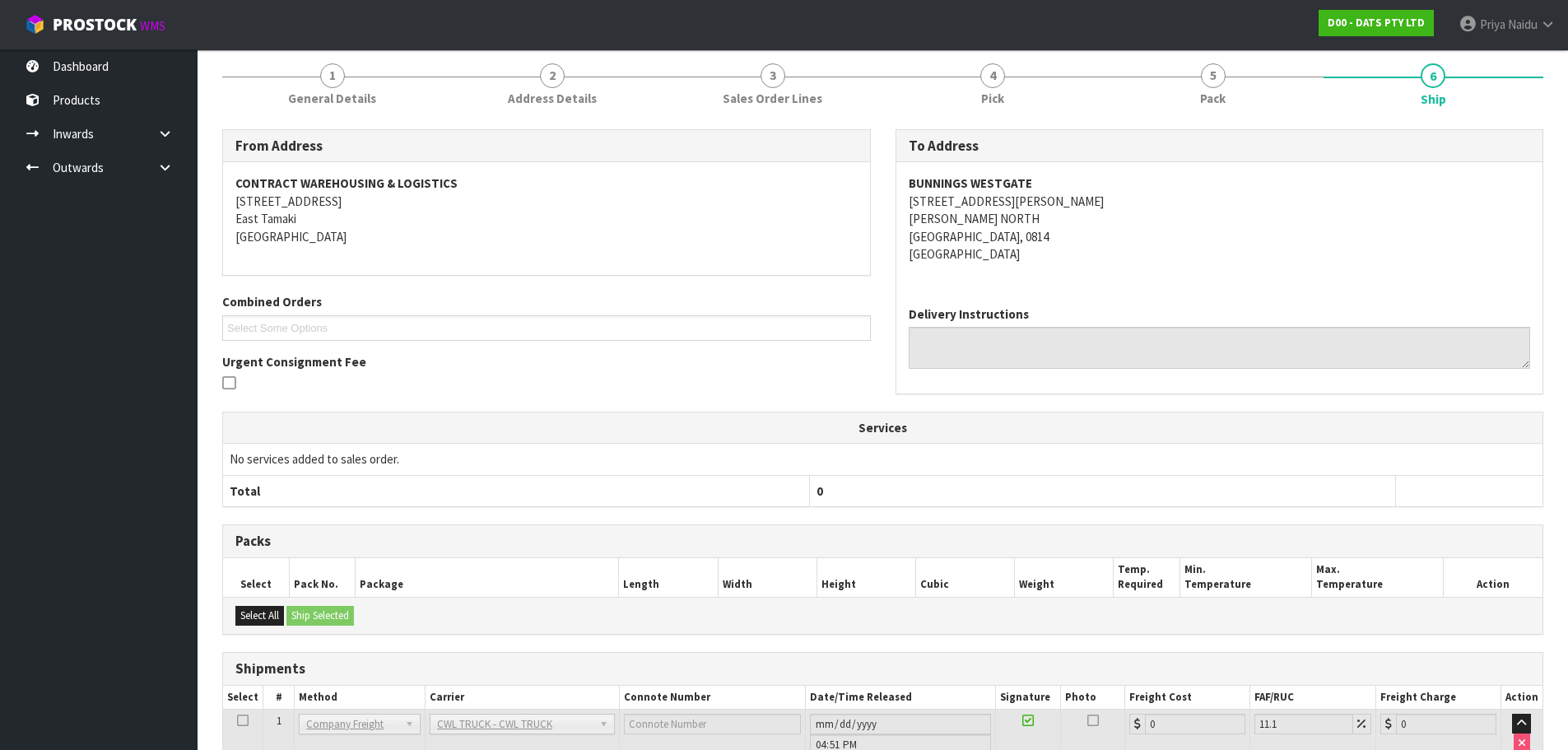
scroll to position [0, 0]
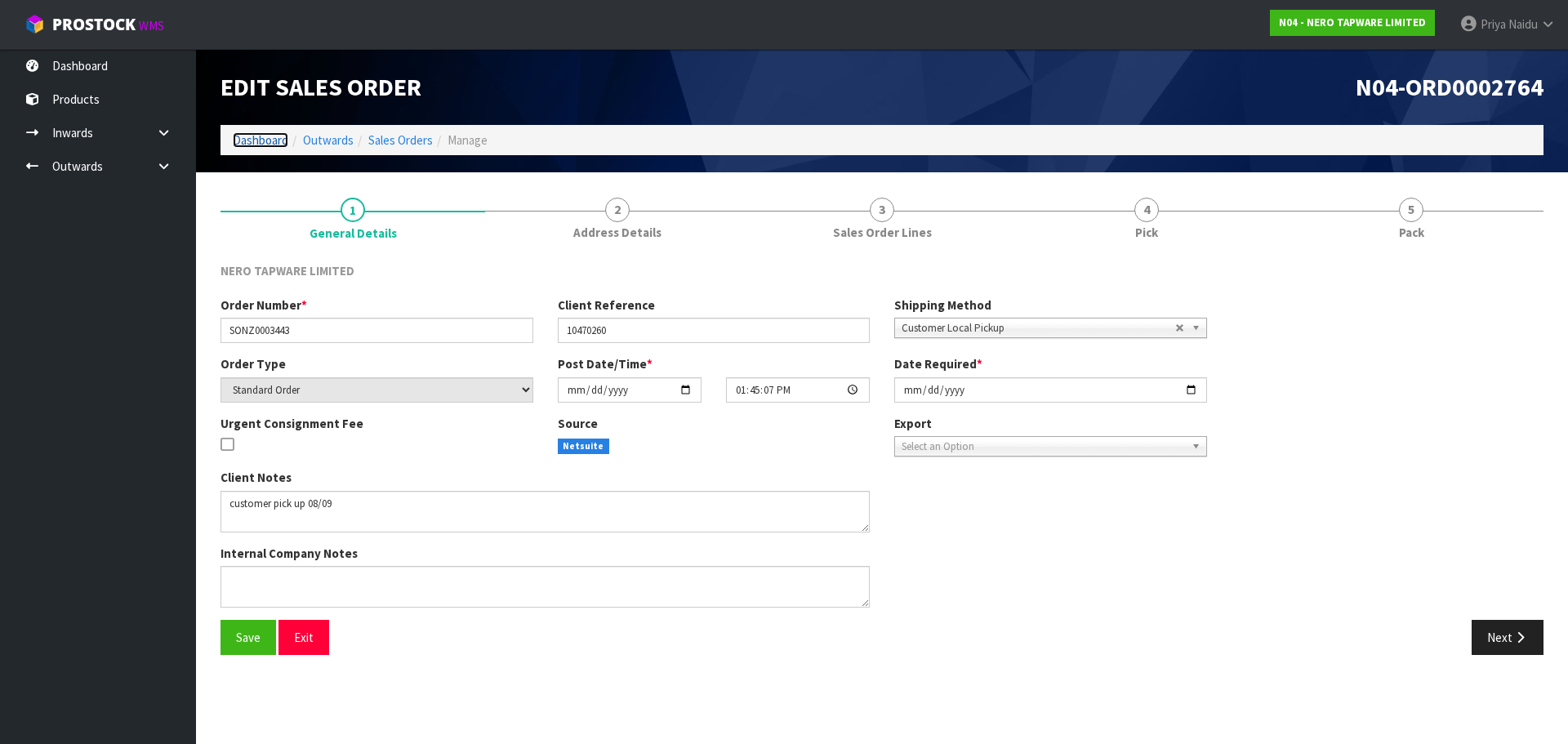
click at [264, 144] on link "Dashboard" at bounding box center [260, 140] width 55 height 16
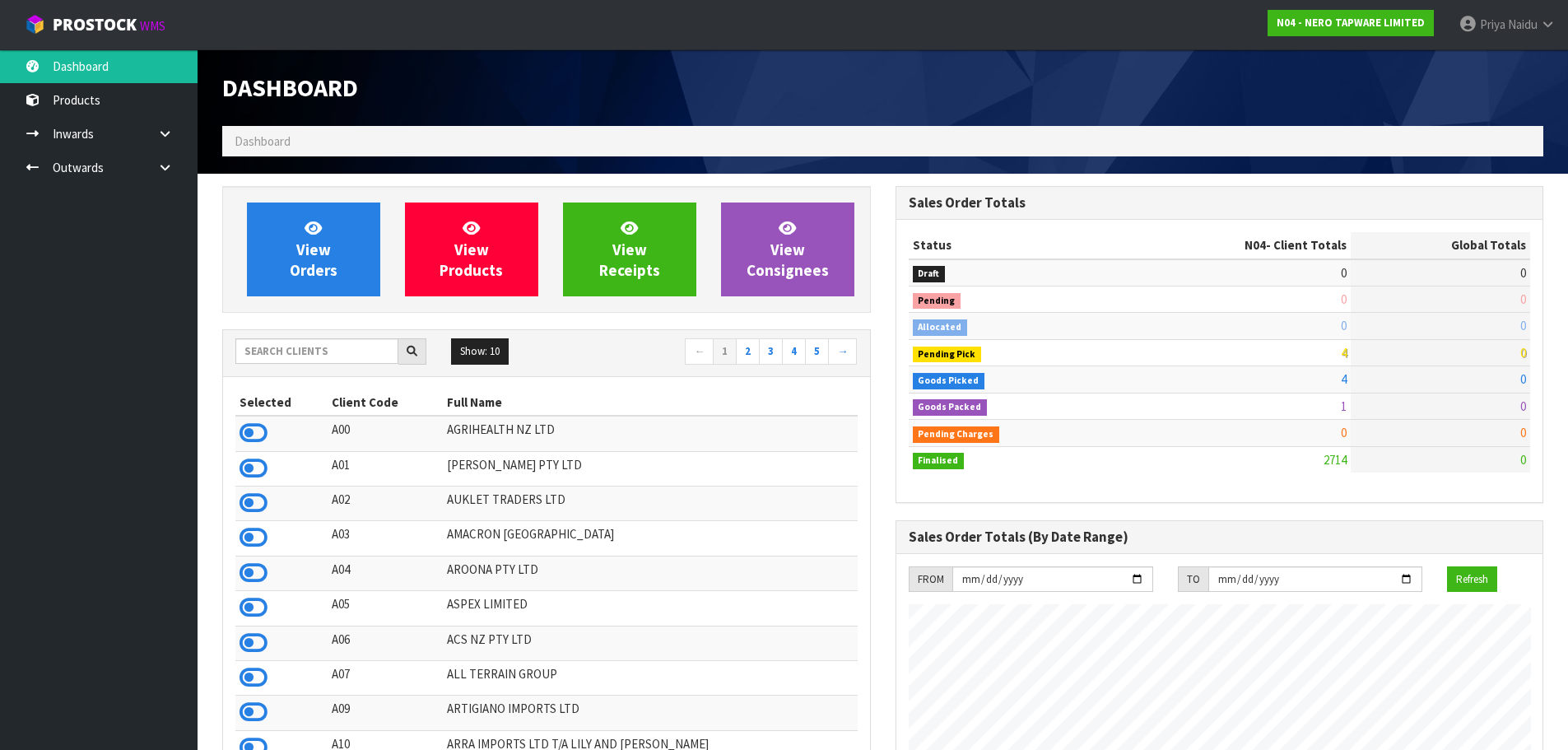
scroll to position [1283, 673]
click at [341, 353] on input "text" at bounding box center [317, 351] width 163 height 26
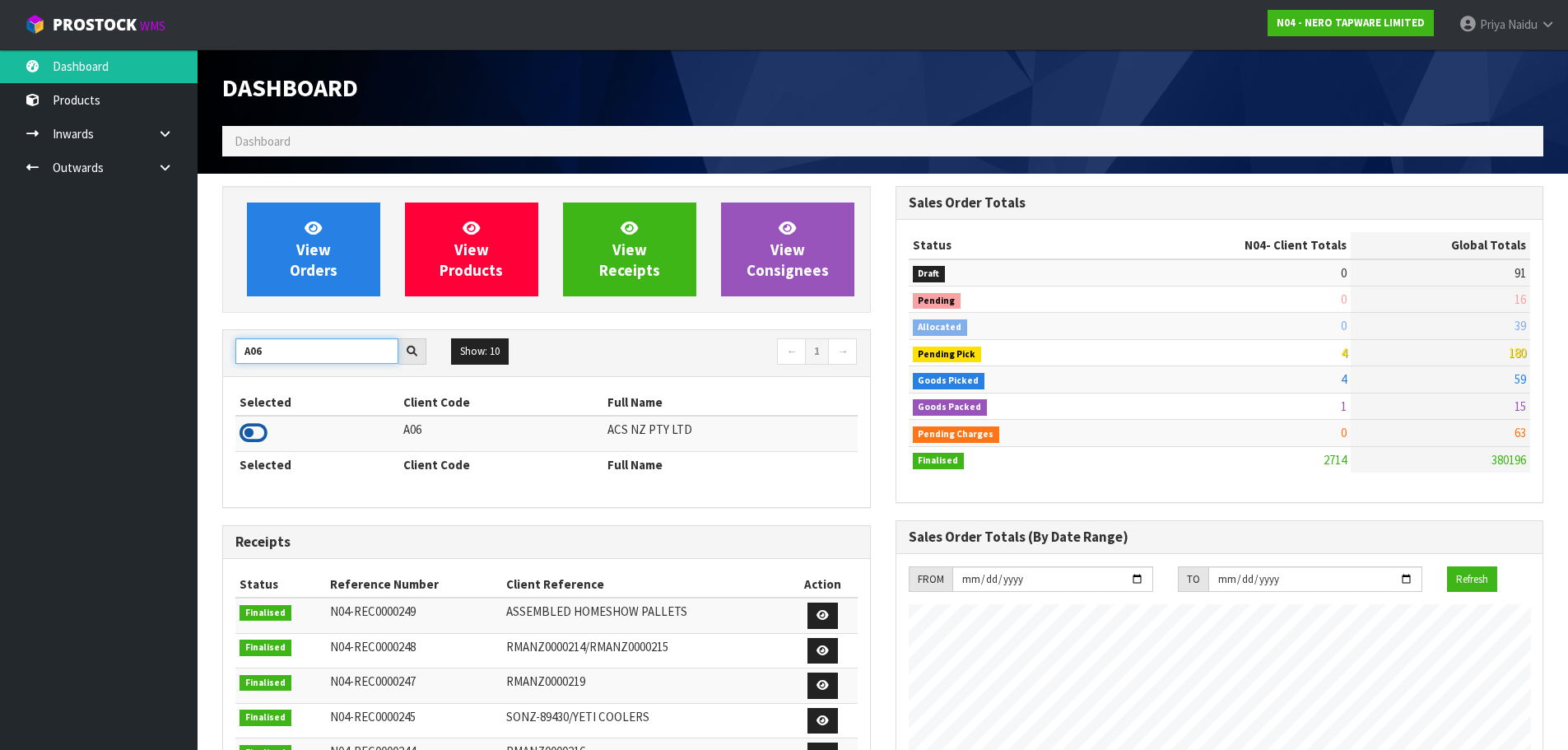
type input "A06"
click at [253, 431] on icon at bounding box center [254, 433] width 28 height 25
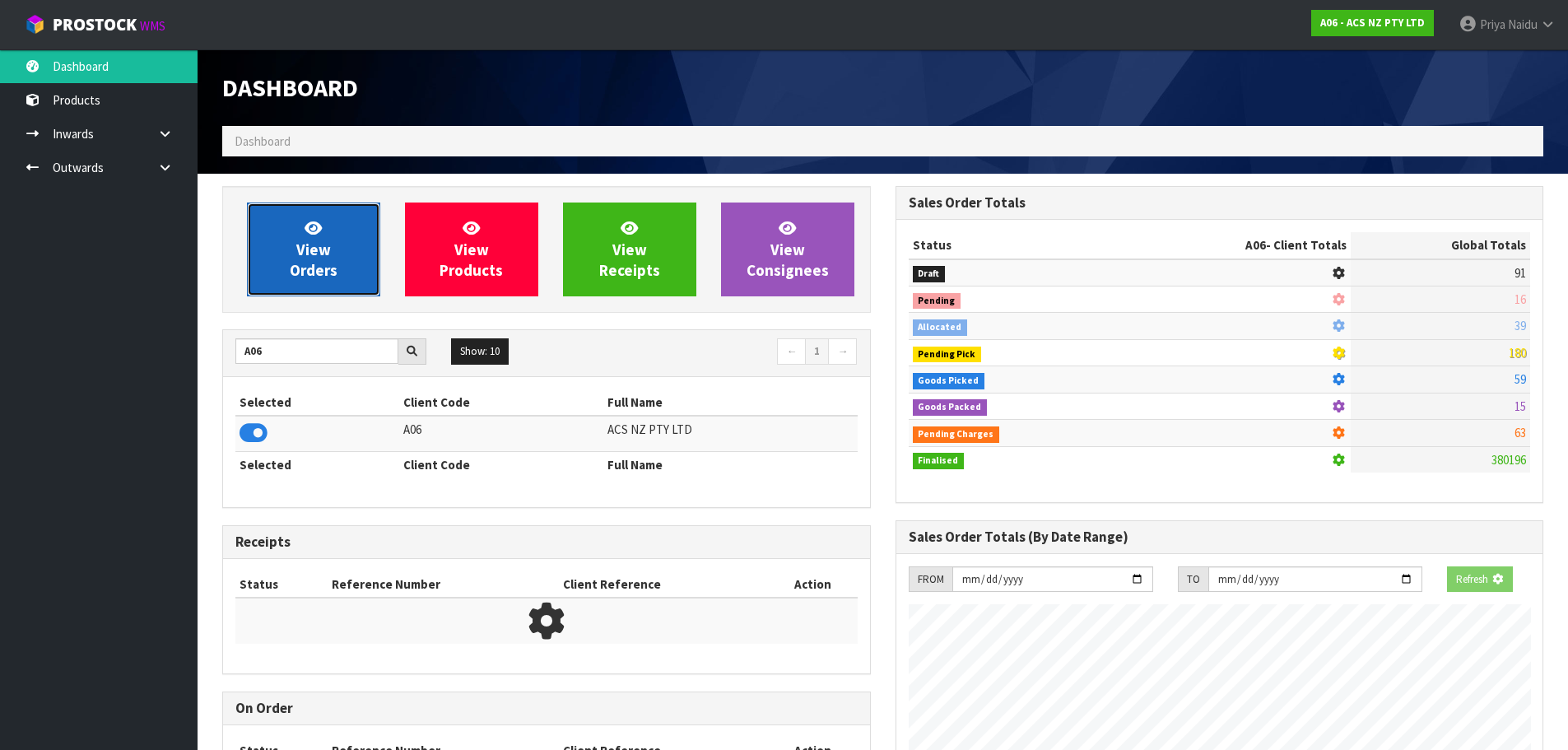
click at [332, 275] on span "View Orders" at bounding box center [314, 249] width 48 height 62
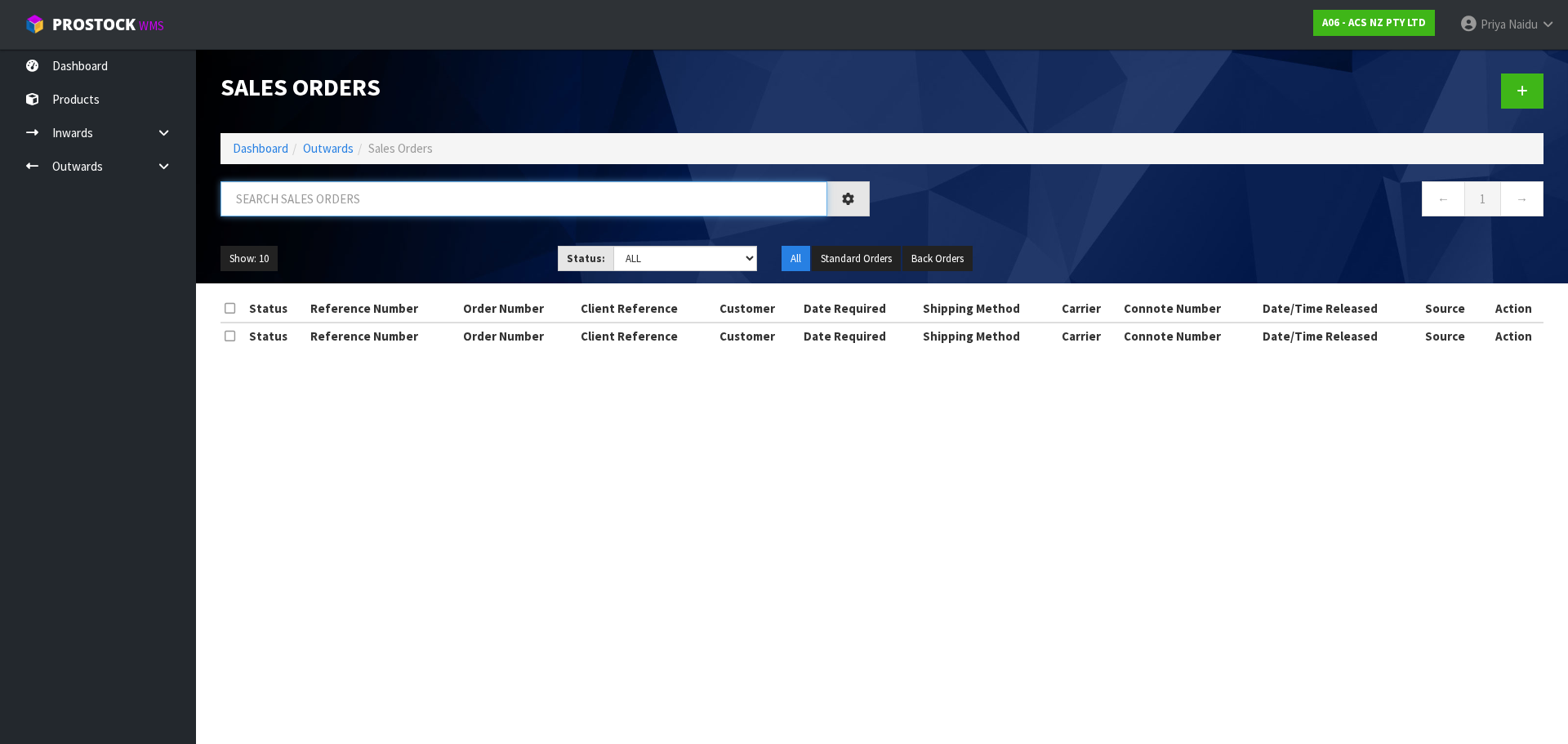
click at [347, 197] on input "text" at bounding box center [523, 199] width 606 height 35
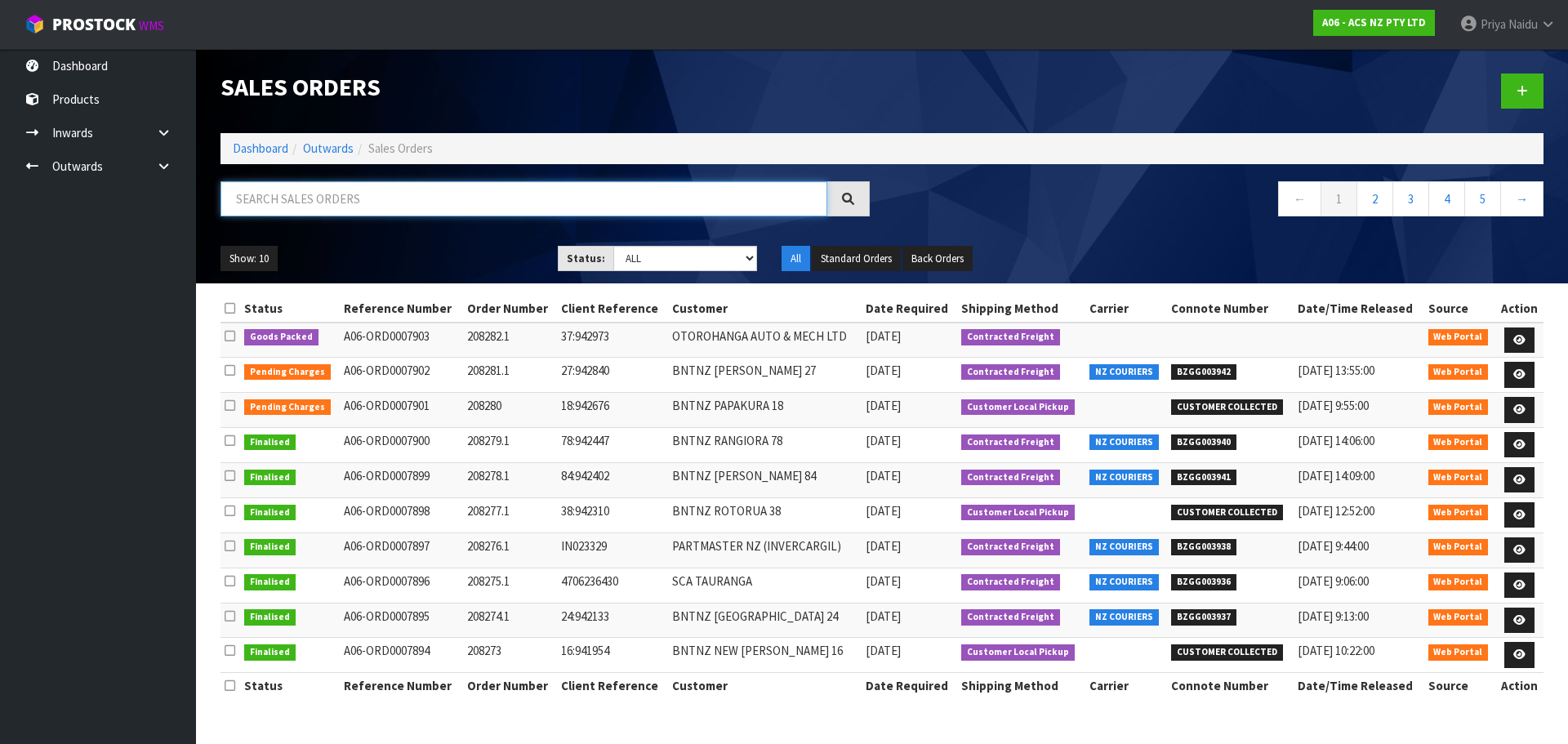
click at [340, 201] on input "text" at bounding box center [523, 199] width 606 height 35
click at [1516, 333] on link at bounding box center [1519, 340] width 31 height 26
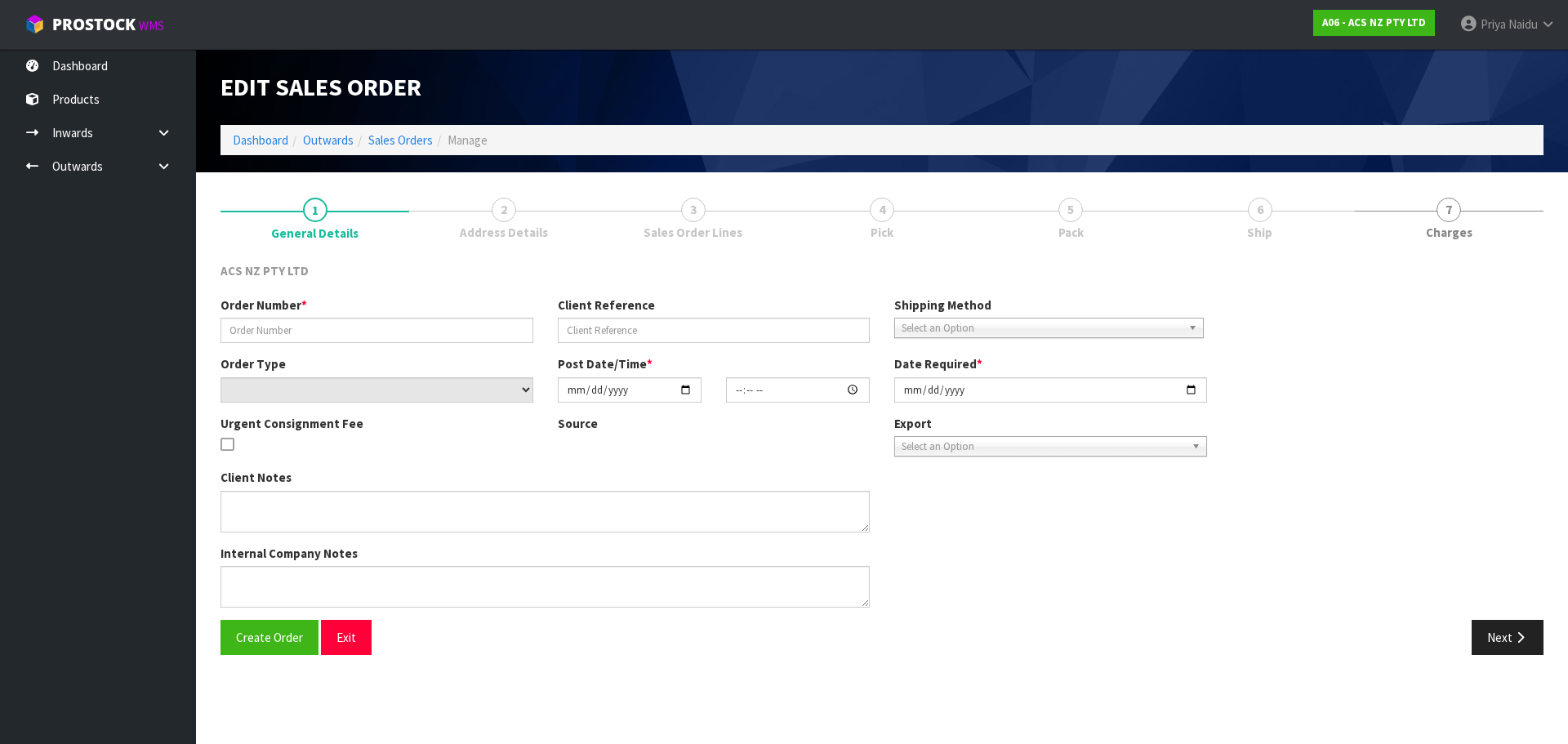
type input "208282.1"
type input "37:942973"
select select "number:0"
type input "[DATE]"
type input "13:45:00.000"
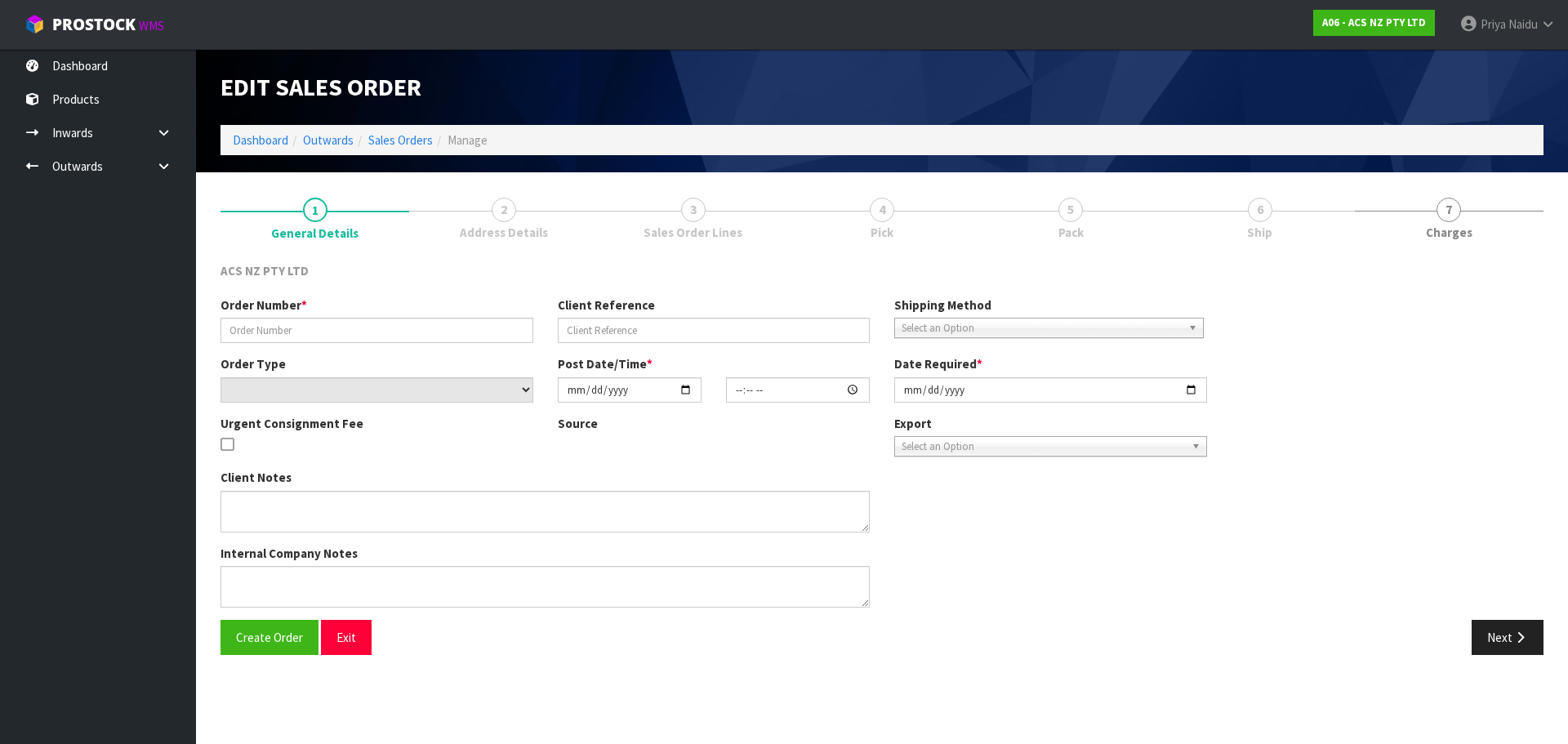
type input "[DATE]"
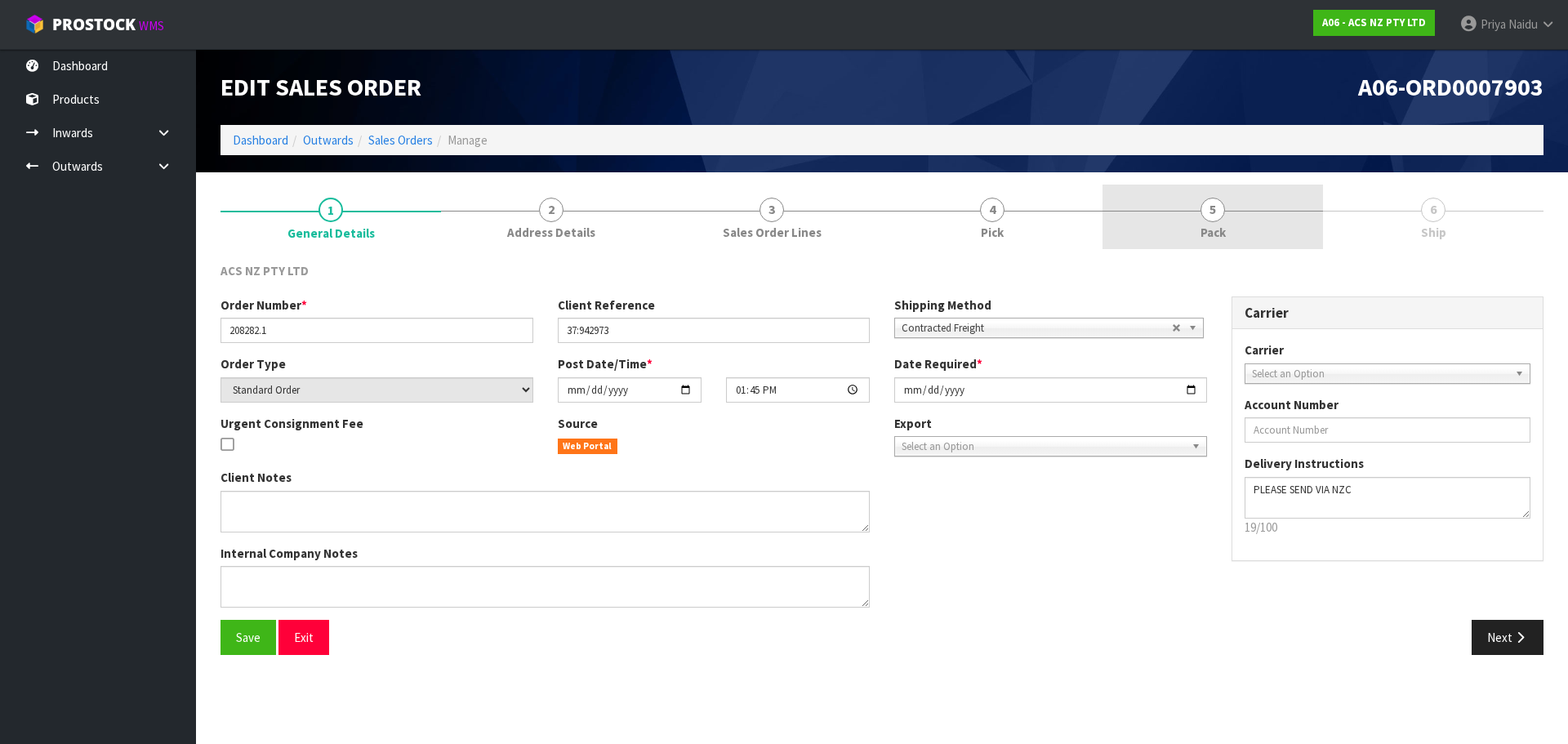
click at [1222, 214] on span "5" at bounding box center [1213, 210] width 24 height 25
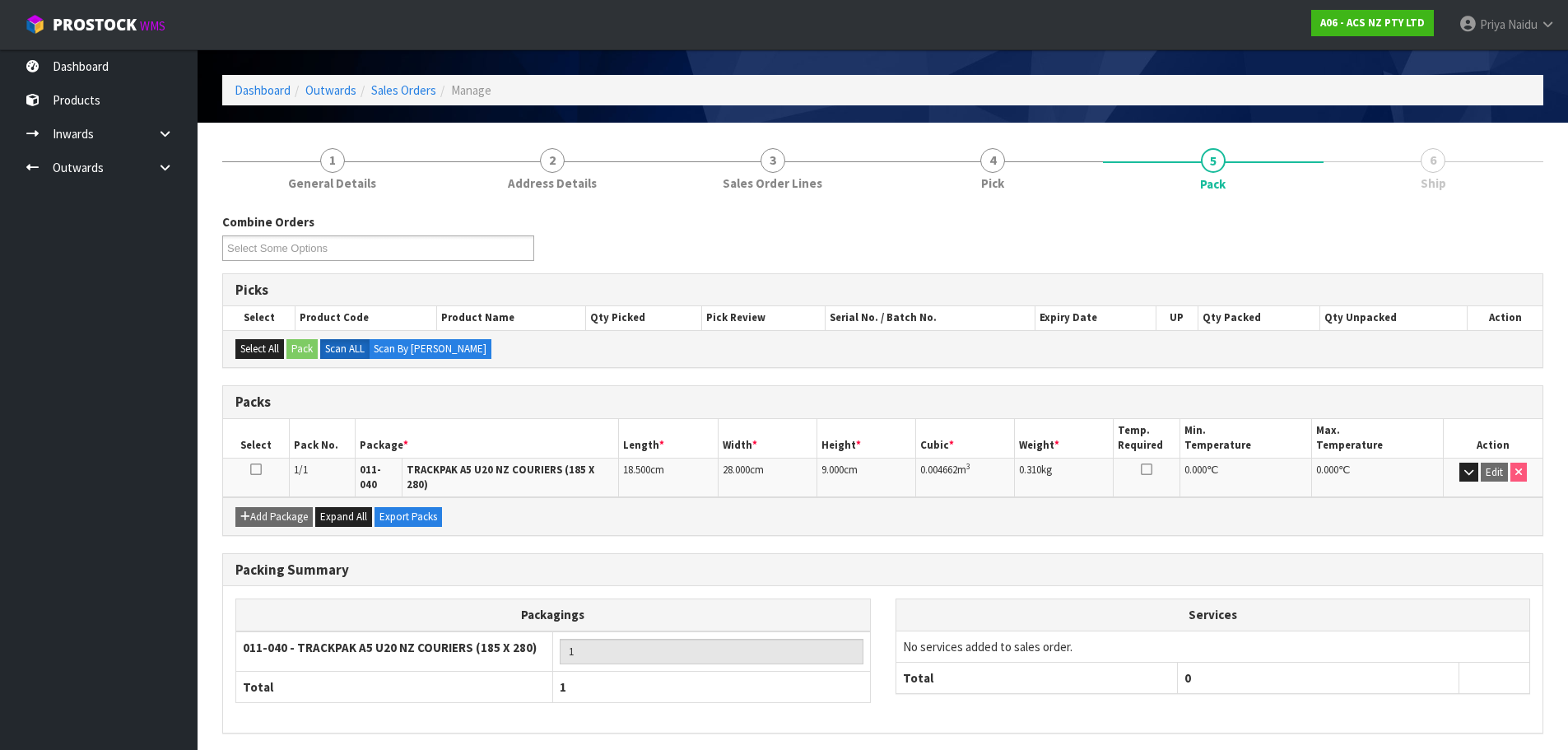
scroll to position [101, 0]
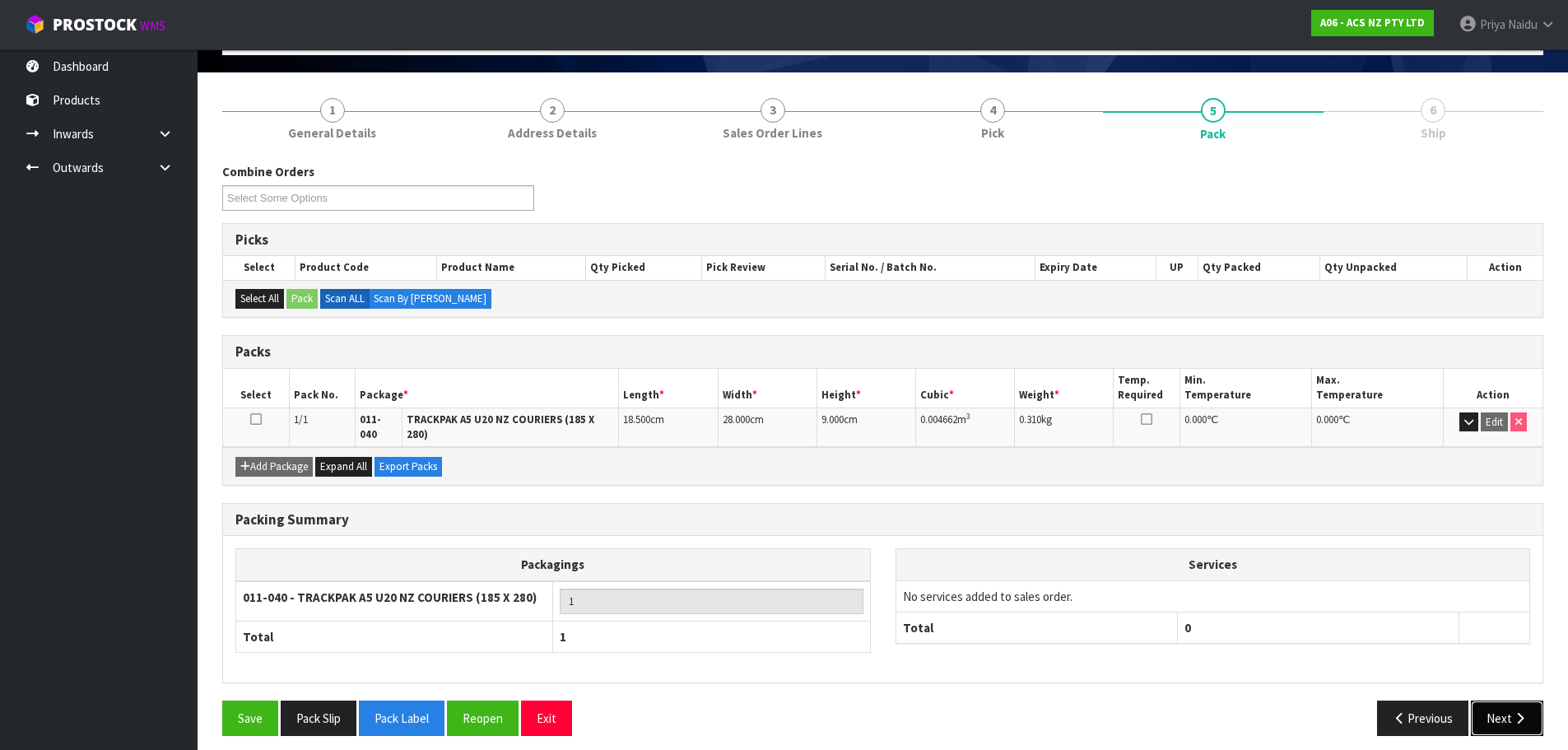
click at [1506, 706] on button "Next" at bounding box center [1507, 718] width 72 height 35
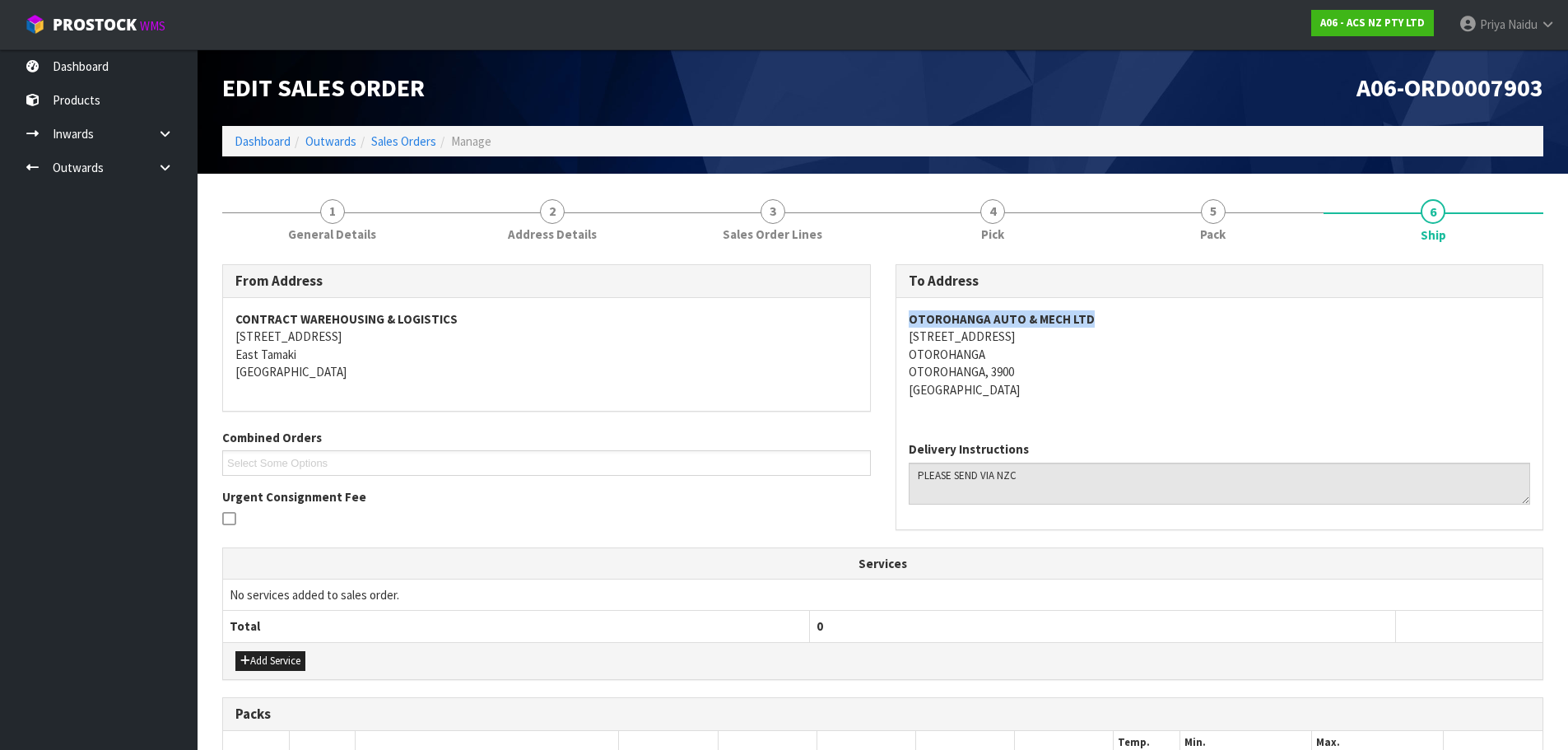
copy strong "OTOROHANGA AUTO & MECH LTD"
drag, startPoint x: 908, startPoint y: 316, endPoint x: 1124, endPoint y: 326, distance: 216.2
click at [1124, 326] on address "OTOROHANGA AUTO & MECH LTD 51/53 TURONGO STREET OTOROHANGA OTOROHANGA, 3900 New…" at bounding box center [1220, 355] width 623 height 88
copy address "51/53 TURONGO STREET"
drag, startPoint x: 899, startPoint y: 338, endPoint x: 825, endPoint y: 374, distance: 82.3
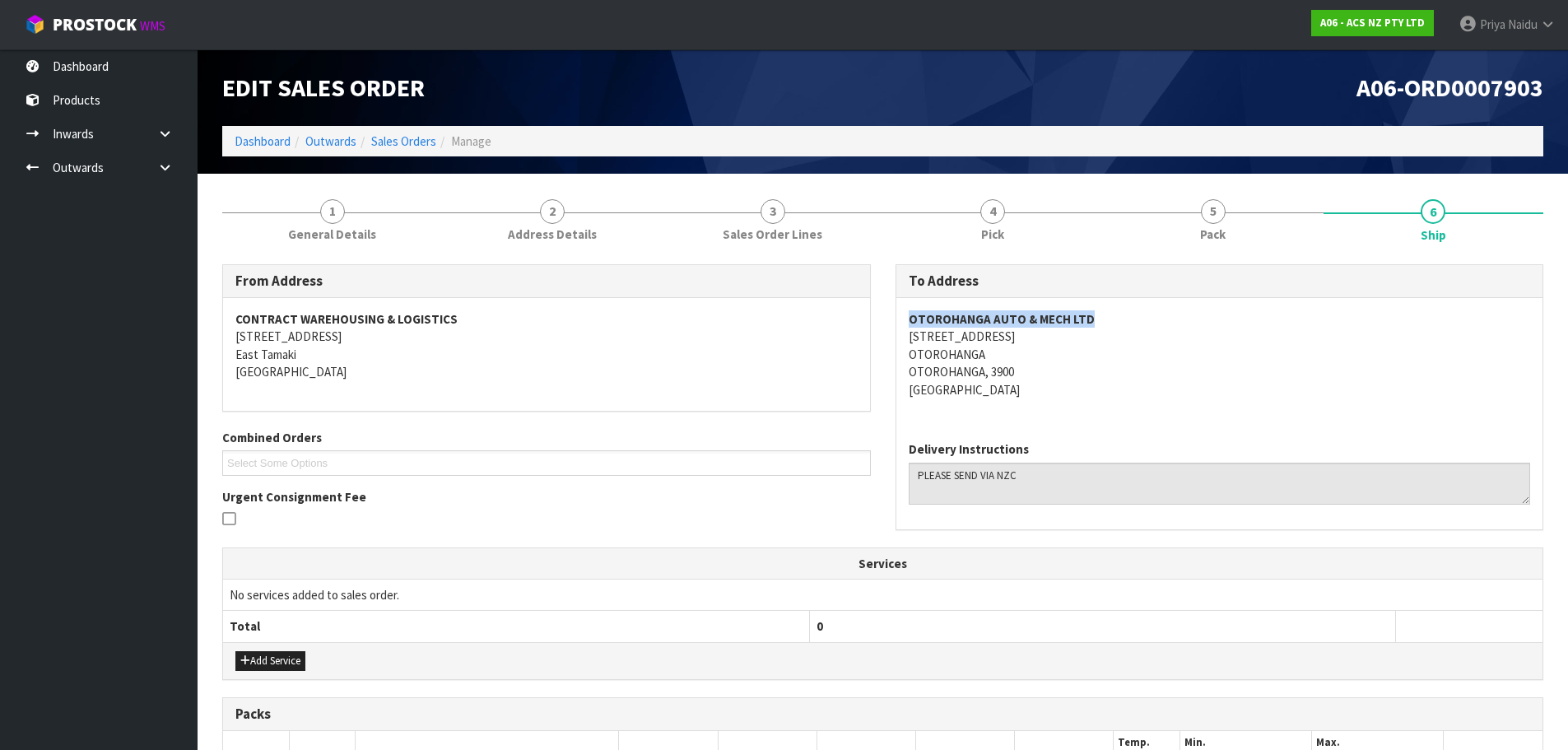
click at [1042, 339] on div "OTOROHANGA AUTO & MECH LTD 51/53 TURONGO STREET OTOROHANGA OTOROHANGA, 3900 New…" at bounding box center [1220, 363] width 647 height 130
copy address "OTOROHANGA"
drag, startPoint x: 885, startPoint y: 355, endPoint x: 1012, endPoint y: 354, distance: 127.0
click at [1012, 354] on div "To Address OTOROHANGA AUTO & MECH LTD 51/53 TURONGO STREET OTOROHANGA OTOROHANG…" at bounding box center [1219, 406] width 673 height 282
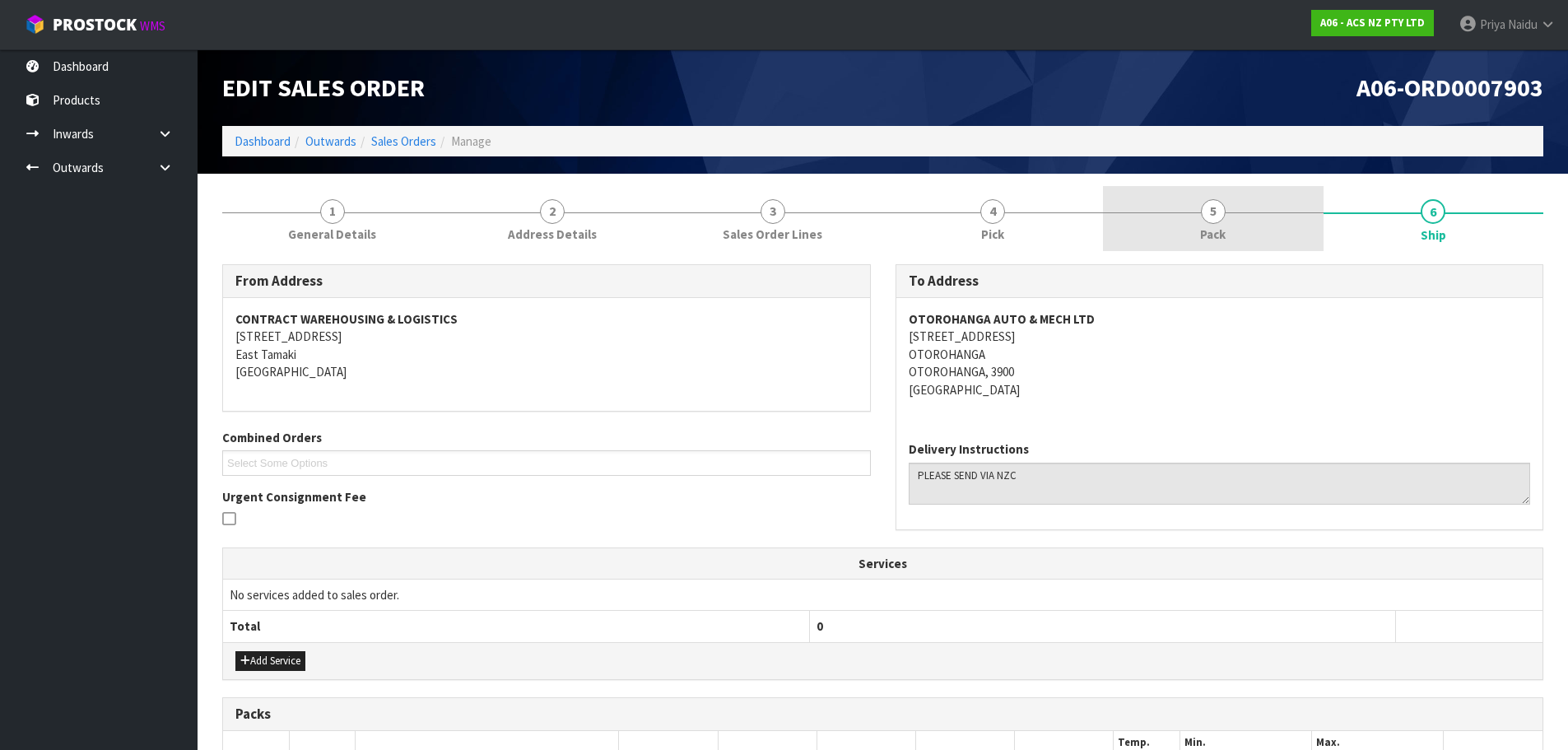
click at [1225, 227] on span "Pack" at bounding box center [1213, 235] width 26 height 18
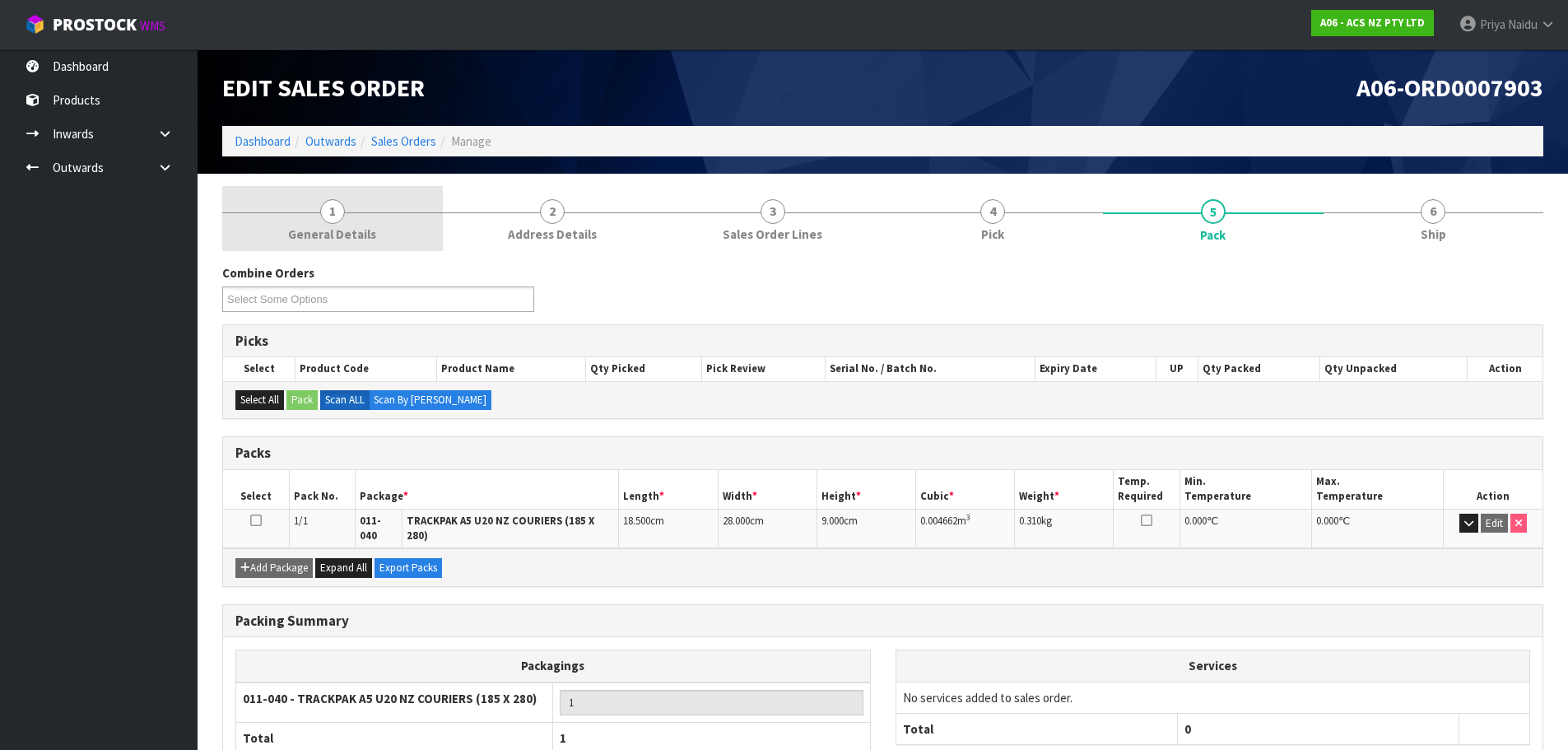
click at [355, 234] on span "General Details" at bounding box center [332, 235] width 88 height 18
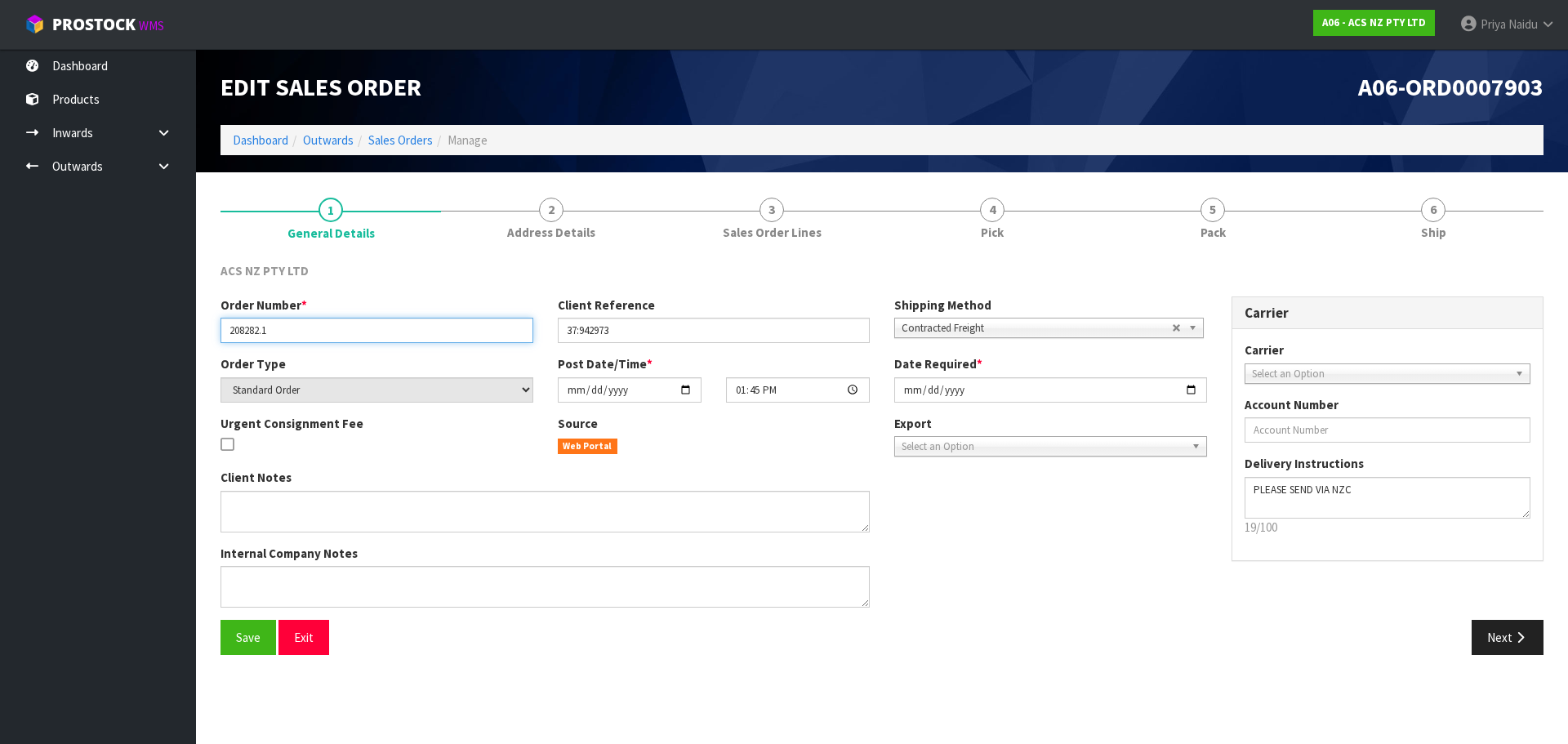
drag, startPoint x: 221, startPoint y: 332, endPoint x: 296, endPoint y: 331, distance: 75.0
click at [296, 331] on input "208282.1" at bounding box center [376, 330] width 312 height 25
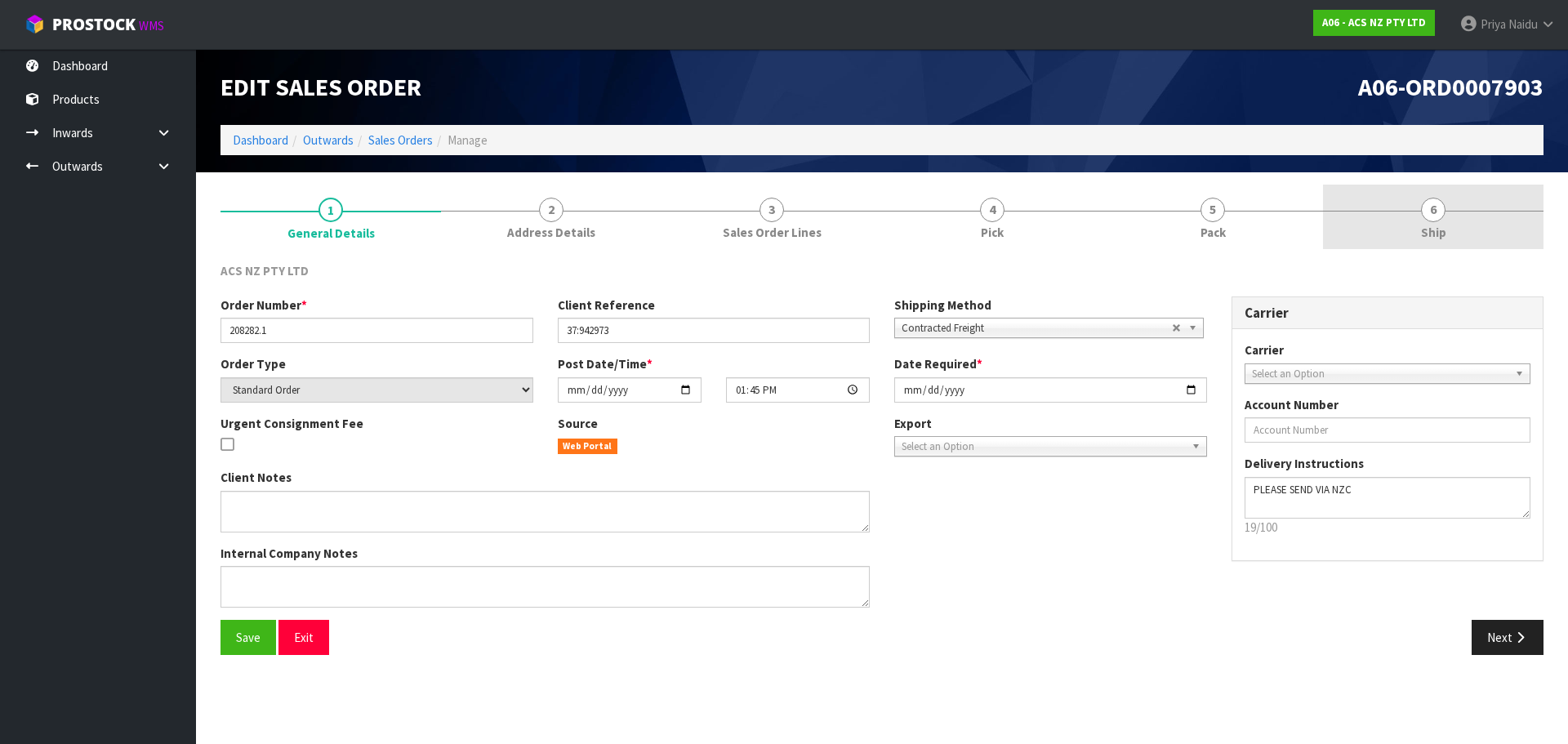
click at [1465, 222] on link "6 Ship" at bounding box center [1433, 217] width 220 height 65
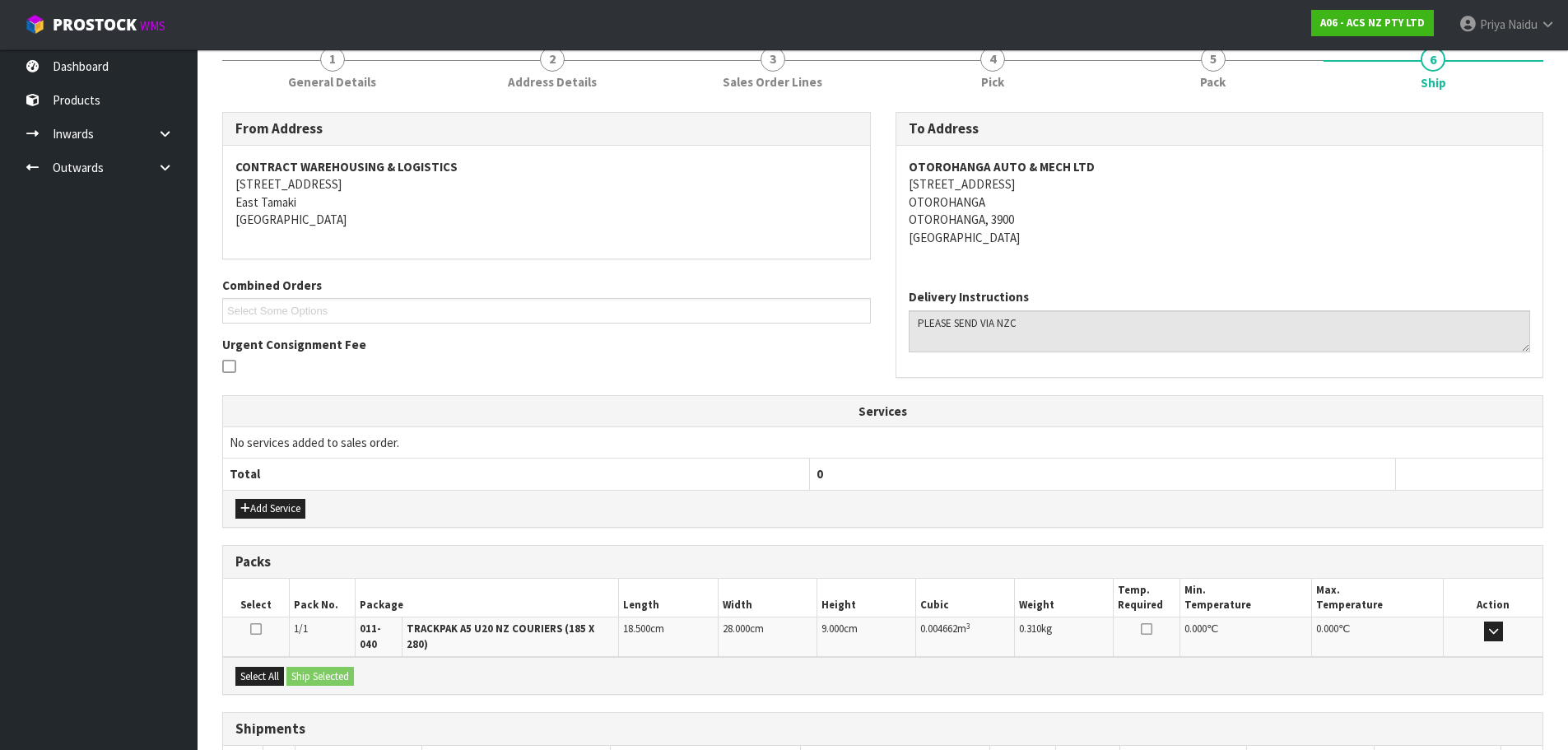
scroll to position [264, 0]
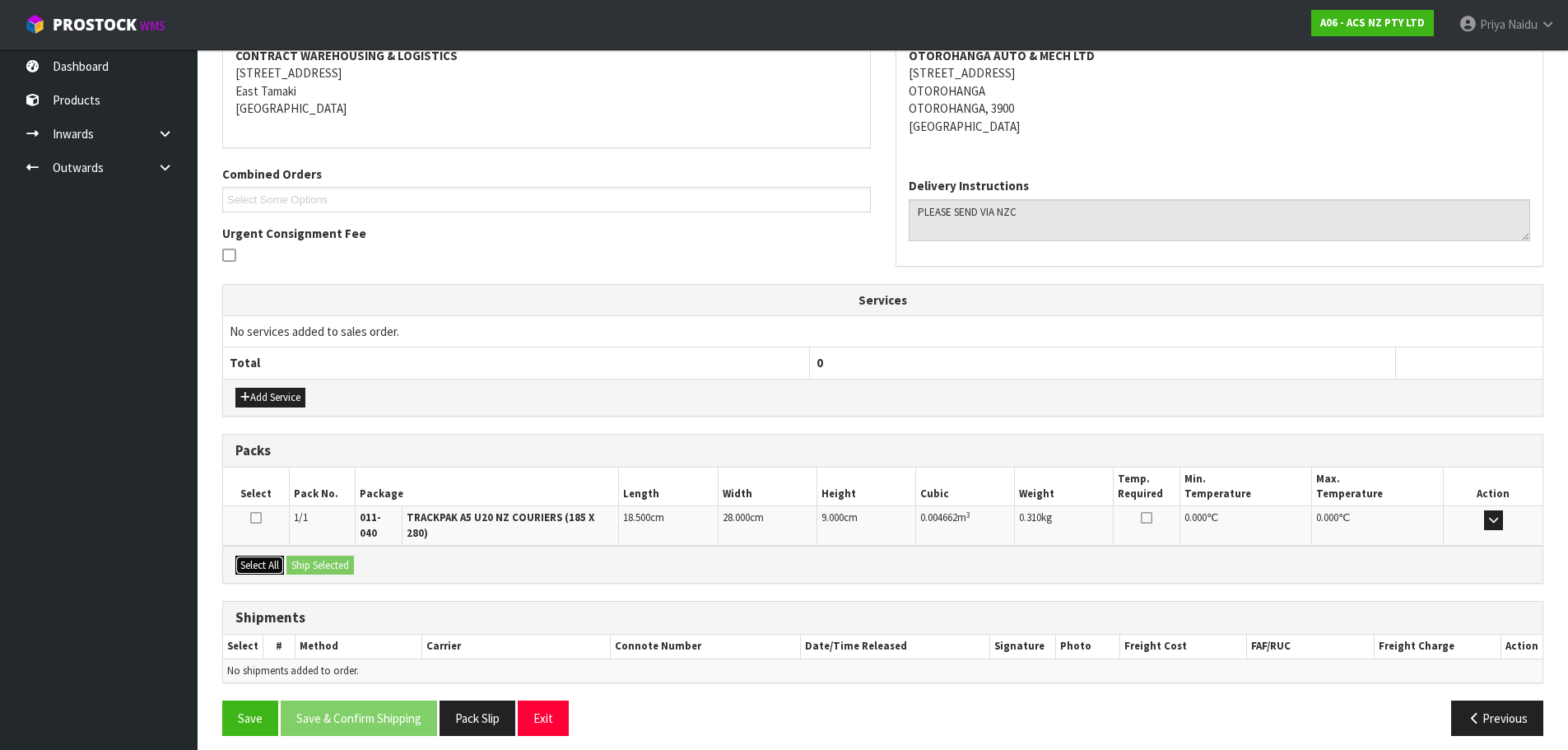
drag, startPoint x: 273, startPoint y: 557, endPoint x: 325, endPoint y: 557, distance: 52.0
click at [273, 557] on button "Select All" at bounding box center [259, 566] width 49 height 19
click at [325, 557] on button "Ship Selected" at bounding box center [320, 566] width 68 height 19
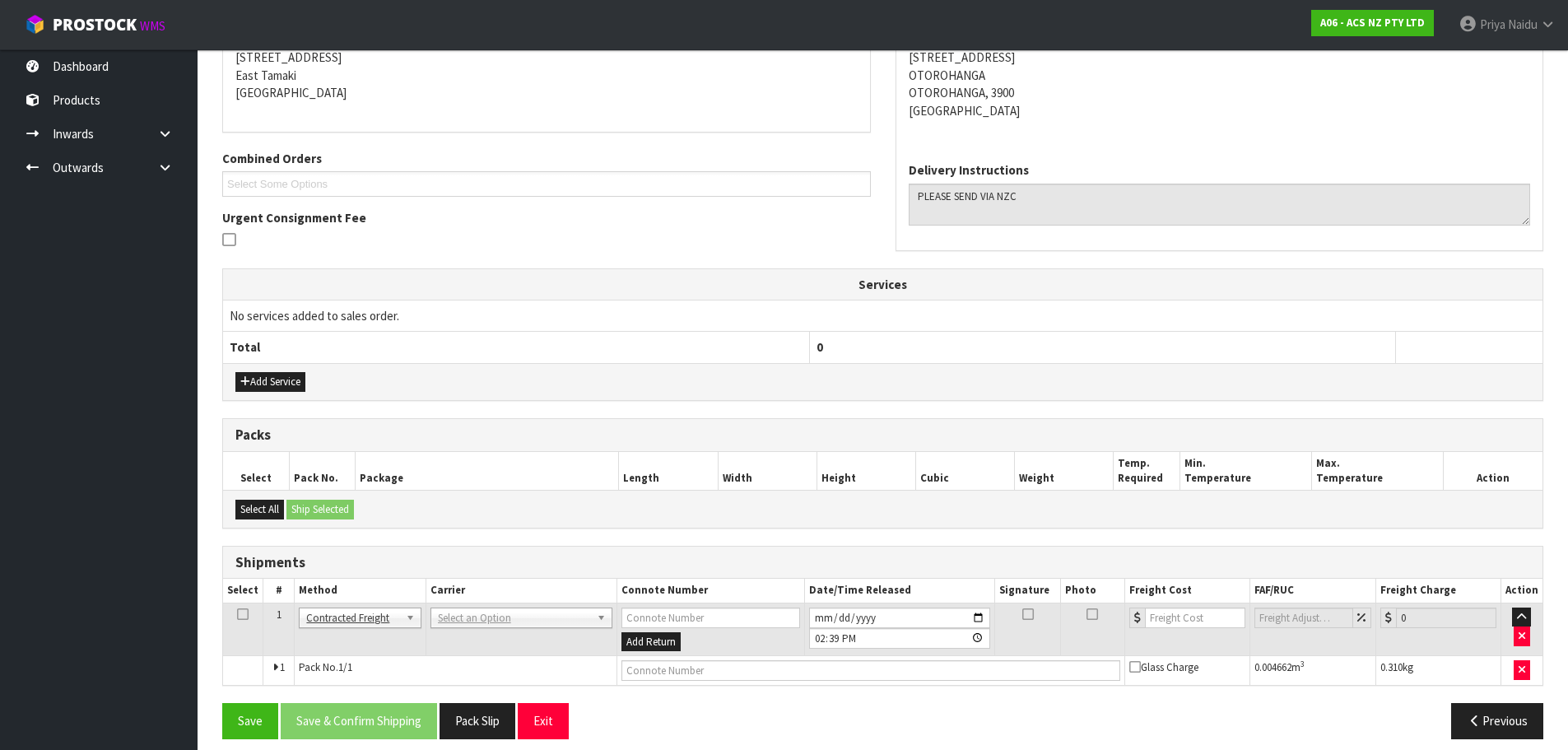
scroll to position [293, 0]
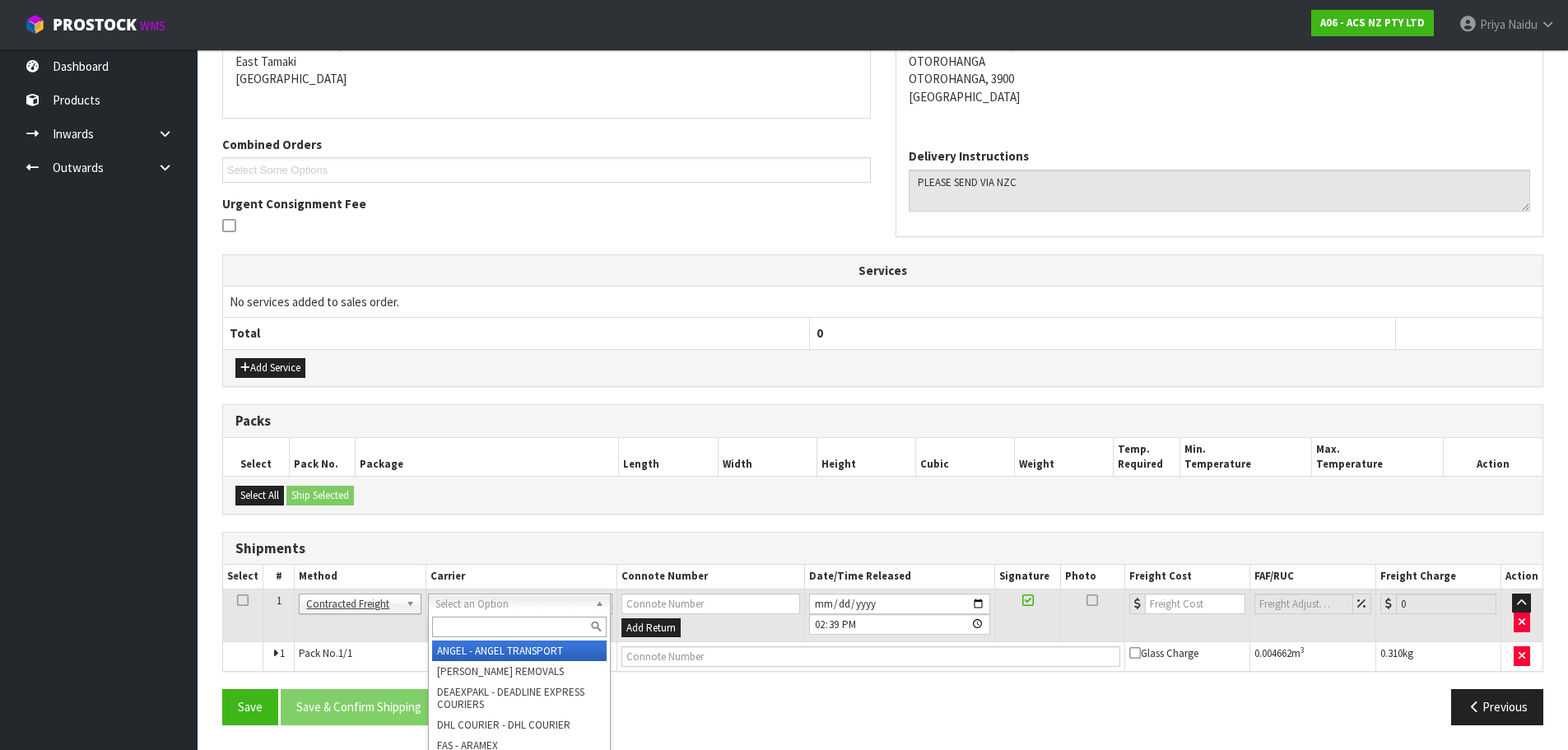
click at [470, 628] on input "text" at bounding box center [519, 626] width 175 height 20
type input "NZC"
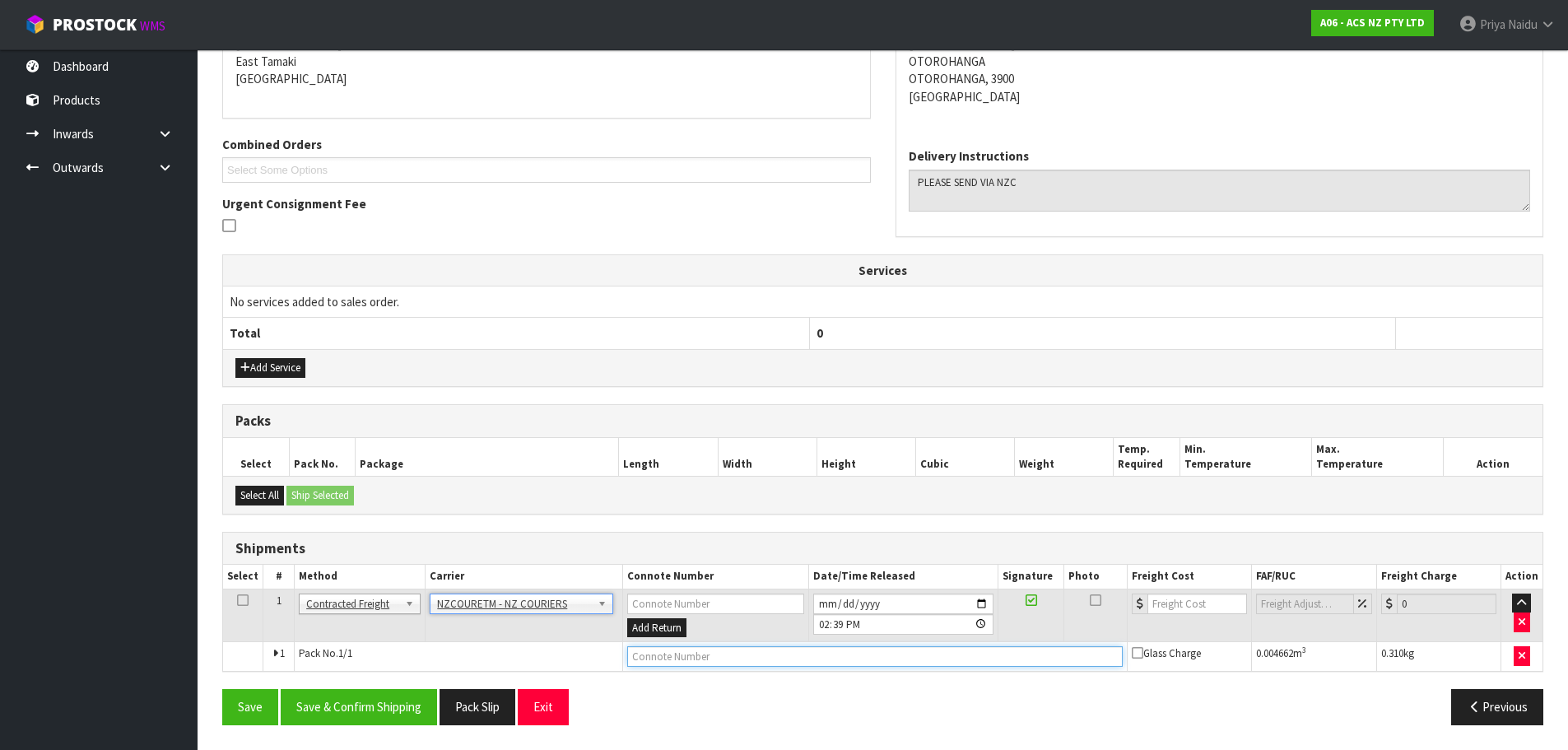
click at [681, 658] on input "text" at bounding box center [875, 656] width 496 height 20
paste input "BZGG003943"
type input "BZGG003943"
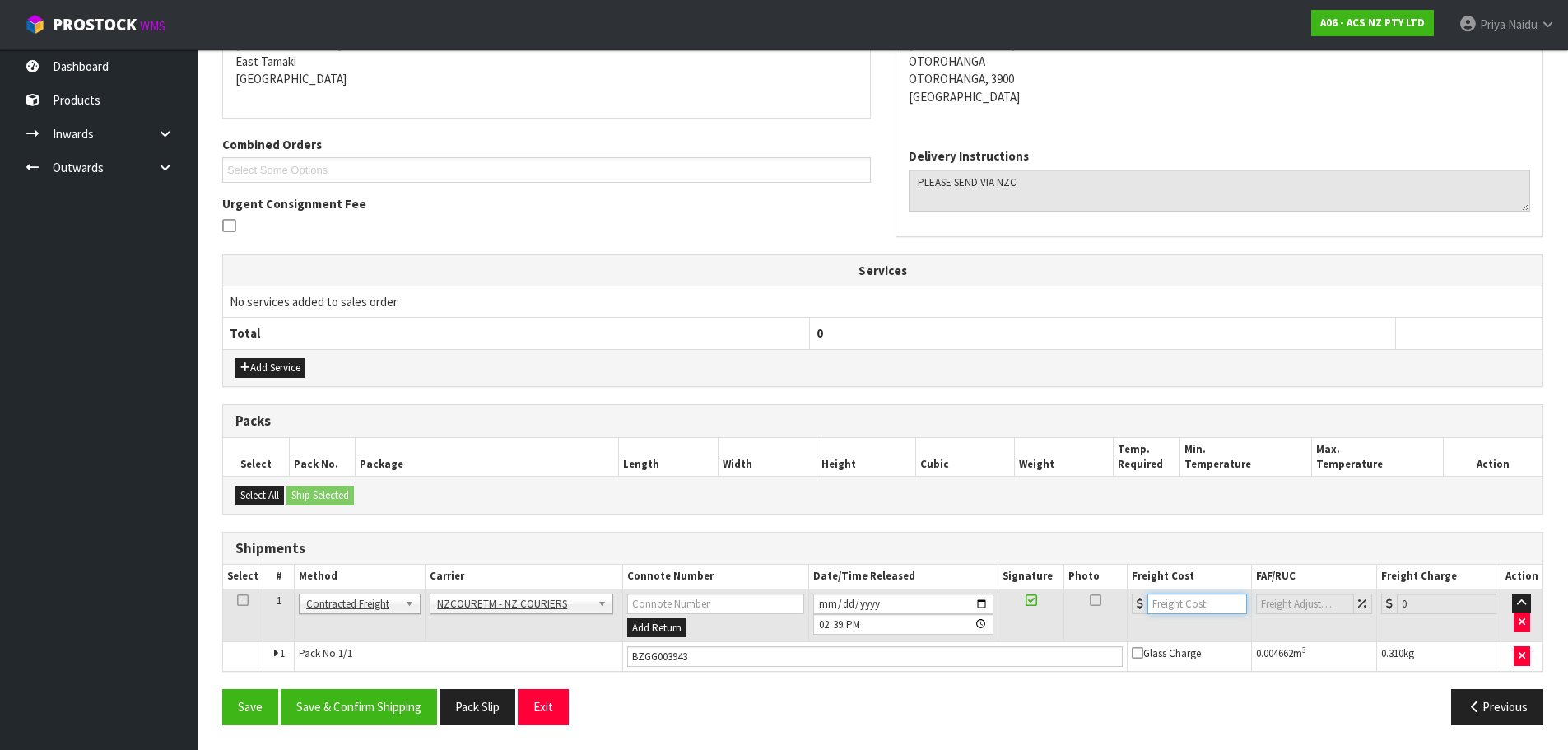
click at [1183, 600] on input "number" at bounding box center [1197, 604] width 100 height 20
type input "5.46"
click at [327, 720] on button "Save & Confirm Shipping" at bounding box center [358, 707] width 156 height 35
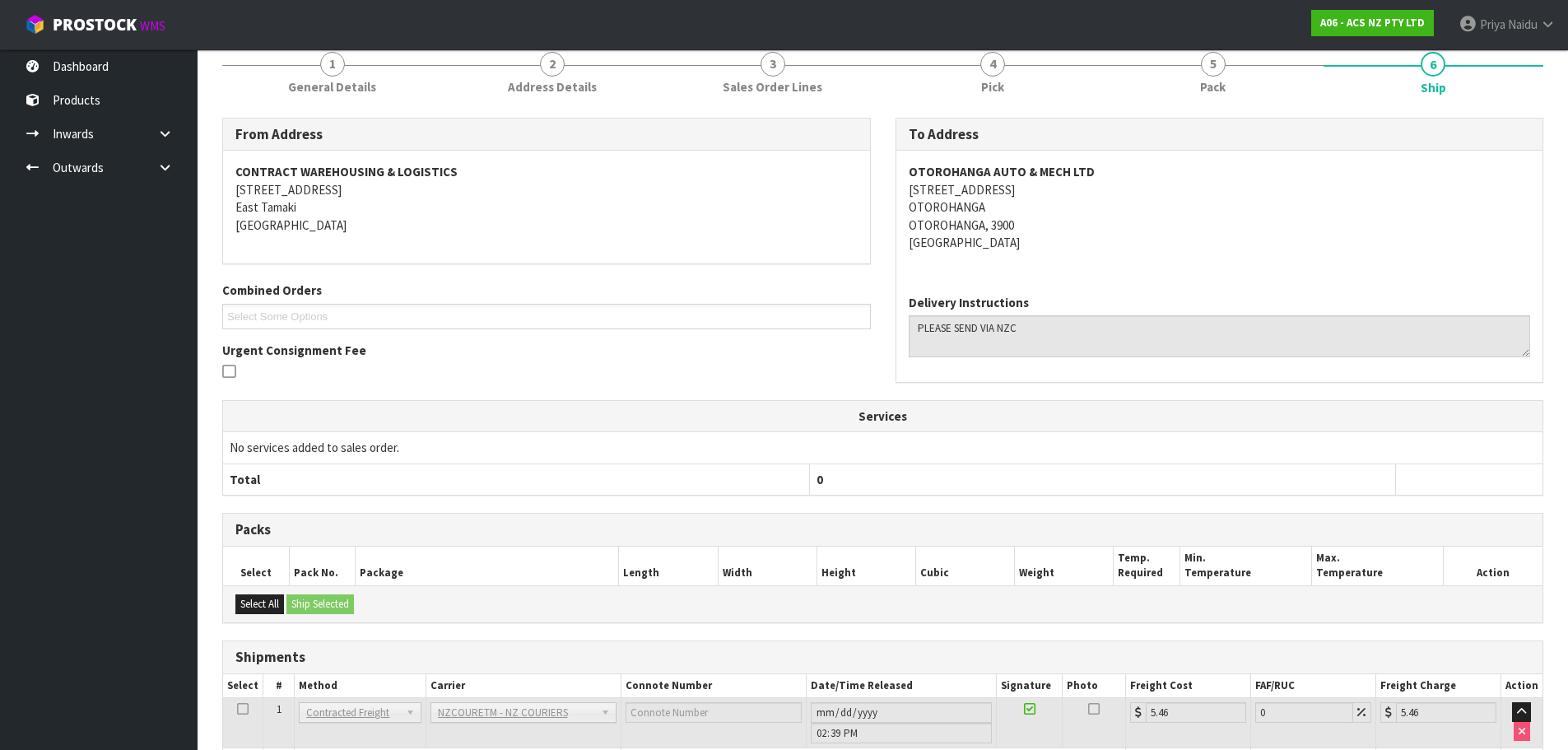
scroll to position [0, 0]
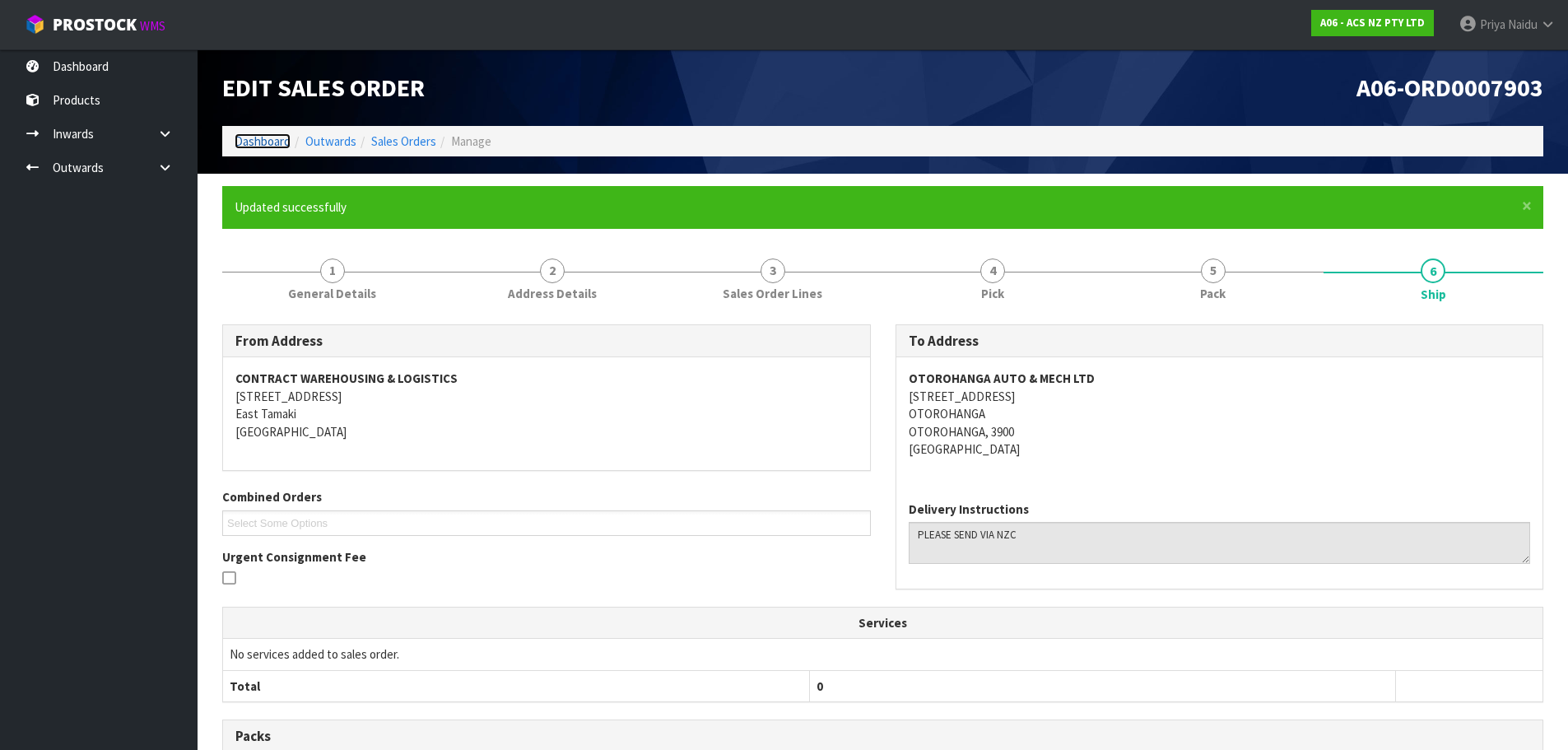
click at [285, 147] on link "Dashboard" at bounding box center [262, 141] width 56 height 16
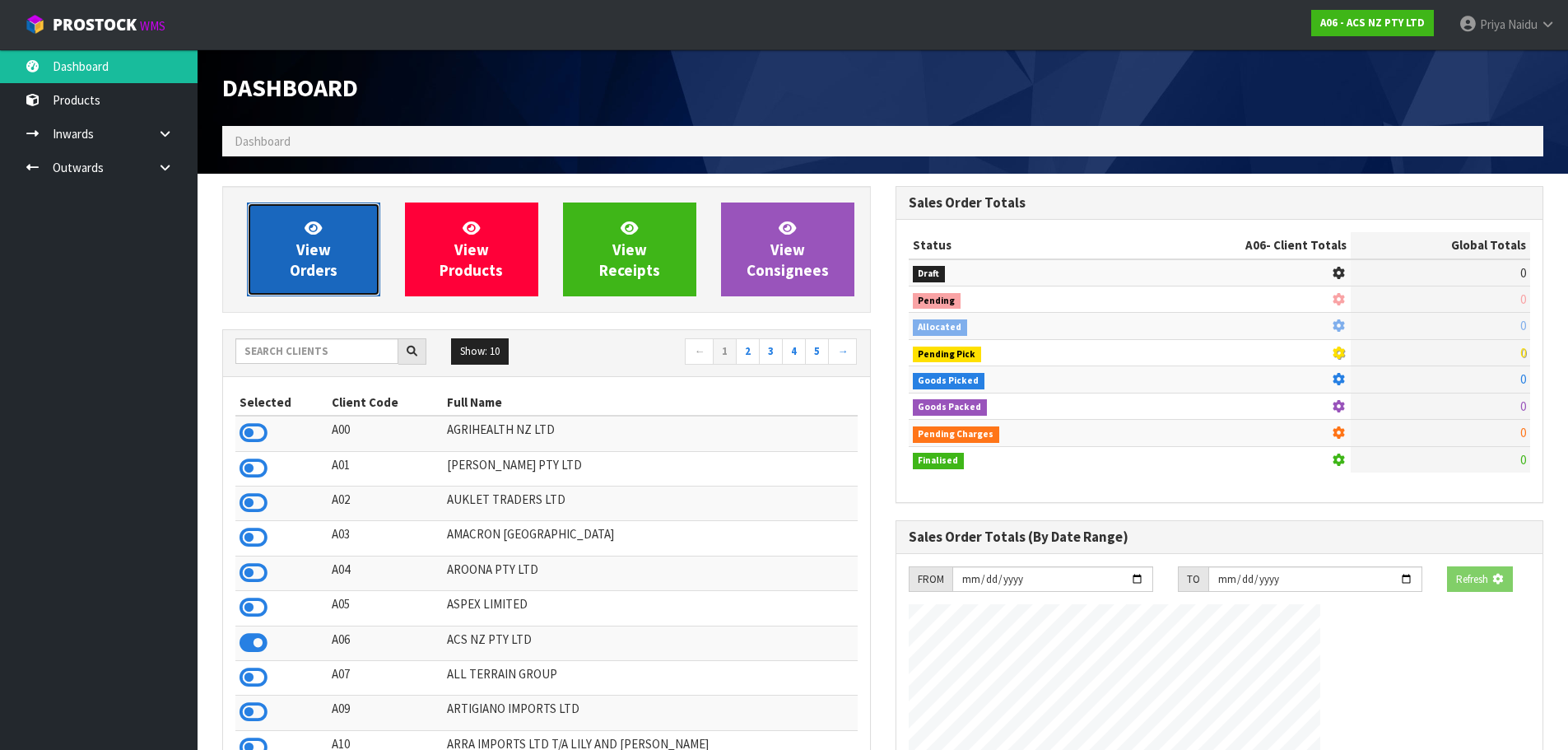
click at [312, 234] on icon at bounding box center [313, 228] width 18 height 16
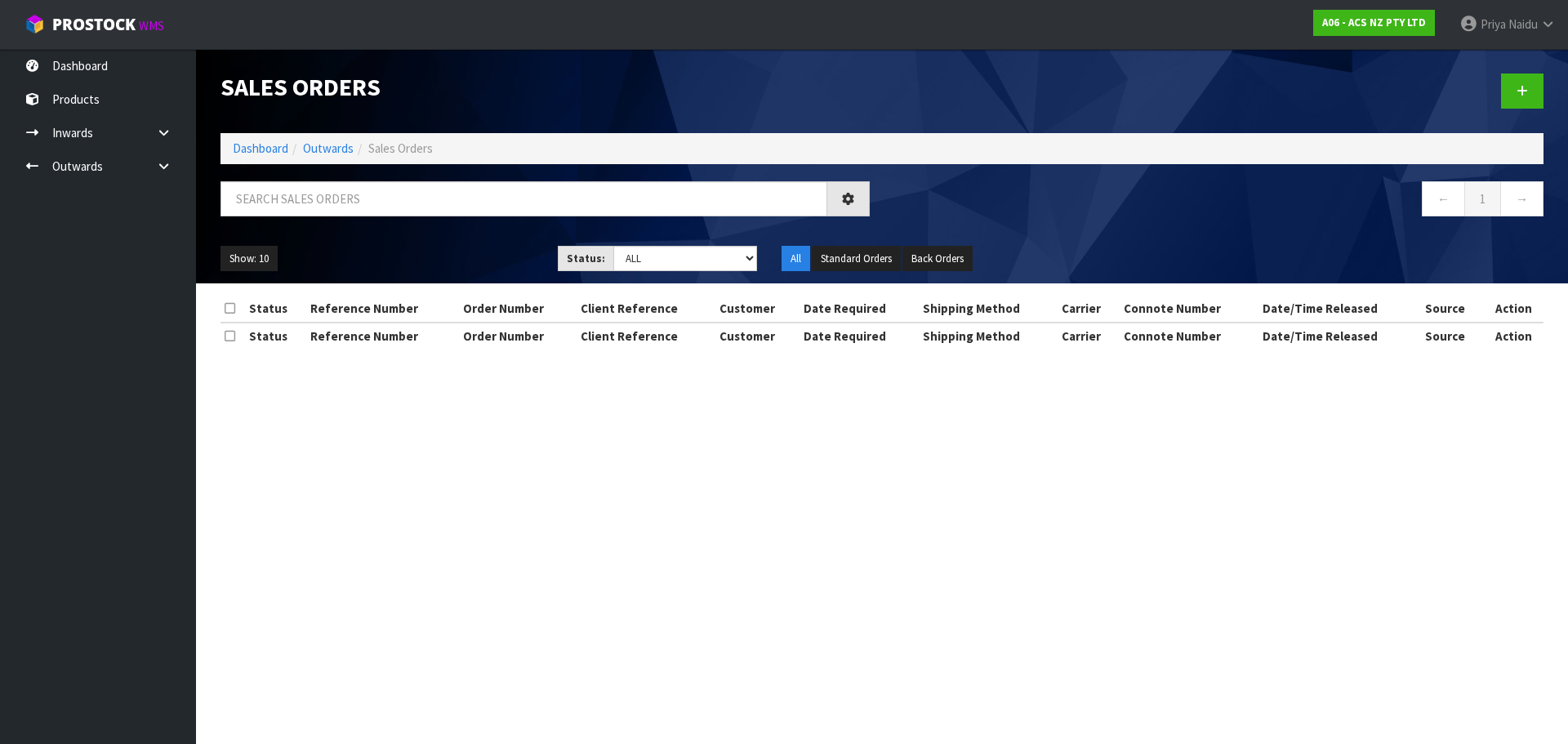
click at [352, 224] on div at bounding box center [545, 205] width 674 height 47
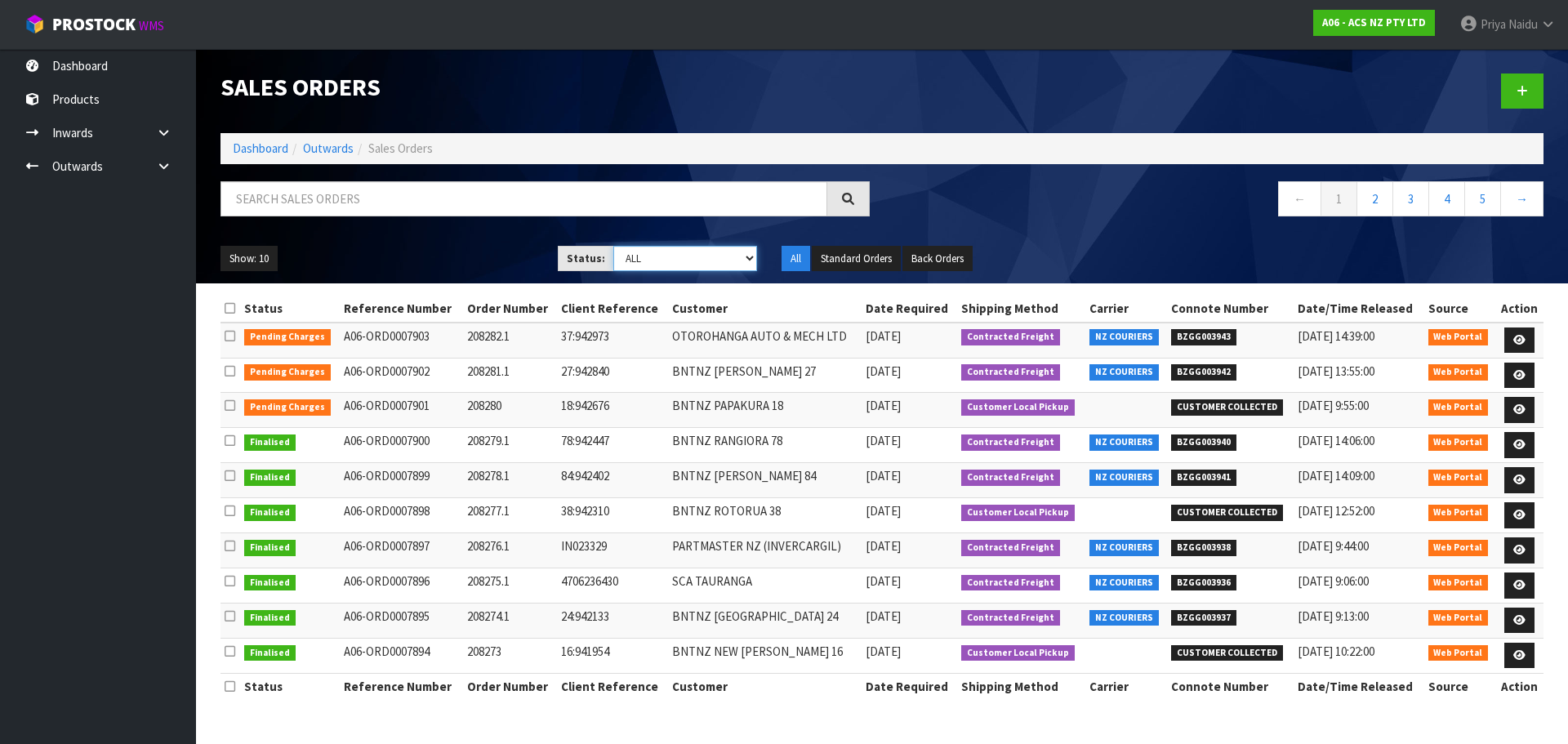
click at [655, 251] on select "Draft Pending Allocated Pending Pick Goods Picked Goods Packed Pending Charges …" at bounding box center [685, 258] width 144 height 25
click at [613, 246] on select "Draft Pending Allocated Pending Pick Goods Picked Goods Packed Pending Charges …" at bounding box center [685, 258] width 144 height 25
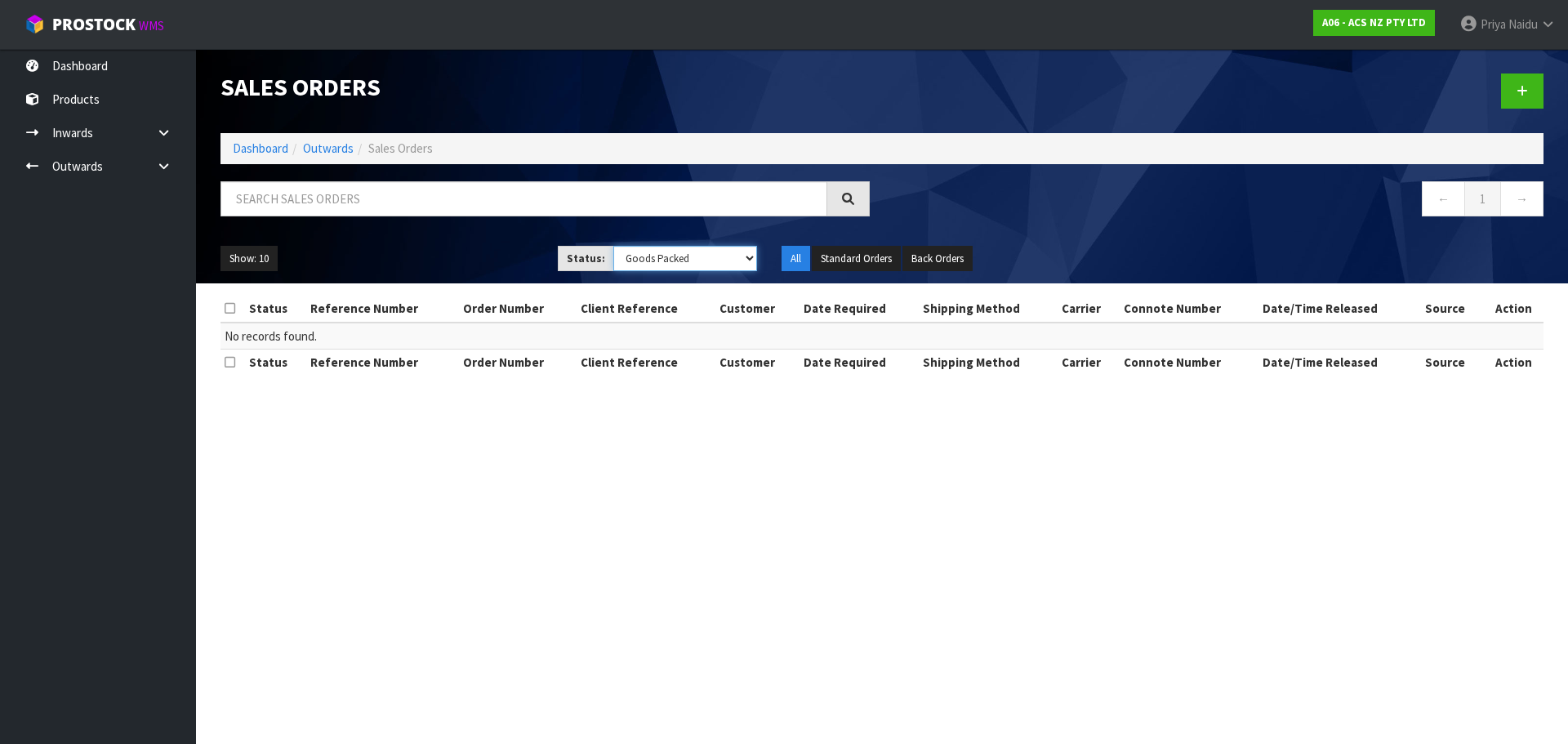
click at [660, 260] on select "Draft Pending Allocated Pending Pick Goods Picked Goods Packed Pending Charges …" at bounding box center [685, 258] width 144 height 25
click at [613, 246] on select "Draft Pending Allocated Pending Pick Goods Picked Goods Packed Pending Charges …" at bounding box center [685, 258] width 144 height 25
drag, startPoint x: 666, startPoint y: 261, endPoint x: 668, endPoint y: 269, distance: 8.2
click at [666, 261] on select "Draft Pending Allocated Pending Pick Goods Picked Goods Packed Pending Charges …" at bounding box center [685, 258] width 144 height 25
select select "string:4"
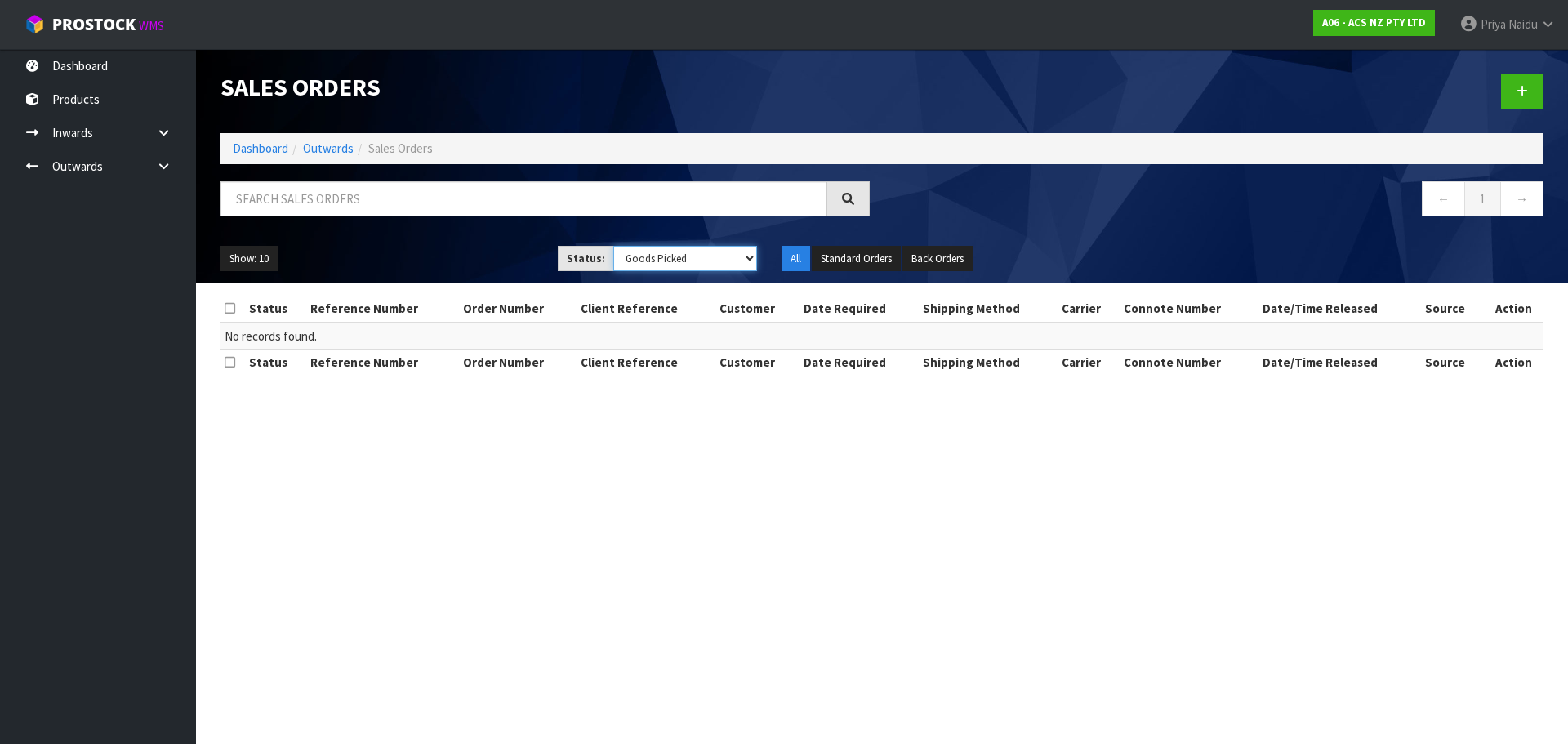
click at [613, 246] on select "Draft Pending Allocated Pending Pick Goods Picked Goods Packed Pending Charges …" at bounding box center [685, 258] width 144 height 25
click at [270, 149] on link "Dashboard" at bounding box center [260, 149] width 55 height 16
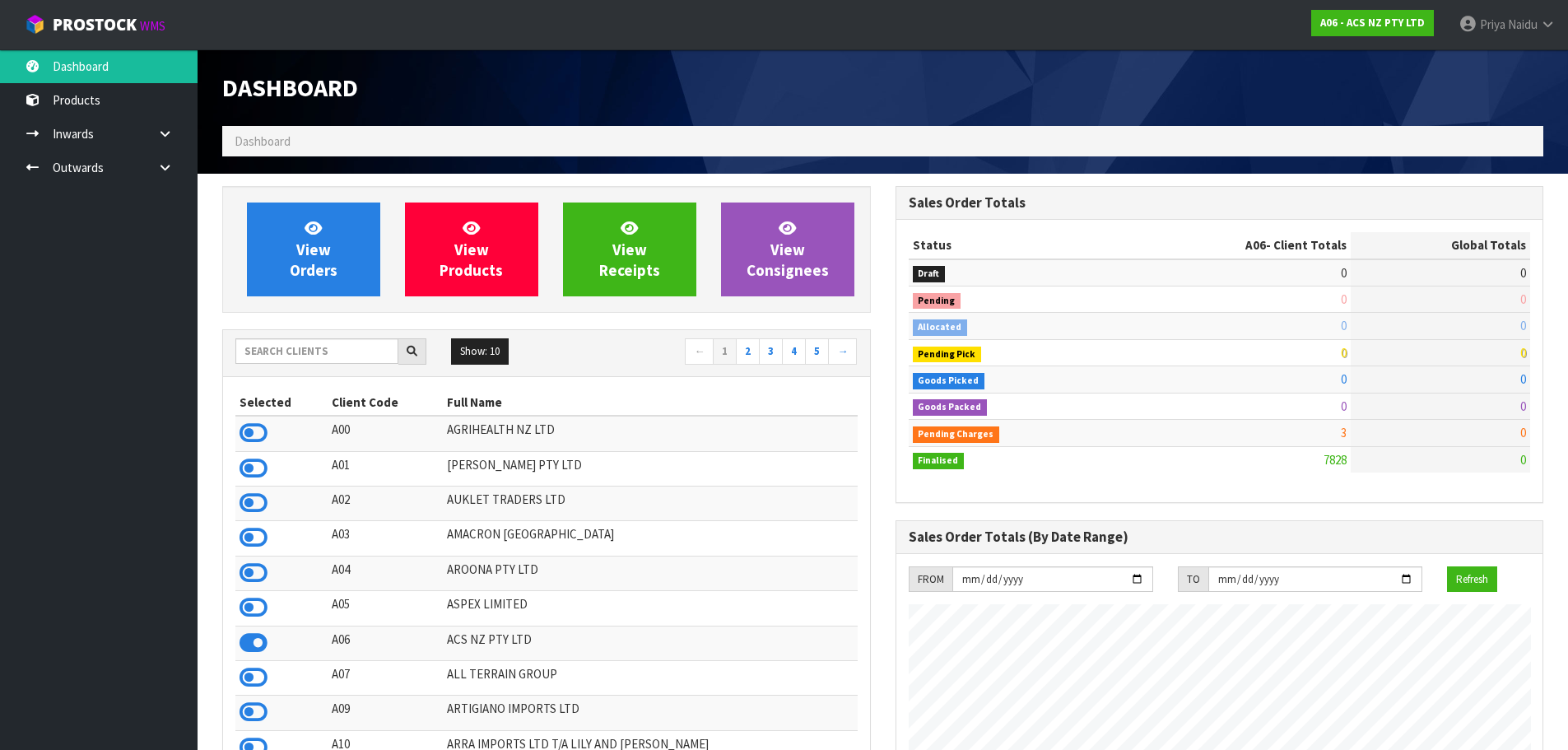
scroll to position [1248, 673]
